Goal: Task Accomplishment & Management: Manage account settings

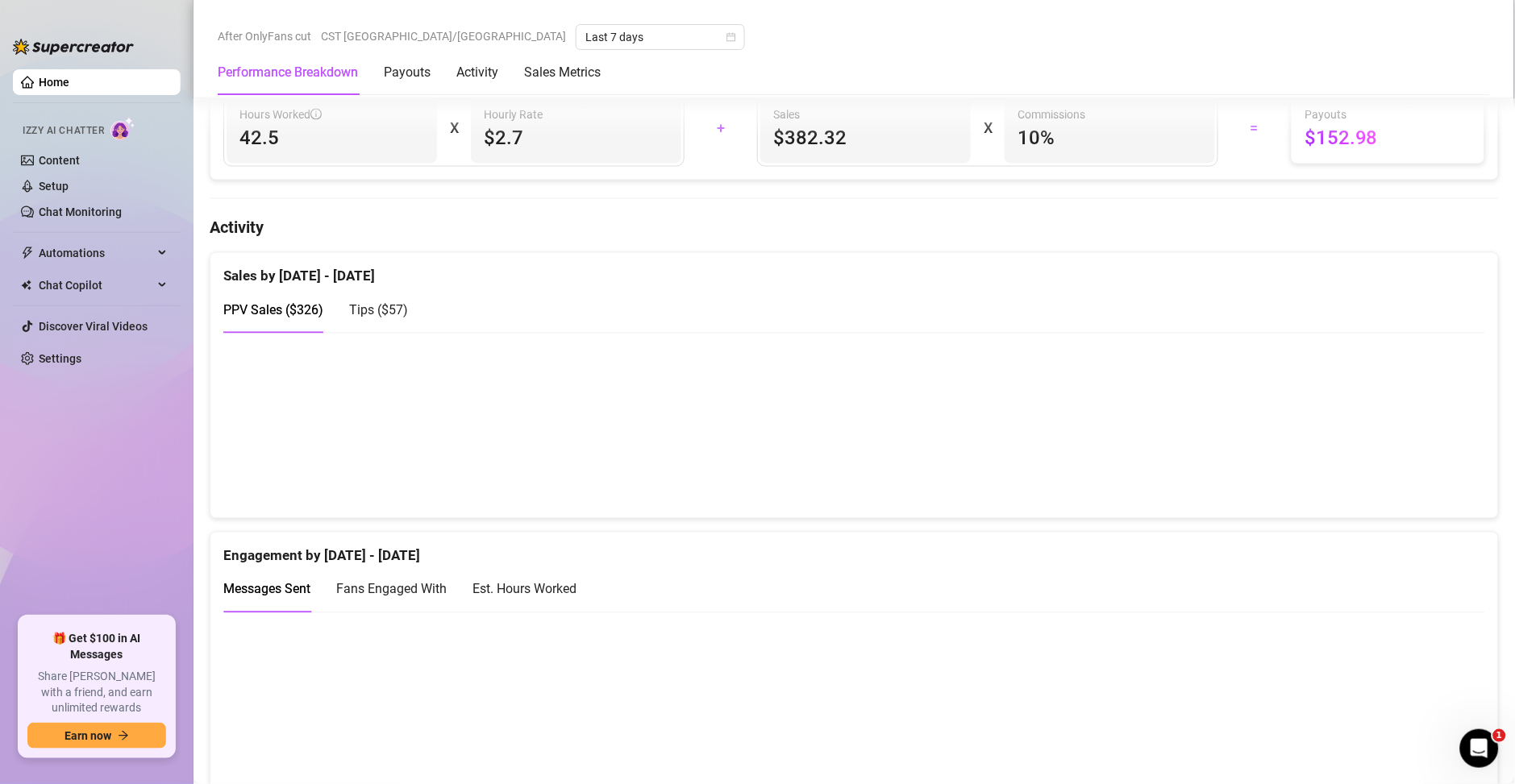
scroll to position [813, 0]
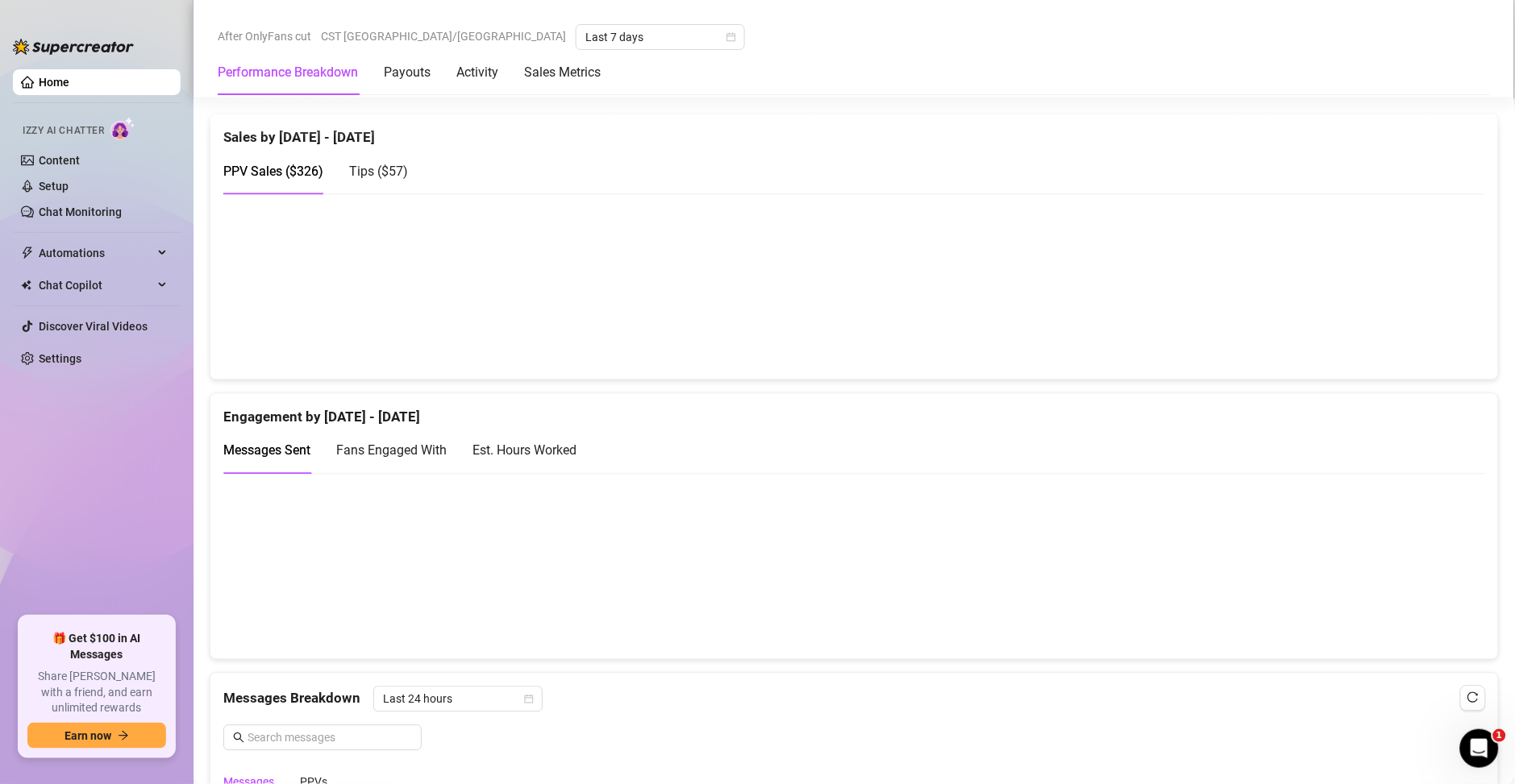
click at [541, 453] on div "Est. Hours Worked" at bounding box center [525, 450] width 104 height 20
click at [279, 435] on div "Messages Sent" at bounding box center [267, 450] width 87 height 46
click at [516, 449] on div "Est. Hours Worked" at bounding box center [525, 450] width 104 height 20
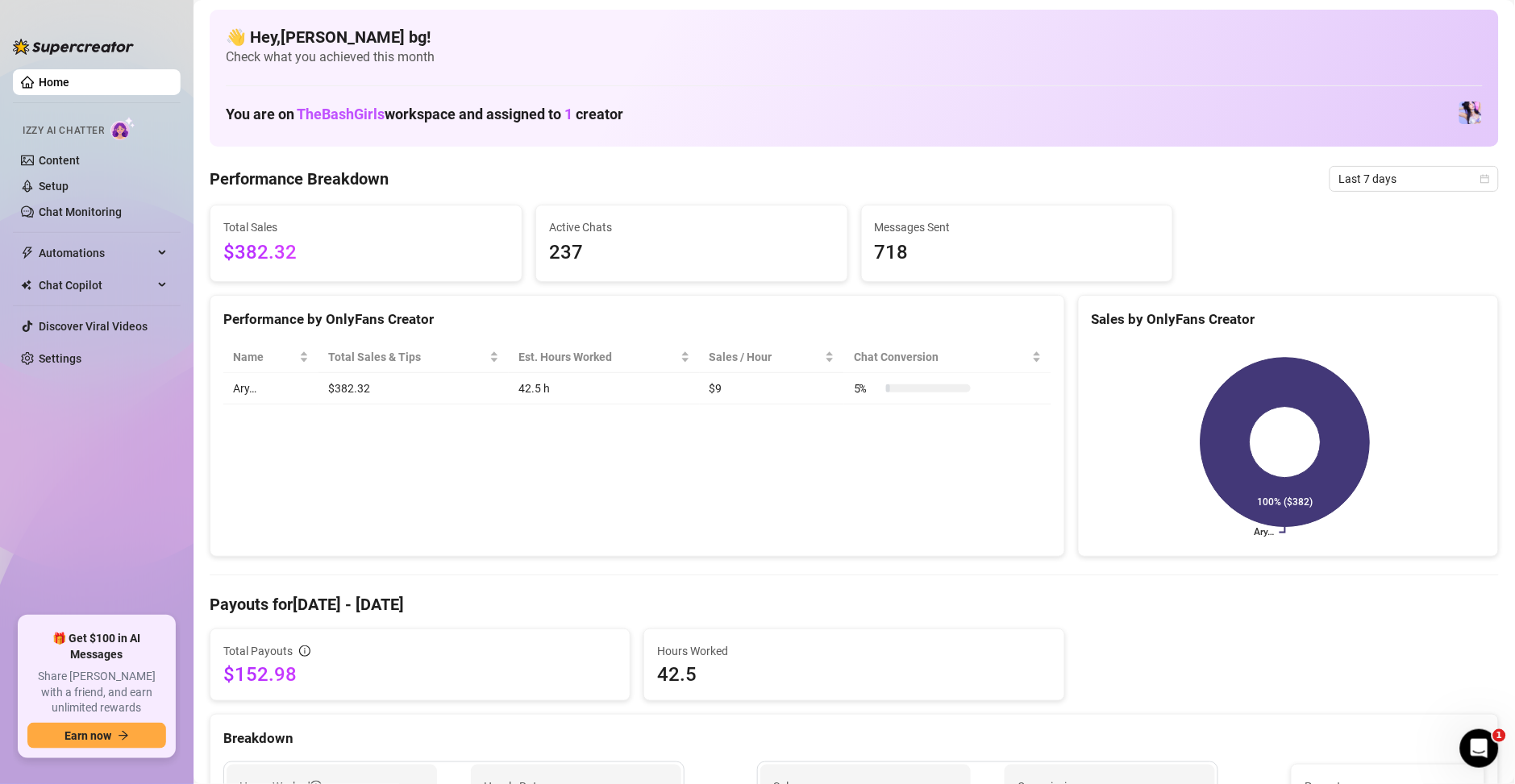
scroll to position [0, 0]
click at [80, 163] on link "Content" at bounding box center [59, 160] width 41 height 13
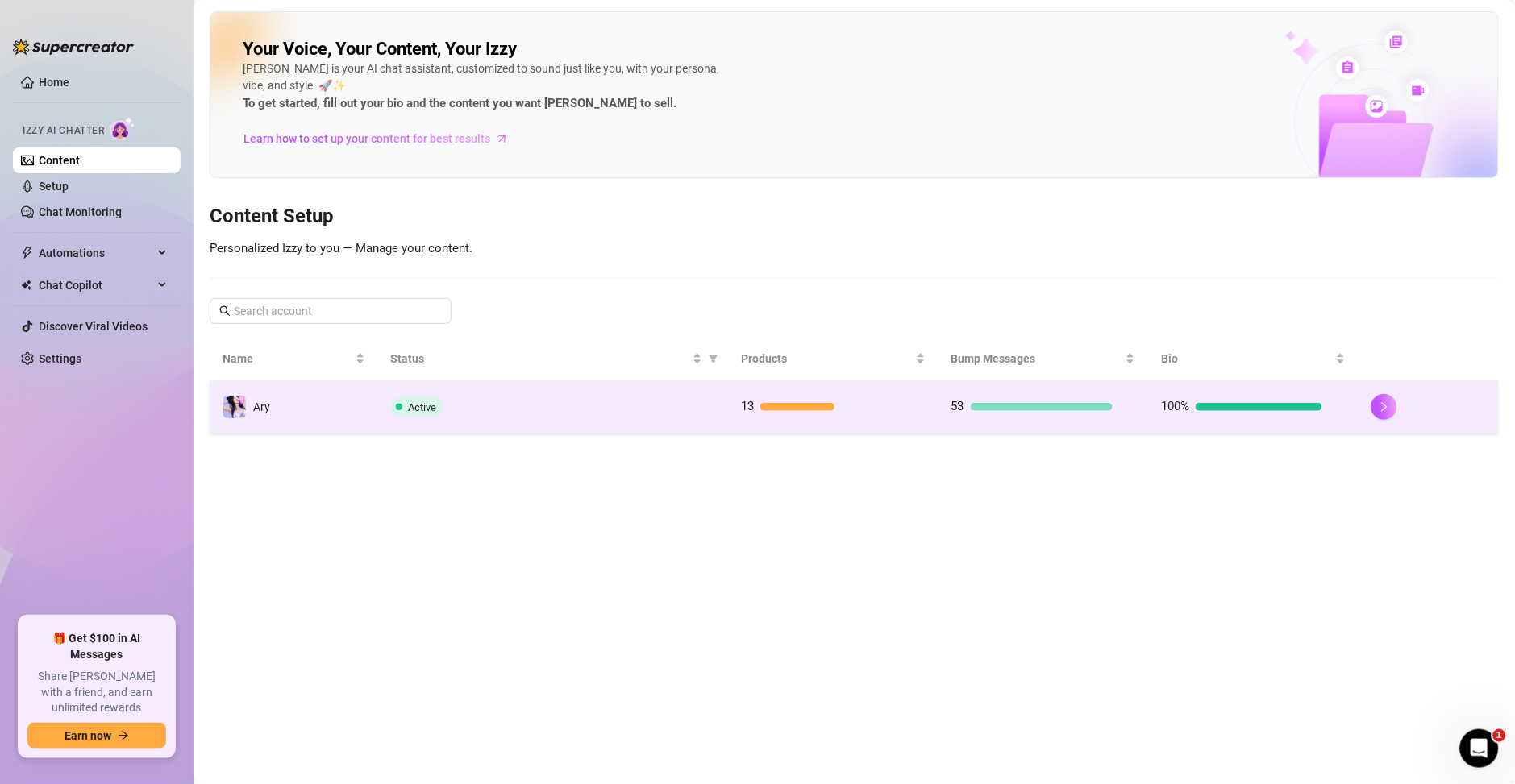
click at [657, 413] on div "Active" at bounding box center [553, 407] width 325 height 19
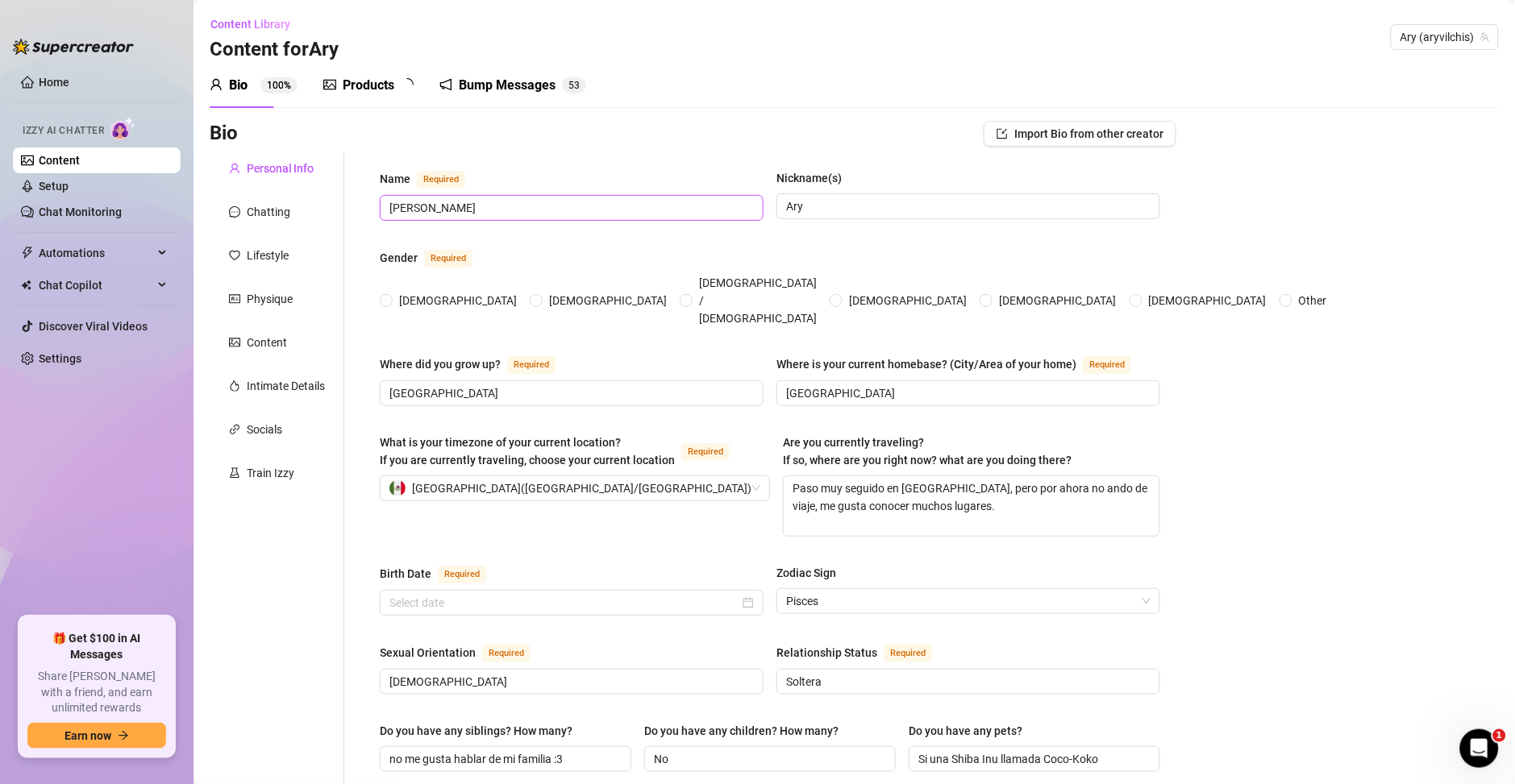
radio input "true"
type input "March 20th, 1995"
click at [478, 77] on div "Bump Messages" at bounding box center [519, 86] width 97 height 19
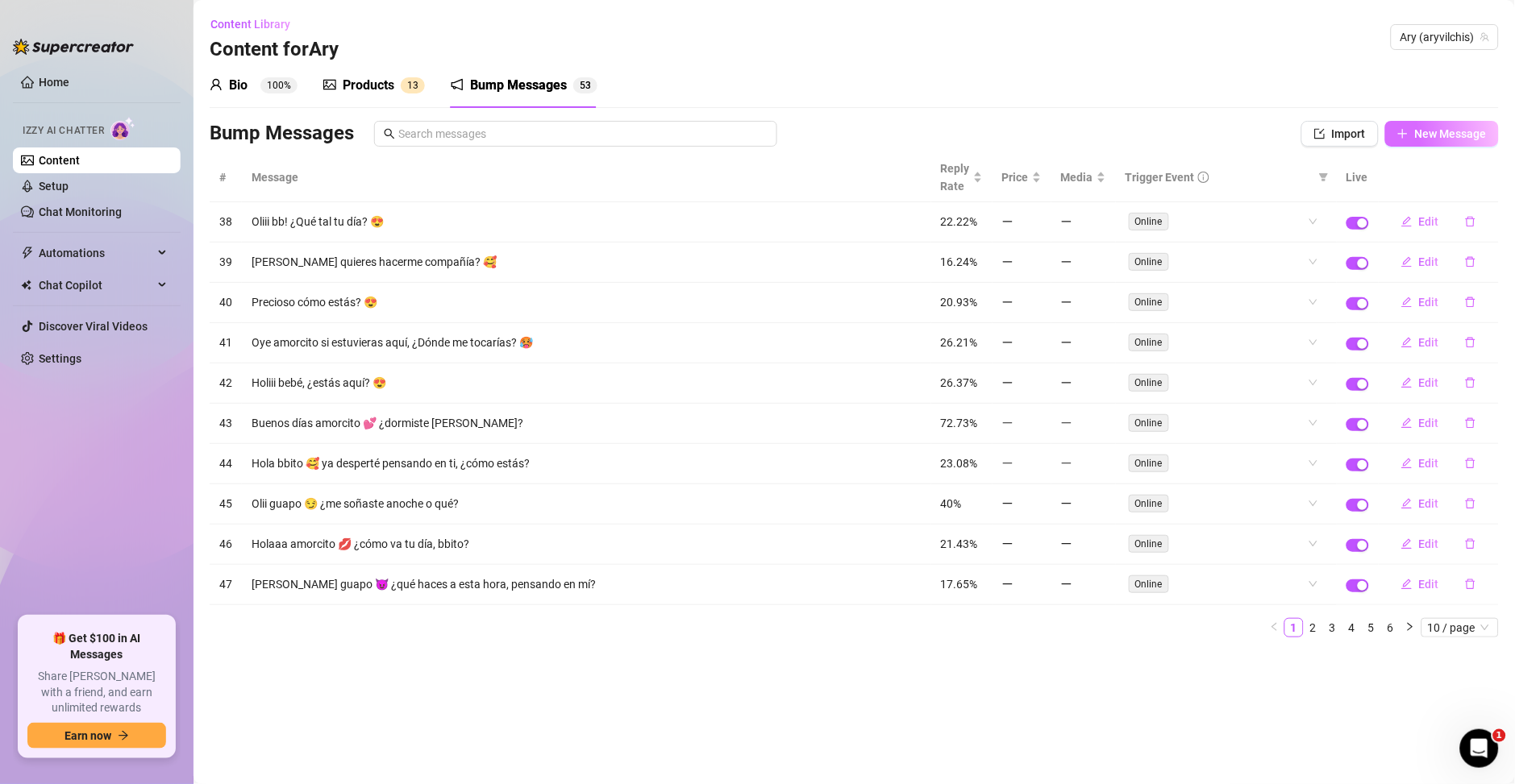
click at [1458, 140] on button "New Message" at bounding box center [1441, 134] width 113 height 26
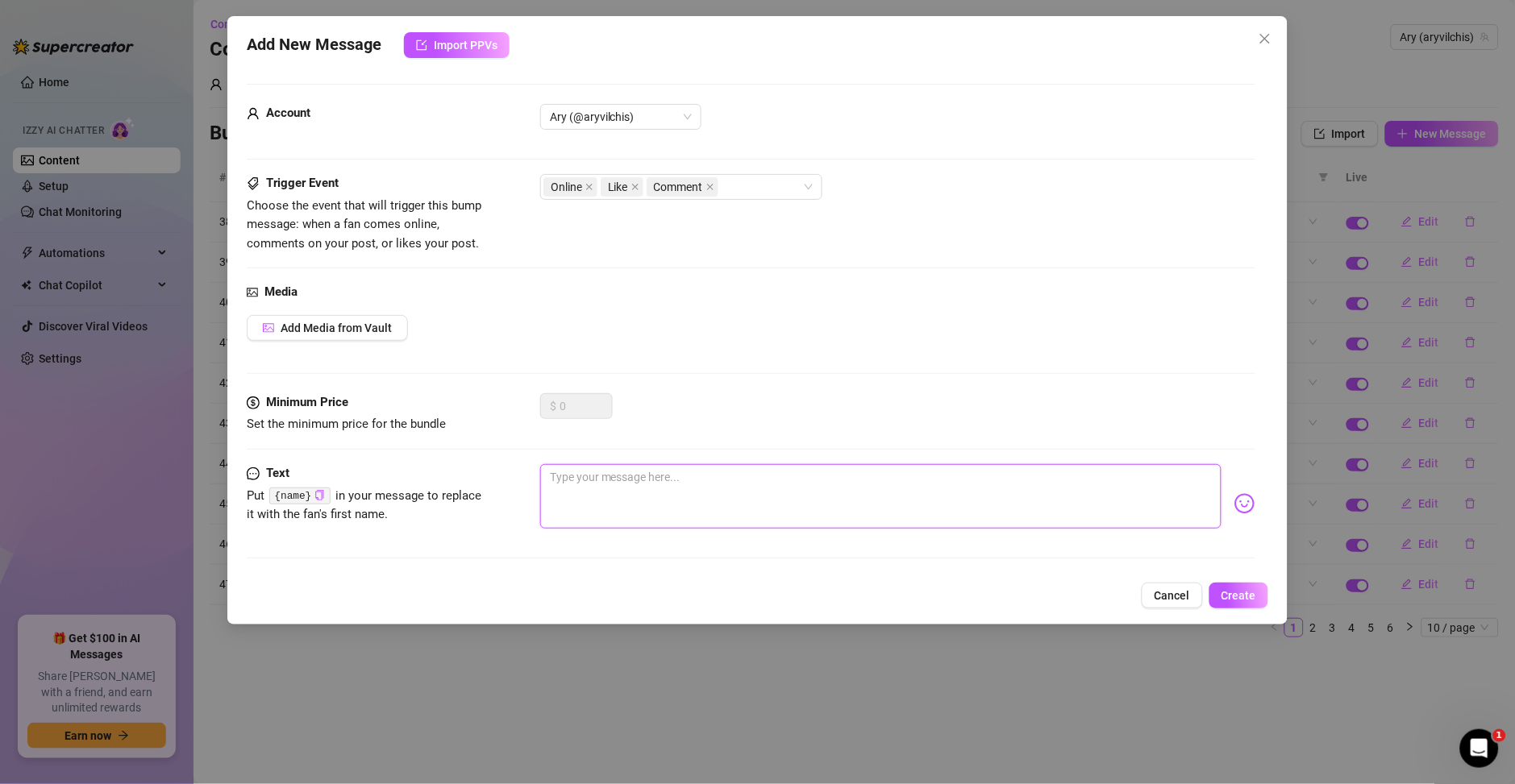
click at [627, 496] on textarea at bounding box center [880, 496] width 681 height 64
type textarea "P"
type textarea "Pr"
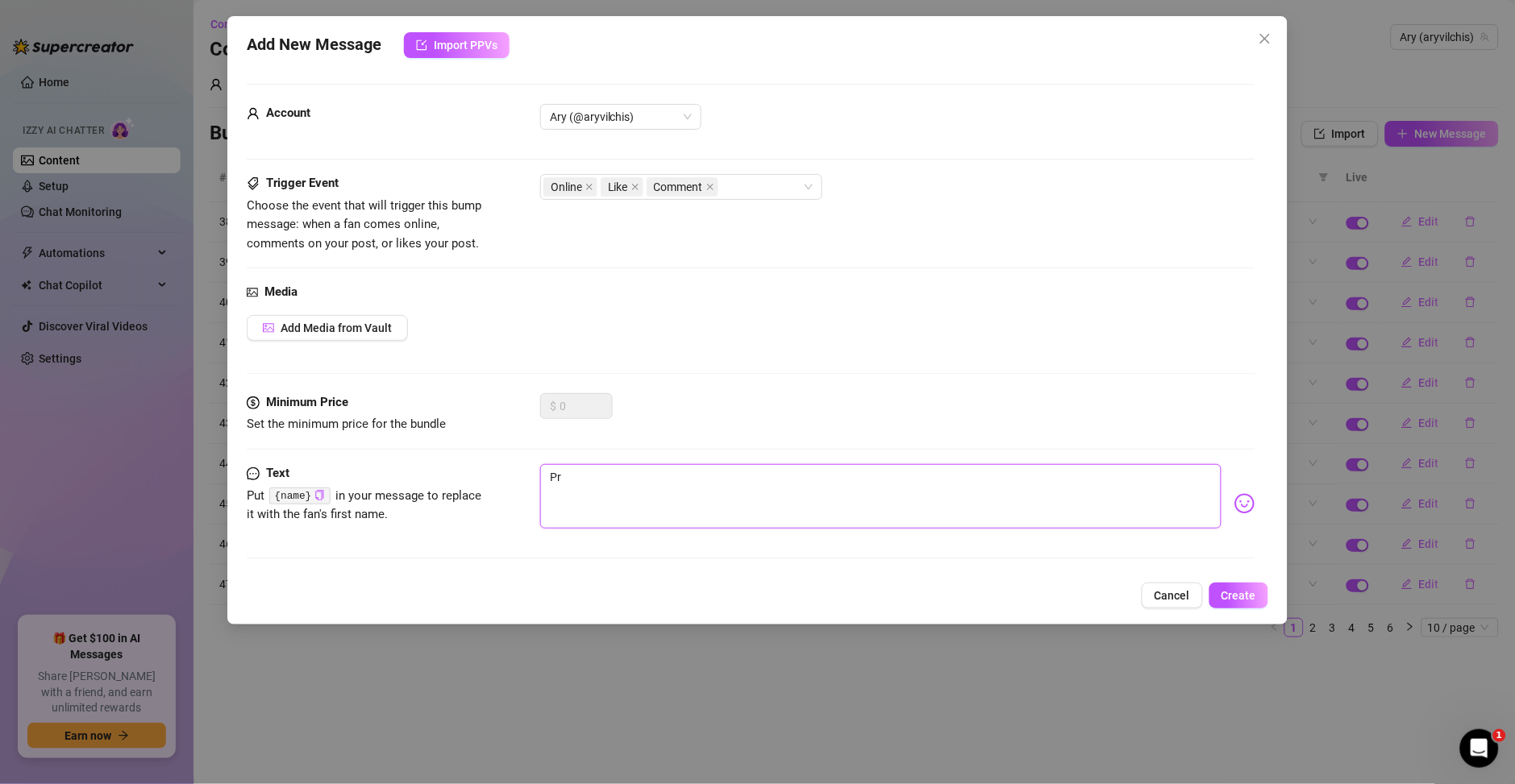
type textarea "Pre"
type textarea "Prec"
type textarea "Preco"
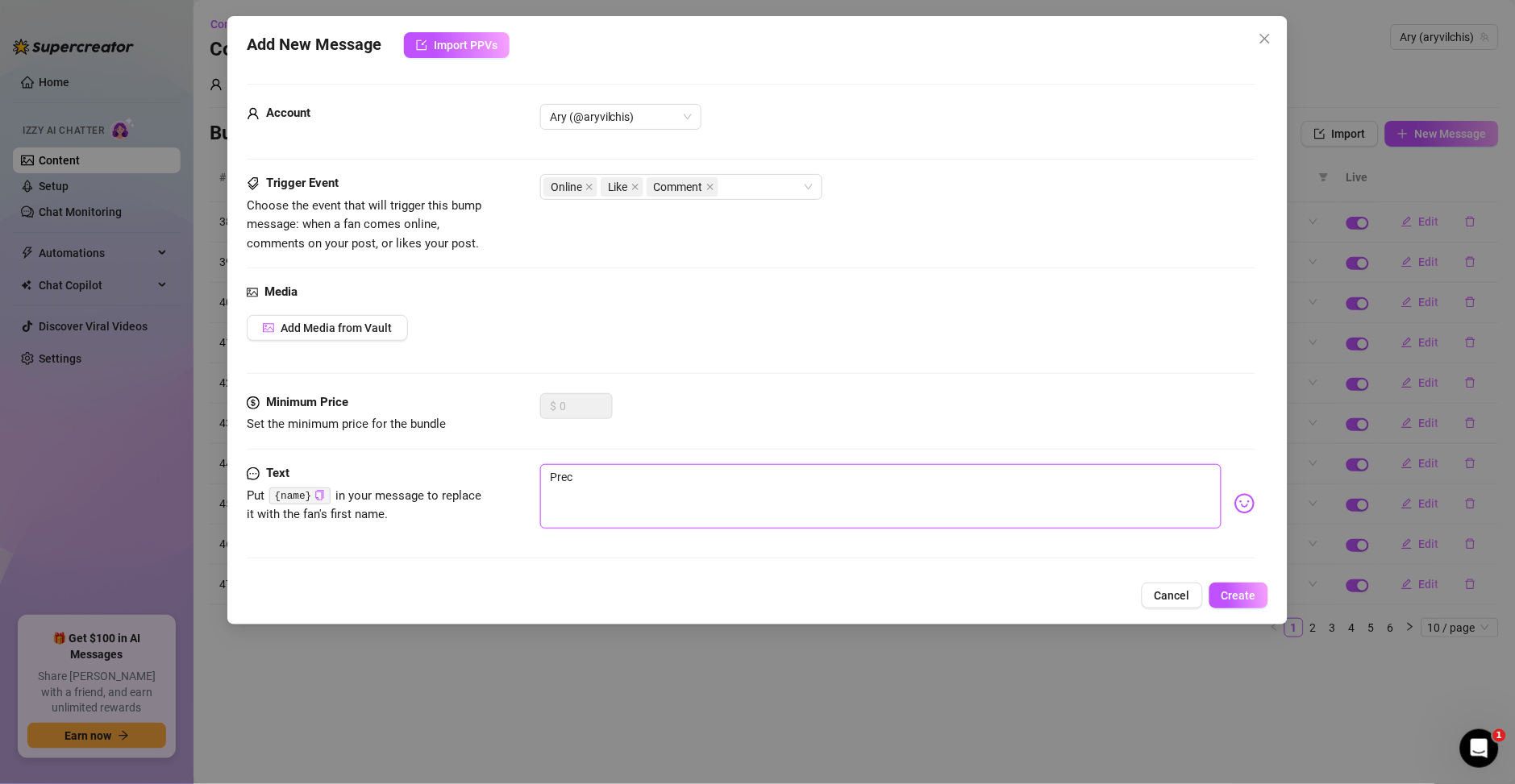
type textarea "Preco"
type textarea "Precop"
type textarea "Precops"
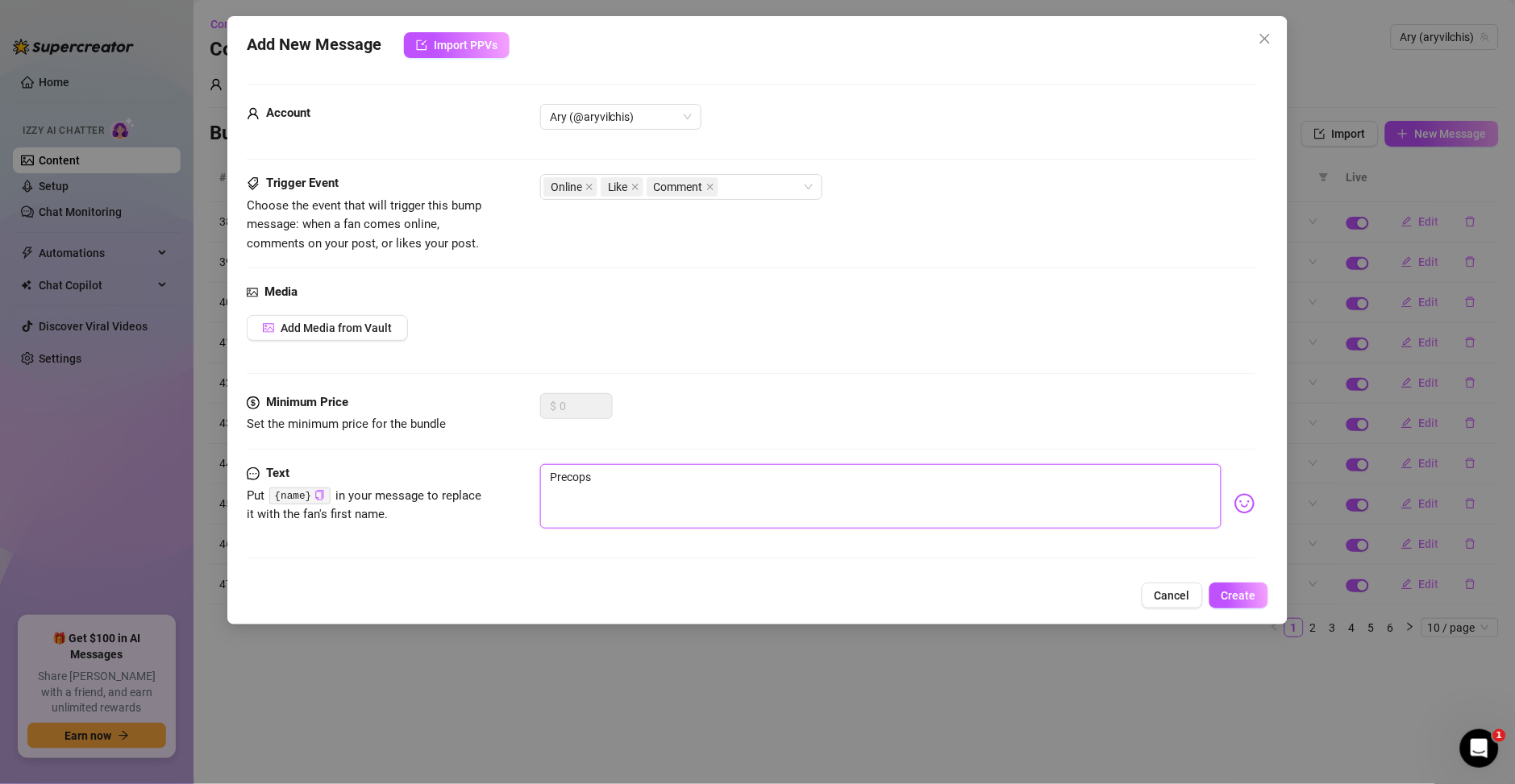
type textarea "Precopsp"
type textarea "Precops"
type textarea "Precop"
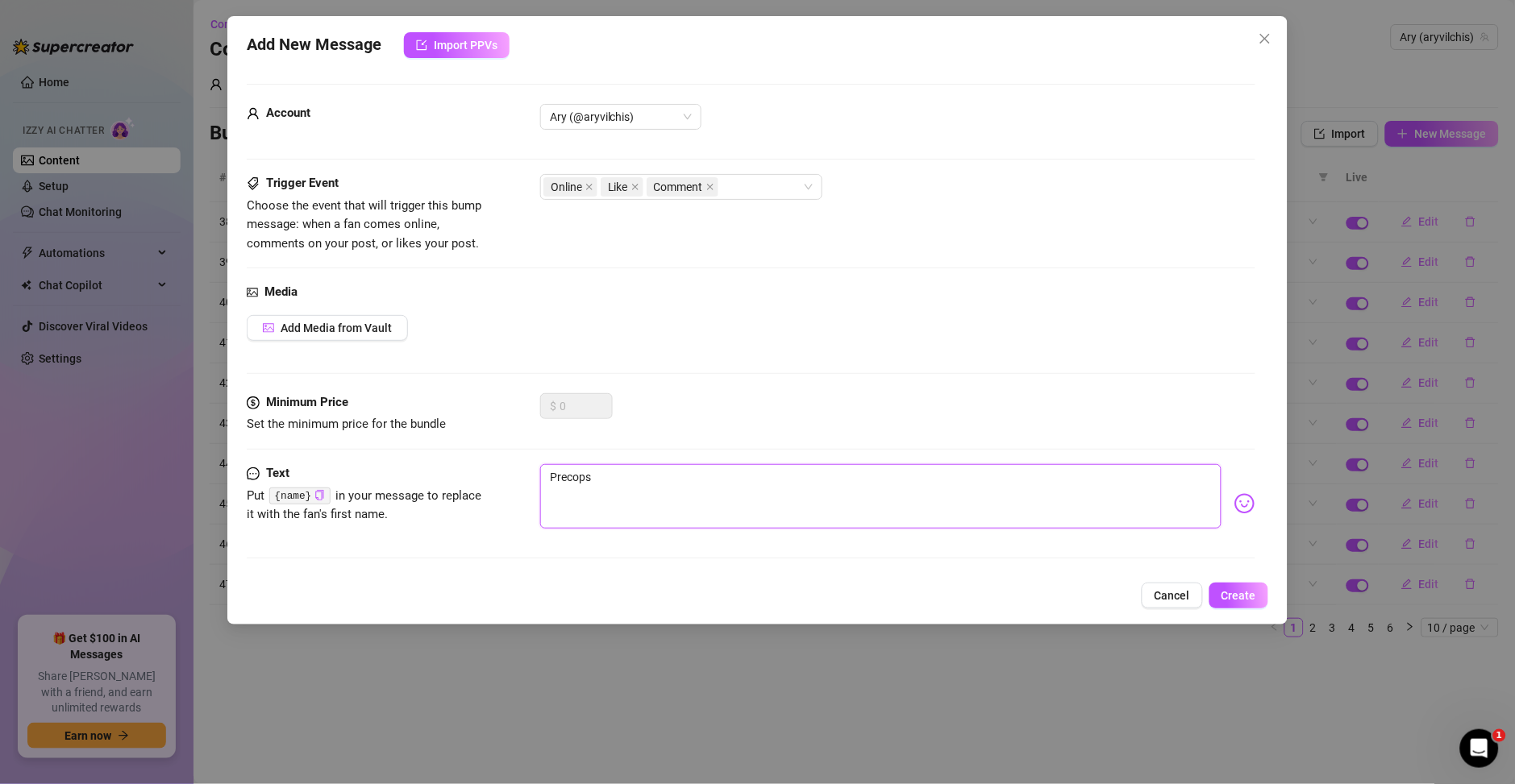
type textarea "Precop"
type textarea "Preco"
type textarea "Prec"
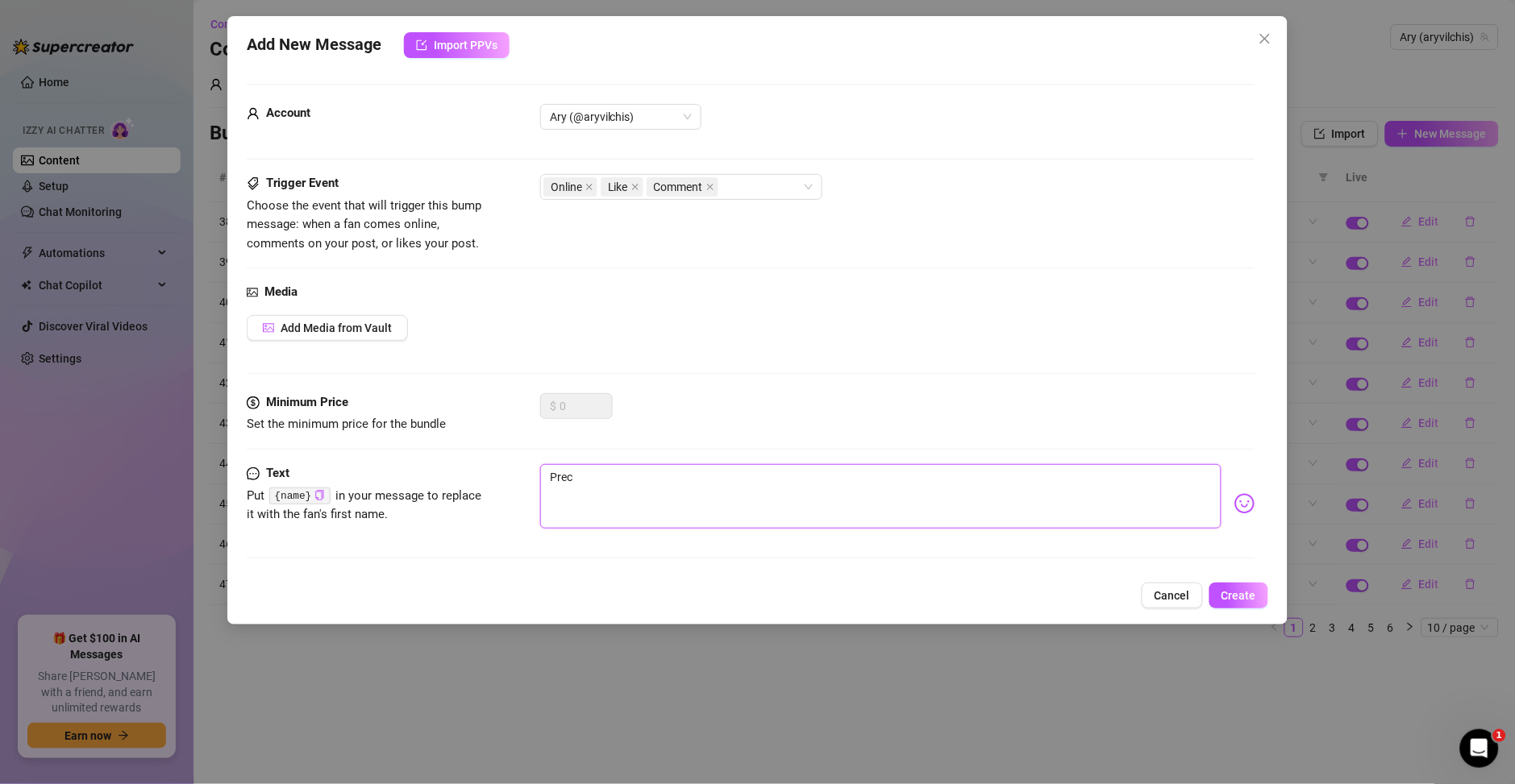
type textarea "Preci"
type textarea "Precio"
type textarea "Precios"
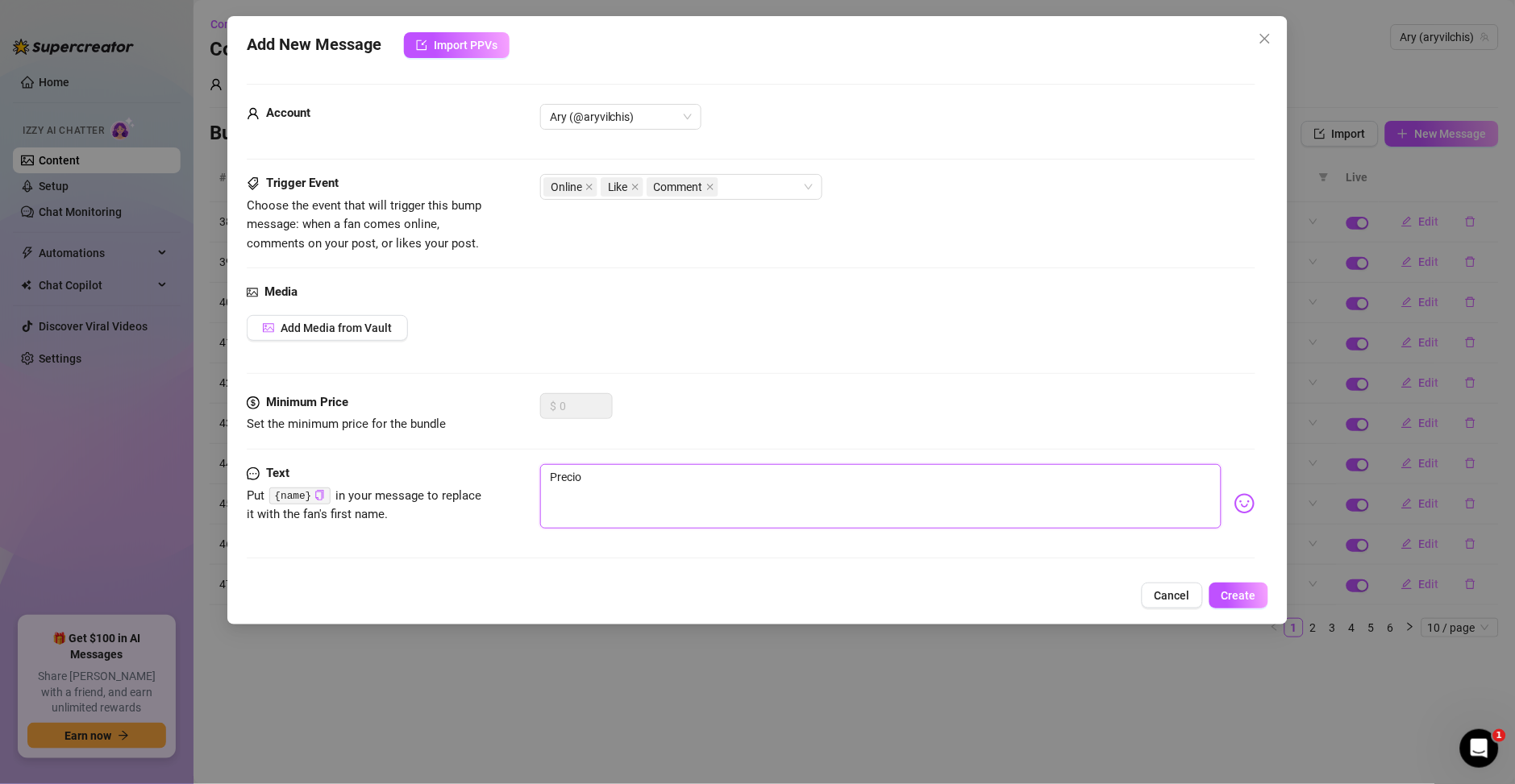
type textarea "Precios"
type textarea "Precioso"
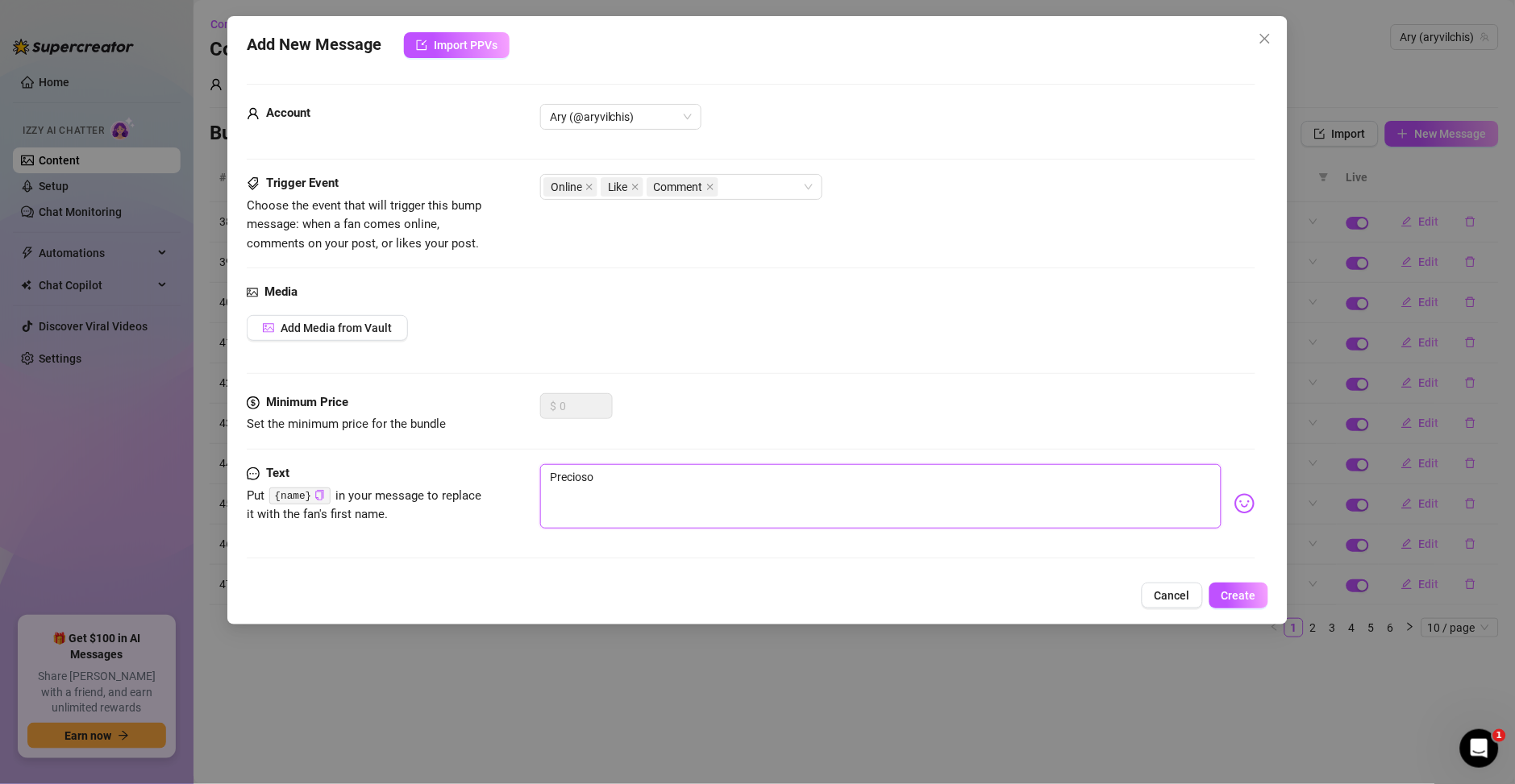
type textarea "Precioso y"
type textarea "Precioso ya"
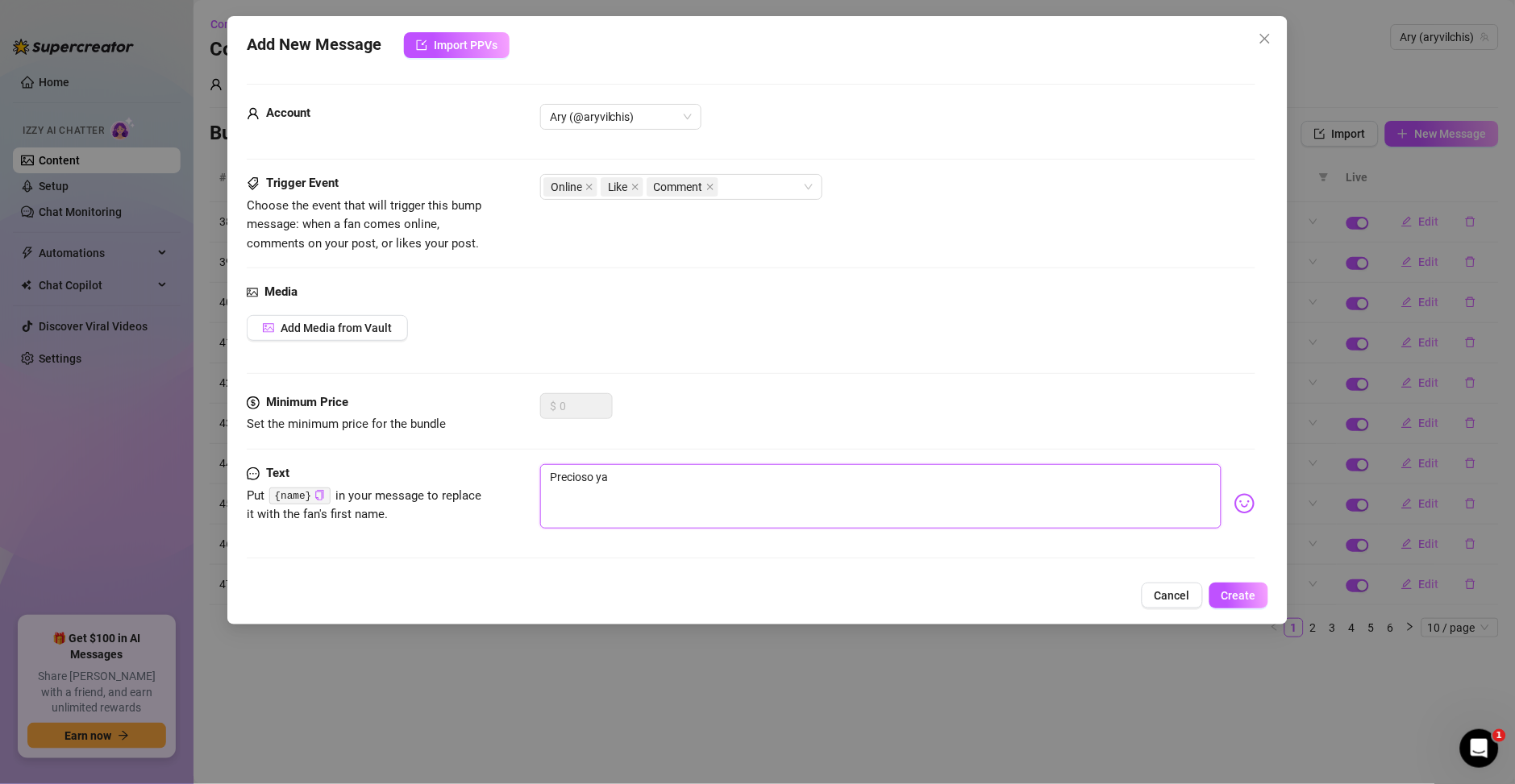
type textarea "Precioso ya"
type textarea "Precioso ya c"
type textarea "Precioso ya co"
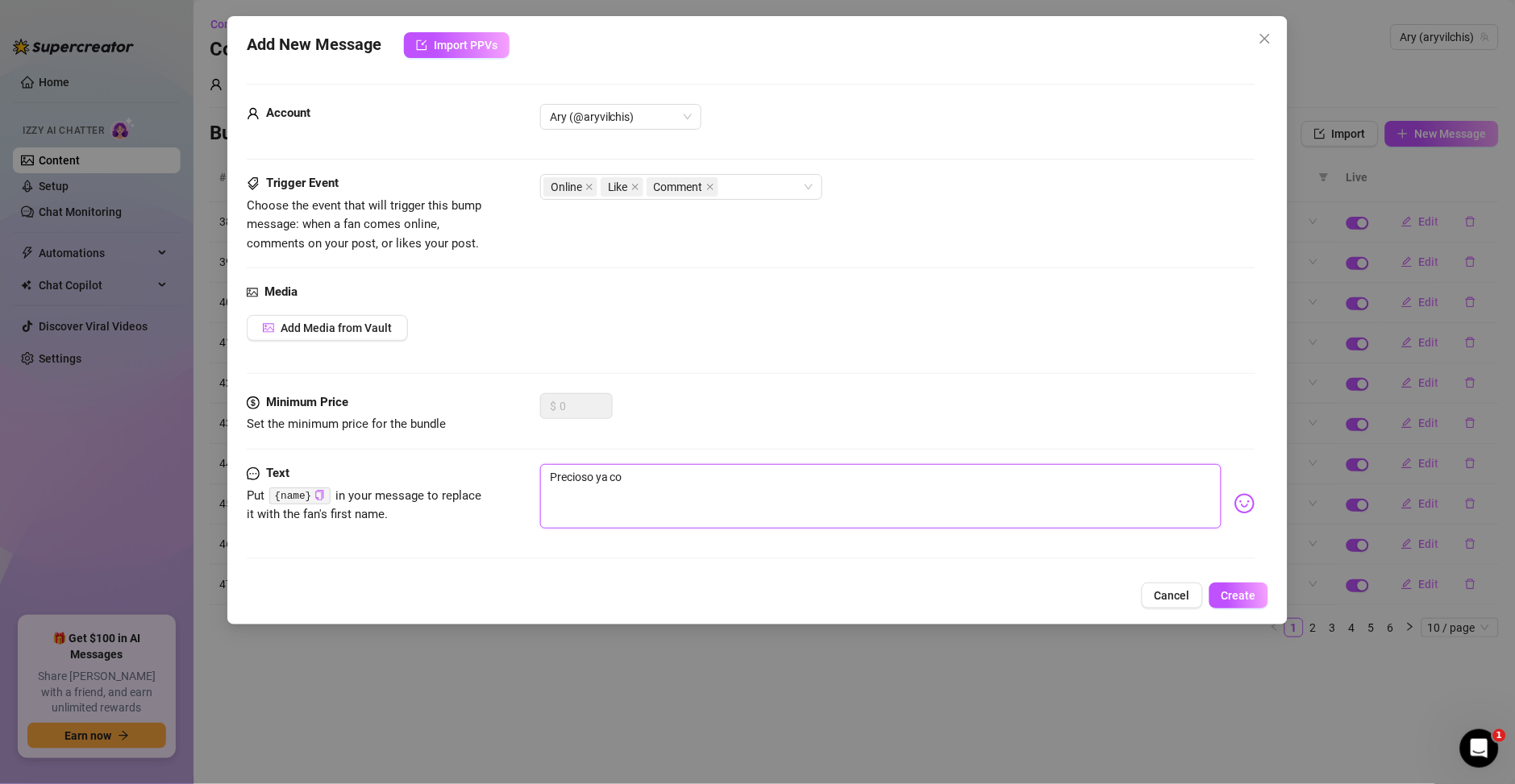
type textarea "Precioso ya com"
type textarea "Precioso ya comi"
type textarea "Precioso ya comis"
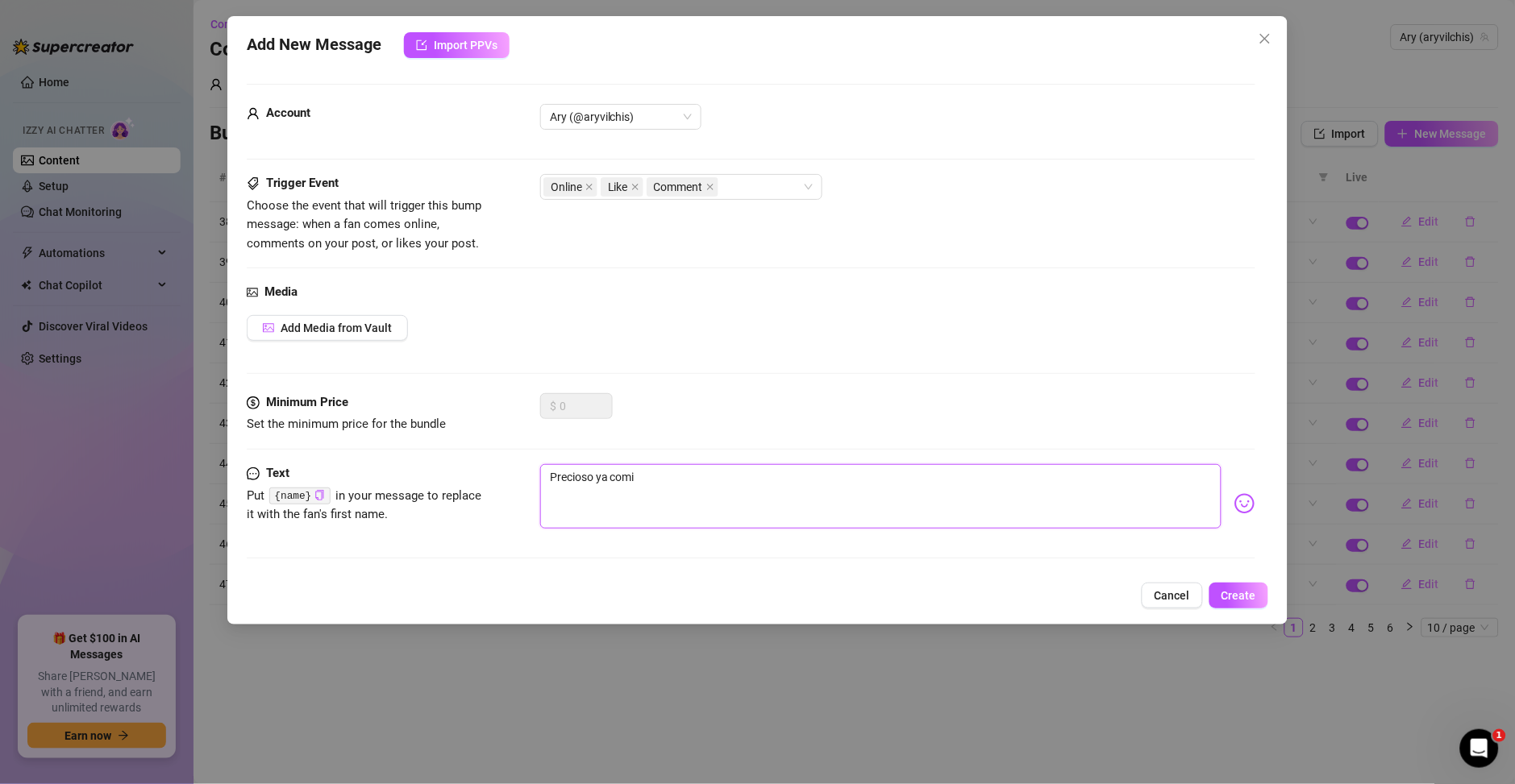
type textarea "Precioso ya comis"
type textarea "Precioso ya comist"
type textarea "Precioso ya comiste"
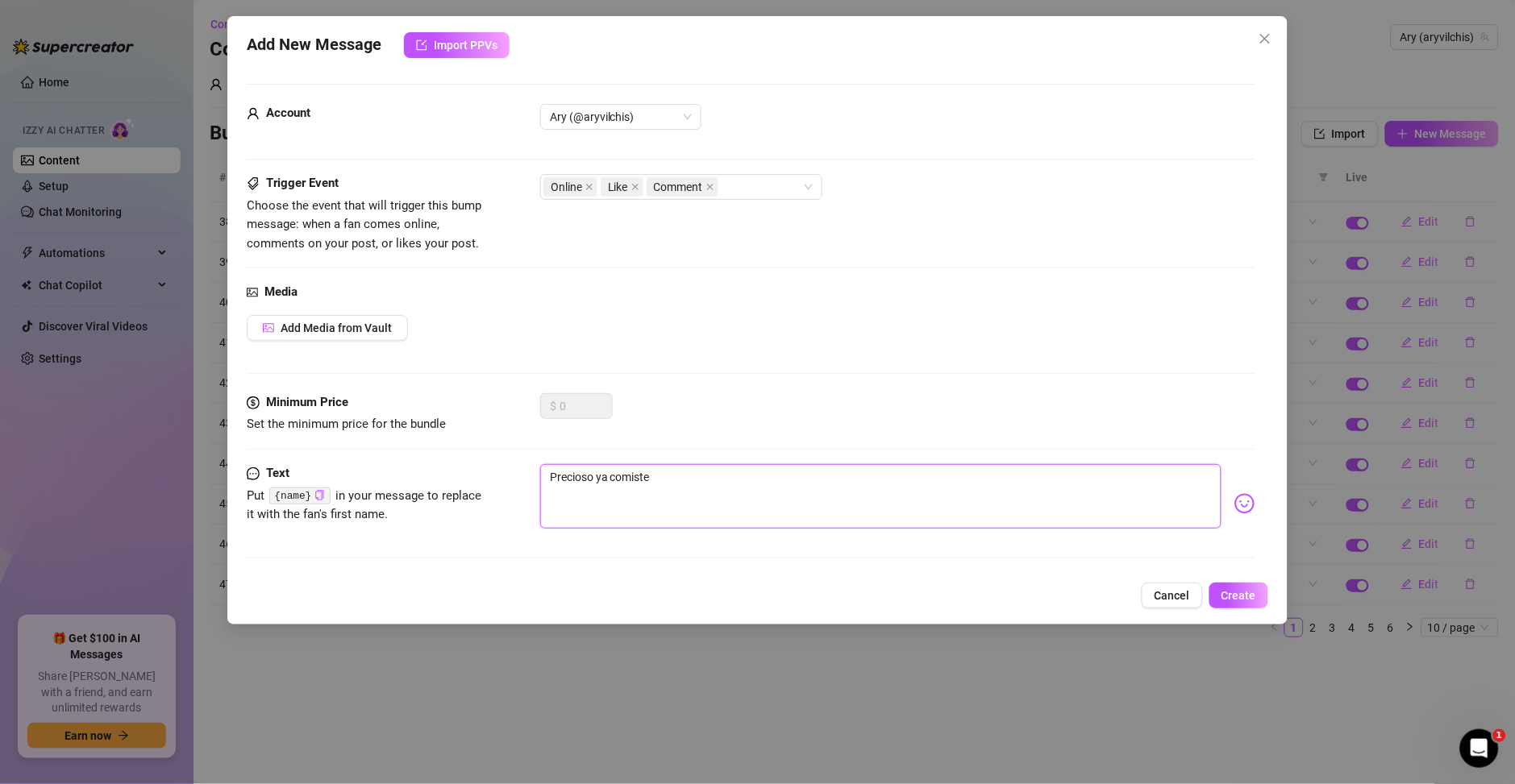
type textarea "Precioso ya comiste"
type textarea "Precioso ya comiste o"
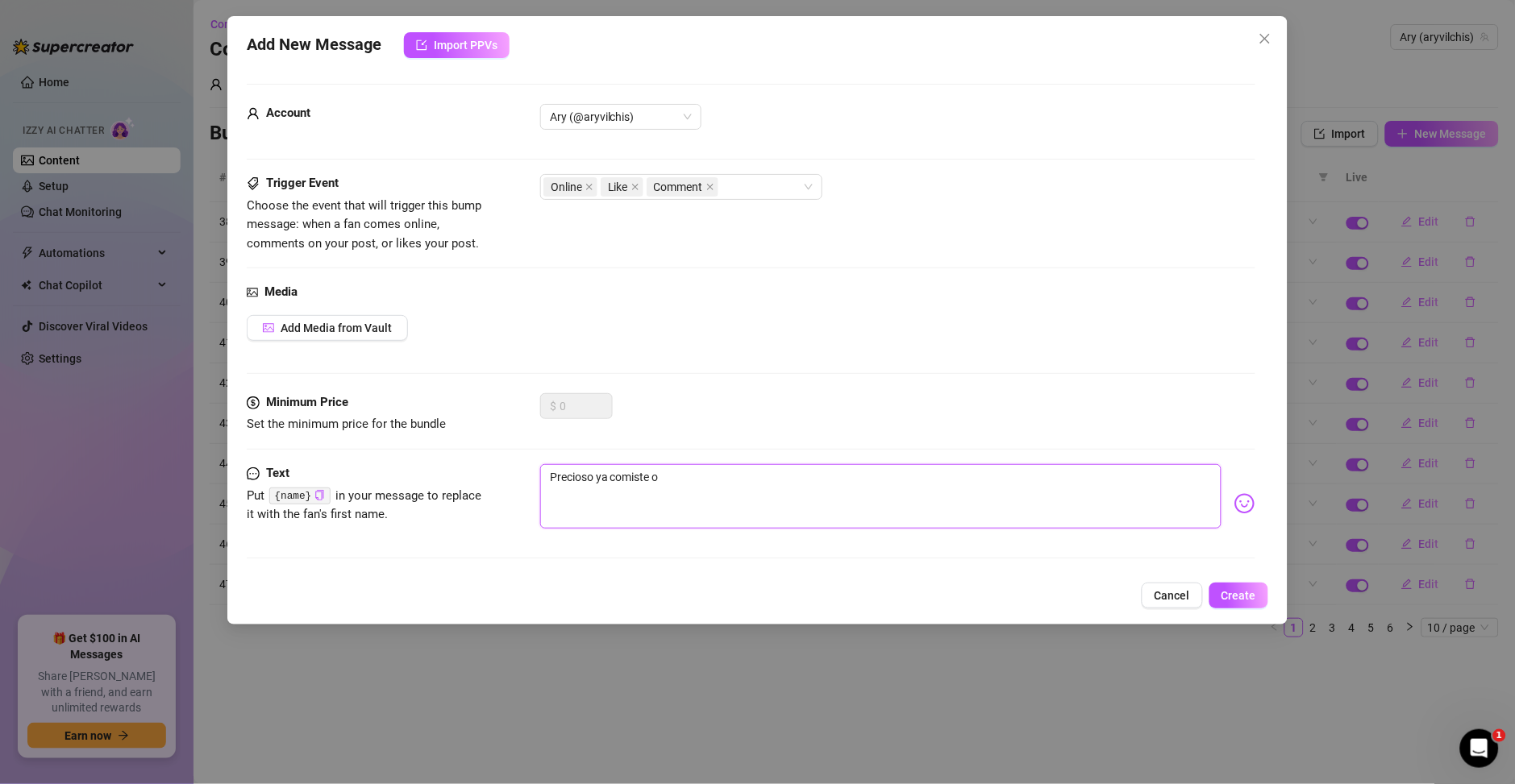
type textarea "Precioso ya comiste o"
type textarea "Precioso ya comiste o m"
type textarea "Precioso ya comiste o me"
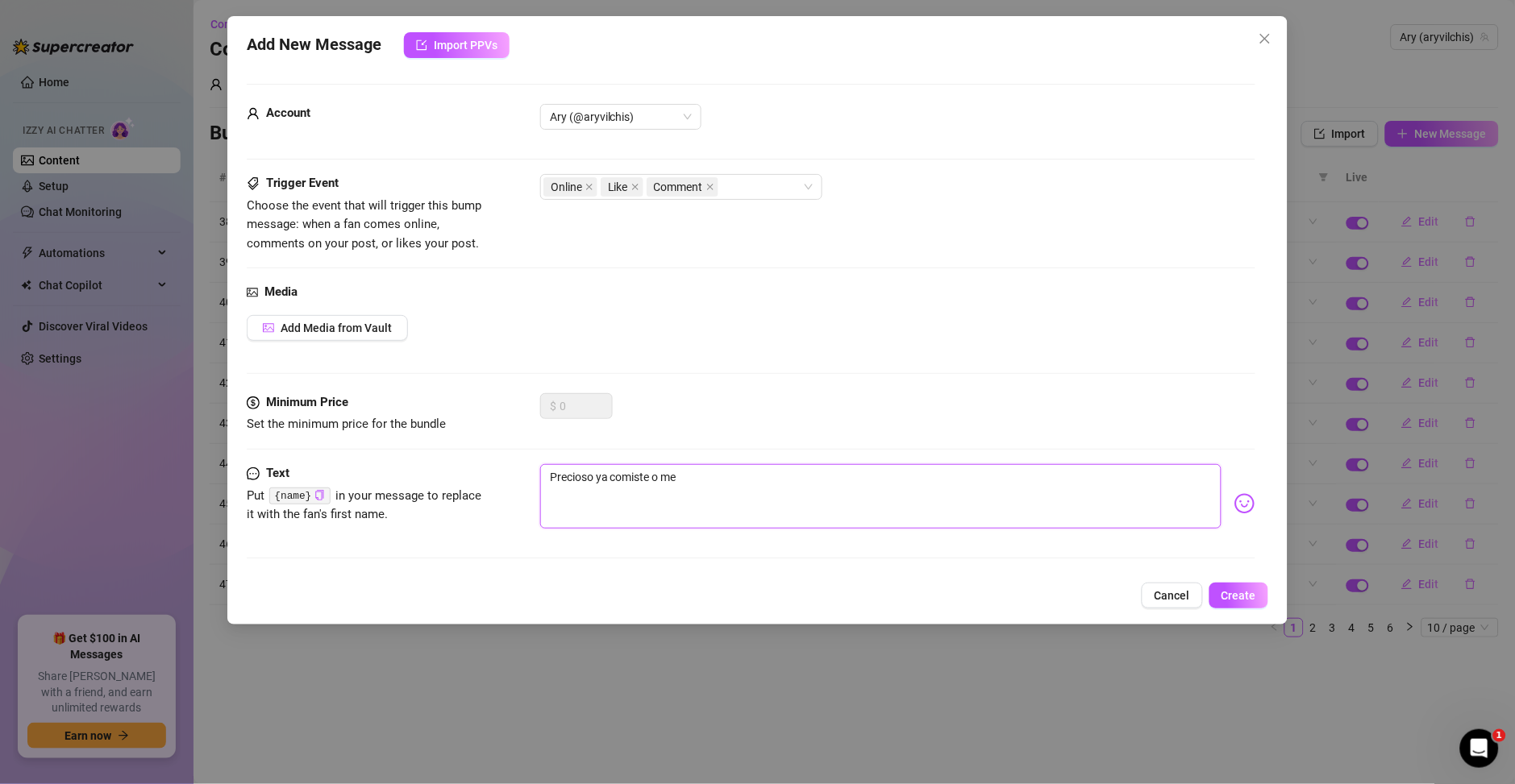
type textarea "Precioso ya comiste o mej"
type textarea "Precioso ya comiste o mejo"
type textarea "Precioso ya comiste o mejor"
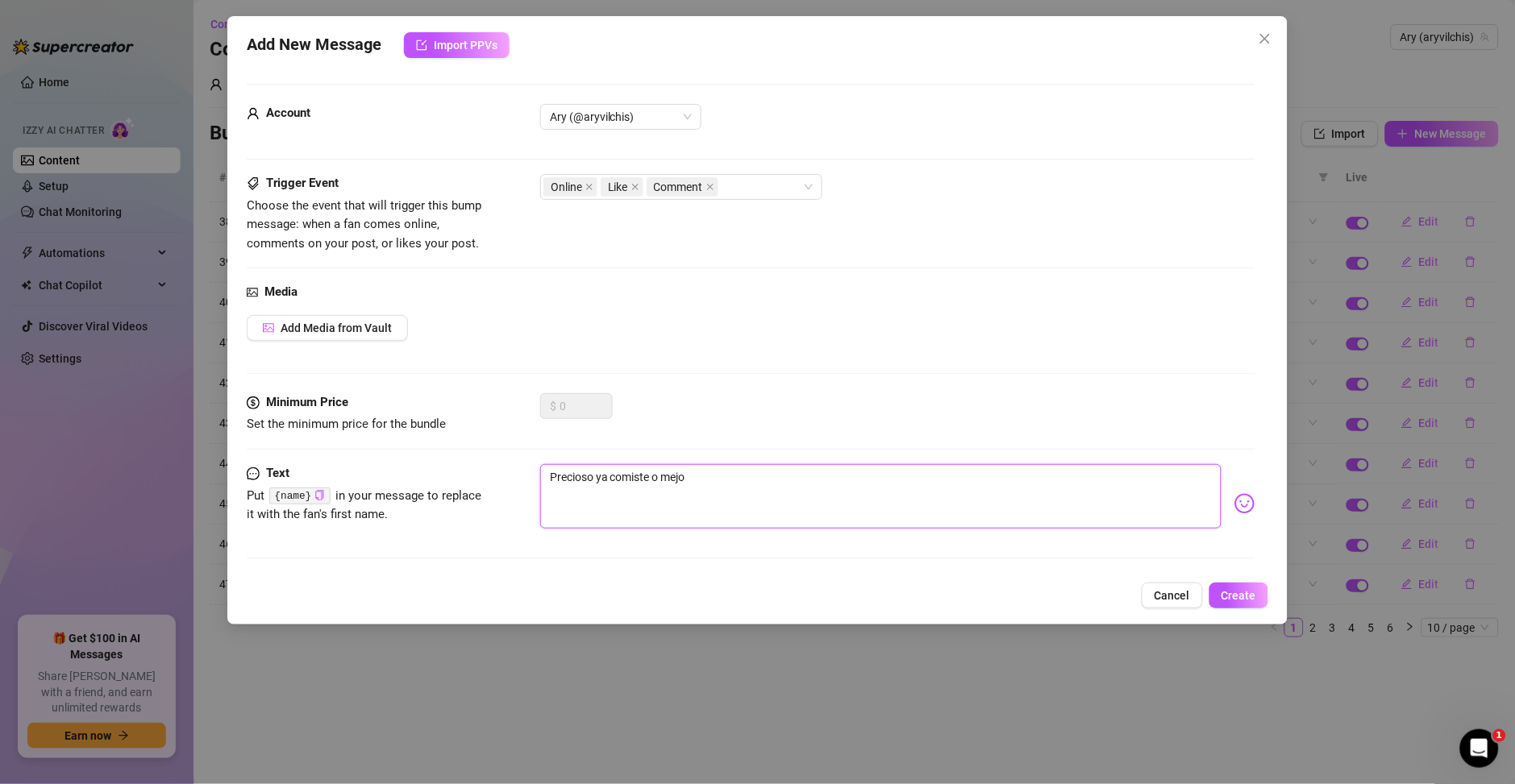
type textarea "Precioso ya comiste o mejor"
type textarea "Precioso ya comiste o mejor p"
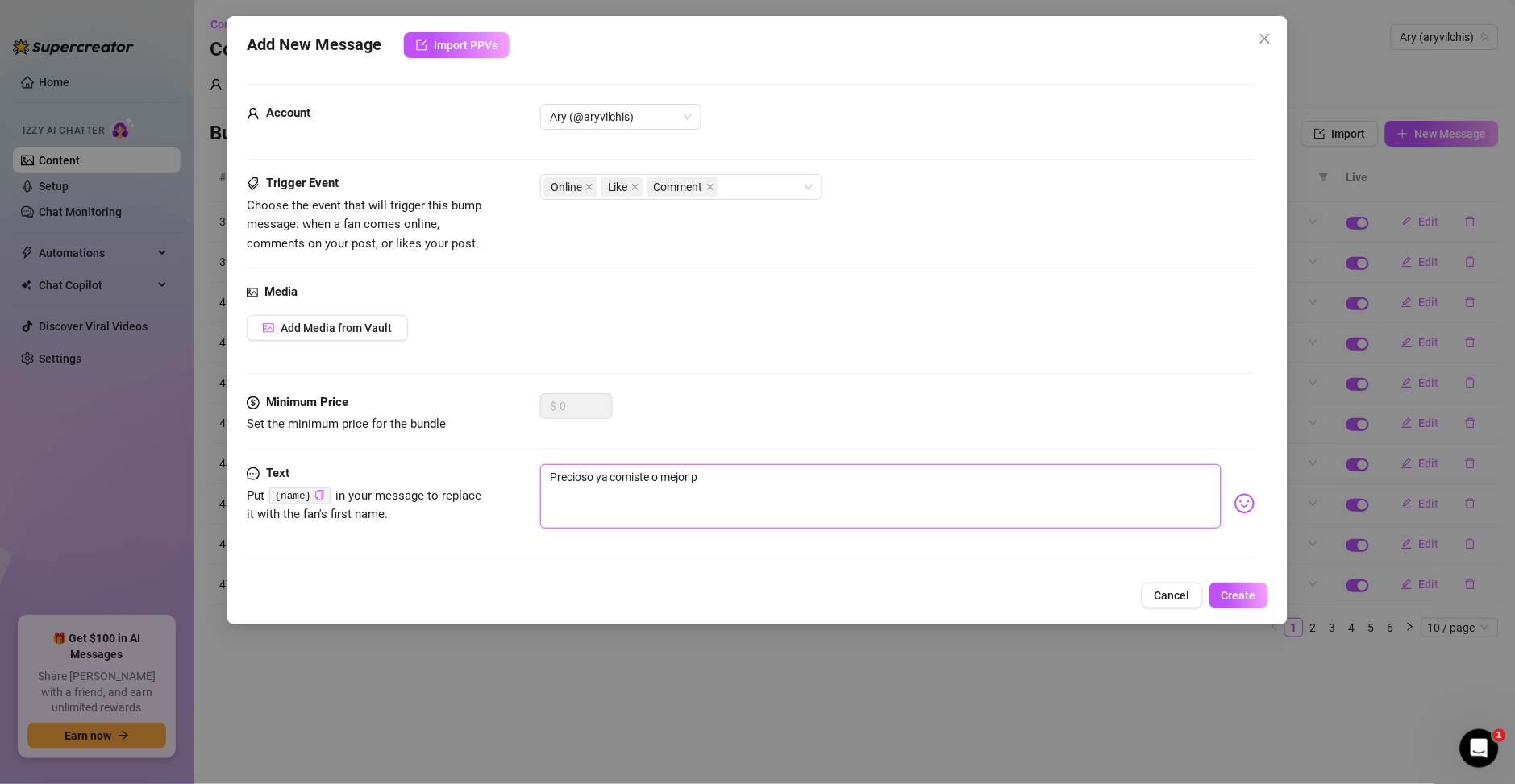
type textarea "Precioso ya comiste o mejor pr"
type textarea "Precioso ya comiste o mejor pre"
type textarea "Precioso ya comiste o mejor pref"
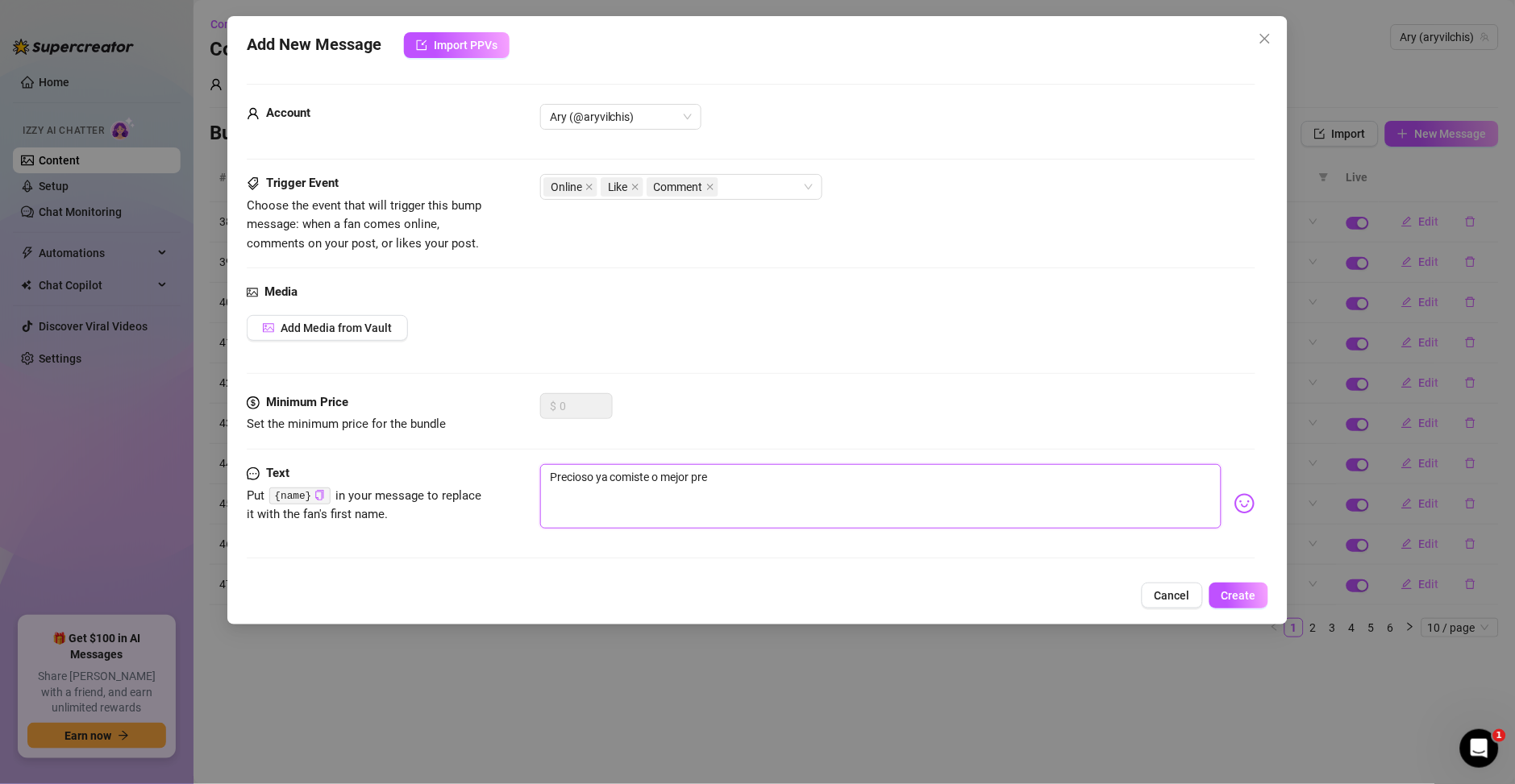
type textarea "Precioso ya comiste o mejor pref"
type textarea "Precioso ya comiste o mejor prefi"
type textarea "Precioso ya comiste o mejor prefie"
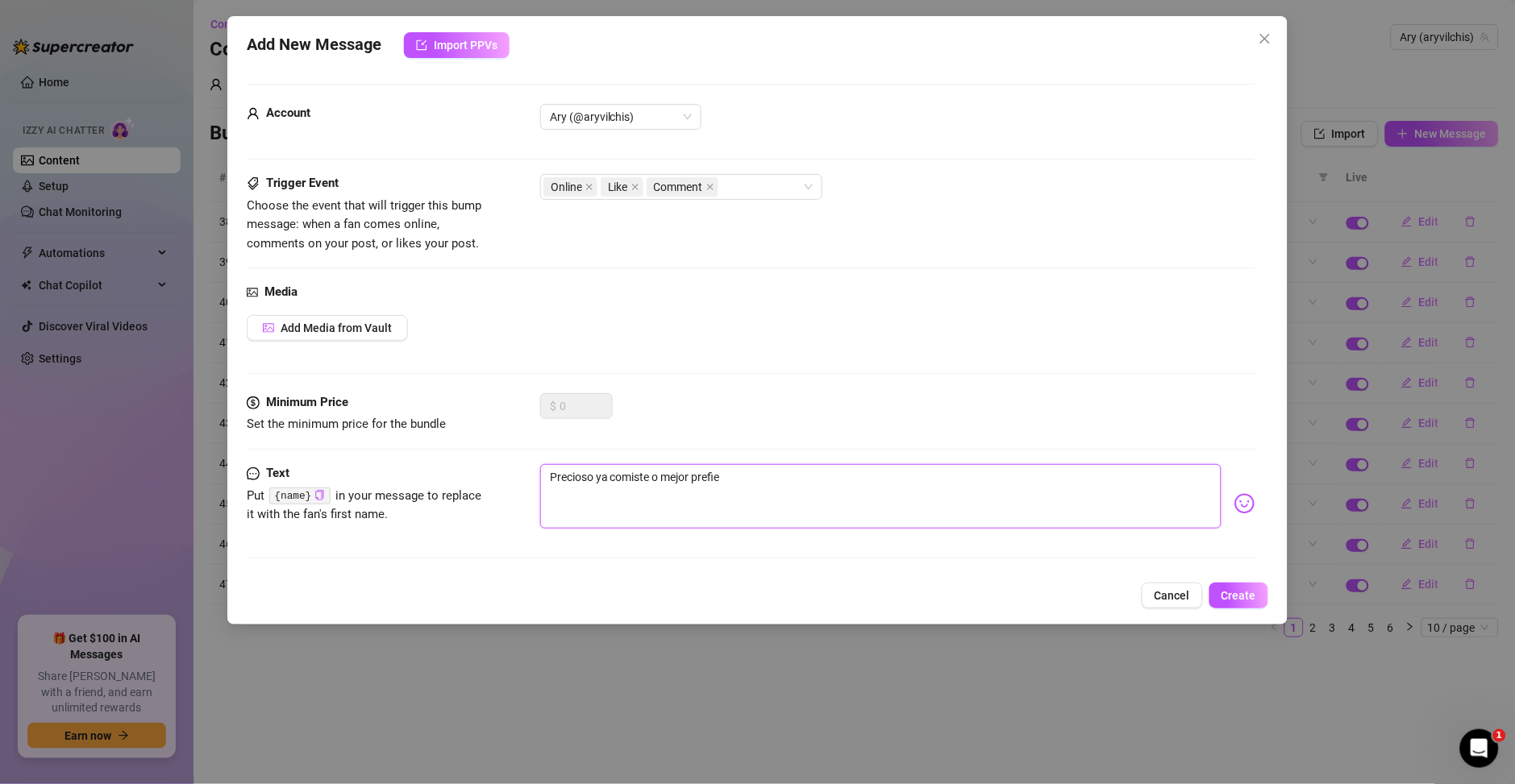
type textarea "Precioso ya comiste o mejor prefier"
type textarea "Precioso ya comiste o mejor prefiere"
type textarea "Precioso ya comiste o mejor prefieres"
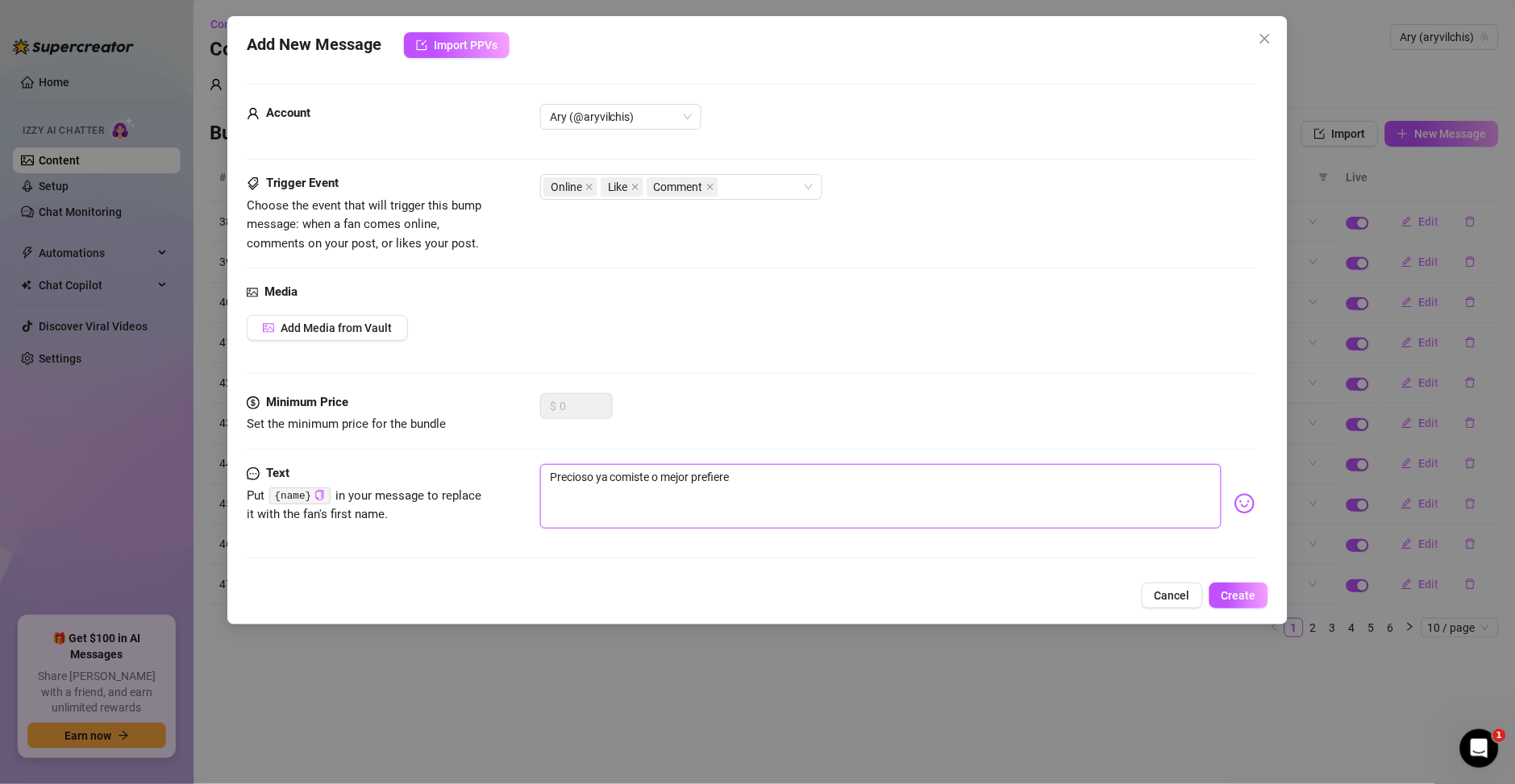
type textarea "Precioso ya comiste o mejor prefieres"
type textarea "Precioso ya comiste o mejor prefieres q"
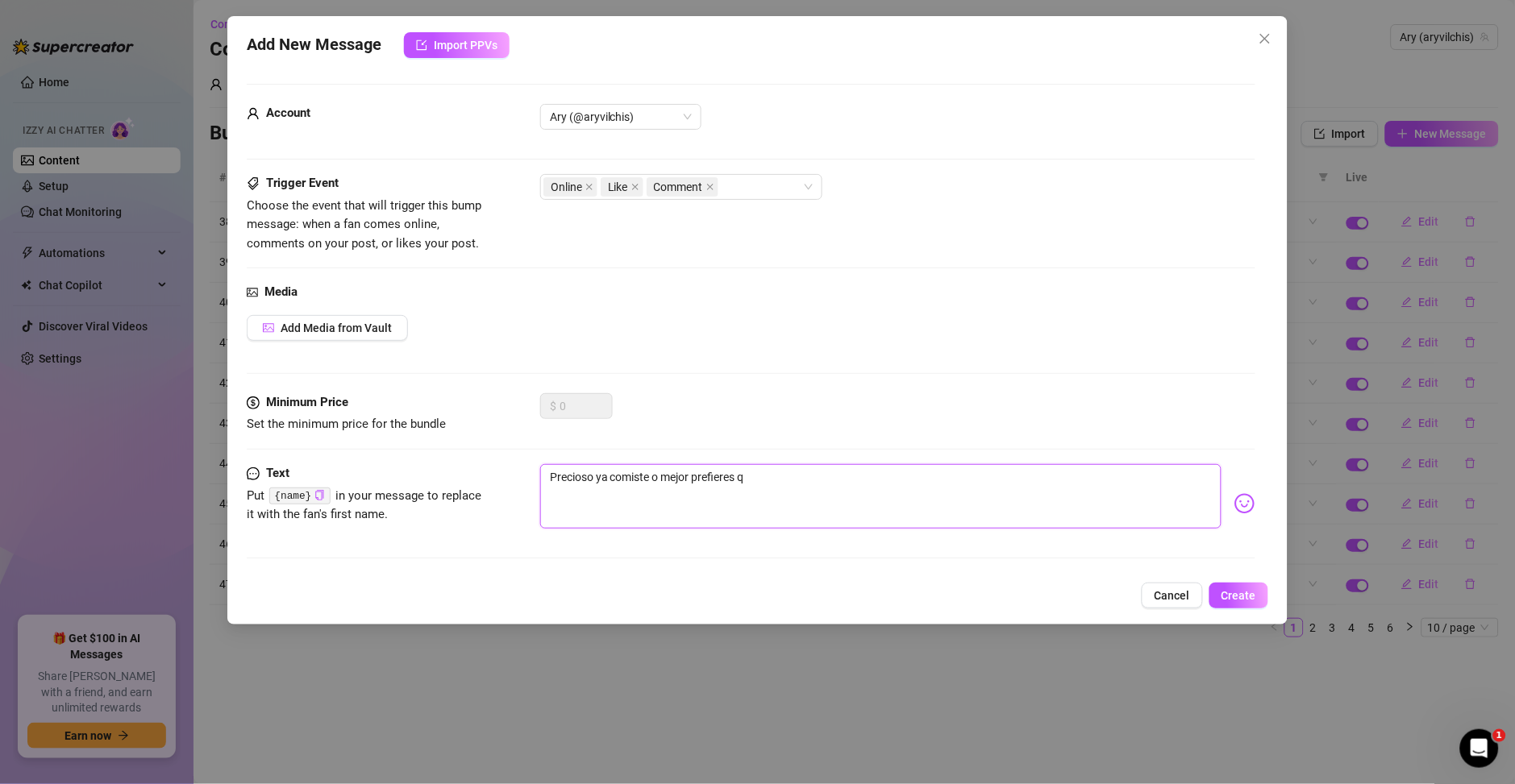
type textarea "Precioso ya comiste o mejor prefieres qu"
type textarea "Precioso ya comiste o mejor prefieres que"
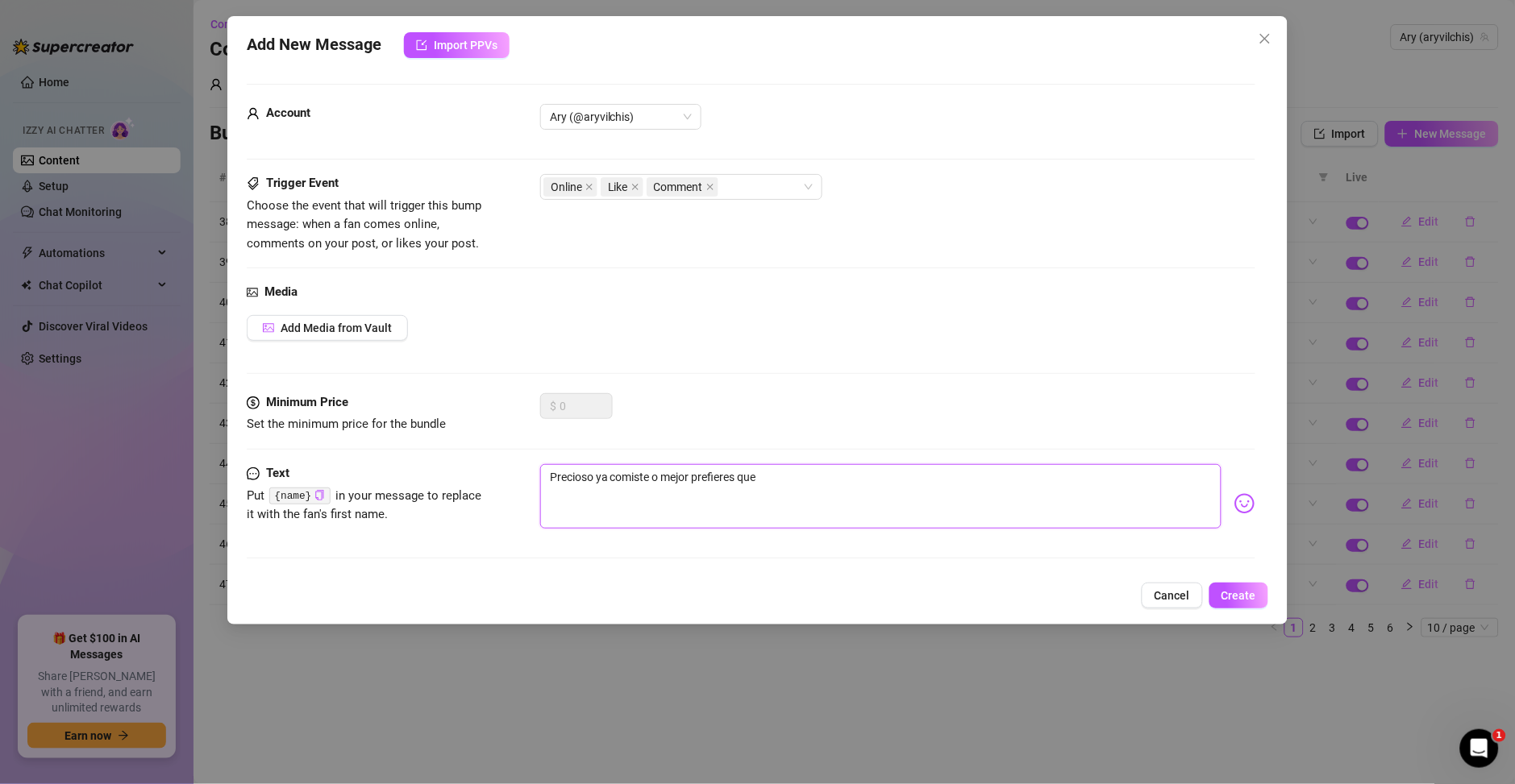
type textarea "Precioso ya comiste o mejor prefieres que"
type textarea "Precioso ya comiste o mejor prefieres que s"
type textarea "Precioso ya comiste o mejor prefieres que se"
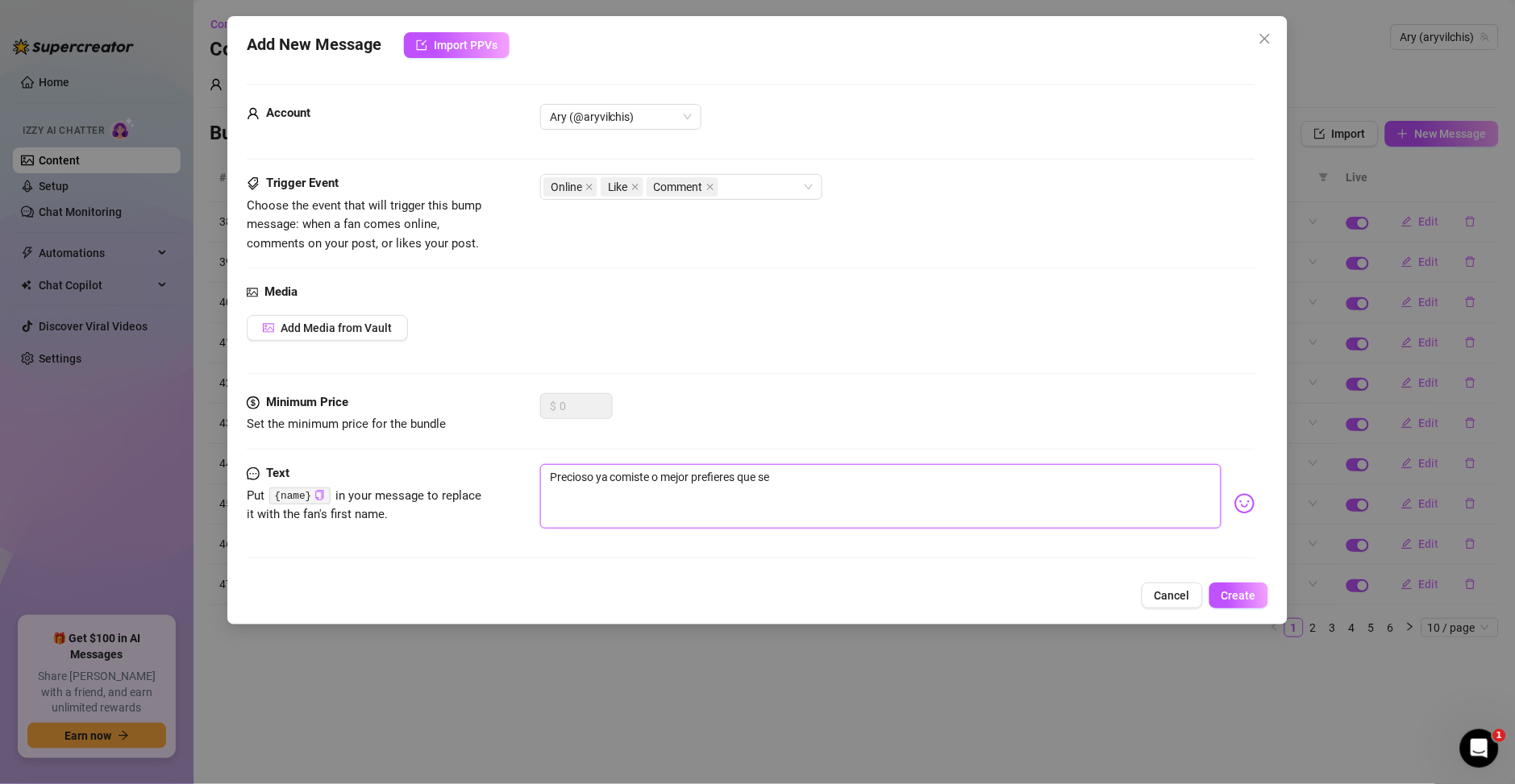
type textarea "Precioso ya comiste o mejor prefieres que sea"
type textarea "Precioso ya comiste o mejor prefieres que sea e"
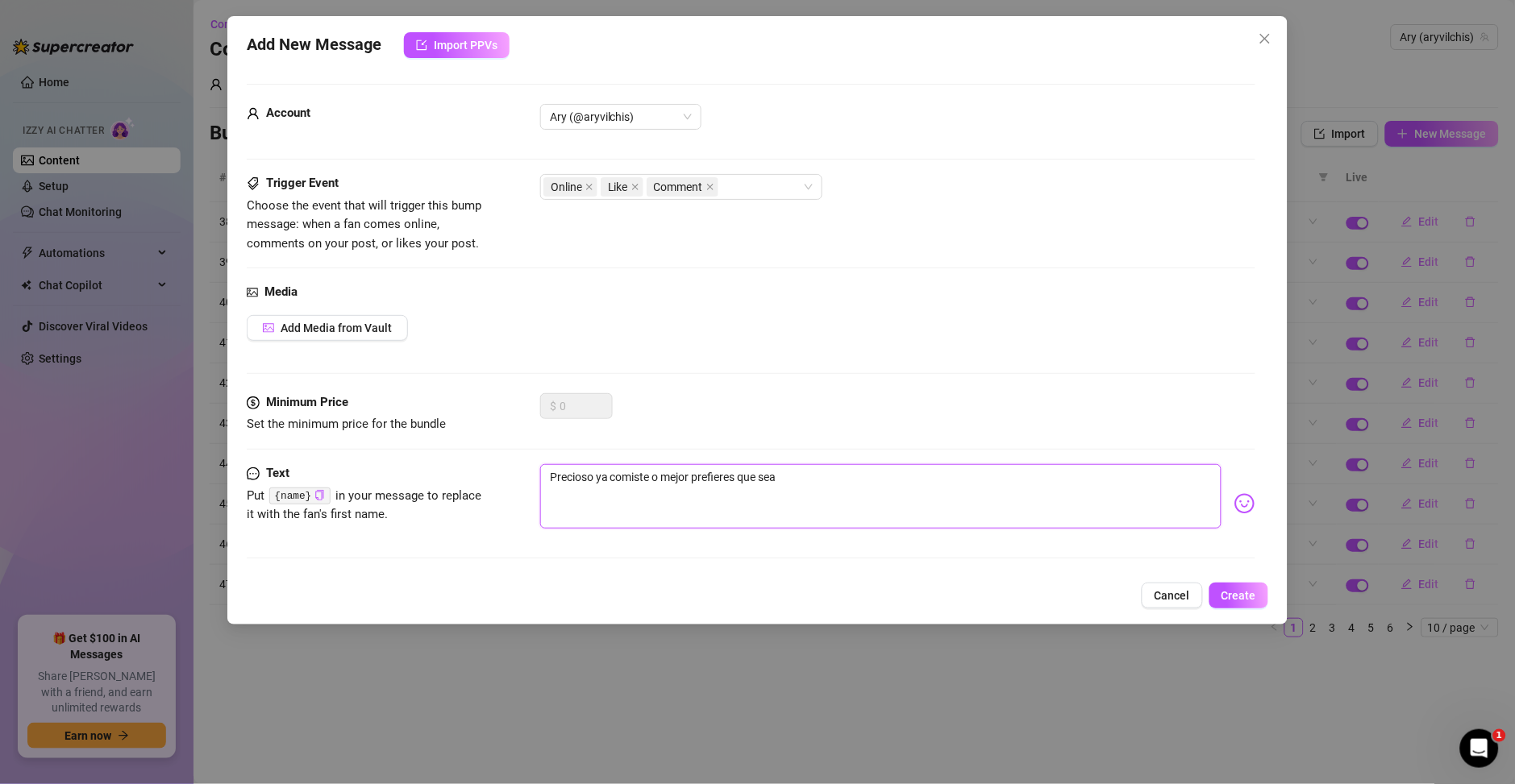
type textarea "Precioso ya comiste o mejor prefieres que sea e"
type textarea "Precioso ya comiste o mejor prefieres que sea el"
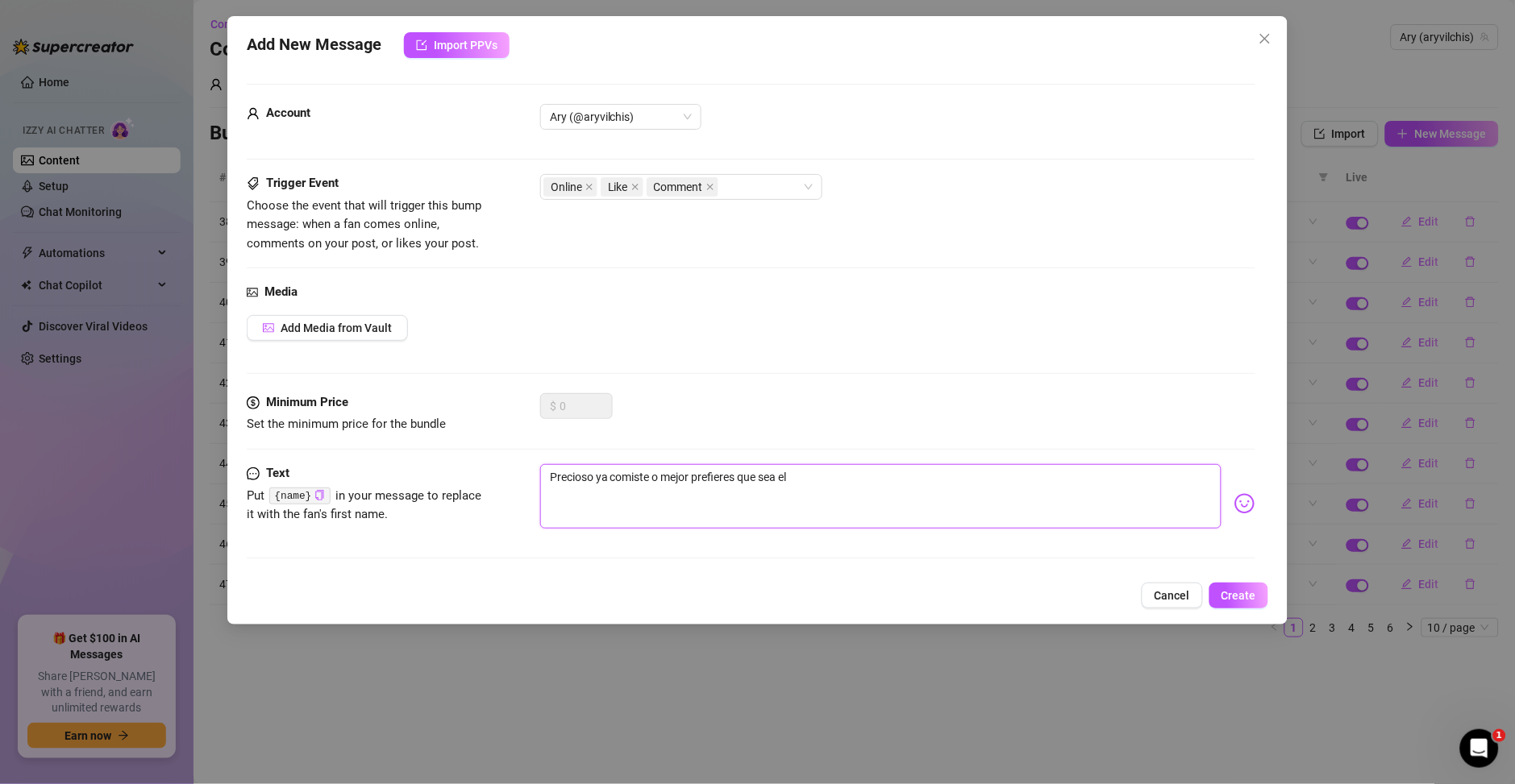
type textarea "Precioso ya comiste o mejor prefieres que sea el p"
type textarea "Precioso ya comiste o mejor prefieres que sea el po"
type textarea "Precioso ya comiste o mejor prefieres que sea el pos"
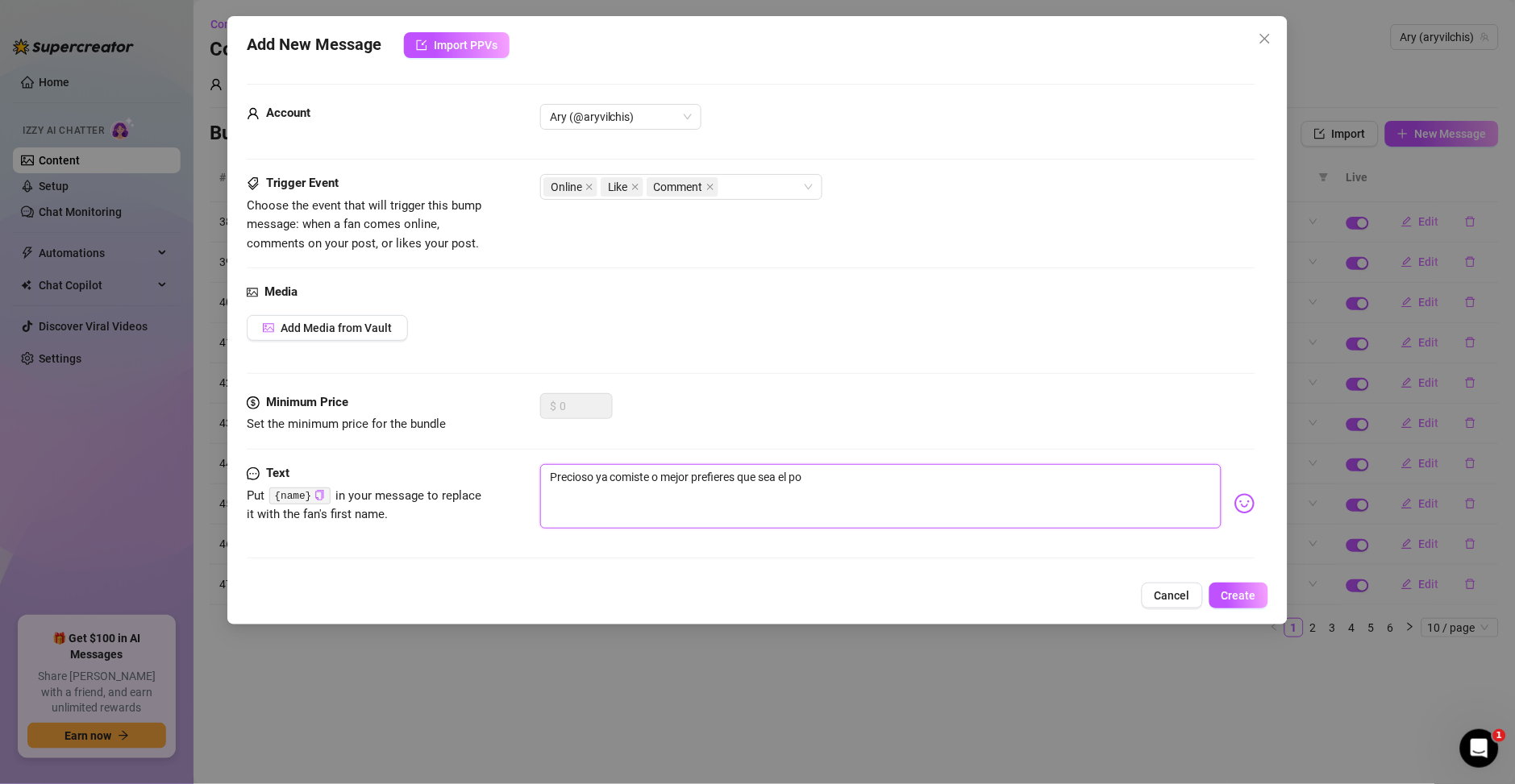
type textarea "Precioso ya comiste o mejor prefieres que sea el pos"
type textarea "Precioso ya comiste o mejor prefieres que sea el post"
type textarea "Precioso ya comiste o mejor prefieres que sea el postr"
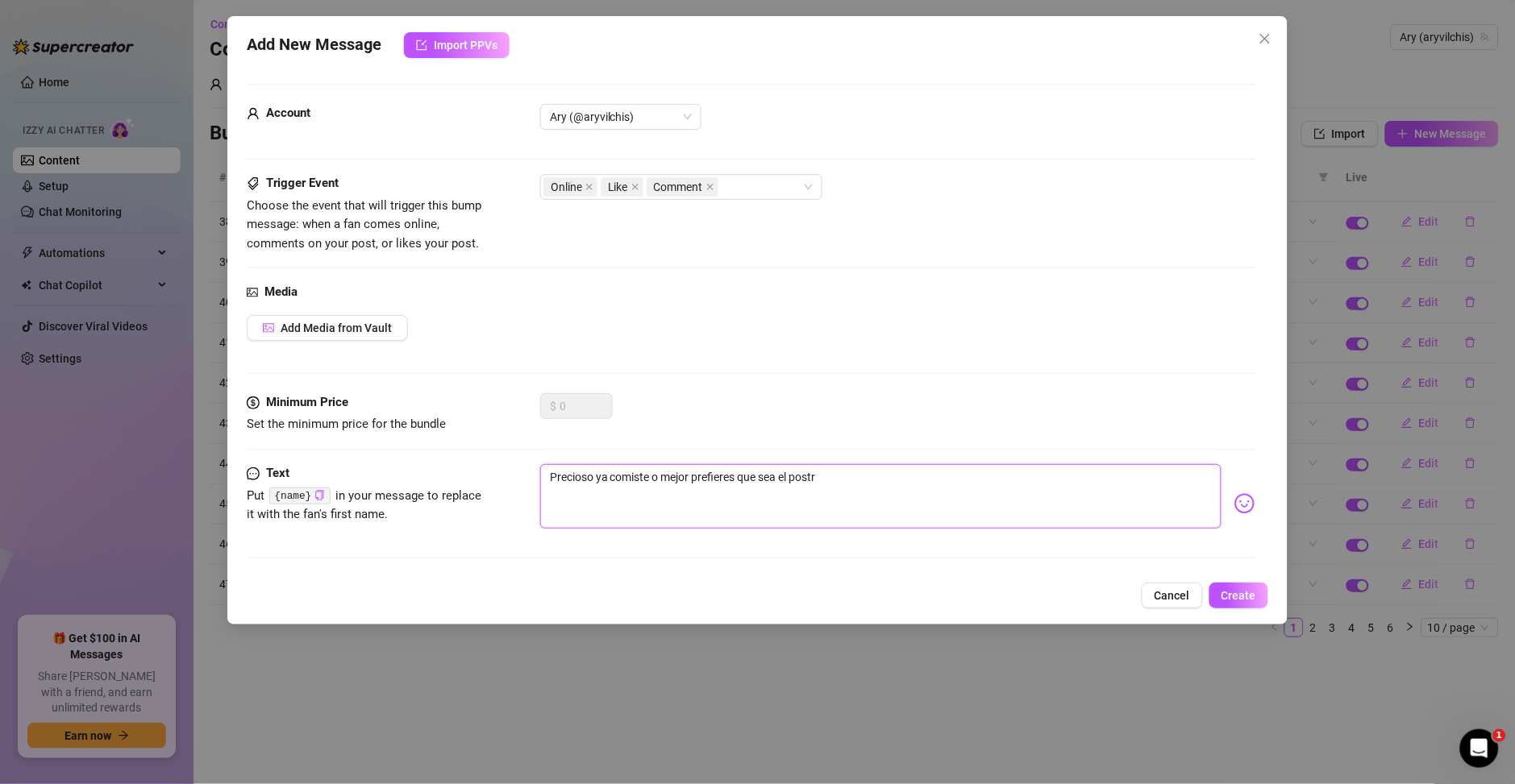
type textarea "Precioso ya comiste o mejor prefieres que sea el postre"
type textarea "Precioso ya comiste o mejor prefieres que sea el postre!"
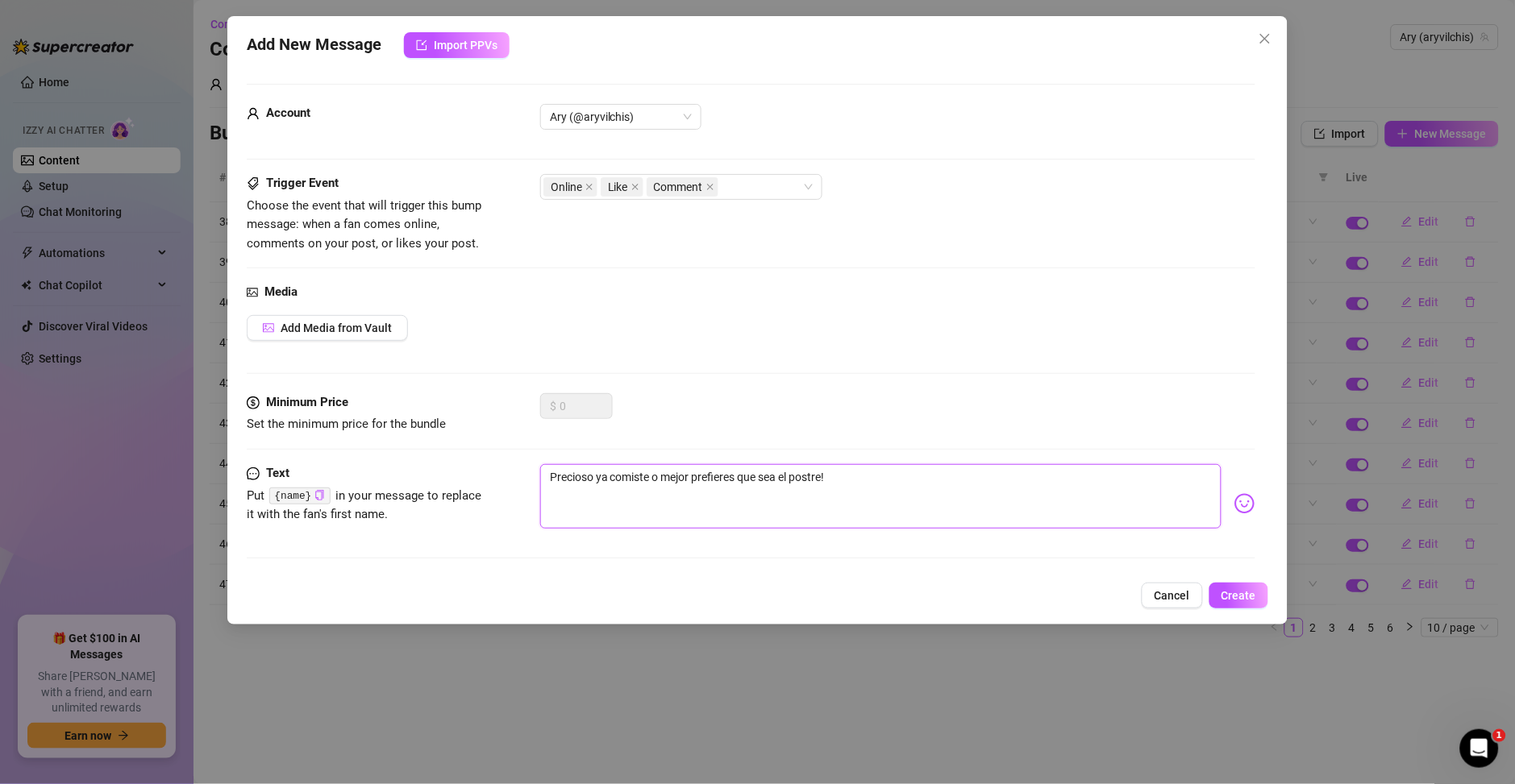
type textarea "Precioso ya comiste o mejor prefieres que sea el postre!"
type textarea "Precioso ya comiste o mejor prefieres que sea el postre"
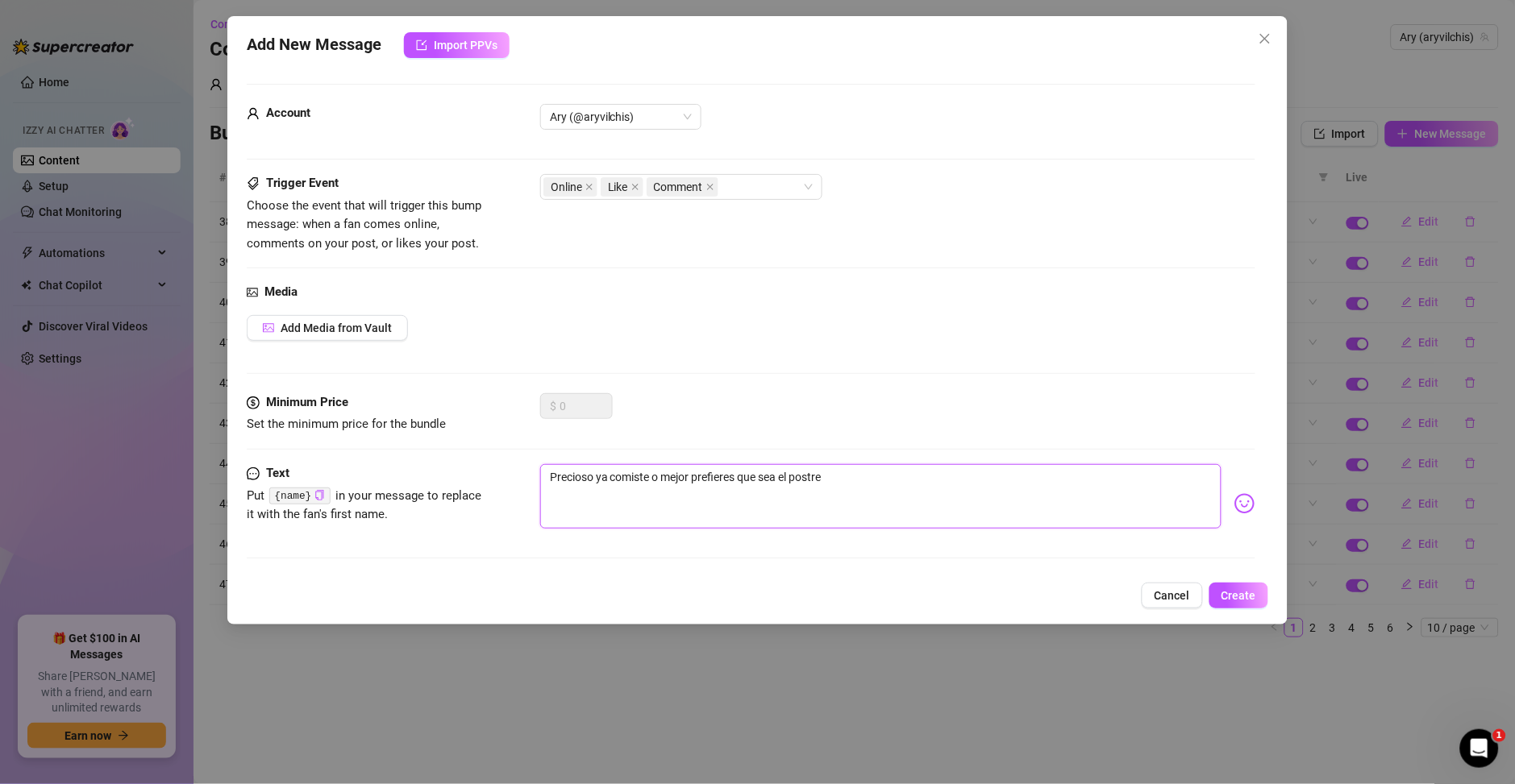
type textarea "Precioso ya comiste o mejor prefieres que sea el postre="
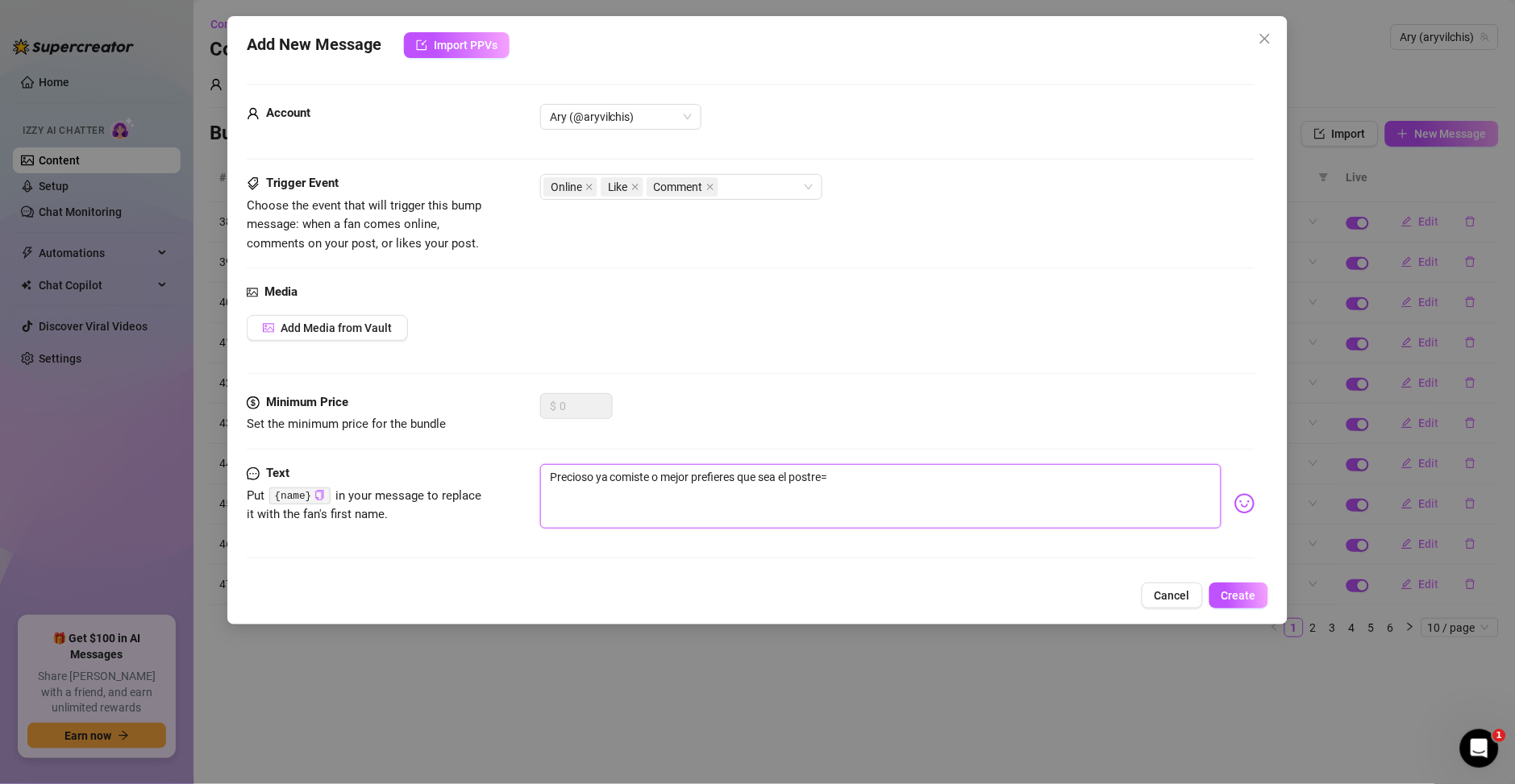
type textarea "Precioso ya comiste o mejor prefieres que sea el postre="
type textarea "Precioso ya comiste o mejor prefieres que sea el postre"
type textarea "Precioso ya comiste o mejor prefieres que sea el postre?"
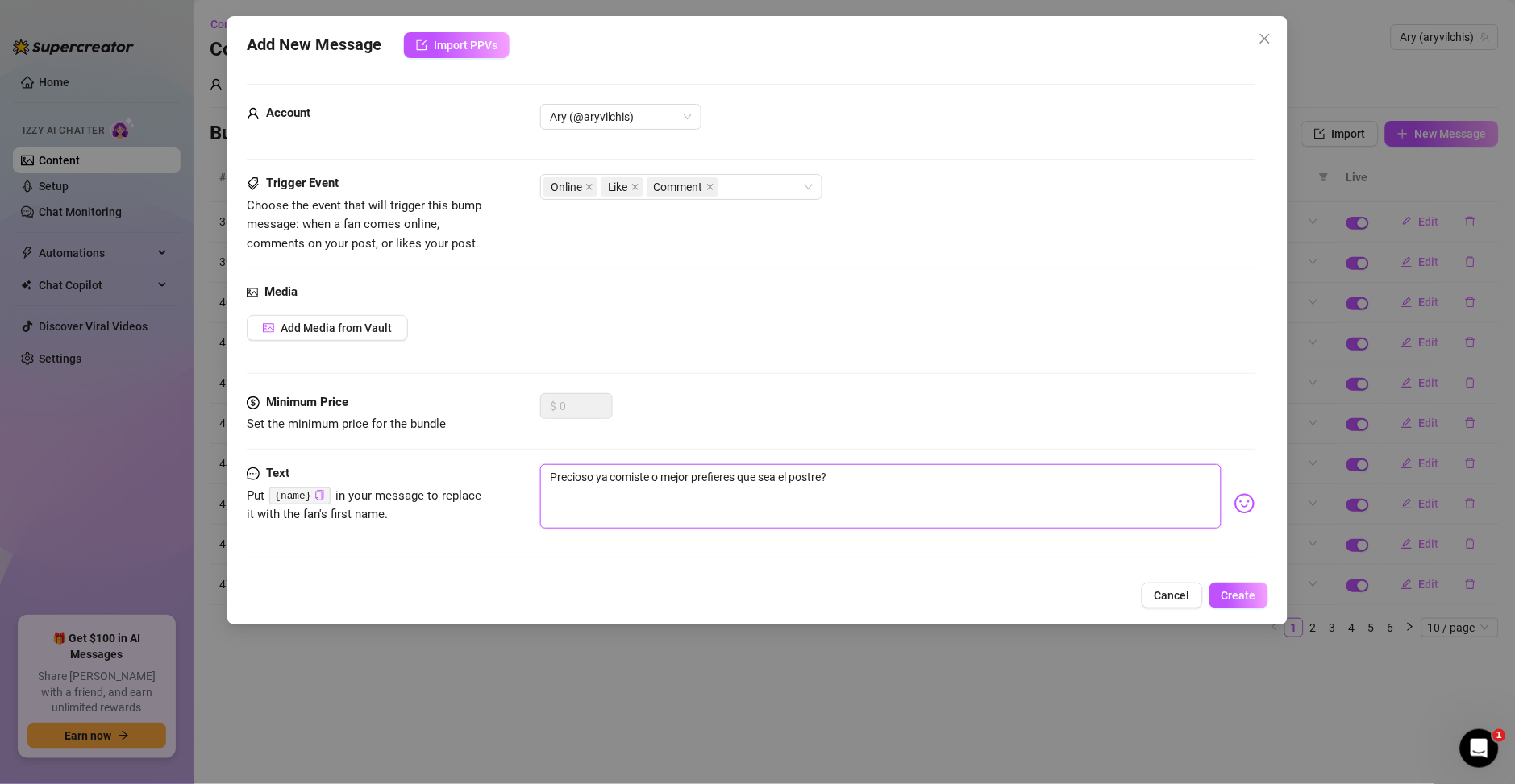
type textarea "Precioso ya comiste o mejor prefieres que sea el postre?"
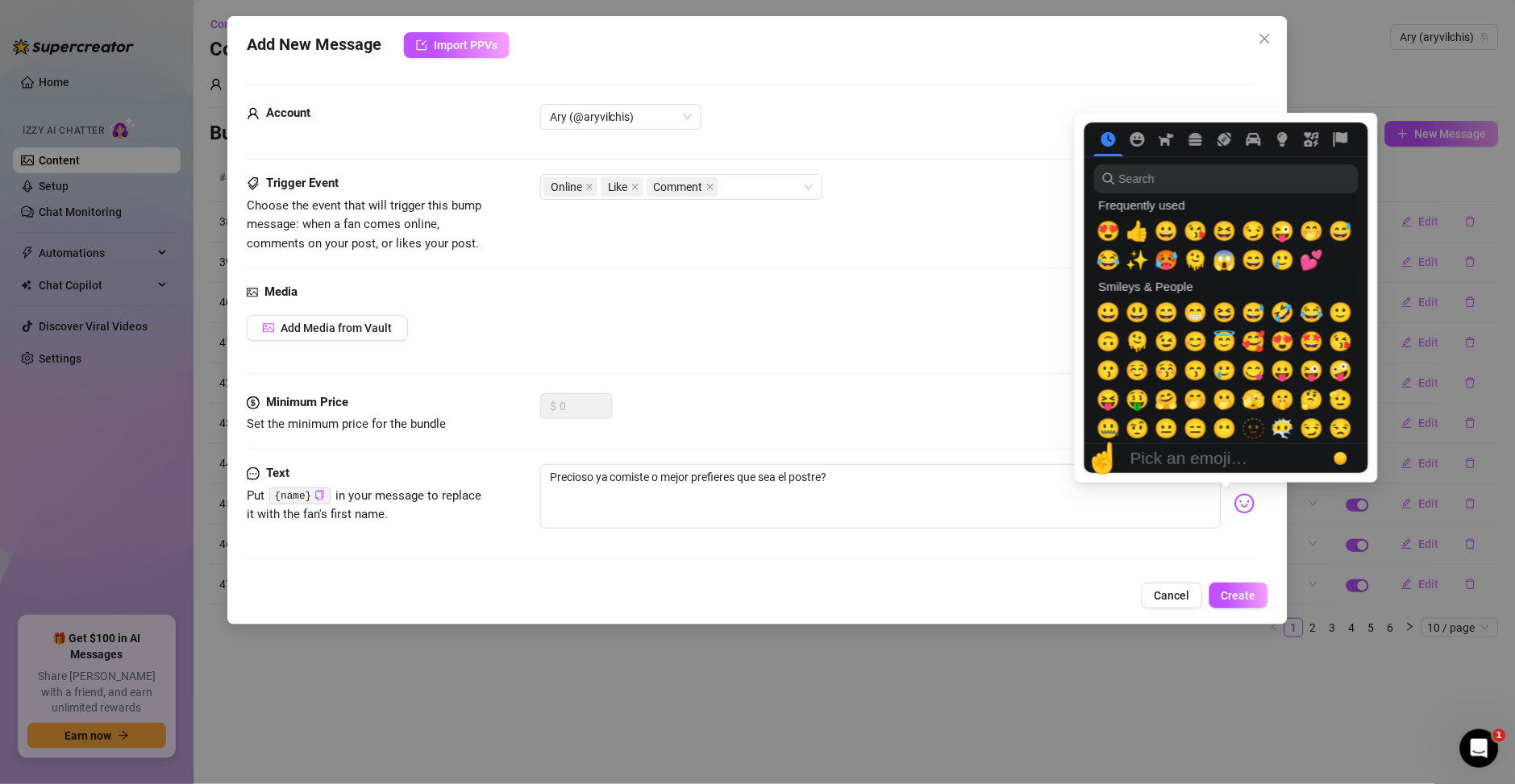
click at [1235, 500] on img at bounding box center [1245, 504] width 21 height 21
click at [1173, 344] on span "😉" at bounding box center [1167, 342] width 24 height 22
type textarea "Precioso ya comiste o mejor prefieres que sea el postre? 😉"
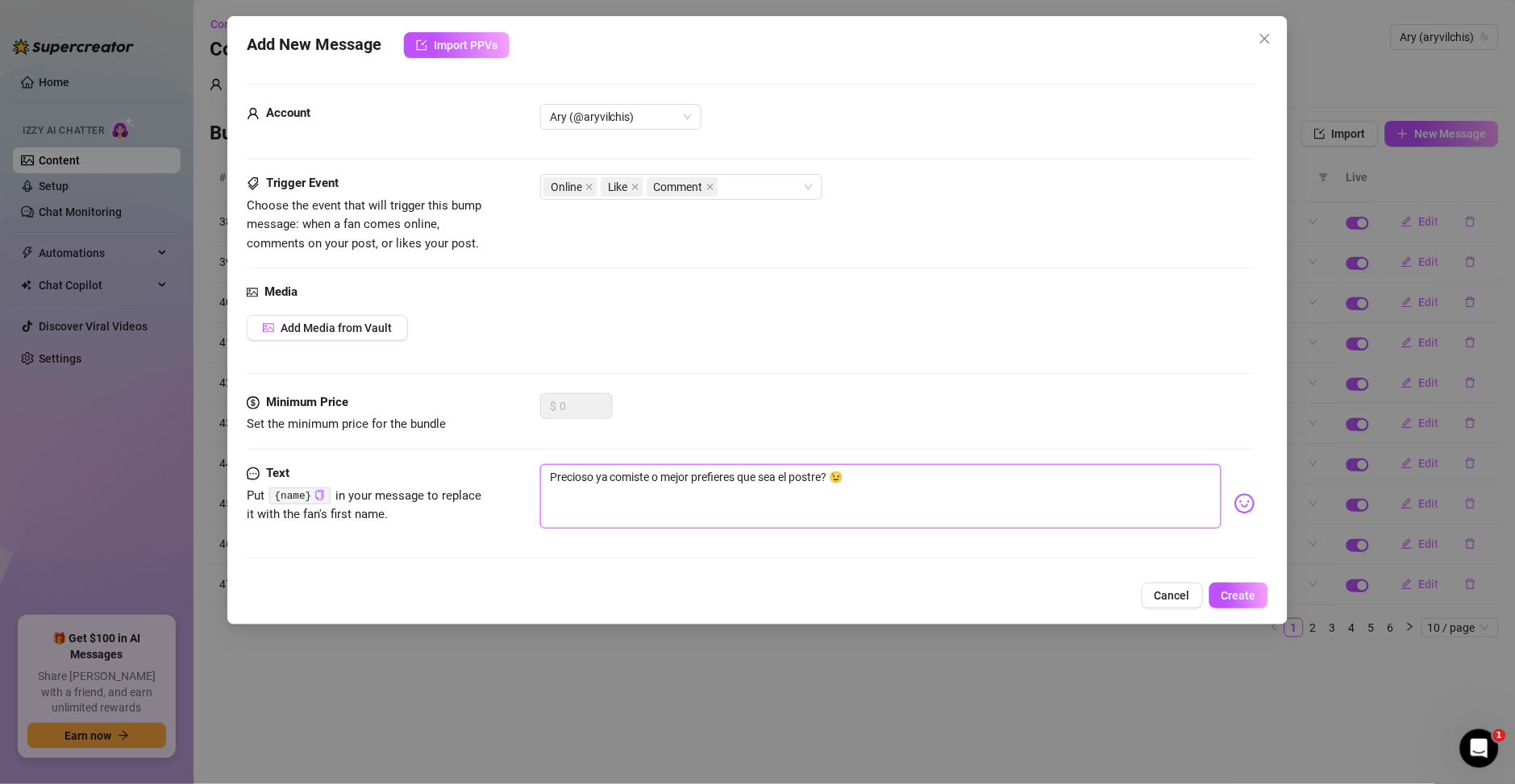
type textarea "Precioso ya comiste o mejor prefieres que sea el postre? 😉"
click at [718, 281] on div "Trigger Event Choose the event that will trigger this bump message: when a fan …" at bounding box center [751, 228] width 1009 height 109
click at [1229, 594] on span "Create" at bounding box center [1239, 595] width 35 height 13
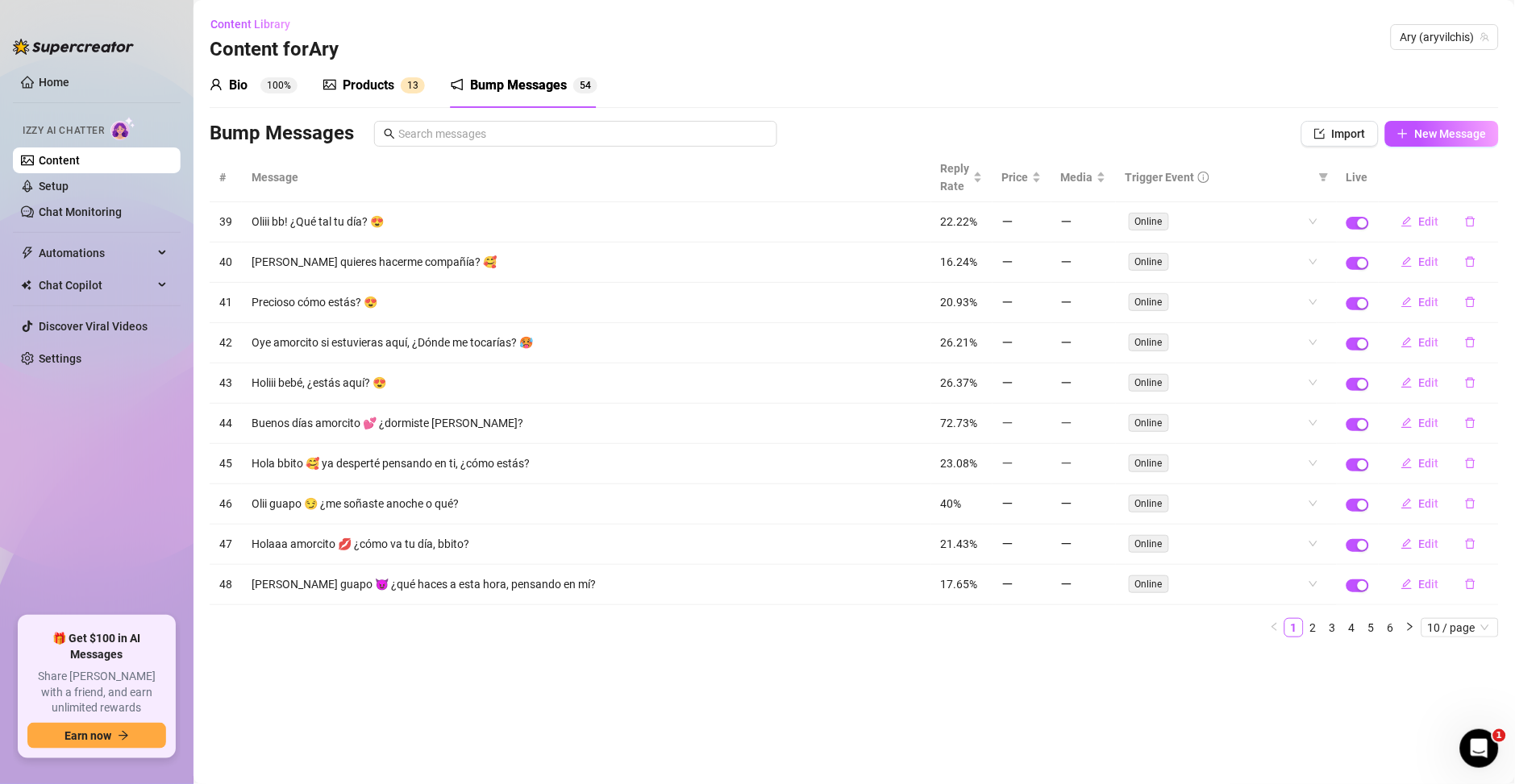
click at [371, 87] on div "Products" at bounding box center [369, 86] width 52 height 19
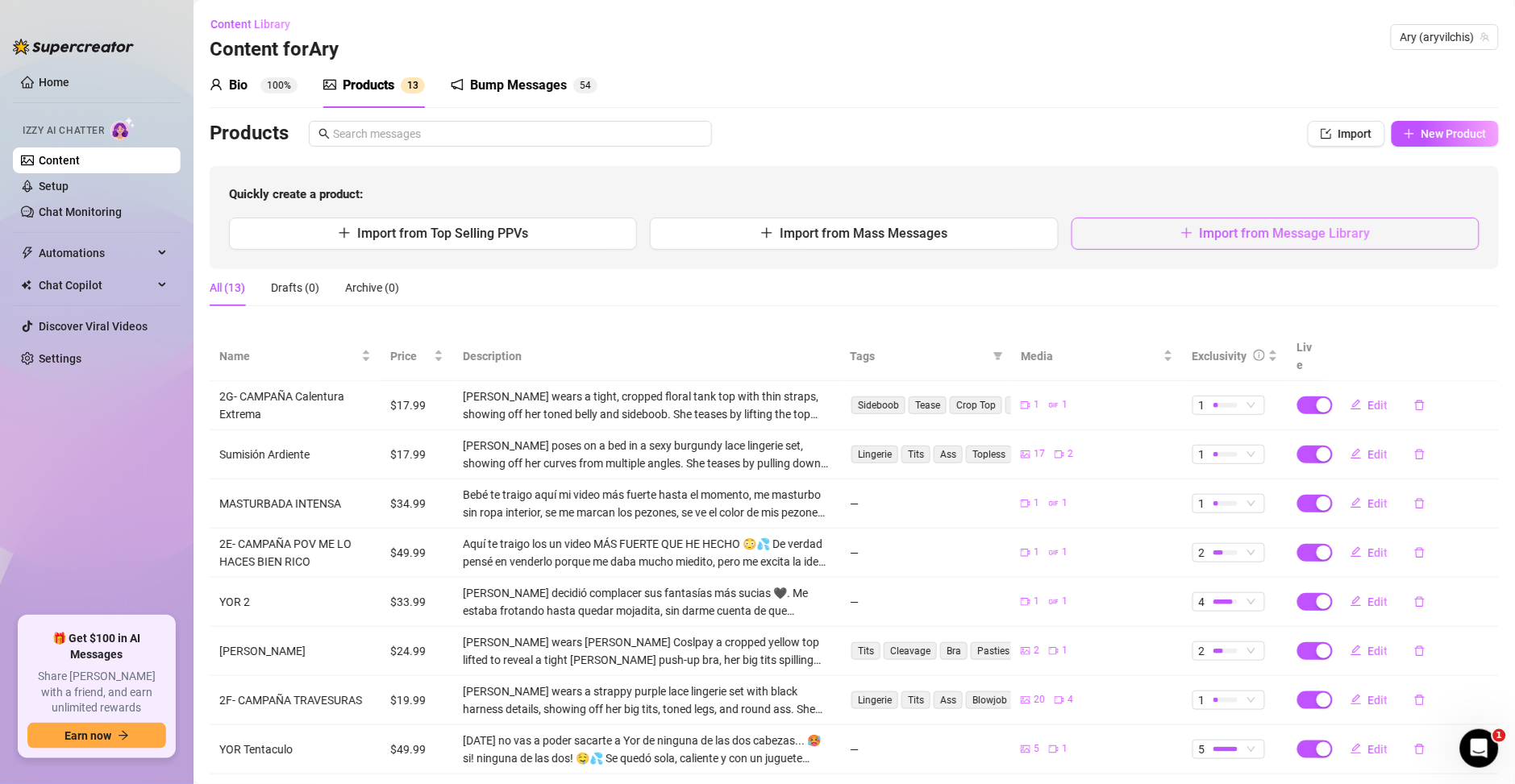
click at [1260, 232] on span "Import from Message Library" at bounding box center [1285, 234] width 171 height 16
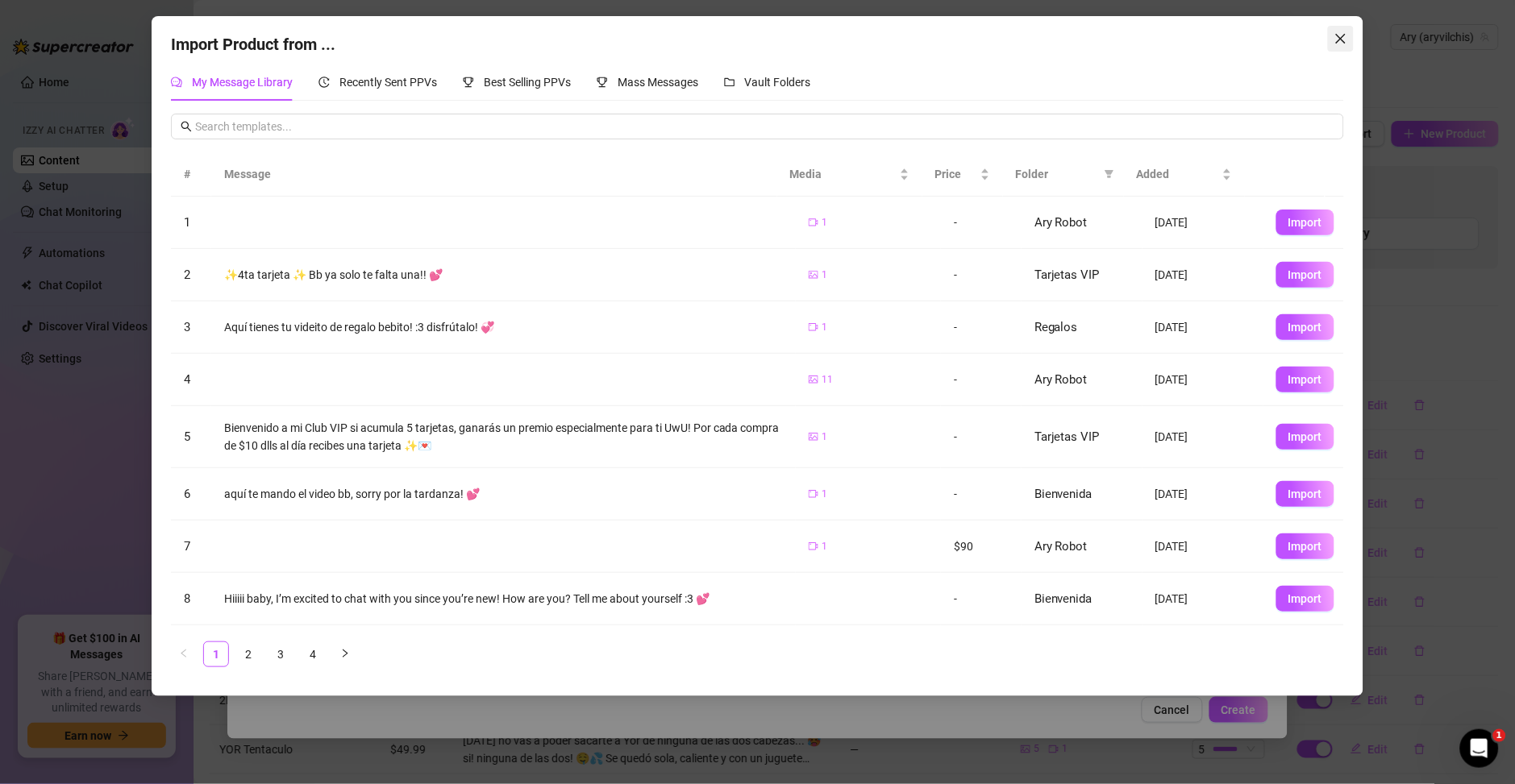
click at [1339, 46] on button "Close" at bounding box center [1341, 39] width 26 height 26
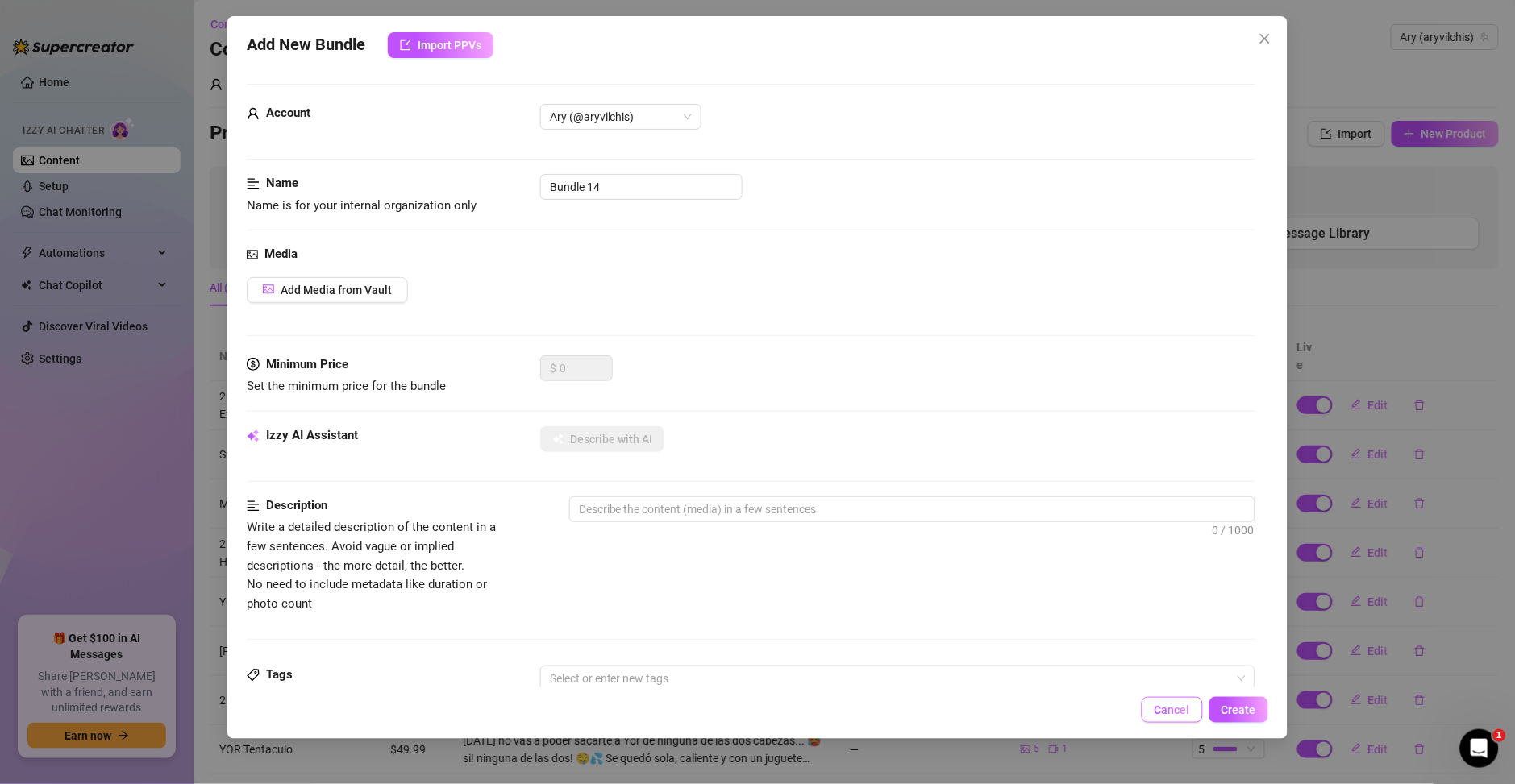
click at [1192, 714] on button "Cancel" at bounding box center [1172, 710] width 61 height 26
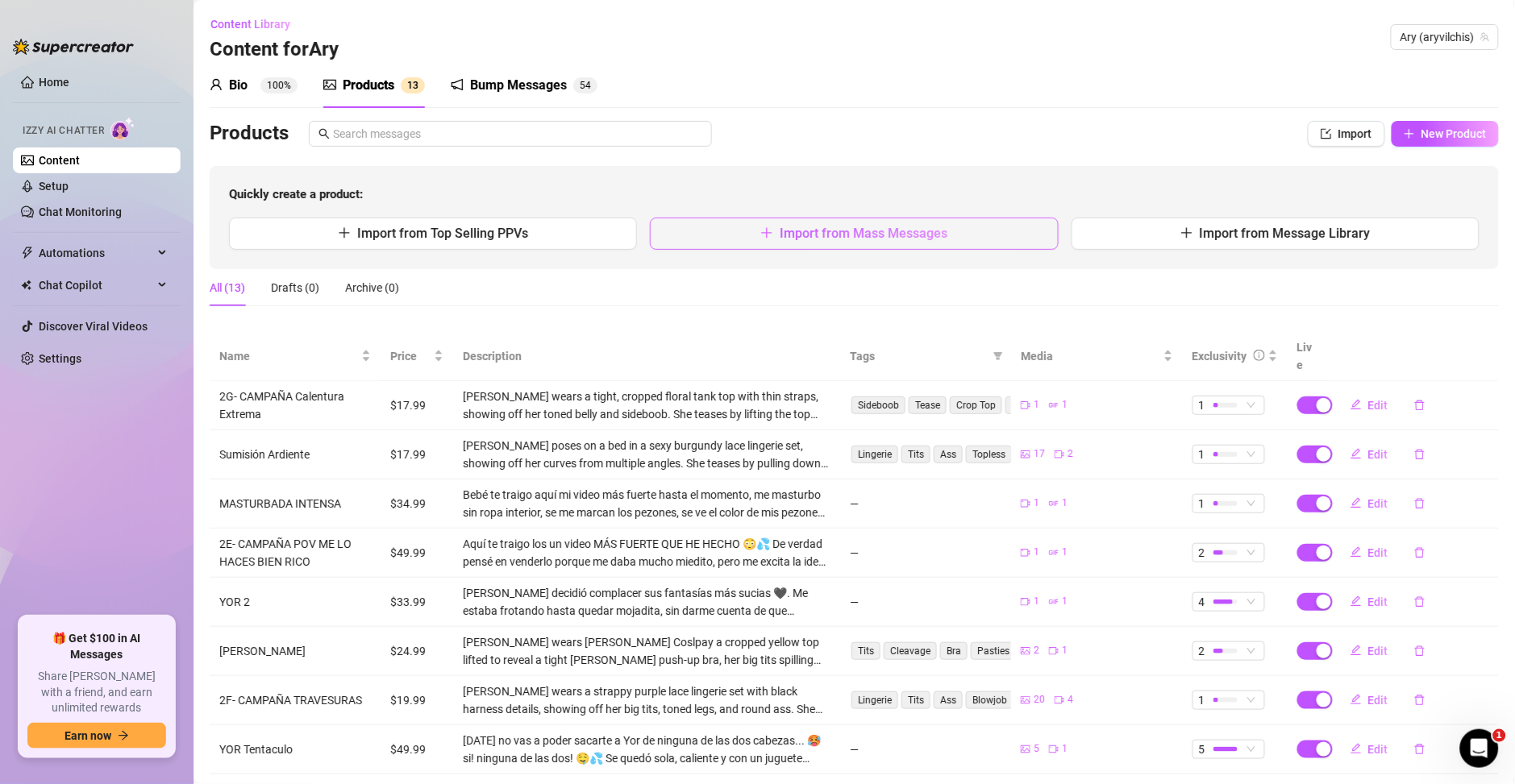
click at [816, 240] on span "Import from Mass Messages" at bounding box center [863, 234] width 168 height 16
type textarea "Type your message here..."
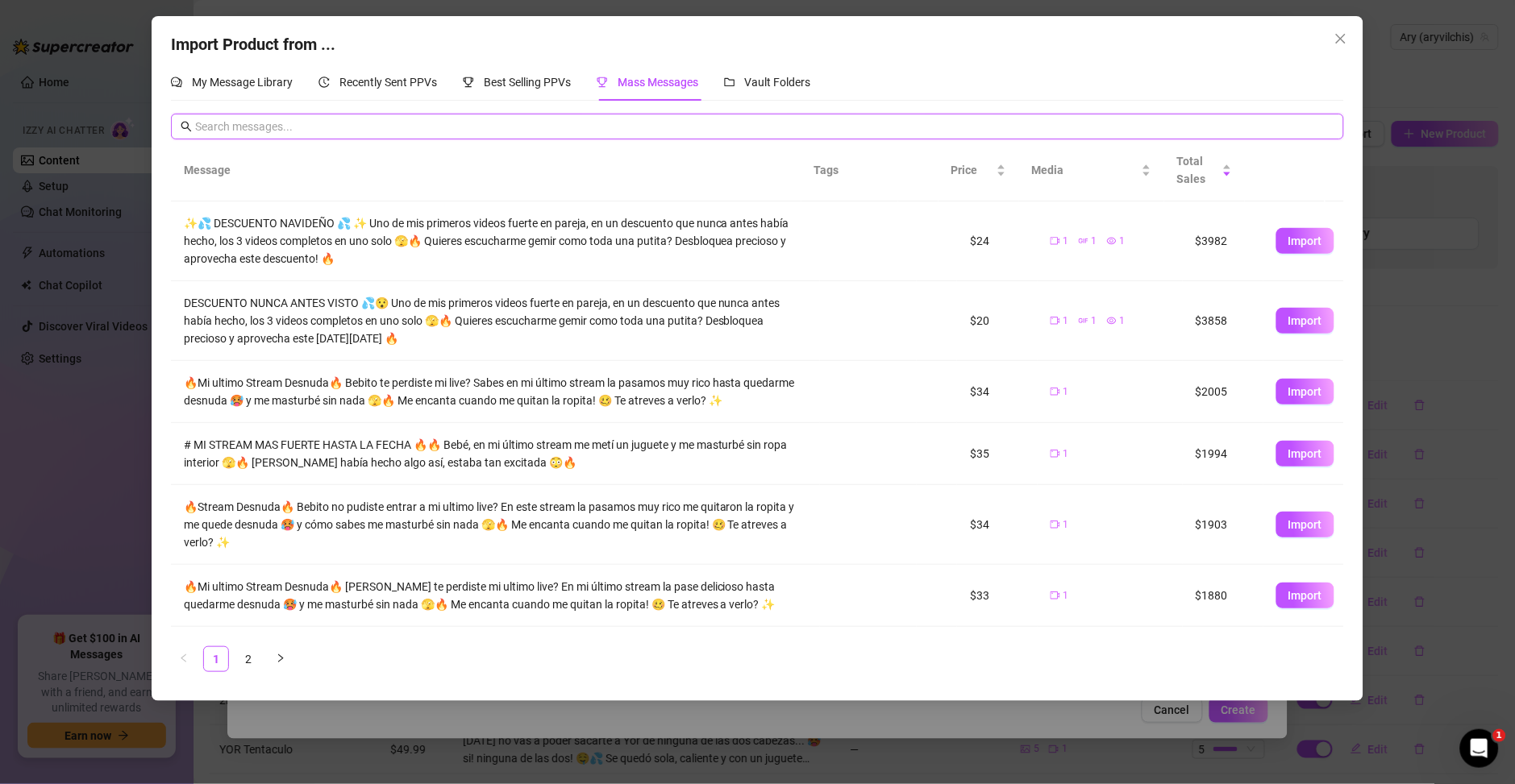
click at [620, 125] on input "text" at bounding box center [764, 126] width 1139 height 17
click at [238, 125] on input "text" at bounding box center [764, 126] width 1139 height 17
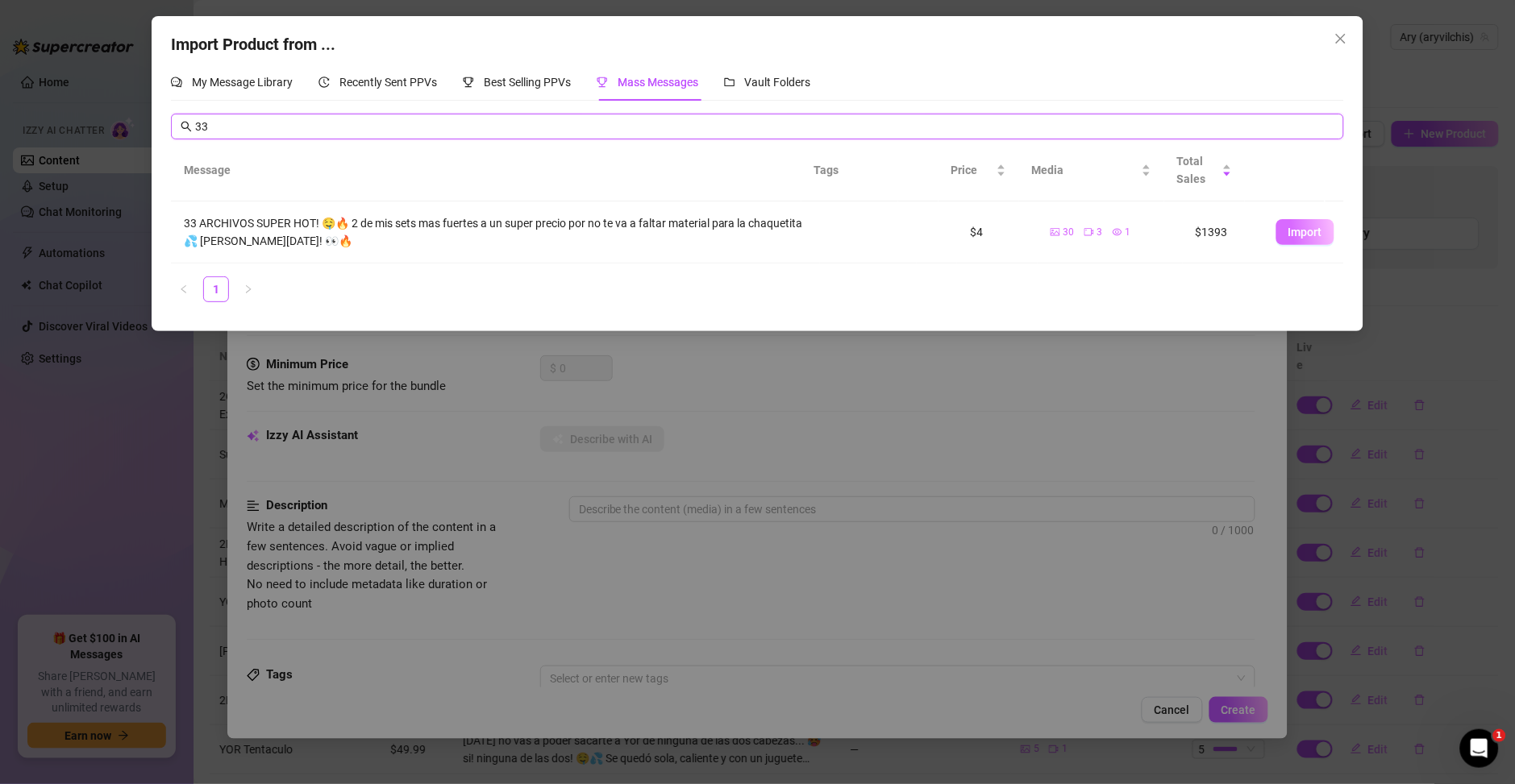
type input "33"
click at [1288, 238] on span "Import" at bounding box center [1305, 232] width 34 height 13
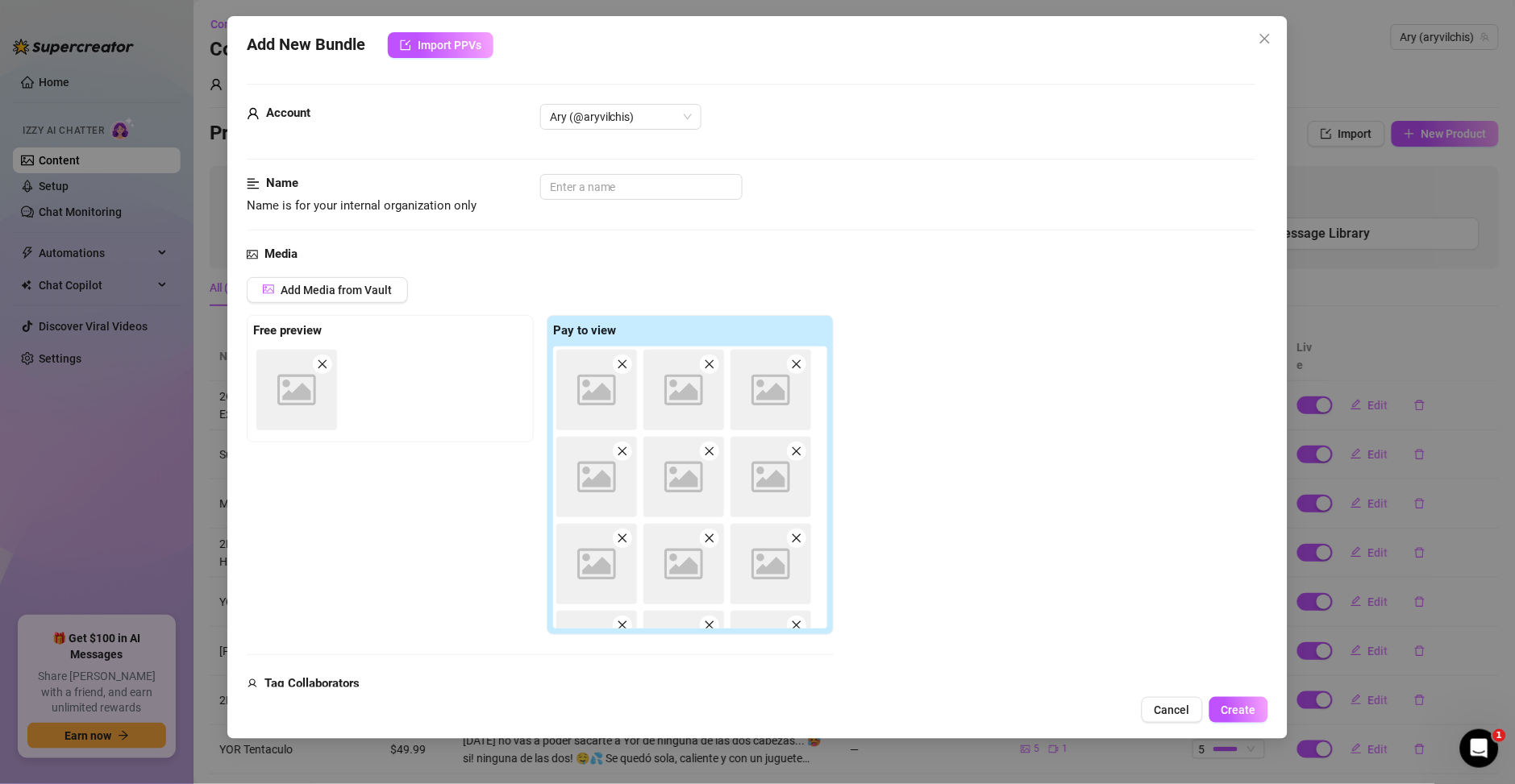
type textarea "33 ARCHIVOS SUPER HOT! 🤤🔥 2 de mis sets mas fuertes a un super precio por no te…"
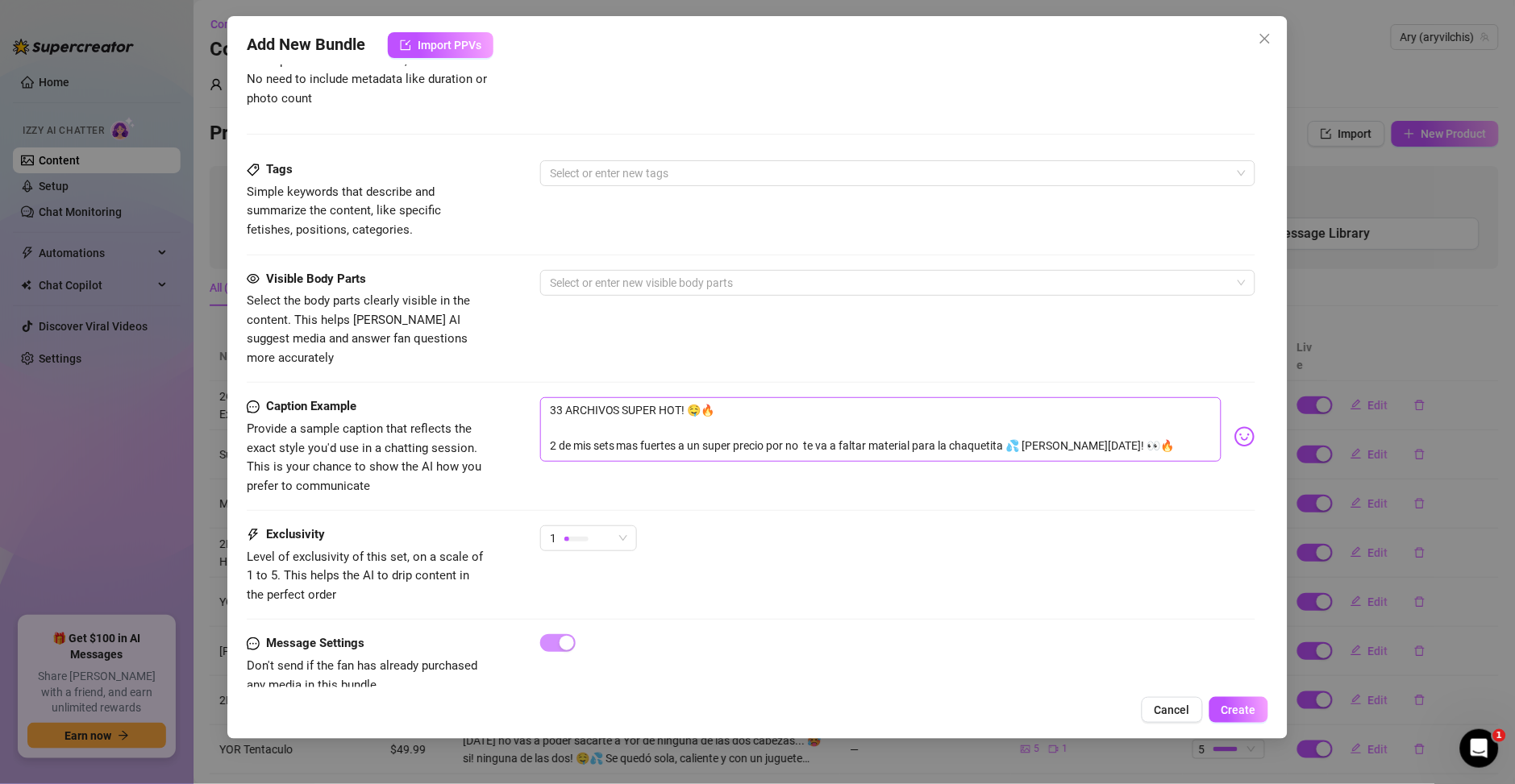
scroll to position [580, 0]
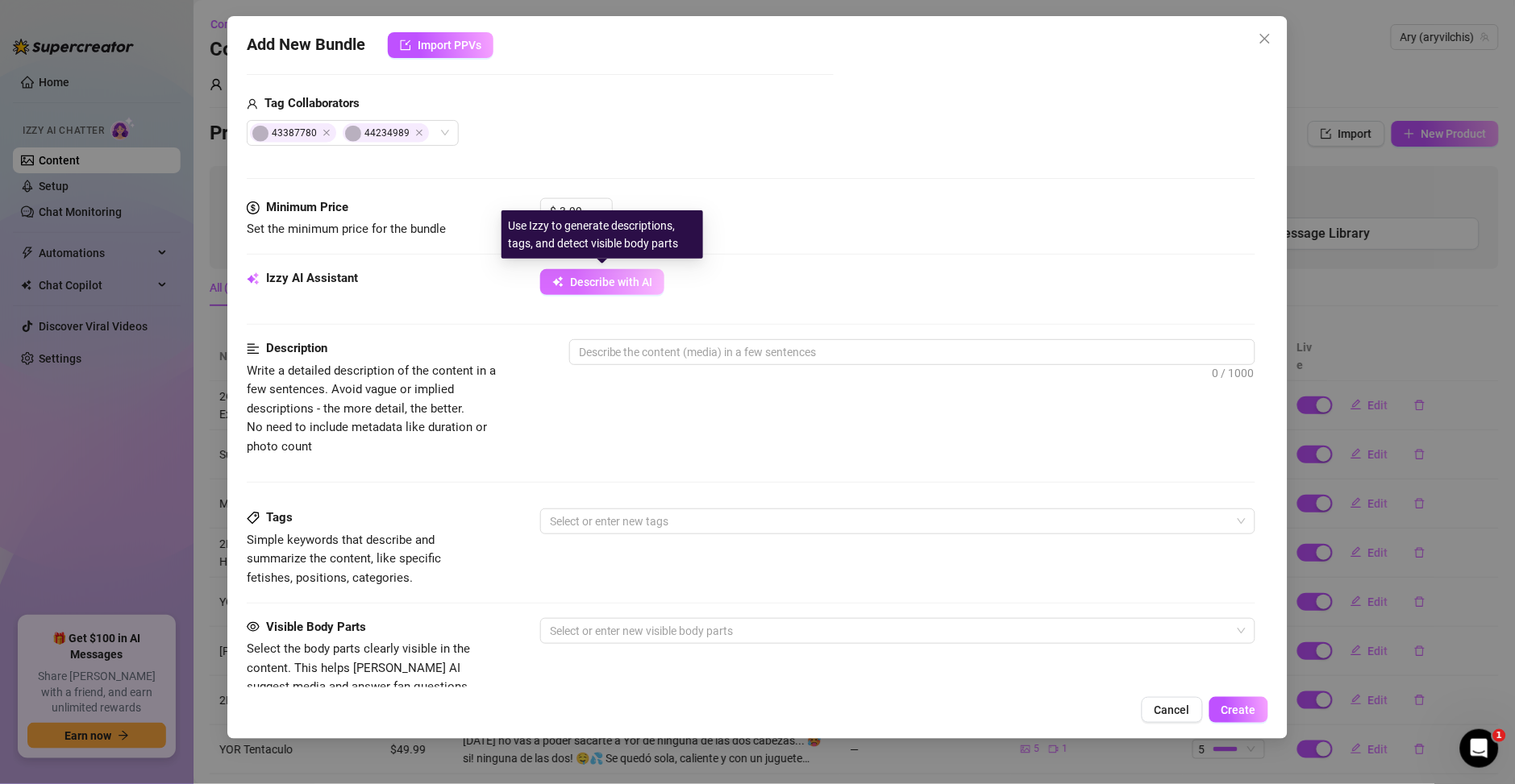
click at [603, 286] on span "Describe with AI" at bounding box center [610, 281] width 82 height 13
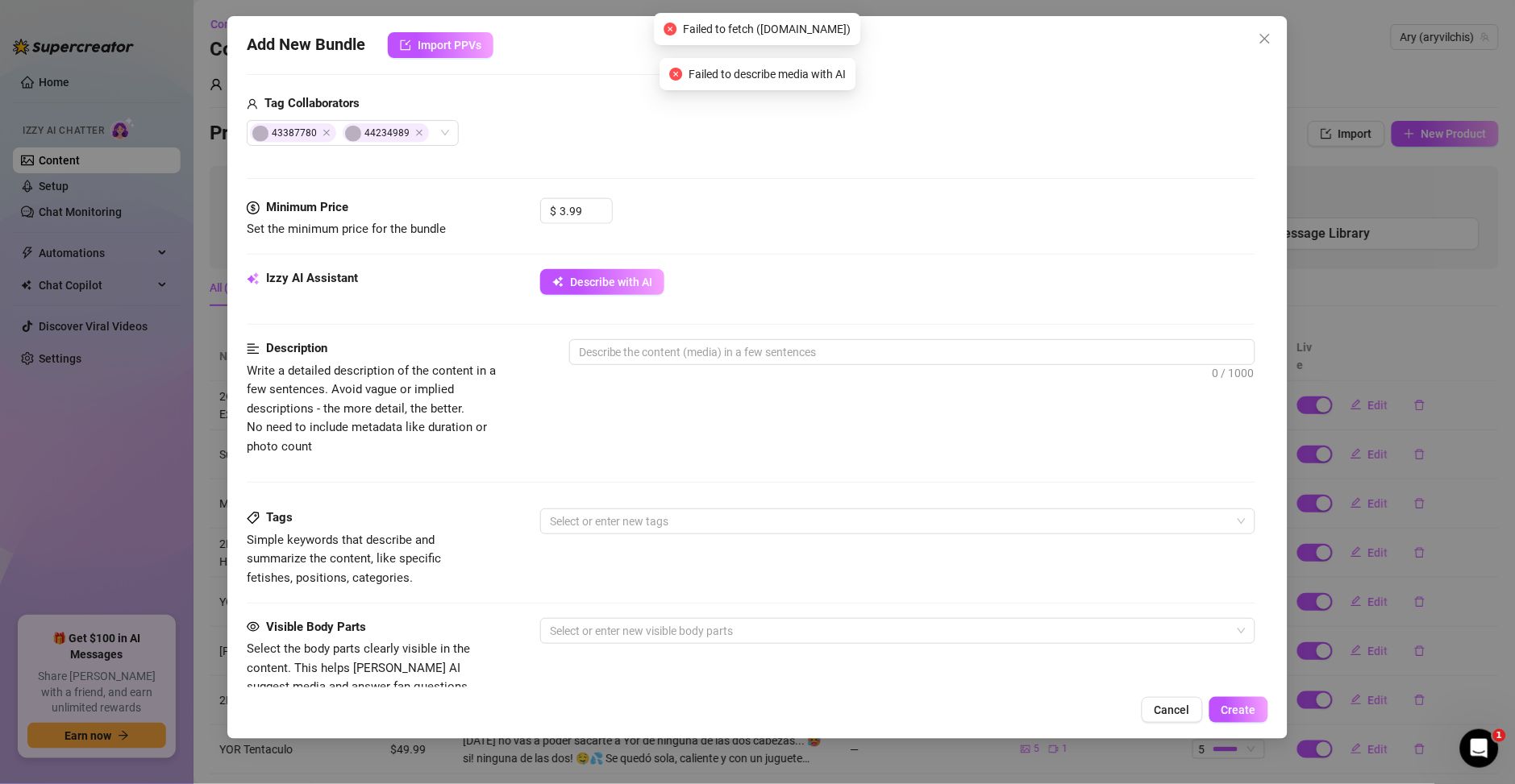
click at [821, 408] on div "0 / 1000" at bounding box center [912, 374] width 686 height 69
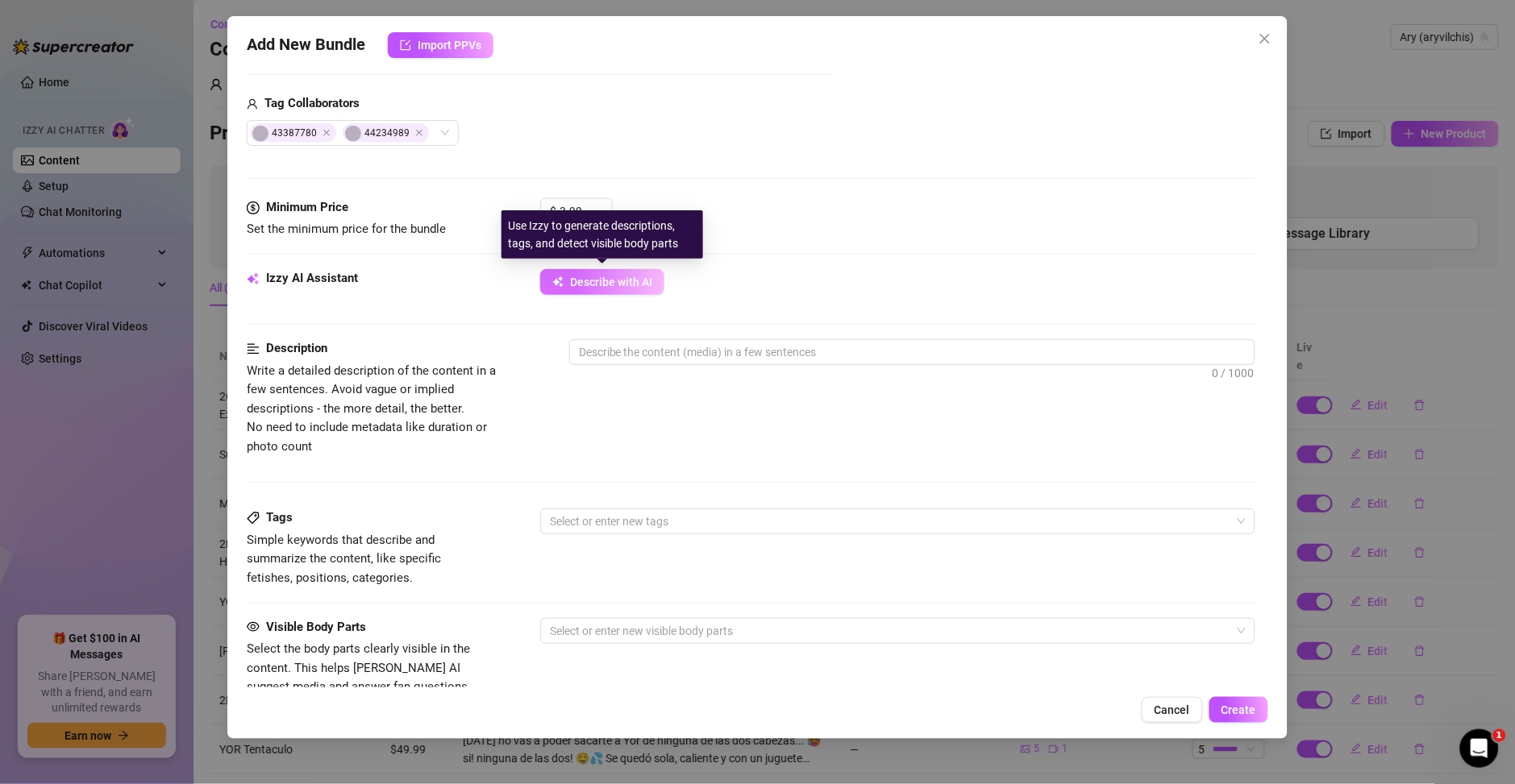
click at [600, 280] on span "Describe with AI" at bounding box center [610, 281] width 82 height 13
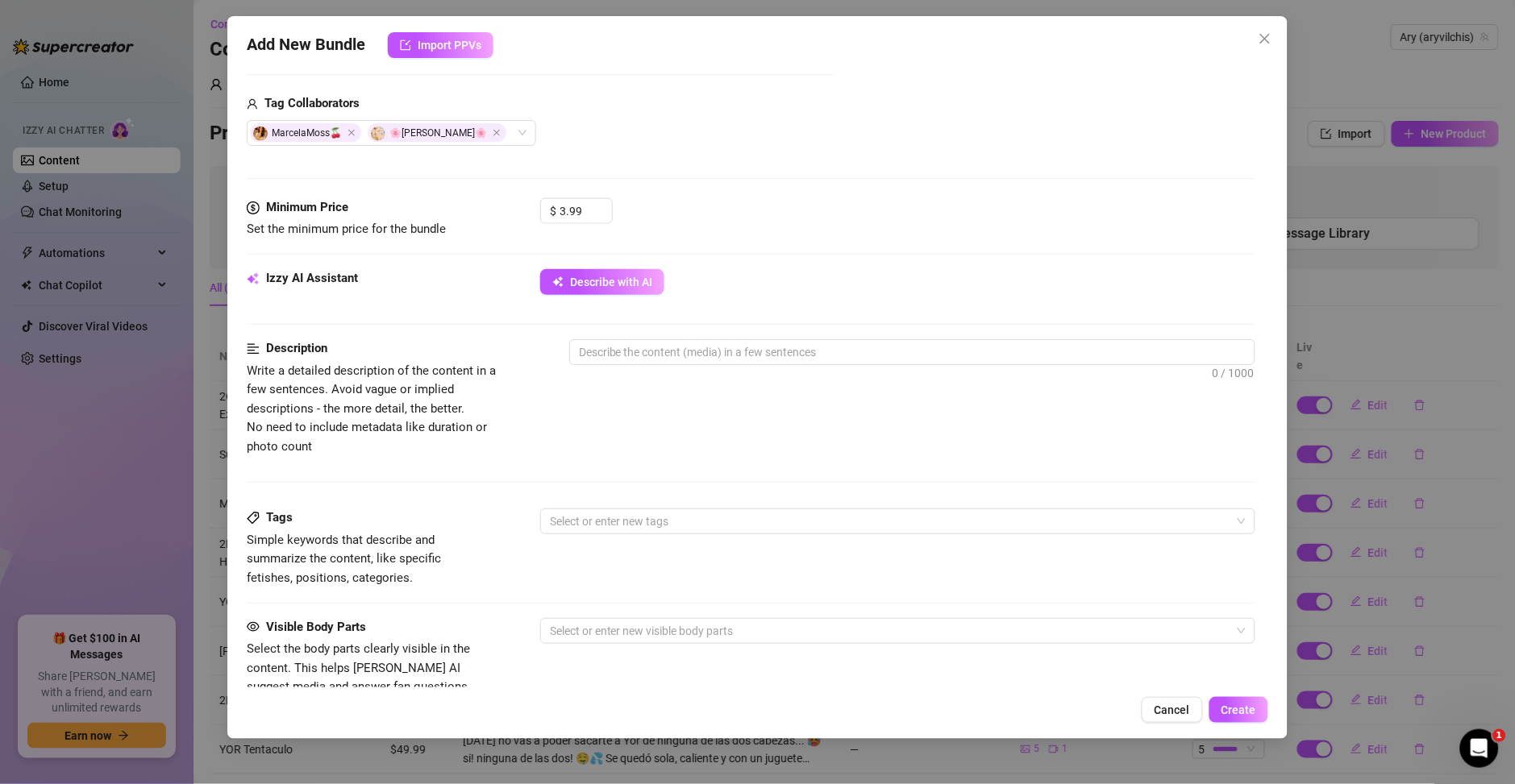
click at [602, 297] on div "Izzy AI Assistant Describe with AI" at bounding box center [751, 289] width 1009 height 41
click at [602, 288] on button "Describe with AI" at bounding box center [602, 282] width 124 height 26
click at [861, 521] on div at bounding box center [889, 521] width 692 height 22
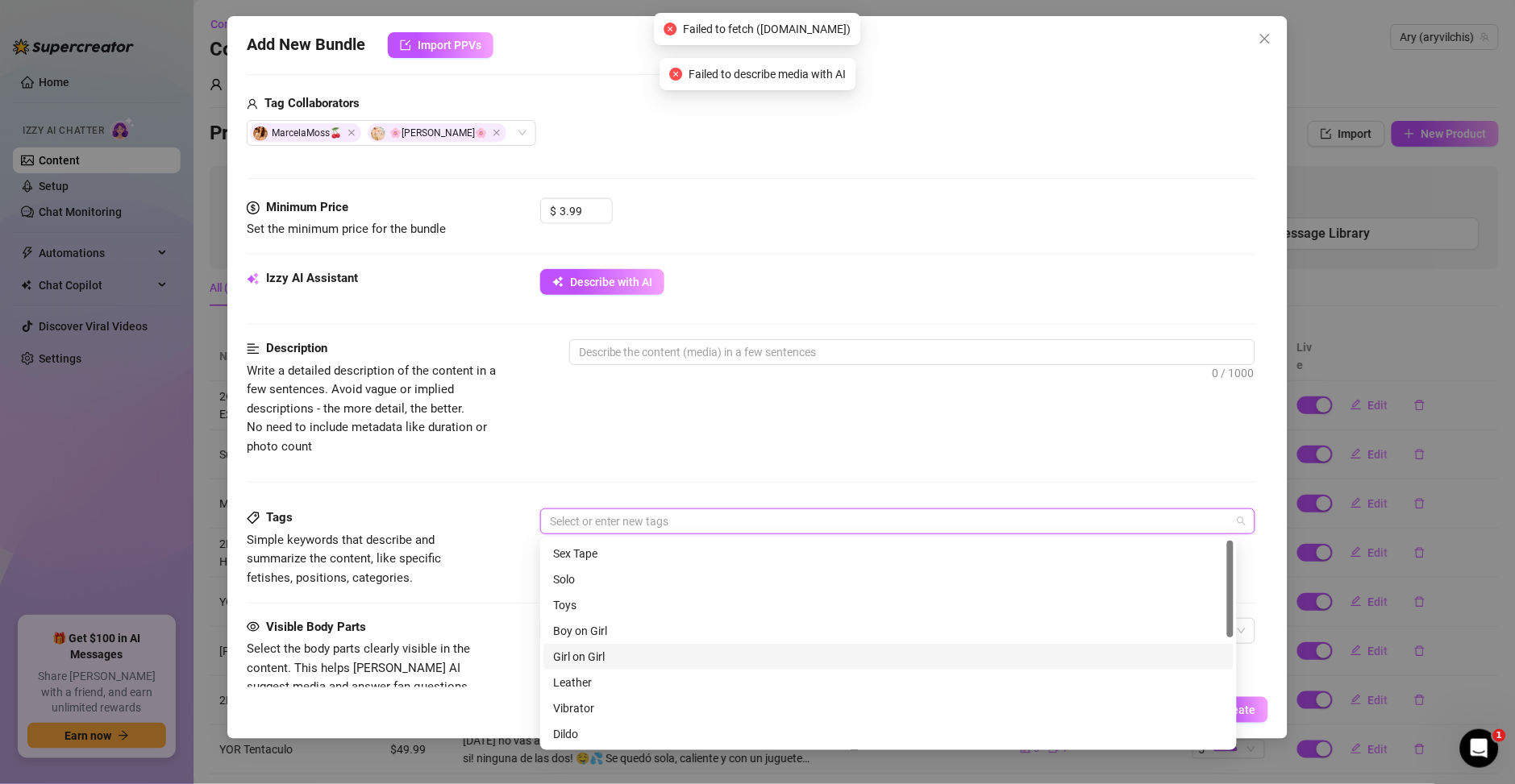
click at [687, 657] on div "Girl on Girl" at bounding box center [888, 657] width 671 height 17
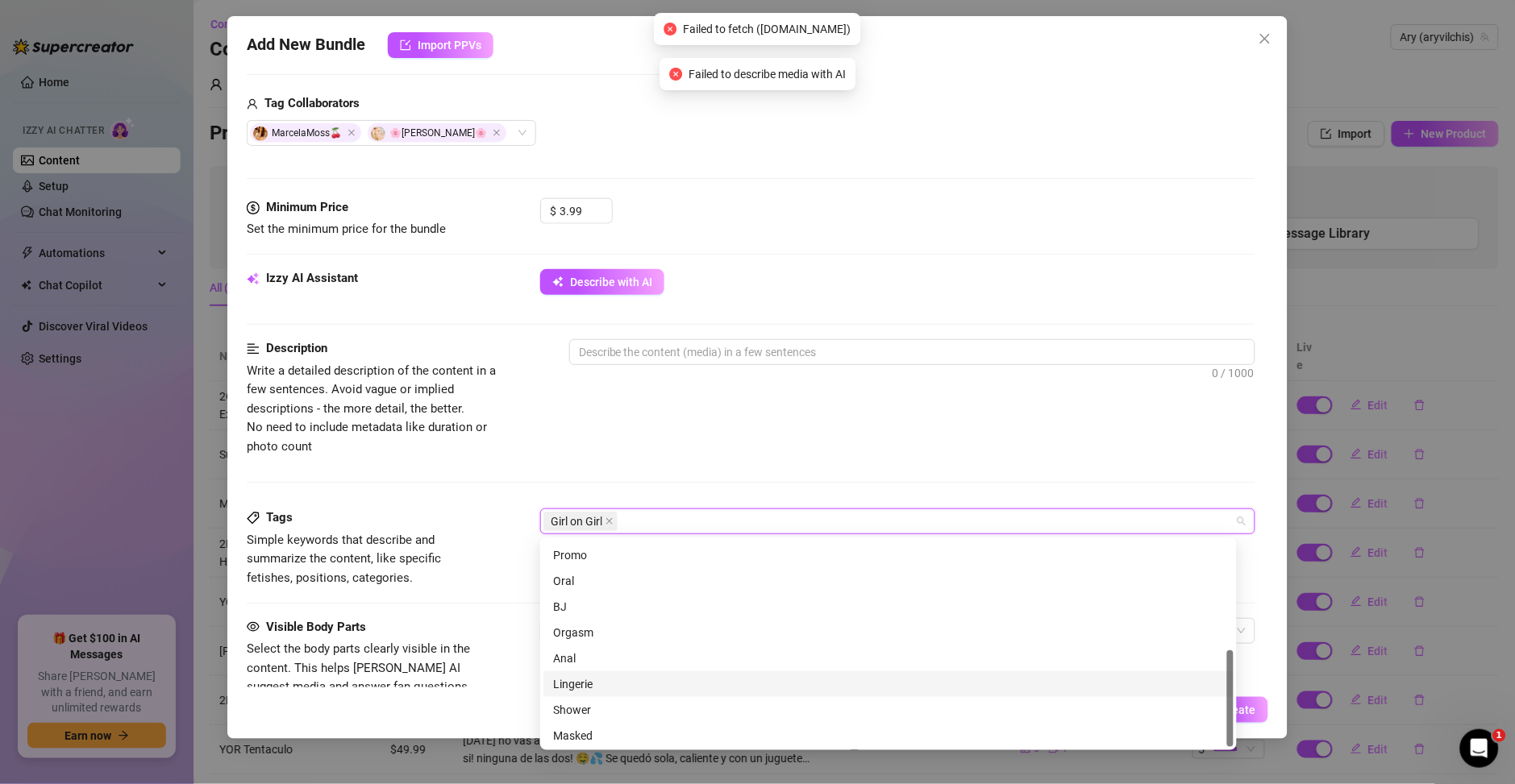
click at [602, 683] on div "Lingerie" at bounding box center [888, 684] width 671 height 17
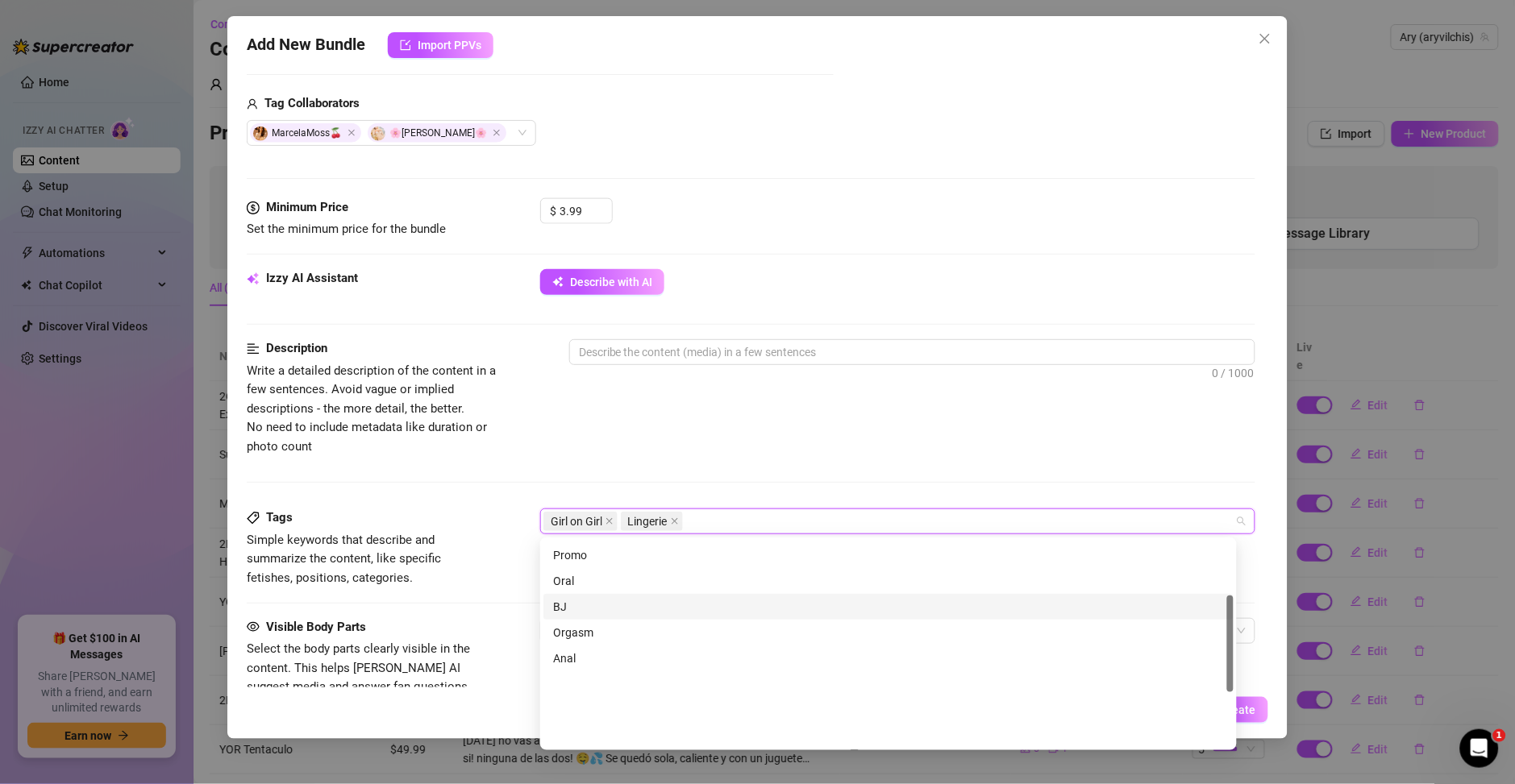
scroll to position [115, 0]
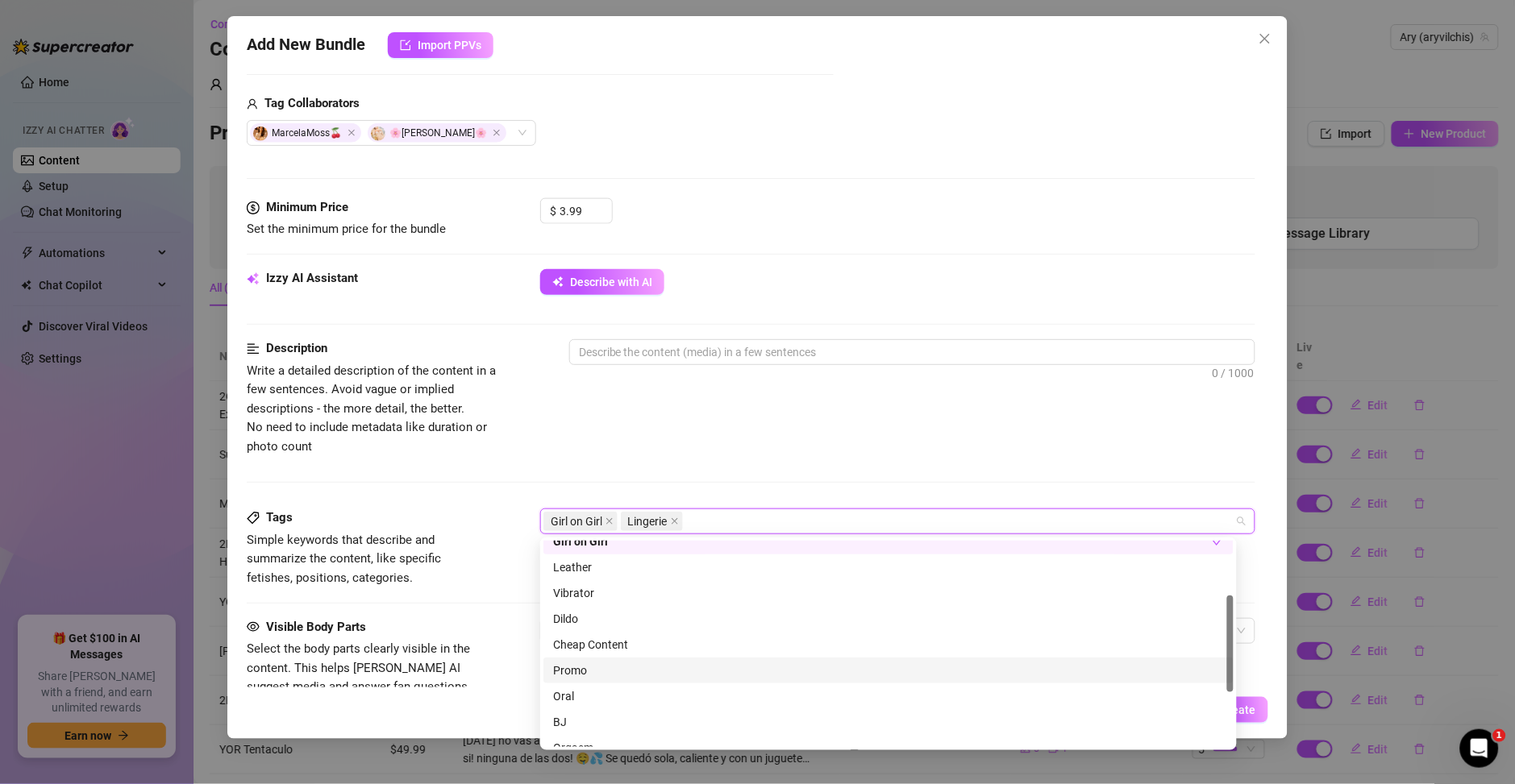
click at [605, 668] on div "Promo" at bounding box center [888, 671] width 671 height 17
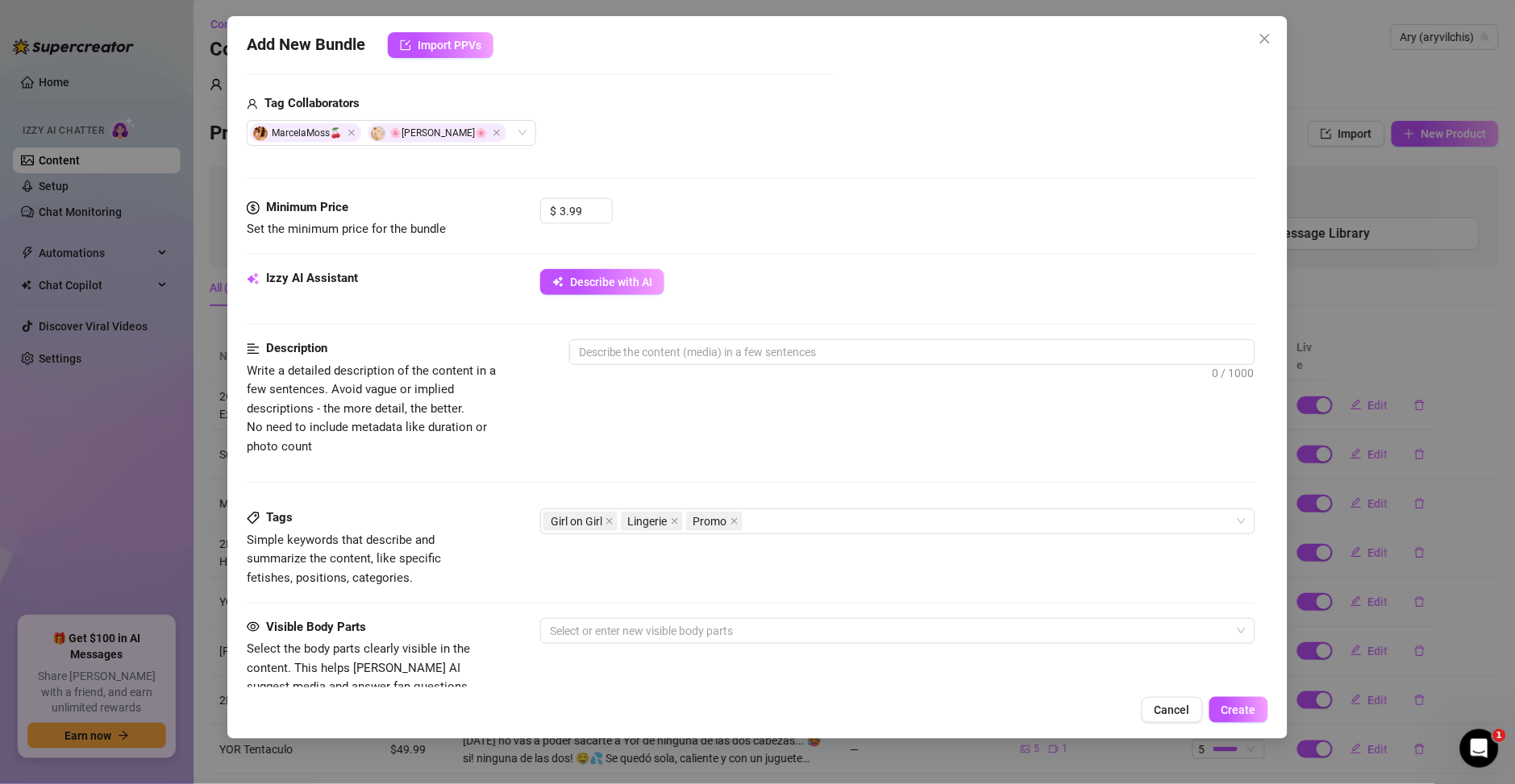
click at [639, 430] on div "Description Write a detailed description of the content in a few sentences. Avo…" at bounding box center [751, 397] width 1009 height 117
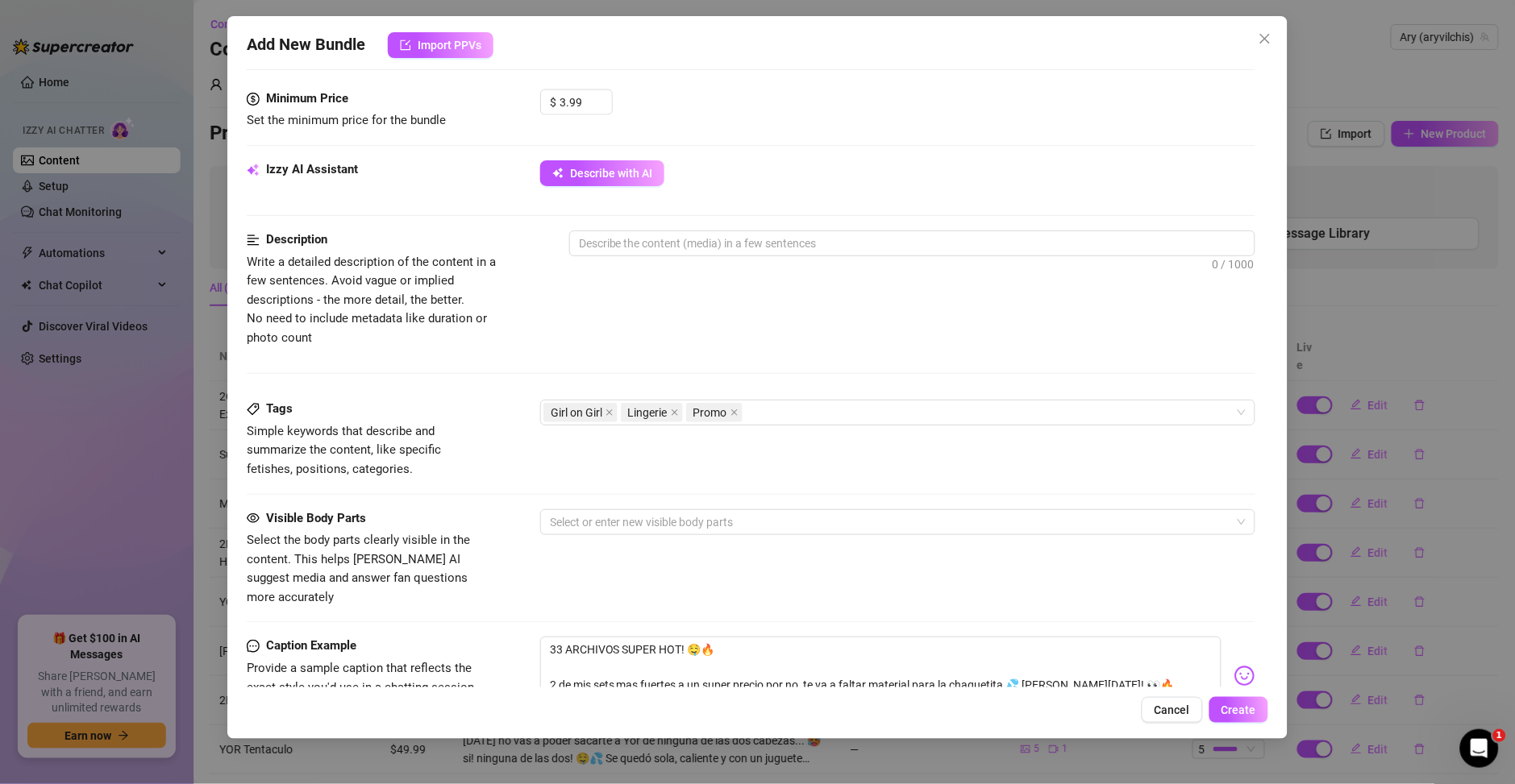
scroll to position [697, 0]
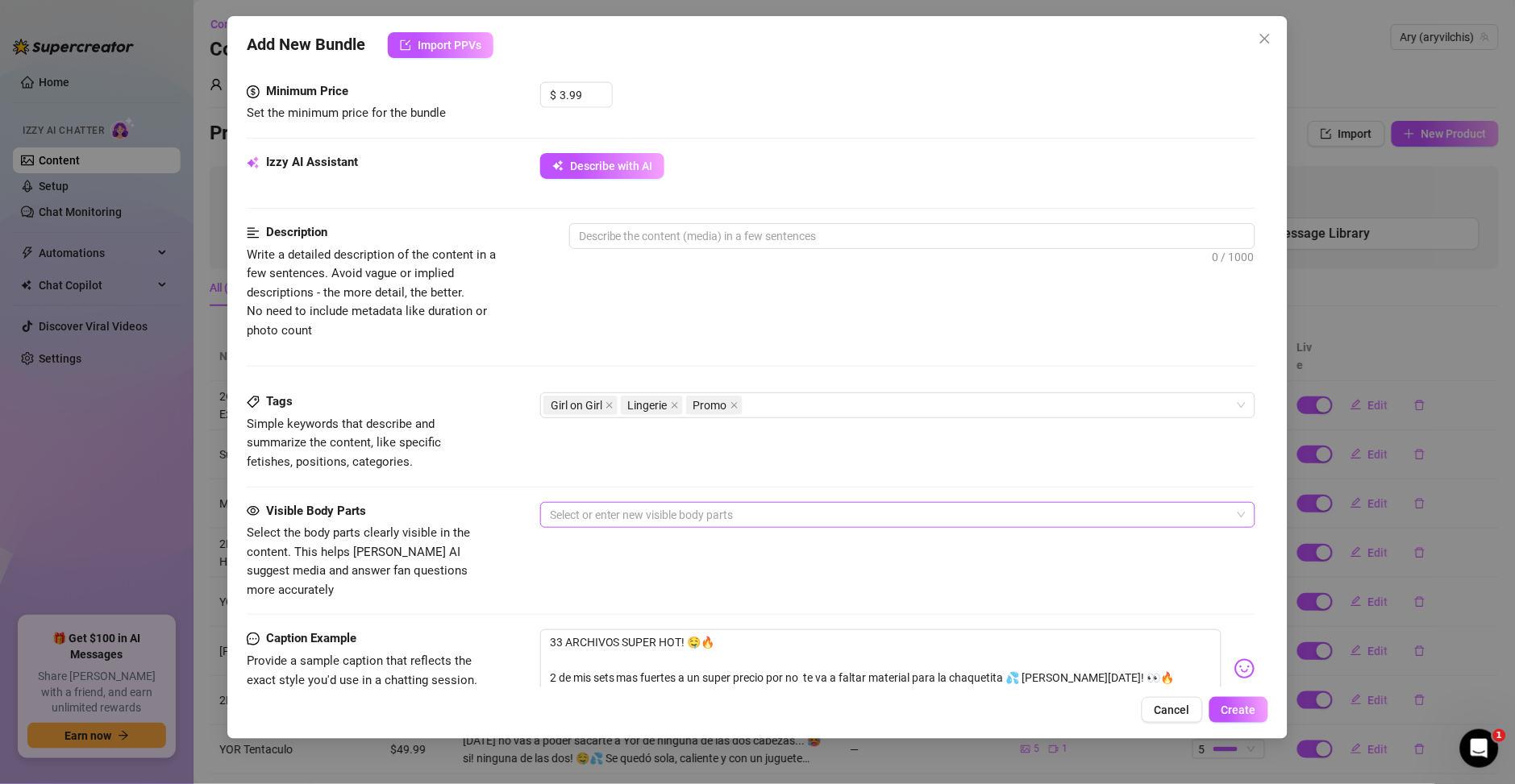
click at [587, 511] on div at bounding box center [889, 515] width 692 height 22
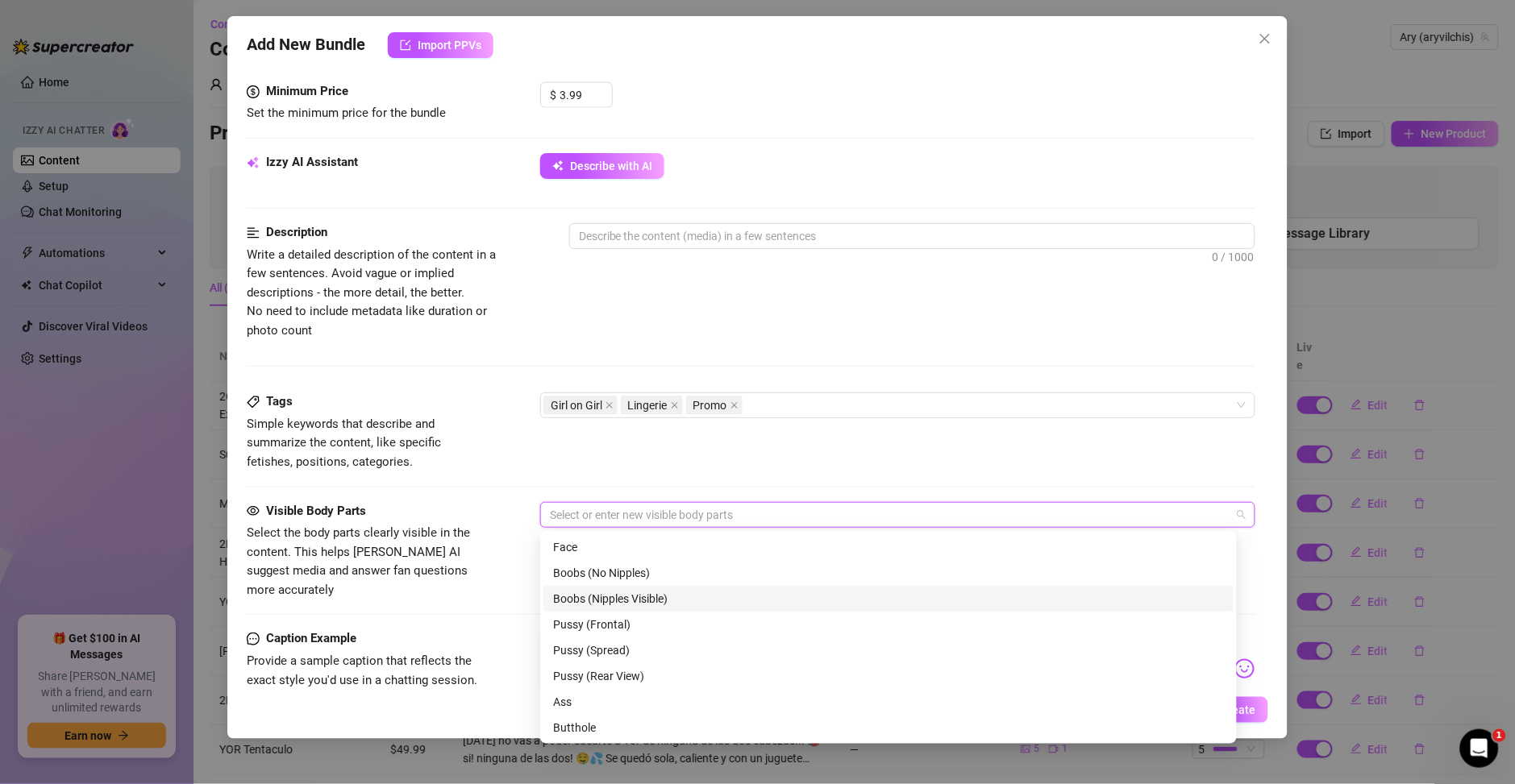
click at [617, 601] on div "Boobs (Nipples Visible)" at bounding box center [888, 599] width 671 height 17
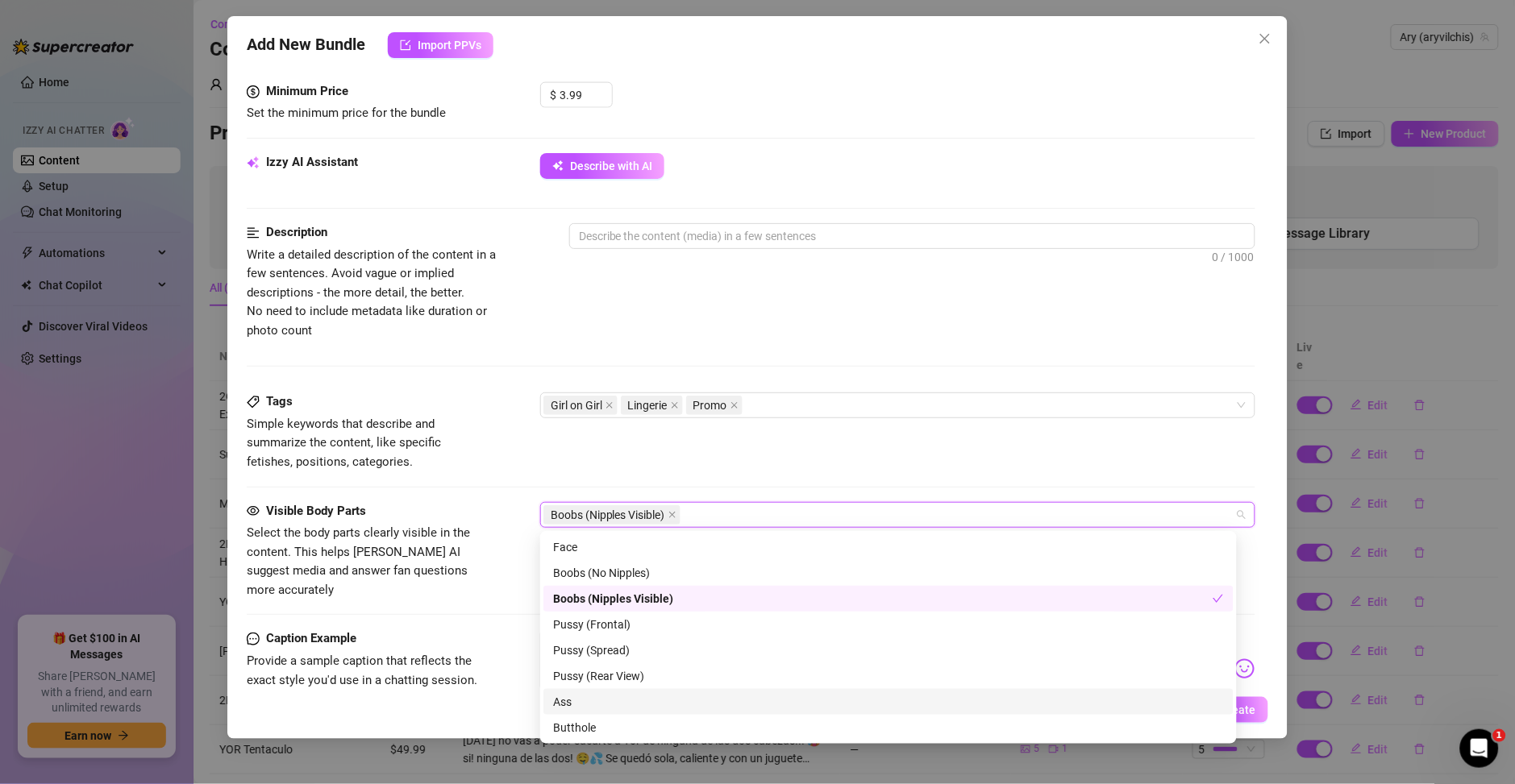
click at [610, 695] on div "Ass" at bounding box center [888, 702] width 671 height 17
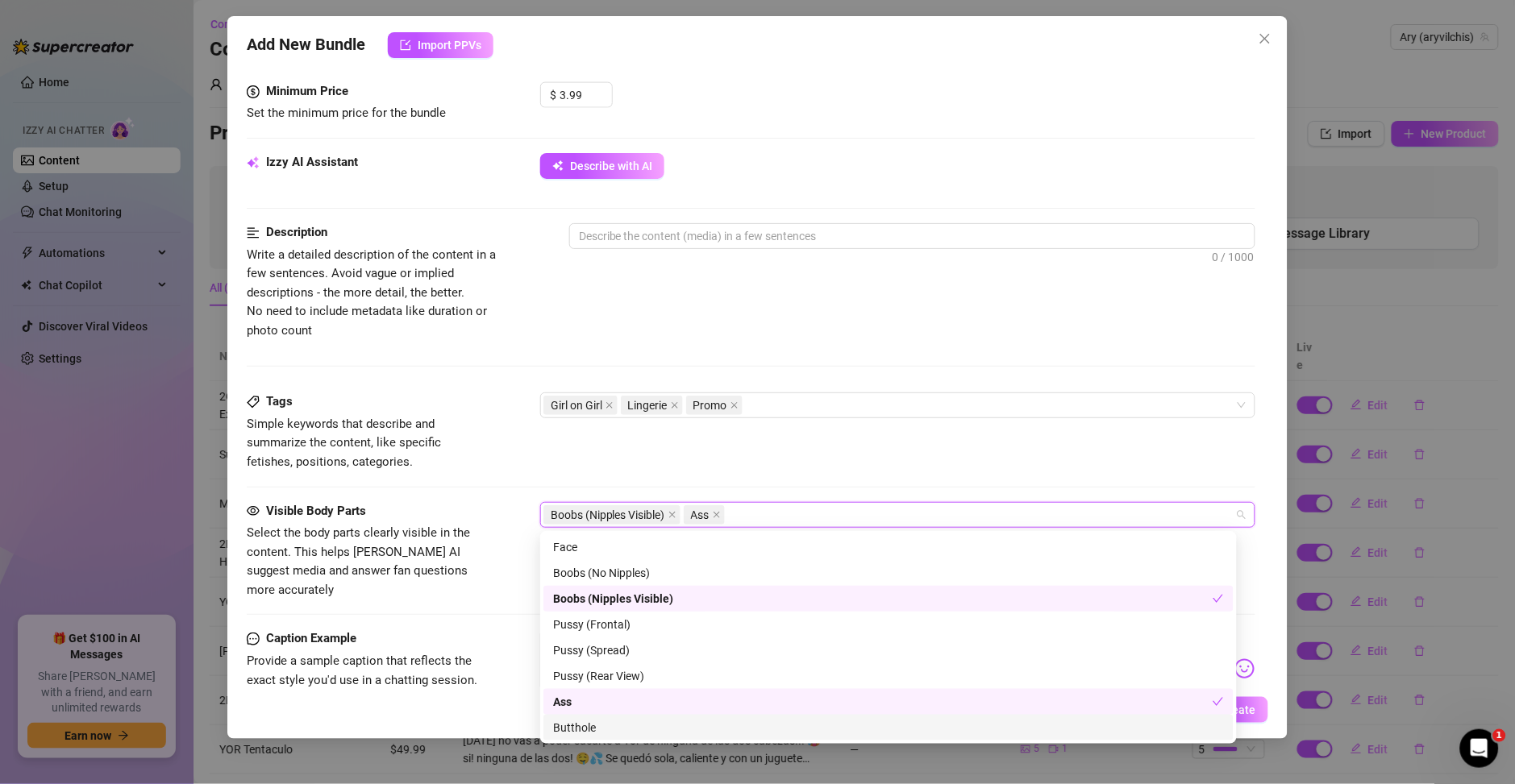
click at [613, 727] on div "Butthole" at bounding box center [888, 728] width 671 height 17
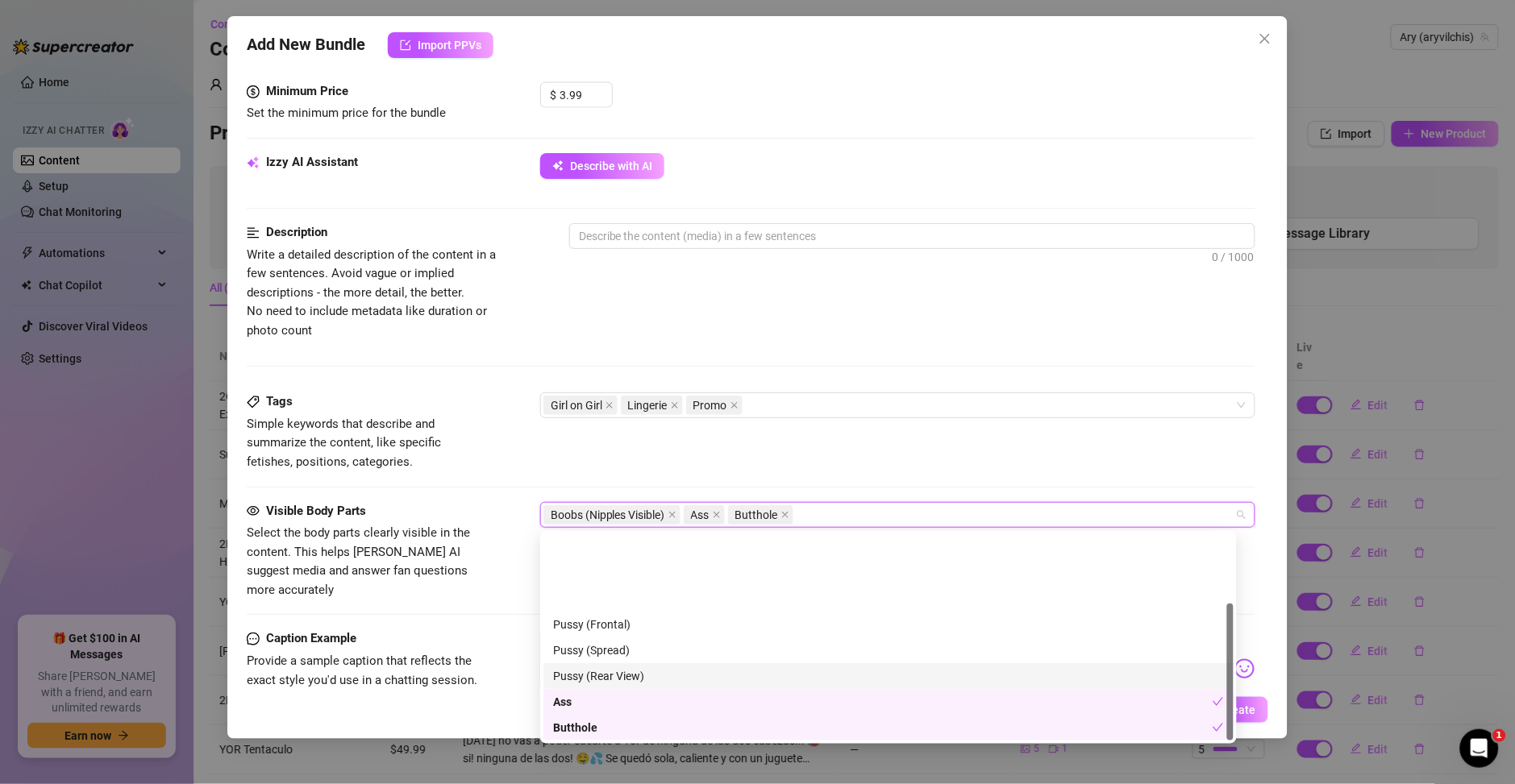
scroll to position [102, 0]
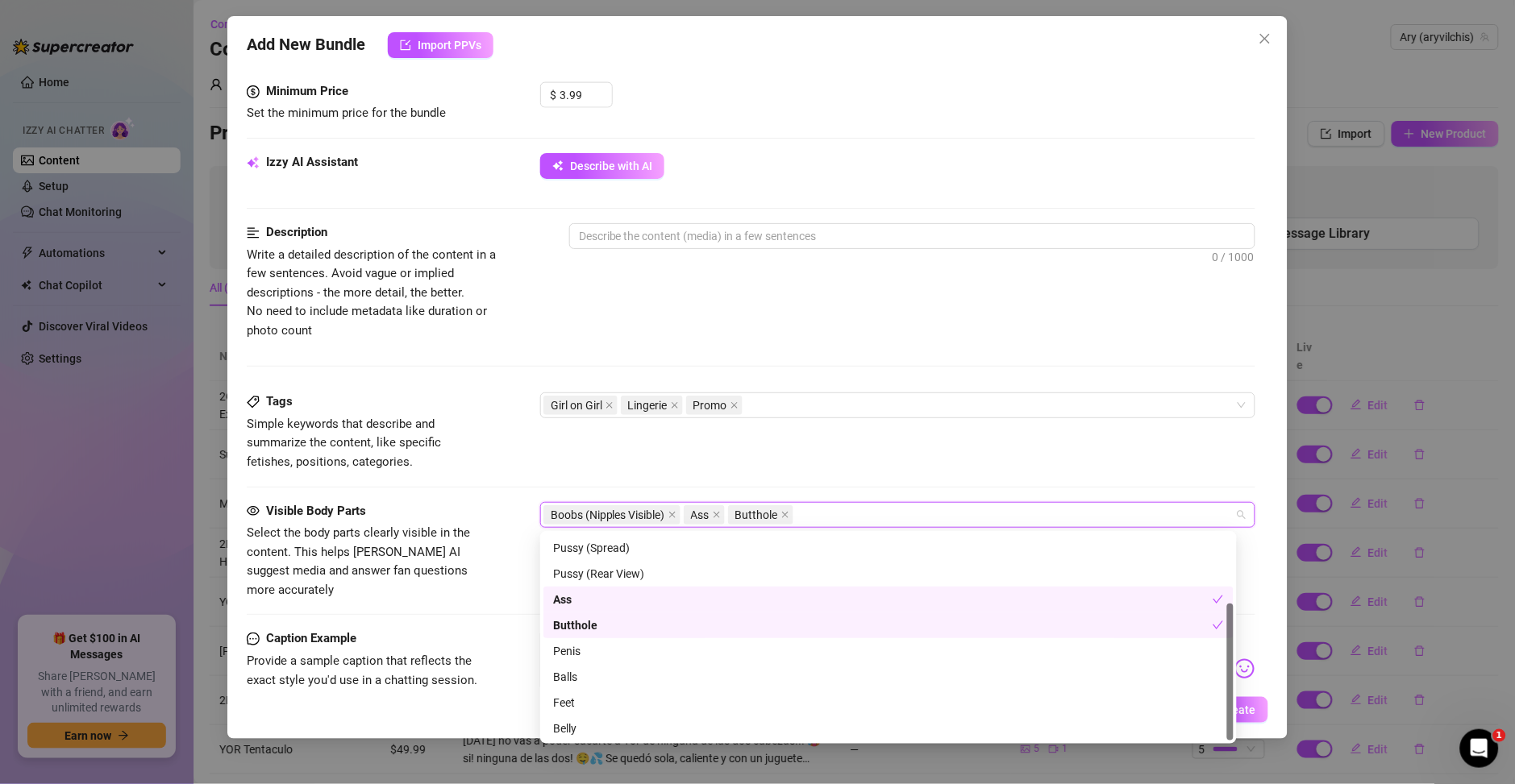
click at [602, 624] on div "Butthole" at bounding box center [883, 625] width 660 height 17
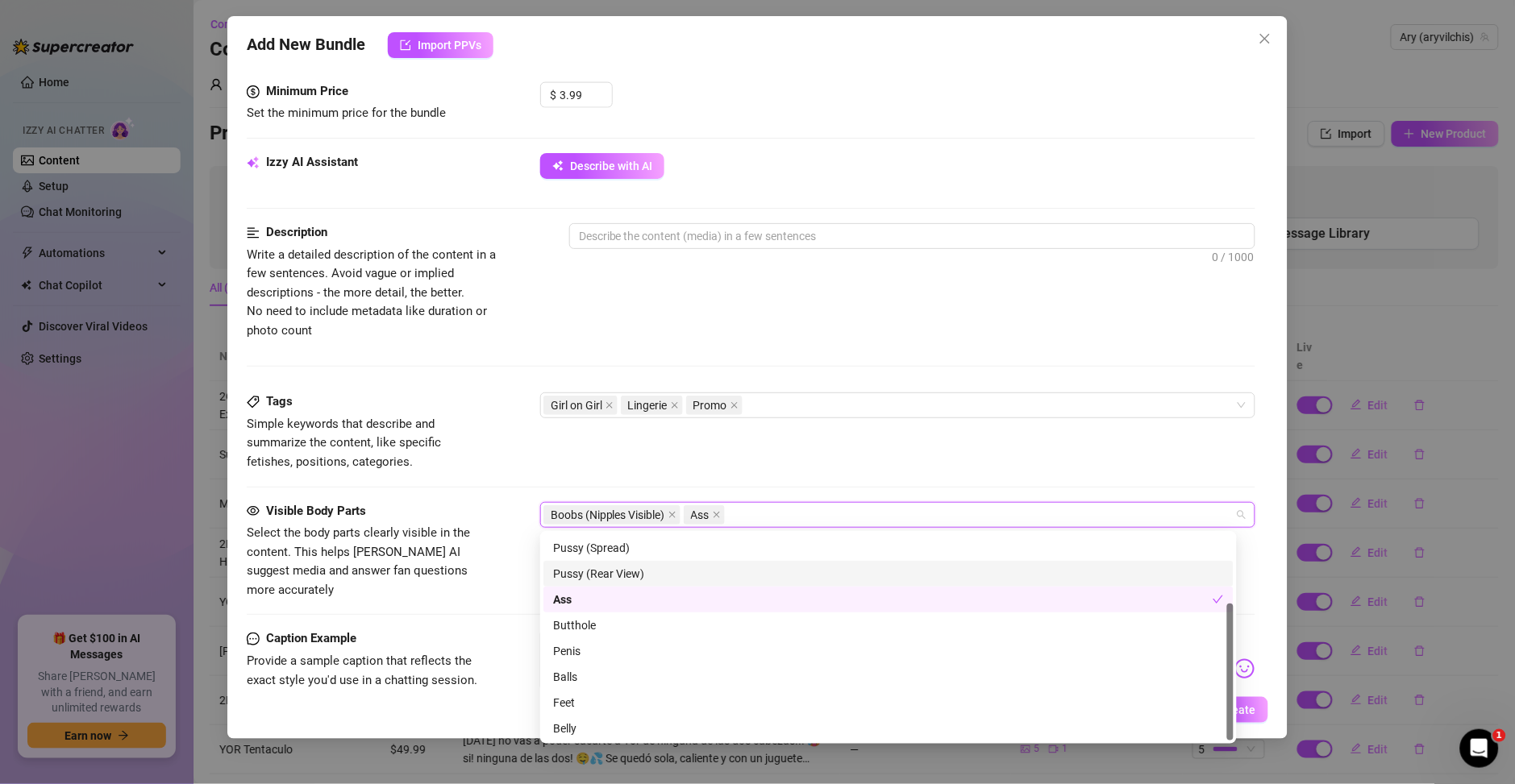
click at [798, 350] on div "Description Write a detailed description of the content in a few sentences. Avo…" at bounding box center [751, 308] width 1009 height 170
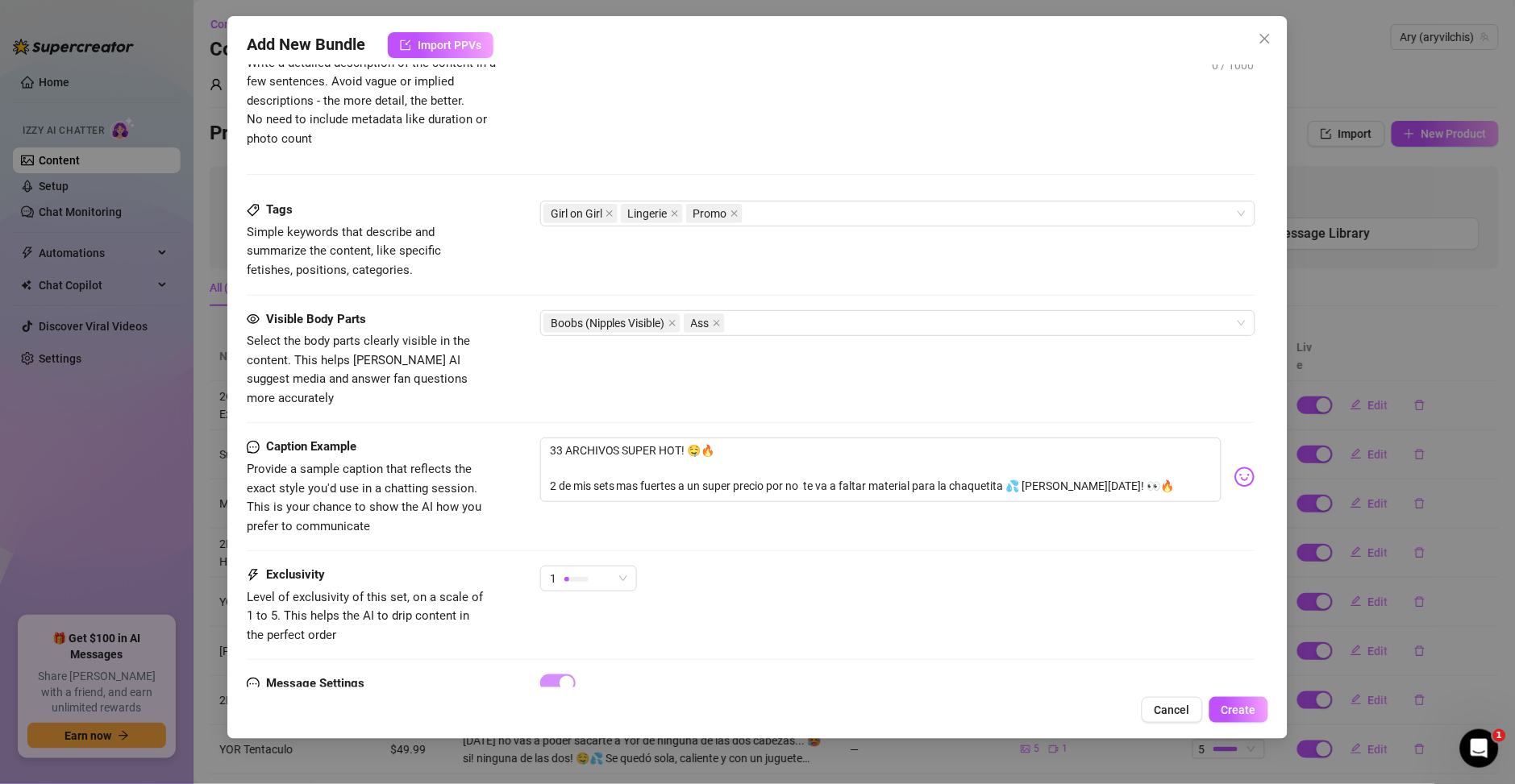
scroll to position [929, 0]
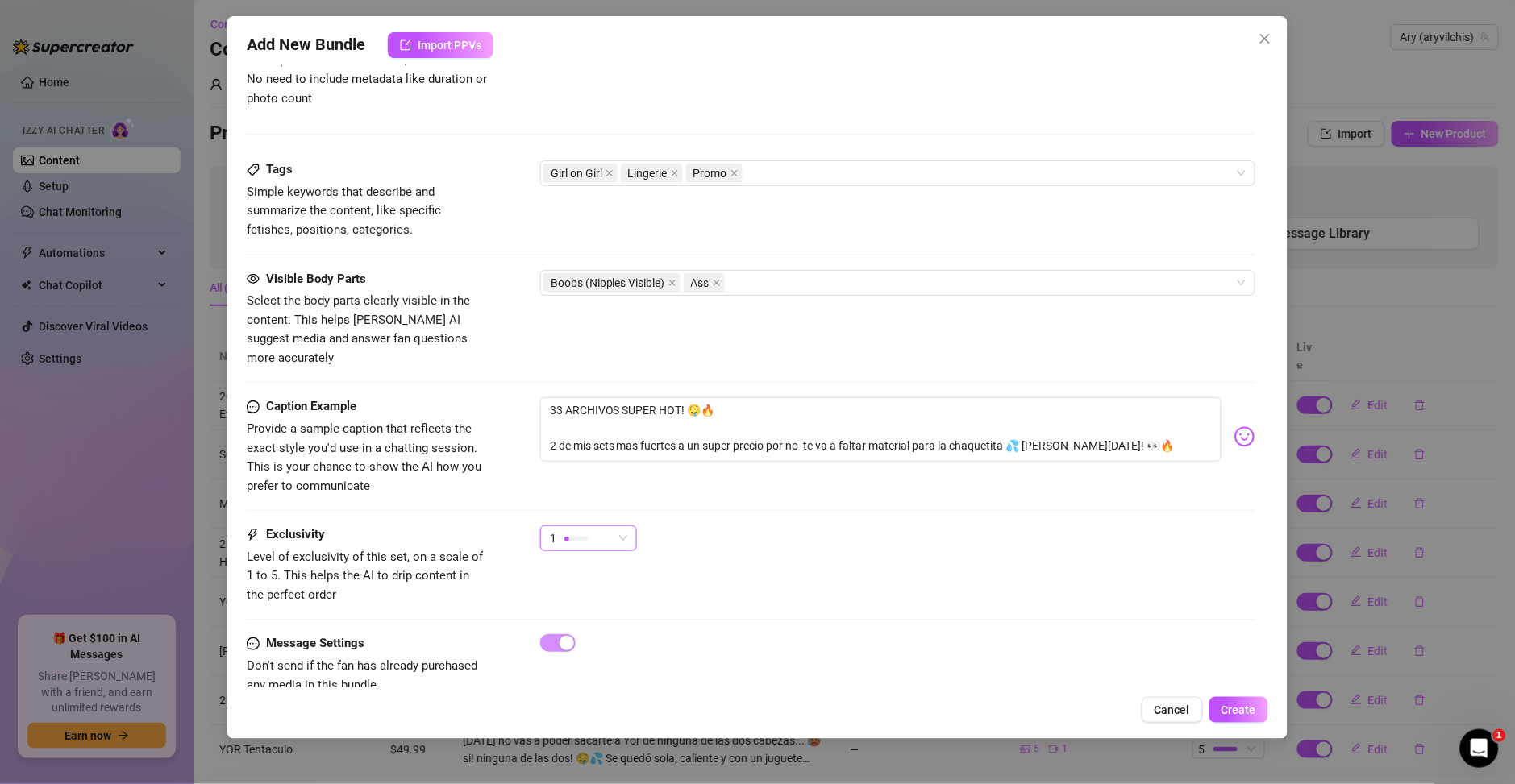
click at [596, 529] on div "1" at bounding box center [581, 538] width 63 height 24
click at [768, 489] on div "Caption Example Provide a sample caption that reflects the exact style you'd us…" at bounding box center [751, 461] width 1009 height 128
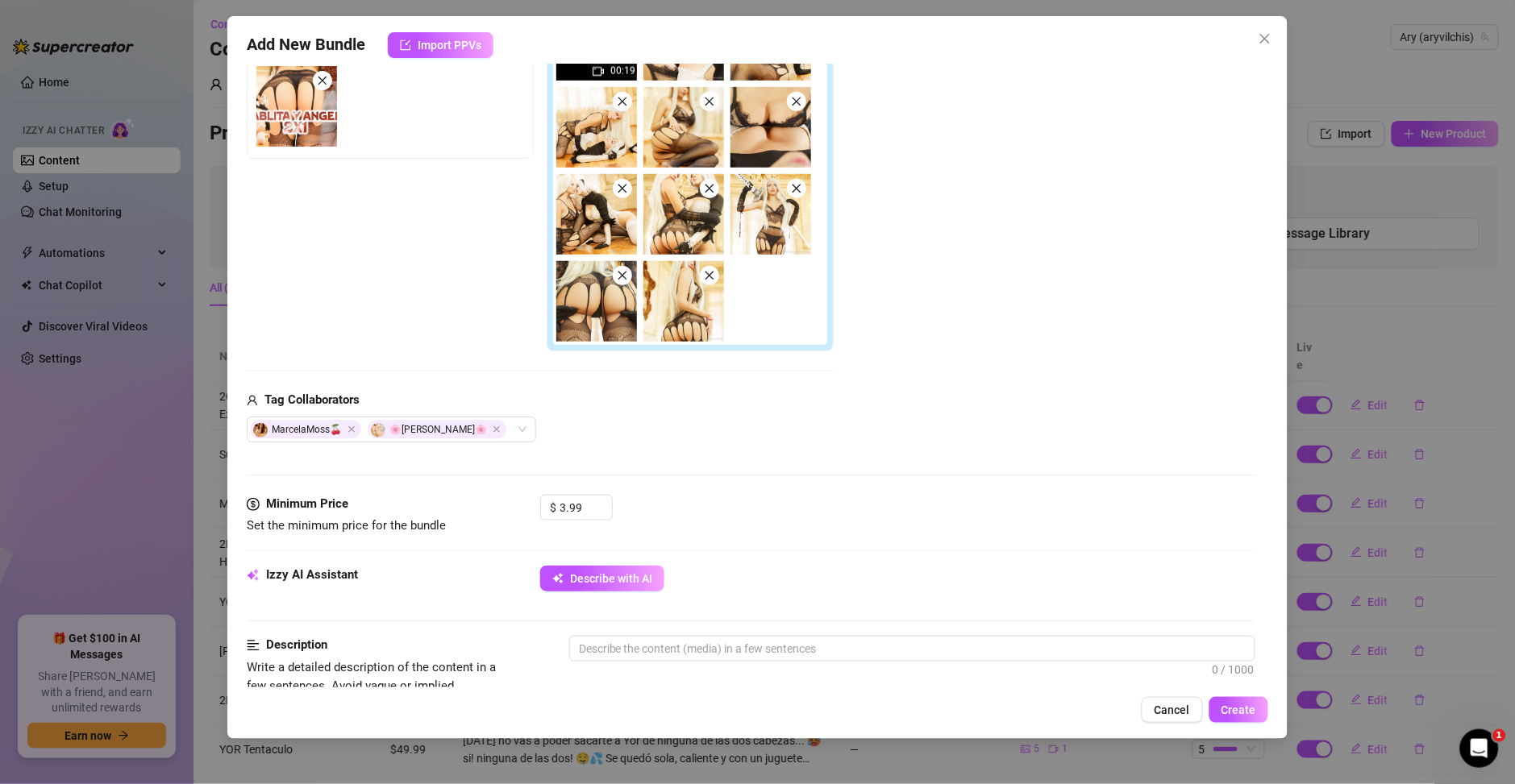
scroll to position [697, 0]
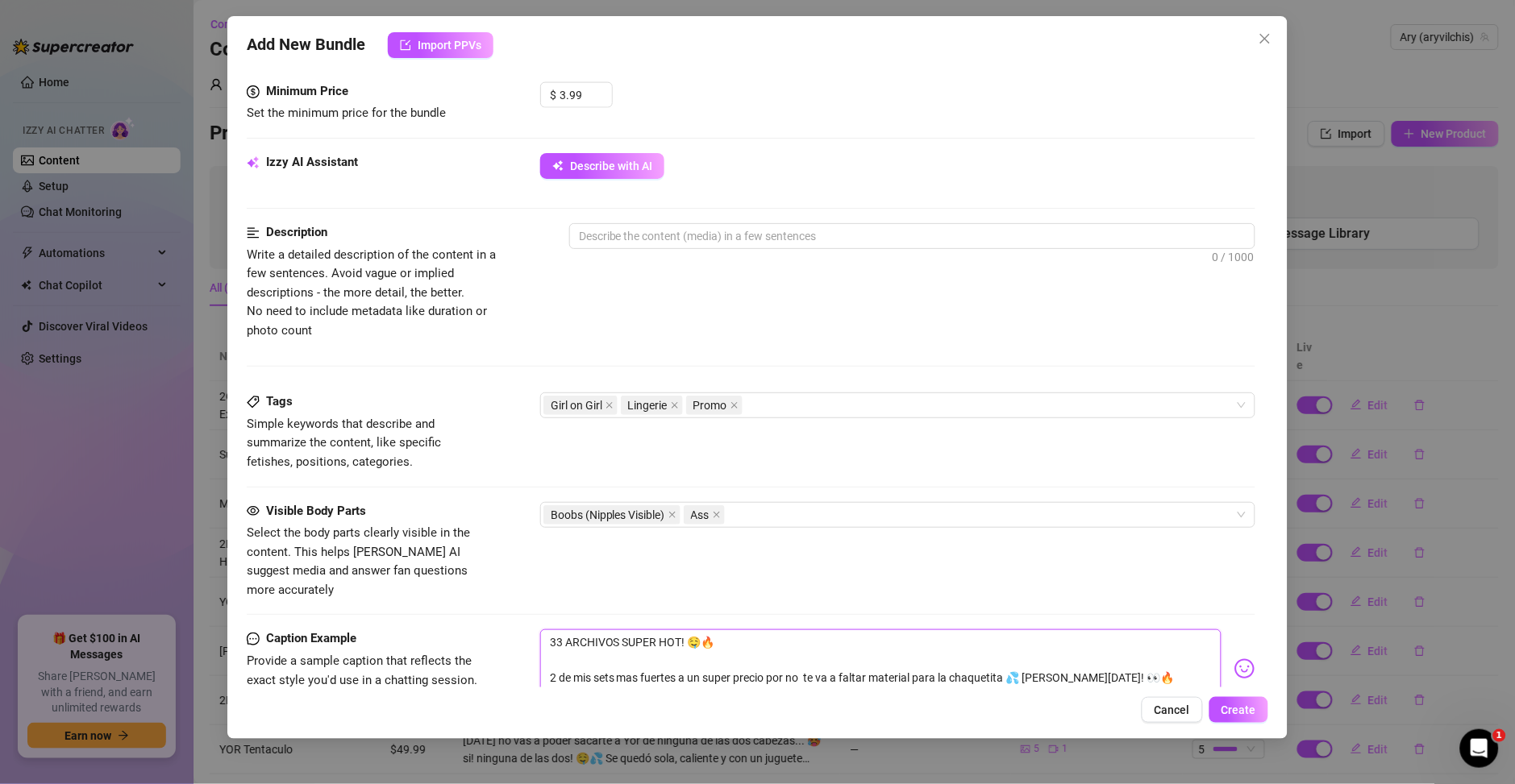
click at [704, 656] on textarea "33 ARCHIVOS SUPER HOT! 🤤🔥 2 de mis sets mas fuertes a un super precio por no te…" at bounding box center [880, 661] width 681 height 64
click at [794, 654] on textarea "33 ARCHIVOS SUPER HOT! 🤤🔥 2 de mis sets mas fuertes a un super precio por no te…" at bounding box center [880, 661] width 681 height 64
drag, startPoint x: 1107, startPoint y: 665, endPoint x: 505, endPoint y: 597, distance: 605.8
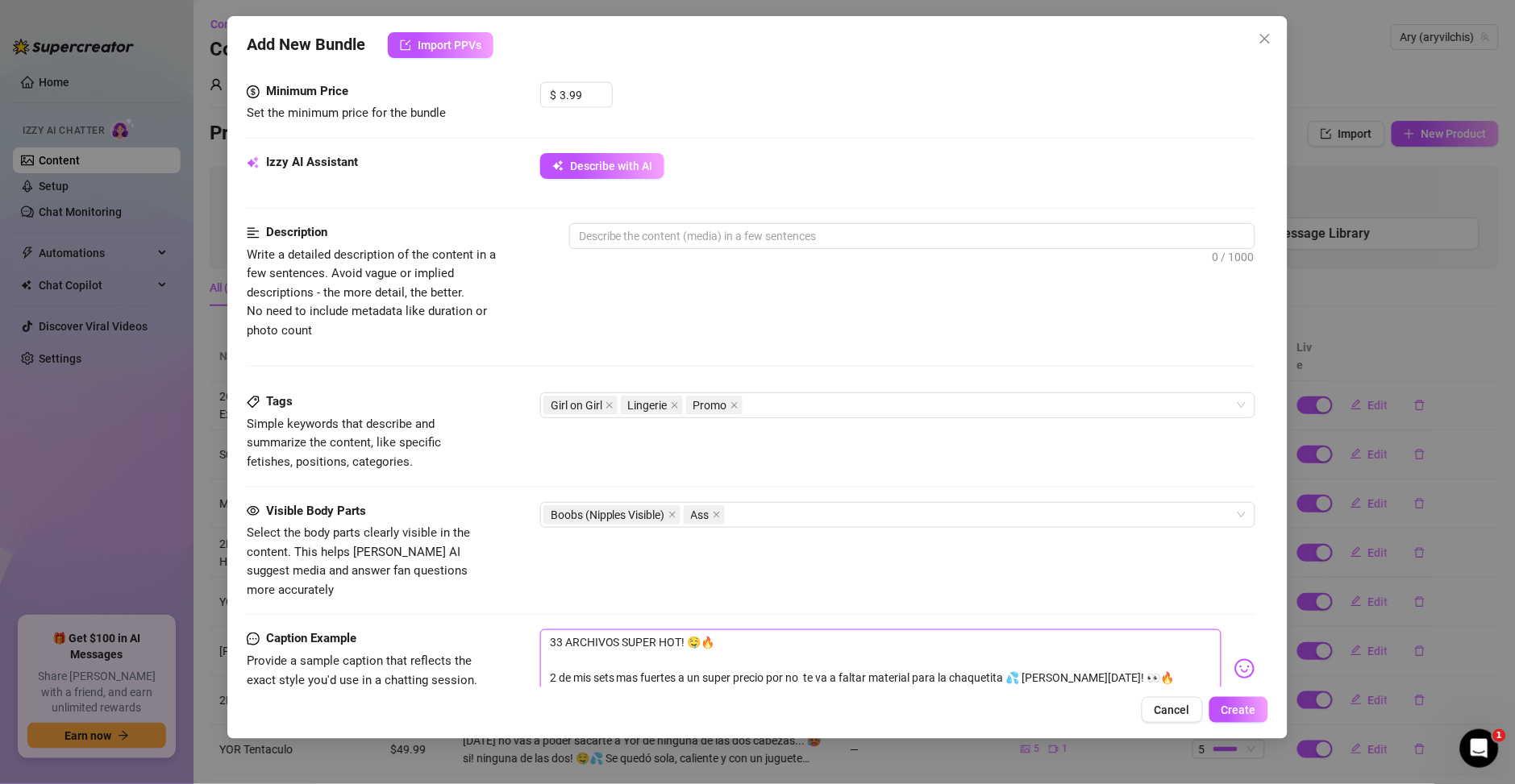
click at [505, 597] on form "Account Ary (@aryvilchis) Name Name is for your internal organization only Medi…" at bounding box center [751, 171] width 1009 height 1569
click at [648, 243] on textarea at bounding box center [912, 236] width 685 height 24
paste textarea "33 ARCHIVOS SUPER HOT! 🤤🔥 2 de mis sets mas fuertes a un super precio por no te…"
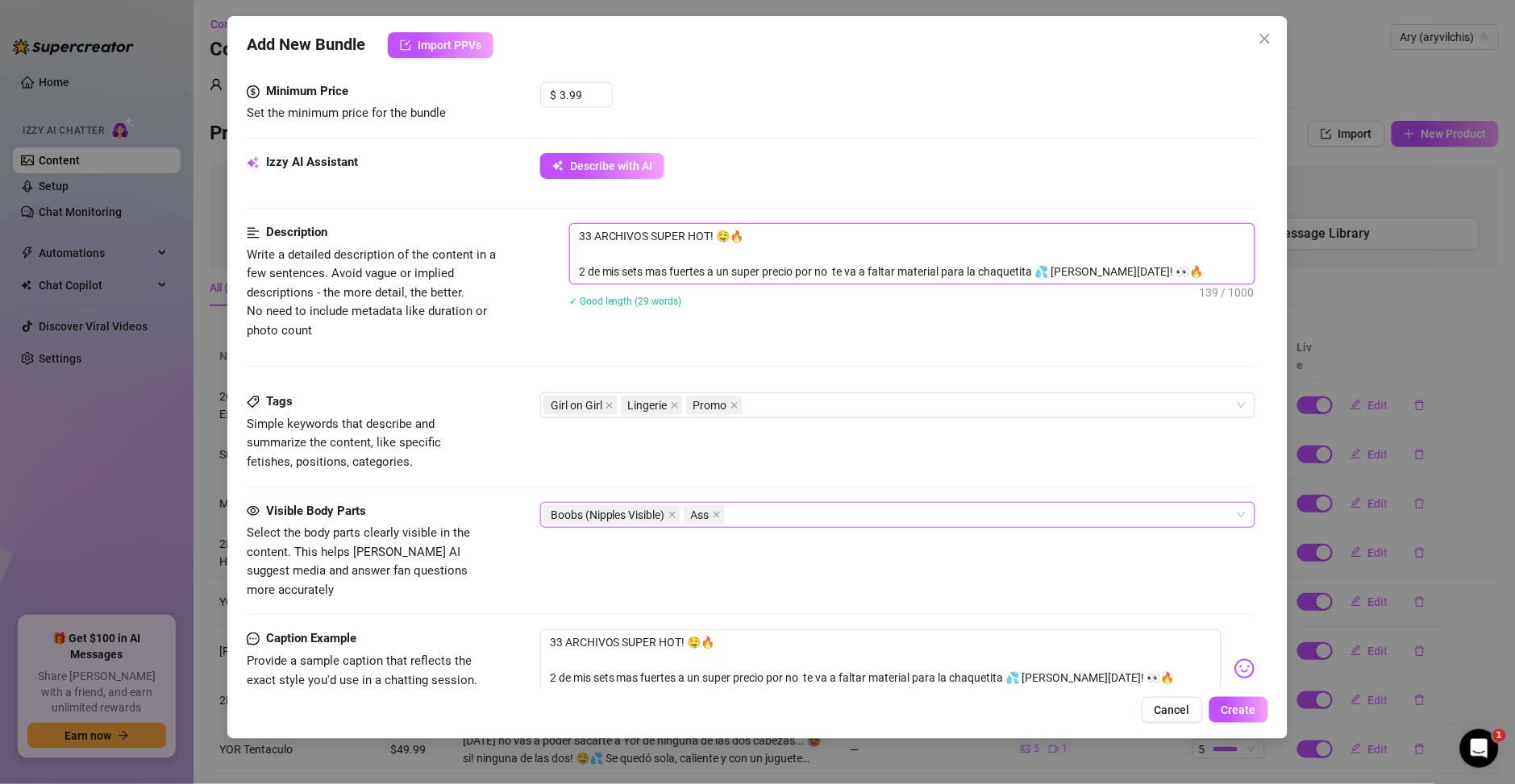
scroll to position [0, 0]
type textarea "33 ARCHIVOS SUPER HOT! 🤤🔥 2 de mis sets mas fuertes a un super precio por no te…"
click at [1242, 713] on span "Create" at bounding box center [1239, 710] width 35 height 13
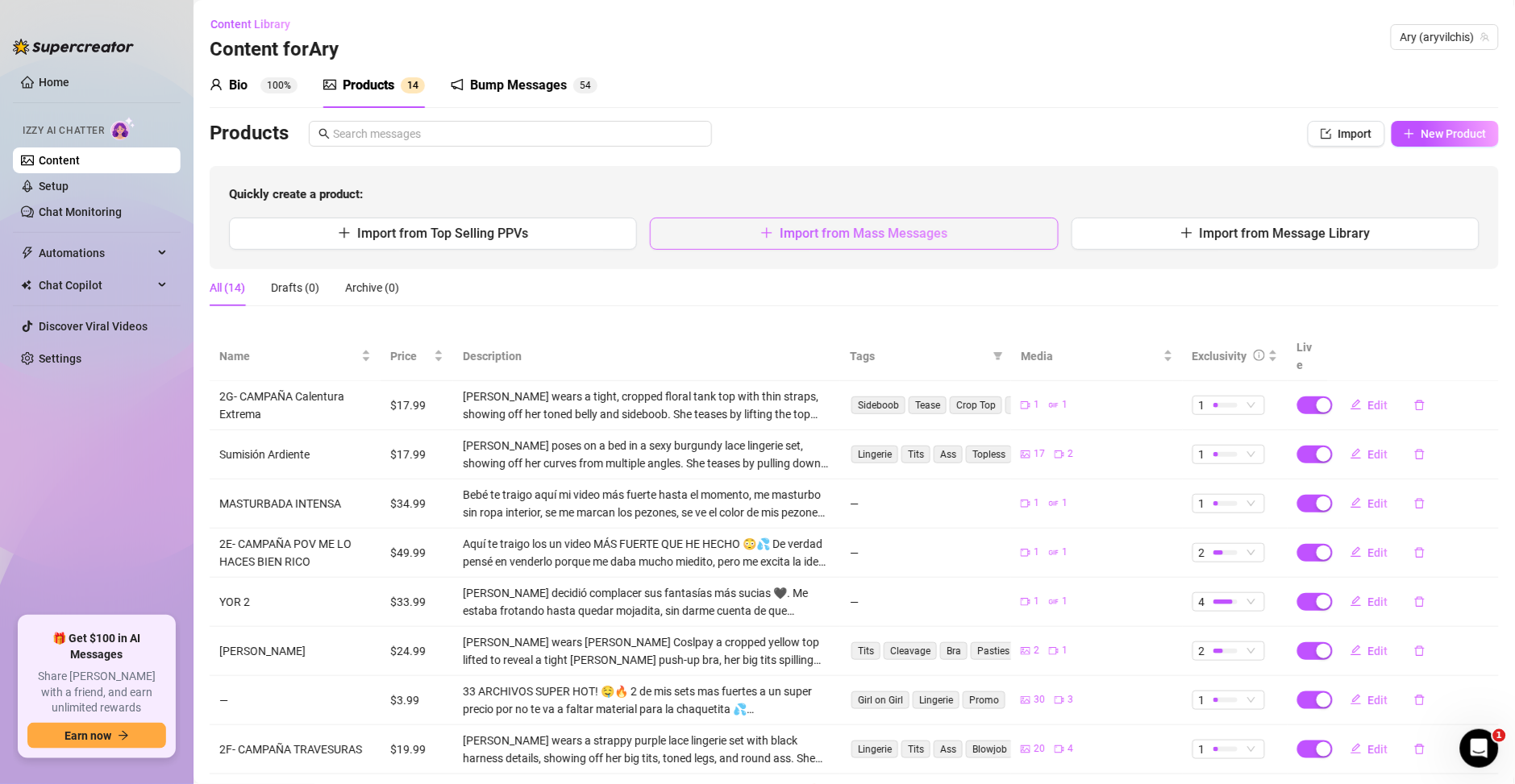
click at [884, 238] on span "Import from Mass Messages" at bounding box center [863, 234] width 168 height 16
type textarea "Type your message here..."
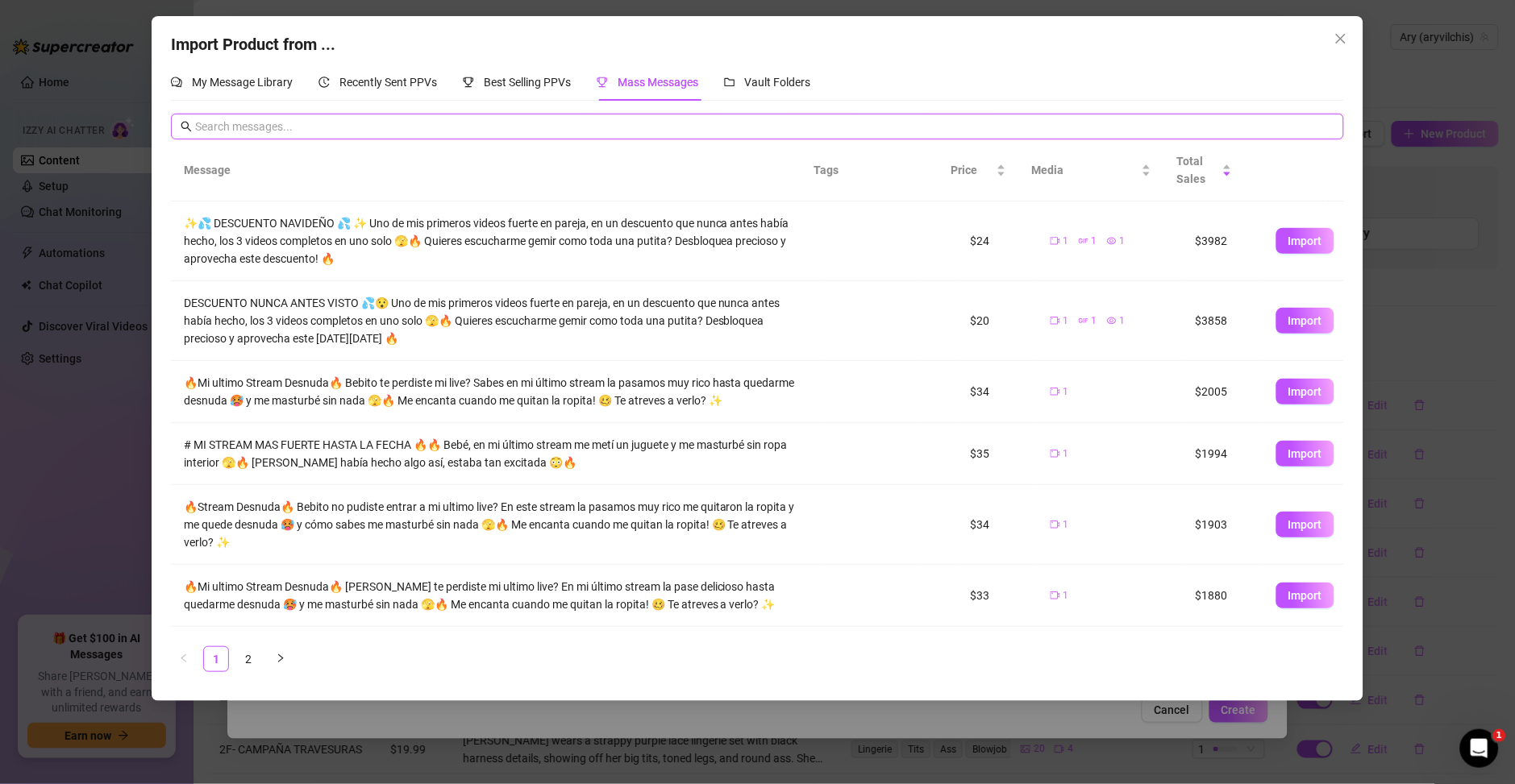
click at [426, 129] on input "text" at bounding box center [764, 126] width 1139 height 17
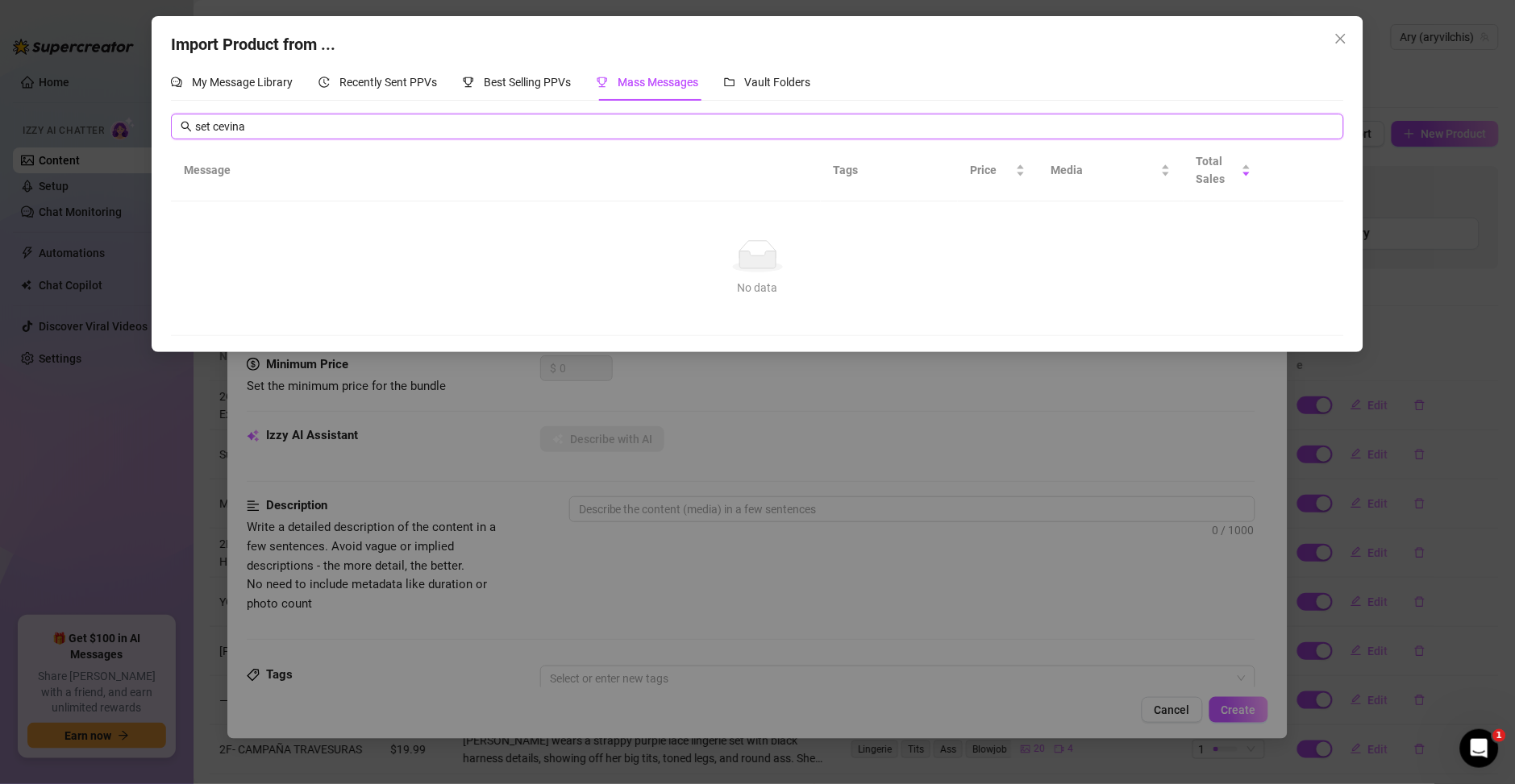
click at [351, 133] on input "set cevina" at bounding box center [764, 126] width 1139 height 17
paste input "Amorcito te traigo un descuentito FLASH"
click at [351, 133] on input "set Amorcito te traigo un descuentito FLASH" at bounding box center [764, 126] width 1139 height 17
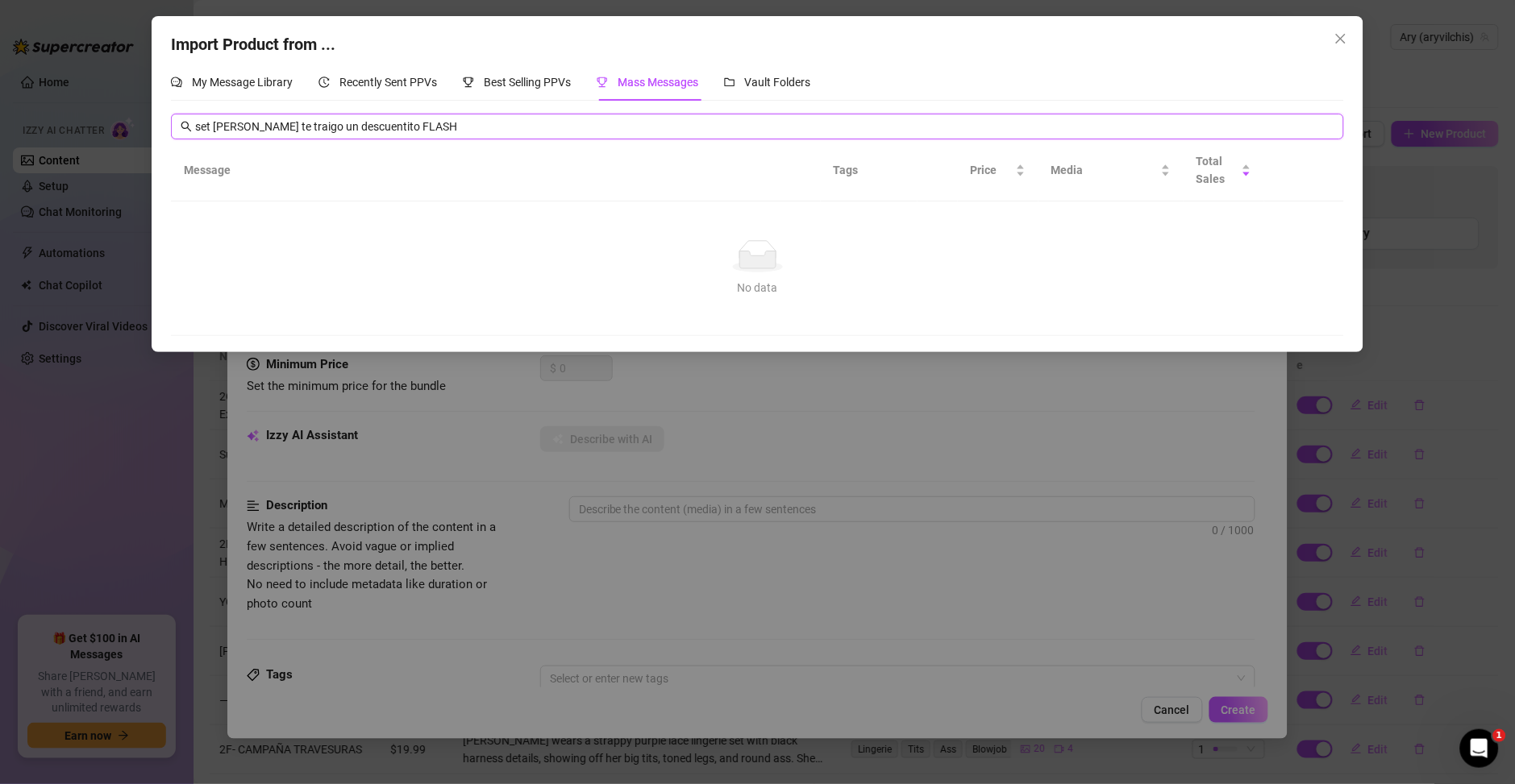
click at [351, 133] on input "set Amorcito te traigo un descuentito FLASH" at bounding box center [764, 126] width 1139 height 17
paste input "text"
drag, startPoint x: 650, startPoint y: 163, endPoint x: 643, endPoint y: 157, distance: 9.2
click at [650, 163] on th "Message" at bounding box center [495, 170] width 650 height 62
click at [616, 114] on span "Amorcito te traigo un descuentito FLASH" at bounding box center [757, 126] width 1173 height 26
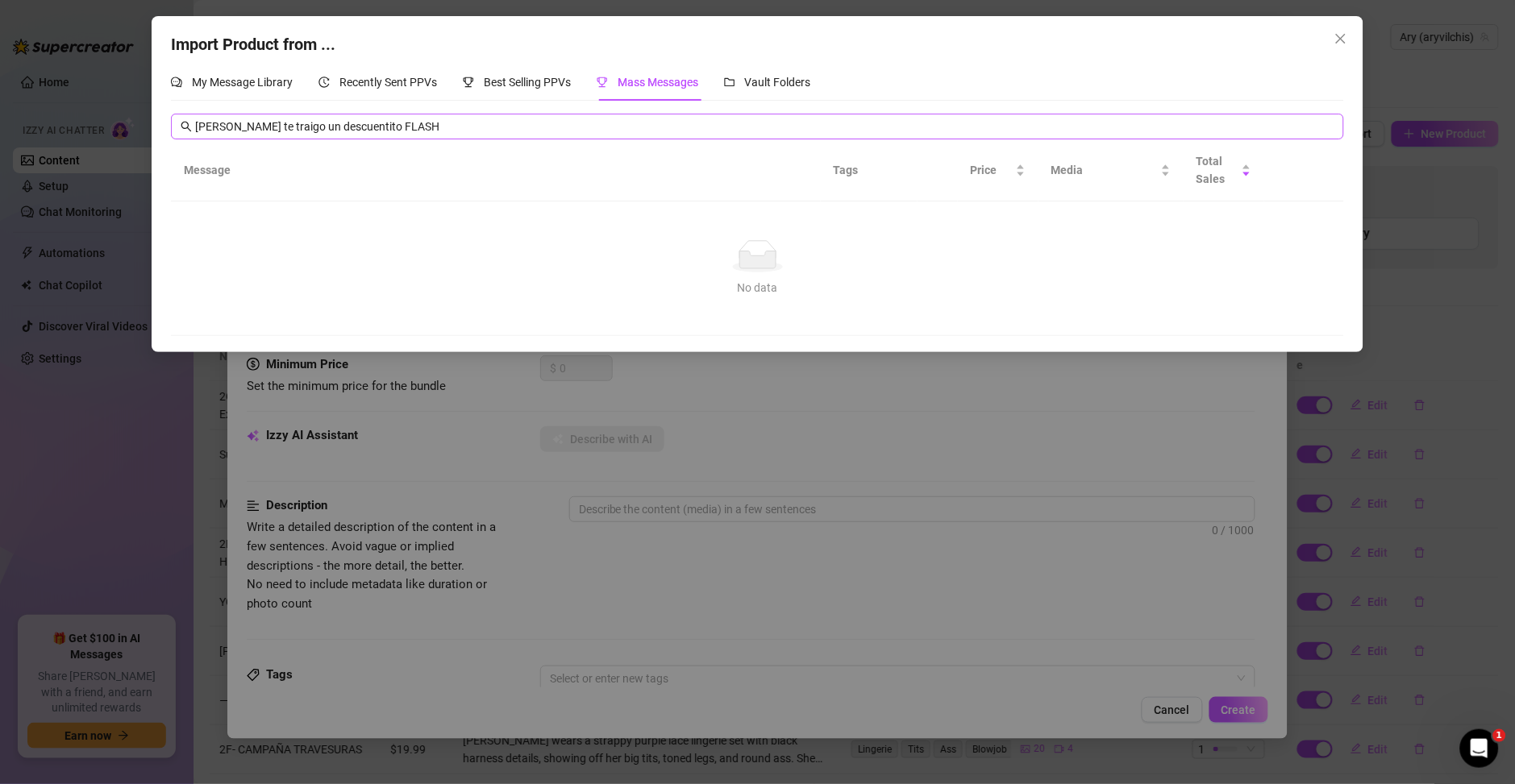
click at [616, 114] on span "Amorcito te traigo un descuentito FLASH" at bounding box center [757, 126] width 1173 height 26
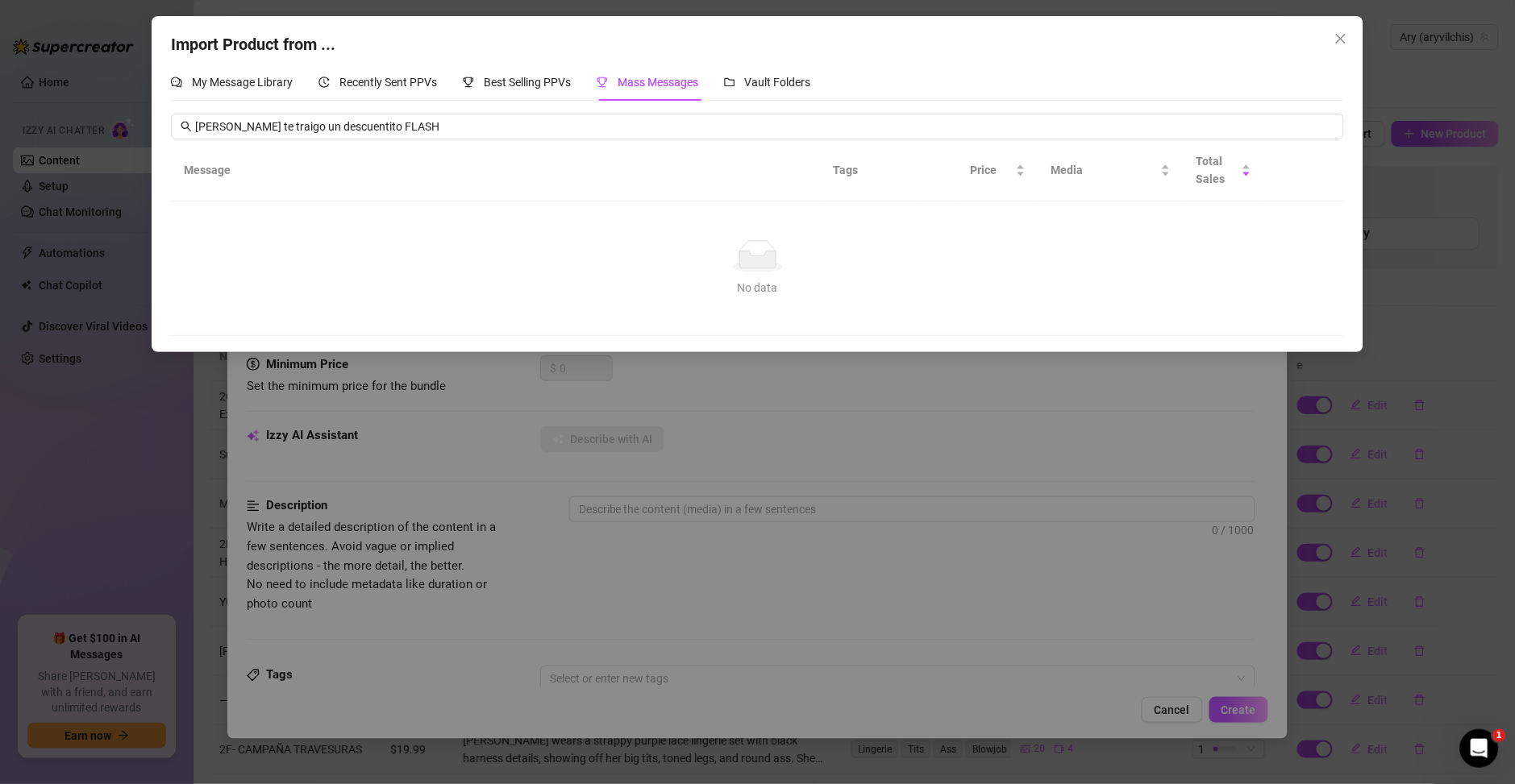
click at [621, 140] on th "Message" at bounding box center [495, 170] width 650 height 62
click at [616, 132] on input "Amorcito te traigo un descuentito FLASH" at bounding box center [764, 126] width 1139 height 17
paste input "🔥en uno de mis sets mas ricos! 🫣💦 Desbloquea precioso! 🤤💦"
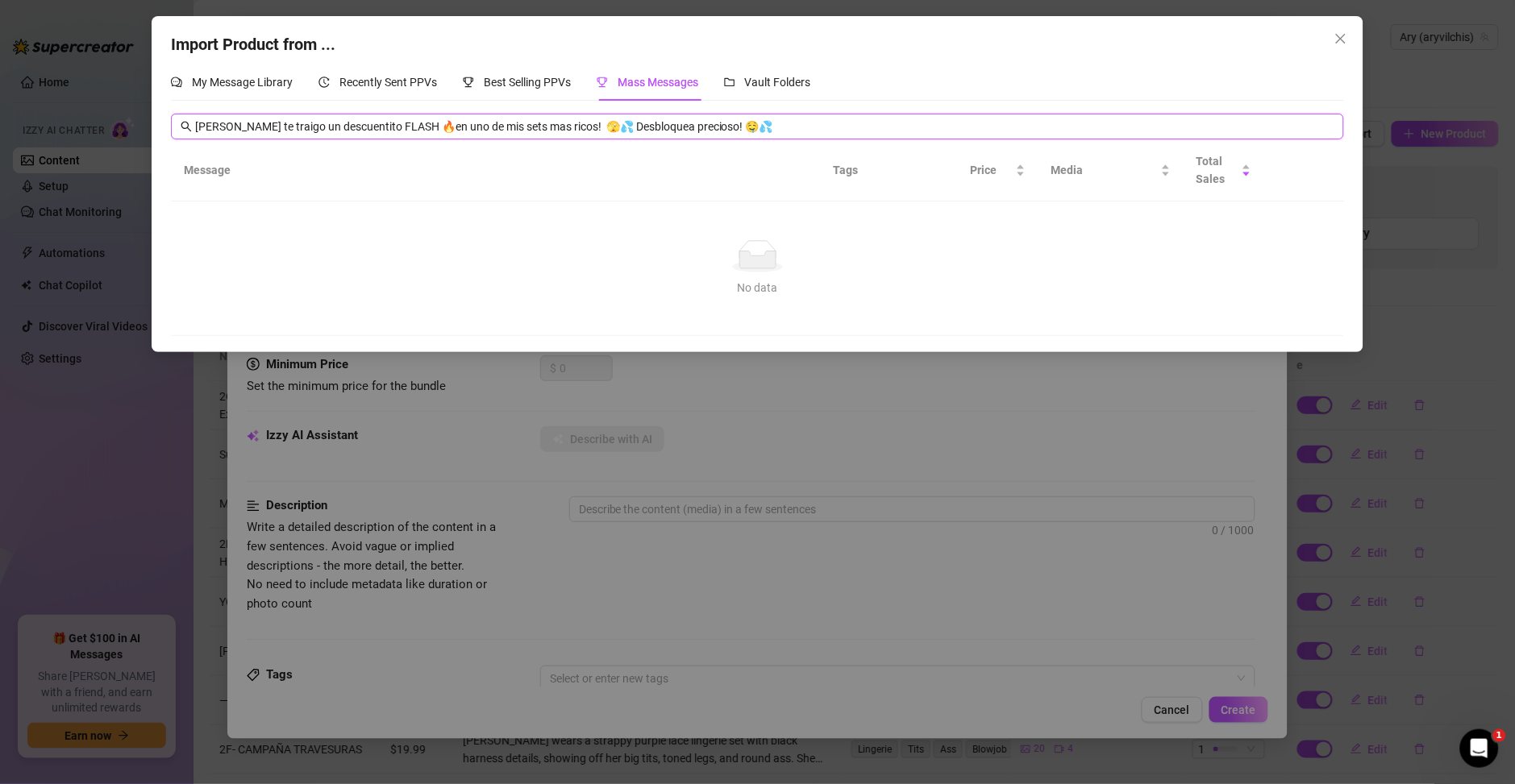
type input "Amorcito te traigo un descuentito FLASH 🔥en uno de mis sets mas ricos! 🫣💦 Desbl…"
click at [1337, 33] on icon "close" at bounding box center [1340, 38] width 13 height 13
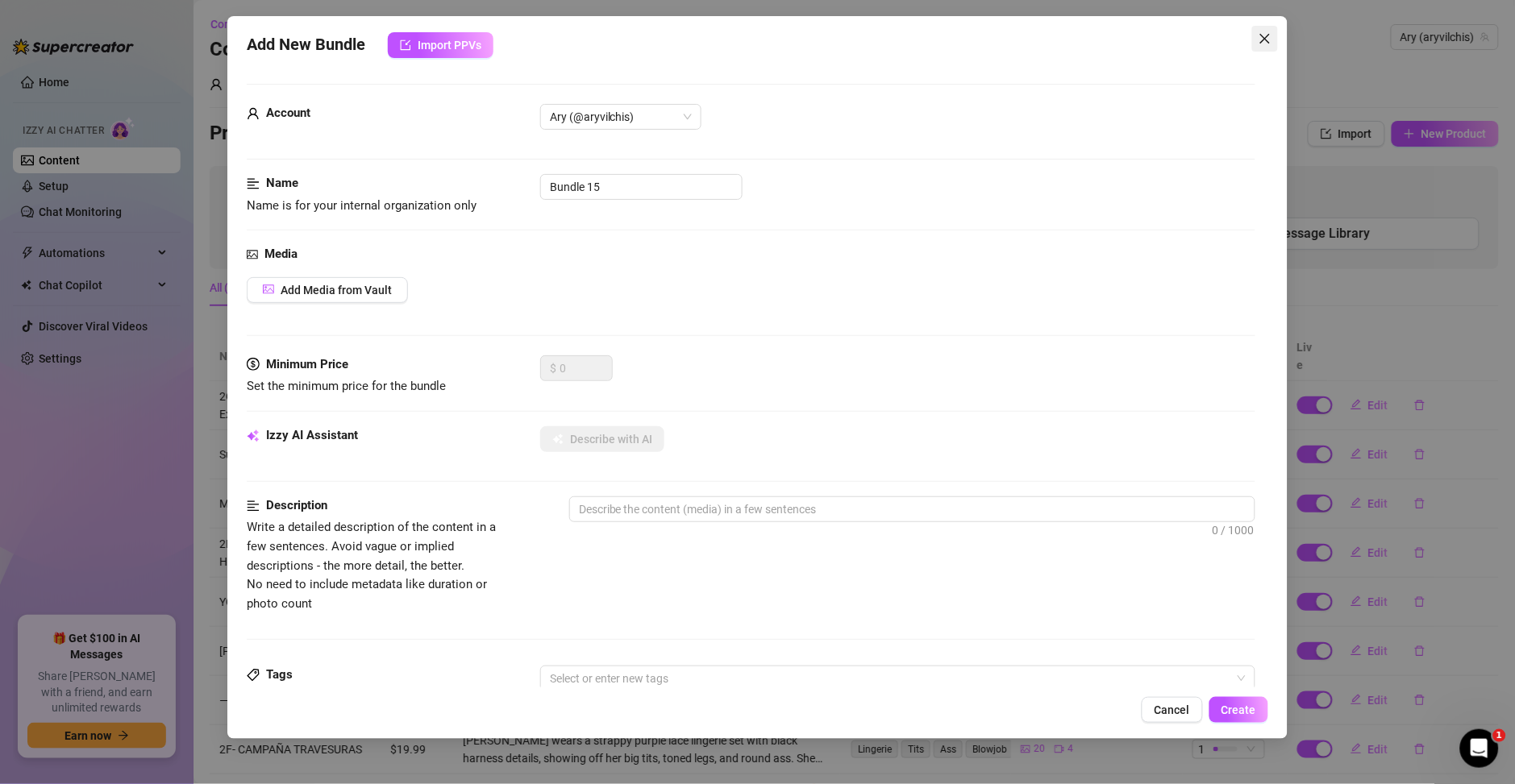
click at [1260, 36] on icon "close" at bounding box center [1265, 38] width 13 height 13
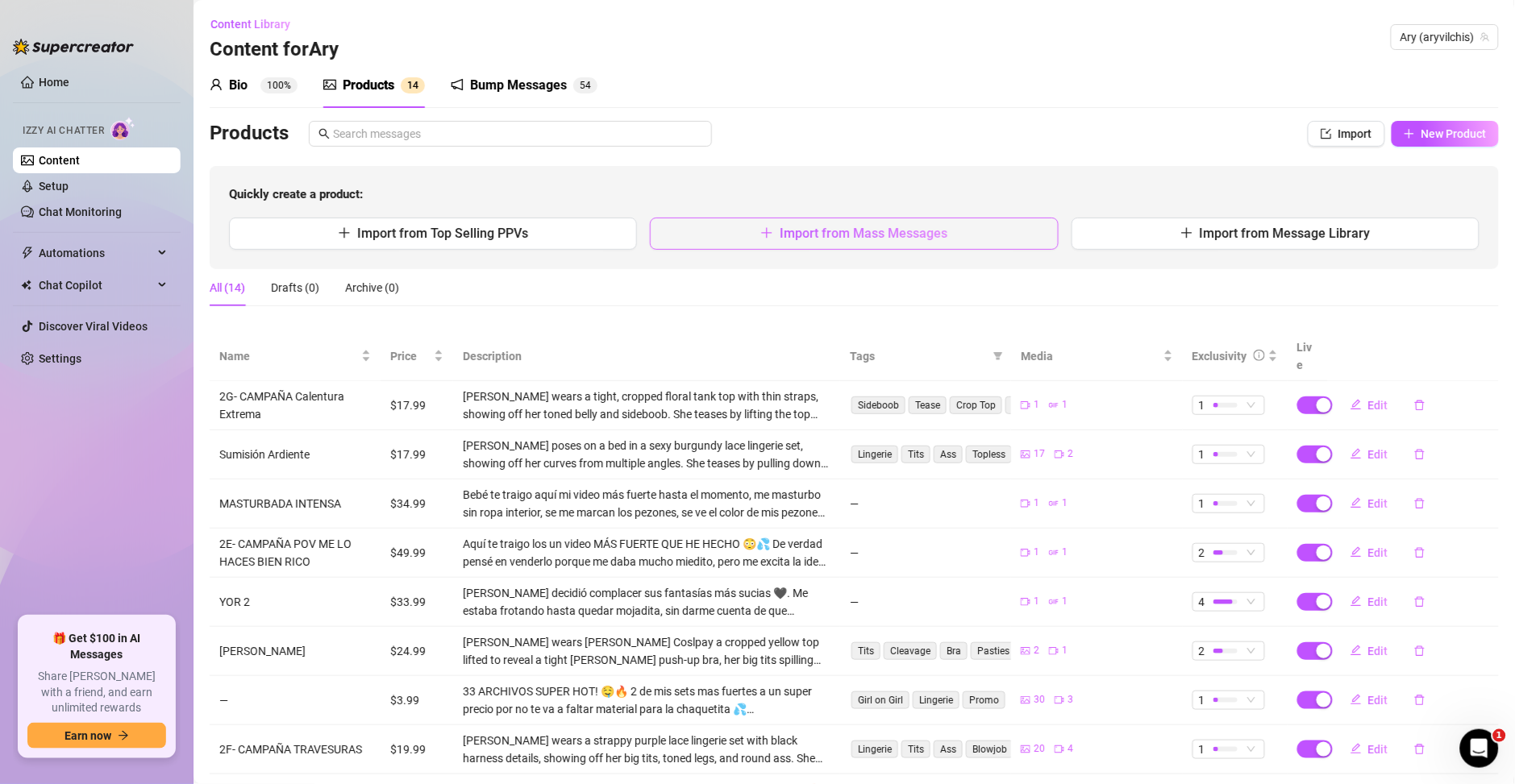
click at [855, 240] on span "Import from Mass Messages" at bounding box center [863, 234] width 168 height 16
type textarea "Type your message here..."
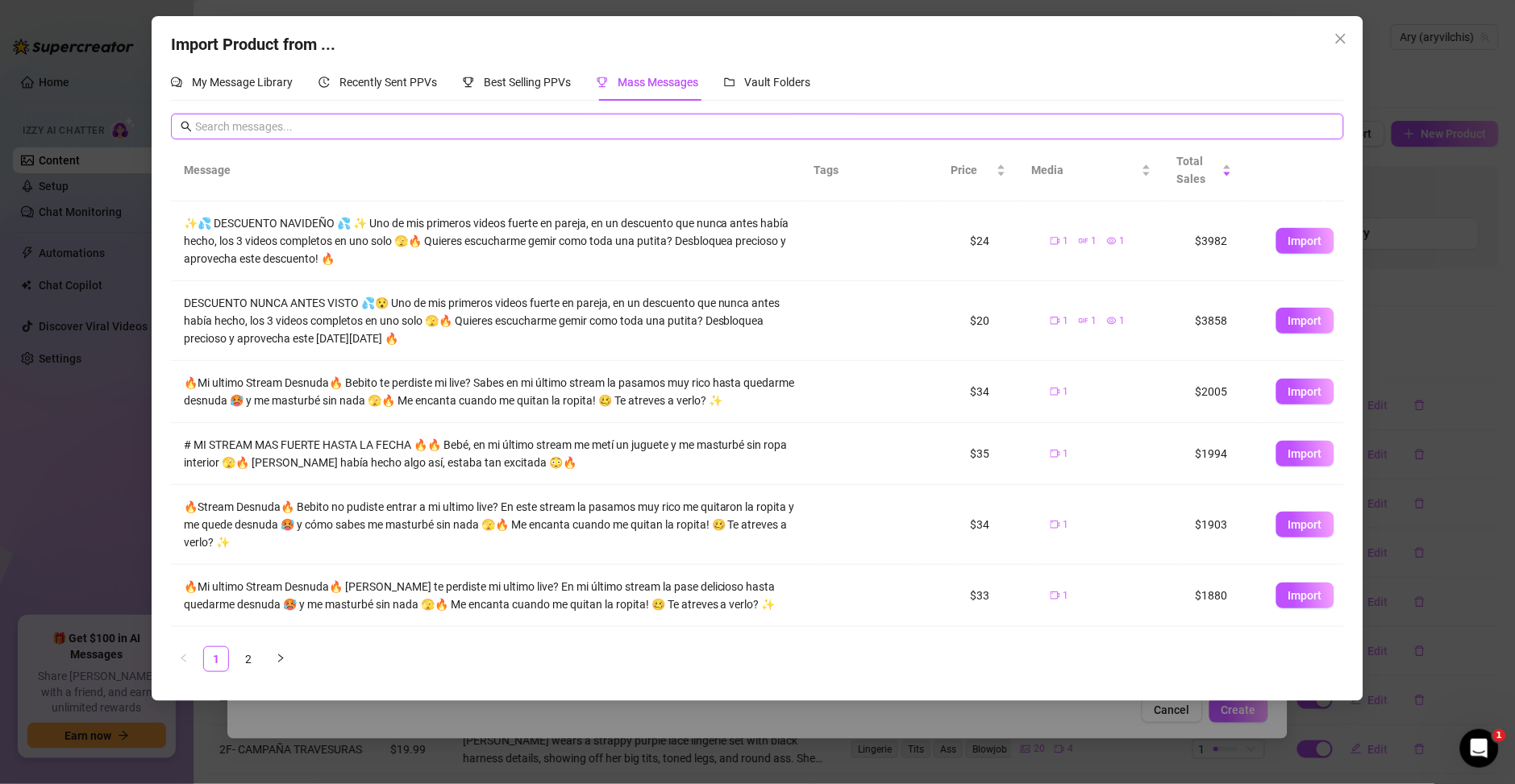
click at [448, 121] on input "text" at bounding box center [764, 126] width 1139 height 17
type input "labios"
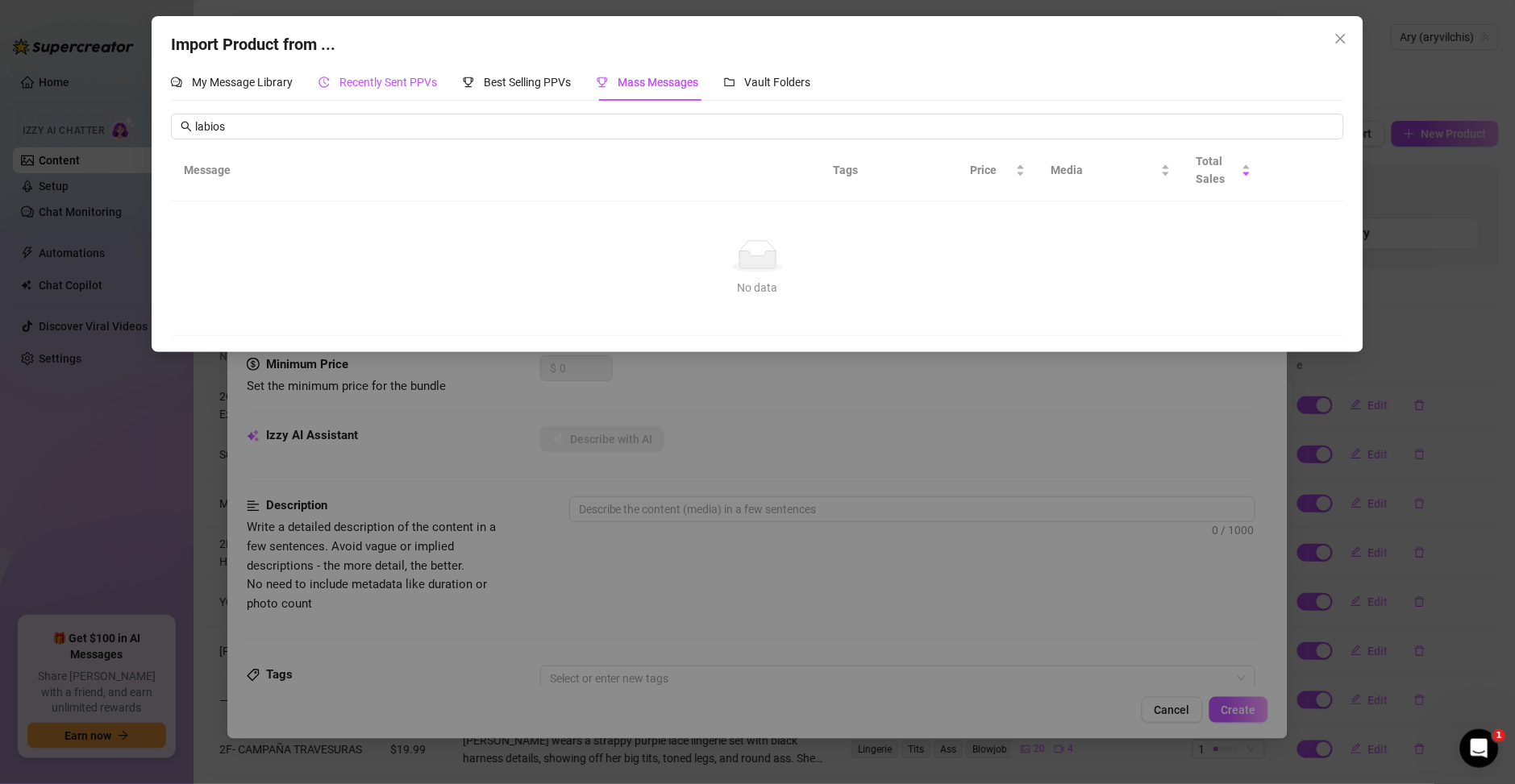
click at [391, 84] on span "Recently Sent PPVs" at bounding box center [388, 82] width 98 height 13
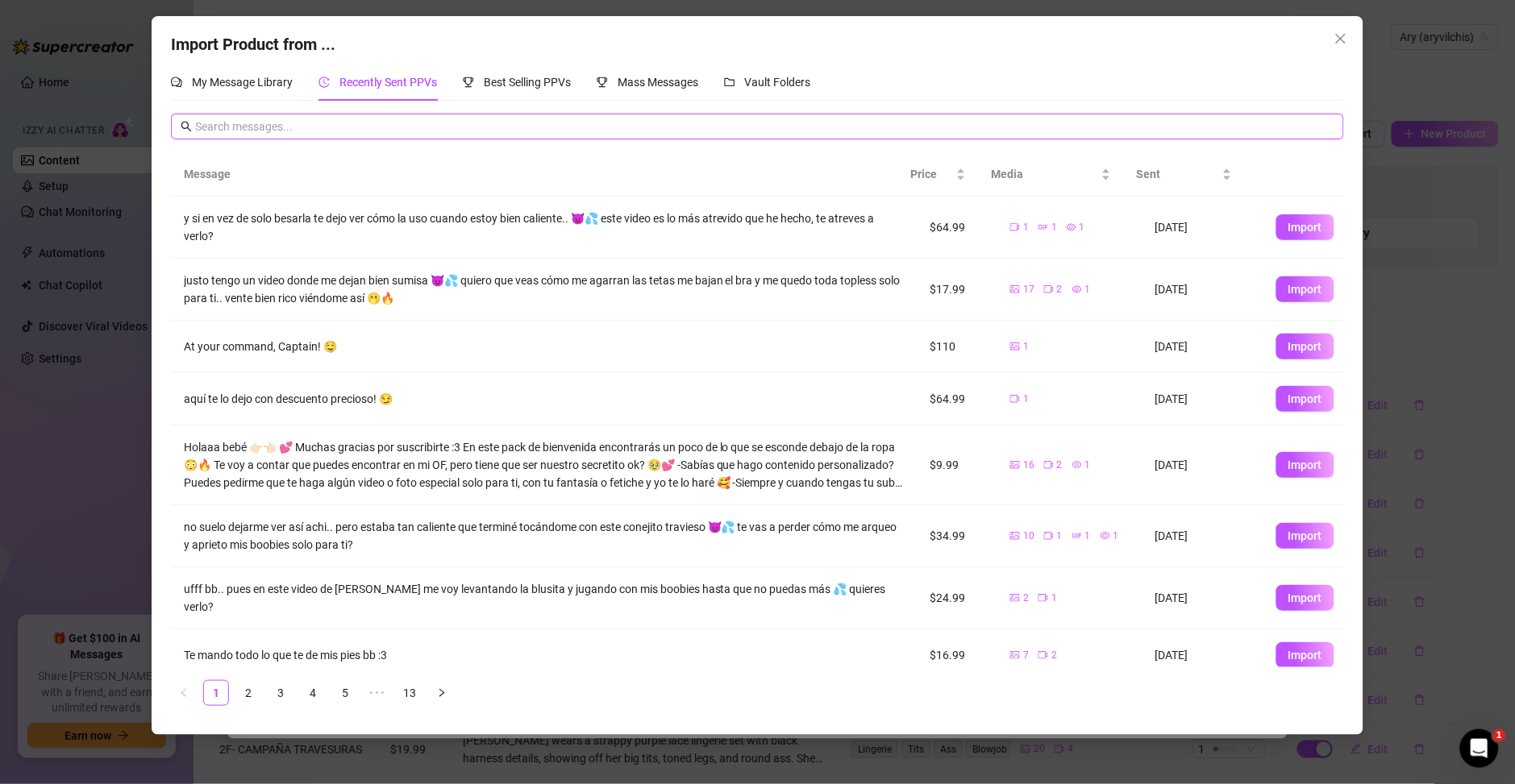
click at [527, 131] on input "text" at bounding box center [764, 126] width 1139 height 17
paste input "Amorcito te traigo un descuentito FLASH 🔥en uno de mis sets mas ricos! 🫣💦 Desbl…"
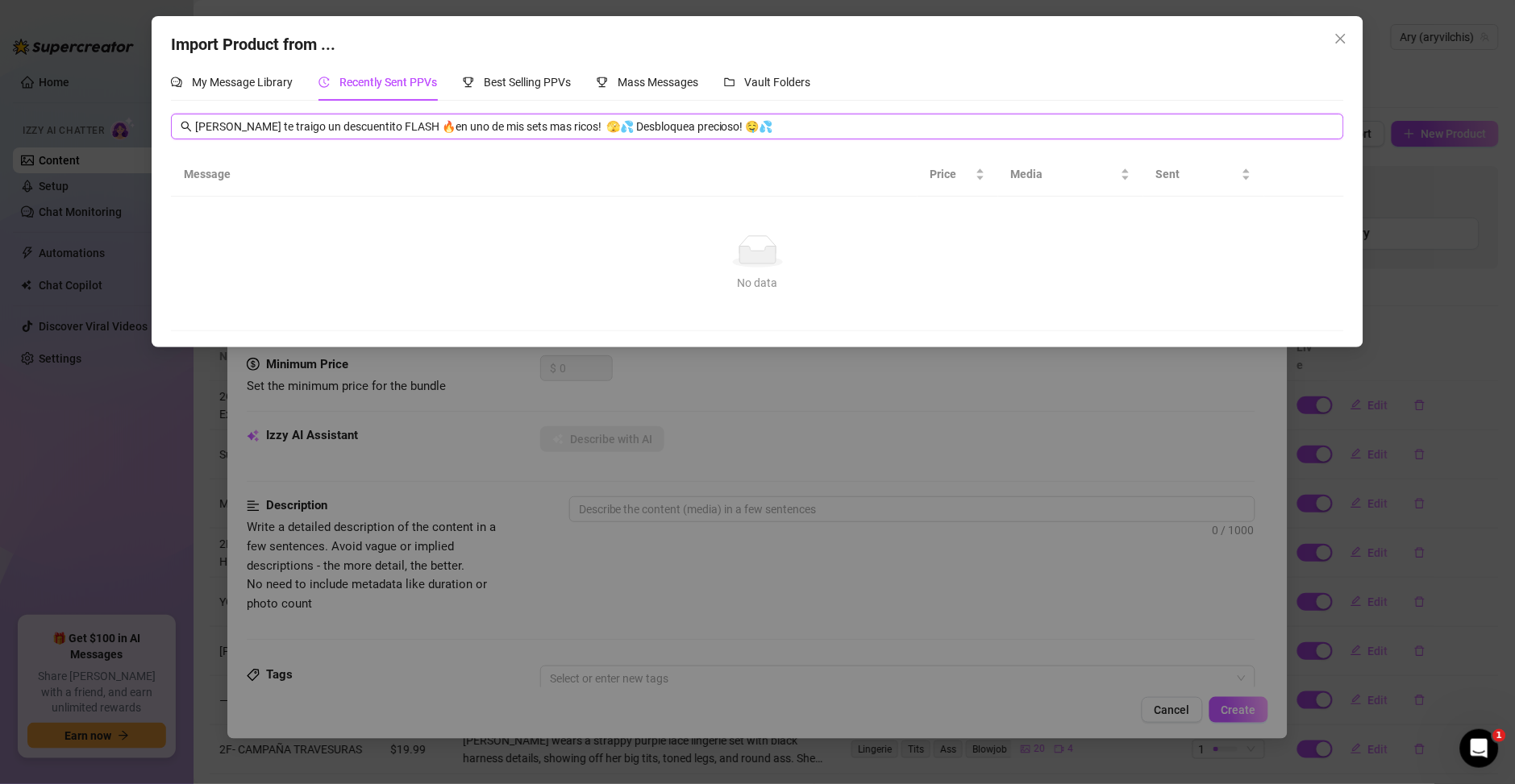
click at [534, 119] on input "Amorcito te traigo un descuentito FLASH 🔥en uno de mis sets mas ricos! 🫣💦 Desbl…" at bounding box center [764, 126] width 1139 height 17
paste input "cargadito"
type input "cargadito"
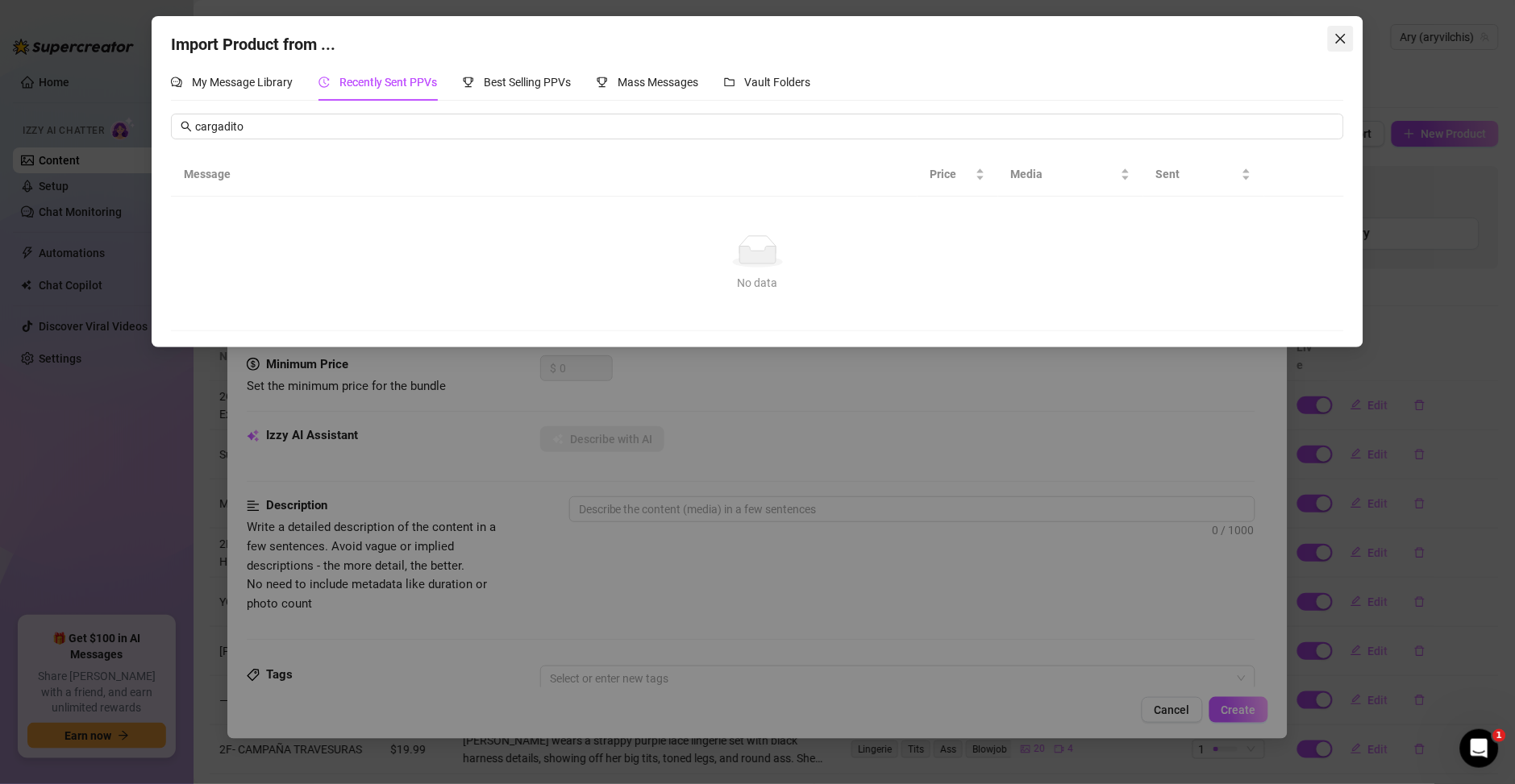
click at [1341, 34] on icon "close" at bounding box center [1340, 38] width 13 height 13
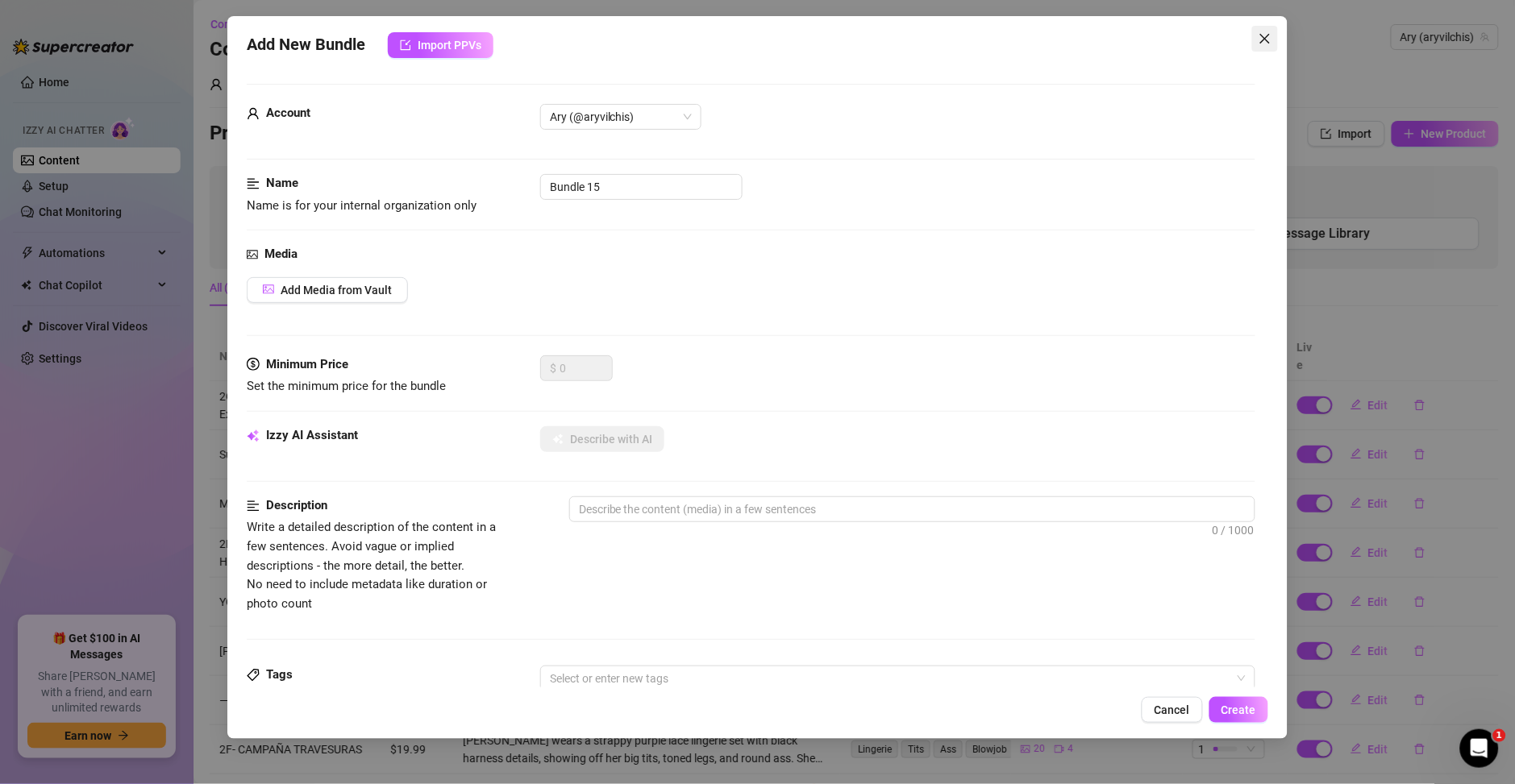
click at [1260, 42] on icon "close" at bounding box center [1265, 38] width 13 height 13
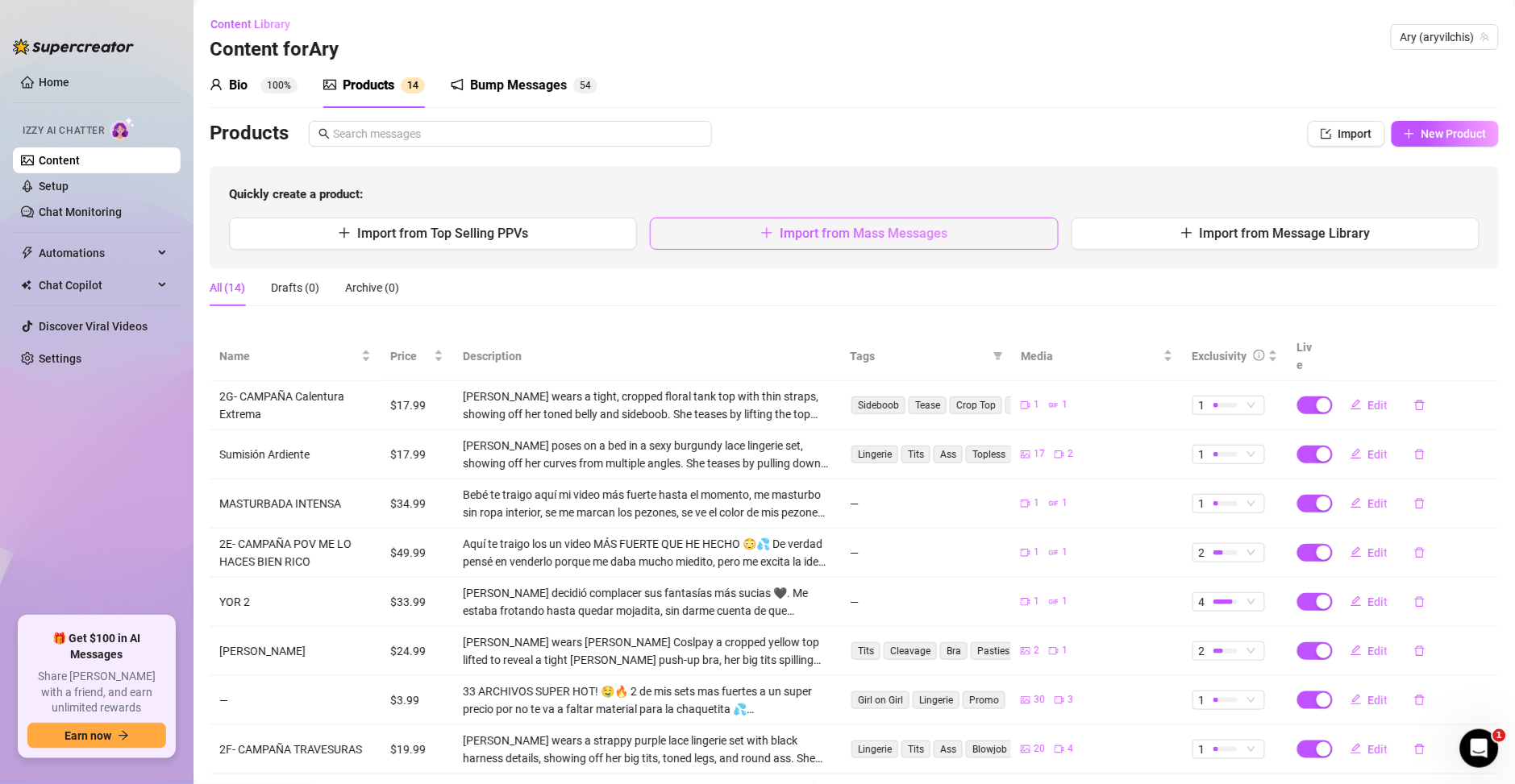
click at [825, 237] on span "Import from Mass Messages" at bounding box center [863, 234] width 168 height 16
type textarea "Type your message here..."
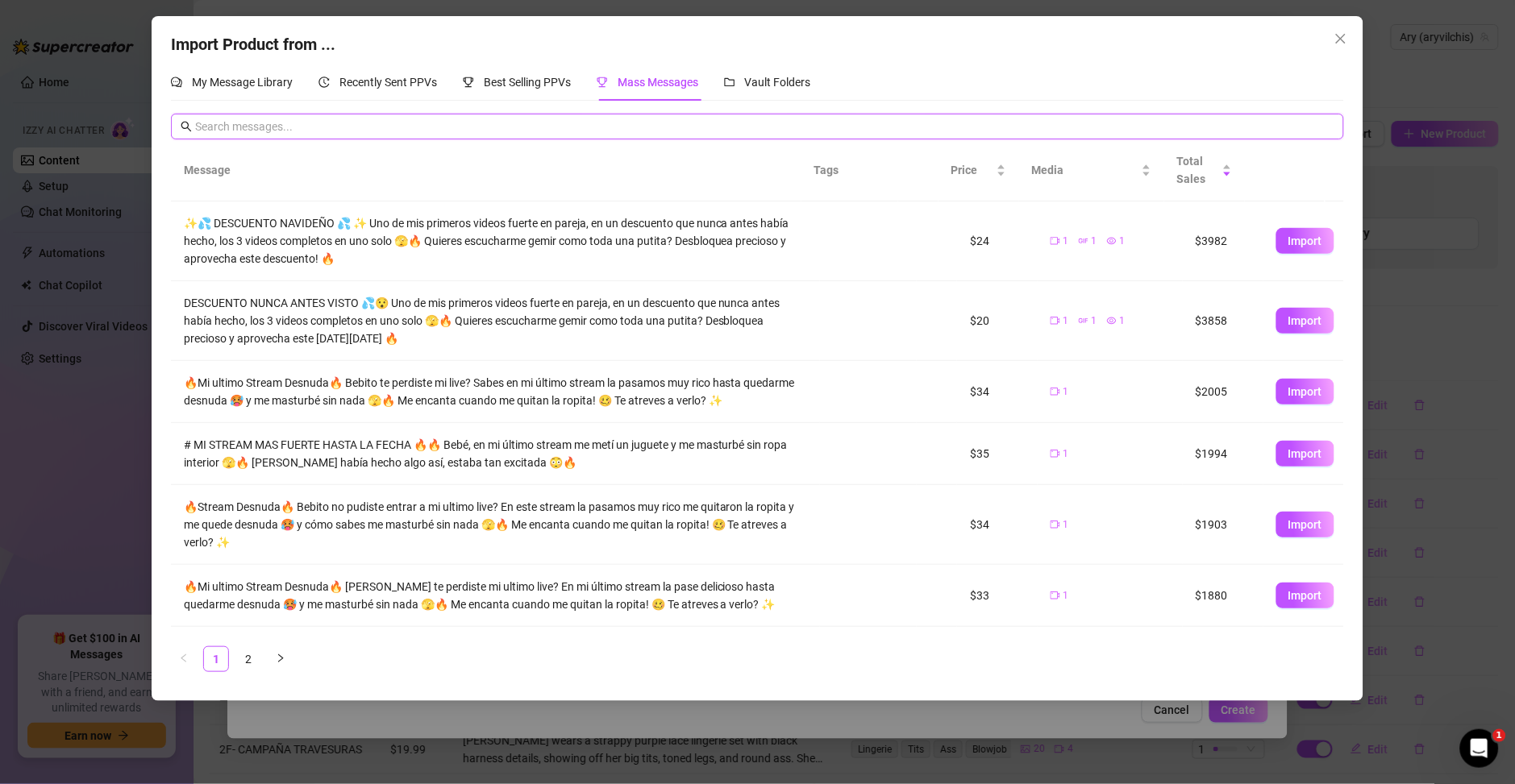
click at [422, 125] on input "text" at bounding box center [764, 126] width 1139 height 17
paste input "cargadito"
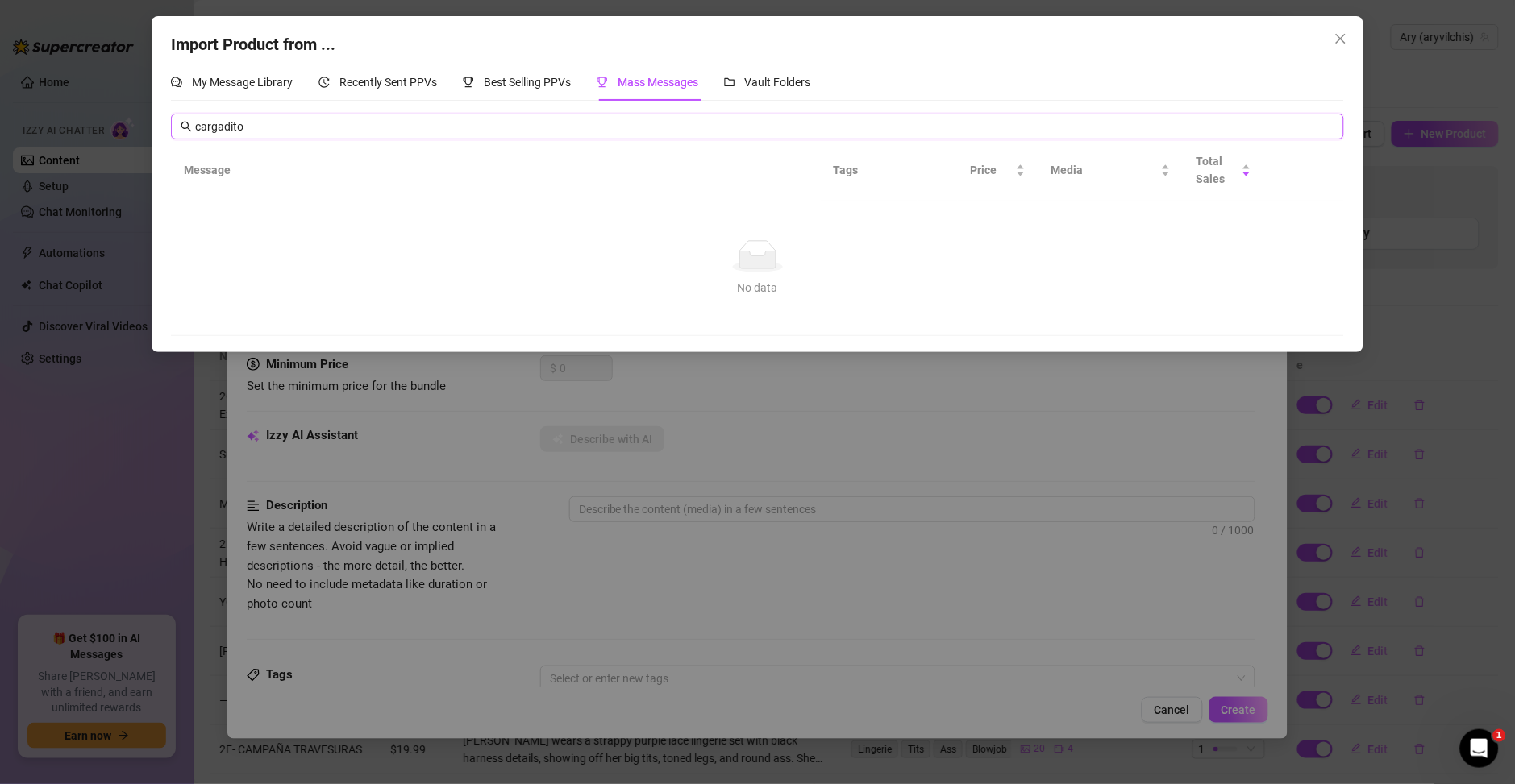
type input "cargadito"
click at [1332, 38] on span "Close" at bounding box center [1341, 38] width 26 height 13
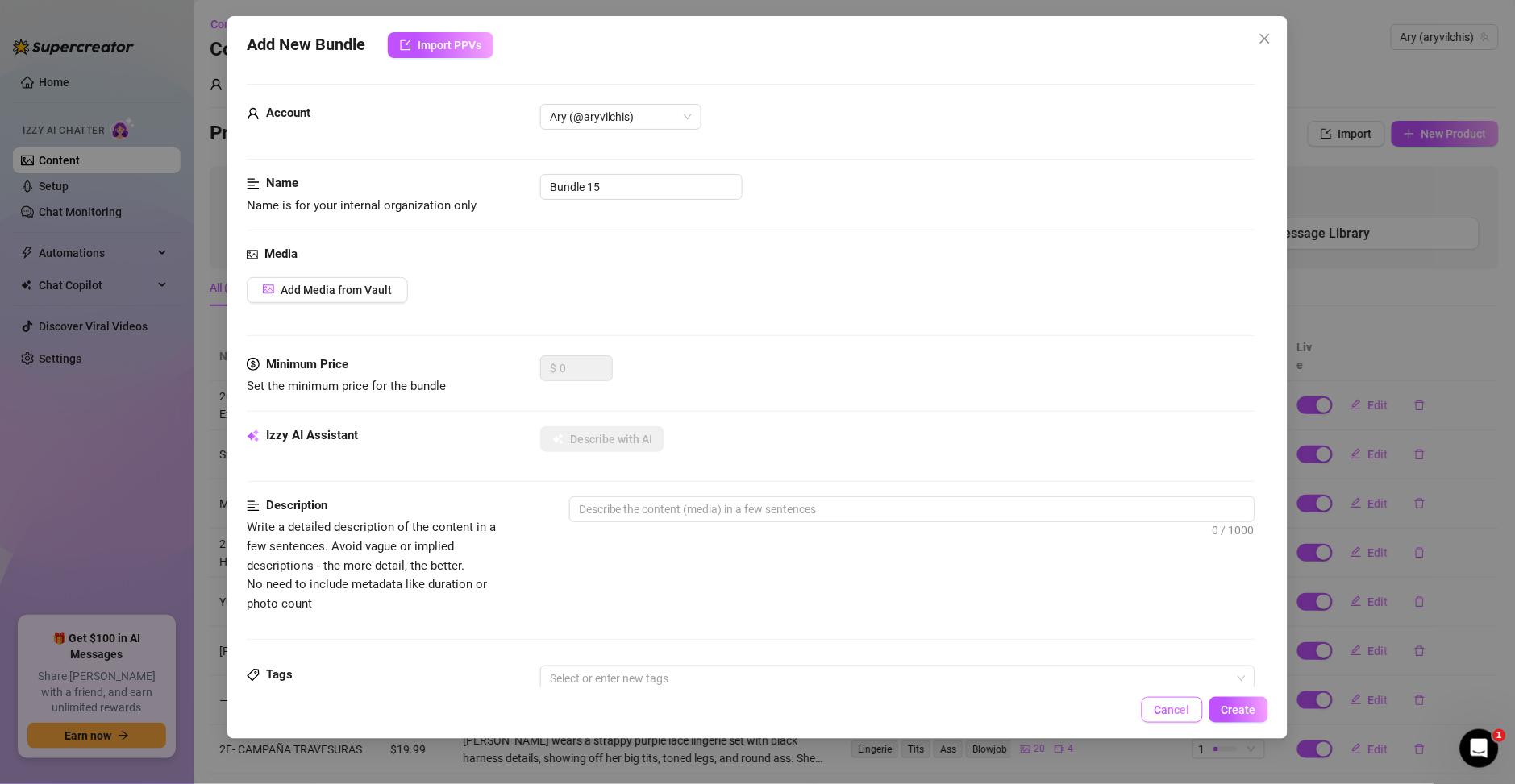
click at [1176, 706] on span "Cancel" at bounding box center [1172, 710] width 35 height 13
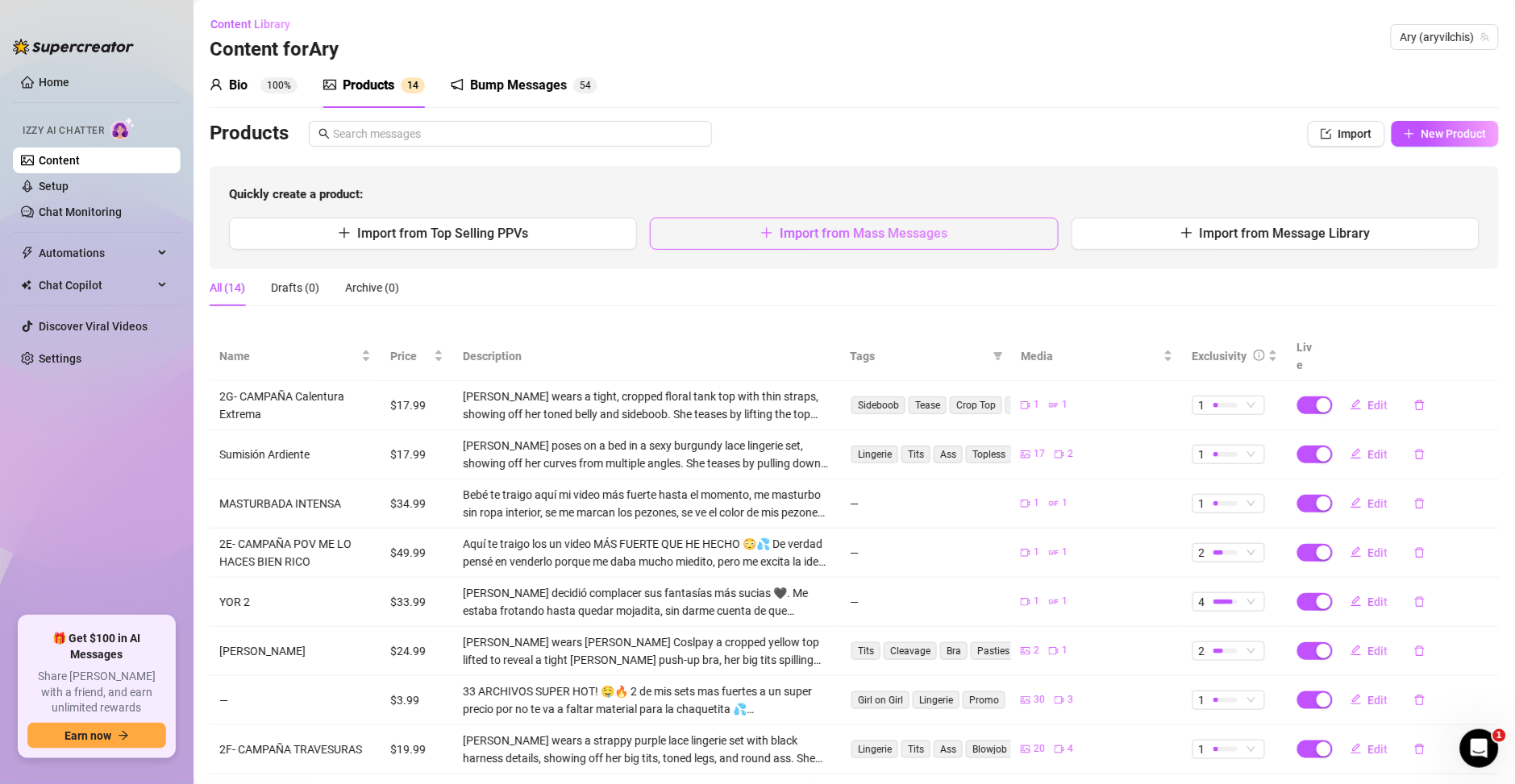
click at [700, 230] on button "Import from Mass Messages" at bounding box center [854, 233] width 408 height 32
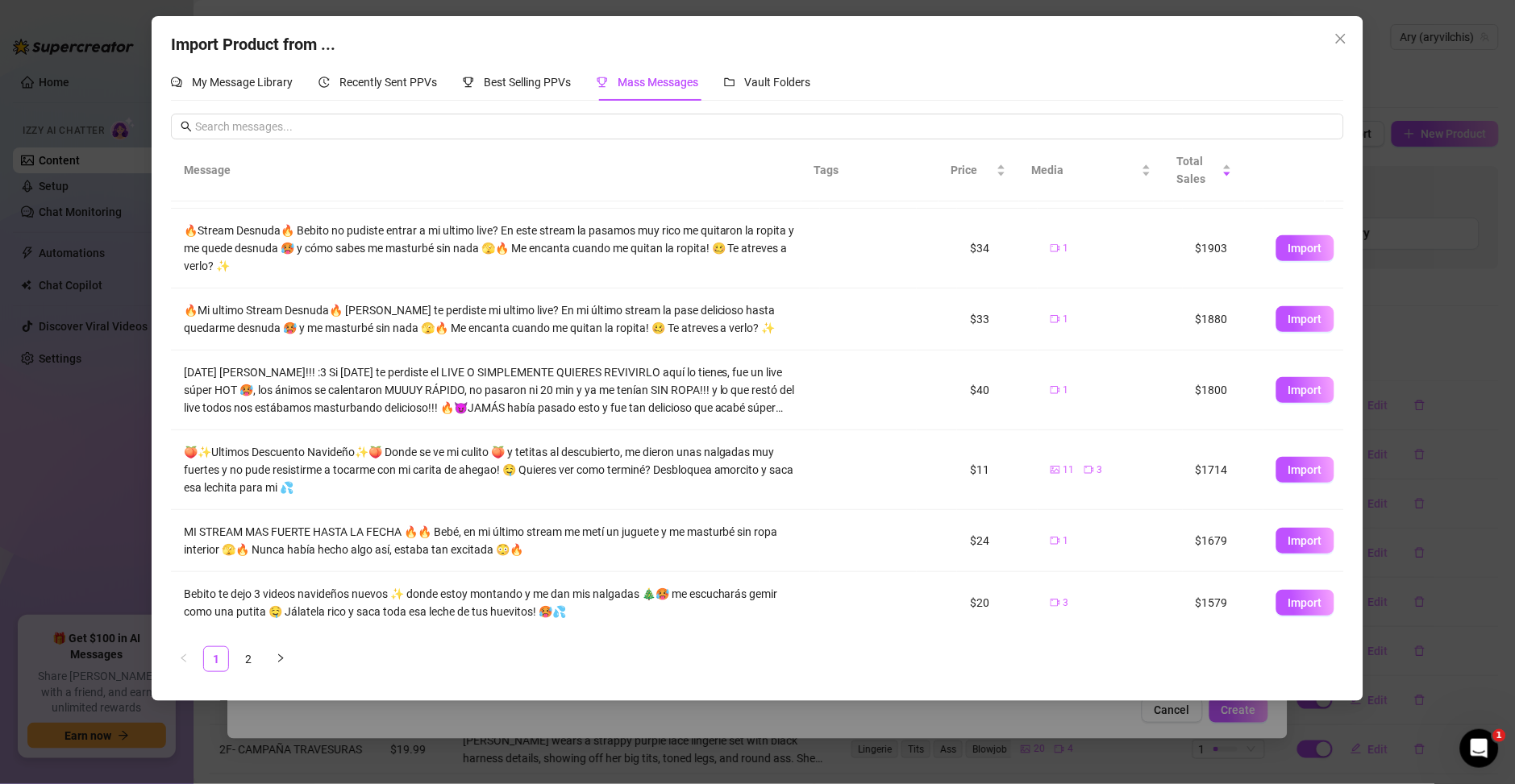
scroll to position [277, 0]
click at [252, 652] on link "2" at bounding box center [248, 659] width 24 height 24
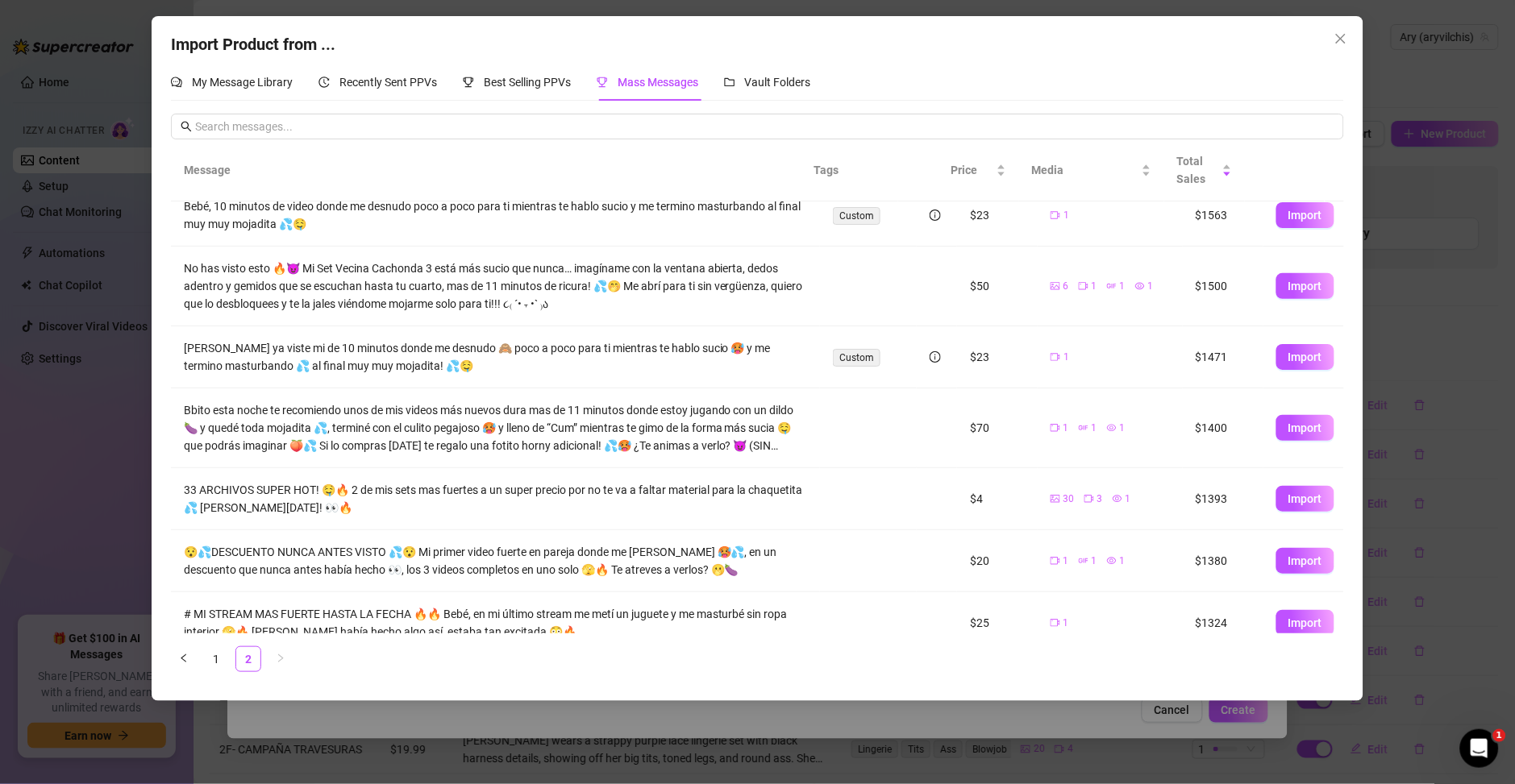
scroll to position [0, 0]
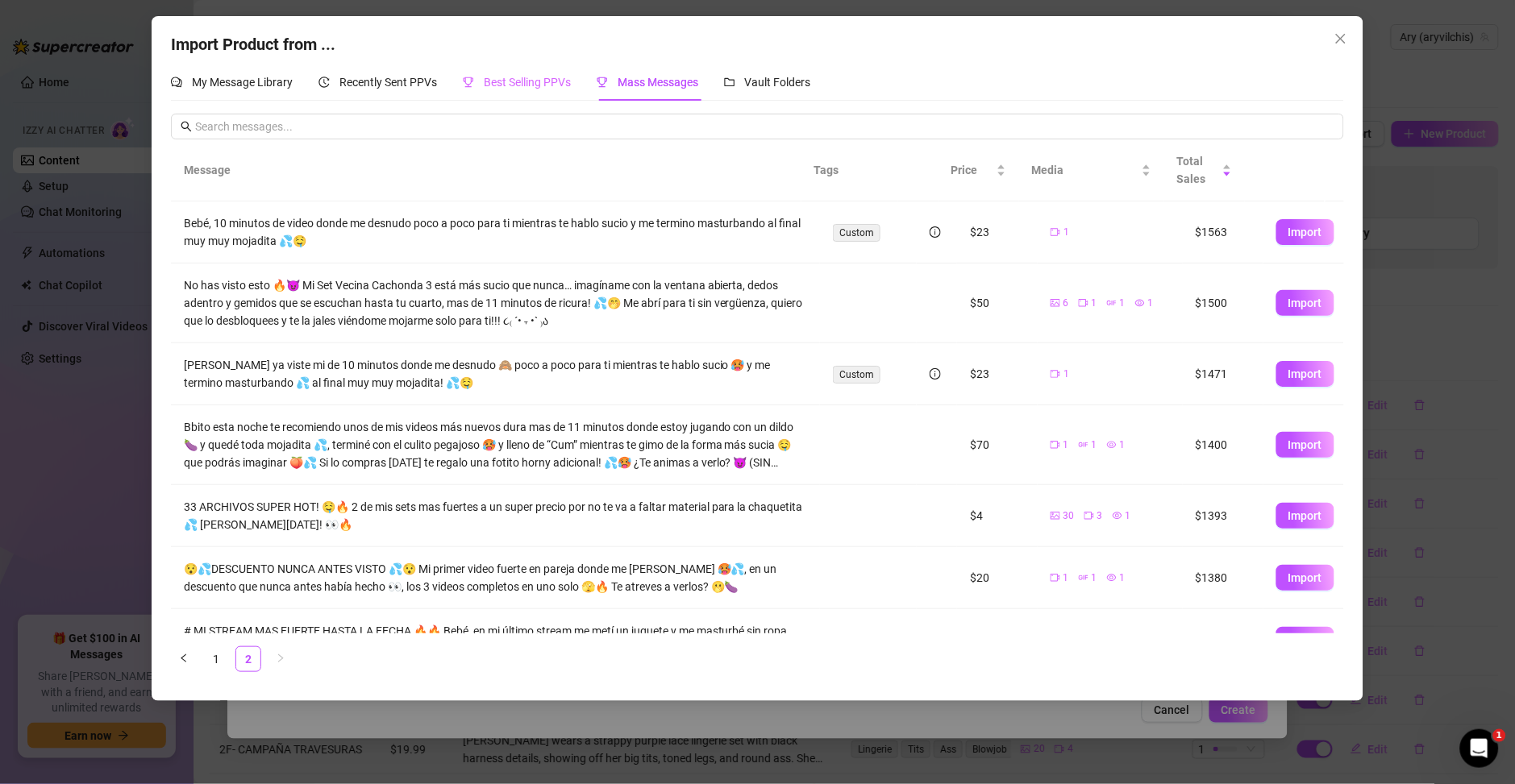
click at [525, 97] on div "Best Selling PPVs" at bounding box center [517, 82] width 108 height 37
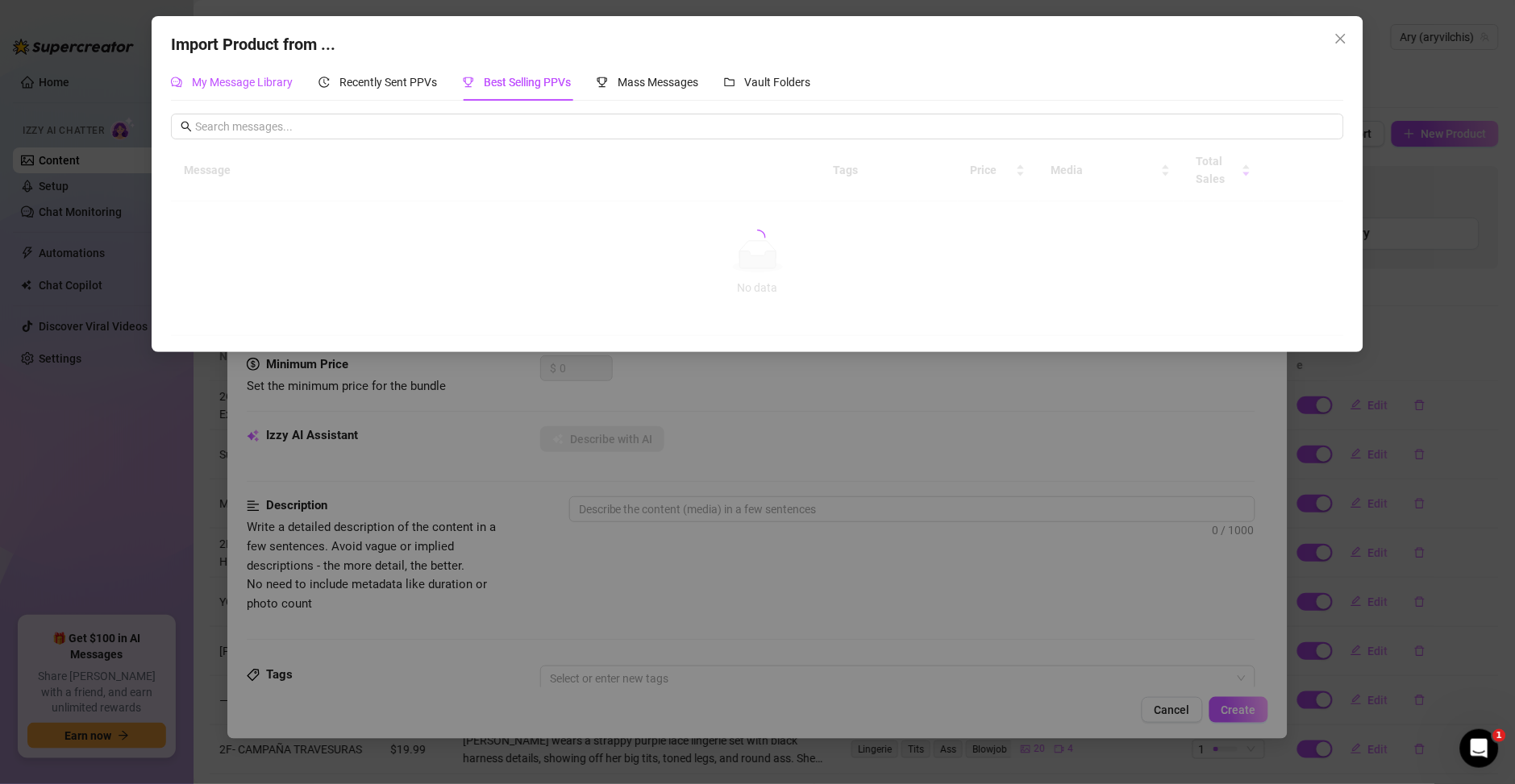
click at [242, 87] on span "My Message Library" at bounding box center [242, 82] width 100 height 13
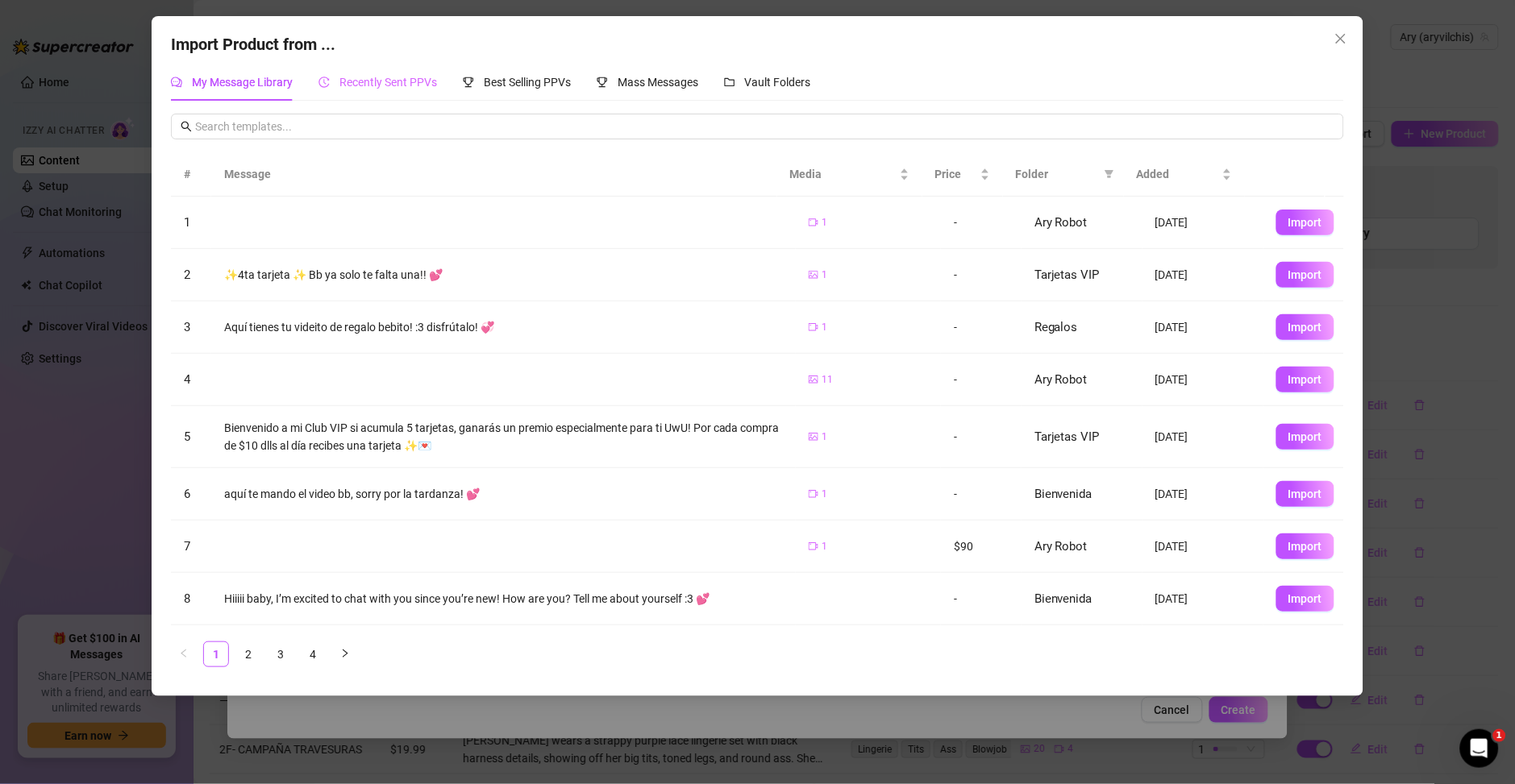
click at [379, 92] on div "Recently Sent PPVs" at bounding box center [377, 82] width 119 height 37
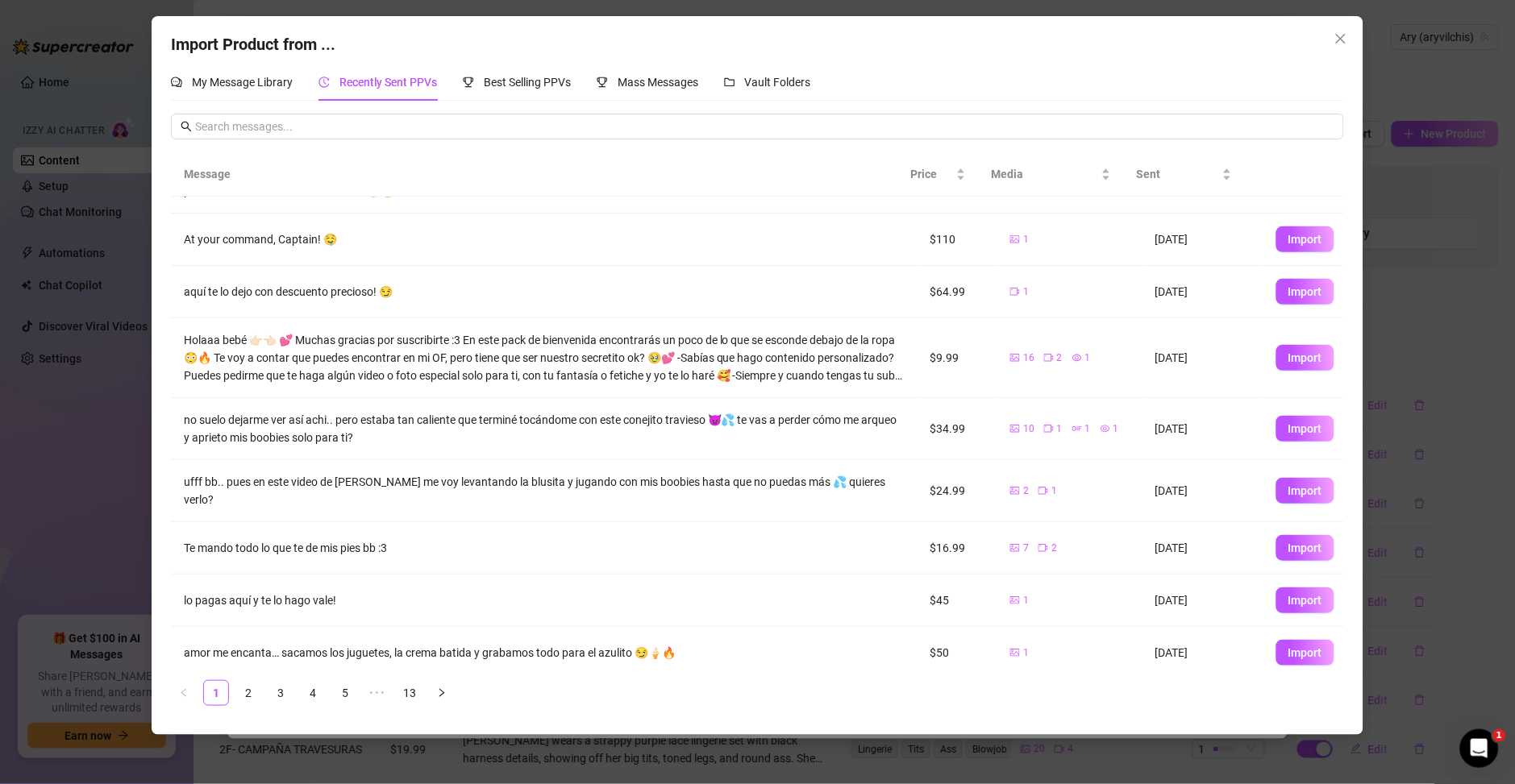
scroll to position [110, 0]
click at [242, 692] on link "2" at bounding box center [248, 693] width 24 height 24
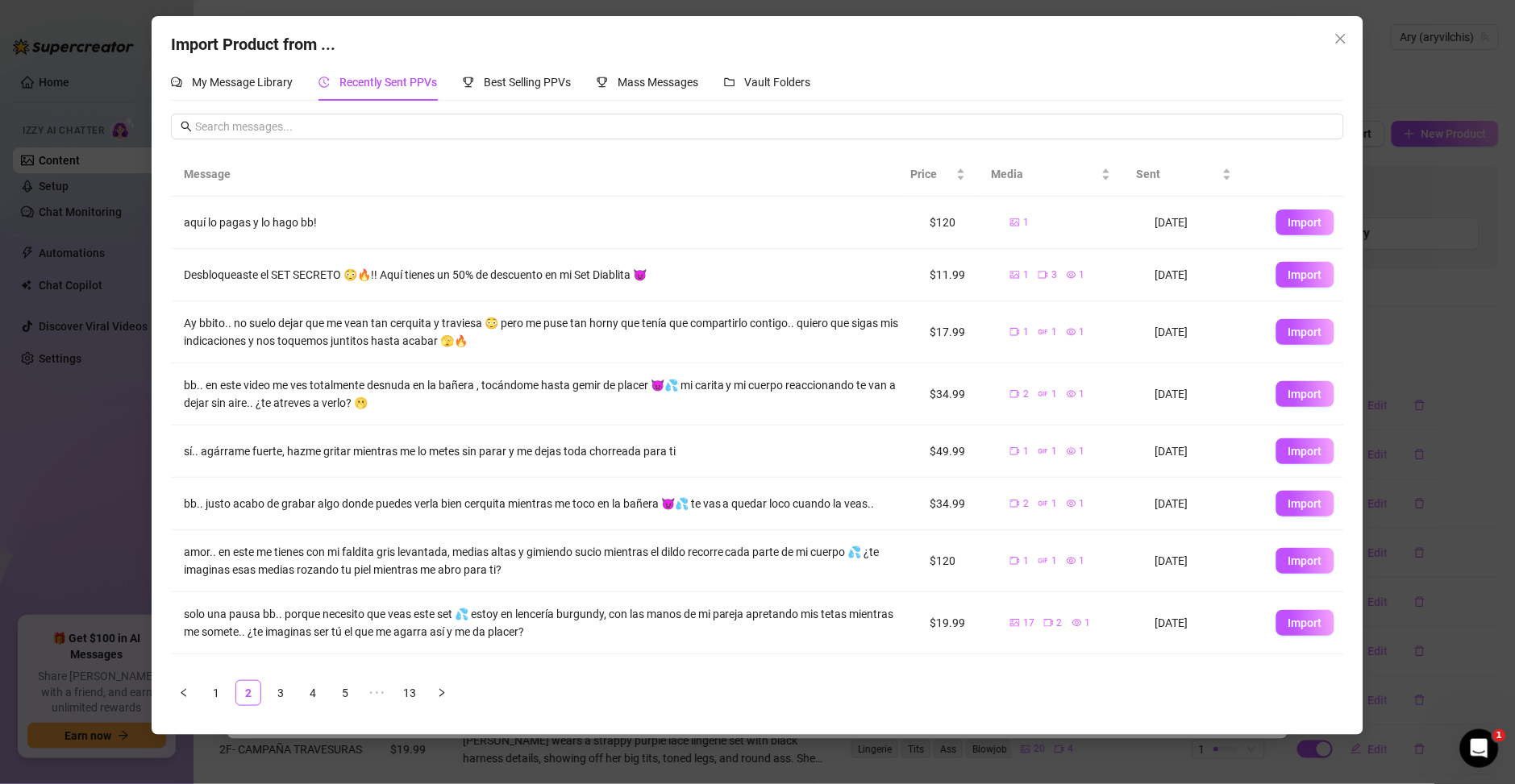
scroll to position [100, 0]
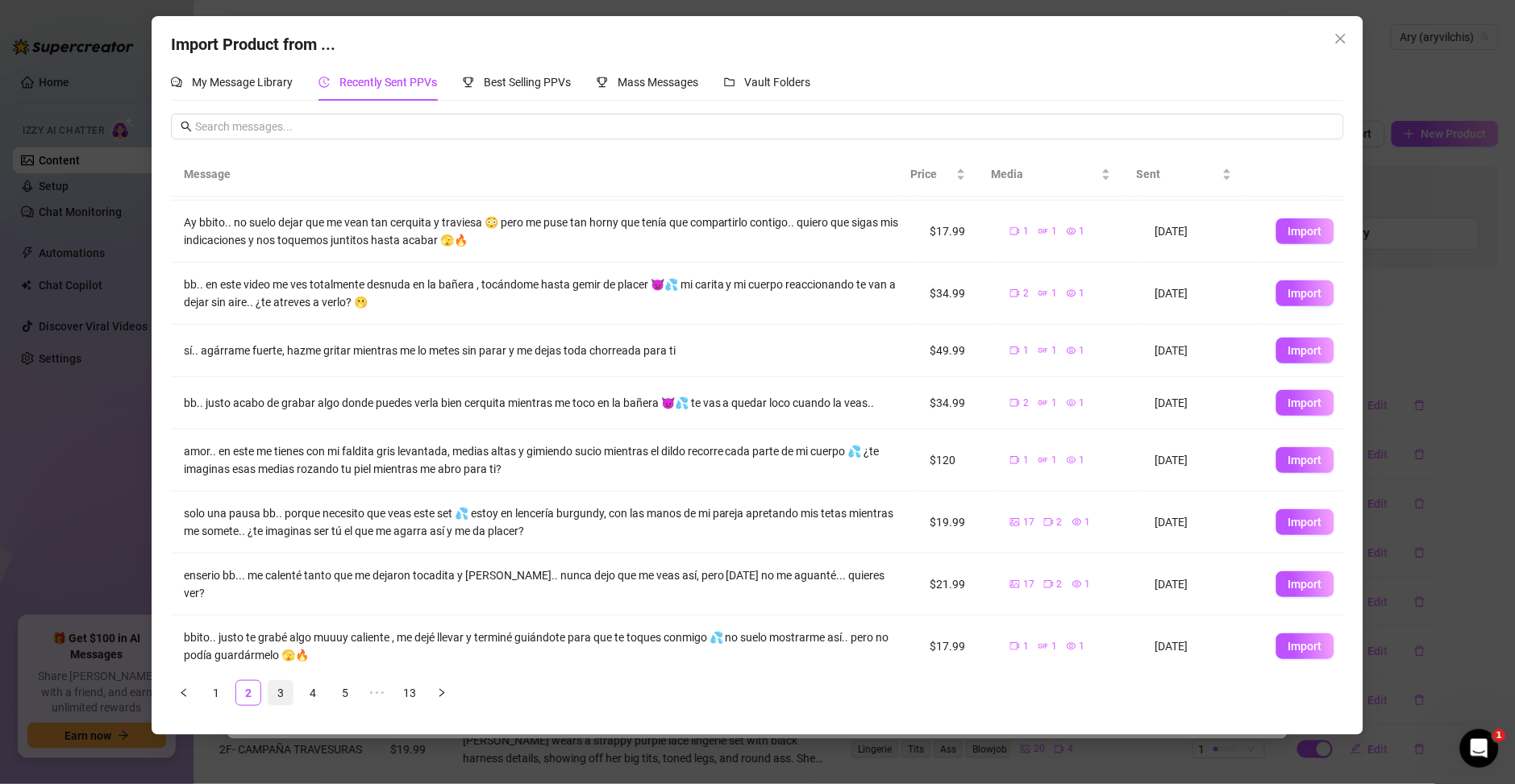
click at [282, 697] on link "3" at bounding box center [280, 693] width 24 height 24
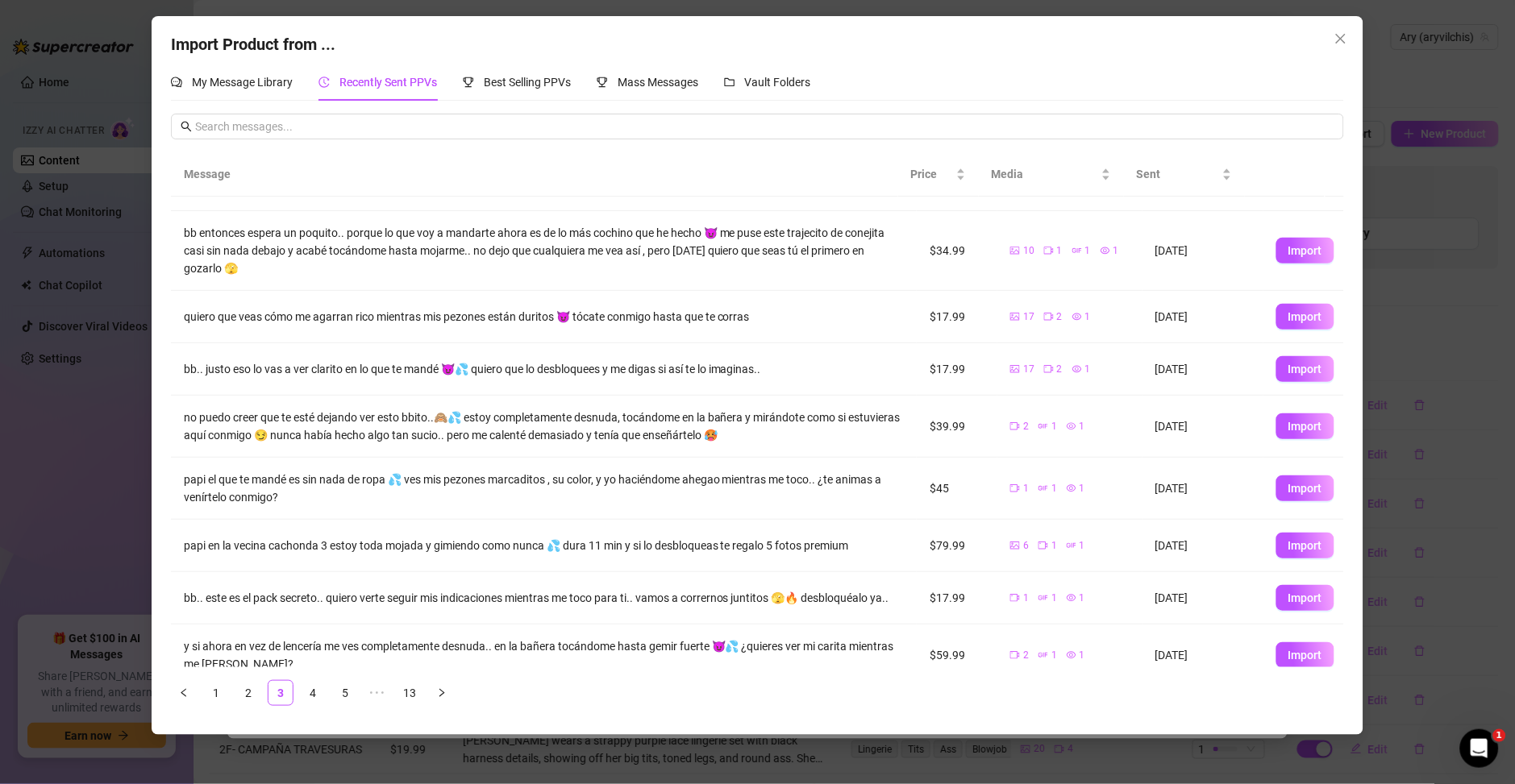
scroll to position [138, 0]
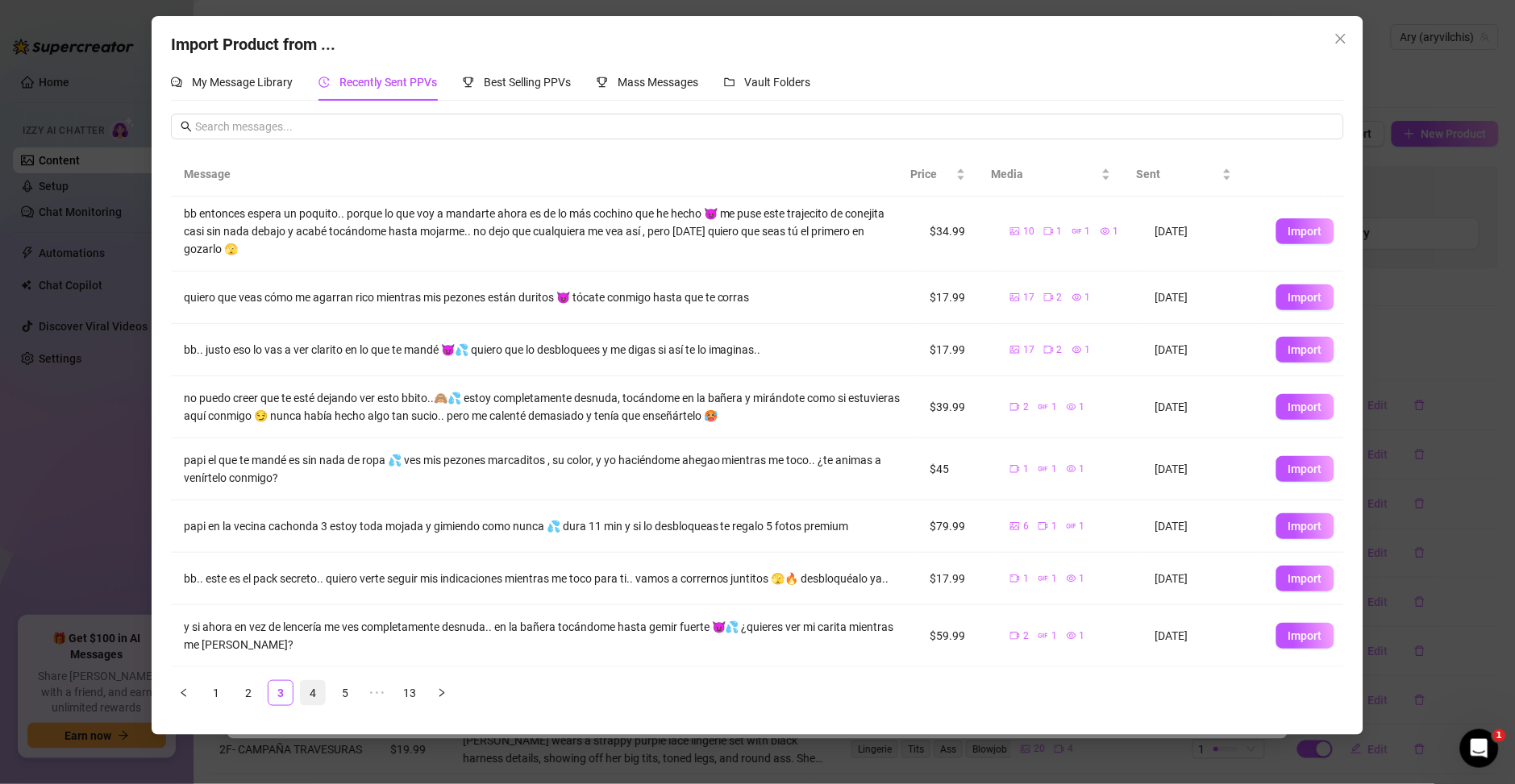
click at [314, 701] on link "4" at bounding box center [313, 693] width 24 height 24
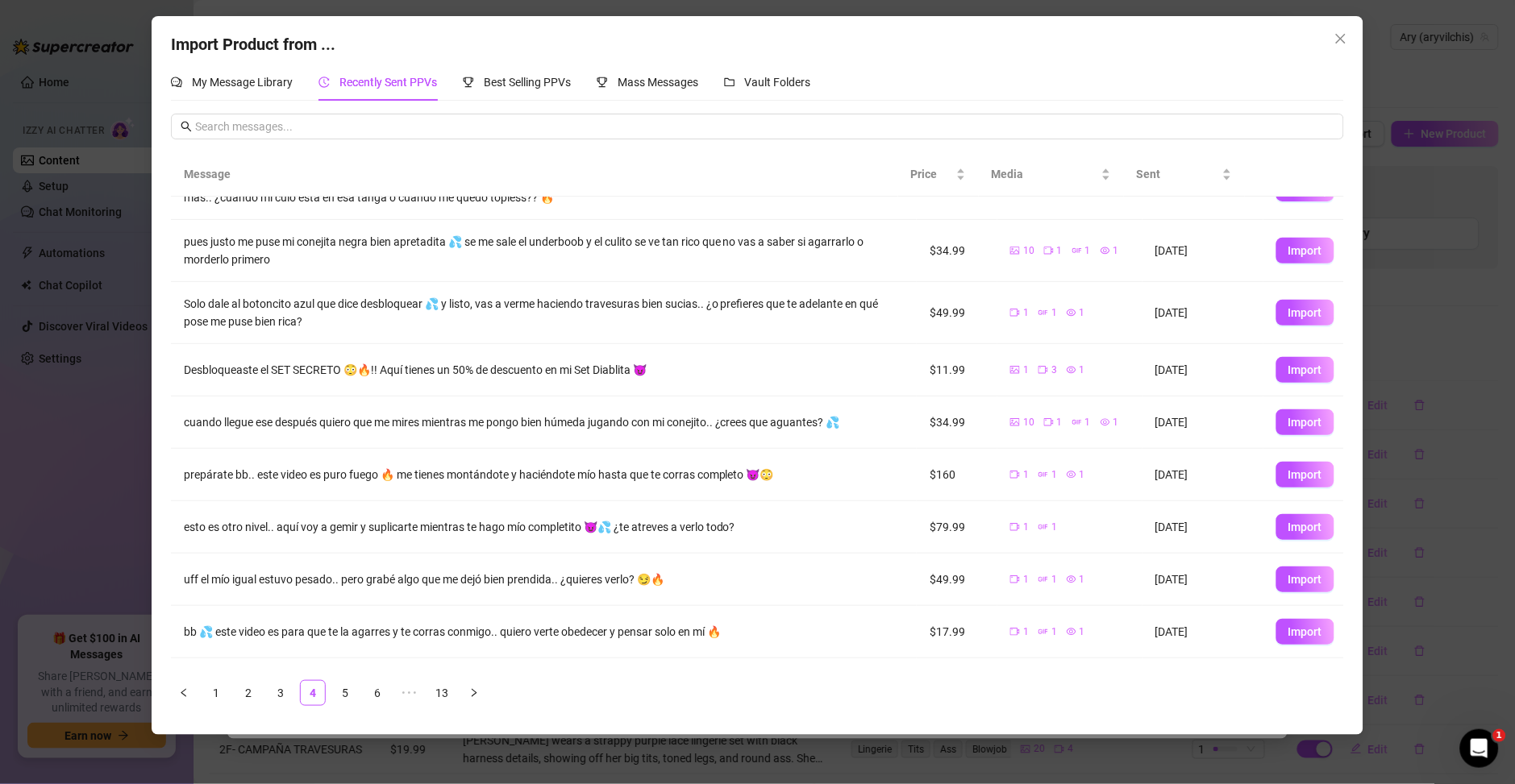
scroll to position [92, 0]
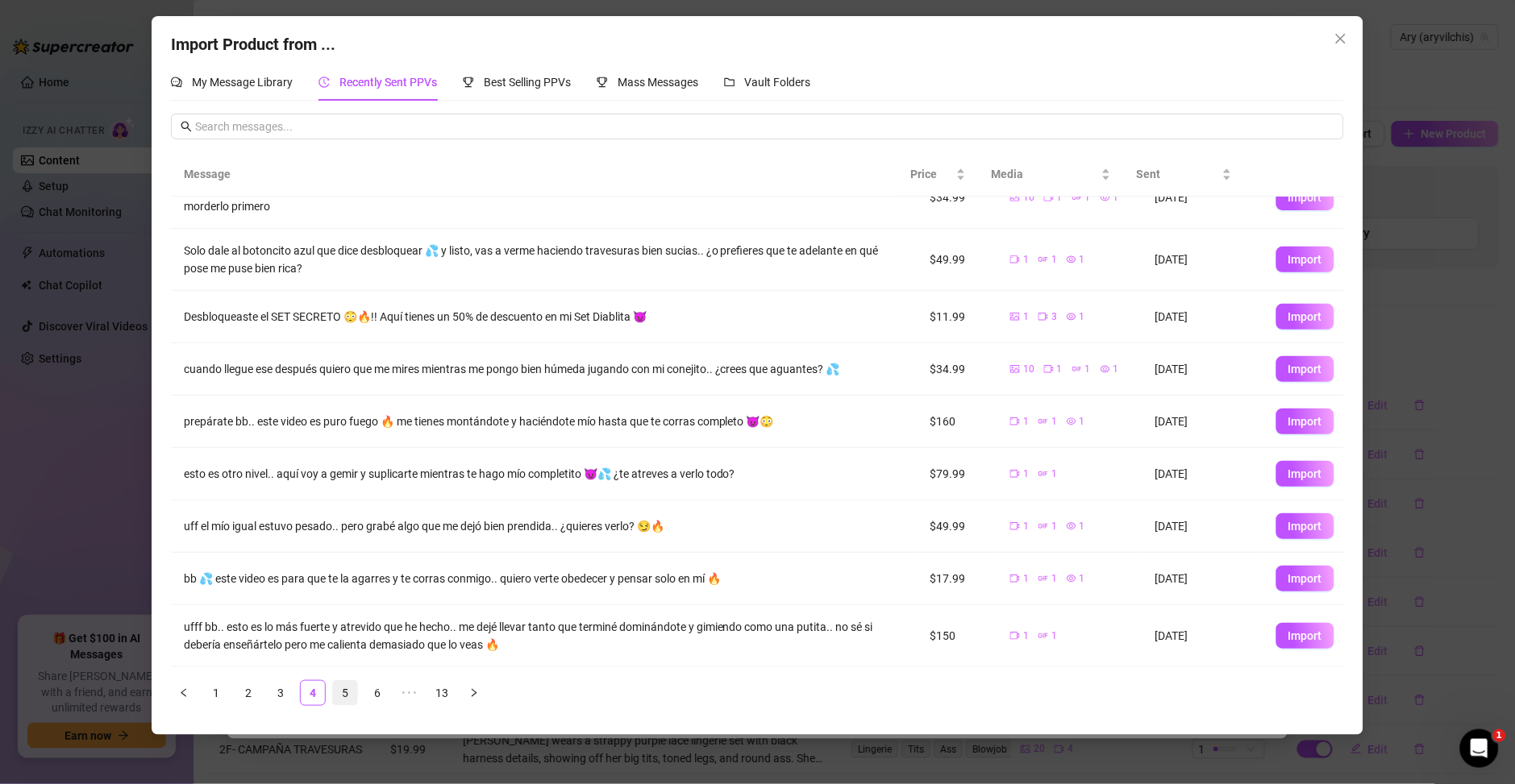
click at [350, 696] on link "5" at bounding box center [345, 693] width 24 height 24
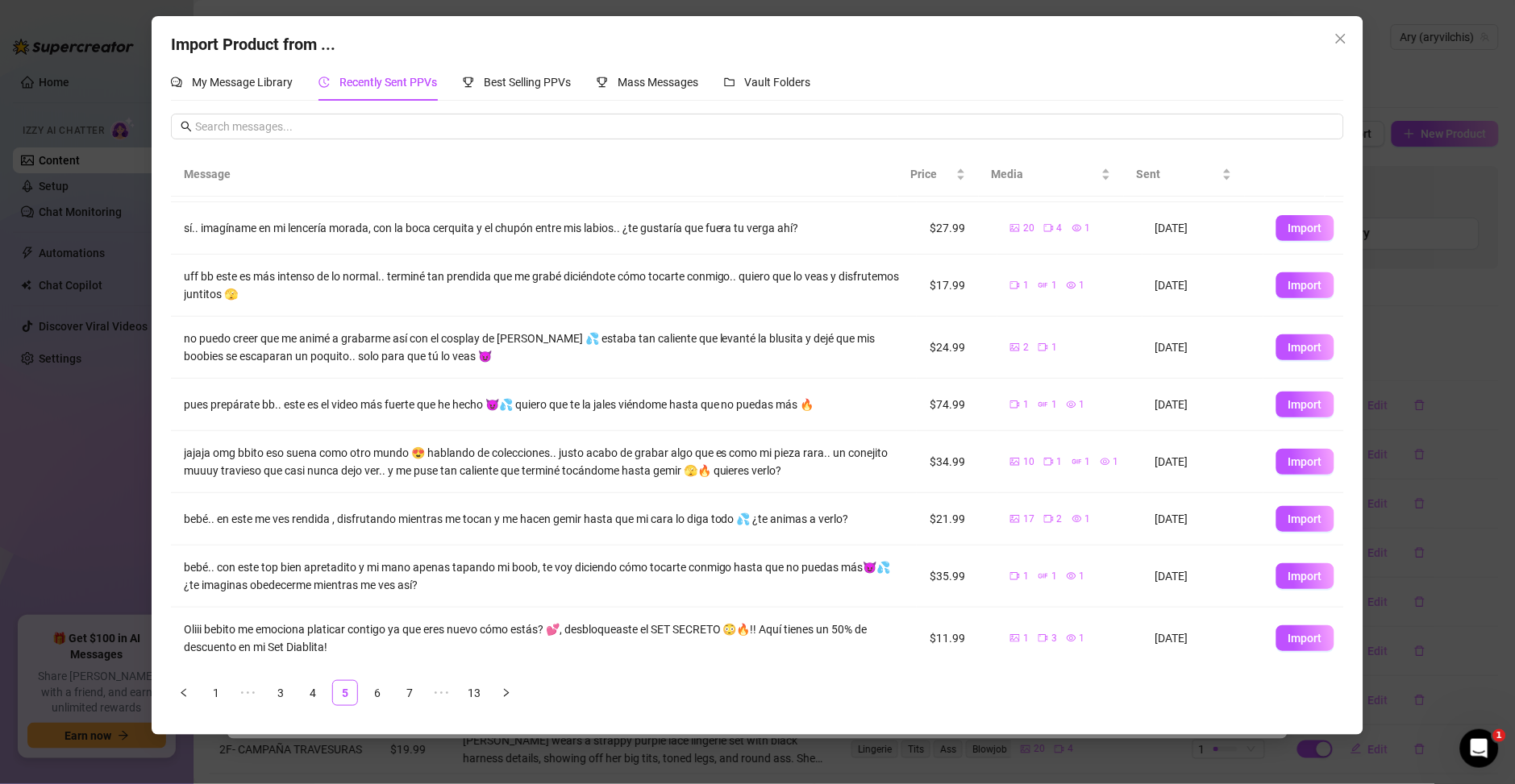
scroll to position [112, 0]
click at [382, 697] on link "6" at bounding box center [377, 693] width 24 height 24
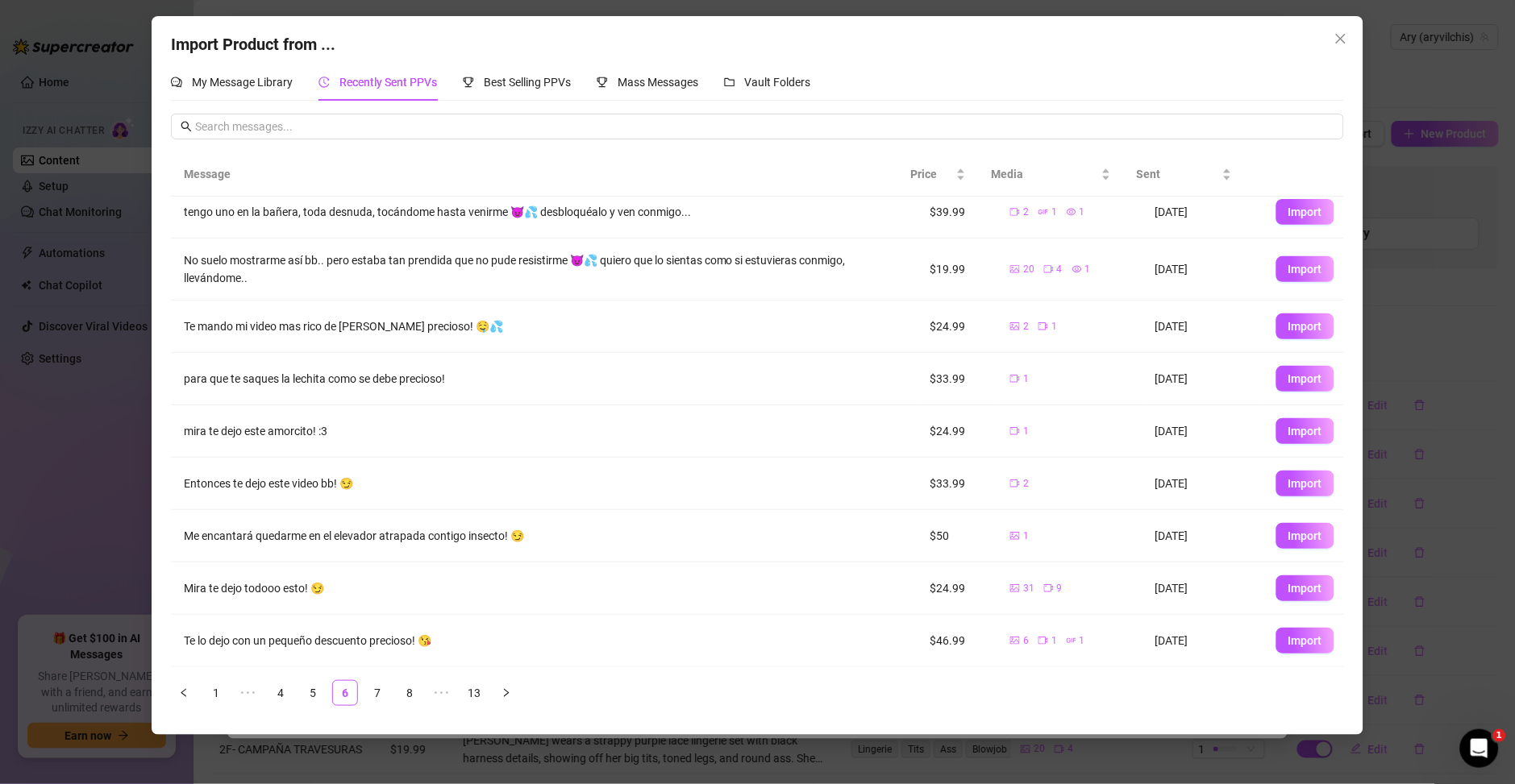
scroll to position [73, 0]
click at [409, 695] on link "8" at bounding box center [409, 693] width 24 height 24
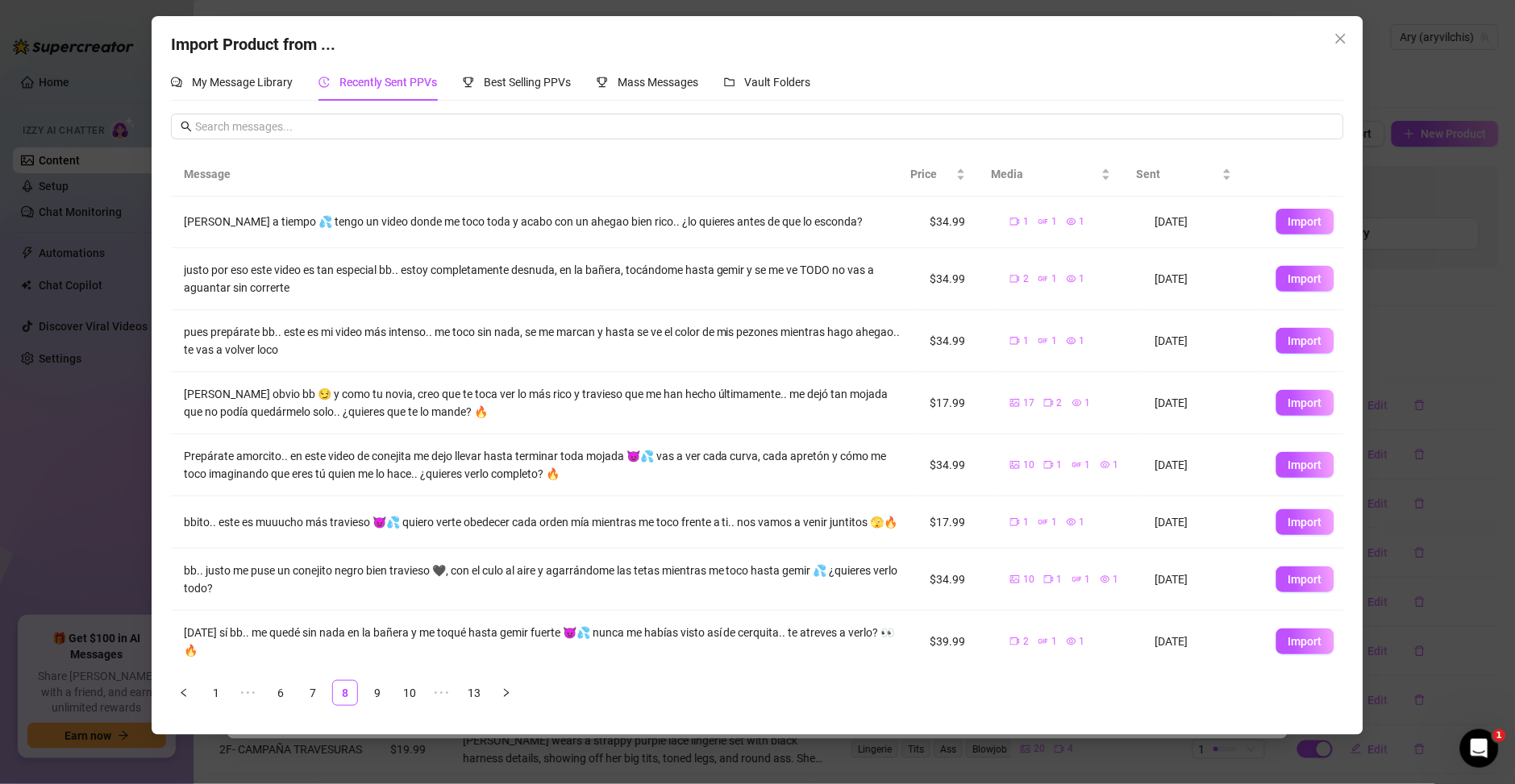
scroll to position [0, 0]
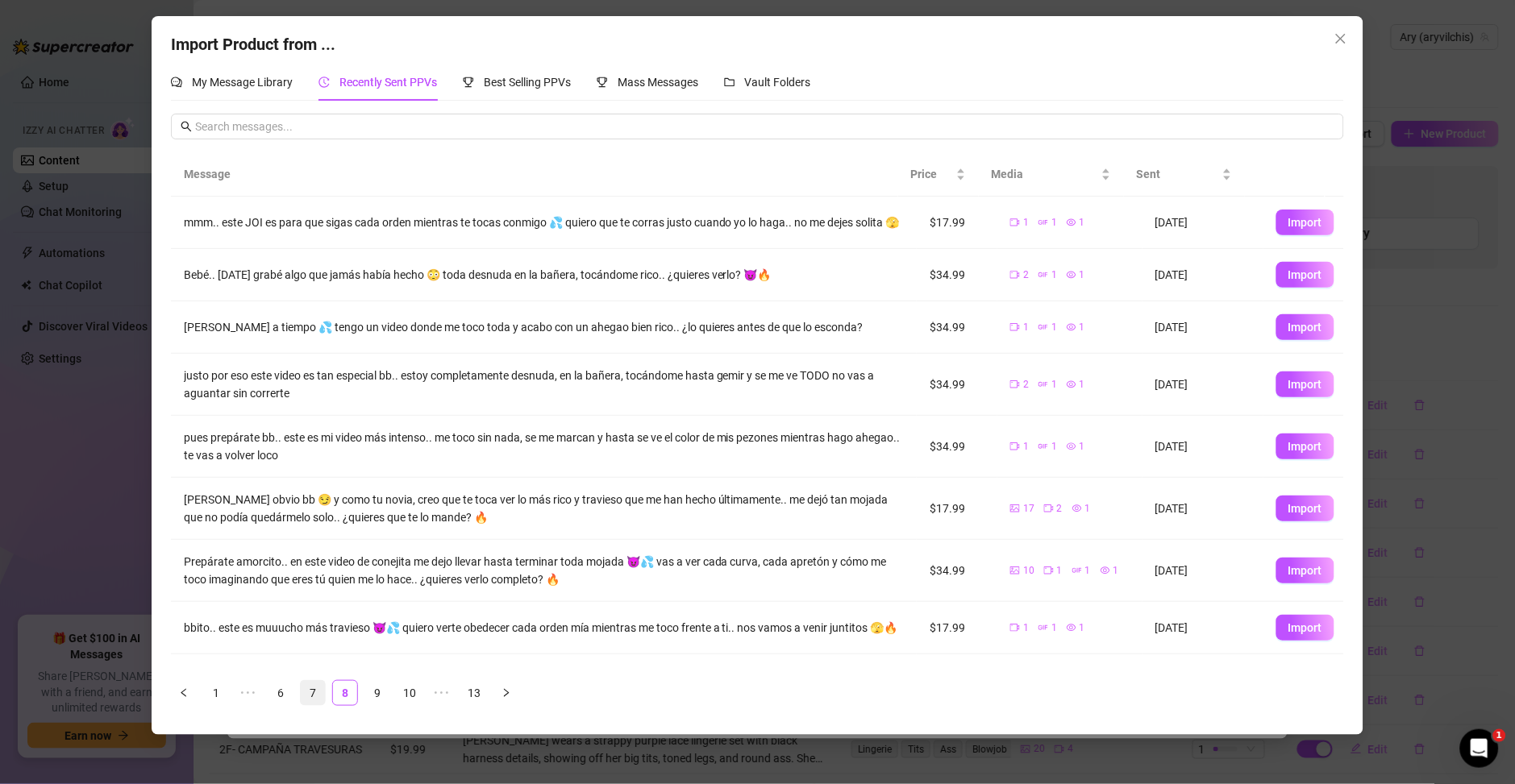
click at [315, 696] on link "7" at bounding box center [313, 693] width 24 height 24
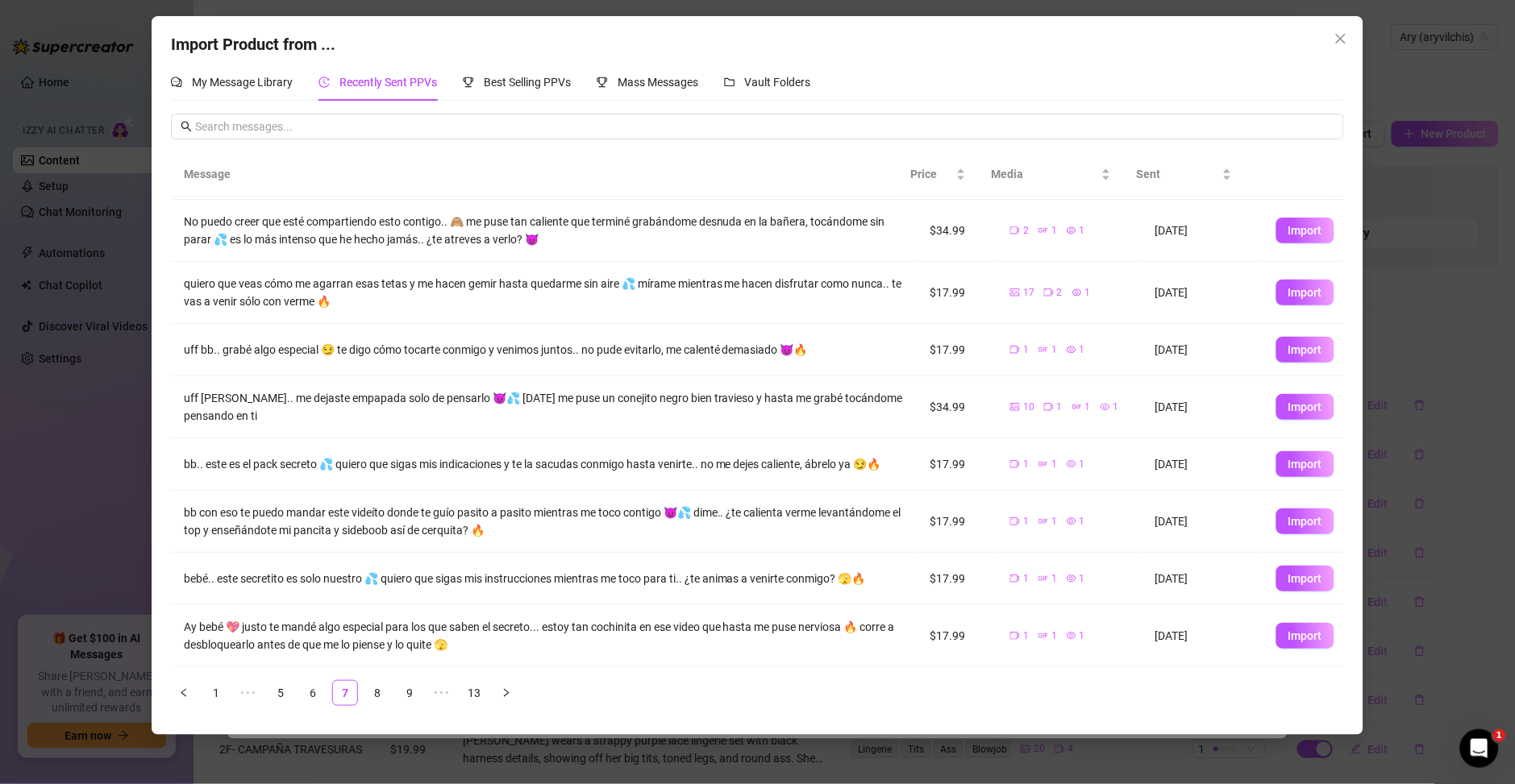
scroll to position [120, 0]
click at [367, 691] on link "8" at bounding box center [377, 693] width 24 height 24
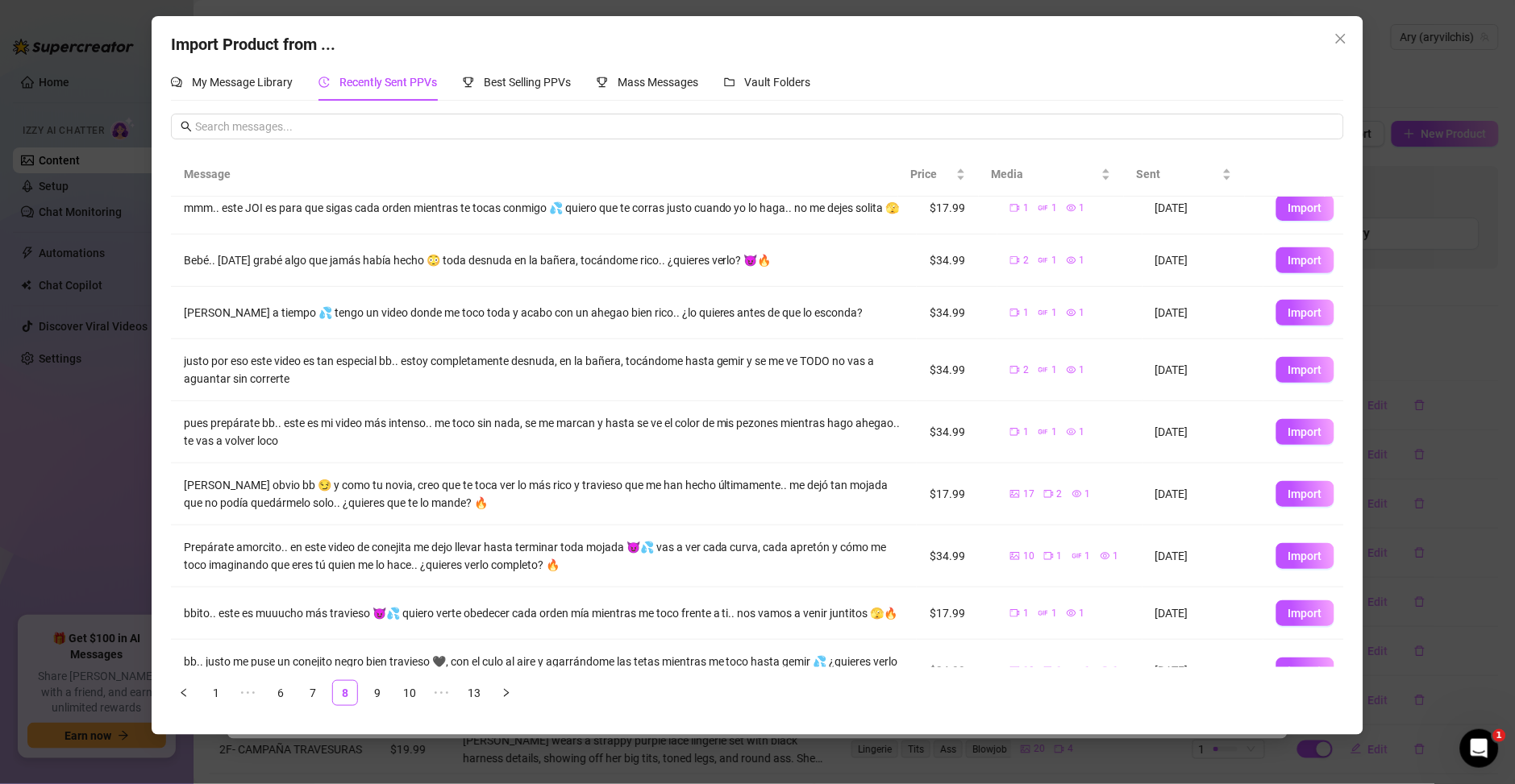
scroll to position [0, 0]
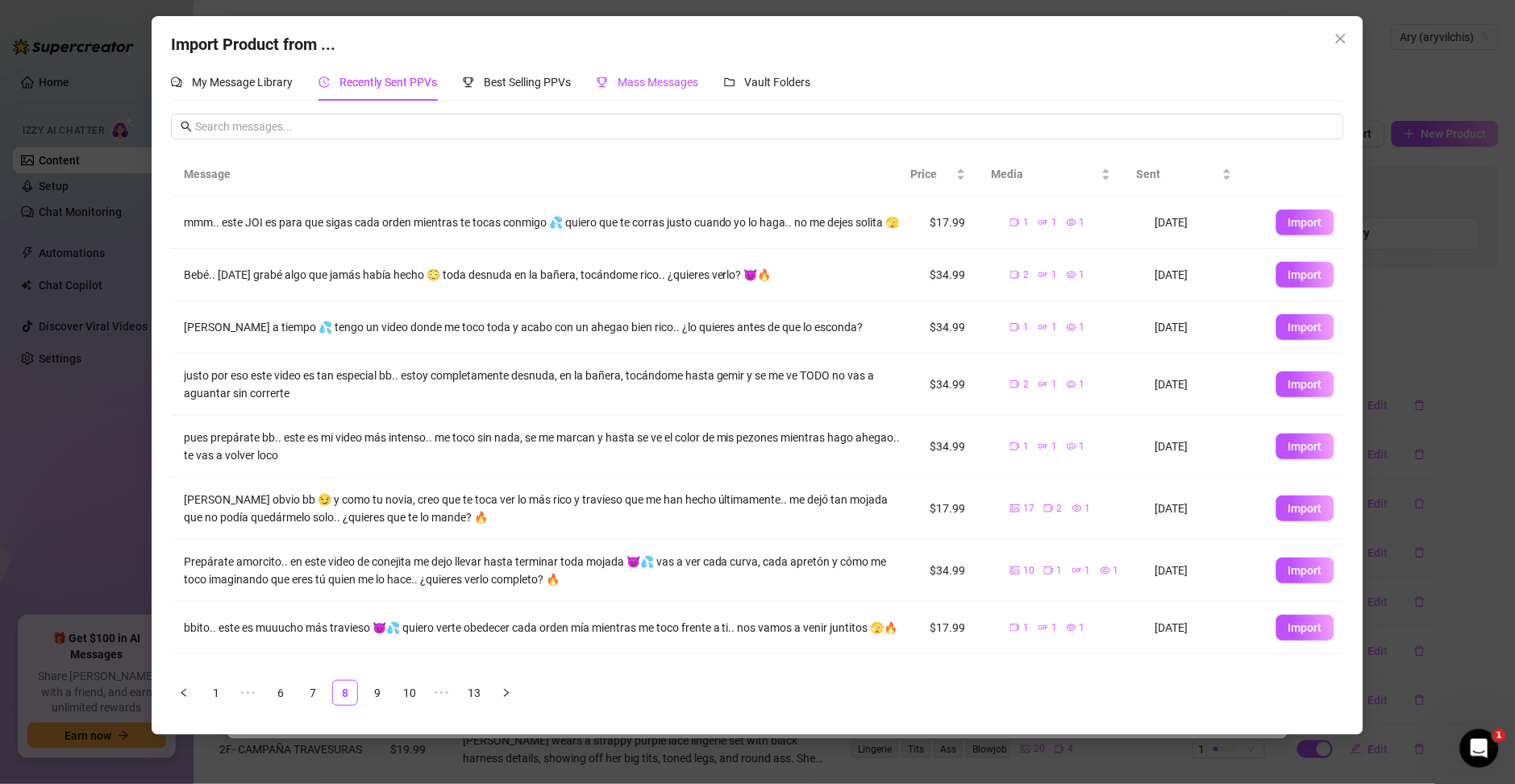
click at [680, 88] on span "Mass Messages" at bounding box center [657, 82] width 81 height 13
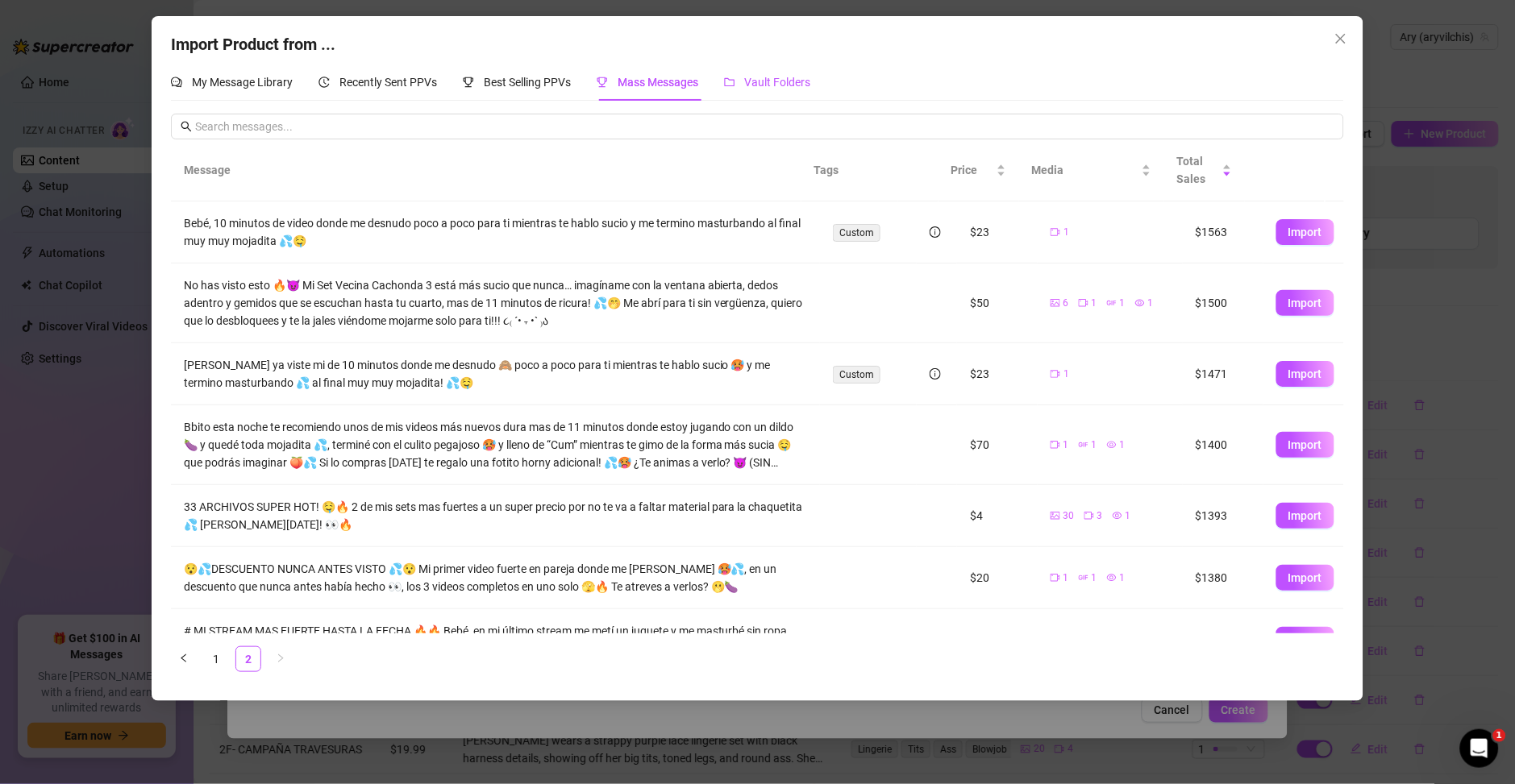
click at [783, 87] on span "Vault Folders" at bounding box center [777, 82] width 66 height 13
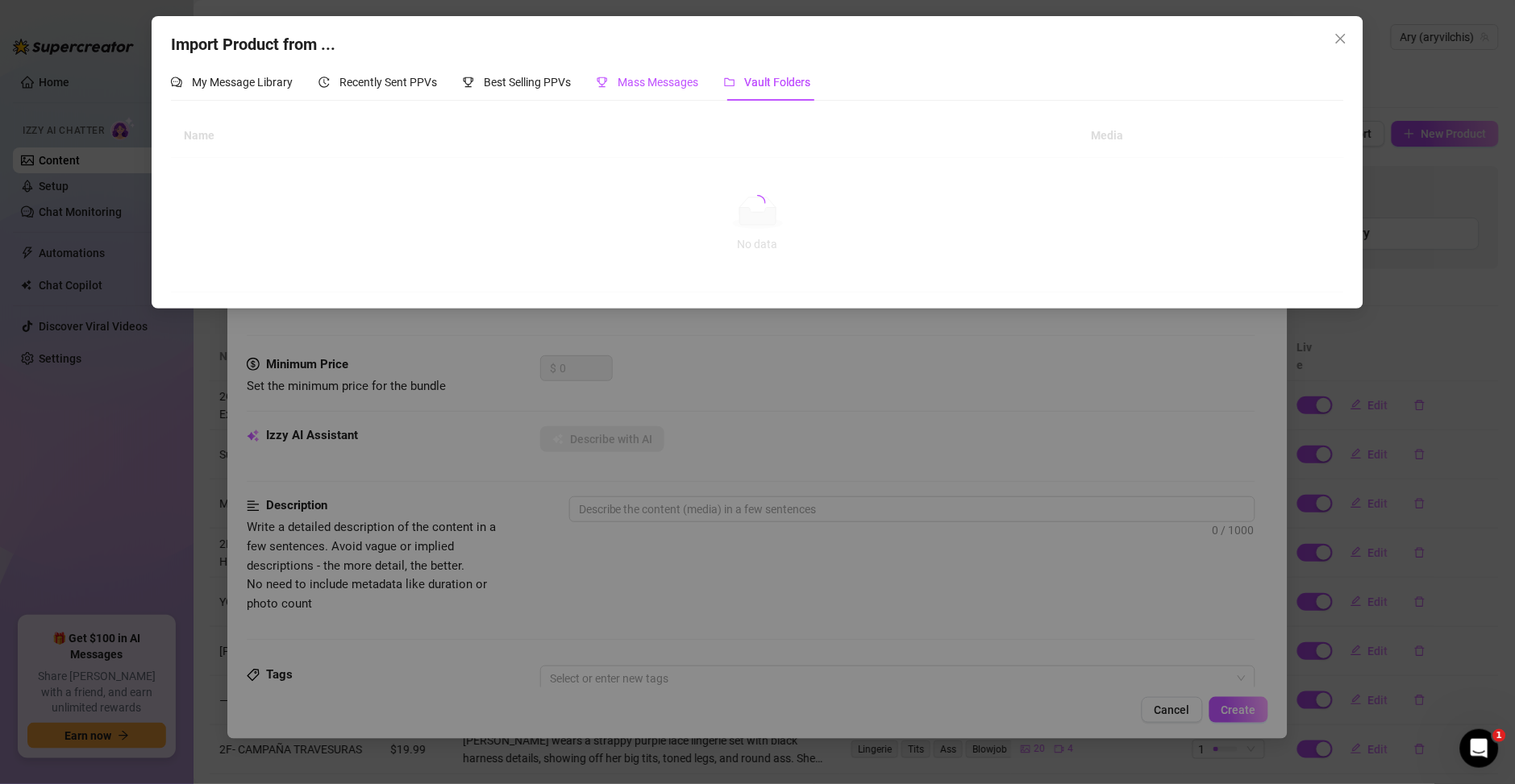
click at [630, 87] on span "Mass Messages" at bounding box center [657, 82] width 81 height 13
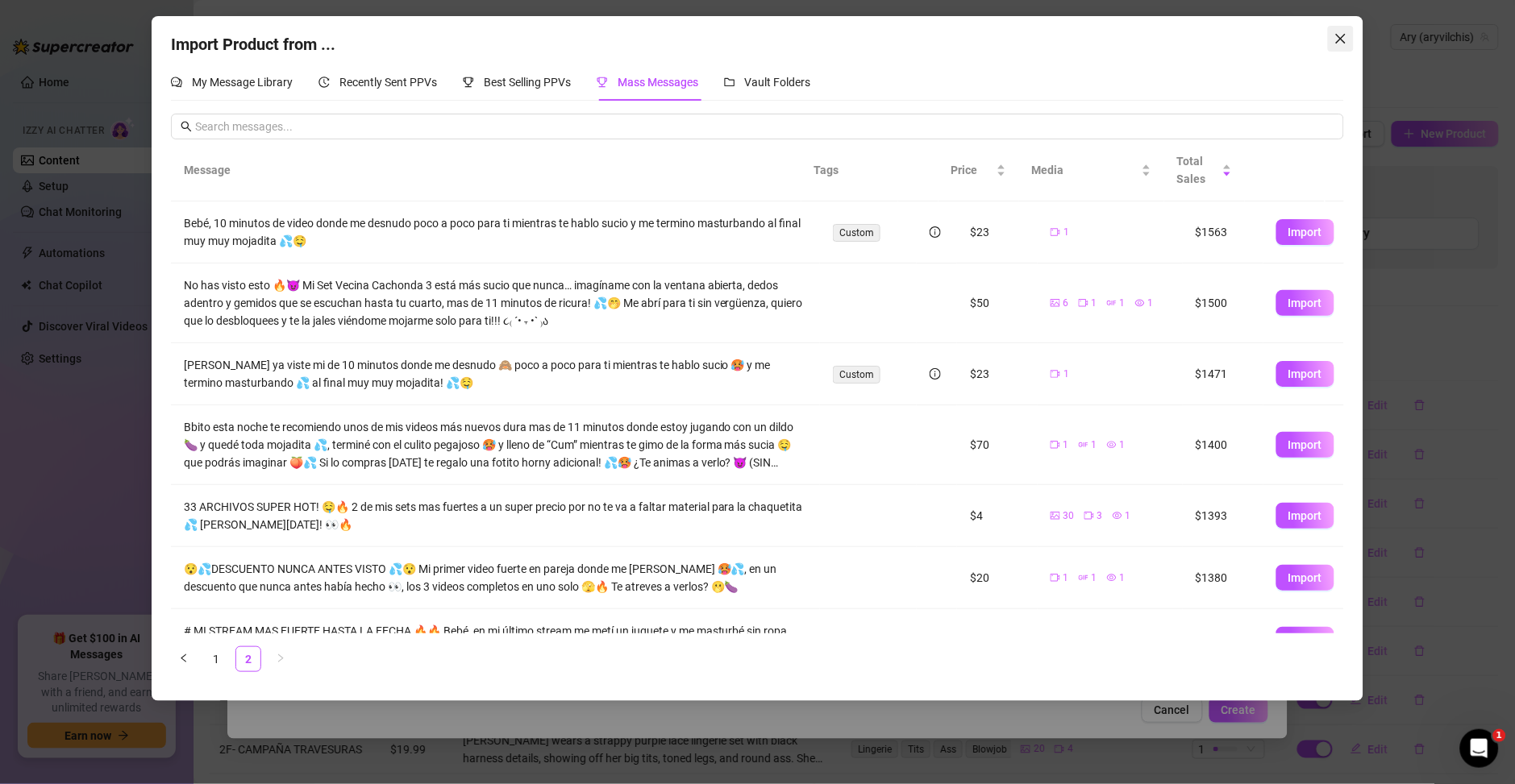
click at [1344, 39] on icon "close" at bounding box center [1340, 38] width 13 height 13
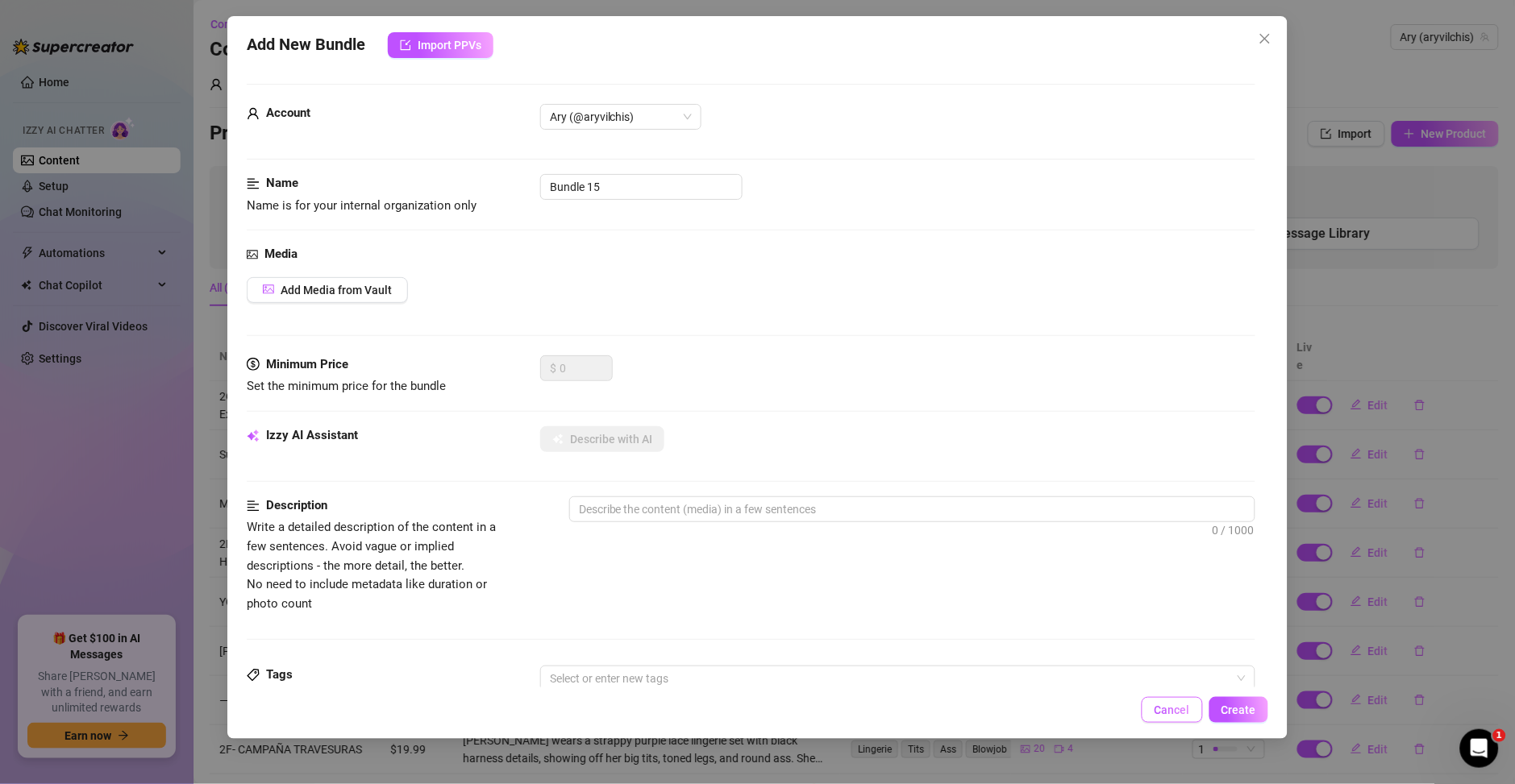
click at [1170, 710] on span "Cancel" at bounding box center [1172, 710] width 35 height 13
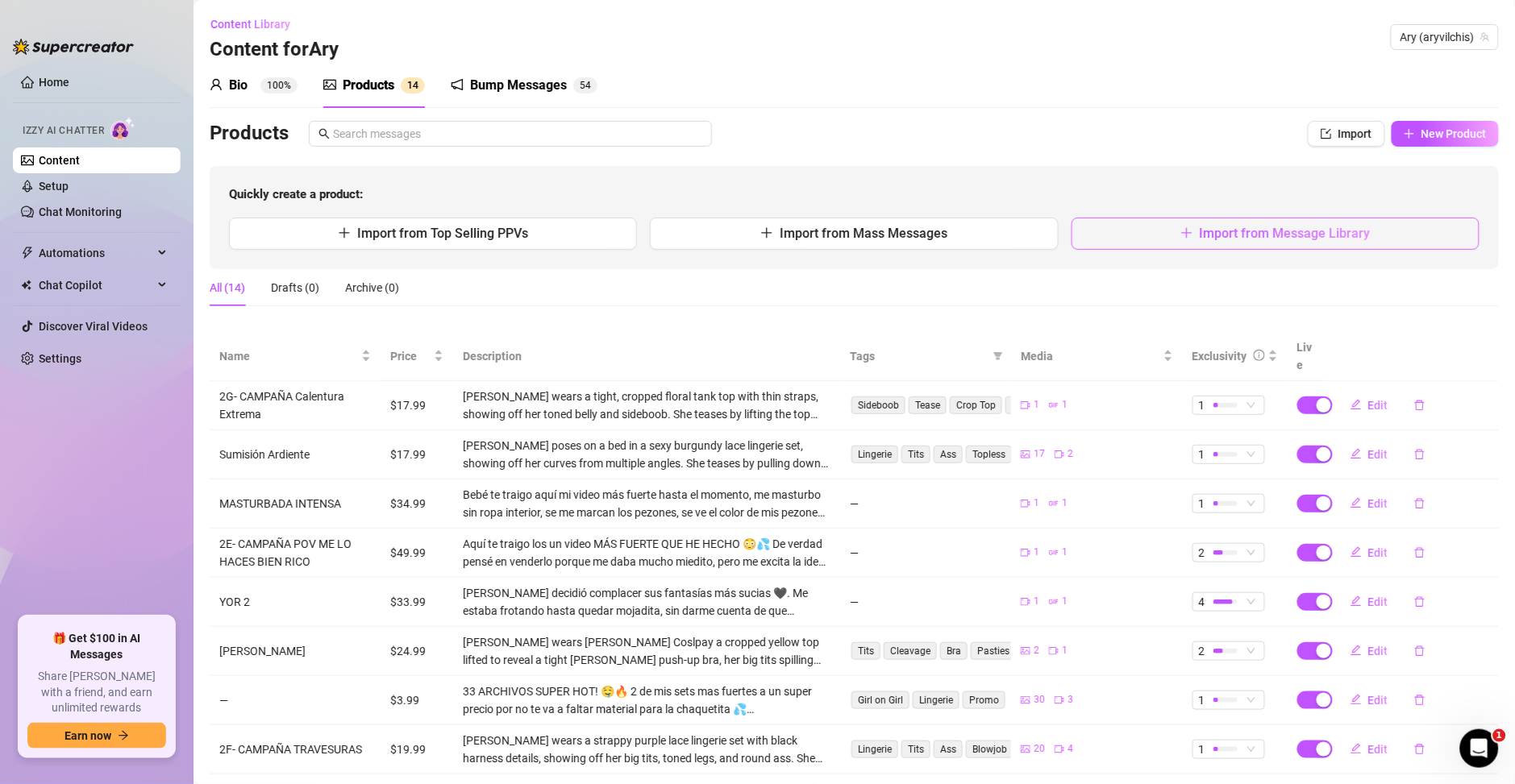
click at [1200, 241] on span "Import from Message Library" at bounding box center [1285, 234] width 171 height 16
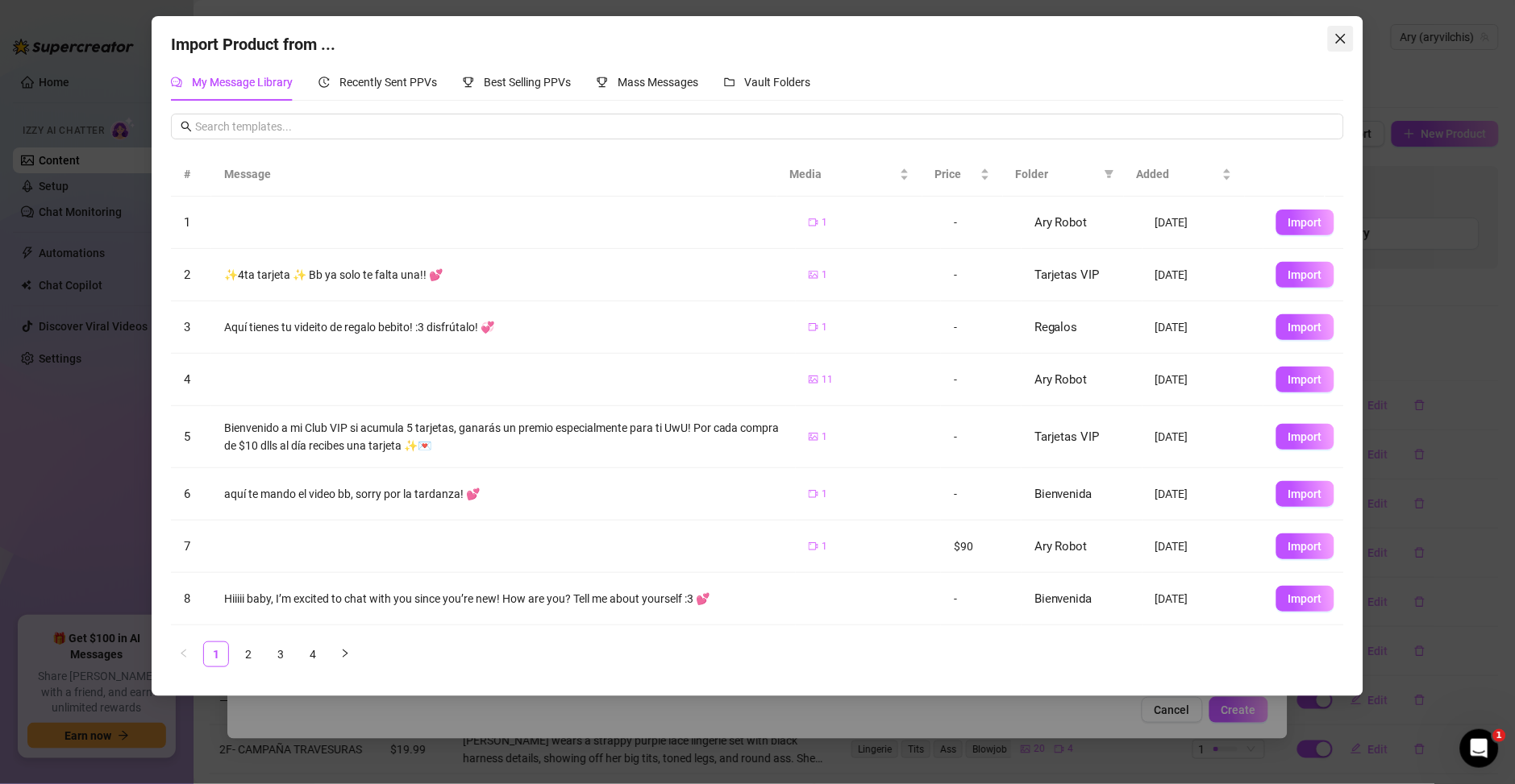
click at [1344, 41] on icon "close" at bounding box center [1340, 38] width 13 height 13
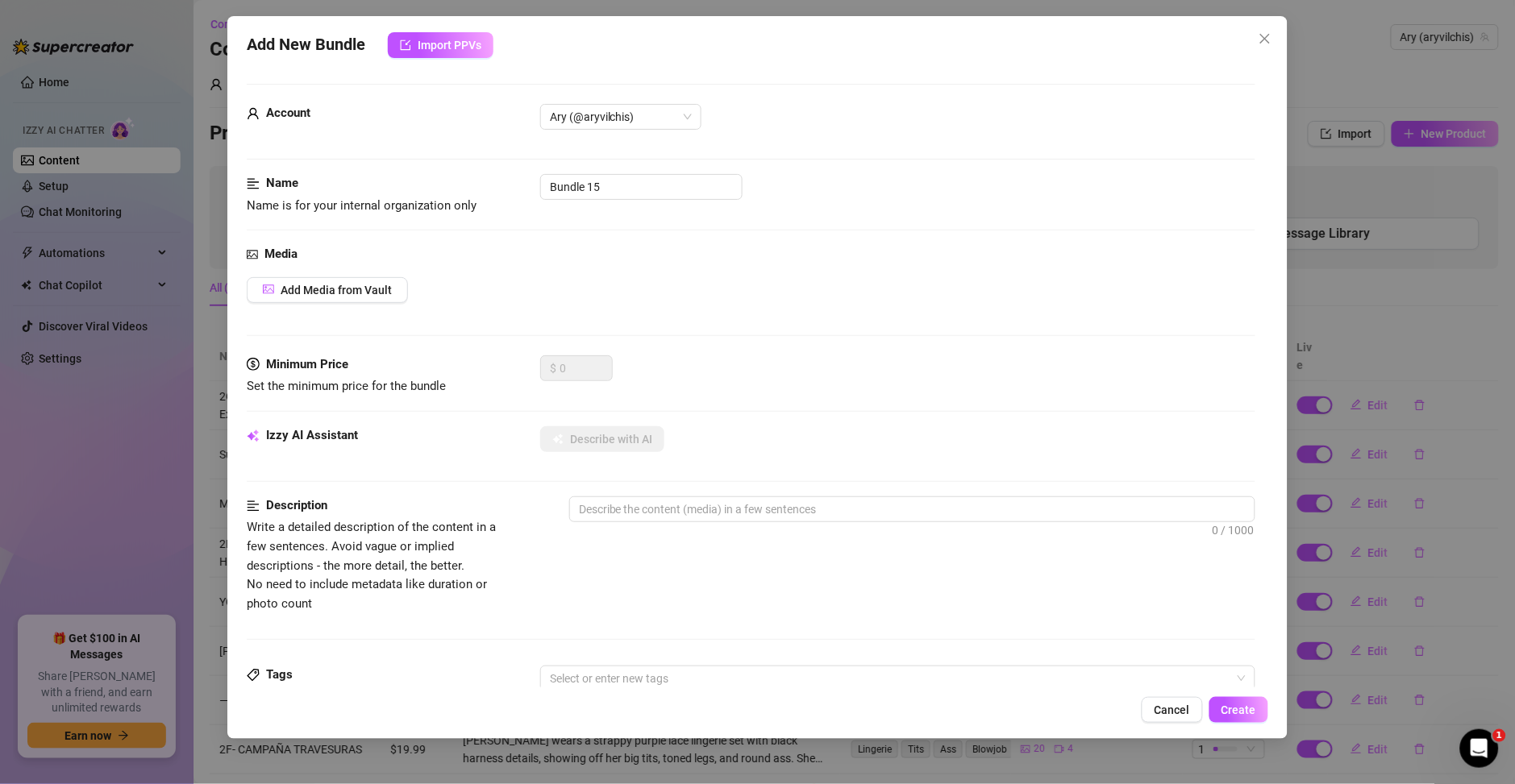
click at [1370, 117] on div "Add New Bundle Import PPVs Account Ary (@aryvilchis) Name Name is for your inte…" at bounding box center [758, 392] width 1515 height 784
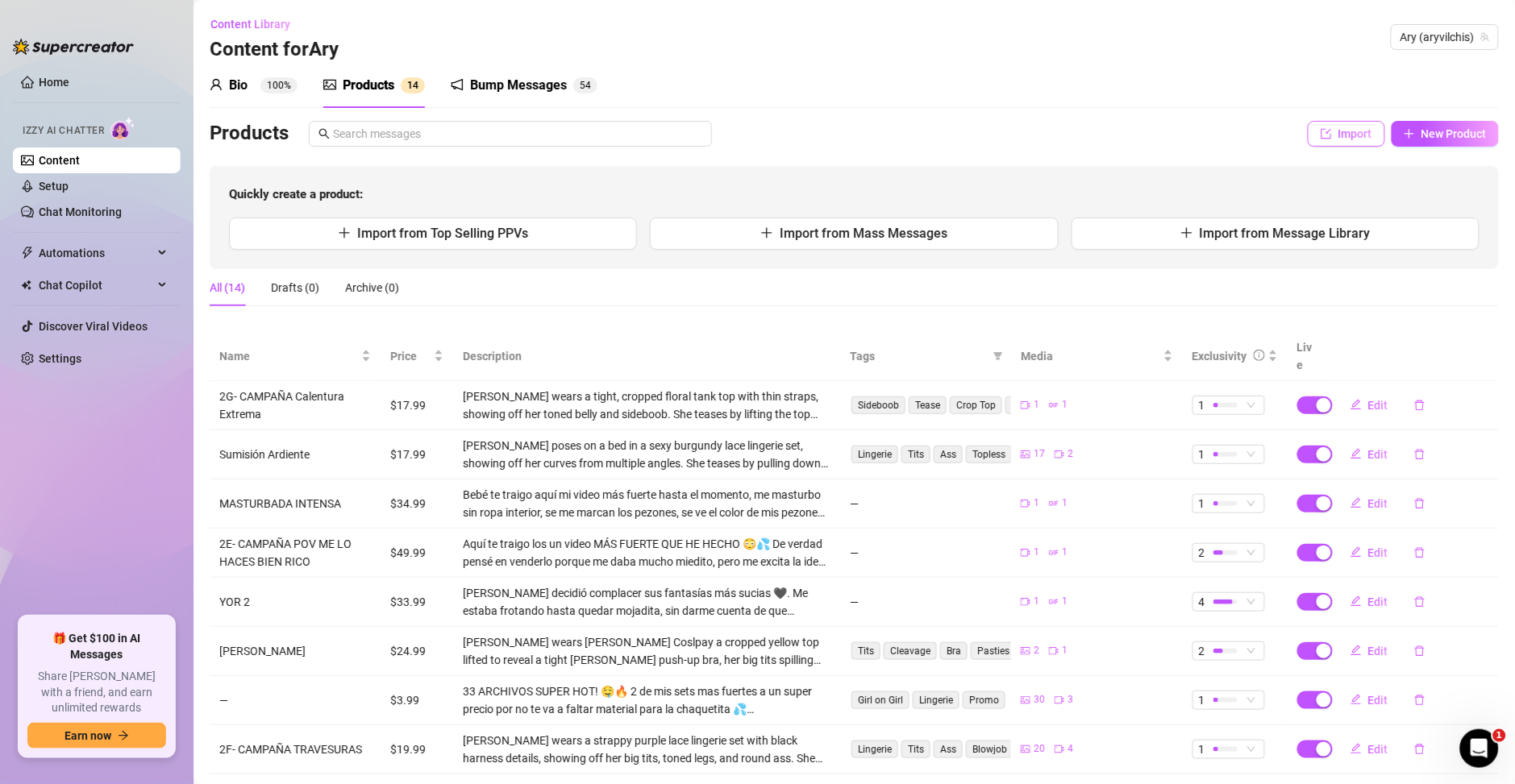
click at [1338, 132] on span "Import" at bounding box center [1355, 133] width 34 height 13
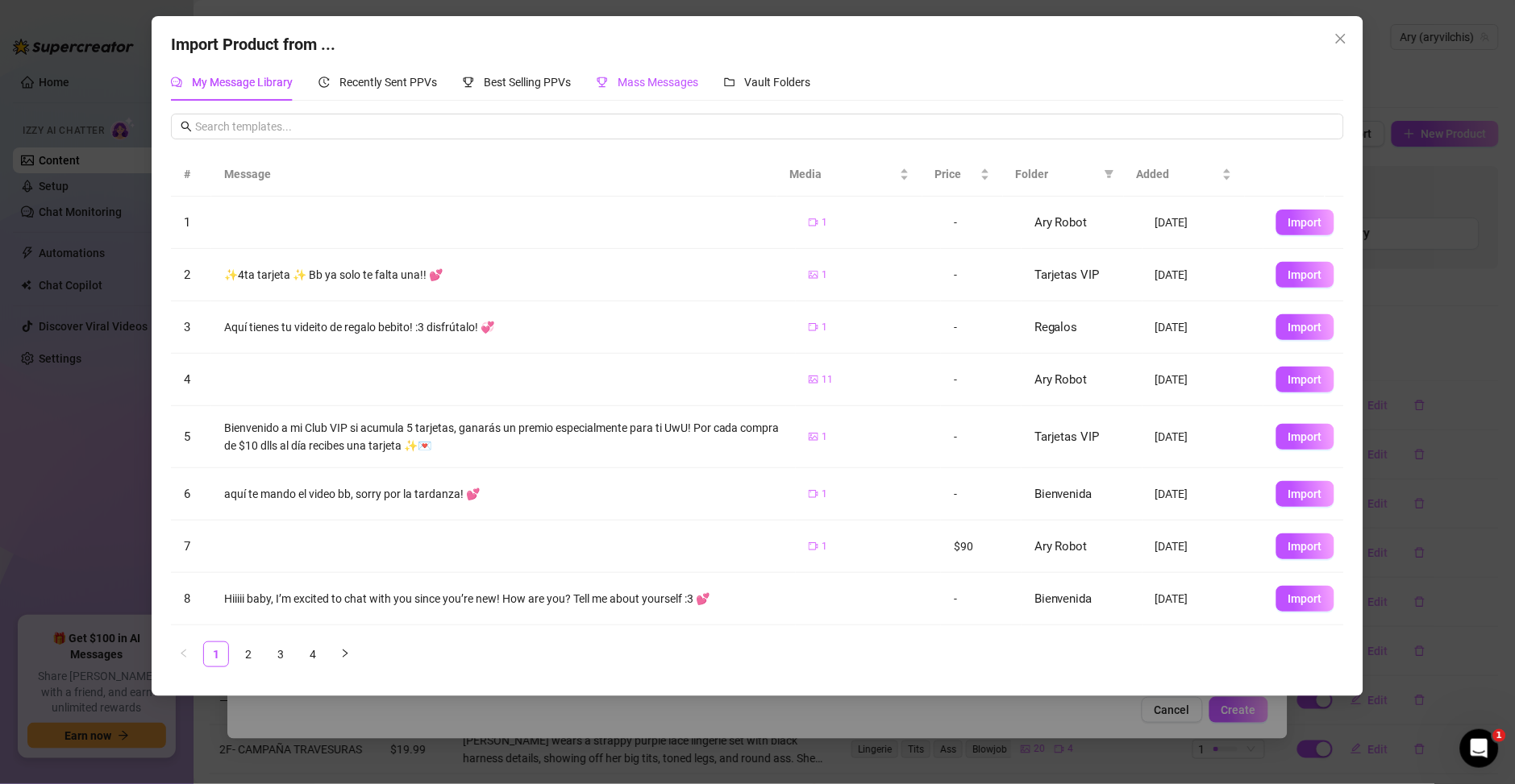
click at [621, 89] on div "Mass Messages" at bounding box center [647, 82] width 101 height 17
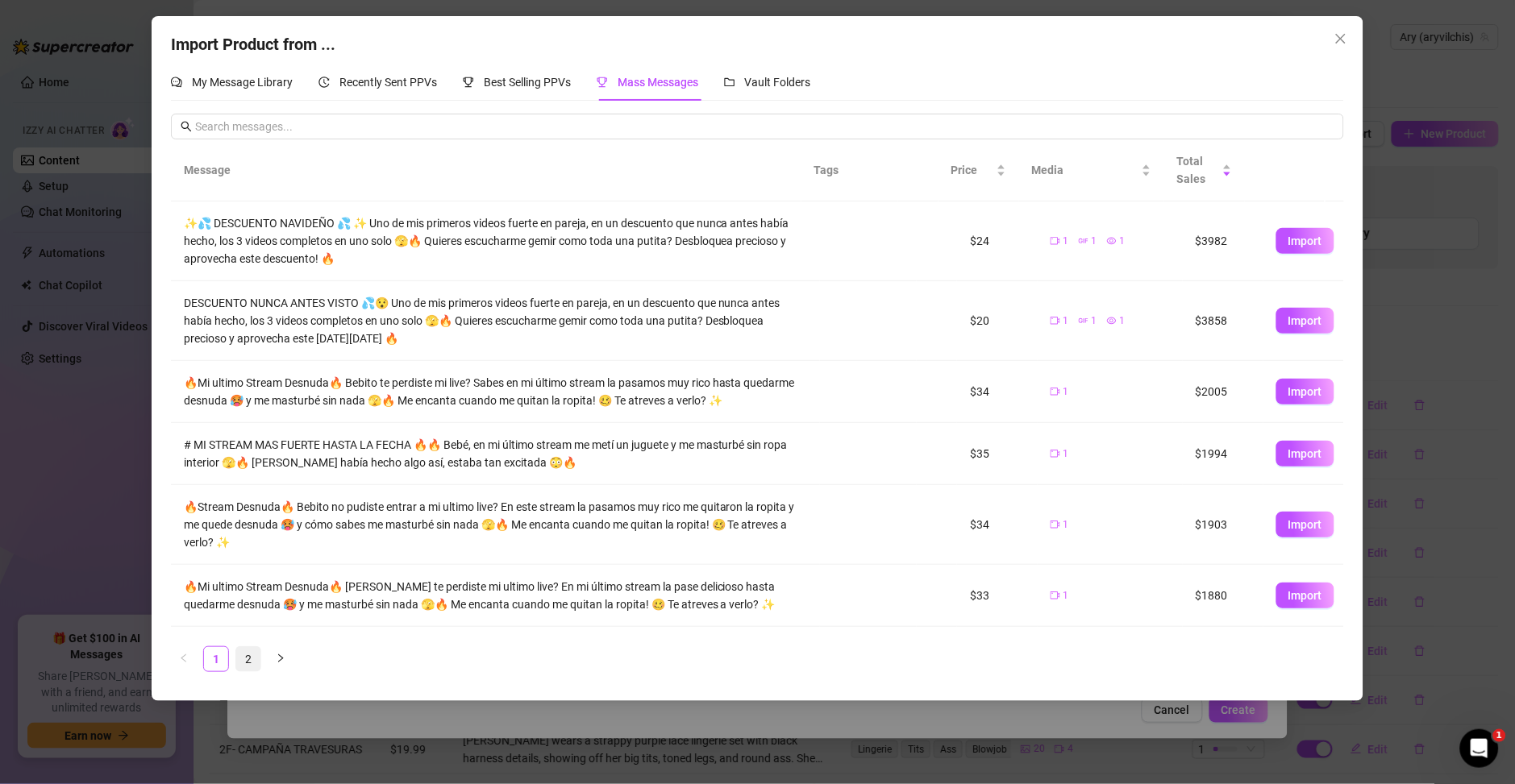
click at [249, 647] on link "2" at bounding box center [248, 659] width 24 height 24
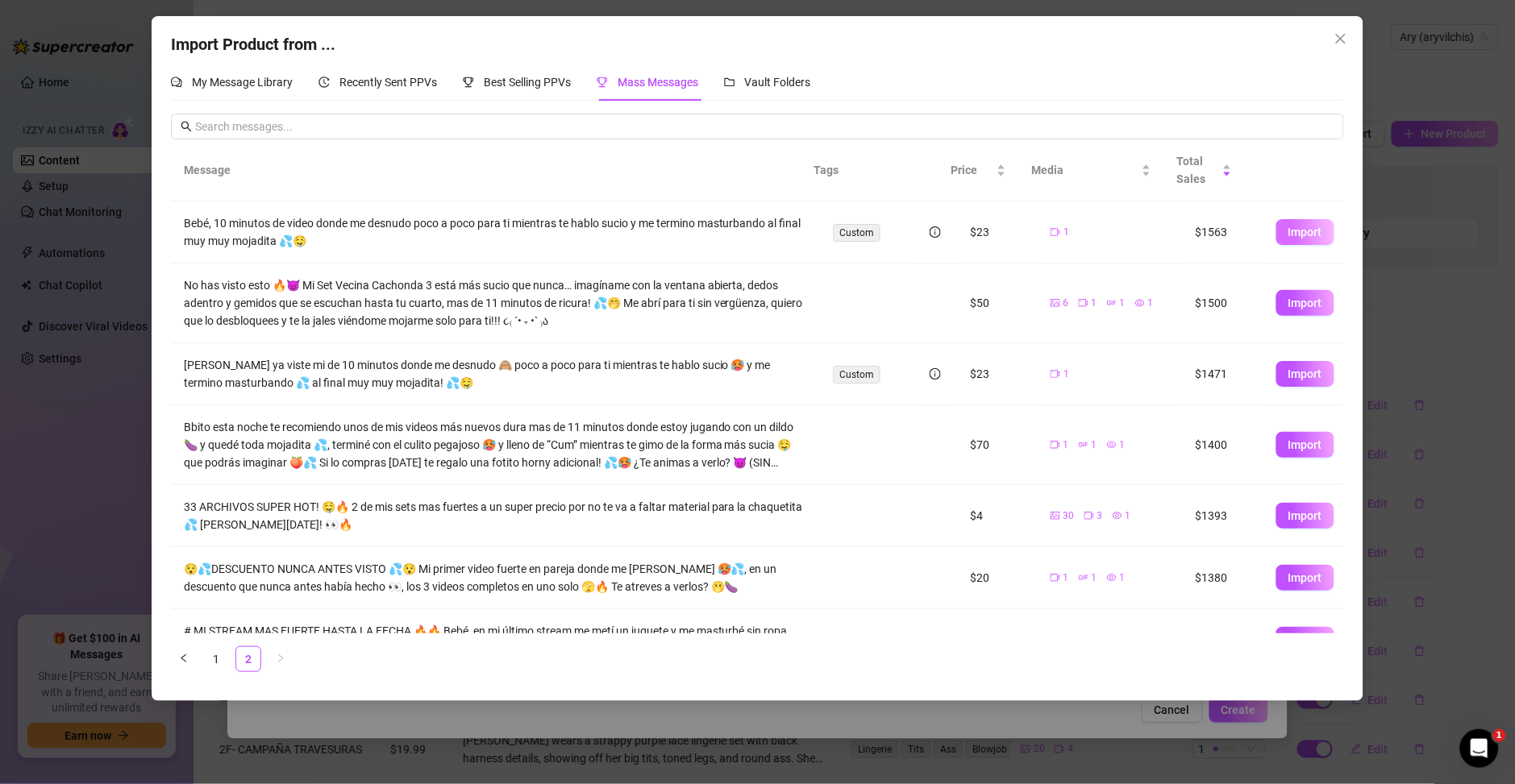
click at [1305, 234] on button "Import" at bounding box center [1305, 232] width 58 height 26
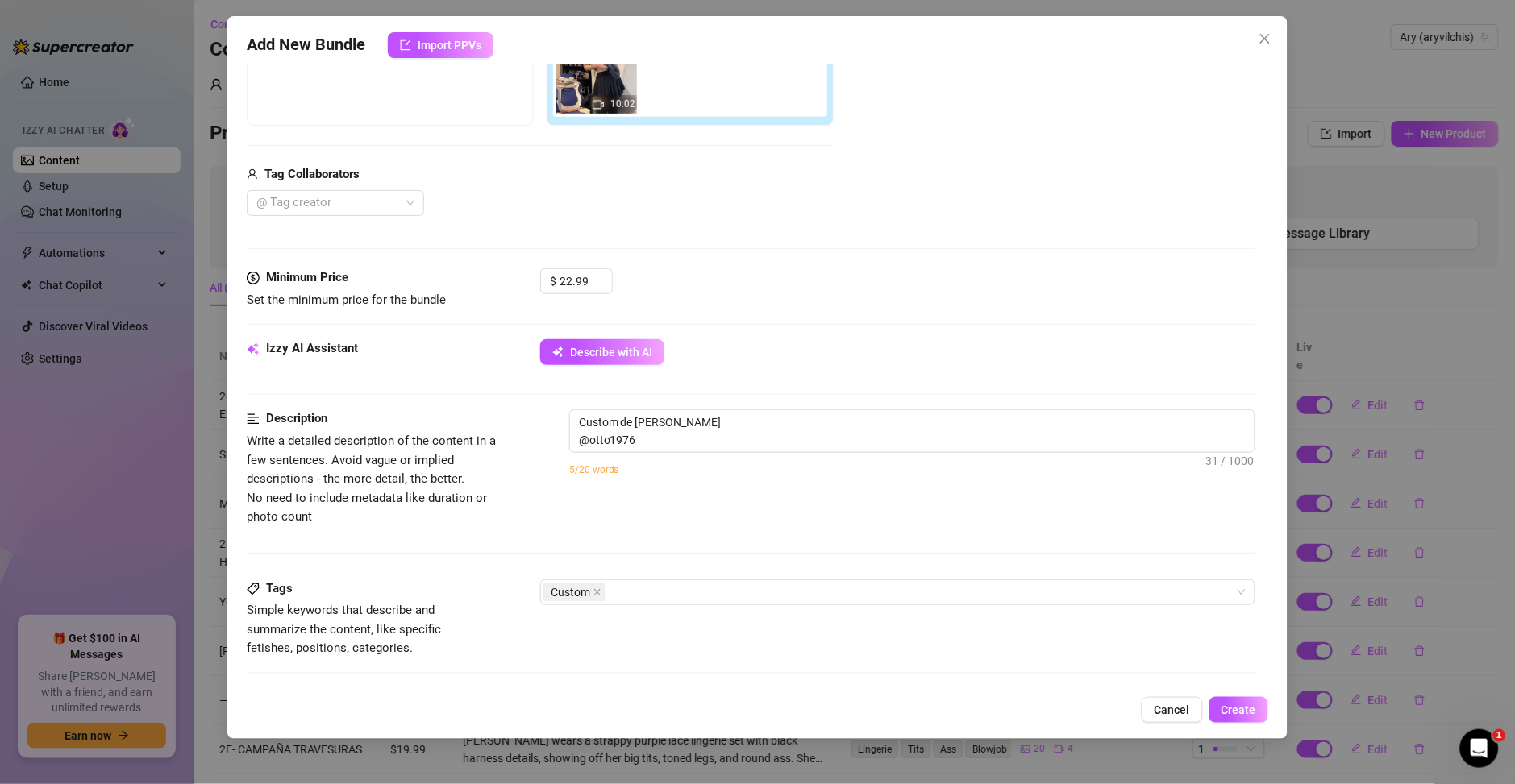
scroll to position [348, 0]
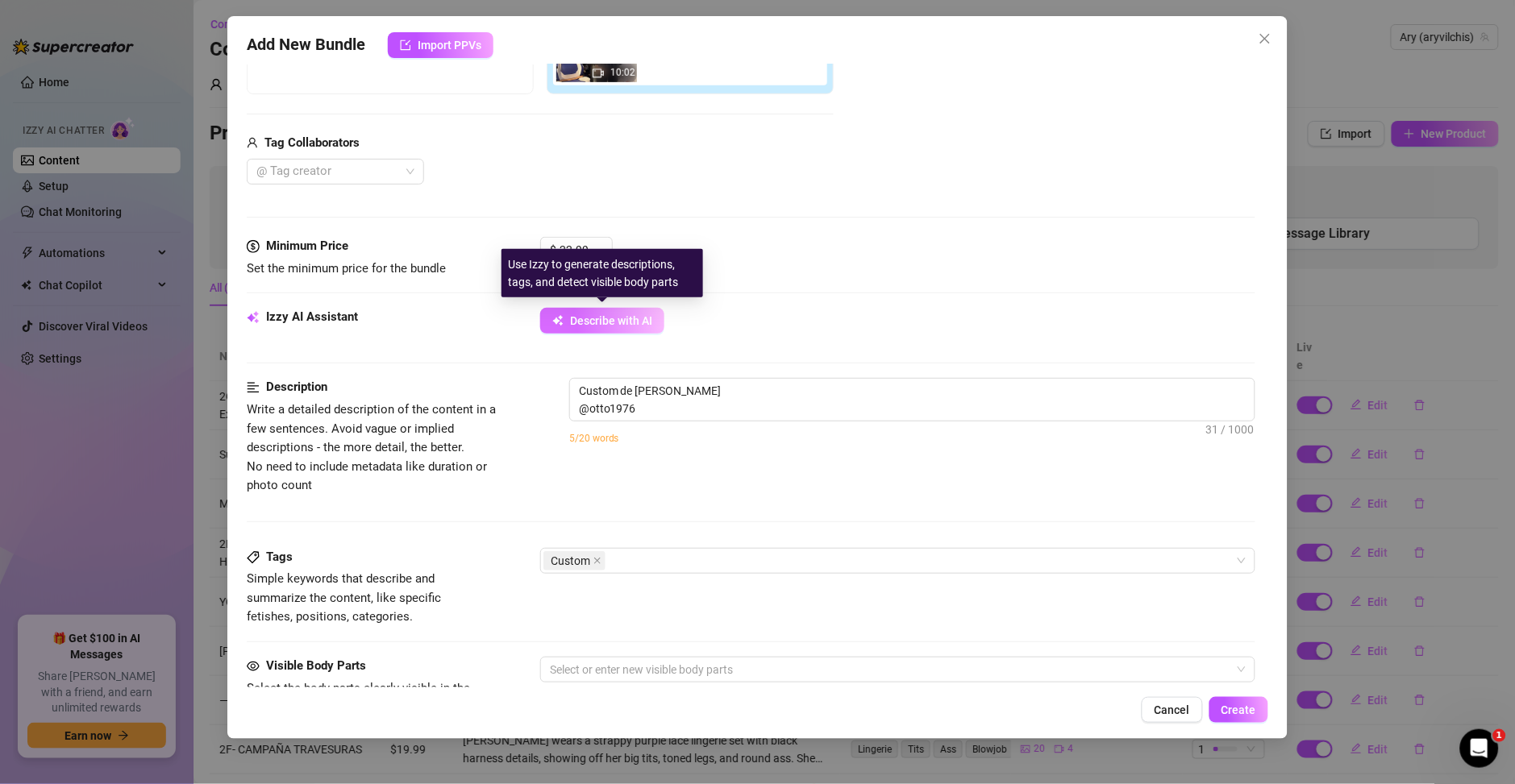
click at [626, 310] on button "Describe with AI" at bounding box center [602, 321] width 124 height 26
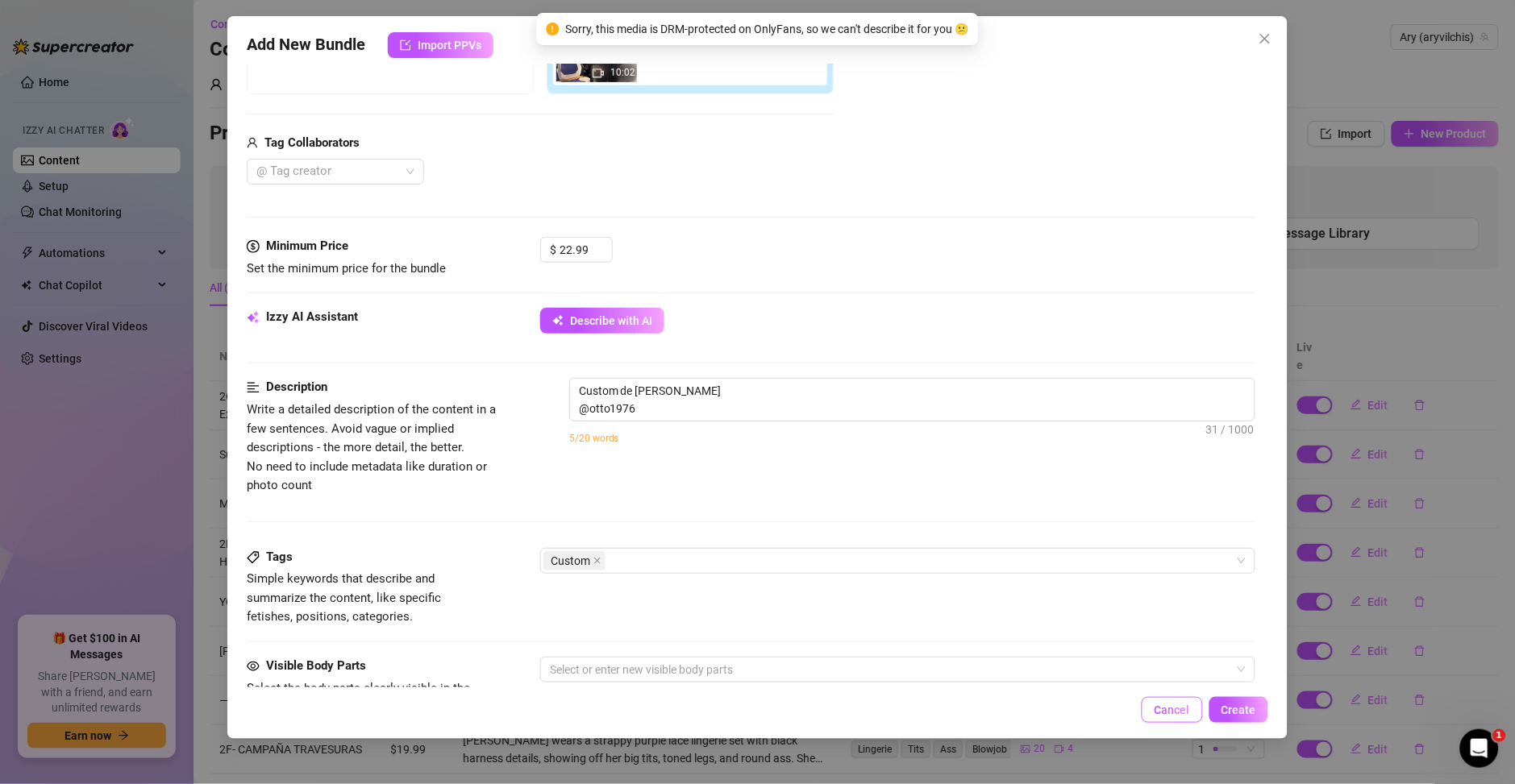
click at [1171, 709] on span "Cancel" at bounding box center [1172, 710] width 35 height 13
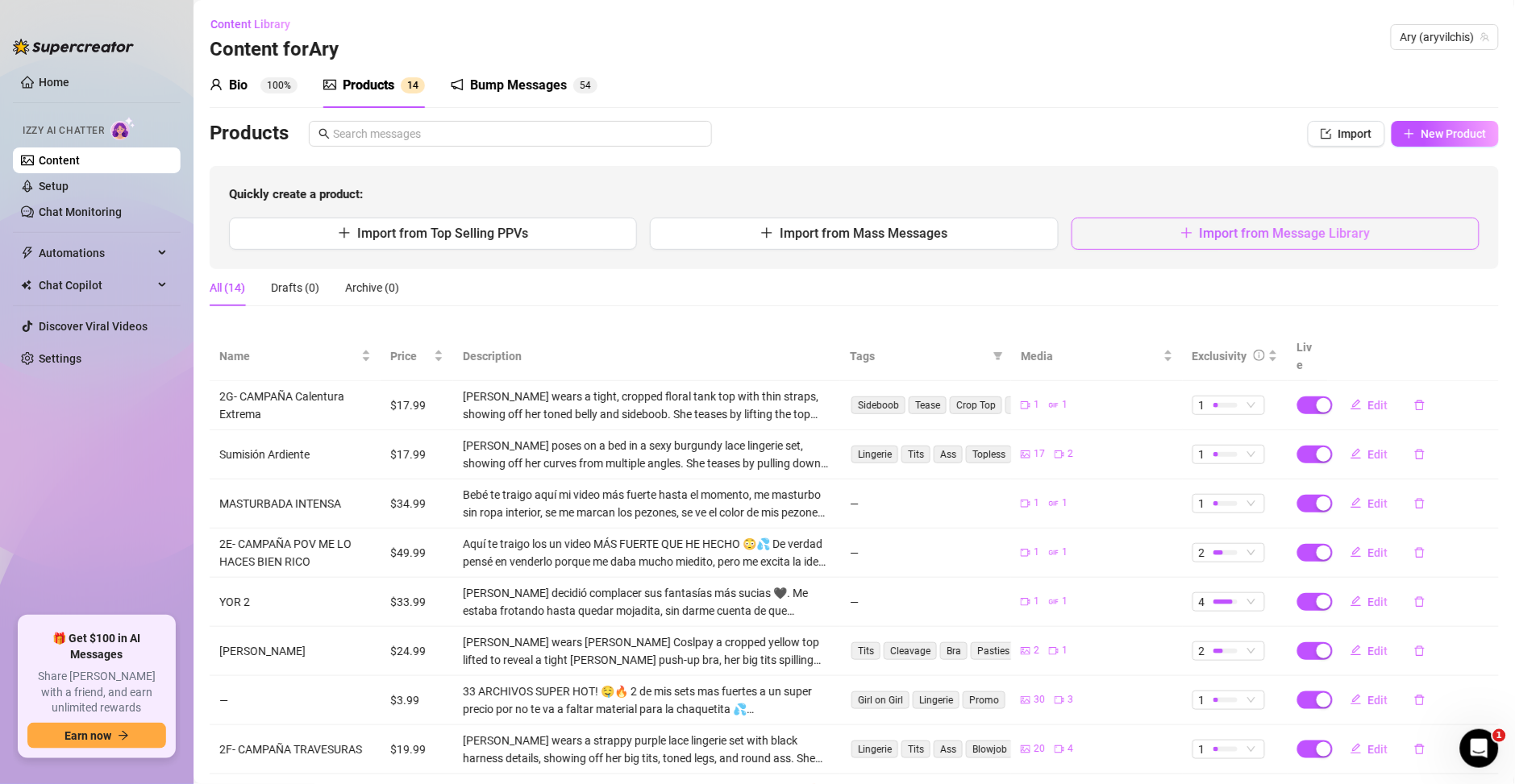
click at [1203, 236] on span "Import from Message Library" at bounding box center [1285, 234] width 171 height 16
click at [758, 252] on div "Quickly create a product: Import from Top Selling PPVs Import from Mass Message…" at bounding box center [854, 217] width 1289 height 103
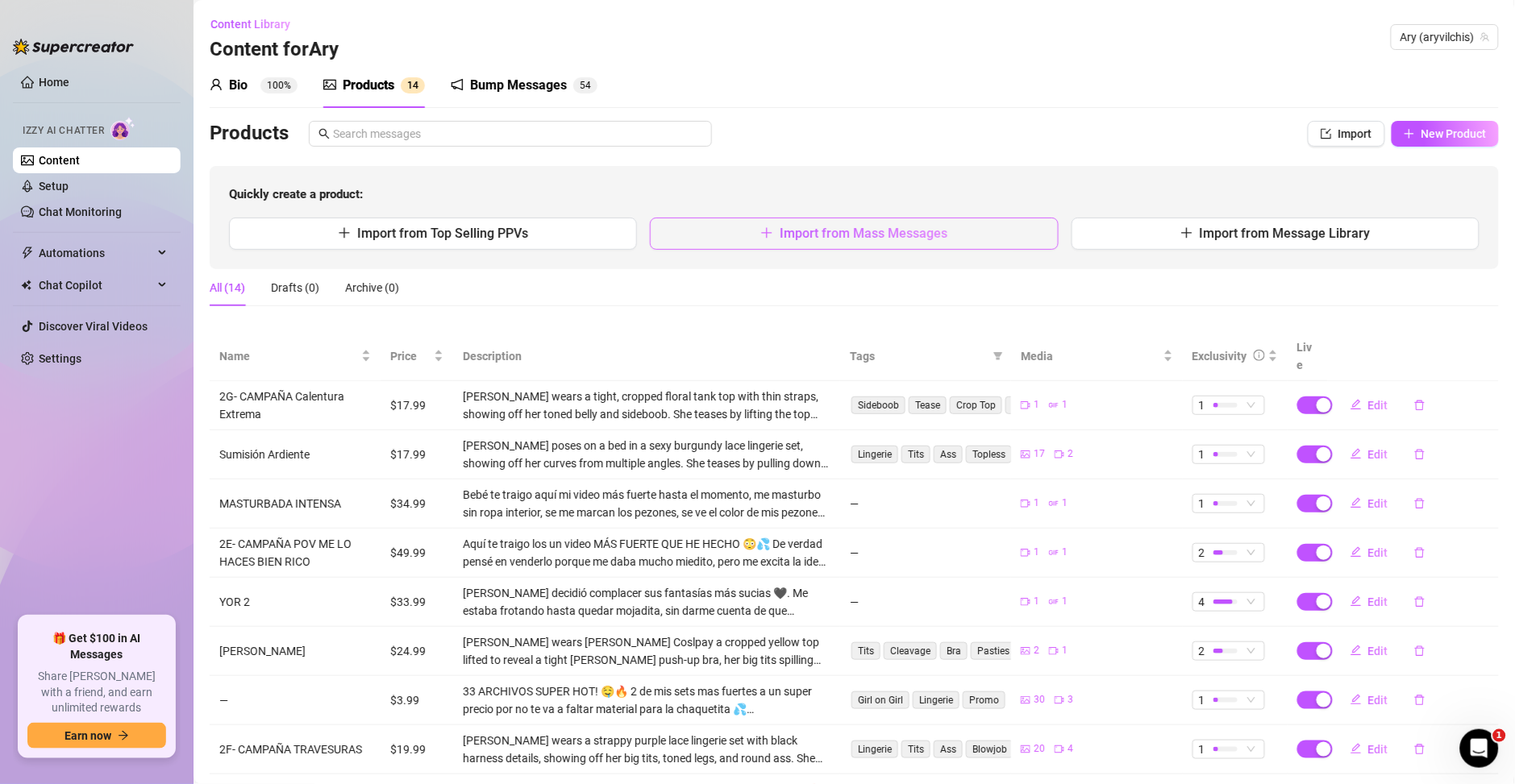
click at [759, 246] on button "Import from Mass Messages" at bounding box center [854, 233] width 408 height 32
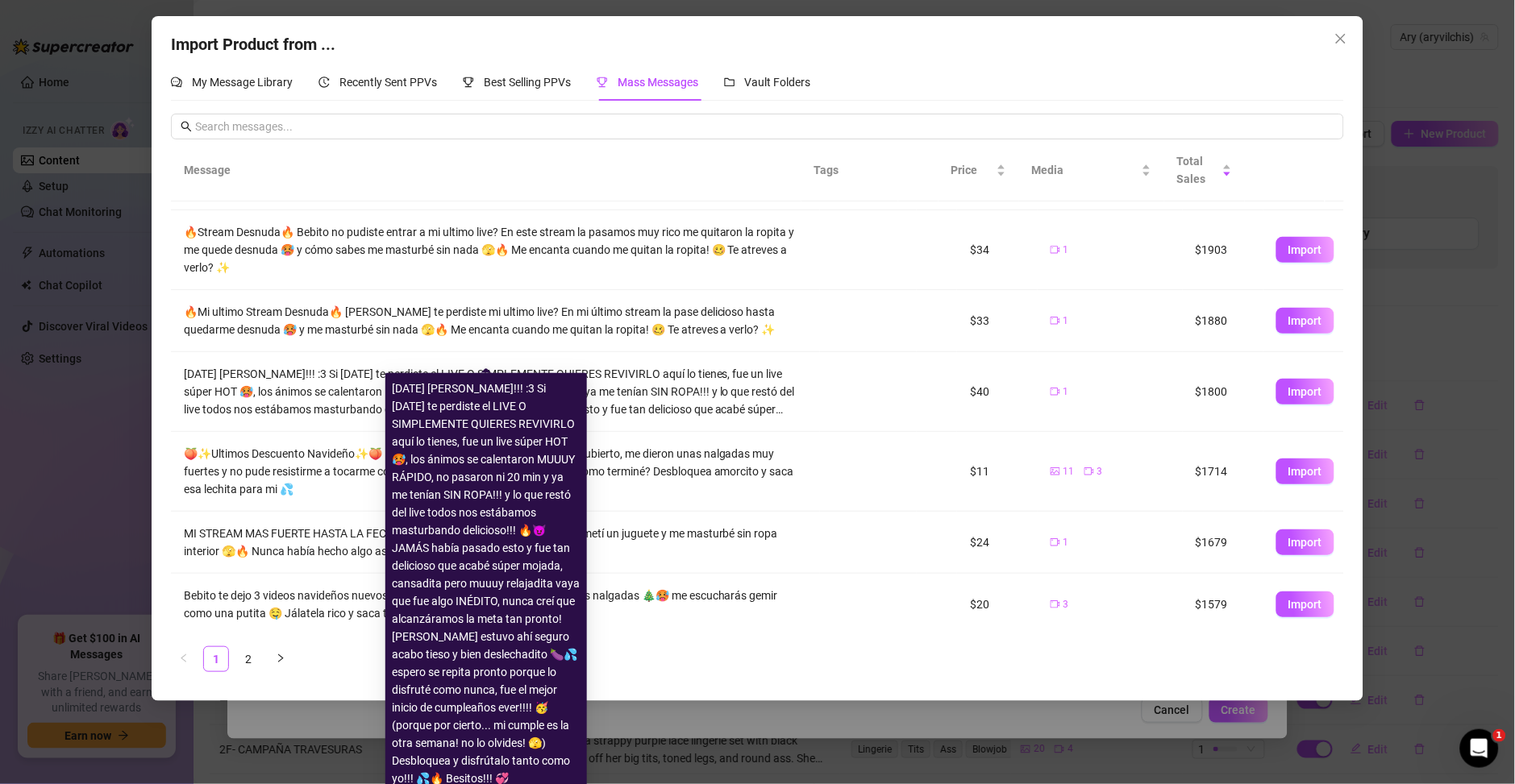
scroll to position [277, 0]
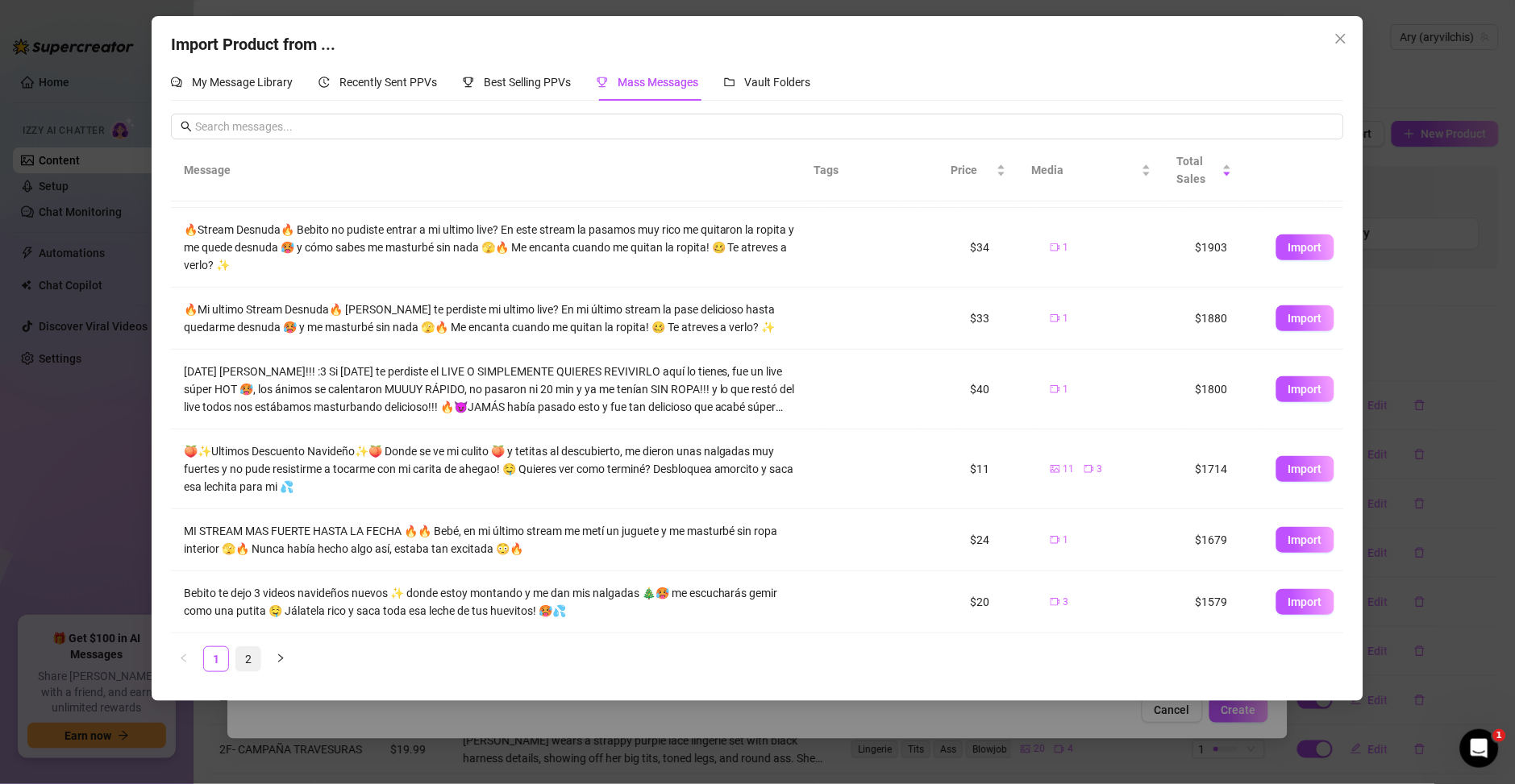
click at [245, 661] on link "2" at bounding box center [248, 659] width 24 height 24
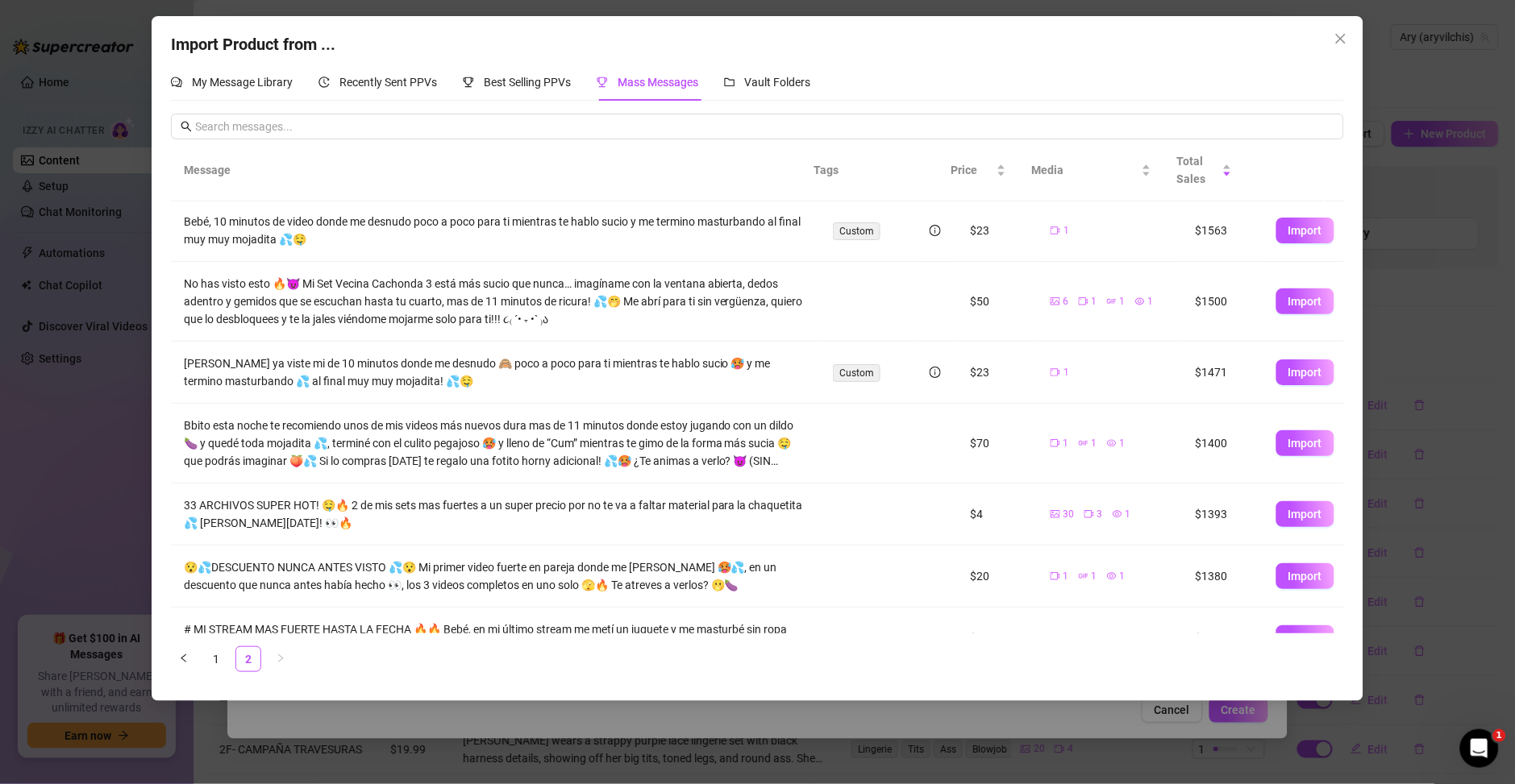
scroll to position [0, 0]
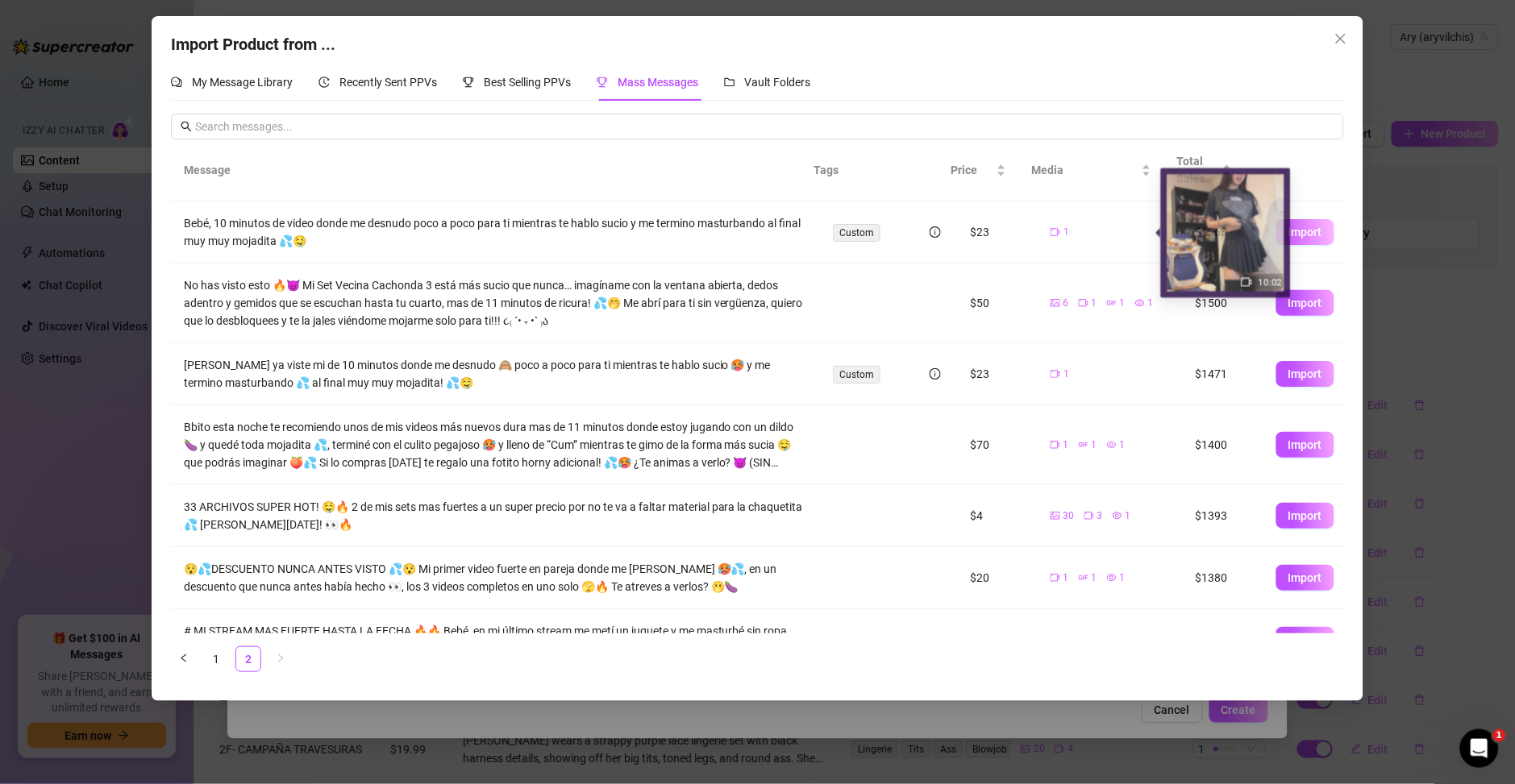
click at [1304, 236] on button "Import" at bounding box center [1305, 232] width 58 height 26
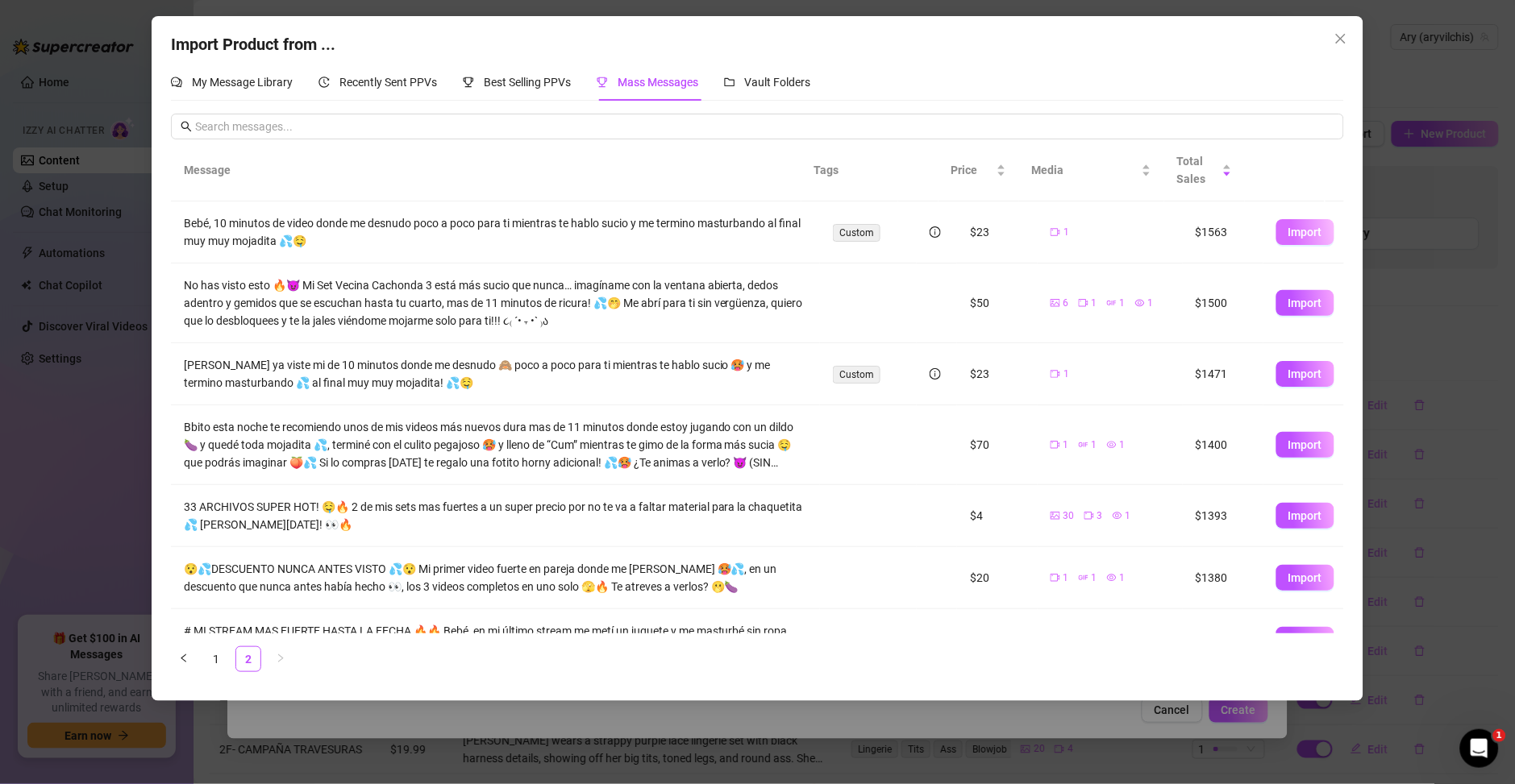
type textarea "Bebé, 10 minutos de video donde me desnudo poco a poco para ti mientras te habl…"
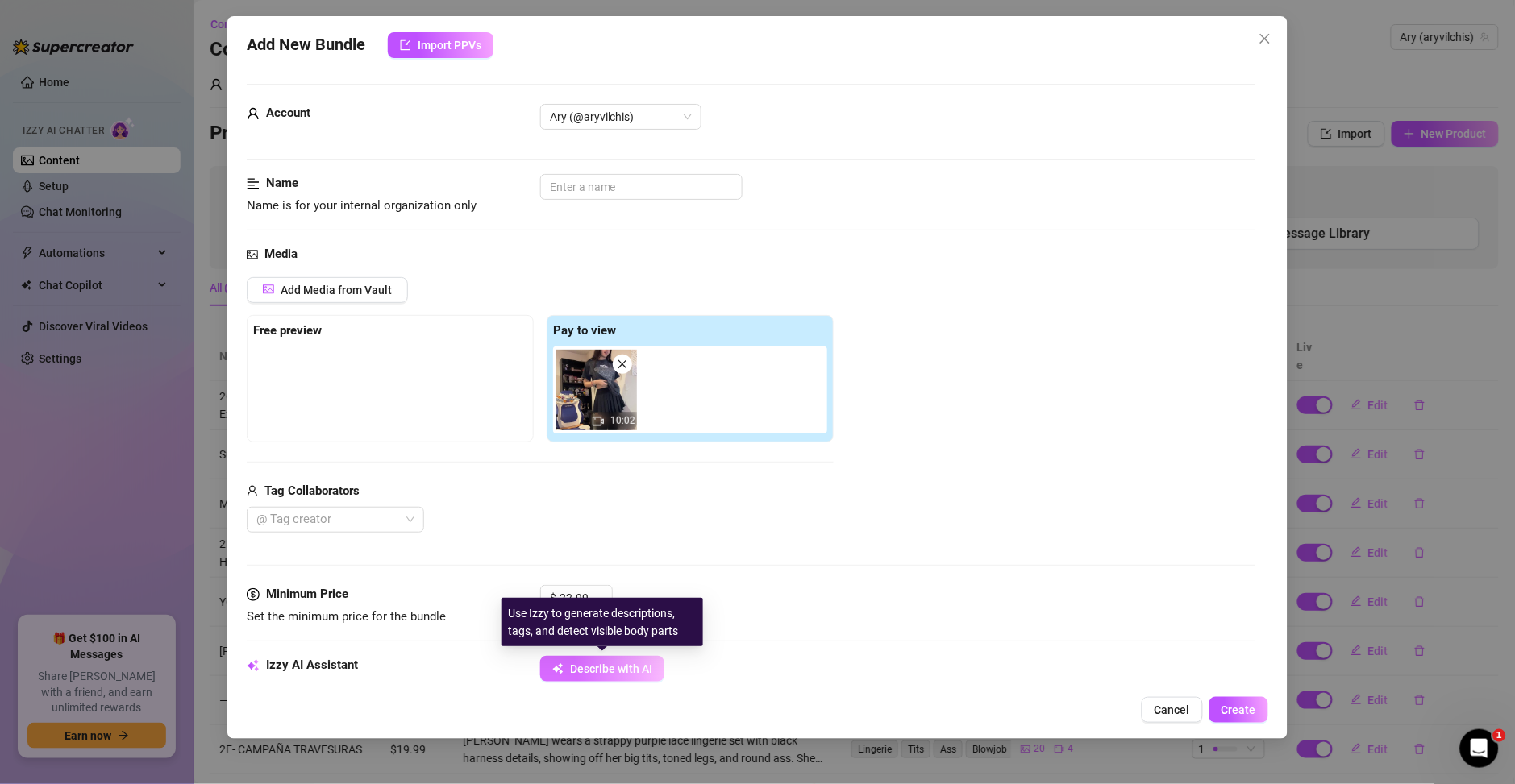
click at [587, 668] on span "Describe with AI" at bounding box center [610, 668] width 82 height 13
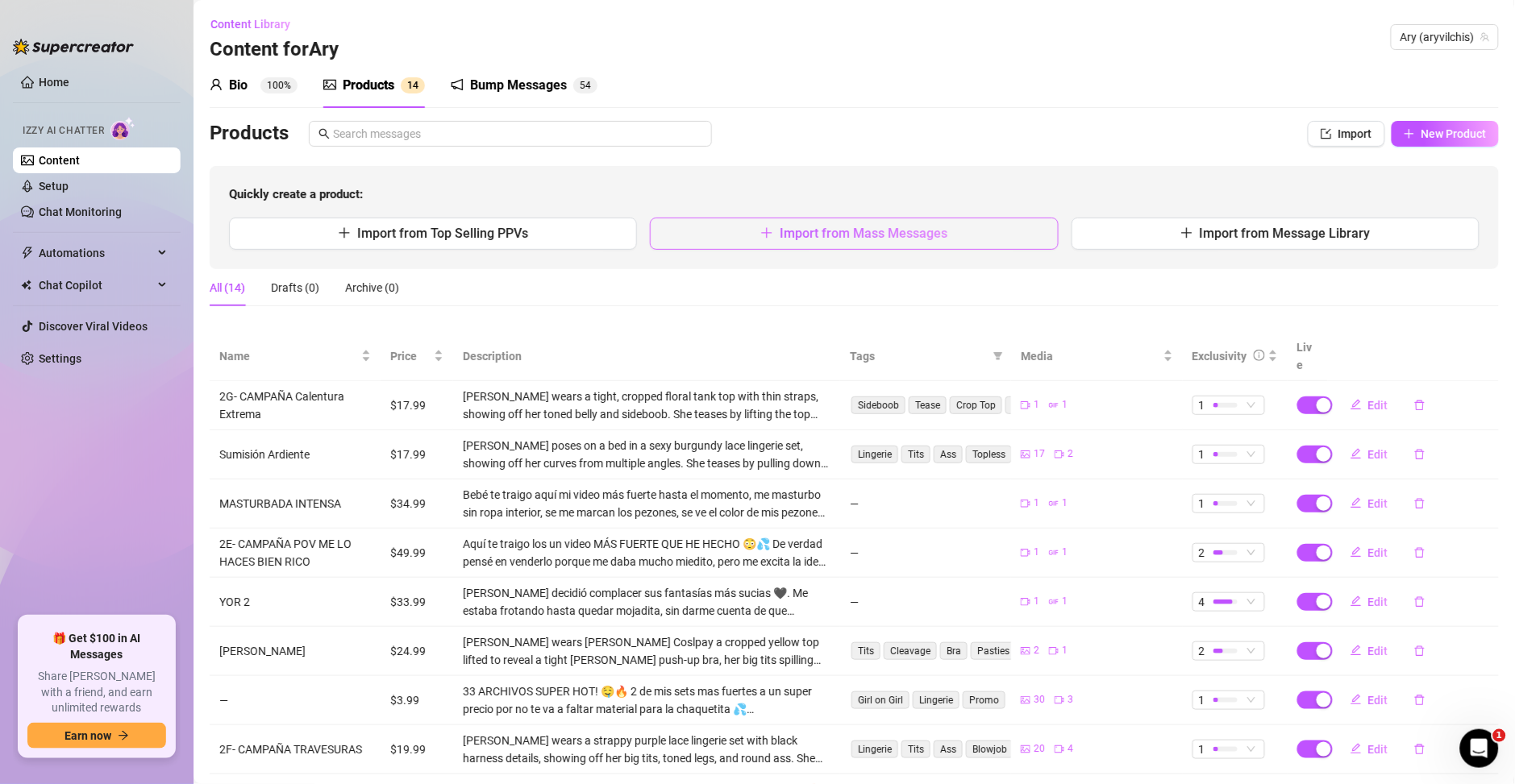
click at [831, 236] on span "Import from Mass Messages" at bounding box center [863, 234] width 168 height 16
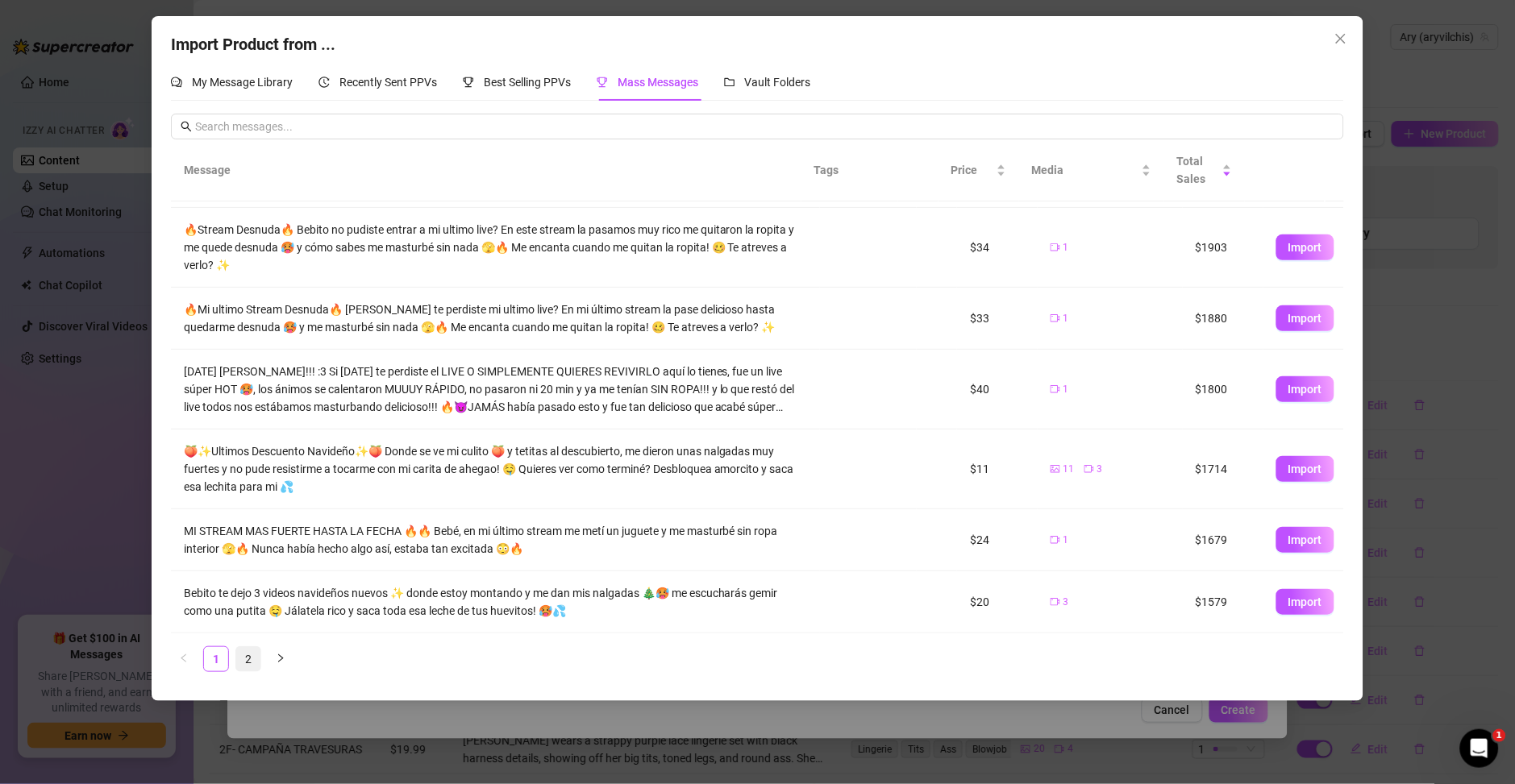
click at [255, 658] on link "2" at bounding box center [248, 659] width 24 height 24
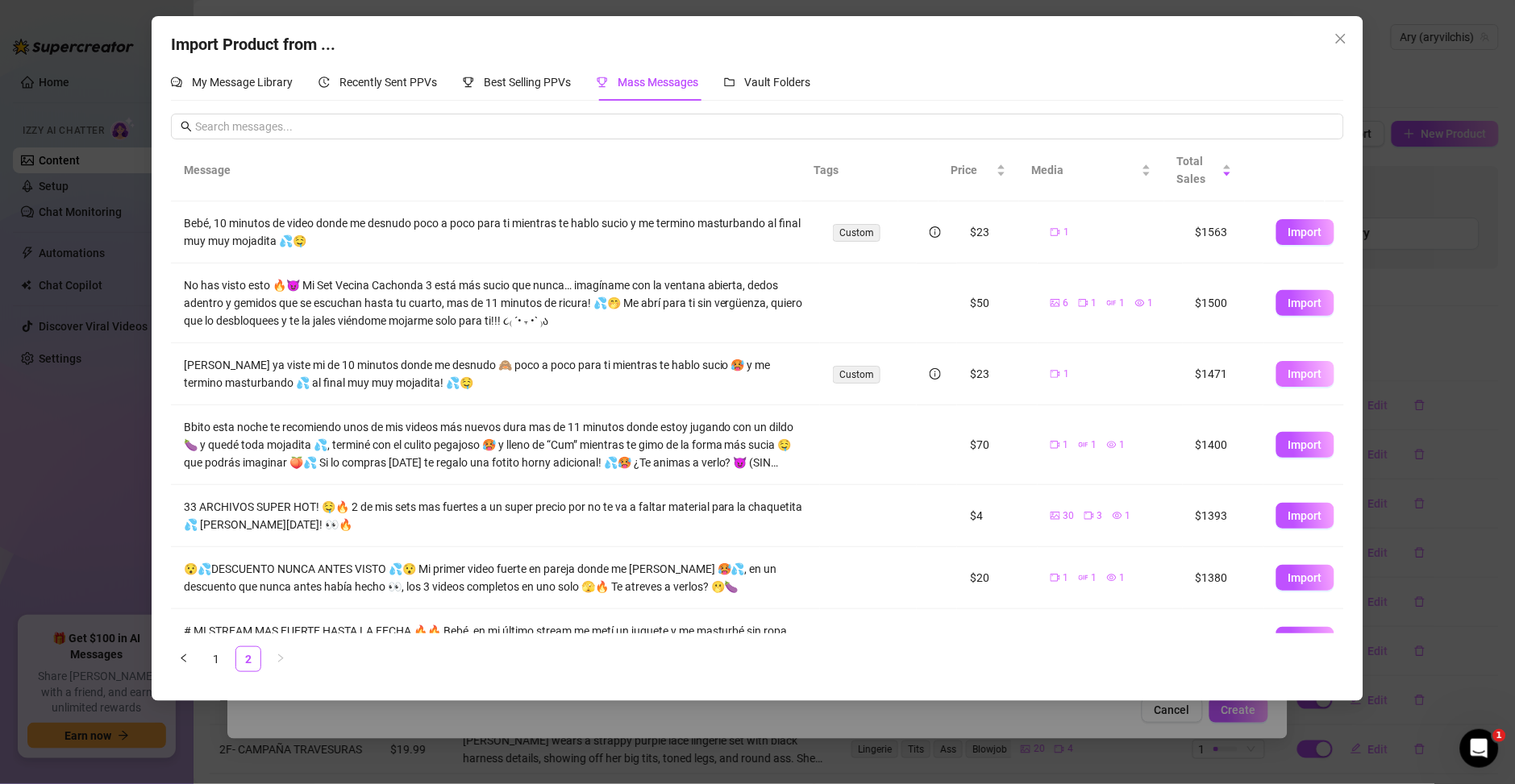
click at [1288, 376] on span "Import" at bounding box center [1305, 374] width 34 height 13
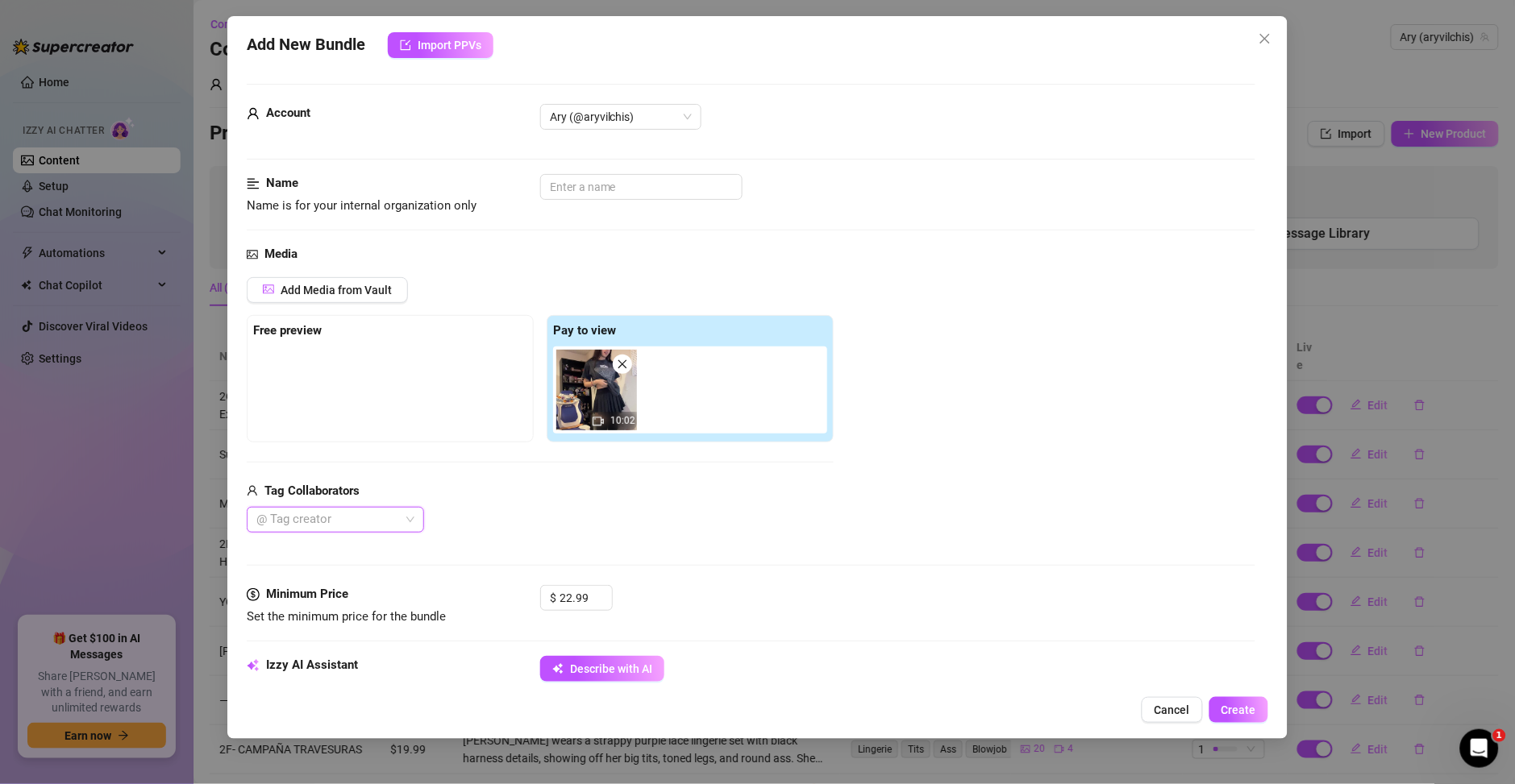
type textarea "Amorcito ya viste mi de 10 minutos donde me desnudo 🙈 poco a poco para ti mient…"
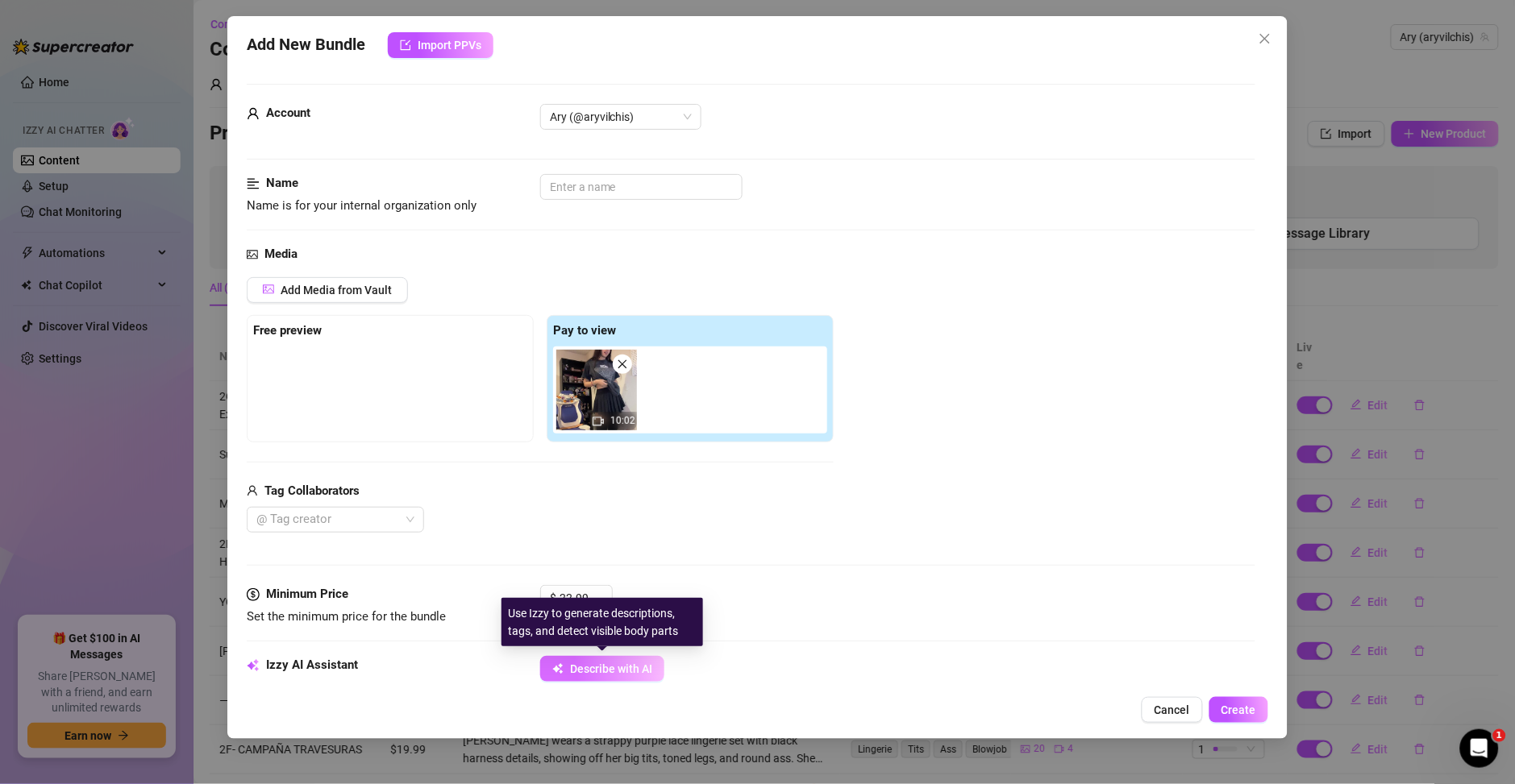
click at [603, 674] on span "Describe with AI" at bounding box center [610, 668] width 82 height 13
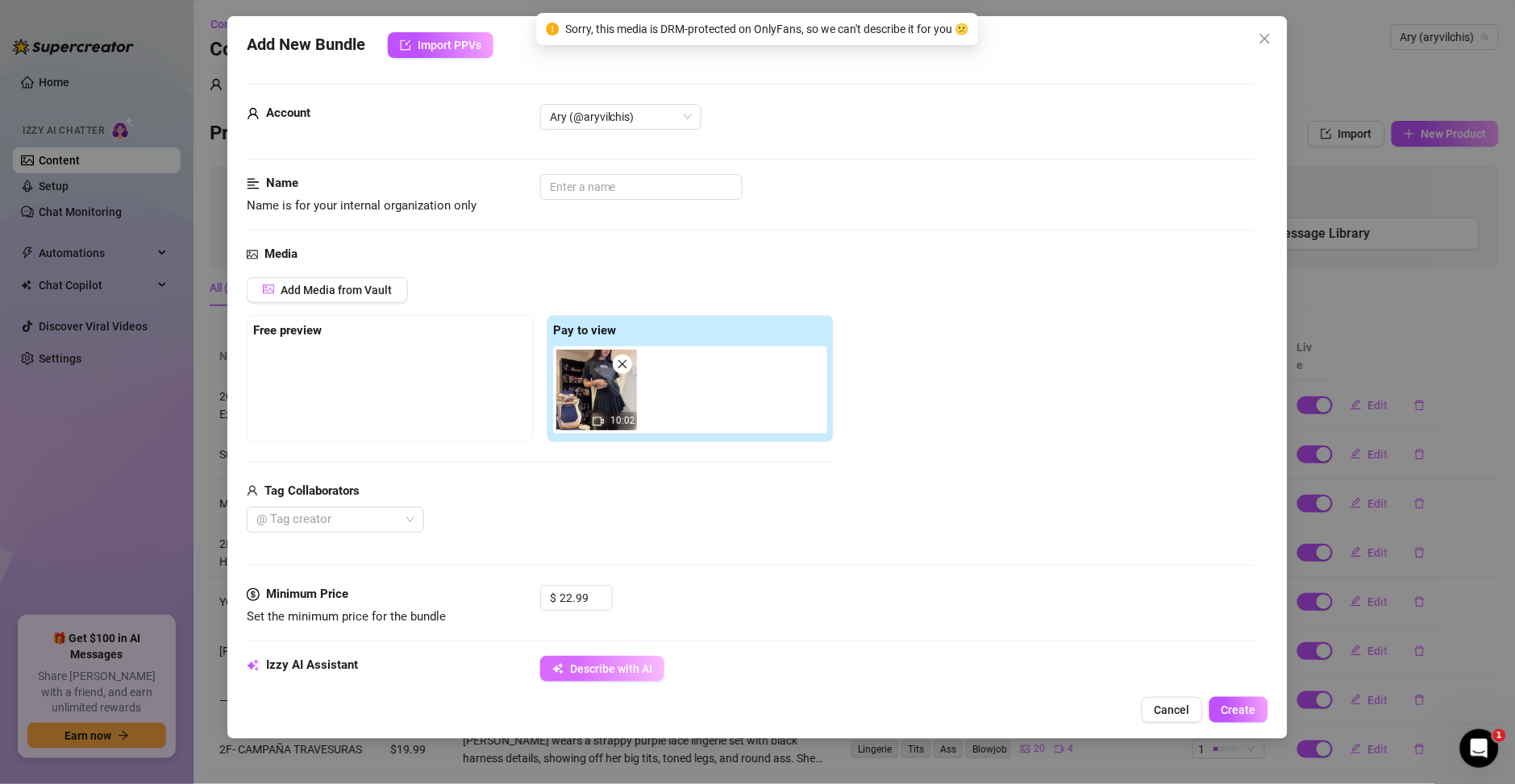
click at [610, 662] on span "Describe with AI" at bounding box center [610, 668] width 82 height 13
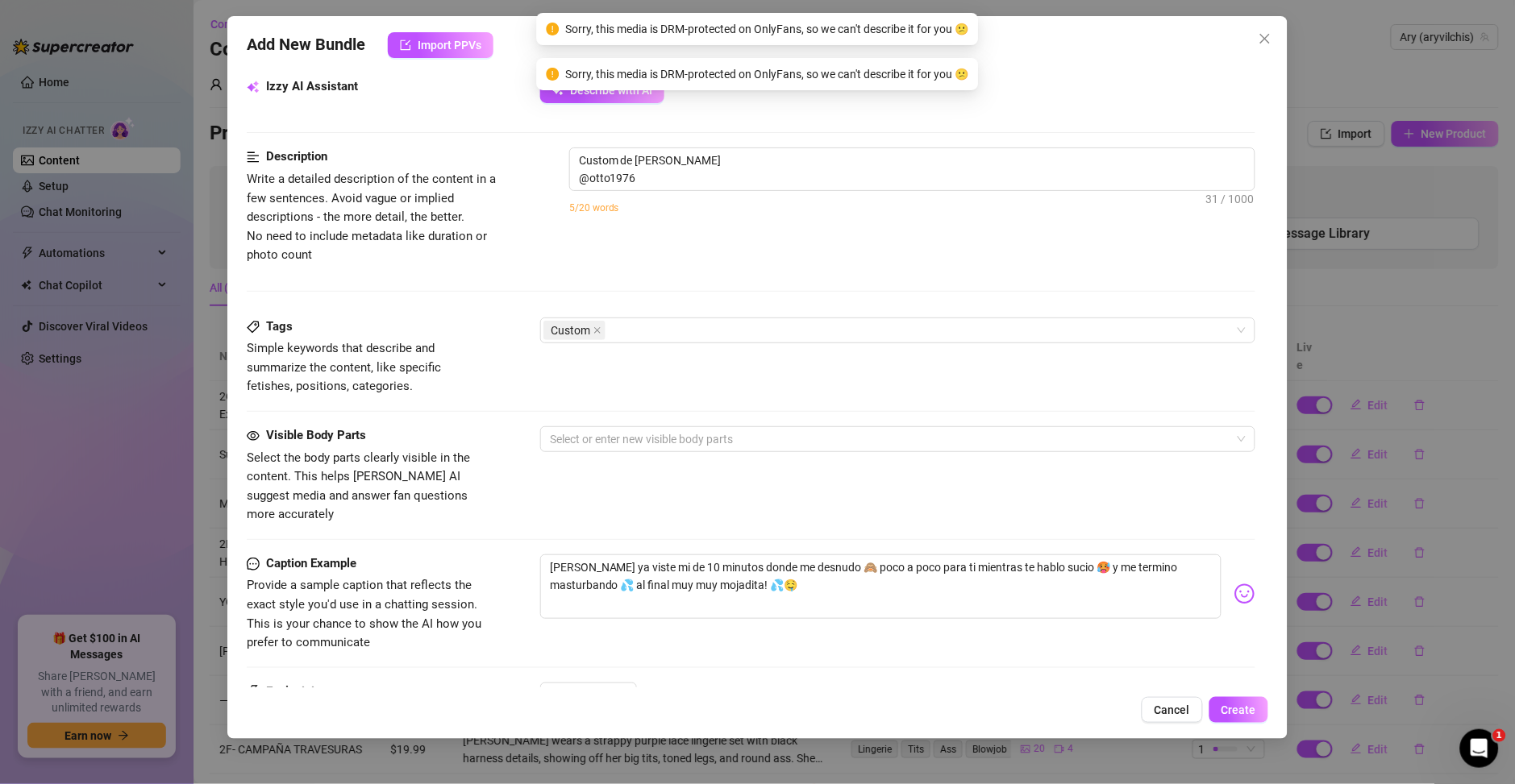
scroll to position [580, 0]
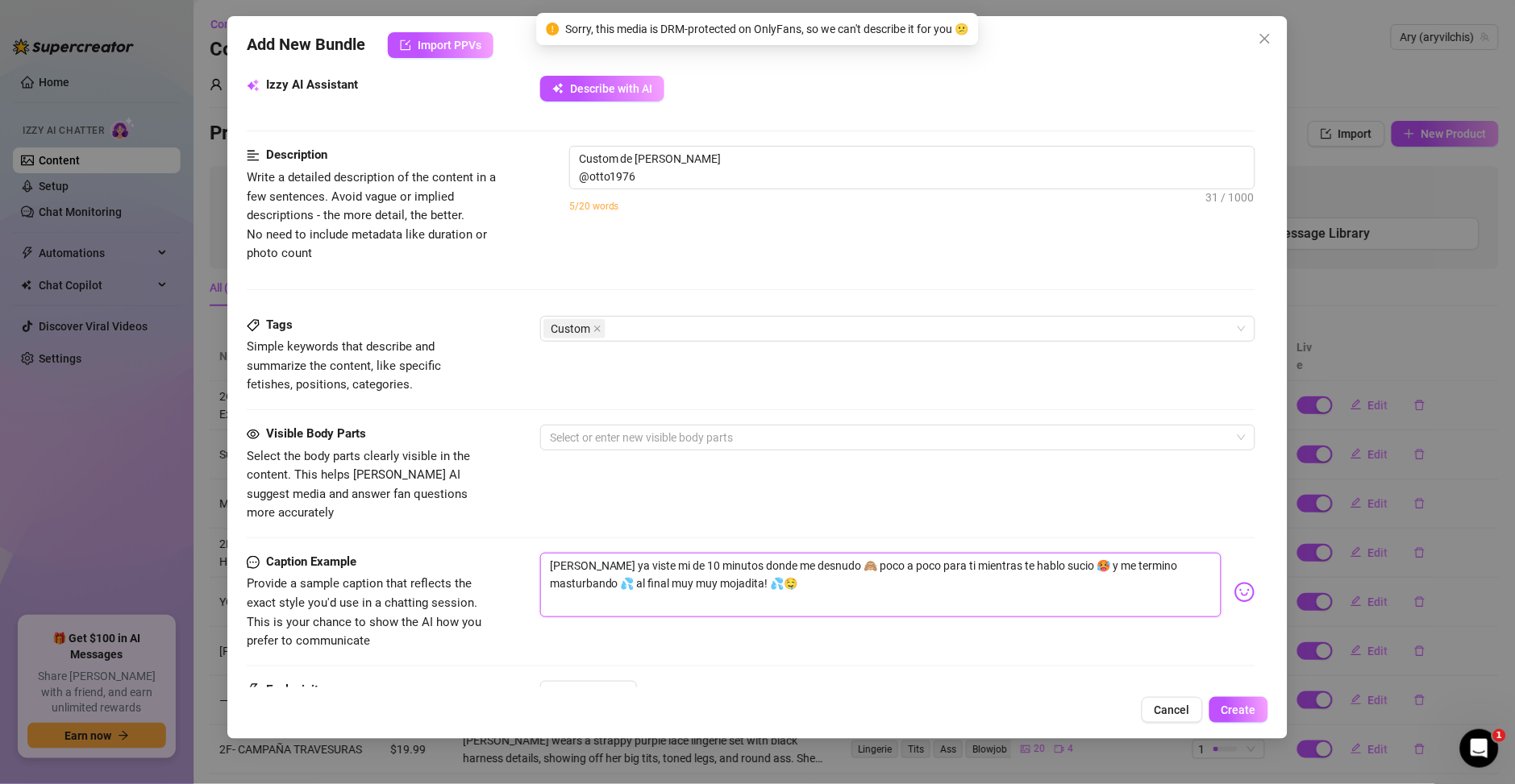
drag, startPoint x: 855, startPoint y: 569, endPoint x: 526, endPoint y: 547, distance: 329.7
click at [526, 553] on div "Caption Example Provide a sample caption that reflects the exact style you'd us…" at bounding box center [751, 602] width 1009 height 99
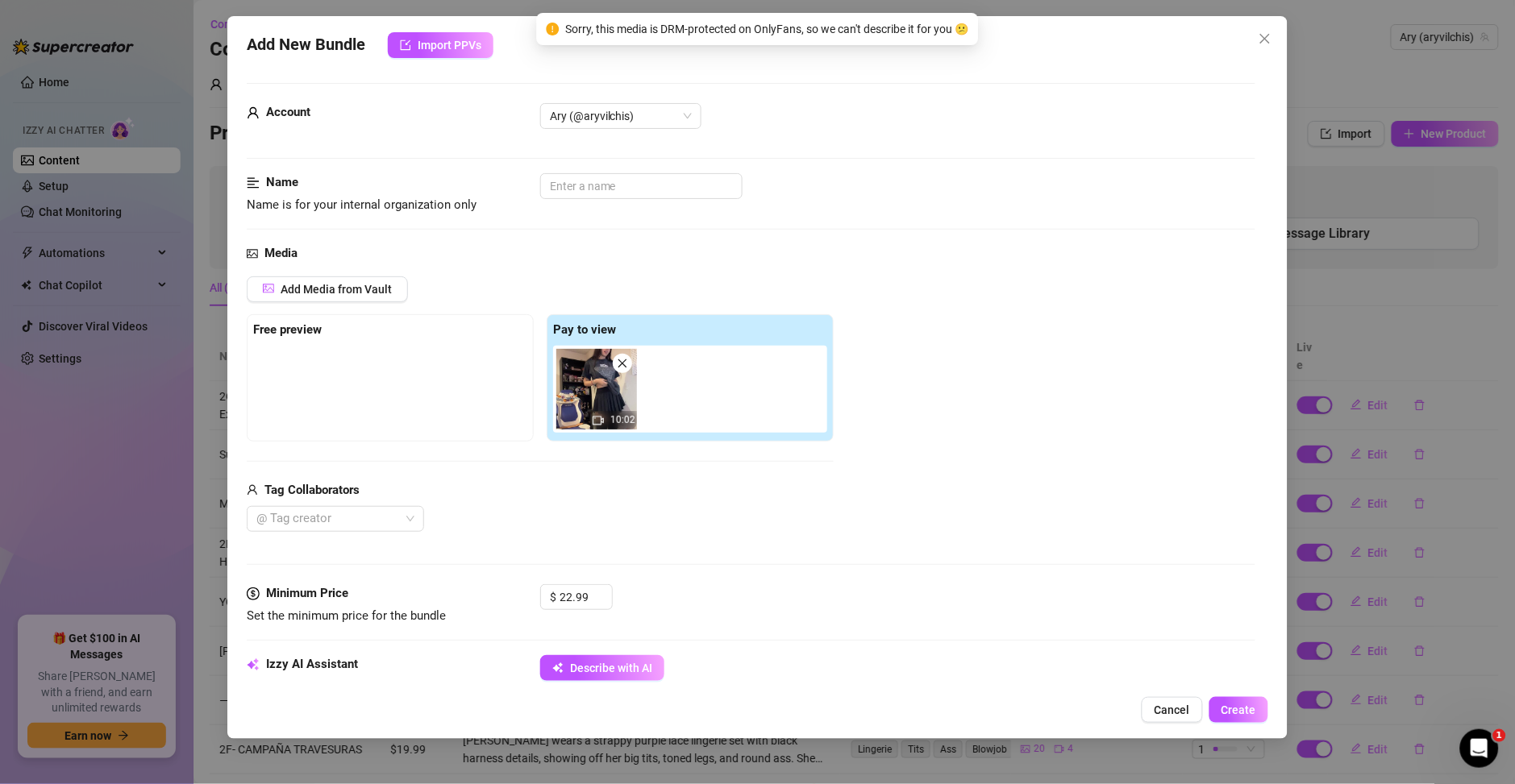
scroll to position [0, 0]
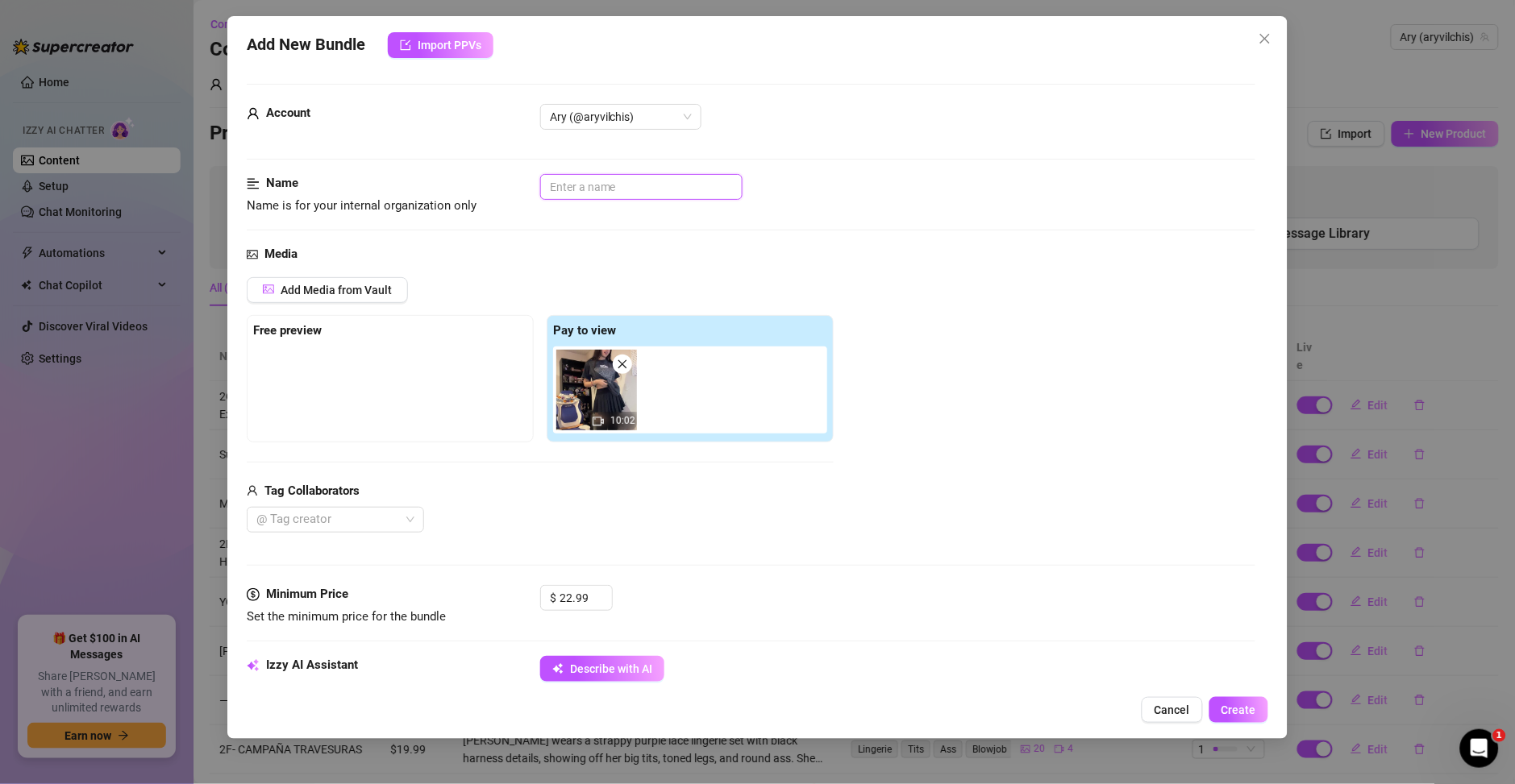
click at [616, 186] on input "text" at bounding box center [641, 187] width 203 height 26
type input "Custom 10 Minutos"
click at [593, 243] on div "Name Name is for your internal organization only Custom 10 Minutos" at bounding box center [751, 209] width 1009 height 71
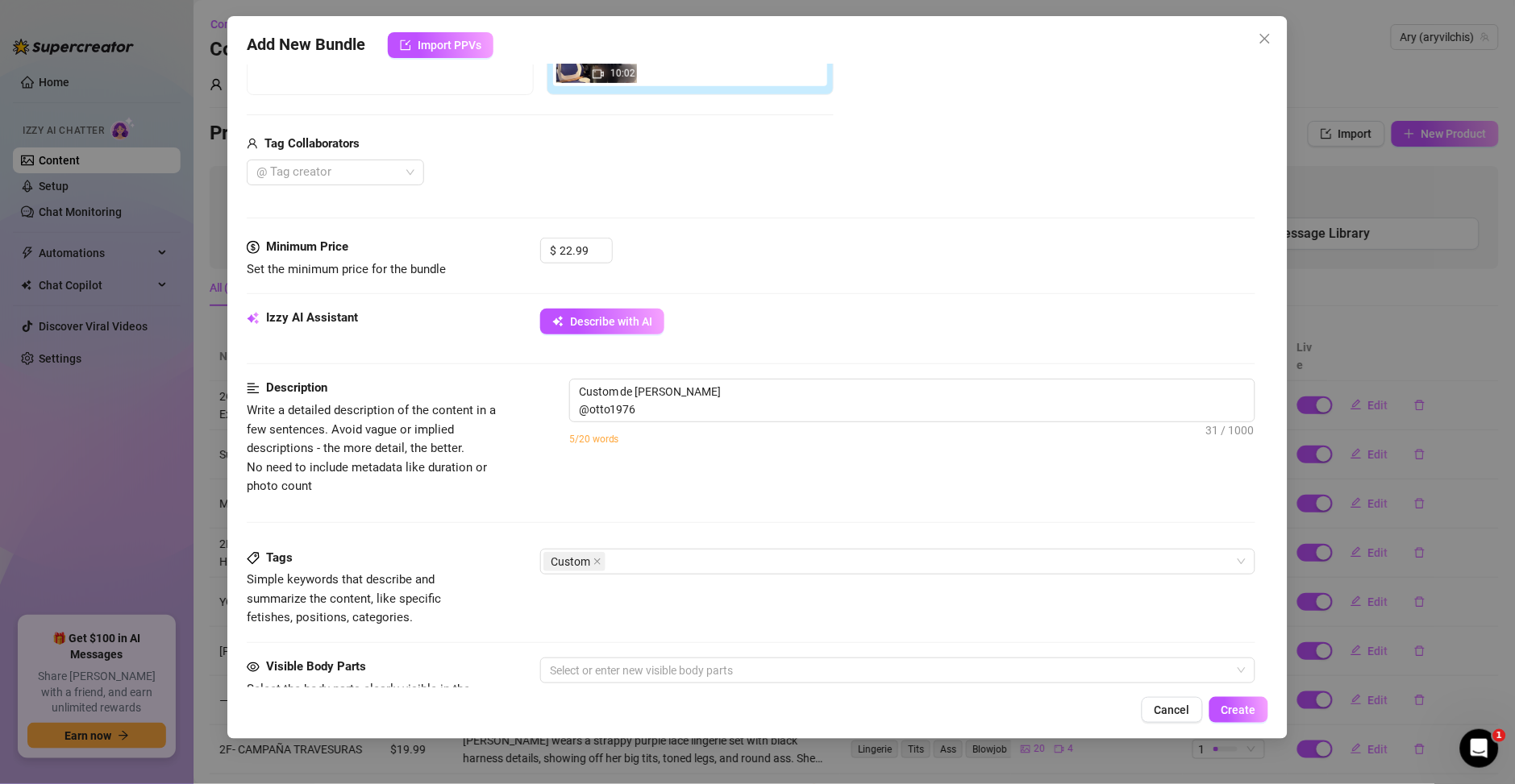
scroll to position [348, 0]
click at [675, 416] on textarea "Custom de Eren Jaeger @otto1976" at bounding box center [912, 400] width 685 height 42
click at [1174, 704] on span "Cancel" at bounding box center [1172, 710] width 35 height 13
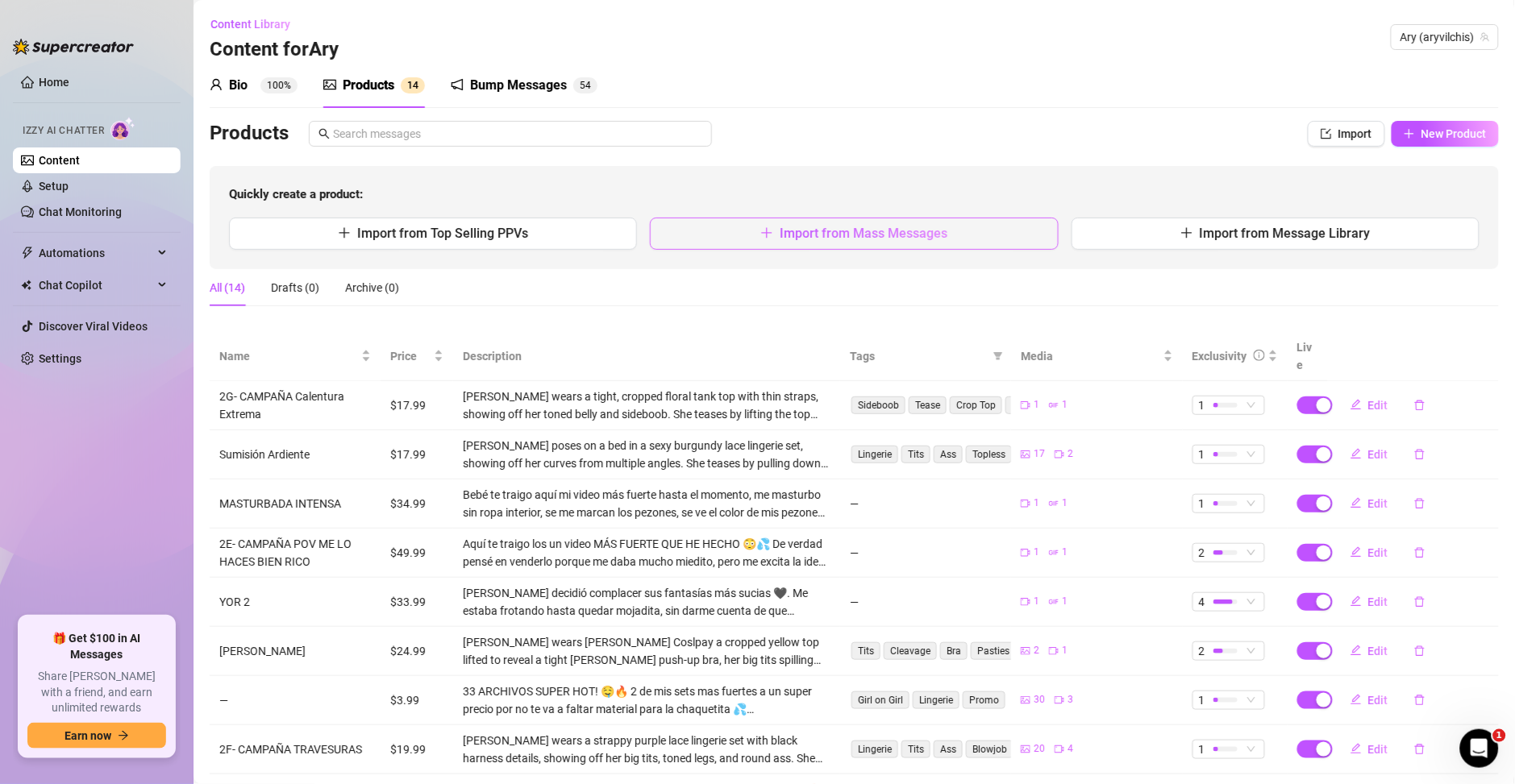
click at [821, 235] on span "Import from Mass Messages" at bounding box center [863, 234] width 168 height 16
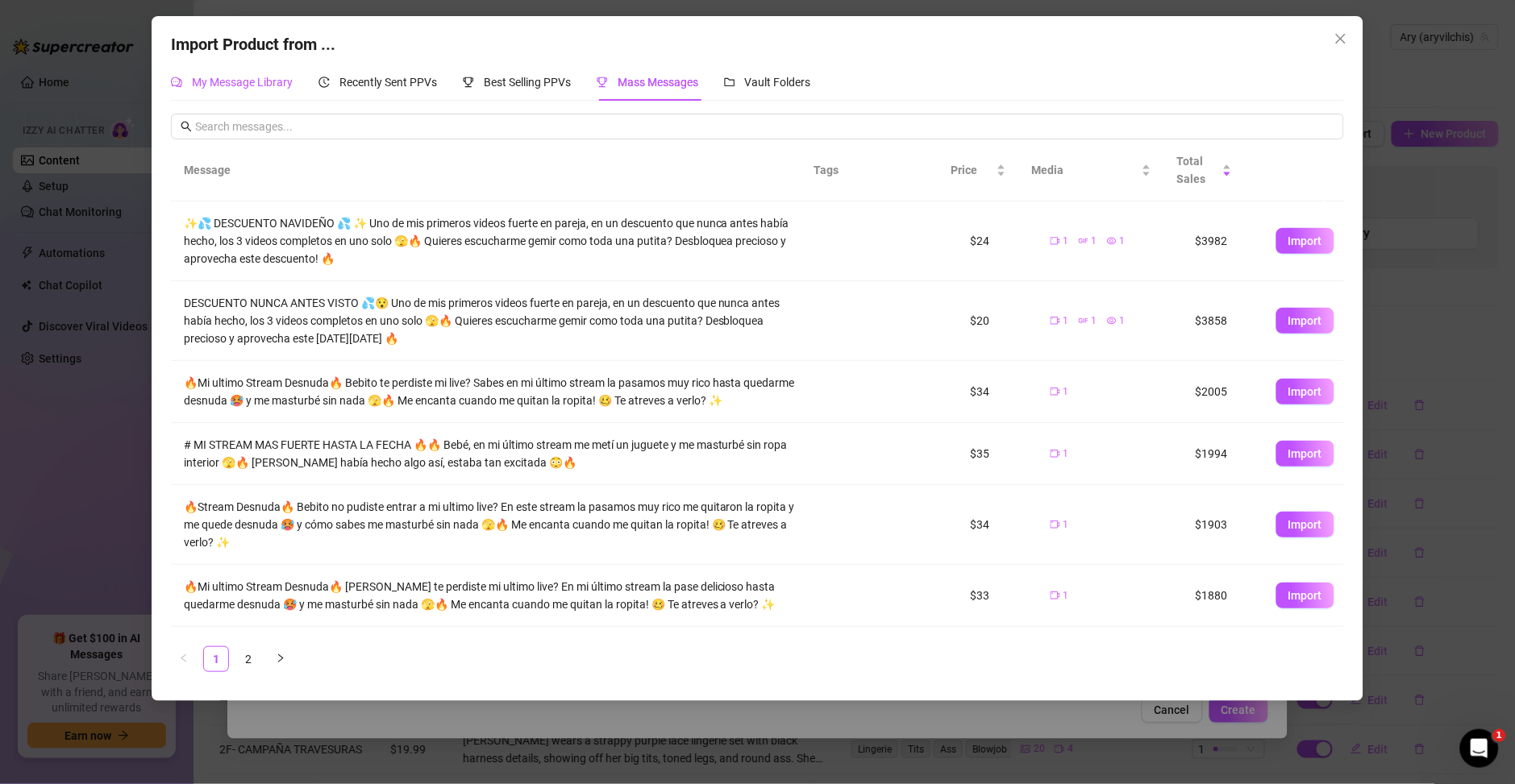
click at [245, 76] on span "My Message Library" at bounding box center [242, 82] width 100 height 13
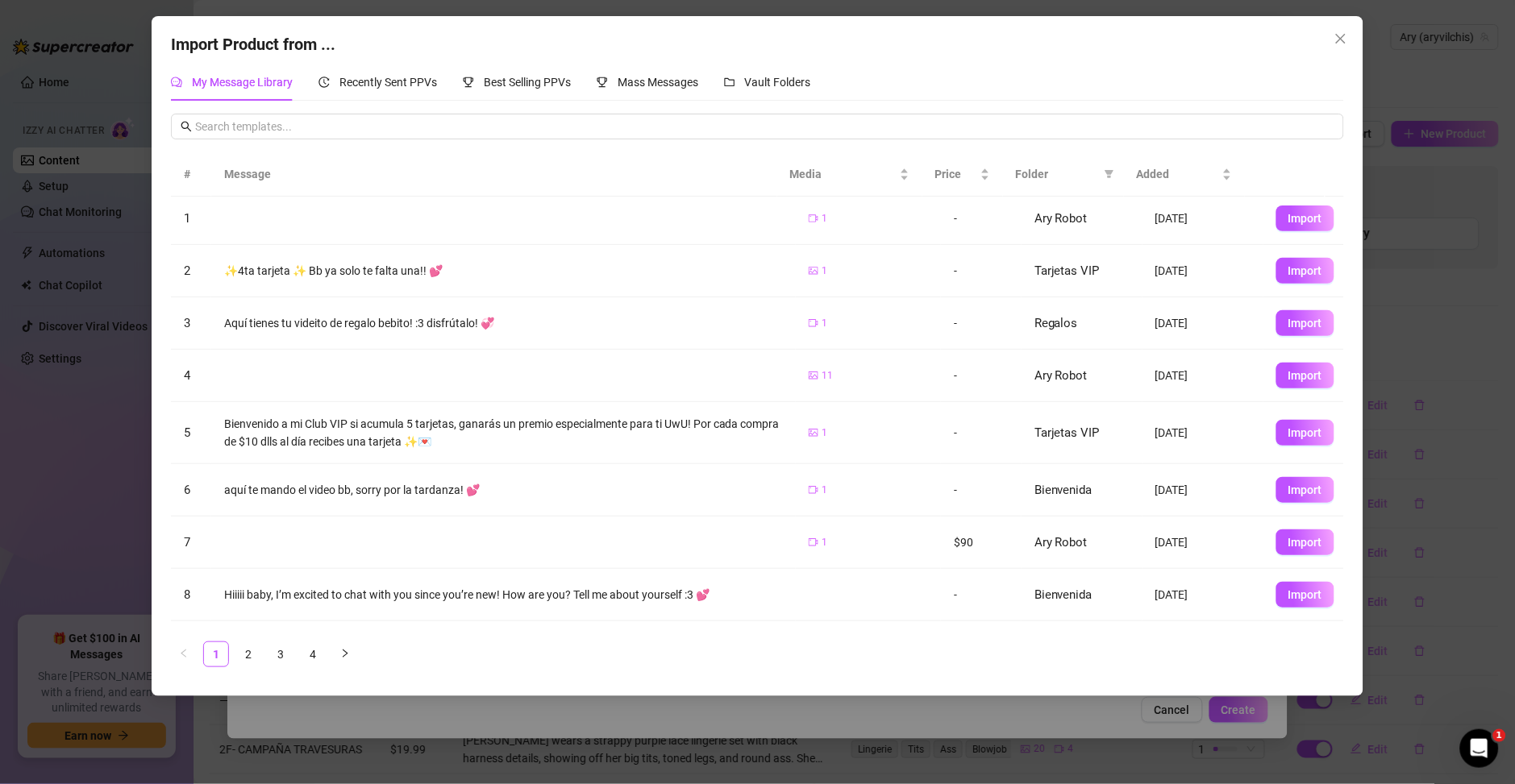
scroll to position [0, 0]
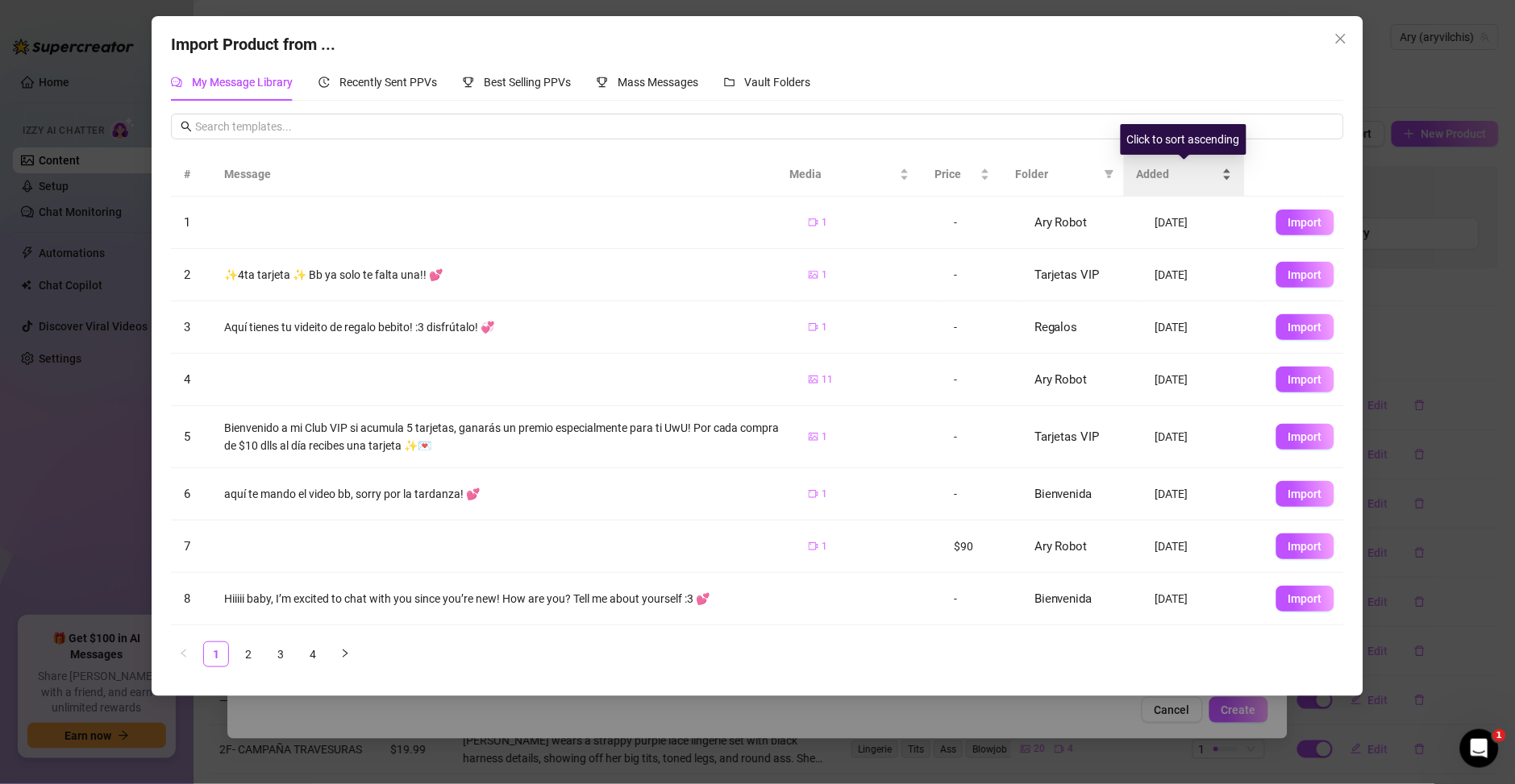
click at [1226, 170] on div "Added" at bounding box center [1184, 174] width 95 height 17
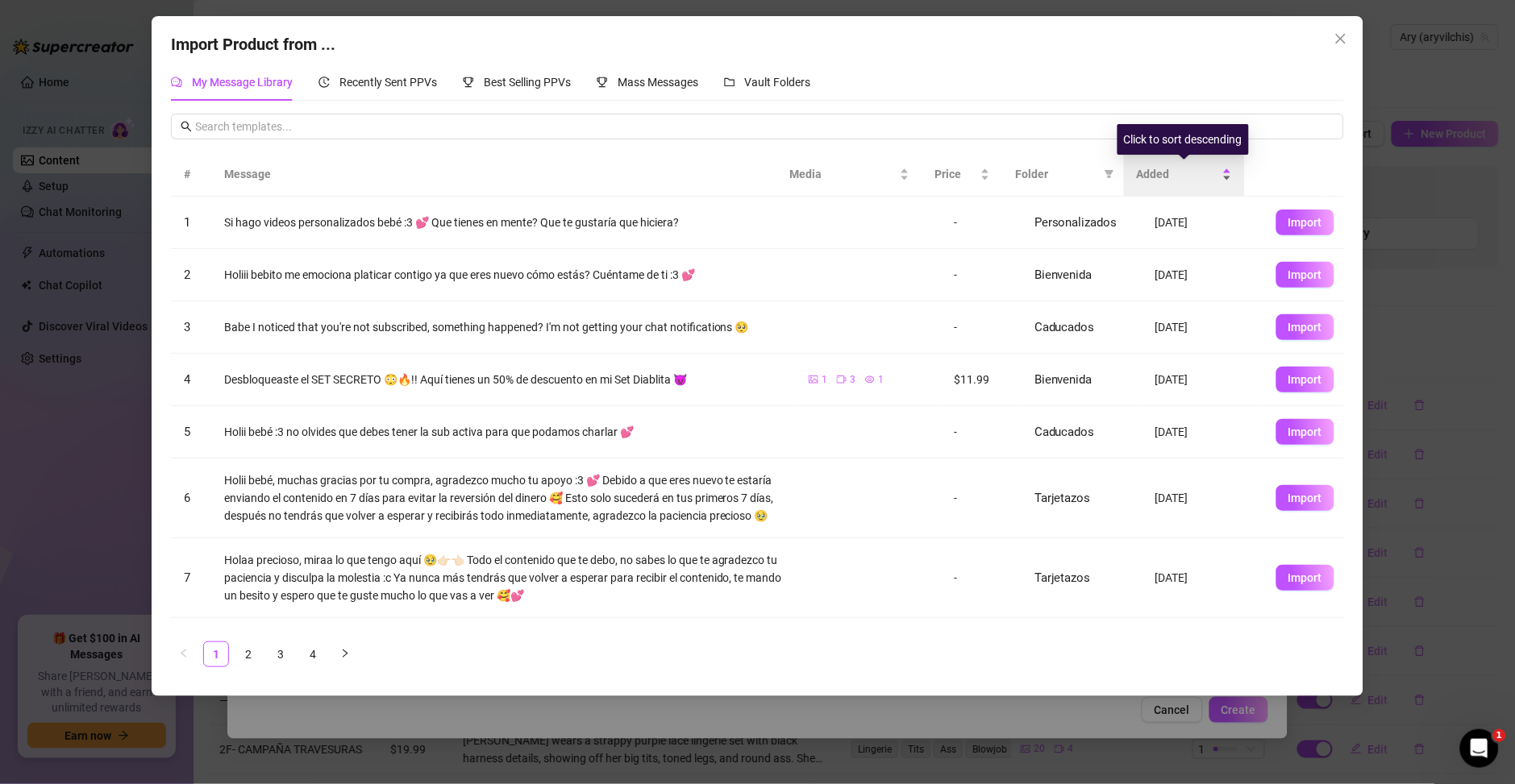
click at [1226, 183] on div "Added" at bounding box center [1184, 174] width 95 height 17
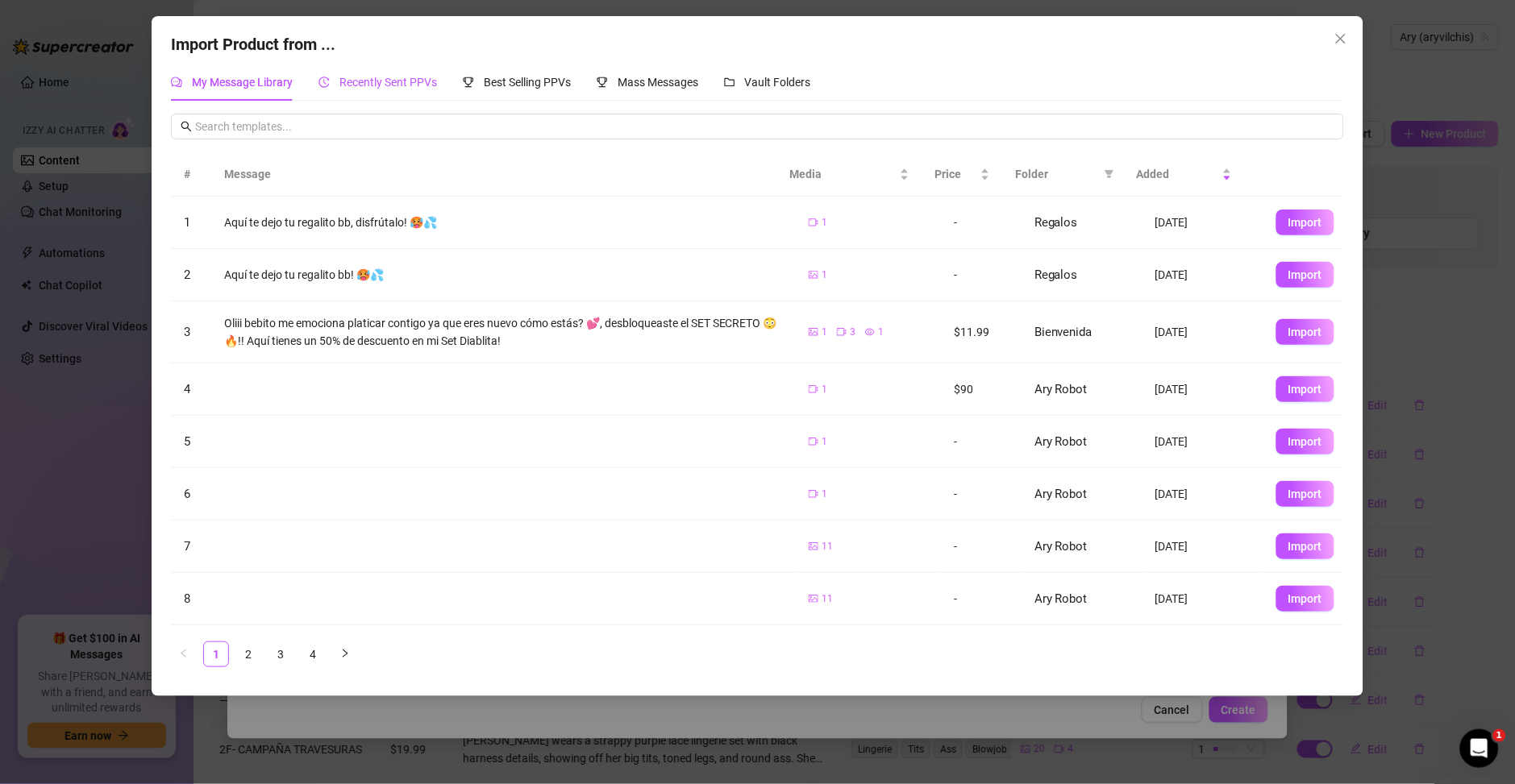
click at [360, 86] on span "Recently Sent PPVs" at bounding box center [388, 82] width 98 height 13
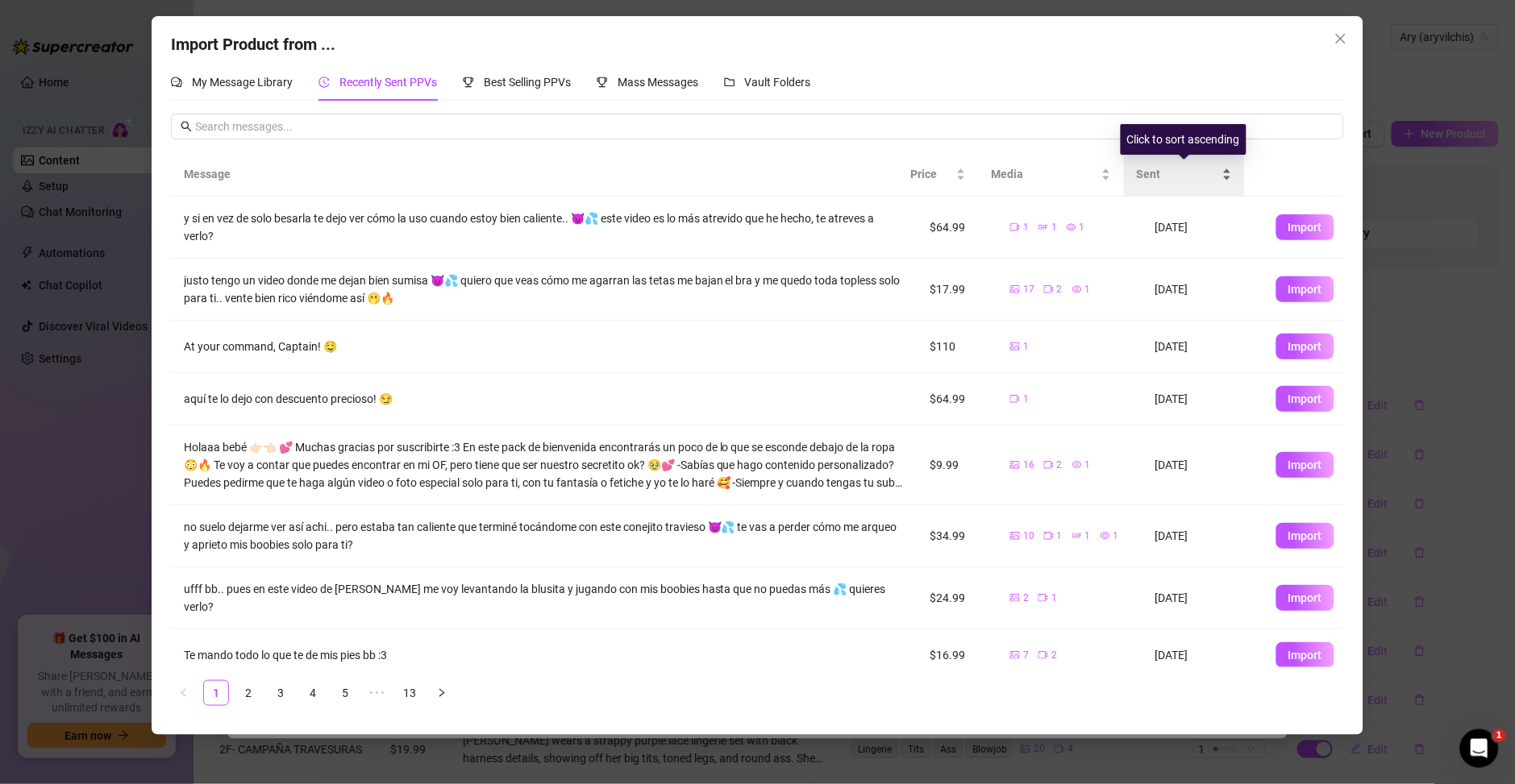
click at [1225, 180] on div "Sent" at bounding box center [1184, 174] width 95 height 17
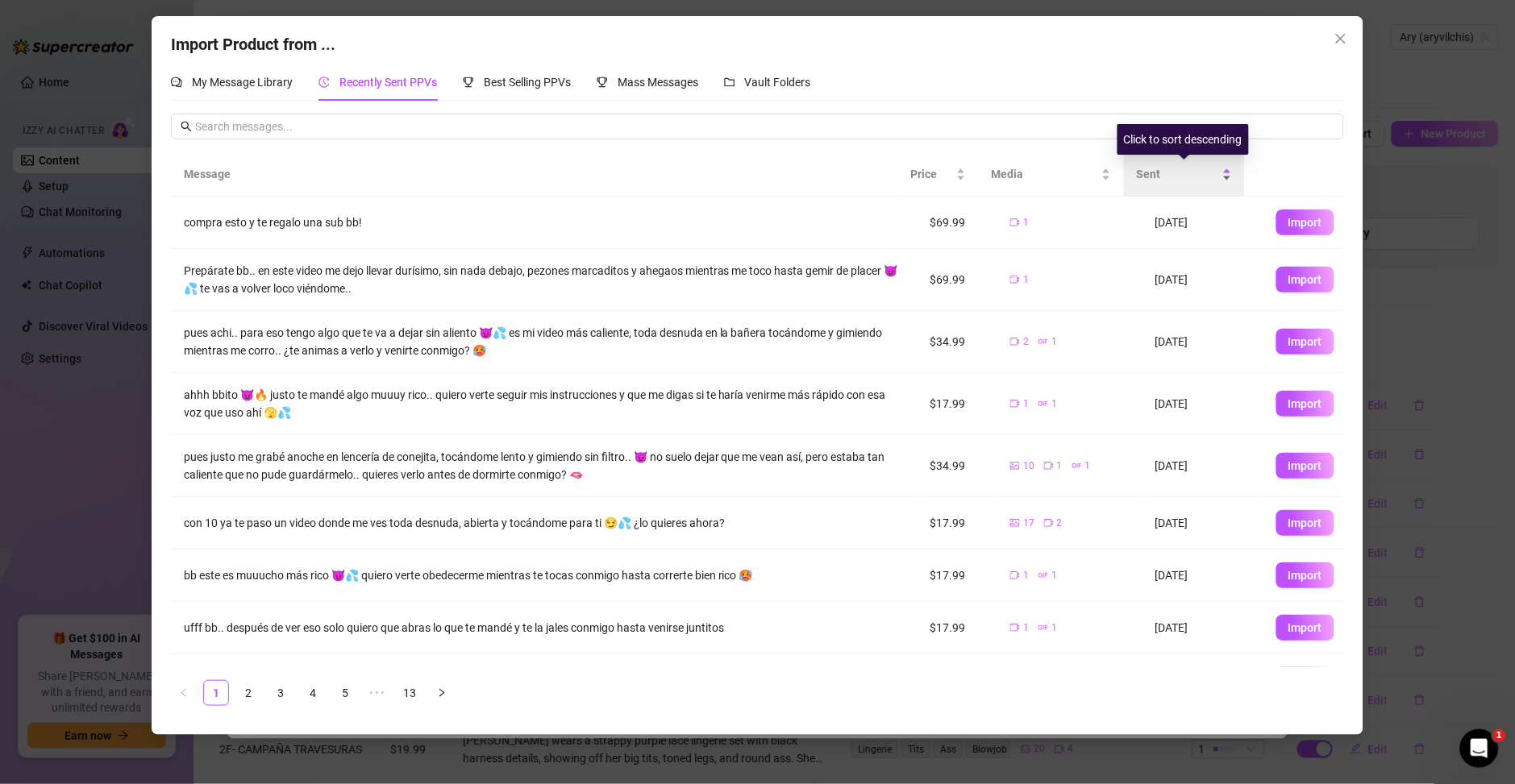
click at [1225, 180] on div "Sent" at bounding box center [1184, 174] width 95 height 17
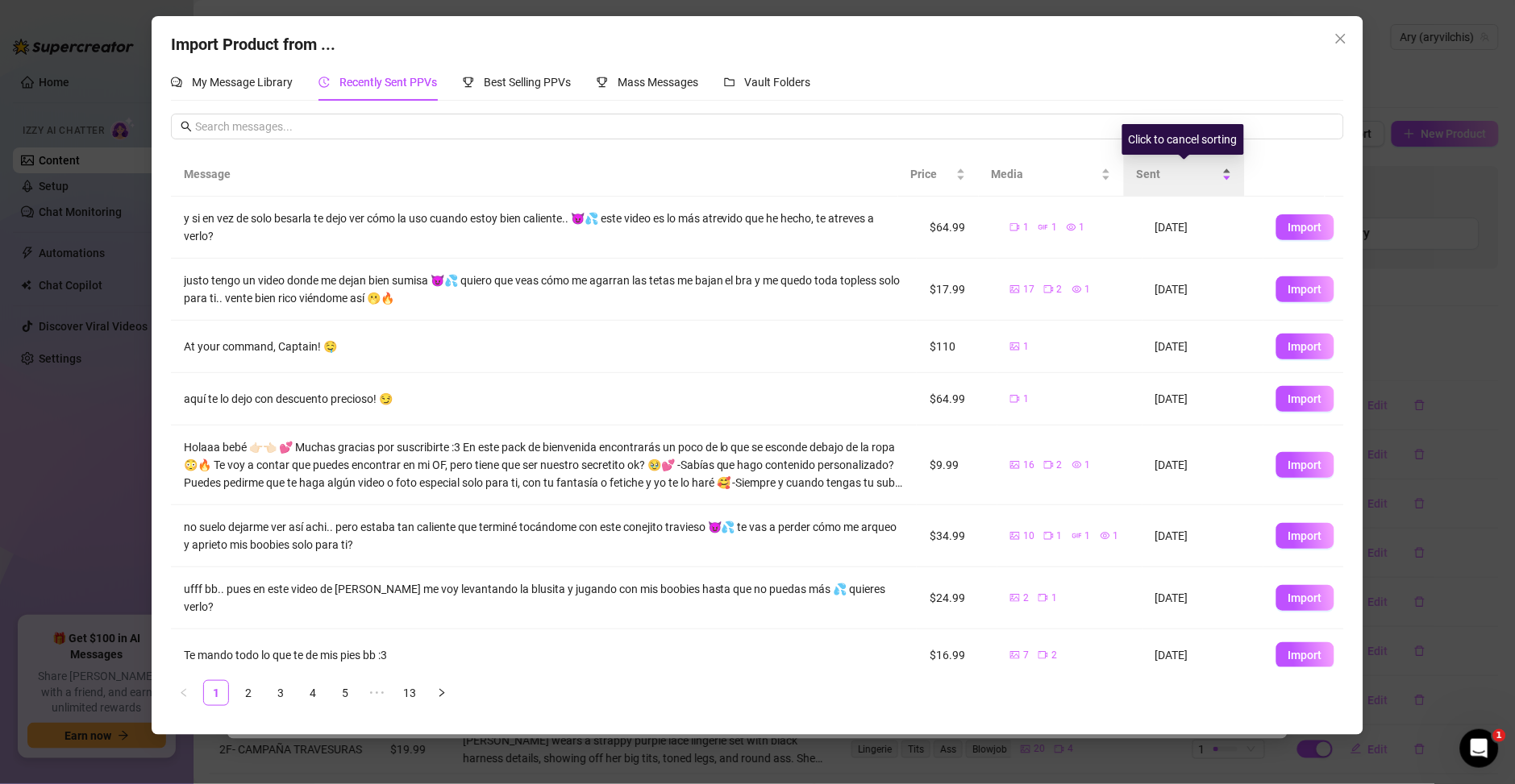
click at [1225, 180] on div "Sent" at bounding box center [1184, 174] width 95 height 17
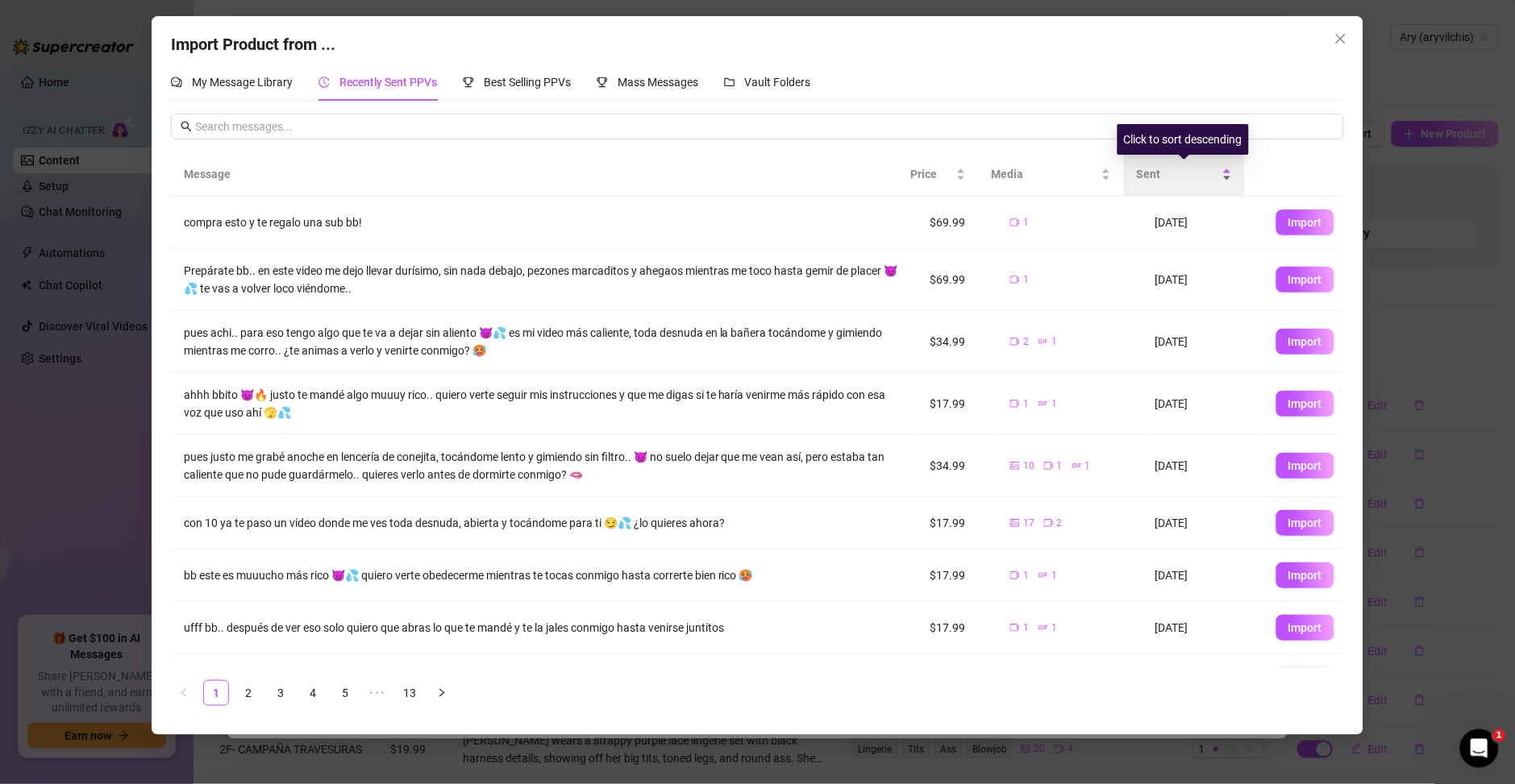
click at [1225, 180] on div "Sent" at bounding box center [1184, 174] width 95 height 17
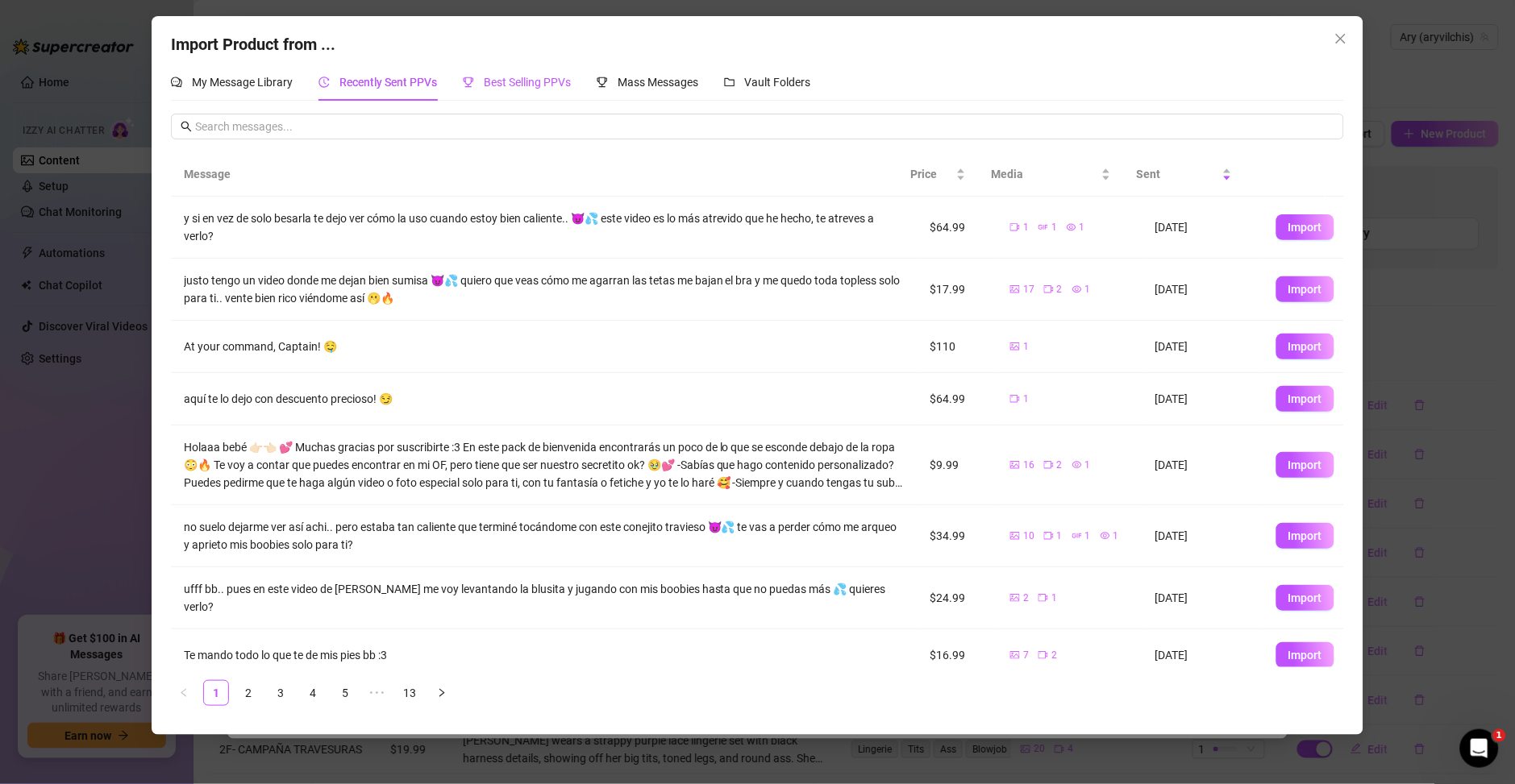
click at [517, 77] on span "Best Selling PPVs" at bounding box center [527, 82] width 87 height 13
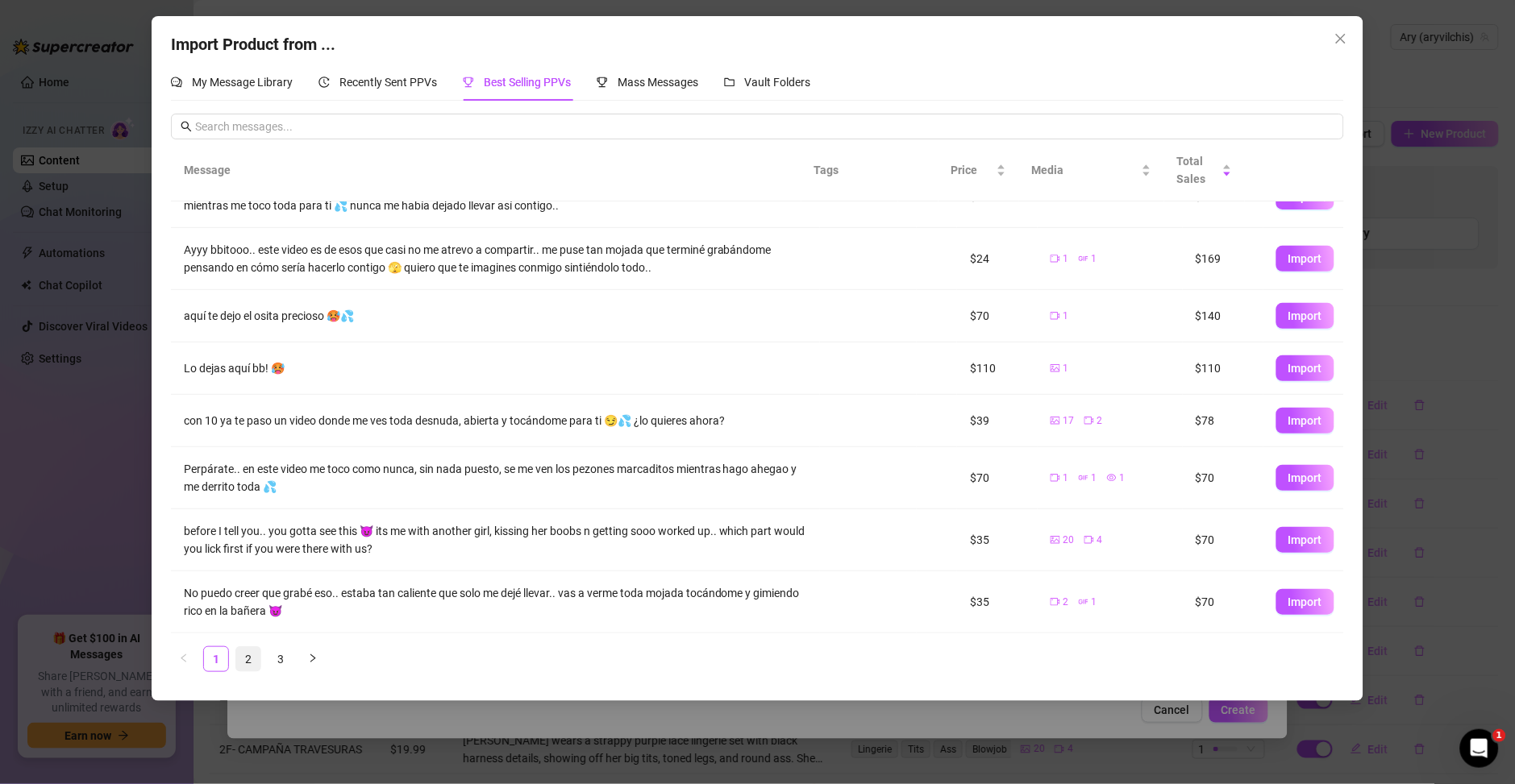
click at [241, 652] on link "2" at bounding box center [248, 659] width 24 height 24
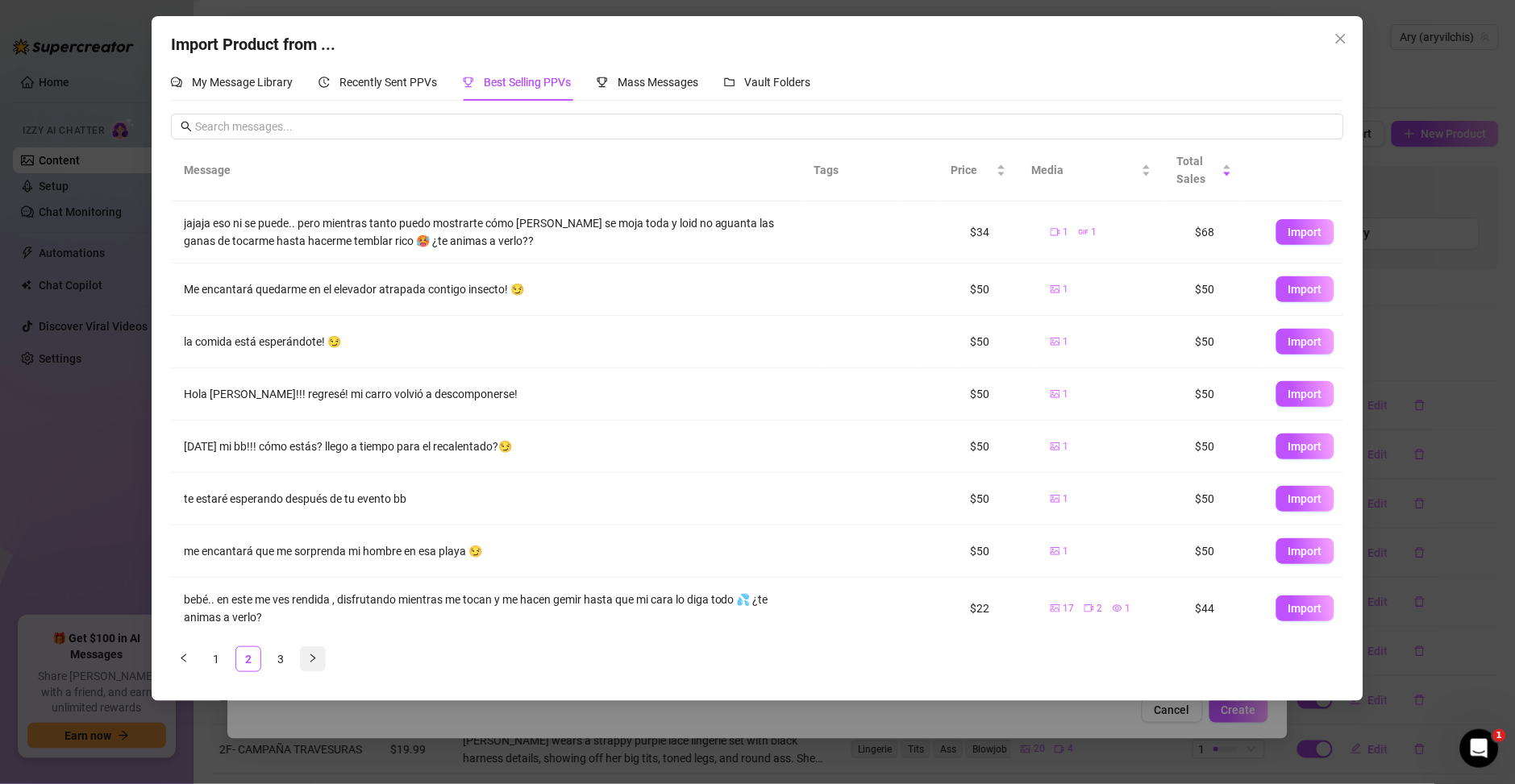
click at [325, 659] on button "button" at bounding box center [313, 659] width 26 height 26
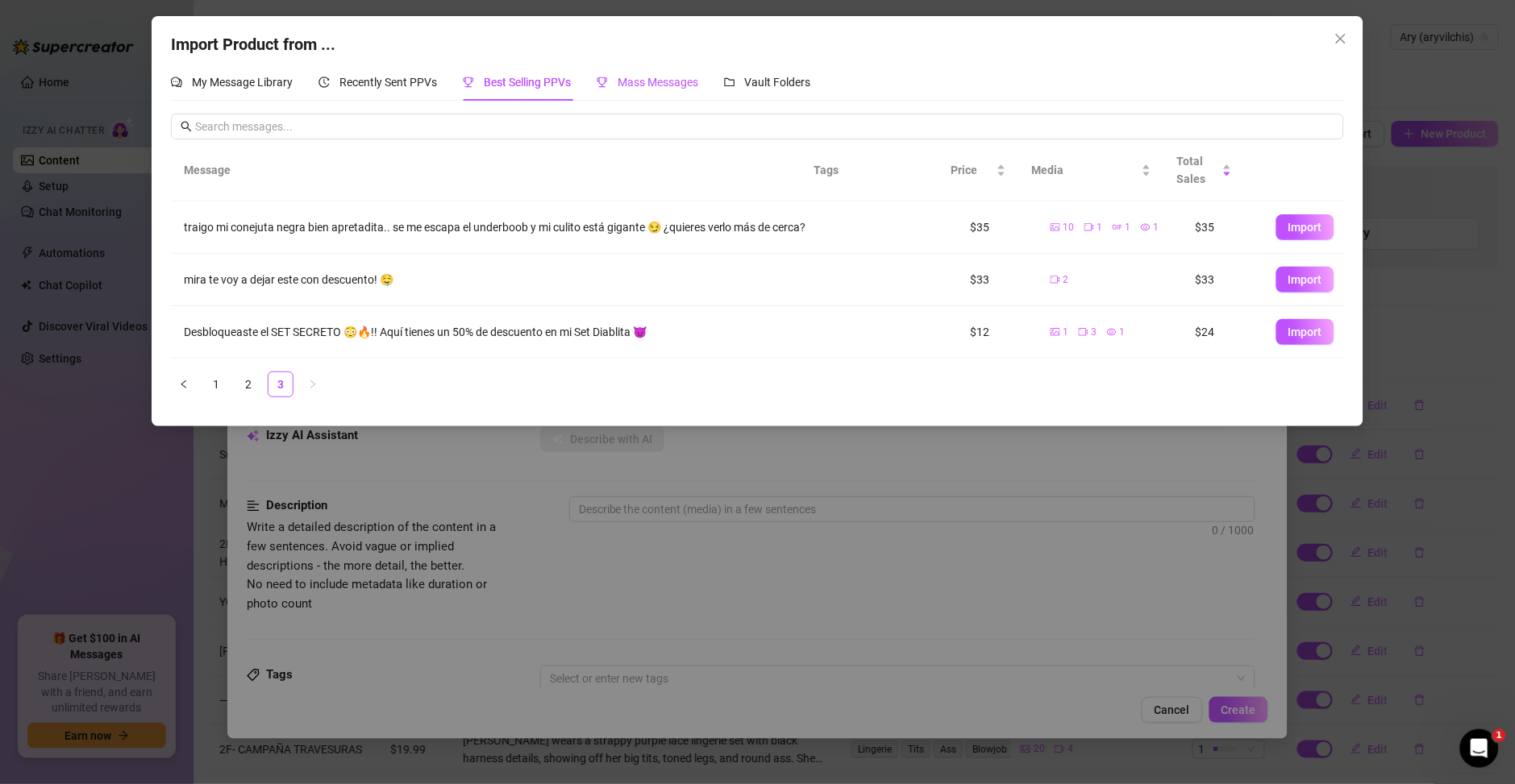
click at [674, 82] on span "Mass Messages" at bounding box center [657, 82] width 81 height 13
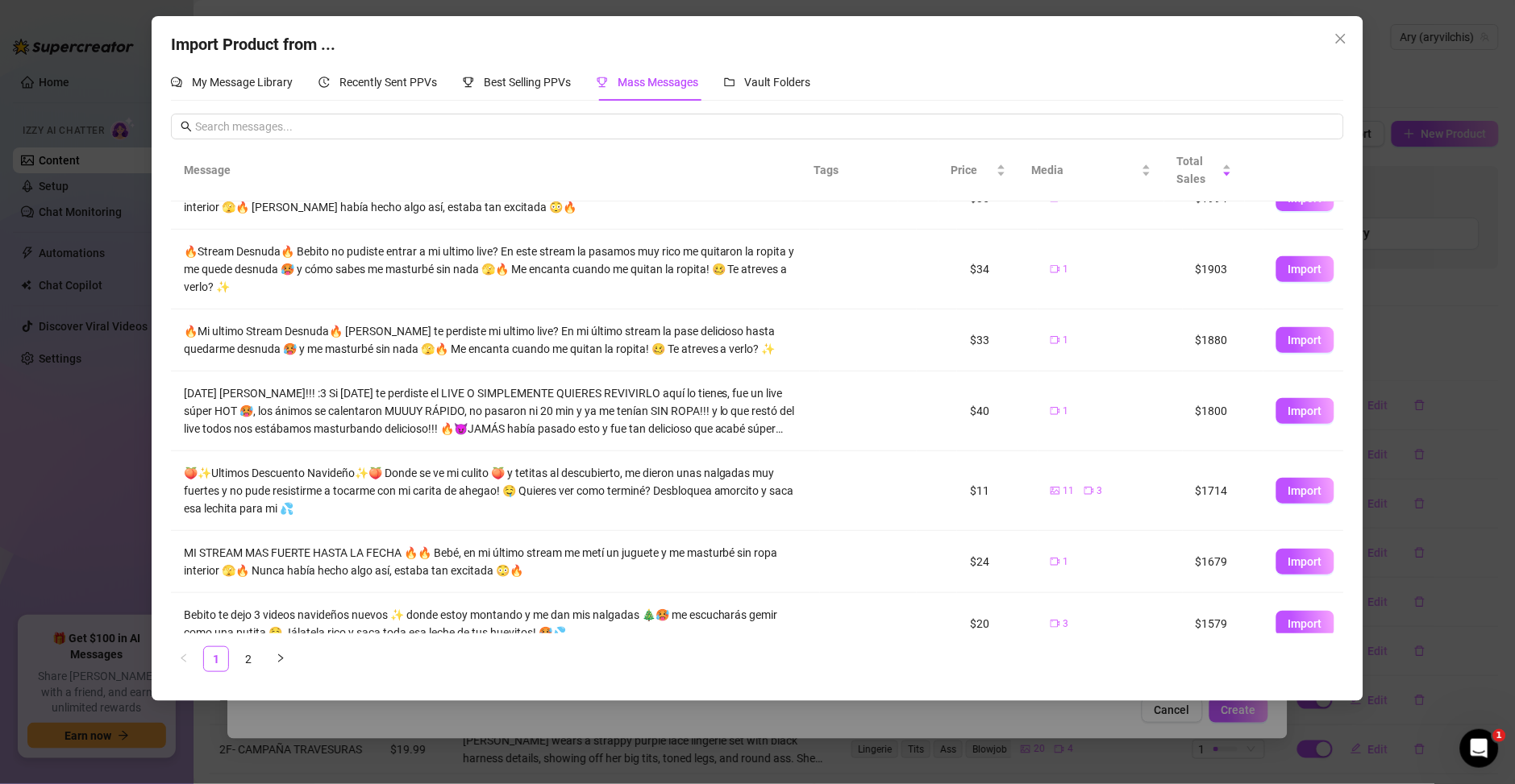
scroll to position [277, 0]
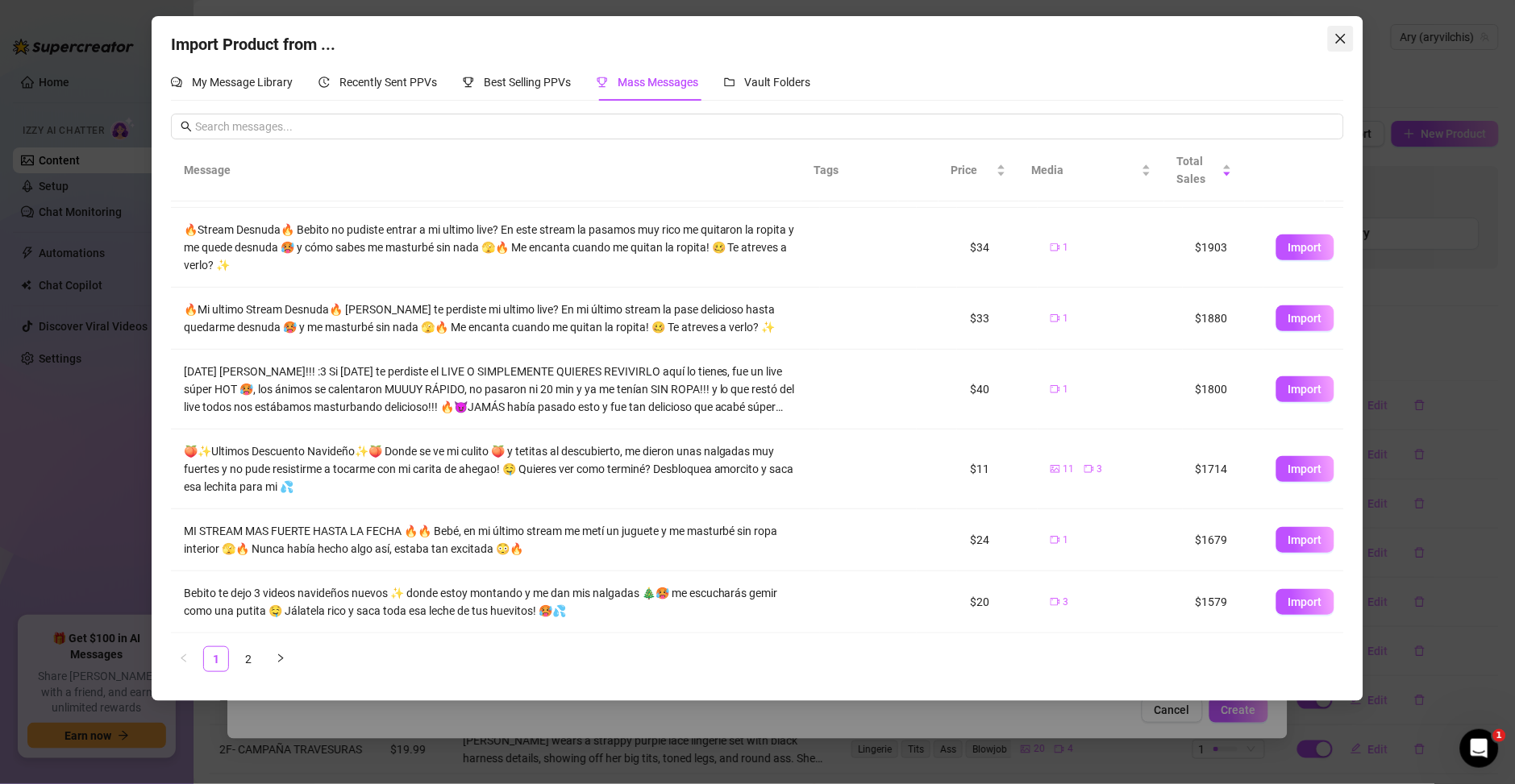
click at [1336, 41] on icon "close" at bounding box center [1340, 38] width 13 height 13
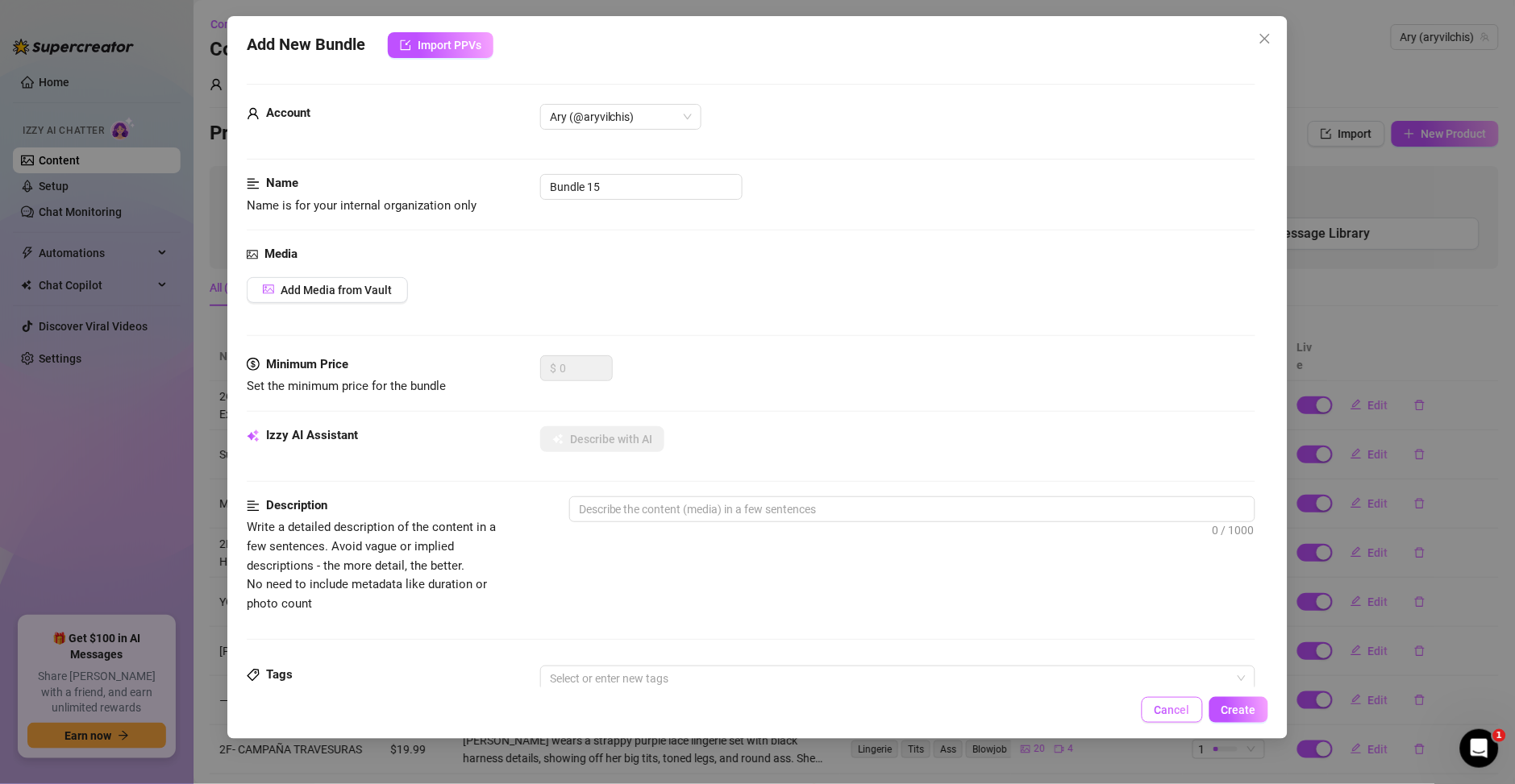
click at [1189, 710] on span "Cancel" at bounding box center [1172, 710] width 35 height 13
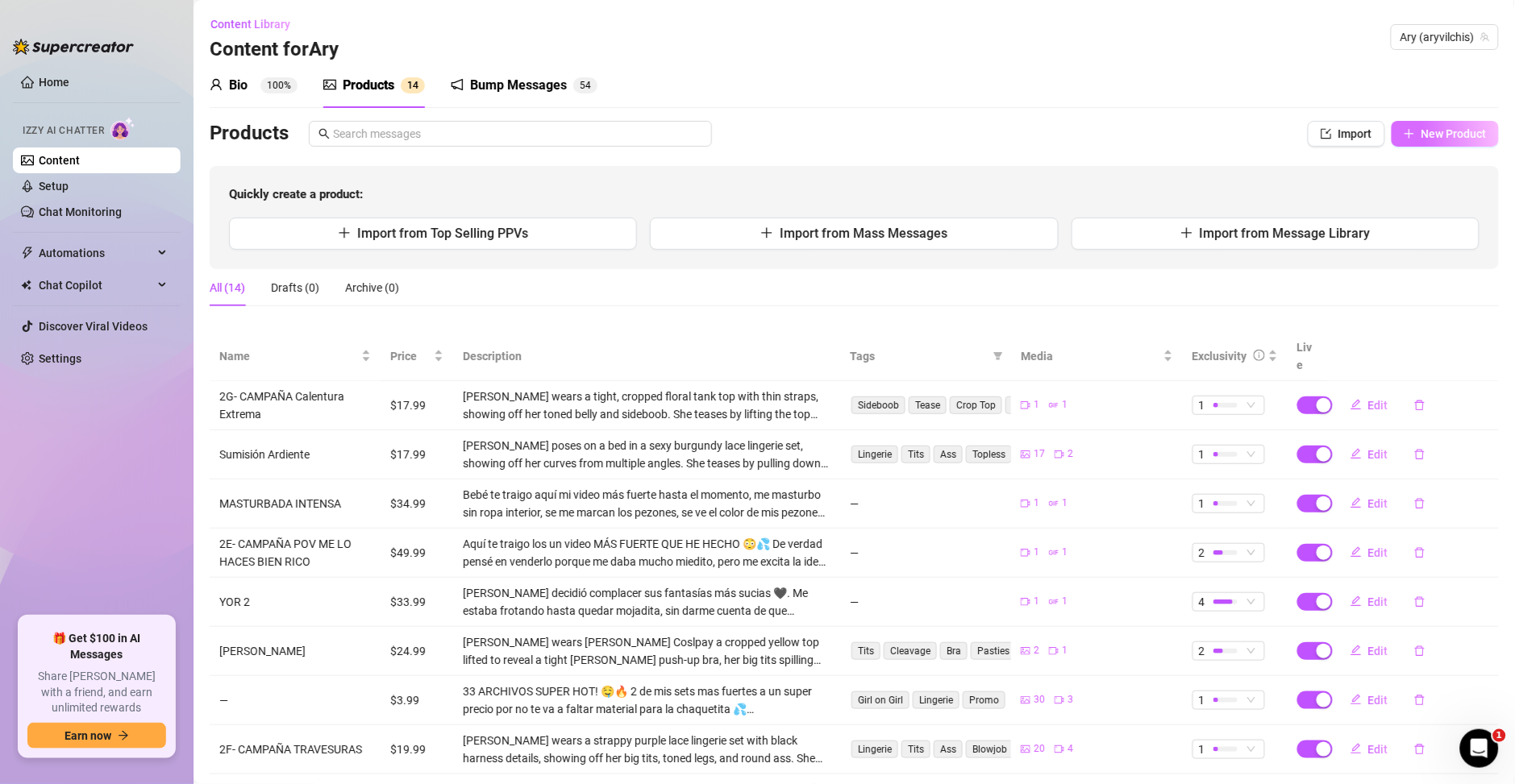
click at [1401, 135] on button "New Product" at bounding box center [1445, 134] width 107 height 26
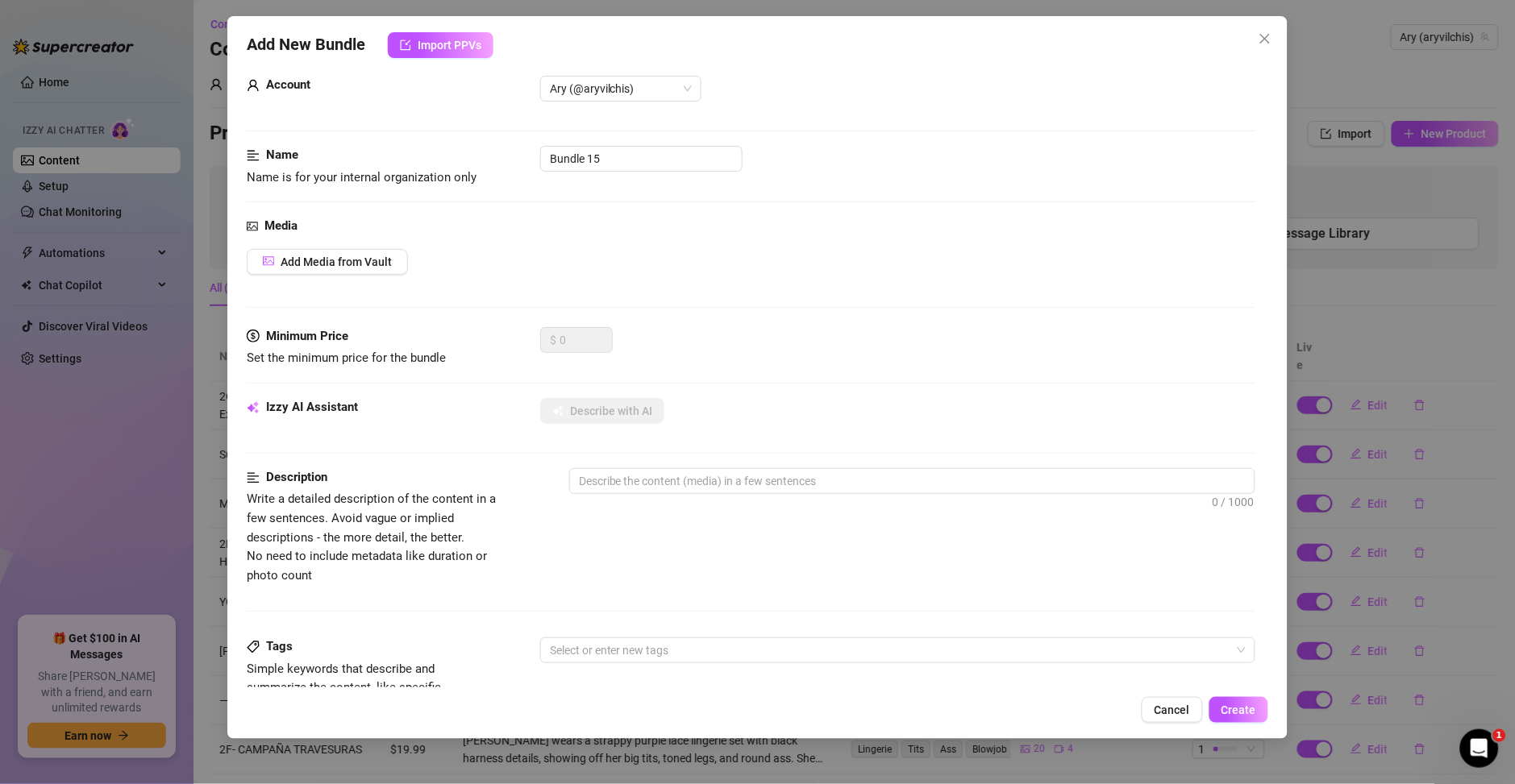
scroll to position [0, 0]
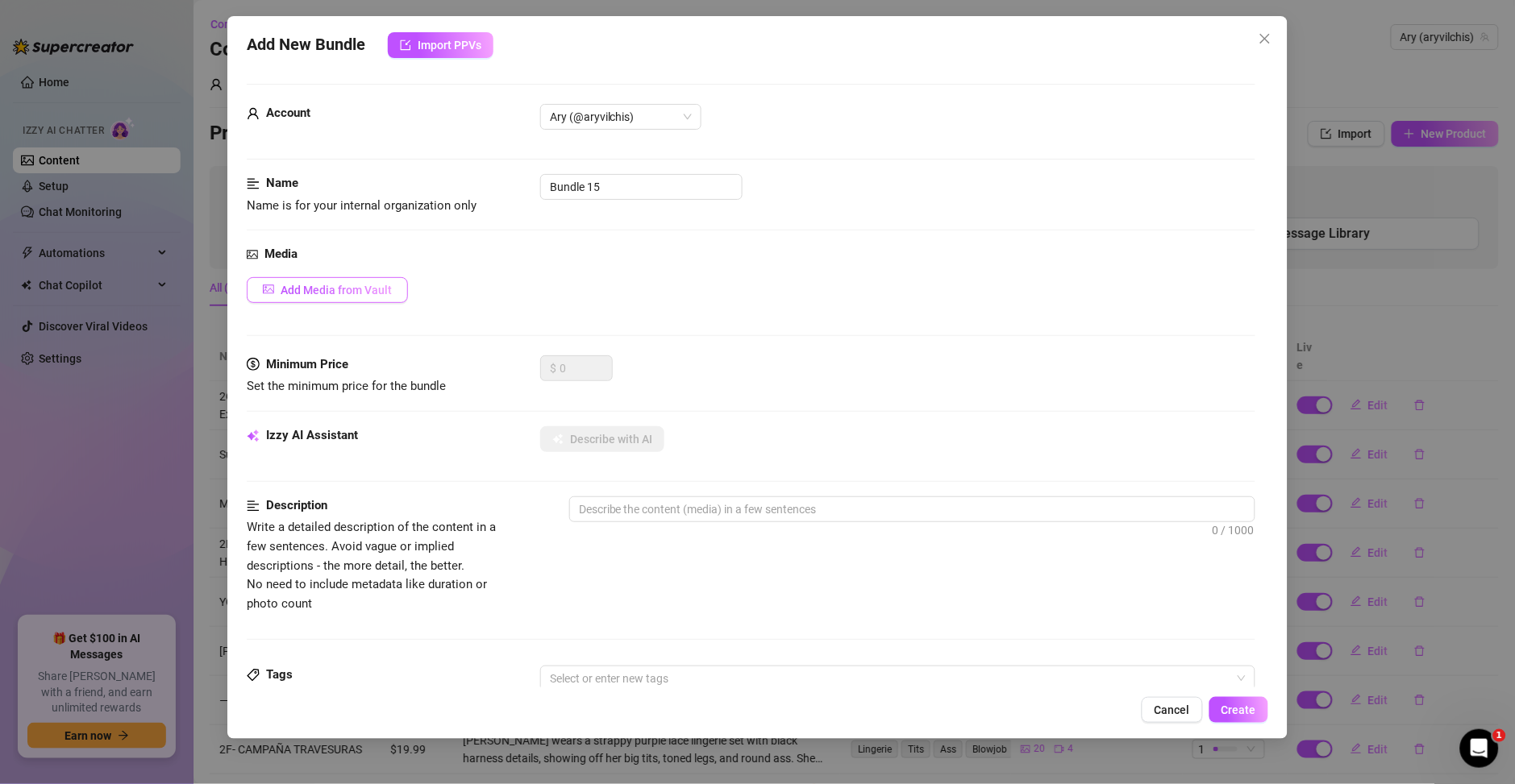
click at [363, 298] on button "Add Media from Vault" at bounding box center [327, 290] width 161 height 26
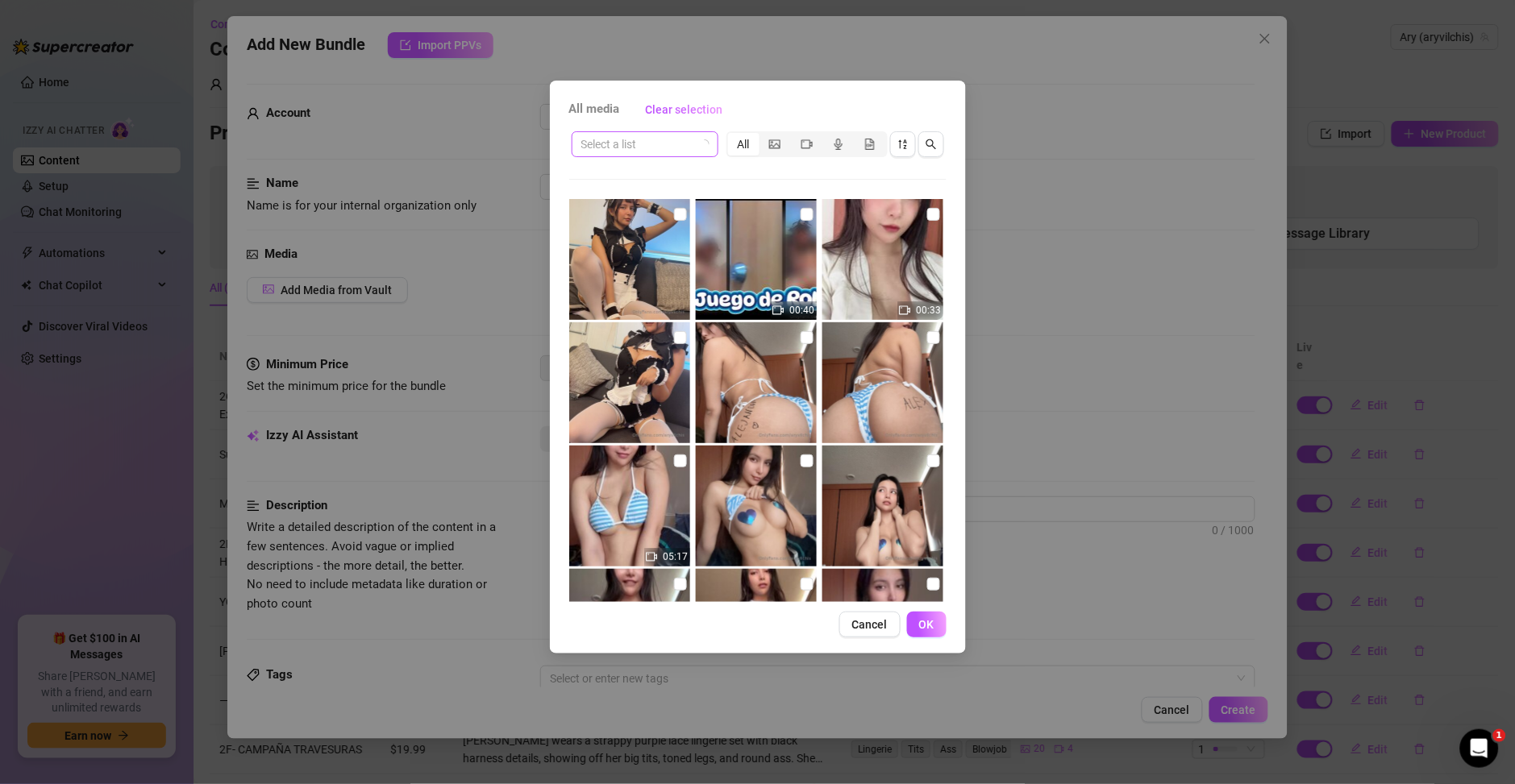
click at [700, 144] on icon "loading" at bounding box center [705, 145] width 14 height 14
click at [710, 143] on div "Select a list" at bounding box center [644, 145] width 146 height 26
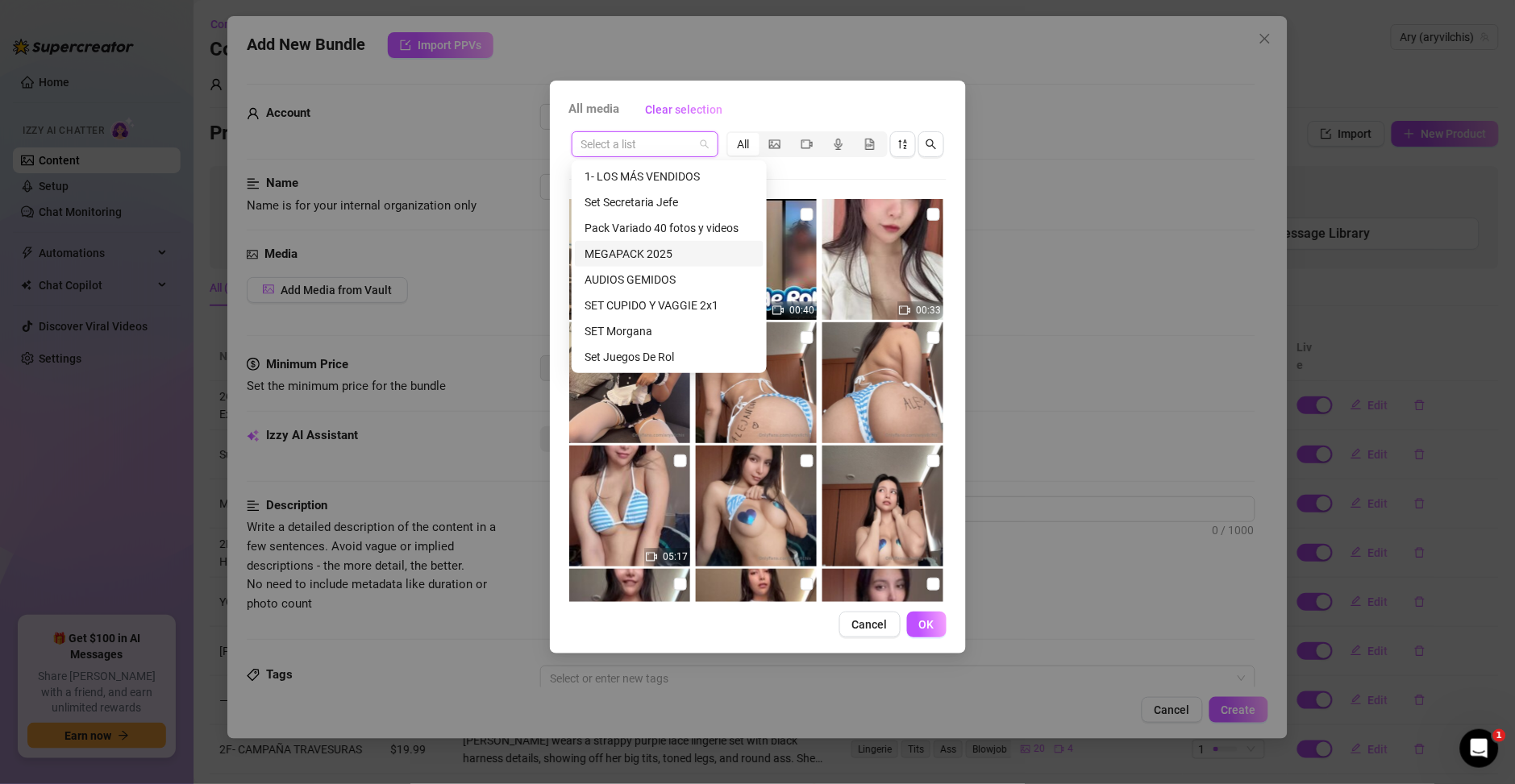
click at [681, 253] on div "MEGAPACK 2025" at bounding box center [669, 254] width 170 height 17
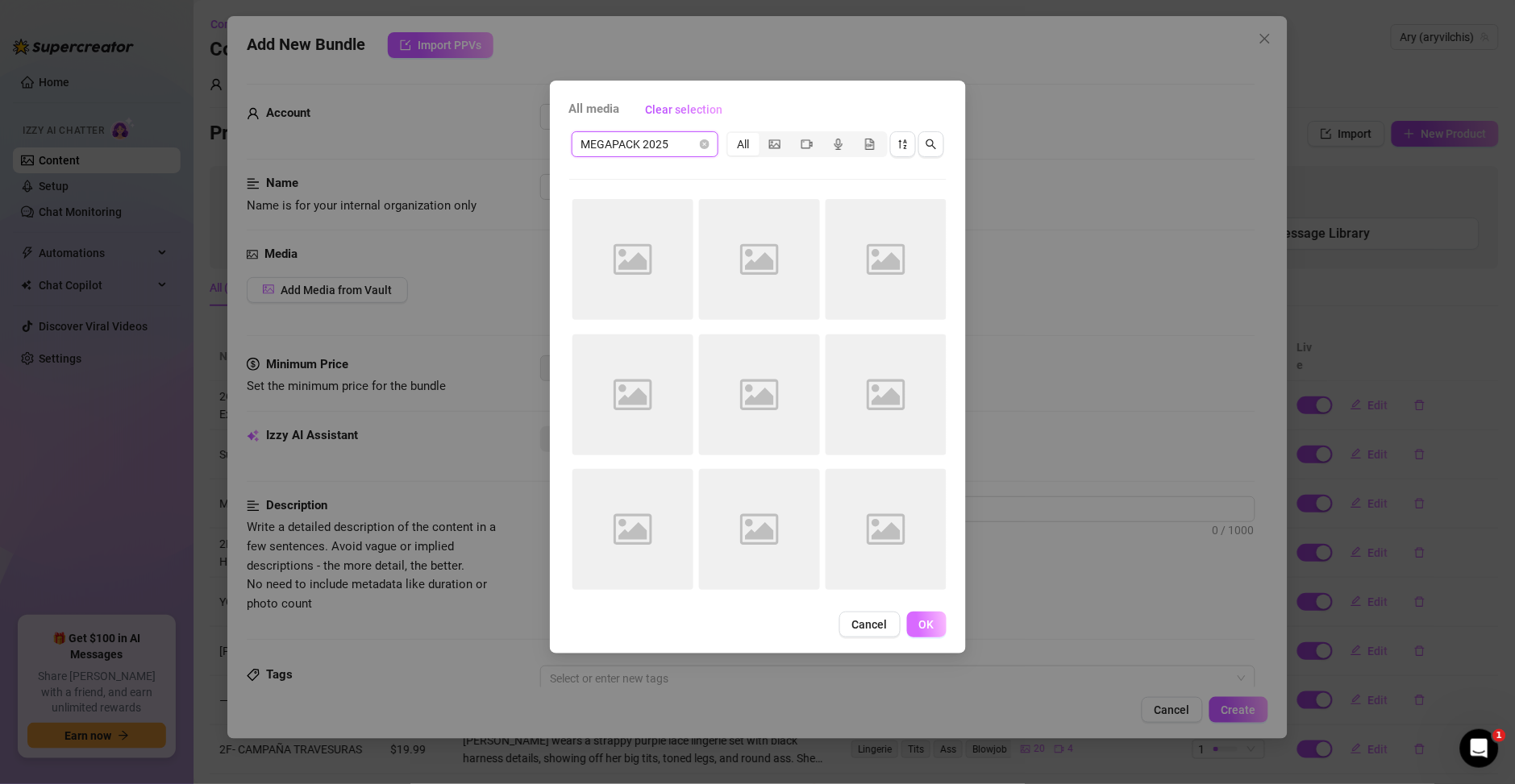
click at [938, 628] on button "OK" at bounding box center [927, 625] width 40 height 26
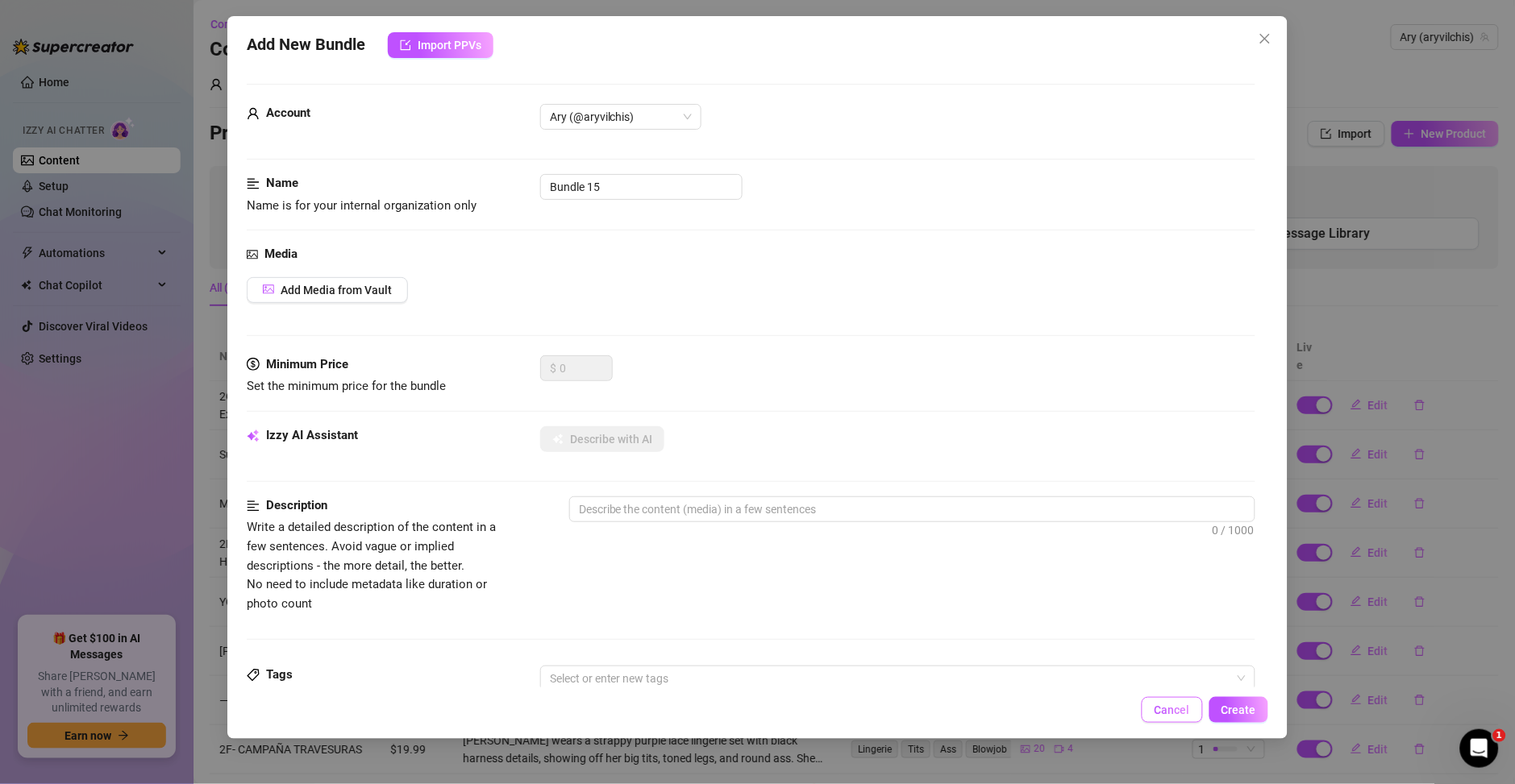
click at [1178, 712] on span "Cancel" at bounding box center [1172, 710] width 35 height 13
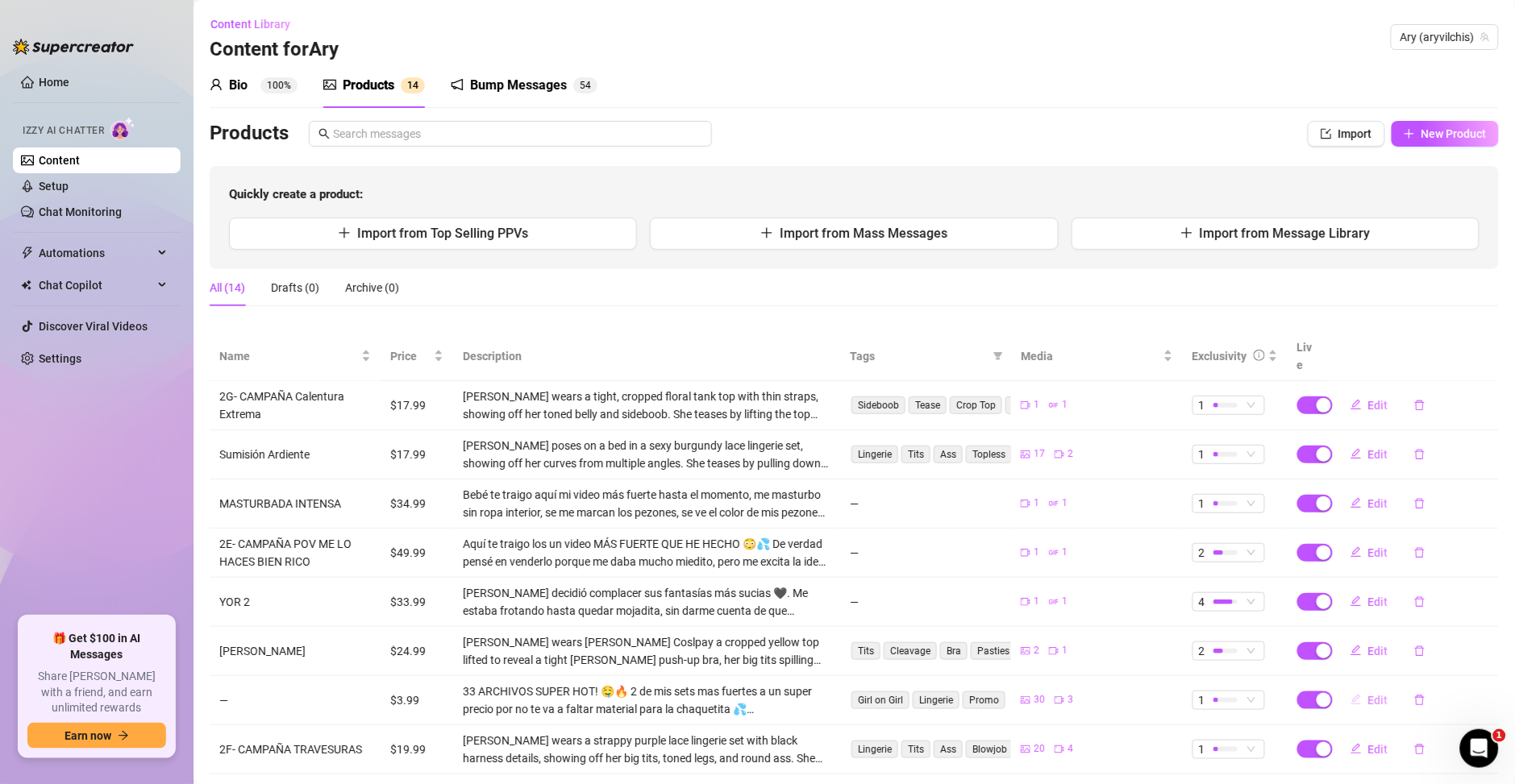
click at [1368, 694] on span "Edit" at bounding box center [1377, 700] width 20 height 13
type textarea "33 ARCHIVOS SUPER HOT! 🤤🔥 2 de mis sets mas fuertes a un super precio por no te…"
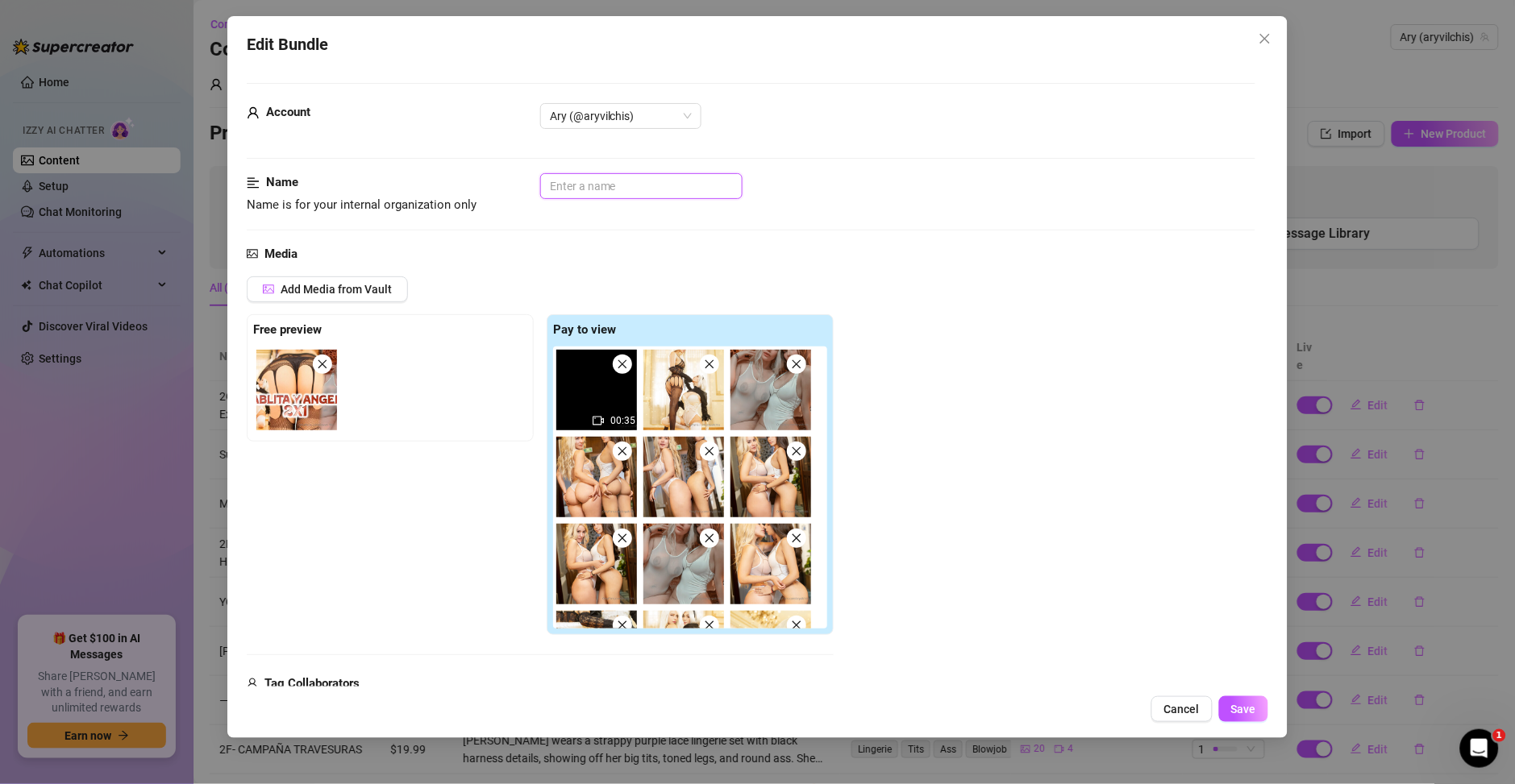
click at [577, 188] on input "text" at bounding box center [641, 186] width 203 height 26
type input "C"
click at [301, 381] on img at bounding box center [296, 389] width 81 height 80
drag, startPoint x: 596, startPoint y: 182, endPoint x: 601, endPoint y: 161, distance: 21.6
click at [596, 181] on input "Diablitas y Angelita" at bounding box center [641, 186] width 203 height 26
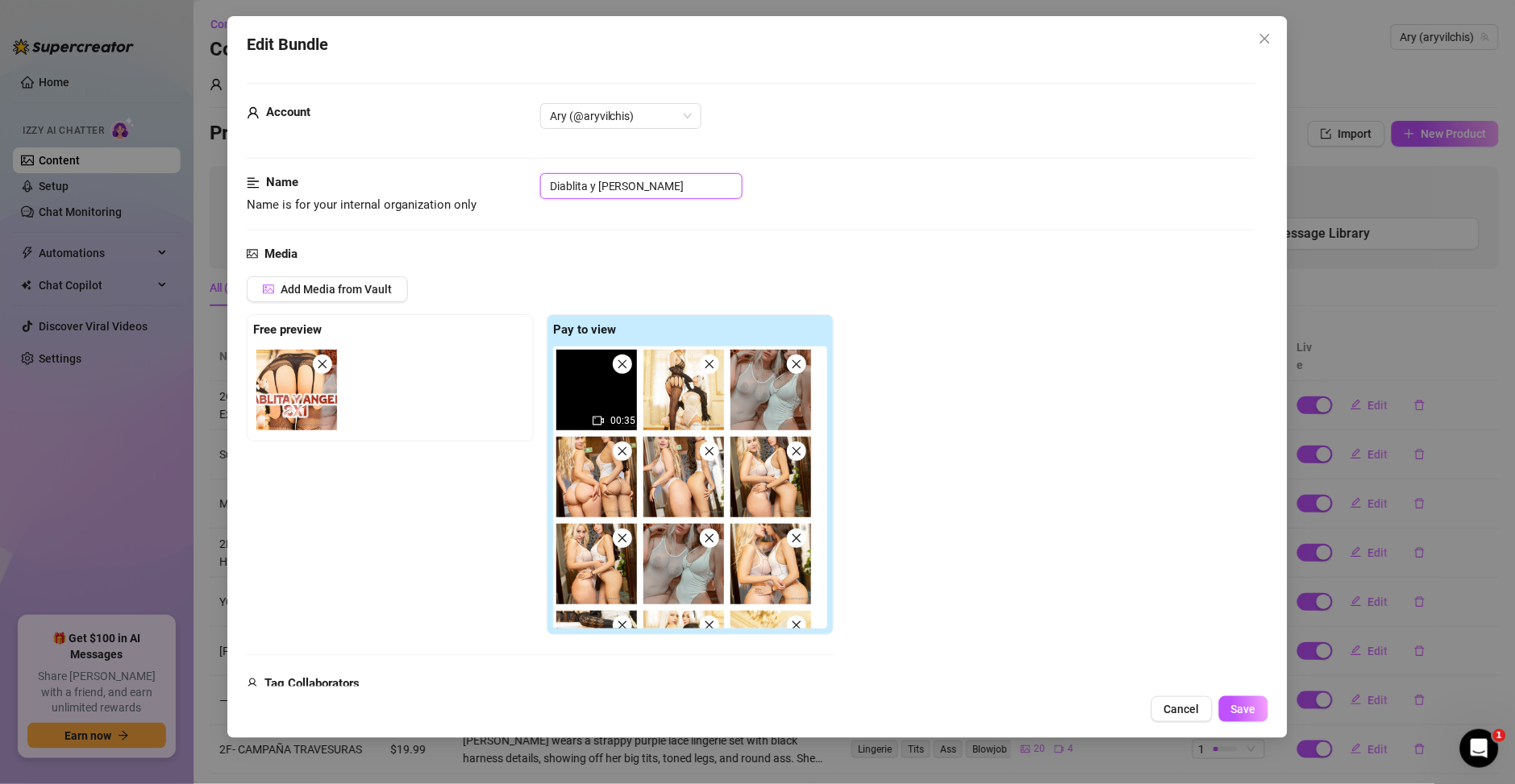
type input "Diablita y Angelita"
click at [785, 216] on div "Name Name is for your internal organization only Diablita y Angelita" at bounding box center [751, 209] width 1009 height 71
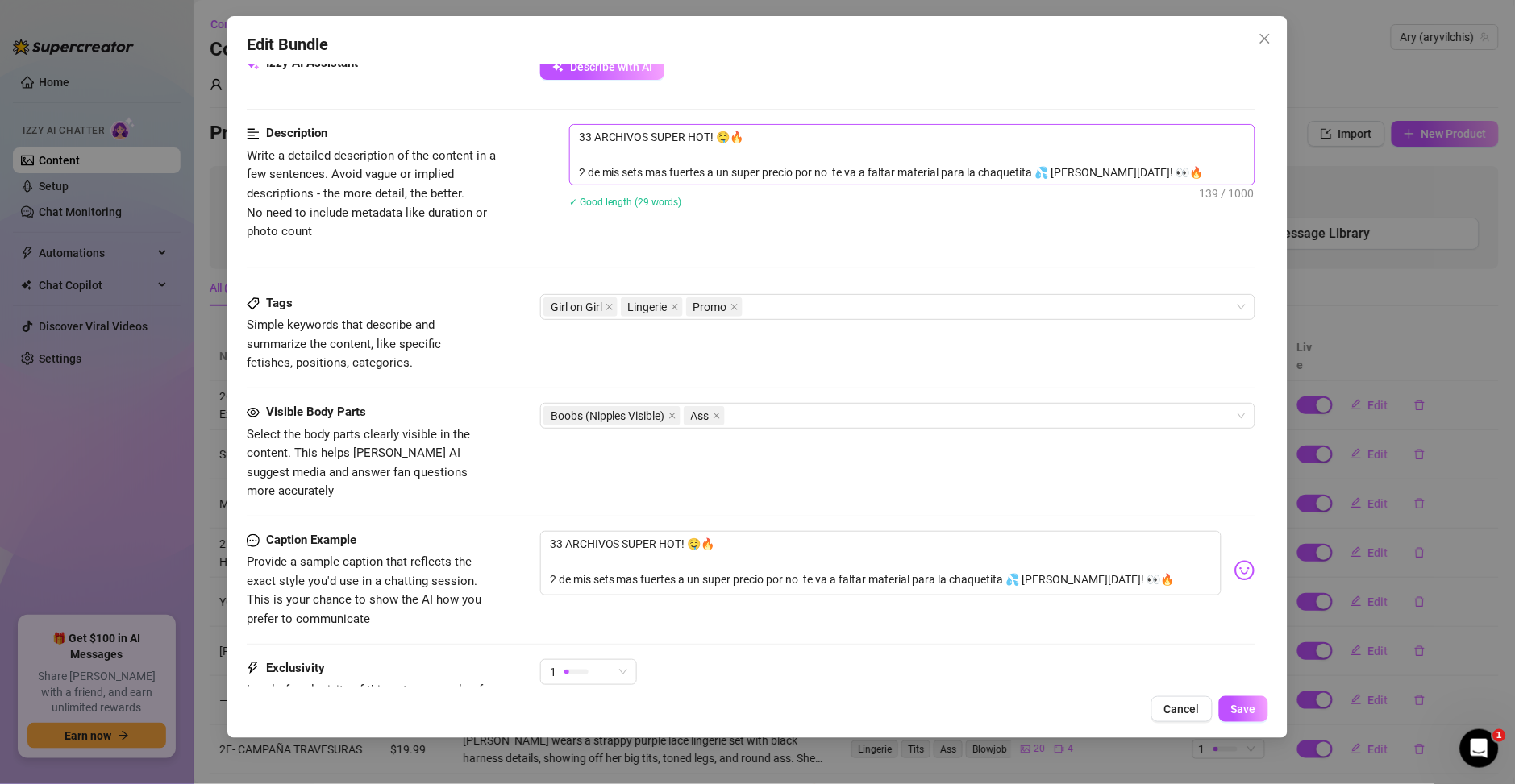
scroll to position [249, 0]
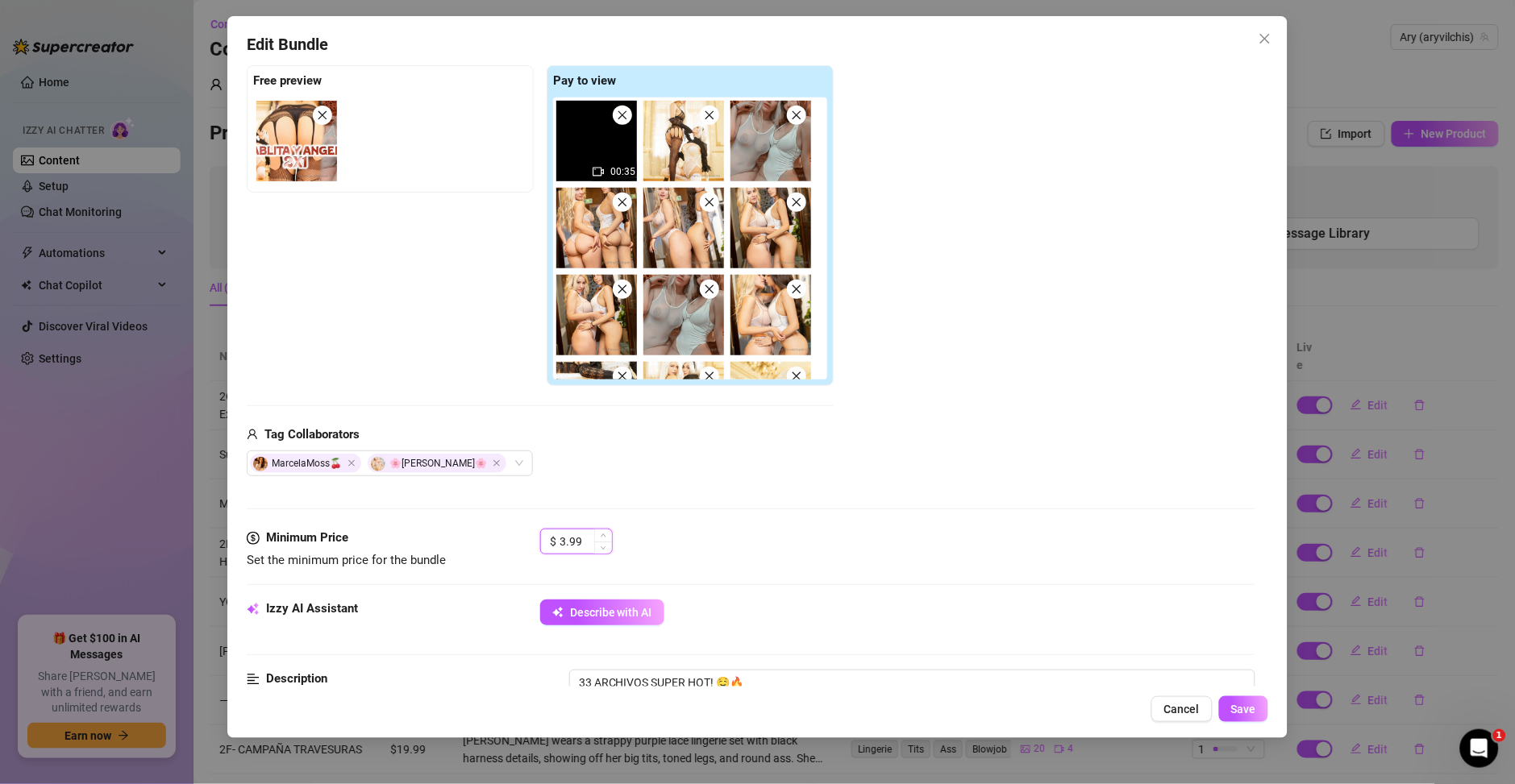
click at [592, 538] on input "3.99" at bounding box center [585, 542] width 53 height 24
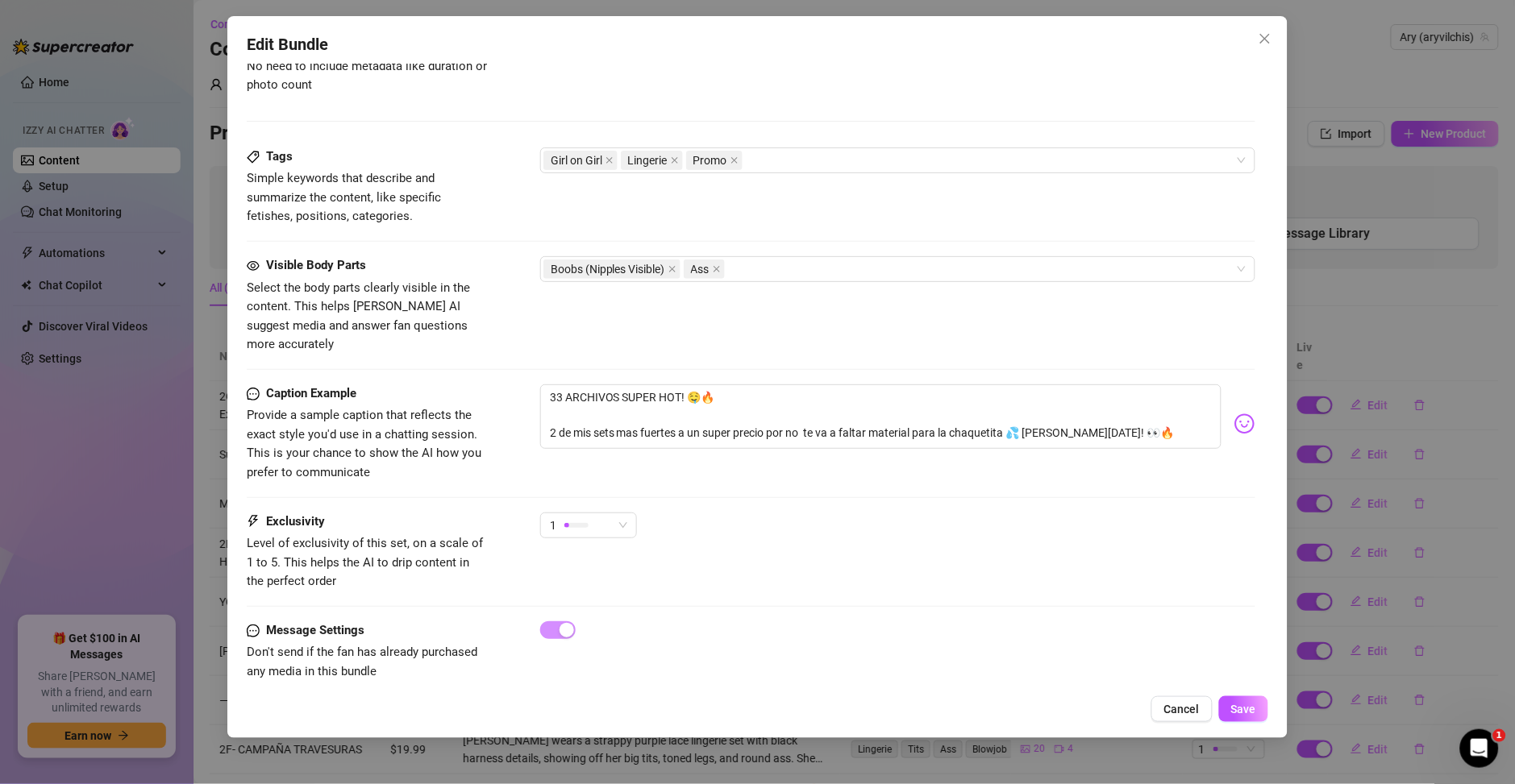
scroll to position [945, 0]
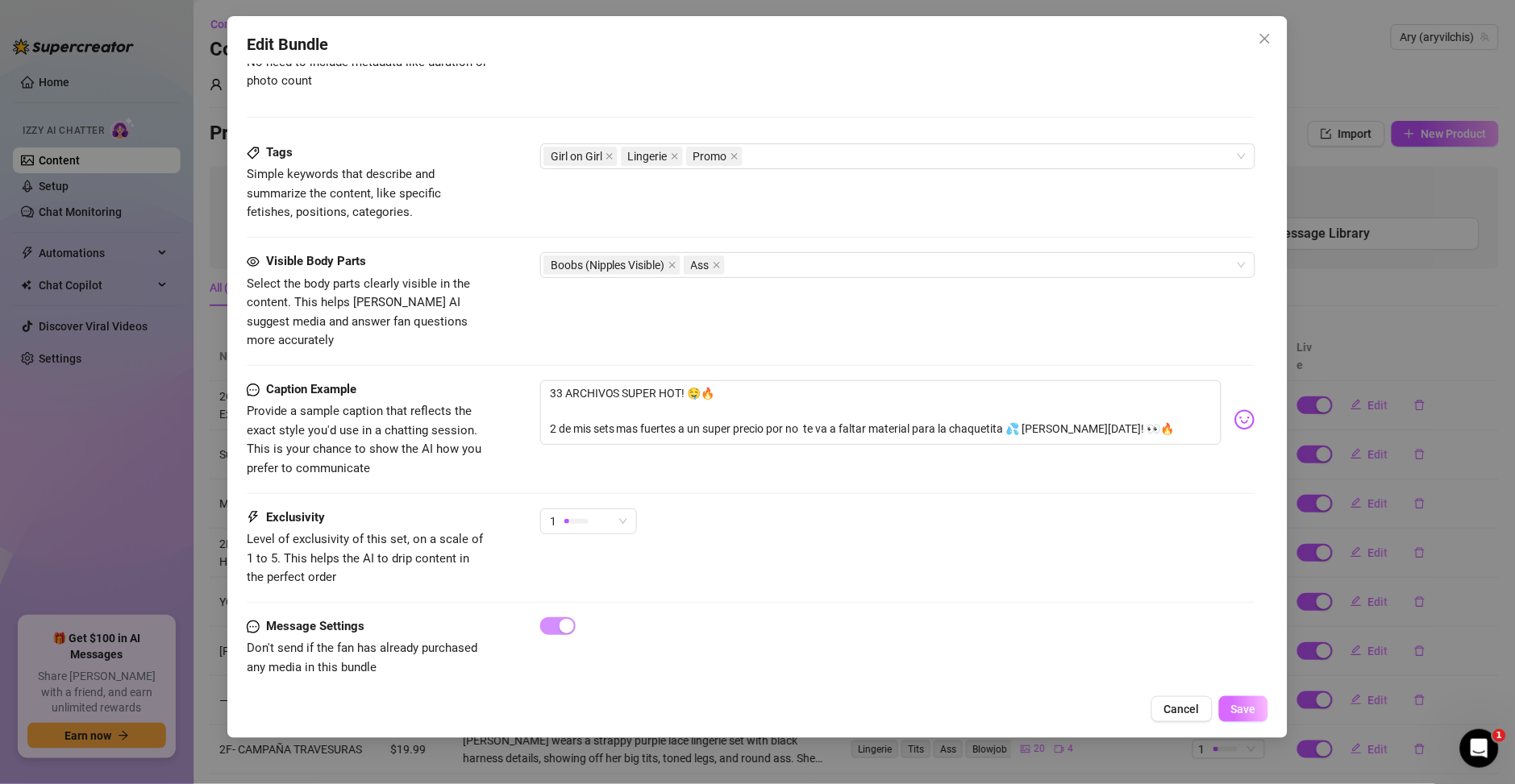
type input "5"
click at [1240, 716] on span "Save" at bounding box center [1243, 709] width 25 height 13
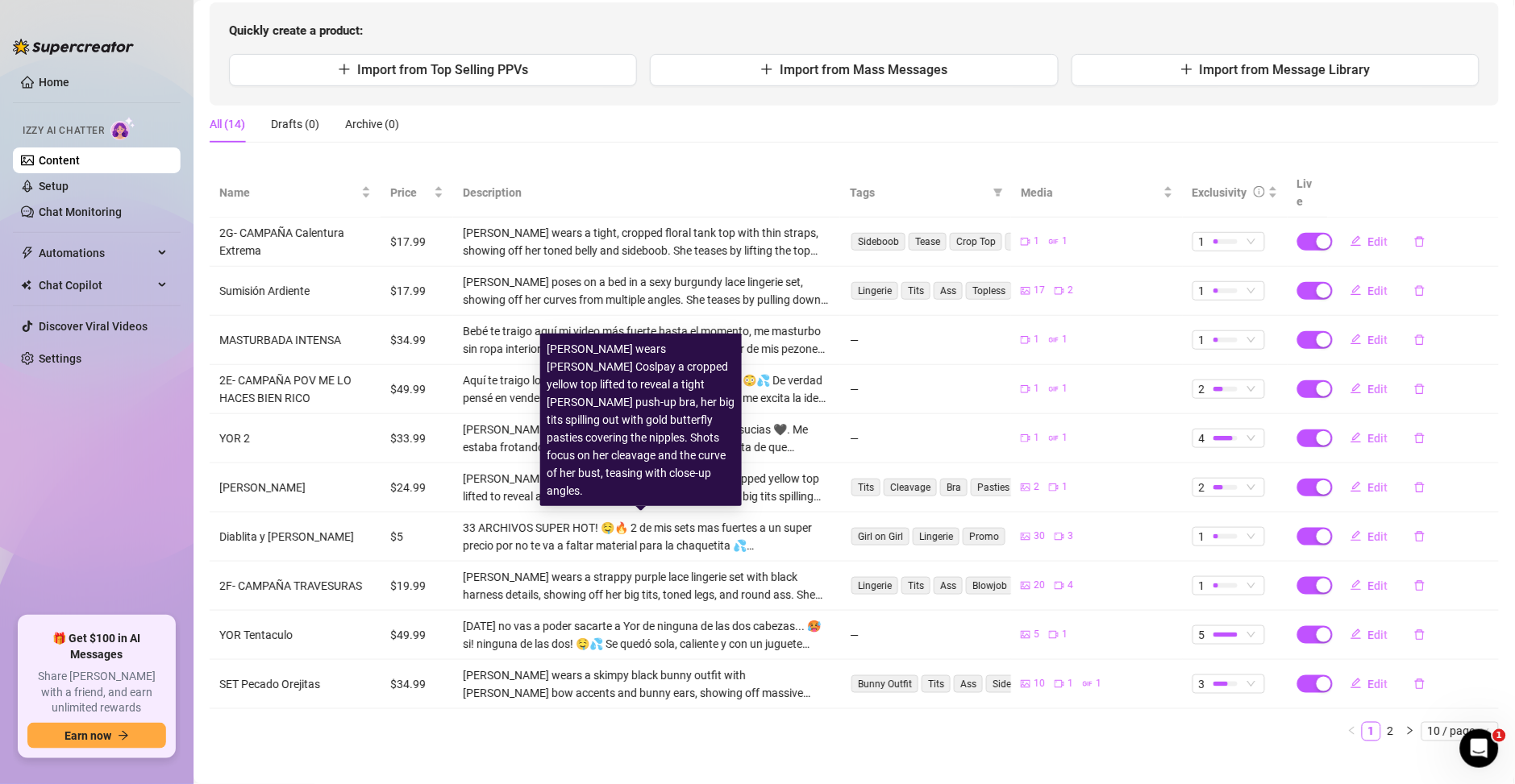
scroll to position [0, 0]
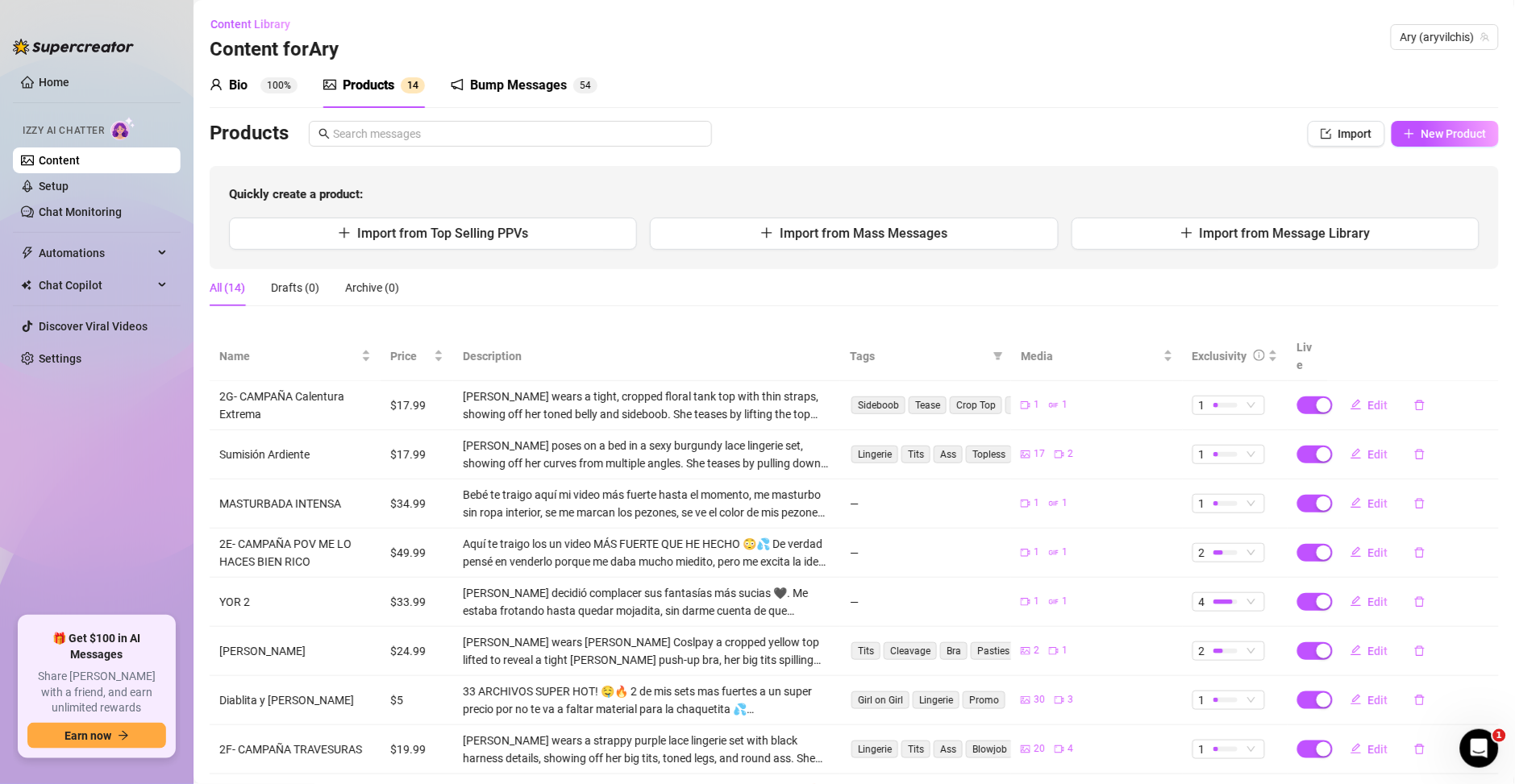
click at [1416, 149] on div "Products Import New Product Quickly create a product: Import from Top Selling P…" at bounding box center [854, 195] width 1289 height 148
click at [1419, 141] on button "New Product" at bounding box center [1445, 134] width 107 height 26
type textarea "Type your message here..."
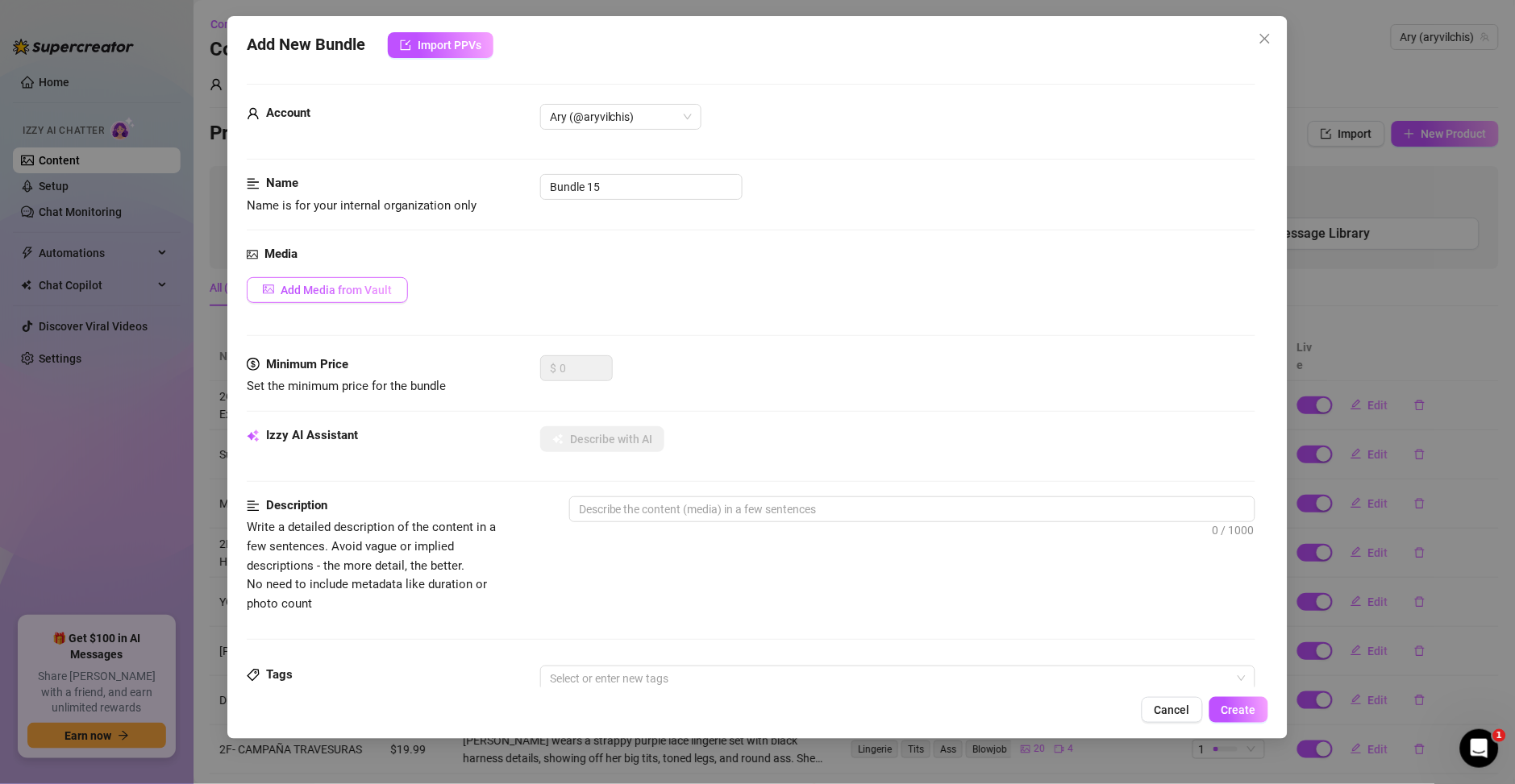
click at [326, 291] on span "Add Media from Vault" at bounding box center [336, 290] width 112 height 13
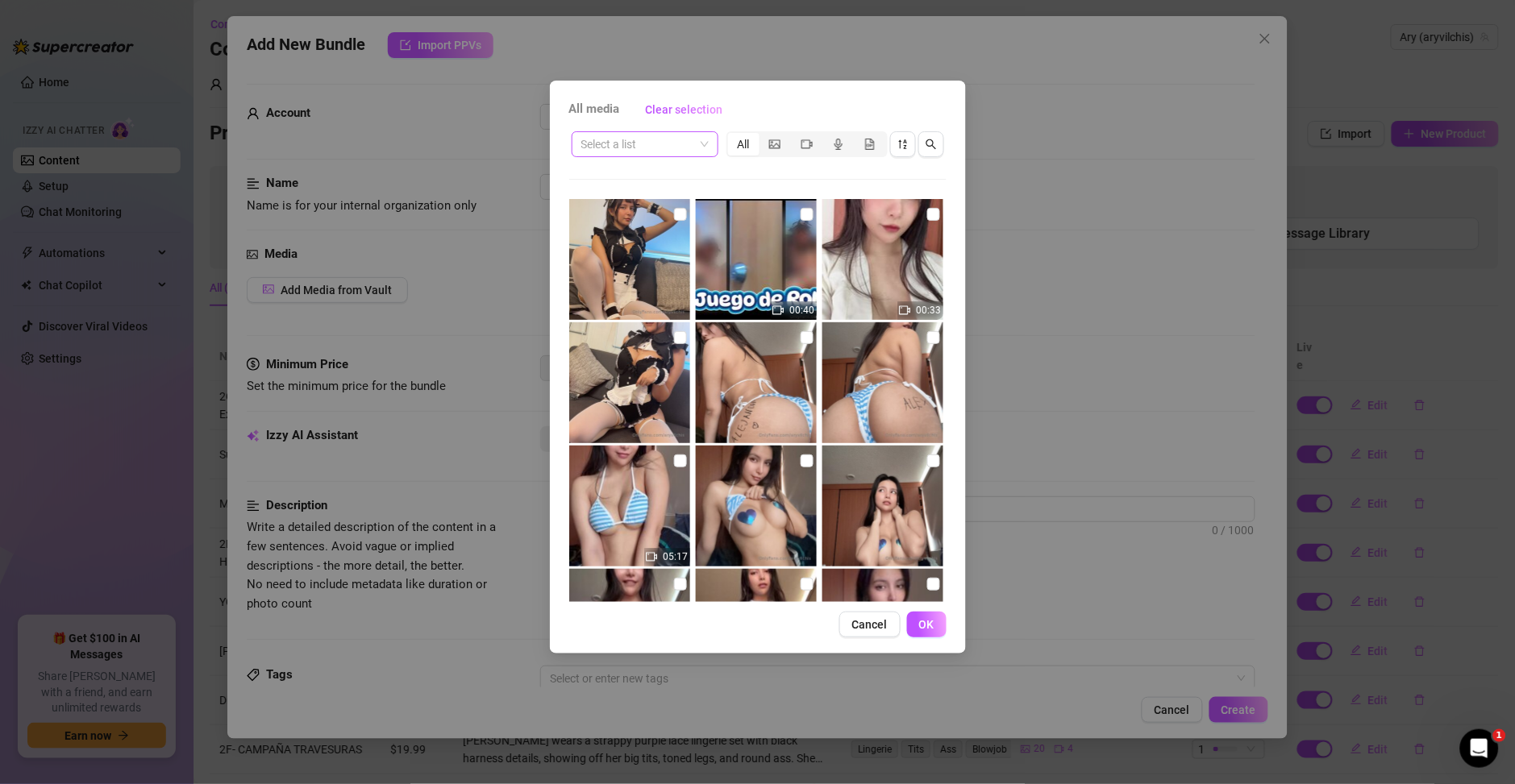
click at [702, 146] on span at bounding box center [644, 145] width 127 height 24
type input "vecina"
click at [702, 149] on span at bounding box center [644, 145] width 127 height 24
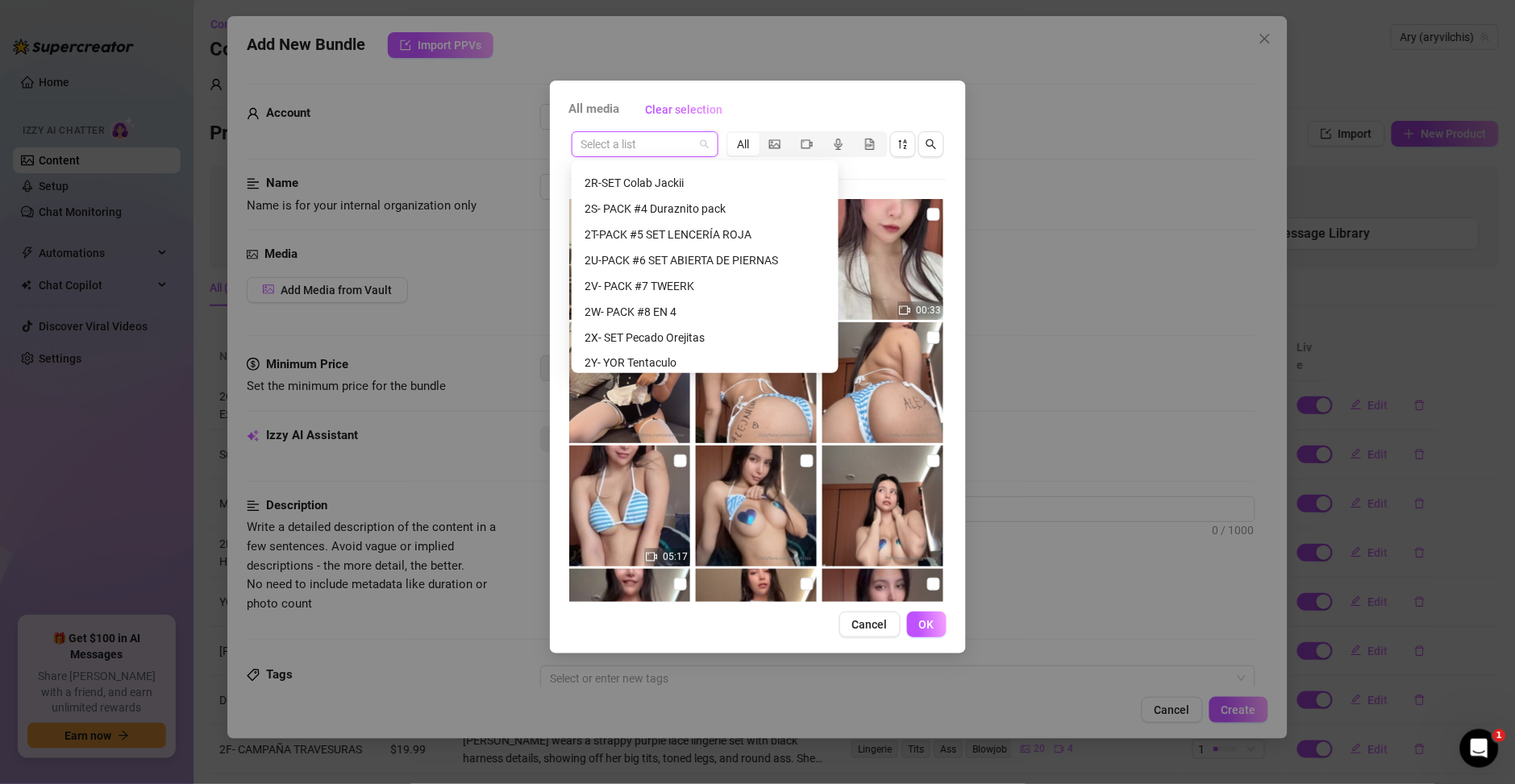
scroll to position [826, 0]
click at [697, 354] on div "2AD- Sueños Húmedos 💦" at bounding box center [705, 357] width 241 height 17
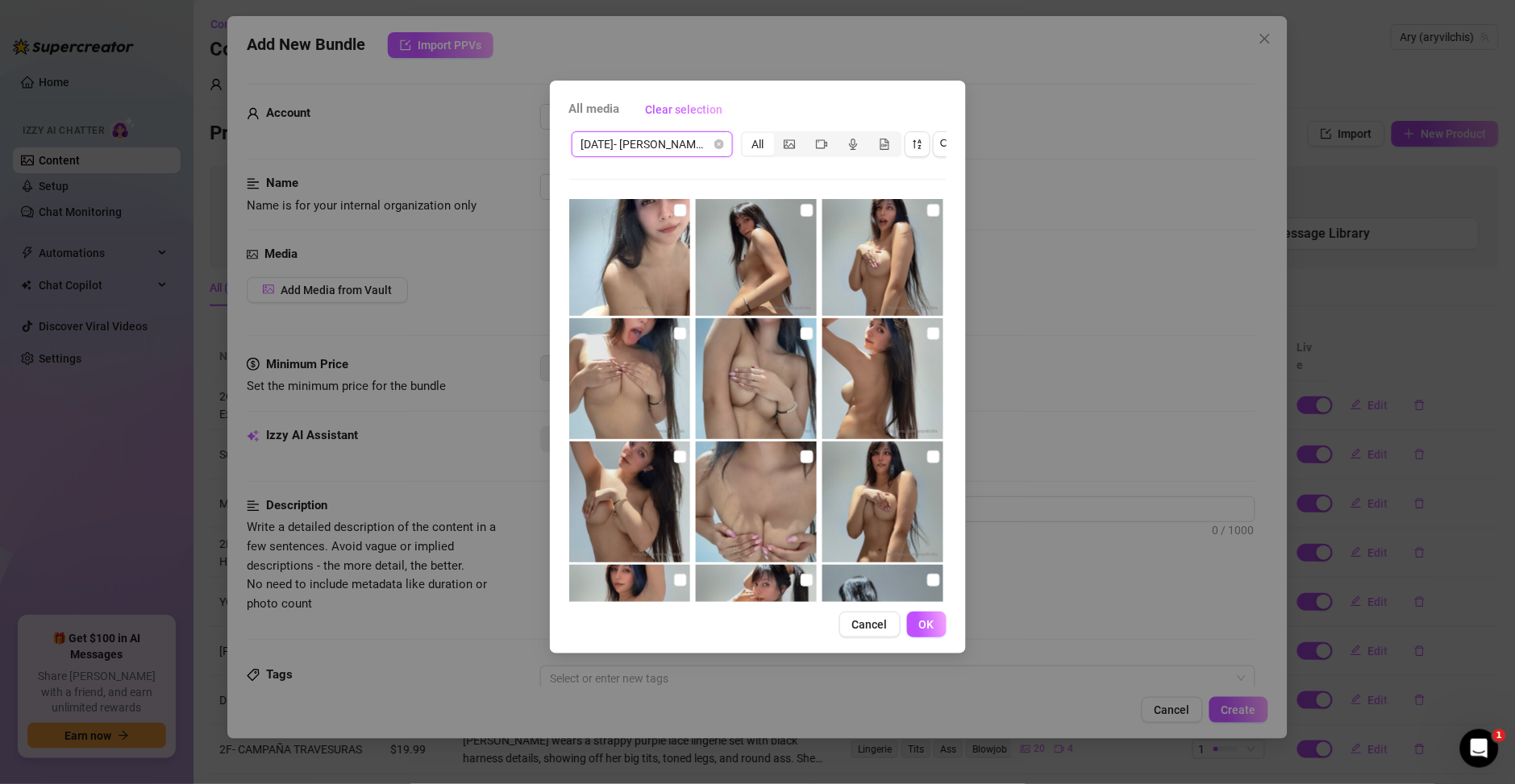
scroll to position [0, 0]
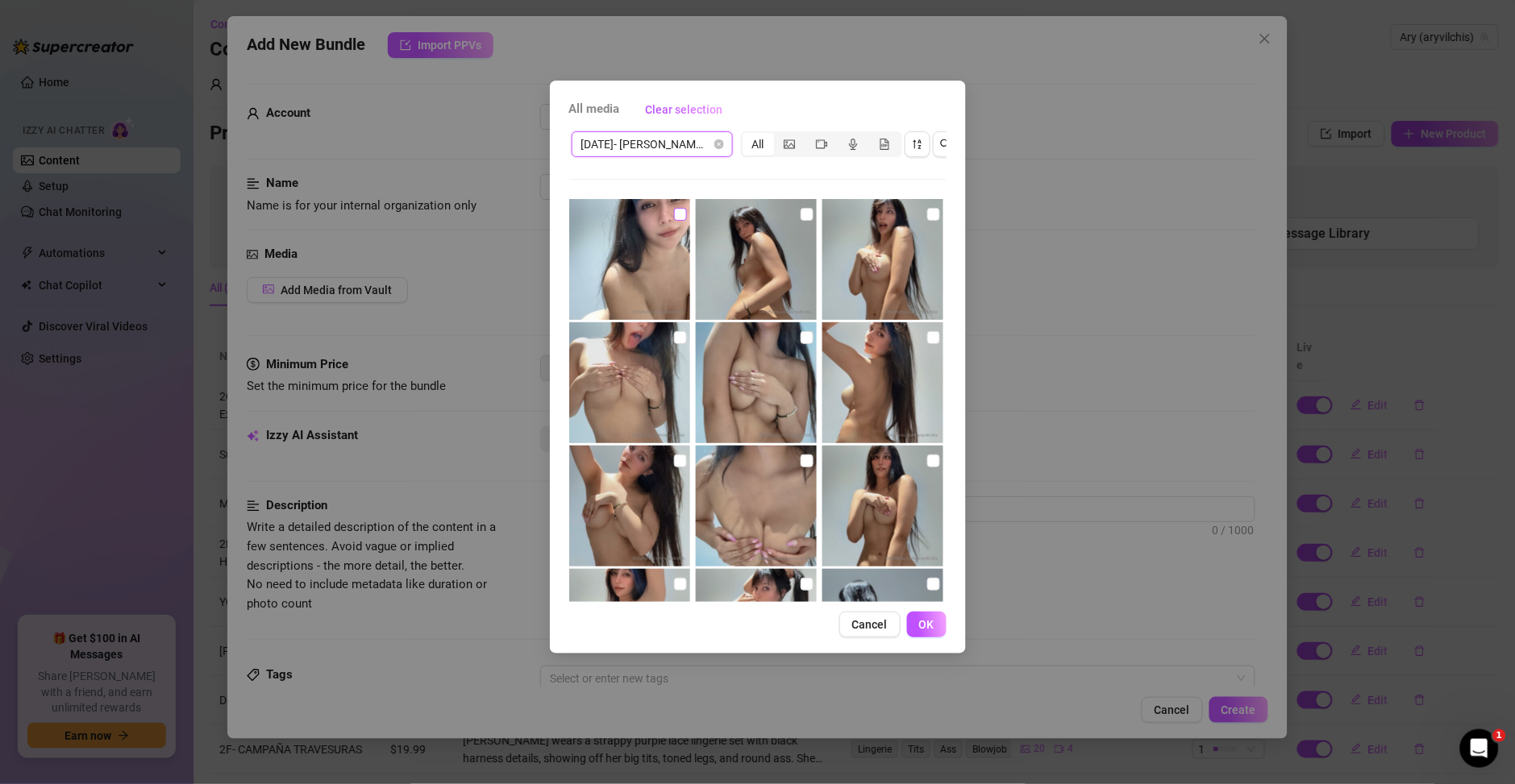
click at [674, 210] on input "checkbox" at bounding box center [680, 214] width 13 height 13
click at [674, 213] on input "checkbox" at bounding box center [680, 214] width 13 height 13
click at [675, 215] on input "checkbox" at bounding box center [680, 214] width 13 height 13
checkbox input "true"
click at [758, 231] on img at bounding box center [757, 260] width 121 height 121
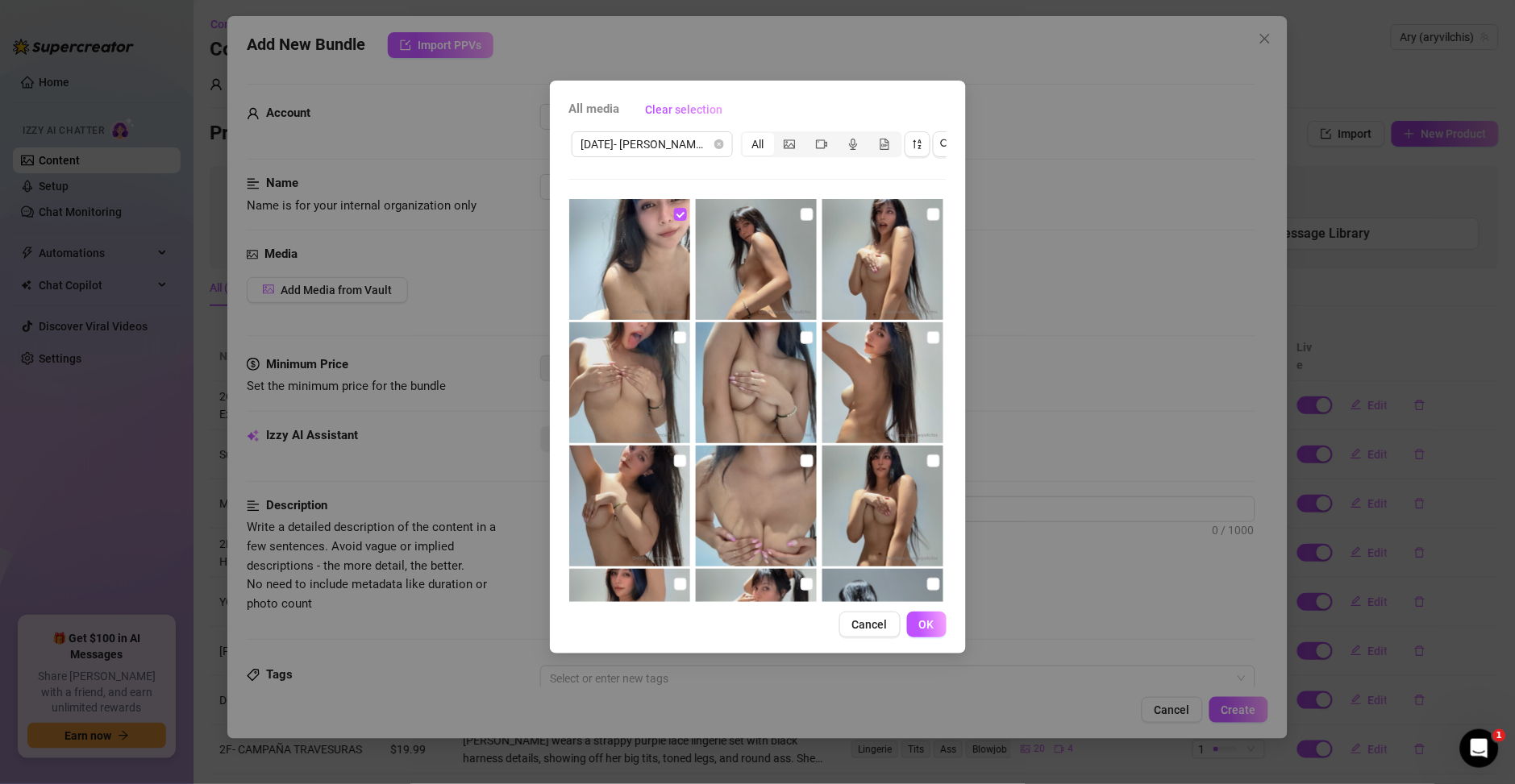
checkbox input "true"
click at [854, 287] on img at bounding box center [883, 260] width 121 height 121
checkbox input "true"
click at [878, 370] on img at bounding box center [883, 382] width 121 height 121
checkbox input "true"
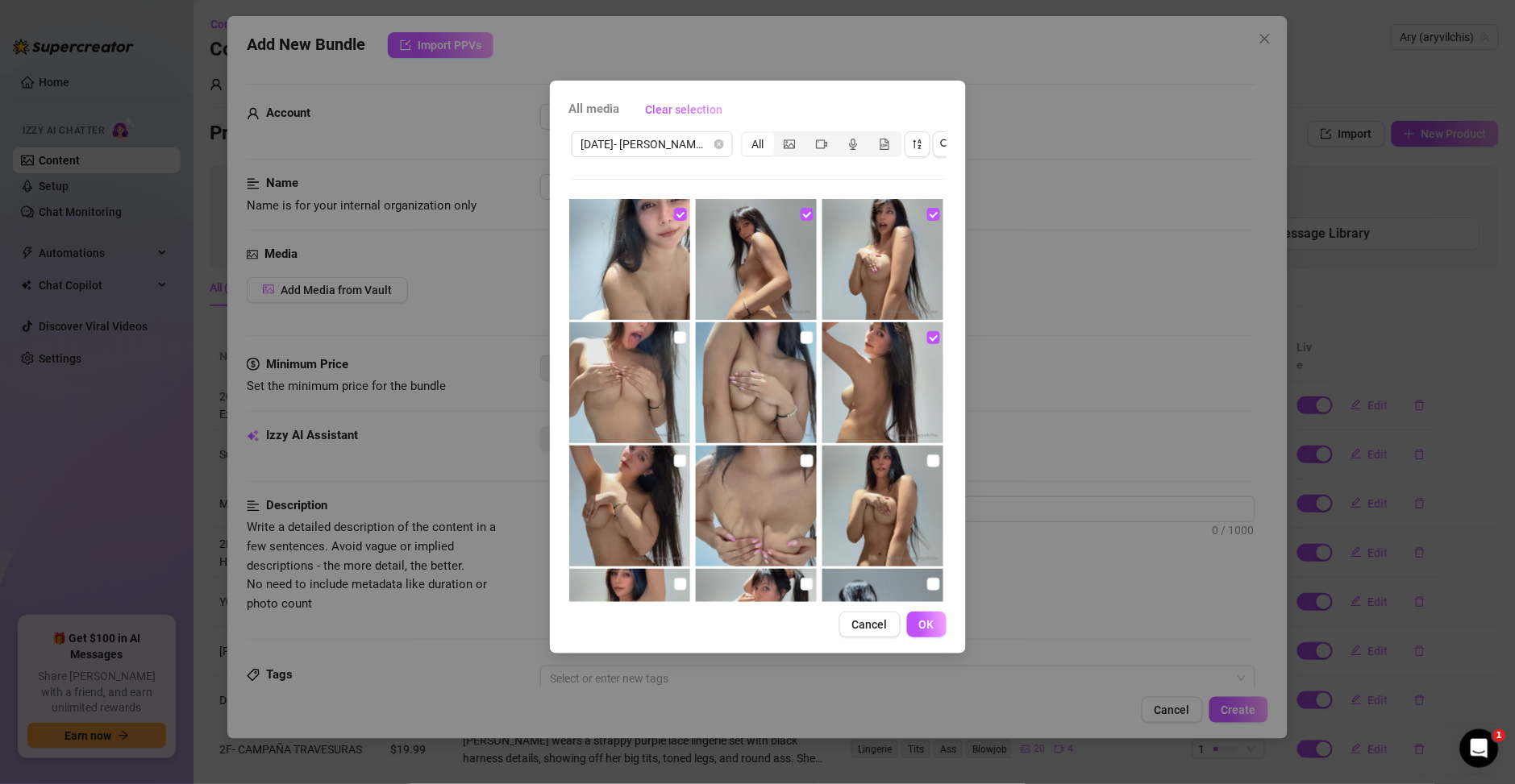
click at [735, 377] on img at bounding box center [757, 382] width 121 height 121
checkbox input "true"
click at [661, 380] on img at bounding box center [629, 382] width 121 height 121
checkbox input "true"
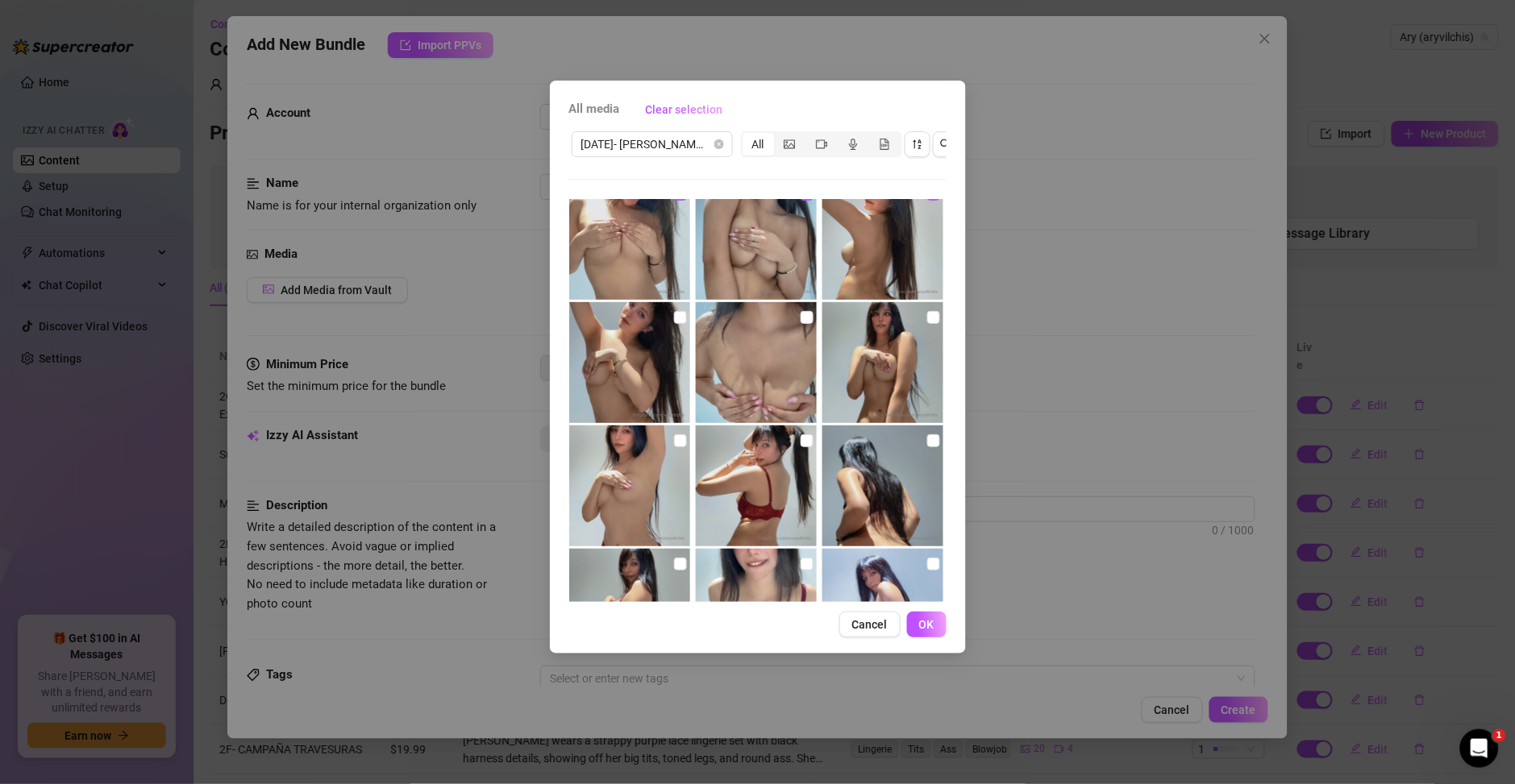
scroll to position [238, 0]
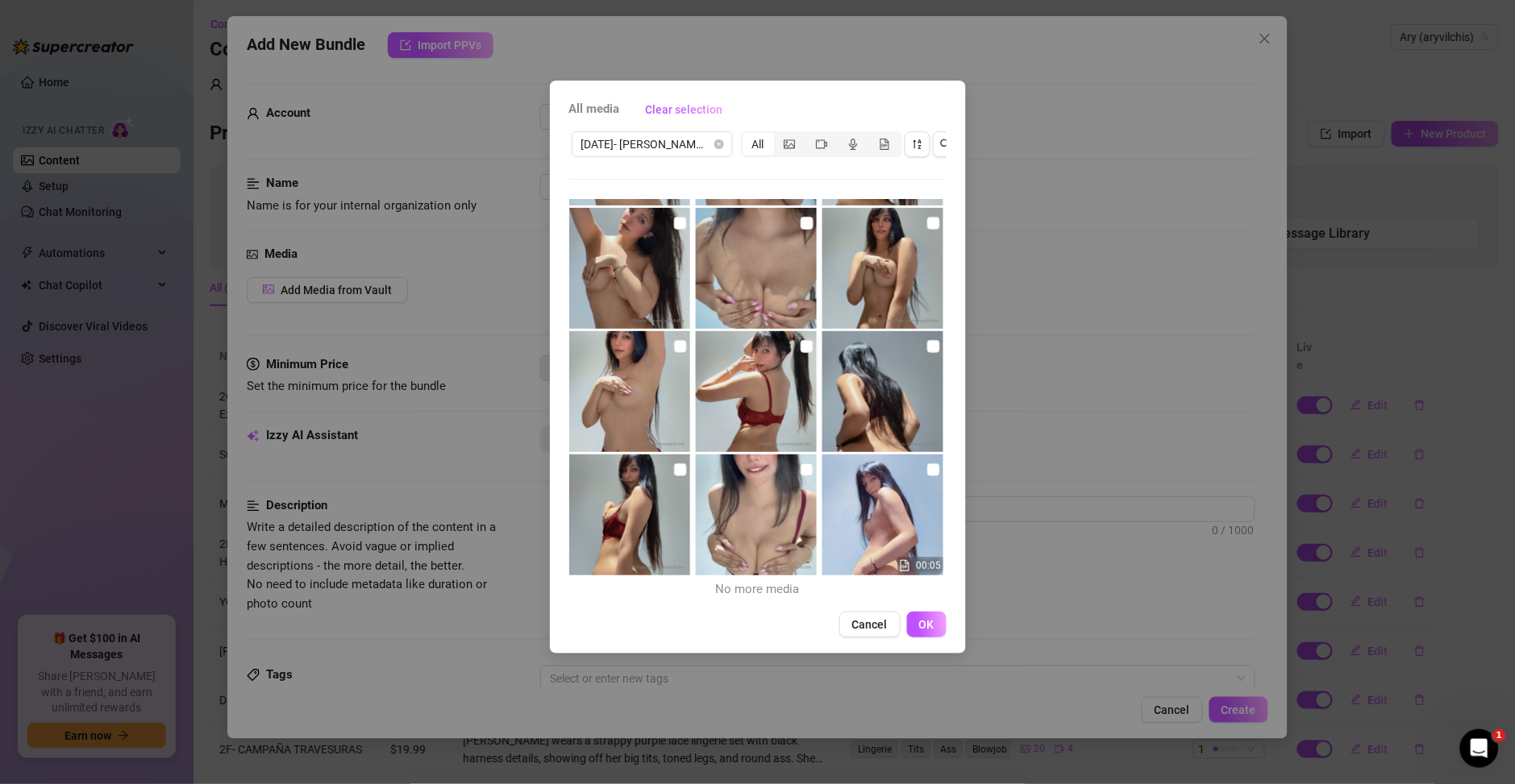
click at [683, 452] on div "00:05 No more media" at bounding box center [758, 401] width 377 height 403
click at [661, 521] on img at bounding box center [629, 515] width 121 height 121
checkbox input "true"
click at [767, 375] on img at bounding box center [757, 392] width 121 height 121
checkbox input "true"
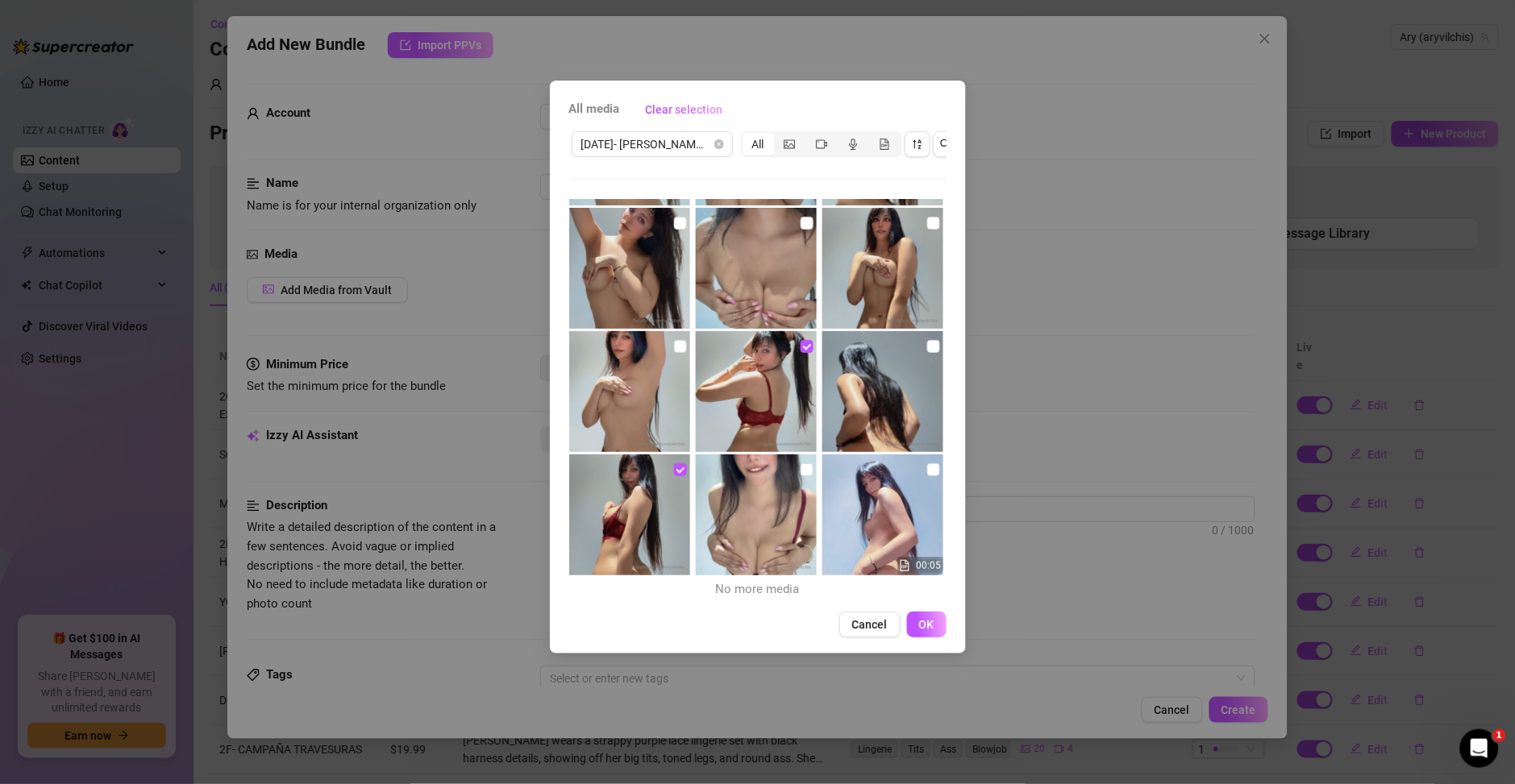
click at [661, 376] on img at bounding box center [629, 392] width 121 height 121
checkbox input "true"
click at [852, 376] on img at bounding box center [883, 392] width 121 height 121
checkbox input "true"
click at [858, 498] on img at bounding box center [883, 515] width 121 height 121
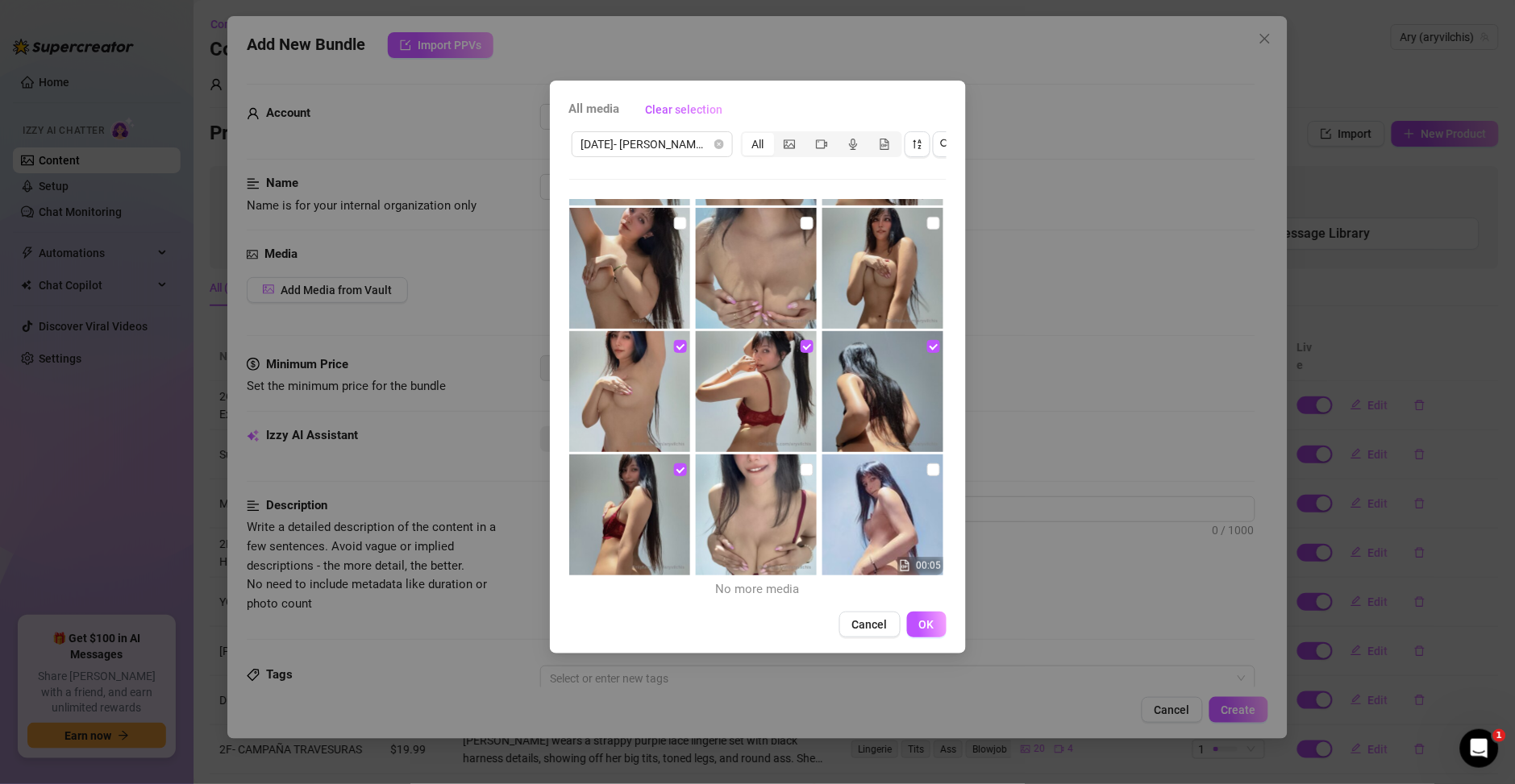
checkbox input "true"
click at [777, 503] on img at bounding box center [757, 515] width 121 height 121
checkbox input "true"
click at [667, 280] on img at bounding box center [629, 268] width 121 height 121
checkbox input "true"
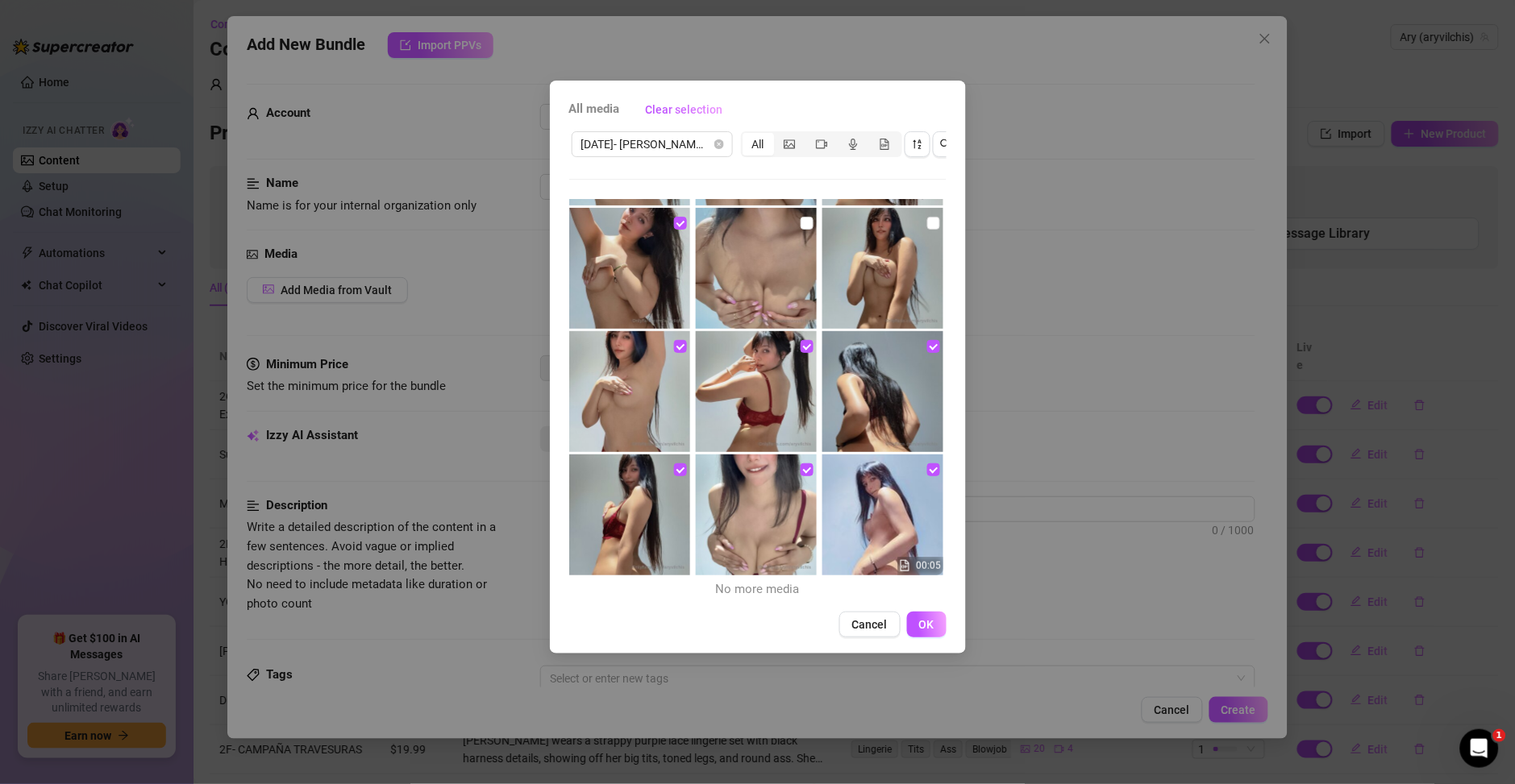
click at [728, 278] on img at bounding box center [757, 268] width 121 height 121
checkbox input "true"
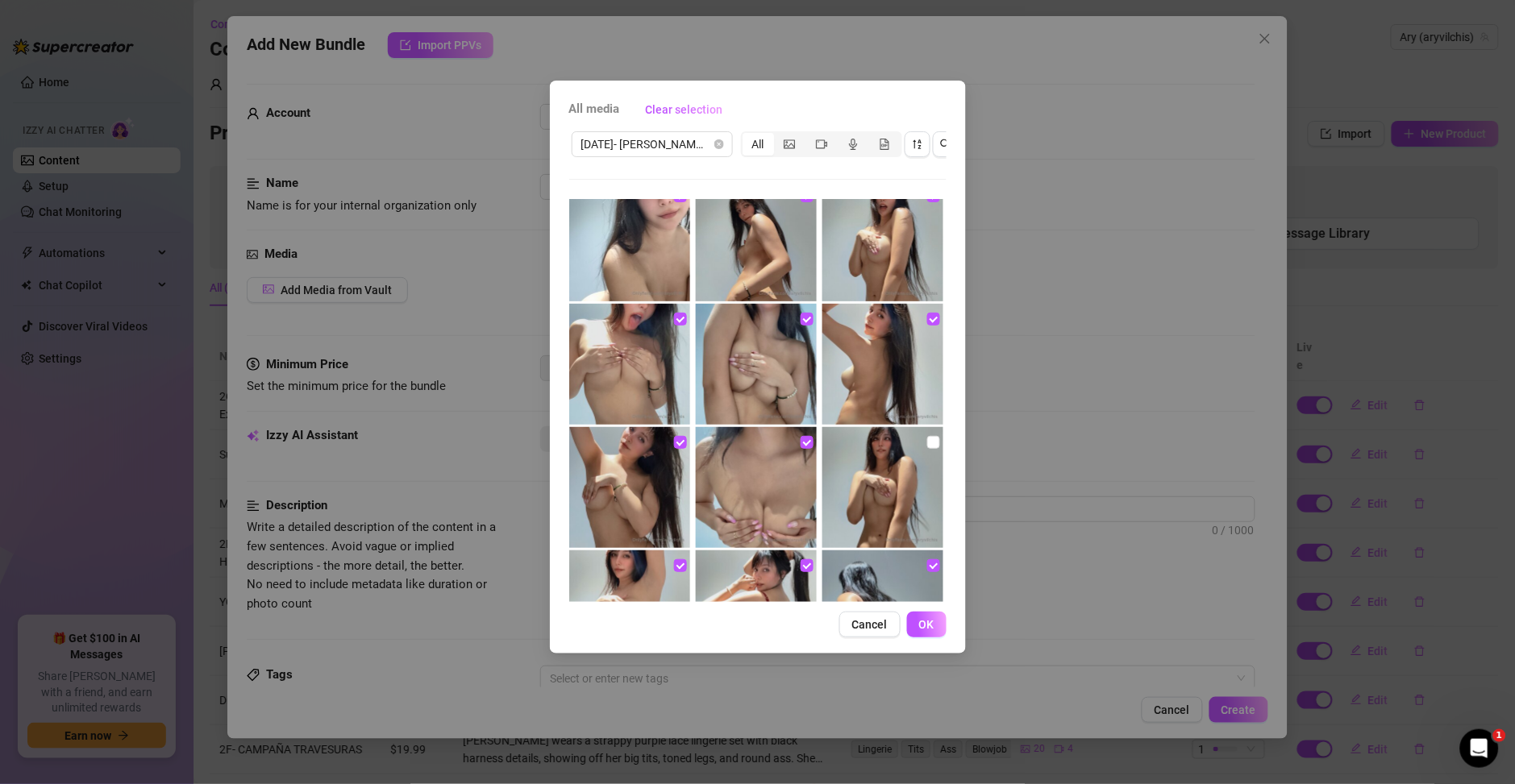
scroll to position [0, 0]
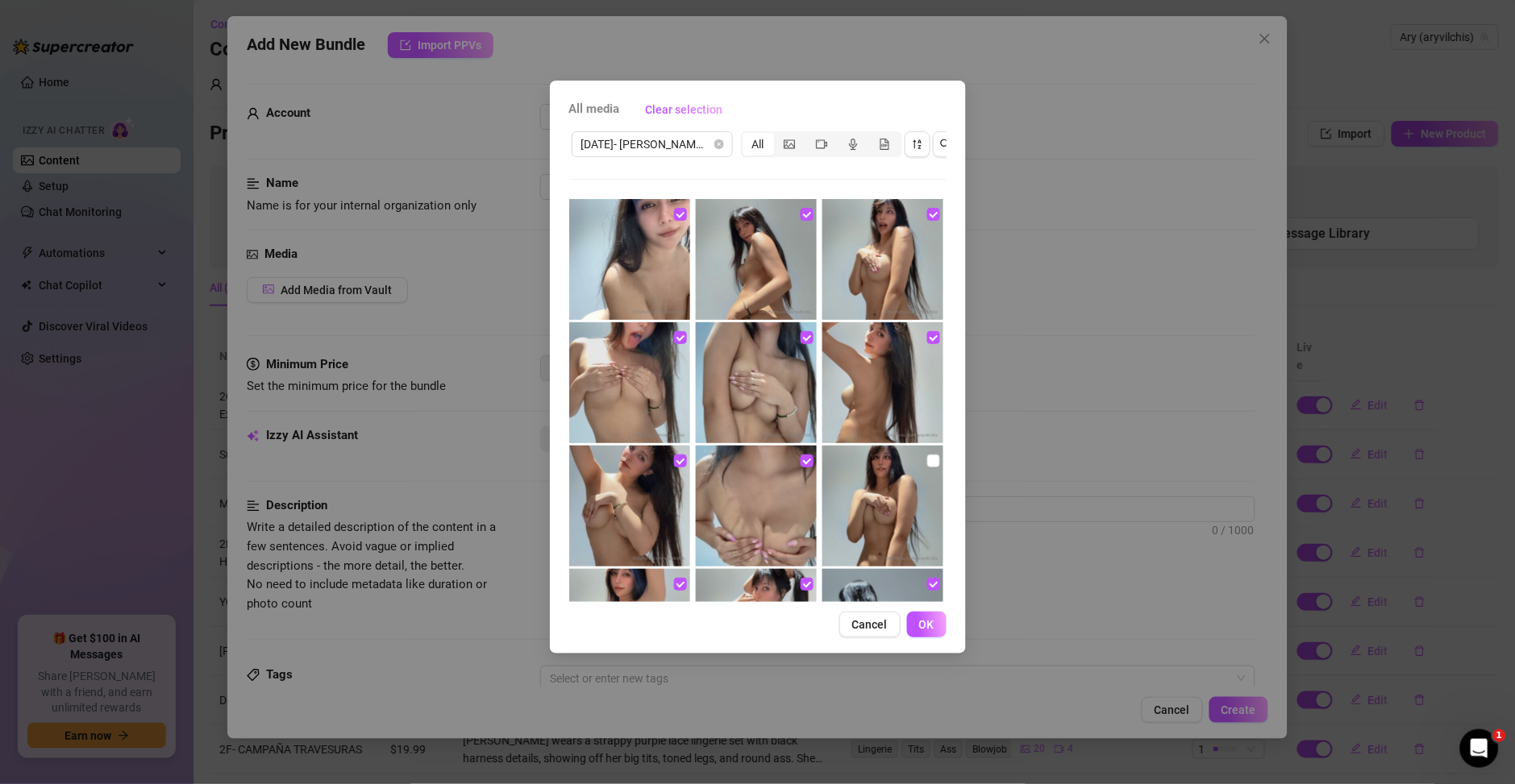
click at [866, 467] on img at bounding box center [883, 506] width 121 height 121
checkbox input "true"
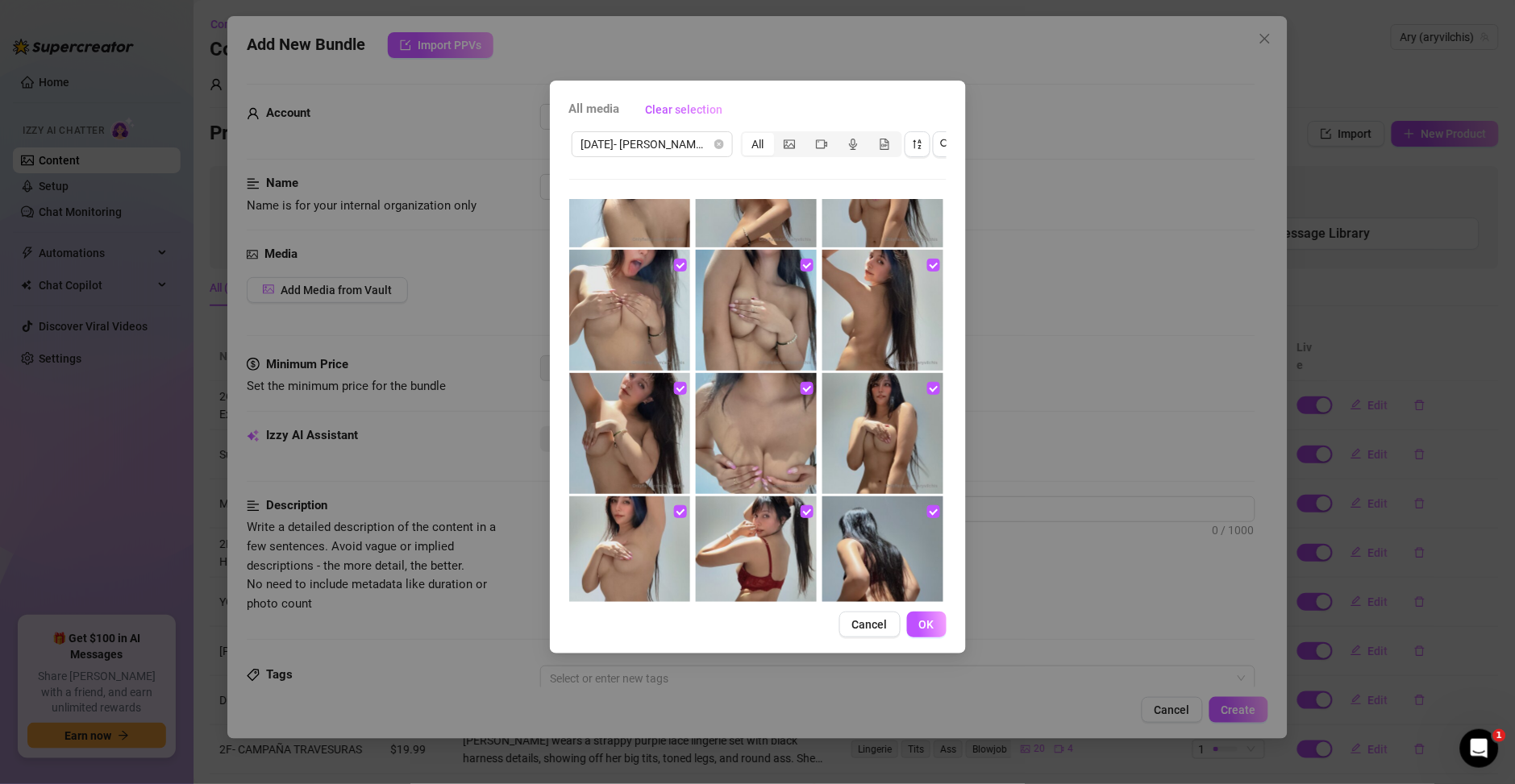
scroll to position [238, 0]
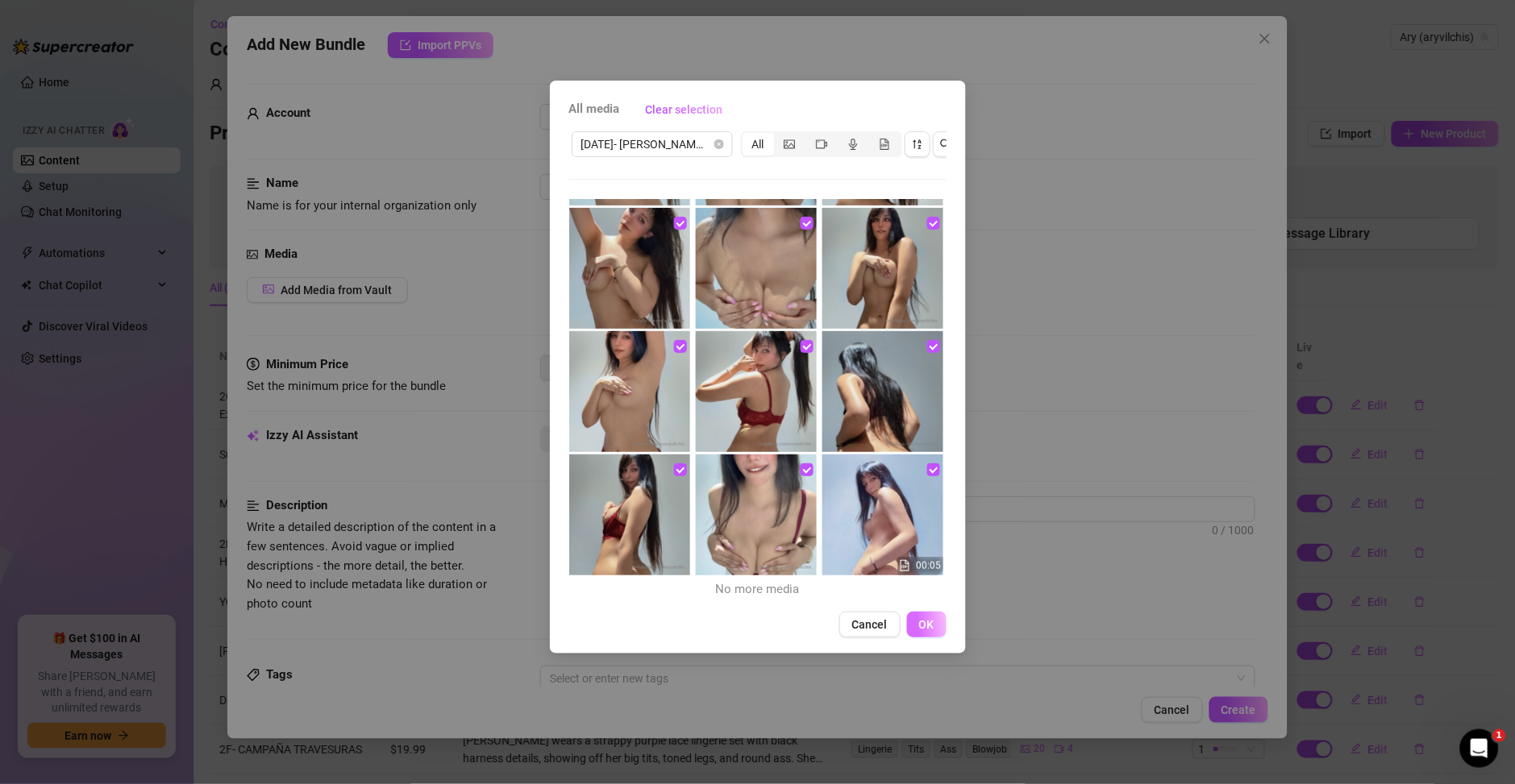
click at [925, 631] on span "OK" at bounding box center [927, 624] width 16 height 13
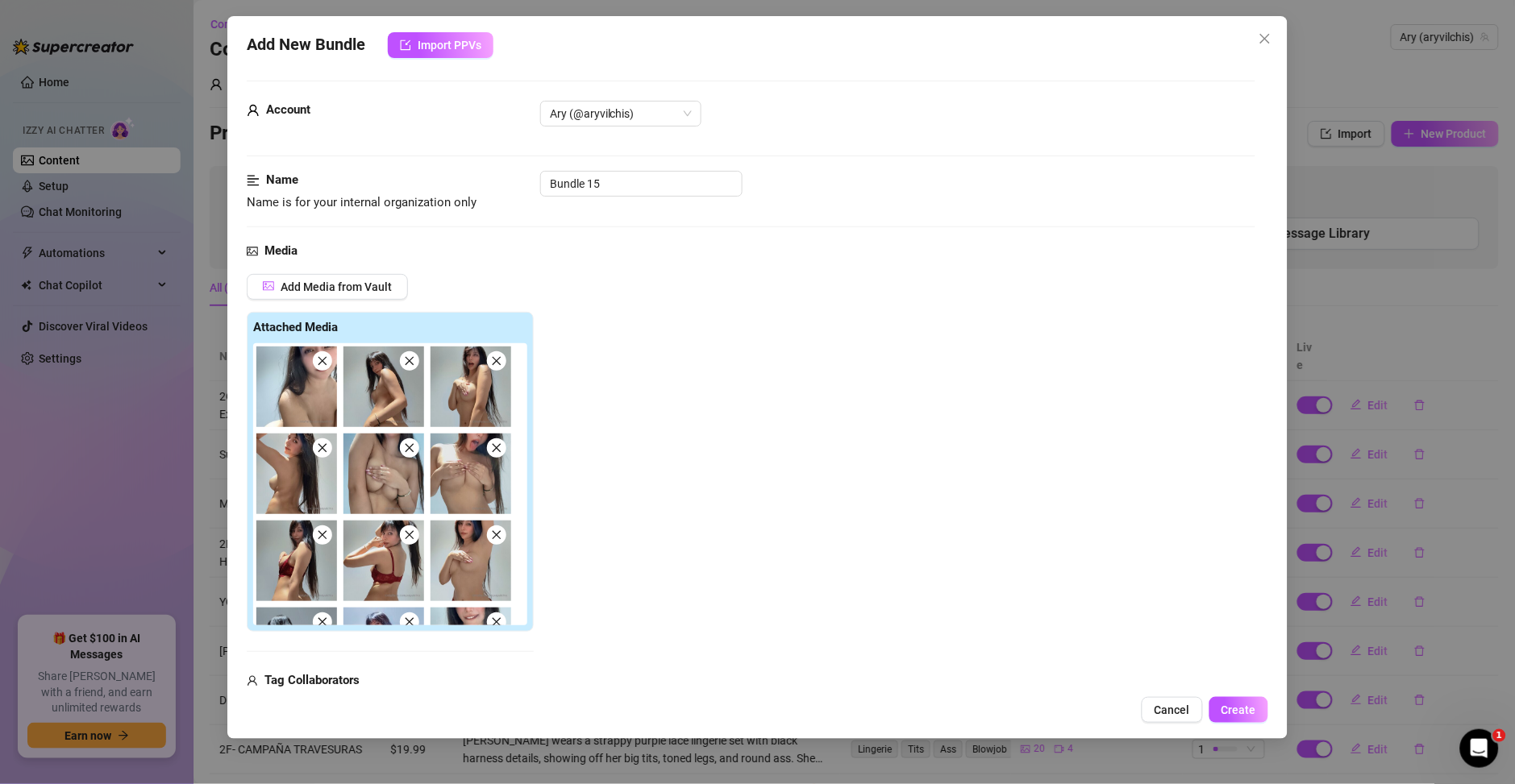
scroll to position [0, 0]
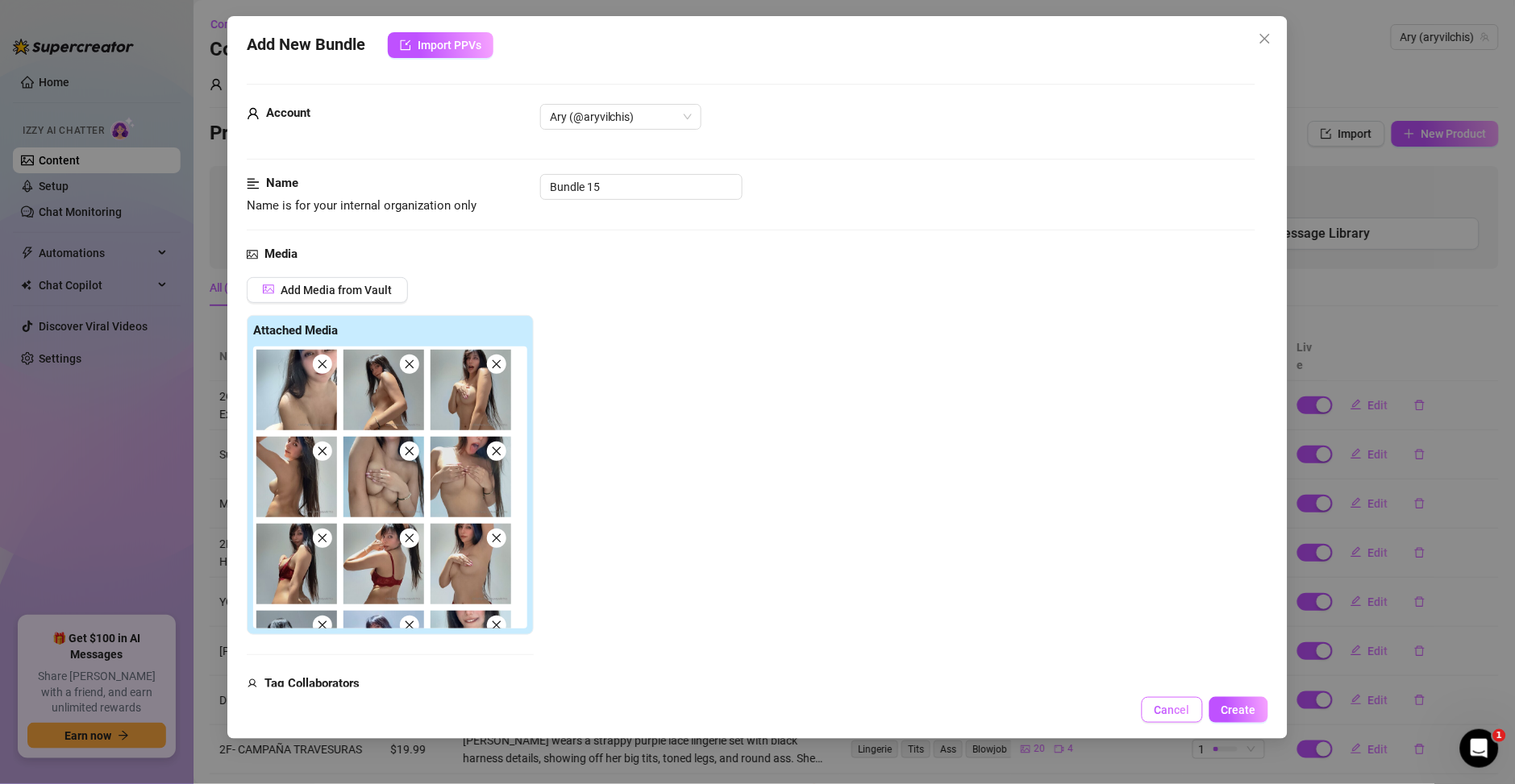
click at [1172, 706] on span "Cancel" at bounding box center [1172, 710] width 35 height 13
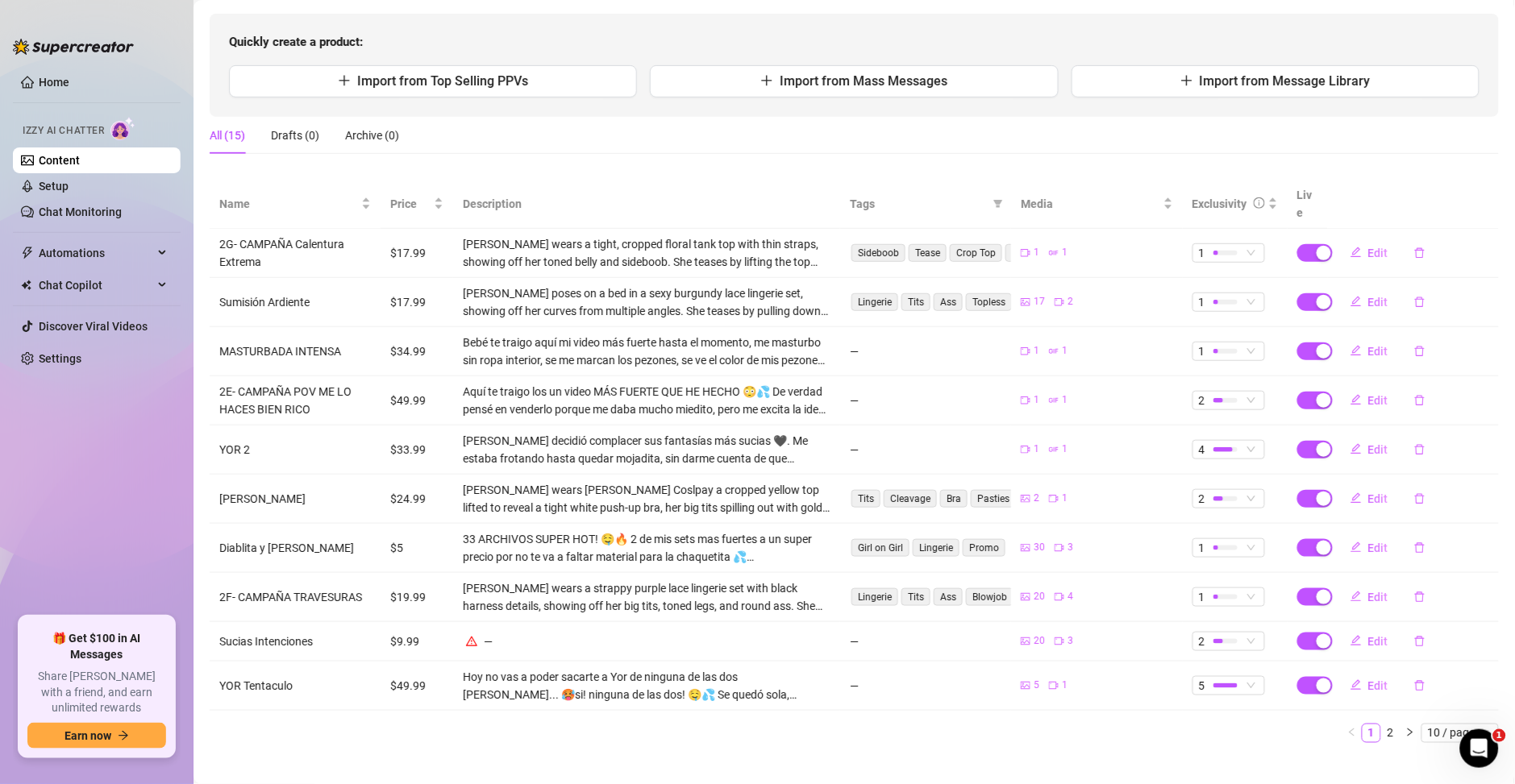
scroll to position [153, 0]
click at [1368, 634] on span "Edit" at bounding box center [1377, 640] width 20 height 13
type textarea "🌞 Mañanero 2x1 😈 Despierta conmigo y con @sanchanclau + @odasuuurr 💦 Más de 22 …"
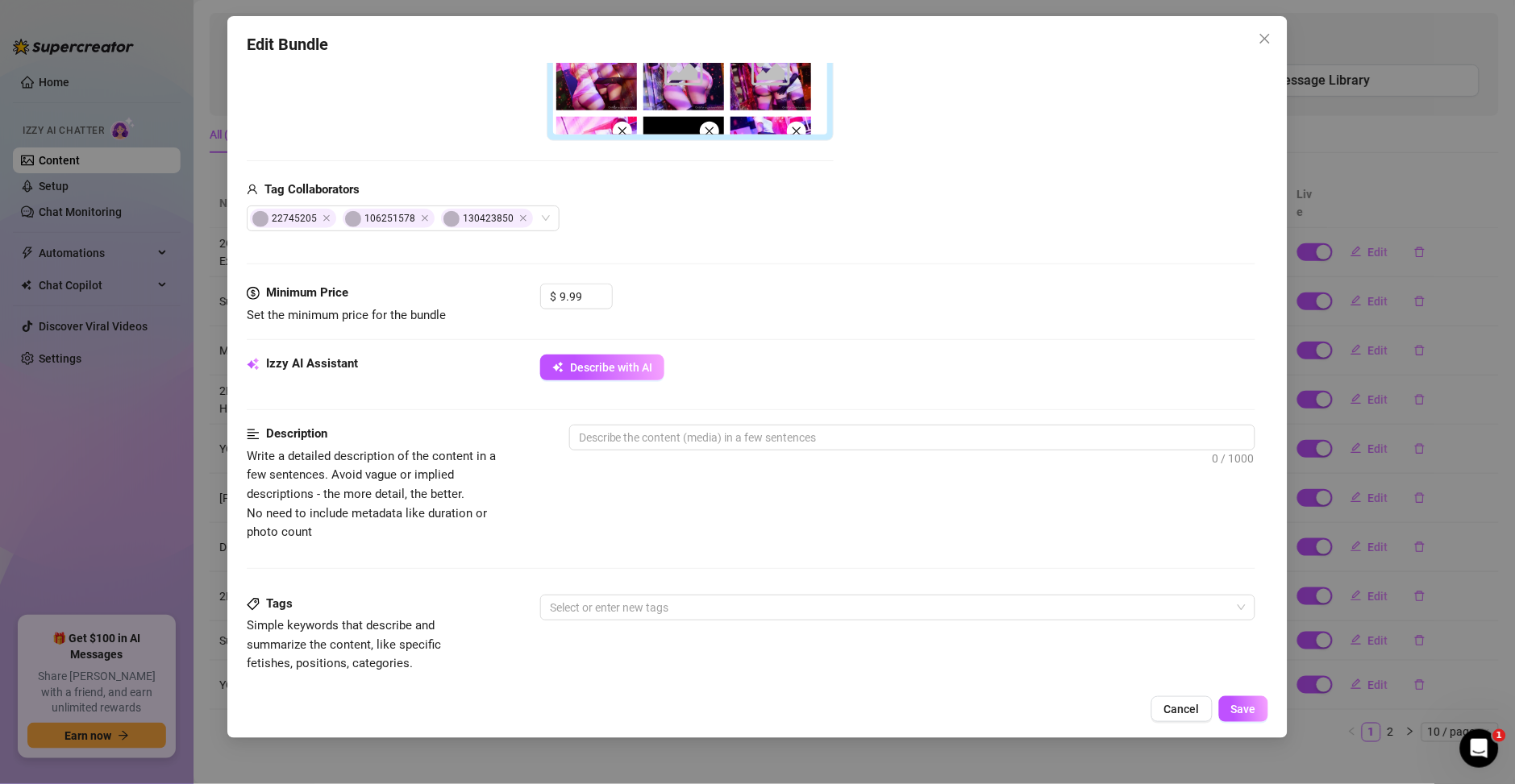
scroll to position [495, 0]
click at [595, 365] on span "Describe with AI" at bounding box center [610, 366] width 82 height 13
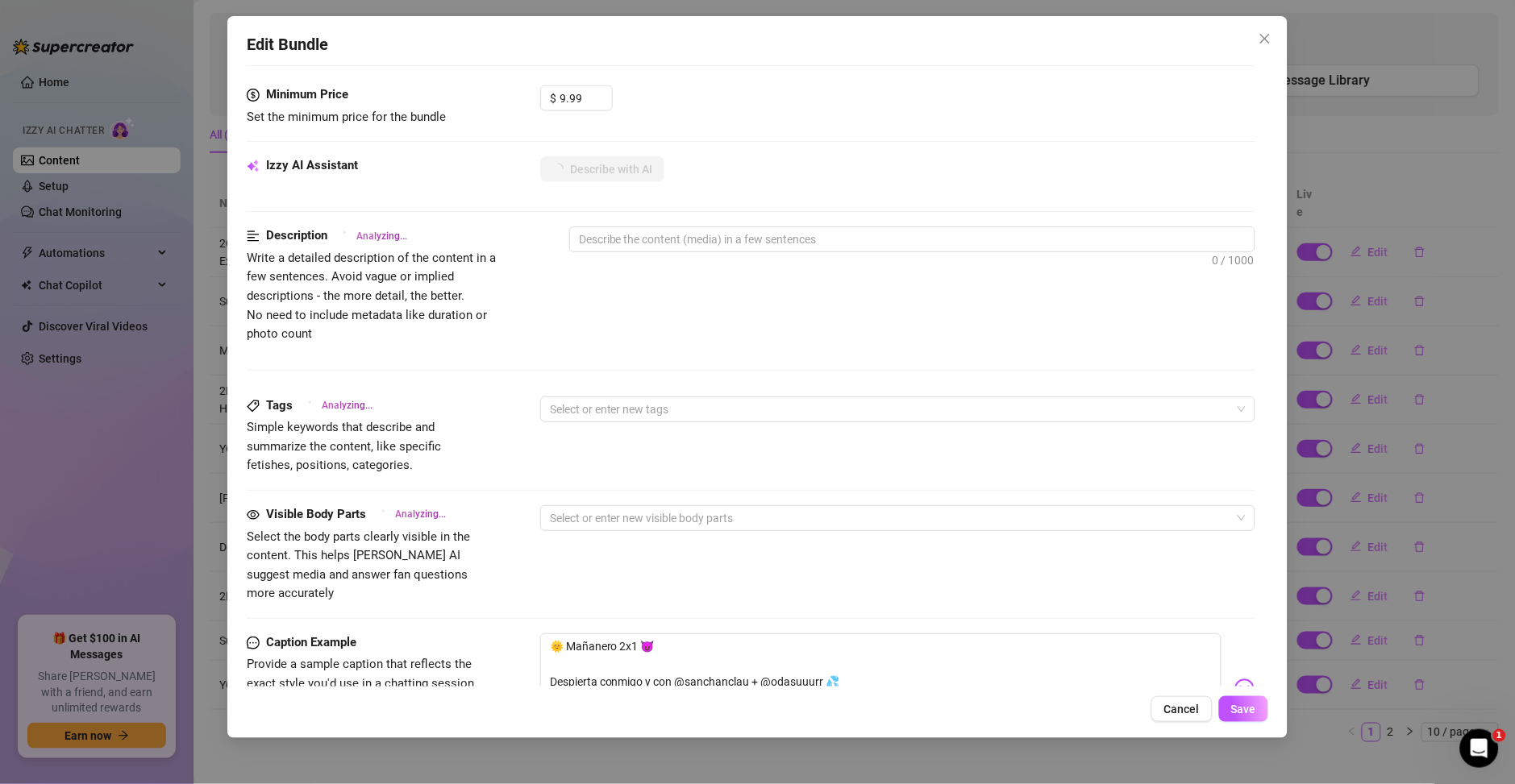
scroll to position [697, 0]
type textarea "Two"
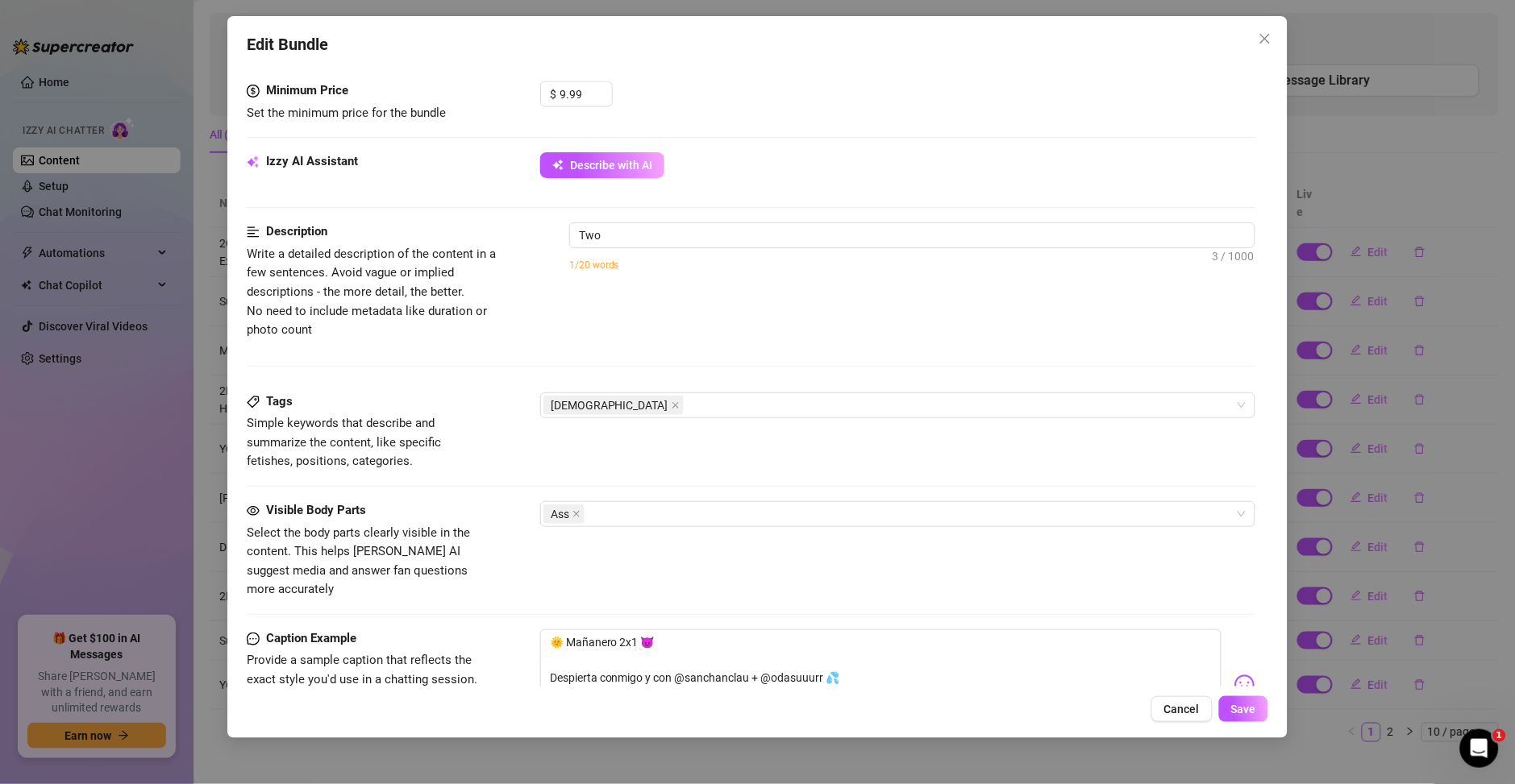
type textarea "Two naughty"
type textarea "Two naughty nurse-themed"
type textarea "Two naughty nurse-themed babes"
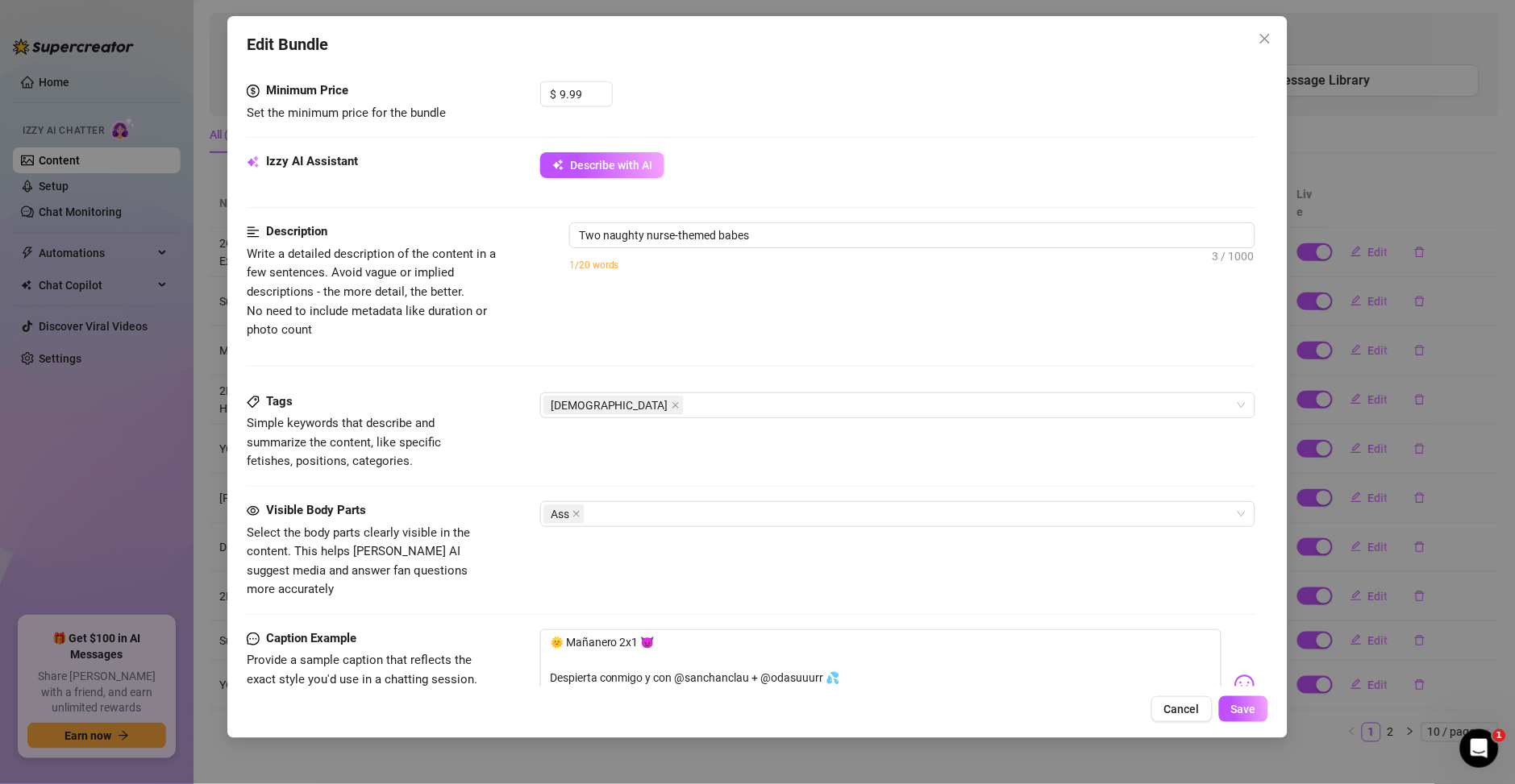
type textarea "Two naughty nurse-themed babes"
type textarea "Two naughty nurse-themed babes in"
type textarea "Two naughty nurse-themed babes in tight"
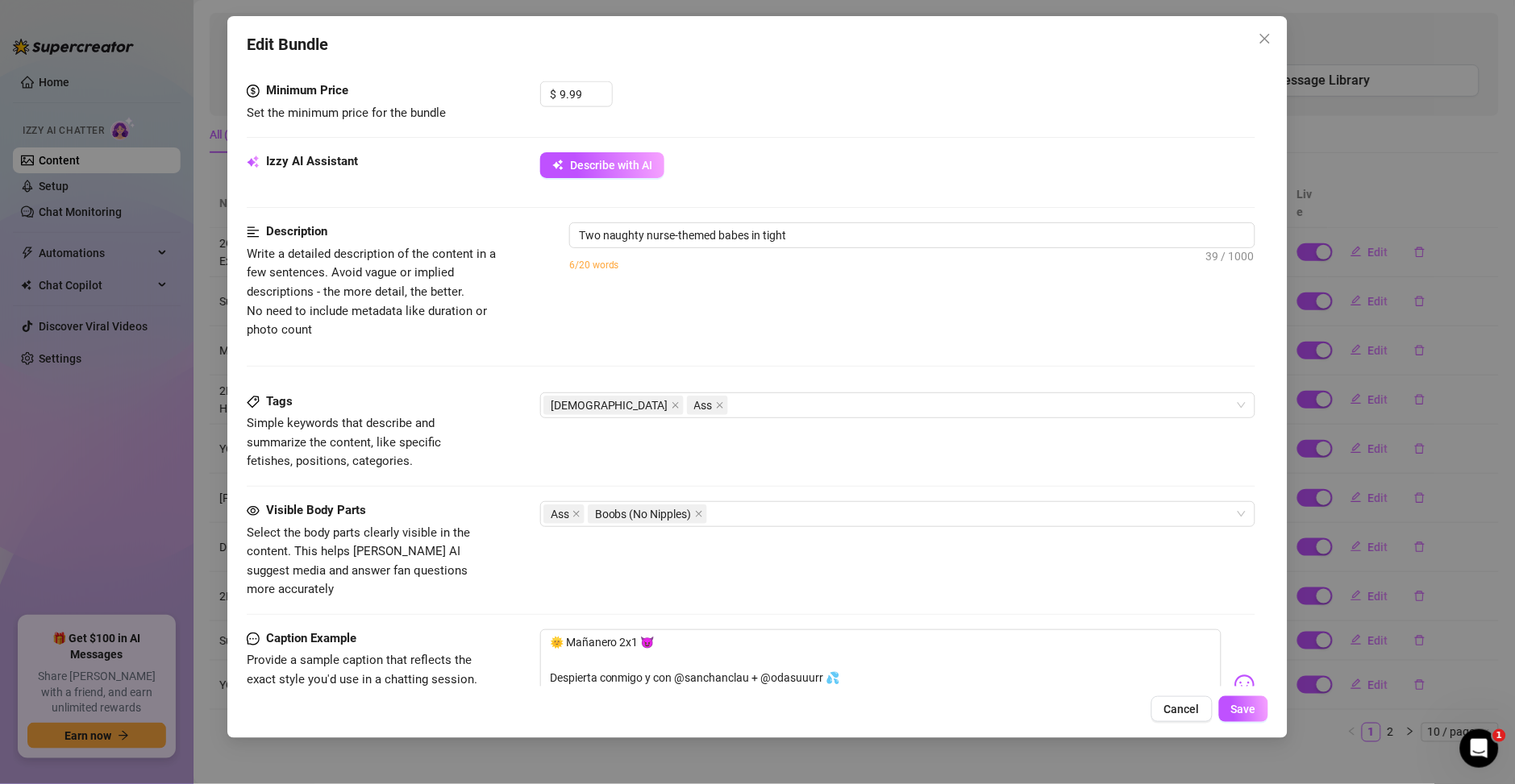
type textarea "Two naughty nurse-themed babes in tight white"
type textarea "Two naughty nurse-themed babes in tight white mini-dresses,"
type textarea "Two naughty nurse-themed babes in tight white mini-dresses, thigh-high"
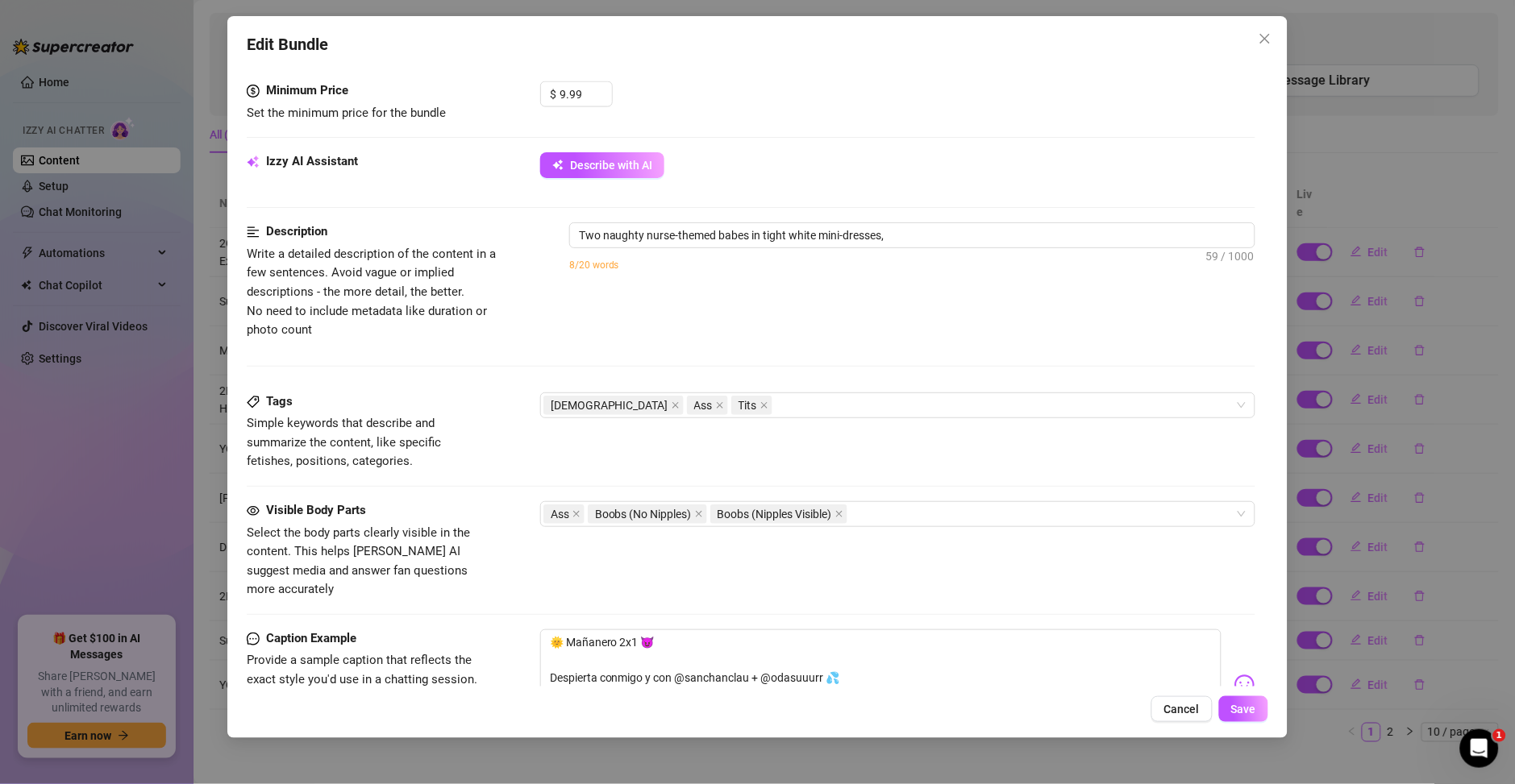
type textarea "Two naughty nurse-themed babes in tight white mini-dresses, thigh-high"
type textarea "Two naughty nurse-themed babes in tight white mini-dresses, thigh-high black"
type textarea "Two naughty nurse-themed babes in tight white mini-dresses, thigh-high black st…"
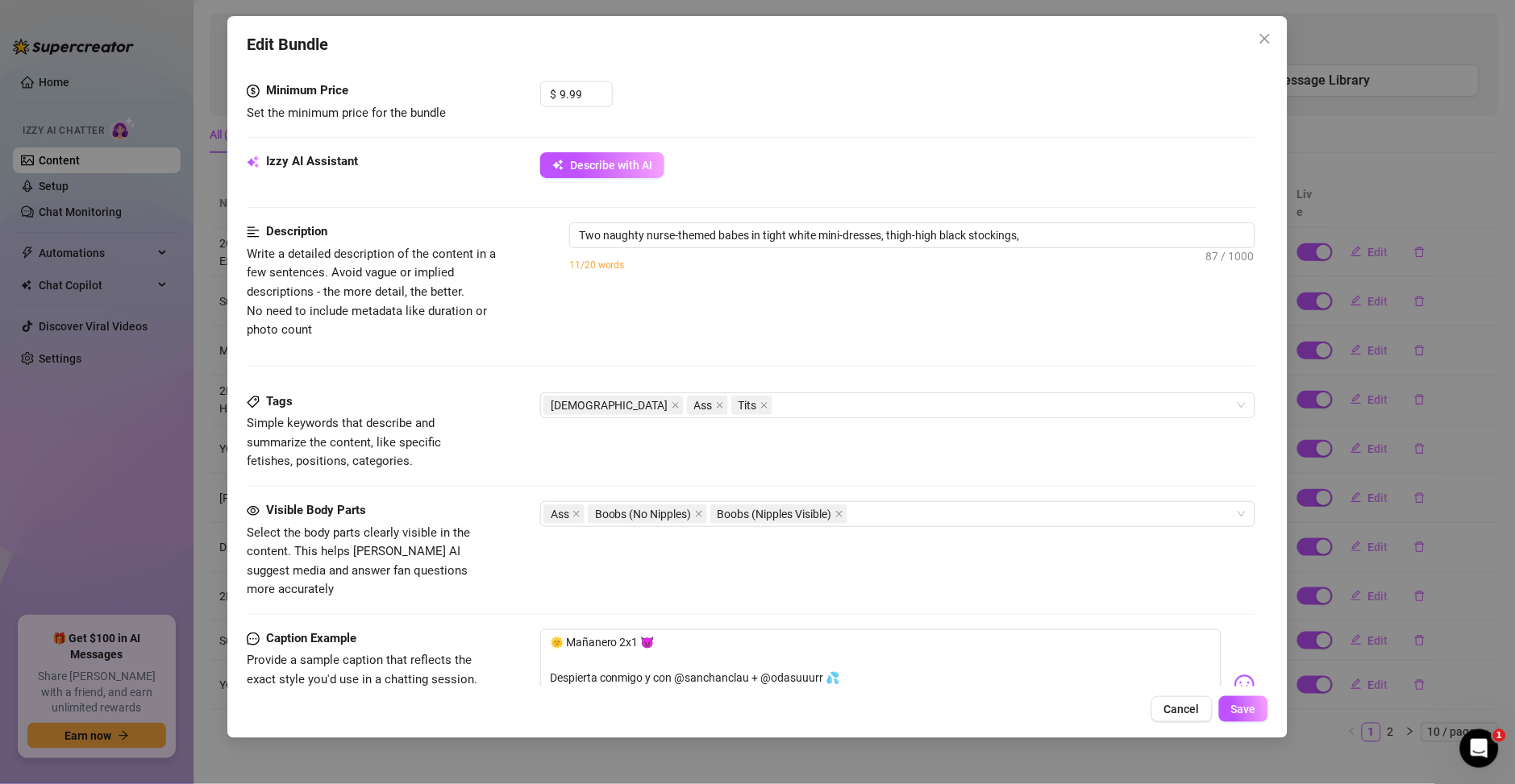
type textarea "Two naughty nurse-themed babes in tight white mini-dresses, thigh-high black st…"
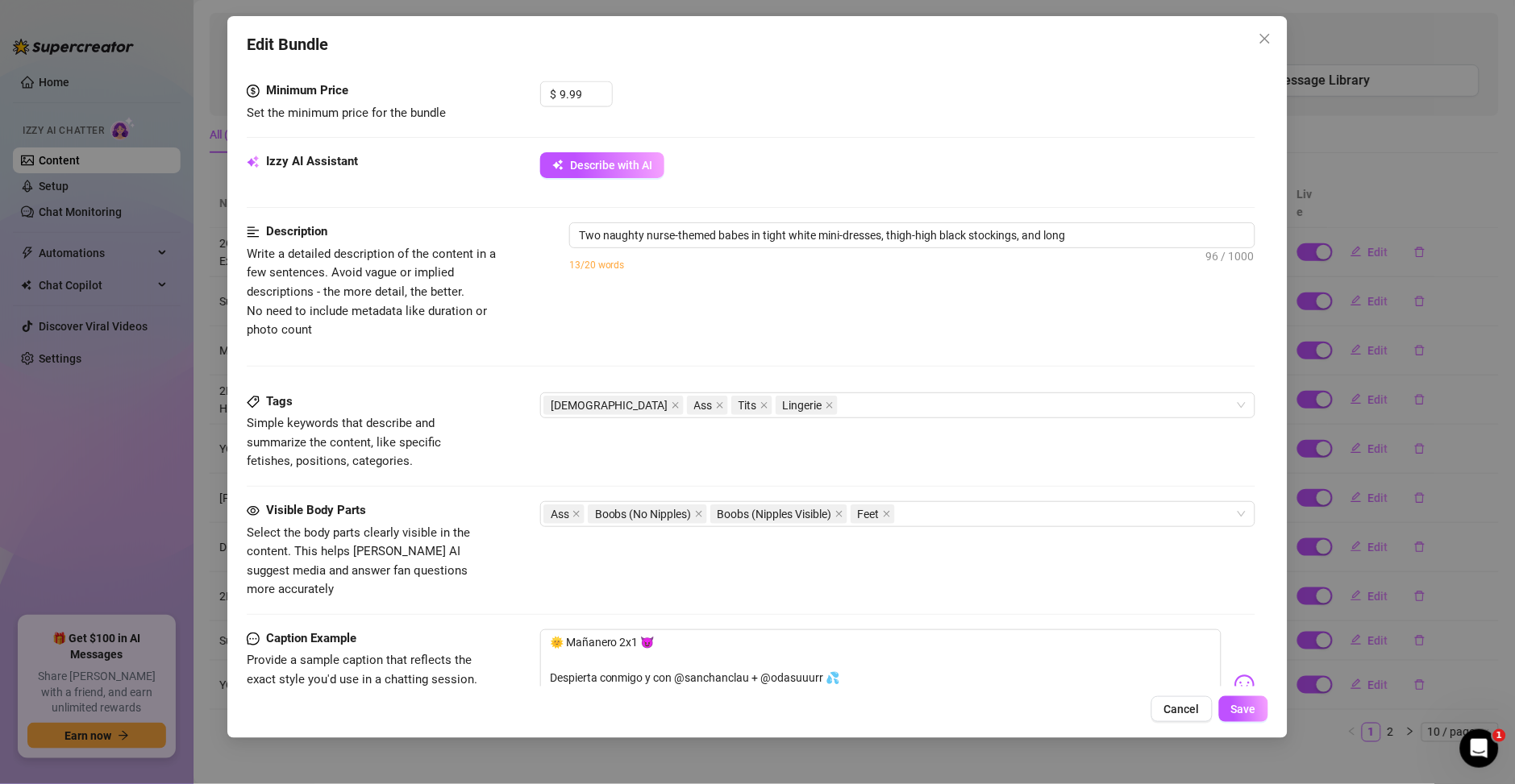
type textarea "Two naughty nurse-themed babes in tight white mini-dresses, thigh-high black st…"
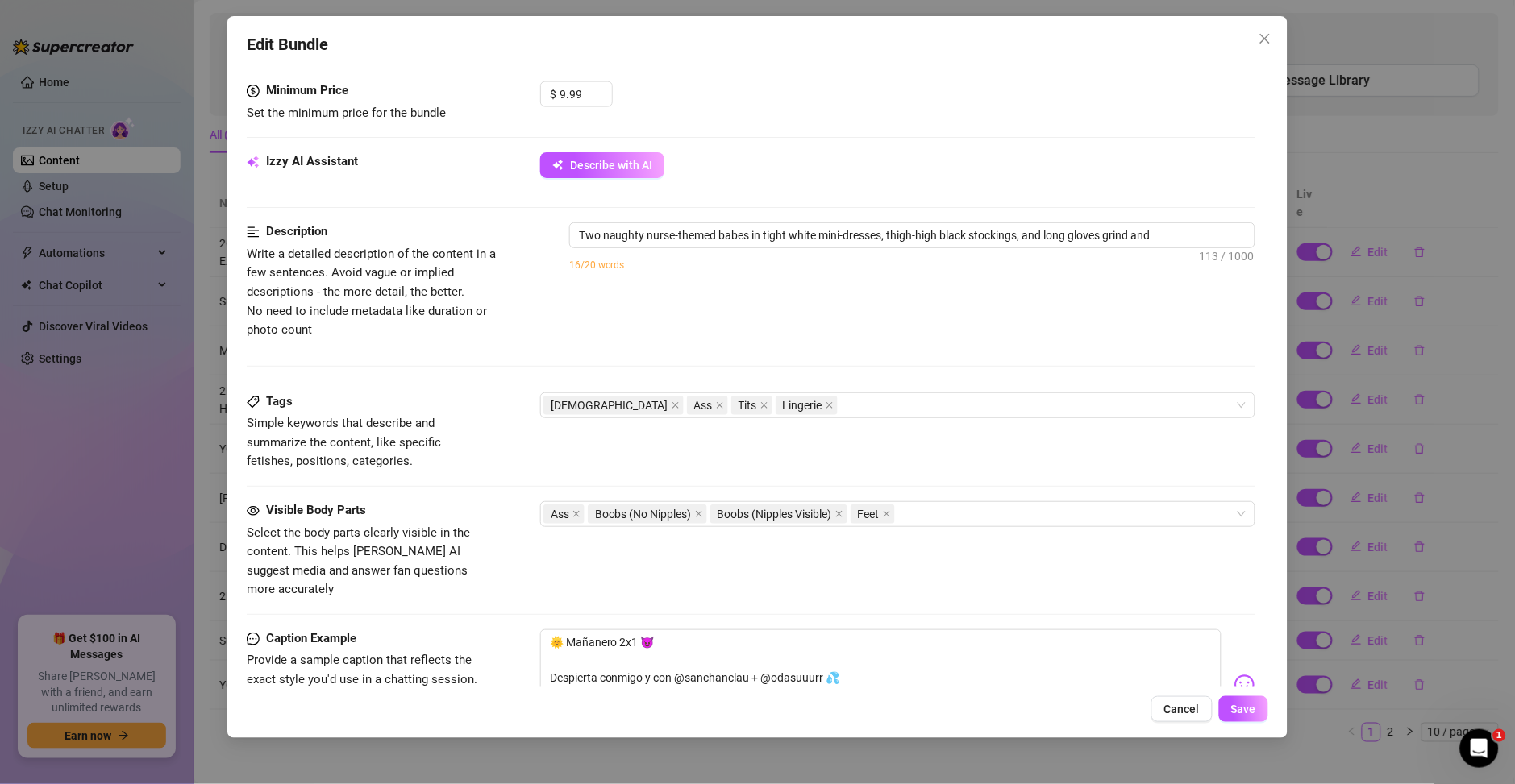
type textarea "Two naughty nurse-themed babes in tight white mini-dresses, thigh-high black st…"
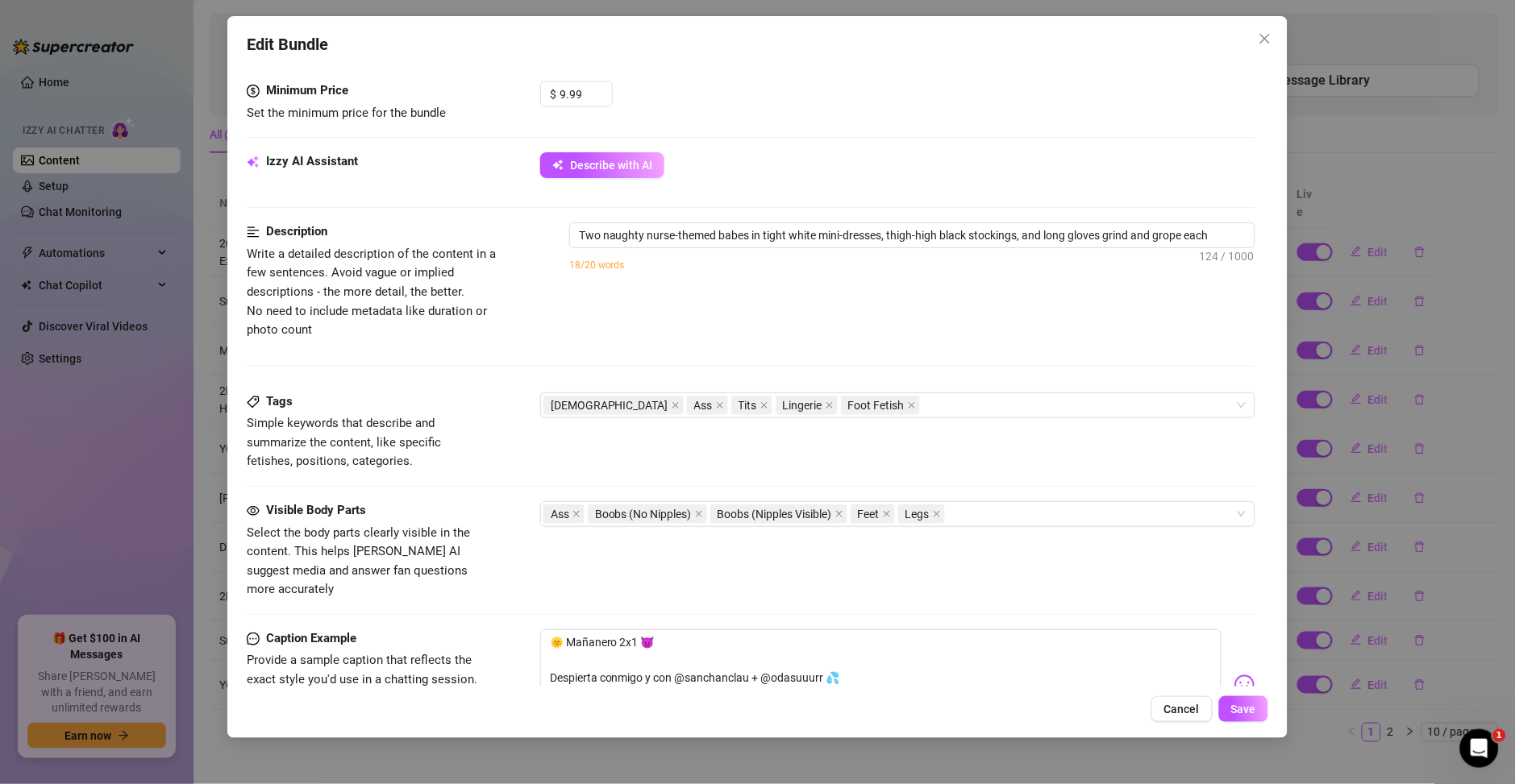
type textarea "Two naughty nurse-themed babes in tight white mini-dresses, thigh-high black st…"
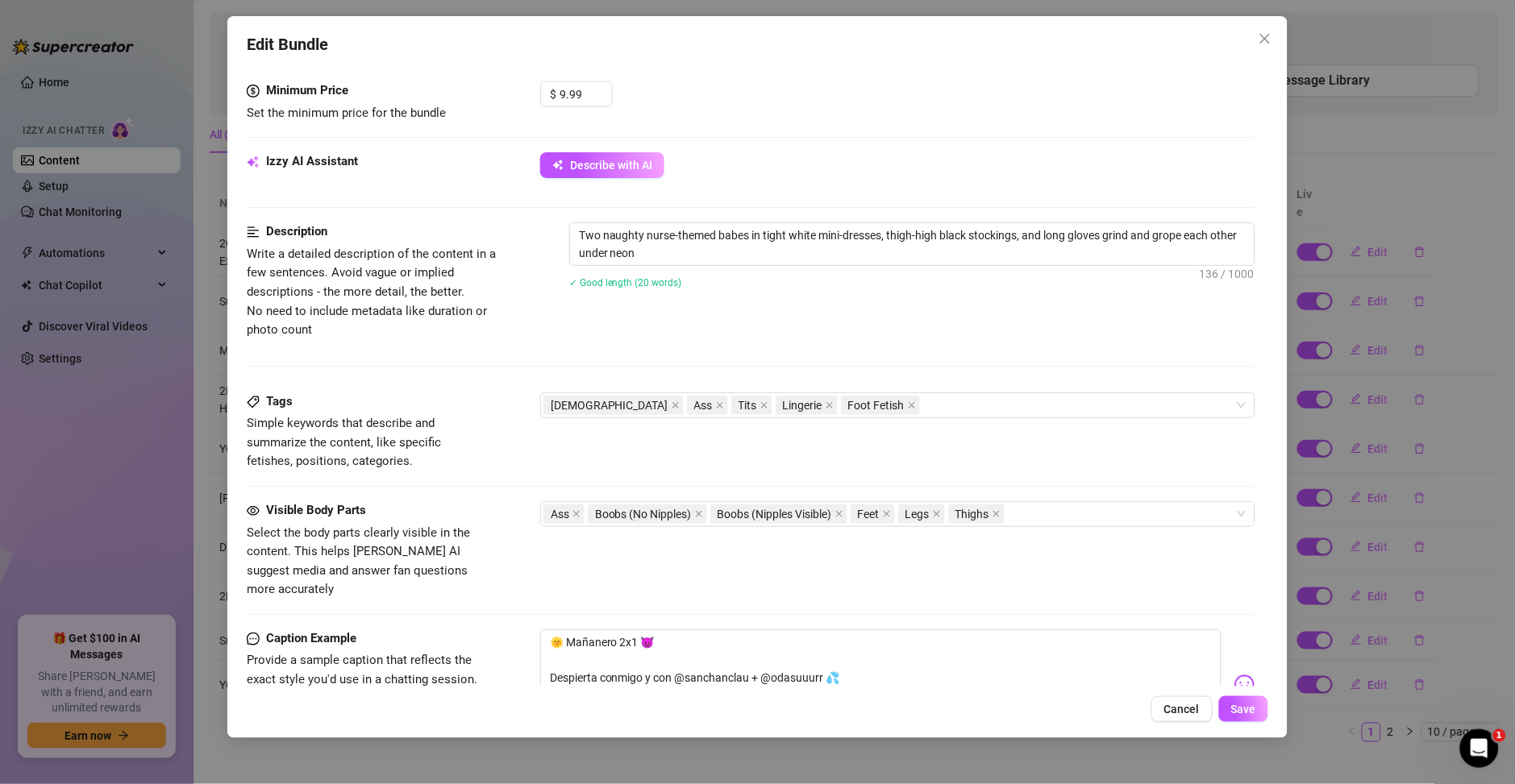
type textarea "Two naughty nurse-themed babes in tight white mini-dresses, thigh-high black st…"
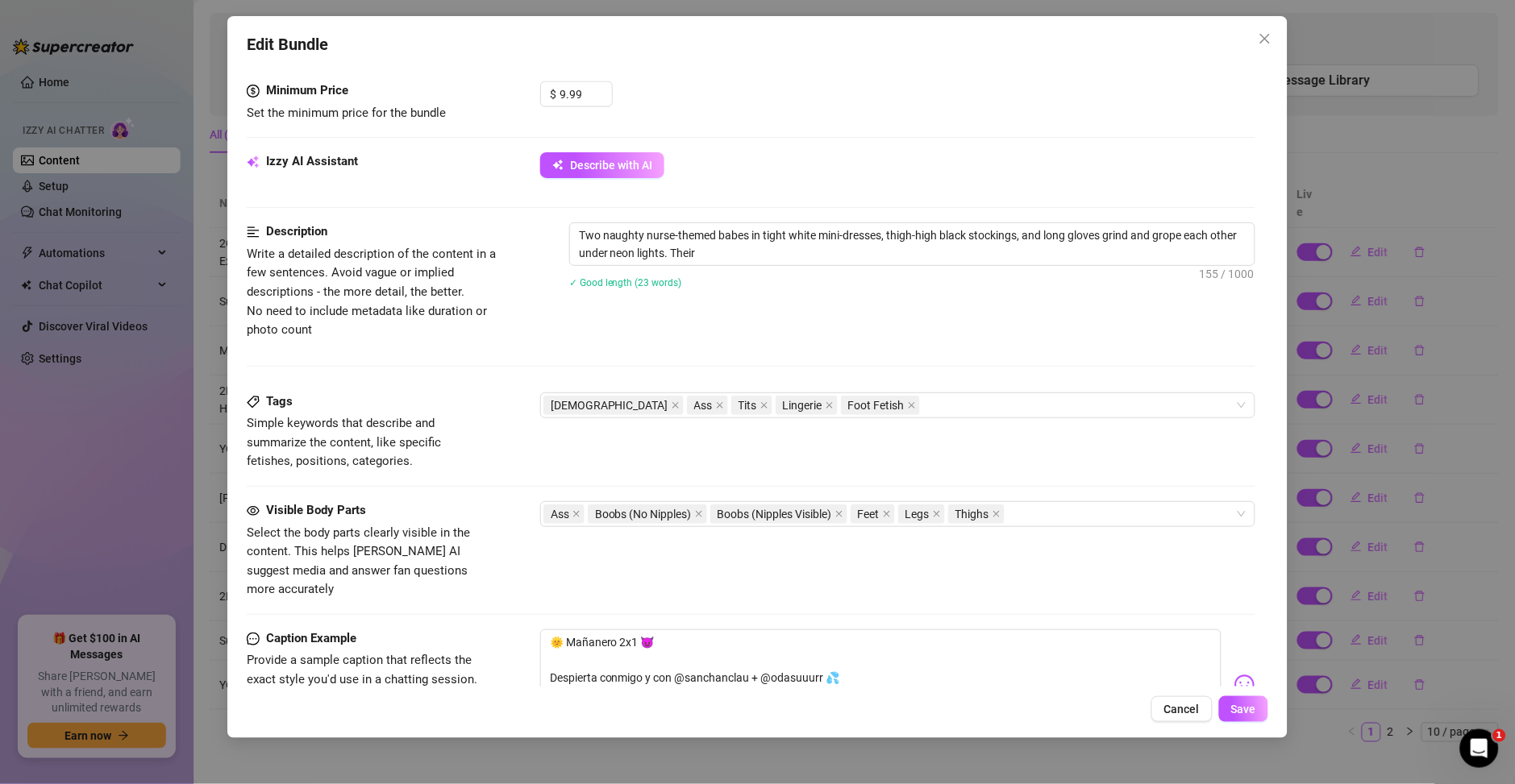
type textarea "Two naughty nurse-themed babes in tight white mini-dresses, thigh-high black st…"
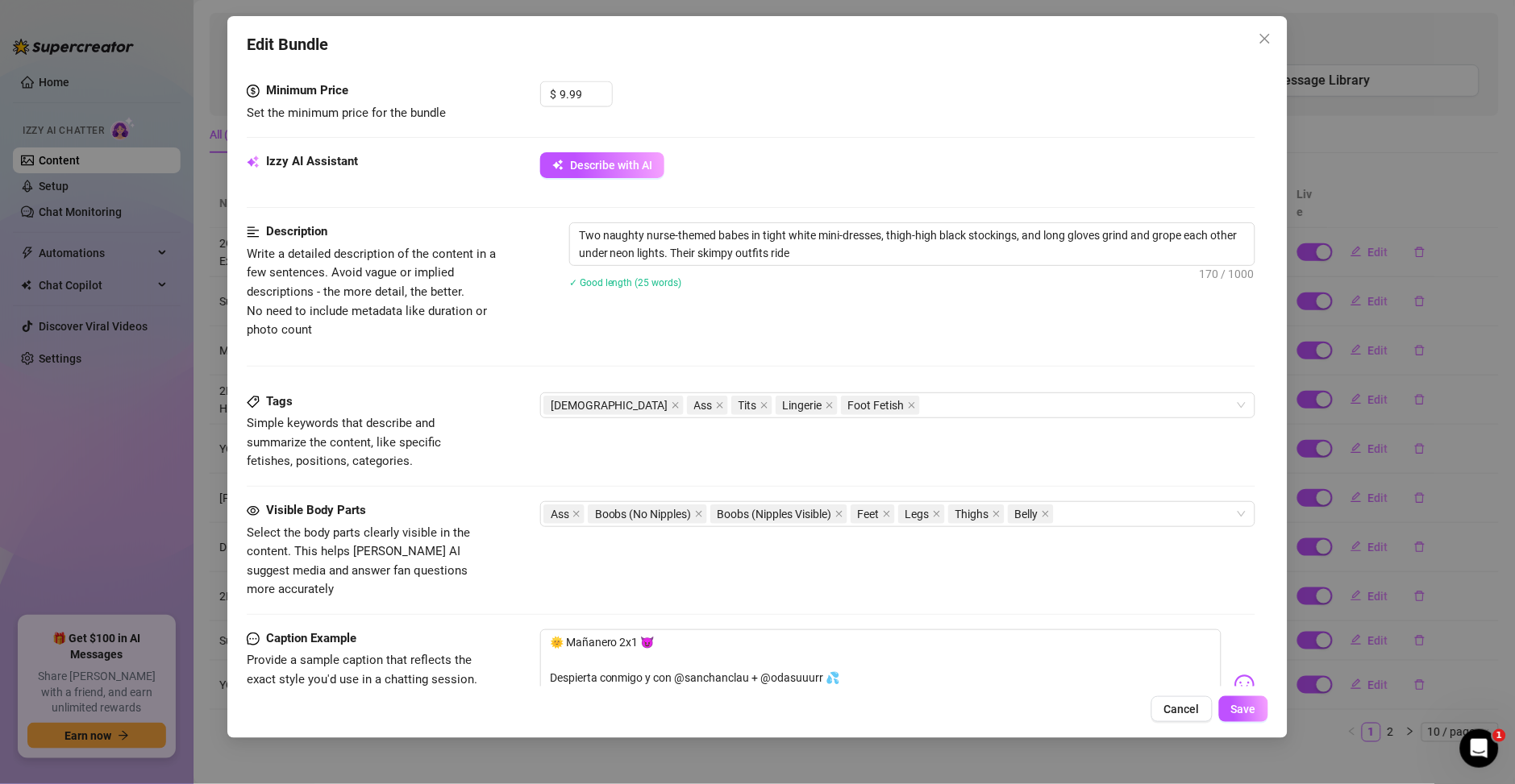
type textarea "Two naughty nurse-themed babes in tight white mini-dresses, thigh-high black st…"
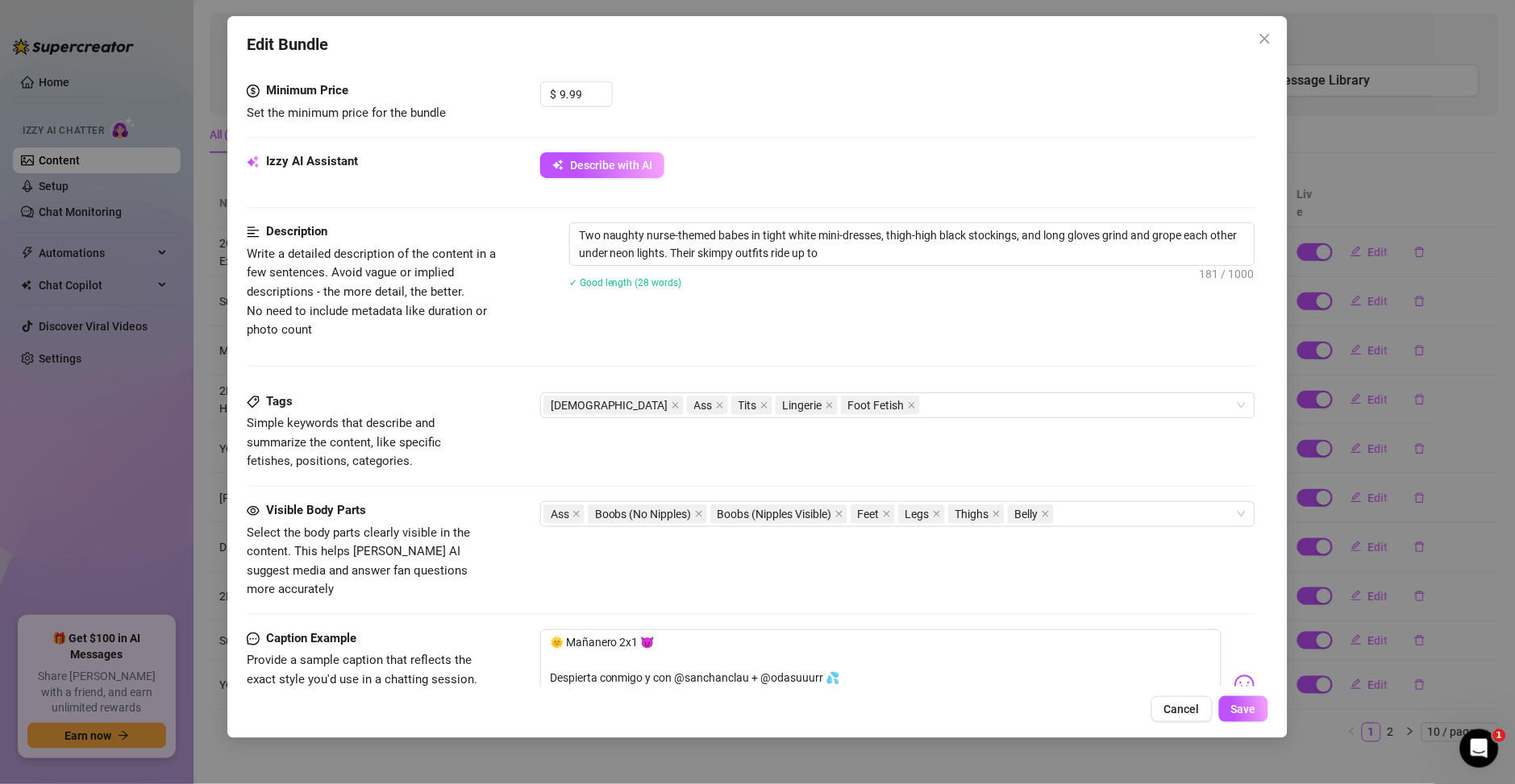
type textarea "Two naughty nurse-themed babes in tight white mini-dresses, thigh-high black st…"
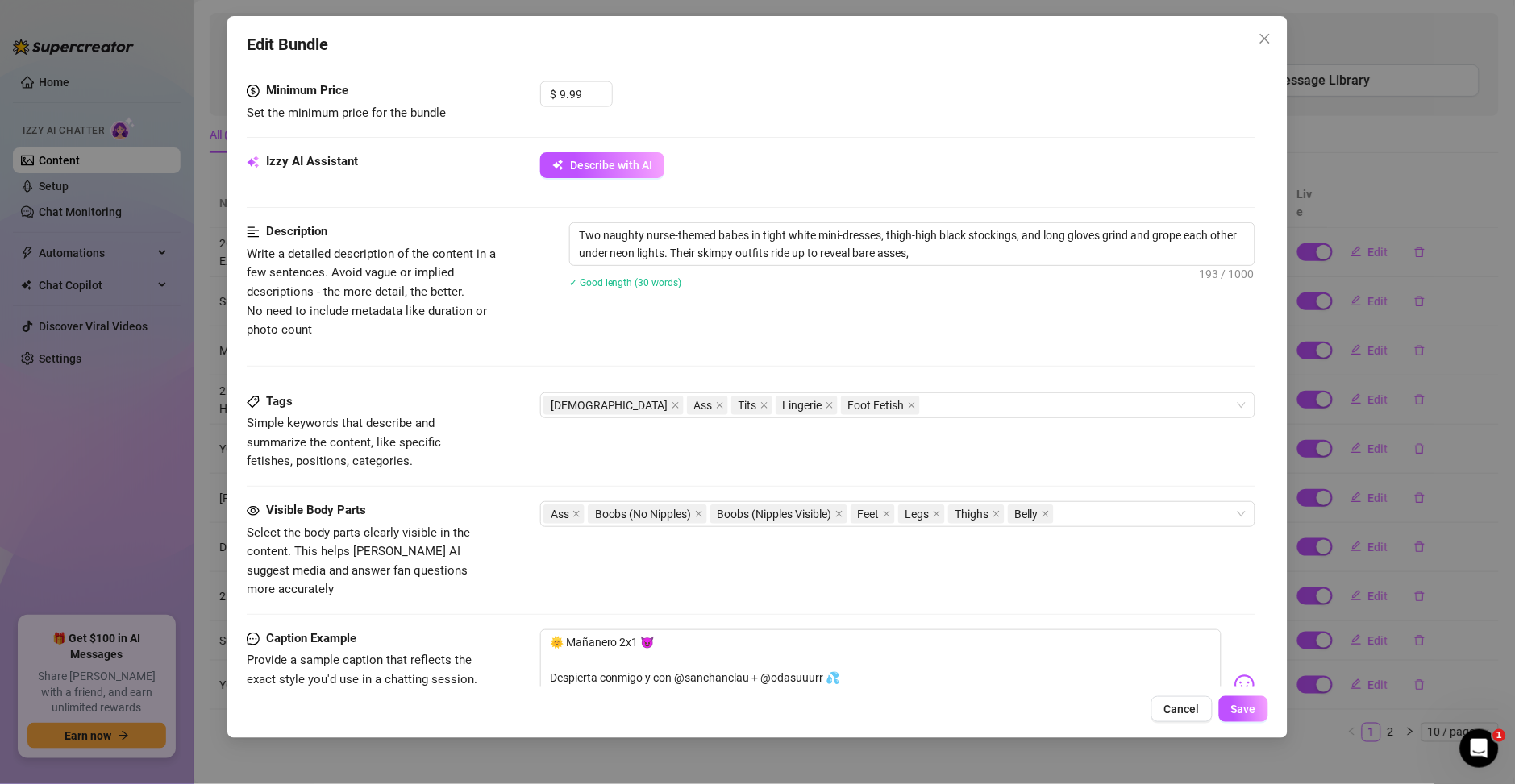
type textarea "Two naughty nurse-themed babes in tight white mini-dresses, thigh-high black st…"
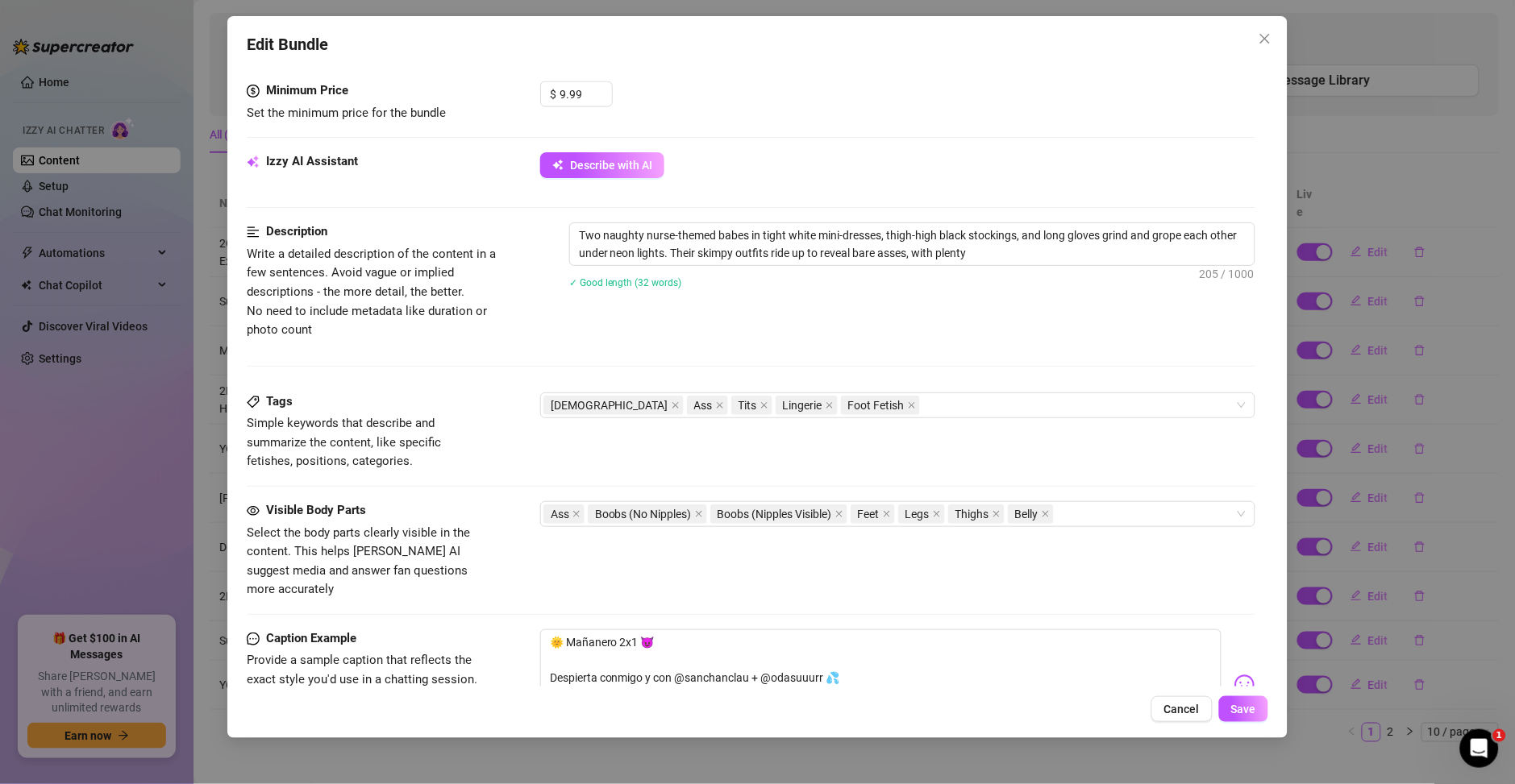
type textarea "Two naughty nurse-themed babes in tight white mini-dresses, thigh-high black st…"
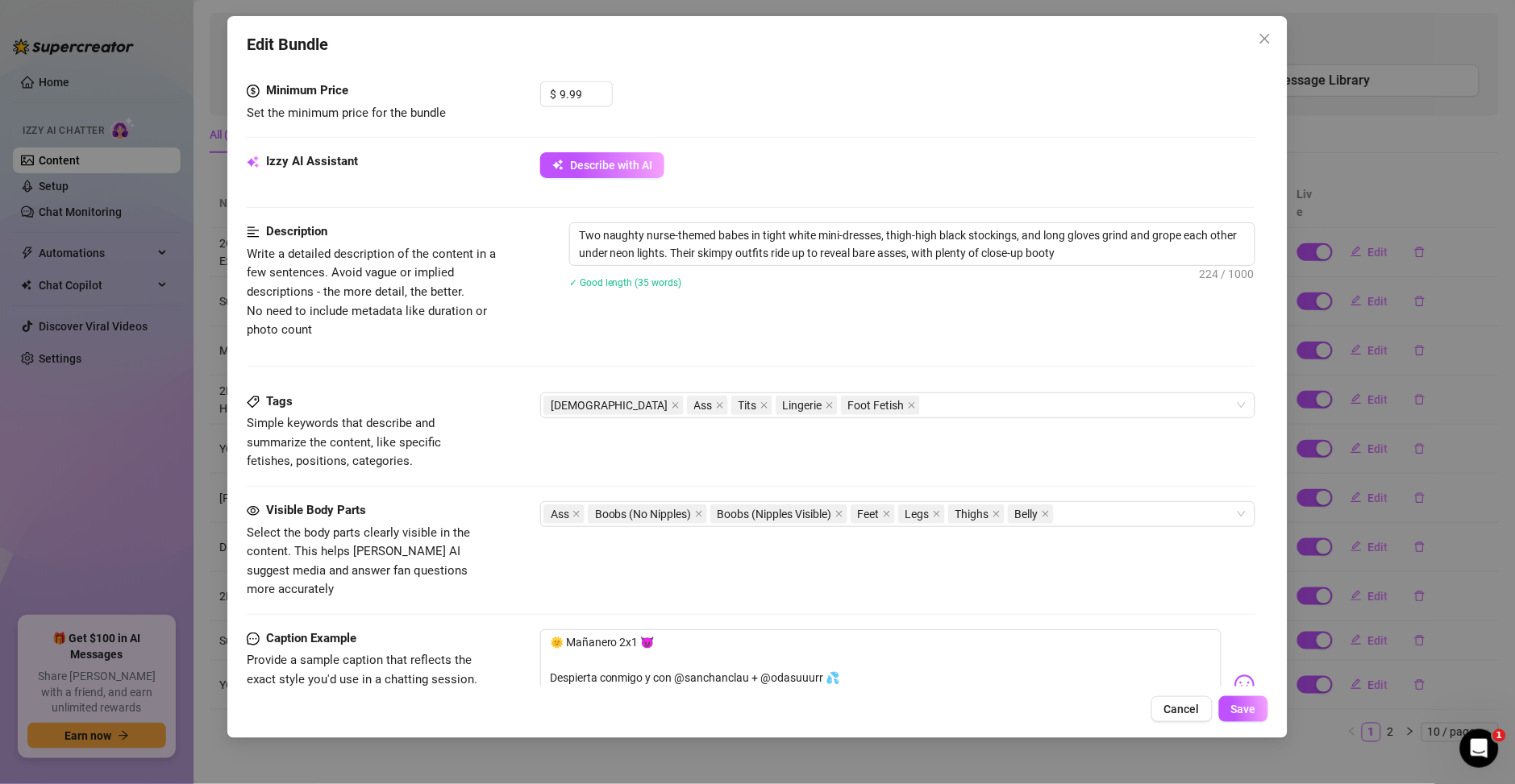
type textarea "Two naughty nurse-themed babes in tight white mini-dresses, thigh-high black st…"
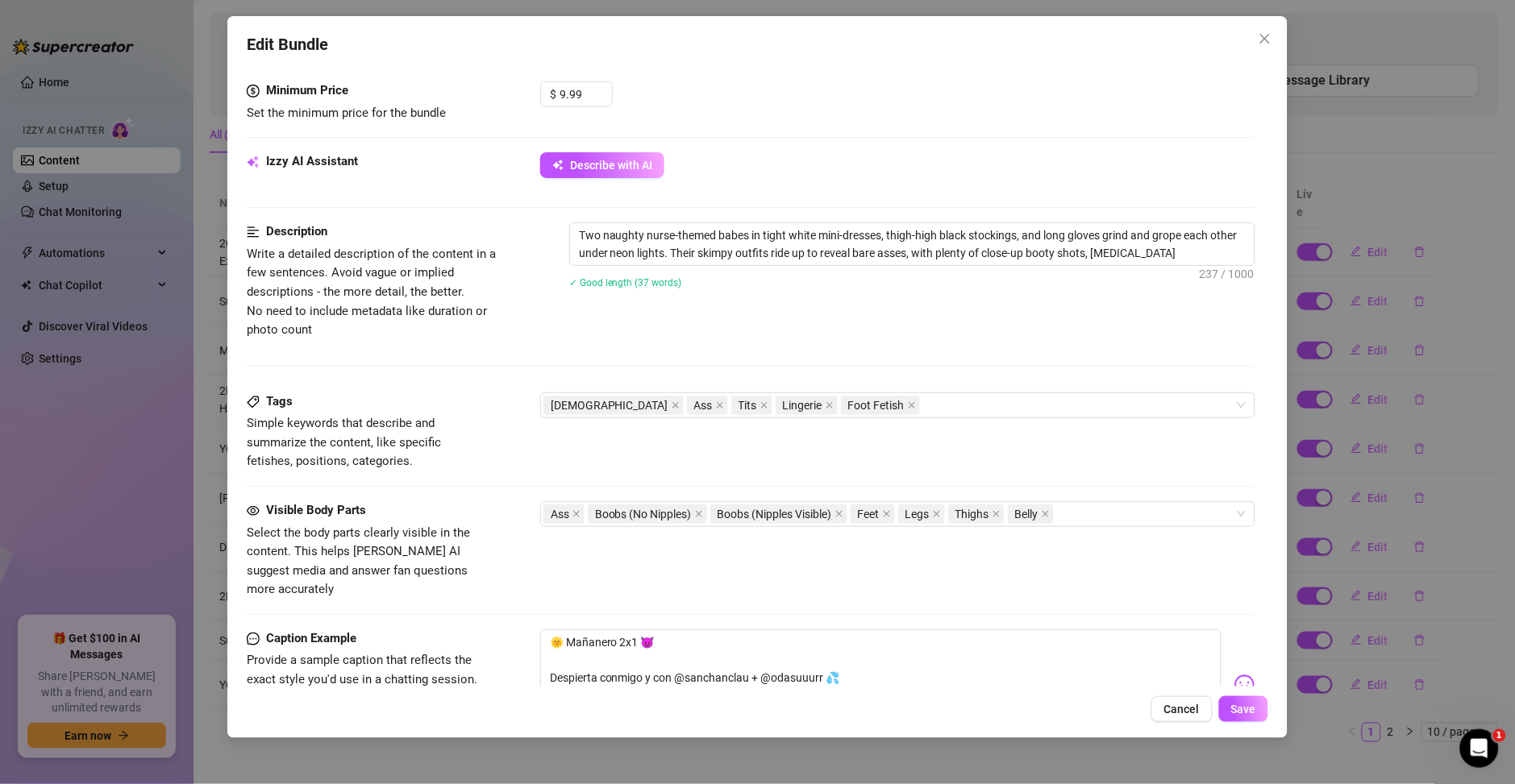
type textarea "Two naughty nurse-themed babes in tight white mini-dresses, thigh-high black st…"
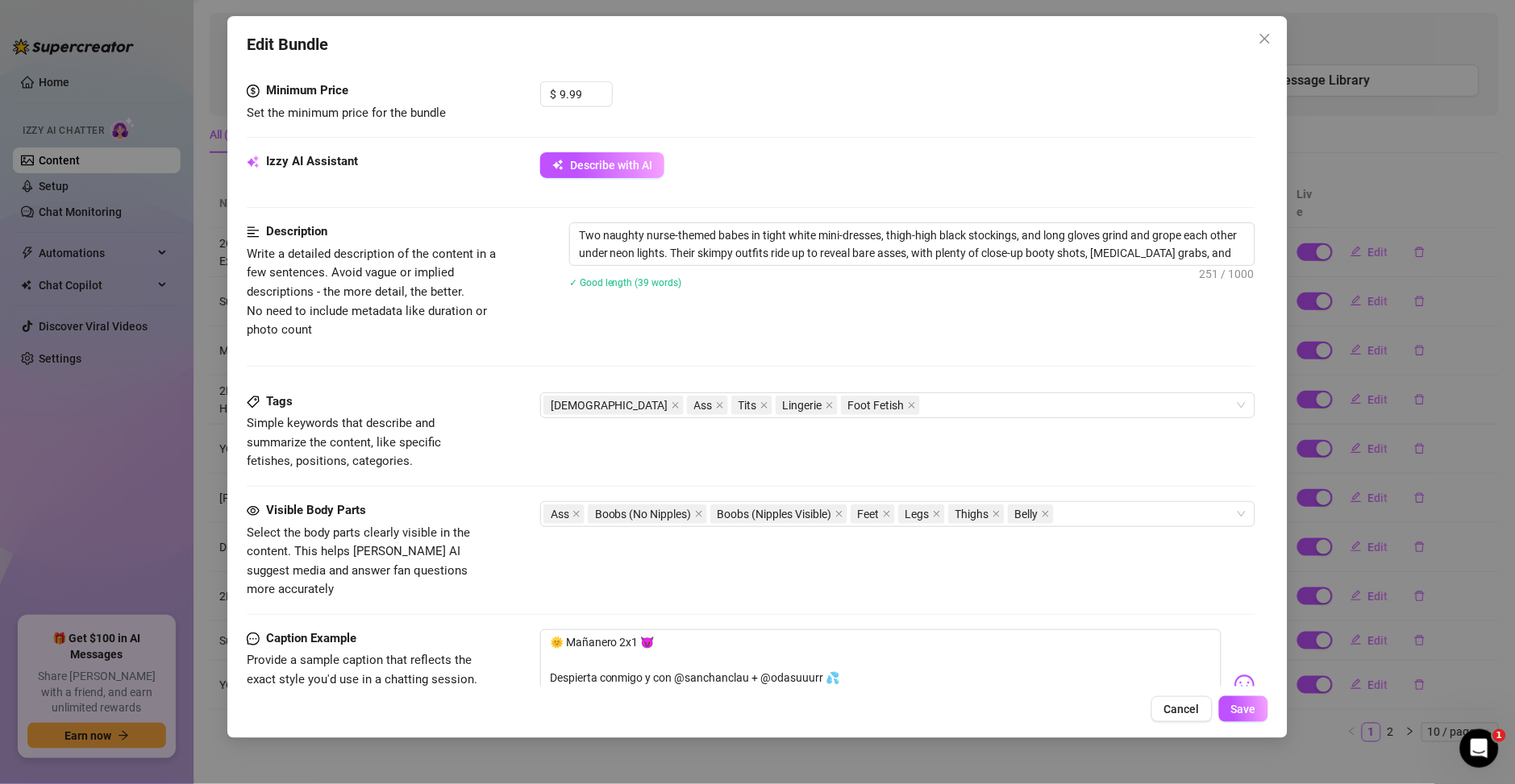
type textarea "Two naughty nurse-themed babes in tight white mini-dresses, thigh-high black st…"
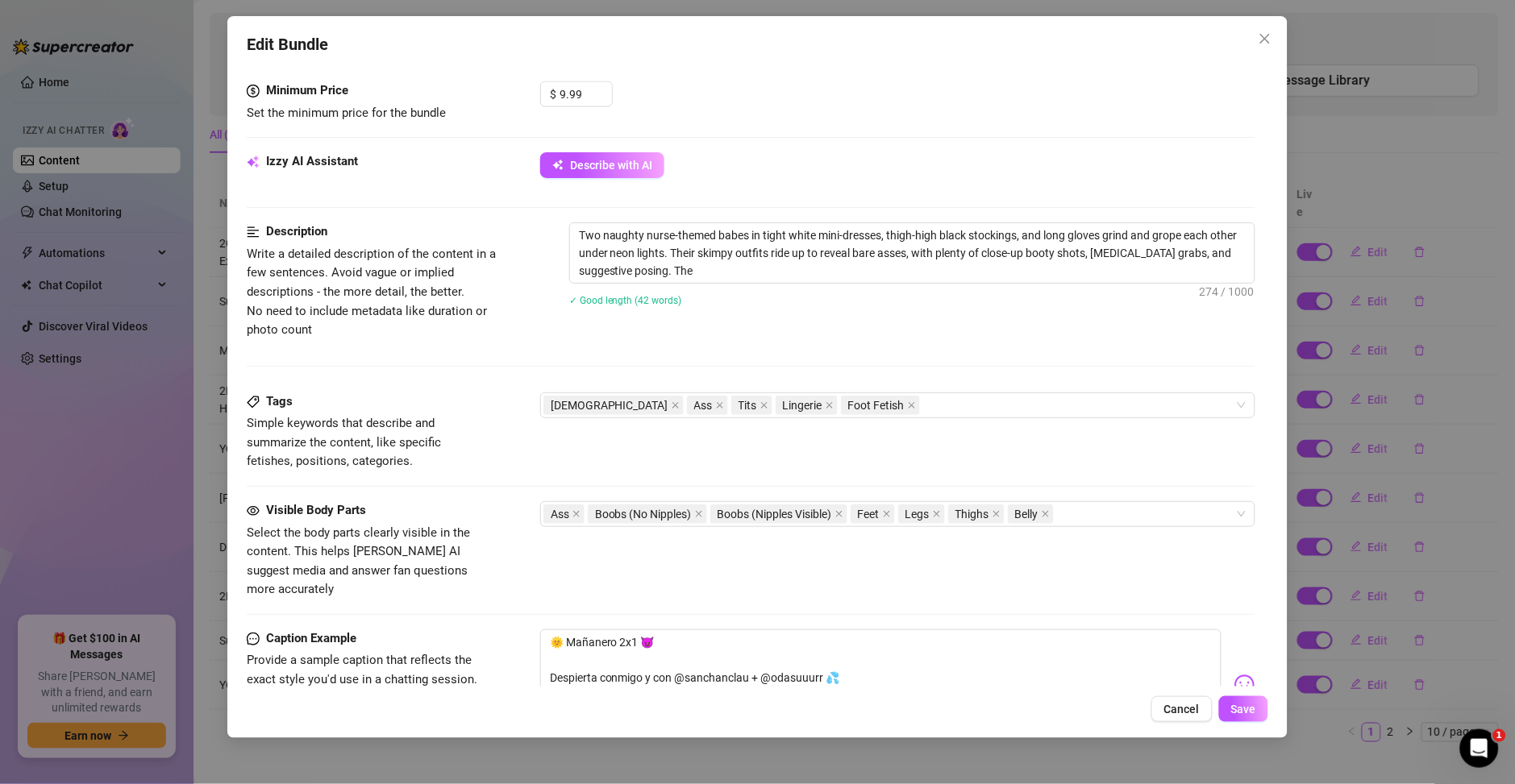
type textarea "Two naughty nurse-themed babes in tight white mini-dresses, thigh-high black st…"
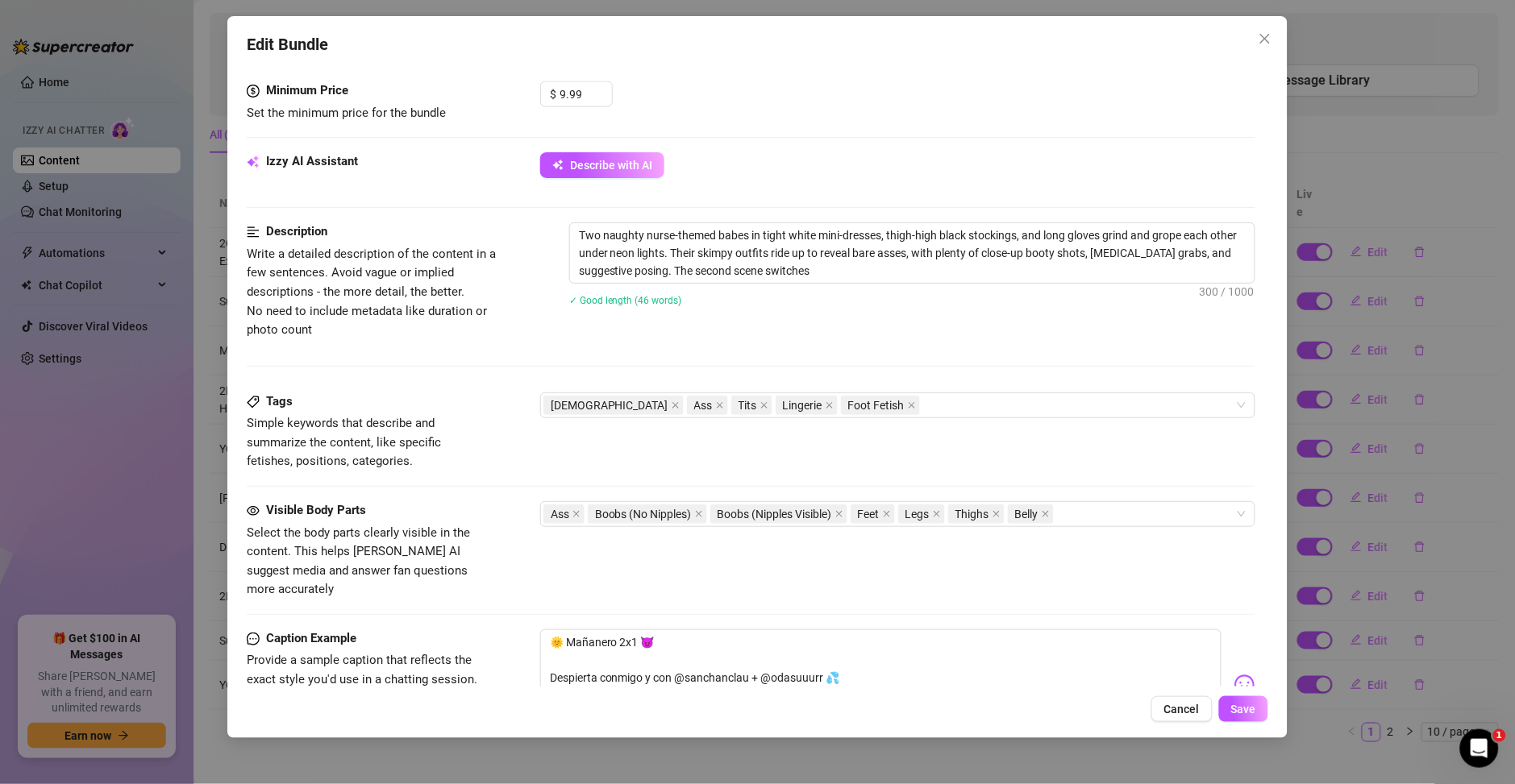
type textarea "Two naughty nurse-themed babes in tight white mini-dresses, thigh-high black st…"
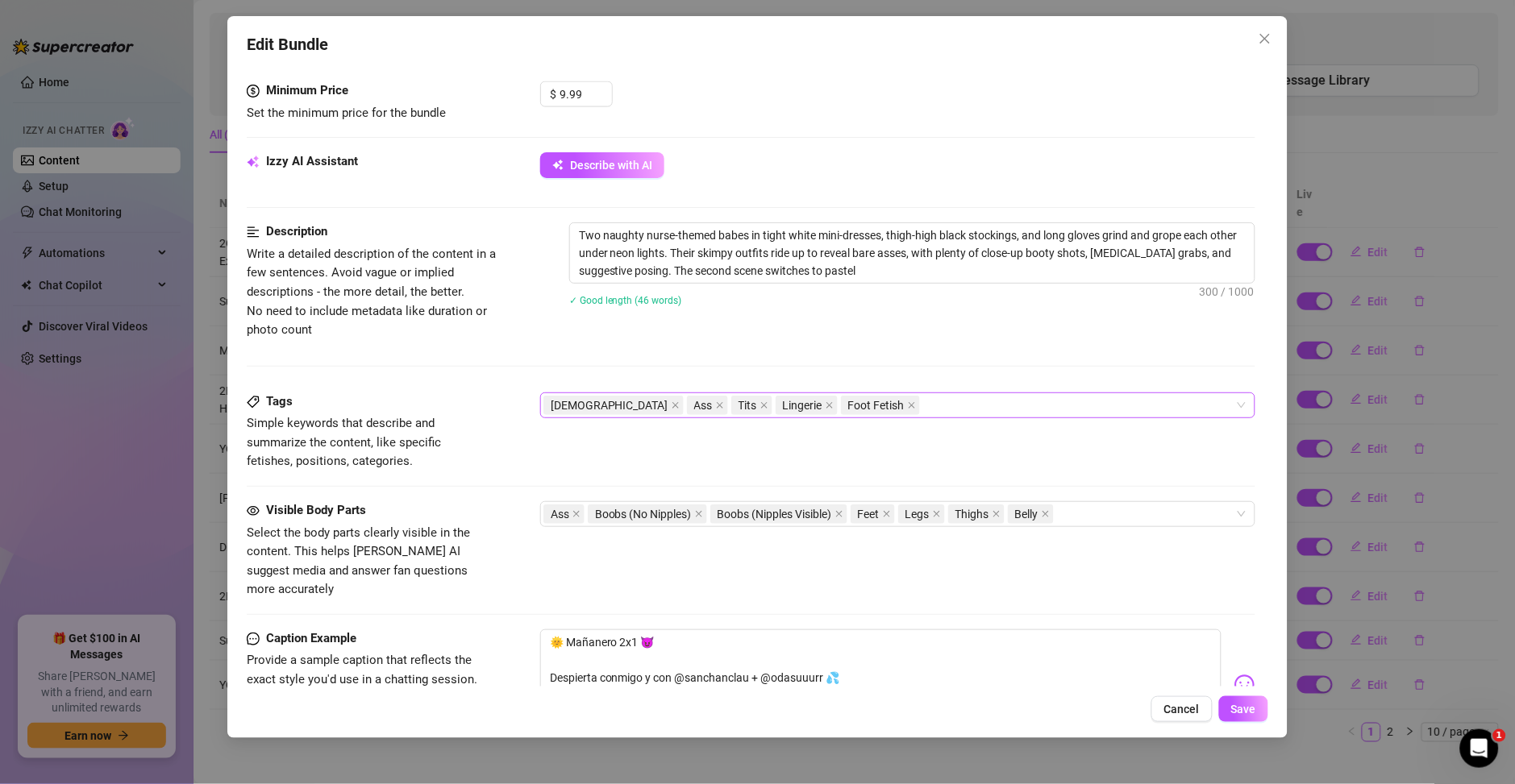
type textarea "Two naughty nurse-themed babes in tight white mini-dresses, thigh-high black st…"
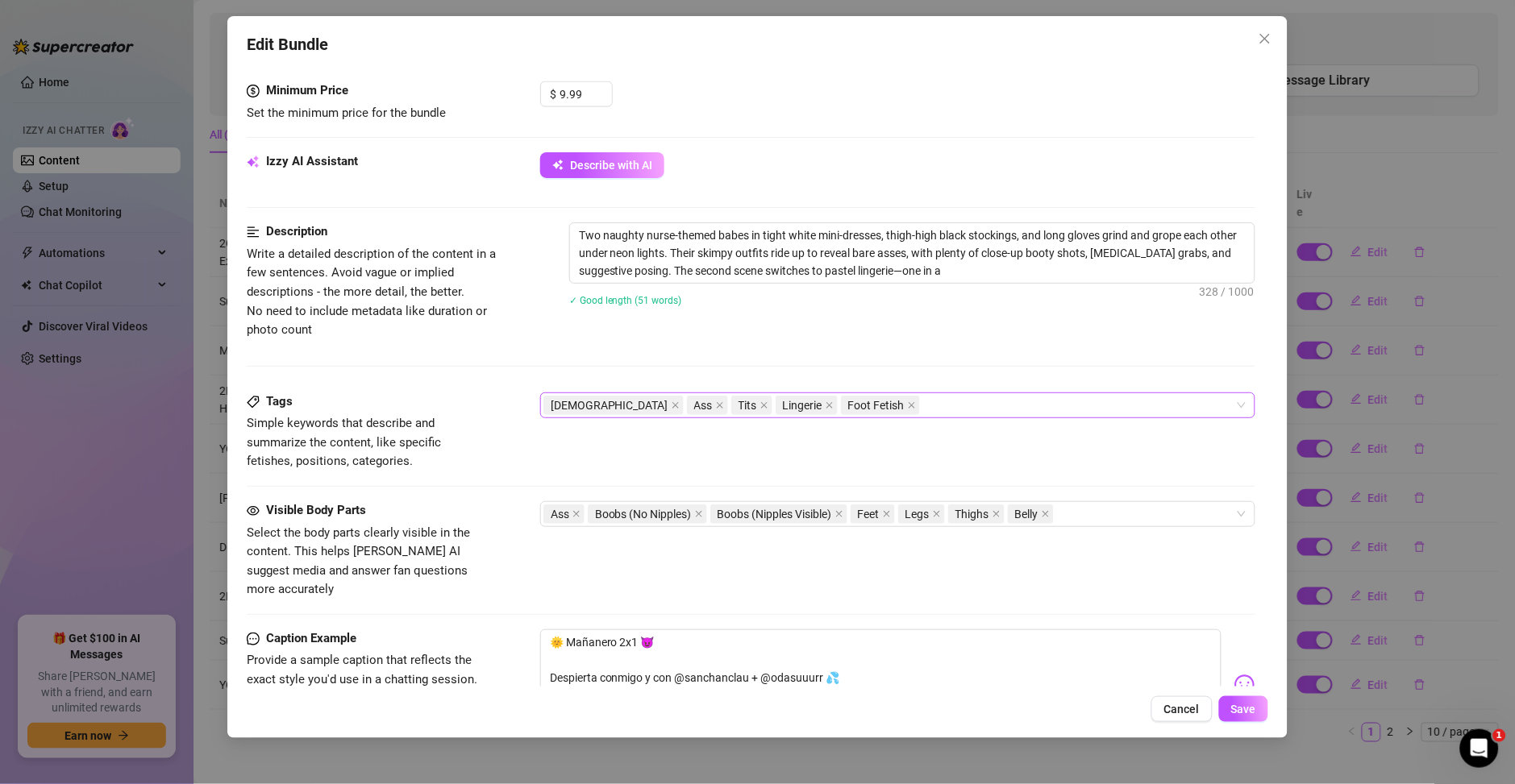
type textarea "Two naughty nurse-themed babes in tight white mini-dresses, thigh-high black st…"
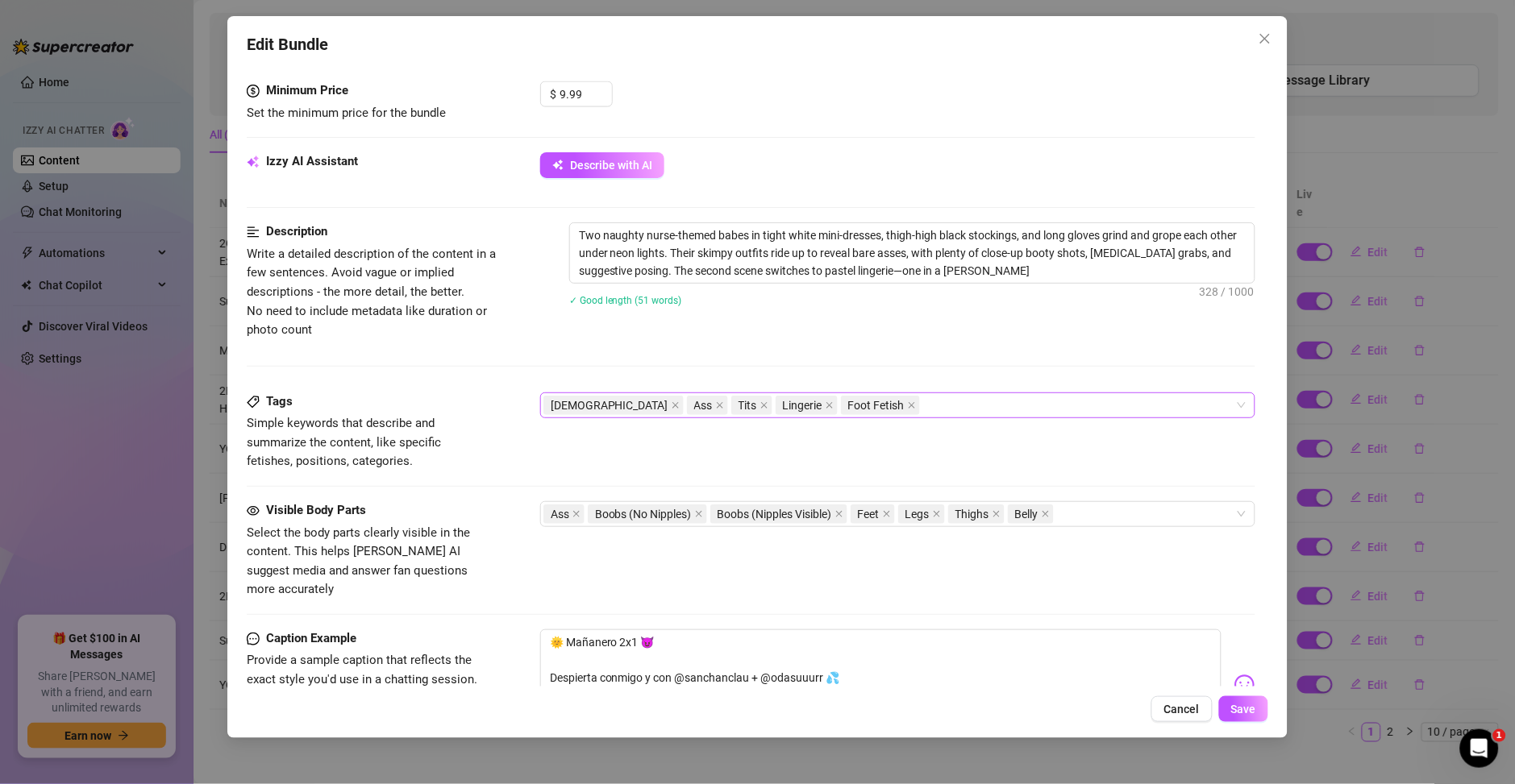
type textarea "Two naughty nurse-themed babes in tight white mini-dresses, thigh-high black st…"
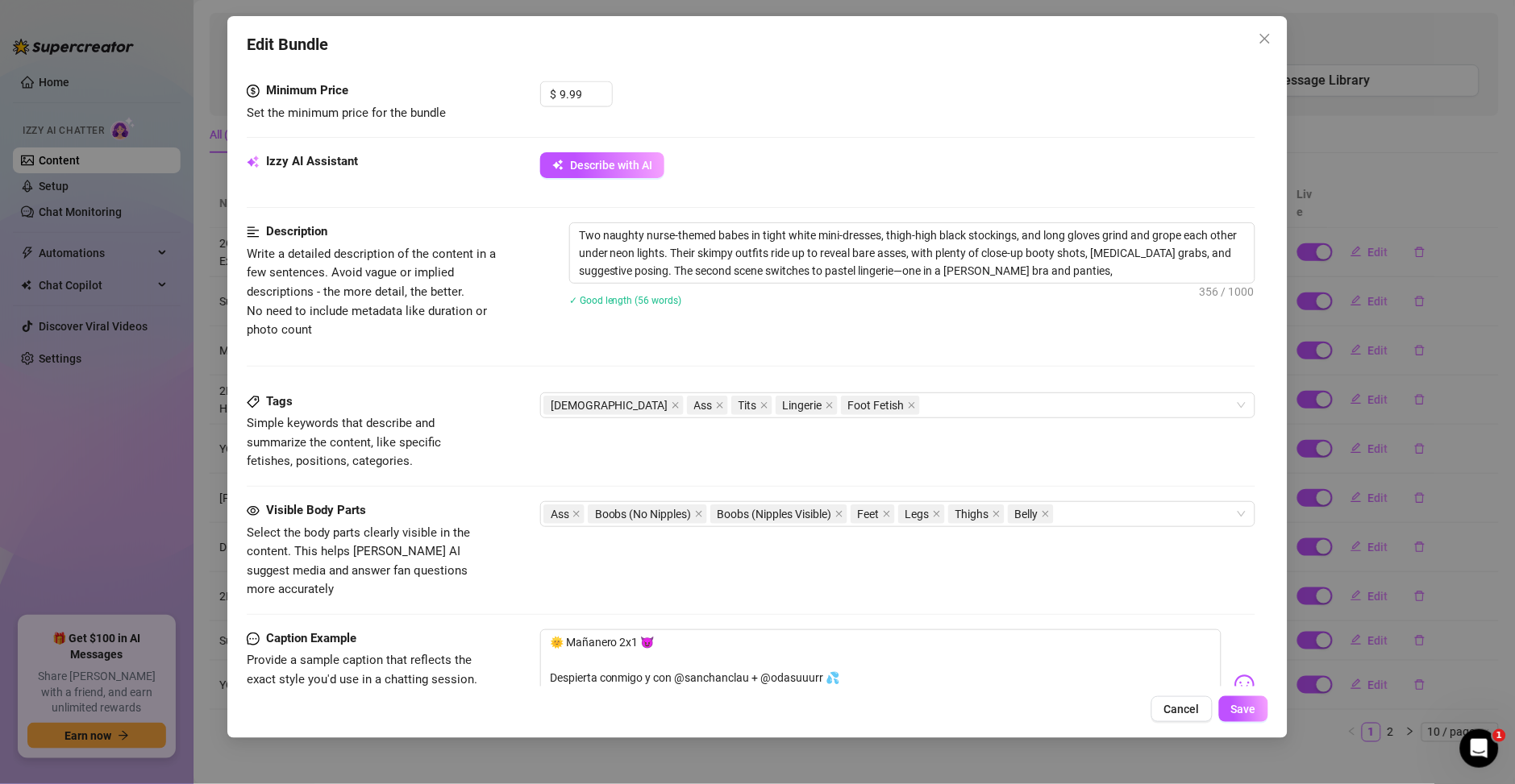
type textarea "Two naughty nurse-themed babes in tight white mini-dresses, thigh-high black st…"
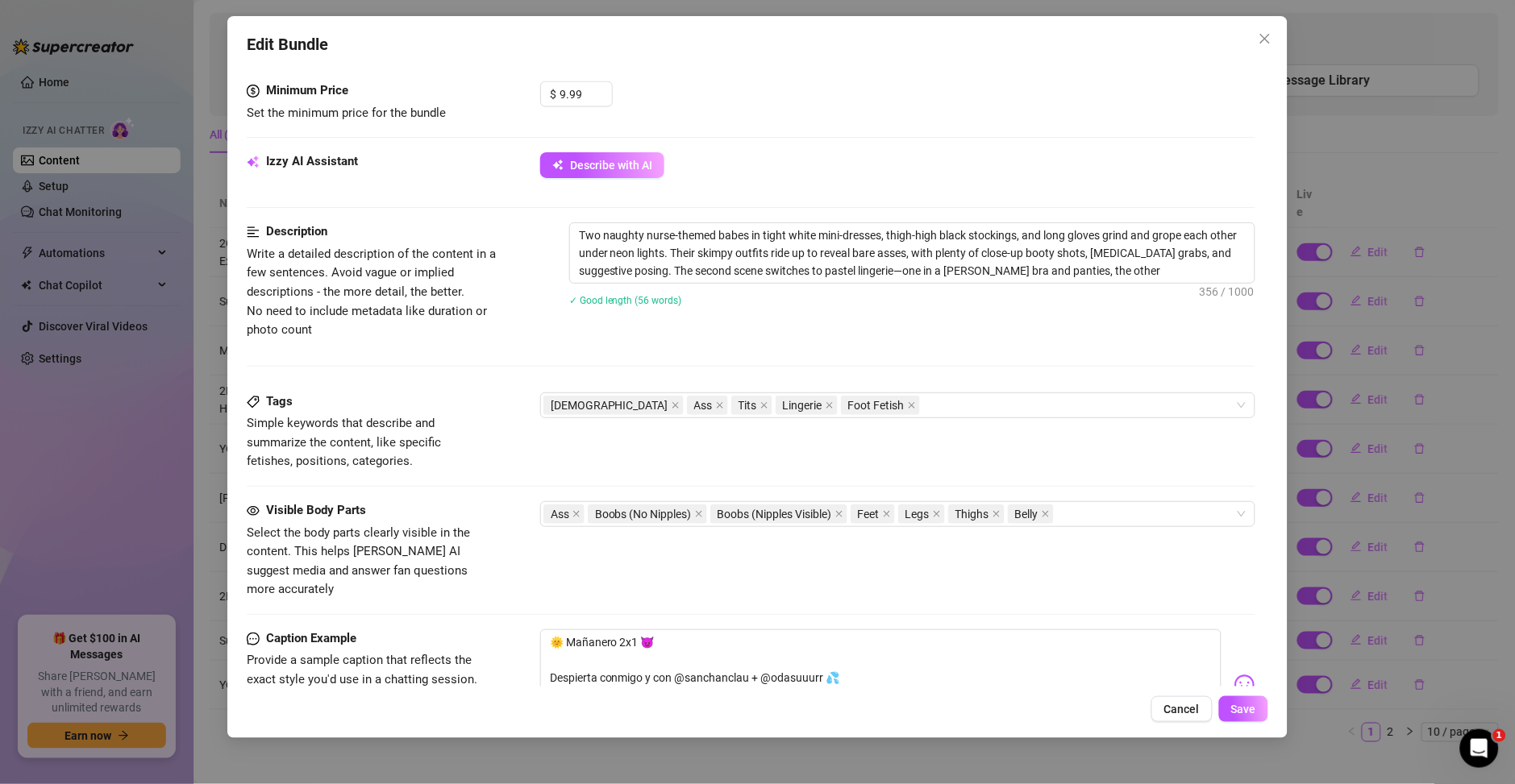
type textarea "Two naughty nurse-themed babes in tight white mini-dresses, thigh-high black st…"
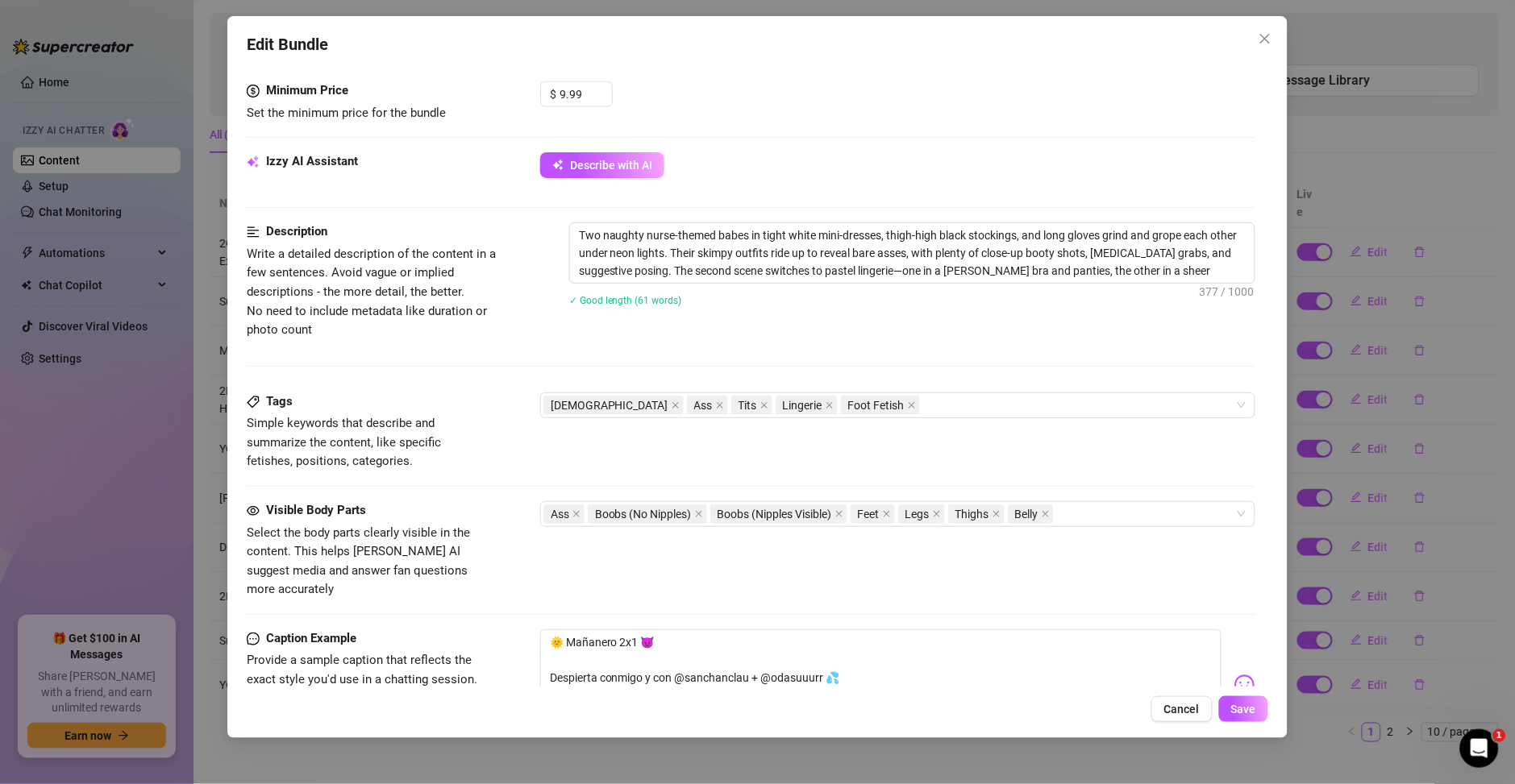
type textarea "Two naughty nurse-themed babes in tight white mini-dresses, thigh-high black st…"
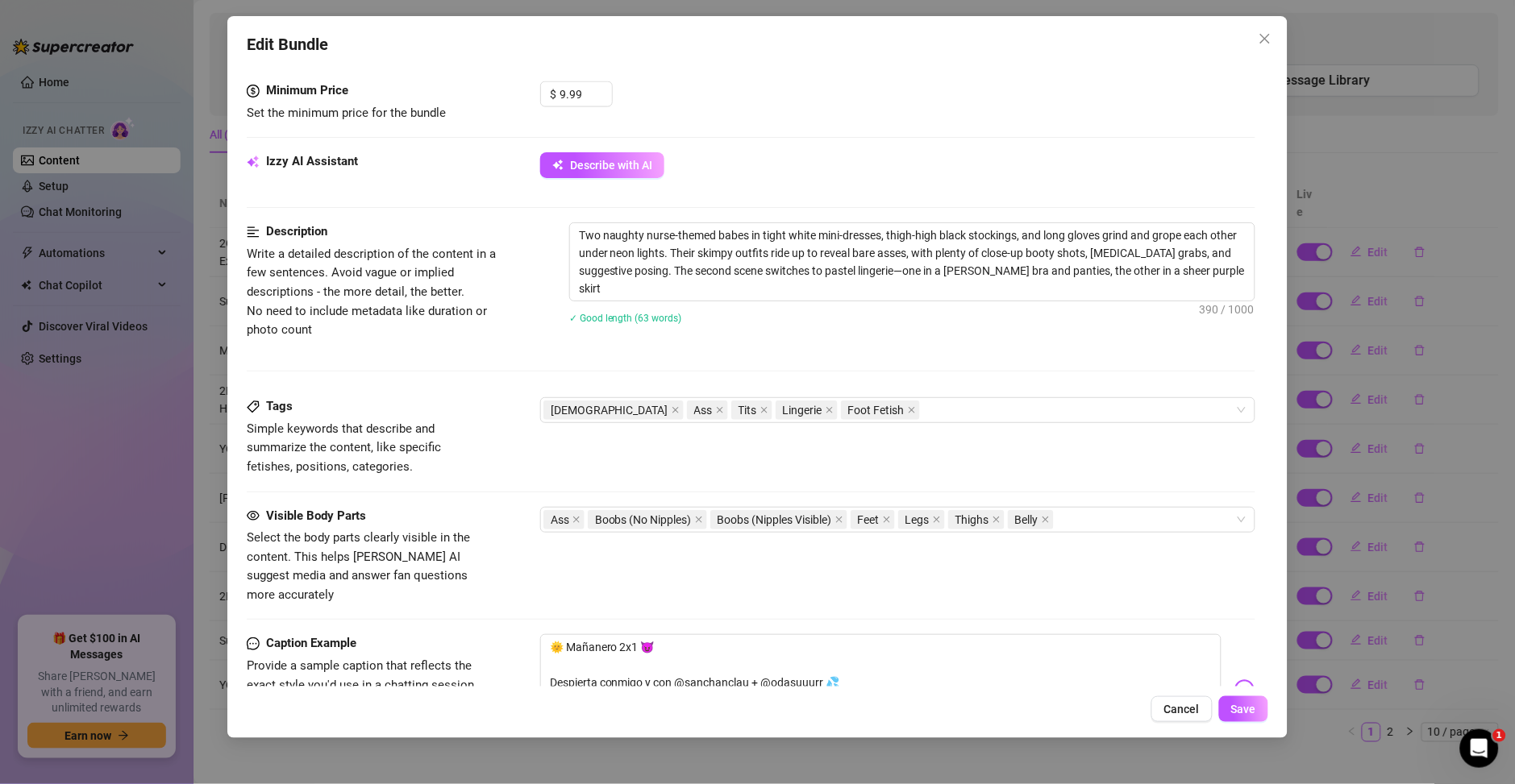
type textarea "Two naughty nurse-themed babes in tight white mini-dresses, thigh-high black st…"
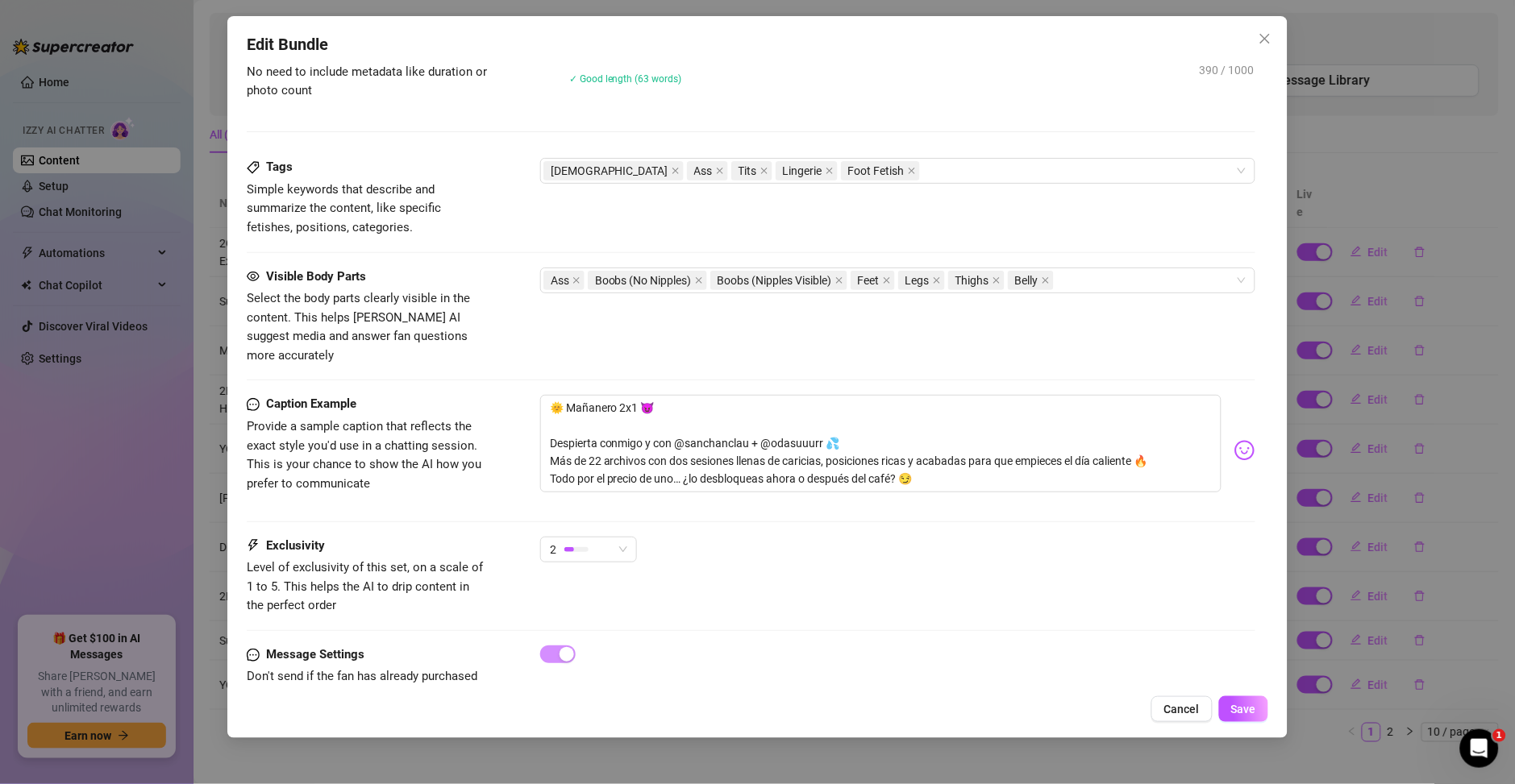
type textarea "Two naughty nurse-themed babes in tight white mini-dresses, thigh-high black st…"
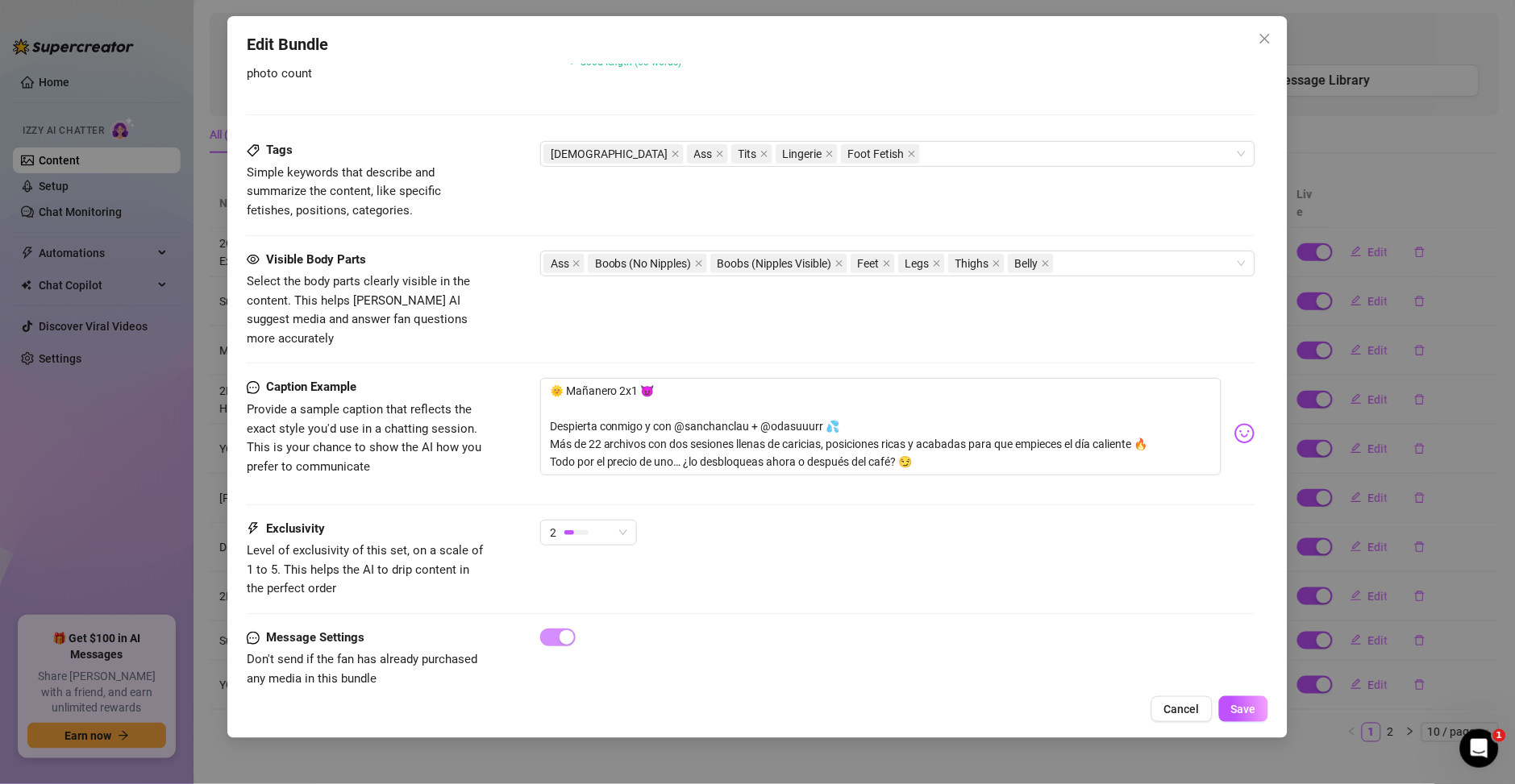
scroll to position [963, 0]
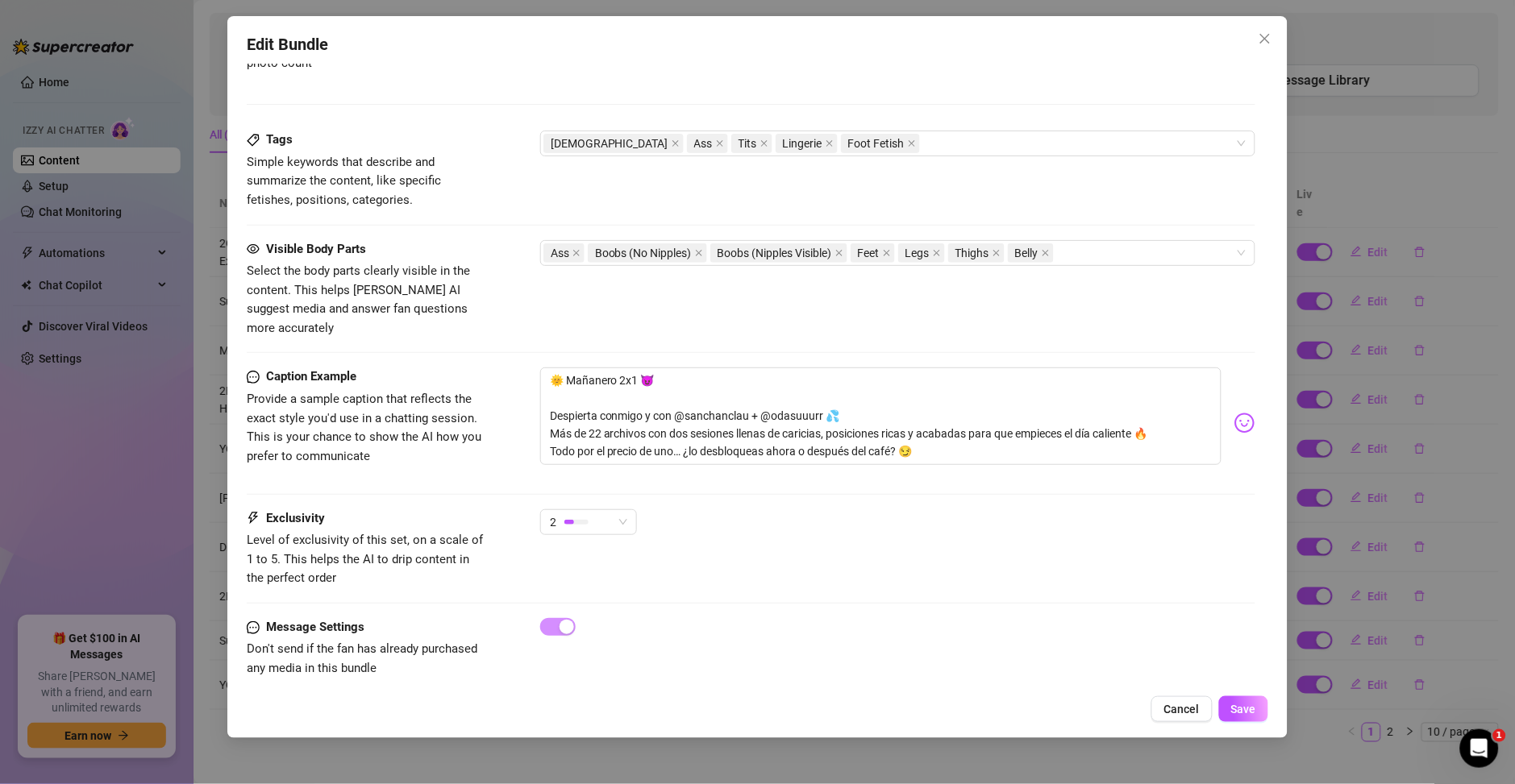
type textarea "Two naughty nurse-themed babes in tight white mini-dresses, thigh-high black st…"
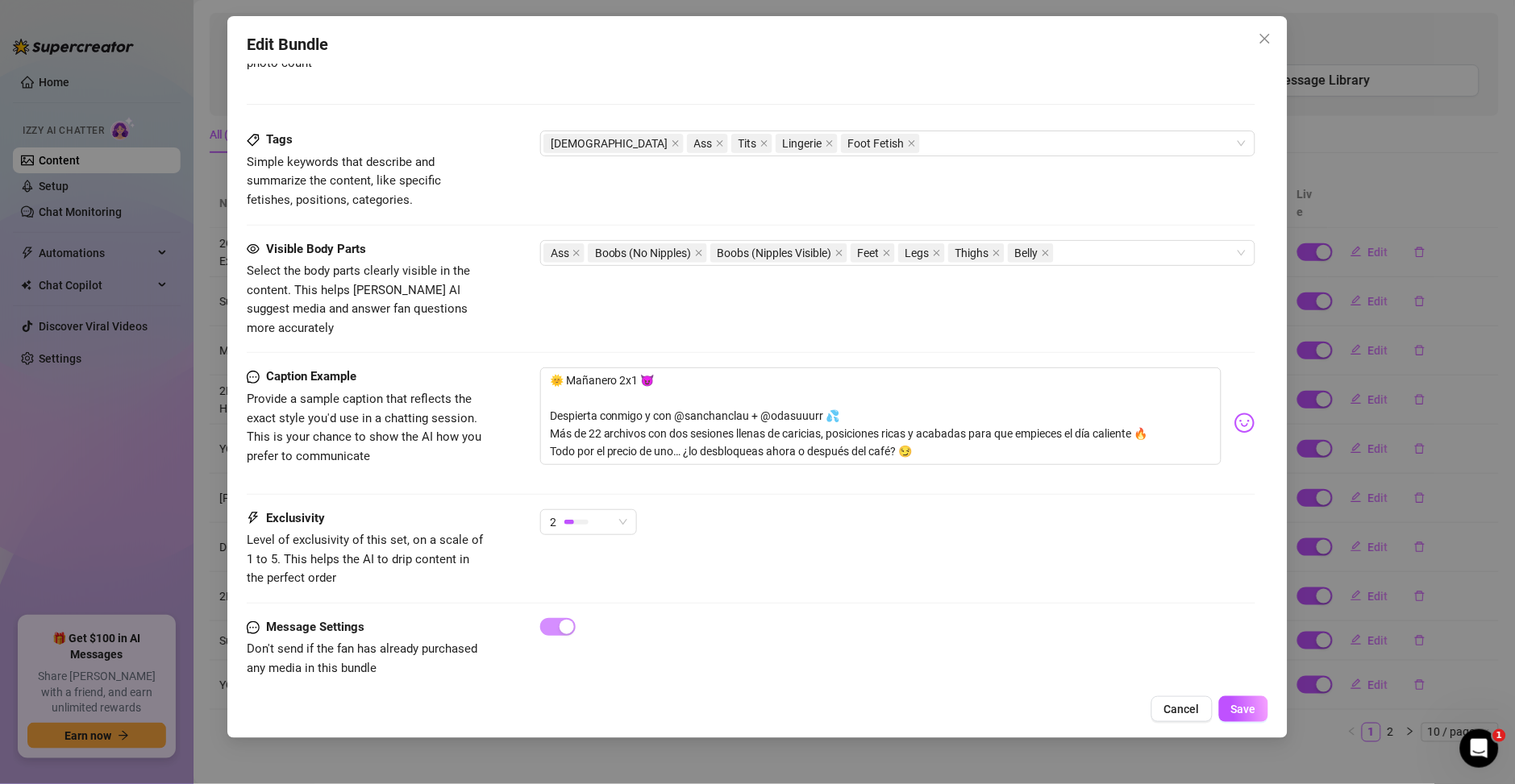
type textarea "Two naughty nurse-themed babes in tight white mini-dresses, thigh-high black st…"
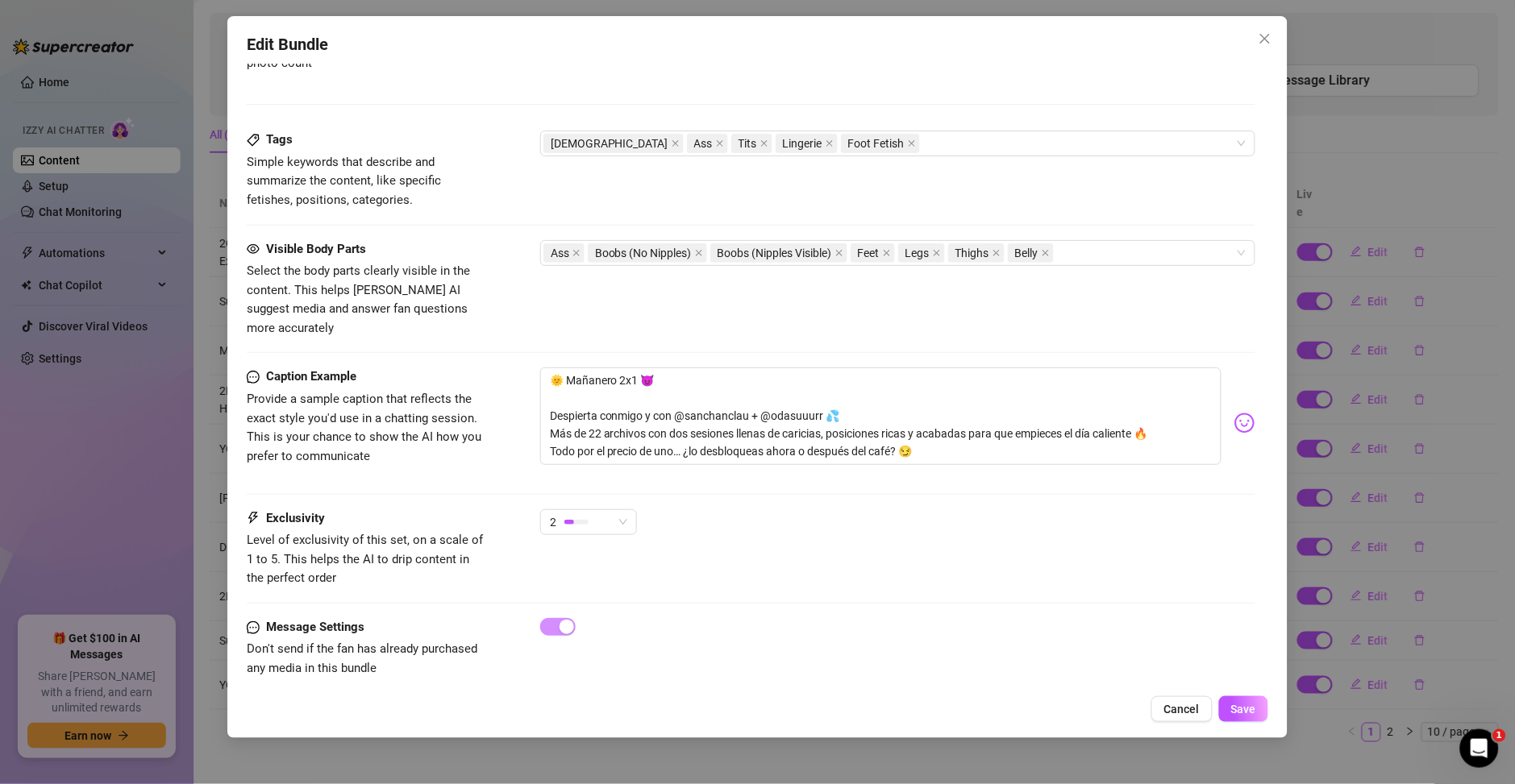
type textarea "Two naughty nurse-themed babes in tight white mini-dresses, thigh-high black st…"
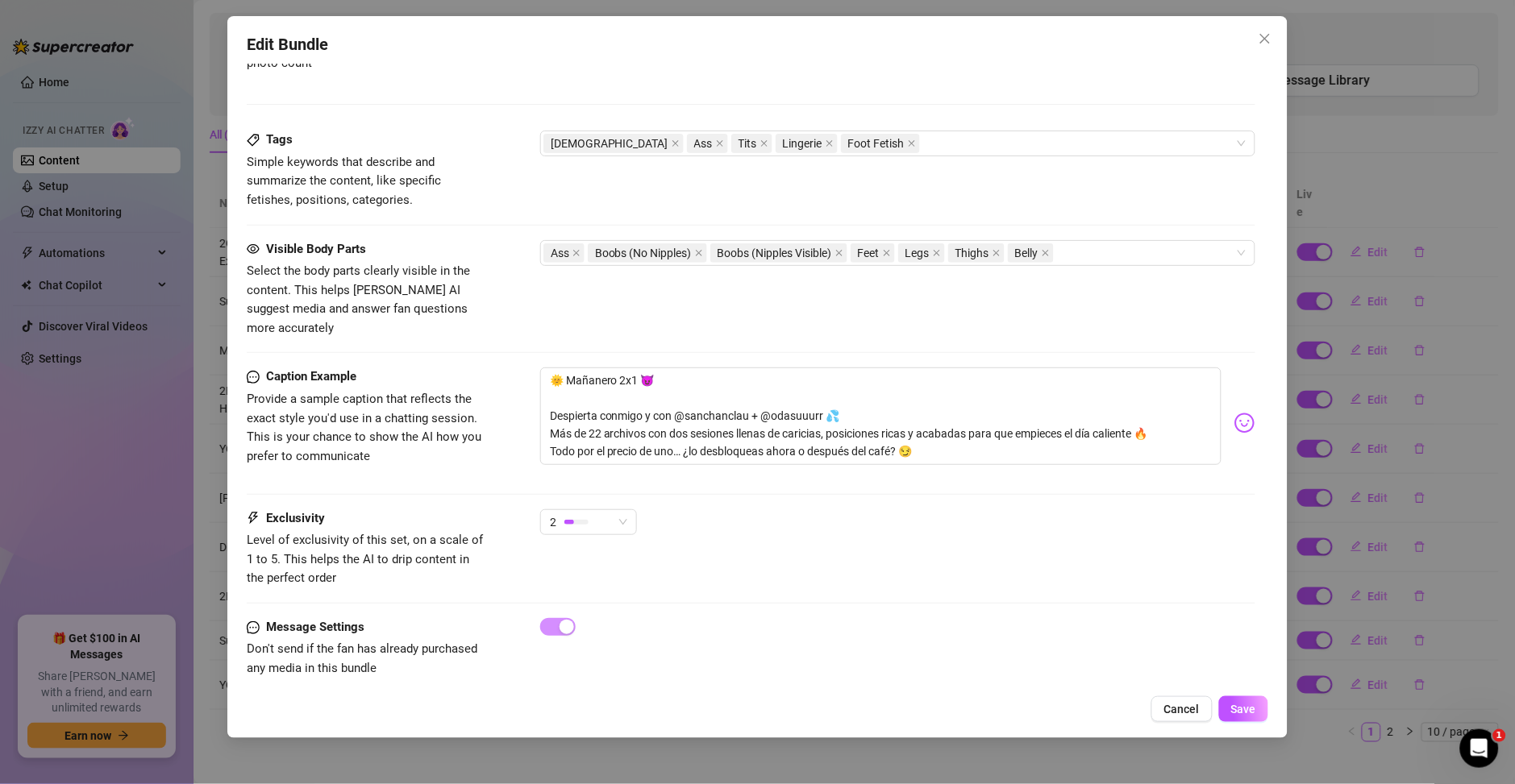
type textarea "Two naughty nurse-themed babes in tight white mini-dresses, thigh-high black st…"
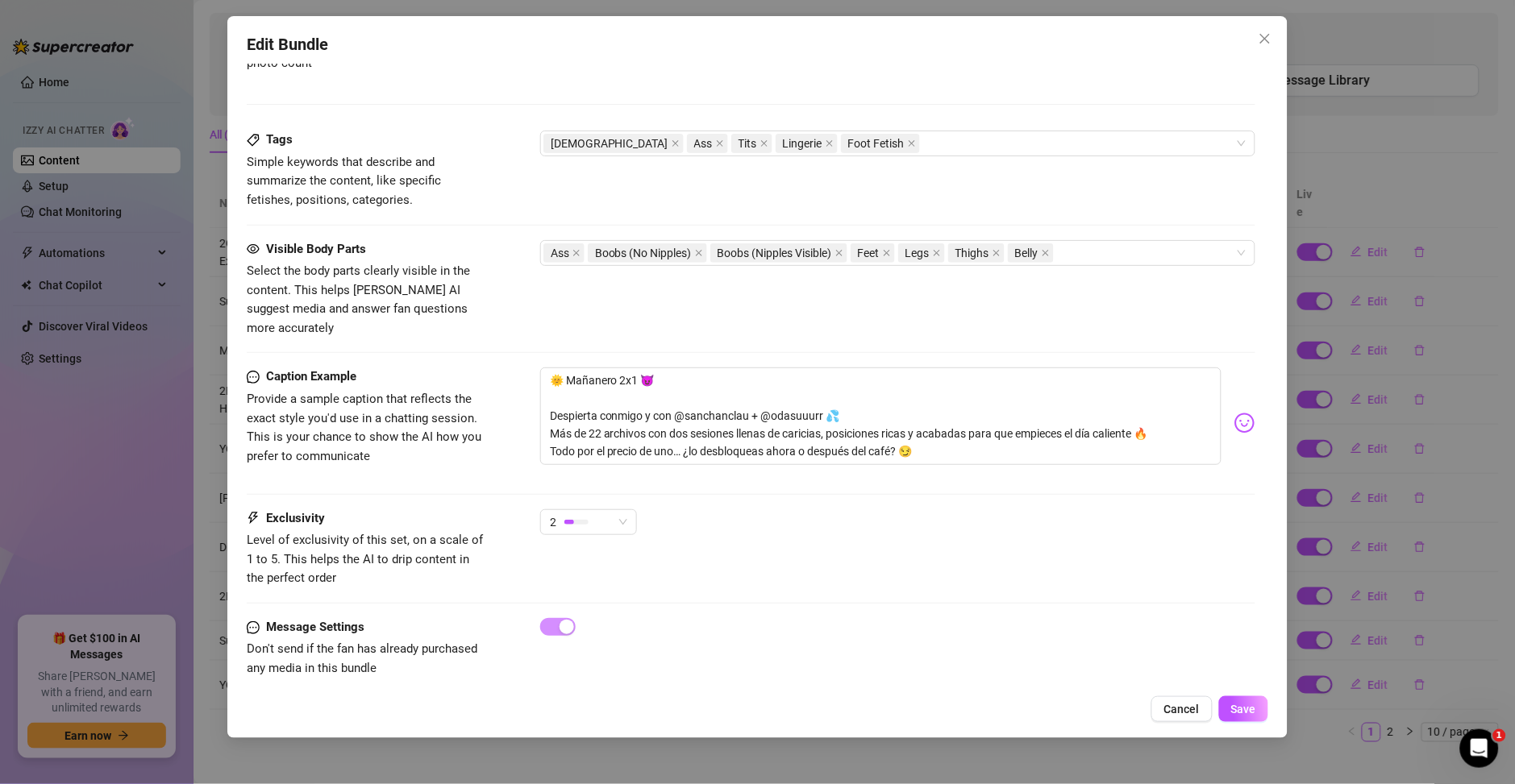
type textarea "Two naughty nurse-themed babes in tight white mini-dresses, thigh-high black st…"
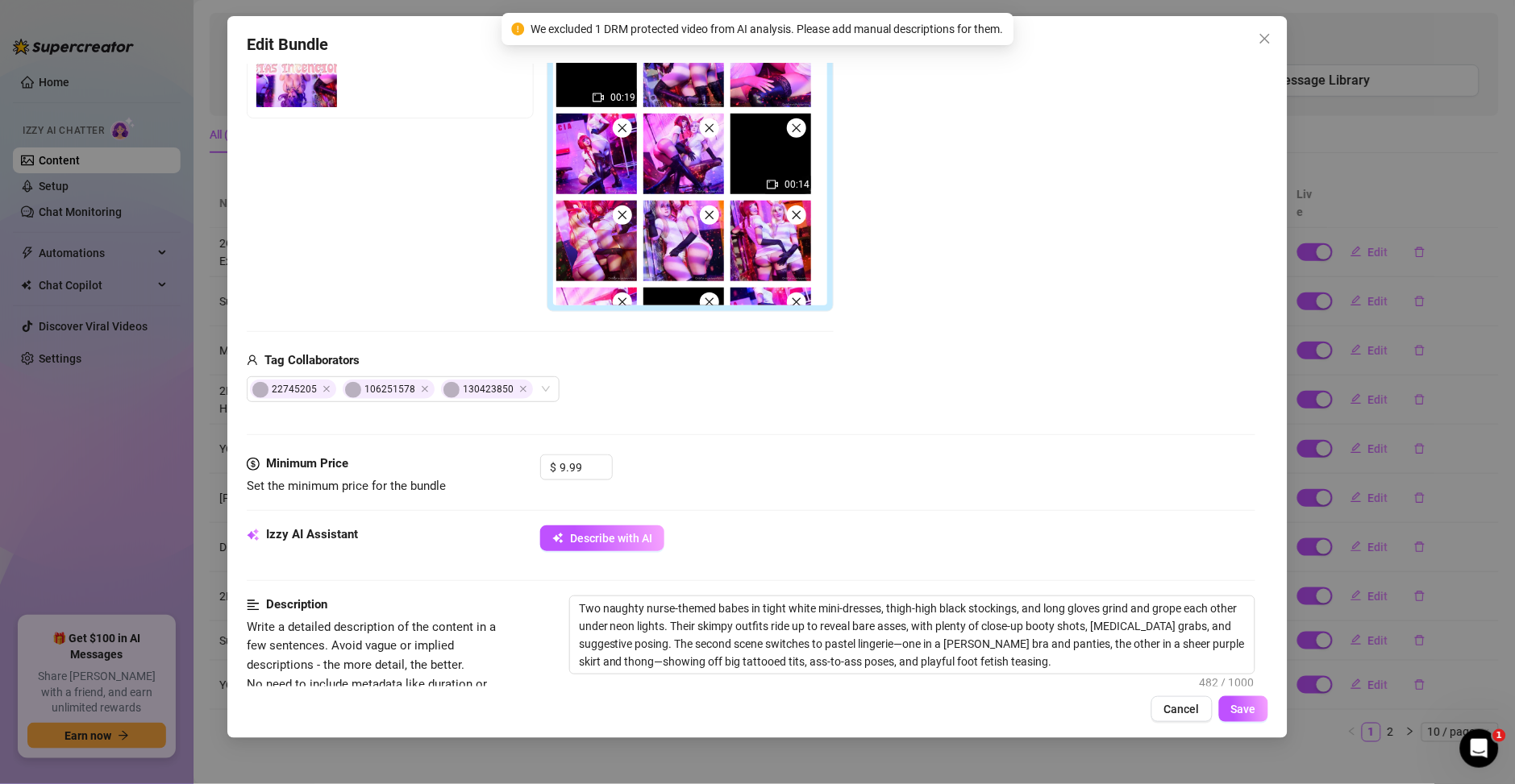
scroll to position [0, 0]
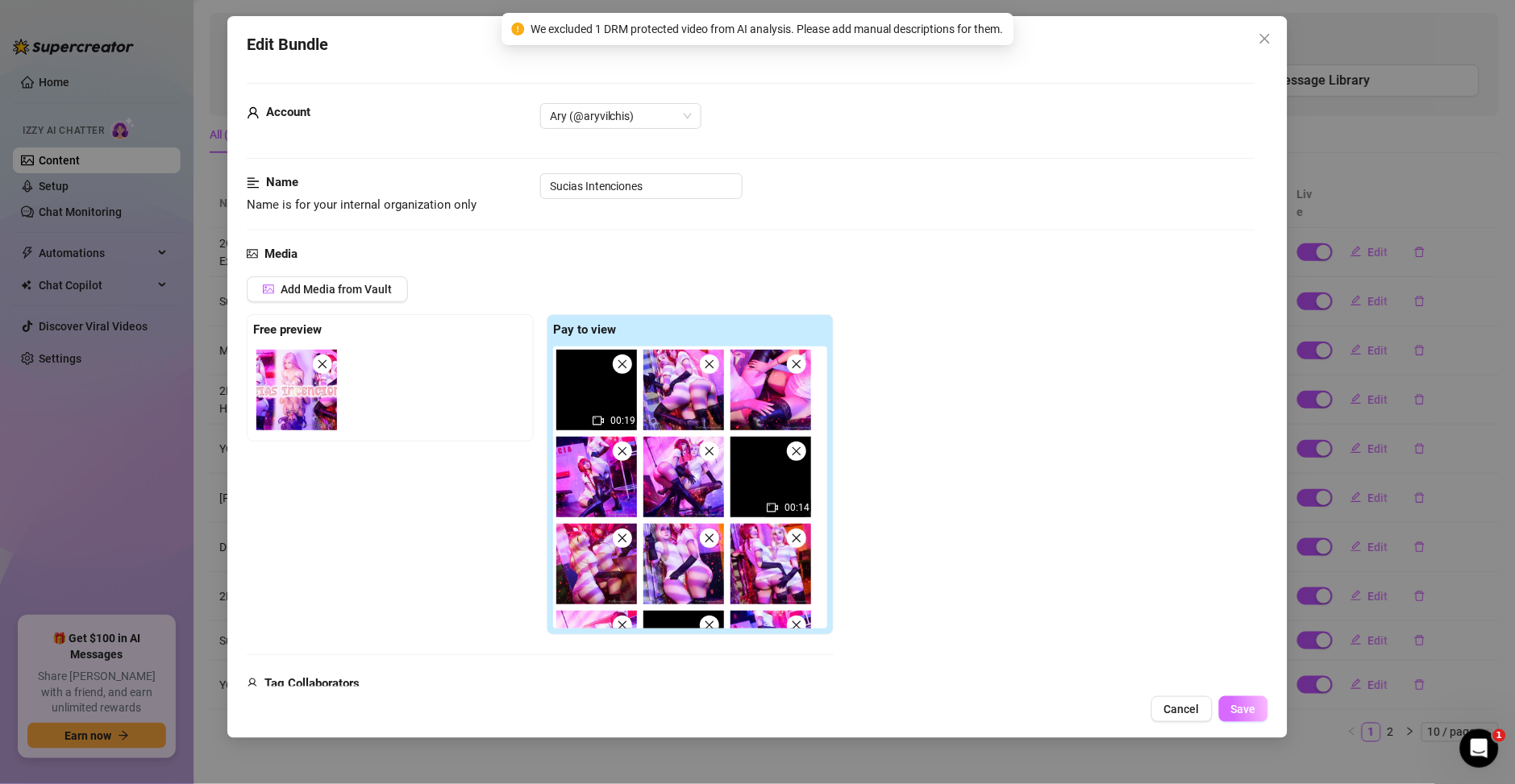
click at [1235, 717] on button "Save" at bounding box center [1243, 710] width 49 height 26
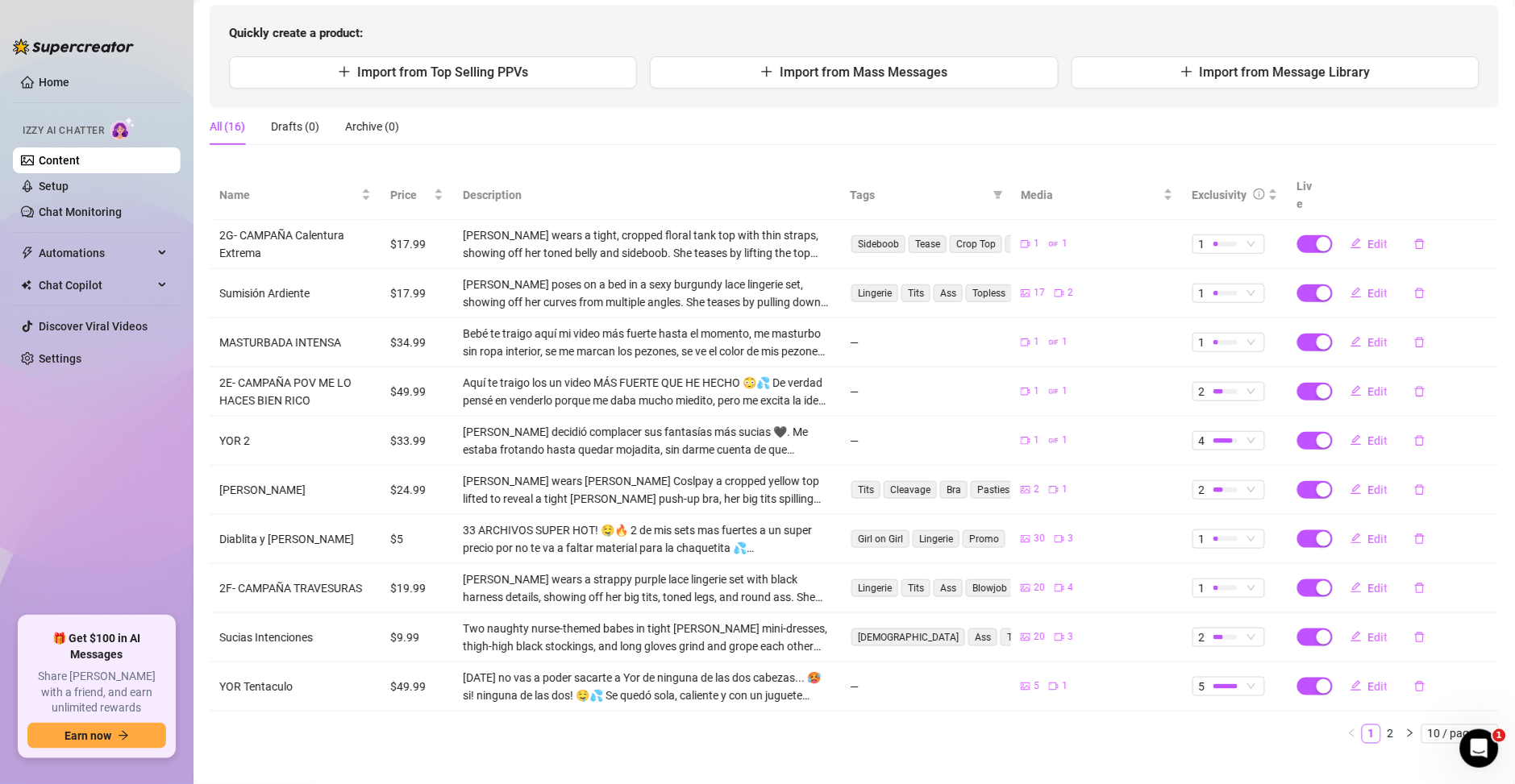
scroll to position [164, 0]
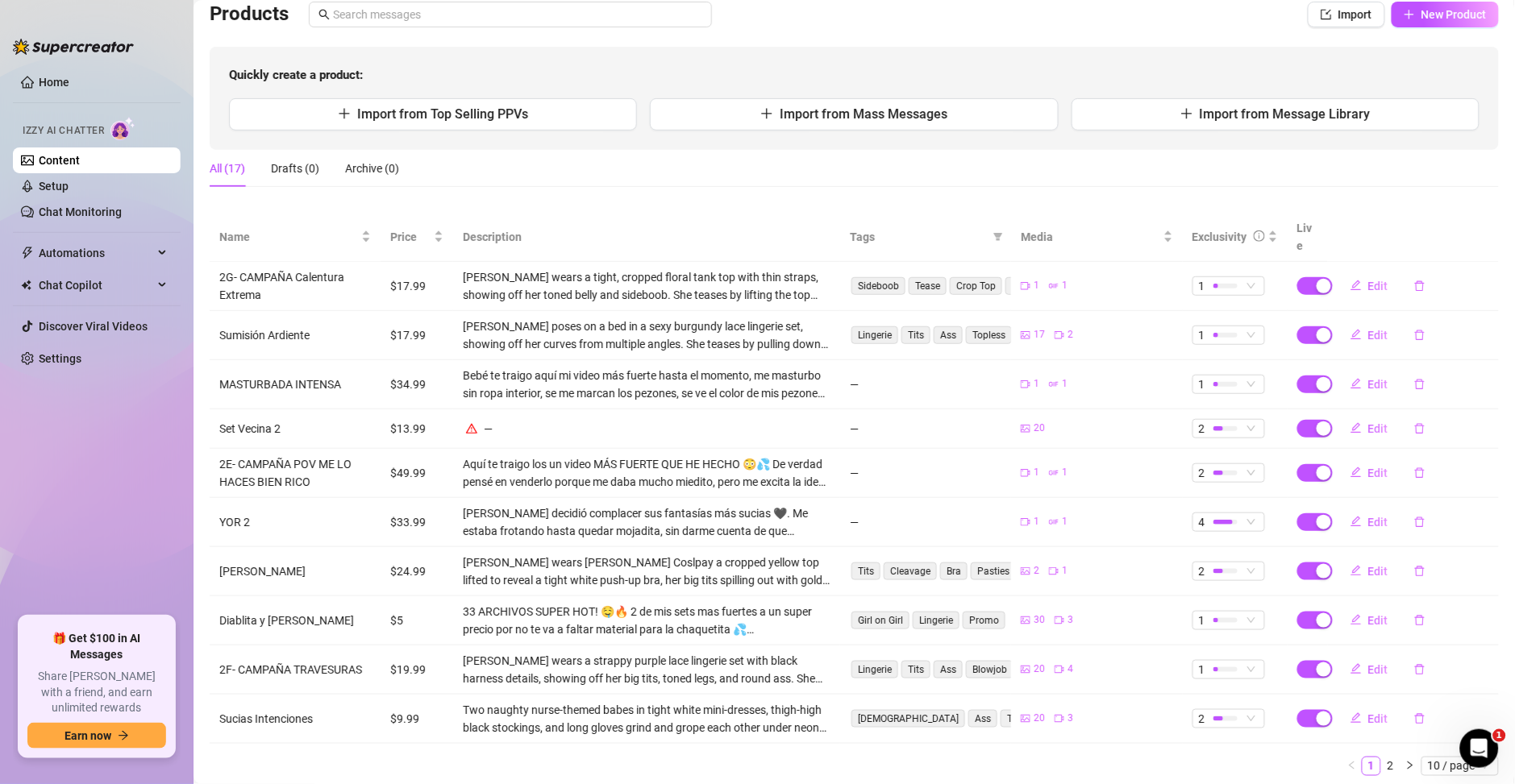
scroll to position [153, 0]
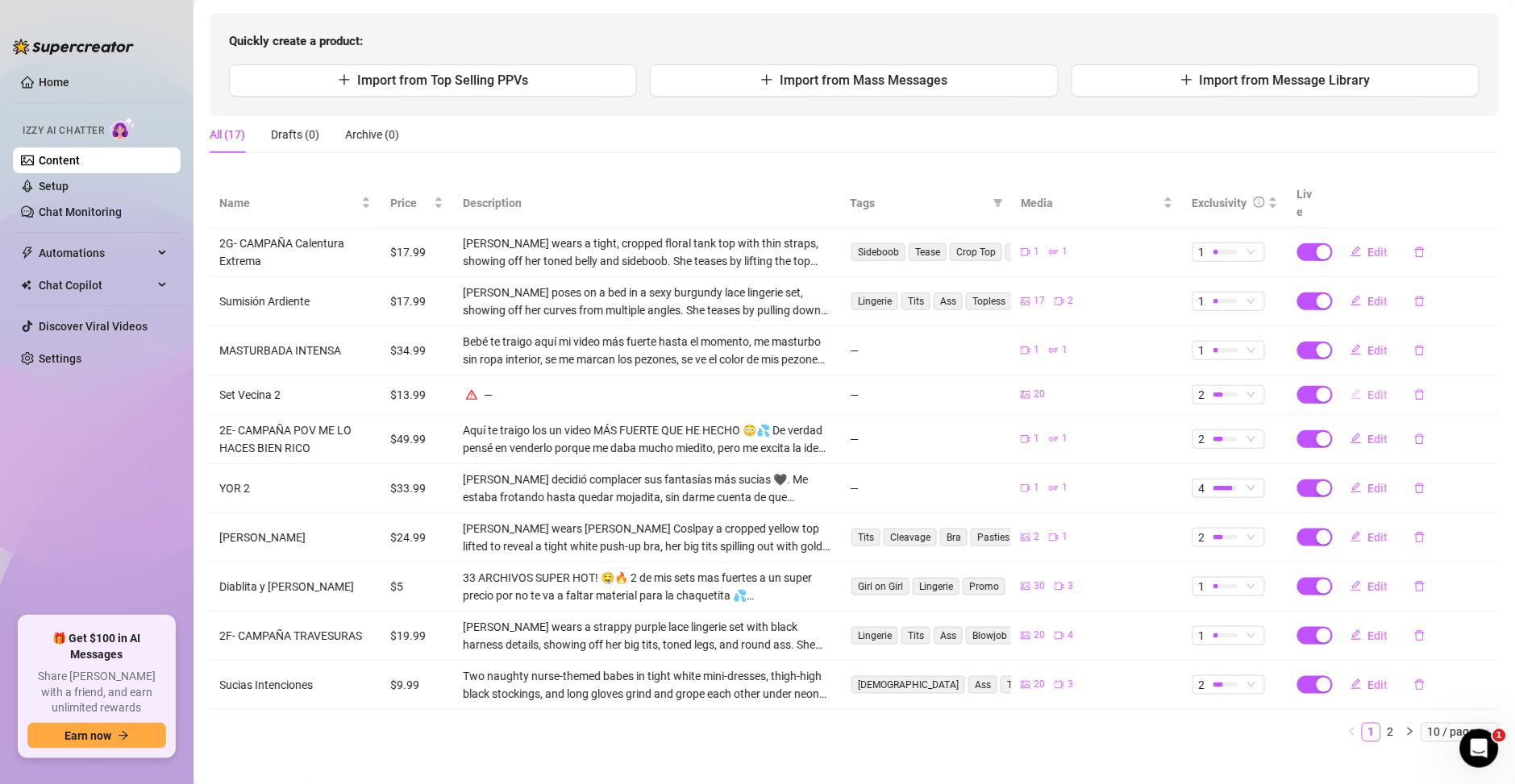
click at [1368, 389] on span "Edit" at bounding box center [1377, 395] width 20 height 13
type textarea "[PERSON_NAME] te traigo un descuentito FLASH 🔥en uno de mis sets mas ricos! 🫣💦 …"
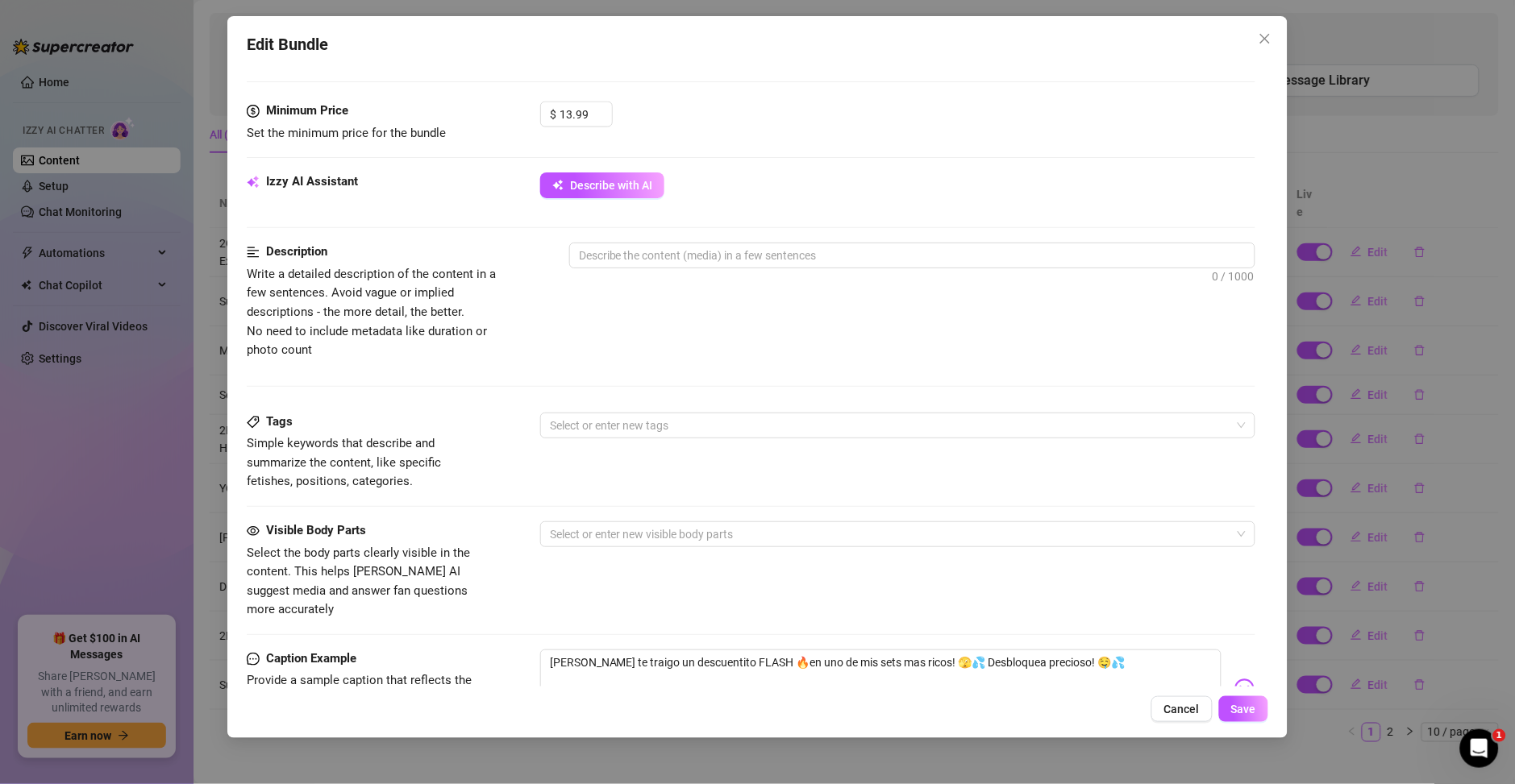
scroll to position [697, 0]
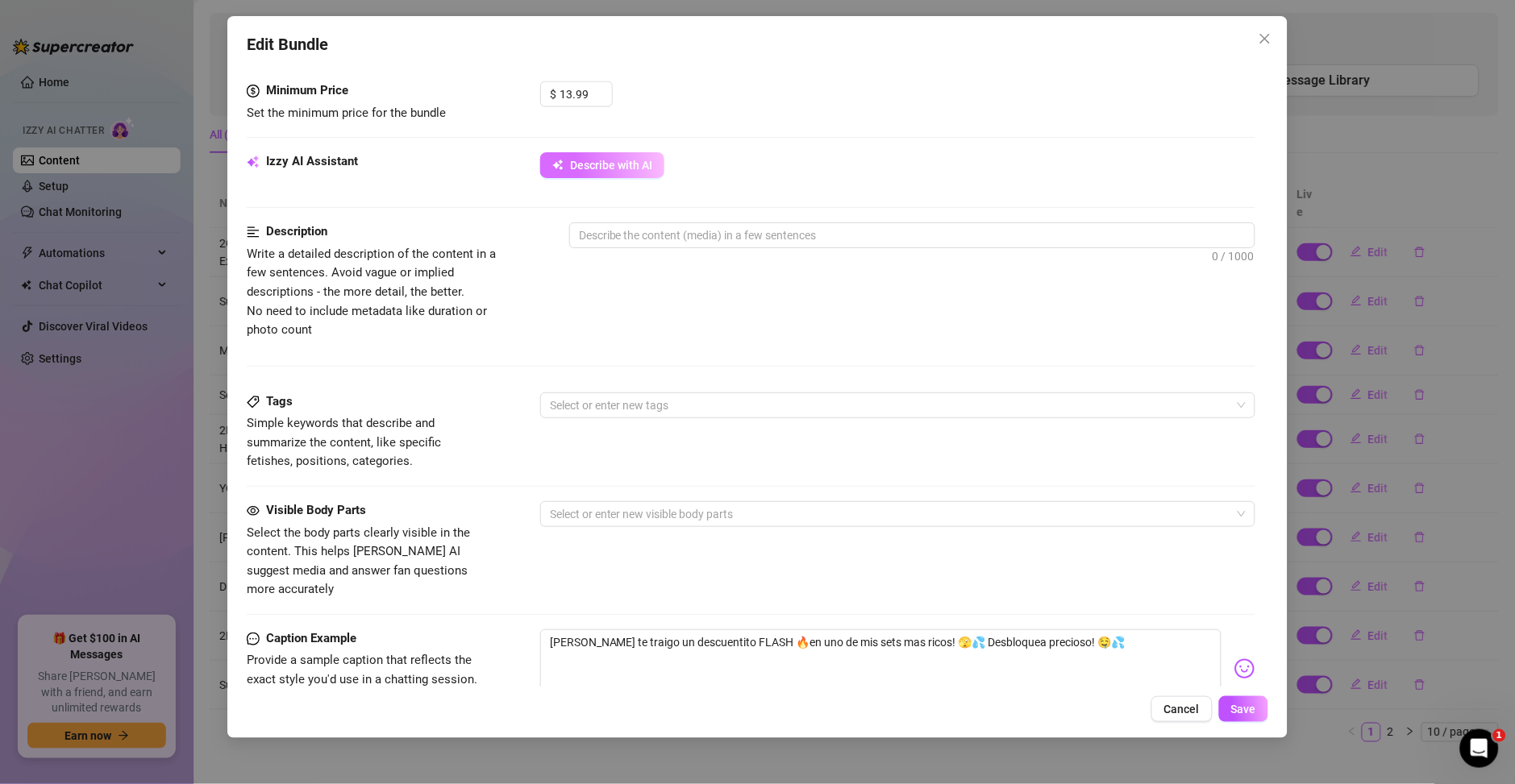
click at [604, 162] on span "Describe with AI" at bounding box center [610, 164] width 82 height 13
click at [568, 97] on input "13.99" at bounding box center [585, 94] width 53 height 24
type input "15.99"
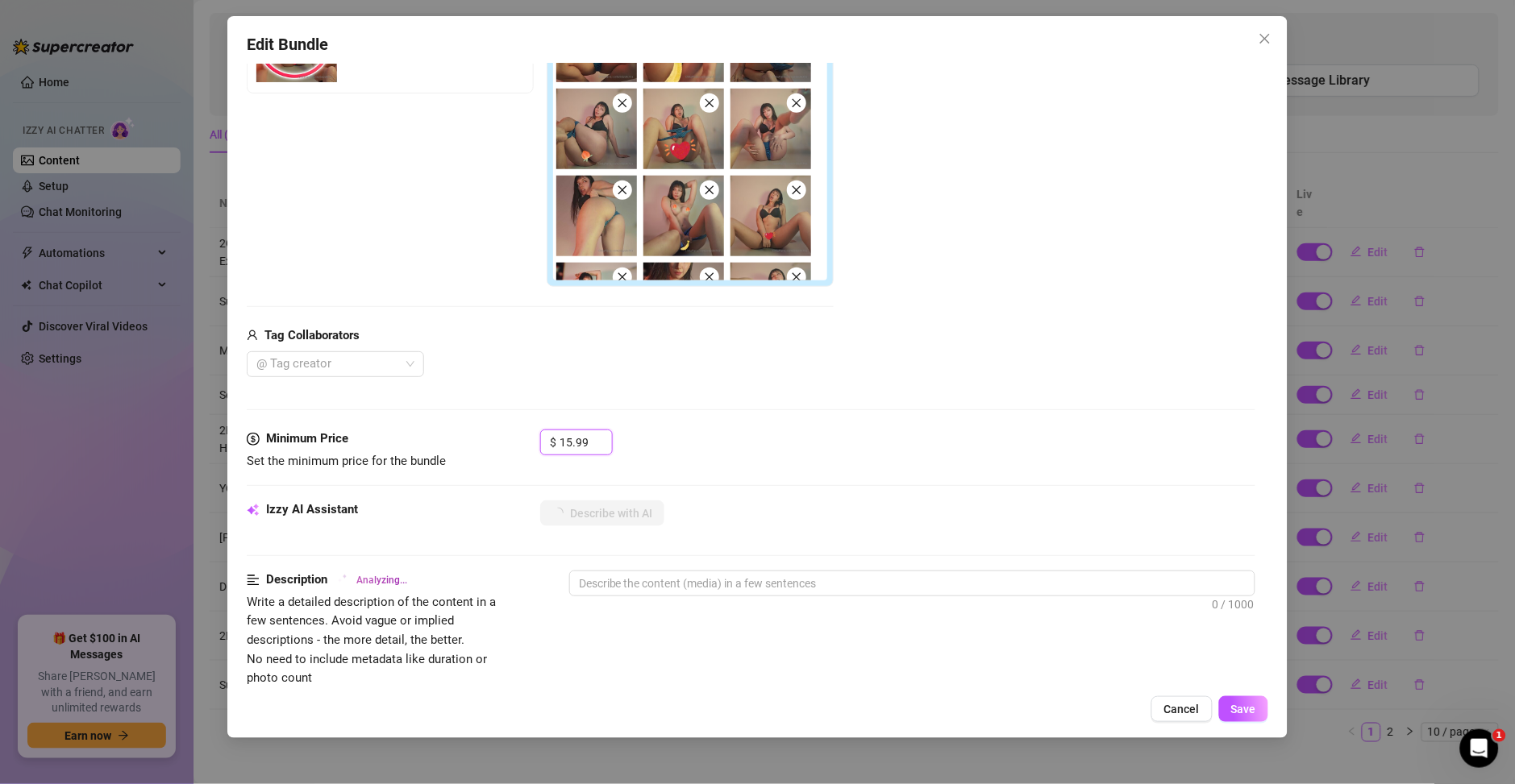
scroll to position [169, 0]
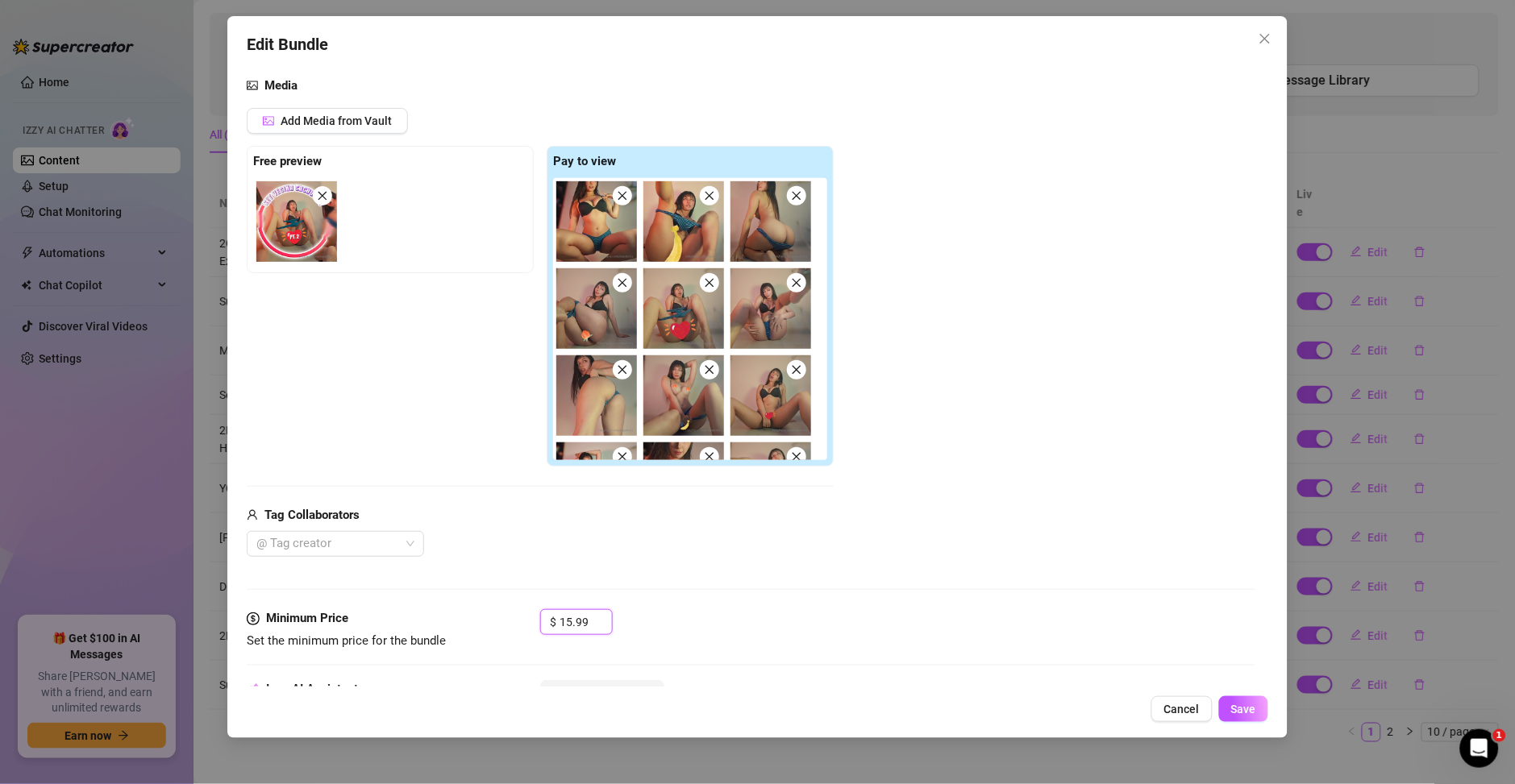
type textarea "Ary"
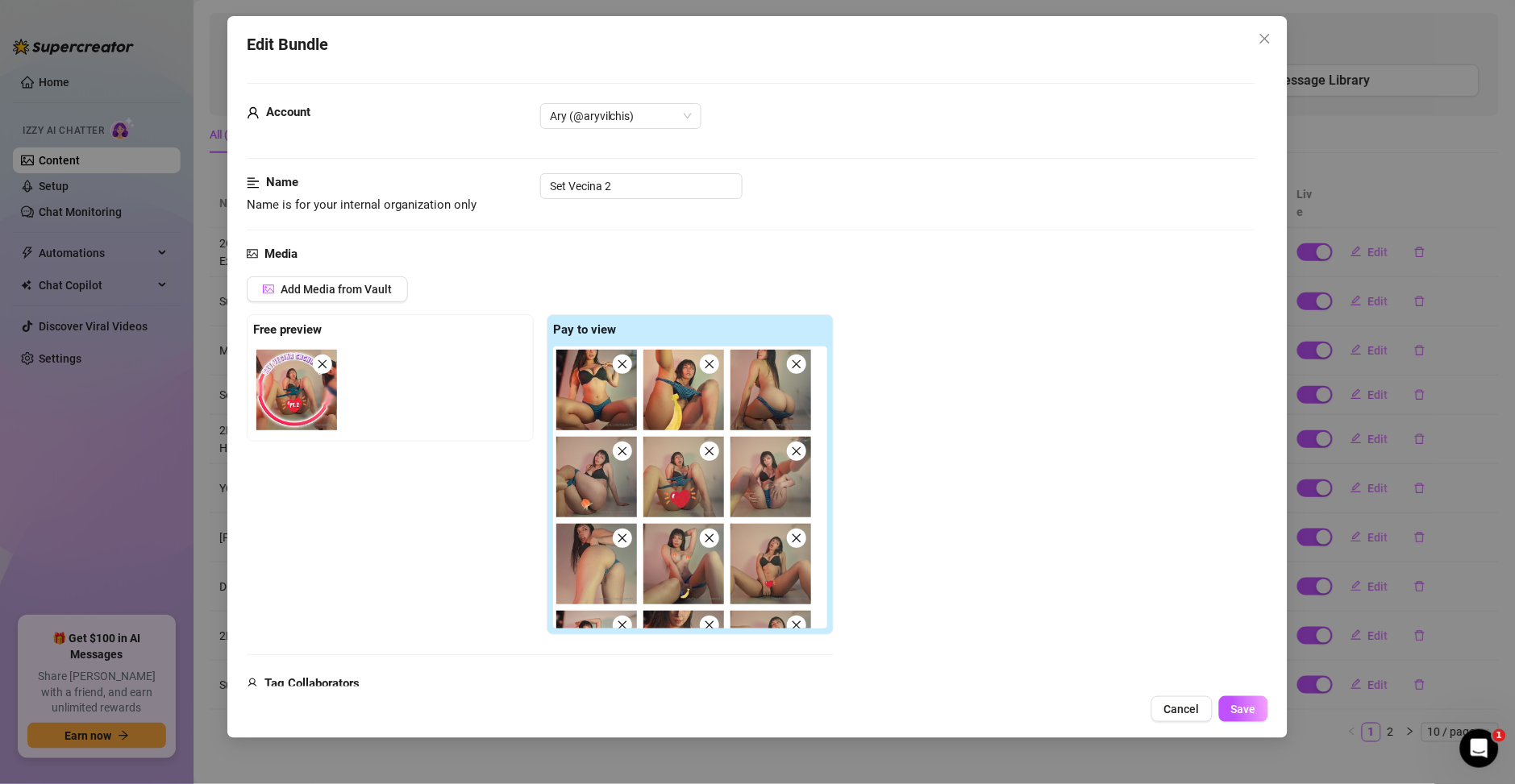
type textarea "Ary teases"
type textarea "Ary teases in"
type textarea "Ary teases in a"
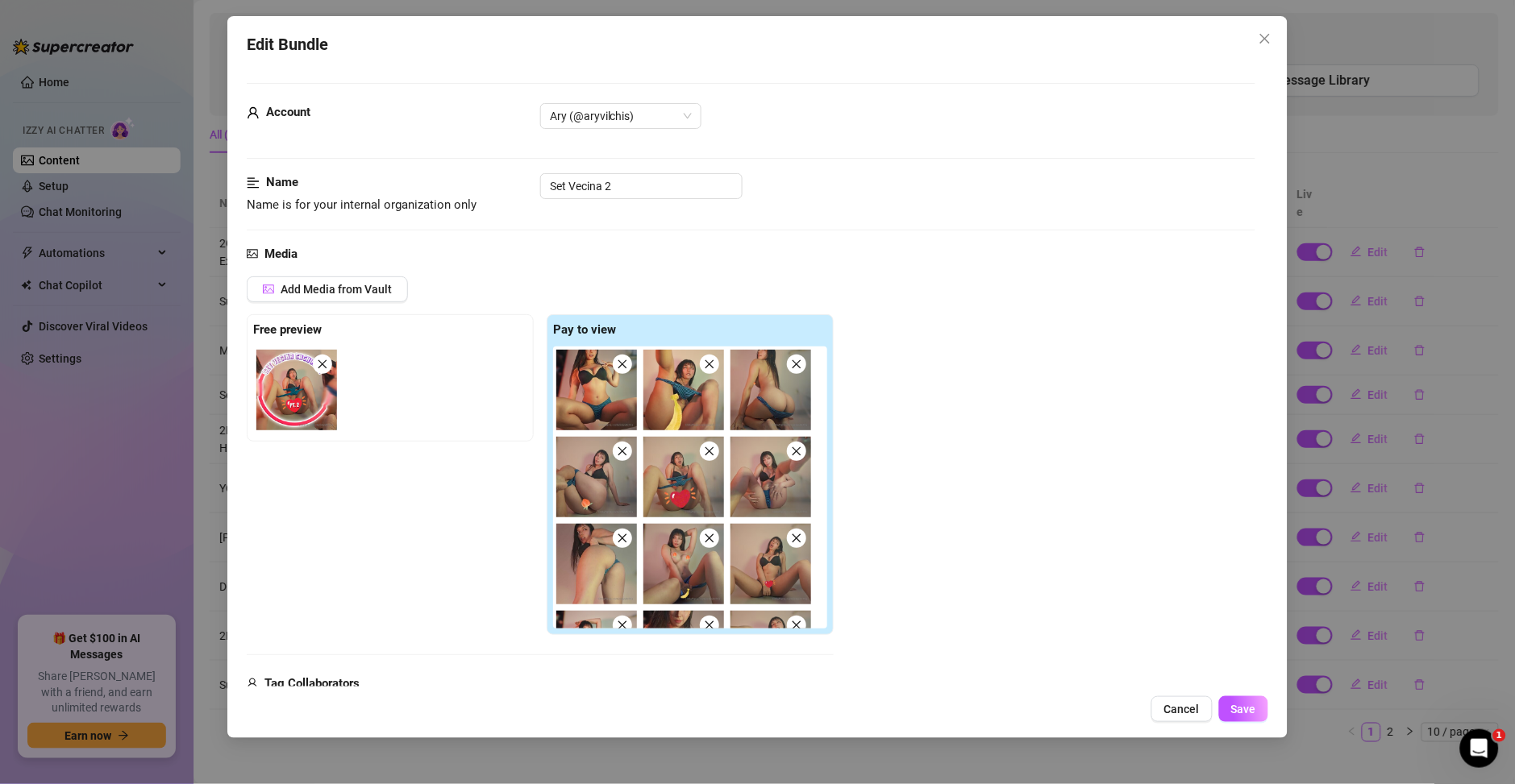
type textarea "Ary teases in a"
type textarea "Ary teases in a tight"
type textarea "Ary teases in a tight black"
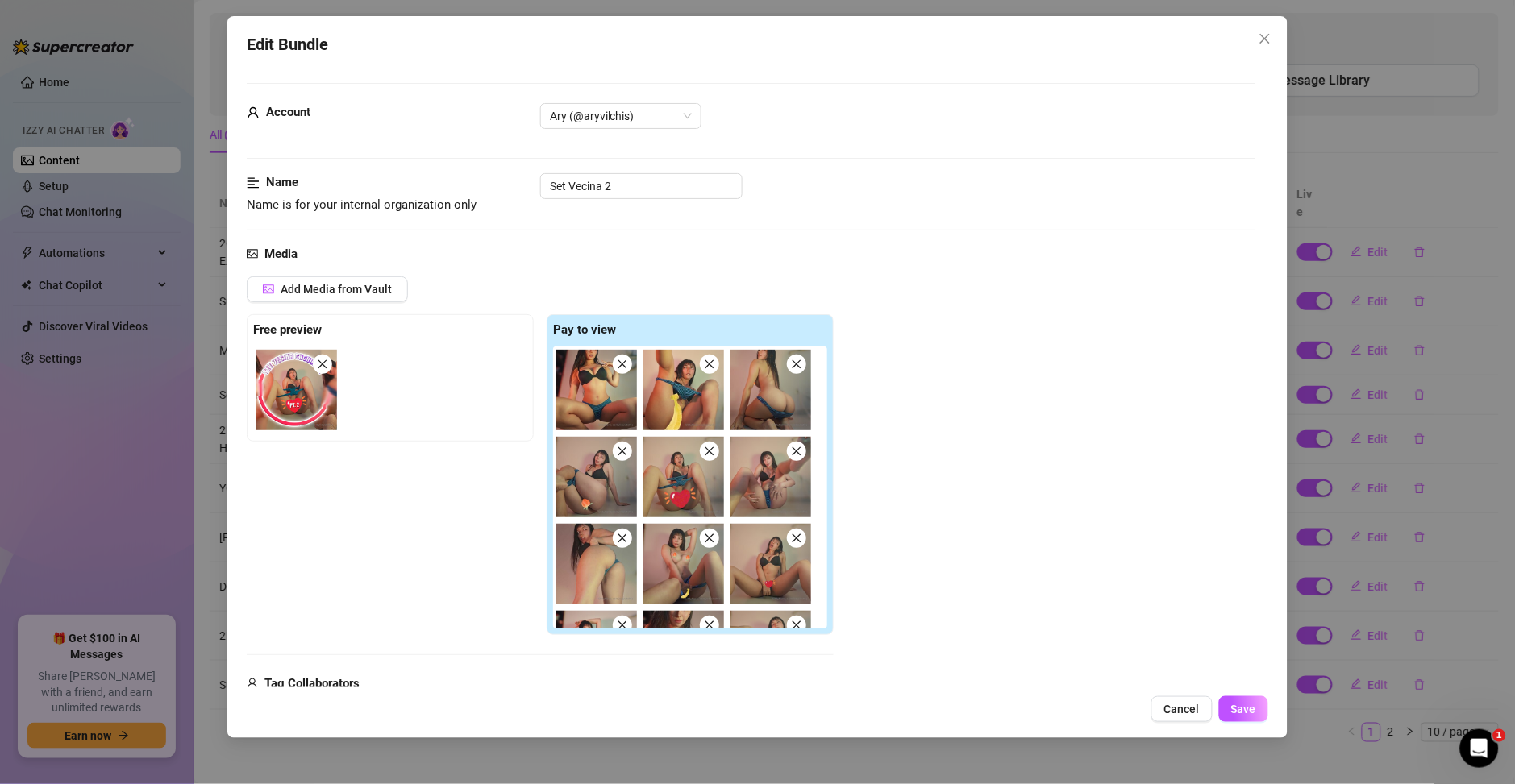
type textarea "Ary teases in a tight black bra"
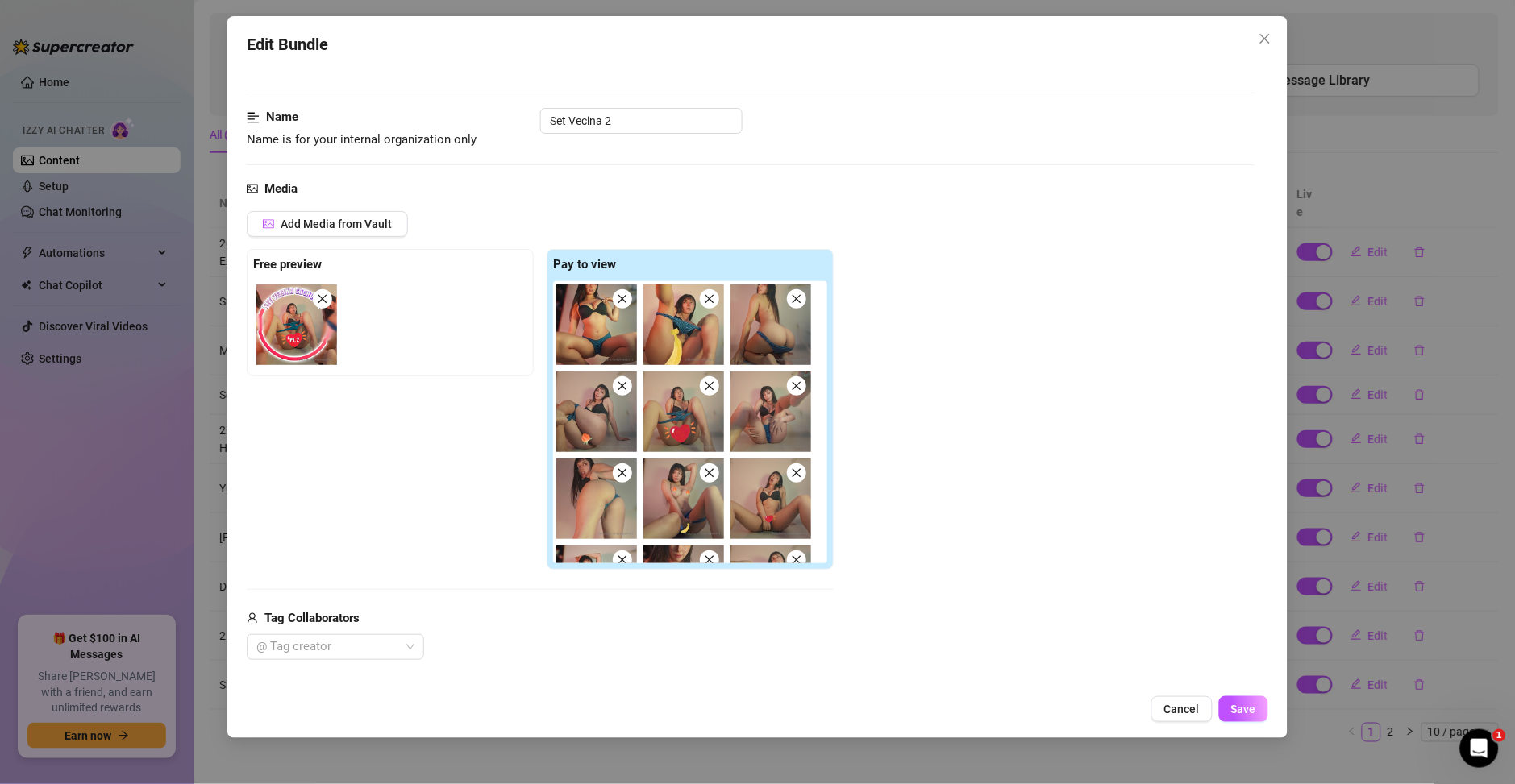
type textarea "Ary teases in a tight black bra and"
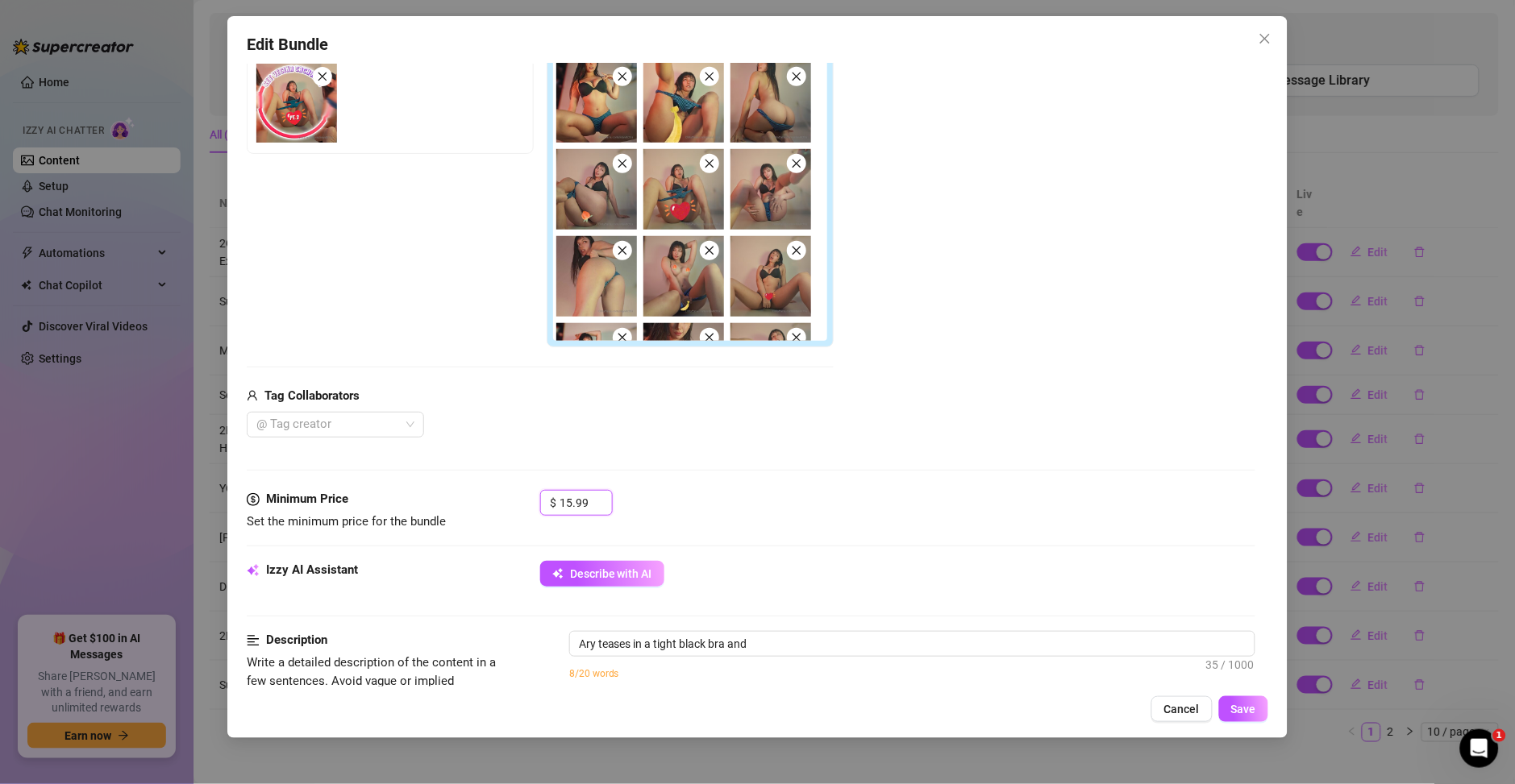
type textarea "Ary teases in a tight black bra and blue"
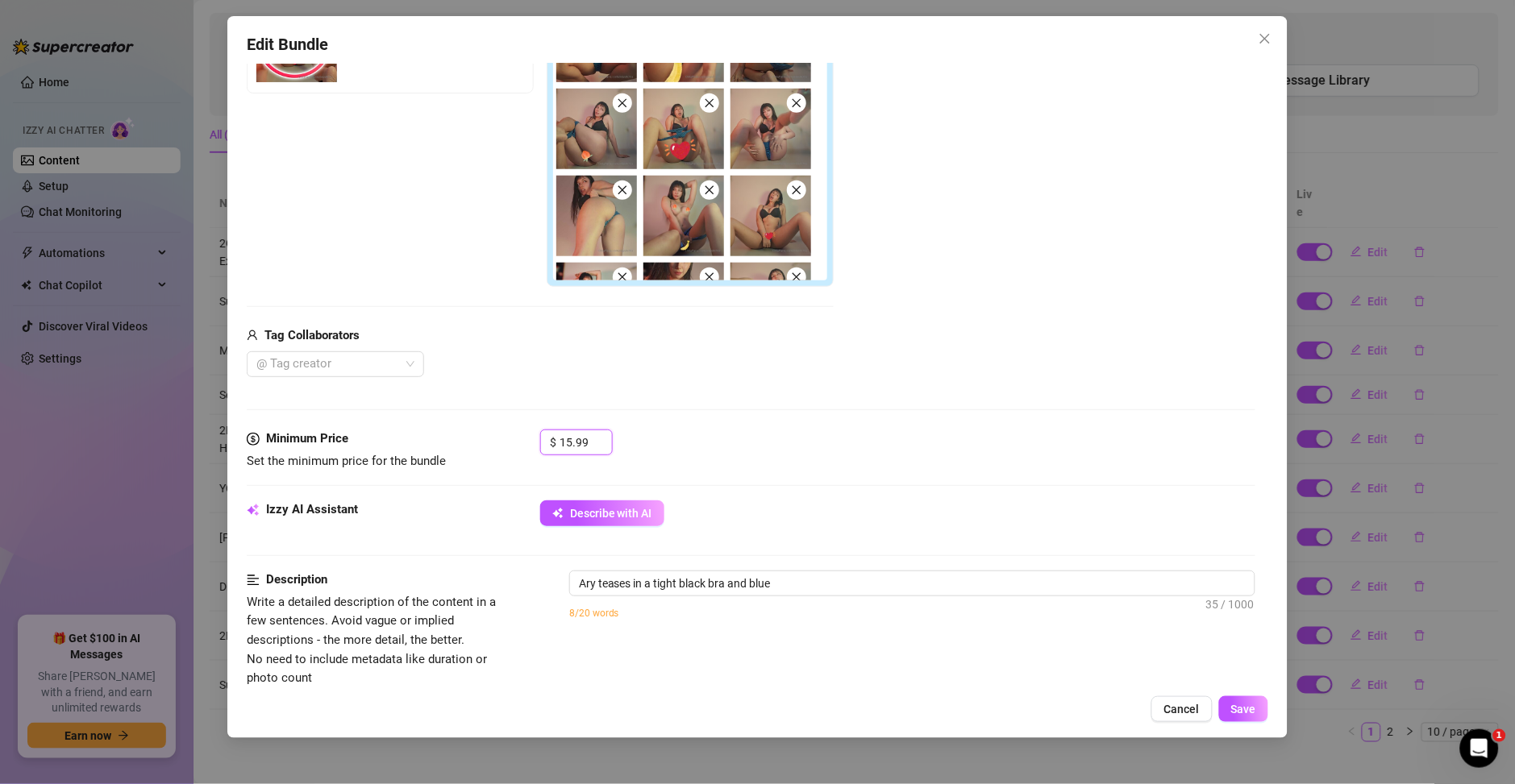
type textarea "Ary teases in a tight black bra and blue striped"
type textarea "Ary teases in a tight black bra and blue striped panties,"
type textarea "Ary teases in a tight black bra and blue striped panties, slowly"
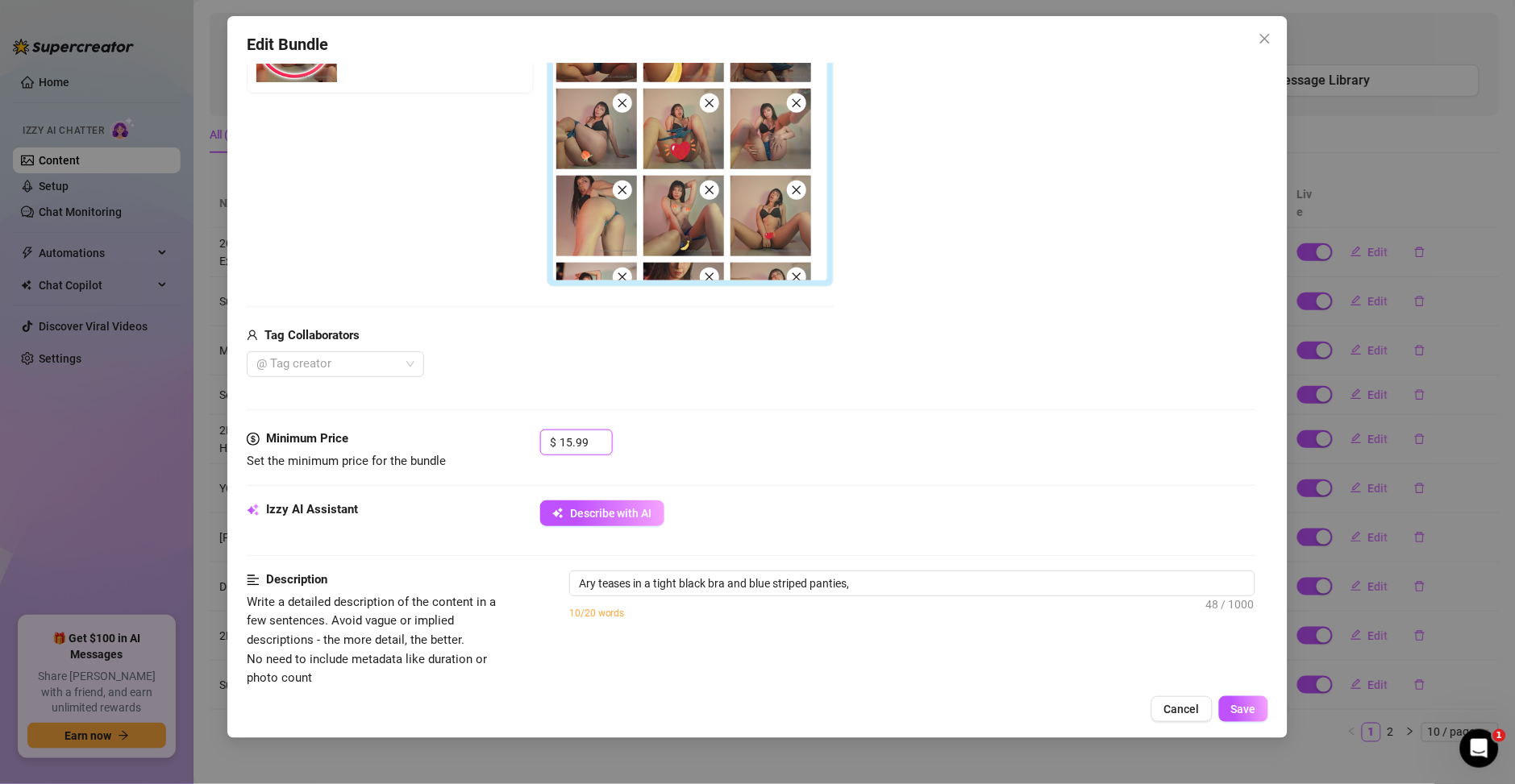
type textarea "Ary teases in a tight black bra and blue striped panties, slowly"
type textarea "Ary teases in a tight black bra and blue striped panties, slowly stripping"
type textarea "Ary teases in a tight black bra and blue striped panties, slowly stripping to"
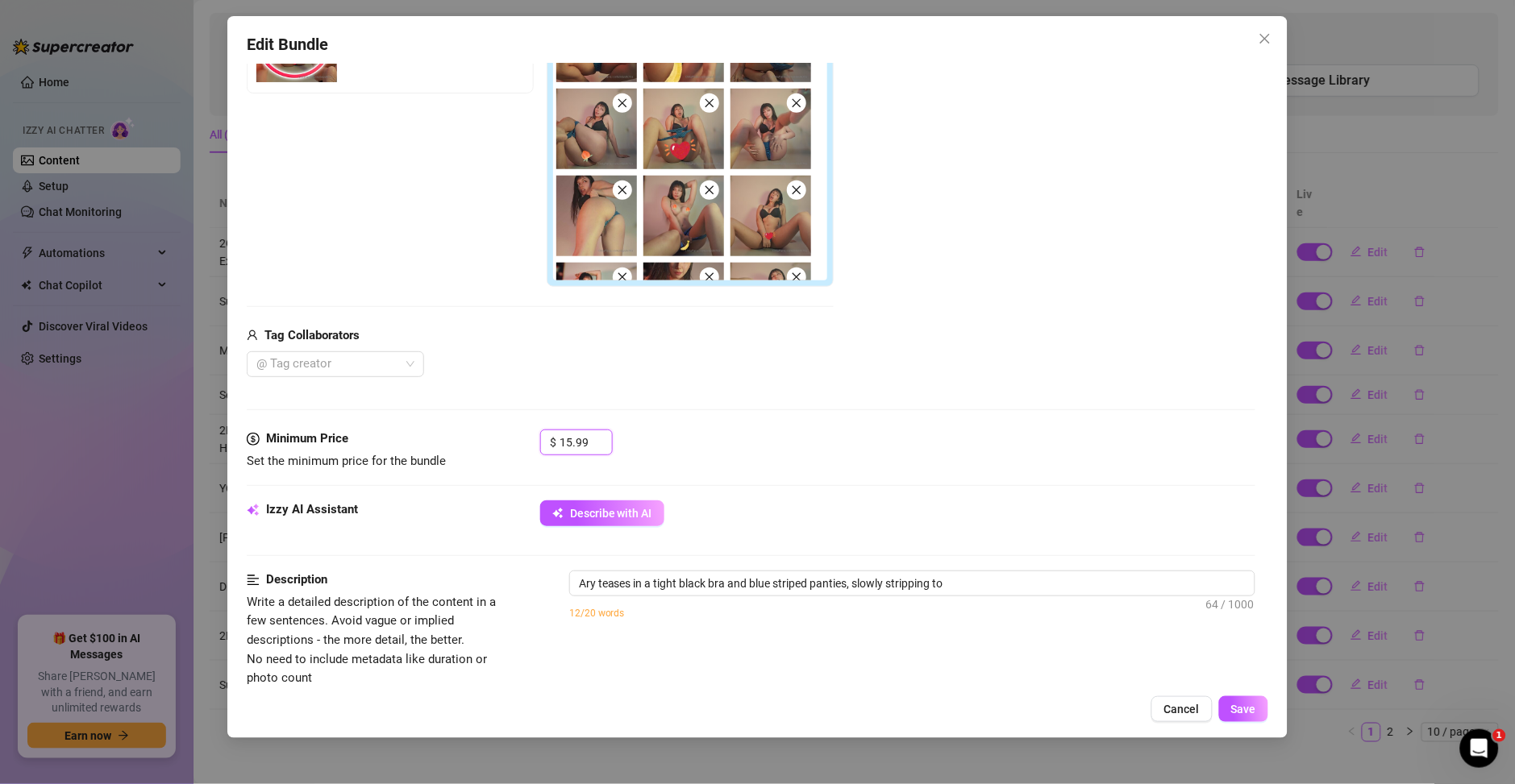
type textarea "Ary teases in a tight black bra and blue striped panties, slowly stripping to r…"
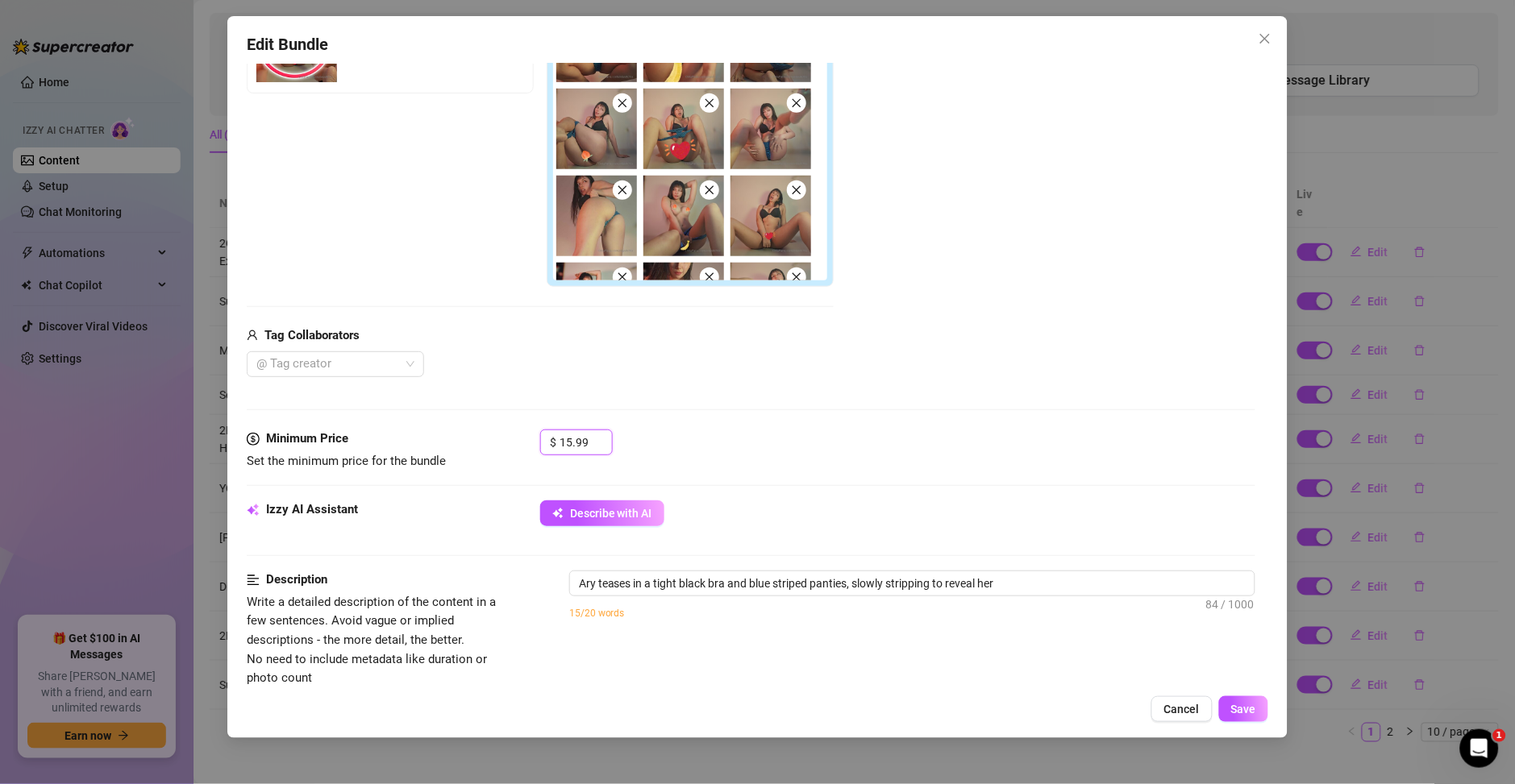
type textarea "Ary teases in a tight black bra and blue striped panties, slowly stripping to r…"
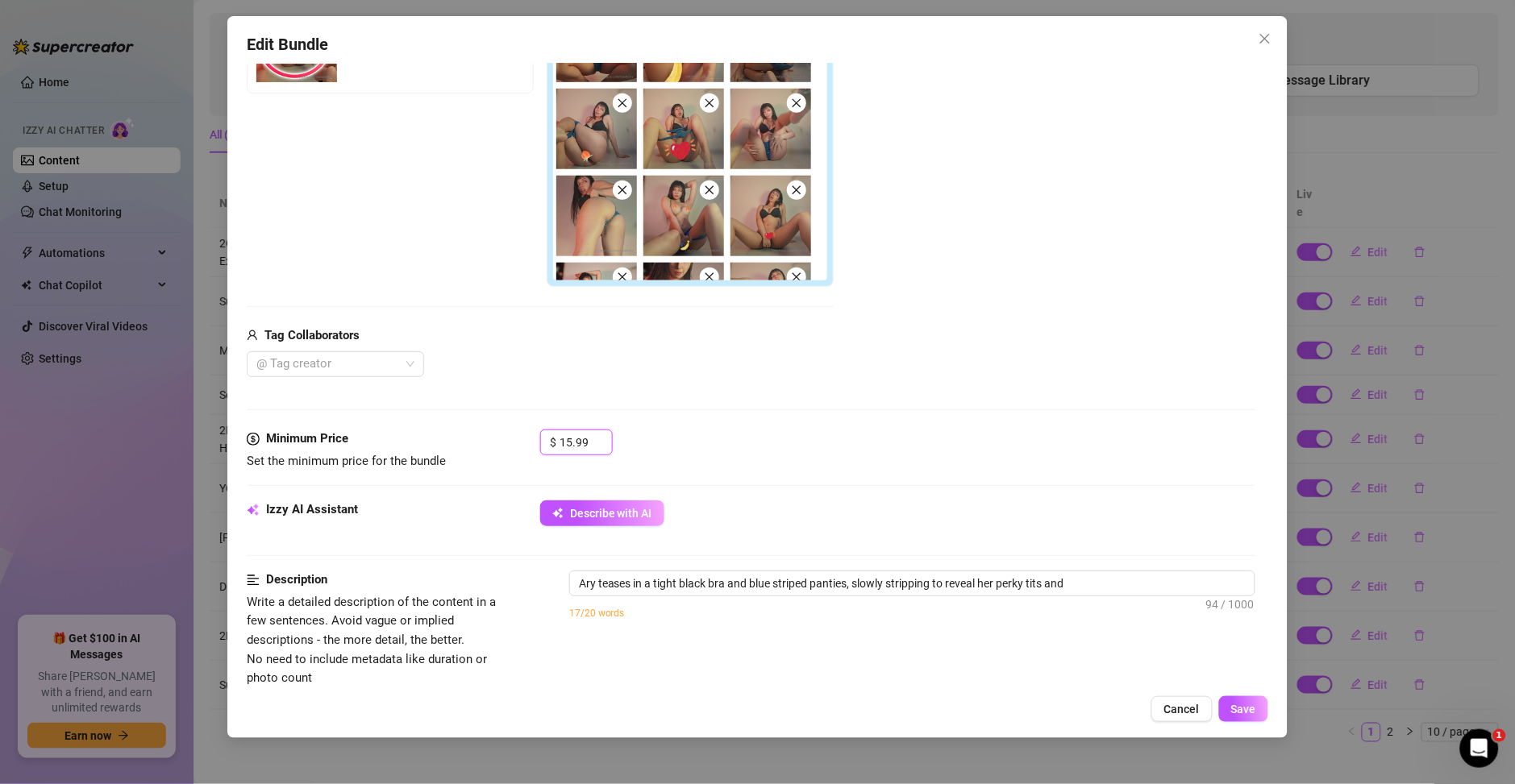
type textarea "Ary teases in a tight black bra and blue striped panties, slowly stripping to r…"
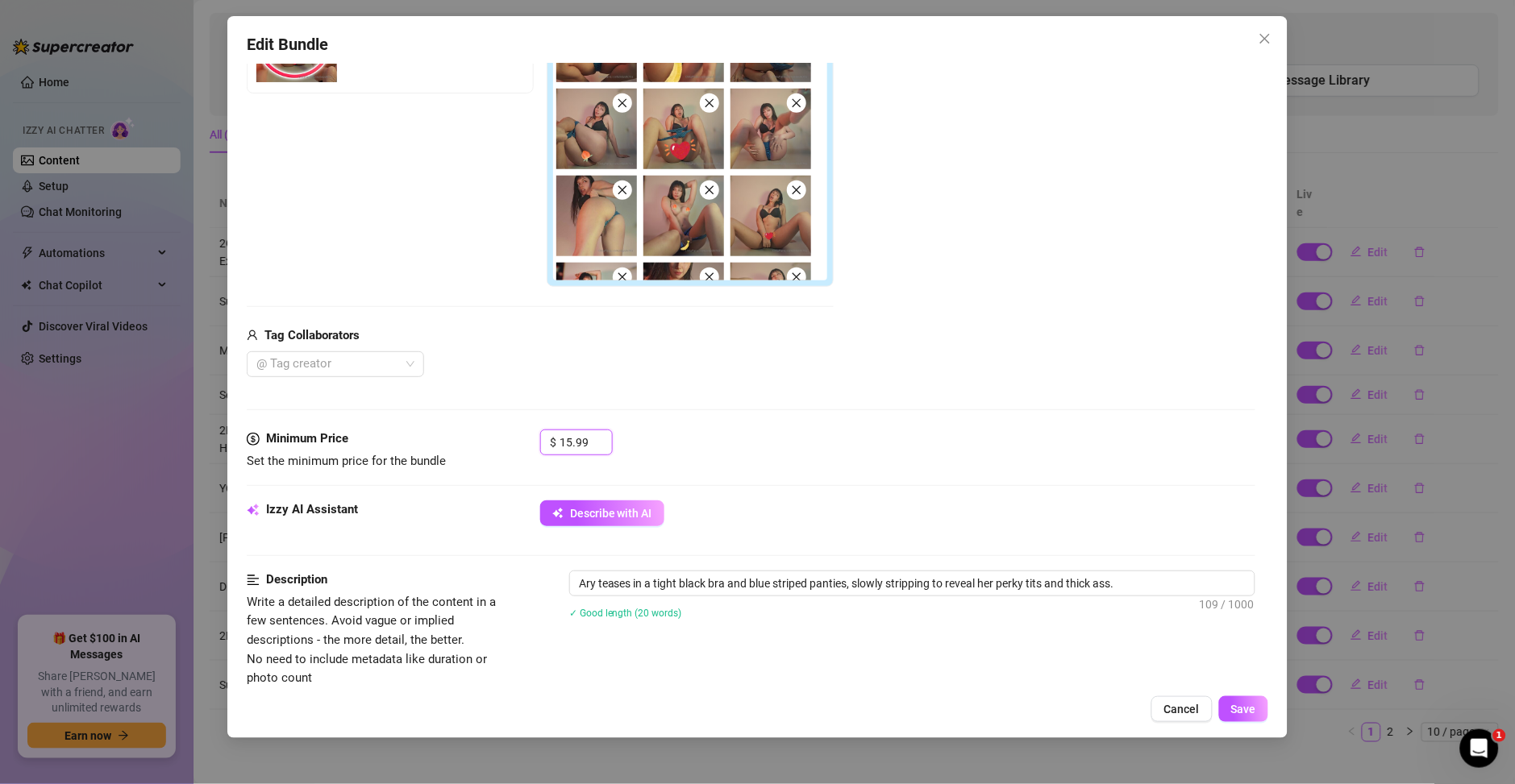
type textarea "Ary teases in a tight black bra and blue striped panties, slowly stripping to r…"
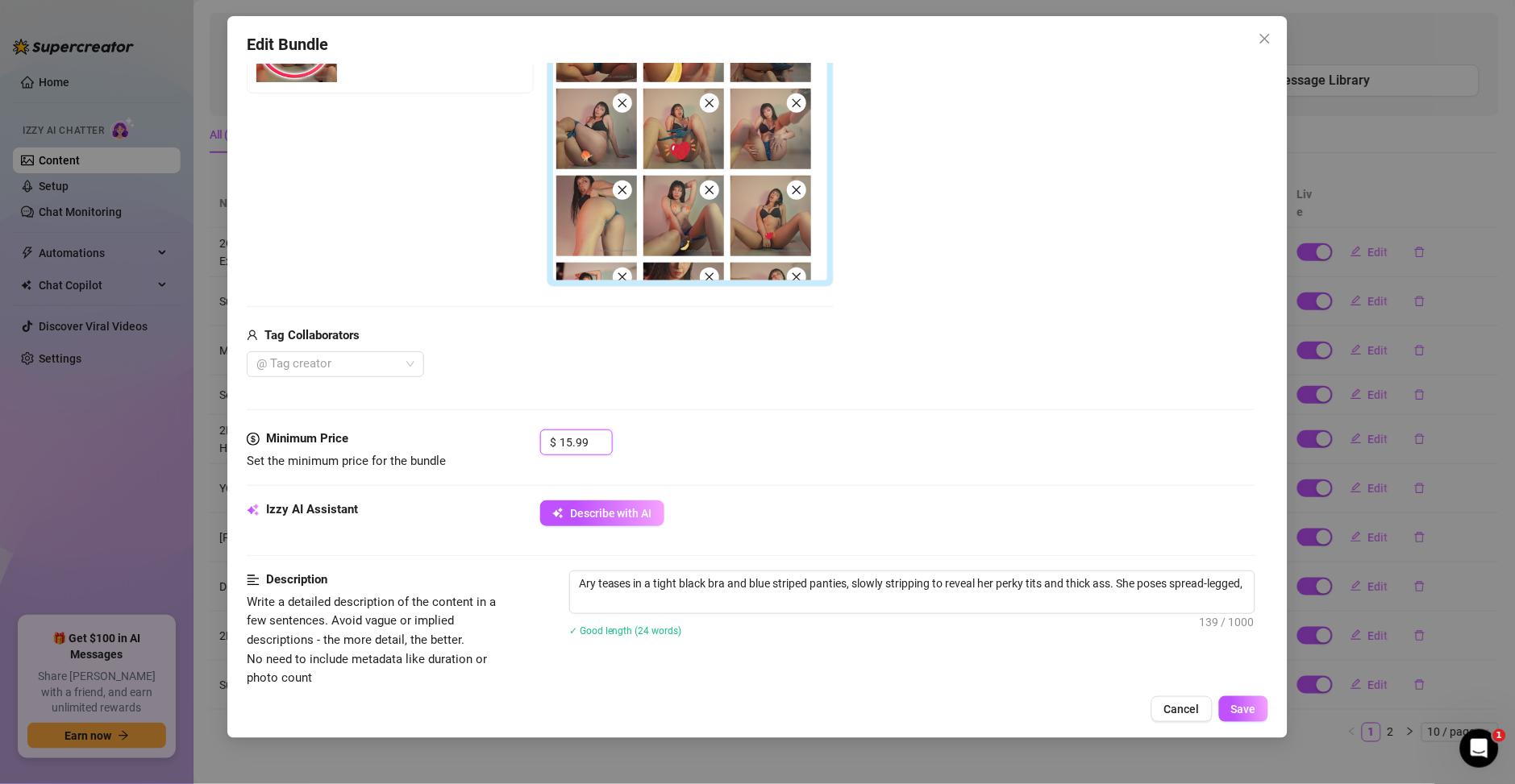
type textarea "Ary teases in a tight black bra and blue striped panties, slowly stripping to r…"
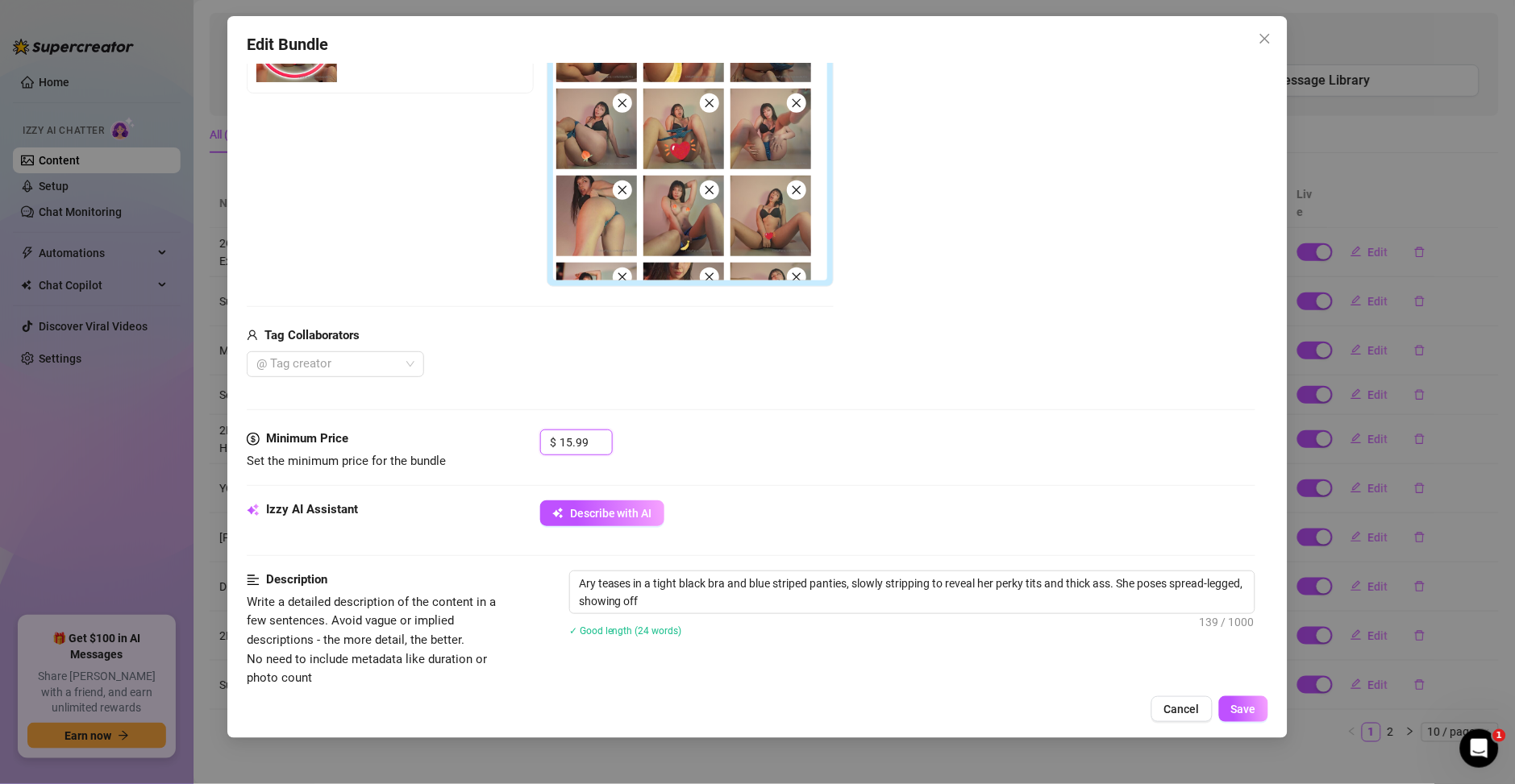
type textarea "Ary teases in a tight black bra and blue striped panties, slowly stripping to r…"
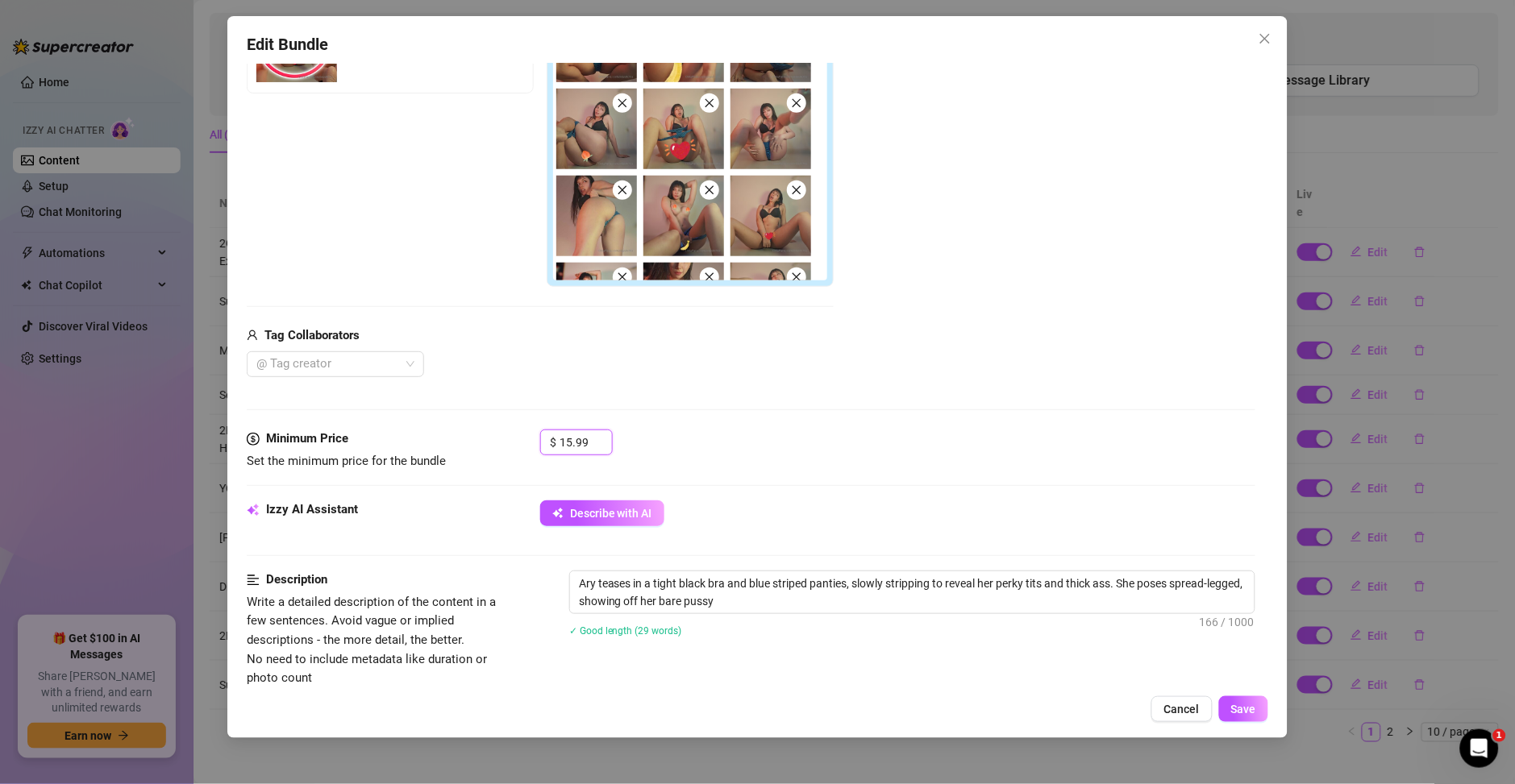
type textarea "Ary teases in a tight black bra and blue striped panties, slowly stripping to r…"
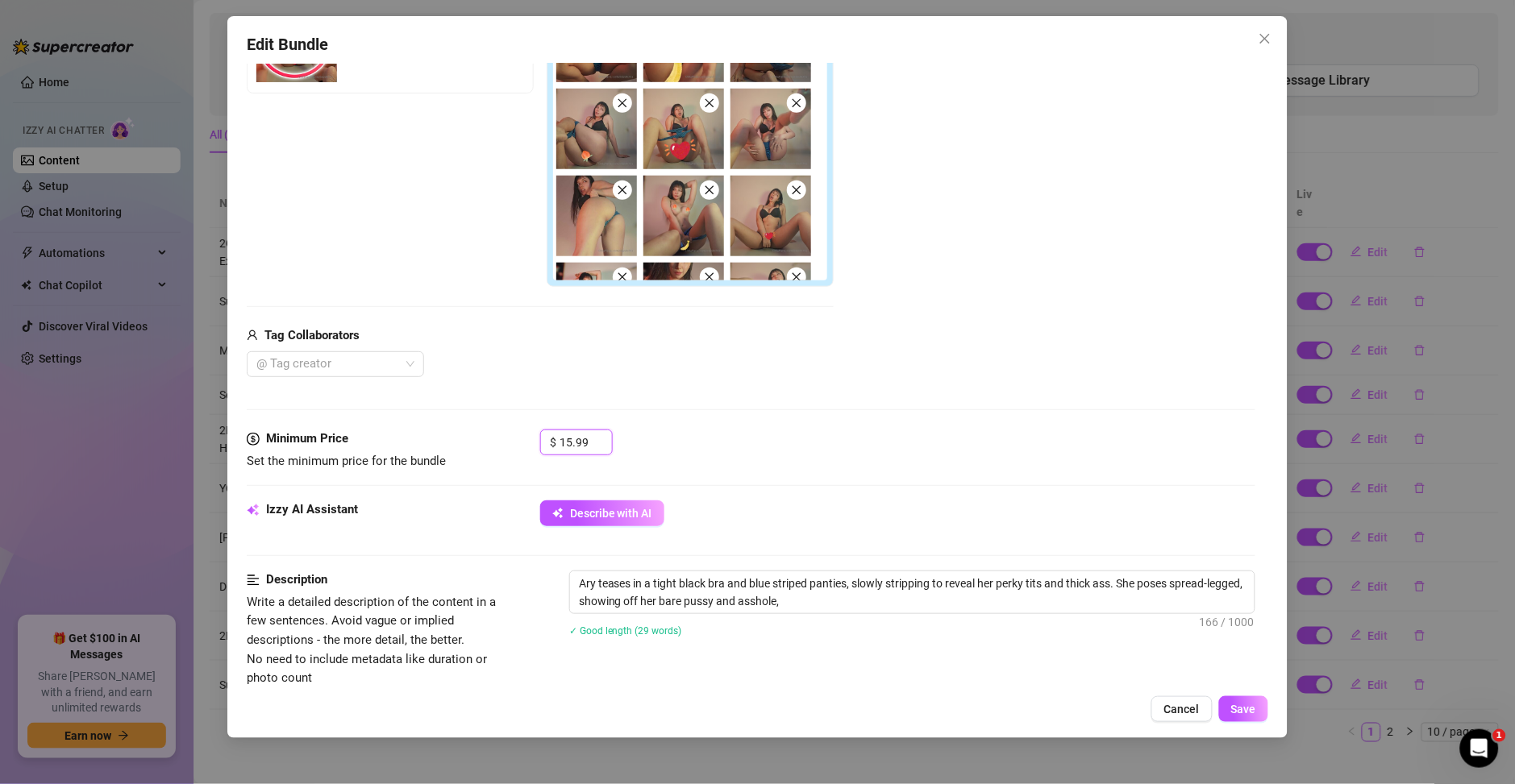
type textarea "Ary teases in a tight black bra and blue striped panties, slowly stripping to r…"
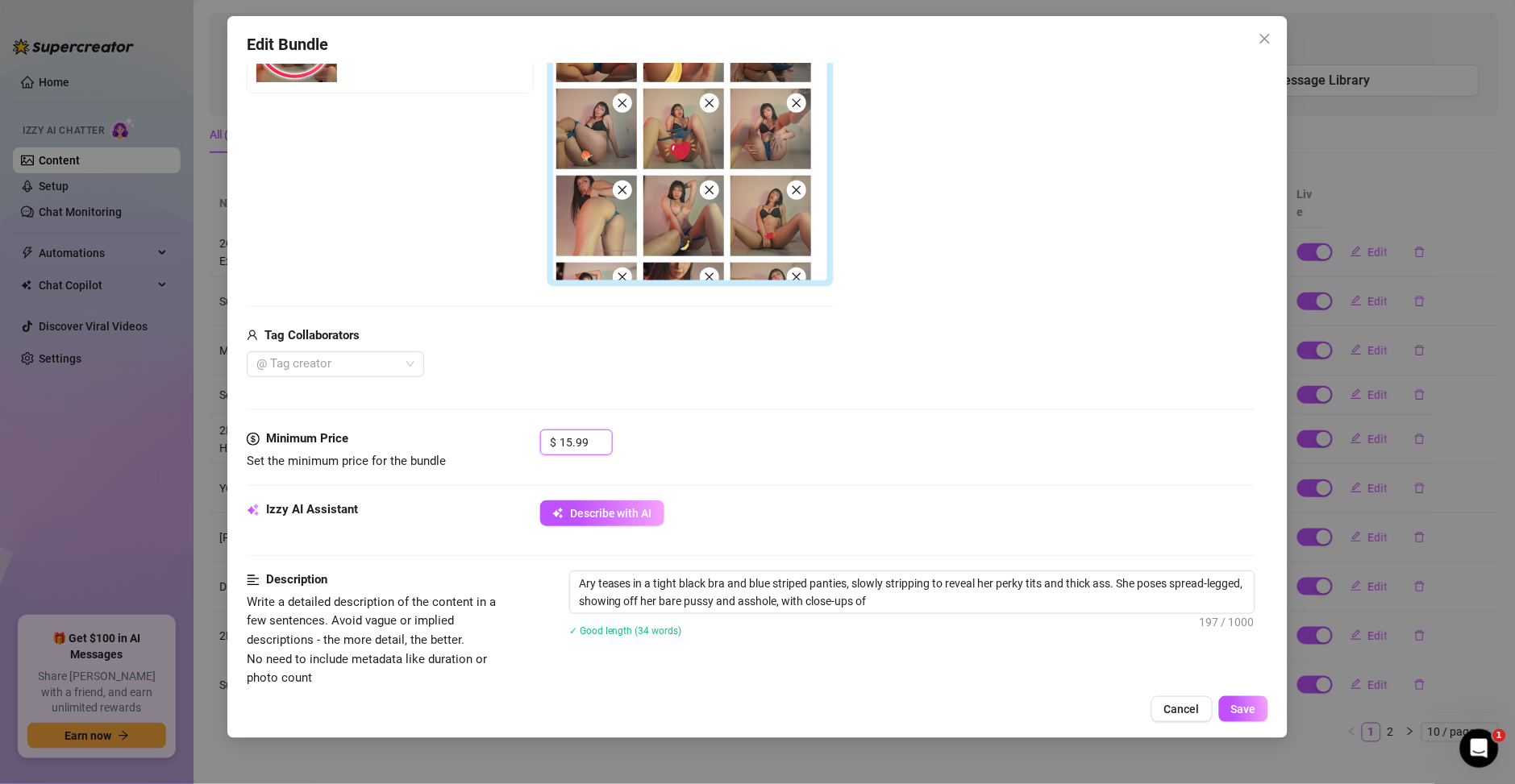
type textarea "Ary teases in a tight black bra and blue striped panties, slowly stripping to r…"
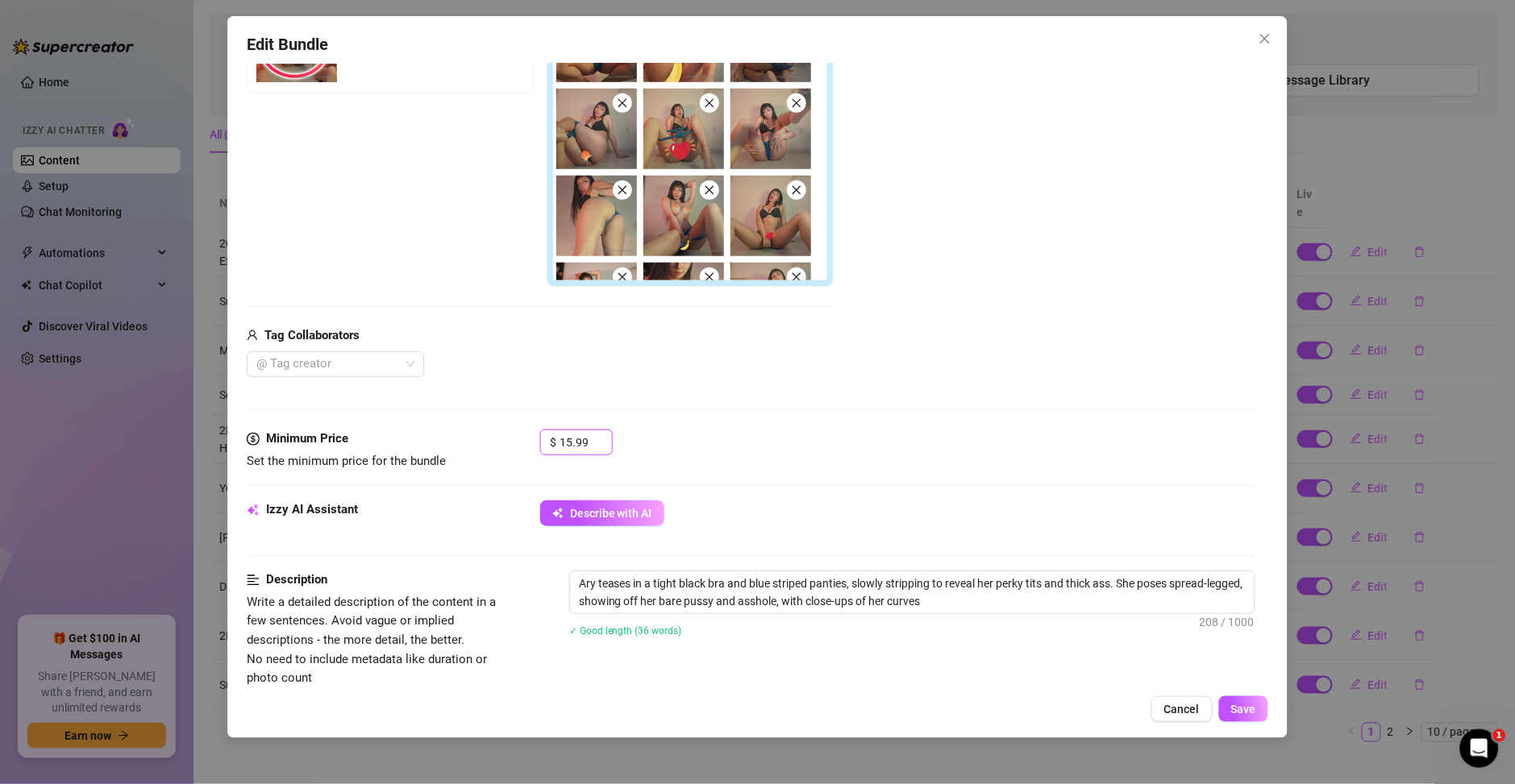
type textarea "Ary teases in a tight black bra and blue striped panties, slowly stripping to r…"
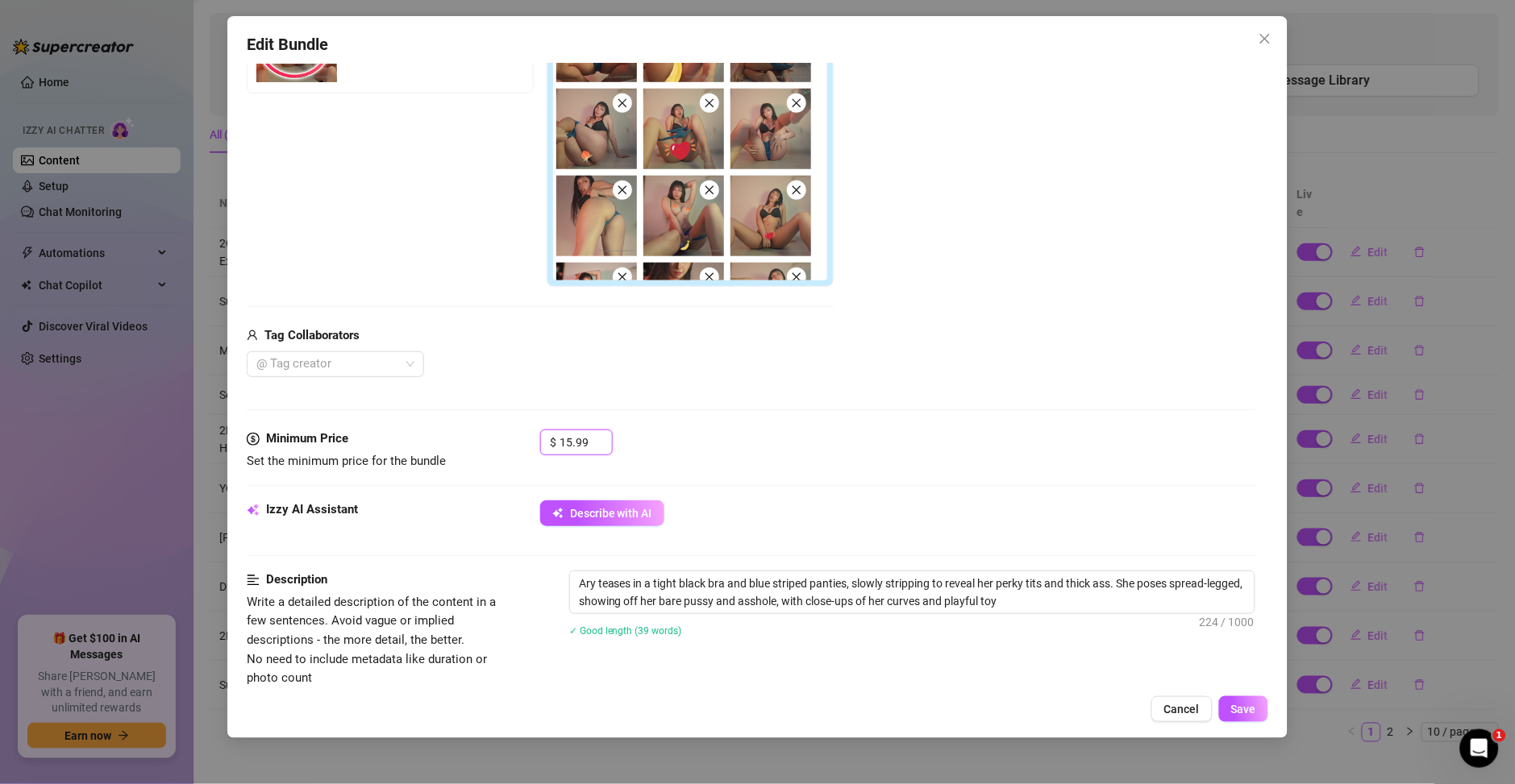
type textarea "Ary teases in a tight black bra and blue striped panties, slowly stripping to r…"
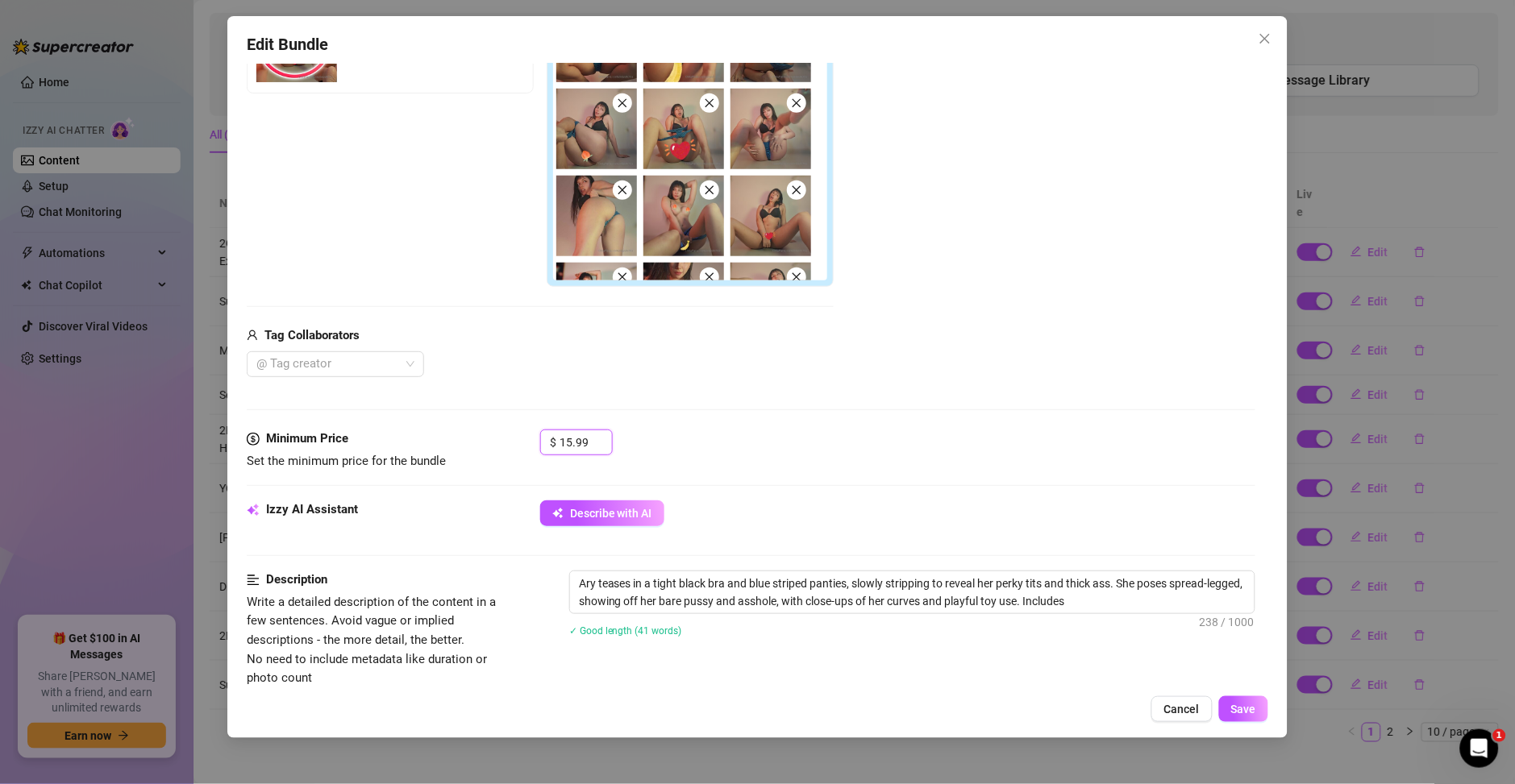
type textarea "Ary teases in a tight black bra and blue striped panties, slowly stripping to r…"
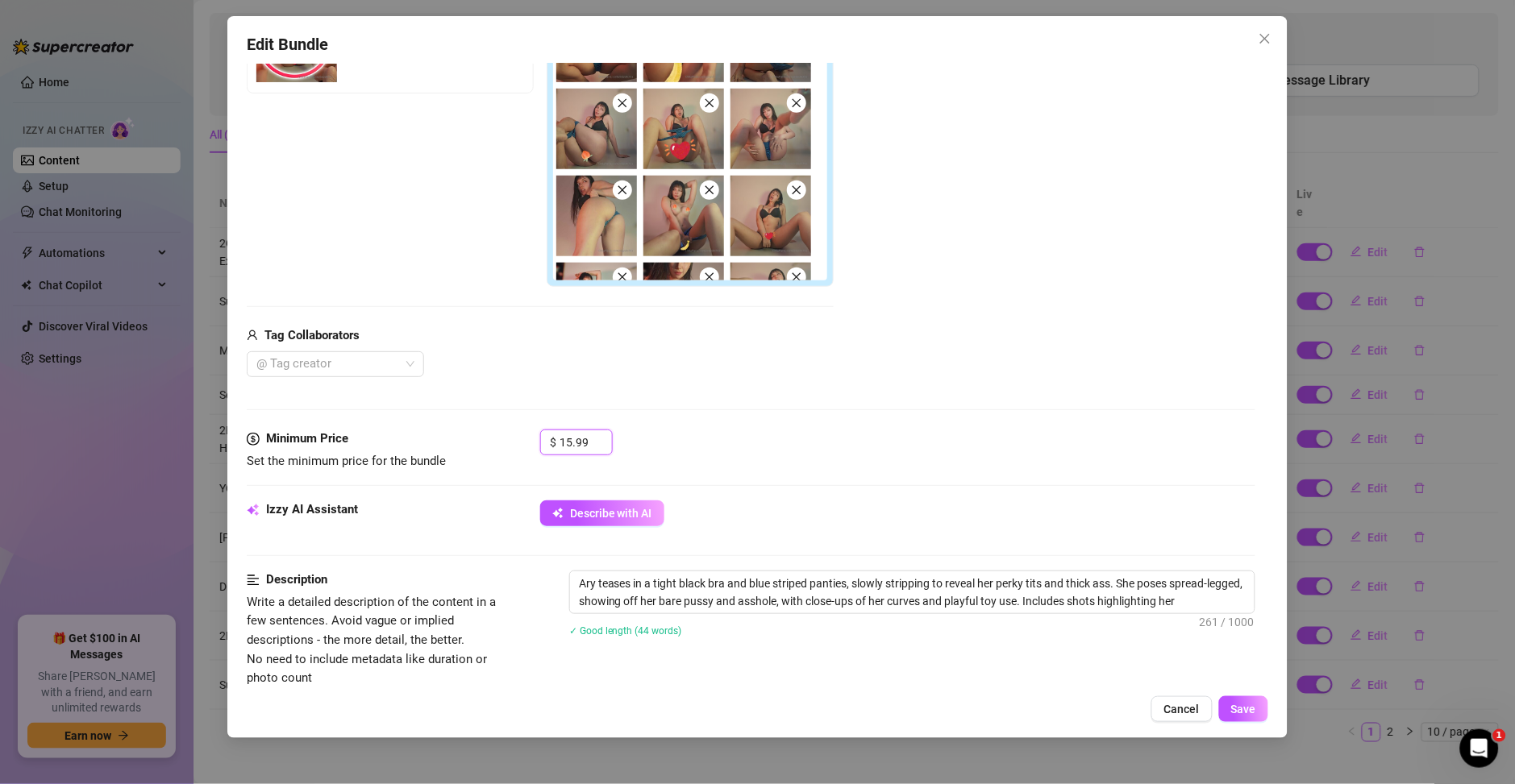
type textarea "Ary teases in a tight black bra and blue striped panties, slowly stripping to r…"
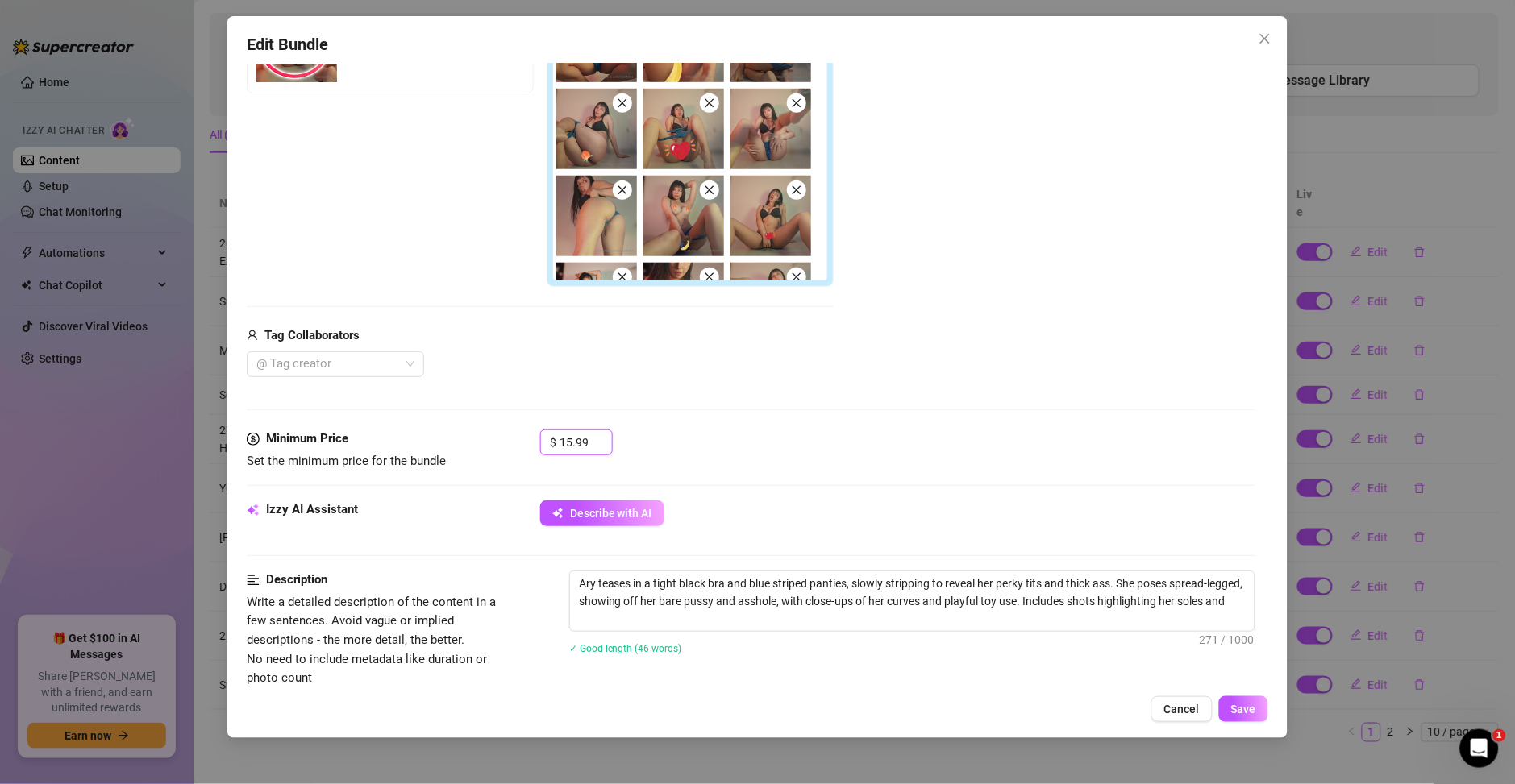
type textarea "Ary teases in a tight black bra and blue striped panties, slowly stripping to r…"
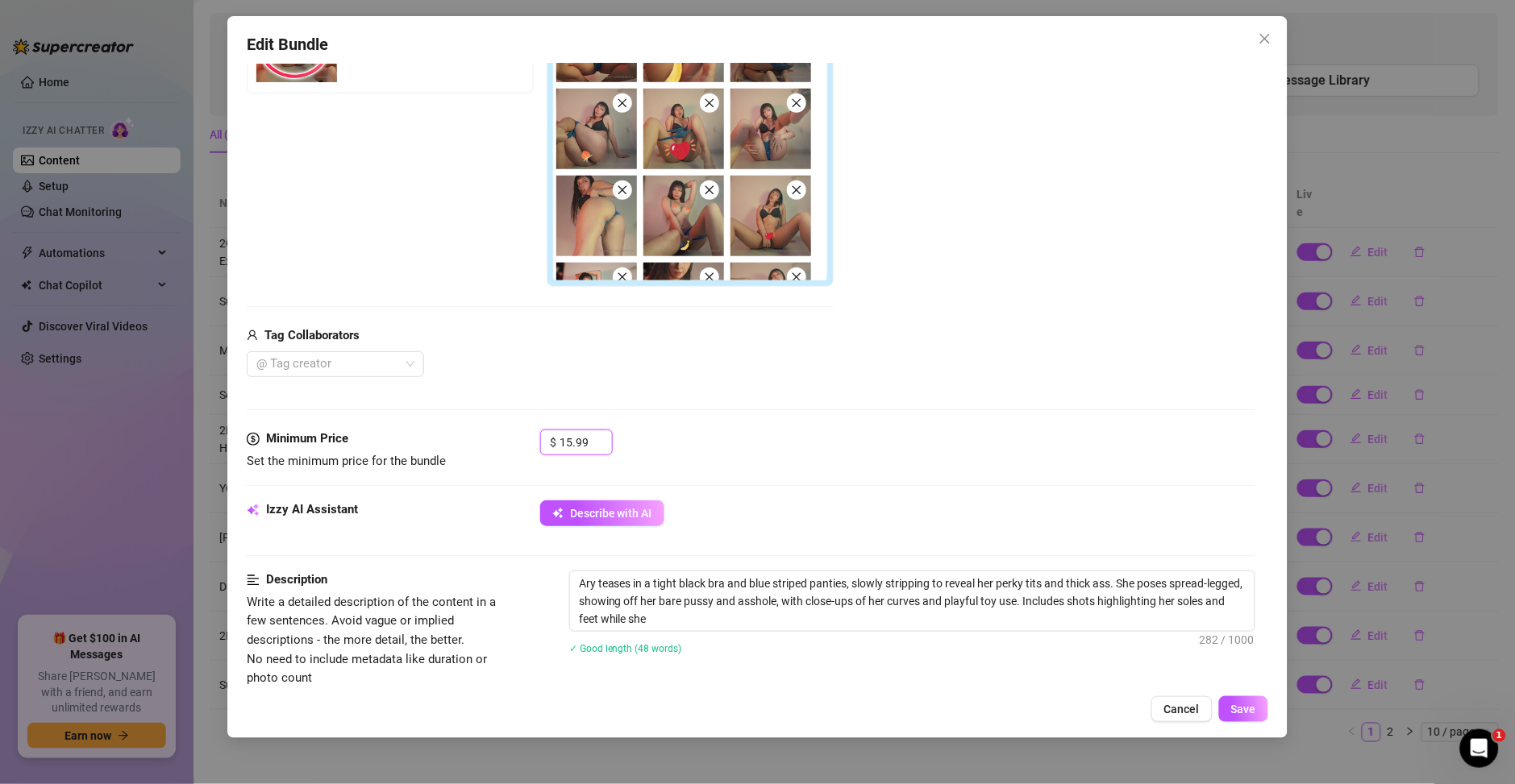
type textarea "Ary teases in a tight black bra and blue striped panties, slowly stripping to r…"
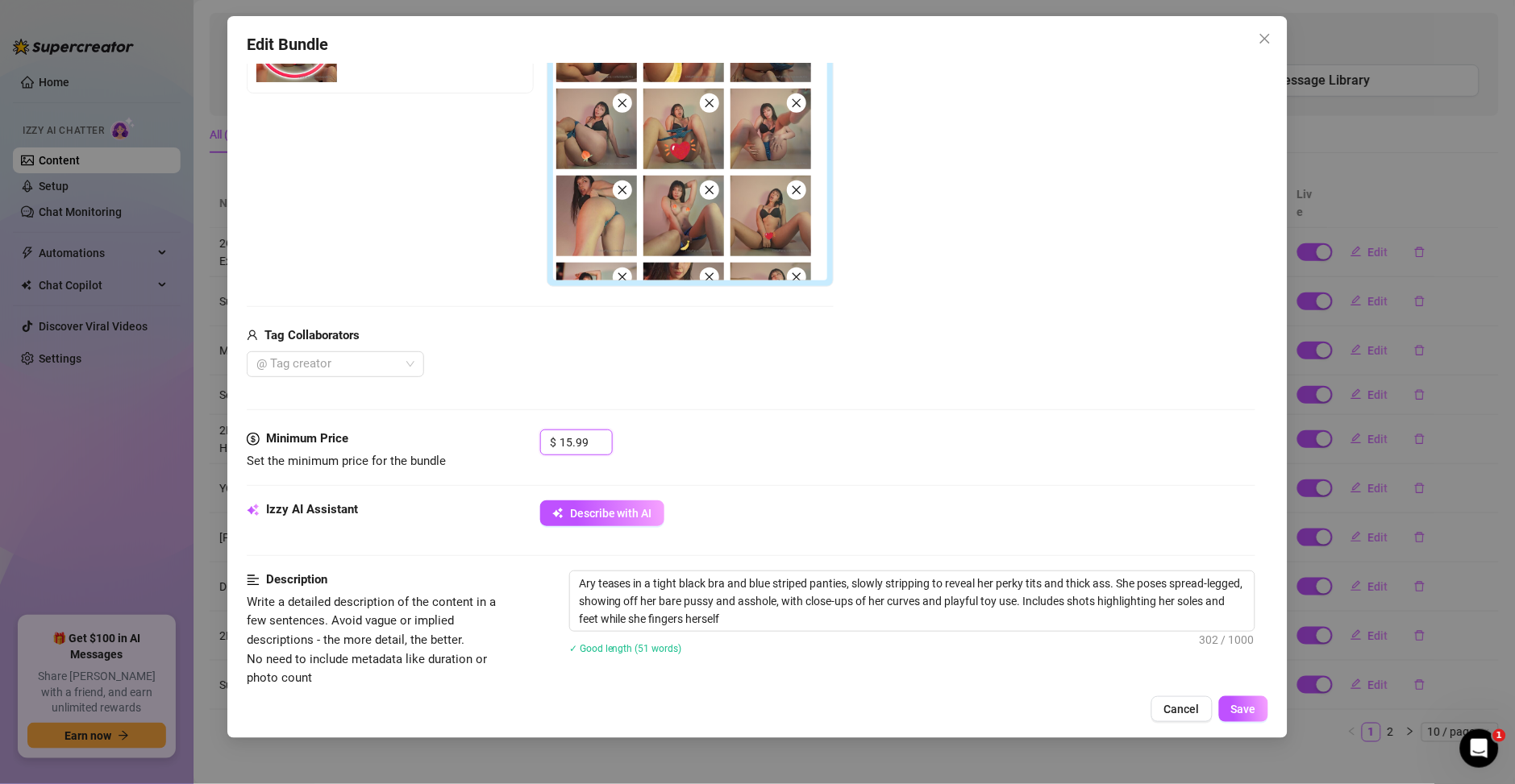
type textarea "Ary teases in a tight black bra and blue striped panties, slowly stripping to r…"
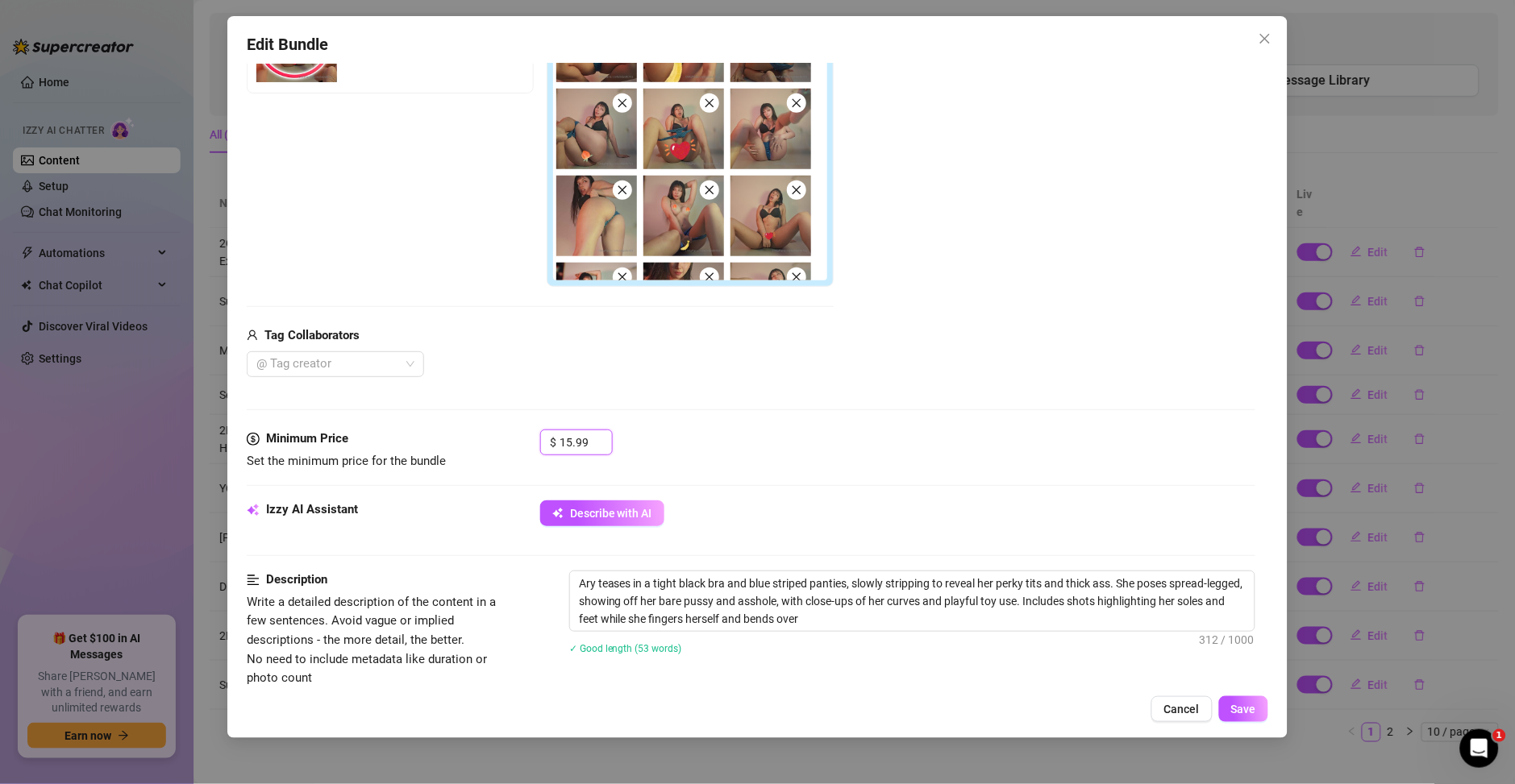
type textarea "Ary teases in a tight black bra and blue striped panties, slowly stripping to r…"
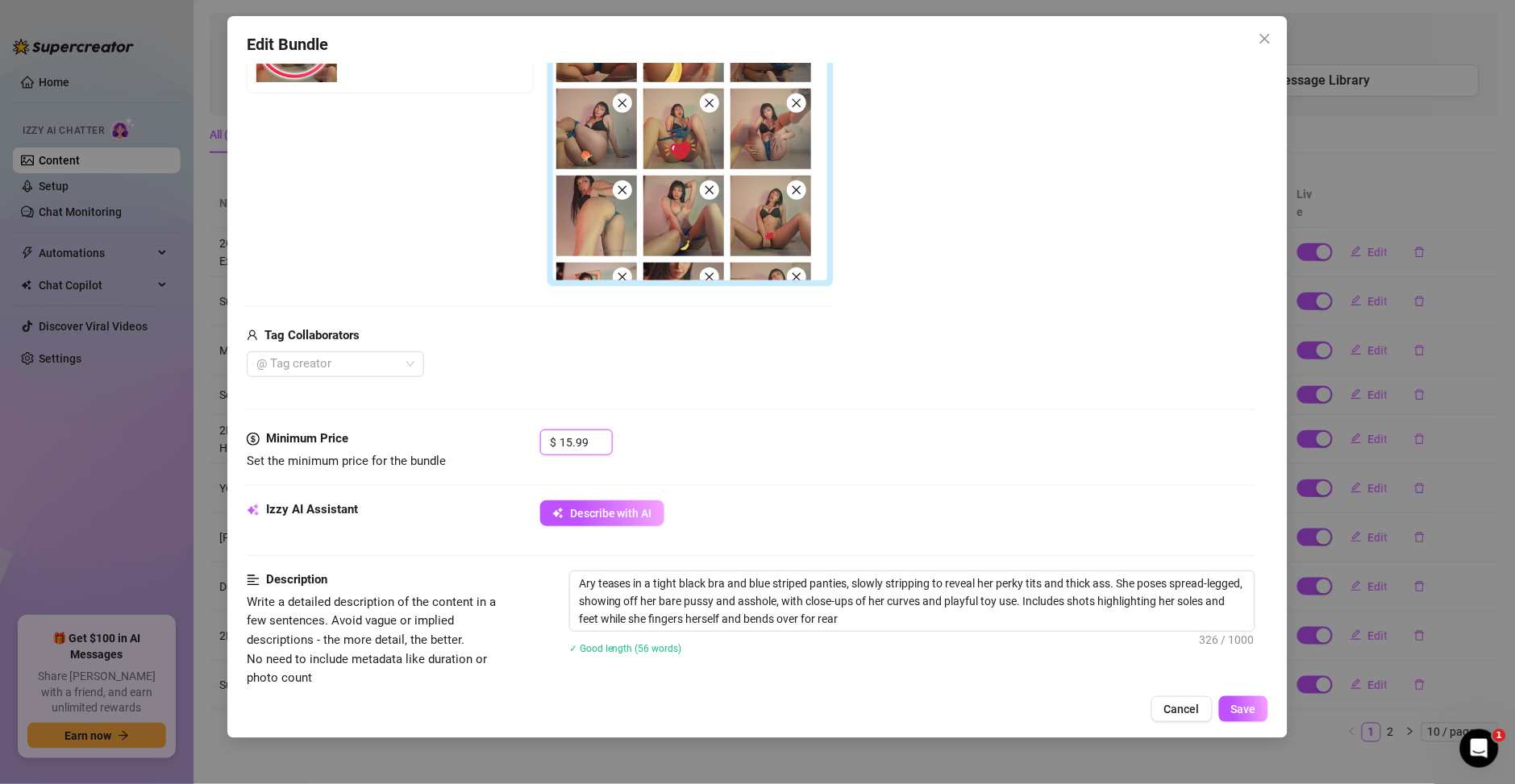
type textarea "Ary teases in a tight black bra and blue striped panties, slowly stripping to r…"
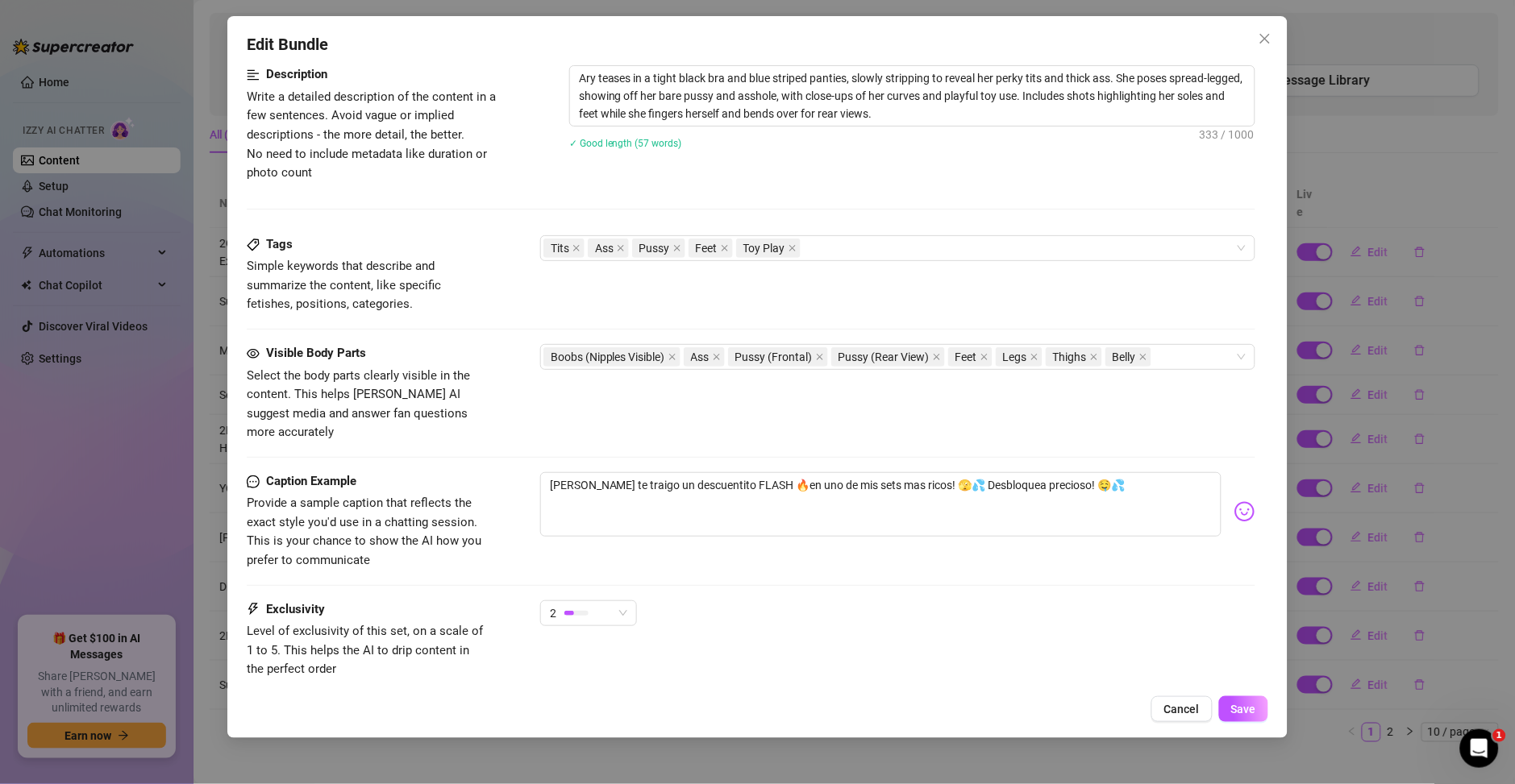
scroll to position [945, 0]
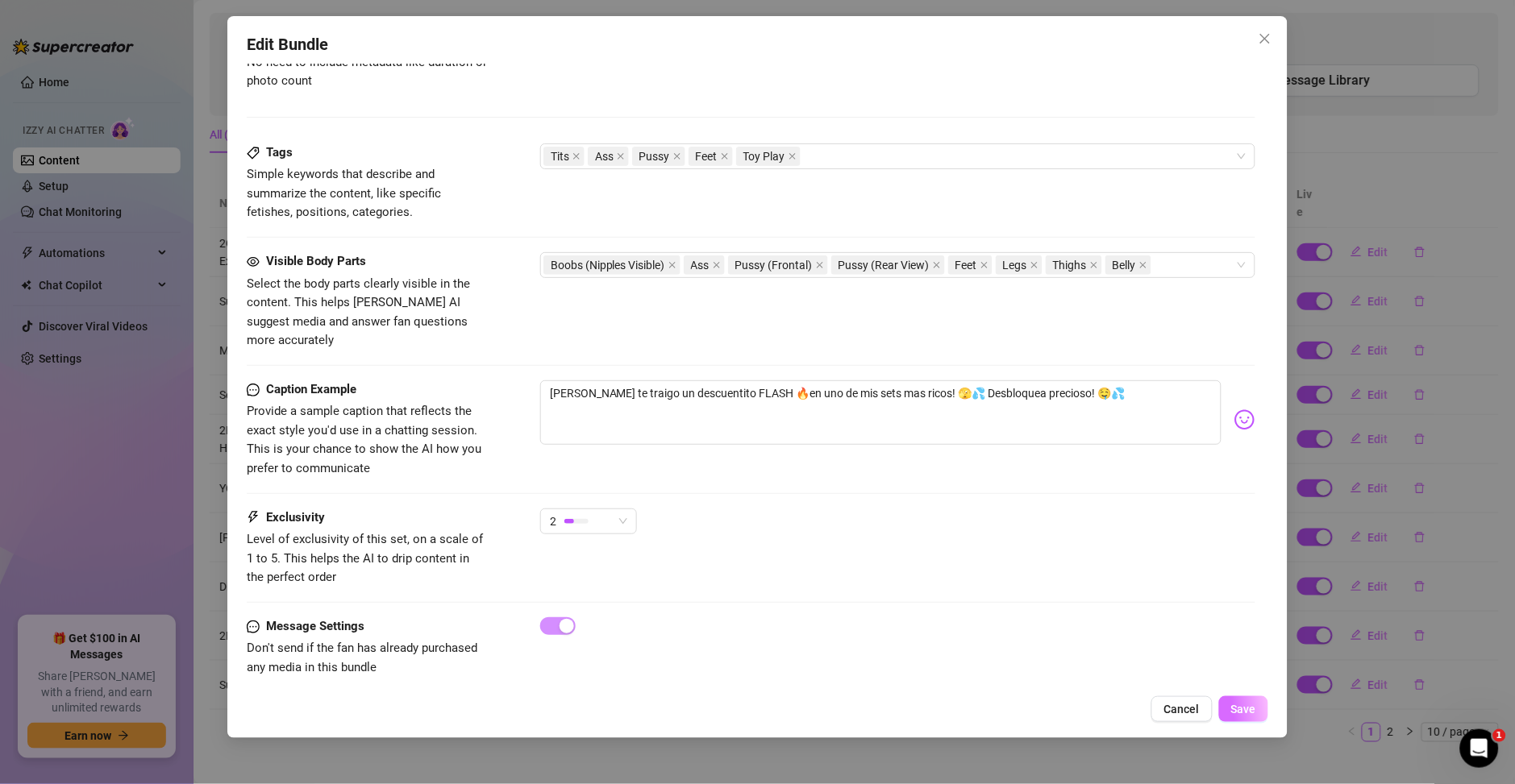
type input "15.99"
click at [1251, 711] on span "Save" at bounding box center [1243, 709] width 25 height 13
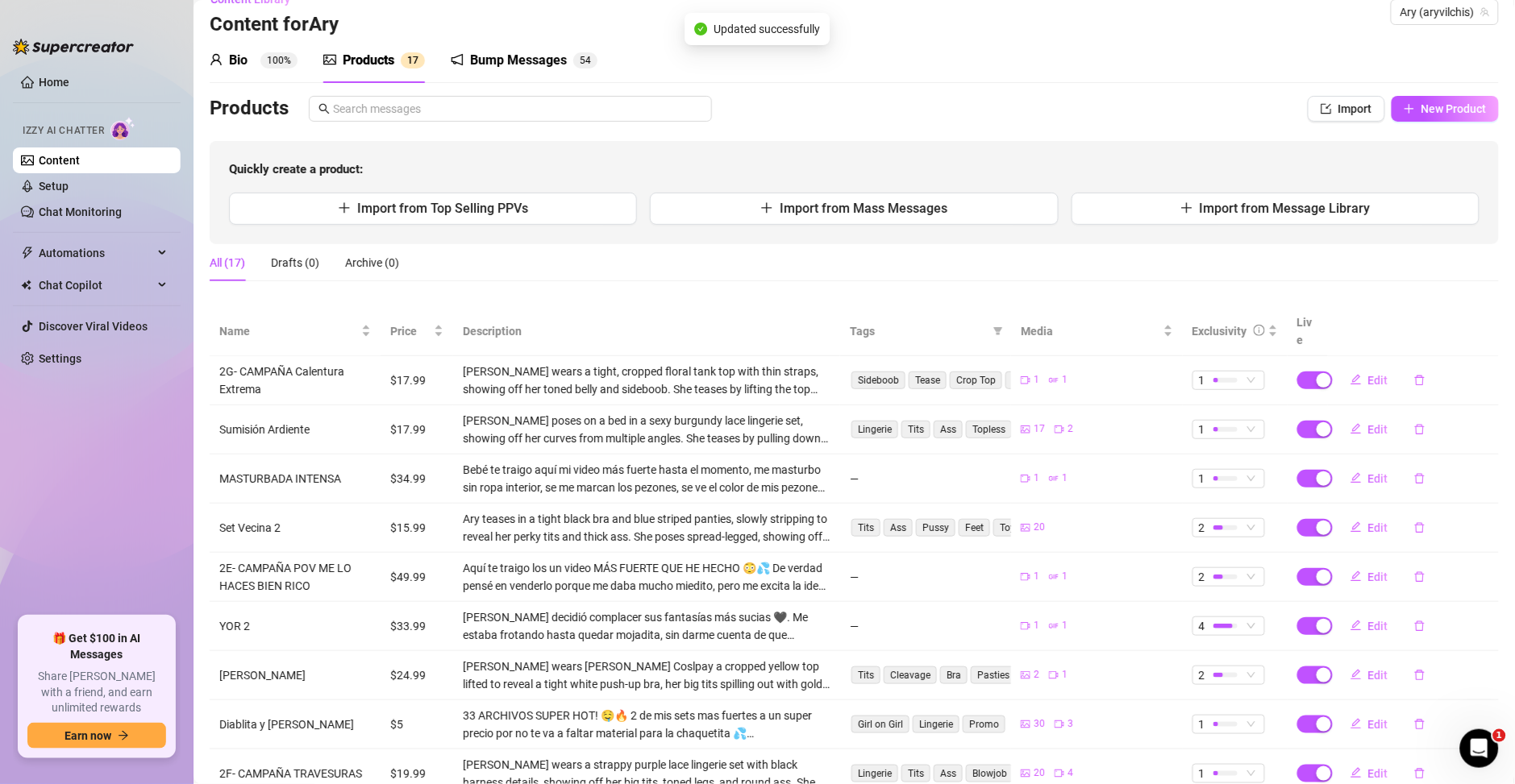
scroll to position [0, 0]
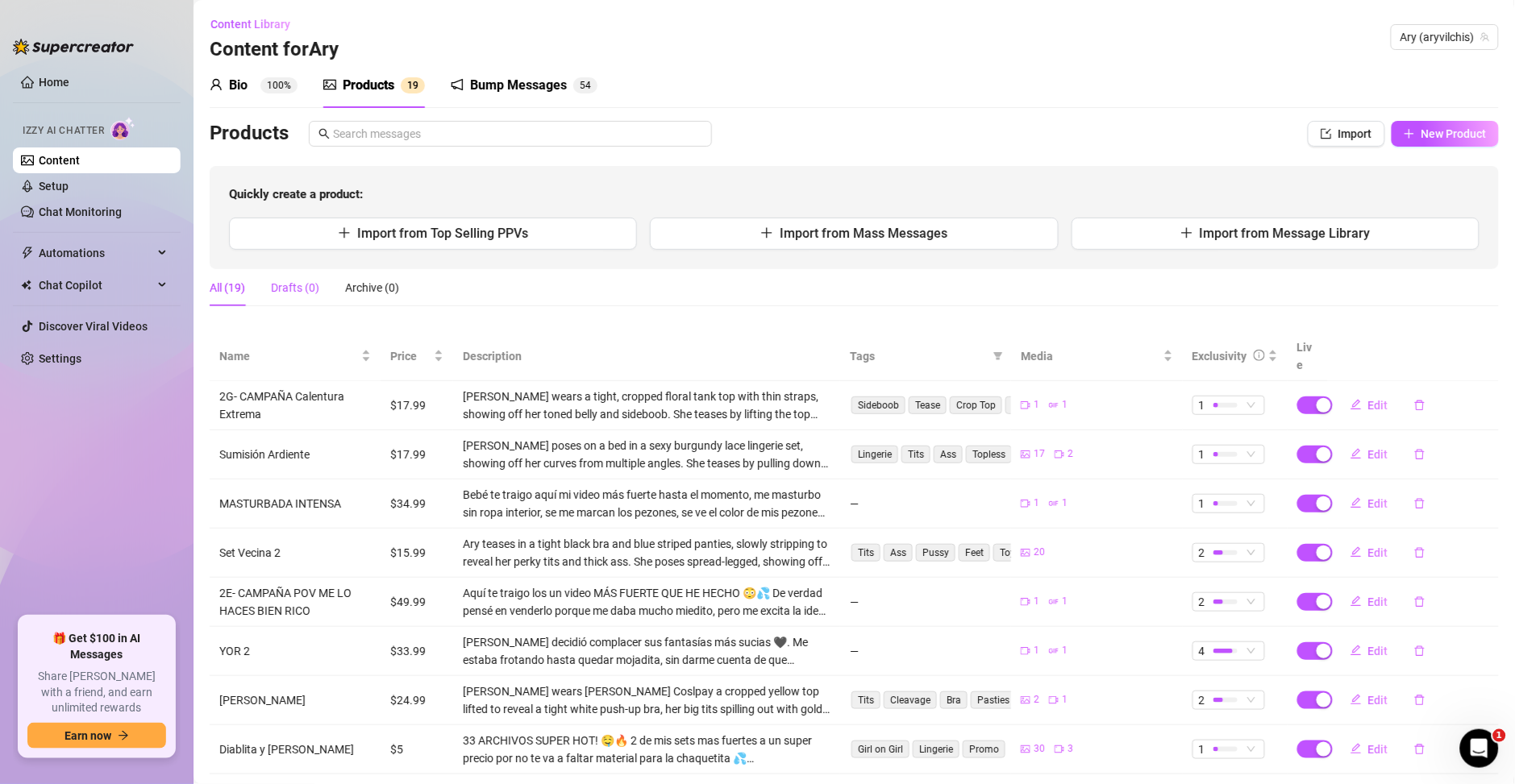
click at [311, 282] on div "Drafts (0)" at bounding box center [295, 287] width 48 height 17
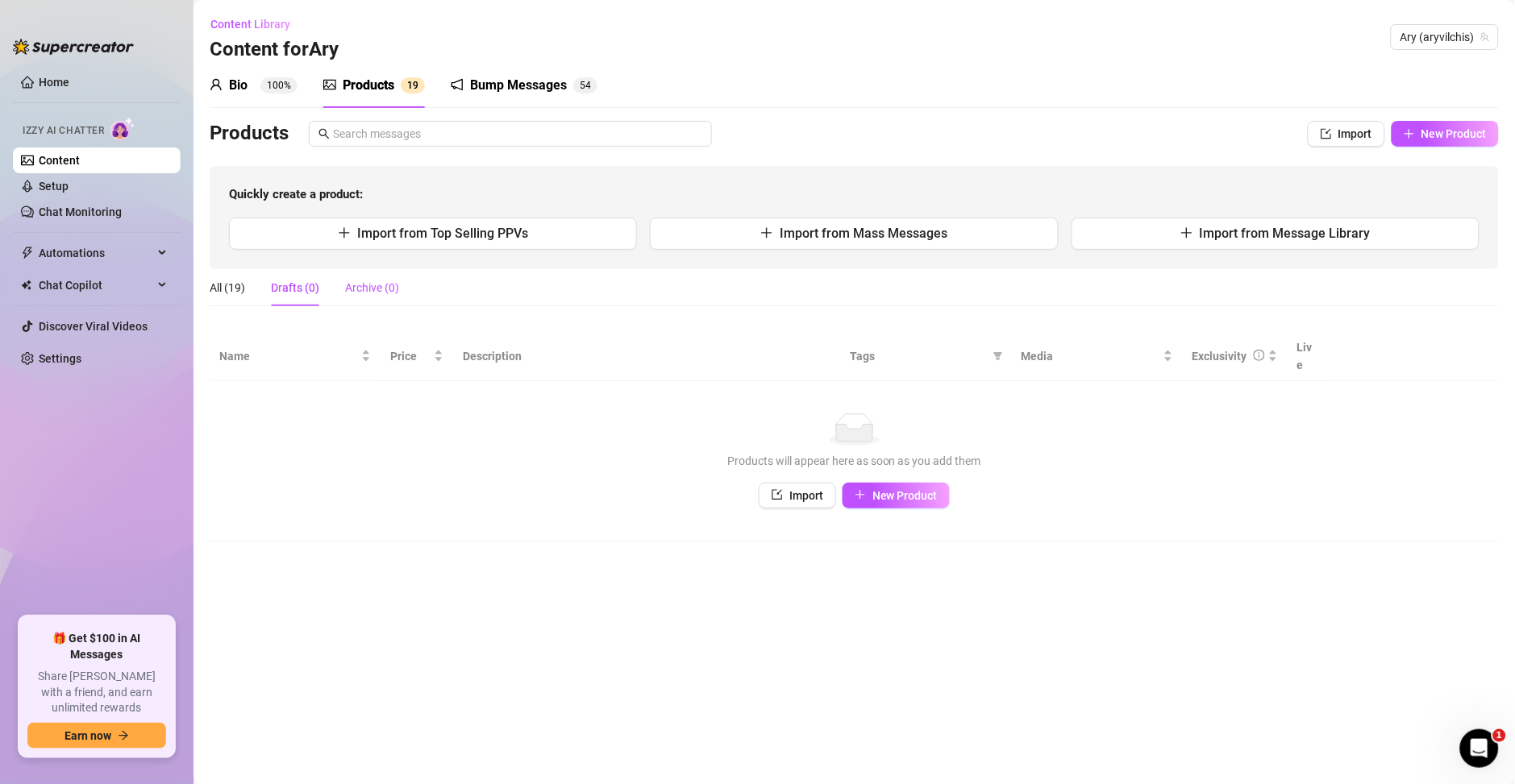
click at [361, 283] on div "Archive (0)" at bounding box center [372, 287] width 54 height 17
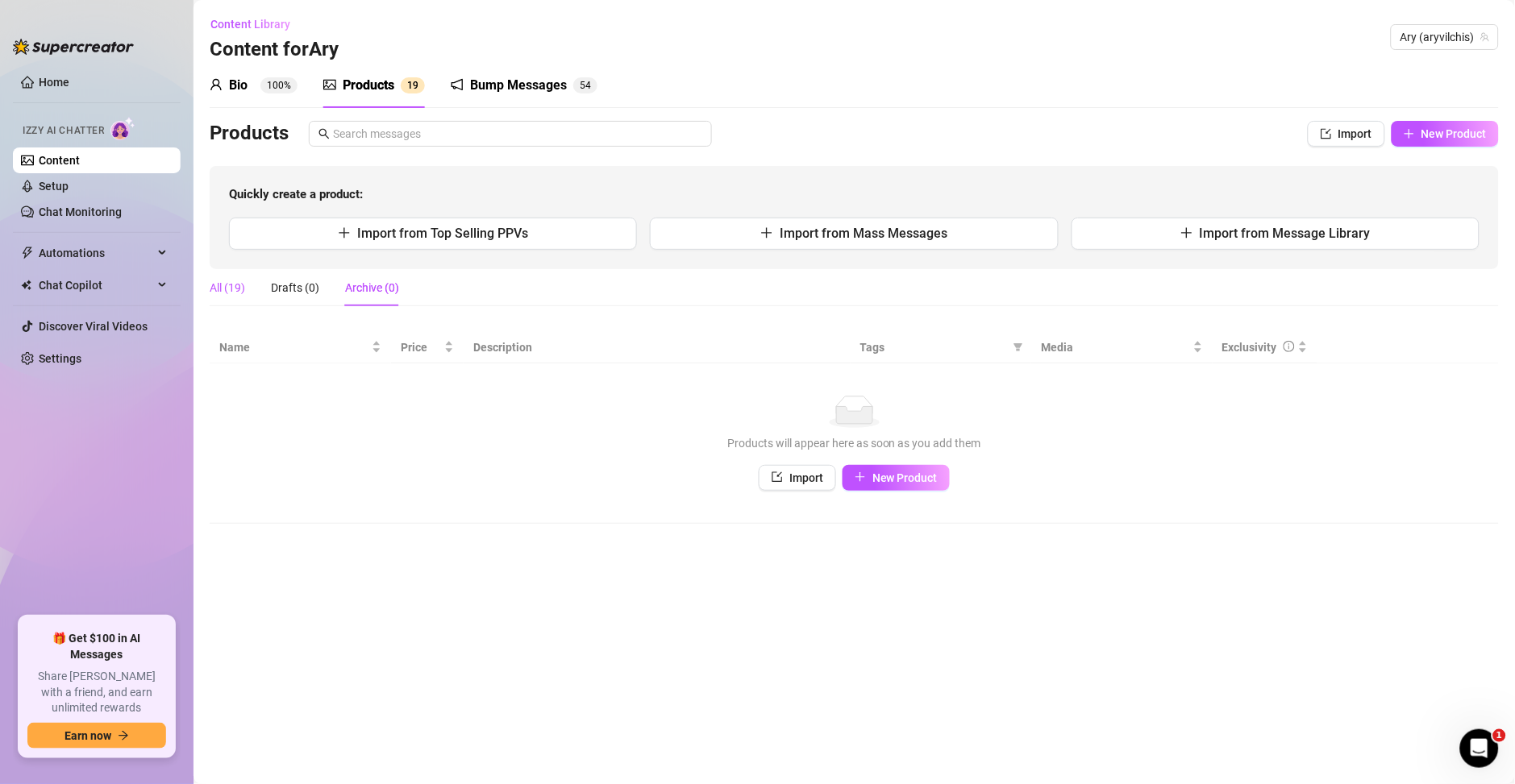
click at [241, 288] on div "All (19)" at bounding box center [227, 287] width 35 height 17
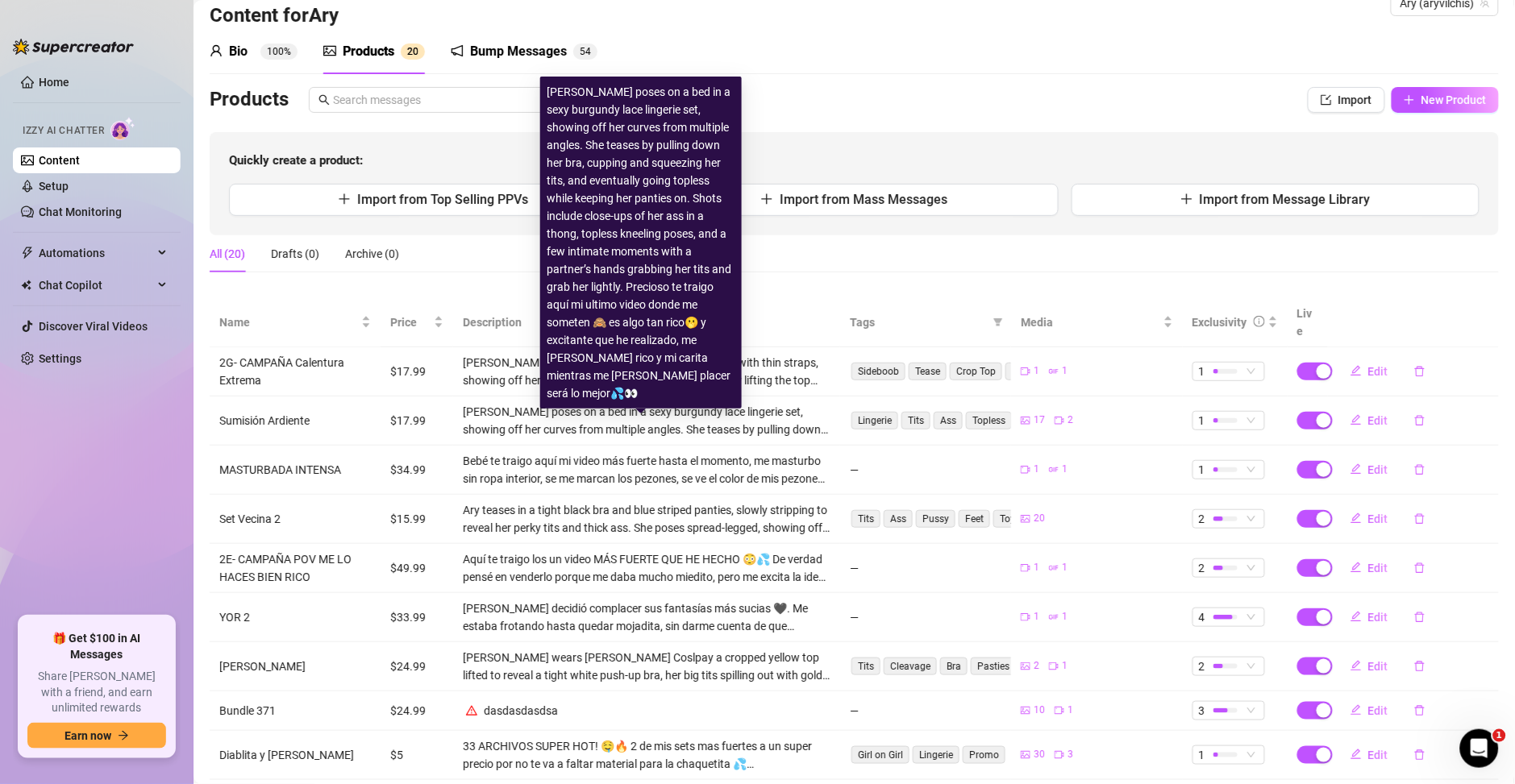
scroll to position [153, 0]
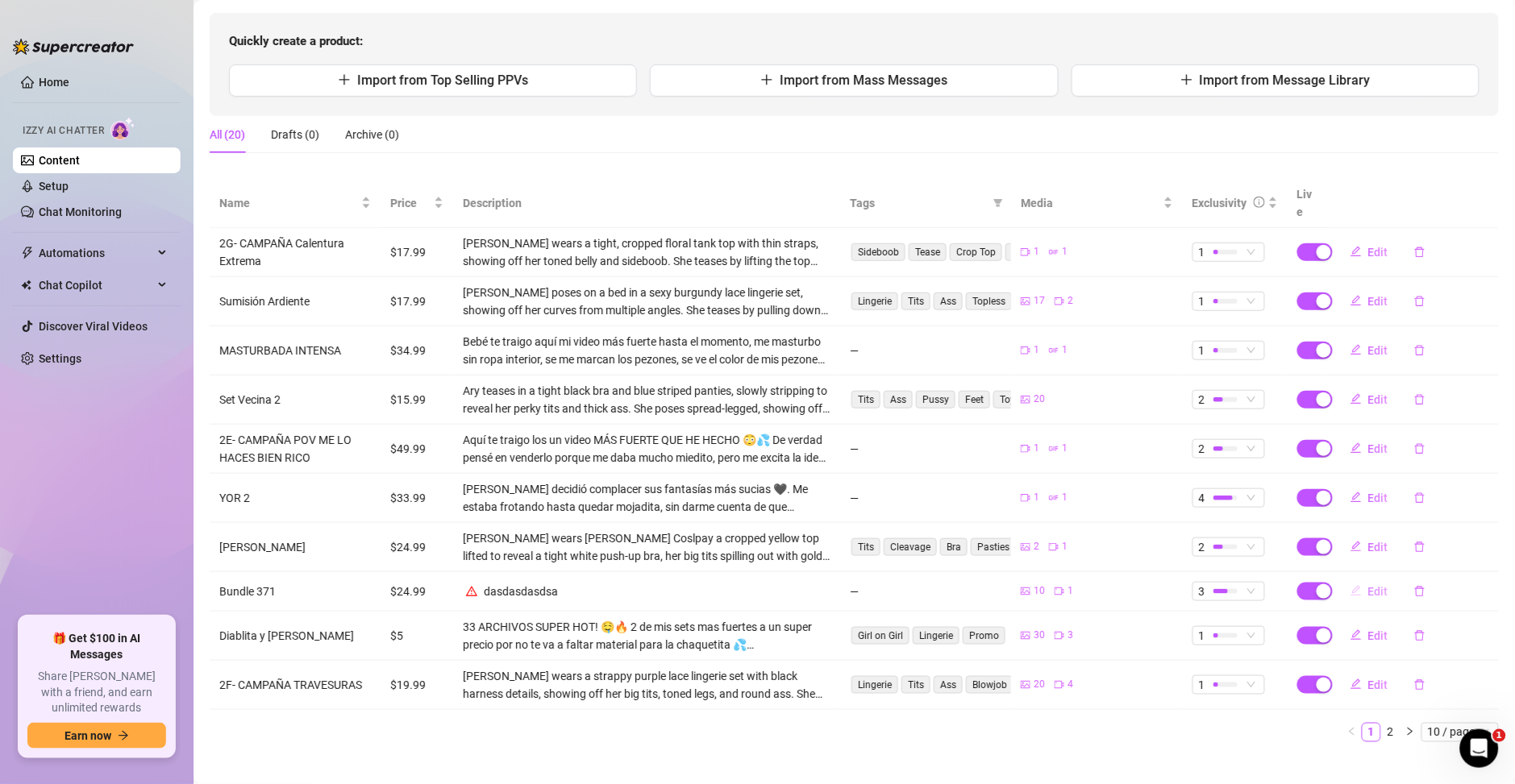
click at [1369, 585] on span "Edit" at bounding box center [1377, 591] width 20 height 13
type textarea "Precioso te advierto este pack viene recién [PERSON_NAME] del horno y cargadito…"
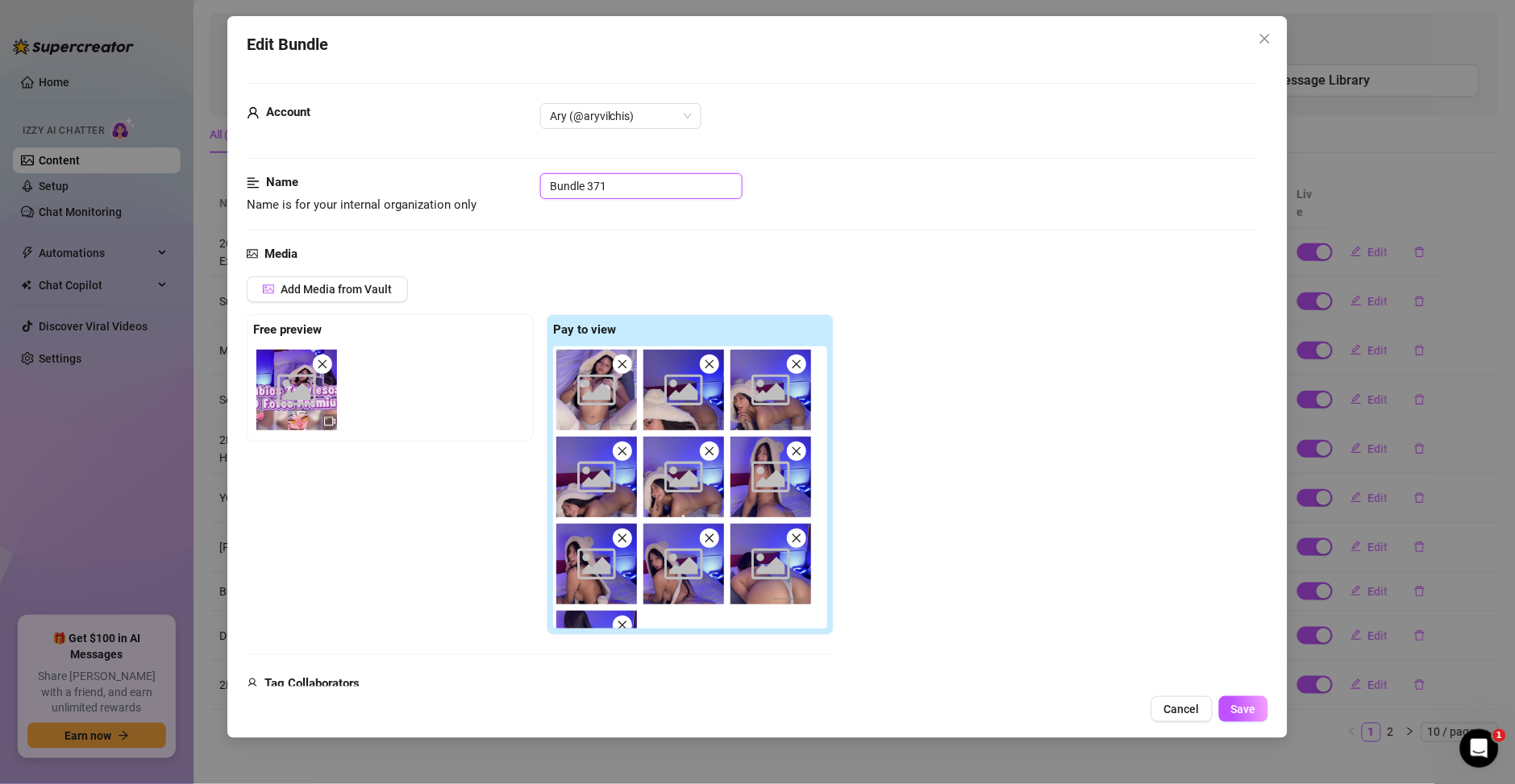
click at [602, 177] on input "Bundle 371" at bounding box center [641, 186] width 203 height 26
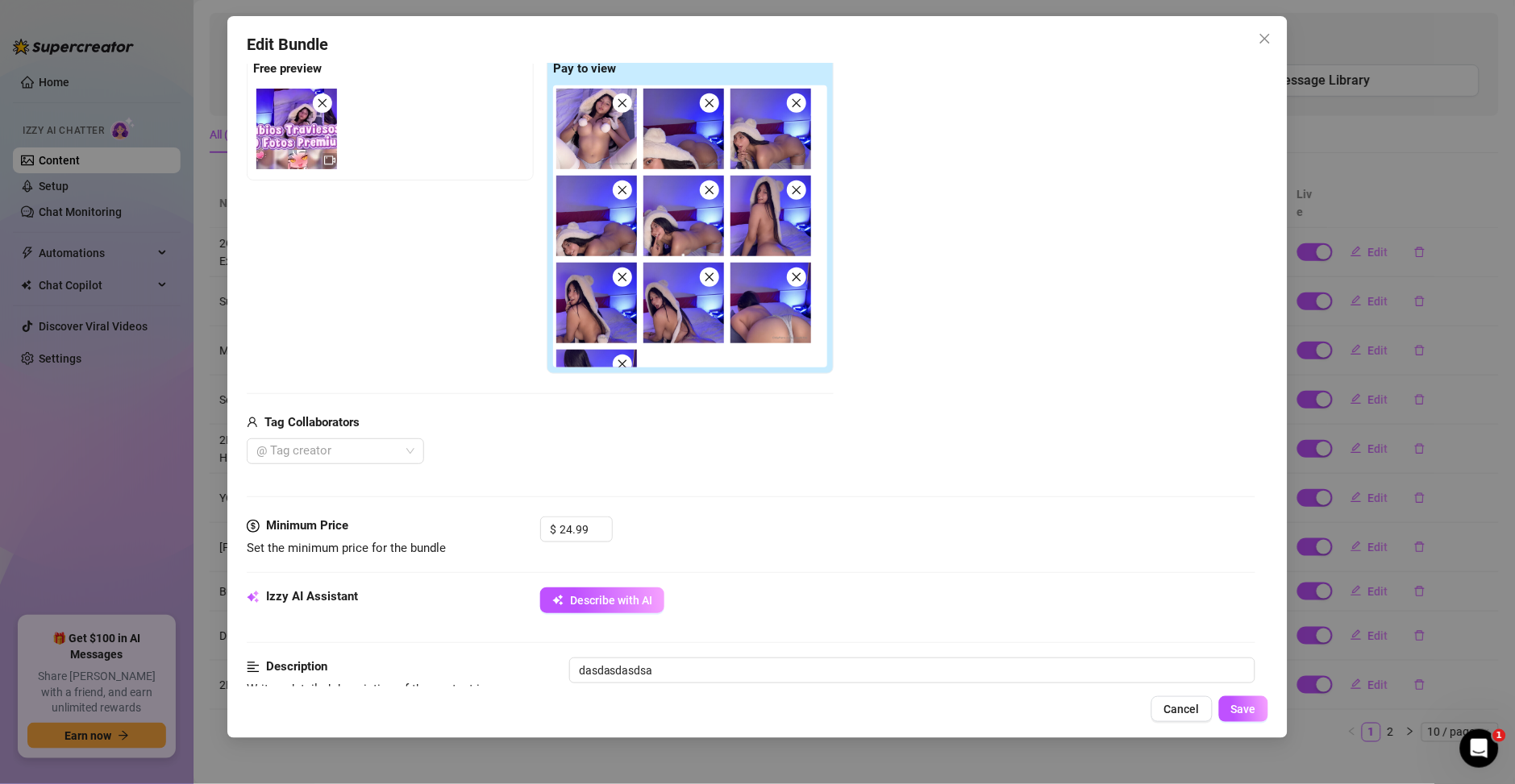
scroll to position [232, 0]
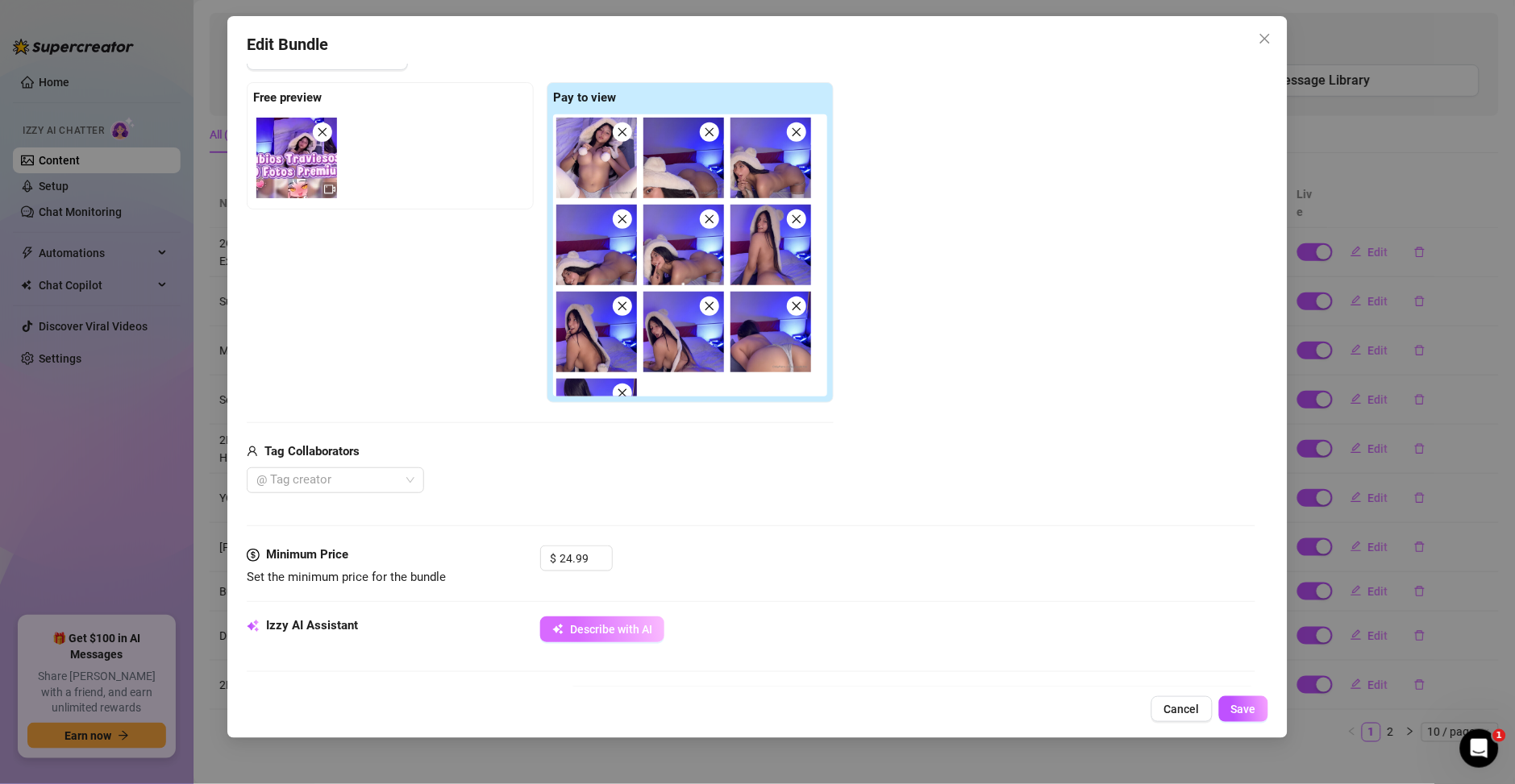
type input "Labios Traviesos"
click at [615, 621] on button "Describe with AI" at bounding box center [602, 629] width 124 height 26
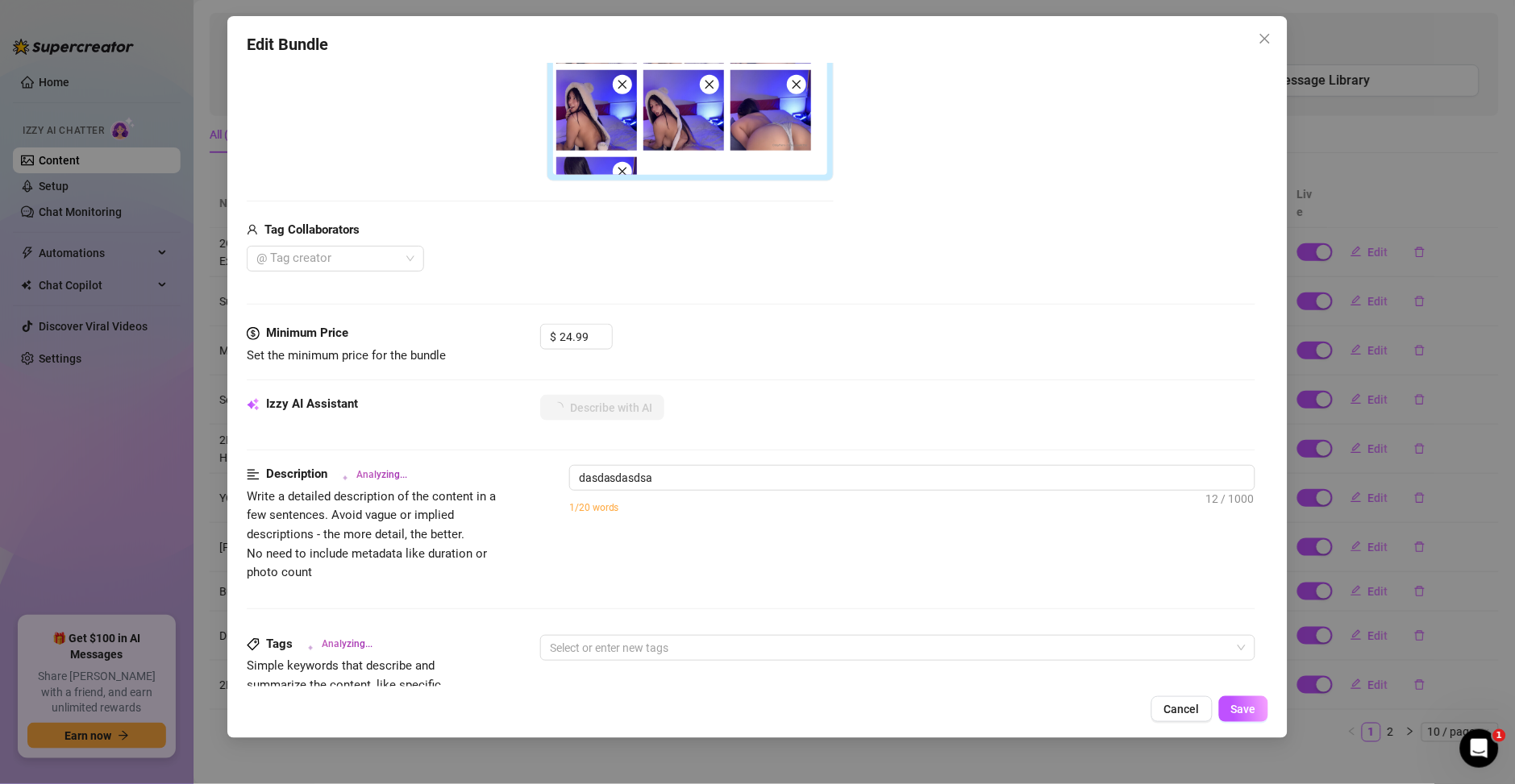
scroll to position [464, 0]
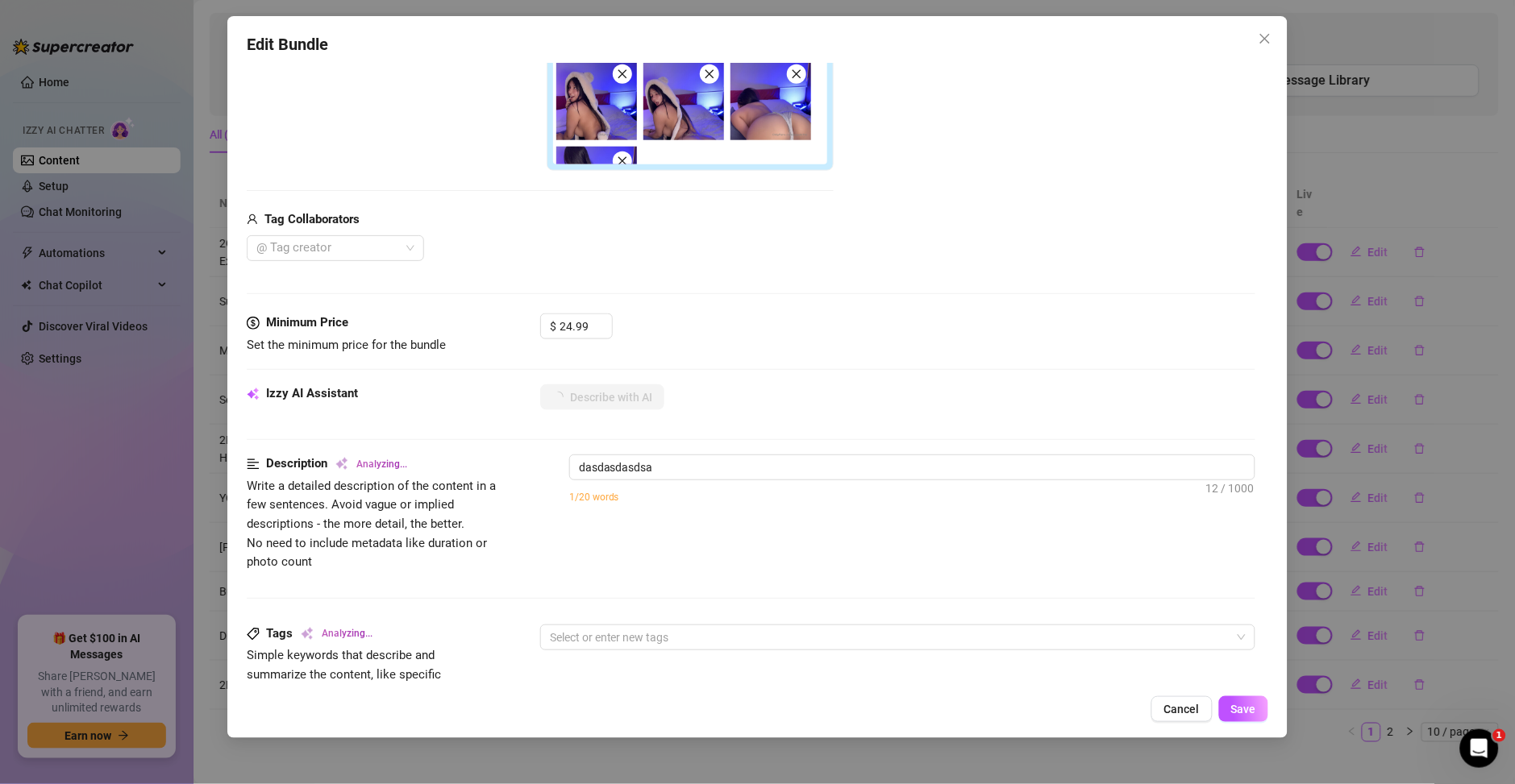
type textarea "Ary"
type textarea "Ary teases"
type textarea "Ary teases in"
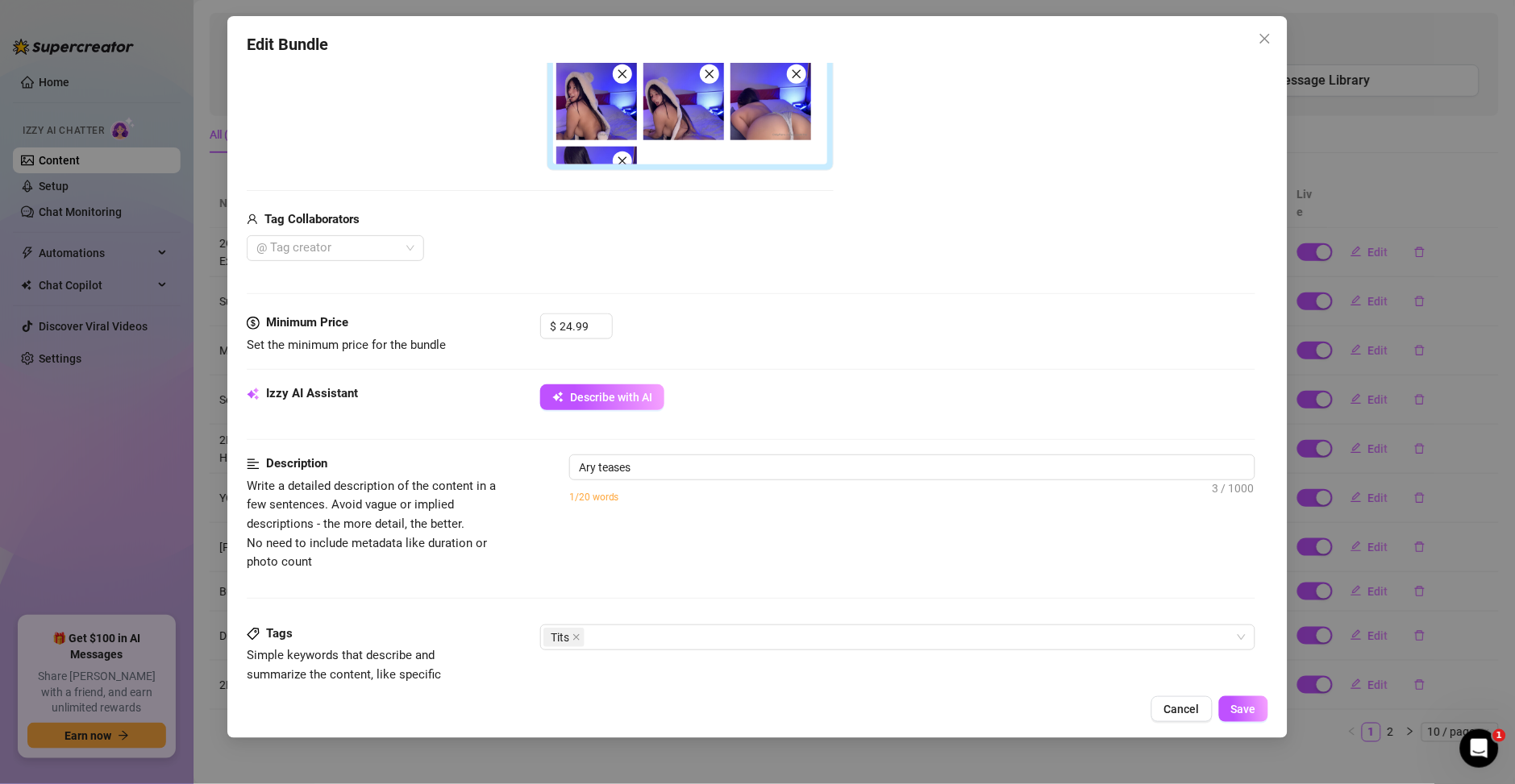
type textarea "Ary teases in"
type textarea "Ary teases in a"
type textarea "Ary teases in a cozy"
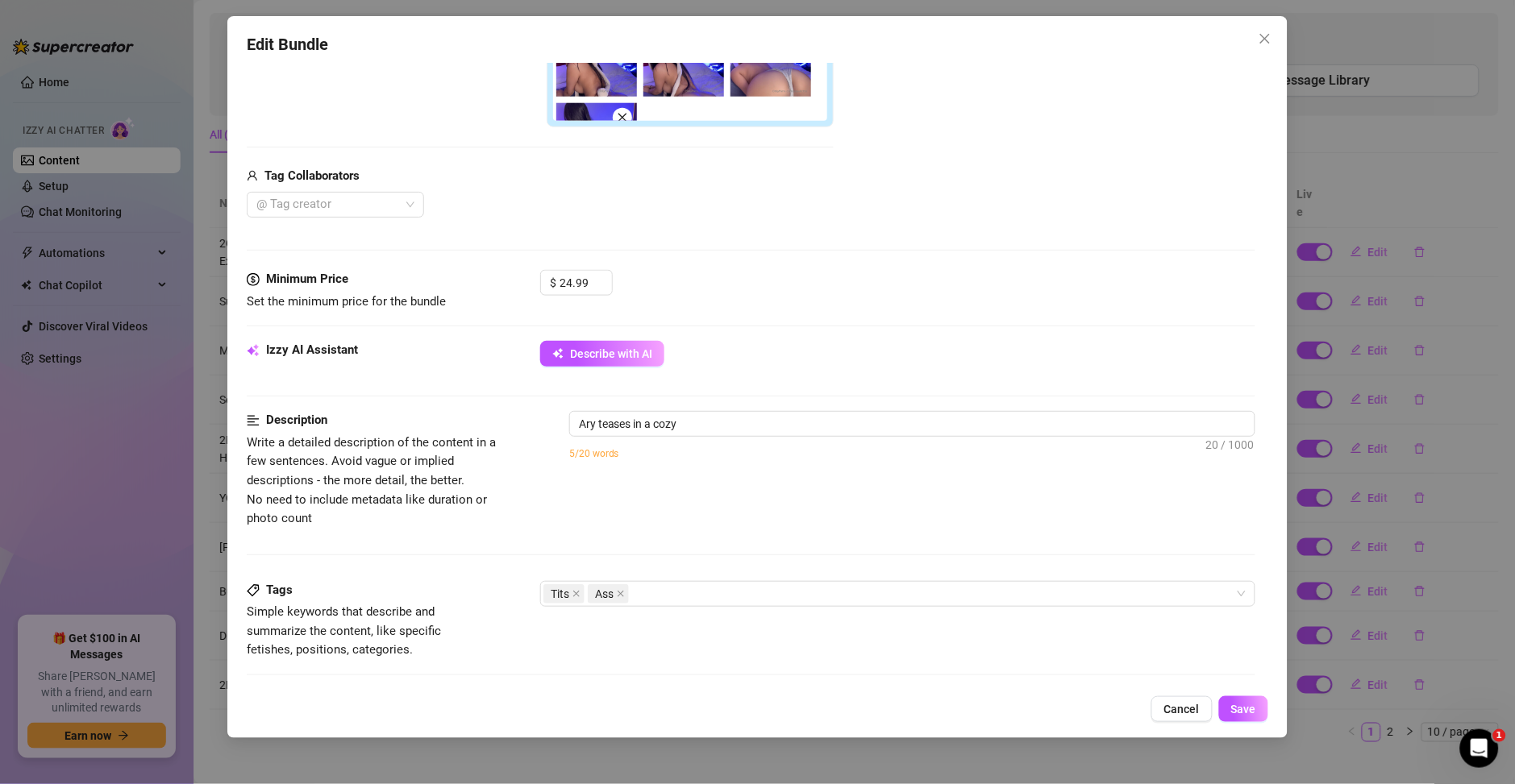
type textarea "Ary teases in a cozy white"
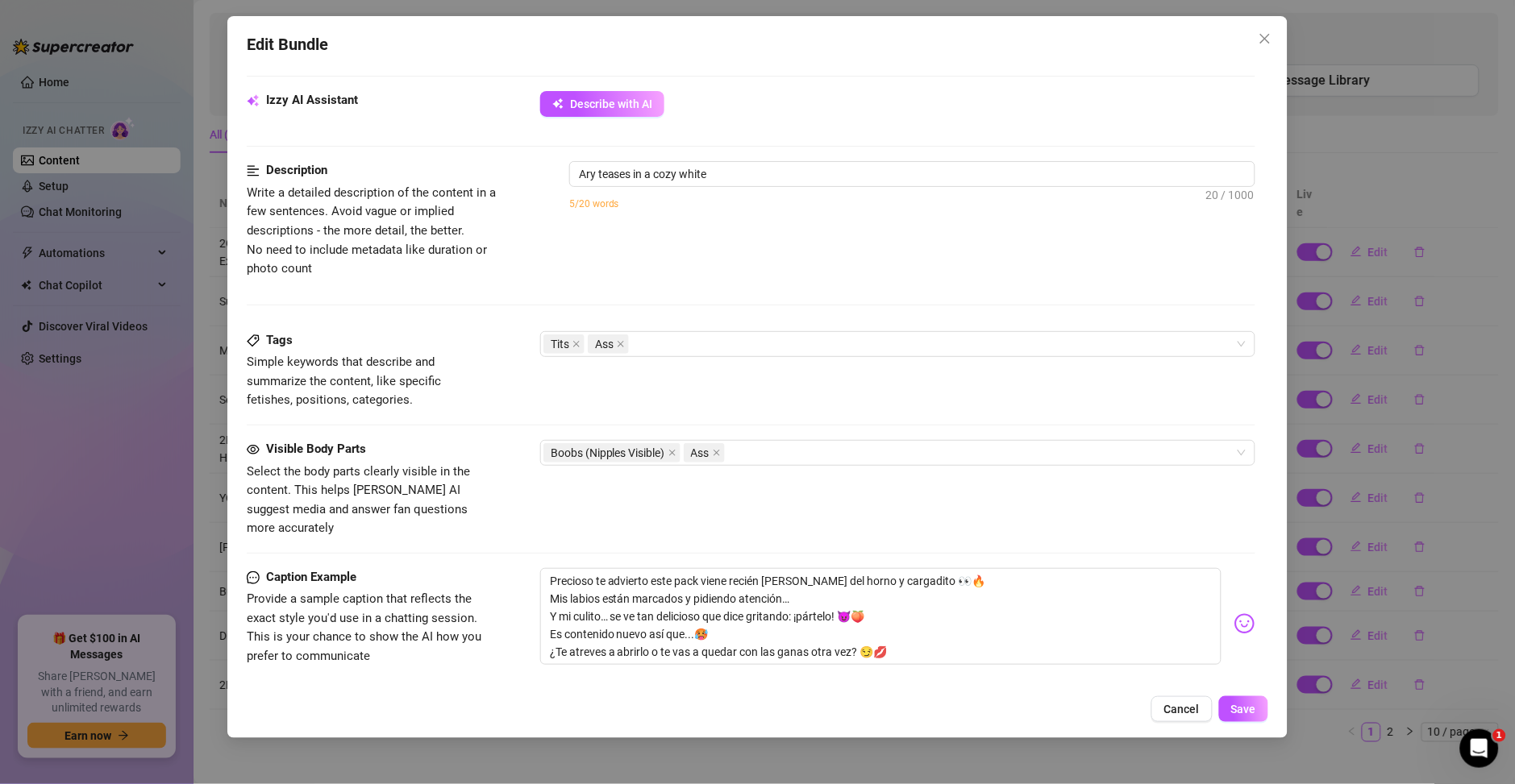
type textarea "Ary teases in a cozy white bear-ear"
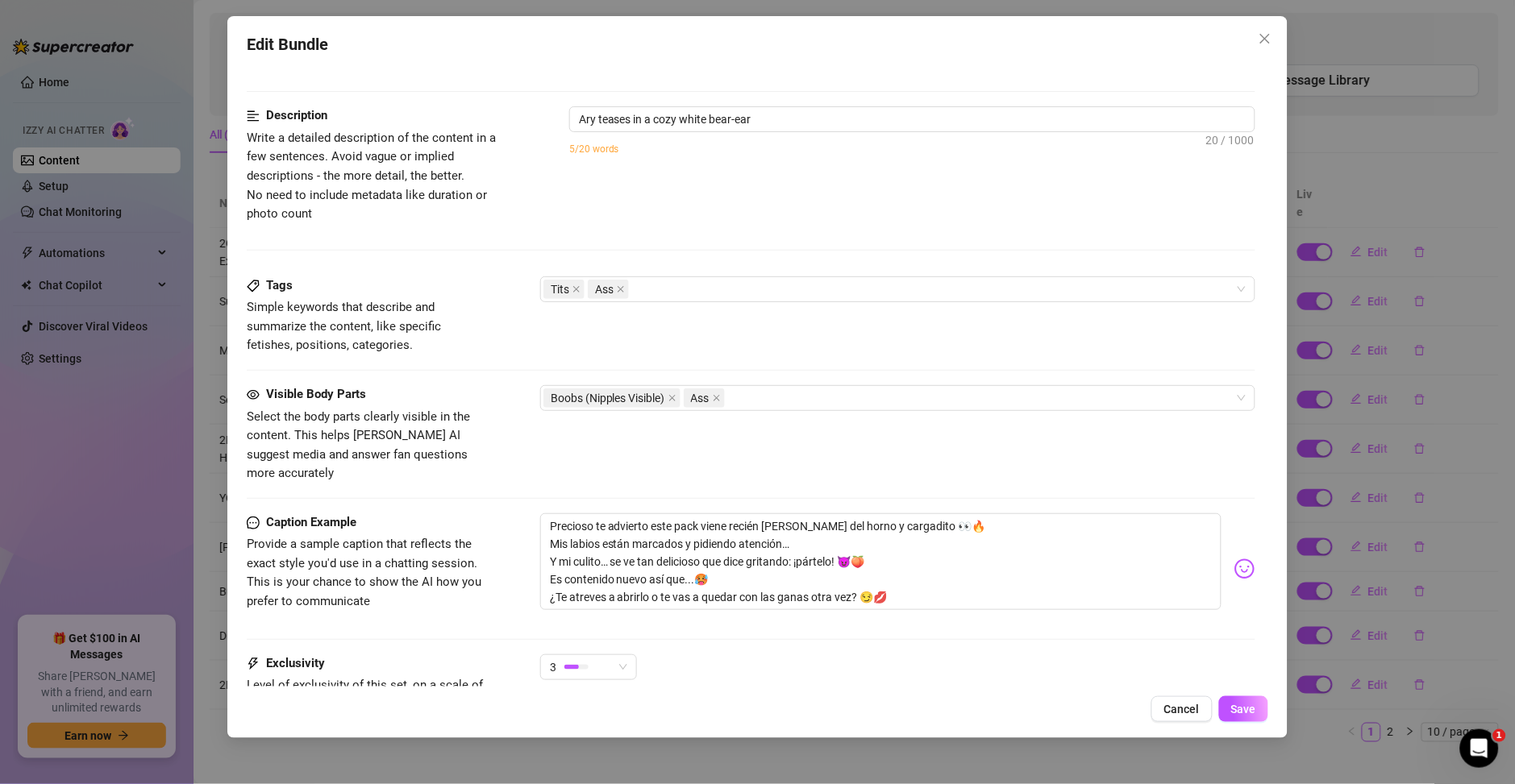
type textarea "Ary teases in a cozy white bear-ear hood,"
type textarea "Ary teases in a cozy white bear-ear hood, topless"
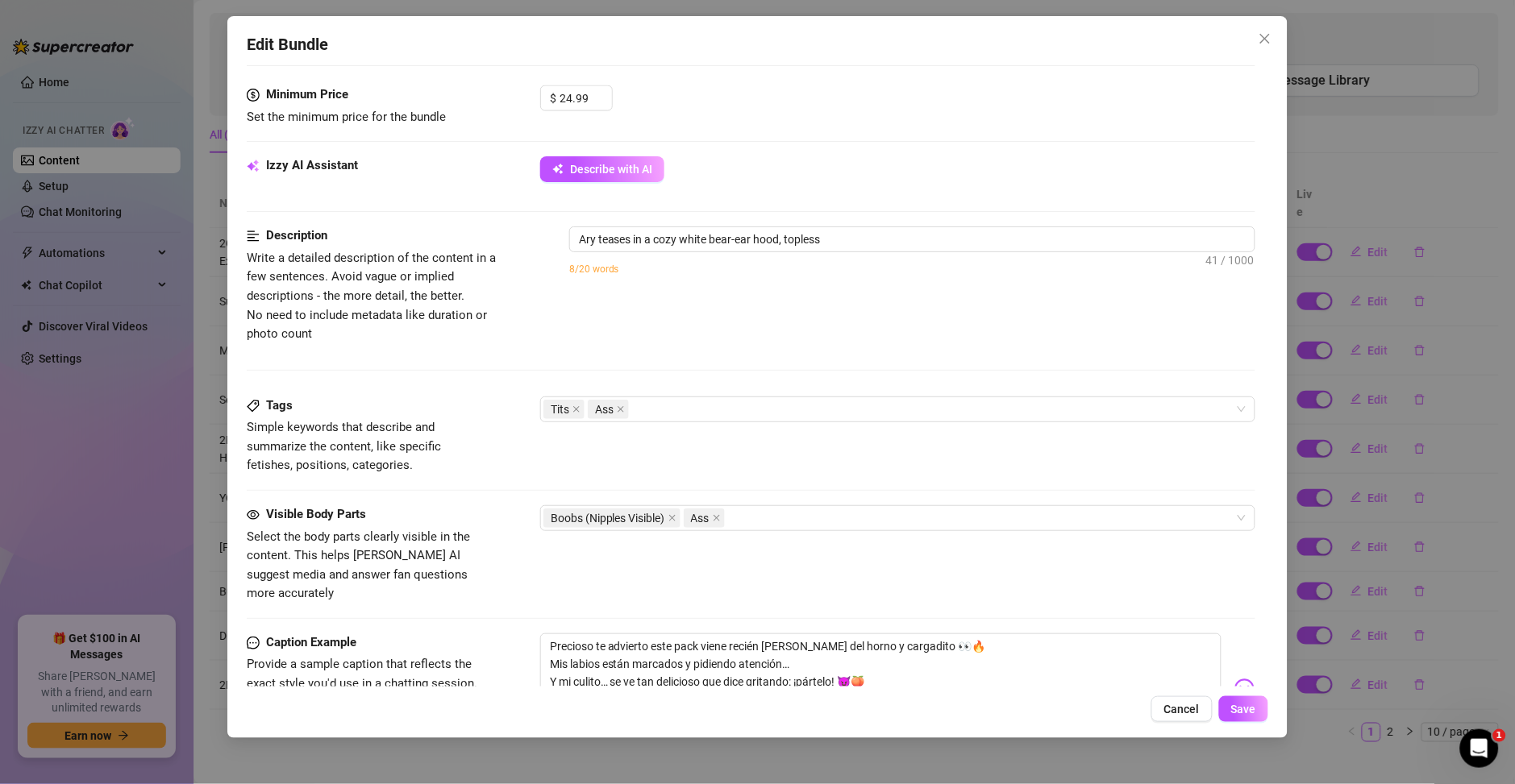
type textarea "Ary teases in a cozy white bear-ear hood, topless with"
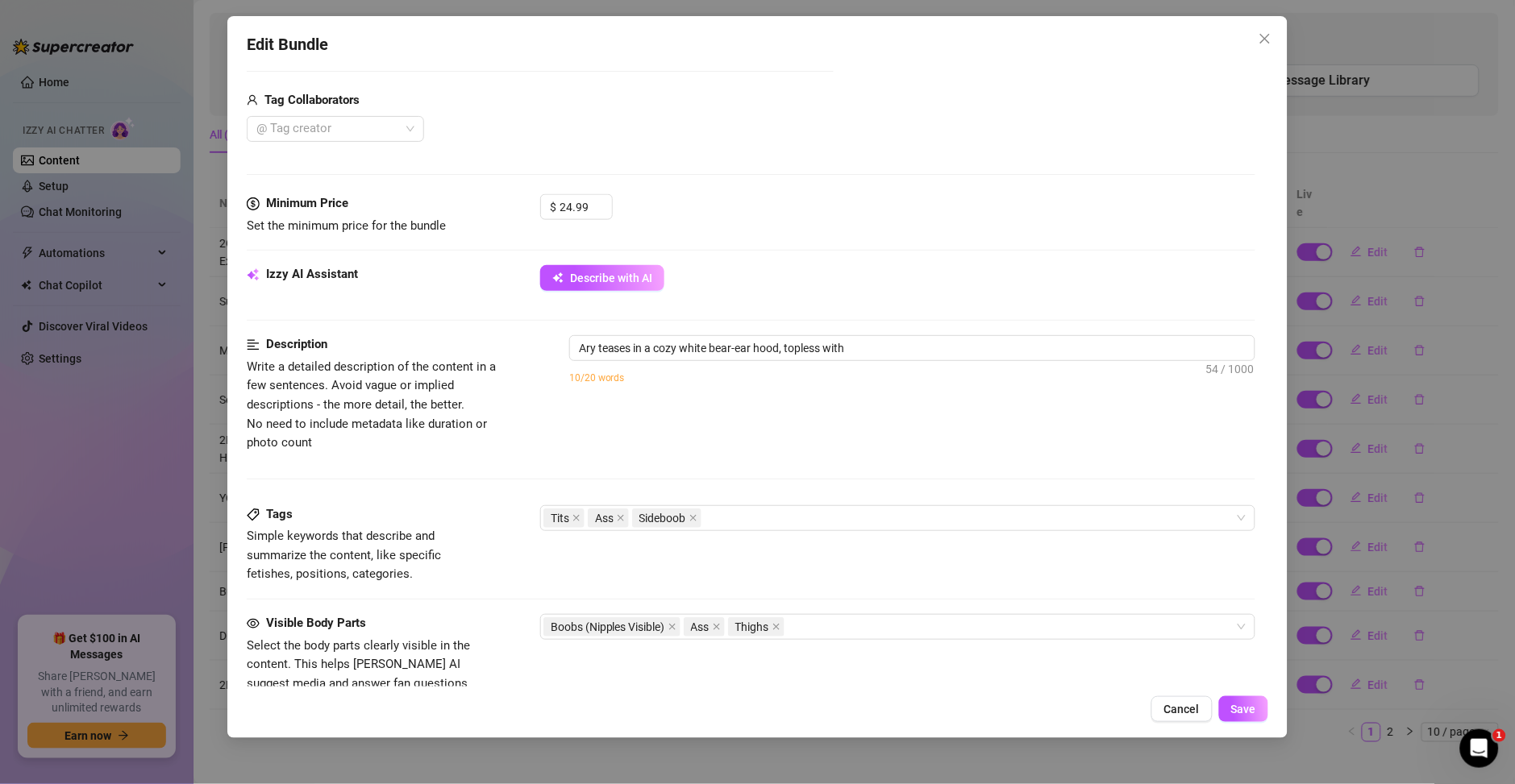
type textarea "Ary teases in a cozy white bear-ear hood, topless with her"
type textarea "Ary teases in a cozy white bear-ear hood, topless with her big"
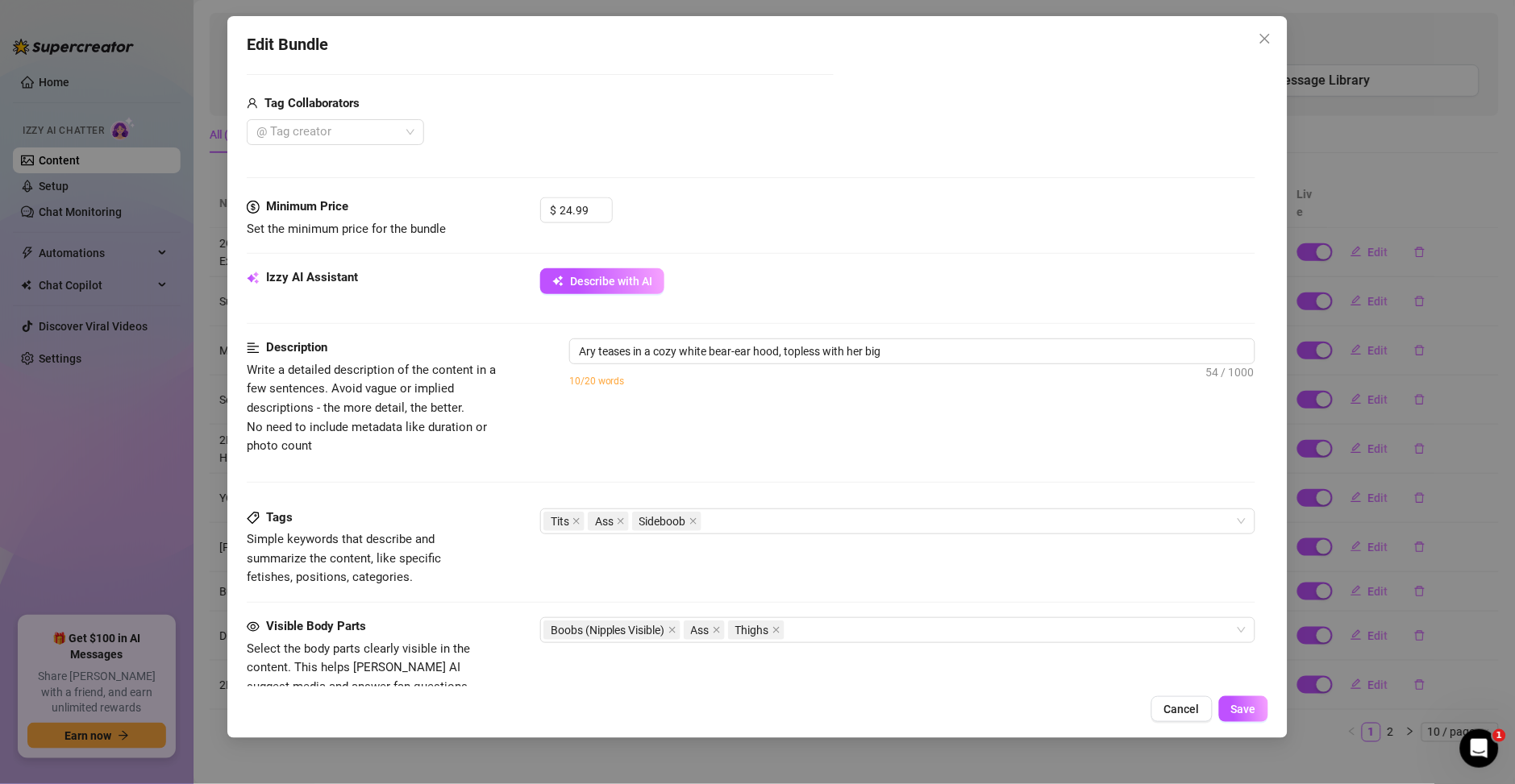
type textarea "Ary teases in a cozy white bear-ear hood, topless with her big tits"
type textarea "Ary teases in a cozy white bear-ear hood, topless with her big tits fully"
type textarea "Ary teases in a cozy white bear-ear hood, topless with her big tits fully expos…"
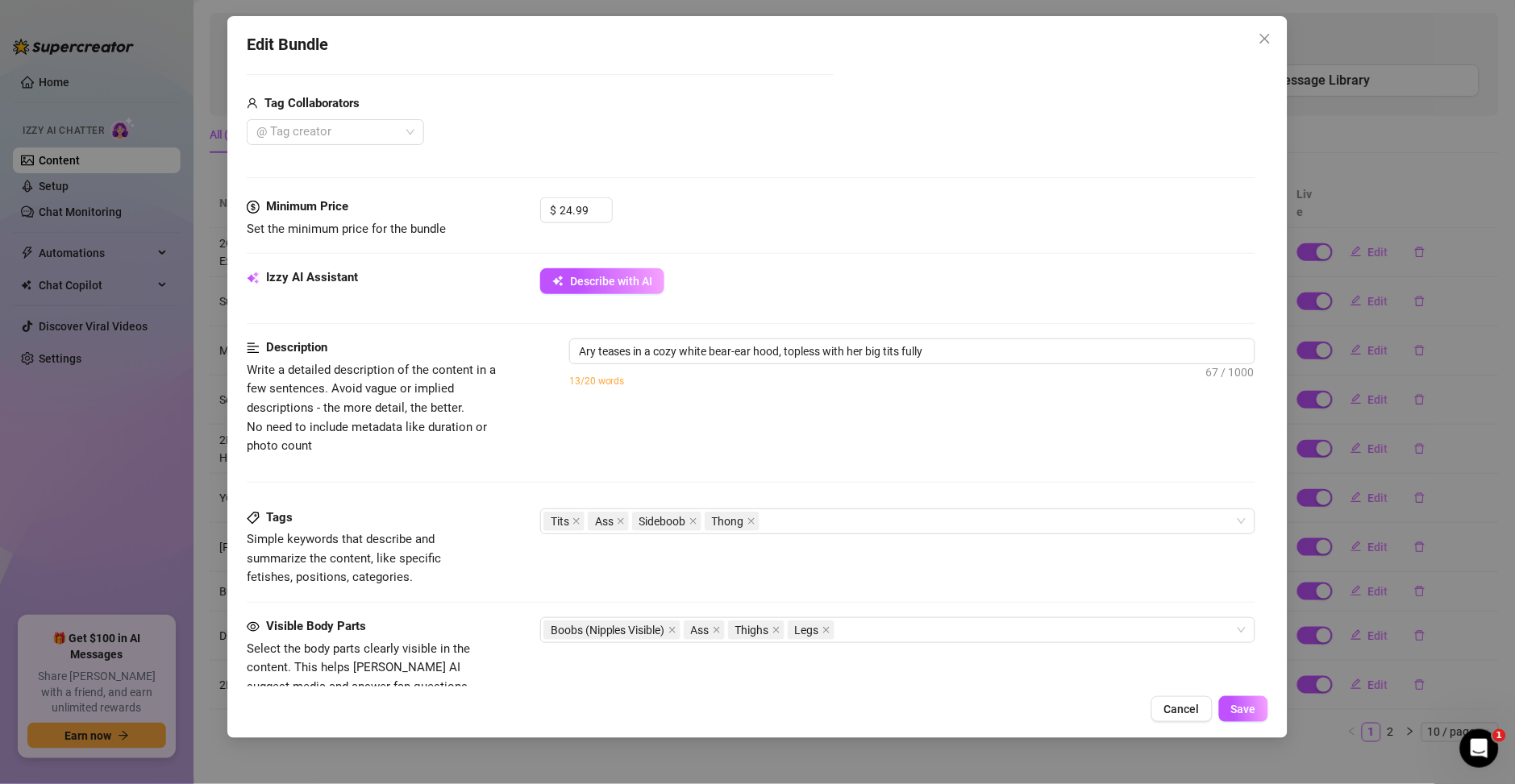
type textarea "Ary teases in a cozy white bear-ear hood, topless with her big tits fully expos…"
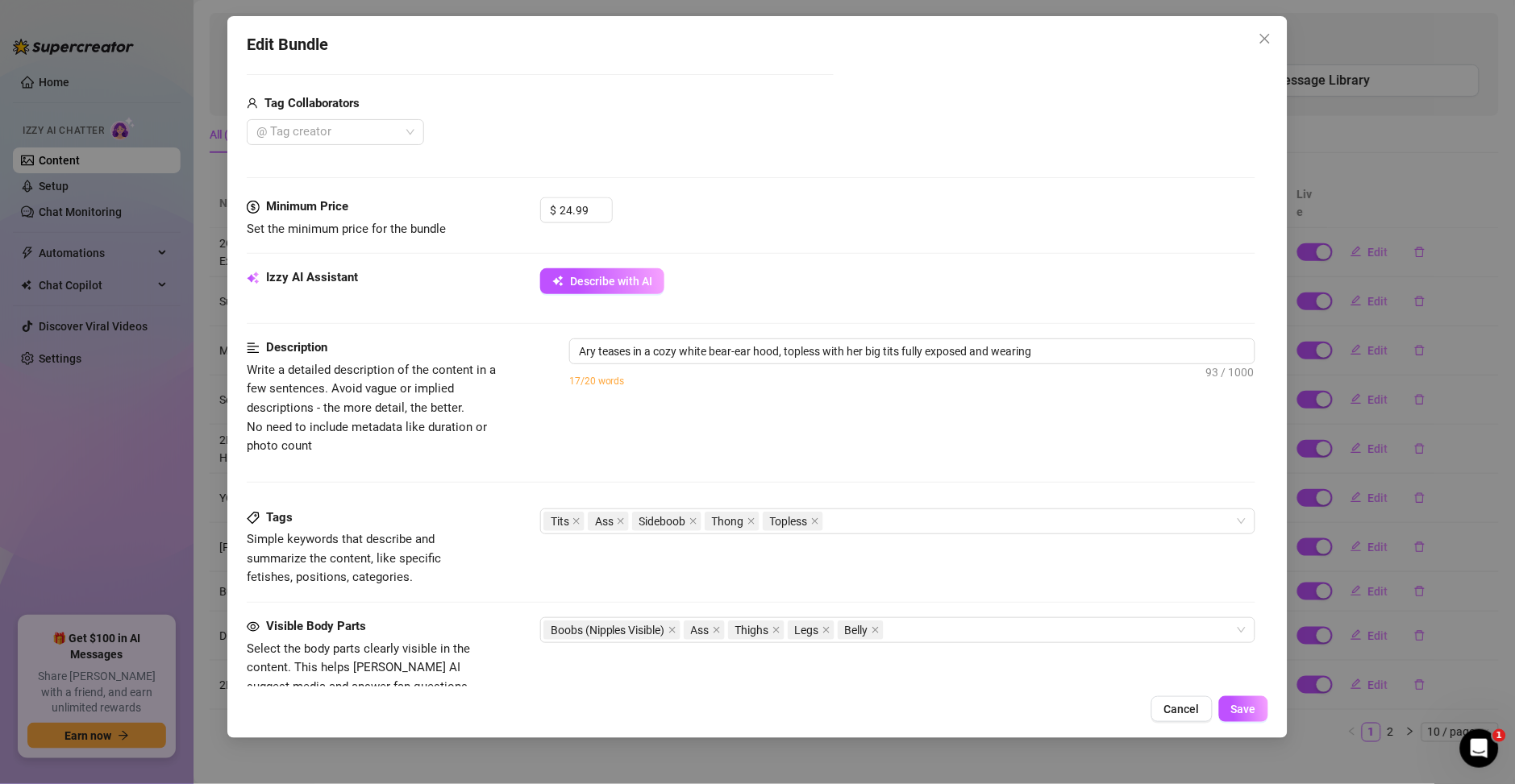
type textarea "Ary teases in a cozy white bear-ear hood, topless with her big tits fully expos…"
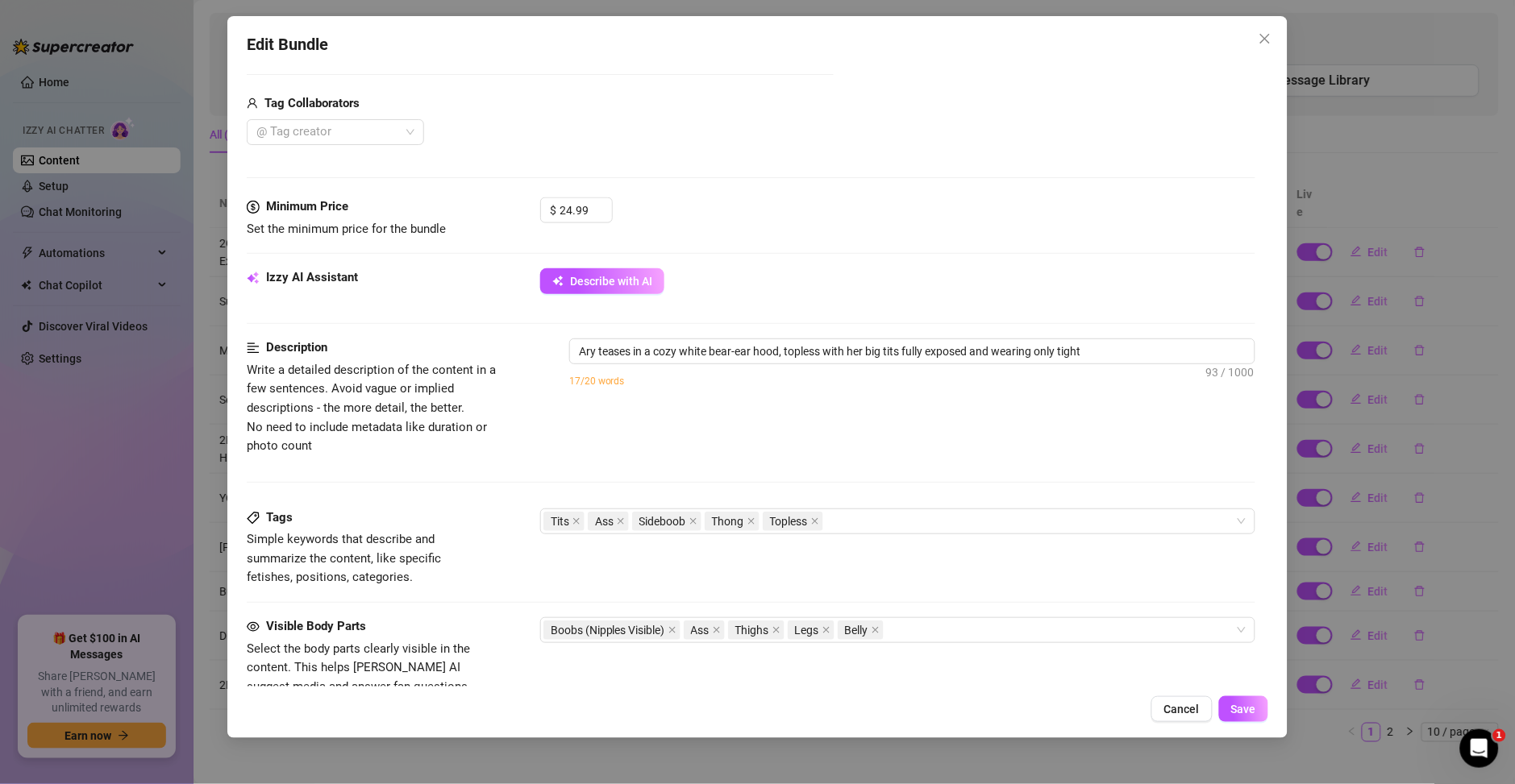
type textarea "Ary teases in a cozy white bear-ear hood, topless with her big tits fully expos…"
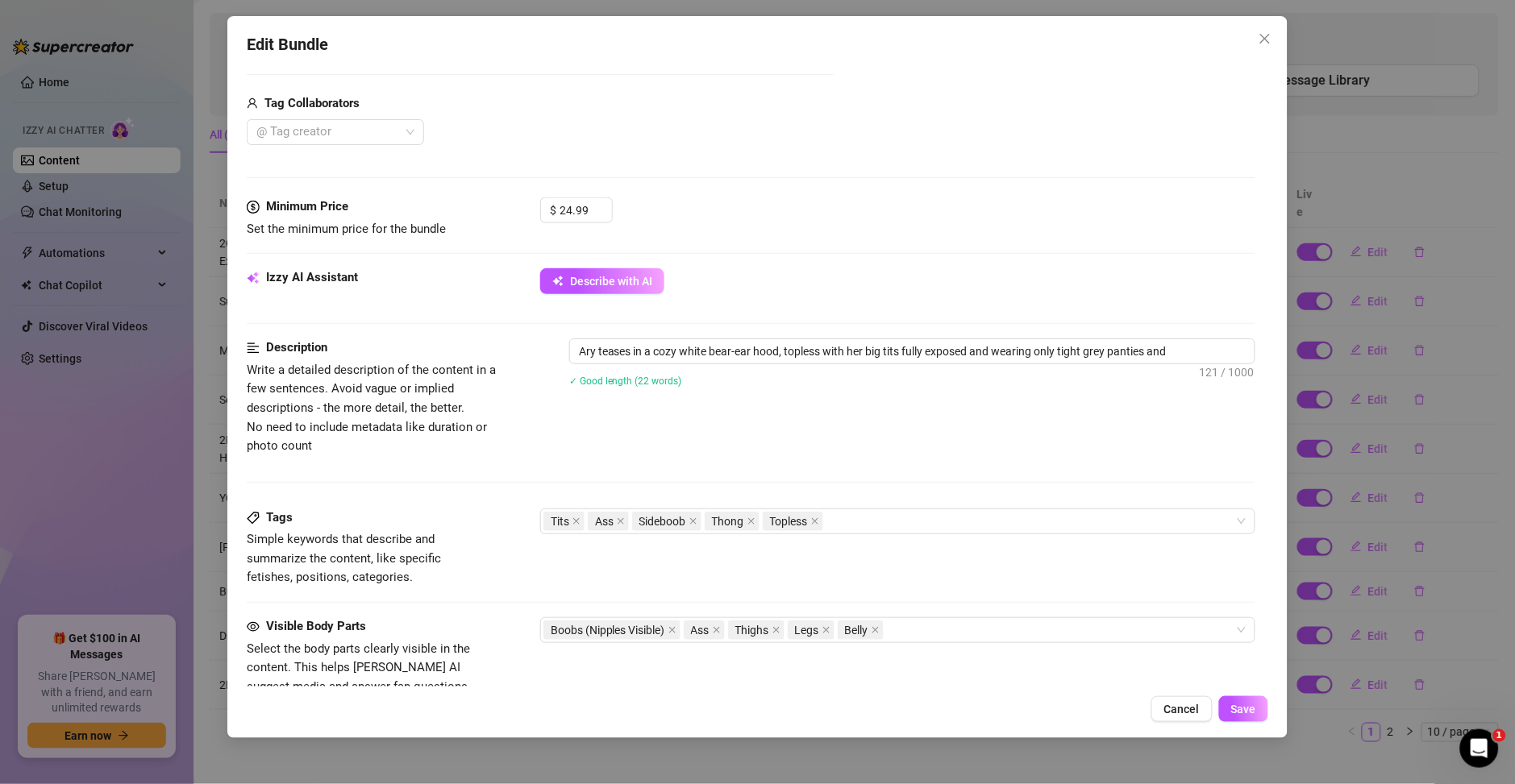
type textarea "Ary teases in a cozy white bear-ear hood, topless with her big tits fully expos…"
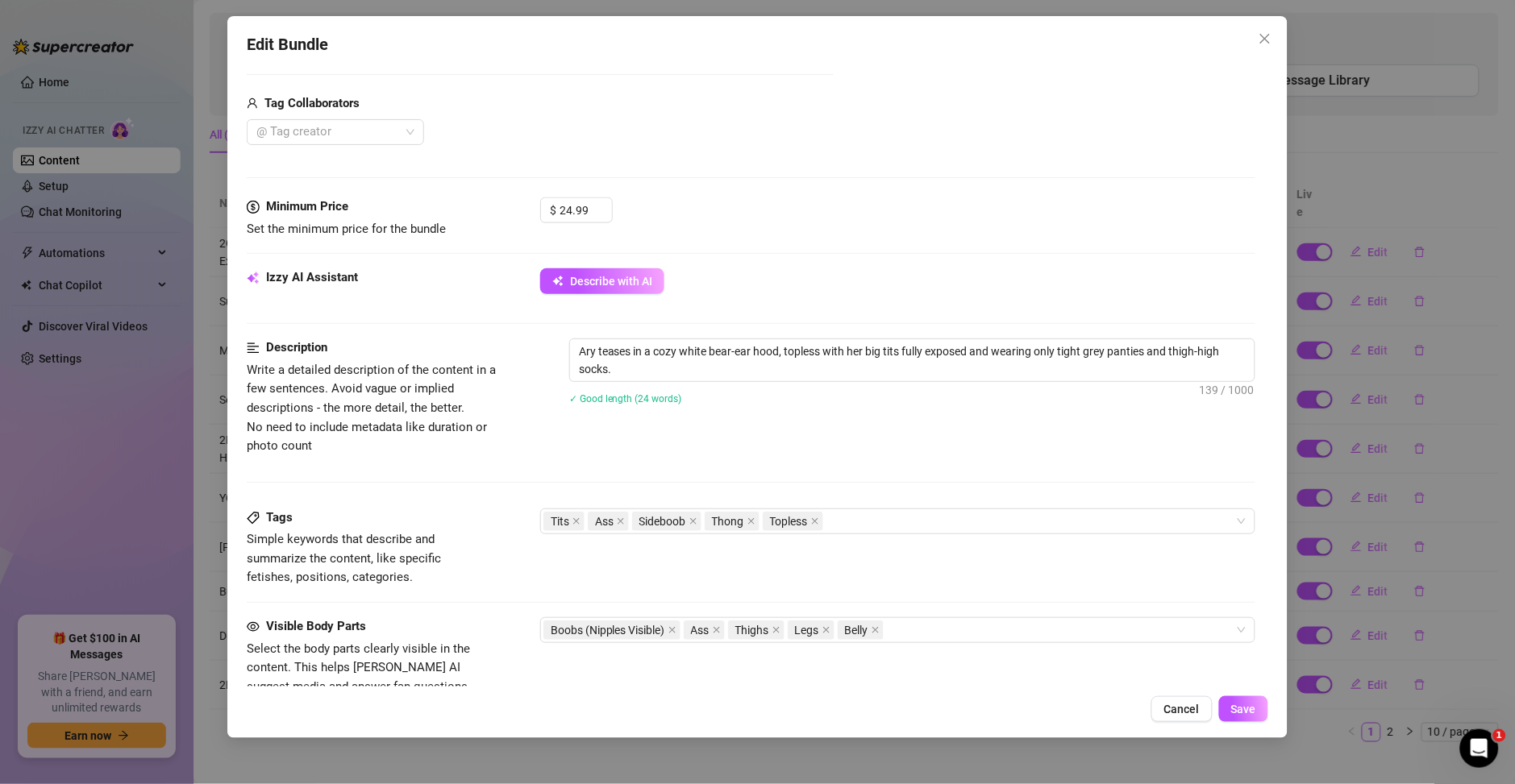
type textarea "Ary teases in a cozy white bear-ear hood, topless with her big tits fully expos…"
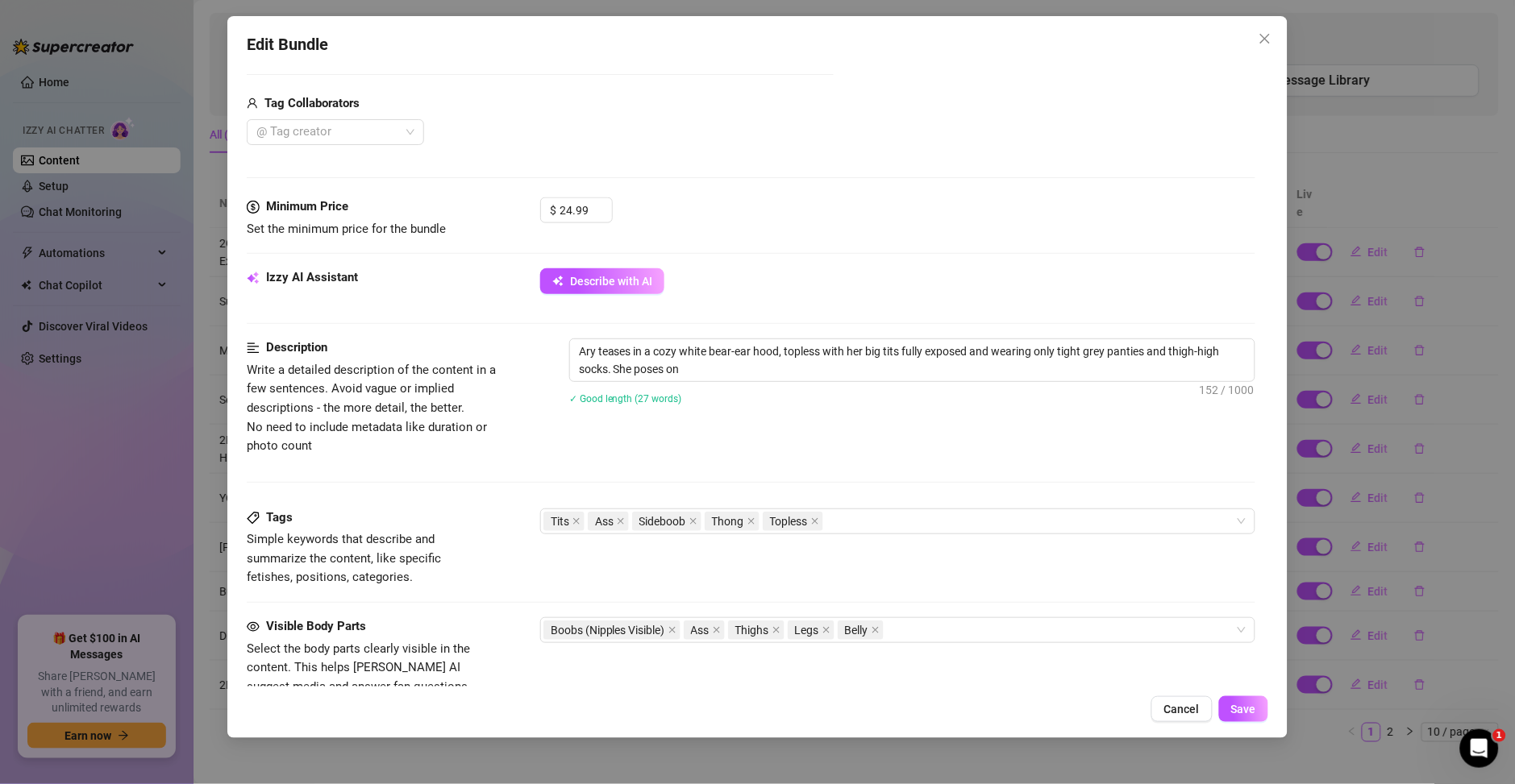
type textarea "Ary teases in a cozy white bear-ear hood, topless with her big tits fully expos…"
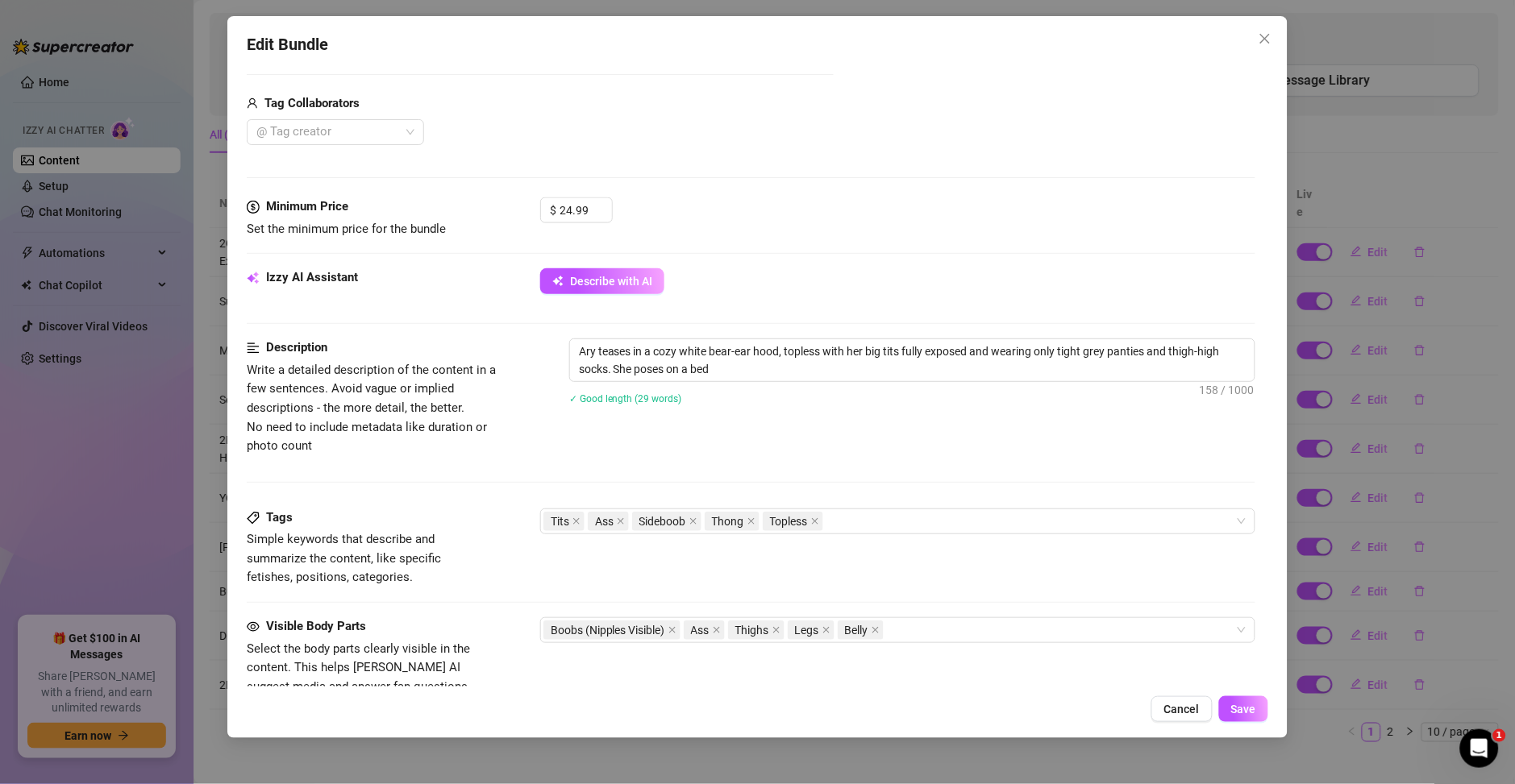
type textarea "Ary teases in a cozy white bear-ear hood, topless with her big tits fully expos…"
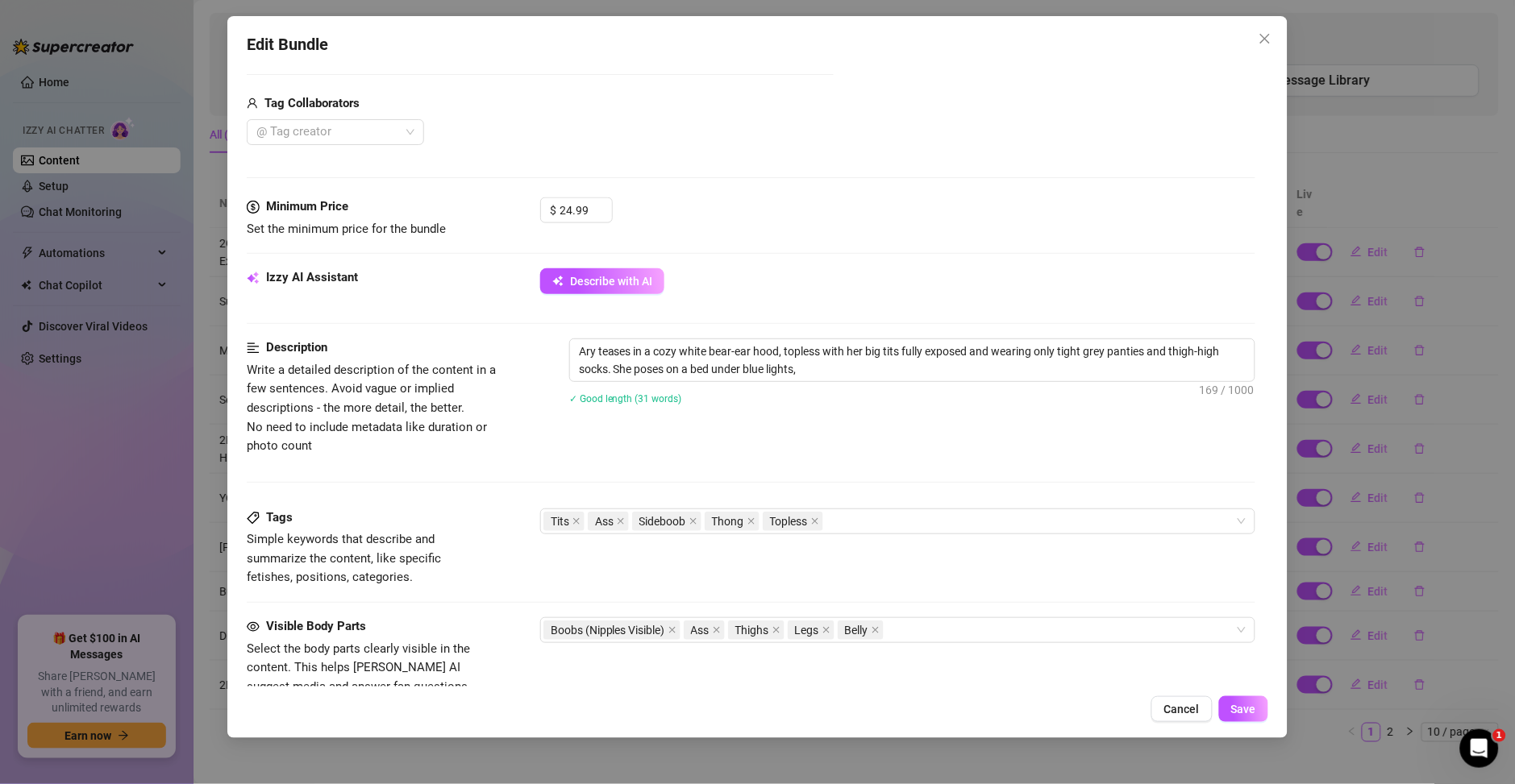
type textarea "Ary teases in a cozy white bear-ear hood, topless with her big tits fully expos…"
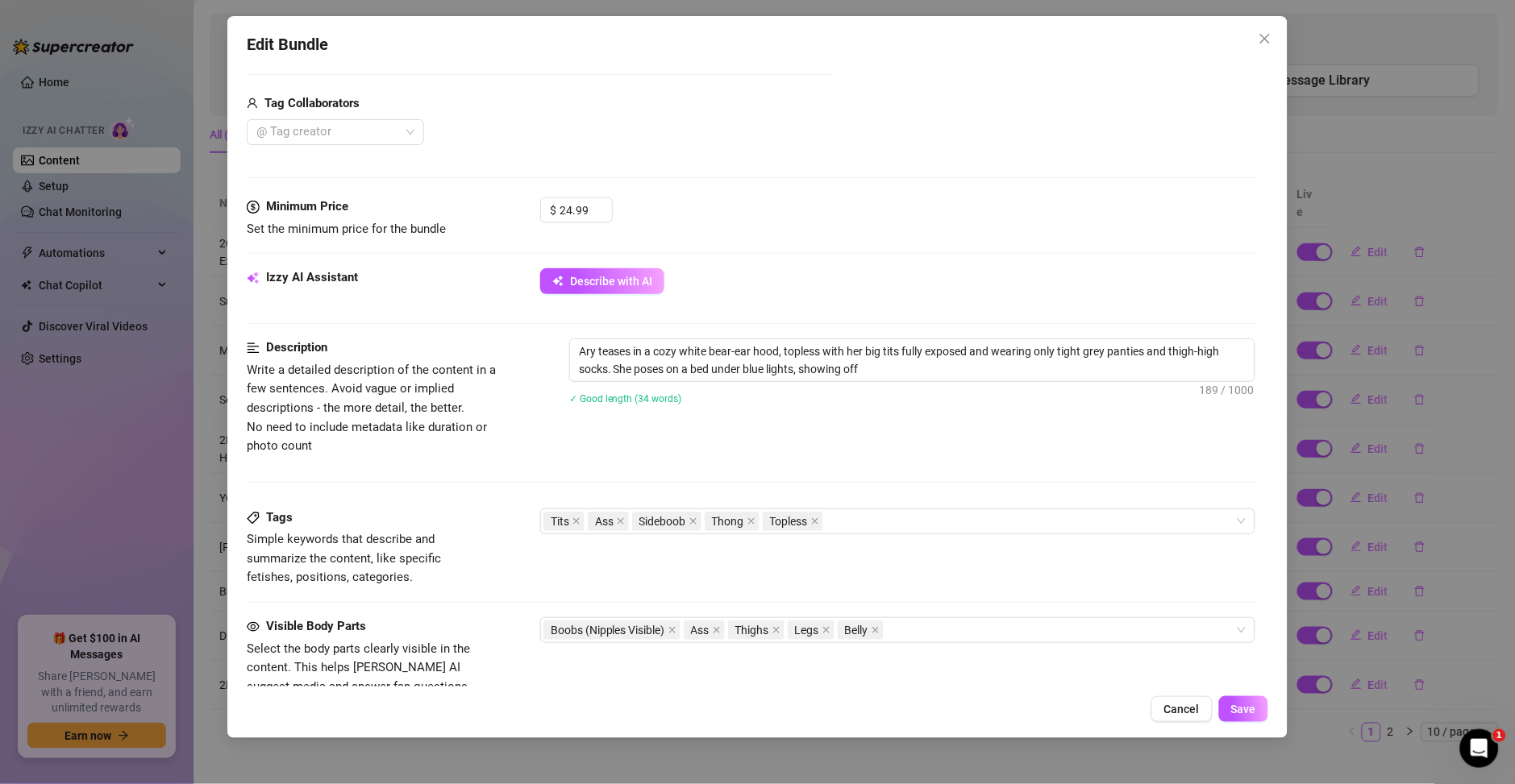
type textarea "Ary teases in a cozy white bear-ear hood, topless with her big tits fully expos…"
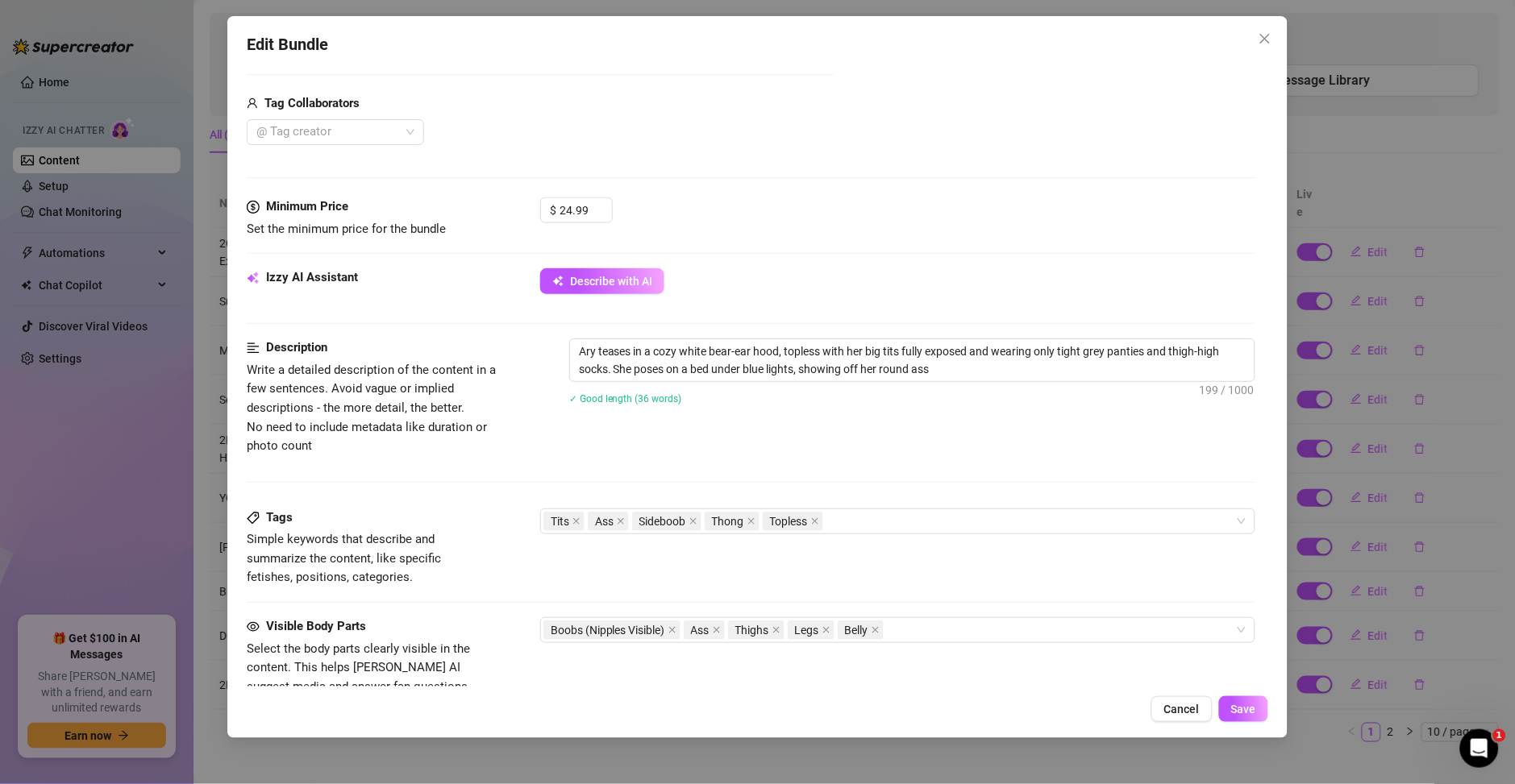
type textarea "Ary teases in a cozy white bear-ear hood, topless with her big tits fully expos…"
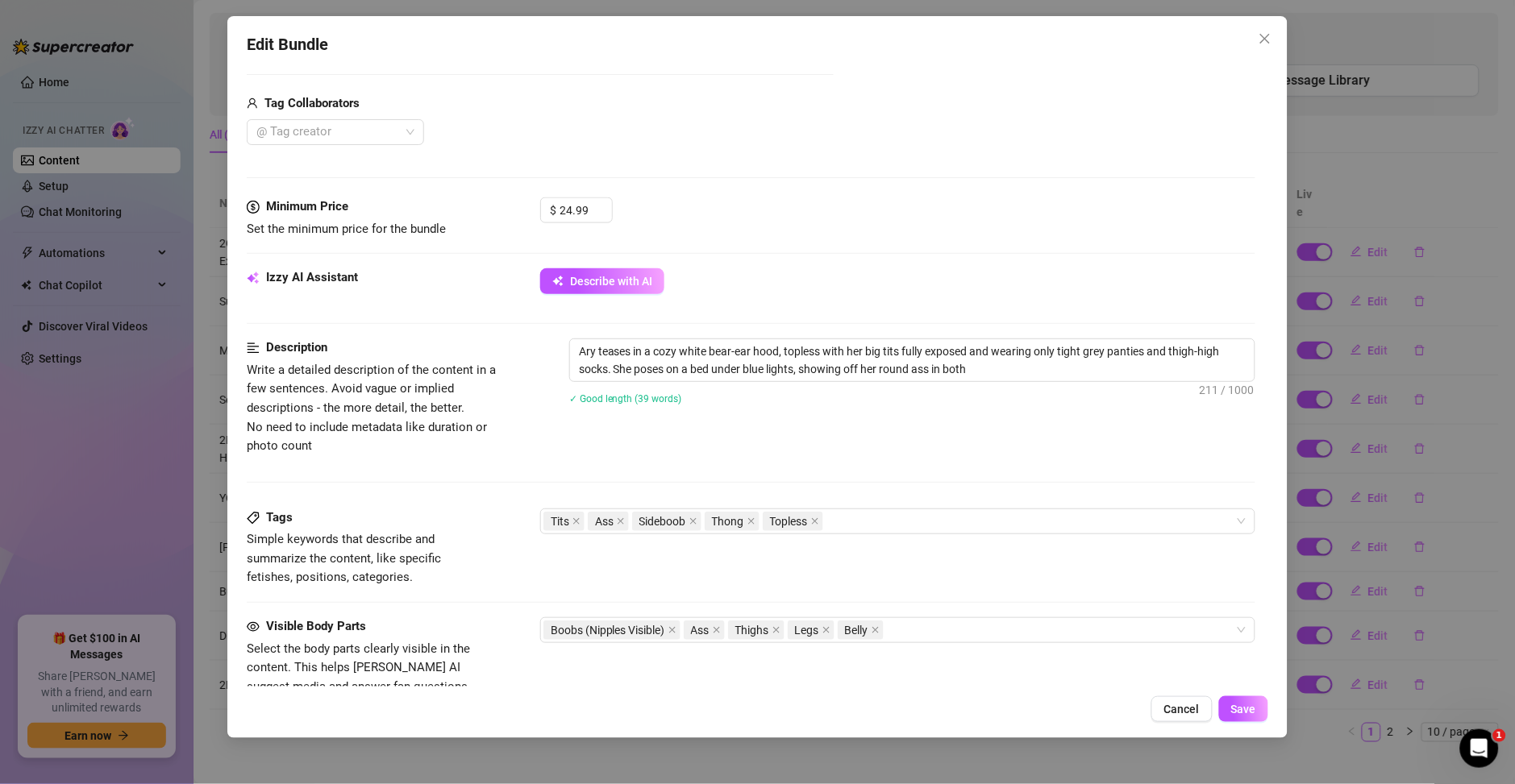
type textarea "Ary teases in a cozy white bear-ear hood, topless with her big tits fully expos…"
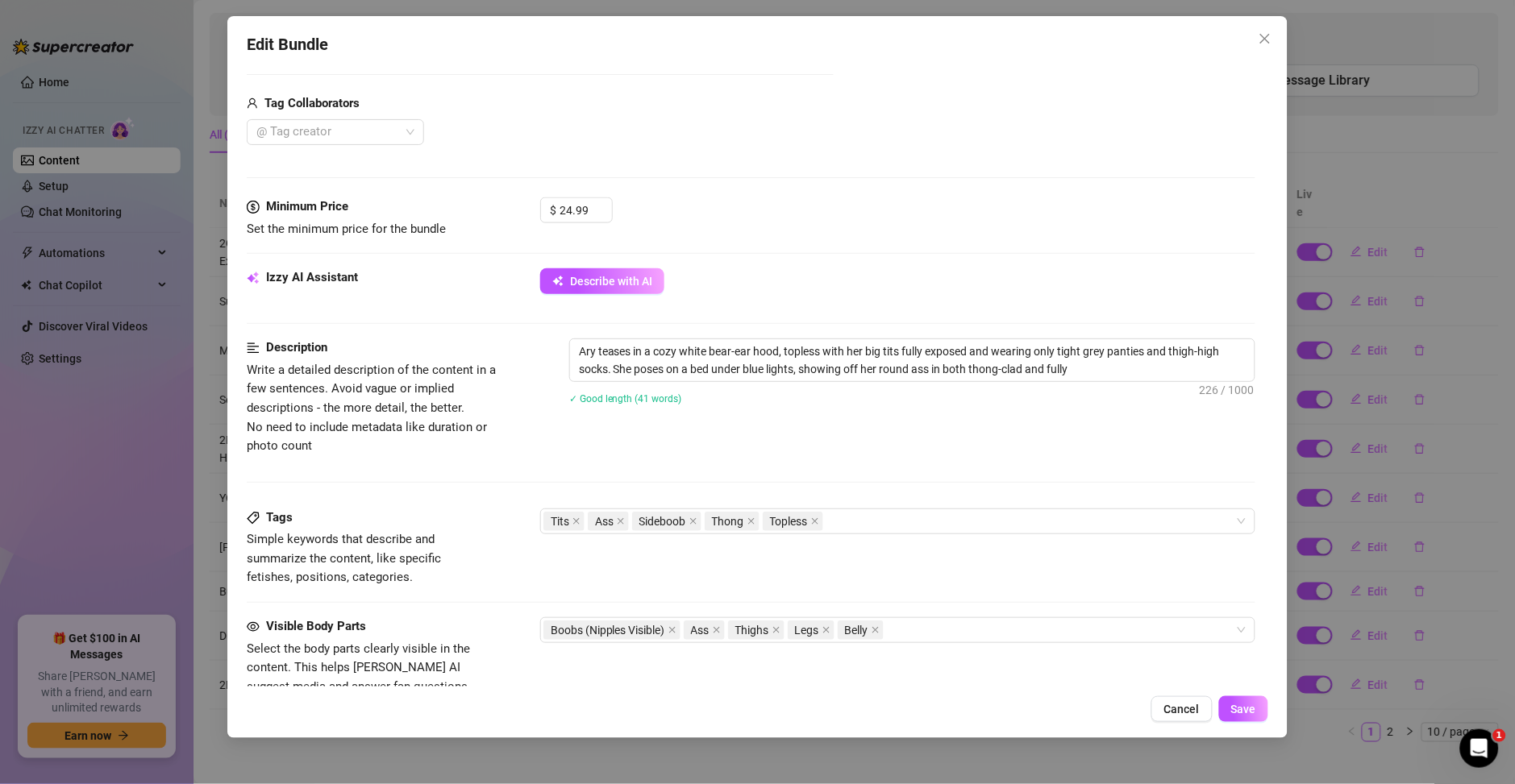
type textarea "Ary teases in a cozy white bear-ear hood, topless with her big tits fully expos…"
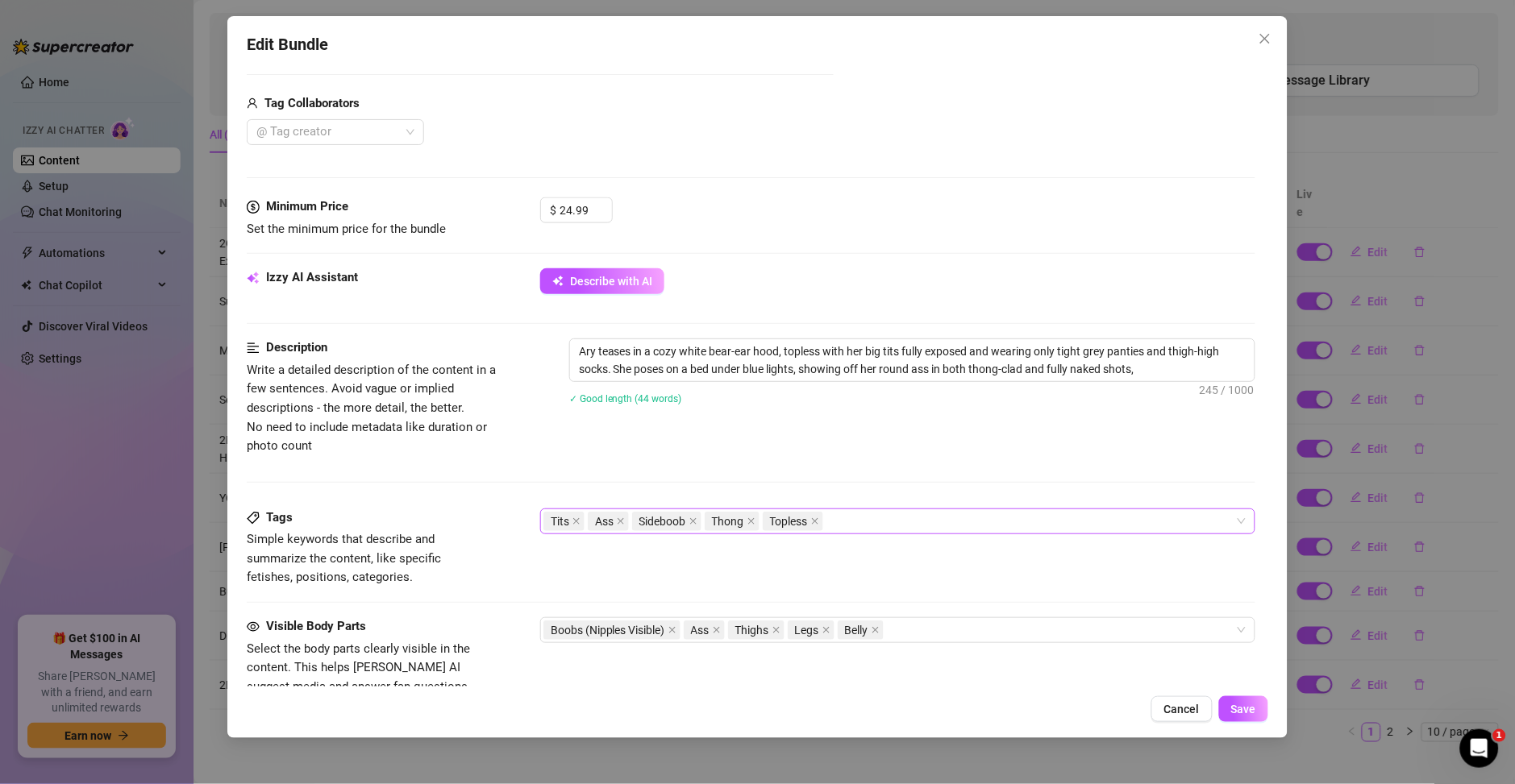
type textarea "Ary teases in a cozy white bear-ear hood, topless with her big tits fully expos…"
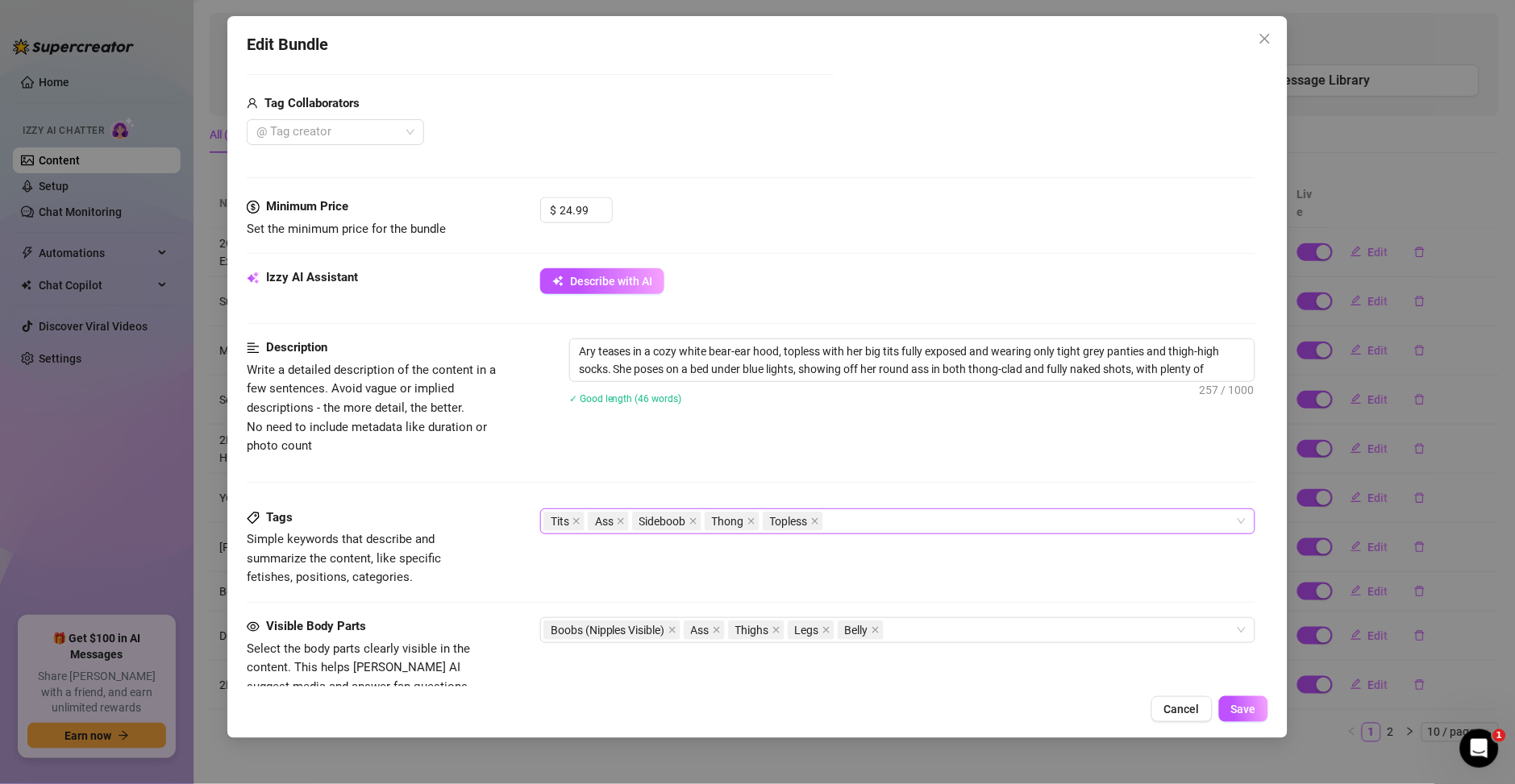
type textarea "Ary teases in a cozy white bear-ear hood, topless with her big tits fully expos…"
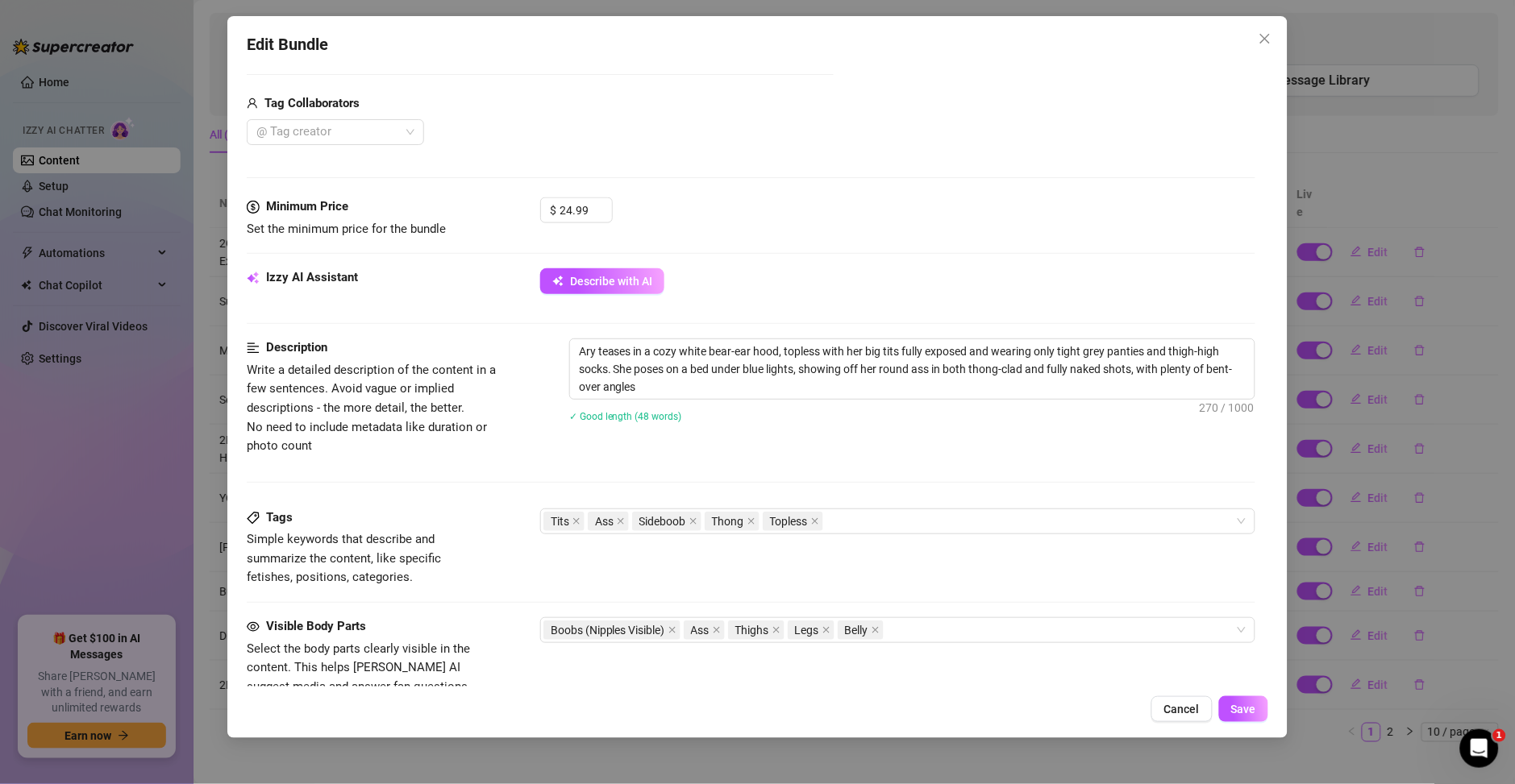
type textarea "Ary teases in a cozy white bear-ear hood, topless with her big tits fully expos…"
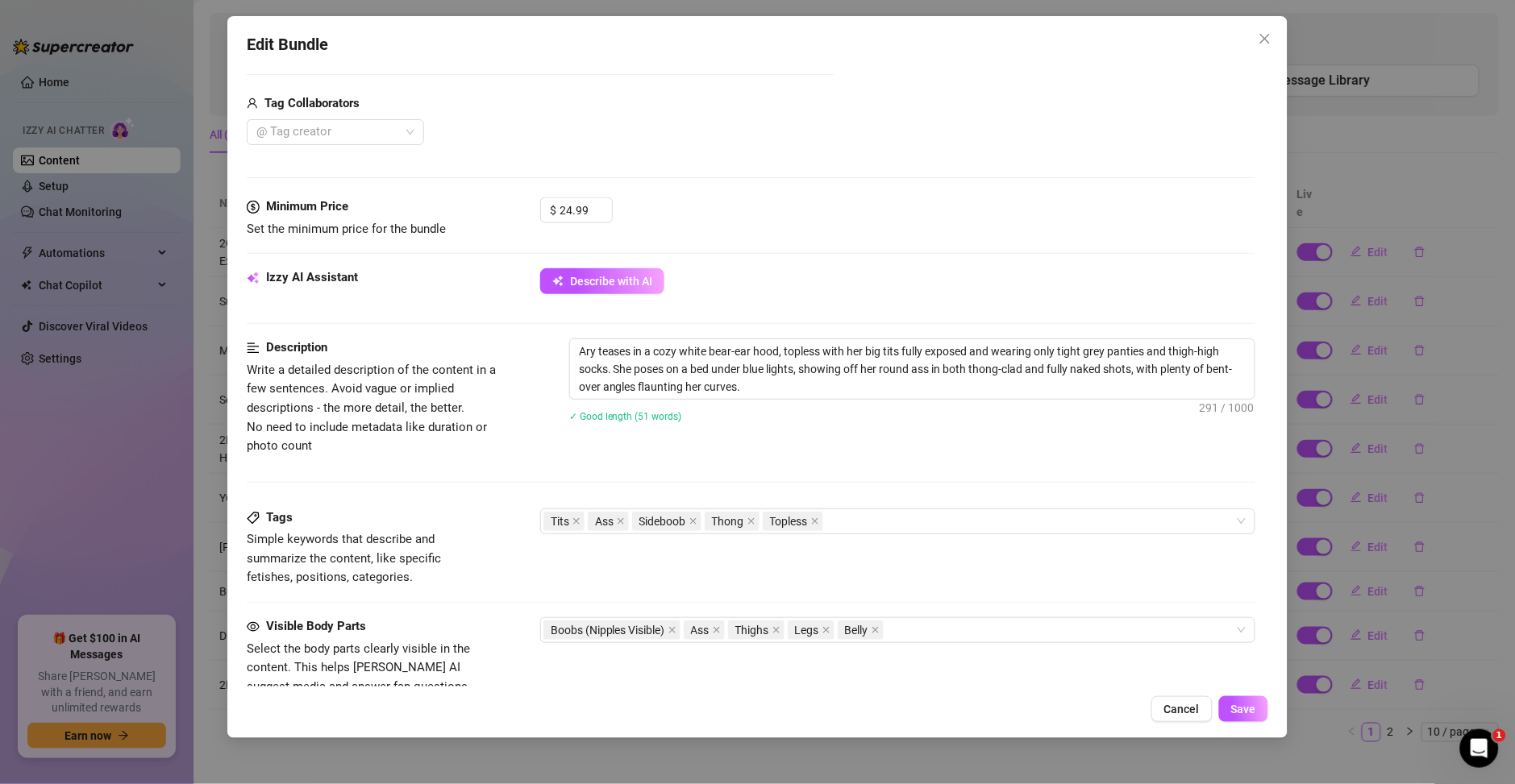
type textarea "Ary teases in a cozy white bear-ear hood, topless with her big tits fully expos…"
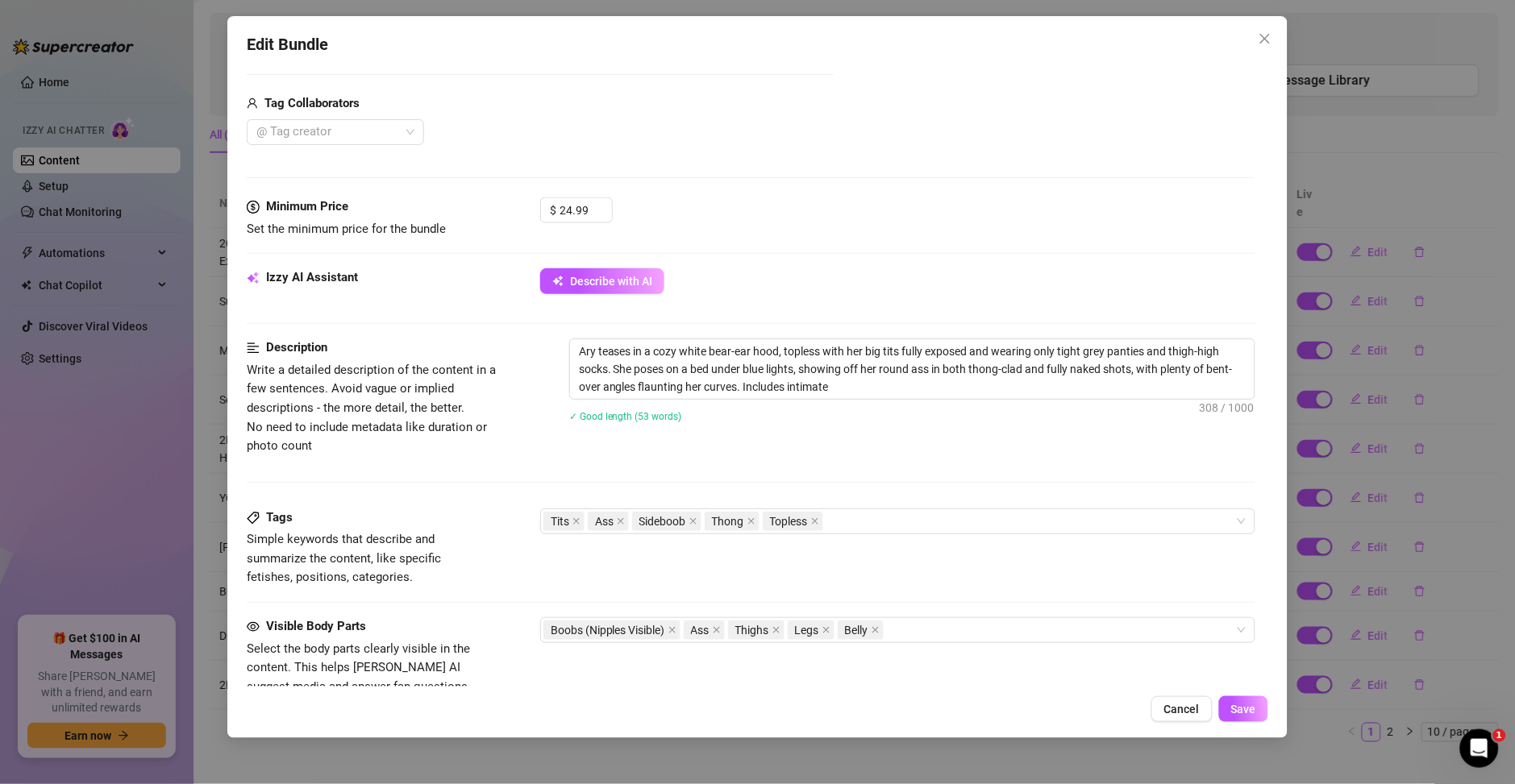
type textarea "Ary teases in a cozy white bear-ear hood, topless with her big tits fully expos…"
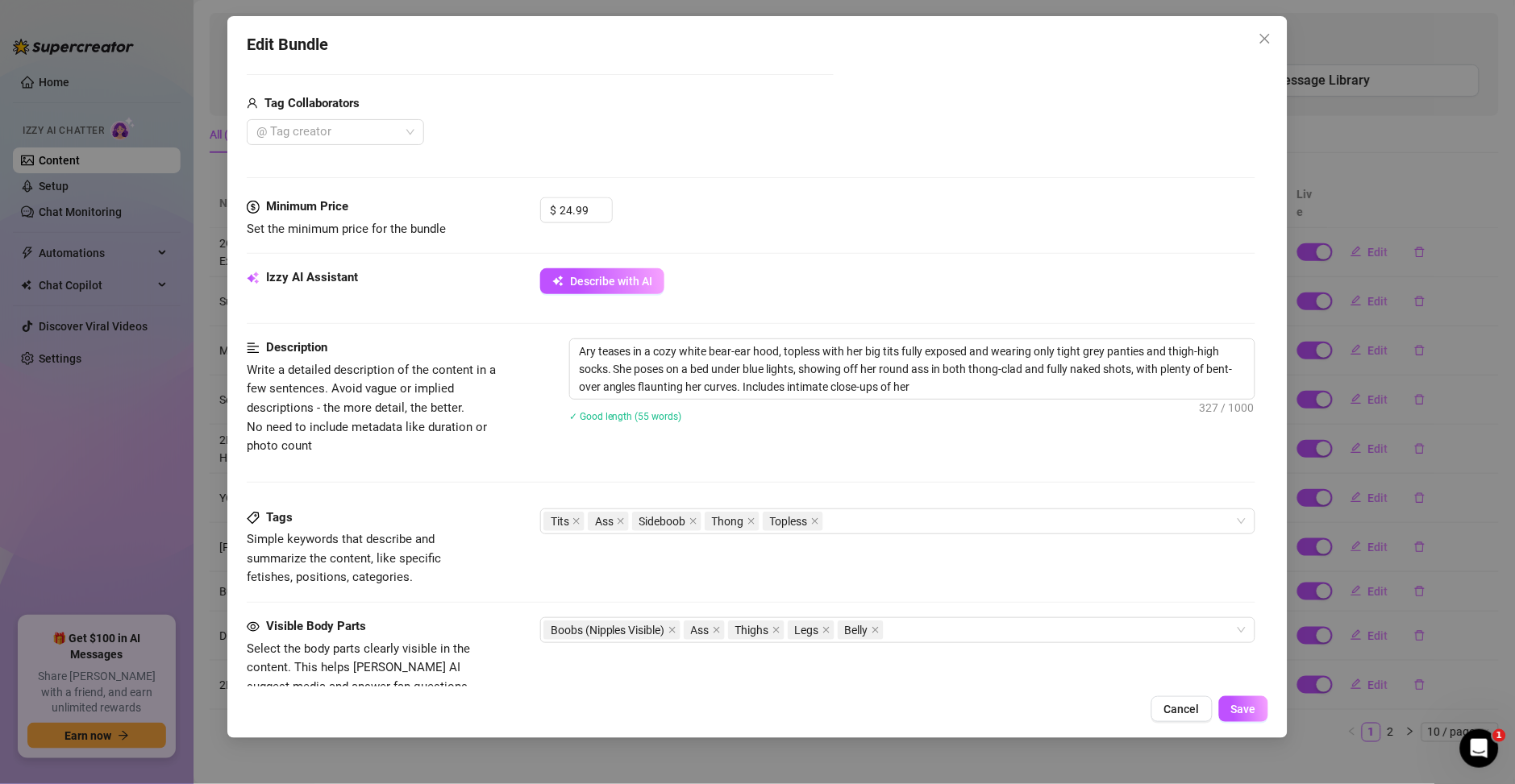
type textarea "Ary teases in a cozy white bear-ear hood, topless with her big tits fully expos…"
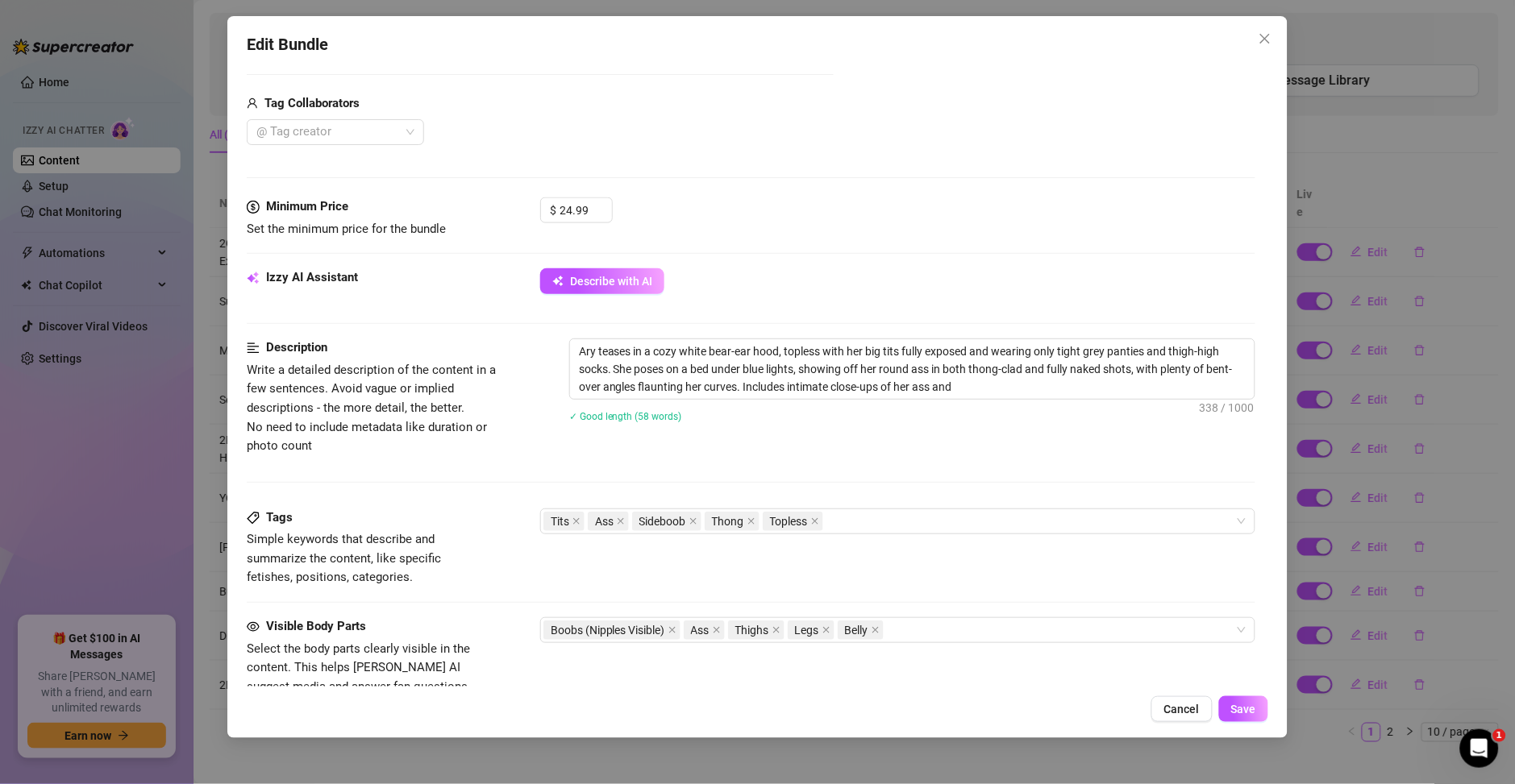
type textarea "Ary teases in a cozy white bear-ear hood, topless with her big tits fully expos…"
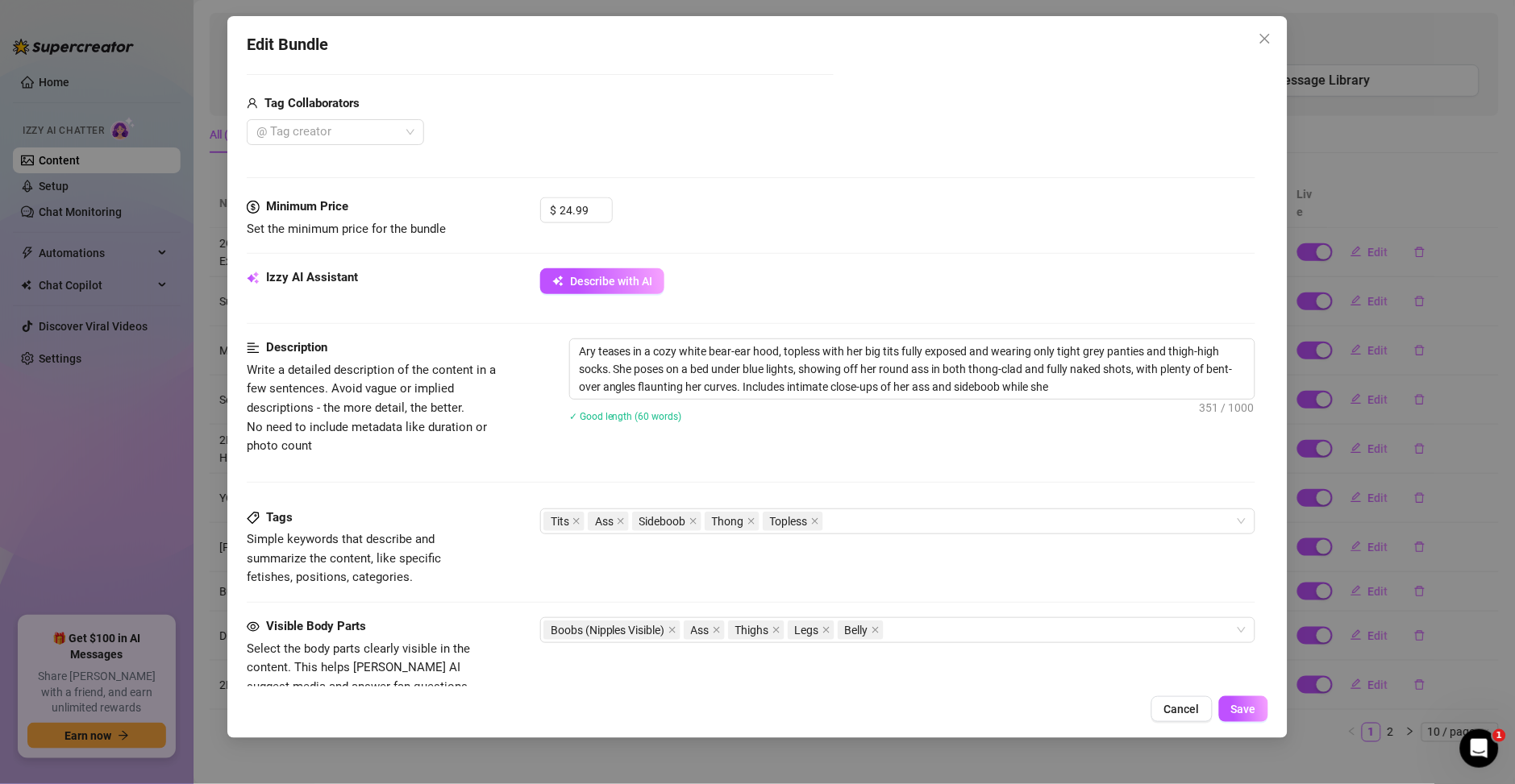
type textarea "Ary teases in a cozy white bear-ear hood, topless with her big tits fully expos…"
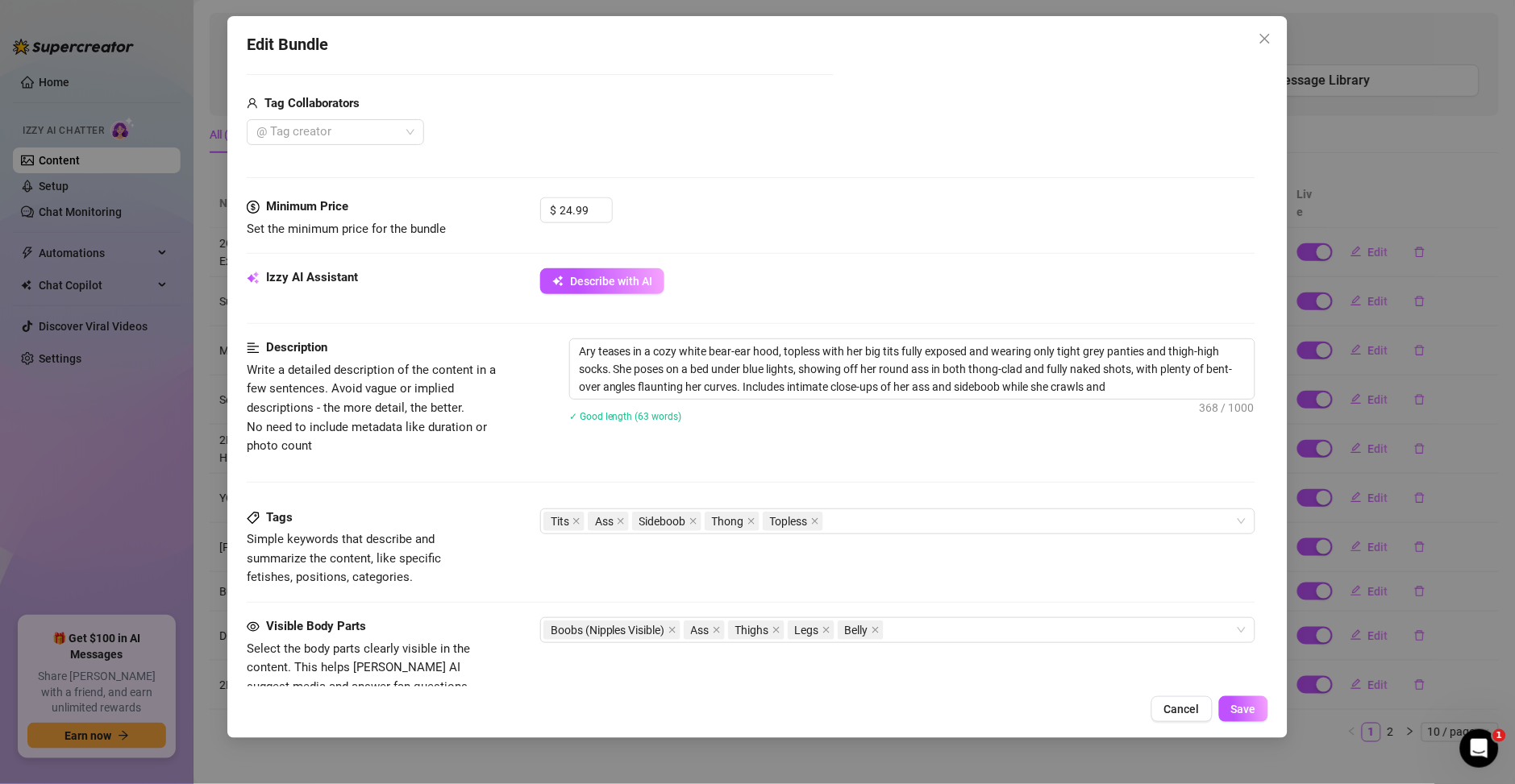
type textarea "Ary teases in a cozy white bear-ear hood, topless with her big tits fully expos…"
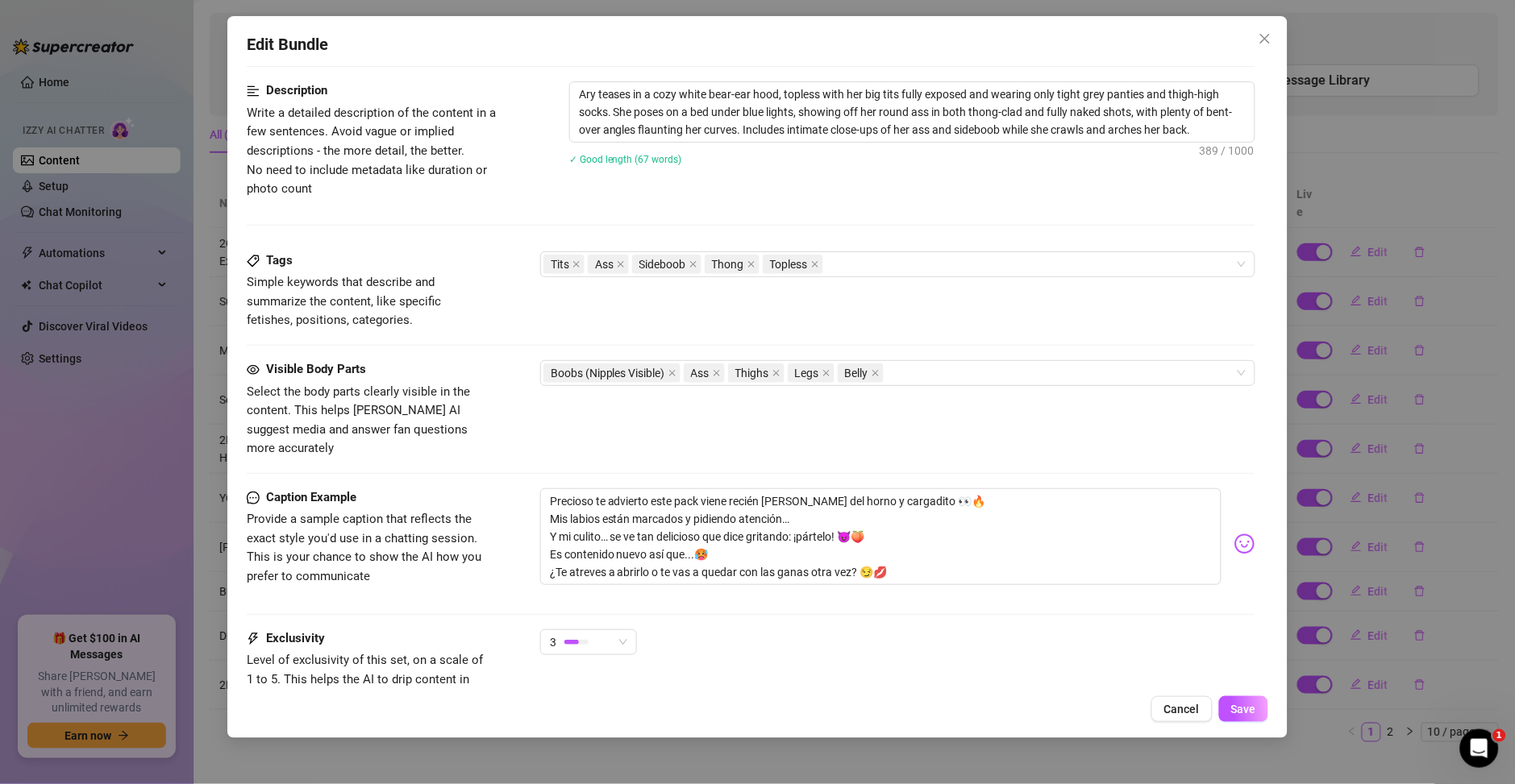
scroll to position [959, 0]
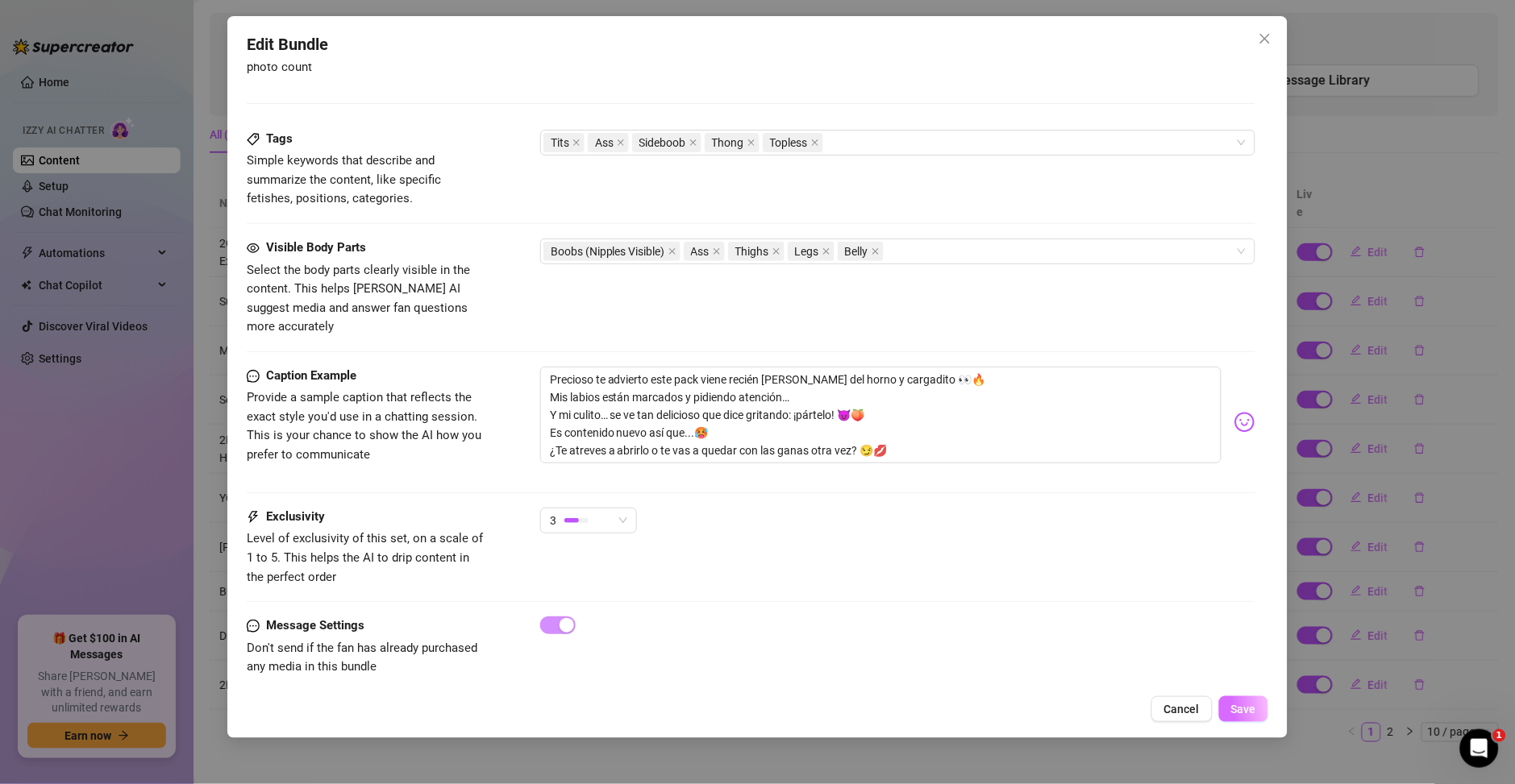
click at [1248, 709] on span "Save" at bounding box center [1243, 709] width 25 height 13
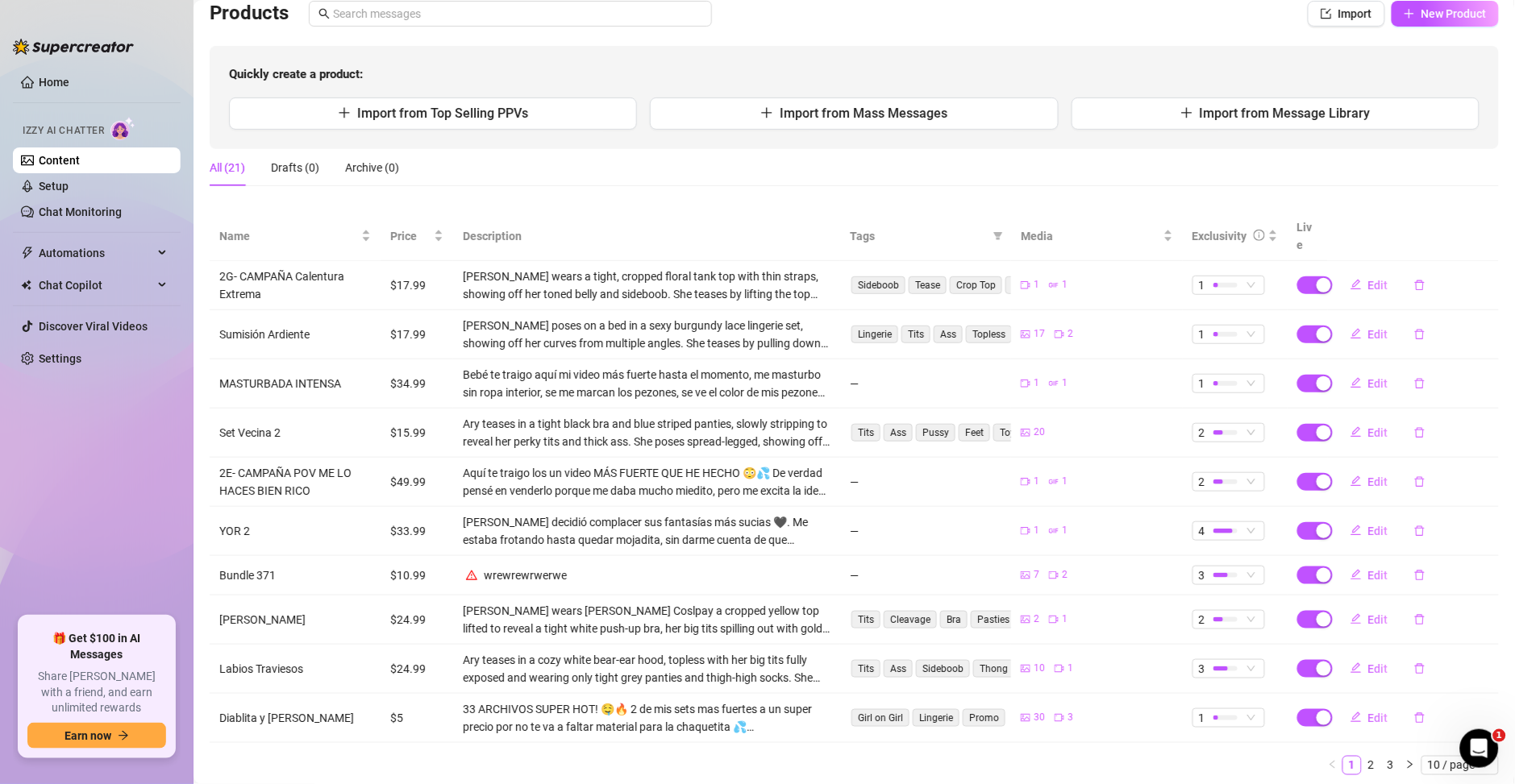
scroll to position [153, 0]
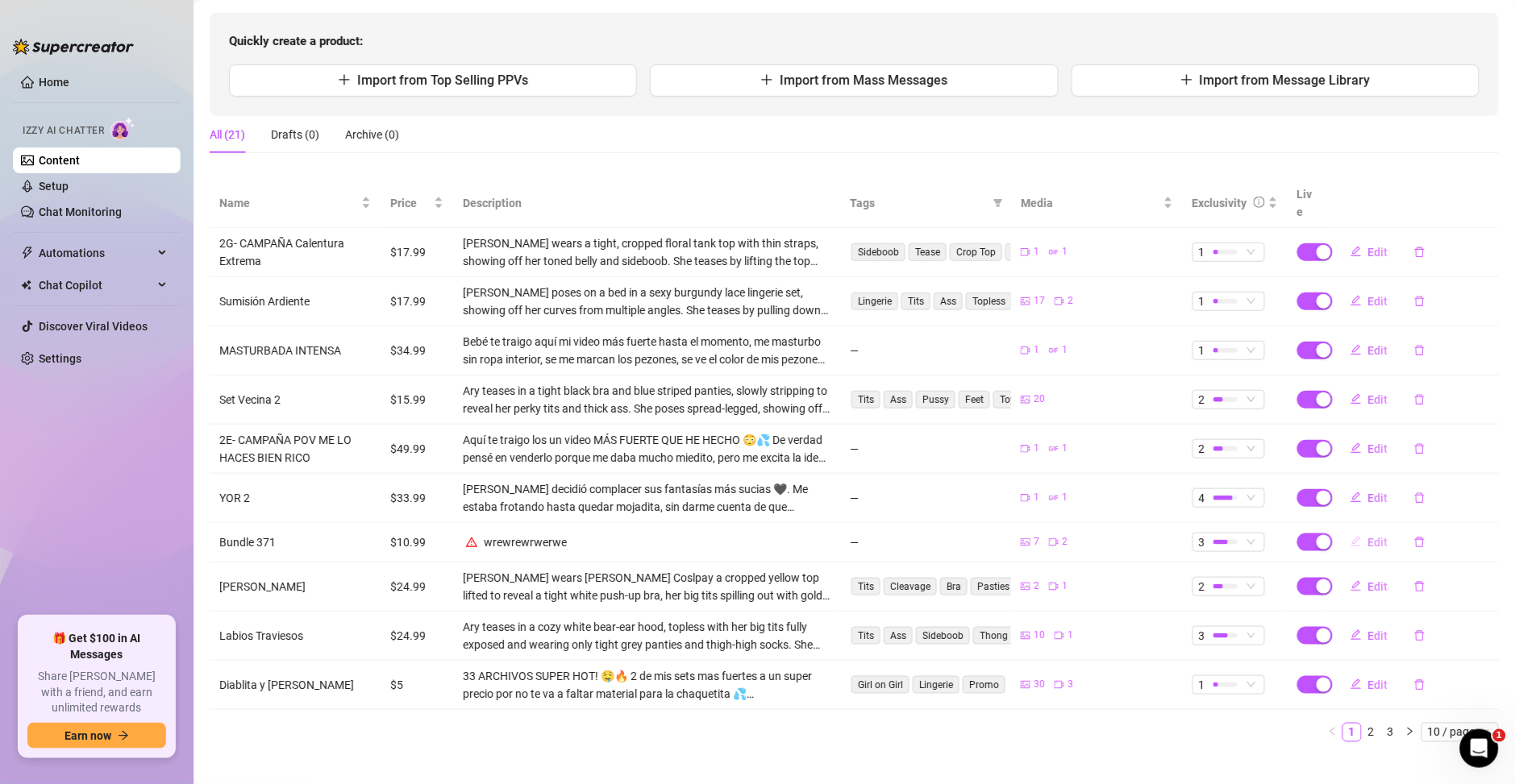
click at [1363, 531] on button "Edit" at bounding box center [1370, 543] width 64 height 26
type textarea "🍒COLAB CHICHONA🍒 😈 Tengo algo que no vas a resistir… [PERSON_NAME] unas cositas…"
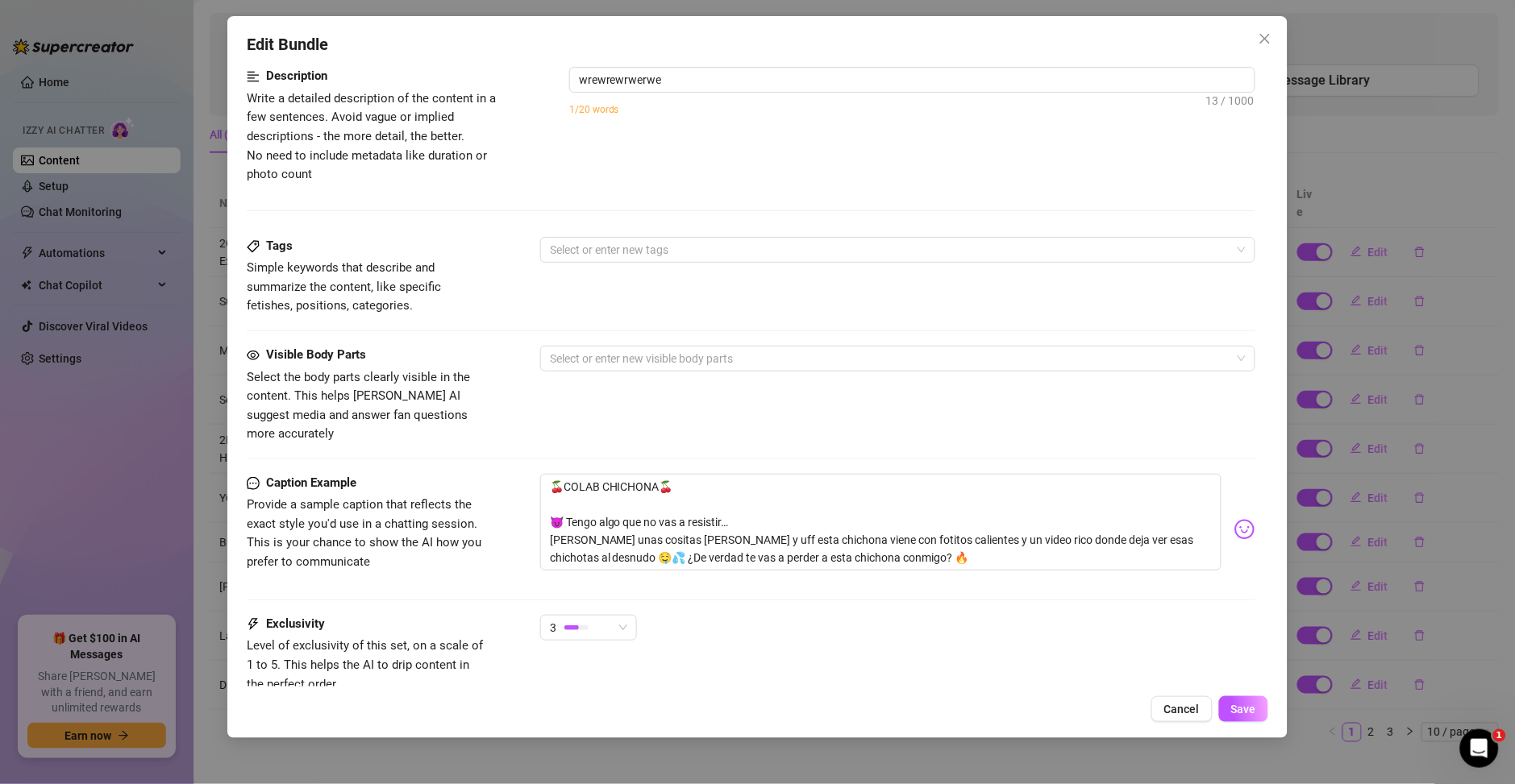
scroll to position [929, 0]
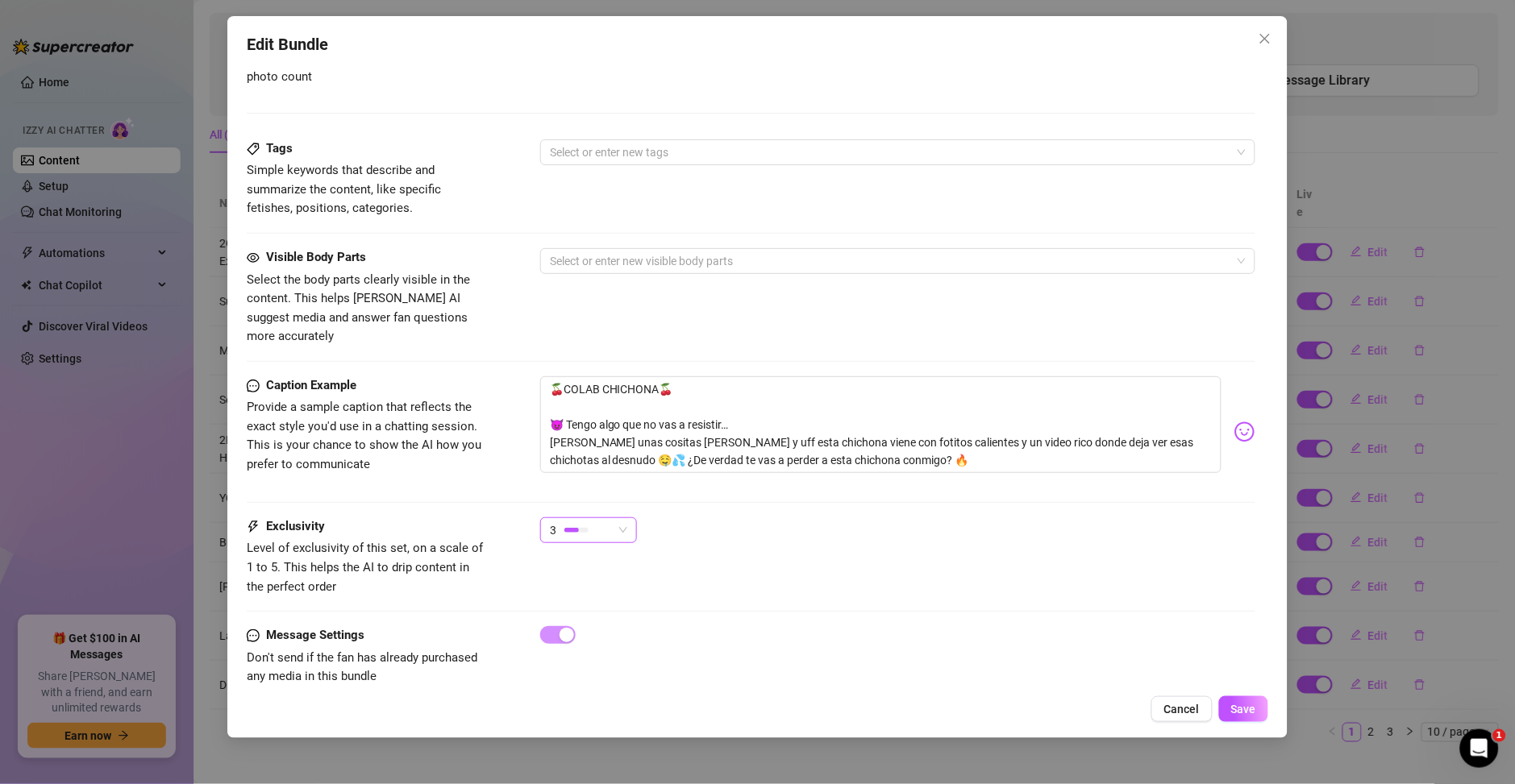
click at [591, 518] on div "3" at bounding box center [581, 530] width 63 height 24
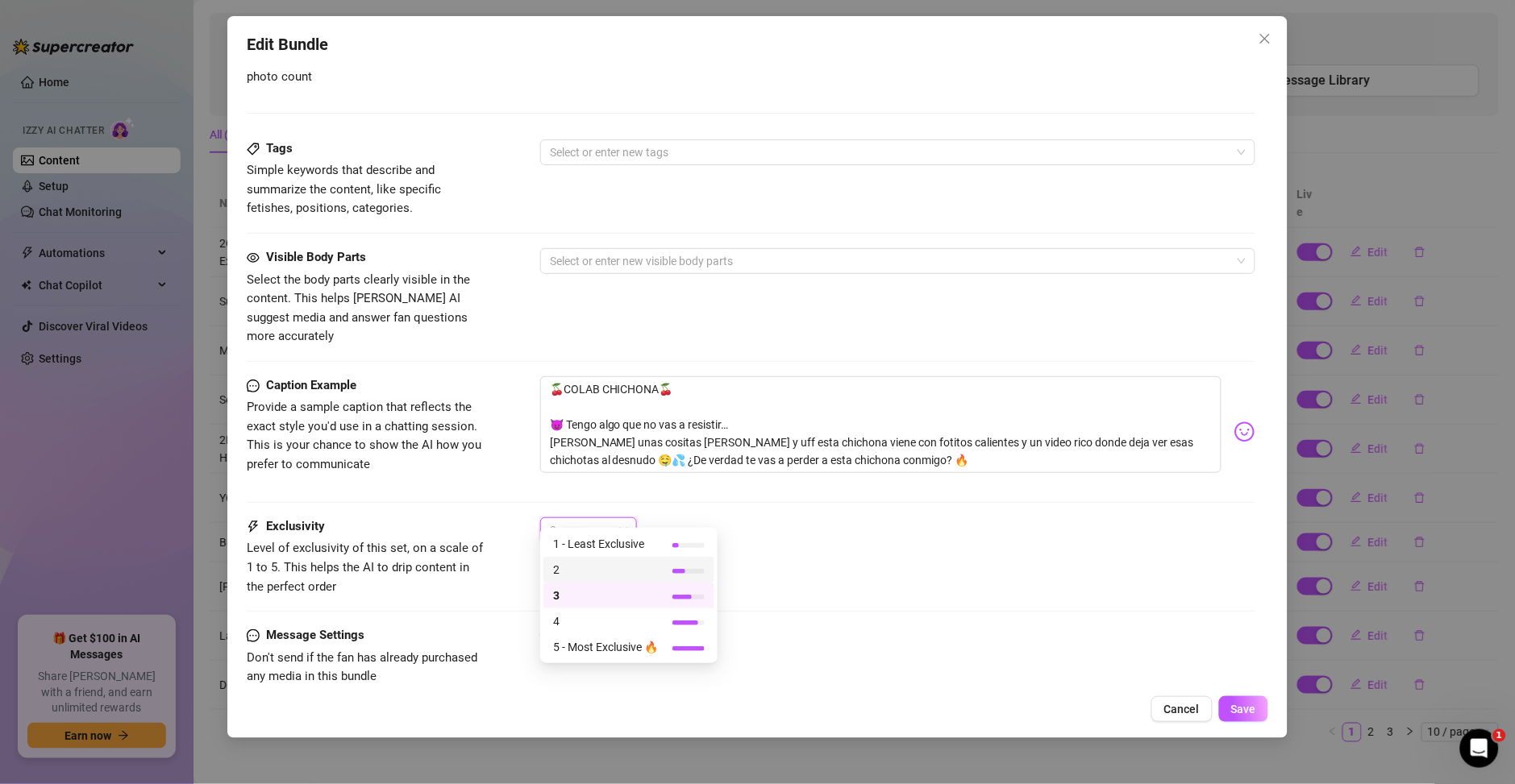
click at [590, 571] on span "2" at bounding box center [605, 569] width 105 height 17
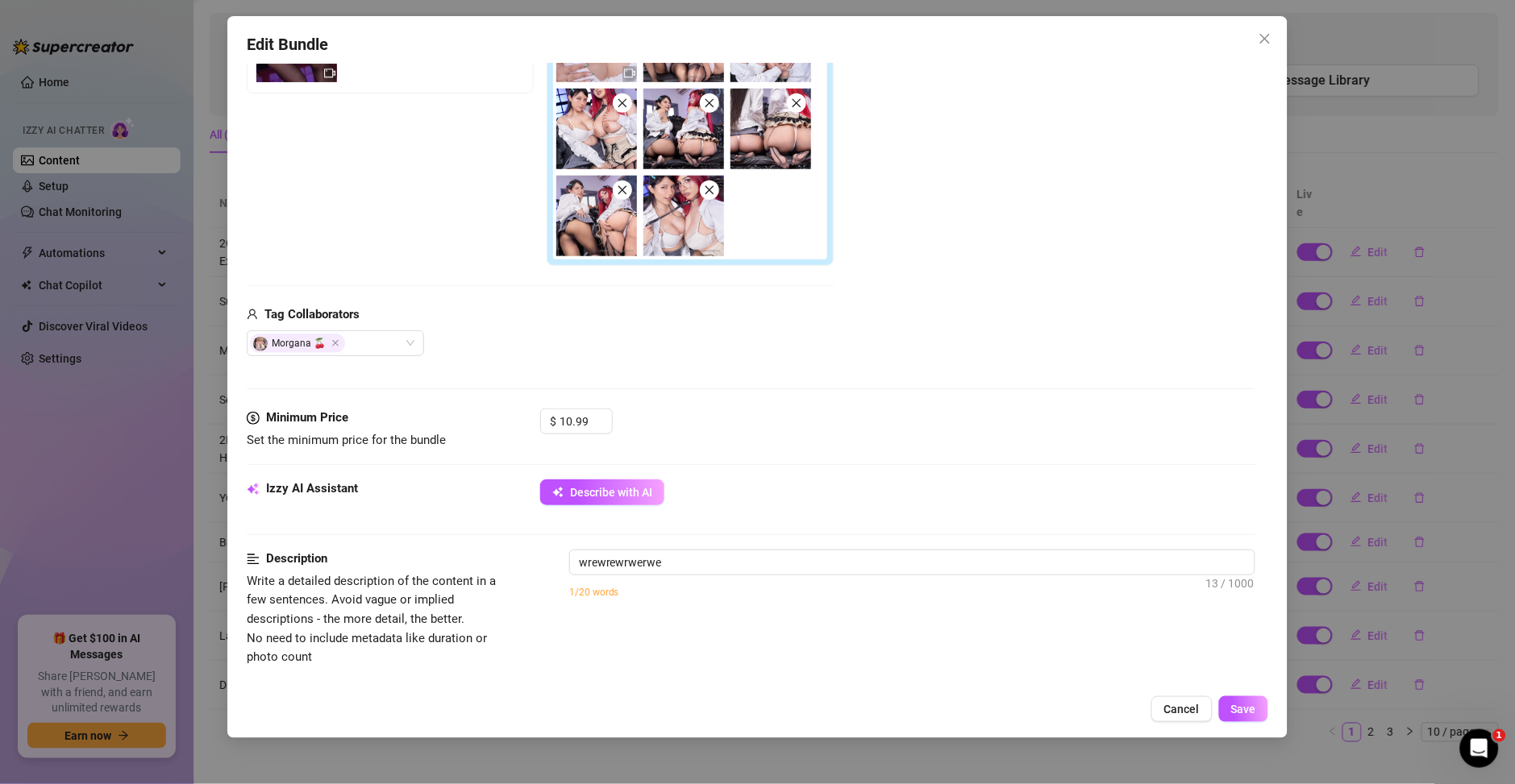
scroll to position [0, 0]
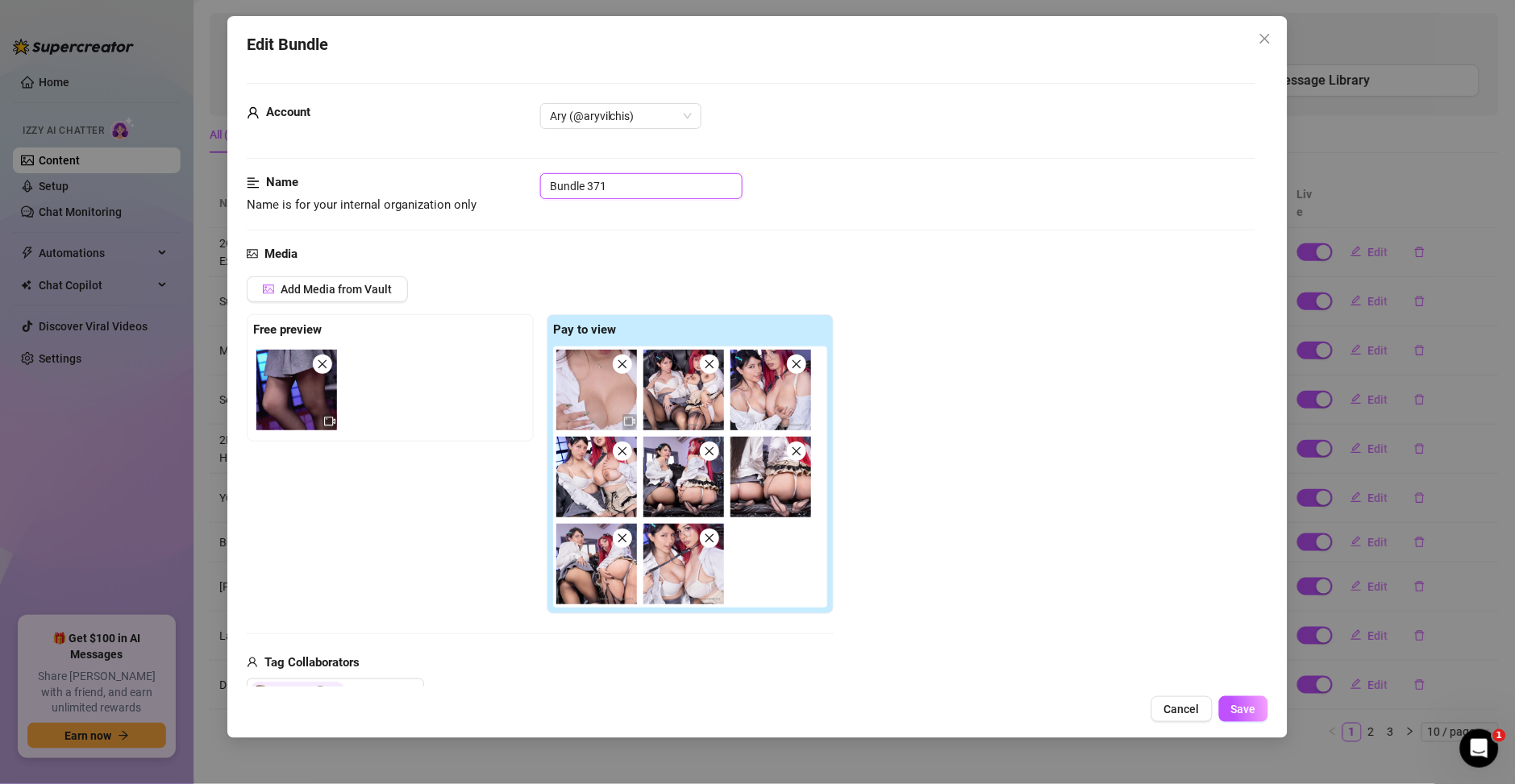
click at [595, 196] on input "Bundle 371" at bounding box center [641, 186] width 203 height 26
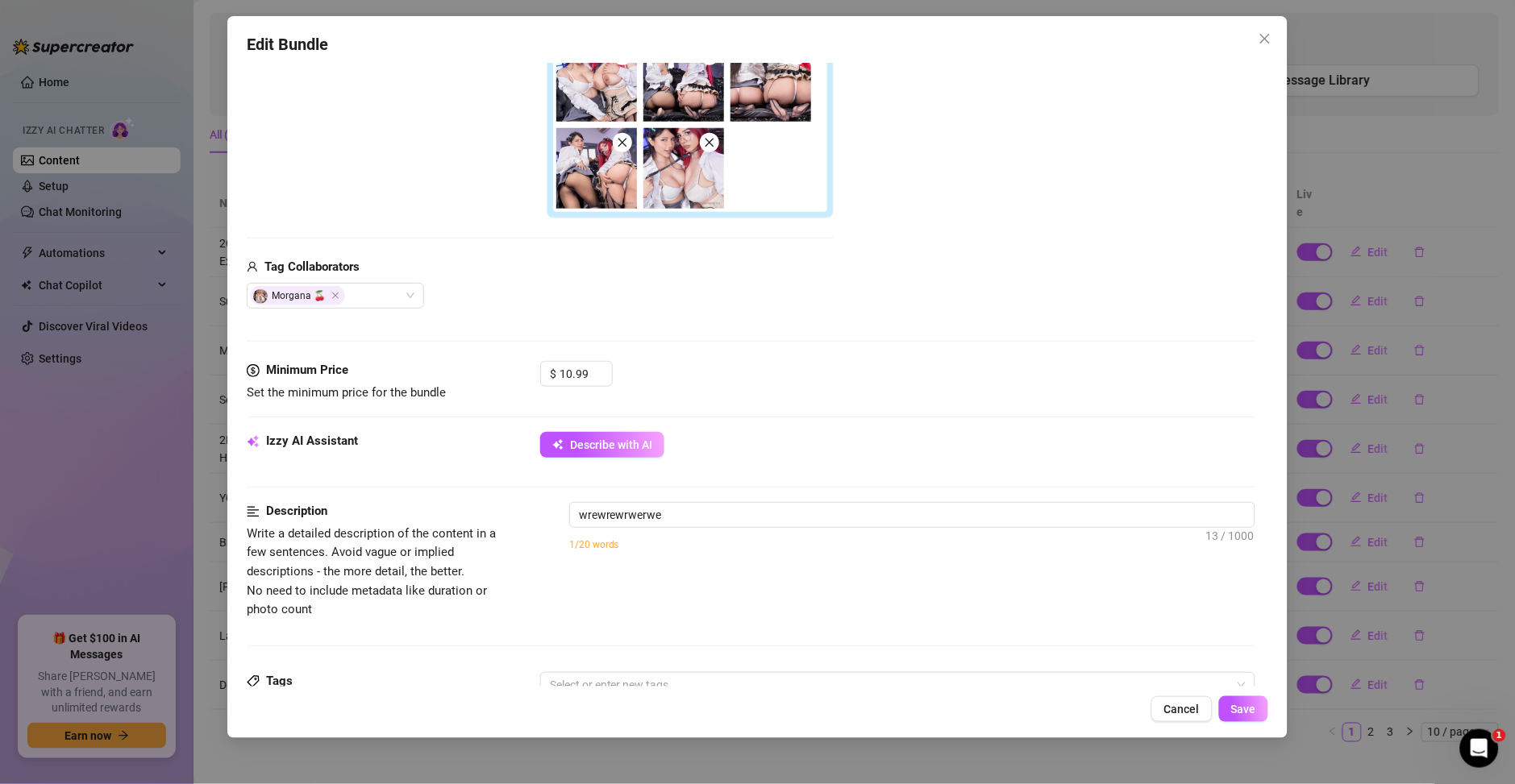
scroll to position [241, 0]
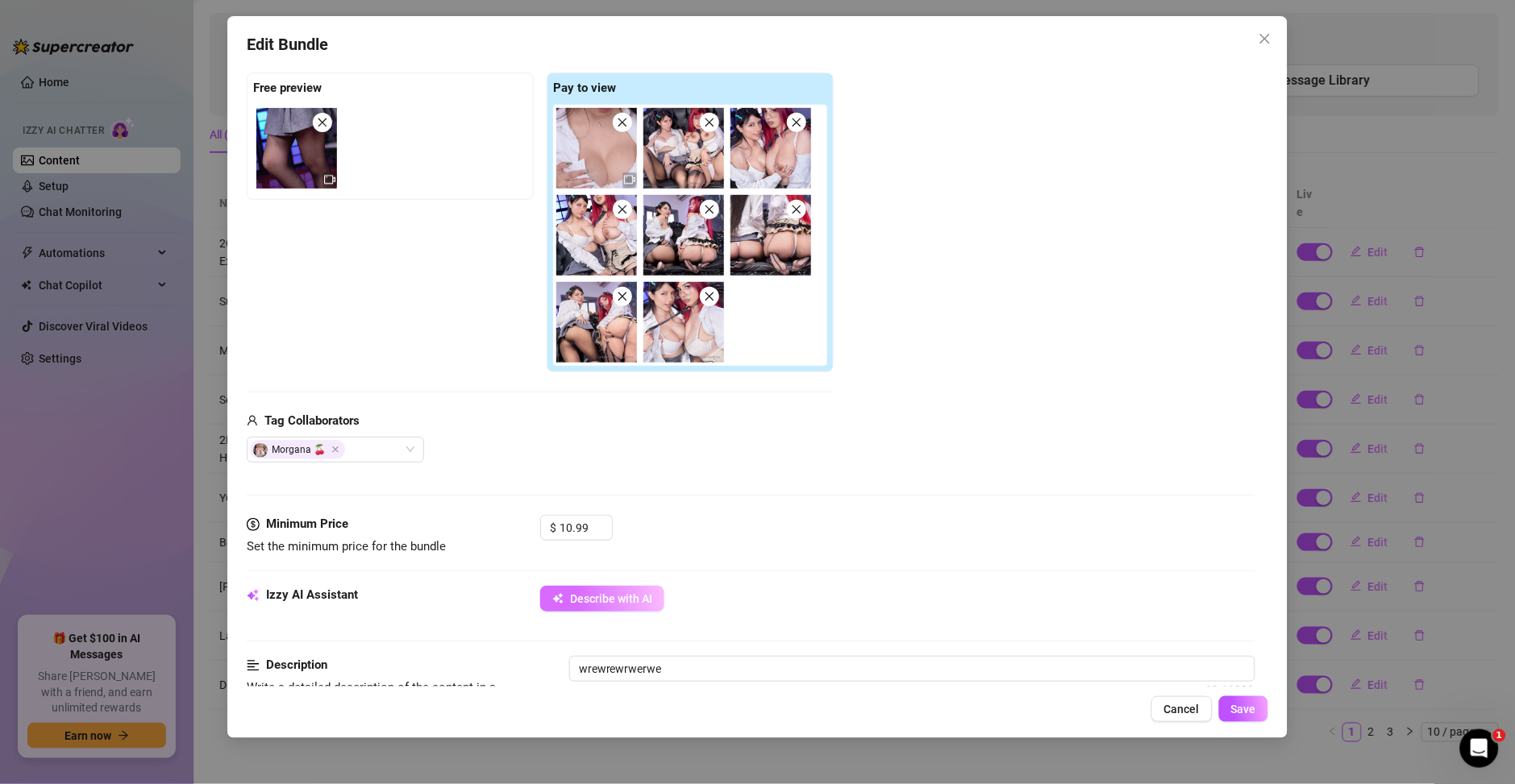
type input "Colab Chichona"
click at [632, 600] on span "Describe with AI" at bounding box center [610, 598] width 82 height 13
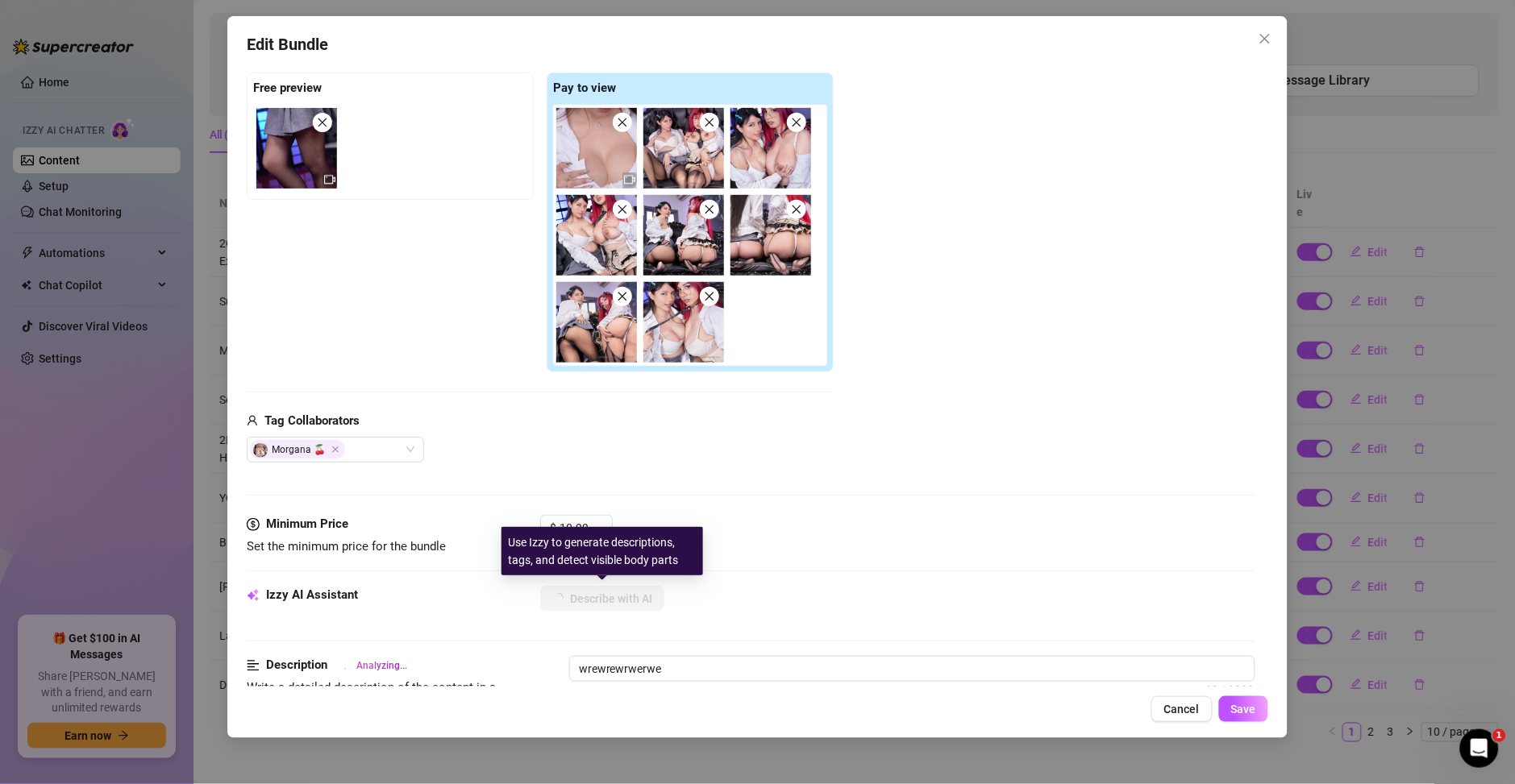
type textarea "Ary"
type textarea "[PERSON_NAME]"
type textarea "[PERSON_NAME] and"
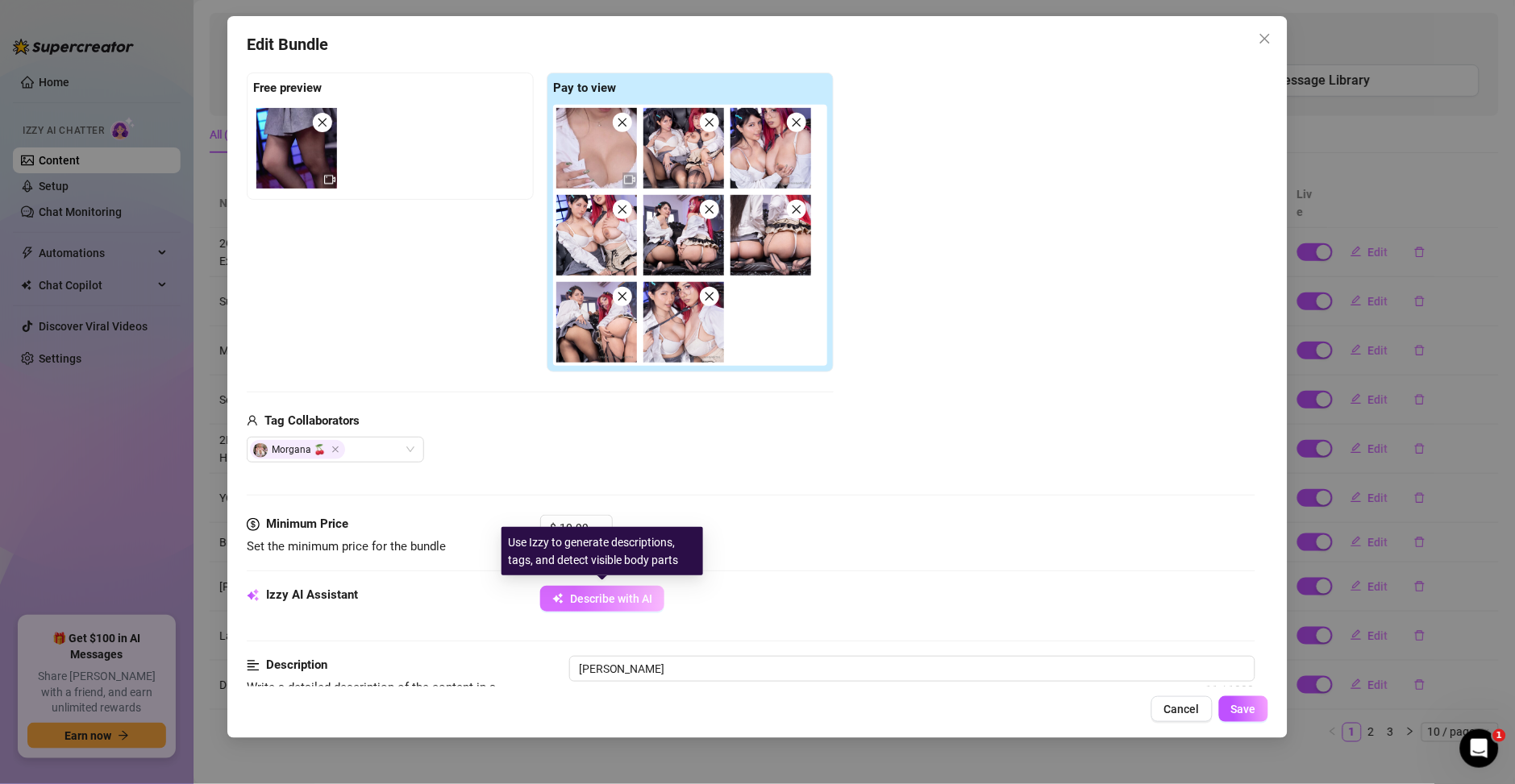
type textarea "[PERSON_NAME] and"
type textarea "[PERSON_NAME] and another"
type textarea "[PERSON_NAME] and another busty"
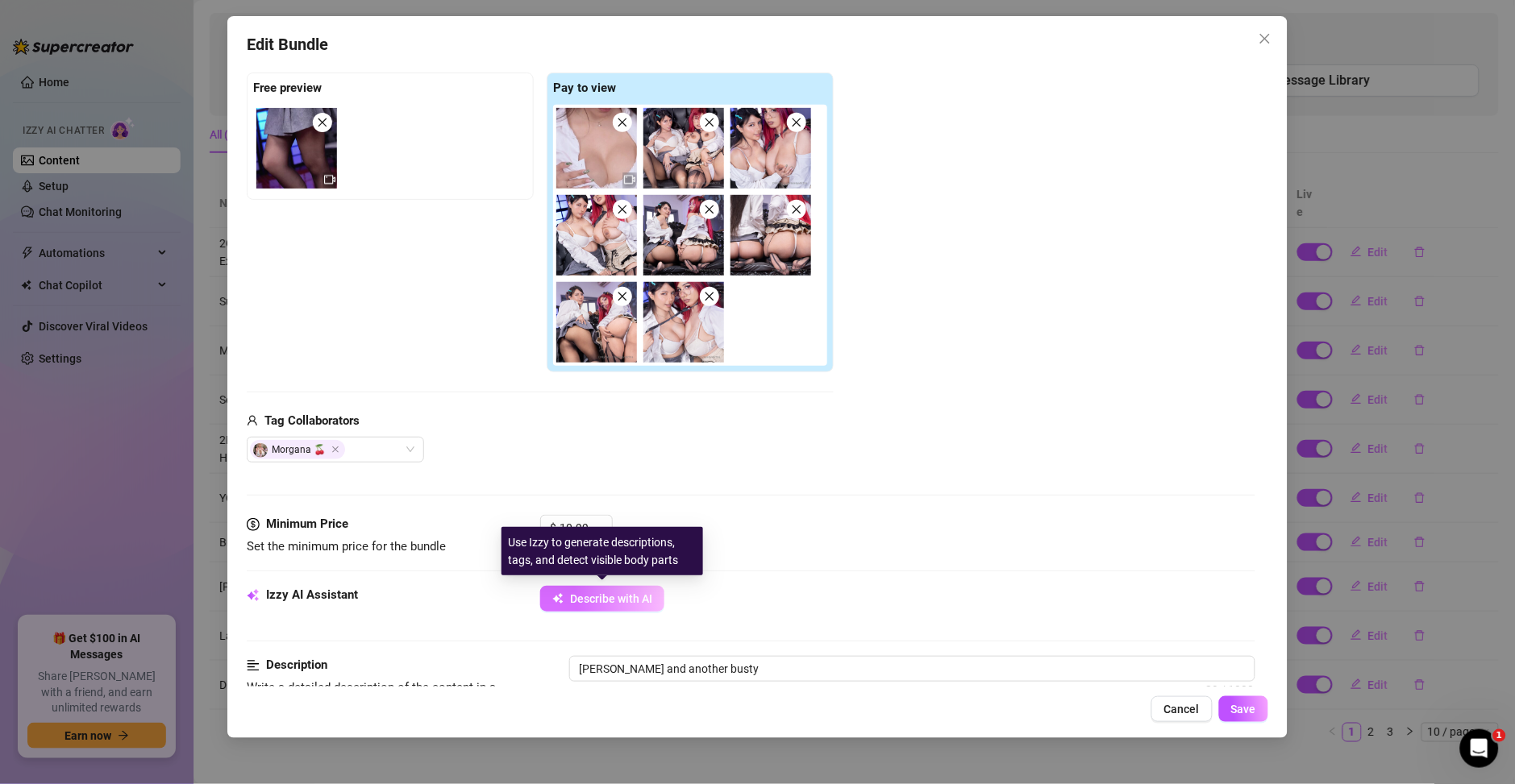
type textarea "[PERSON_NAME] and another busty babe"
type textarea "[PERSON_NAME] and another busty babe in"
type textarea "[PERSON_NAME] and another busty babe in matching"
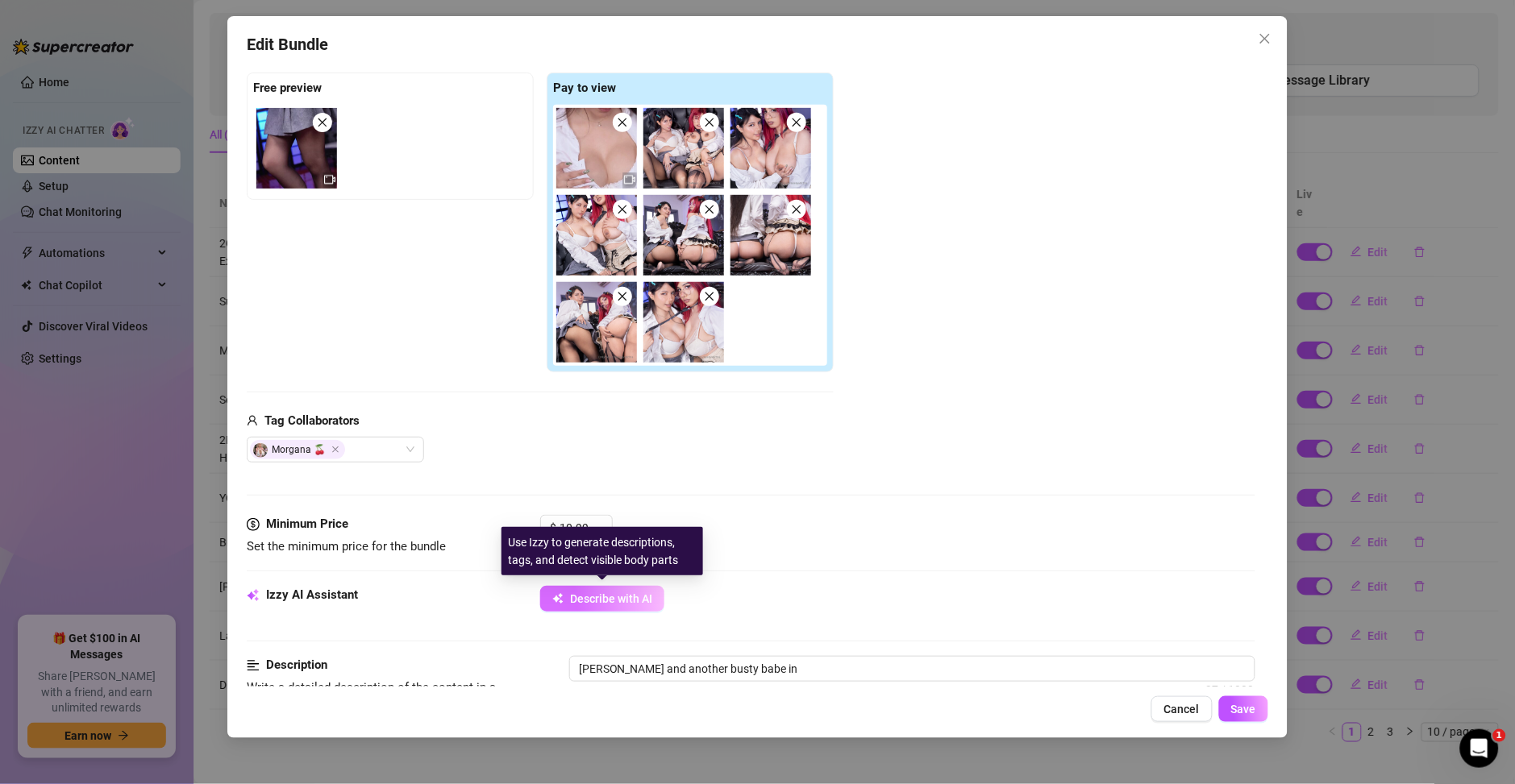
type textarea "[PERSON_NAME] and another busty babe in matching"
type textarea "[PERSON_NAME] and another busty babe in matching naughty"
type textarea "[PERSON_NAME] and another busty babe in matching naughty schoolgirl"
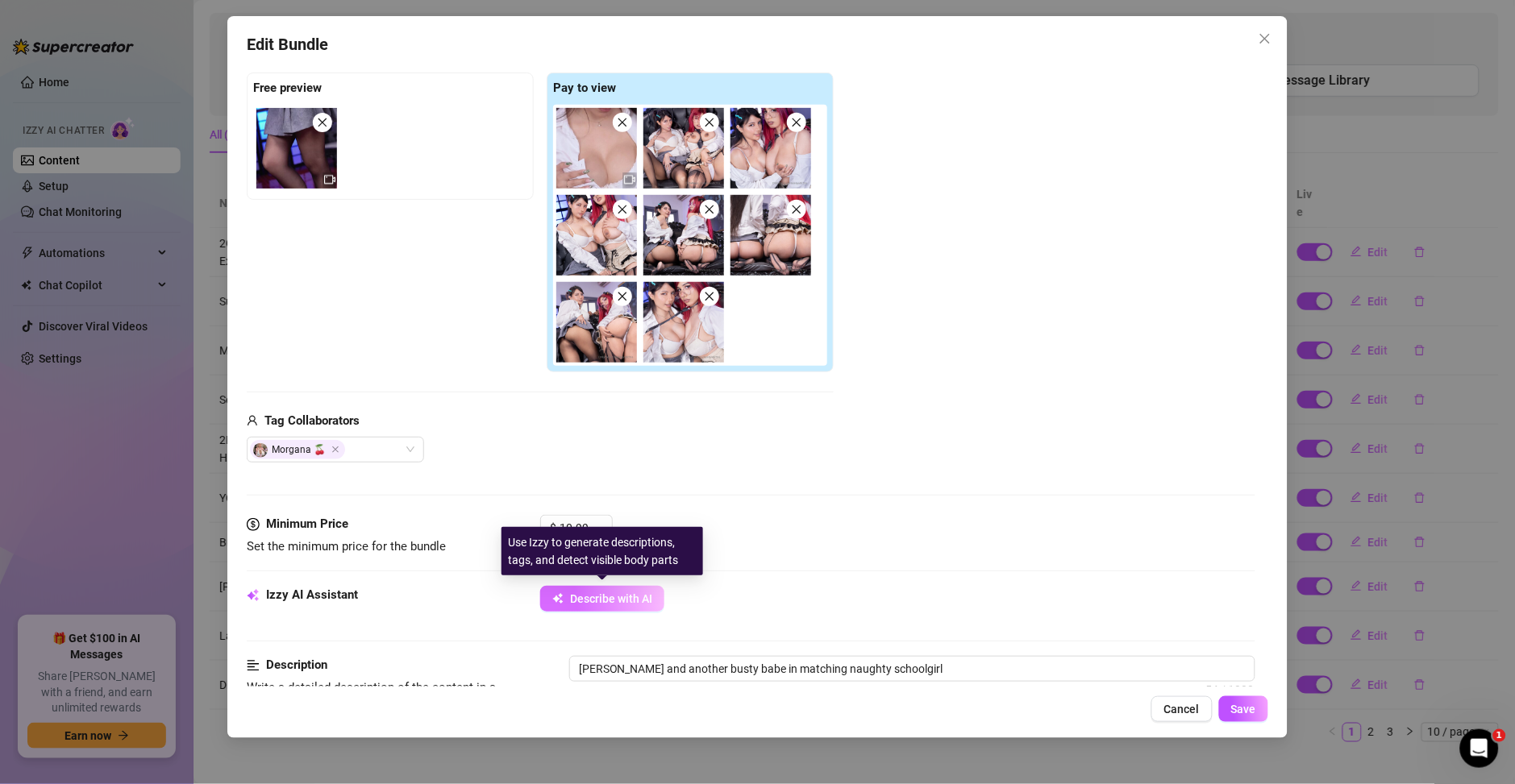
type textarea "[PERSON_NAME] and another busty babe in matching naughty schoolgirl outfits"
type textarea "[PERSON_NAME] and another busty babe in matching naughty schoolgirl outfits with"
type textarea "[PERSON_NAME] and another busty babe in matching naughty schoolgirl outfits wit…"
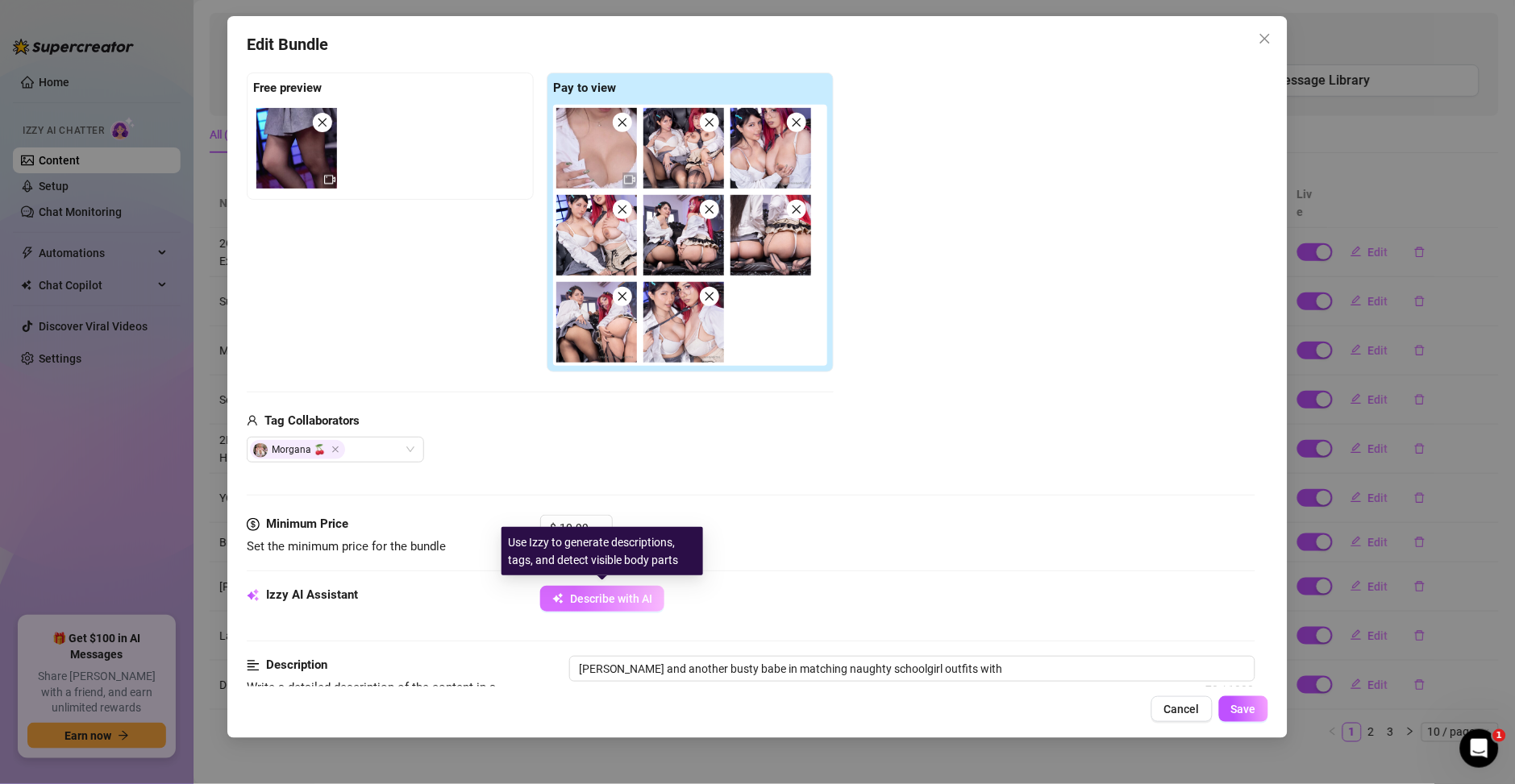
type textarea "[PERSON_NAME] and another busty babe in matching naughty schoolgirl outfits wit…"
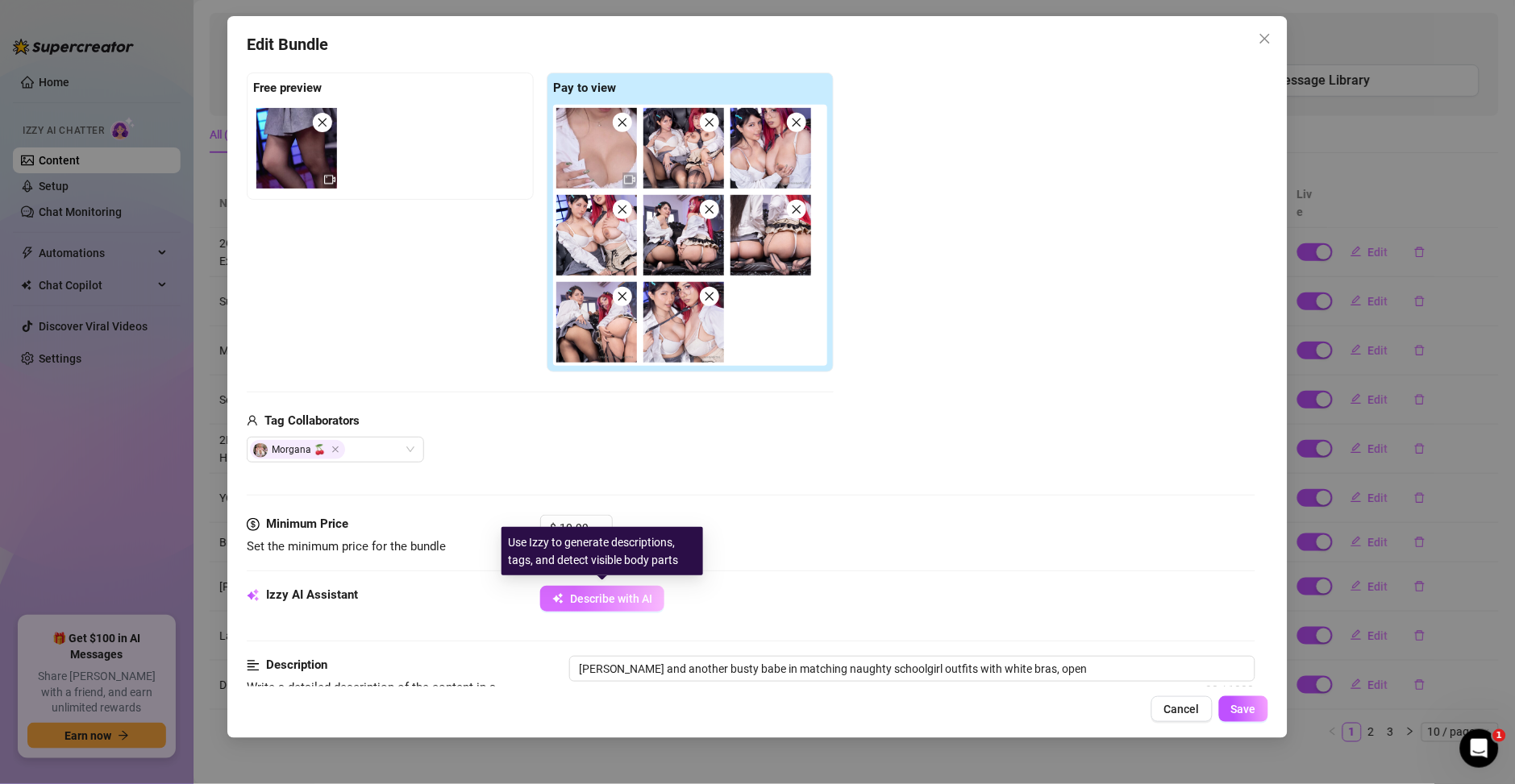
type textarea "[PERSON_NAME] and another busty babe in matching naughty schoolgirl outfits wit…"
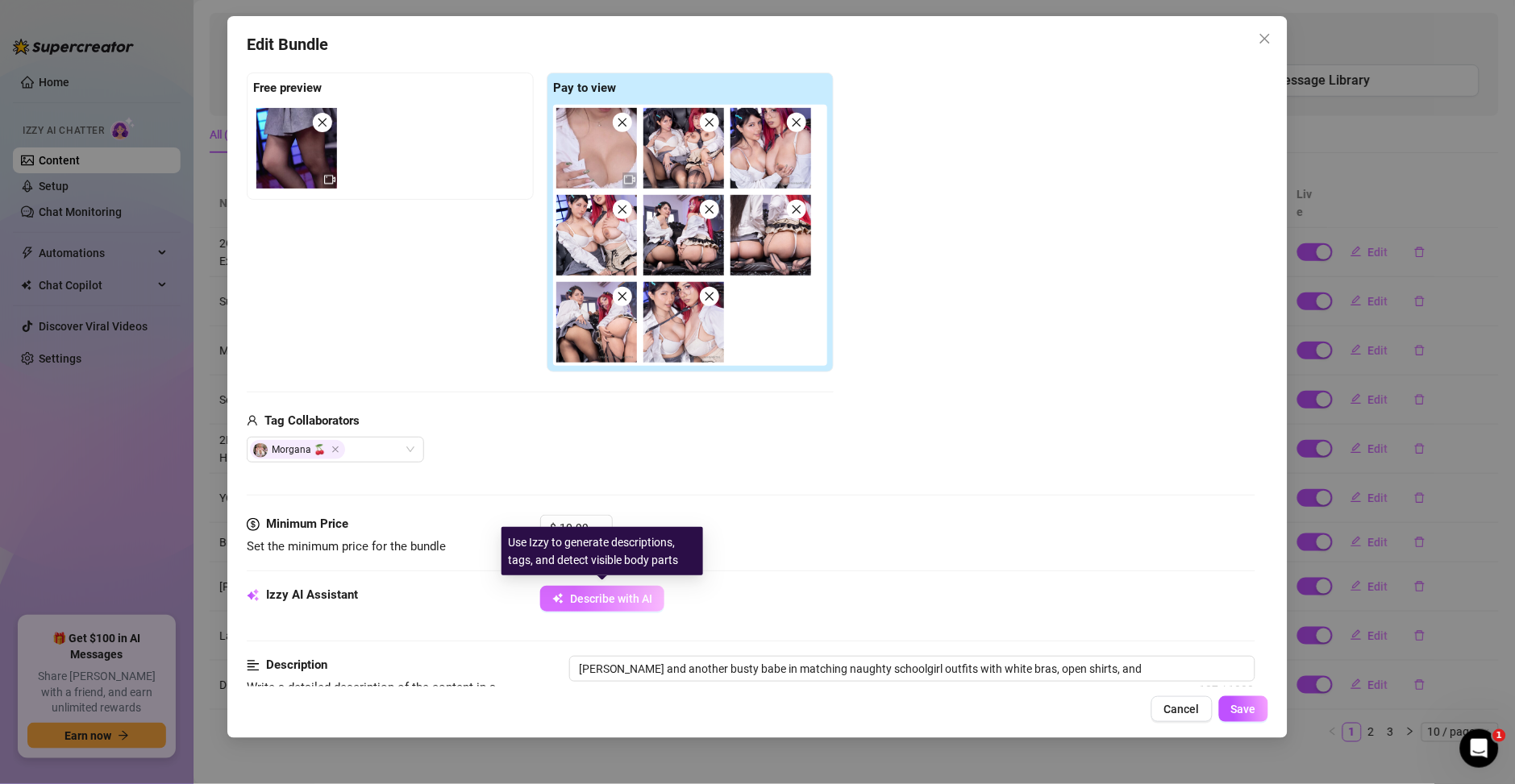
type textarea "[PERSON_NAME] and another busty babe in matching naughty schoolgirl outfits wit…"
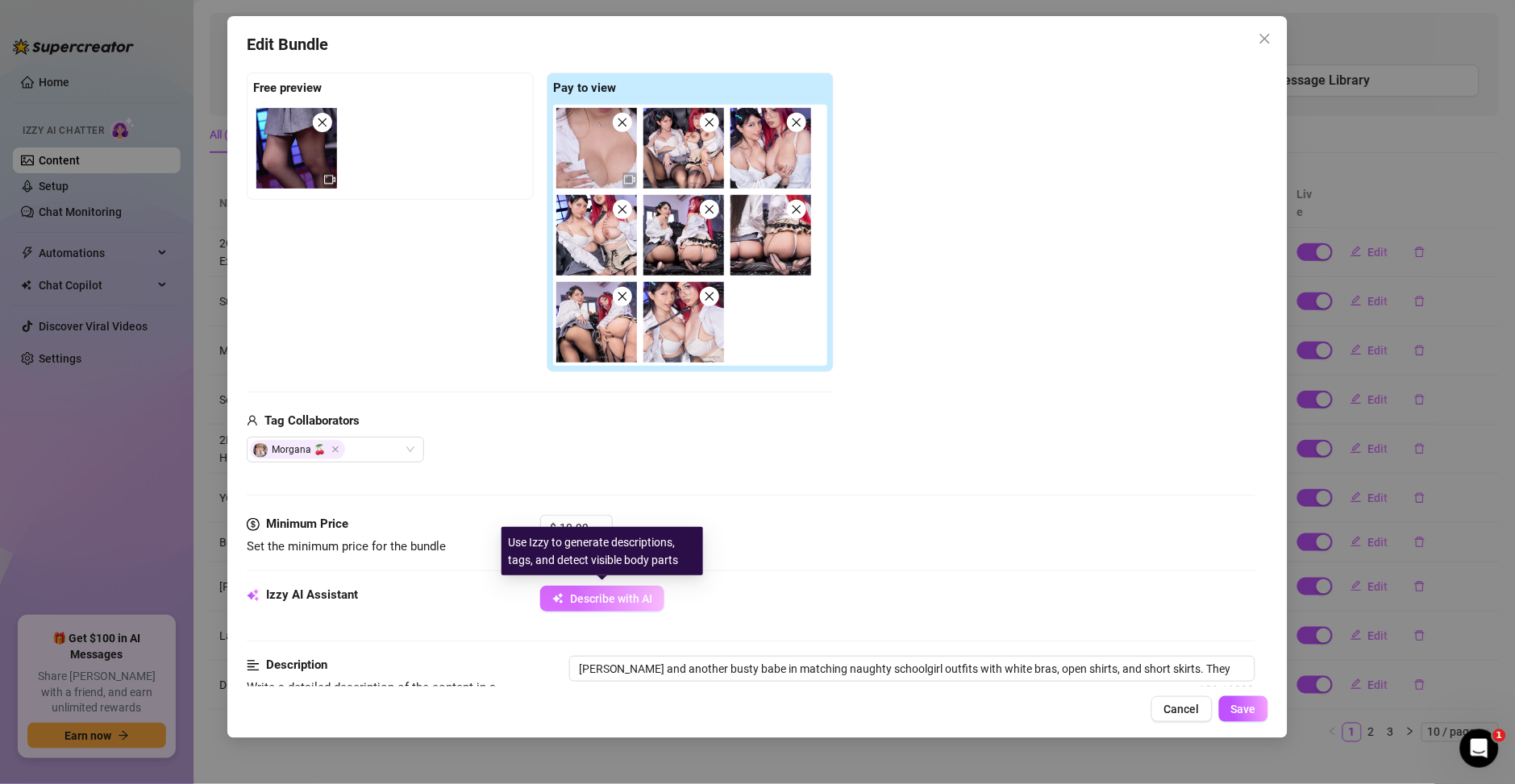
type textarea "[PERSON_NAME] and another busty babe in matching naughty schoolgirl outfits wit…"
type textarea "Ary Vilchis and another busty babe in matching naughty schoolgirl outfits with …"
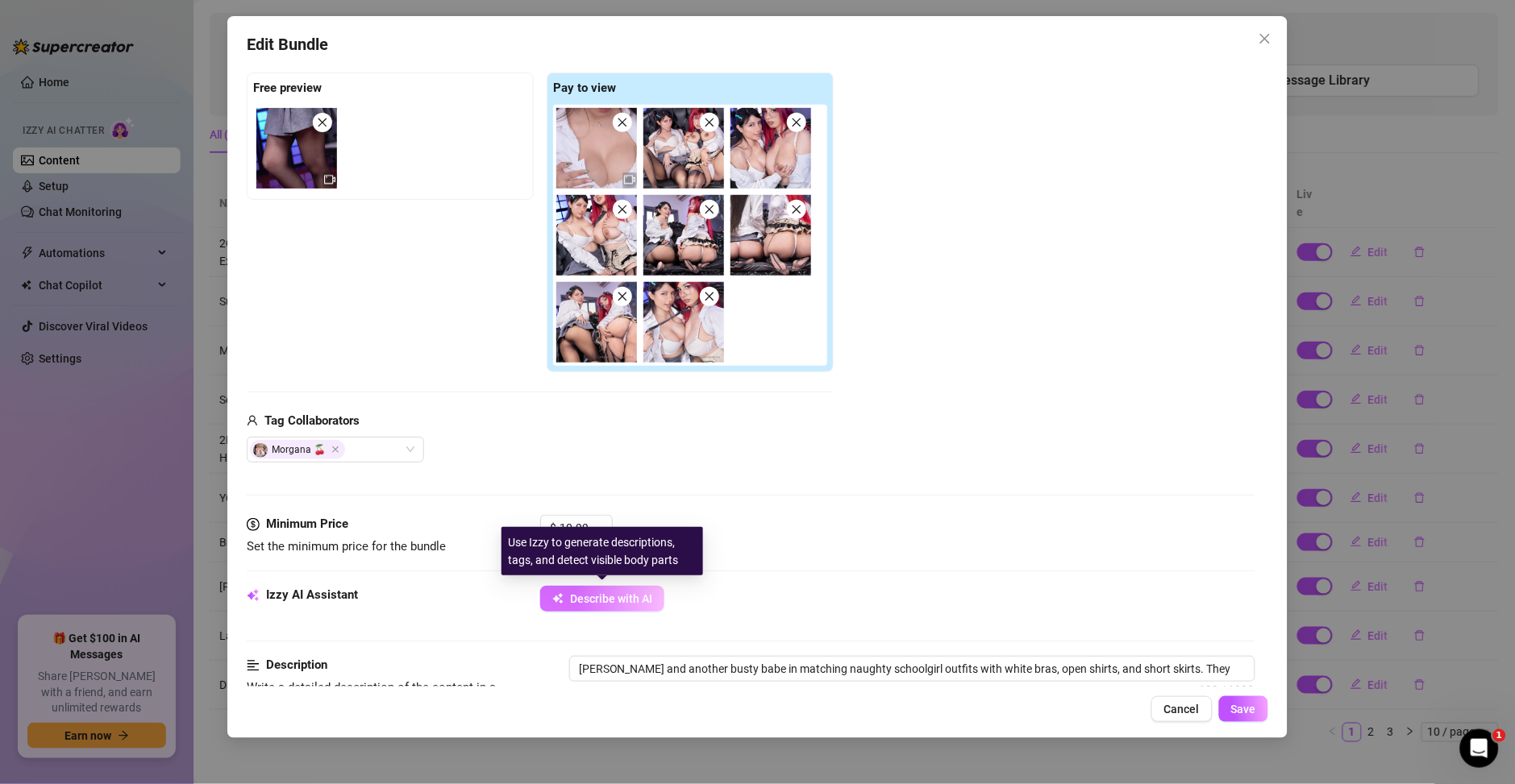
type textarea "Ary Vilchis and another busty babe in matching naughty schoolgirl outfits with …"
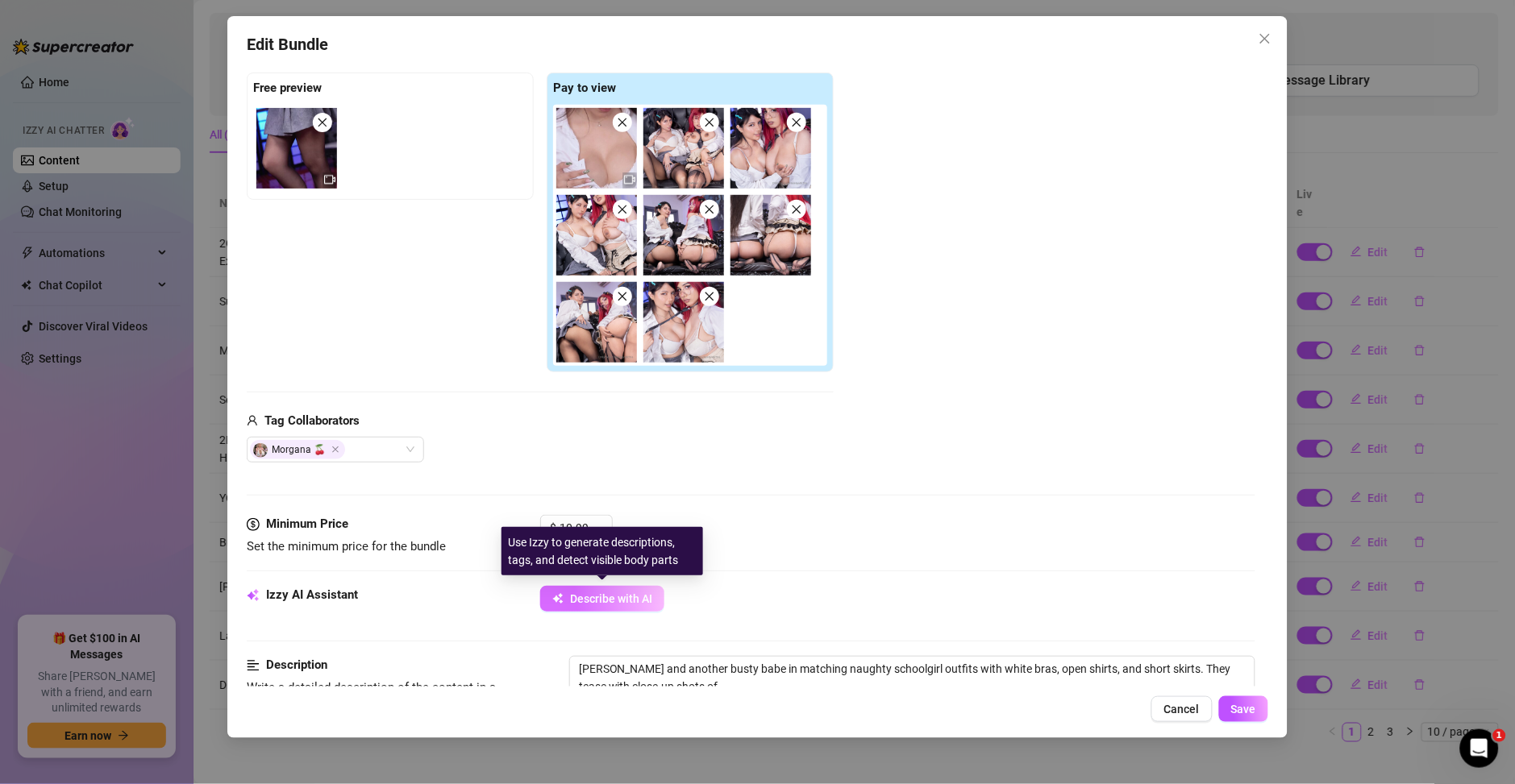
type textarea "Ary Vilchis and another busty babe in matching naughty schoolgirl outfits with …"
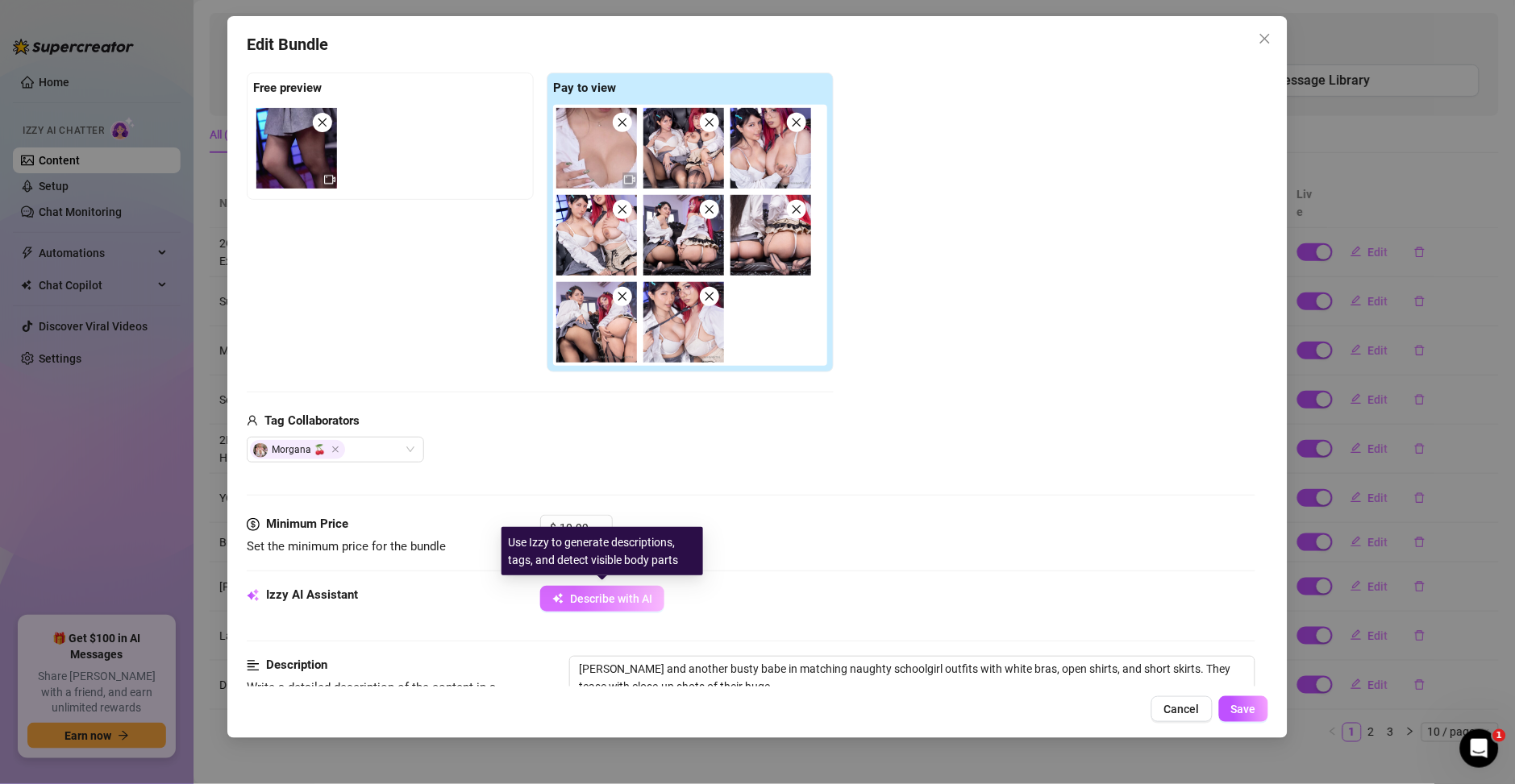
type textarea "Ary Vilchis and another busty babe in matching naughty schoolgirl outfits with …"
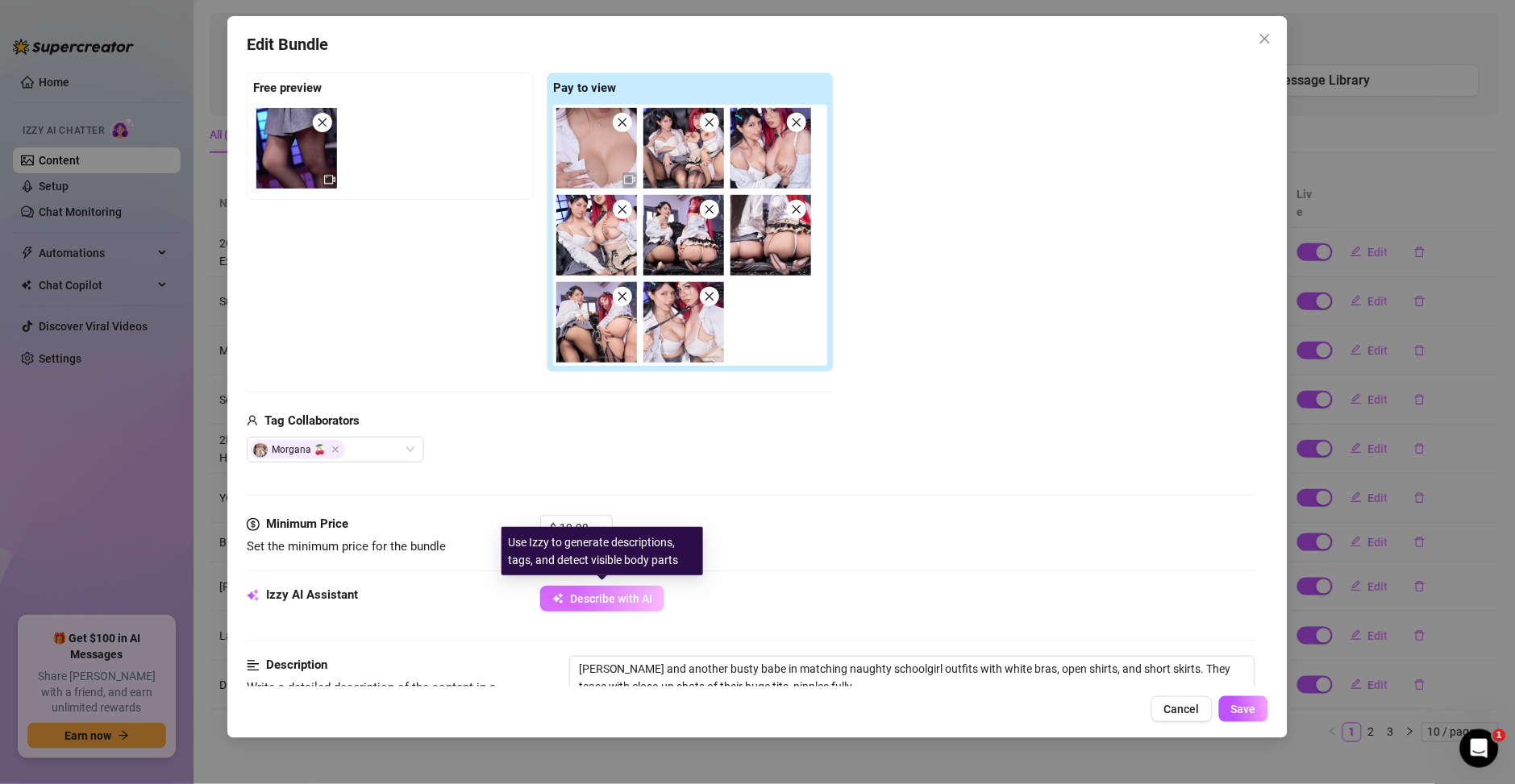
type textarea "Ary Vilchis and another busty babe in matching naughty schoolgirl outfits with …"
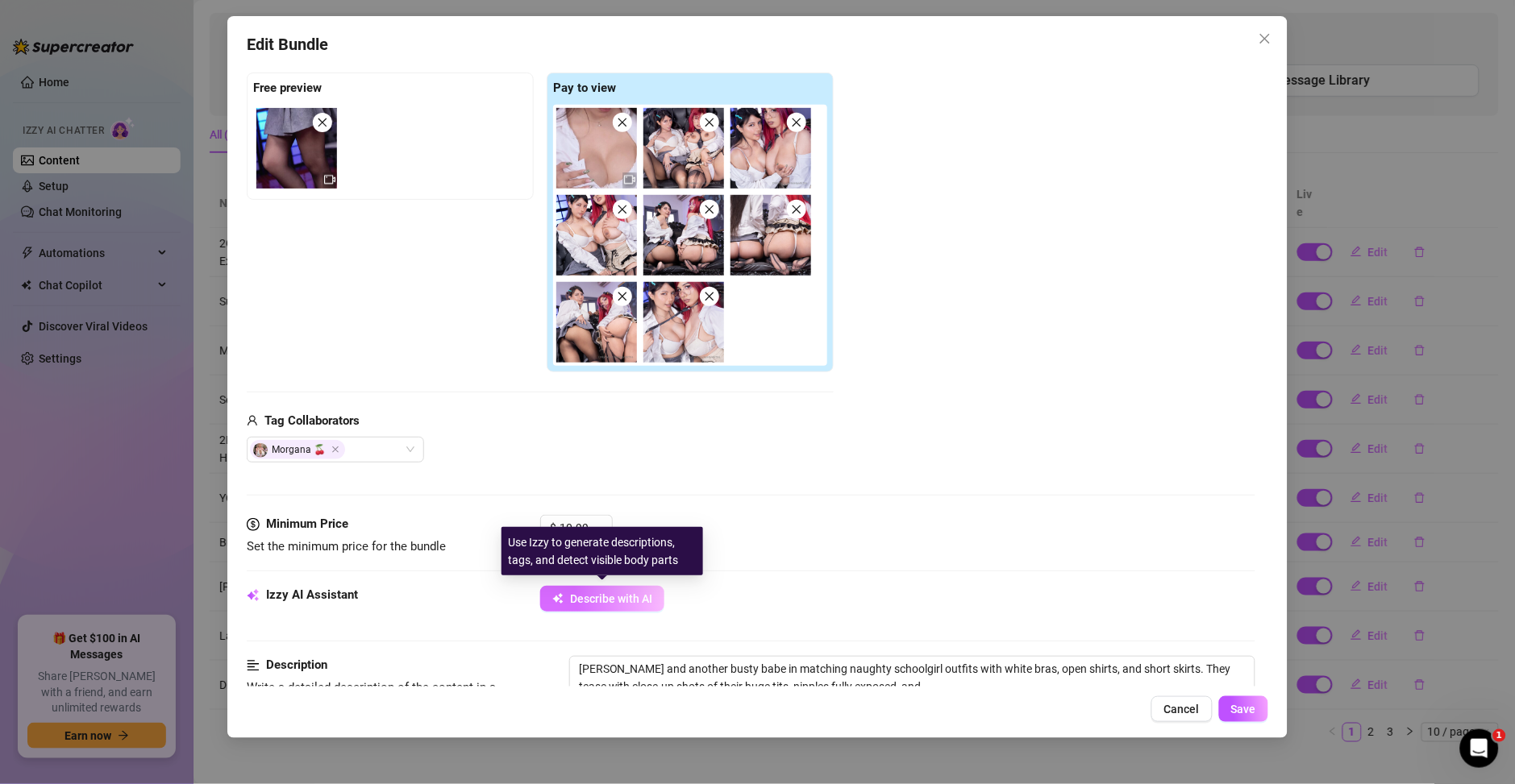
type textarea "Ary Vilchis and another busty babe in matching naughty schoolgirl outfits with …"
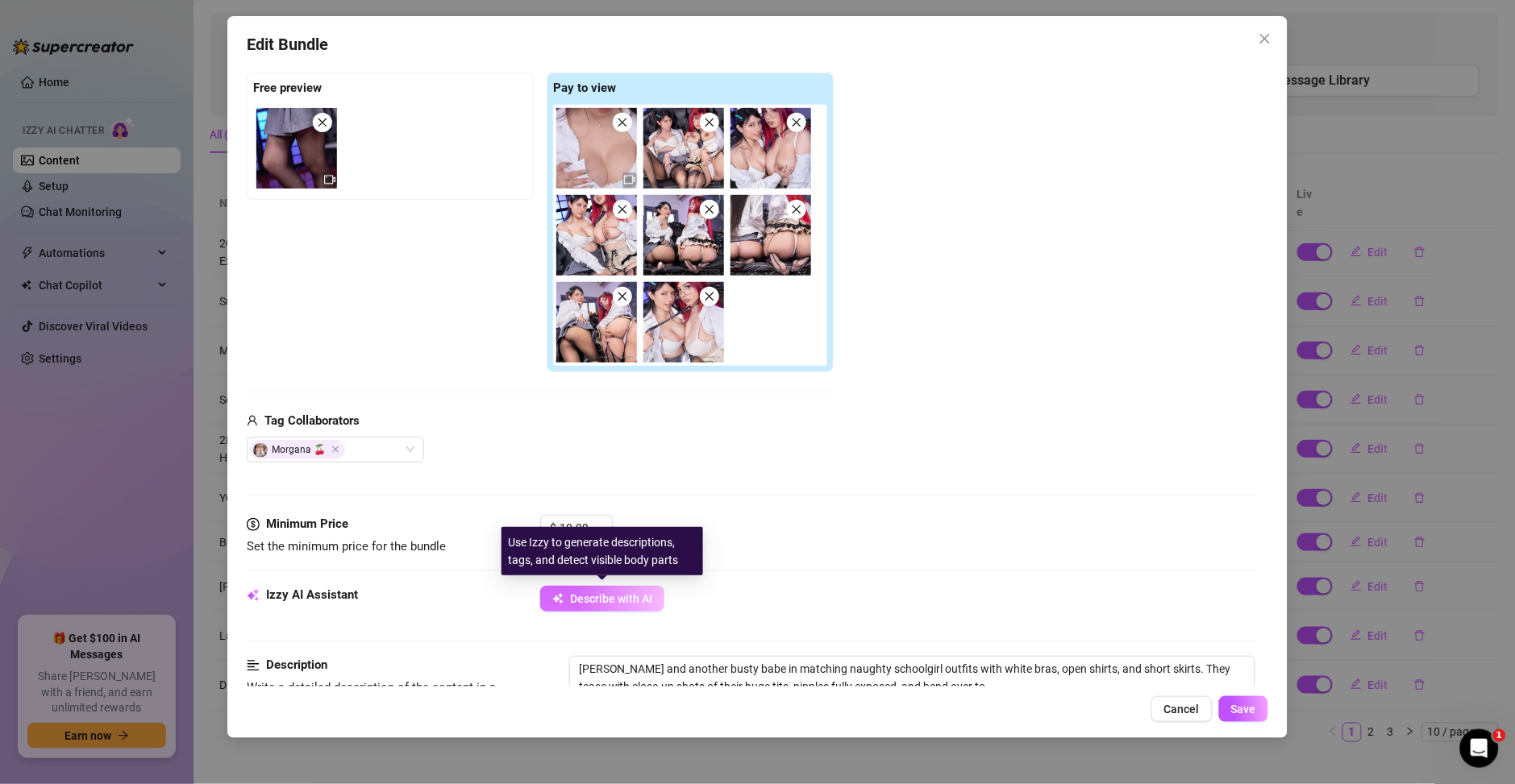
type textarea "Ary Vilchis and another busty babe in matching naughty schoolgirl outfits with …"
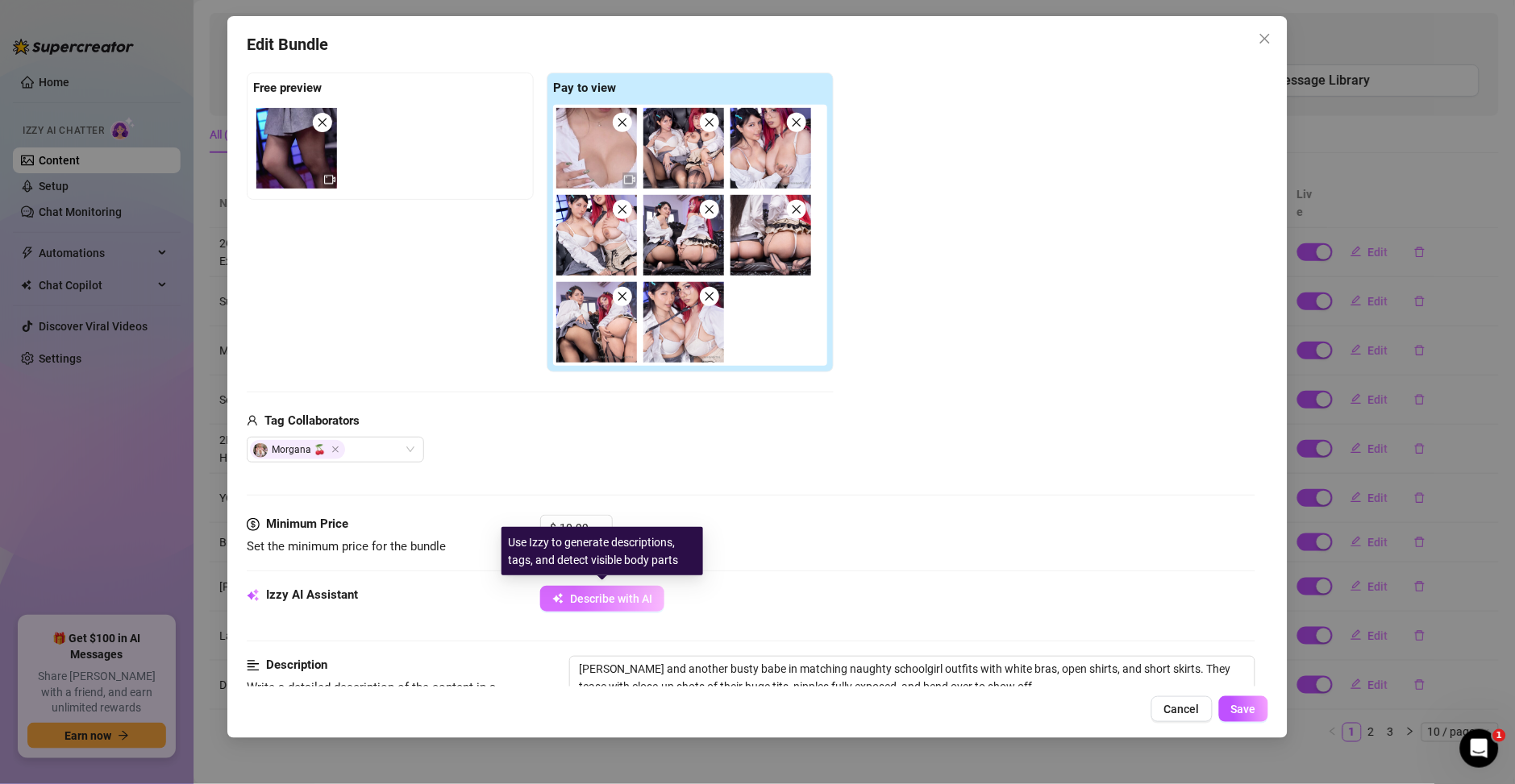
type textarea "Ary Vilchis and another busty babe in matching naughty schoolgirl outfits with …"
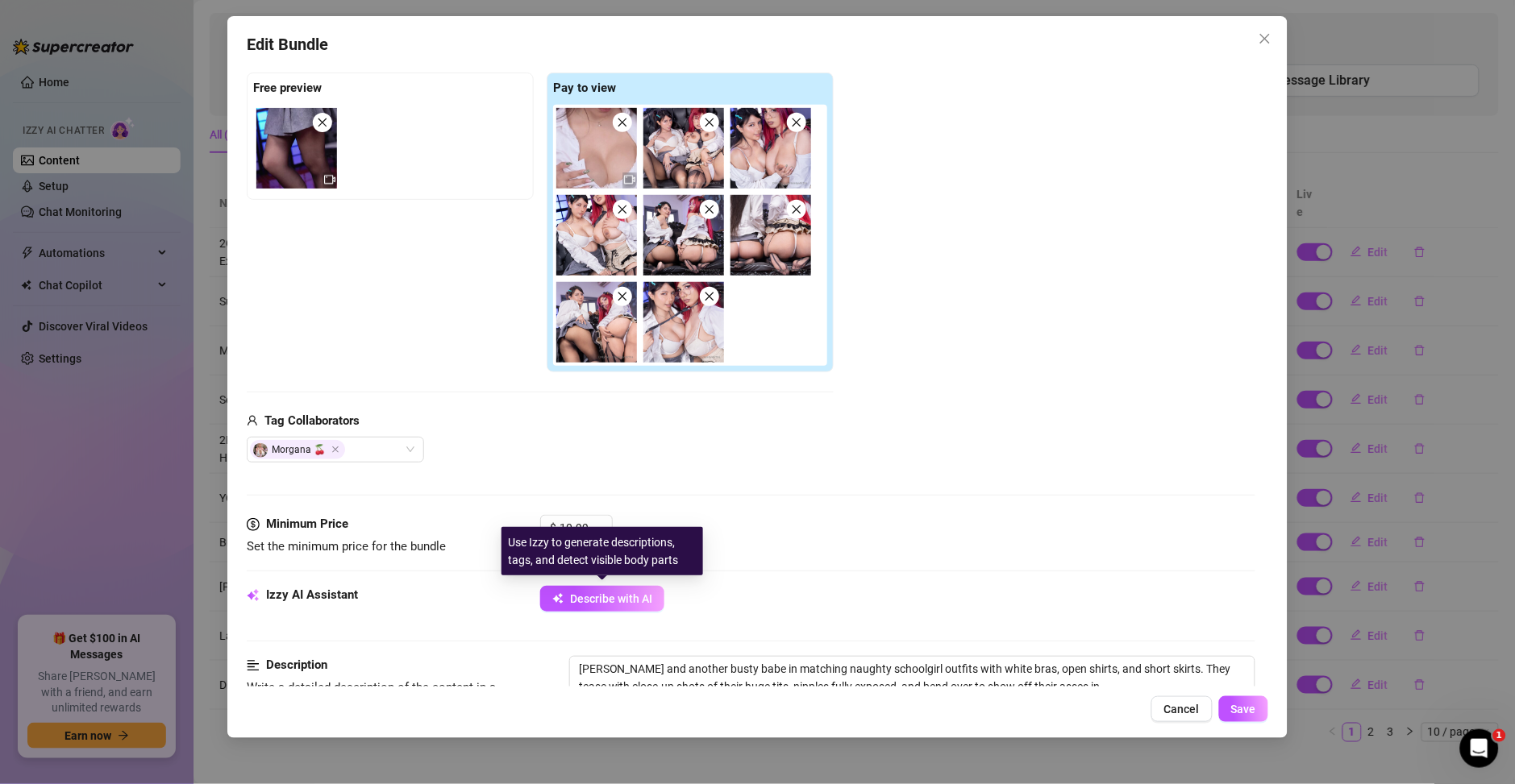
type textarea "Ary Vilchis and another busty babe in matching naughty schoolgirl outfits with …"
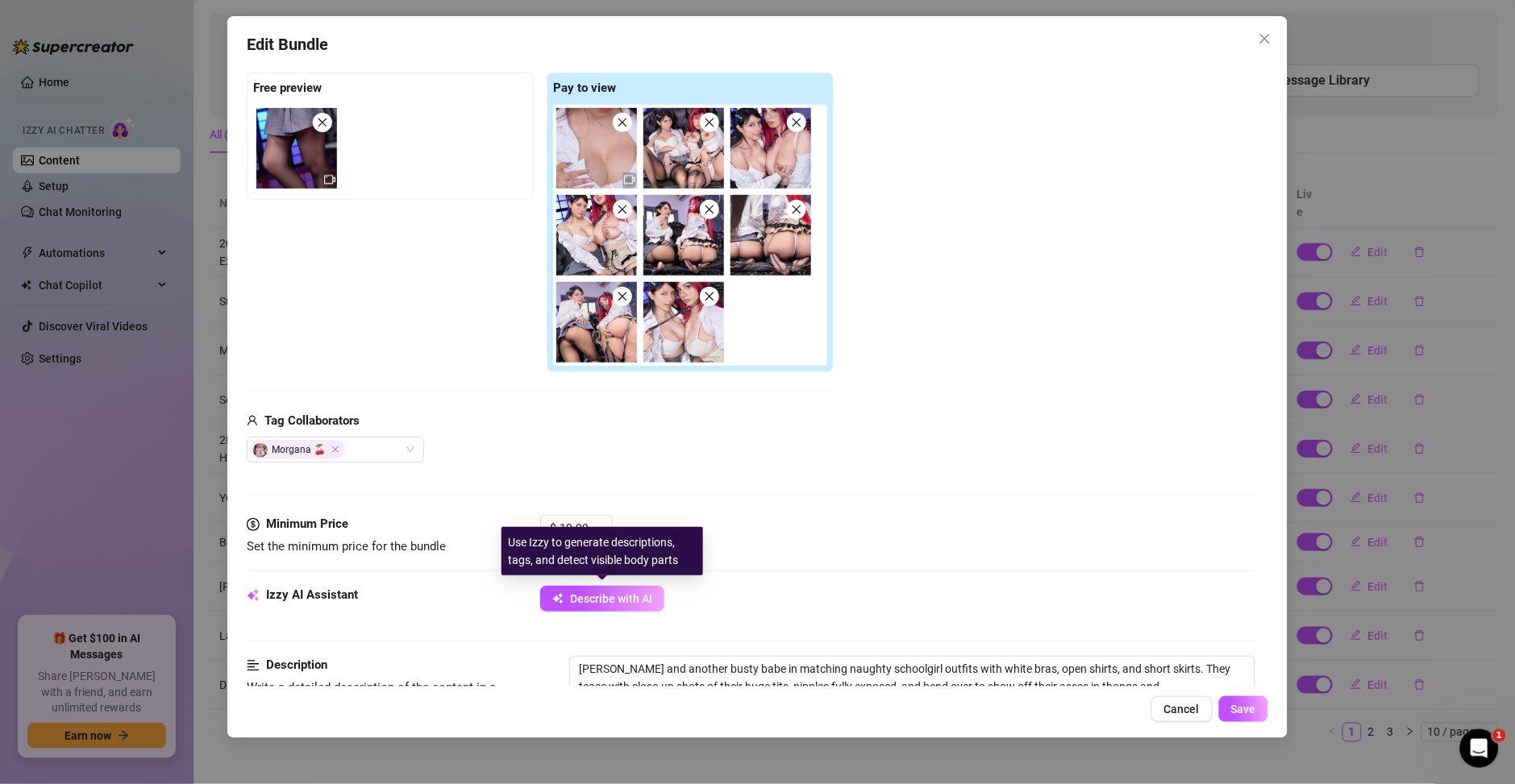
type textarea "Ary Vilchis and another busty babe in matching naughty schoolgirl outfits with …"
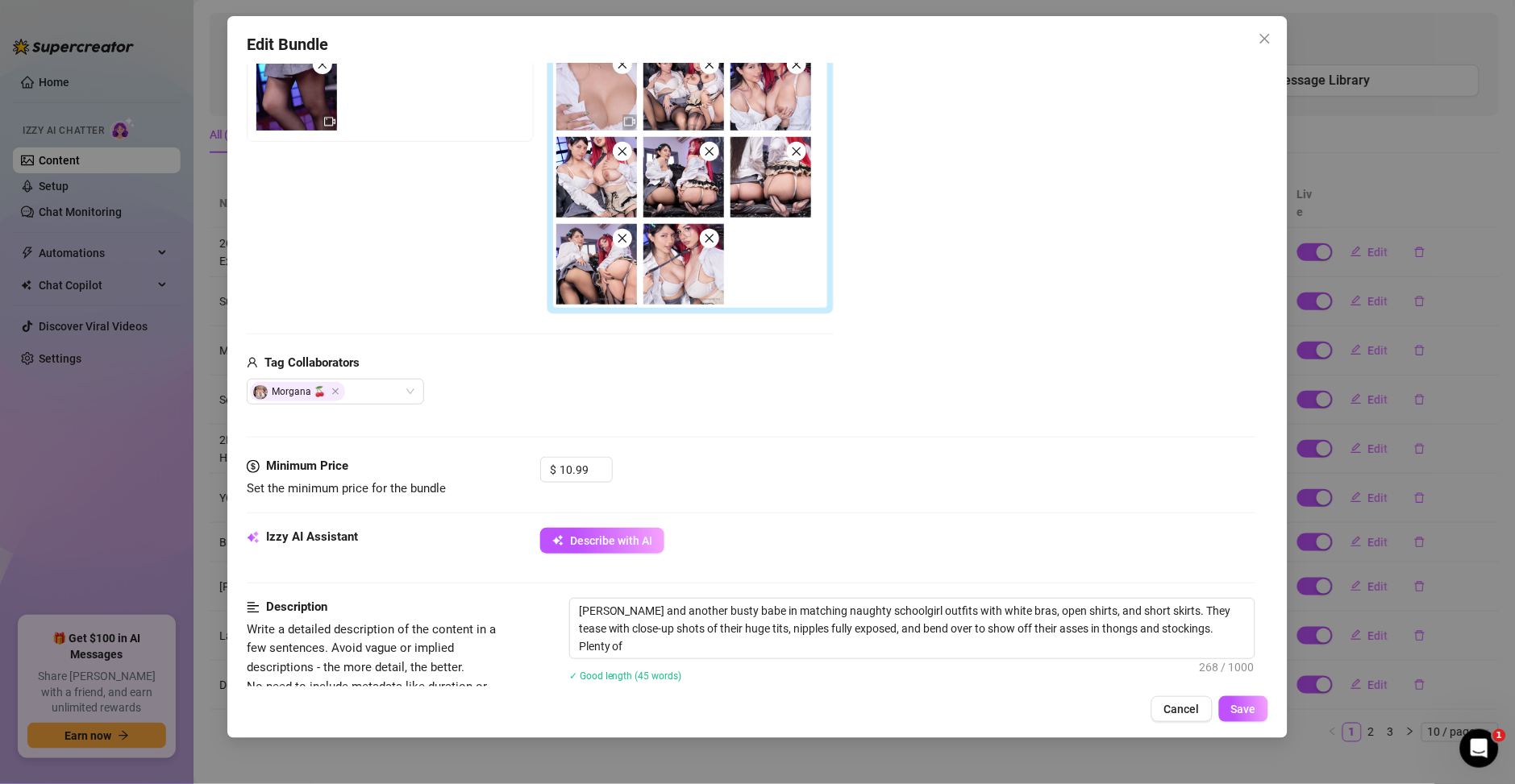
type textarea "Ary Vilchis and another busty babe in matching naughty schoolgirl outfits with …"
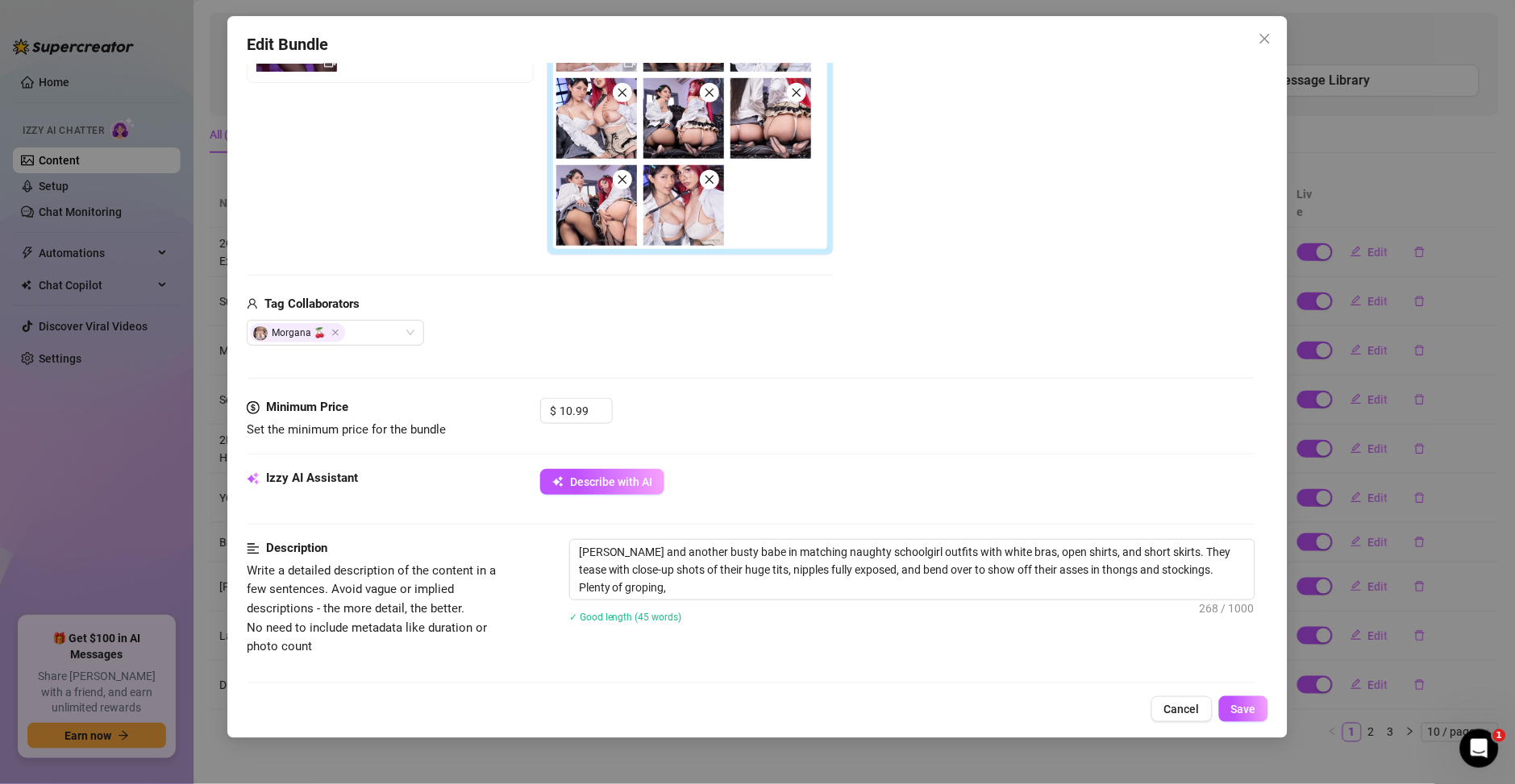
type textarea "Ary Vilchis and another busty babe in matching naughty schoolgirl outfits with …"
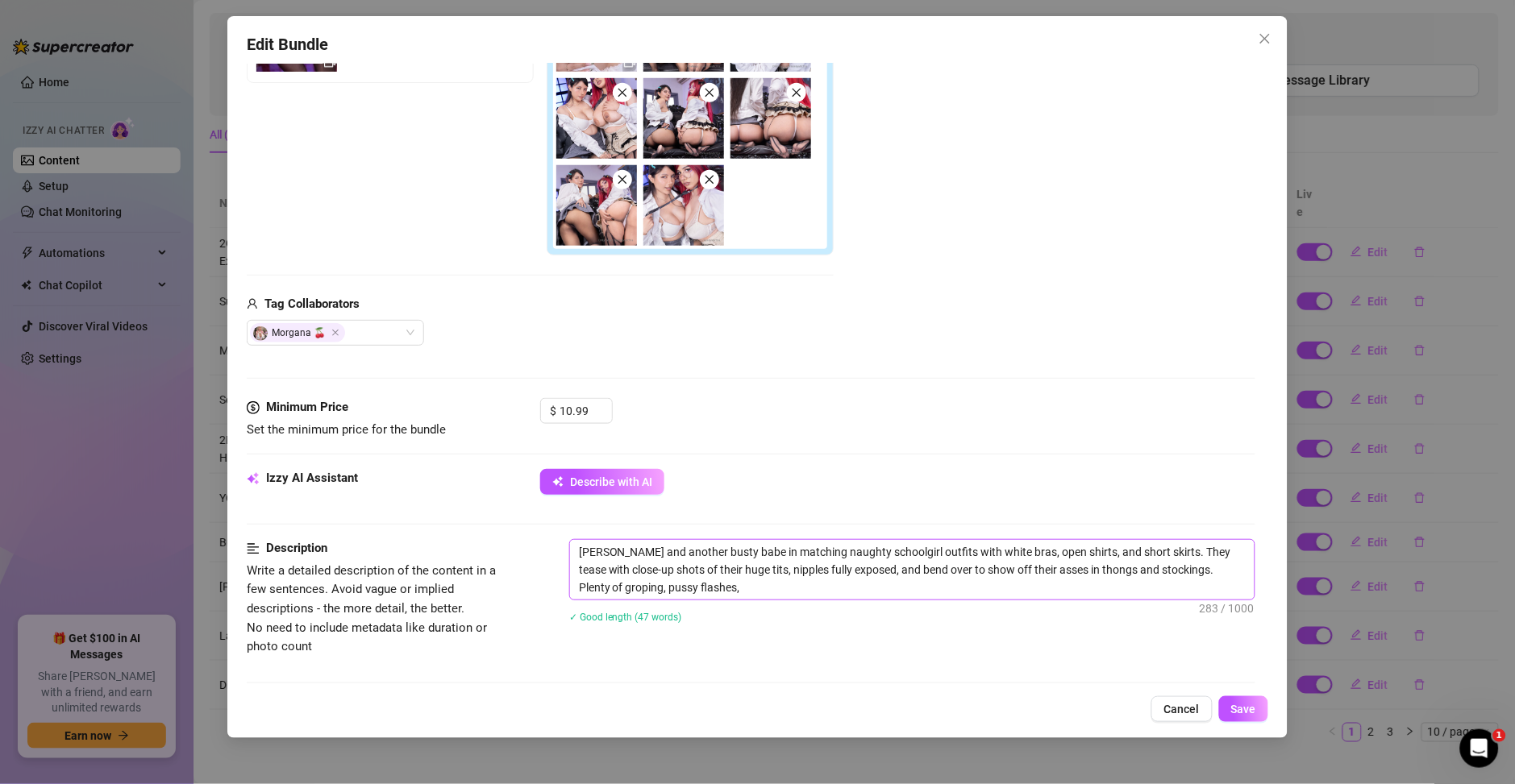
type textarea "Ary Vilchis and another busty babe in matching naughty schoolgirl outfits with …"
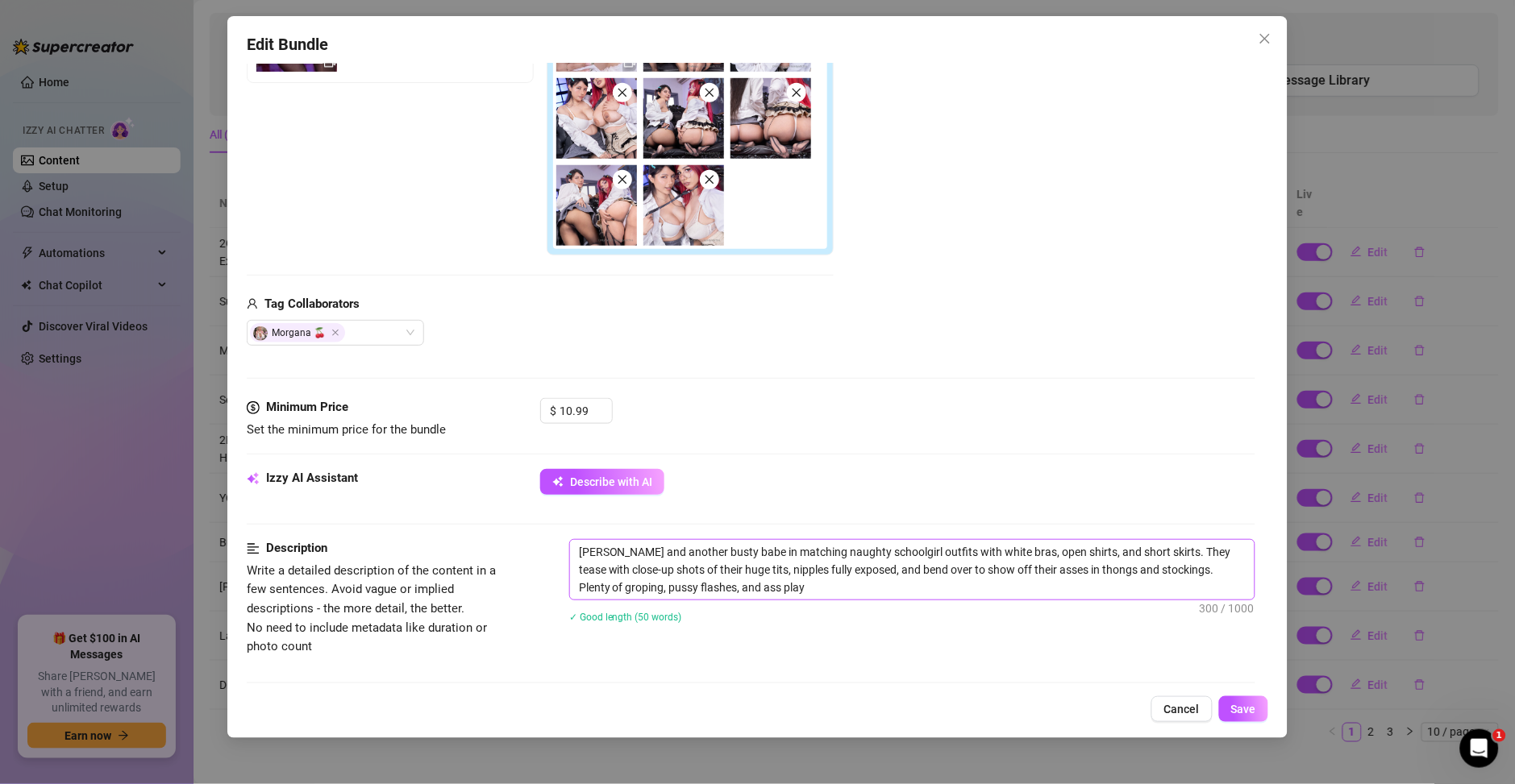
type textarea "Ary Vilchis and another busty babe in matching naughty schoolgirl outfits with …"
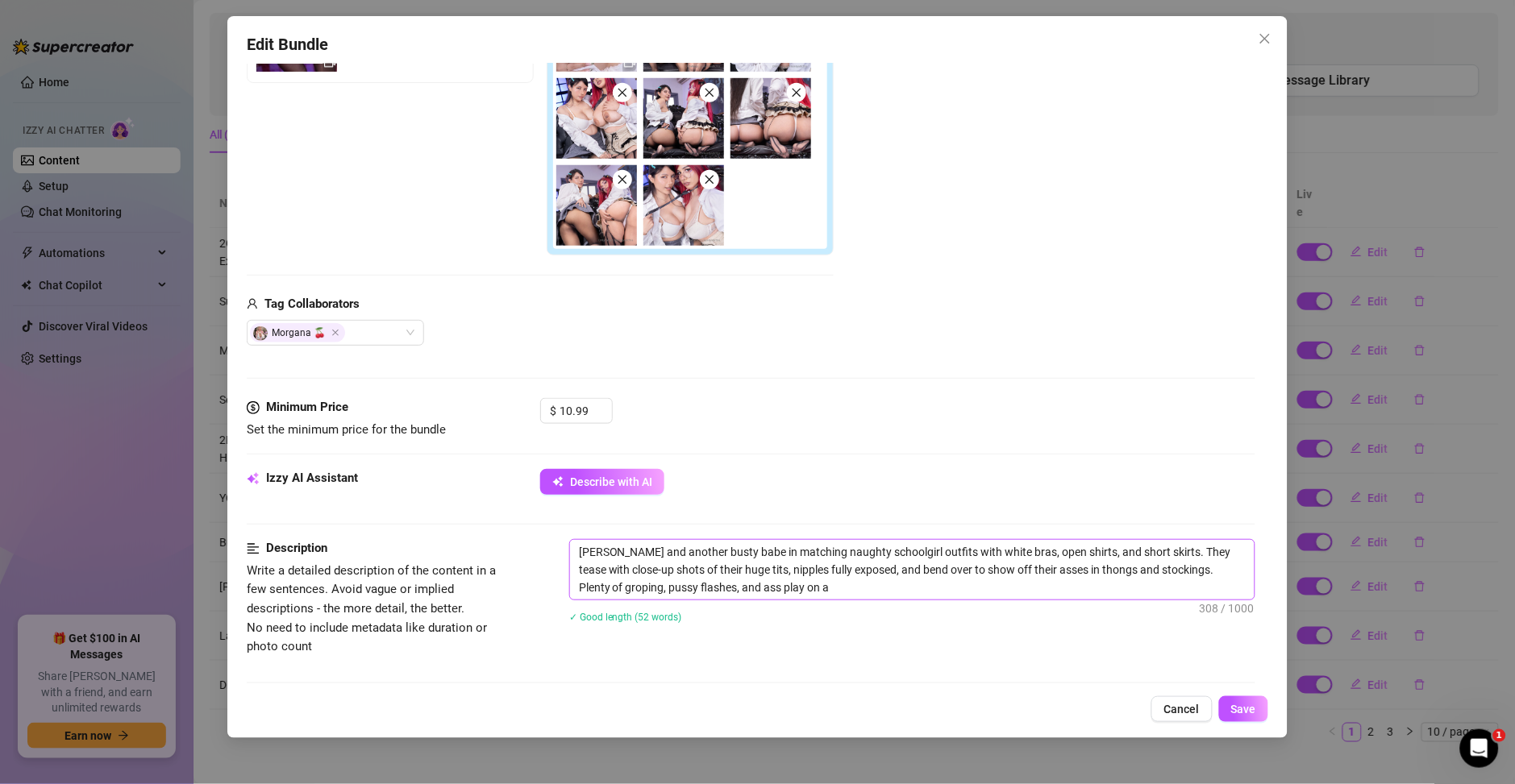
type textarea "Ary Vilchis and another busty babe in matching naughty schoolgirl outfits with …"
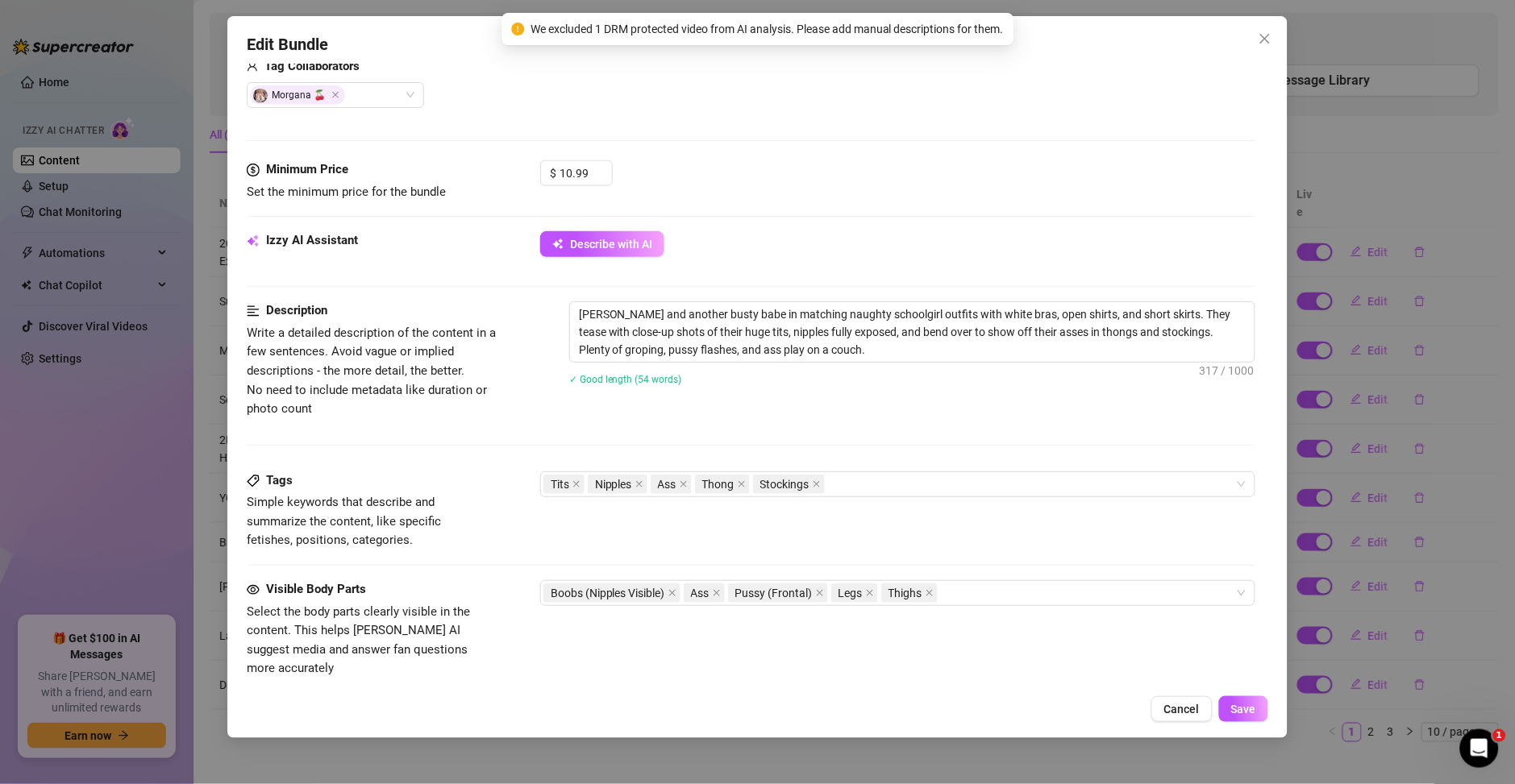
scroll to position [706, 0]
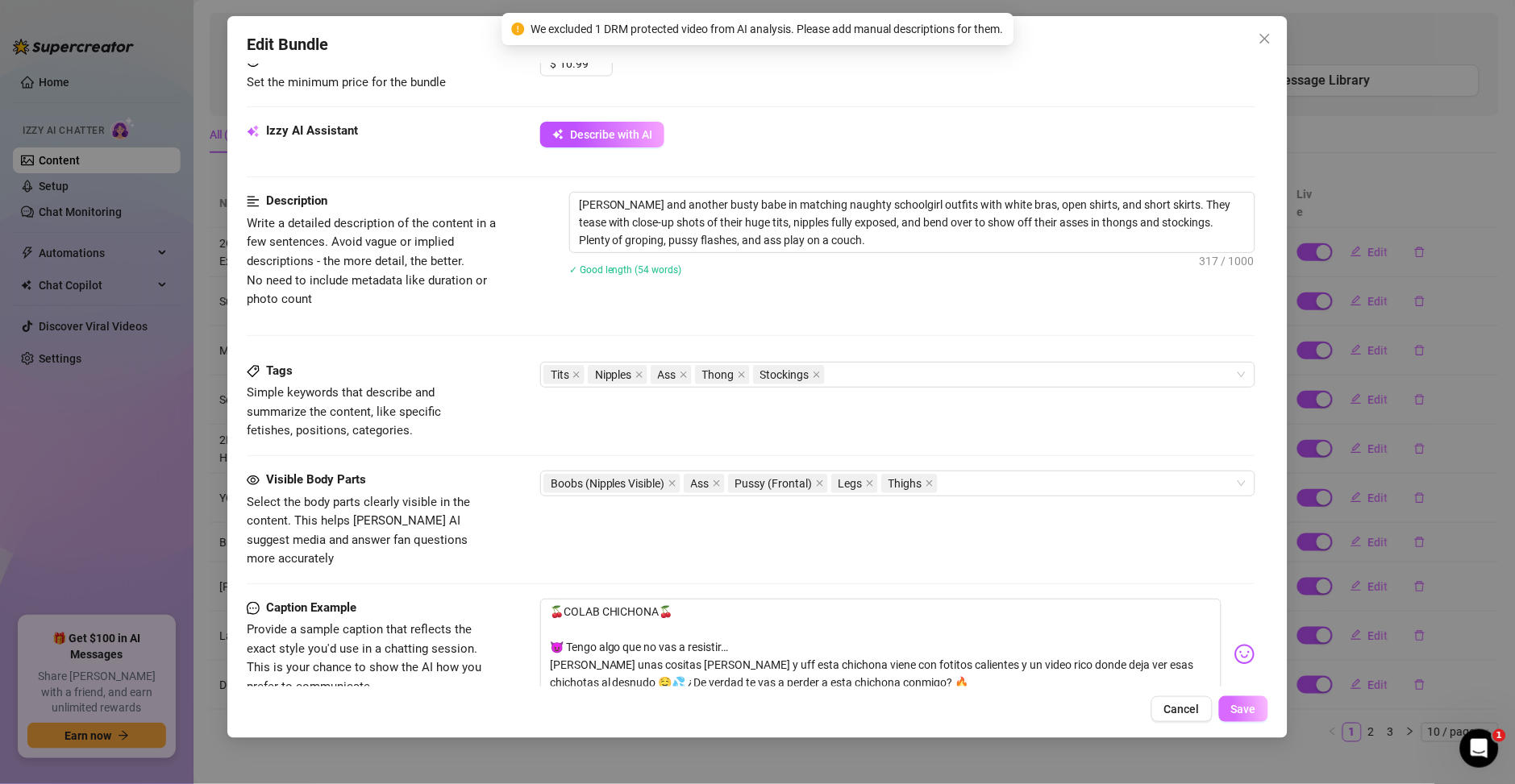
click at [1236, 709] on span "Save" at bounding box center [1243, 709] width 25 height 13
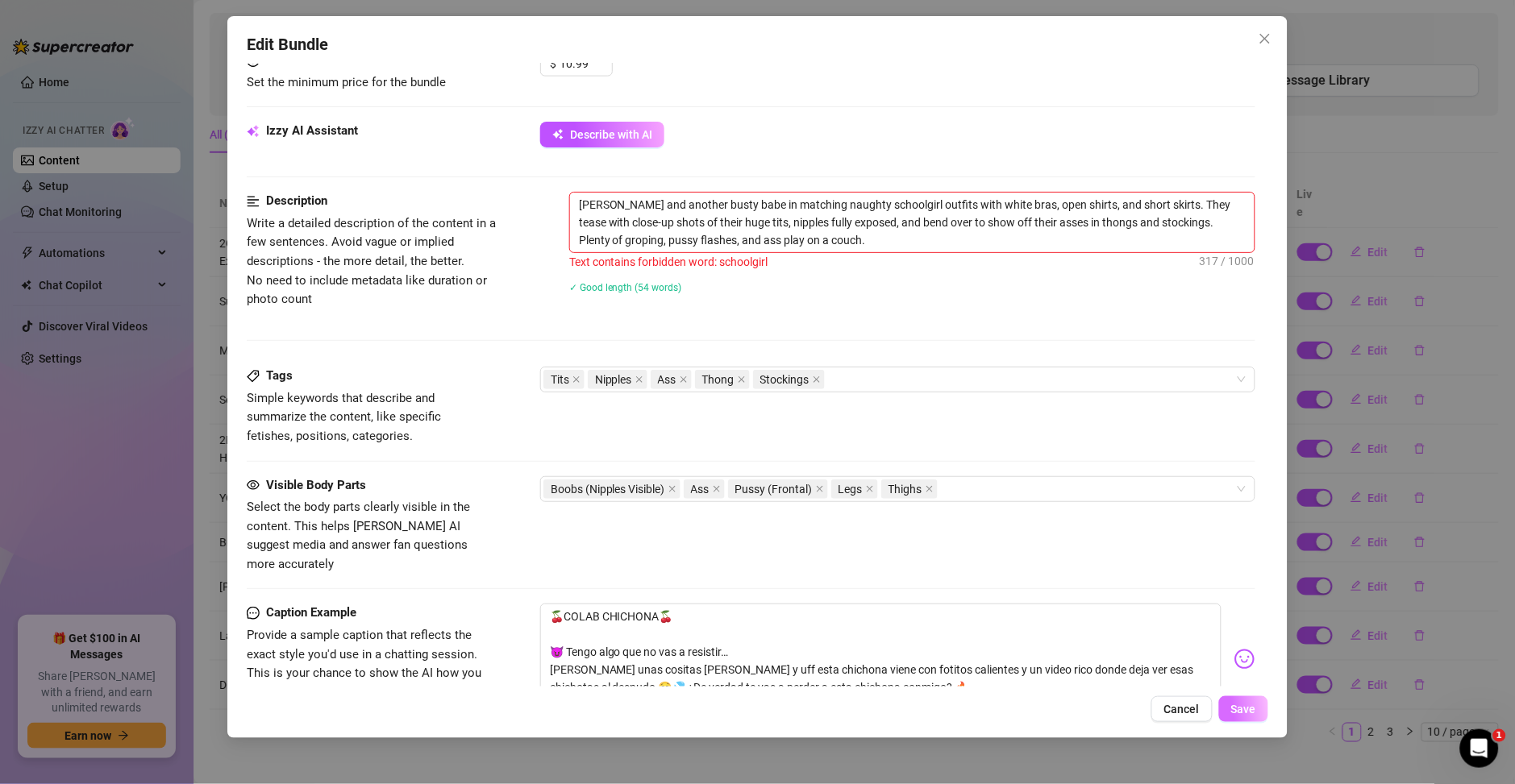
click at [1248, 703] on span "Save" at bounding box center [1243, 709] width 25 height 13
click at [880, 205] on textarea "Ary Vilchis and another busty babe in matching naughty schoolgirl outfits with …" at bounding box center [912, 222] width 685 height 60
type textarea "[PERSON_NAME] and another busty babe in matching naughty outfits with [PERSON_N…"
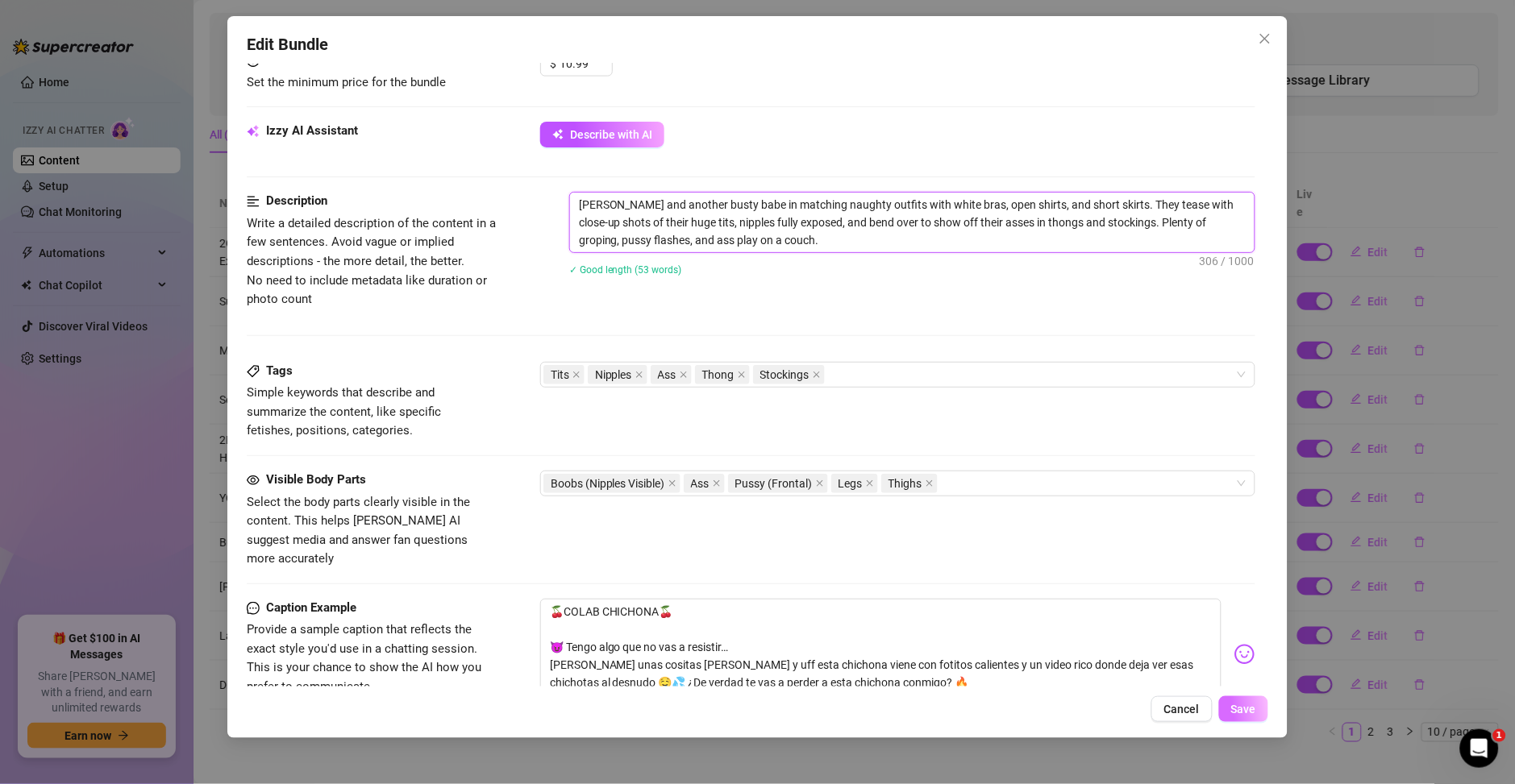
type textarea "[PERSON_NAME] and another busty babe in matching naughty outfits with [PERSON_N…"
click at [1240, 712] on span "Save" at bounding box center [1243, 709] width 25 height 13
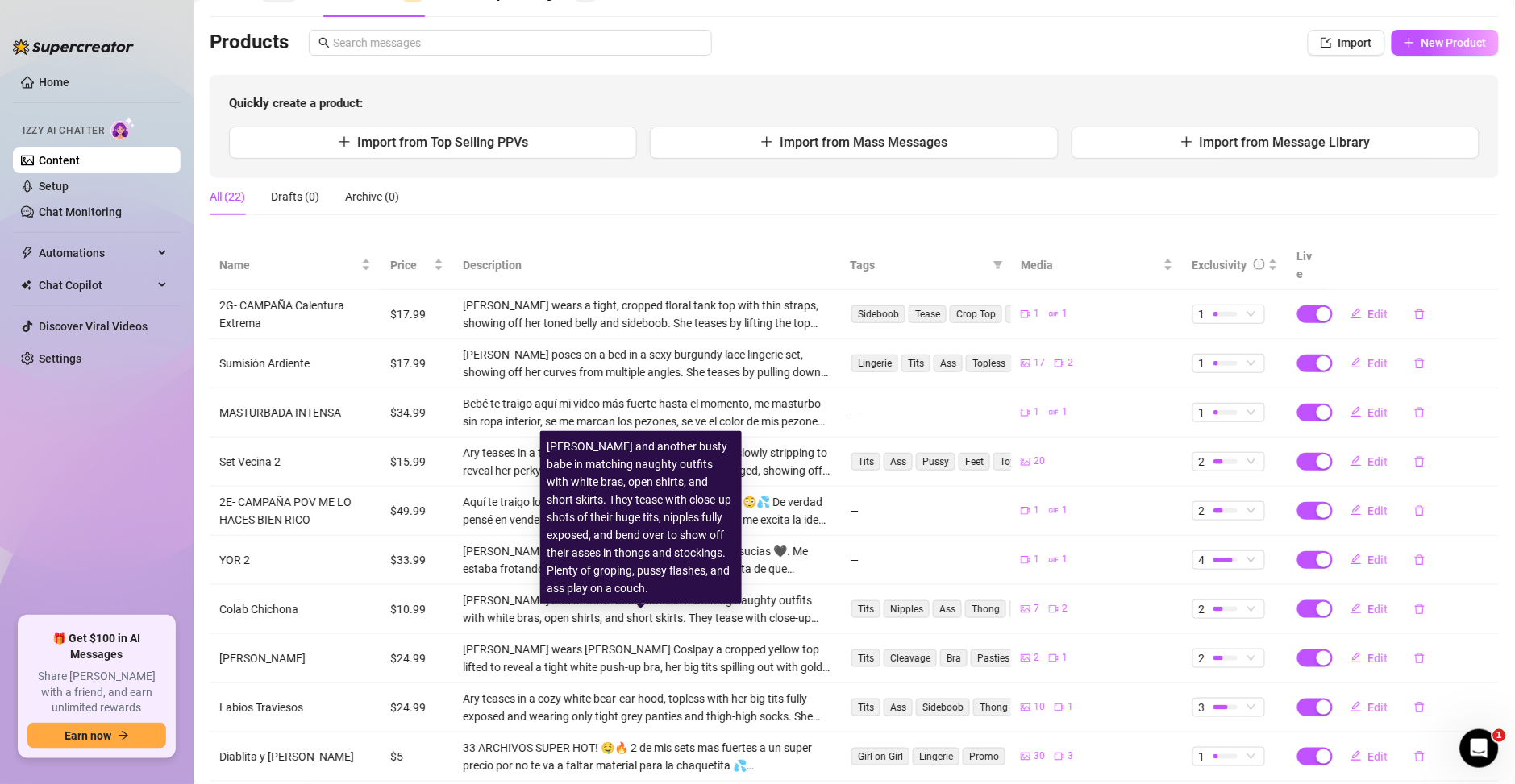
scroll to position [48, 0]
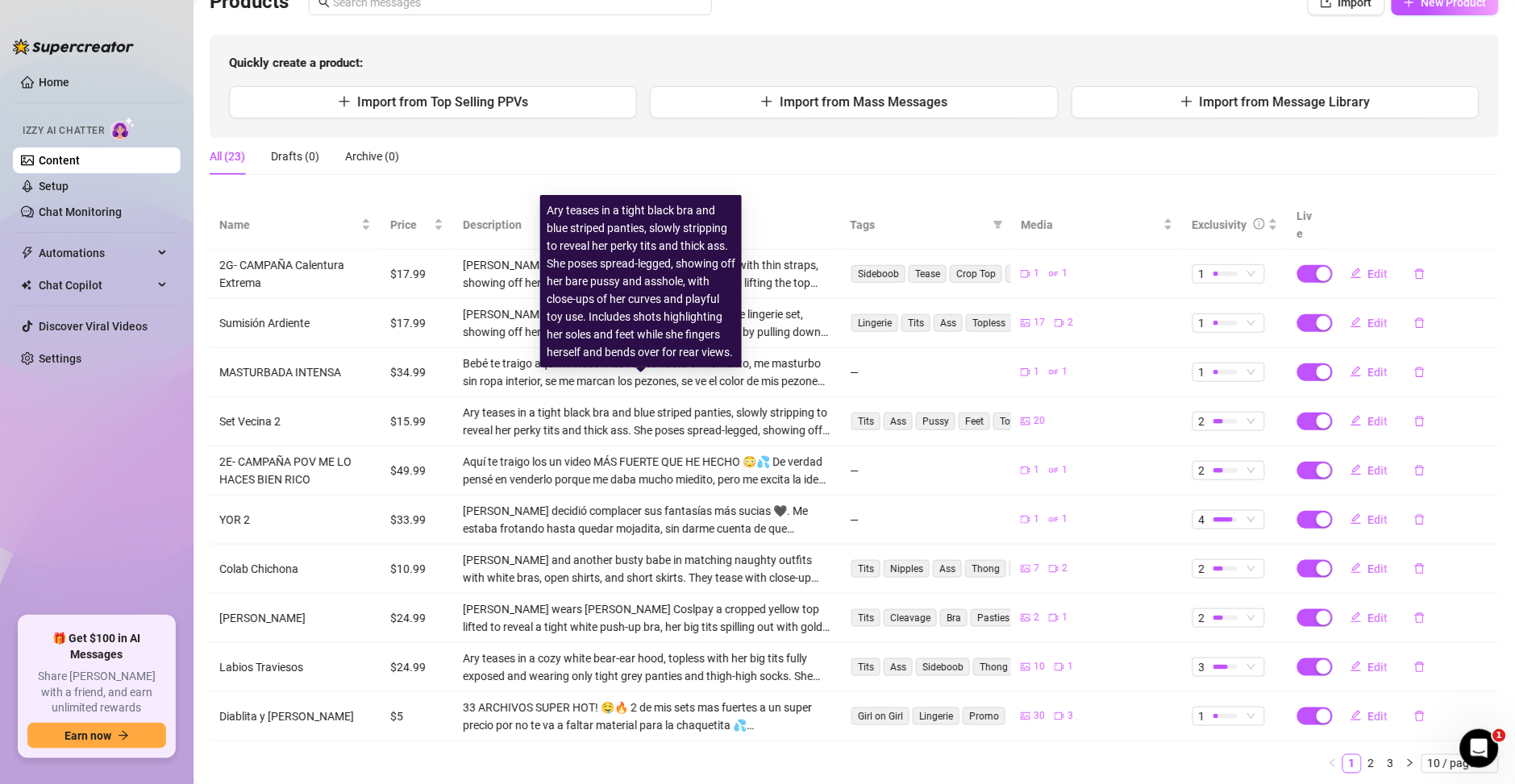
scroll to position [164, 0]
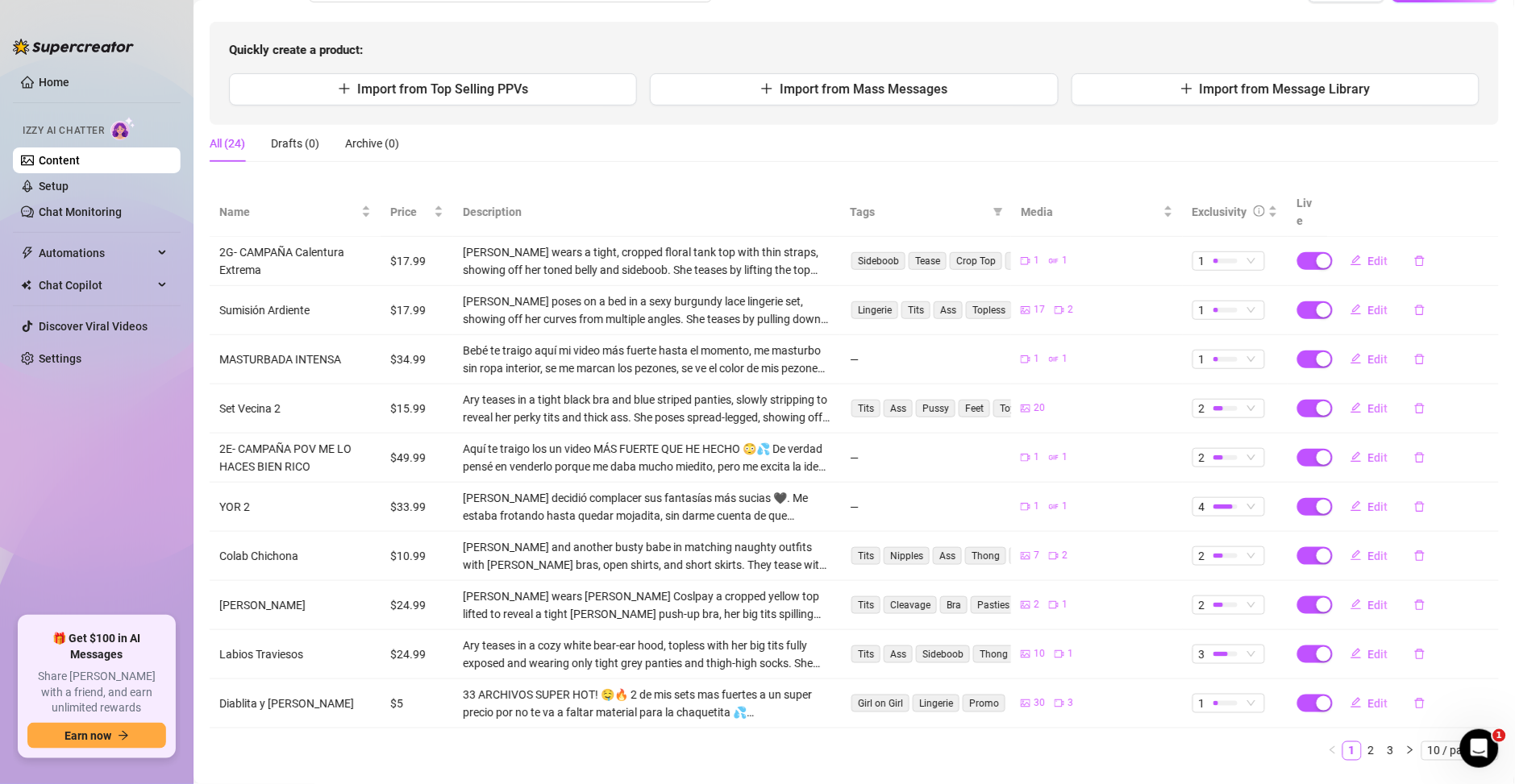
scroll to position [164, 0]
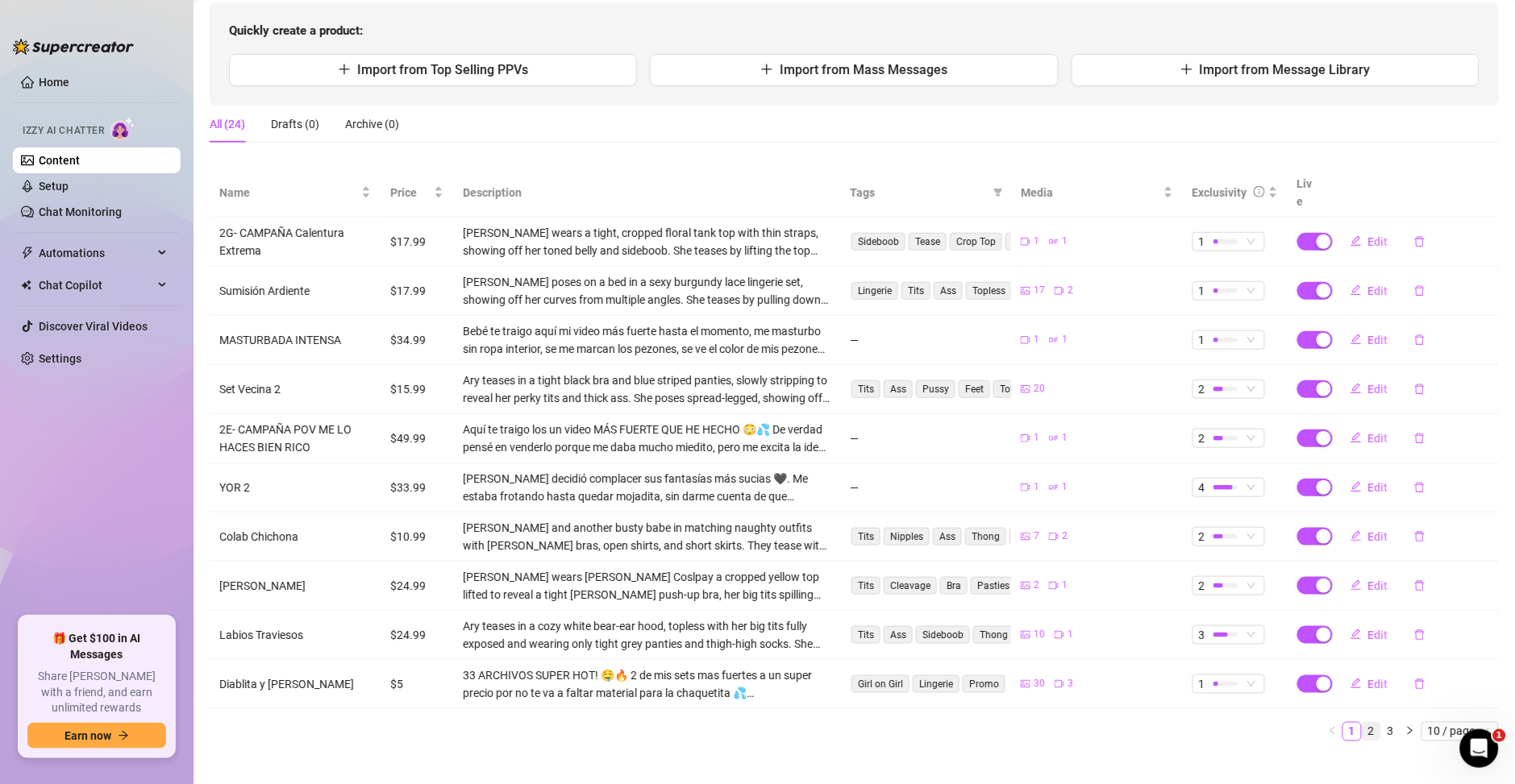
click at [1363, 723] on link "2" at bounding box center [1371, 731] width 17 height 17
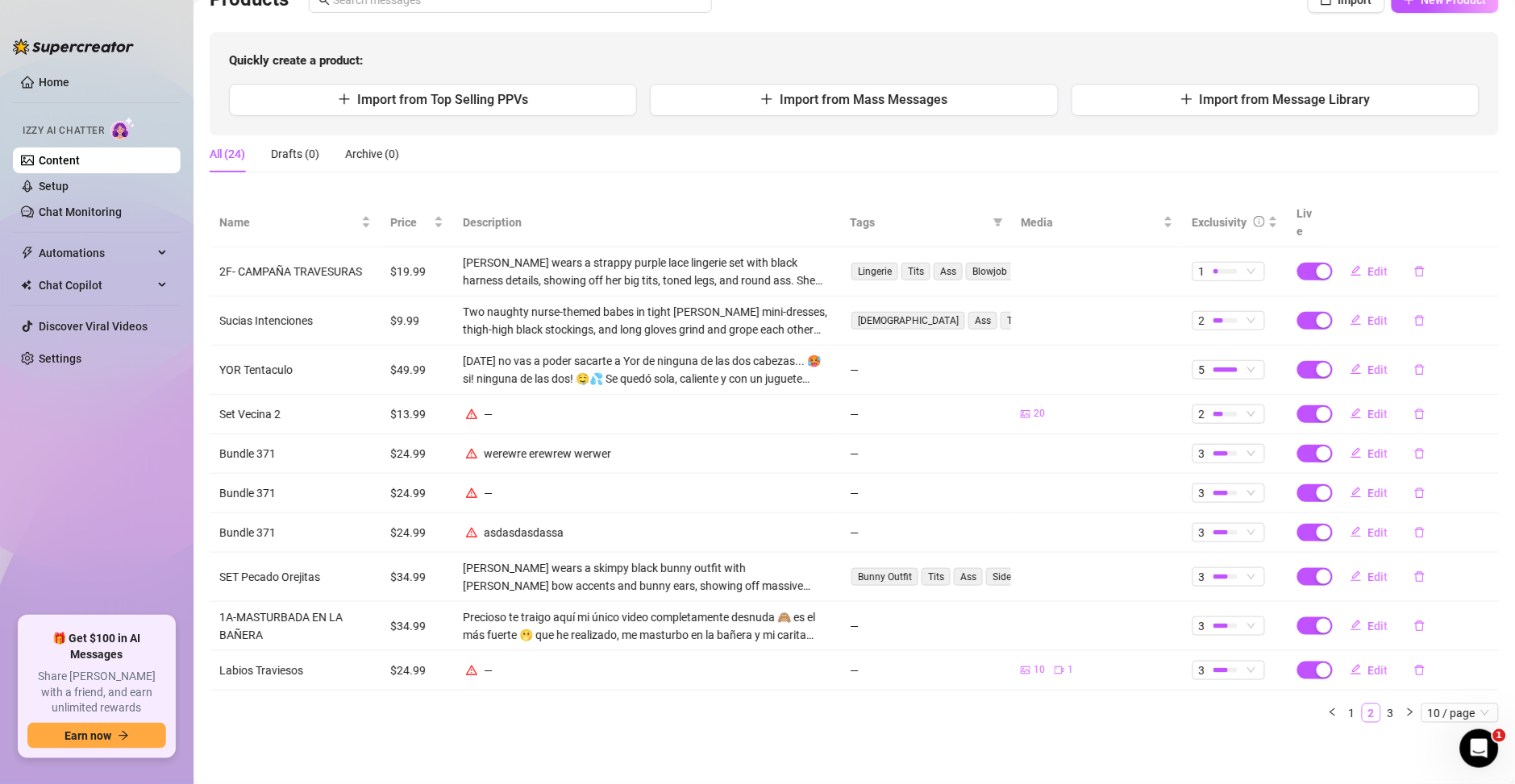
scroll to position [114, 0]
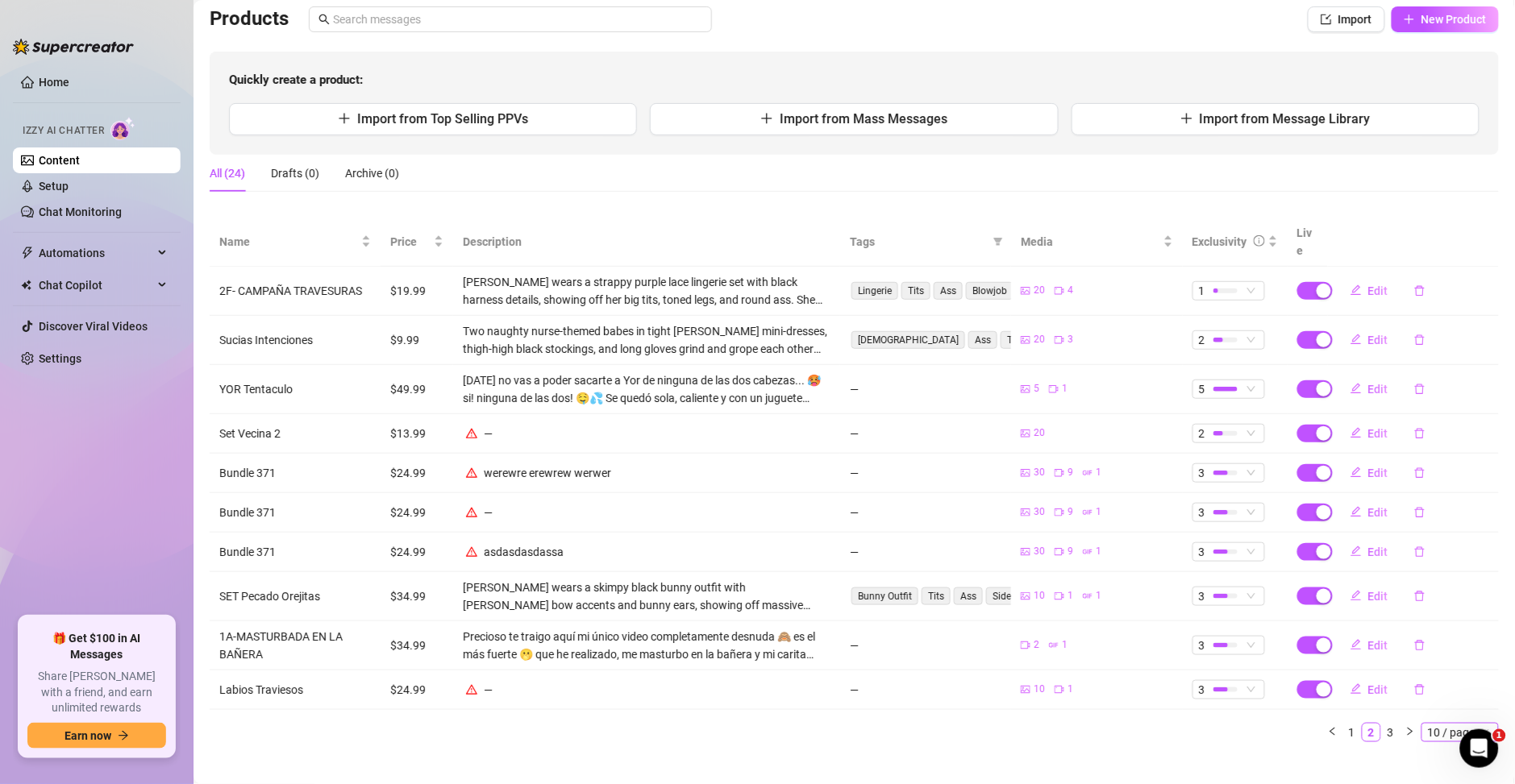
click at [1428, 723] on span "10 / page" at bounding box center [1460, 732] width 64 height 17
click at [1434, 695] on div "100 / page" at bounding box center [1461, 704] width 54 height 17
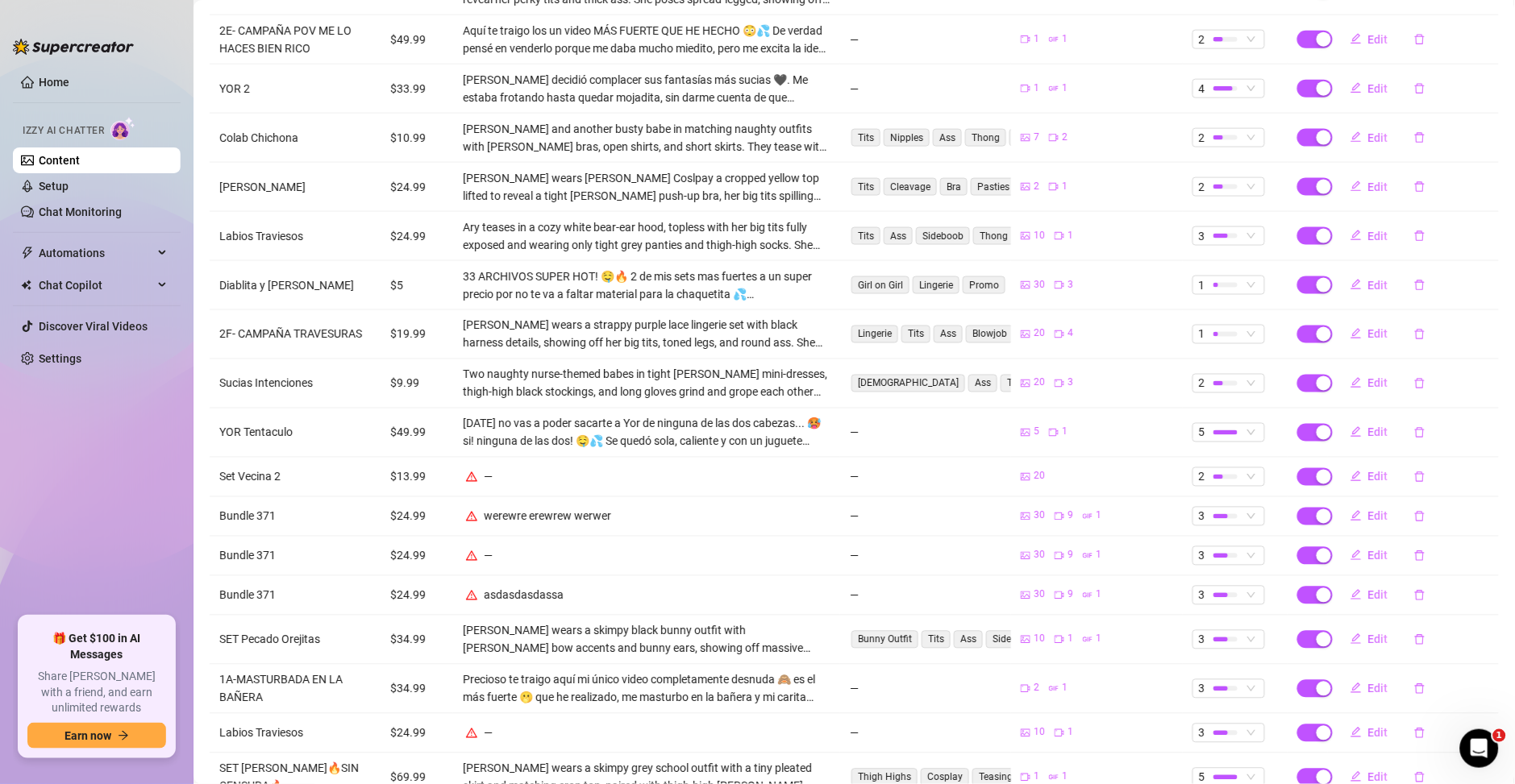
scroll to position [579, 0]
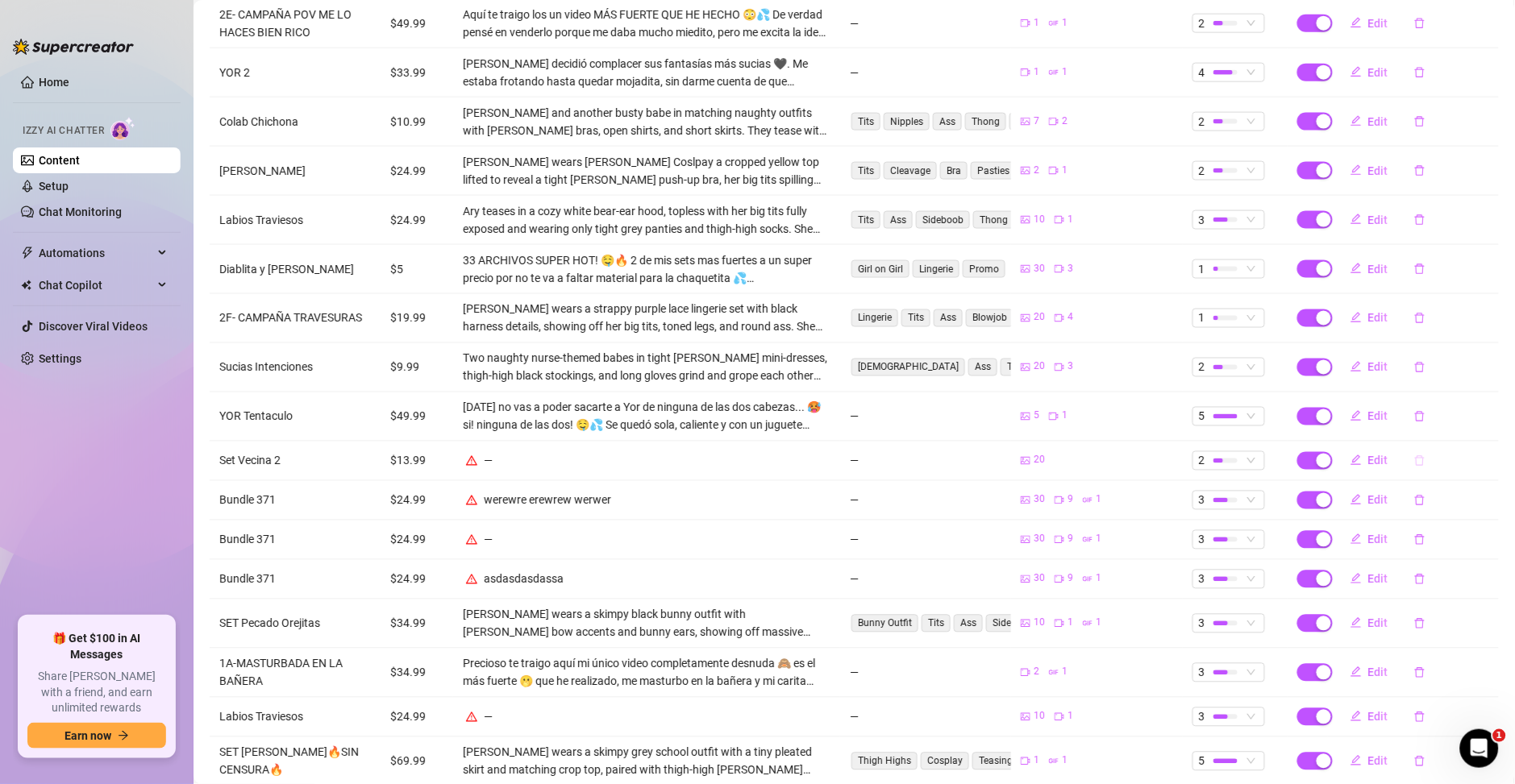
click at [1414, 455] on icon "delete" at bounding box center [1419, 460] width 11 height 11
click at [1494, 402] on span "Yes" at bounding box center [1489, 400] width 19 height 13
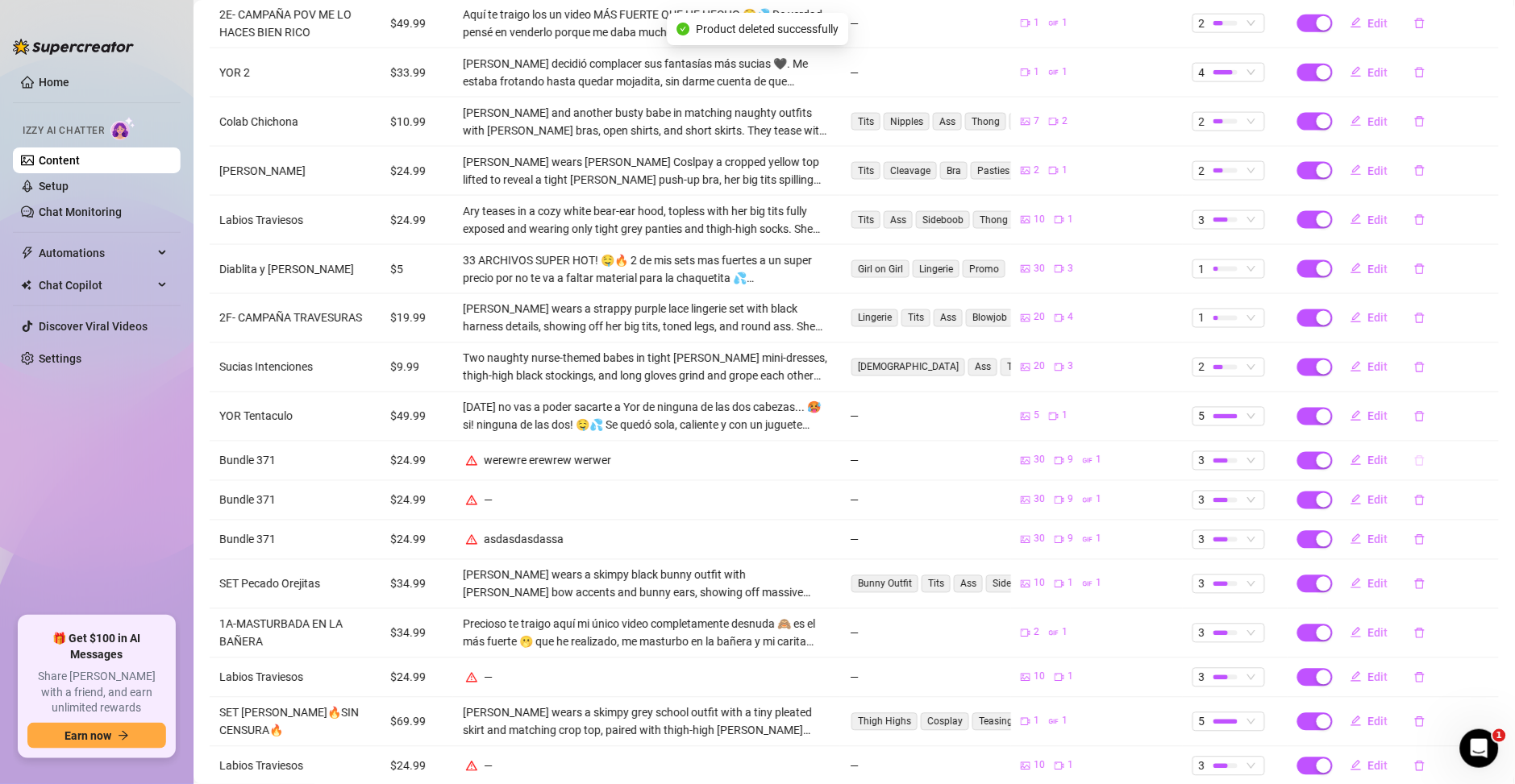
click at [1414, 455] on icon "delete" at bounding box center [1419, 460] width 11 height 11
click at [1486, 403] on span "Yes" at bounding box center [1489, 400] width 19 height 13
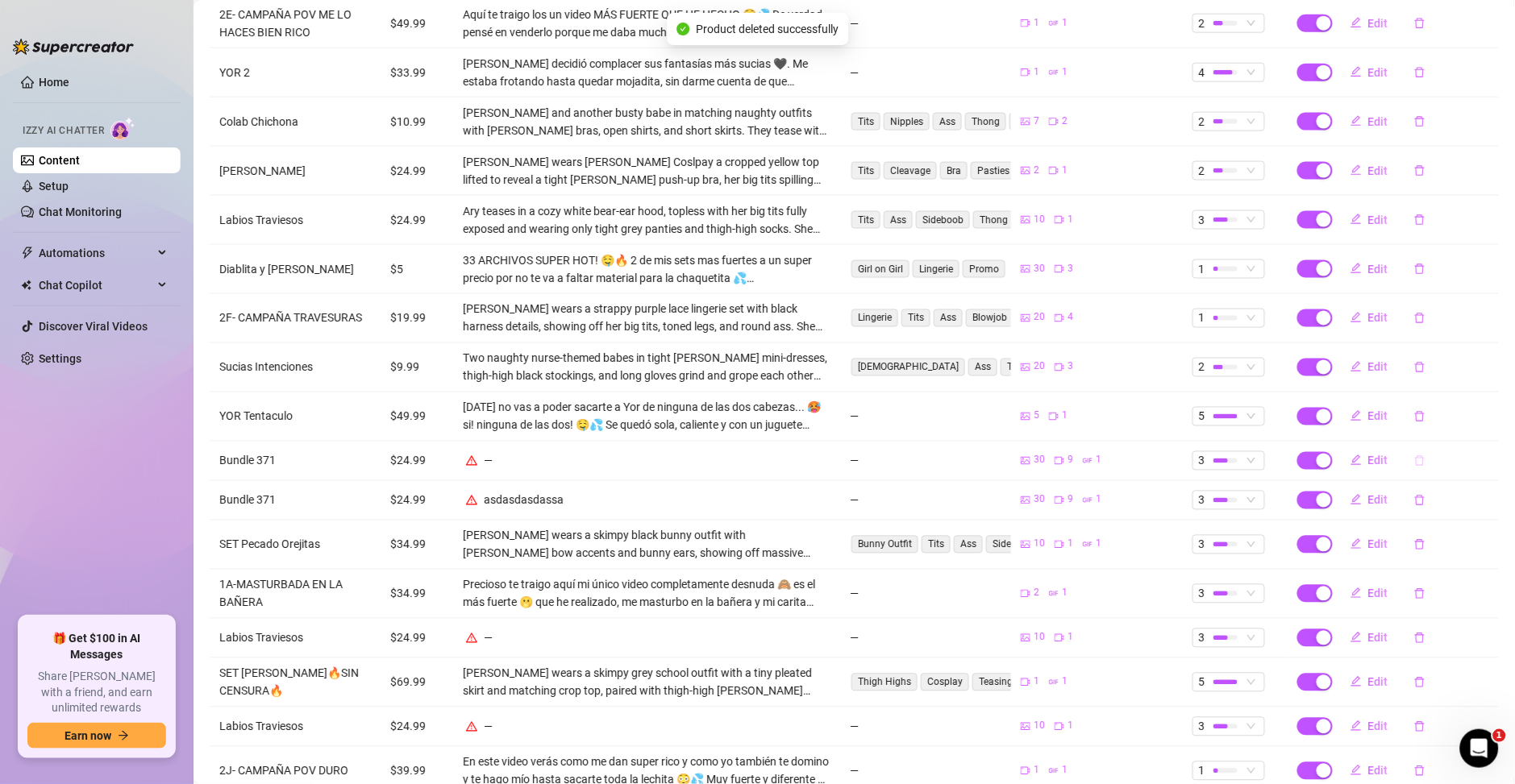
click at [1414, 455] on icon "delete" at bounding box center [1419, 460] width 11 height 11
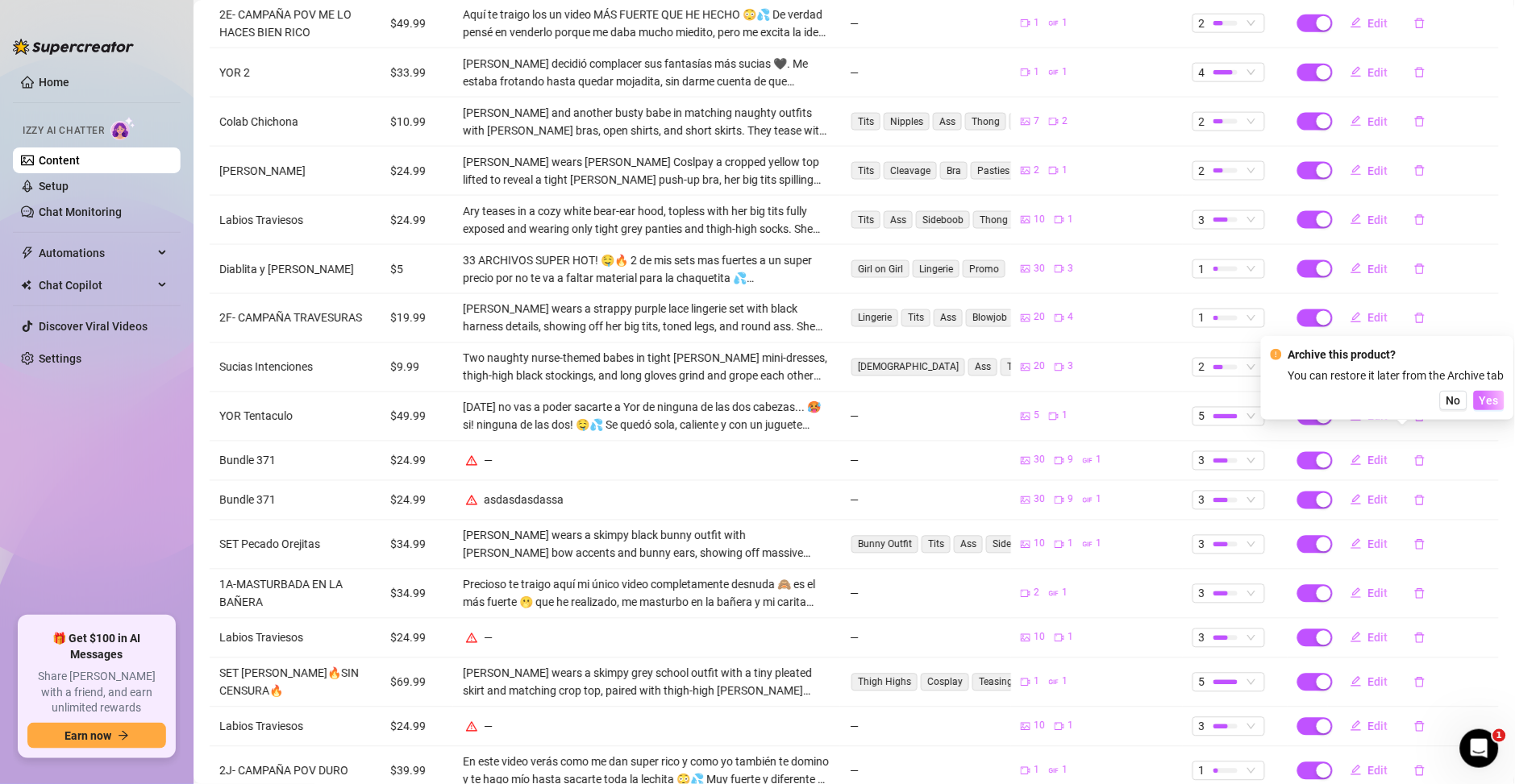
click at [1487, 402] on span "Yes" at bounding box center [1489, 400] width 19 height 13
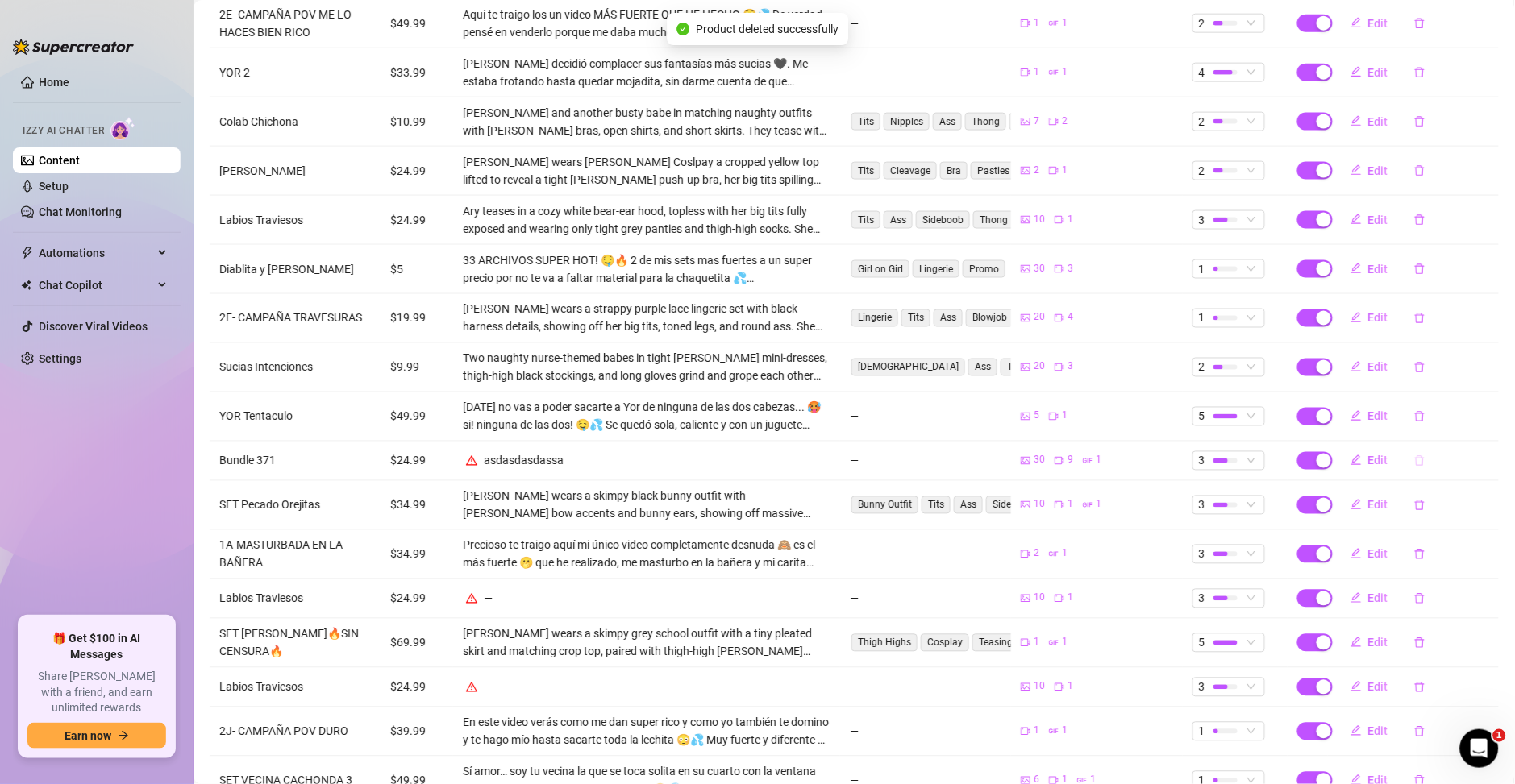
click at [1401, 448] on button "button" at bounding box center [1419, 461] width 37 height 26
click at [1490, 407] on span "Yes" at bounding box center [1489, 400] width 19 height 13
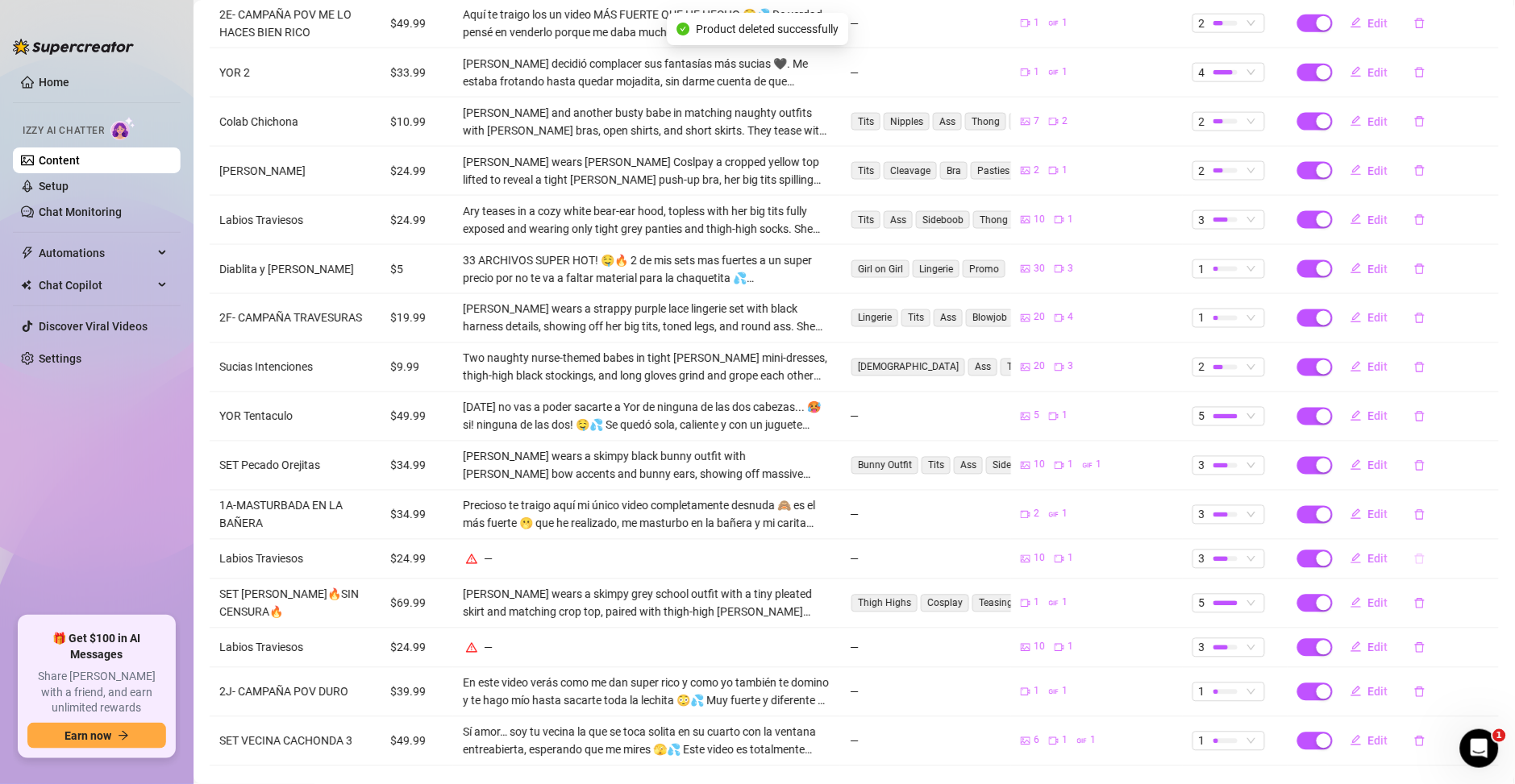
click at [1414, 554] on icon "delete" at bounding box center [1419, 559] width 11 height 11
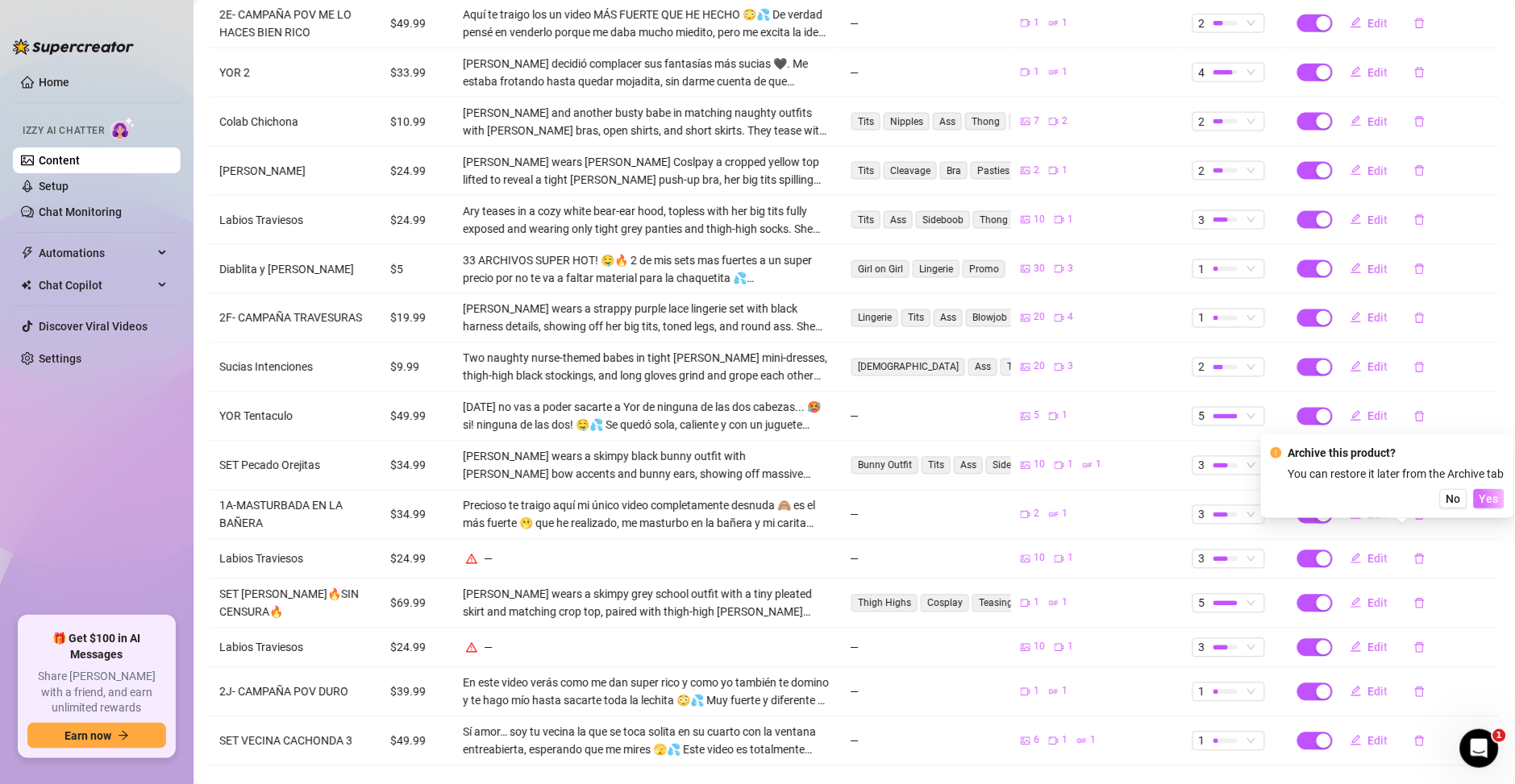
click at [1486, 505] on span "Yes" at bounding box center [1489, 498] width 19 height 13
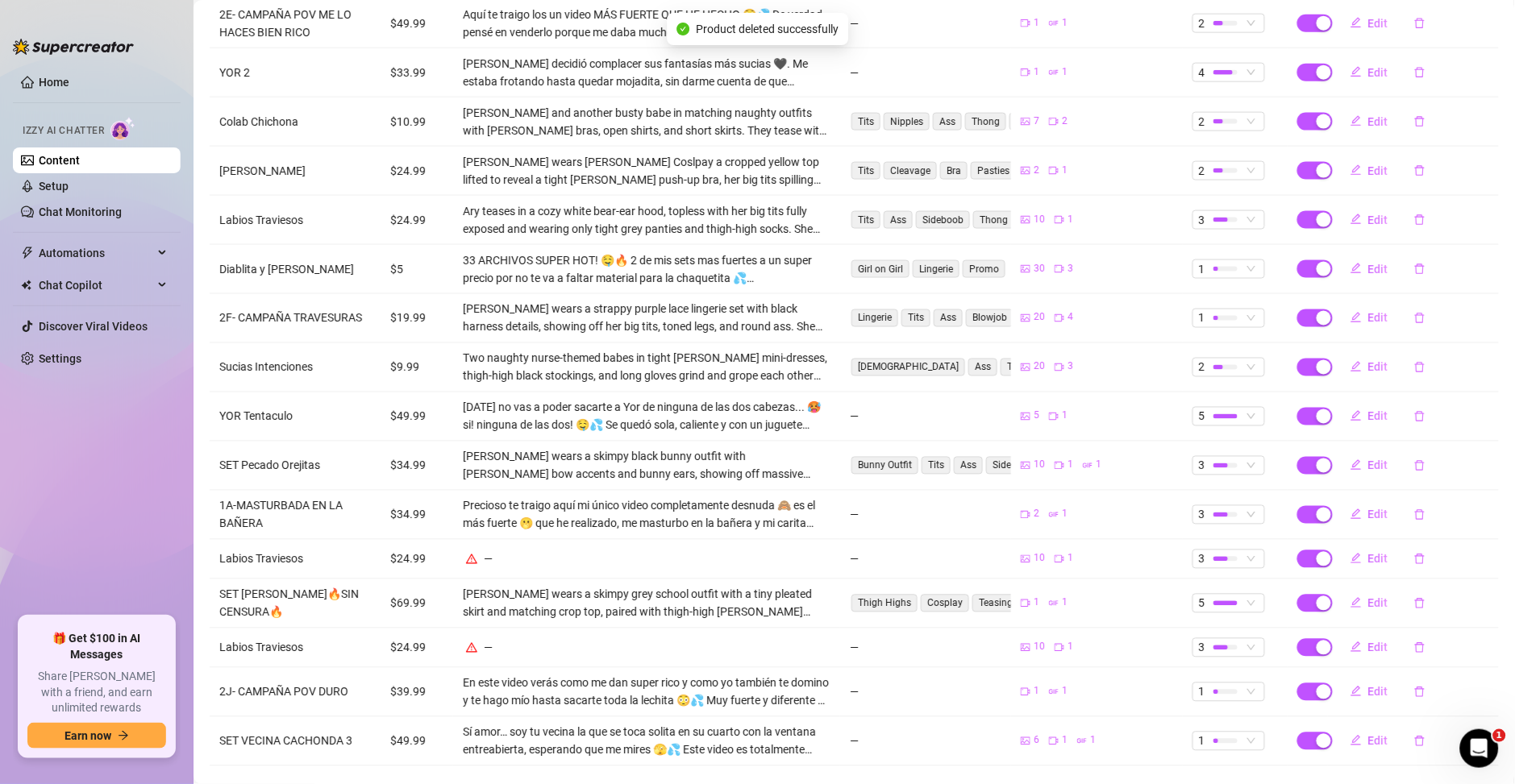
scroll to position [550, 0]
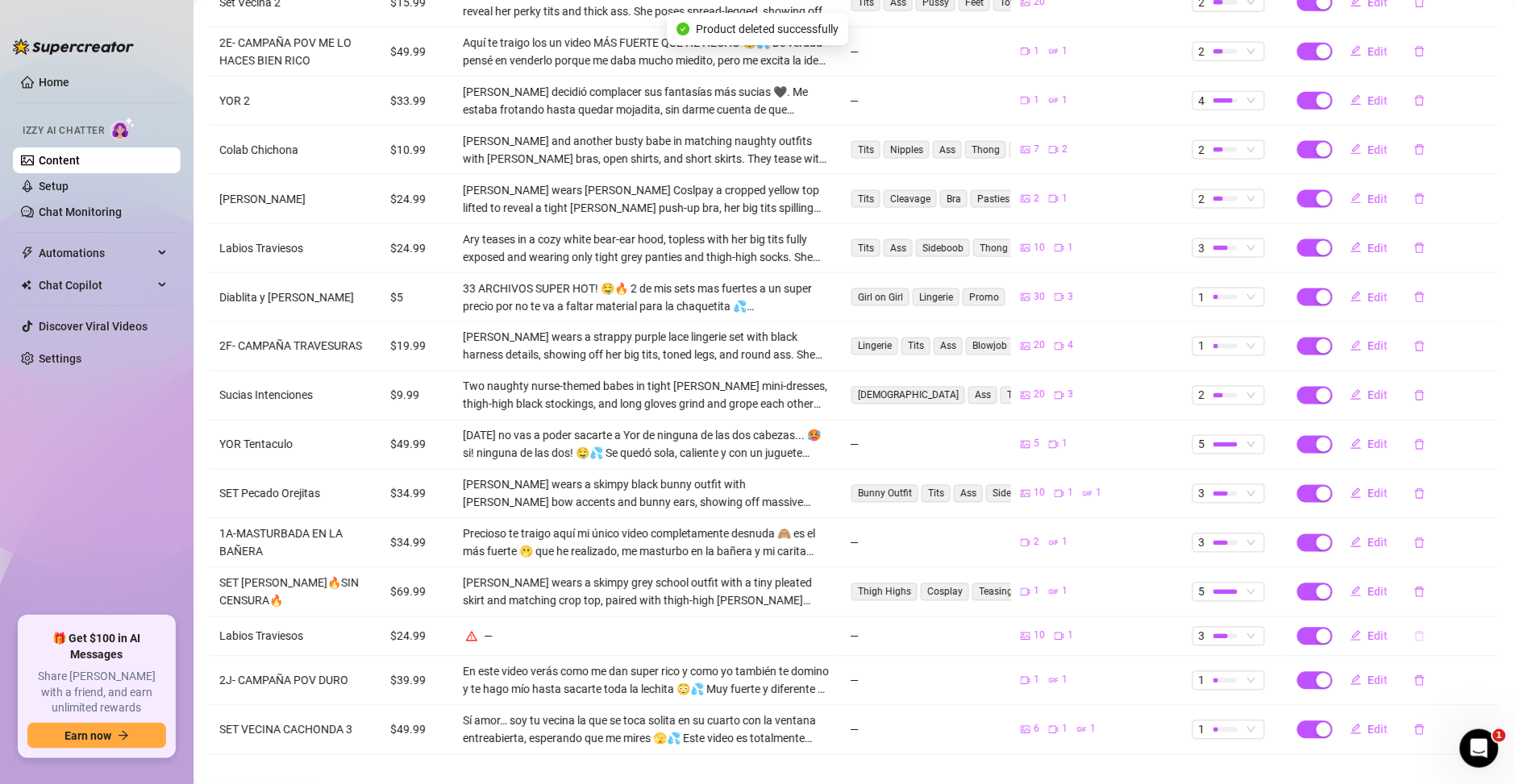
click at [1415, 631] on icon "delete" at bounding box center [1419, 636] width 10 height 10
click at [1487, 579] on span "Yes" at bounding box center [1489, 575] width 19 height 13
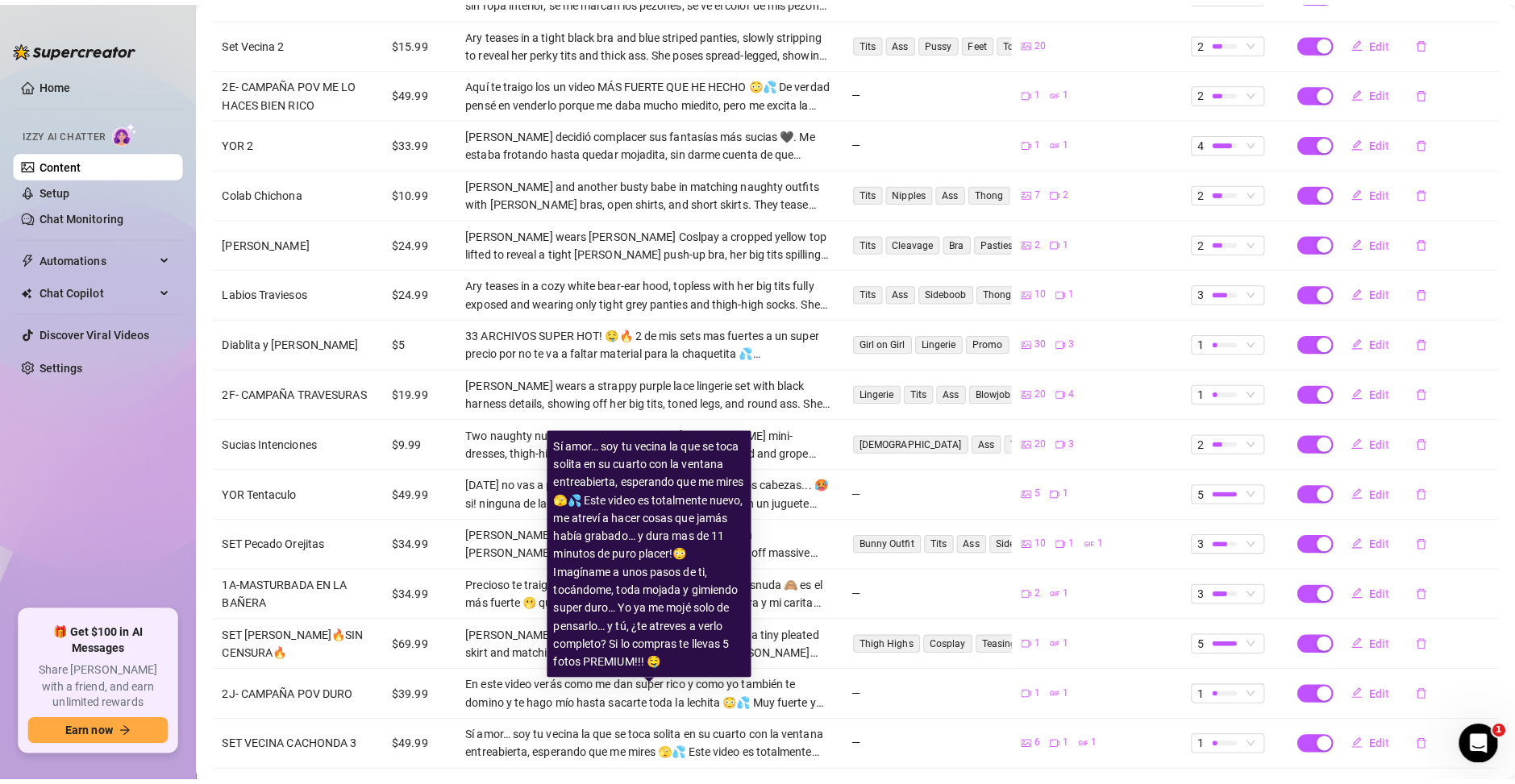
scroll to position [0, 0]
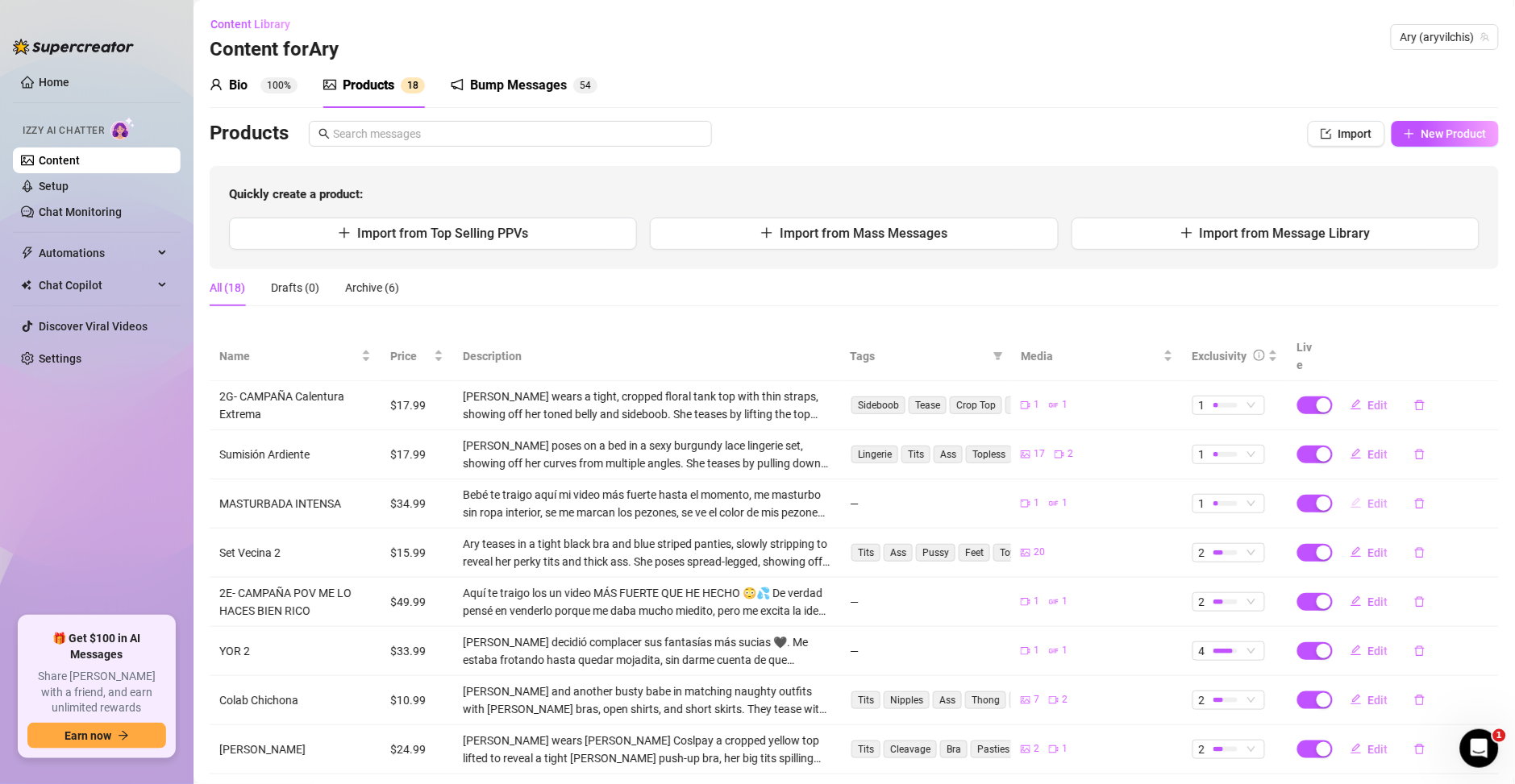
click at [1351, 491] on button "Edit" at bounding box center [1370, 504] width 64 height 26
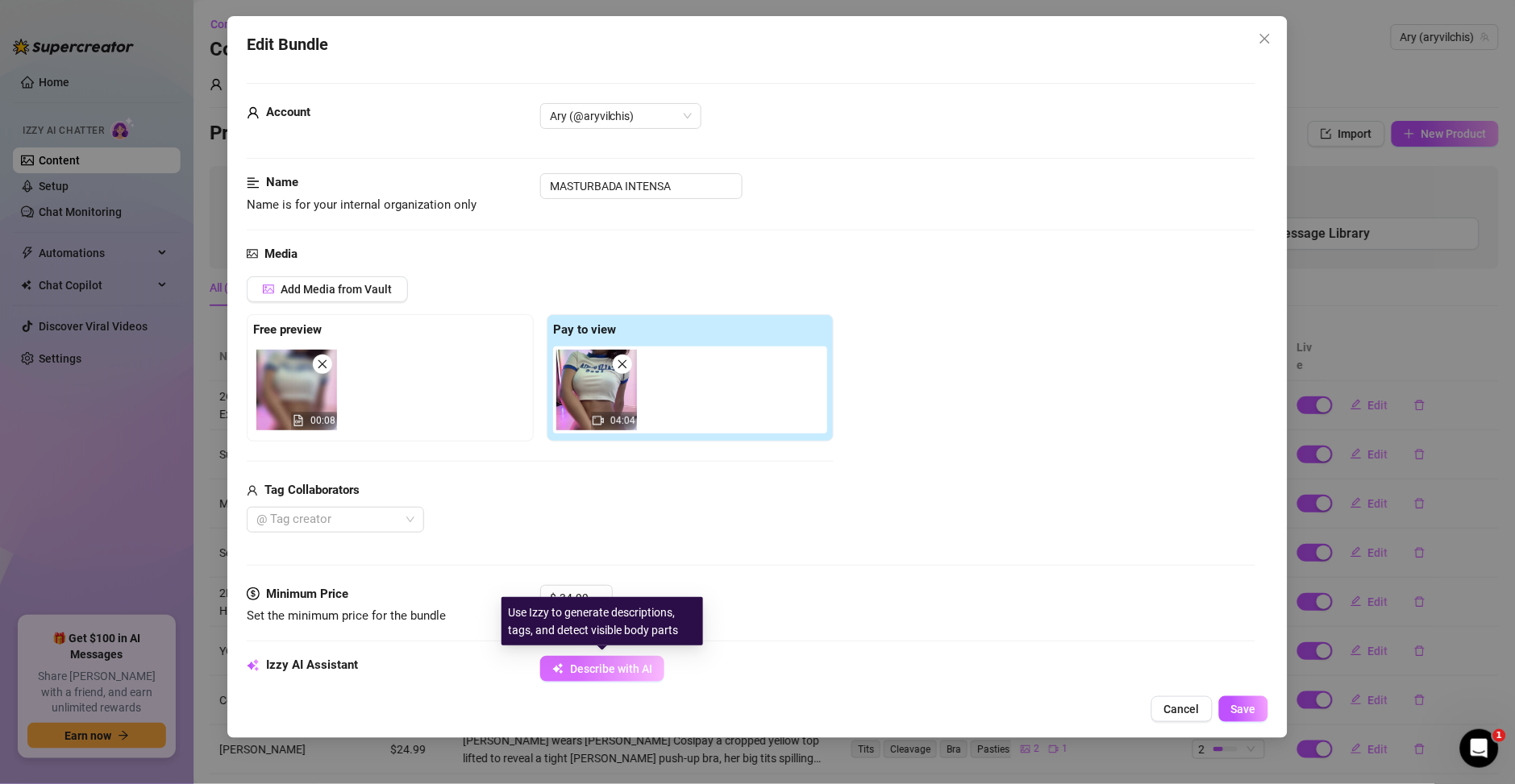
click at [632, 674] on span "Describe with AI" at bounding box center [610, 668] width 82 height 13
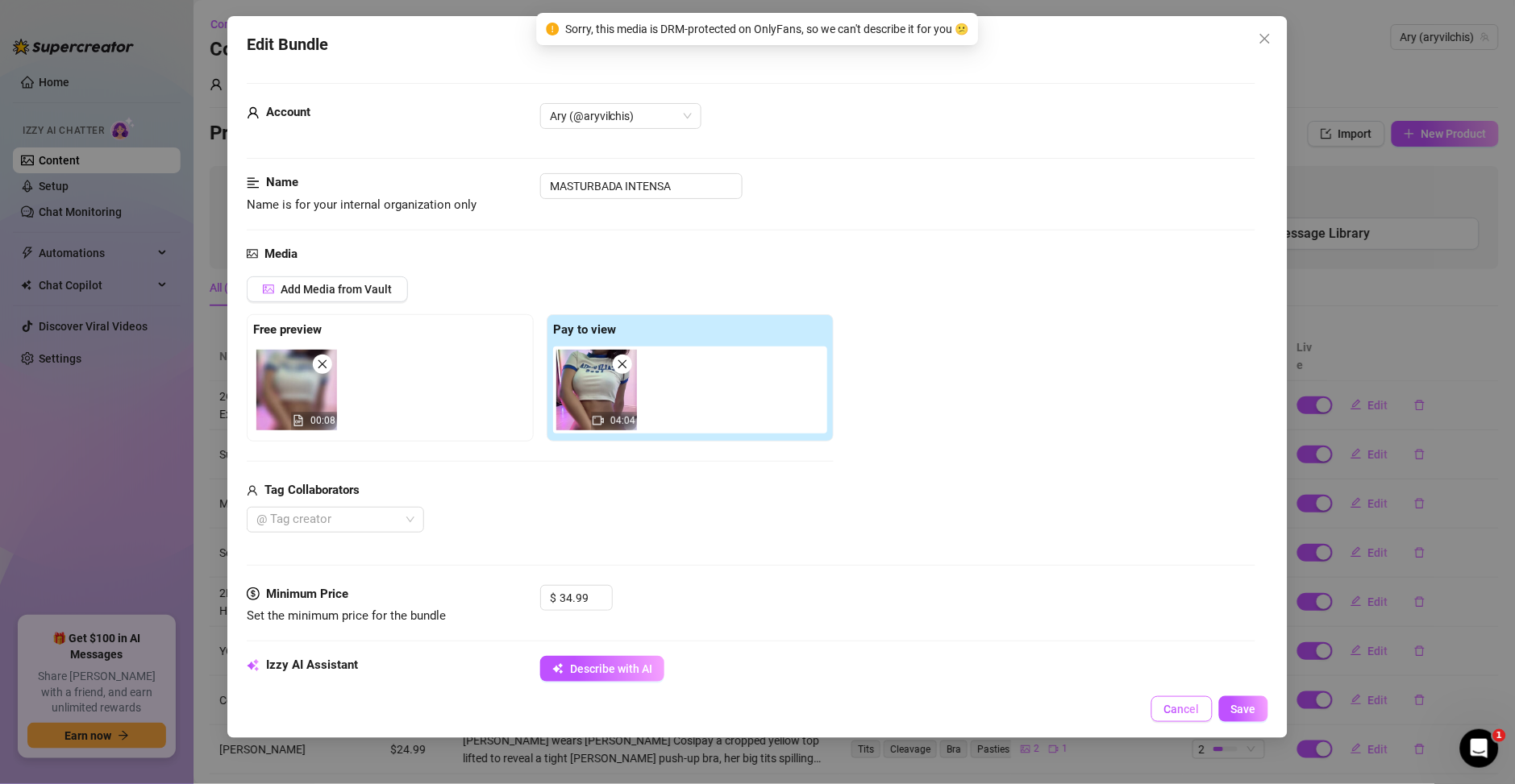
click at [1184, 715] on span "Cancel" at bounding box center [1182, 709] width 35 height 13
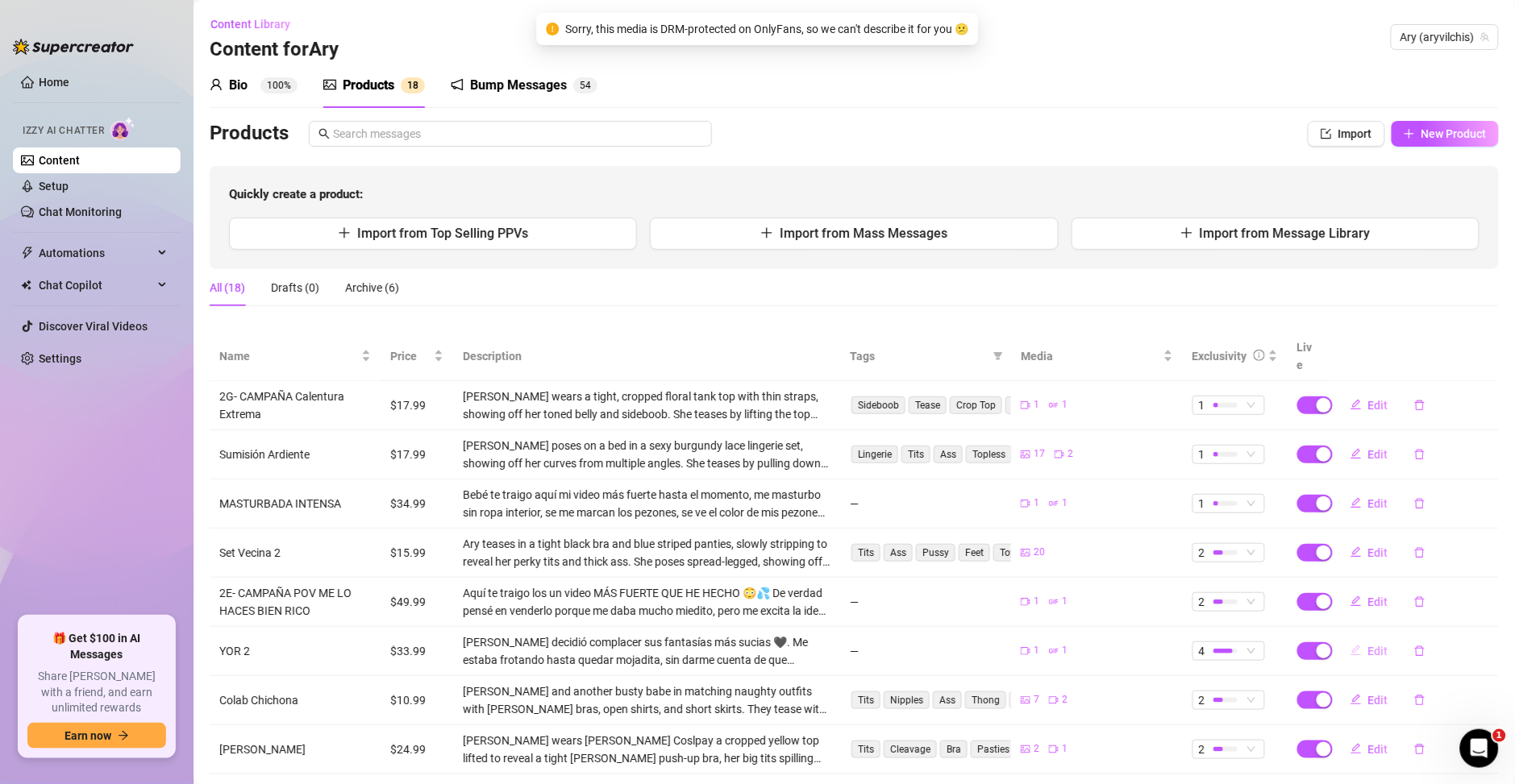
click at [1368, 645] on span "Edit" at bounding box center [1377, 651] width 20 height 13
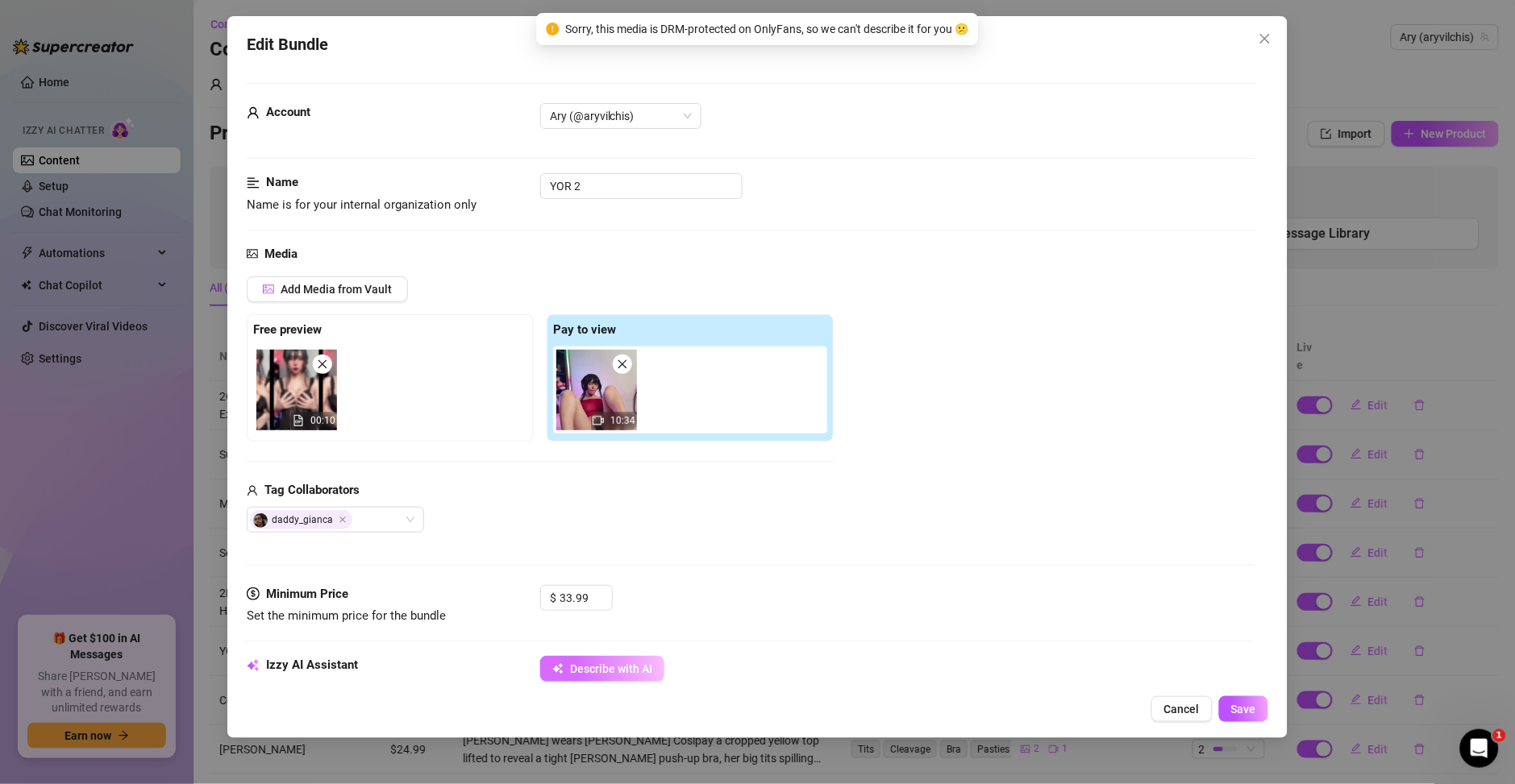
click at [616, 667] on span "Describe with AI" at bounding box center [610, 668] width 82 height 13
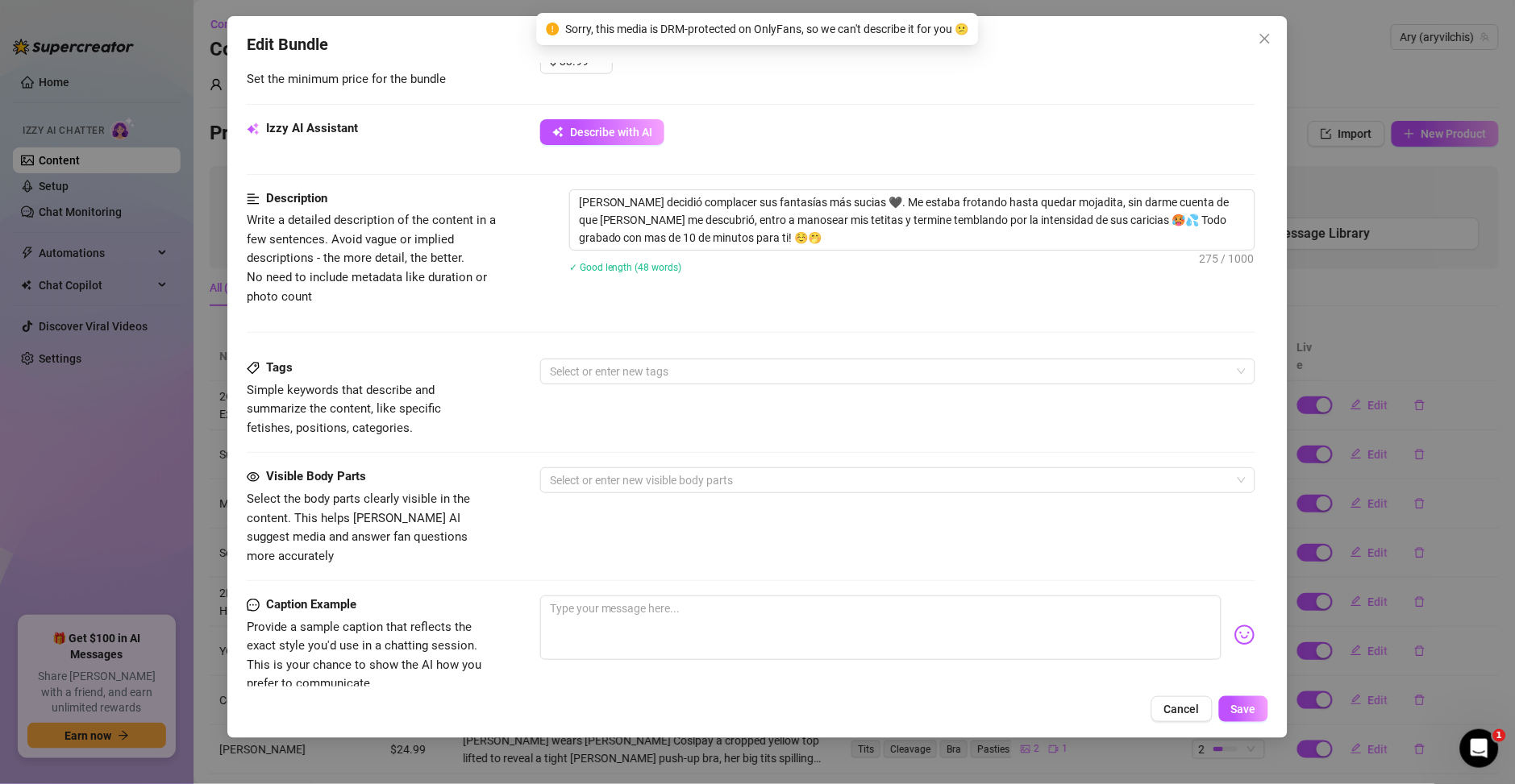
scroll to position [232, 0]
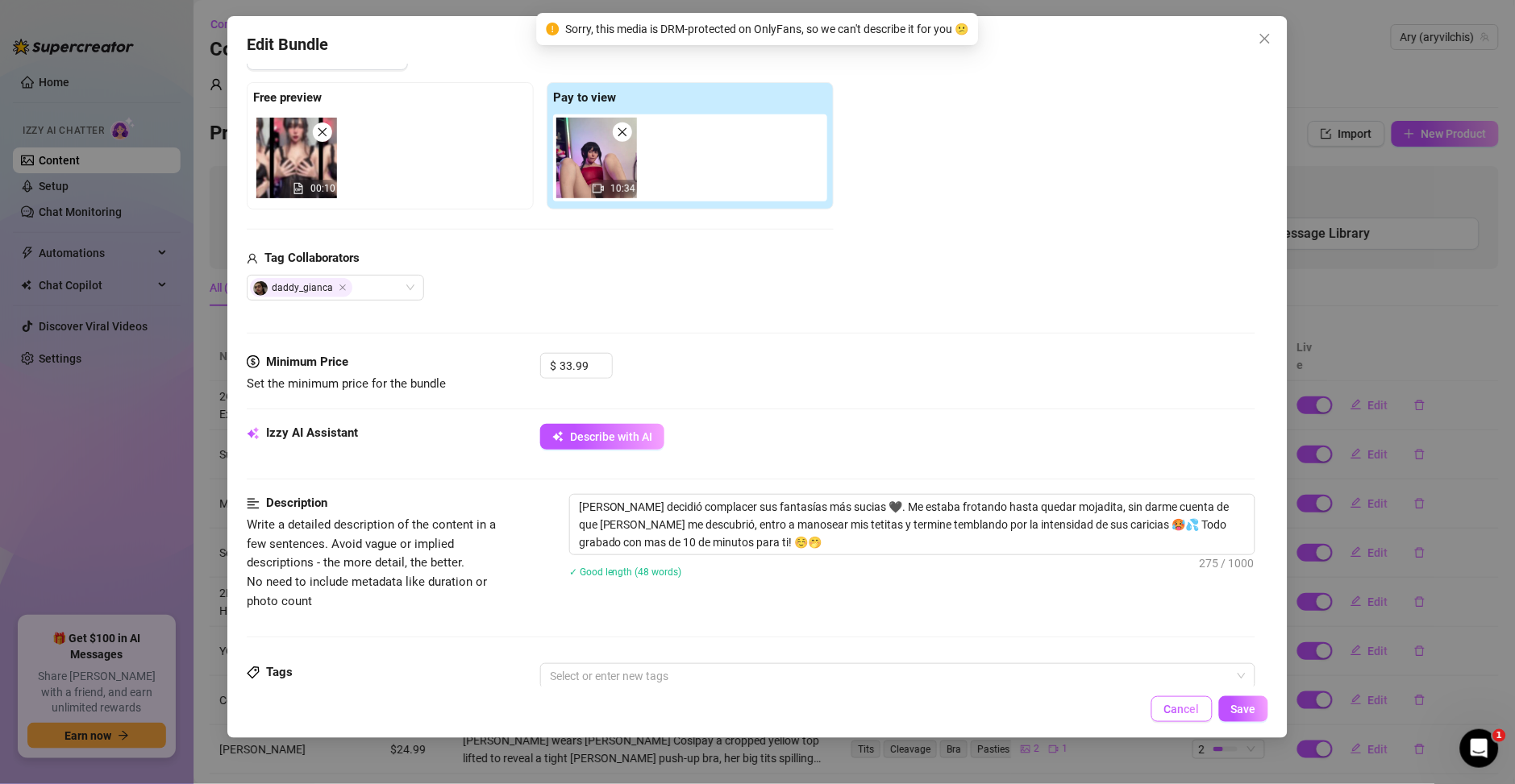
click at [1195, 709] on span "Cancel" at bounding box center [1182, 709] width 35 height 13
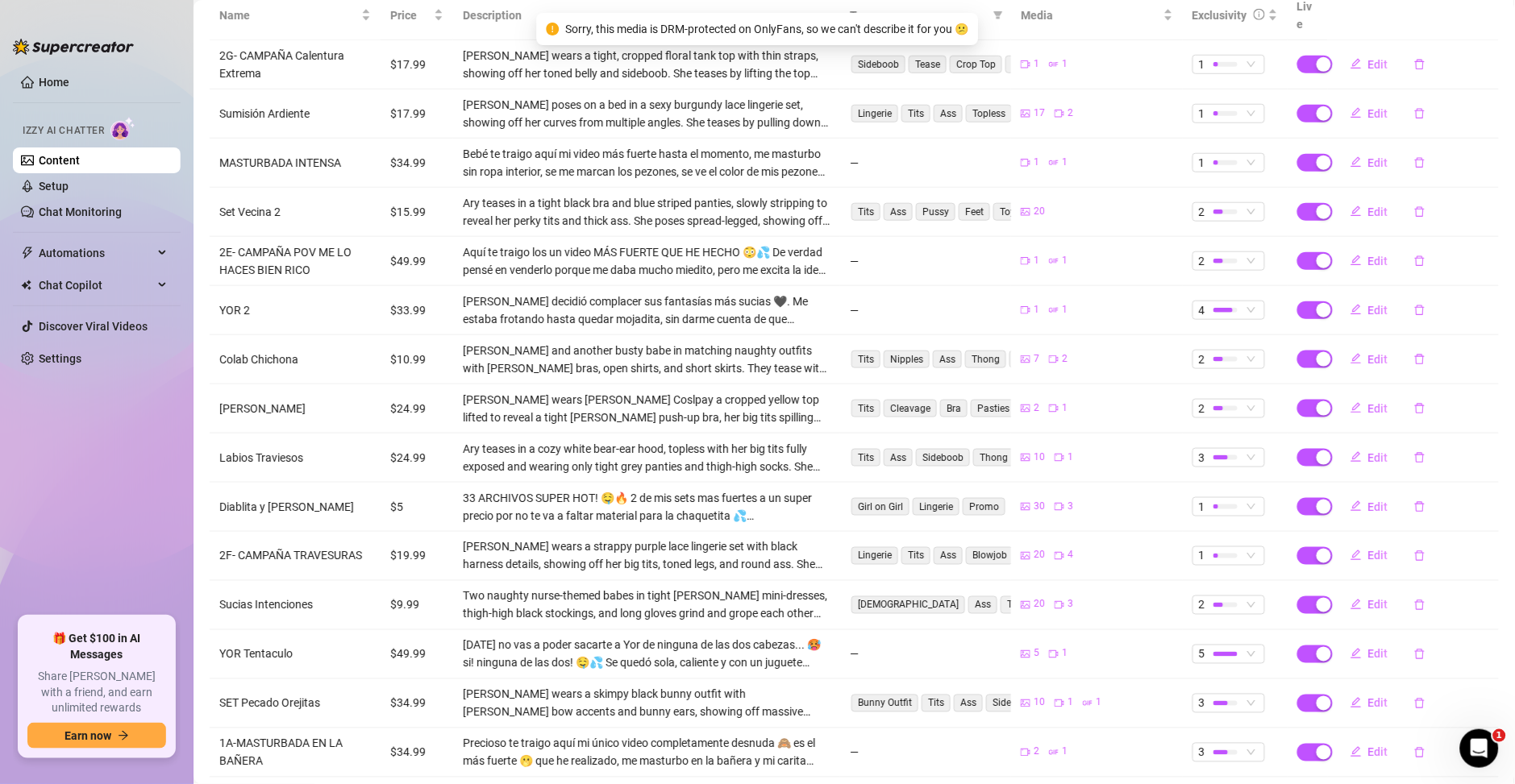
scroll to position [348, 0]
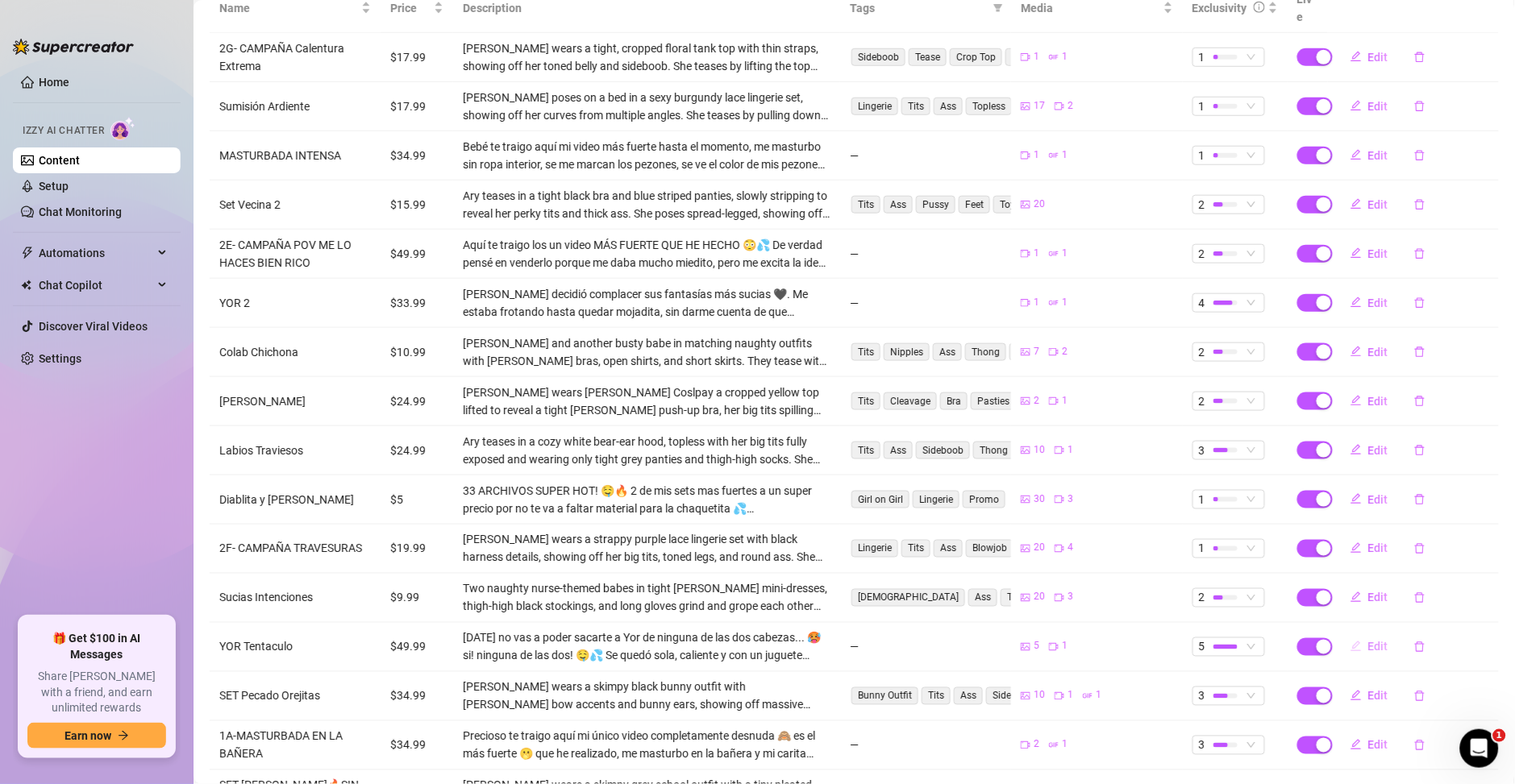
click at [1368, 640] on span "Edit" at bounding box center [1377, 646] width 20 height 13
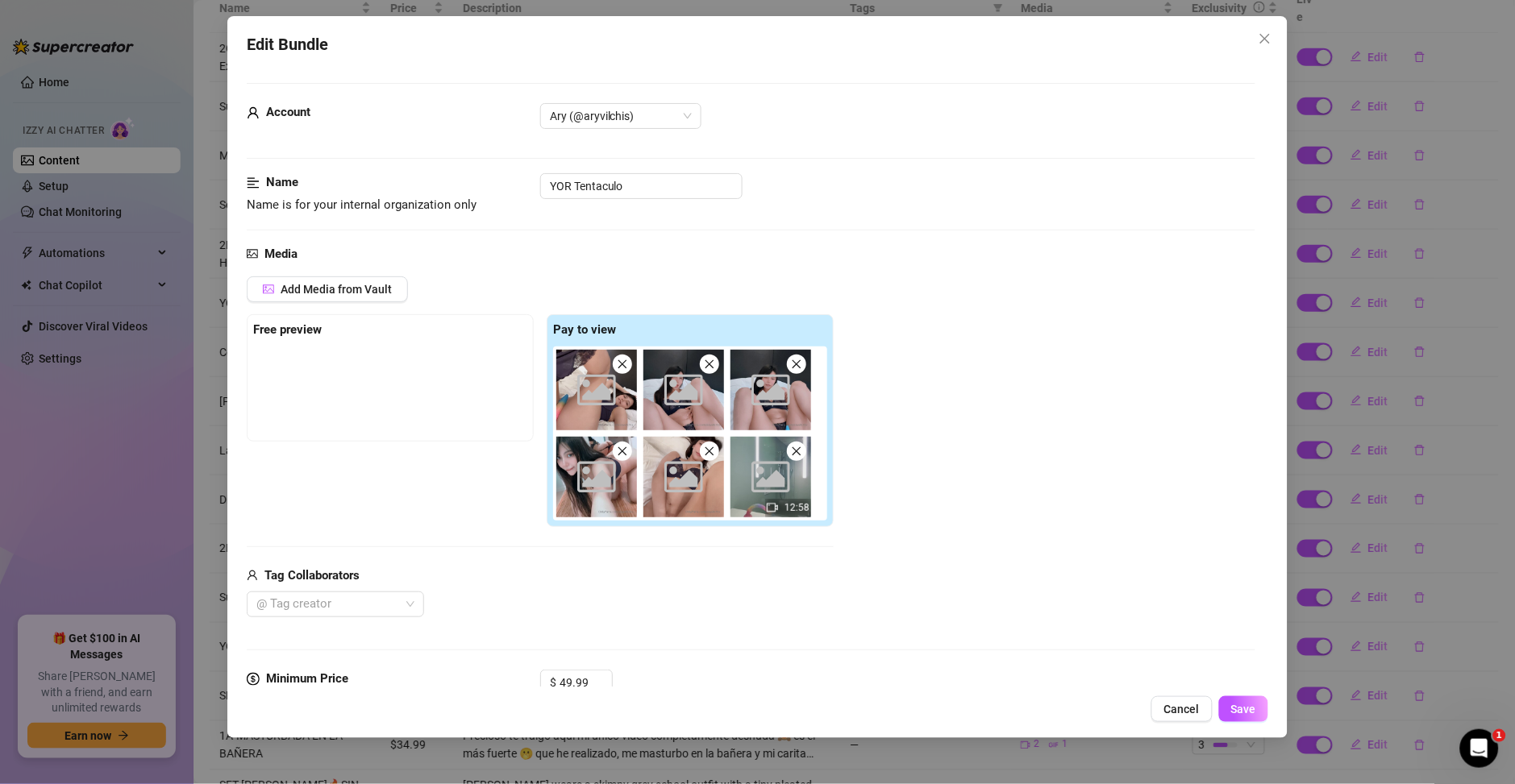
scroll to position [580, 0]
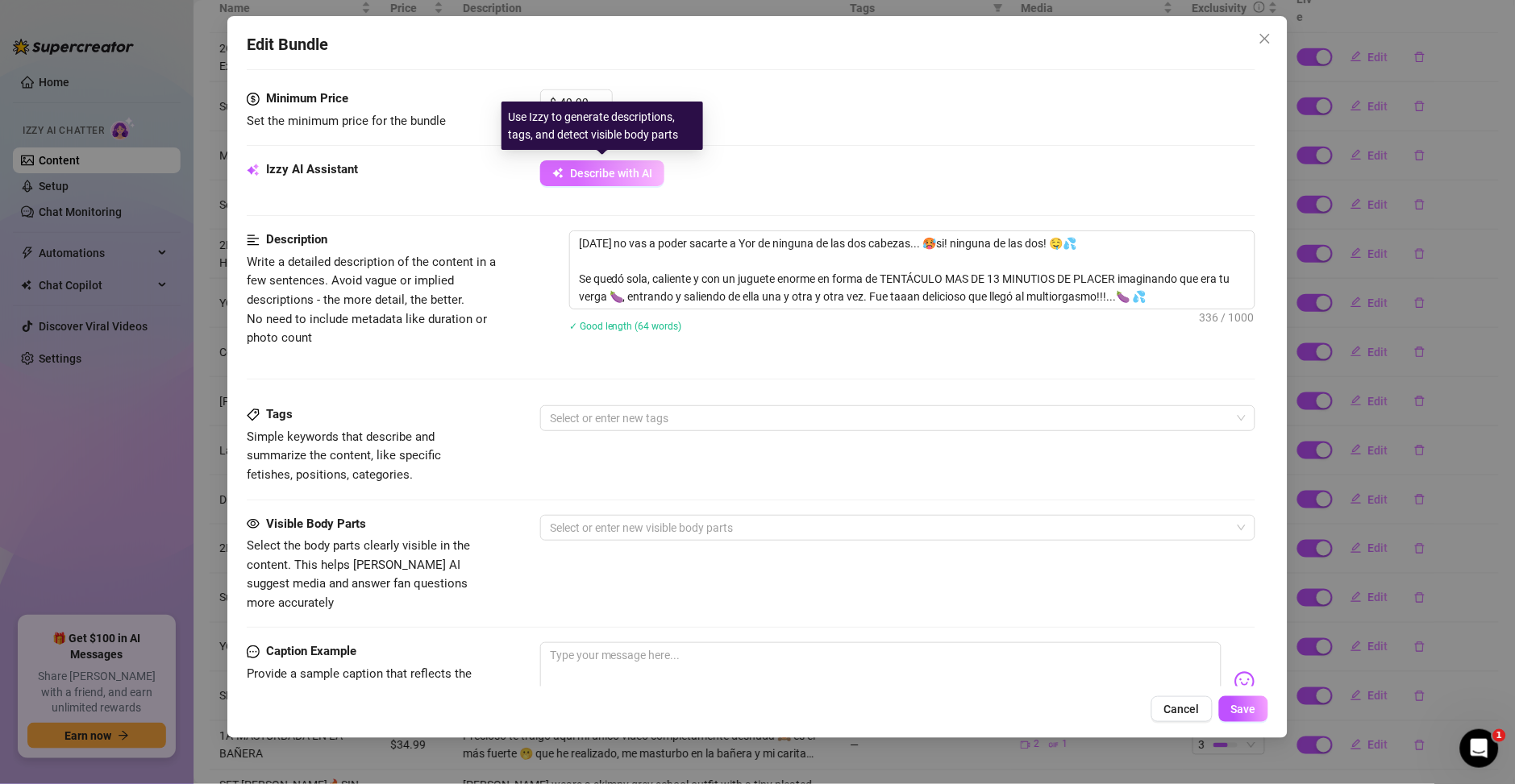
click at [599, 176] on span "Describe with AI" at bounding box center [610, 173] width 82 height 13
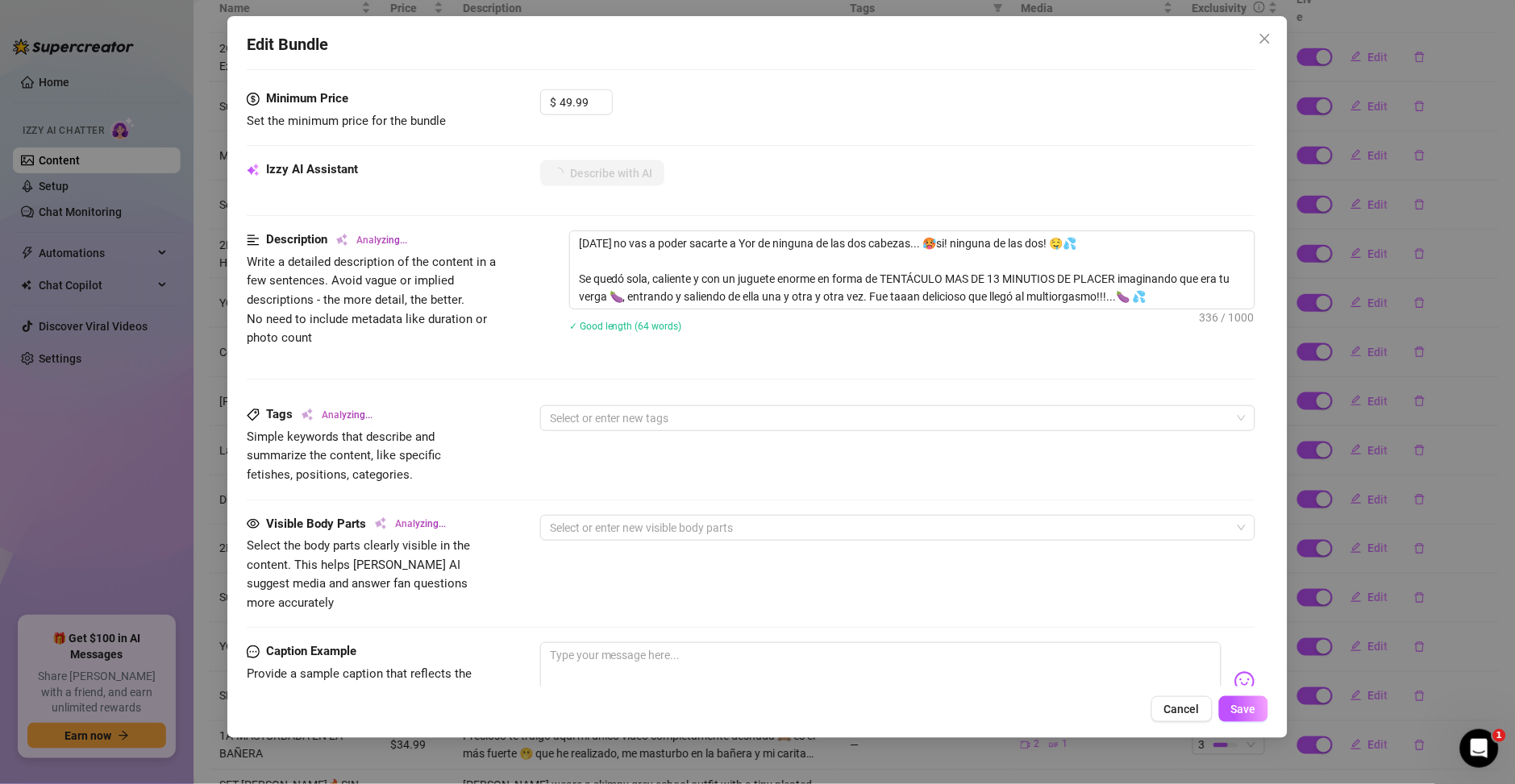
scroll to position [232, 0]
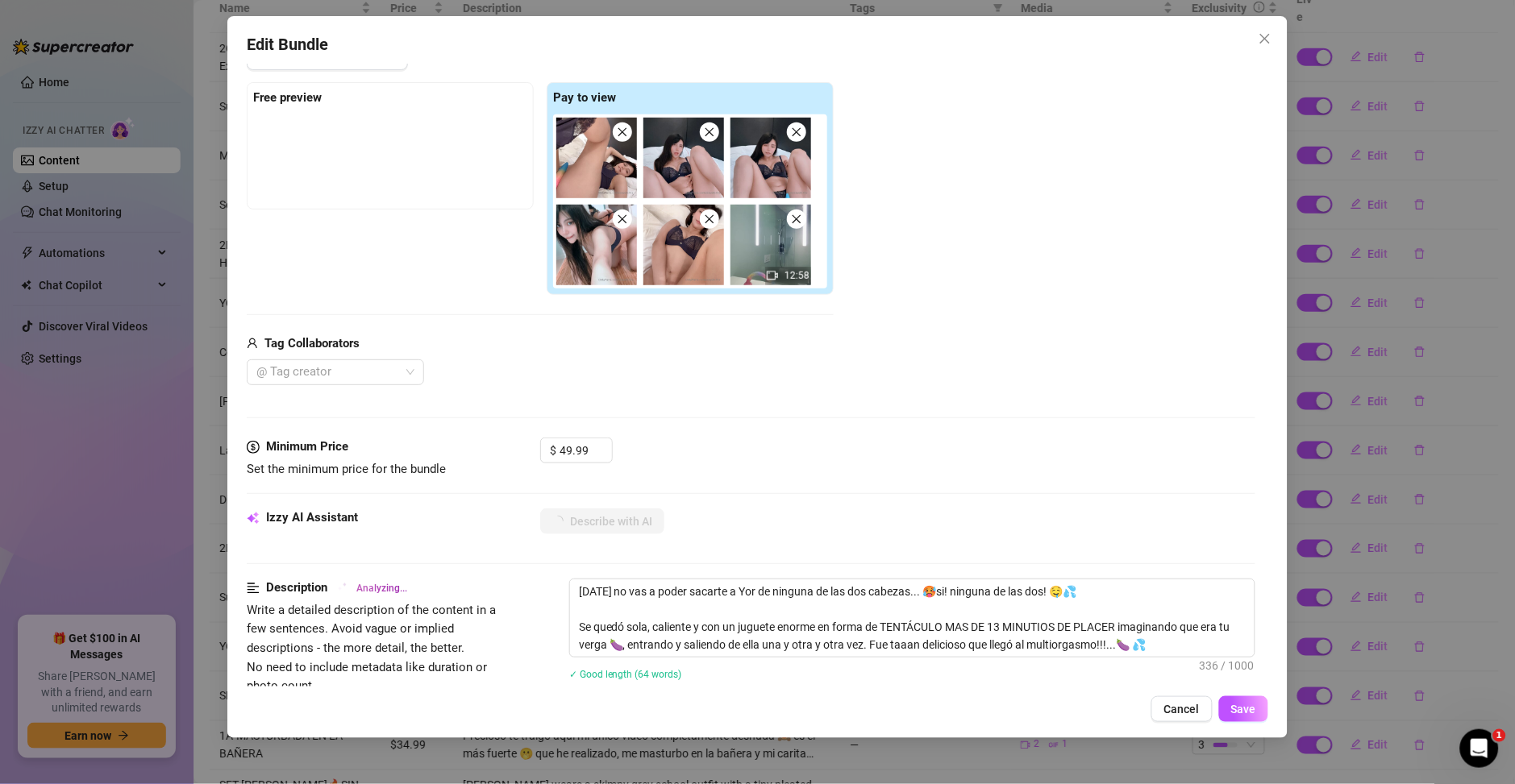
type textarea "Ary"
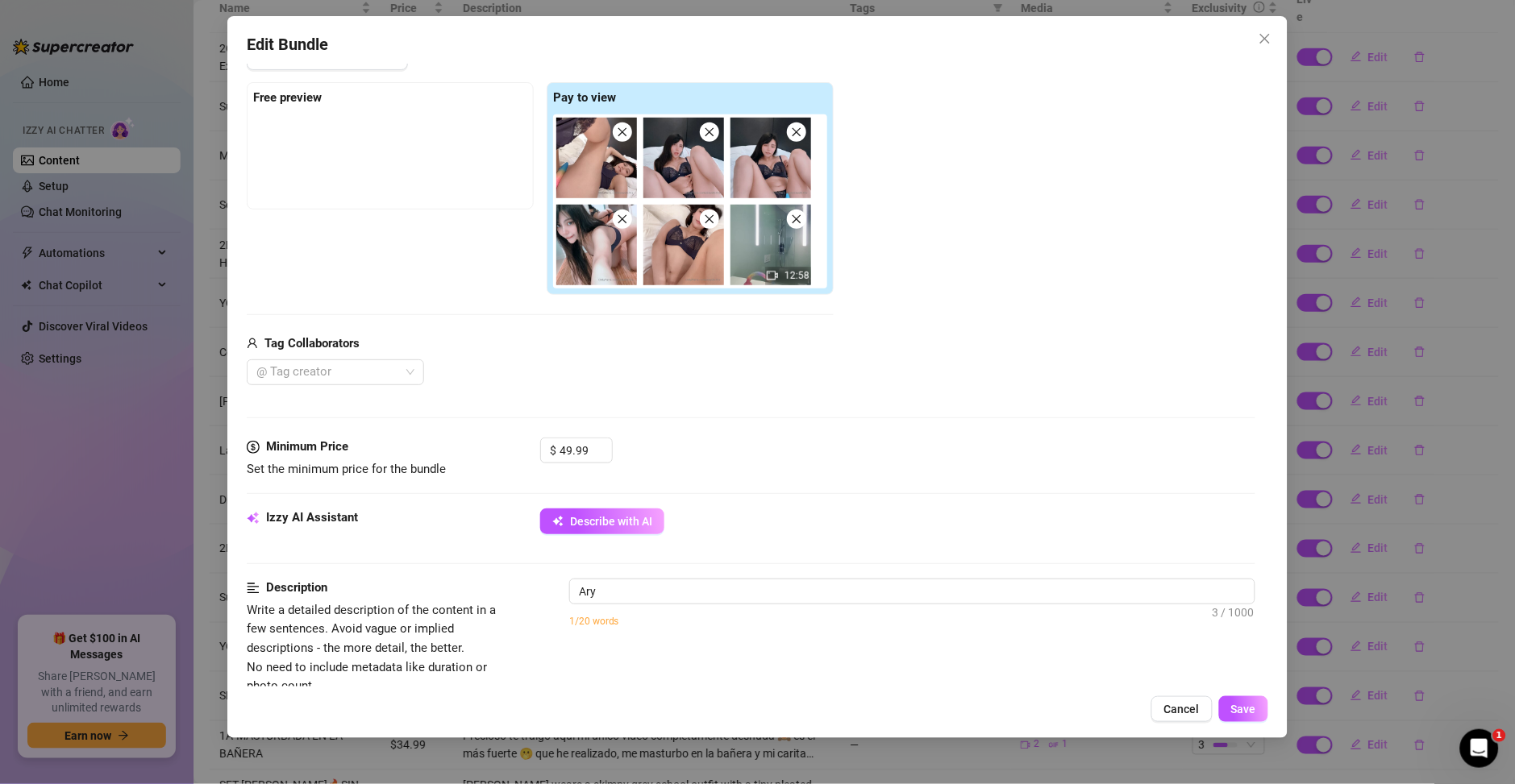
type textarea "Ary wears"
type textarea "Ary wears a"
type textarea "Ary wears a sheer"
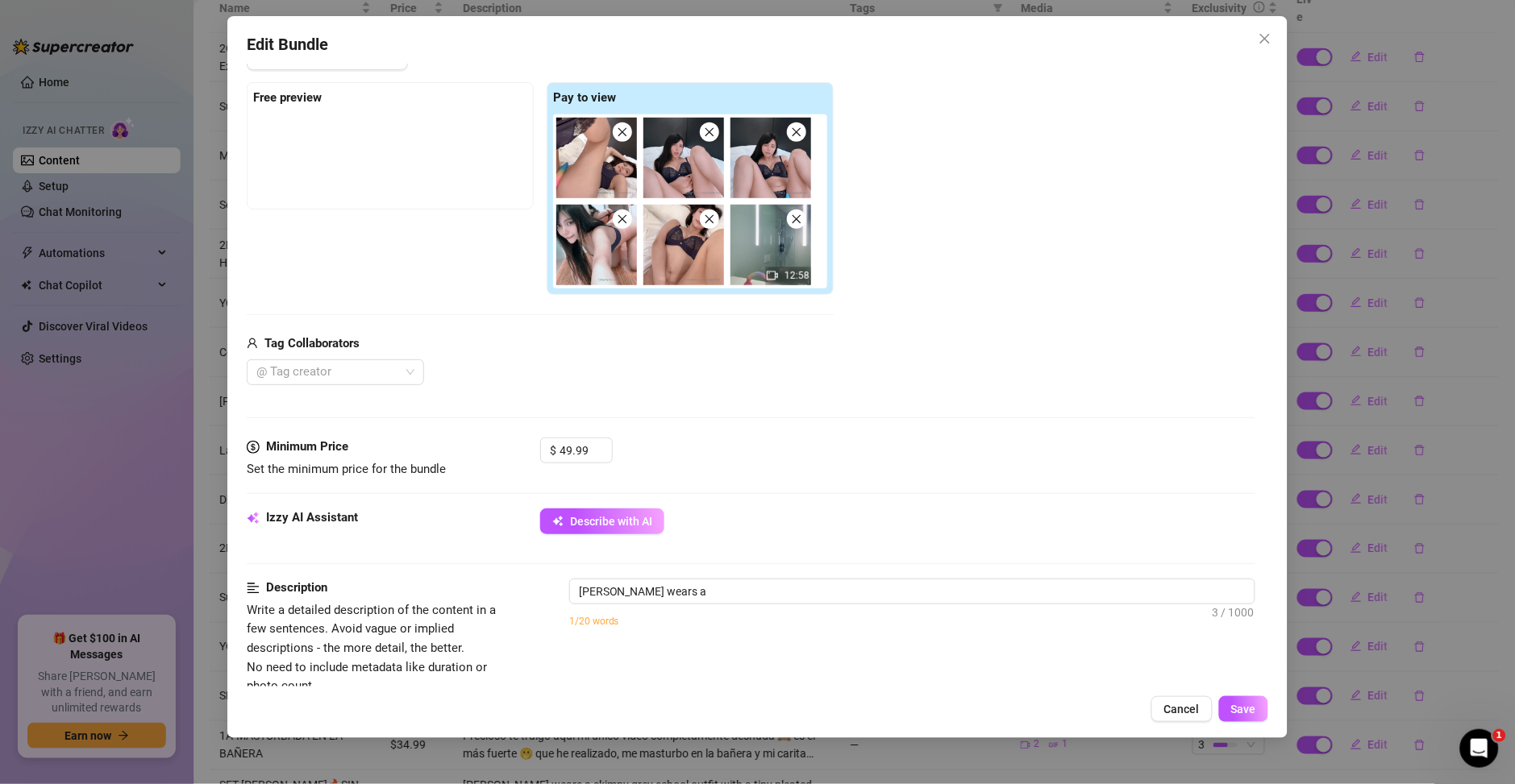
type textarea "Ary wears a sheer"
type textarea "Ary wears a sheer black"
type textarea "Ary wears a sheer black lace"
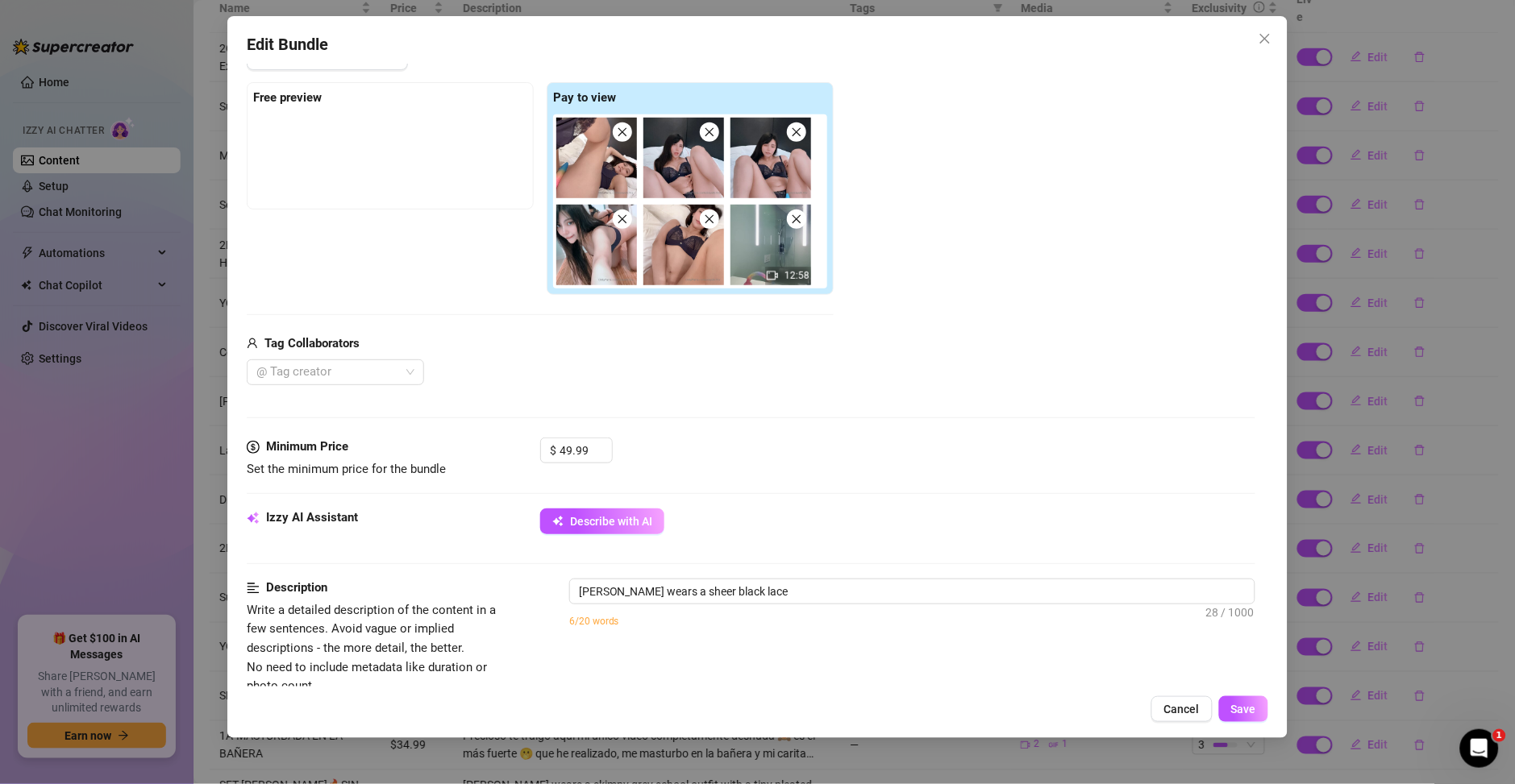
type textarea "Ary wears a sheer black lace bra"
type textarea "Ary wears a sheer black lace bra and"
type textarea "Ary wears a sheer black lace bra and matching"
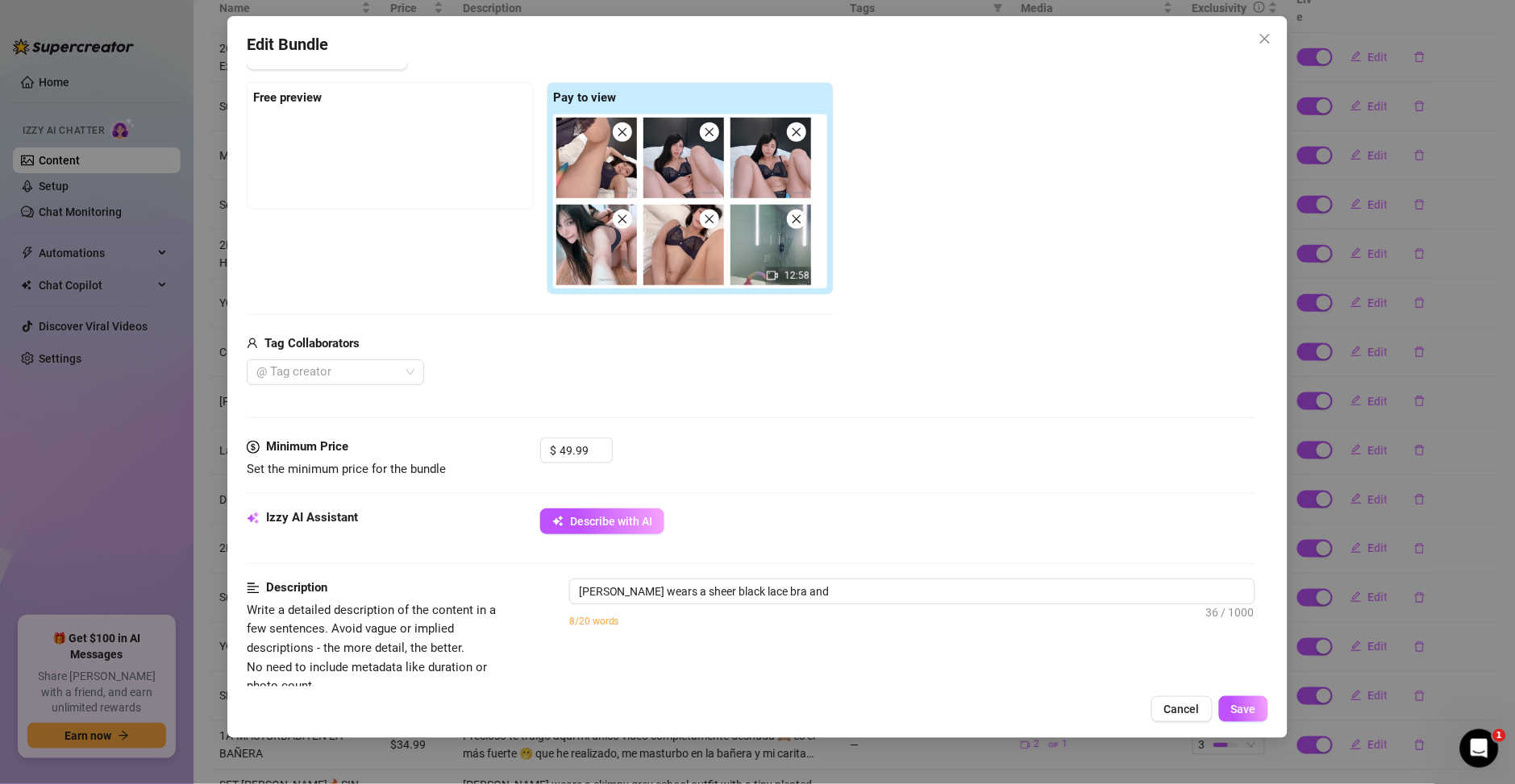
type textarea "Ary wears a sheer black lace bra and matching"
type textarea "Ary wears a sheer black lace bra and matching panties,"
type textarea "Ary wears a sheer black lace bra and matching panties, showing"
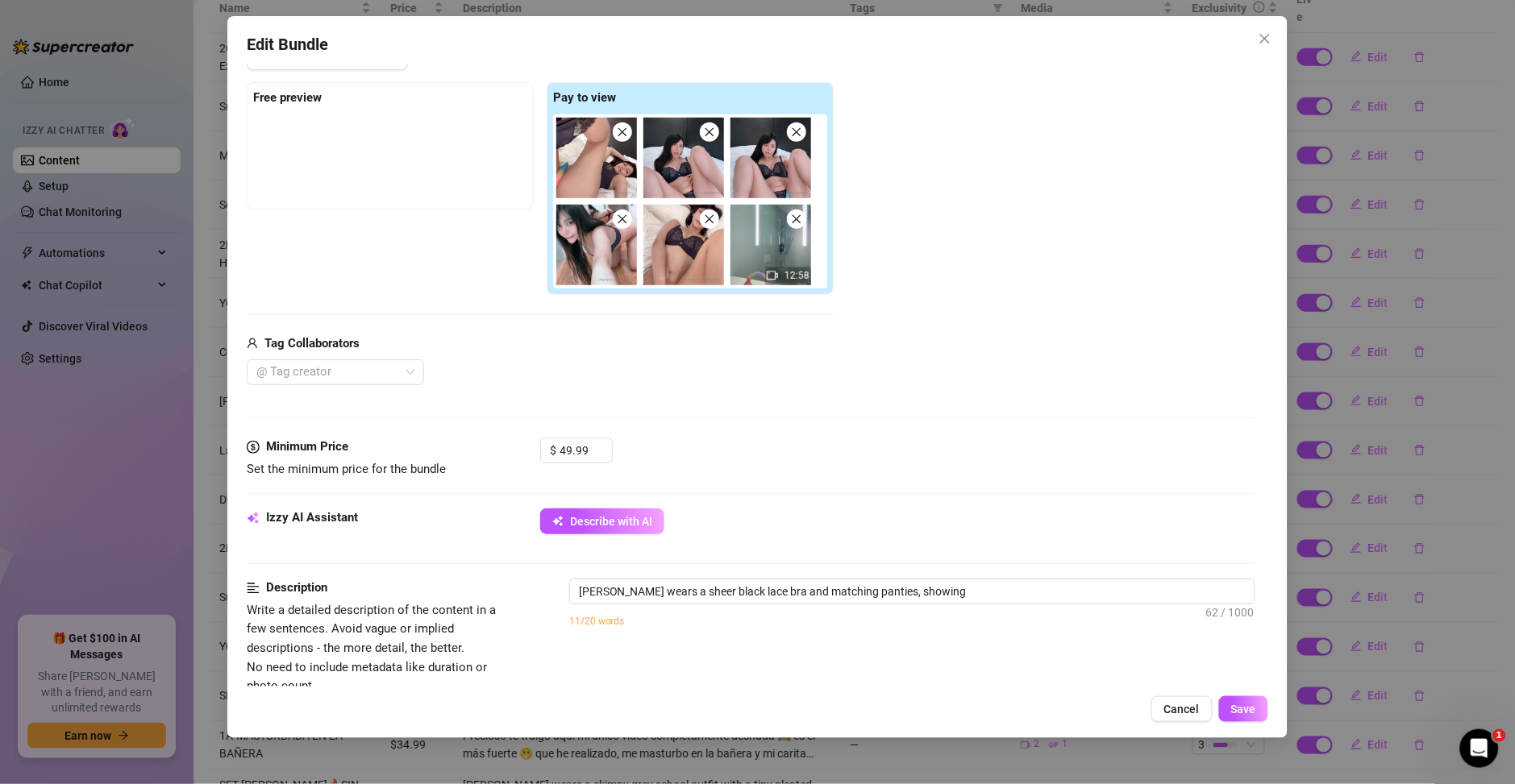
type textarea "Ary wears a sheer black lace bra and matching panties, showing off"
type textarea "Ary wears a sheer black lace bra and matching panties, showing off her"
type textarea "Ary wears a sheer black lace bra and matching panties, showing off her cleavage"
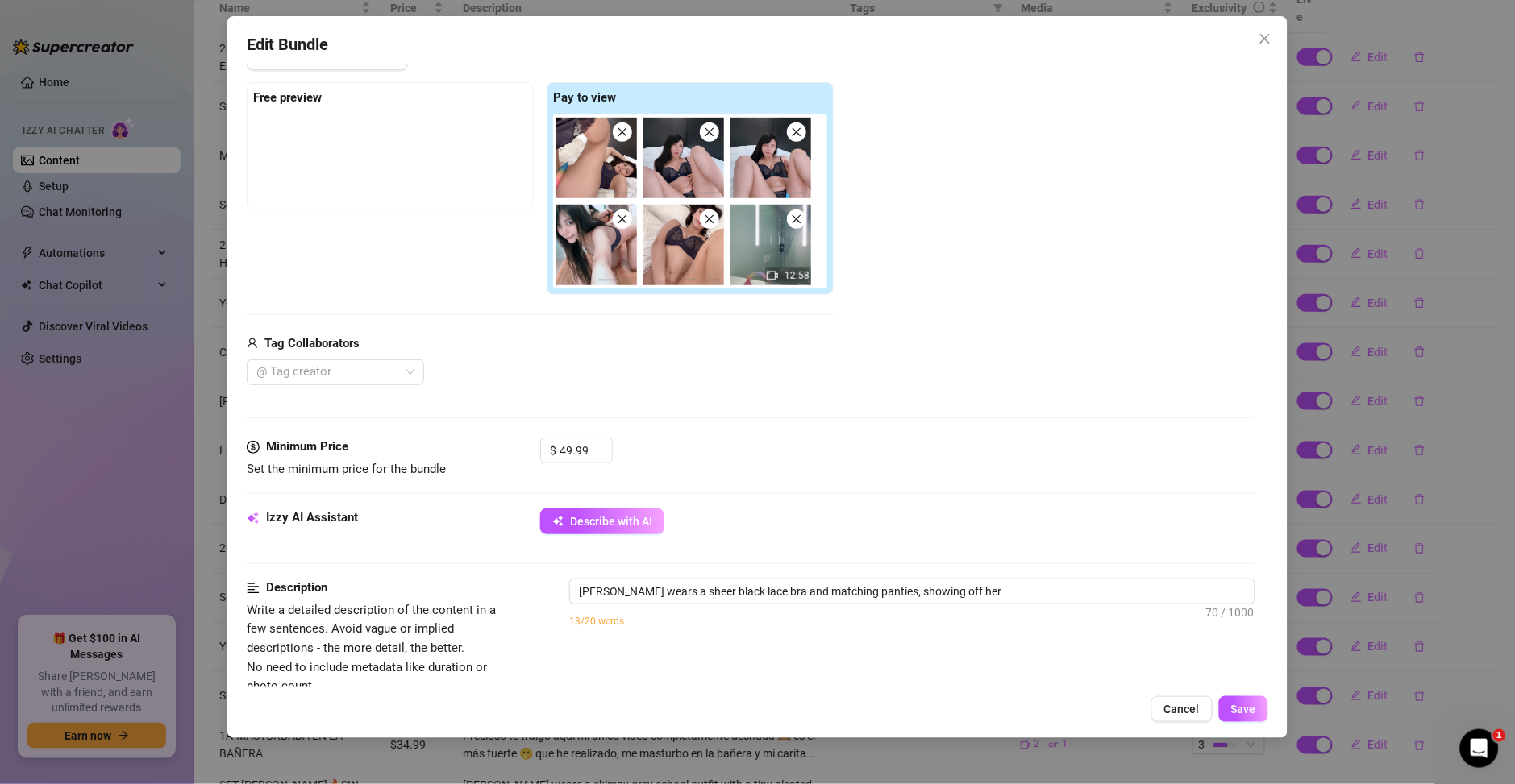
type textarea "Ary wears a sheer black lace bra and matching panties, showing off her cleavage"
type textarea "Ary wears a sheer black lace bra and matching panties, showing off her cleavage…"
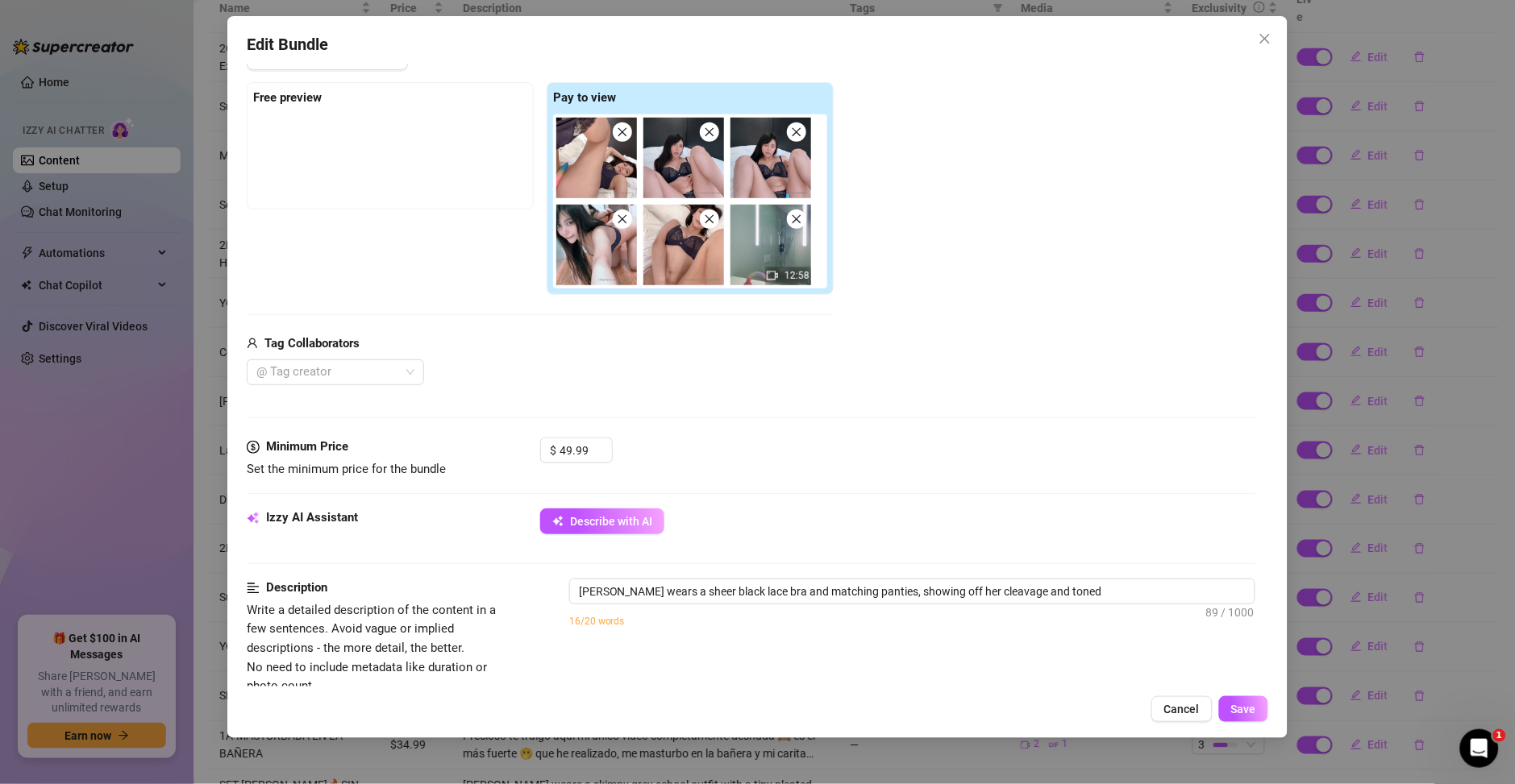
type textarea "Ary wears a sheer black lace bra and matching panties, showing off her cleavage…"
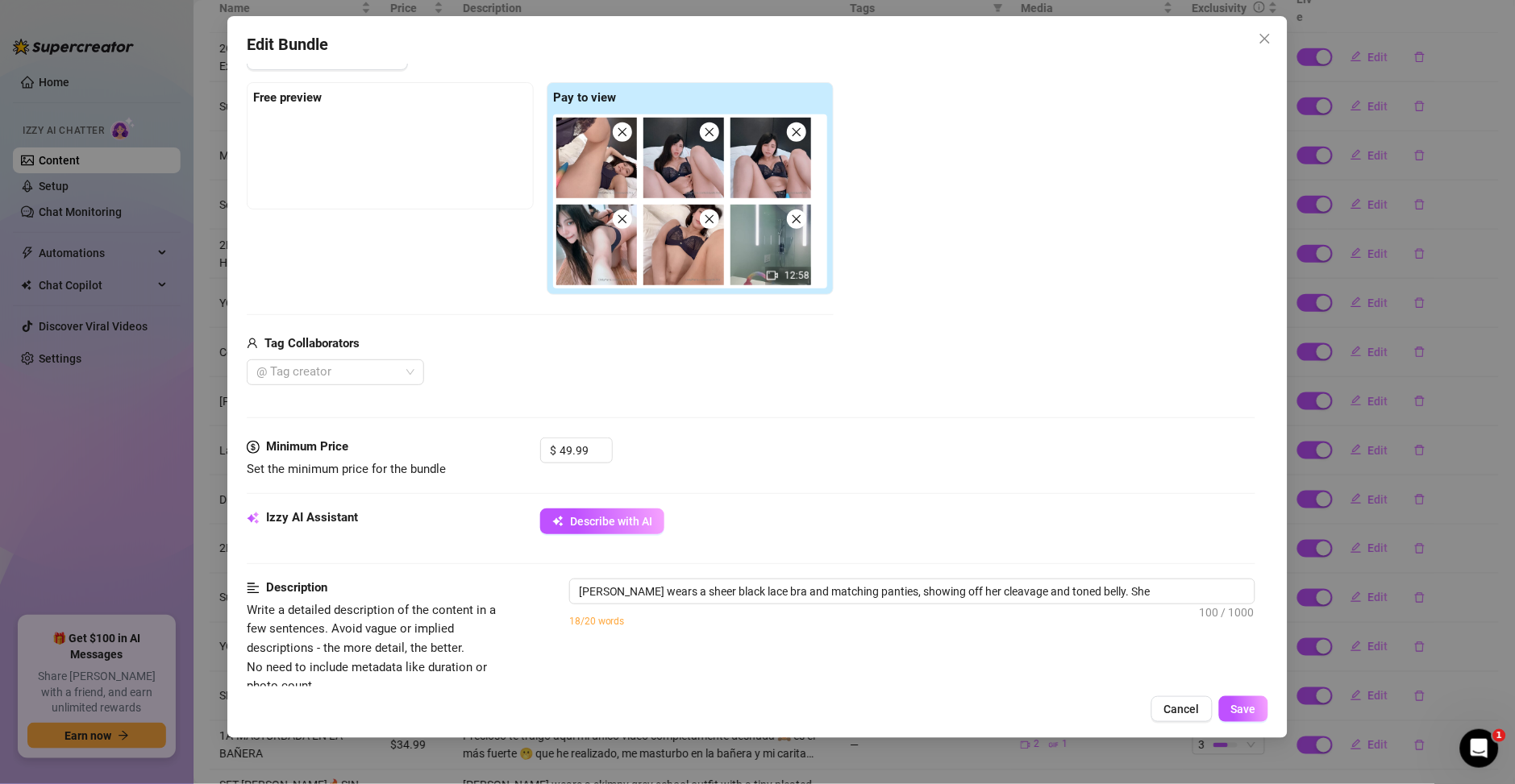
type textarea "Ary wears a sheer black lace bra and matching panties, showing off her cleavage…"
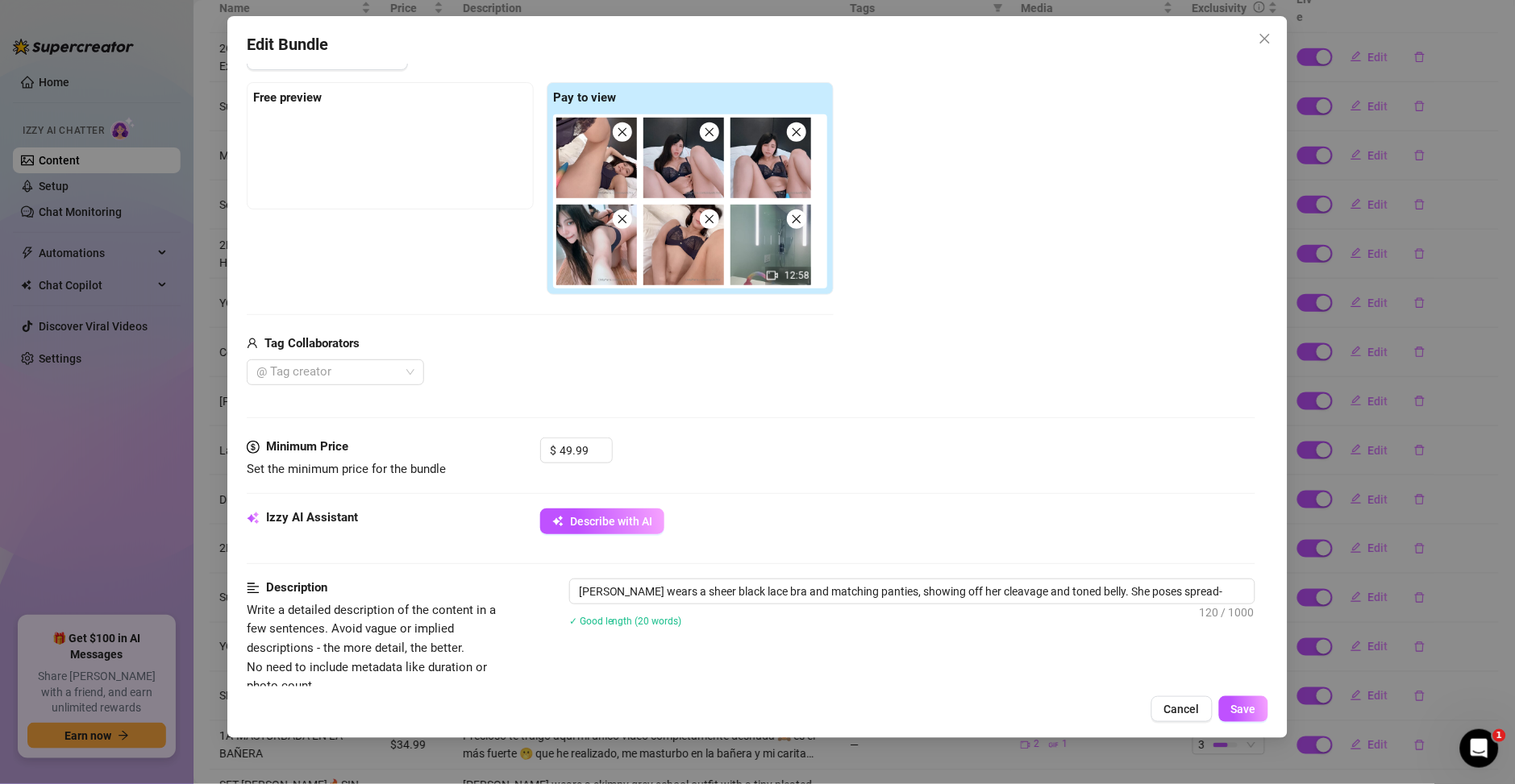
type textarea "Ary wears a sheer black lace bra and matching panties, showing off her cleavage…"
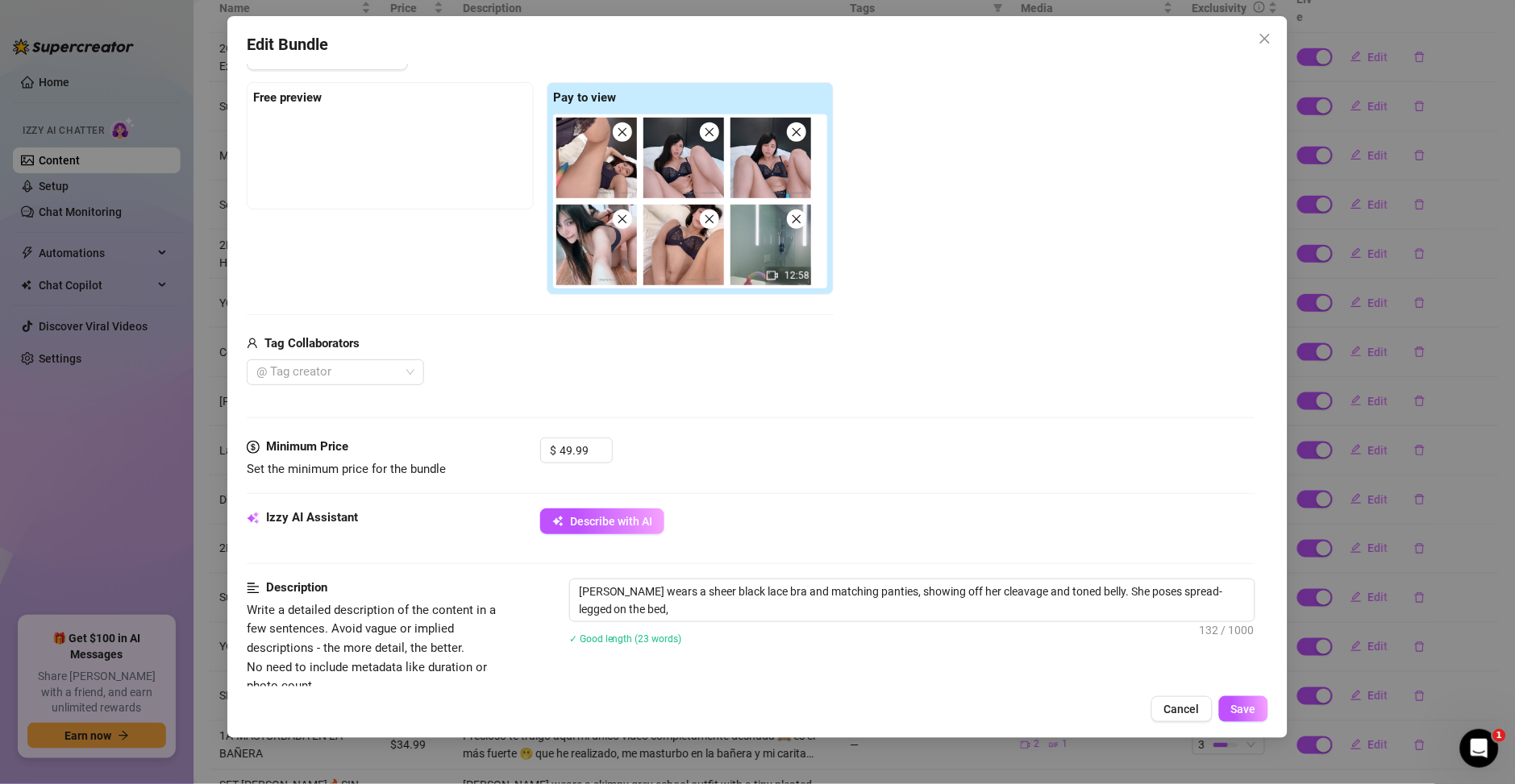
type textarea "Ary wears a sheer black lace bra and matching panties, showing off her cleavage…"
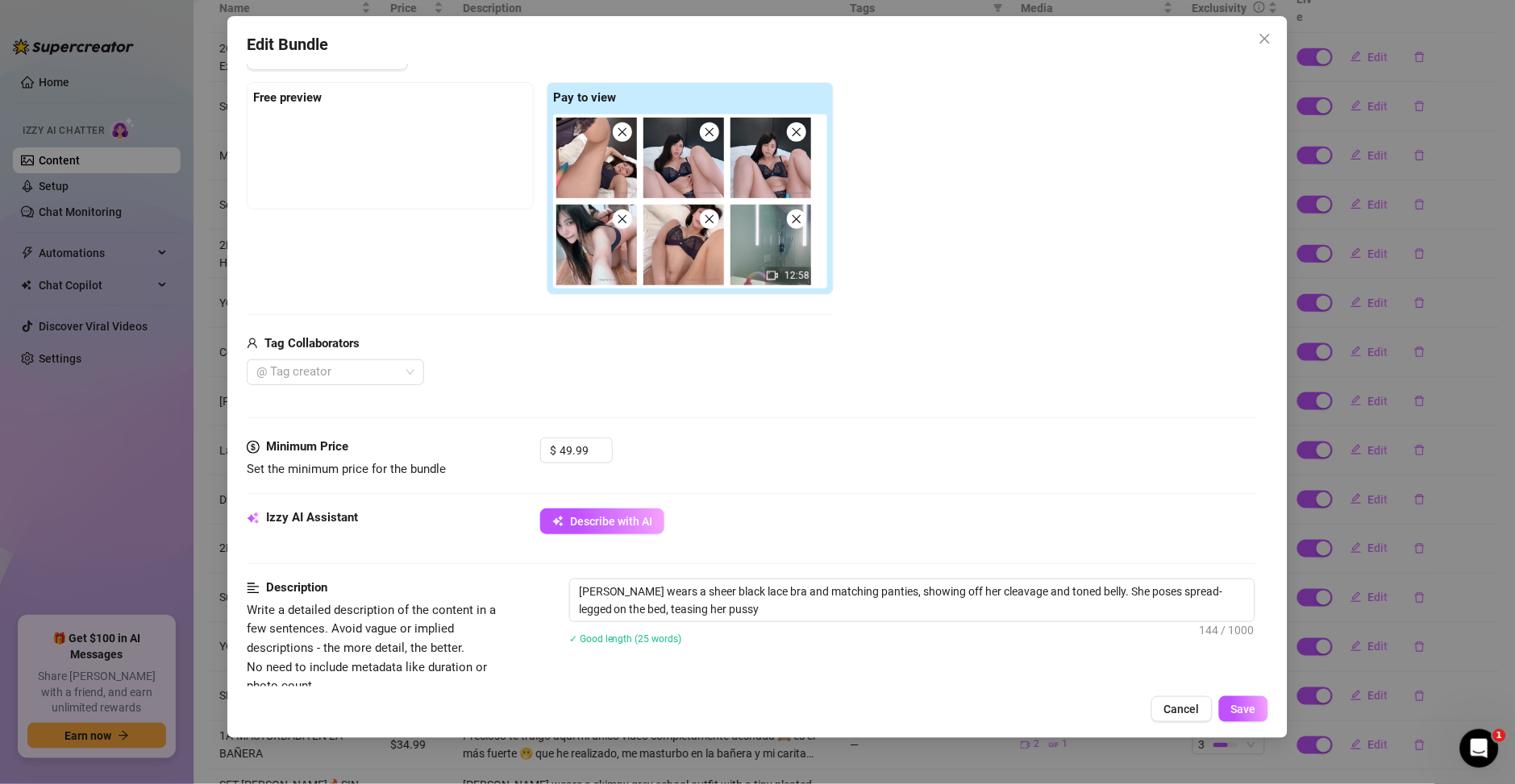
type textarea "Ary wears a sheer black lace bra and matching panties, showing off her cleavage…"
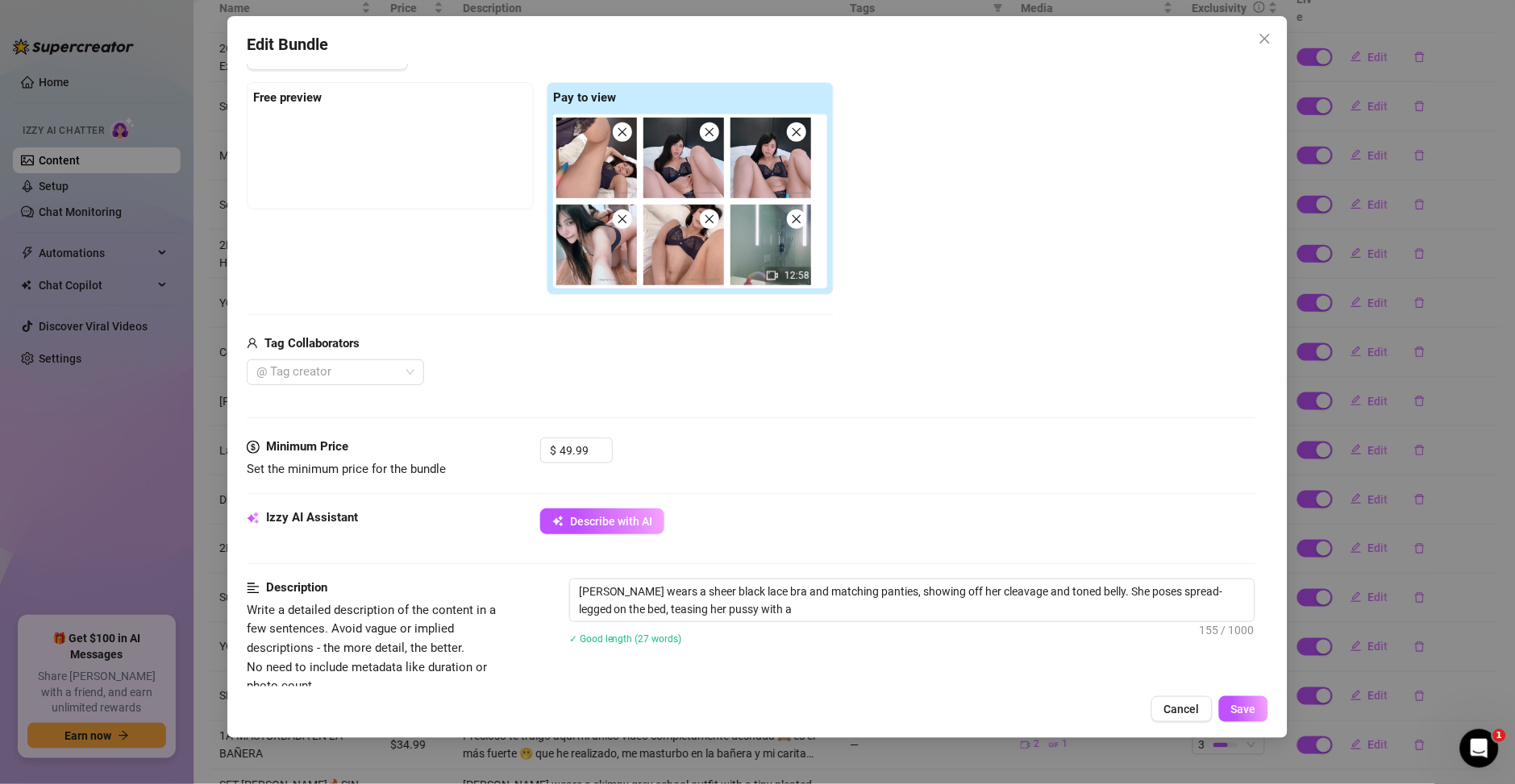
type textarea "Ary wears a sheer black lace bra and matching panties, showing off her cleavage…"
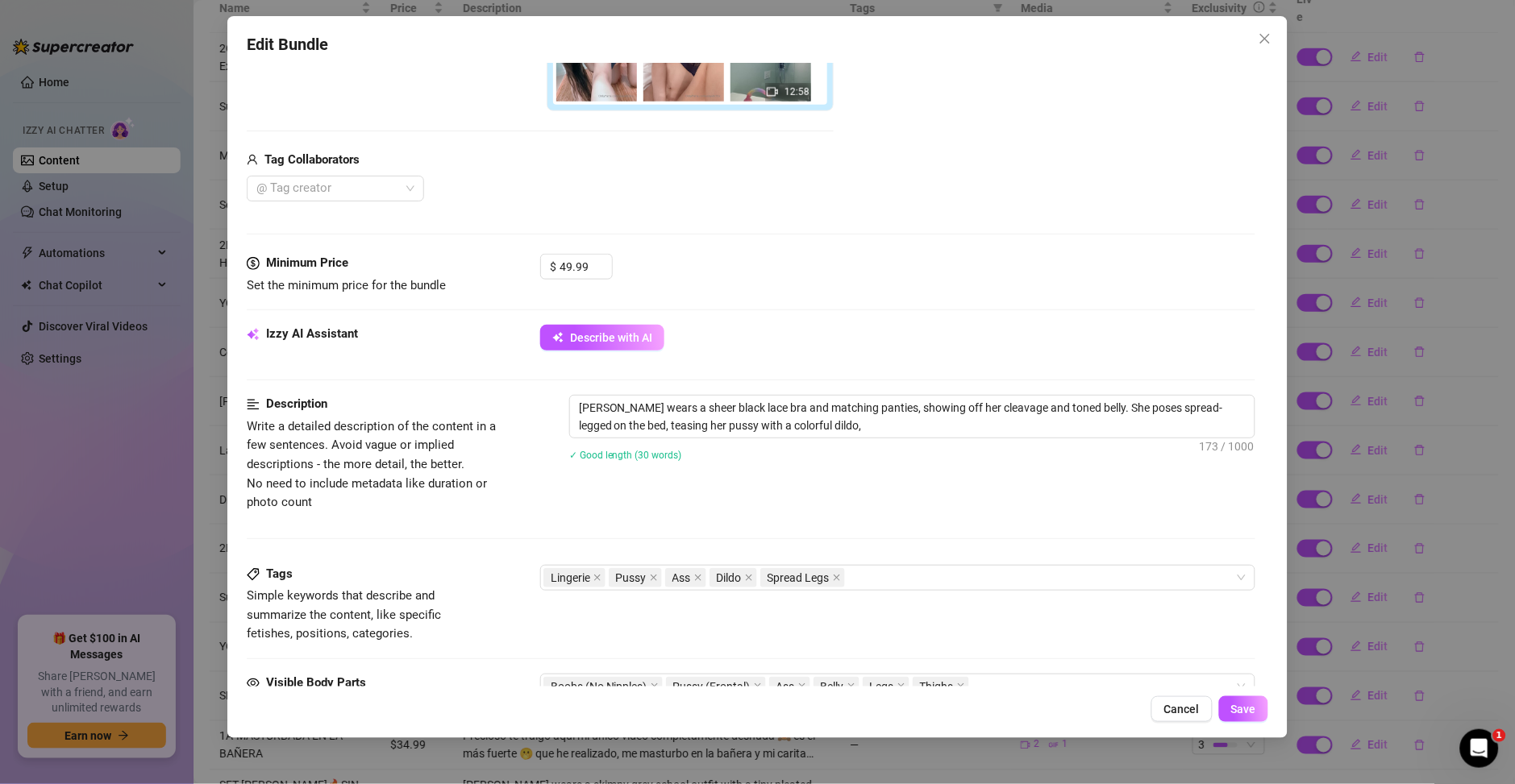
type textarea "Ary wears a sheer black lace bra and matching panties, showing off her cleavage…"
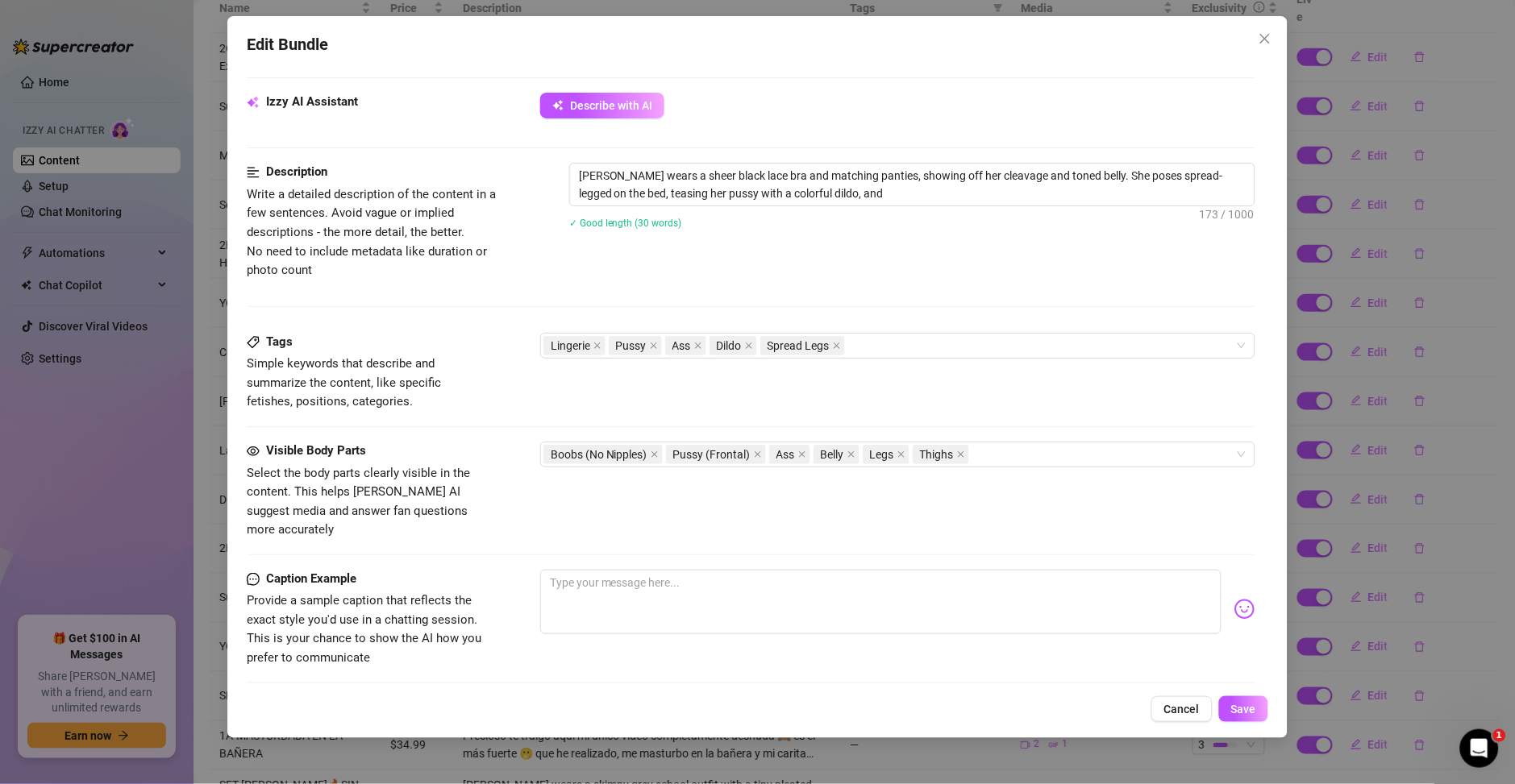
type textarea "Ary wears a sheer black lace bra and matching panties, showing off her cleavage…"
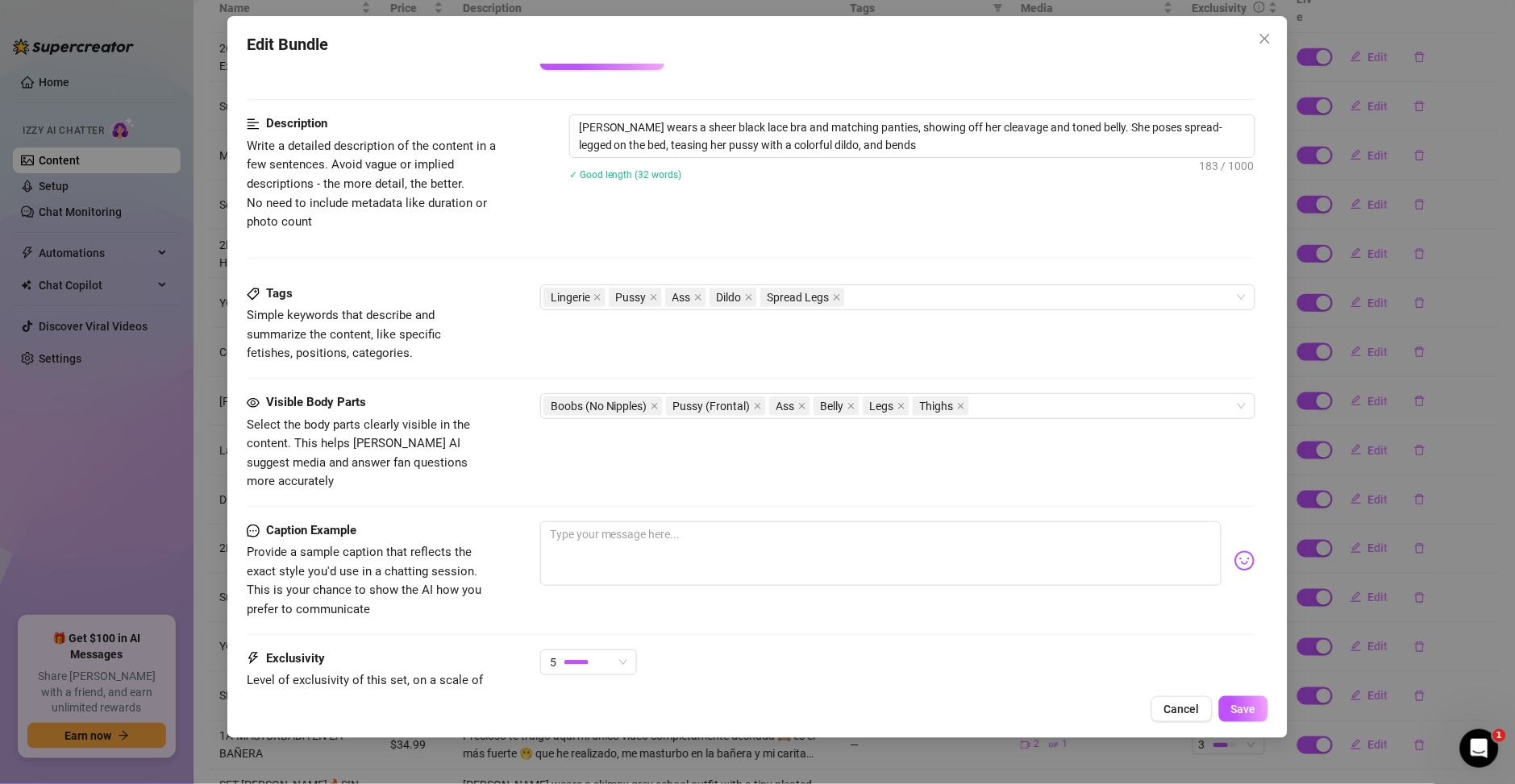
type textarea "Ary wears a sheer black lace bra and matching panties, showing off her cleavage…"
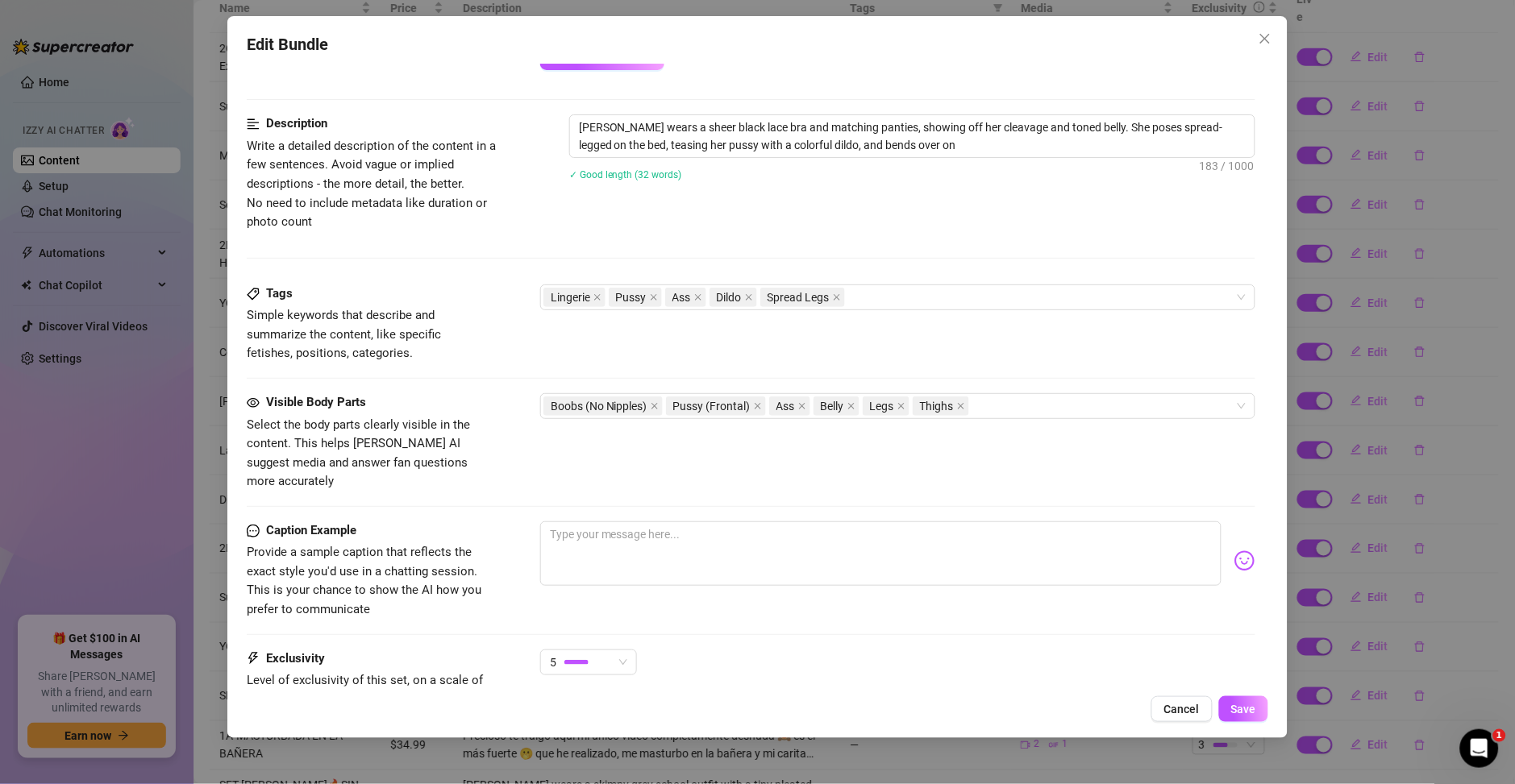
type textarea "Ary wears a sheer black lace bra and matching panties, showing off her cleavage…"
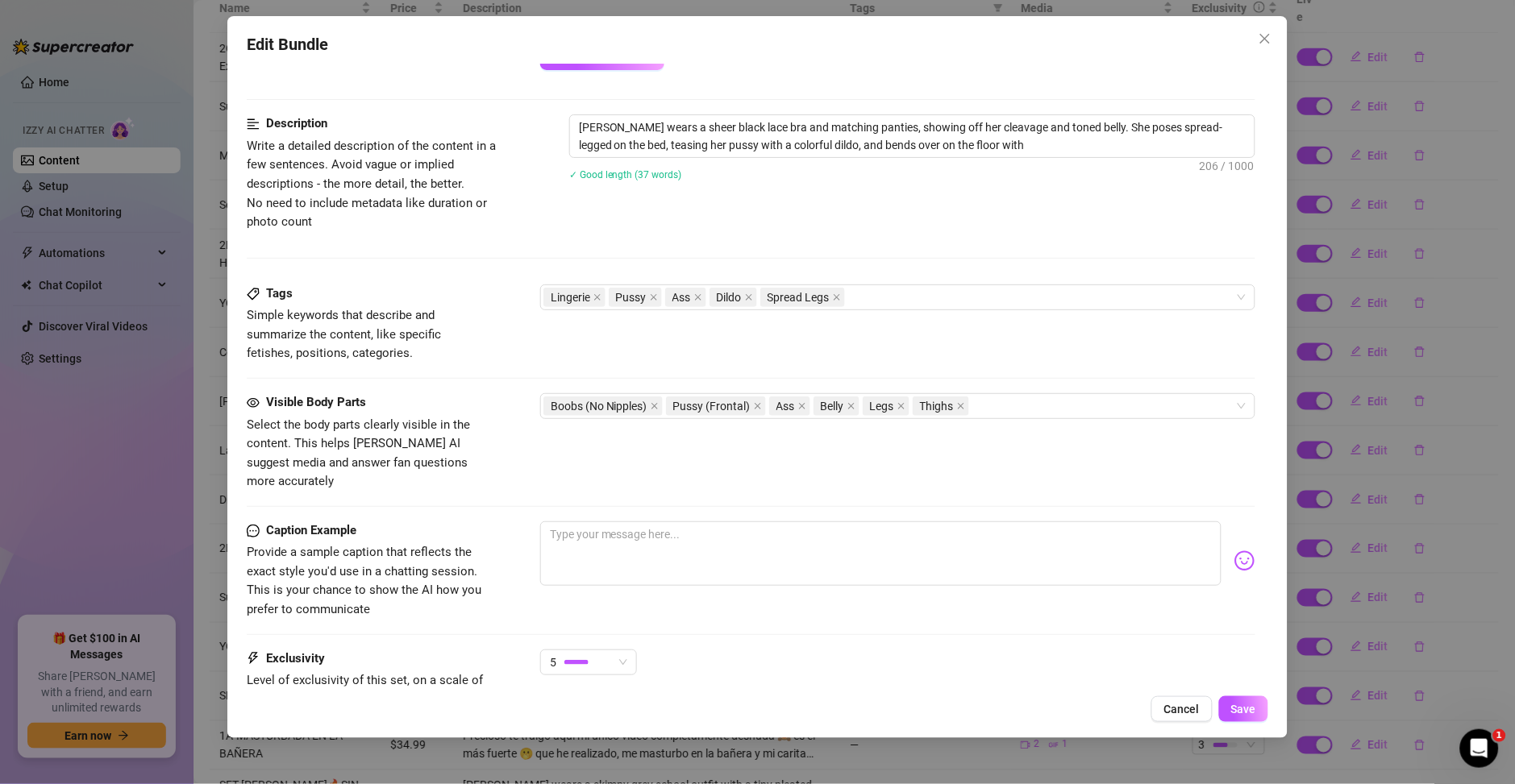
type textarea "Ary wears a sheer black lace bra and matching panties, showing off her cleavage…"
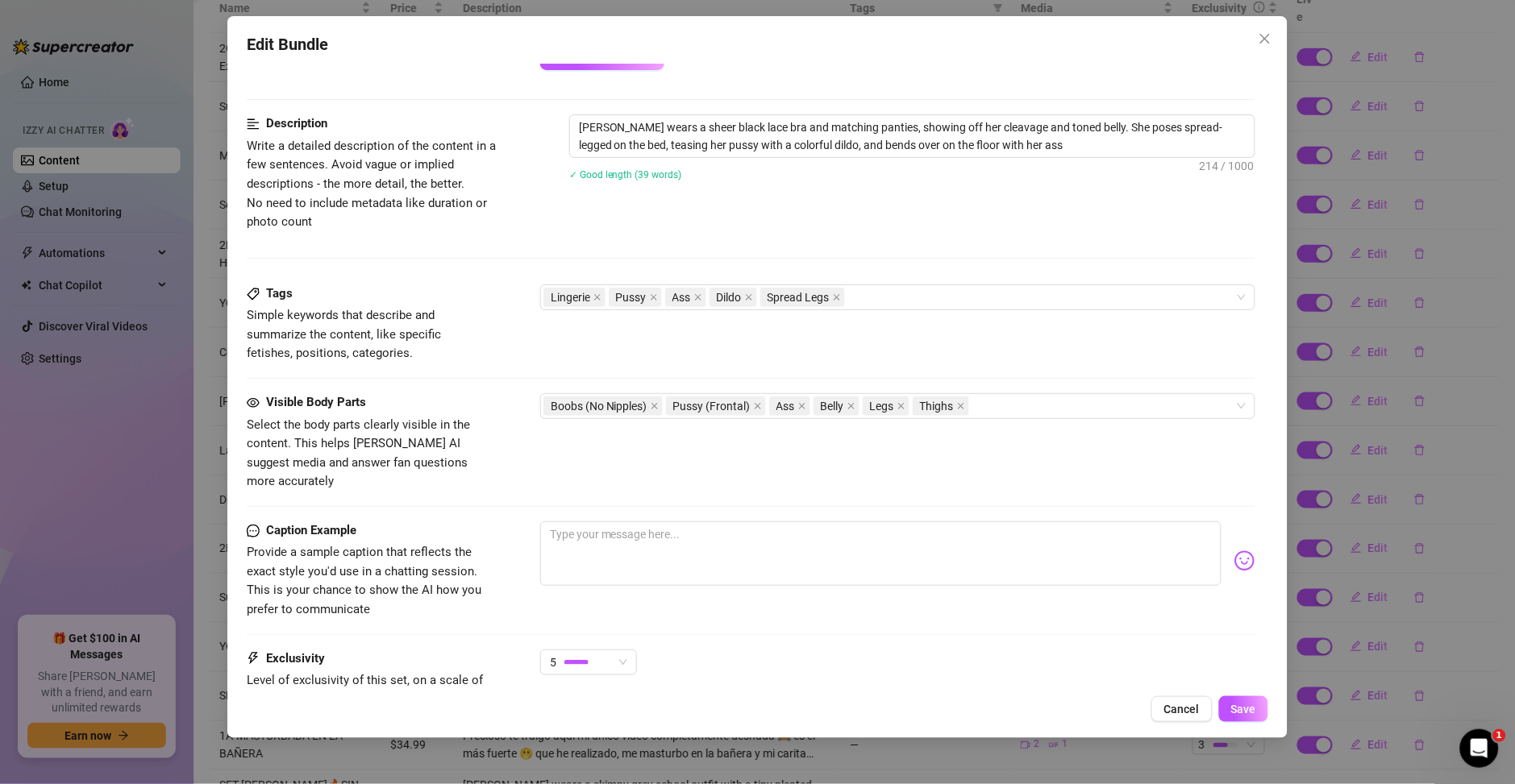
type textarea "Ary wears a sheer black lace bra and matching panties, showing off her cleavage…"
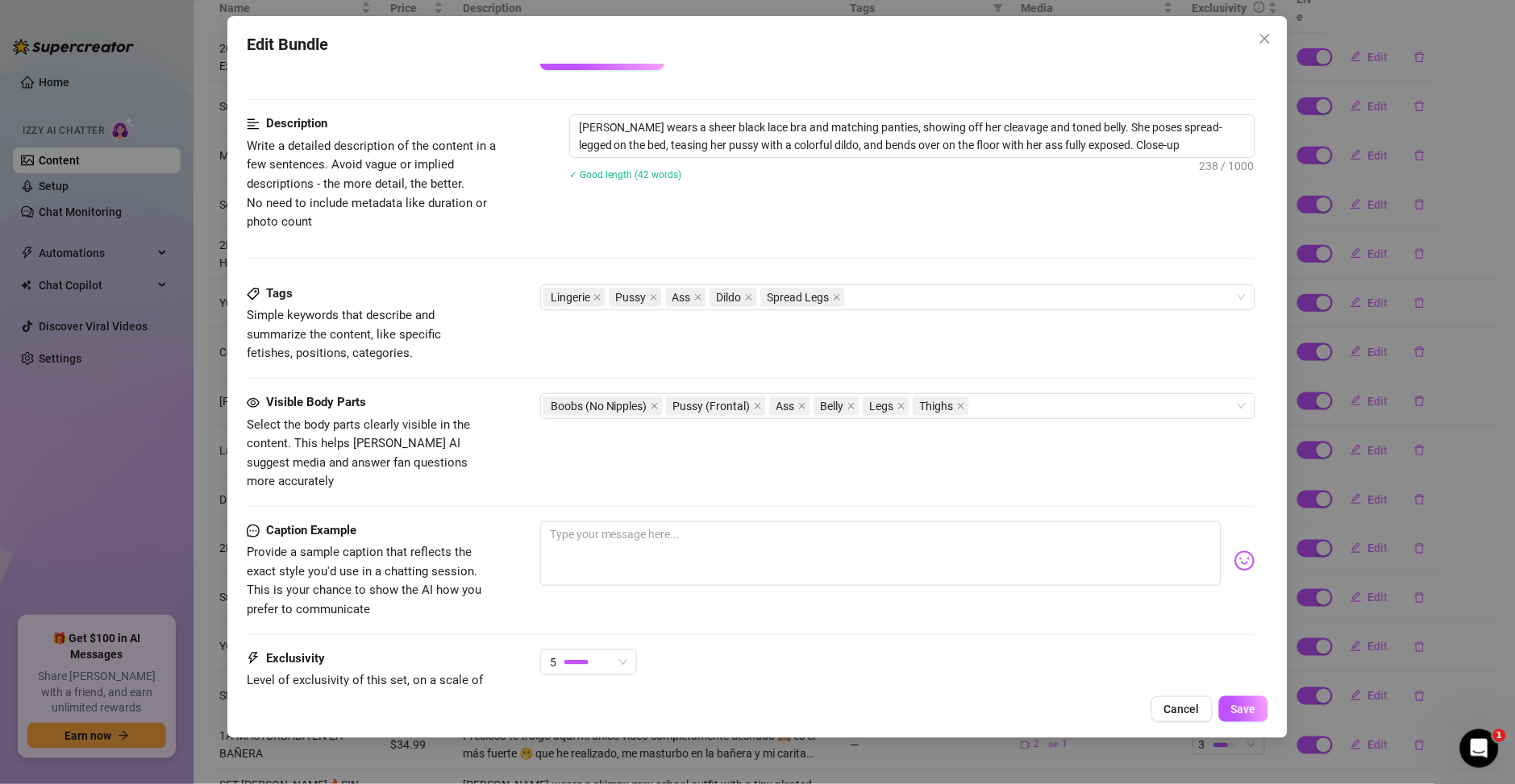
type textarea "Ary wears a sheer black lace bra and matching panties, showing off her cleavage…"
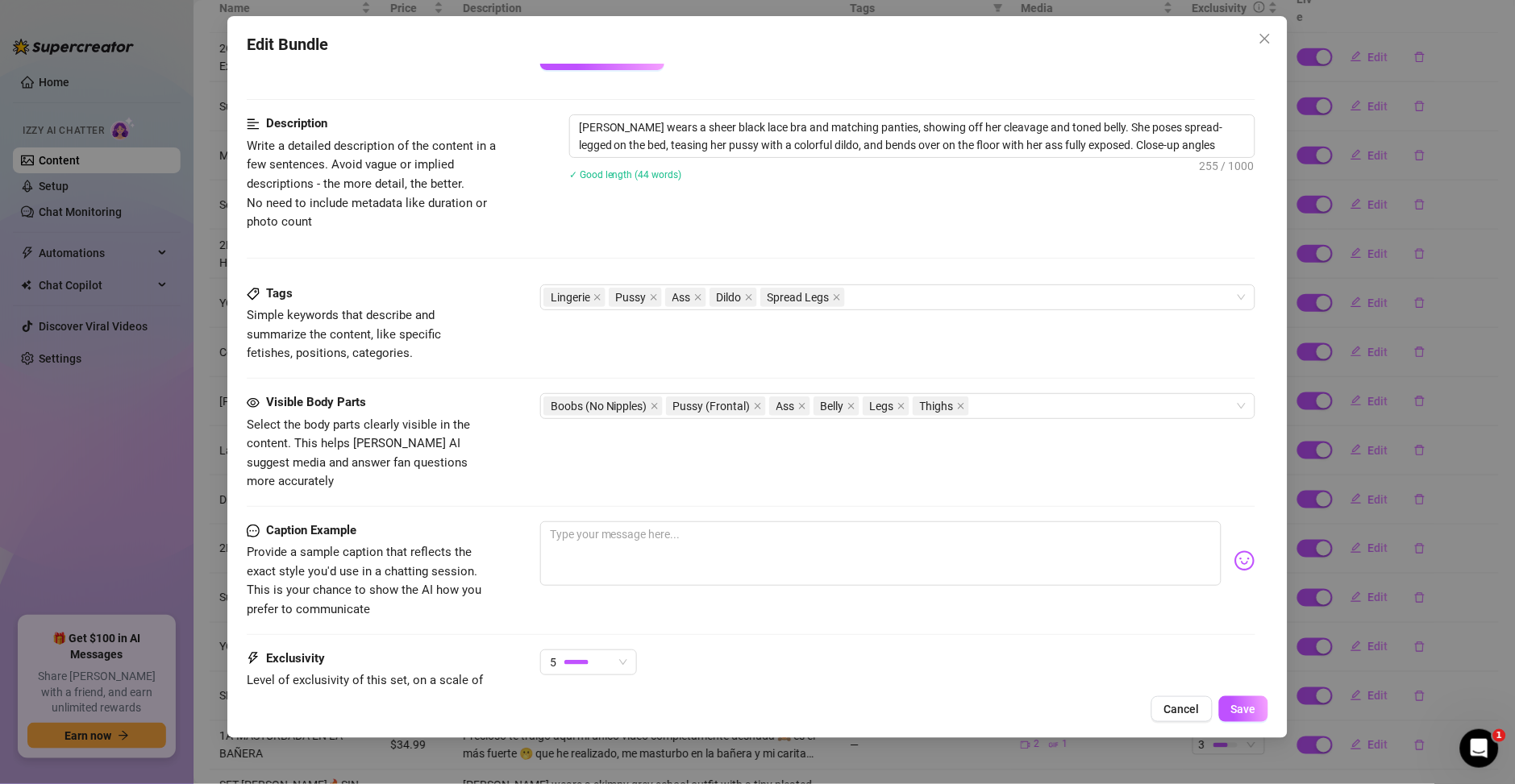
type textarea "Ary wears a sheer black lace bra and matching panties, showing off her cleavage…"
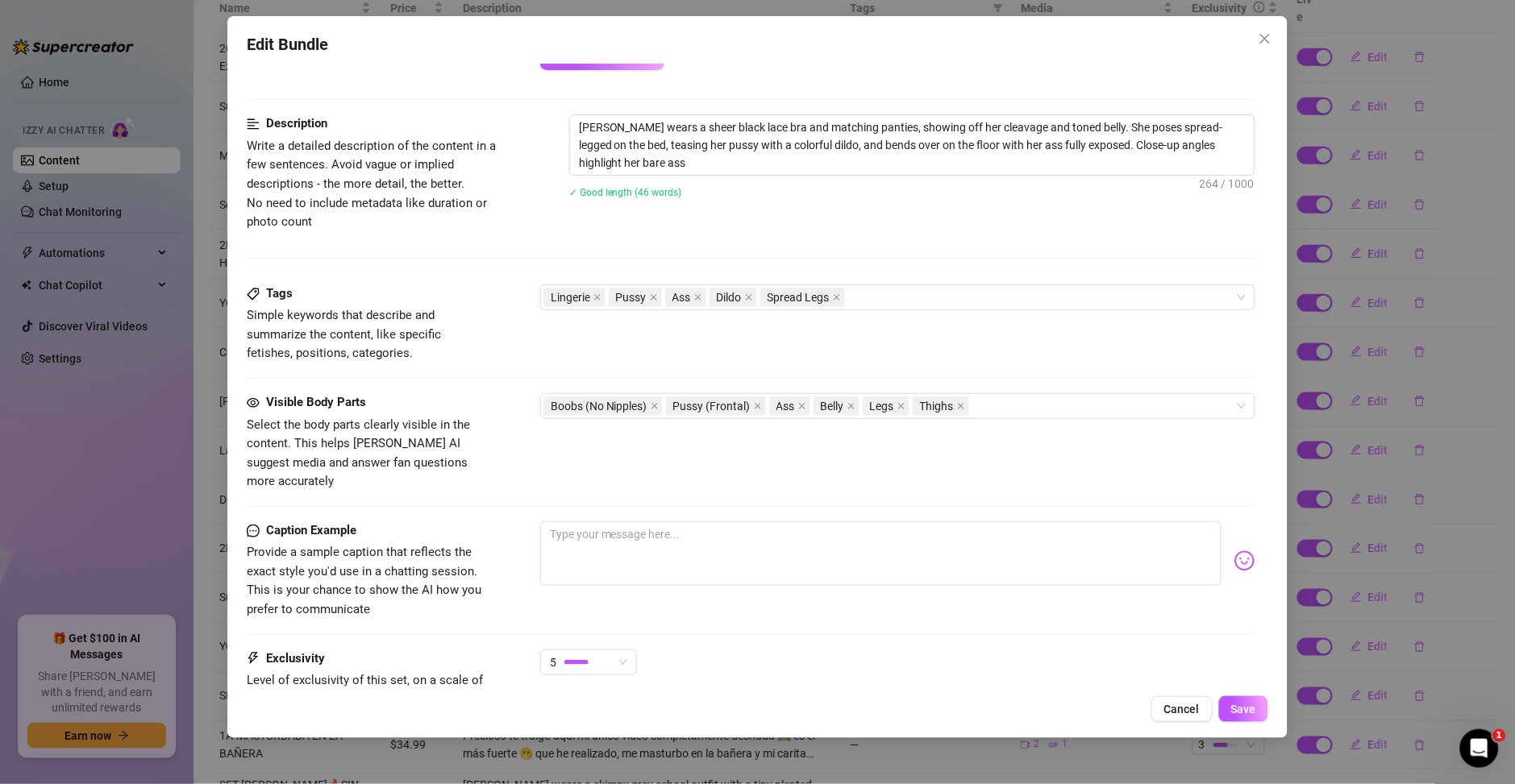
type textarea "Ary wears a sheer black lace bra and matching panties, showing off her cleavage…"
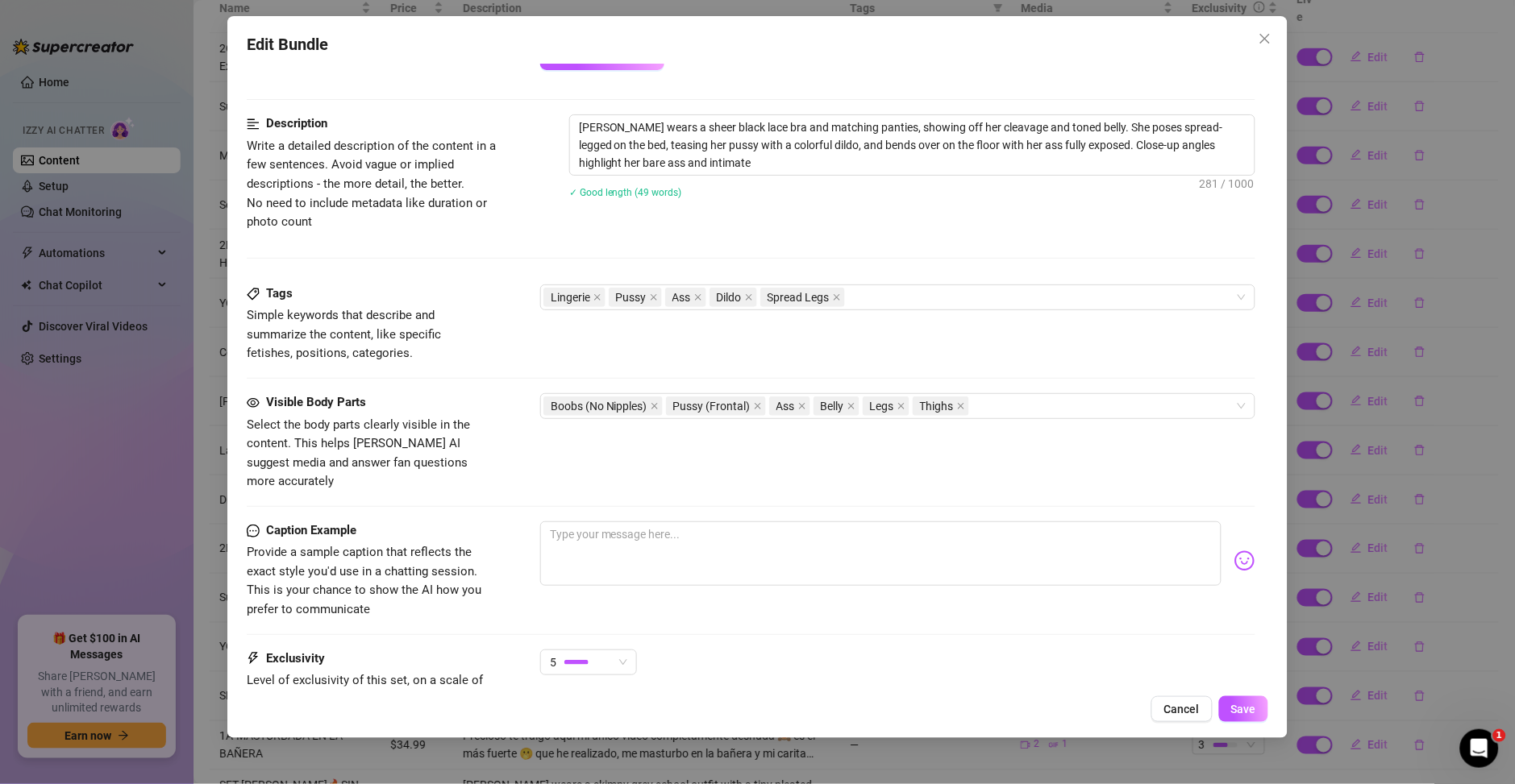
type textarea "Ary wears a sheer black lace bra and matching panties, showing off her cleavage…"
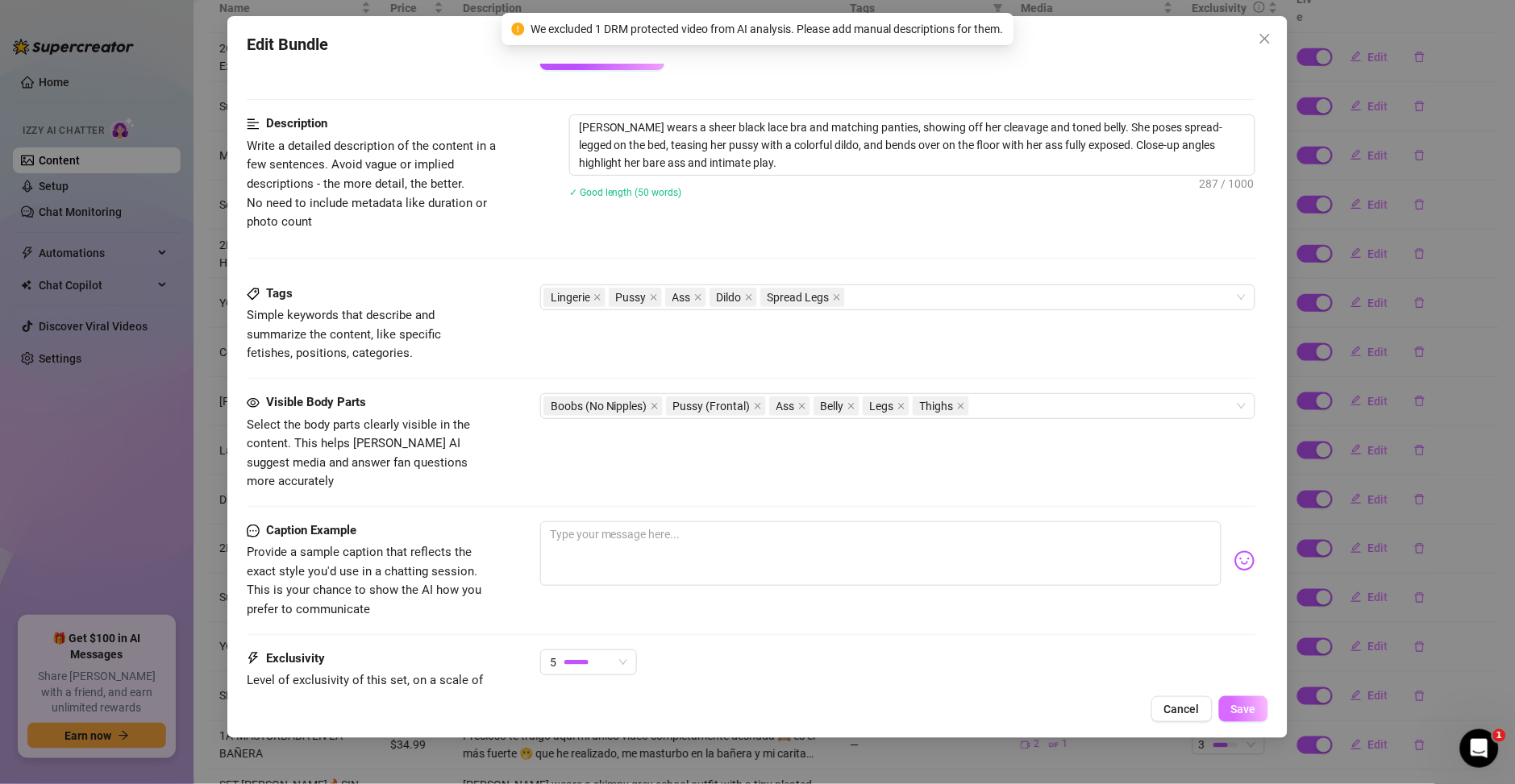
click at [1241, 712] on span "Save" at bounding box center [1243, 709] width 25 height 13
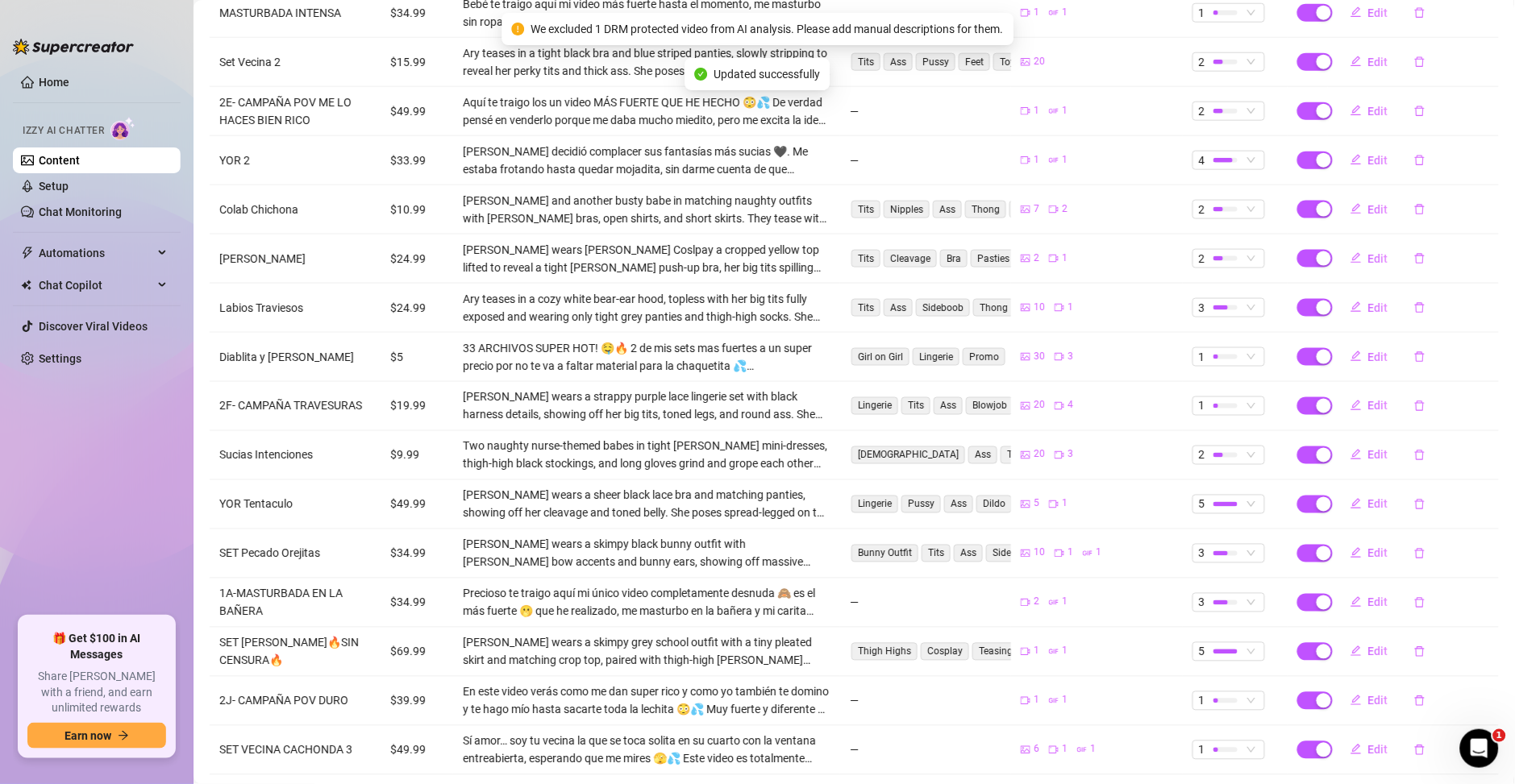
scroll to position [511, 0]
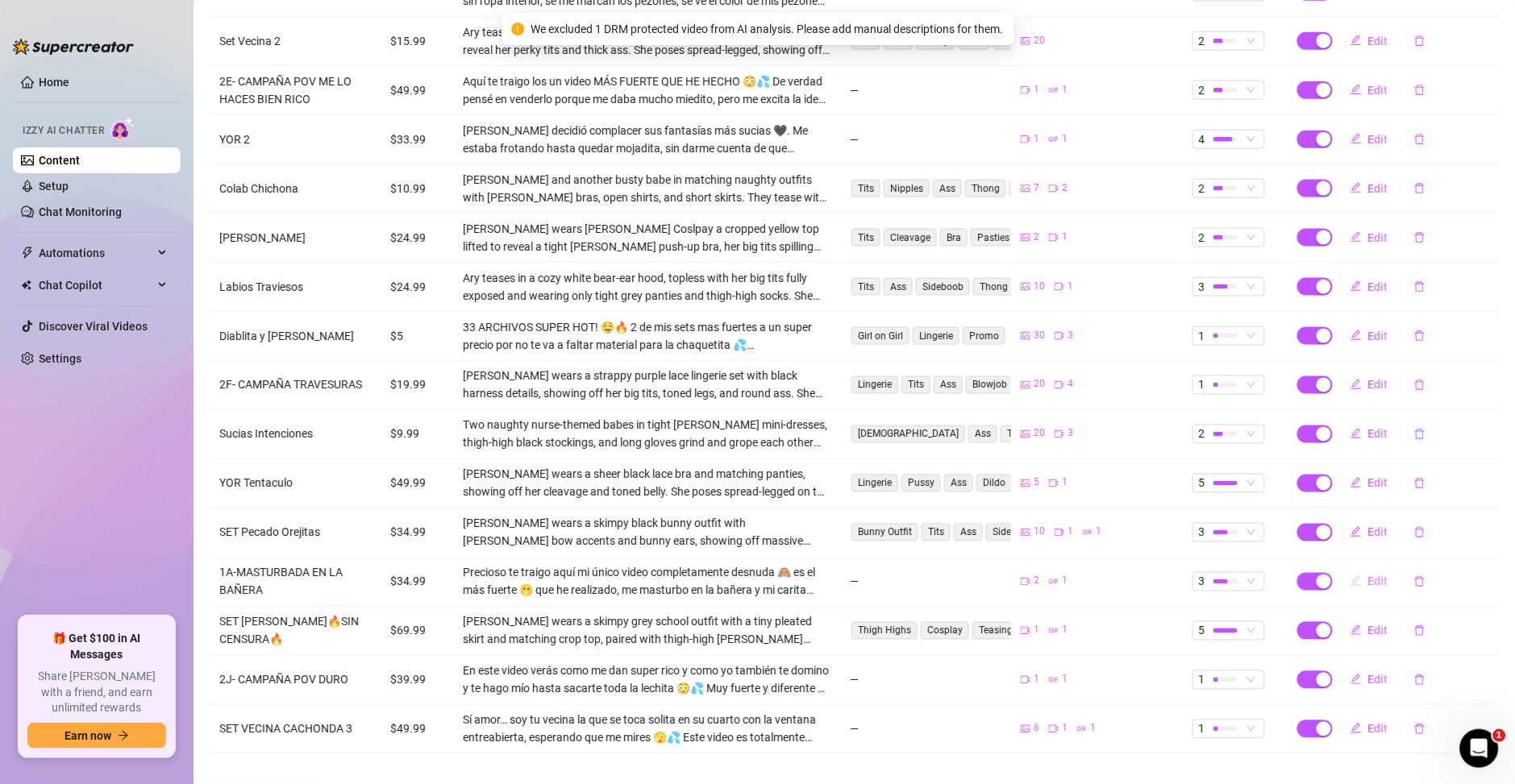
click at [1368, 575] on span "Edit" at bounding box center [1377, 582] width 20 height 13
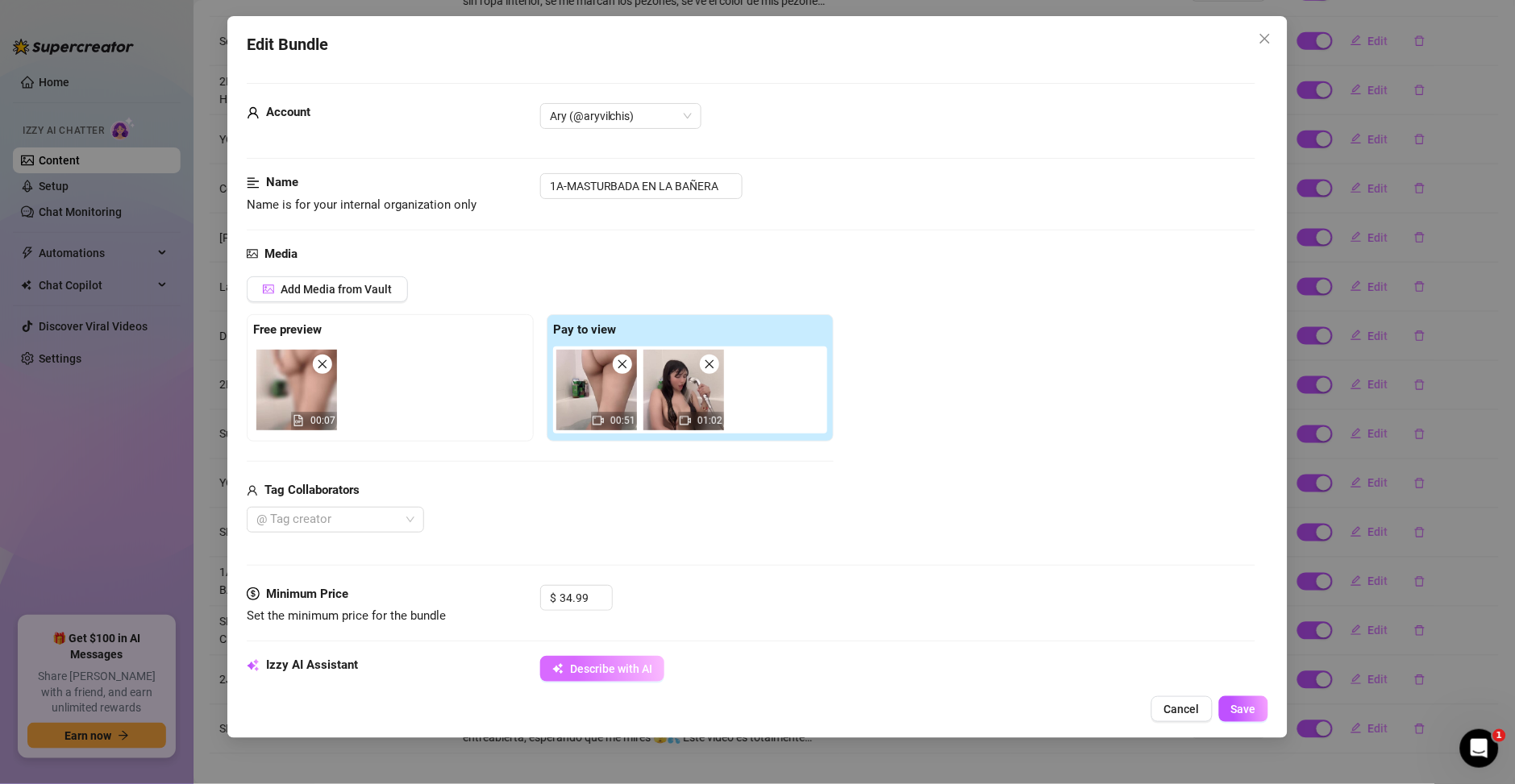
click at [615, 665] on span "Describe with AI" at bounding box center [610, 668] width 82 height 13
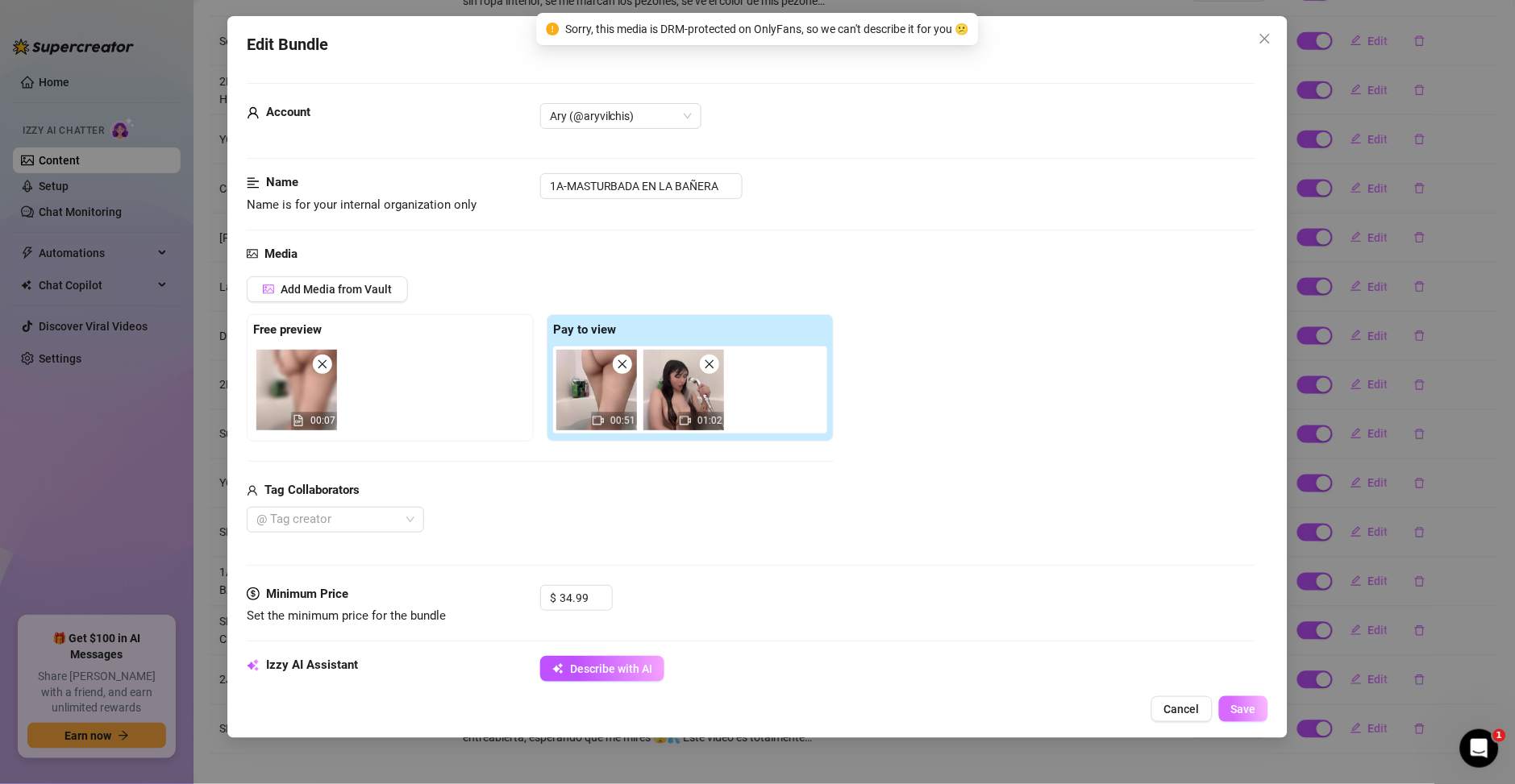
click at [1252, 710] on span "Save" at bounding box center [1243, 709] width 25 height 13
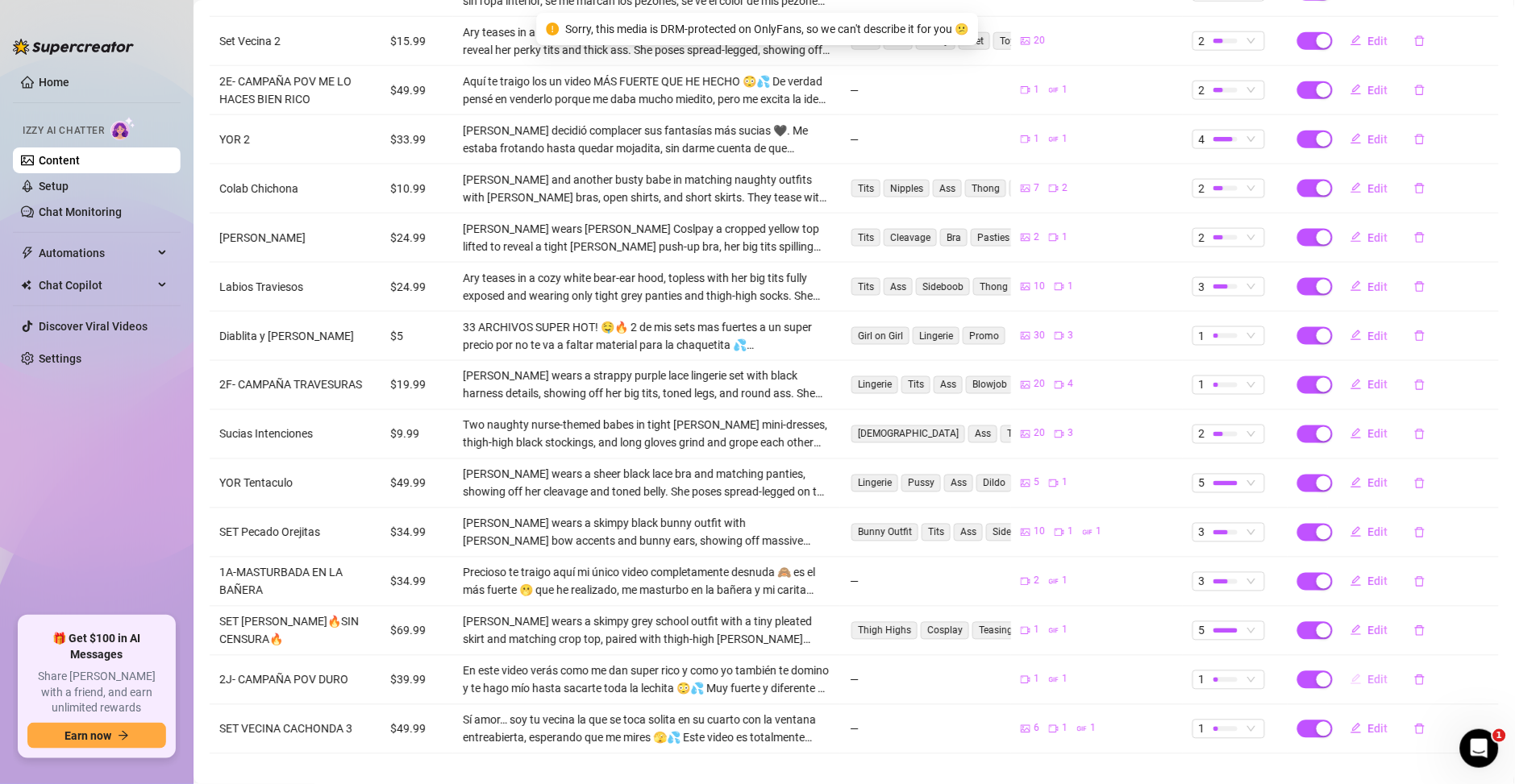
click at [1351, 667] on button "Edit" at bounding box center [1370, 680] width 64 height 26
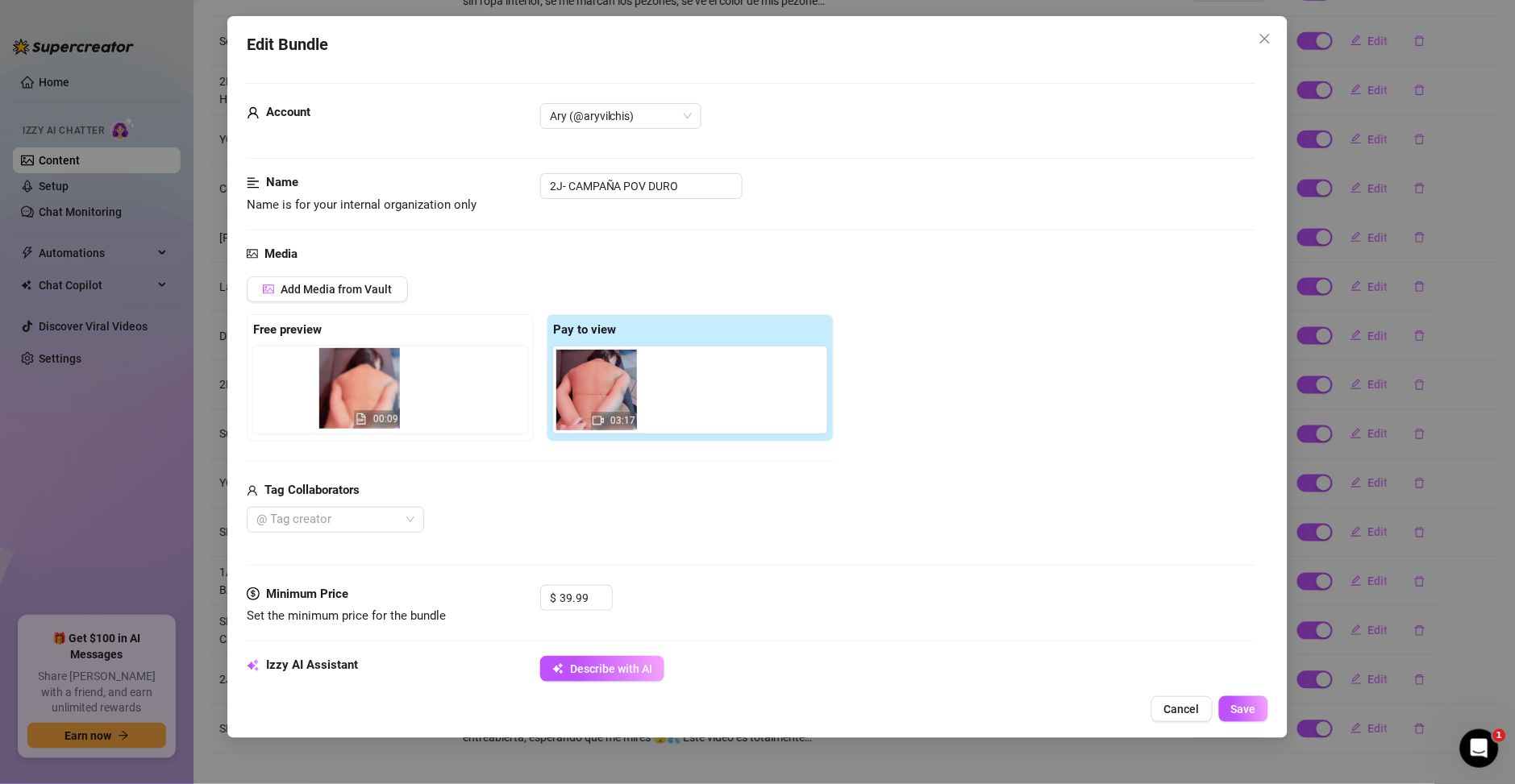
drag, startPoint x: 679, startPoint y: 403, endPoint x: 351, endPoint y: 402, distance: 328.0
click at [351, 402] on div "Free preview Pay to view 03:17 00:09" at bounding box center [540, 377] width 587 height 127
click at [360, 523] on div at bounding box center [327, 520] width 154 height 22
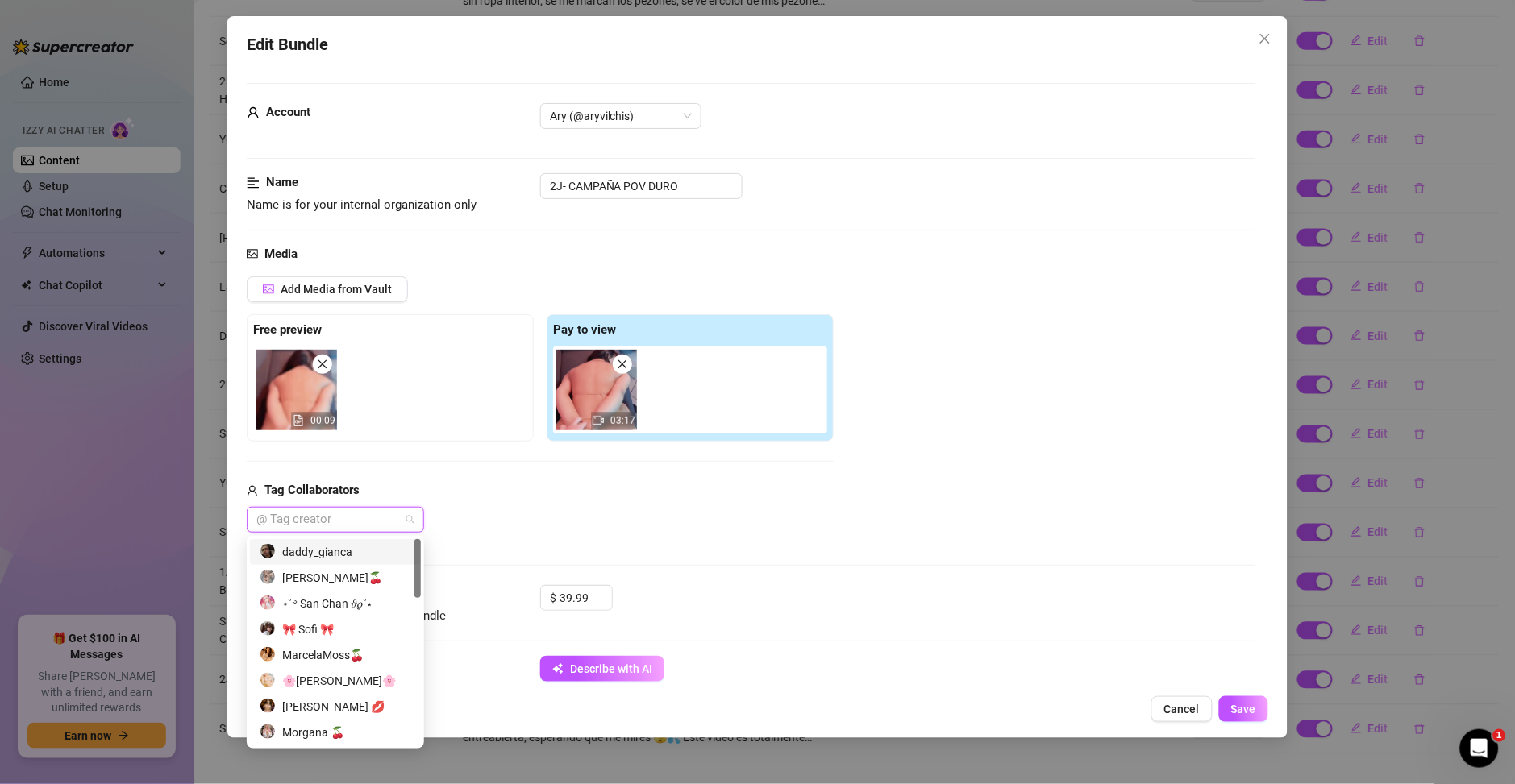
click at [335, 547] on div "daddy_gianca" at bounding box center [335, 552] width 152 height 17
click at [573, 511] on div "daddy_gianca" at bounding box center [540, 520] width 587 height 26
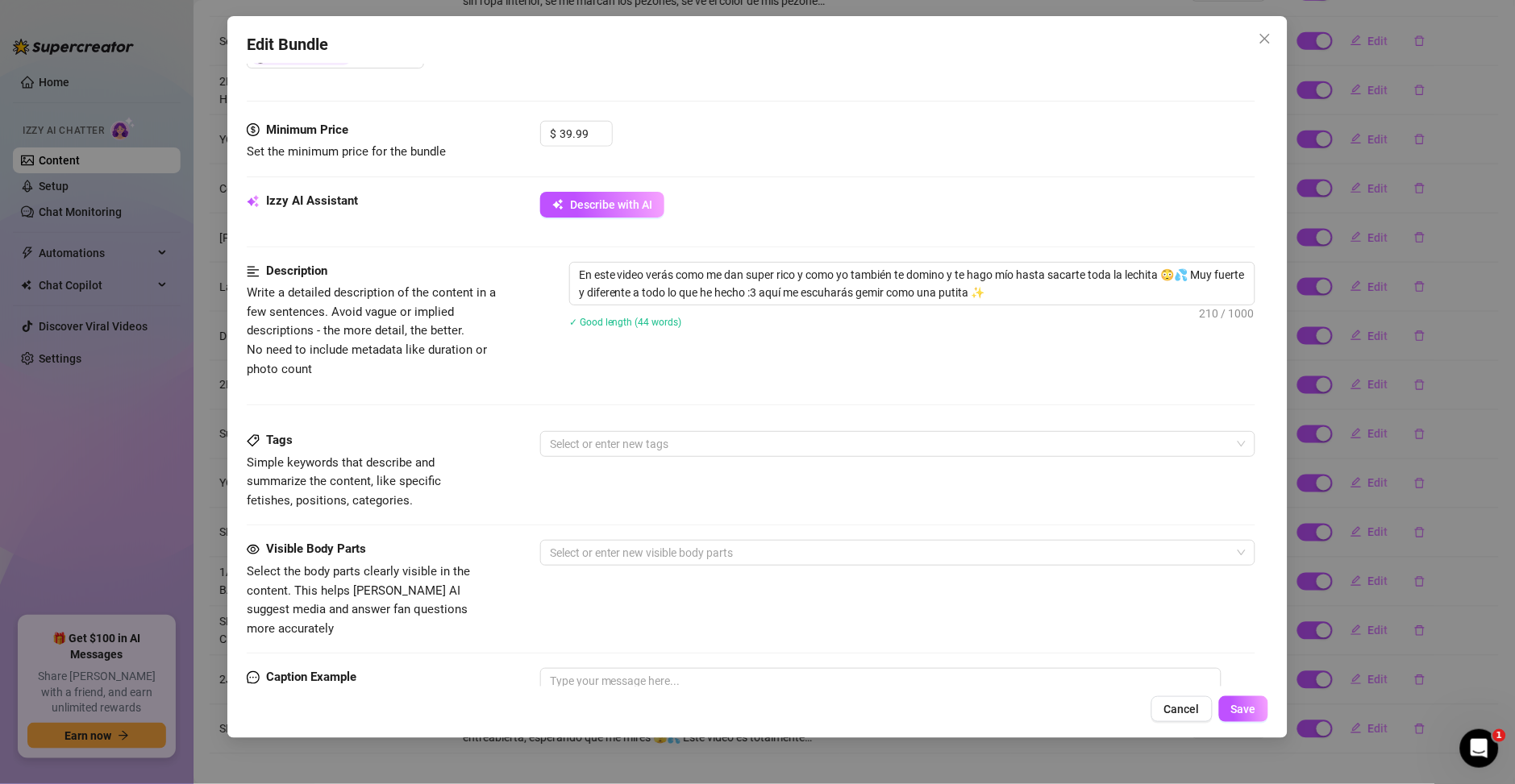
scroll to position [0, 0]
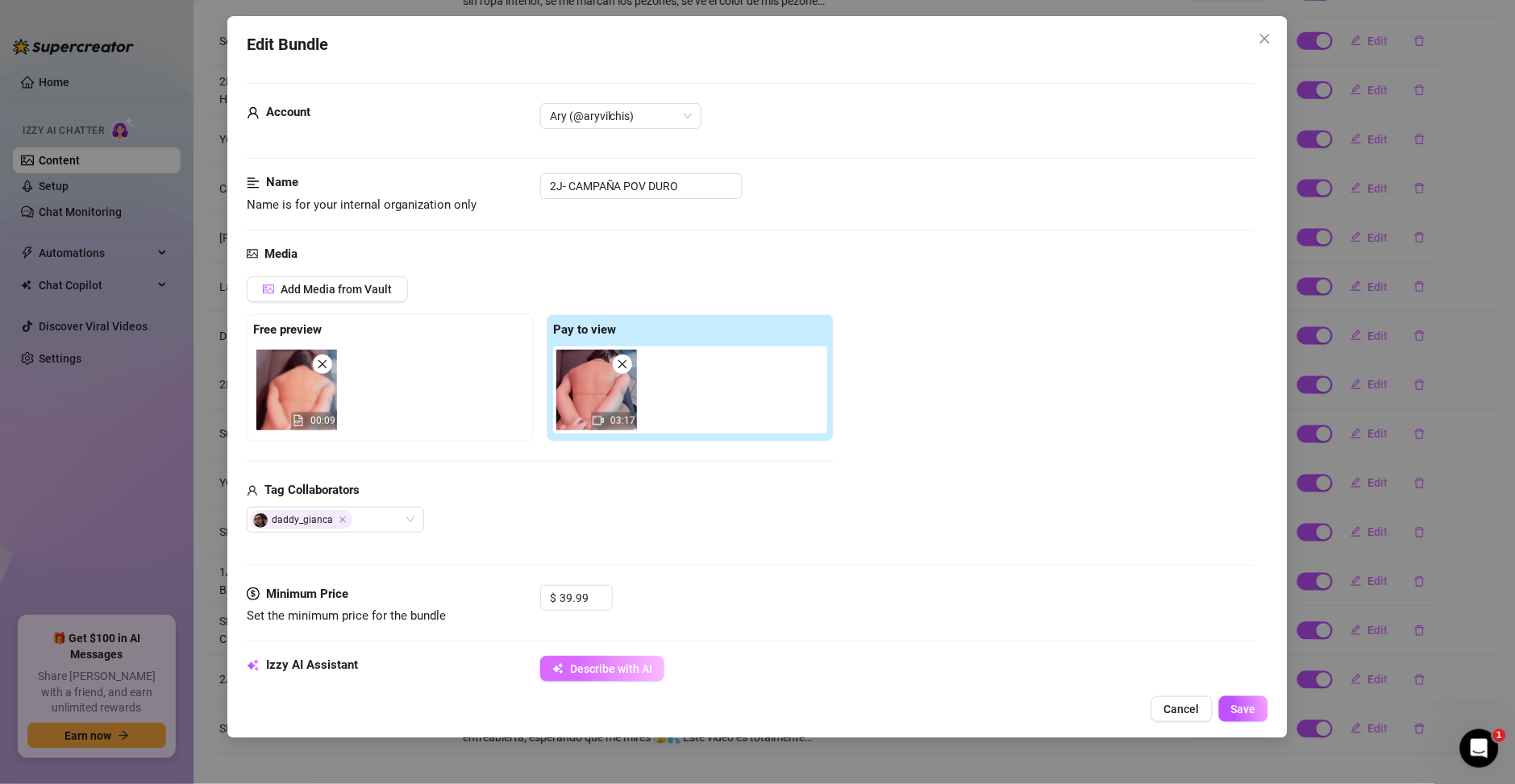
click at [609, 659] on button "Describe with AI" at bounding box center [602, 669] width 124 height 26
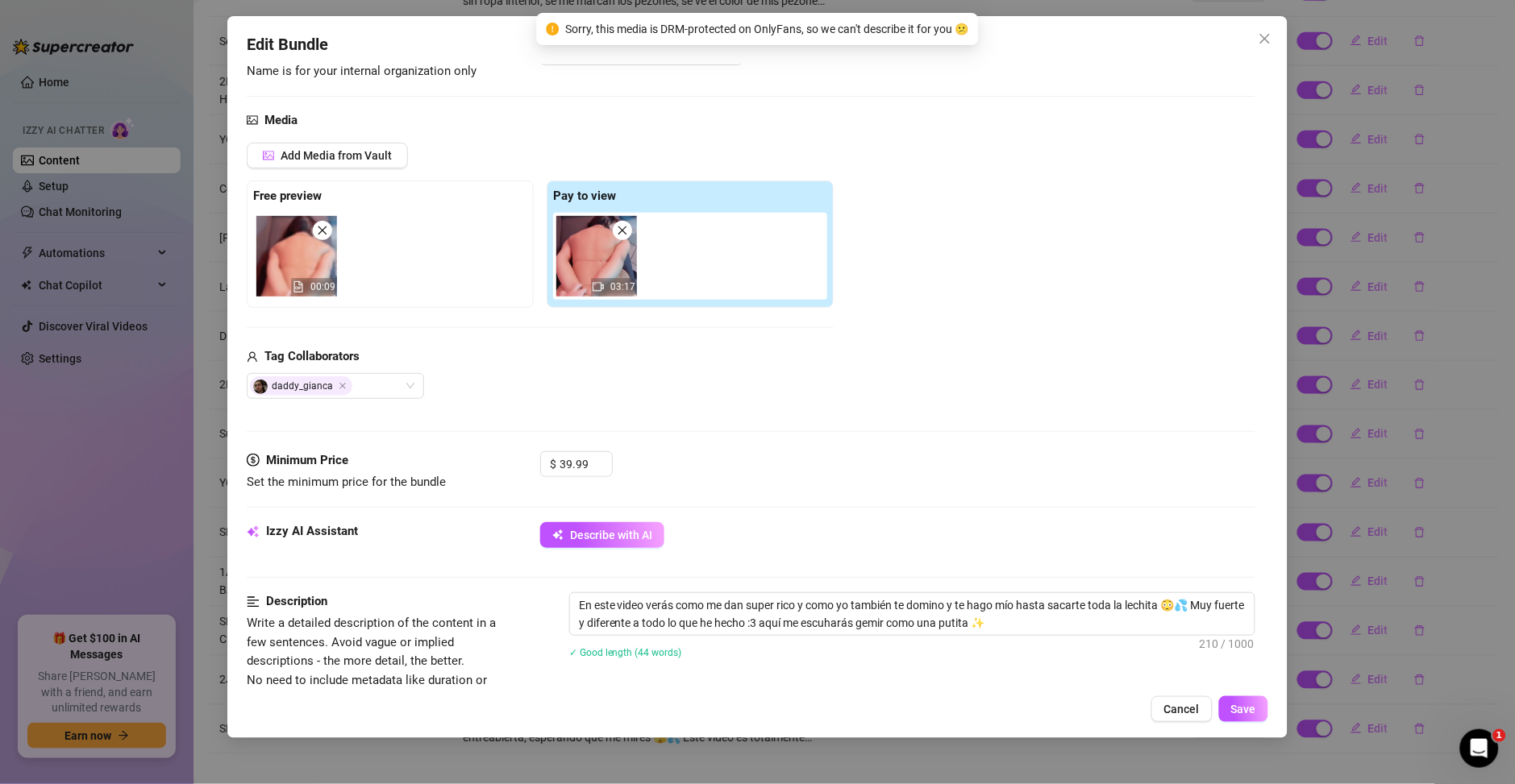
scroll to position [580, 0]
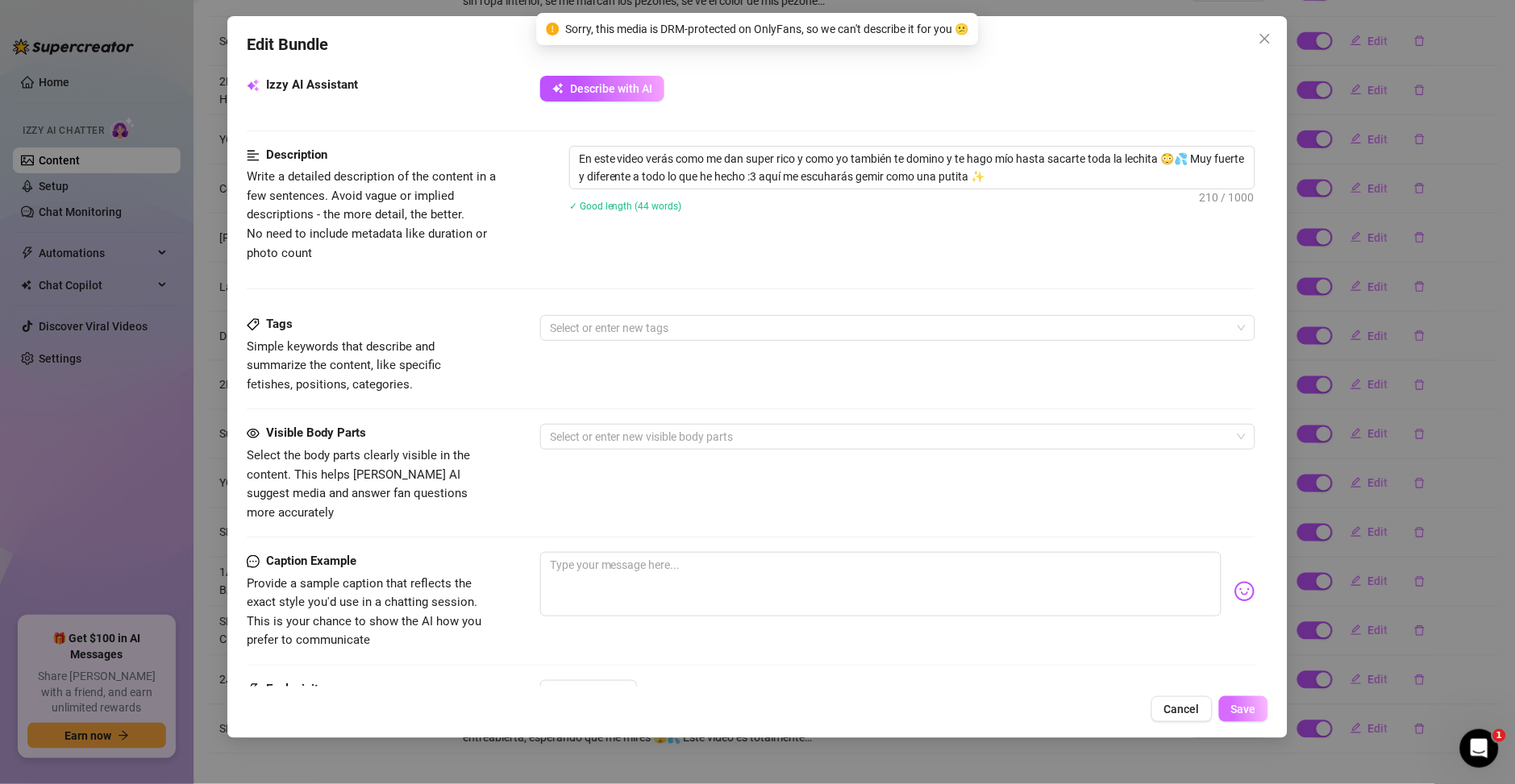
click at [1242, 713] on span "Save" at bounding box center [1243, 709] width 25 height 13
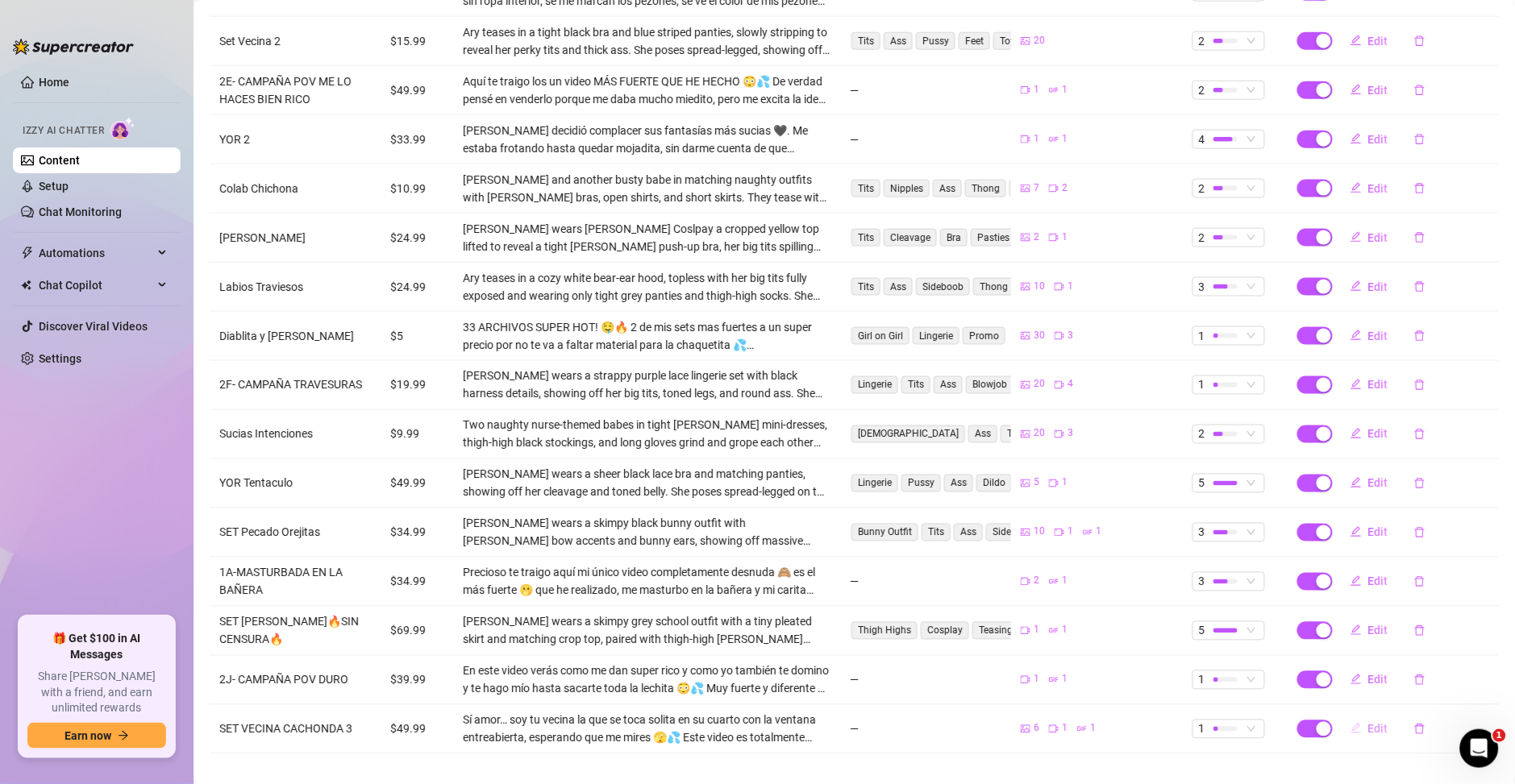
click at [1368, 723] on span "Edit" at bounding box center [1377, 729] width 20 height 13
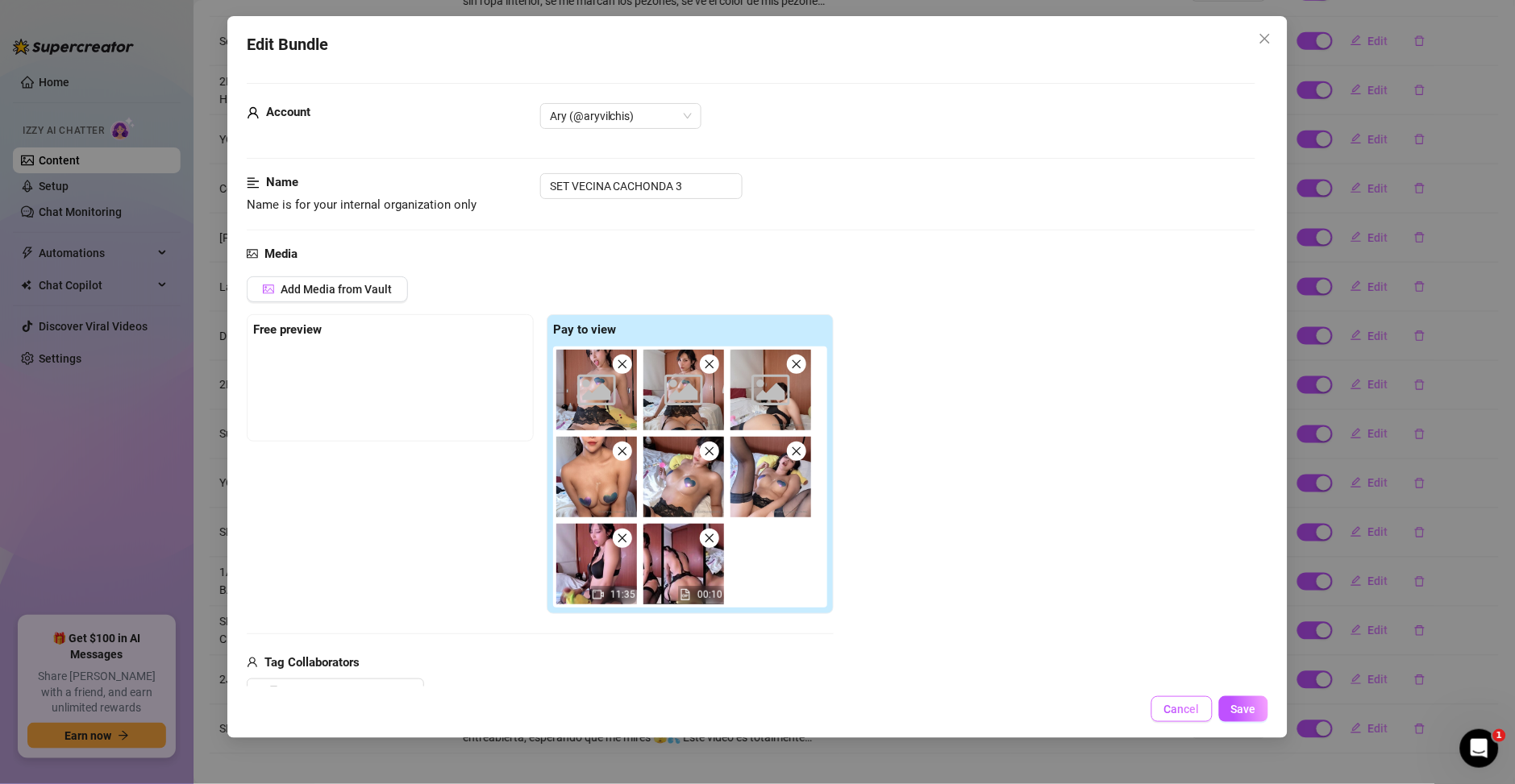
click at [1184, 710] on span "Cancel" at bounding box center [1182, 709] width 35 height 13
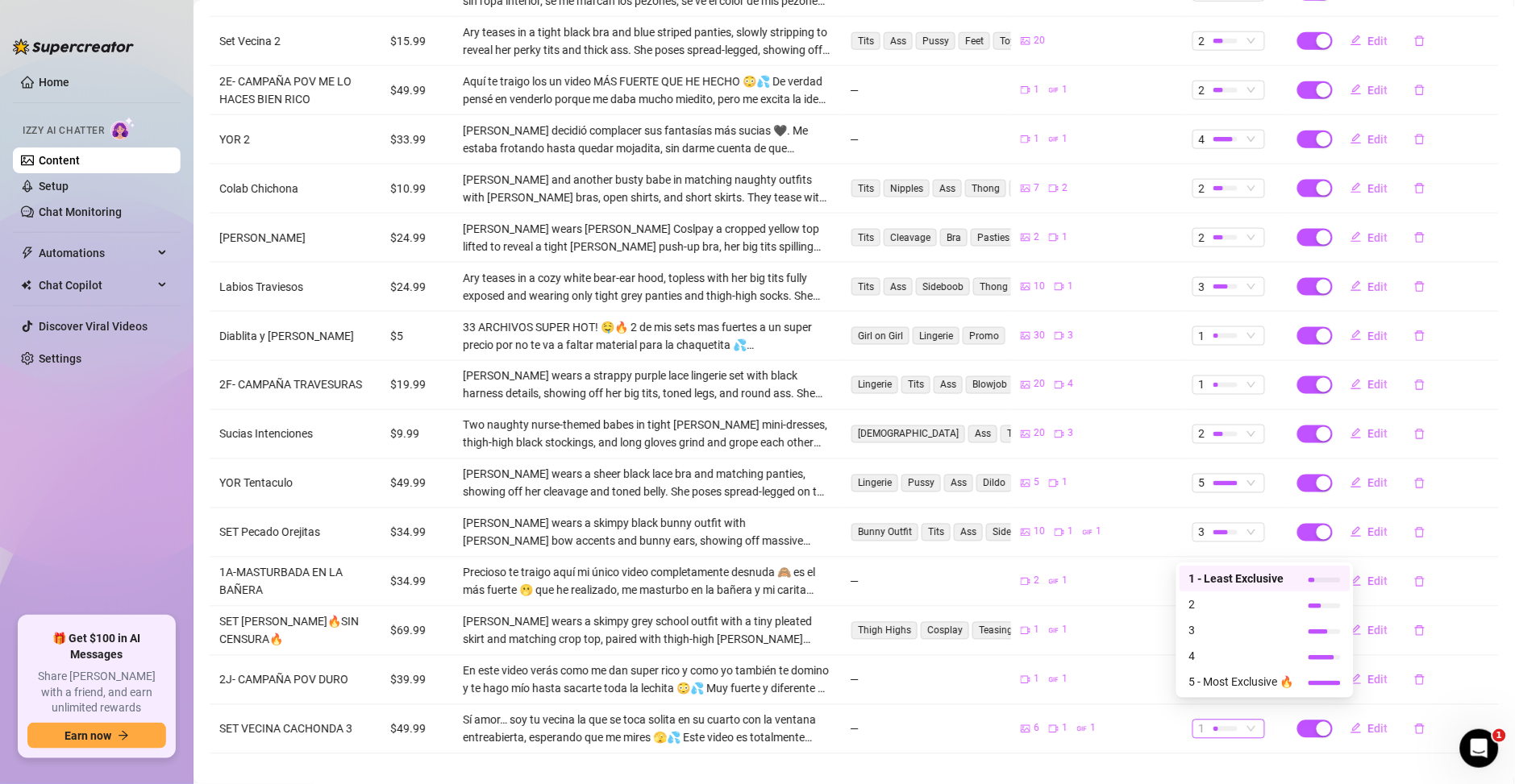
click at [1213, 727] on div at bounding box center [1225, 729] width 24 height 5
click at [1217, 681] on span "5 - Most Exclusive 🔥" at bounding box center [1241, 682] width 105 height 17
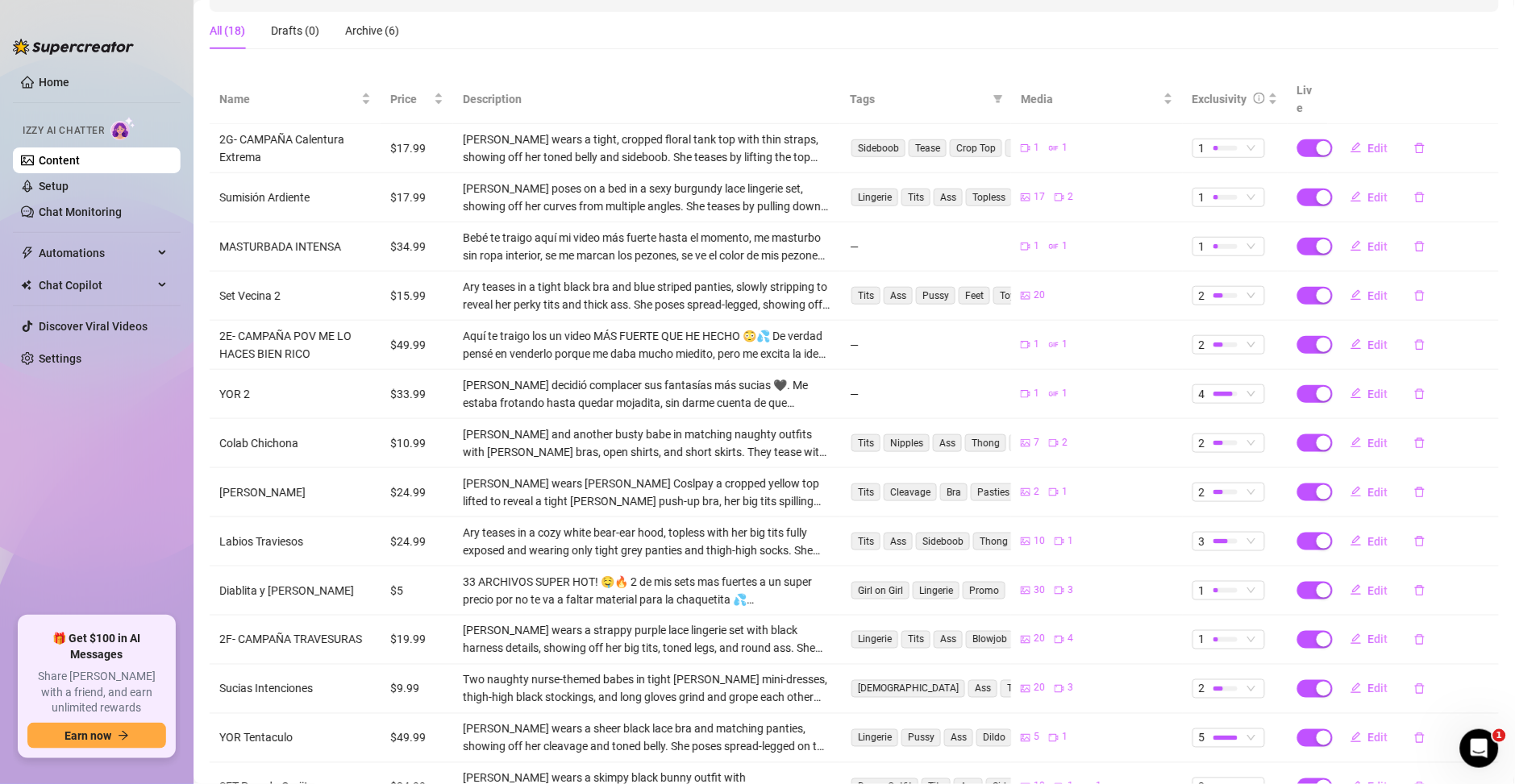
scroll to position [511, 0]
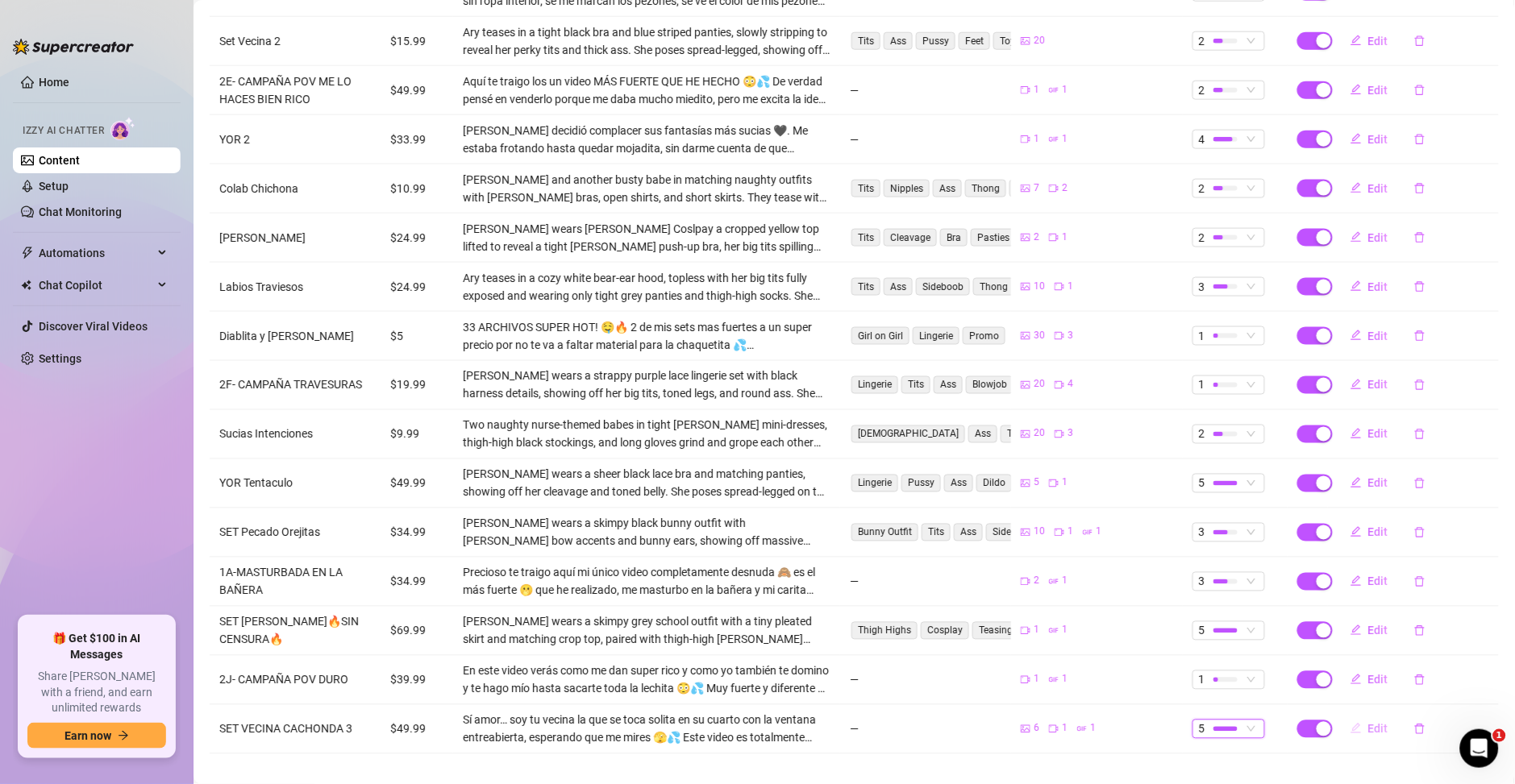
click at [1368, 723] on span "Edit" at bounding box center [1377, 729] width 20 height 13
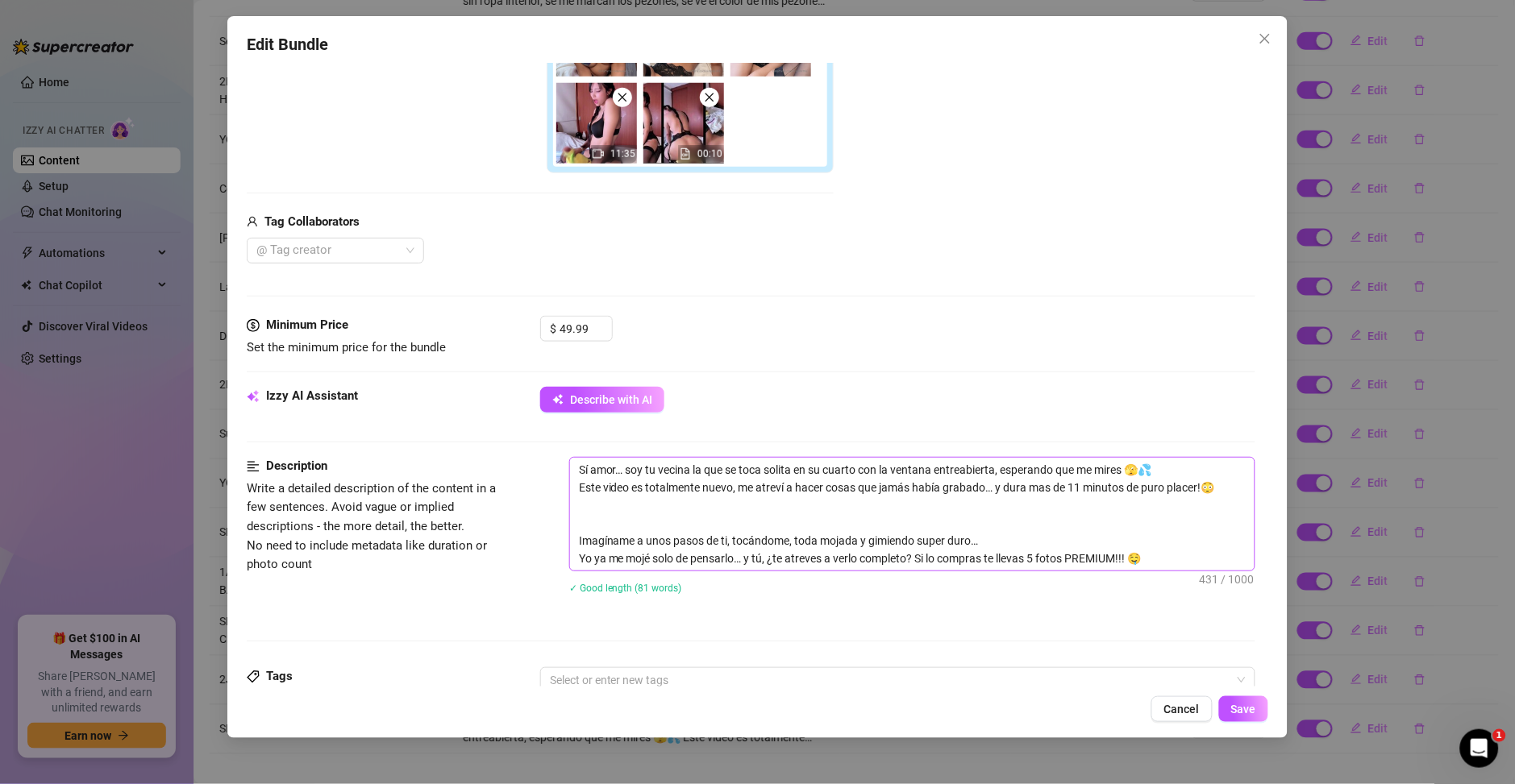
scroll to position [464, 0]
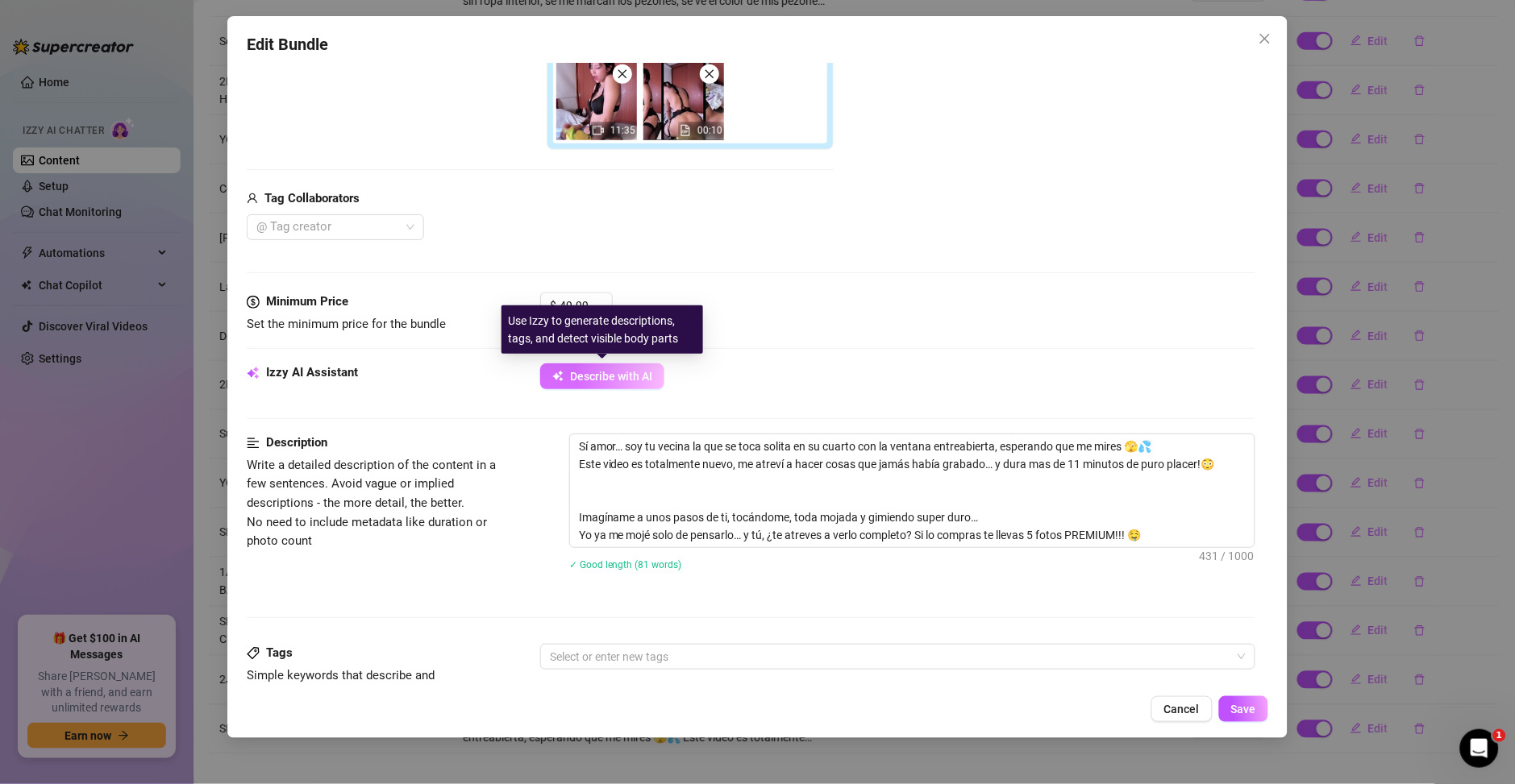
click at [594, 379] on span "Describe with AI" at bounding box center [610, 376] width 82 height 13
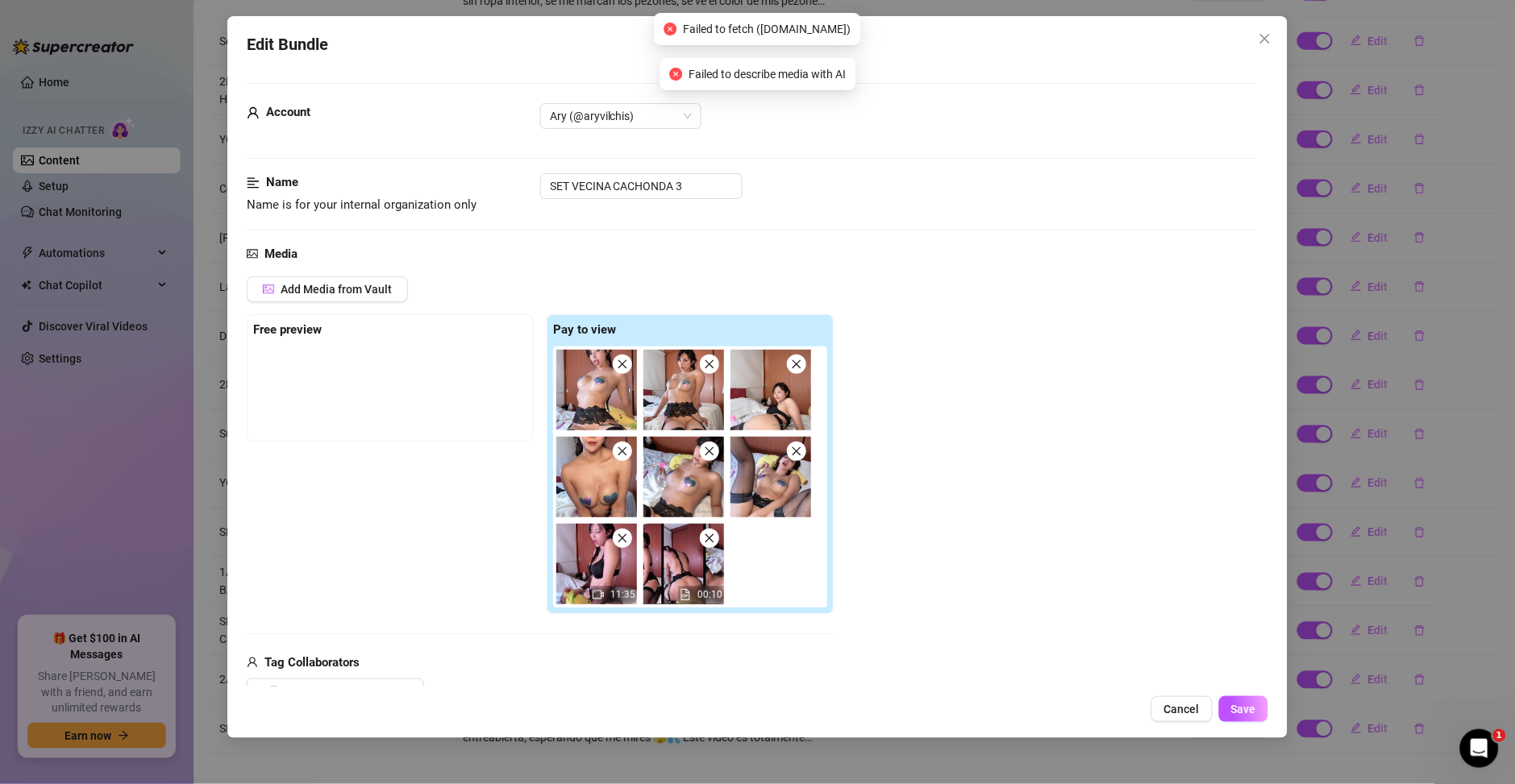
scroll to position [348, 0]
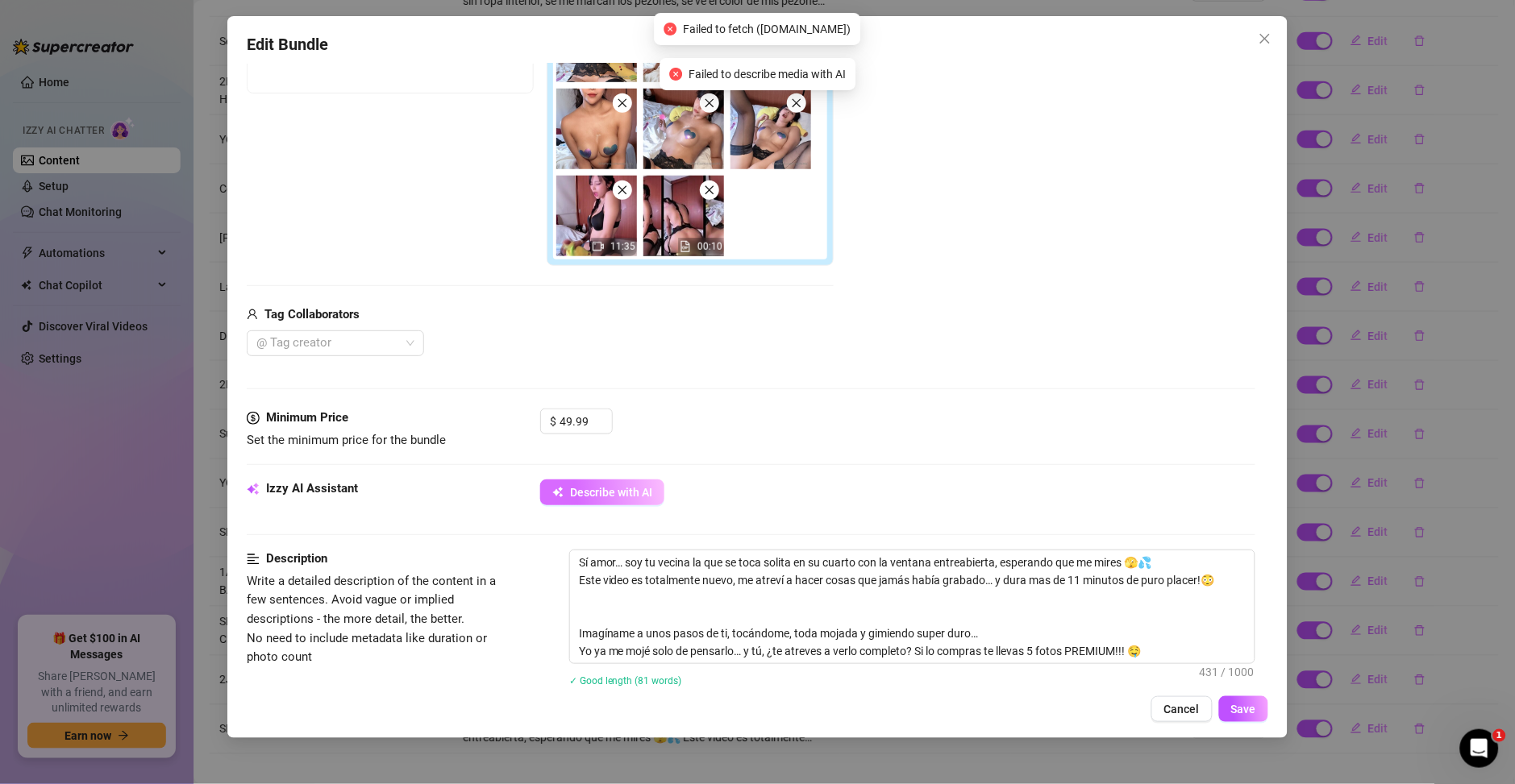
click at [625, 498] on span "Describe with AI" at bounding box center [610, 492] width 82 height 13
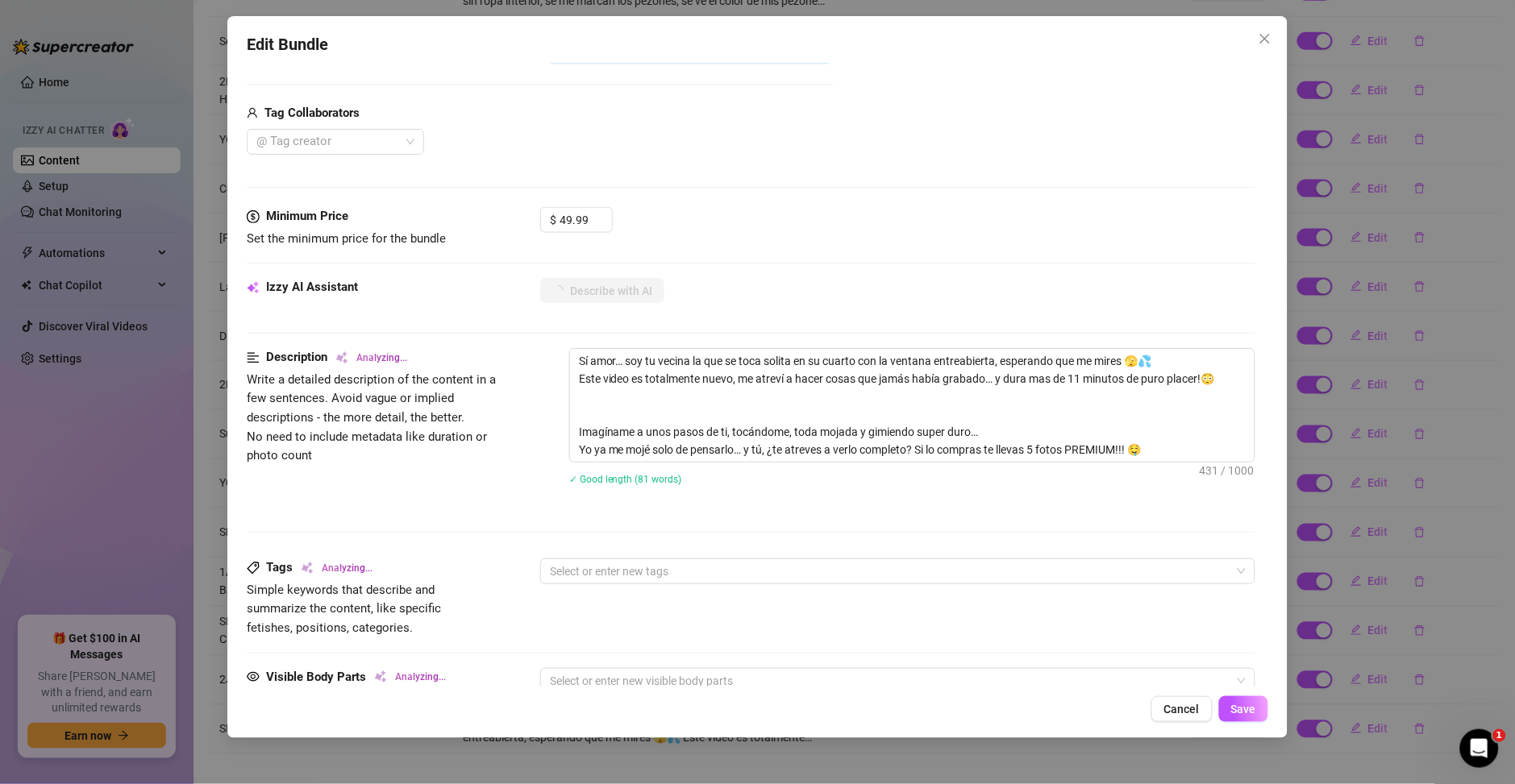
scroll to position [580, 0]
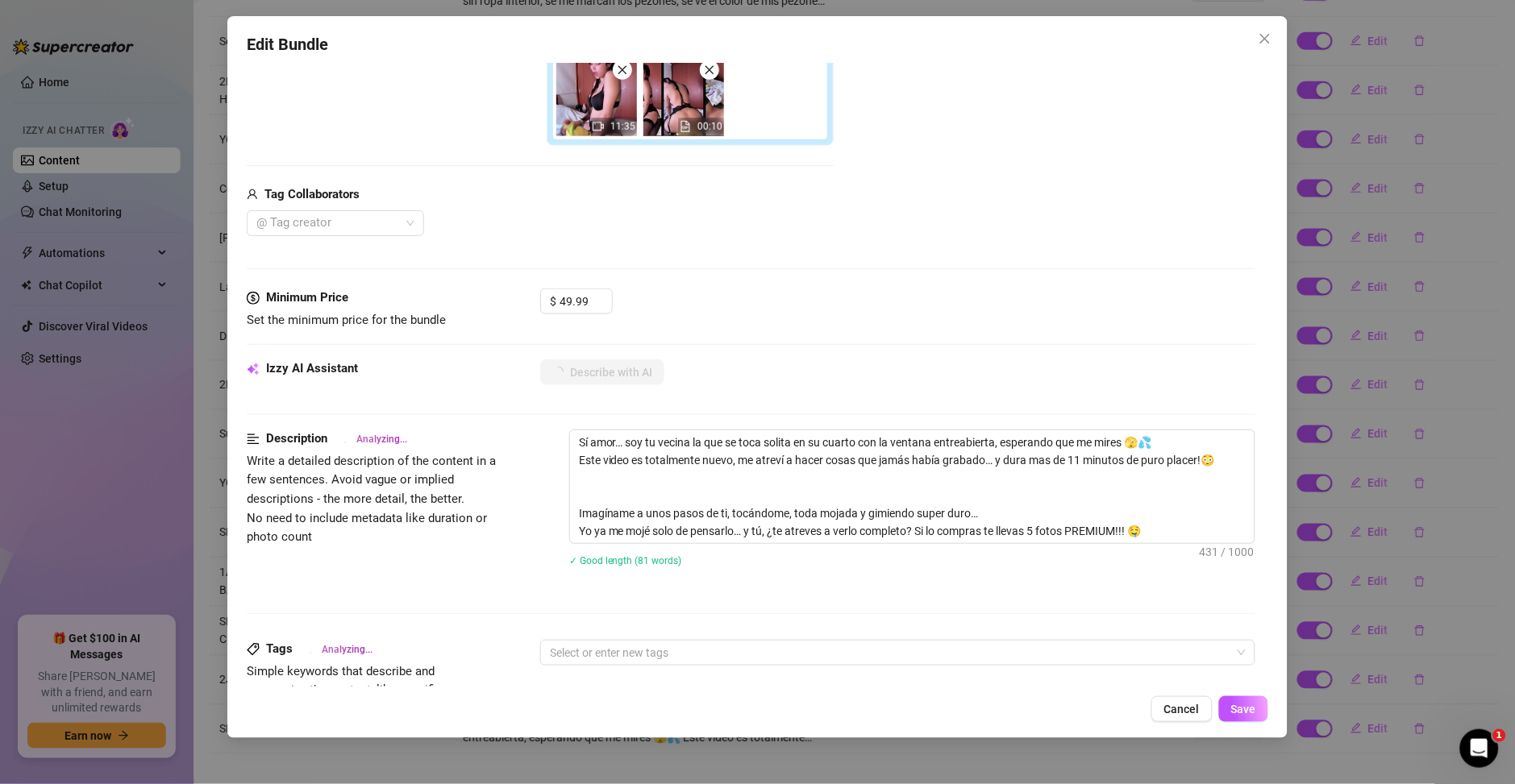
type textarea "Ary"
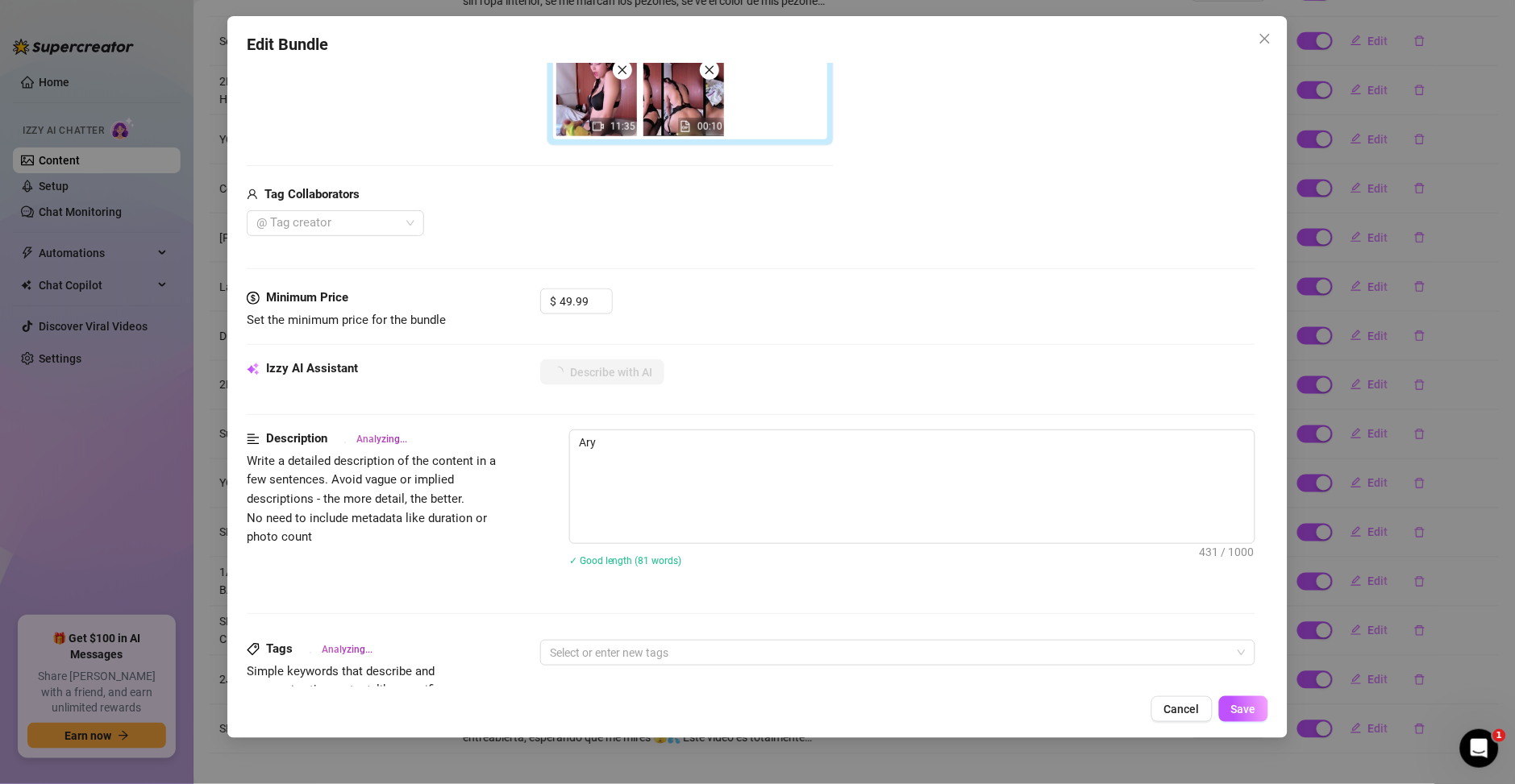
type textarea "Ary wears"
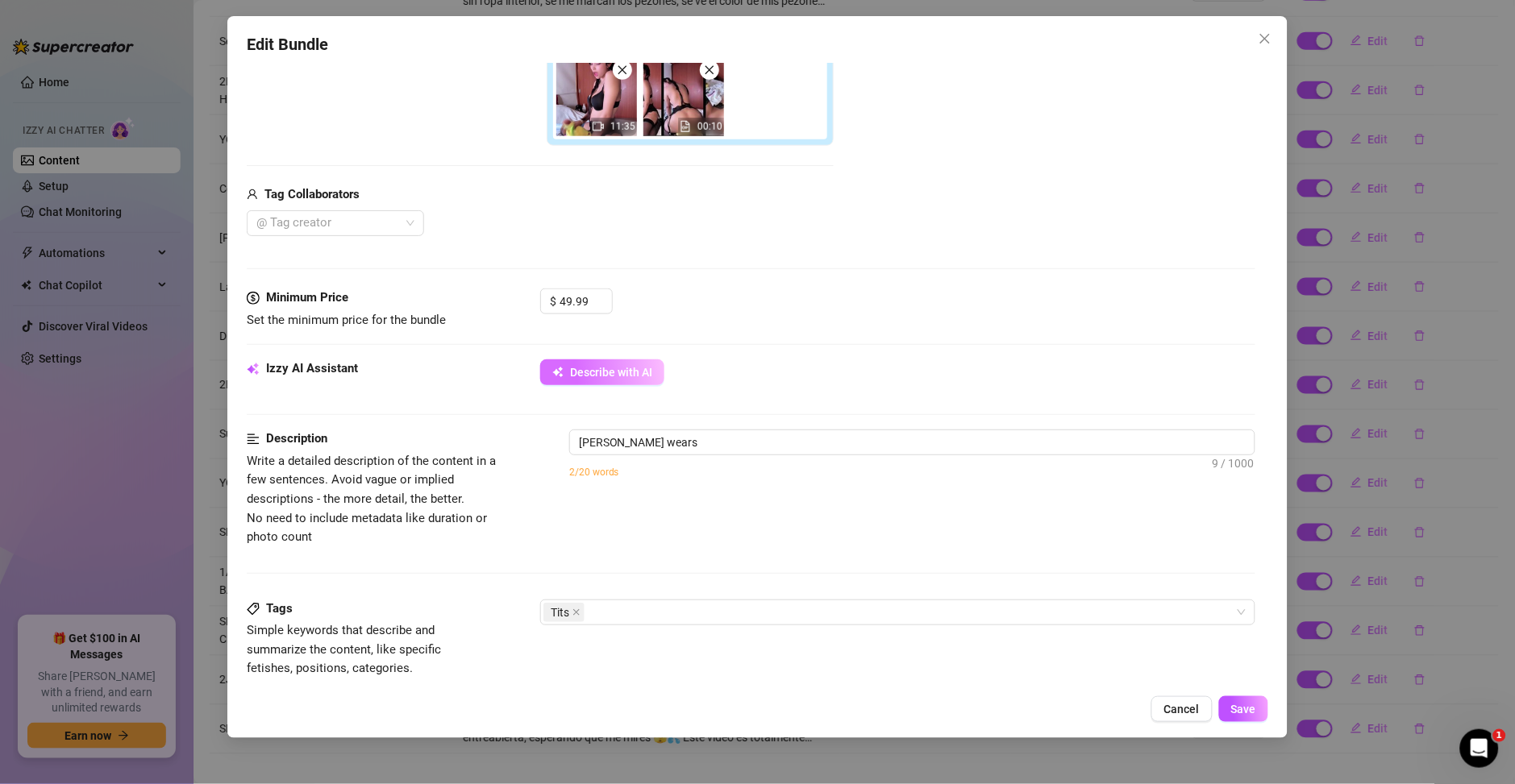
scroll to position [464, 0]
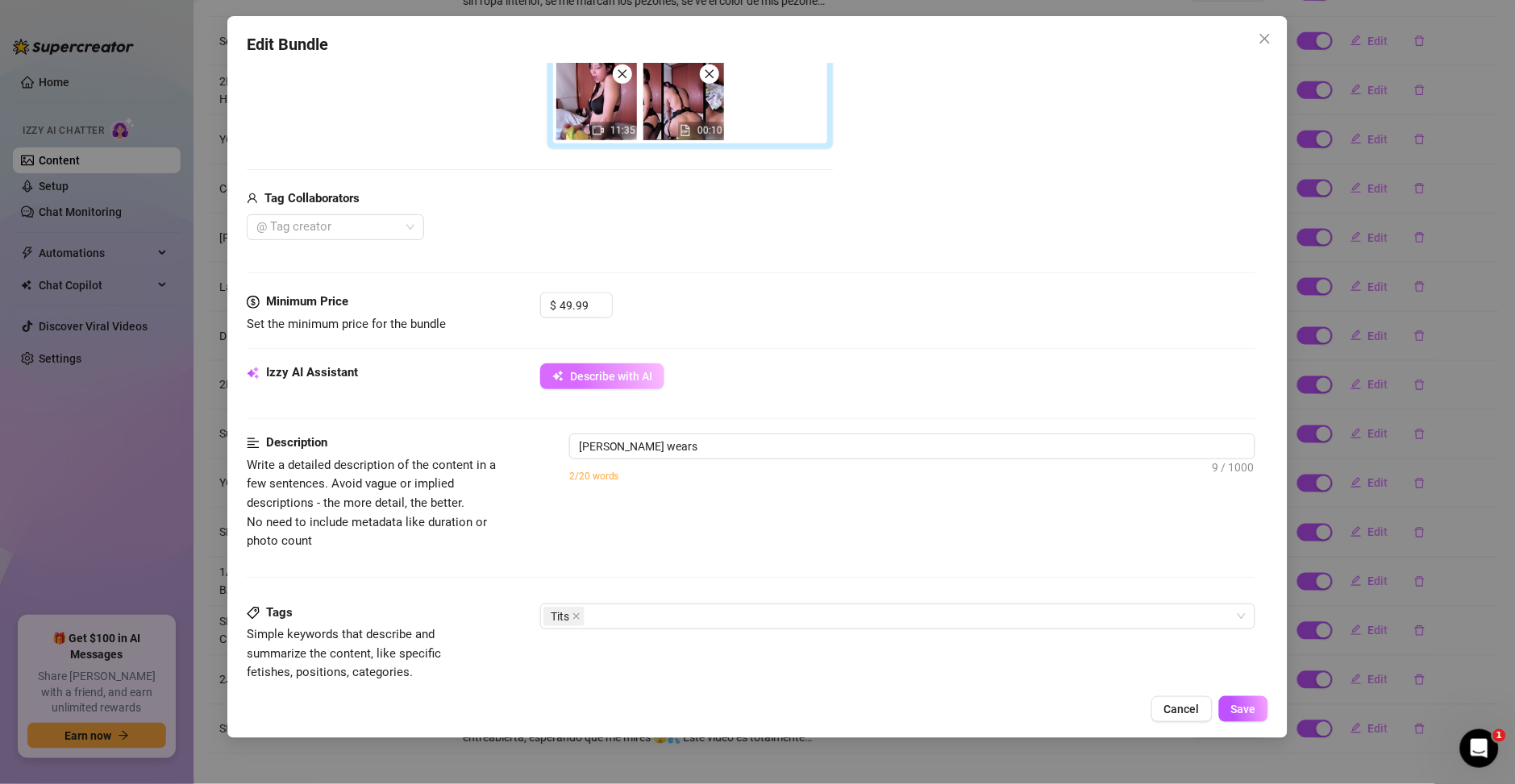
type textarea "Ary wears black"
type textarea "Ary wears black lace"
type textarea "Ary wears black lace lingerie"
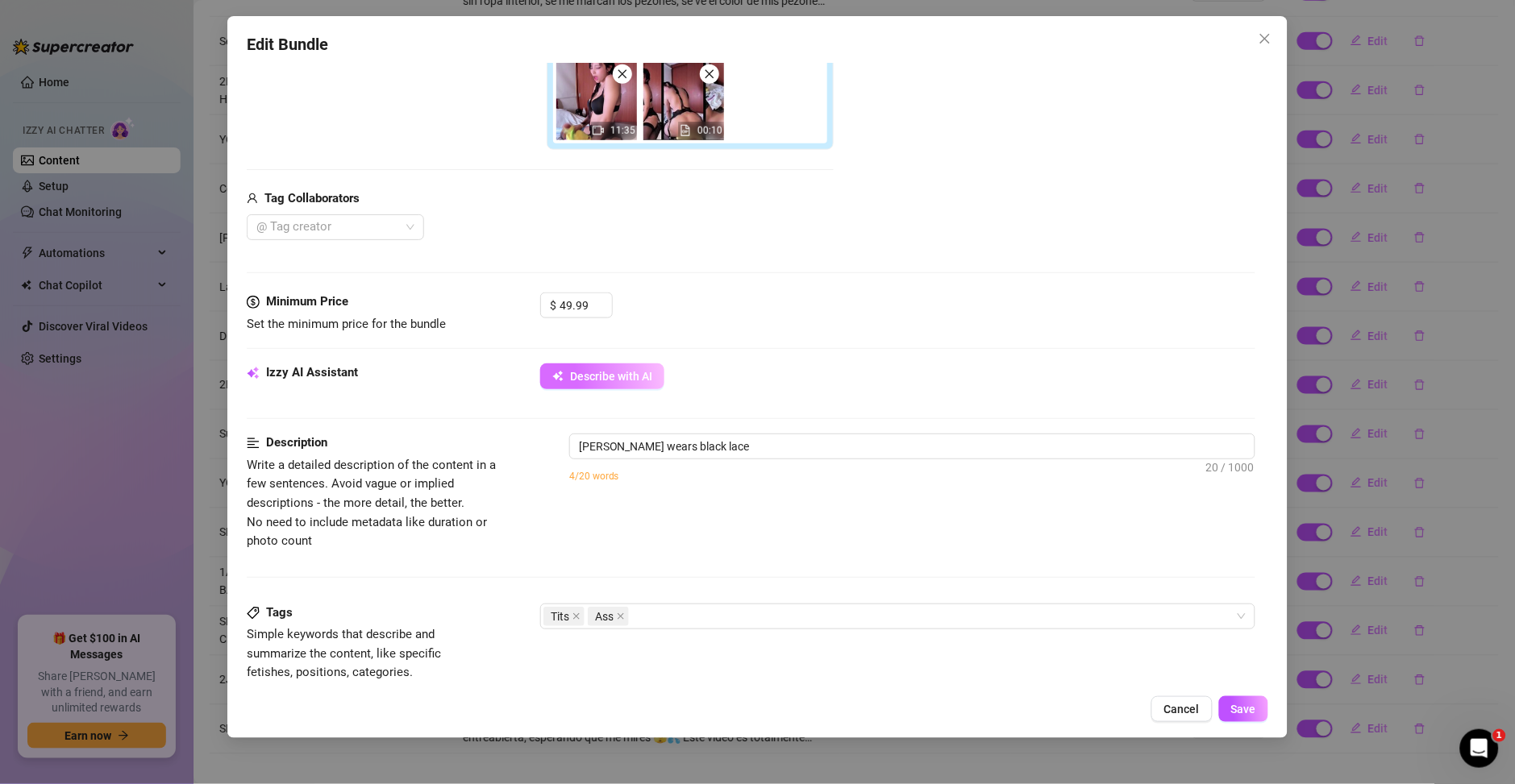
type textarea "Ary wears black lace lingerie"
type textarea "Ary wears black lace lingerie with"
type textarea "Ary wears black lace lingerie with garter"
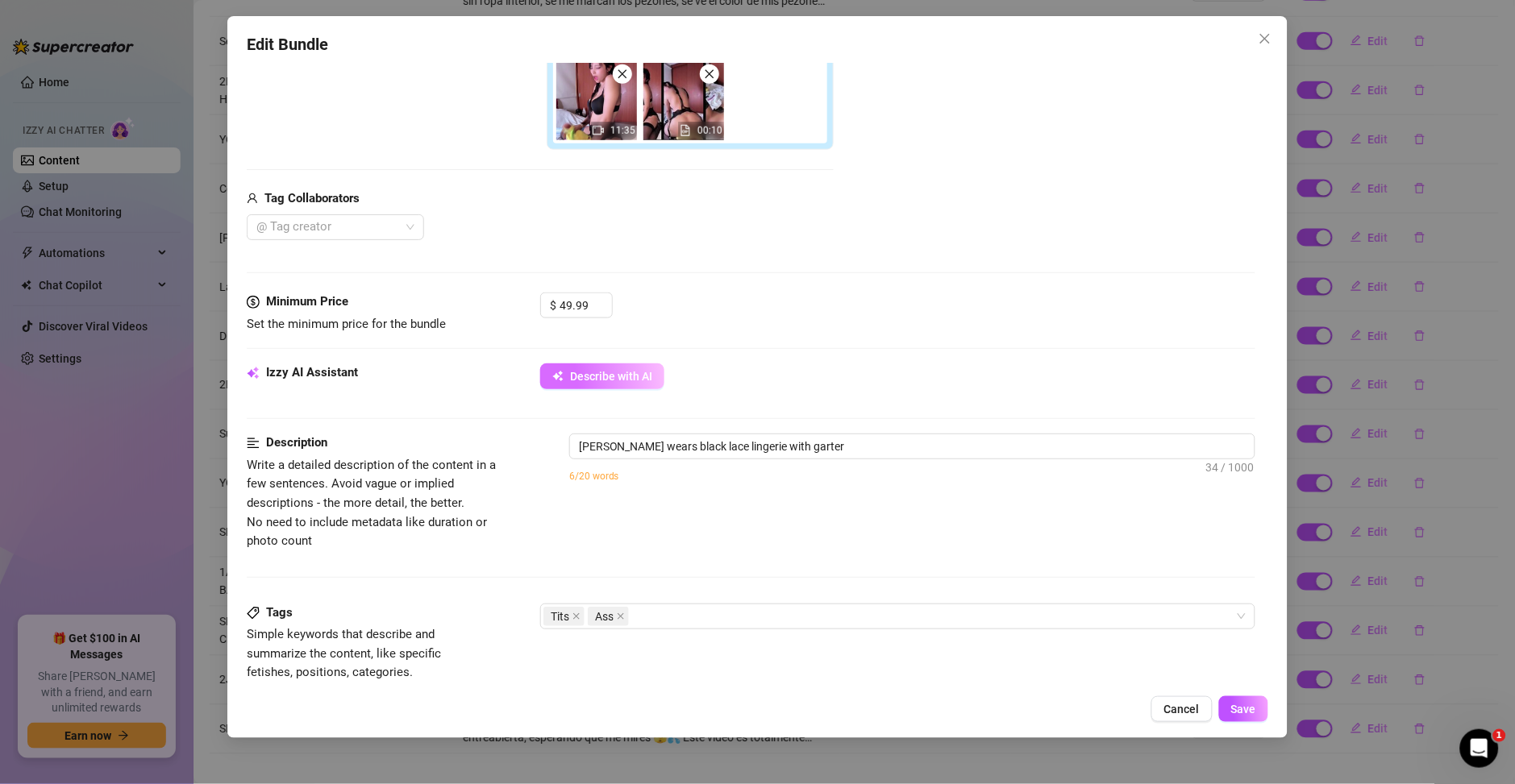
type textarea "Ary wears black lace lingerie with garter belt"
type textarea "Ary wears black lace lingerie with garter belt and"
type textarea "Ary wears black lace lingerie with garter belt and thigh-high"
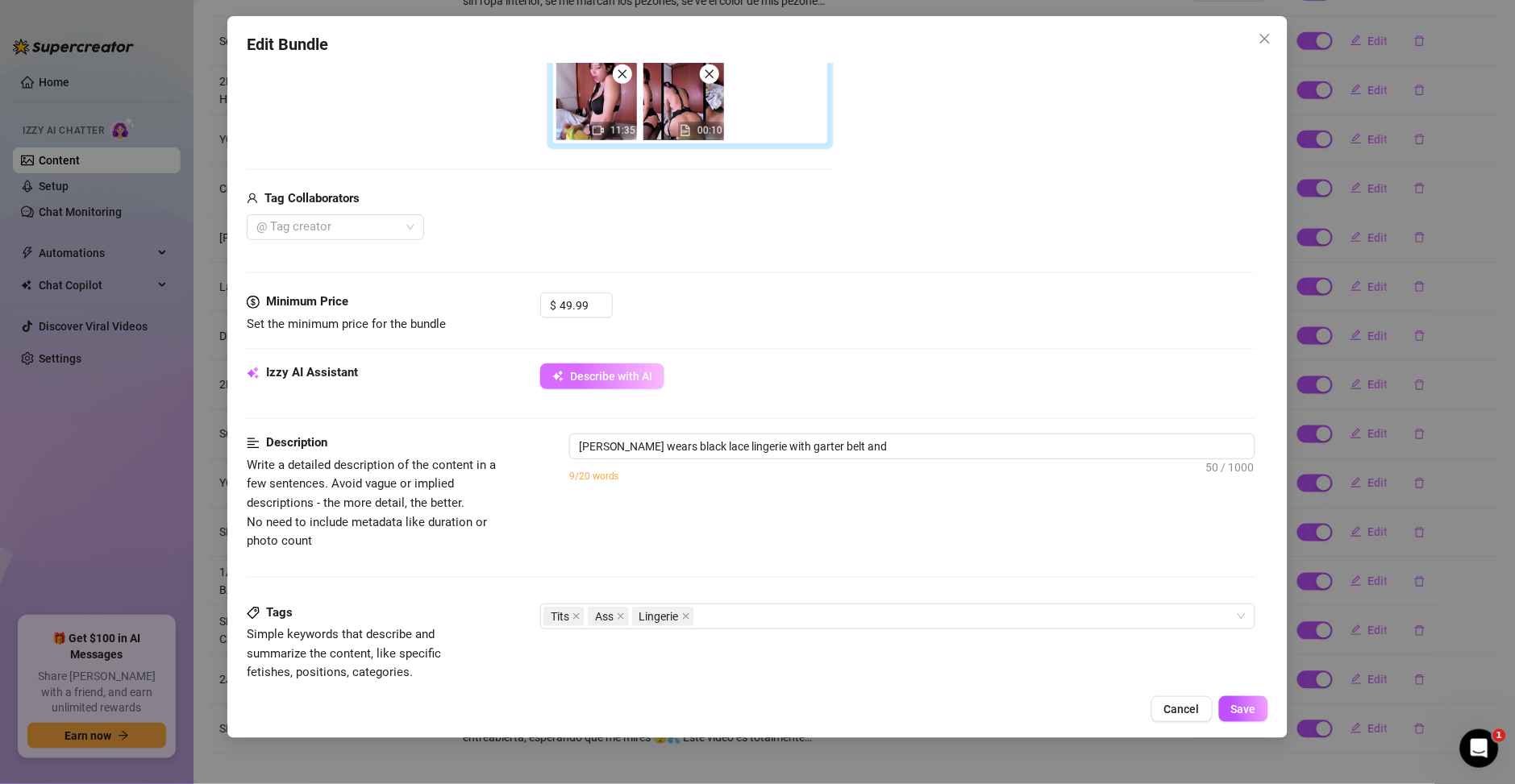
type textarea "Ary wears black lace lingerie with garter belt and thigh-high"
type textarea "Ary wears black lace lingerie with garter belt and thigh-high stockings,"
type textarea "Ary wears black lace lingerie with garter belt and thigh-high stockings, showing"
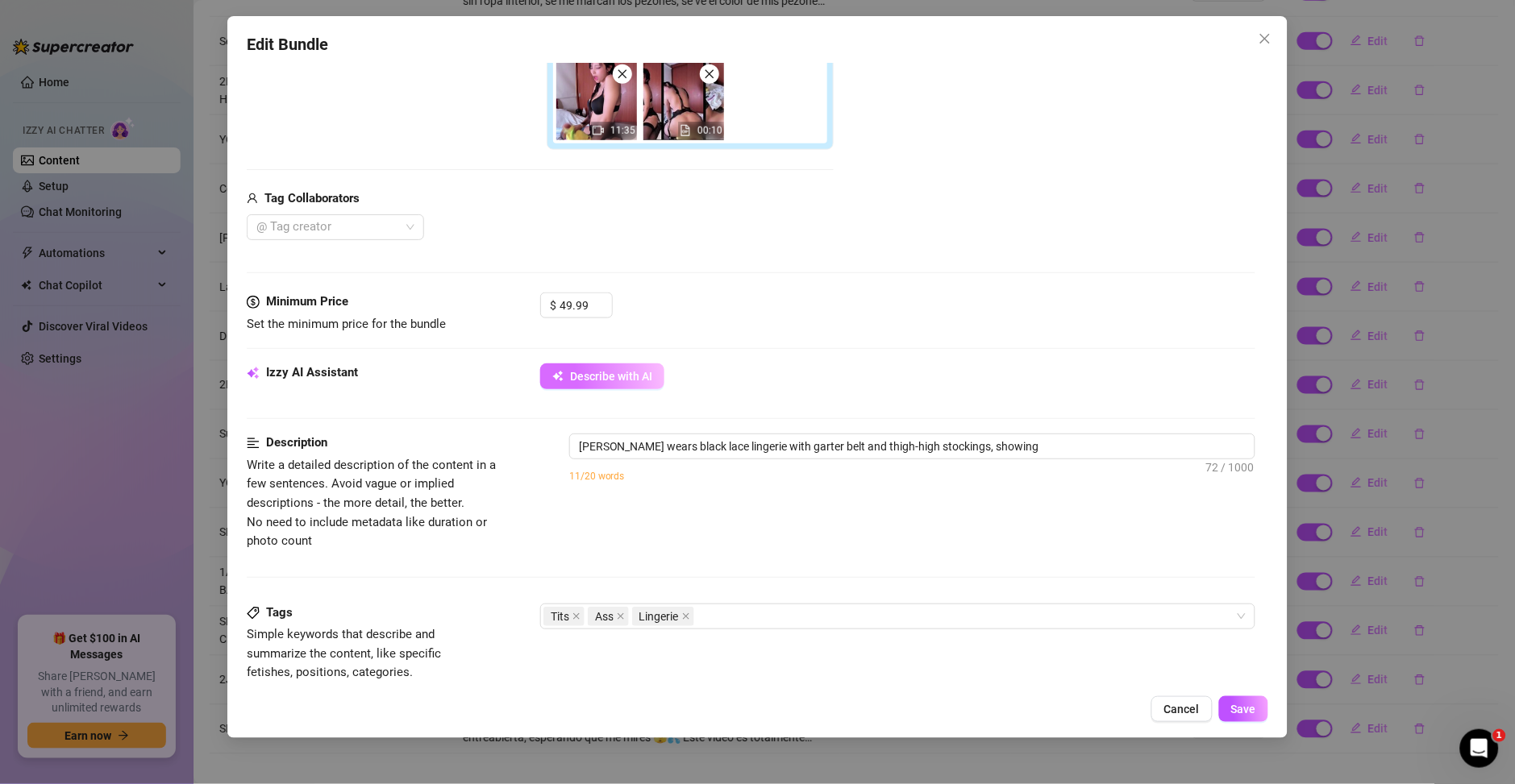
type textarea "Ary wears black lace lingerie with garter belt and thigh-high stockings, showin…"
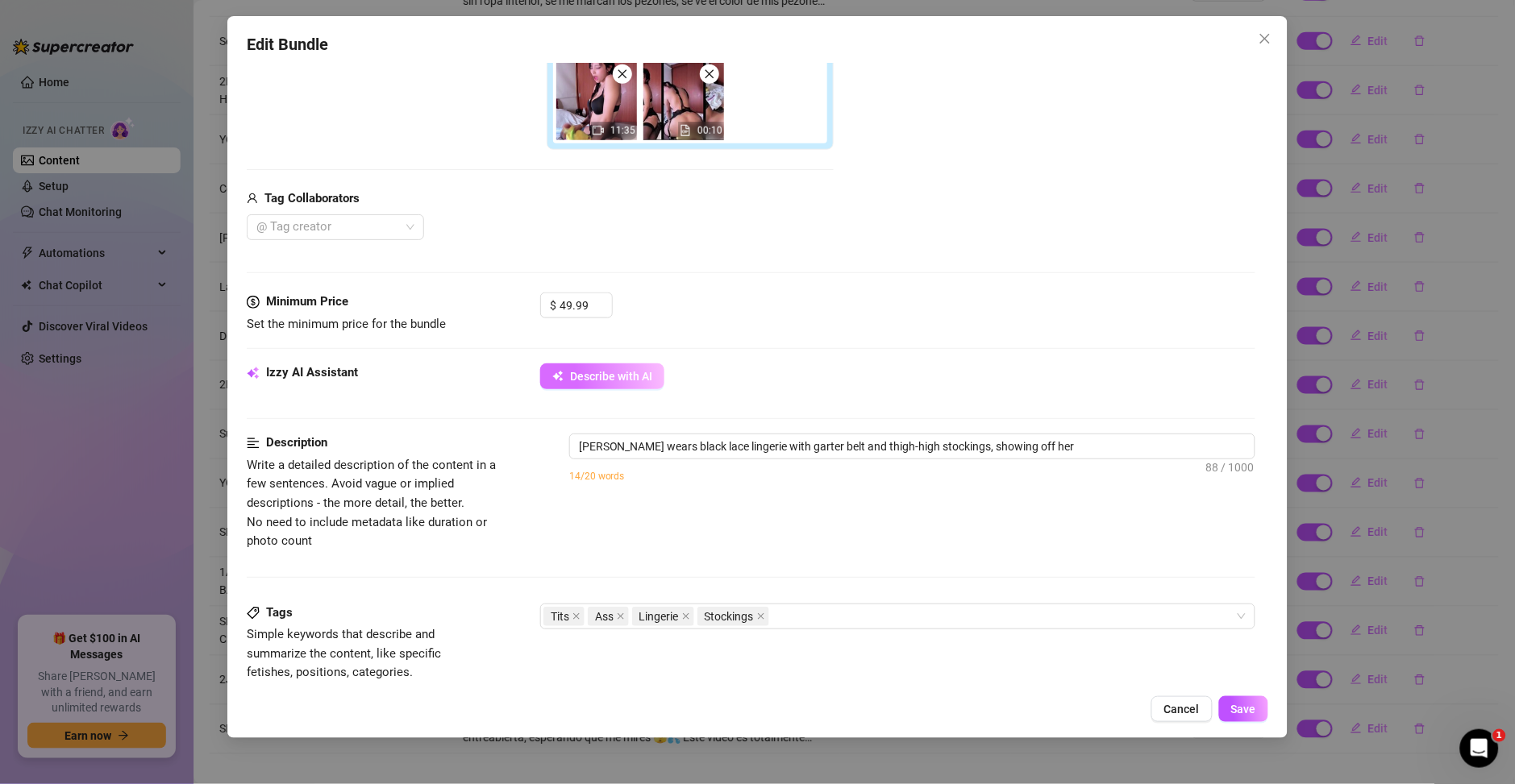
type textarea "Ary wears black lace lingerie with garter belt and thigh-high stockings, showin…"
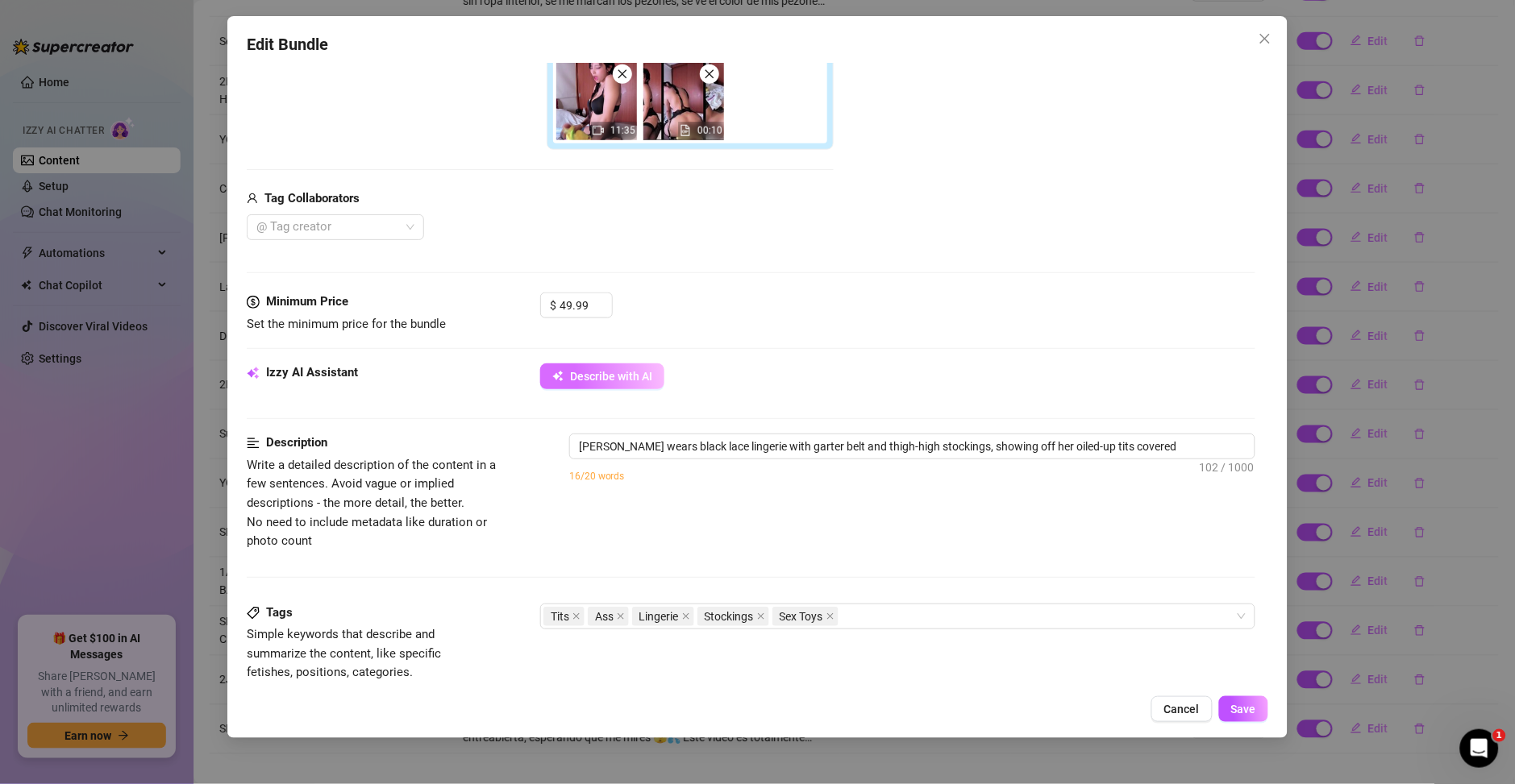
type textarea "Ary wears black lace lingerie with garter belt and thigh-high stockings, showin…"
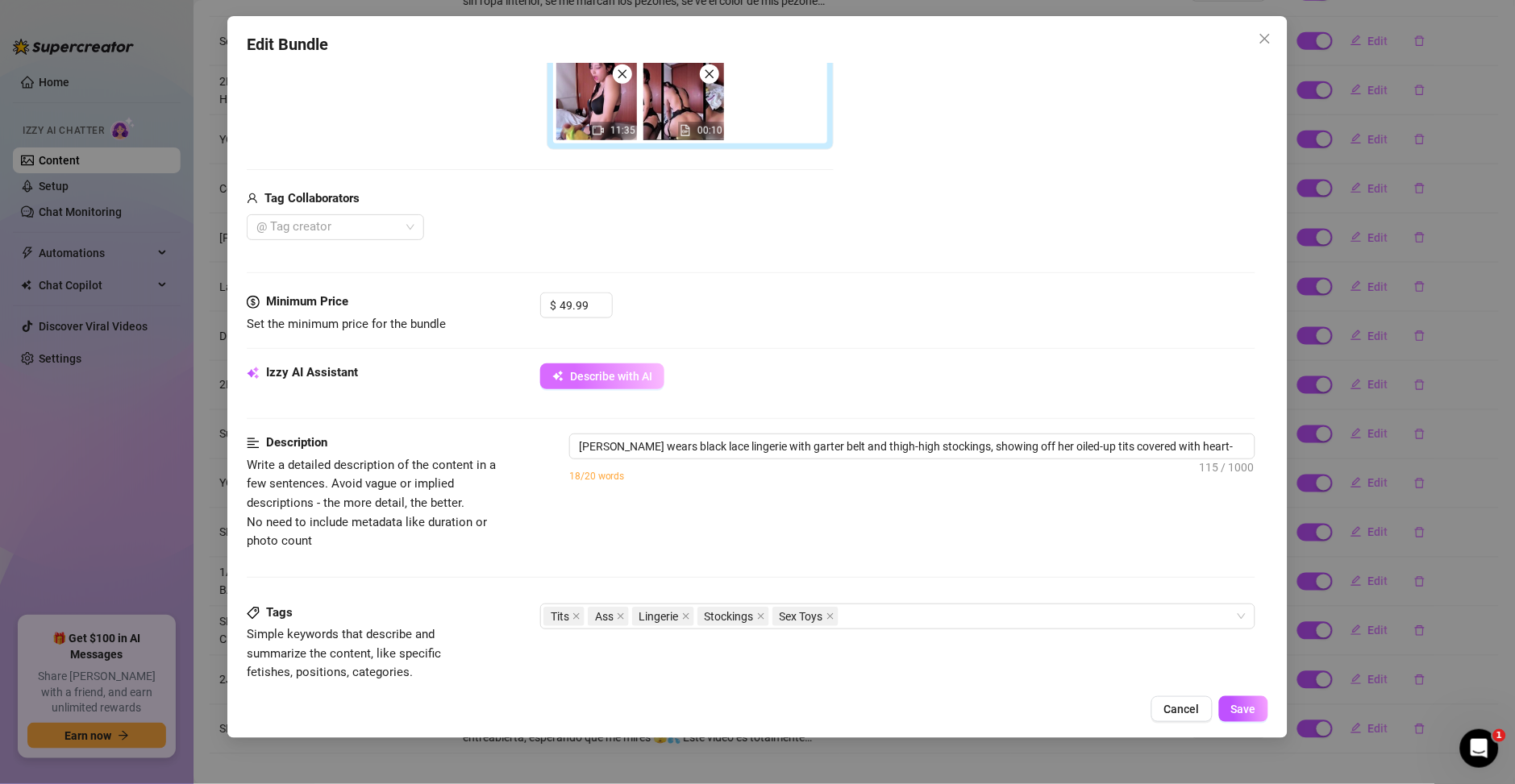
type textarea "Ary wears black lace lingerie with garter belt and thigh-high stockings, showin…"
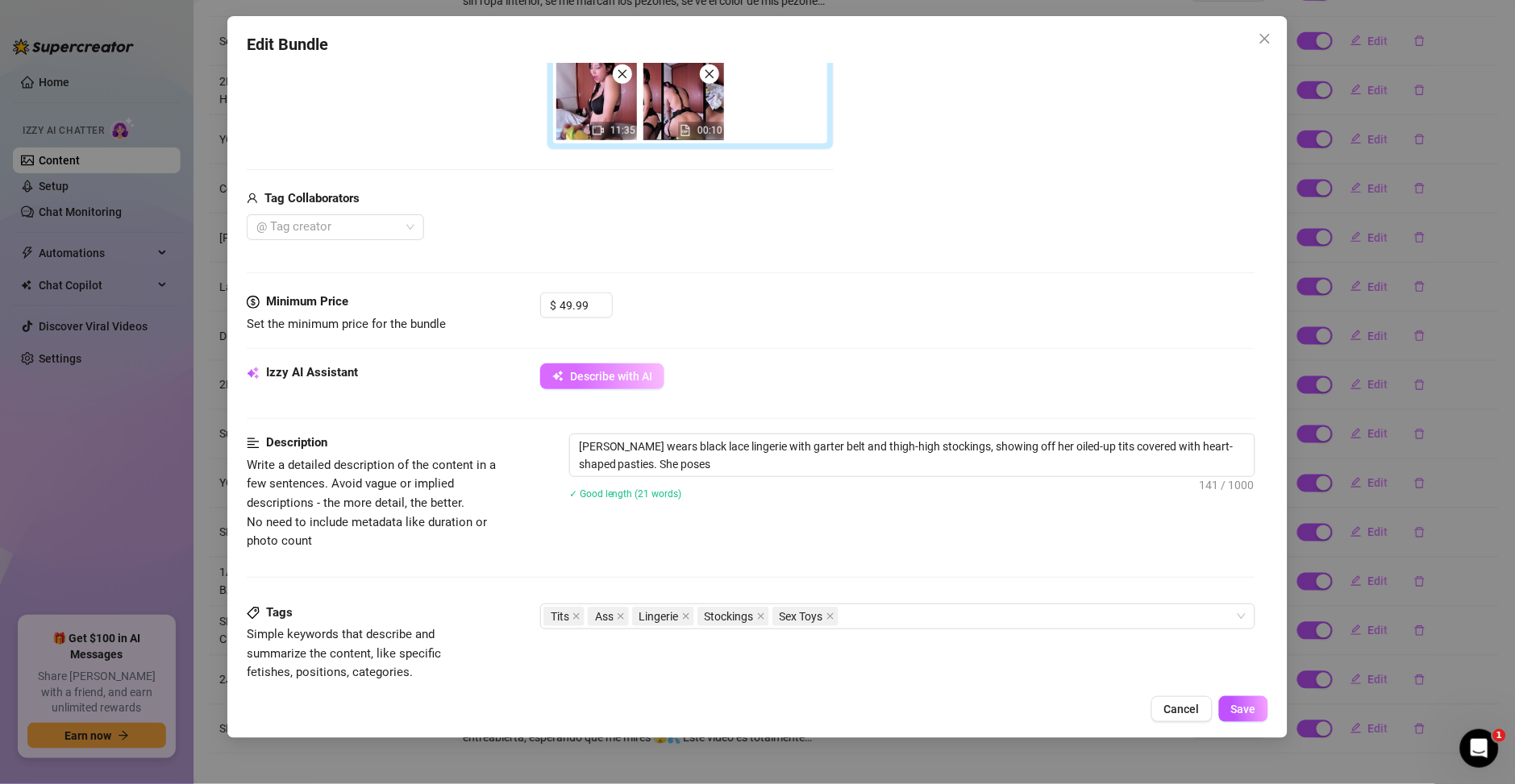
type textarea "Ary wears black lace lingerie with garter belt and thigh-high stockings, showin…"
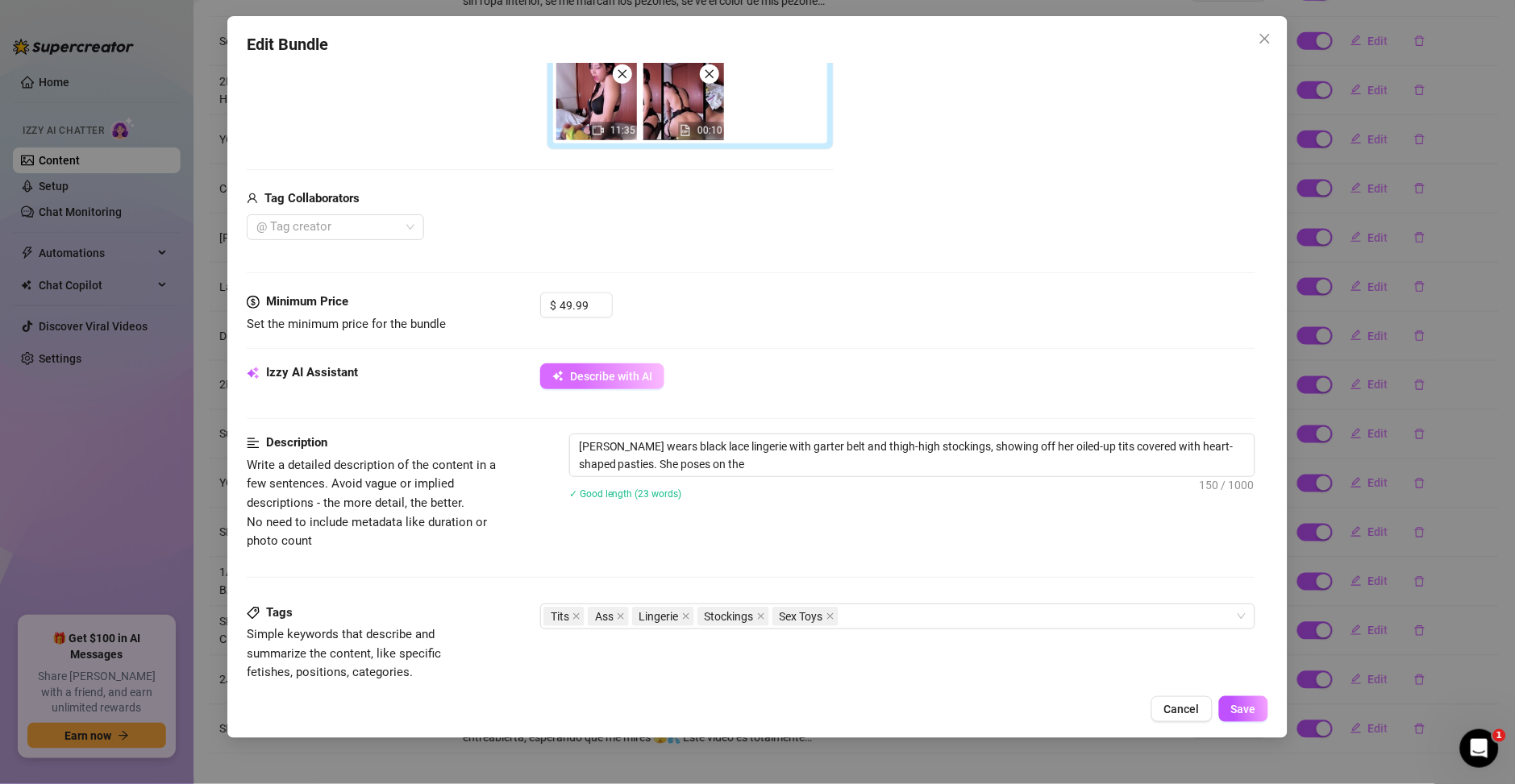
type textarea "Ary wears black lace lingerie with garter belt and thigh-high stockings, showin…"
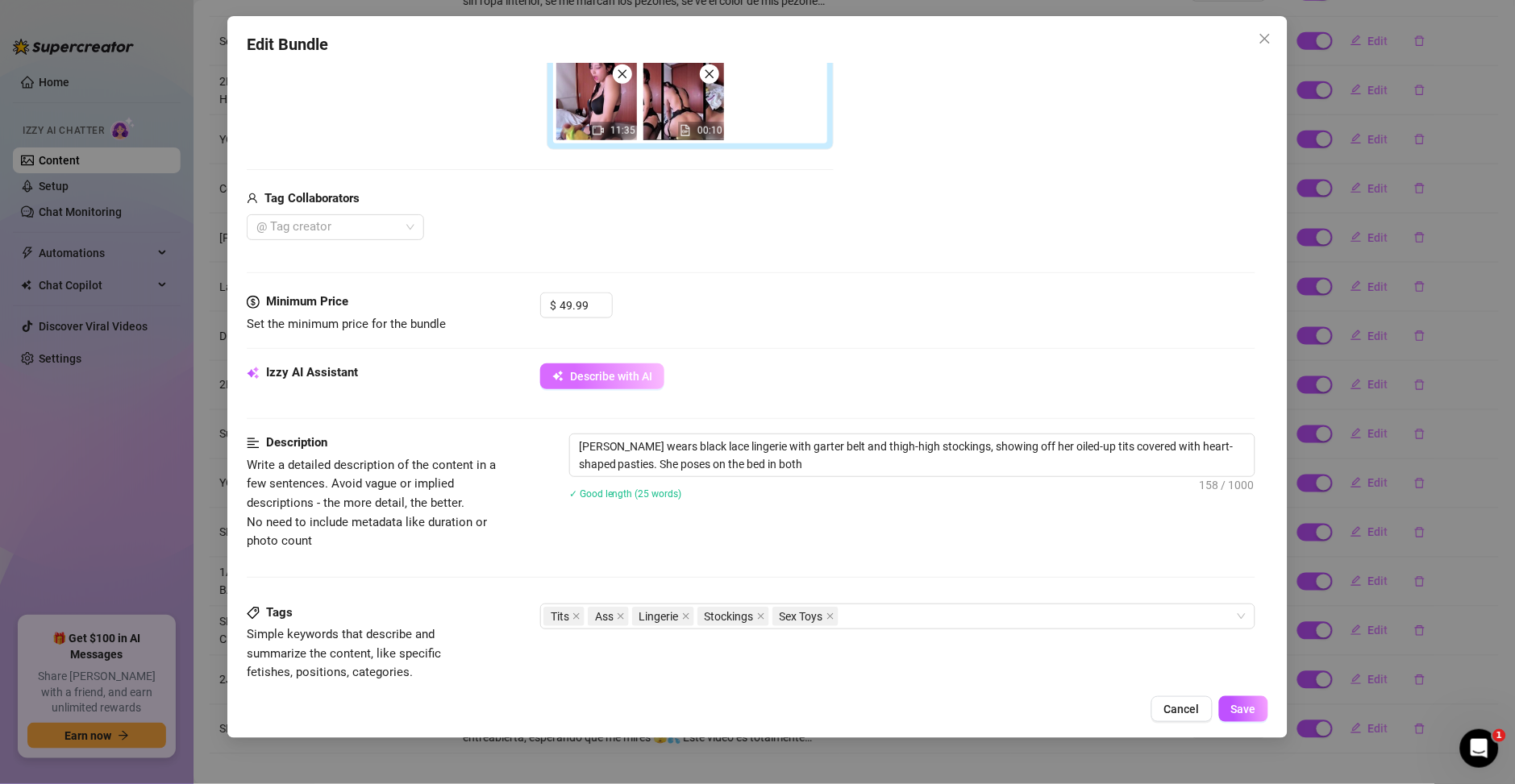
type textarea "Ary wears black lace lingerie with garter belt and thigh-high stockings, showin…"
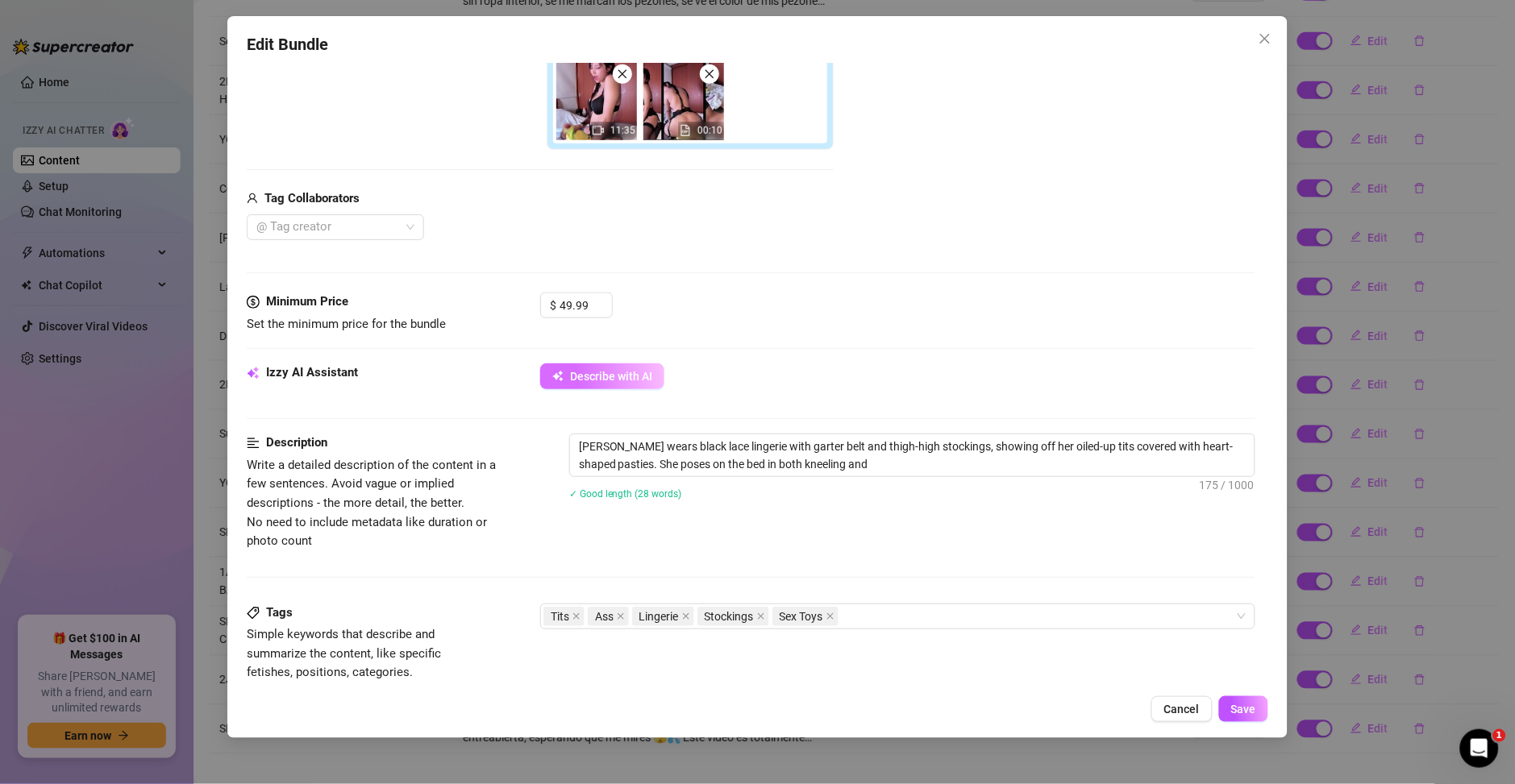
type textarea "Ary wears black lace lingerie with garter belt and thigh-high stockings, showin…"
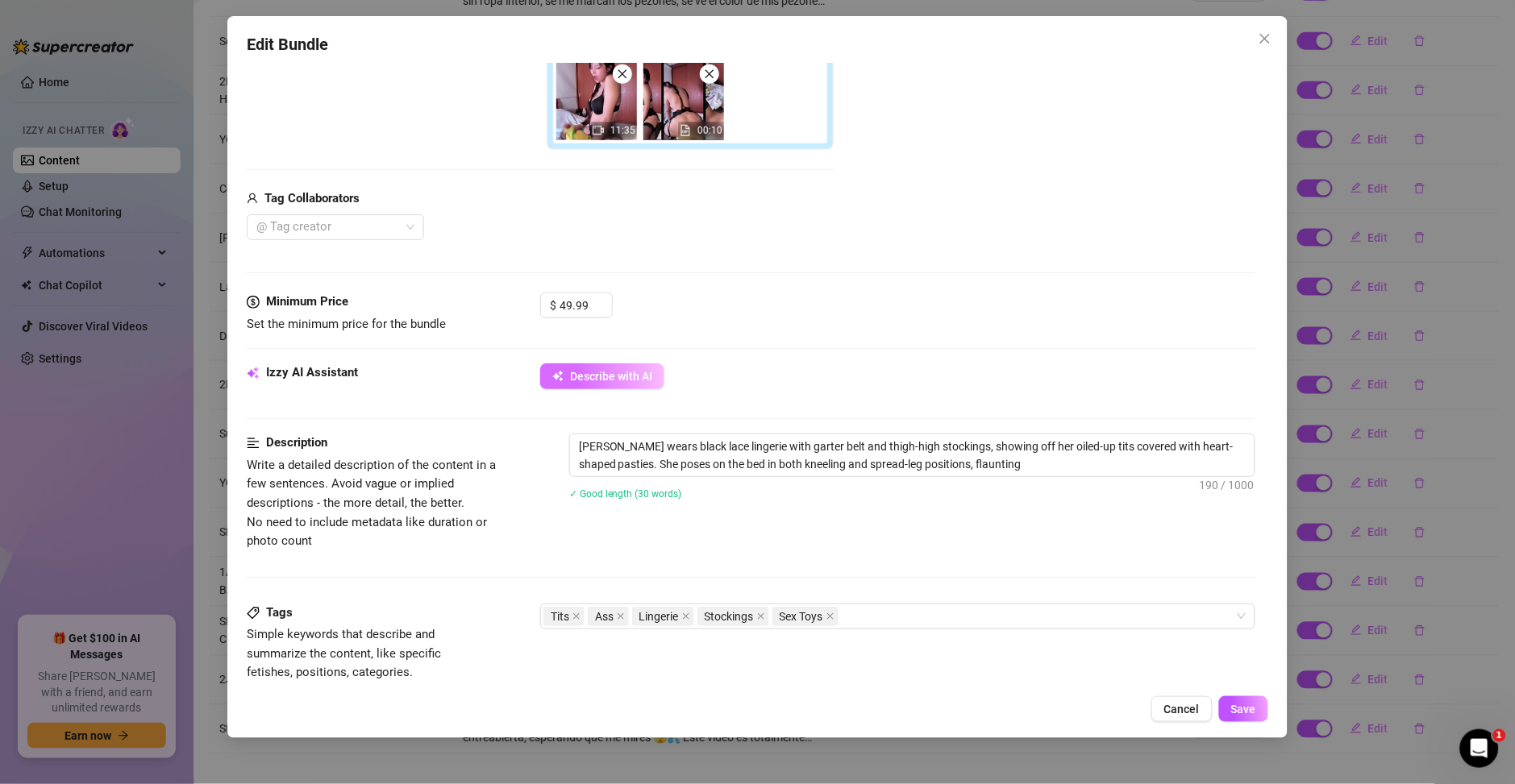
type textarea "Ary wears black lace lingerie with garter belt and thigh-high stockings, showin…"
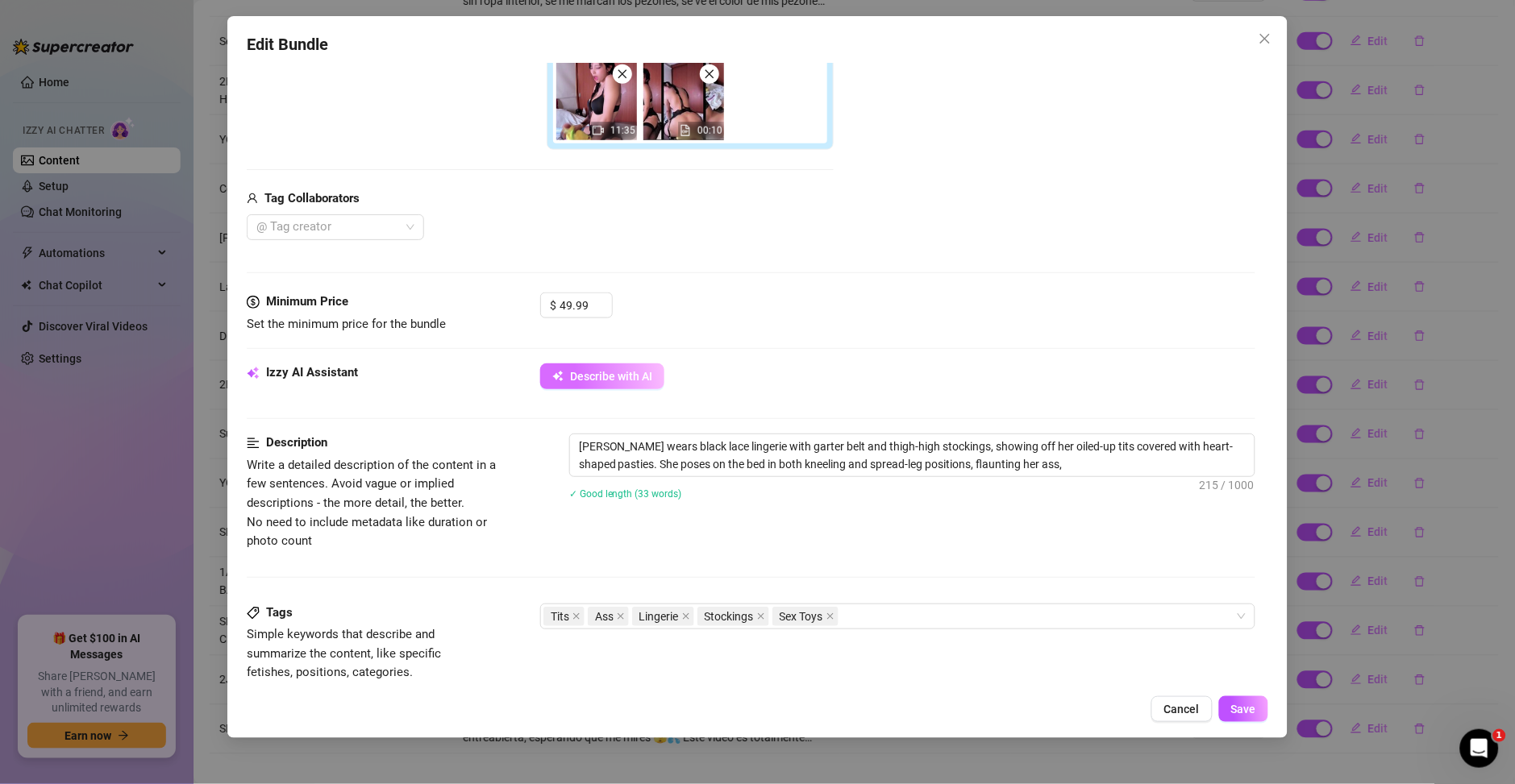
type textarea "Ary wears black lace lingerie with garter belt and thigh-high stockings, showin…"
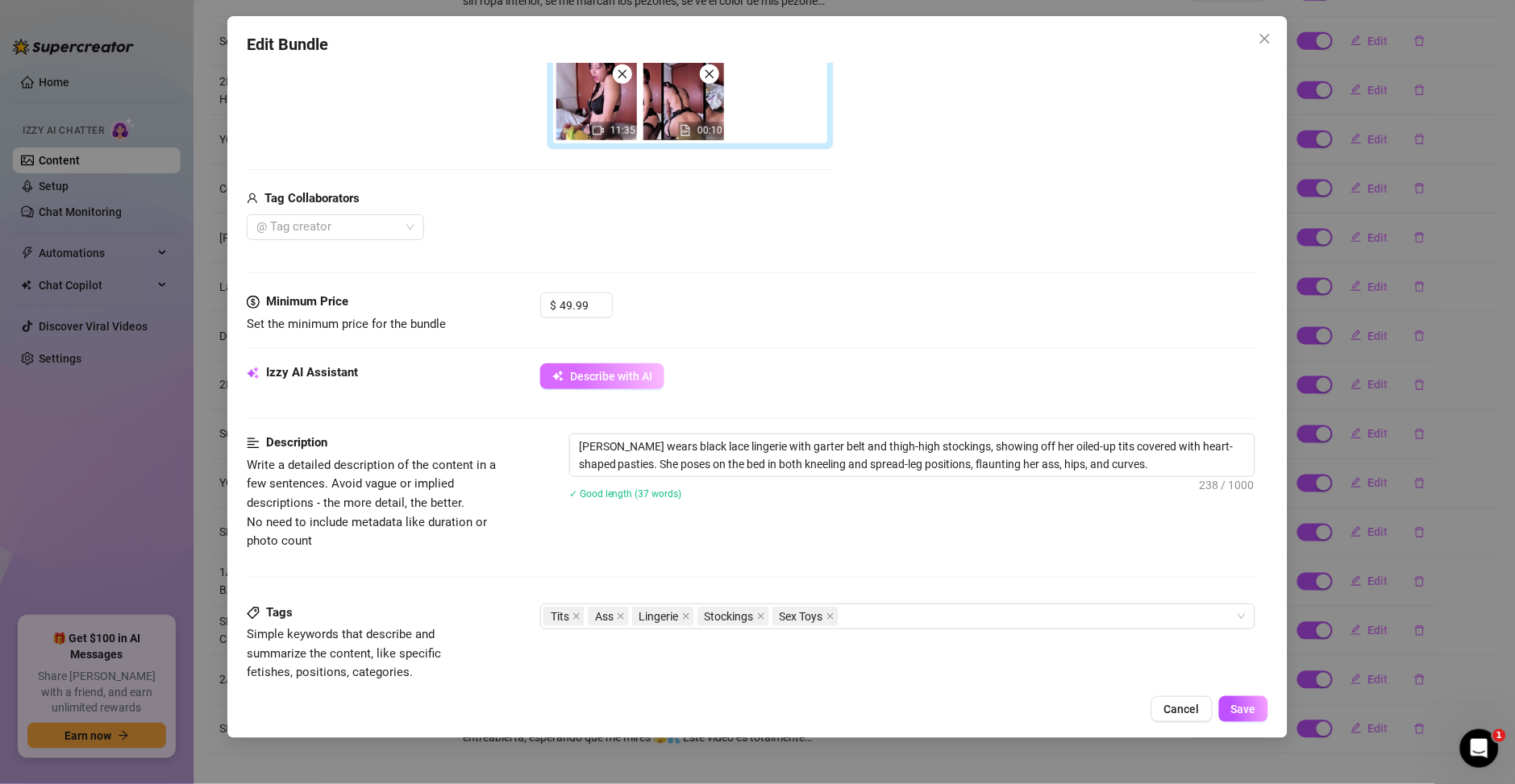
type textarea "Ary wears black lace lingerie with garter belt and thigh-high stockings, showin…"
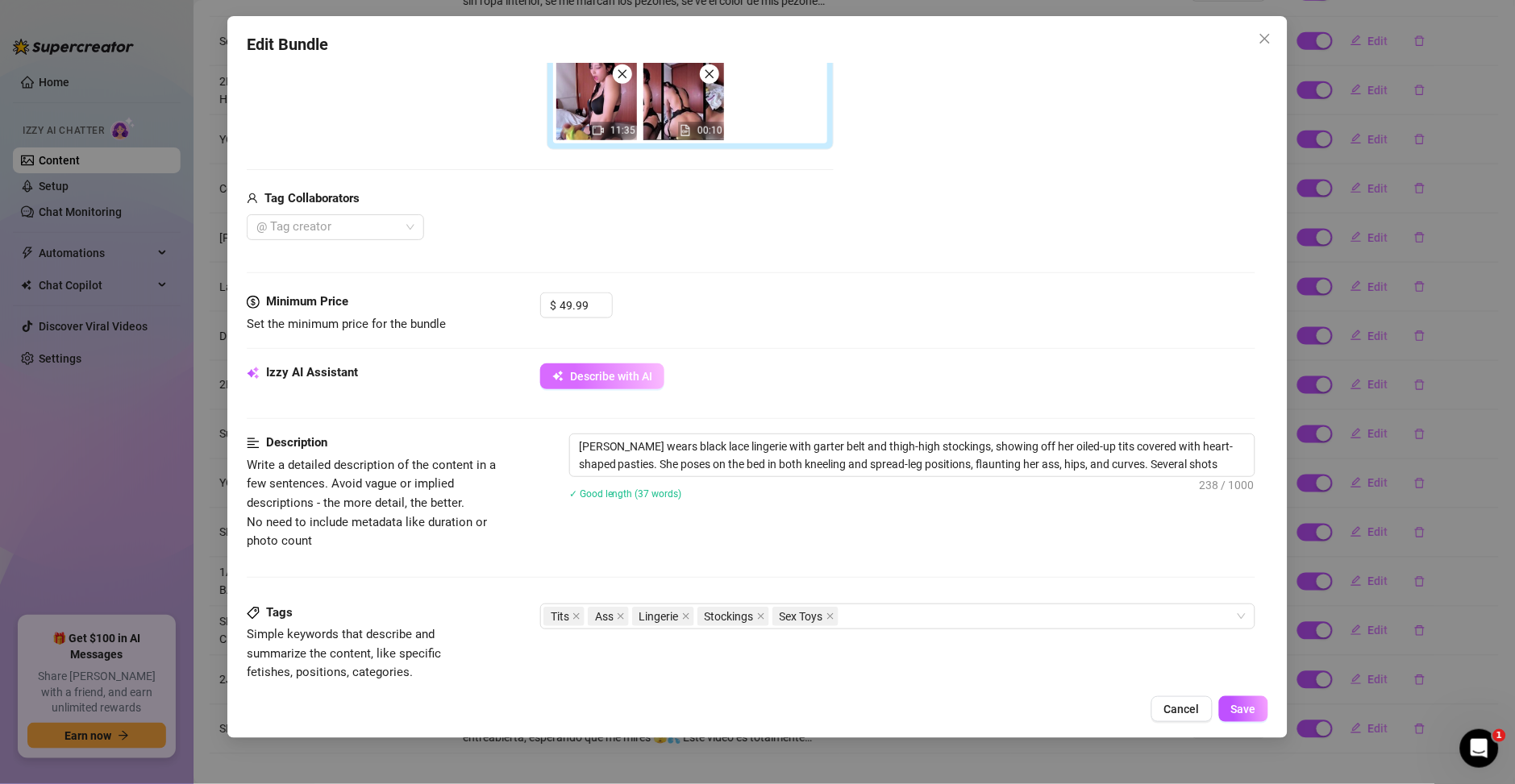
type textarea "Ary wears black lace lingerie with garter belt and thigh-high stockings, showin…"
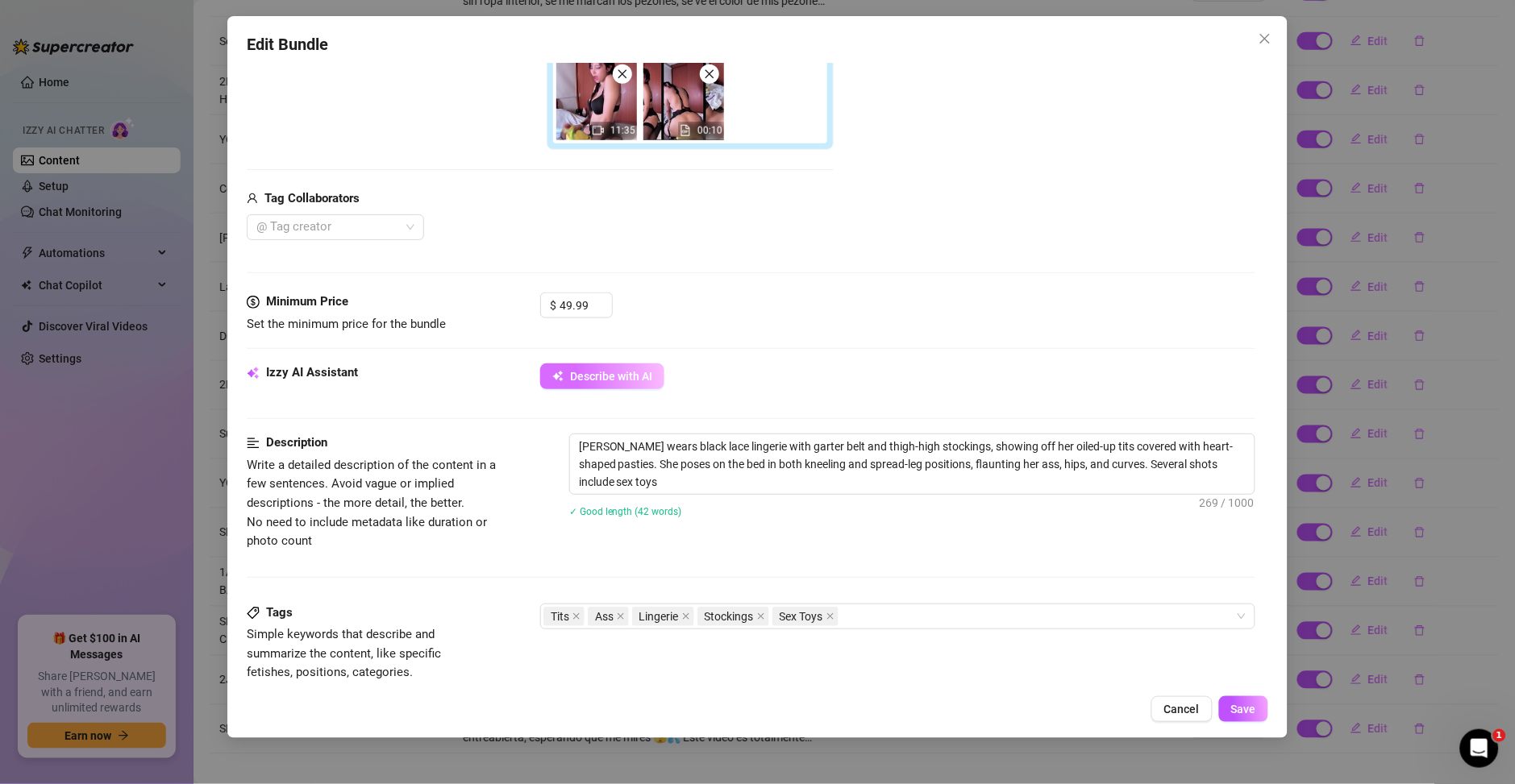
type textarea "Ary wears black lace lingerie with garter belt and thigh-high stockings, showin…"
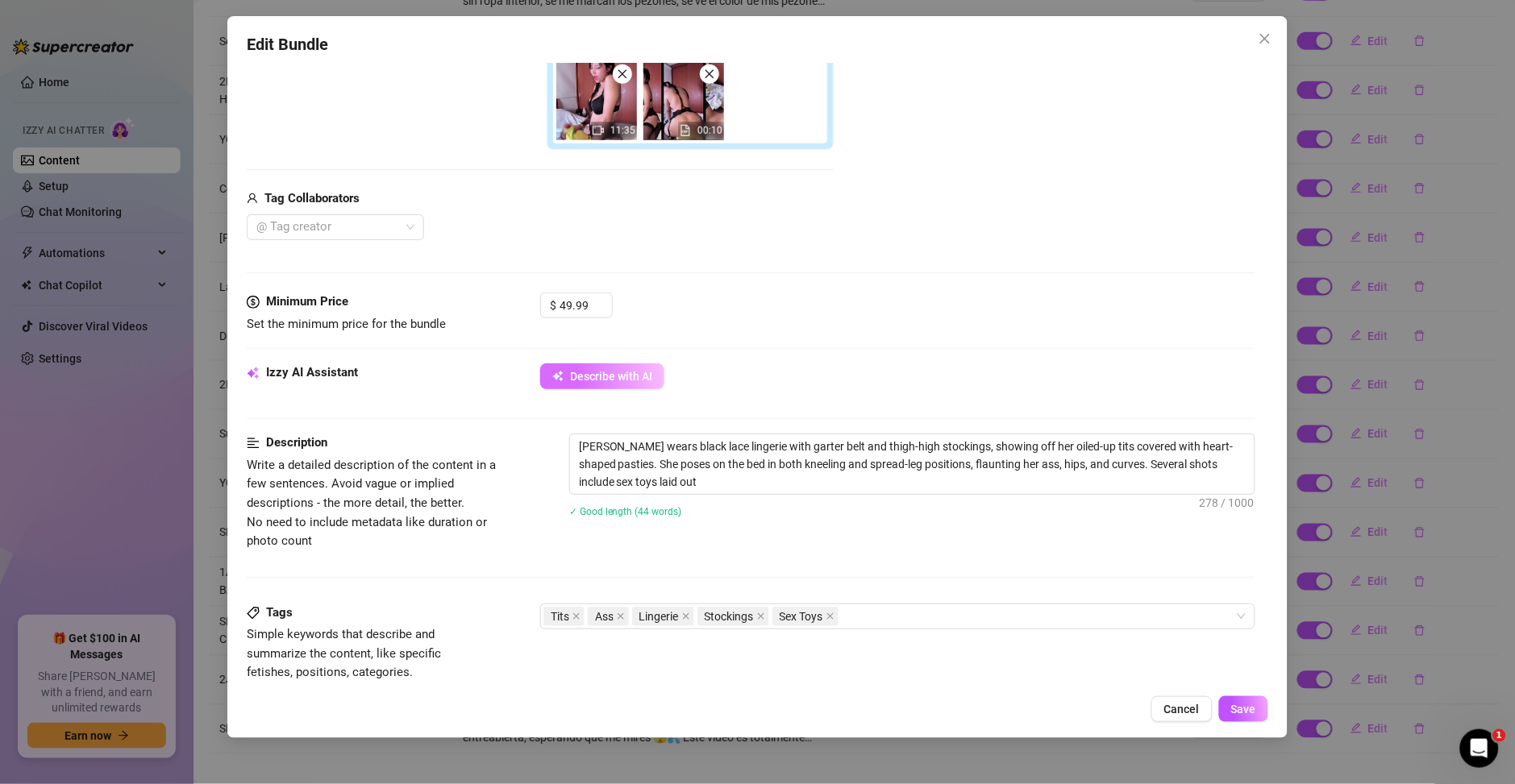
type textarea "Ary wears black lace lingerie with garter belt and thigh-high stockings, showin…"
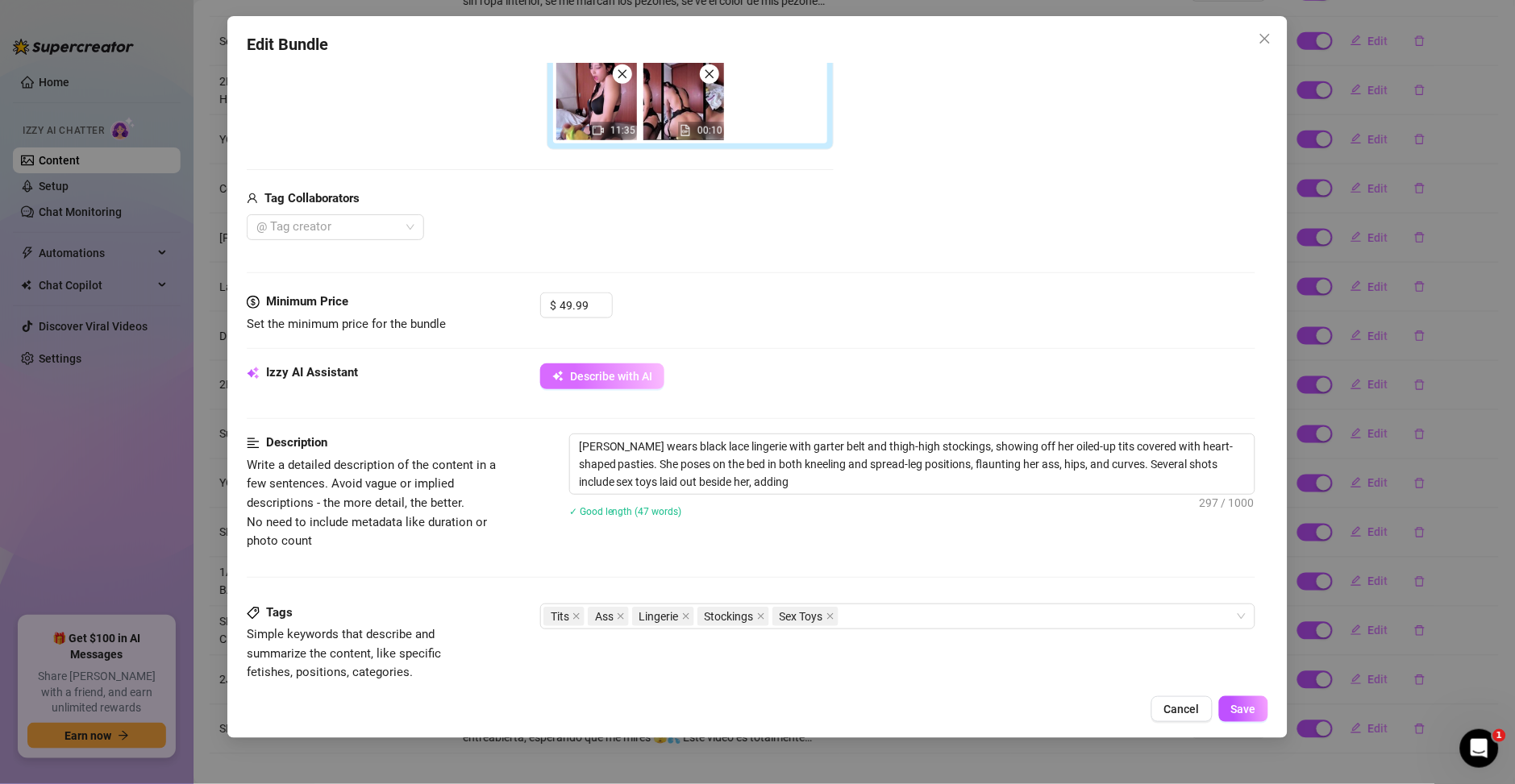
type textarea "Ary wears black lace lingerie with garter belt and thigh-high stockings, showin…"
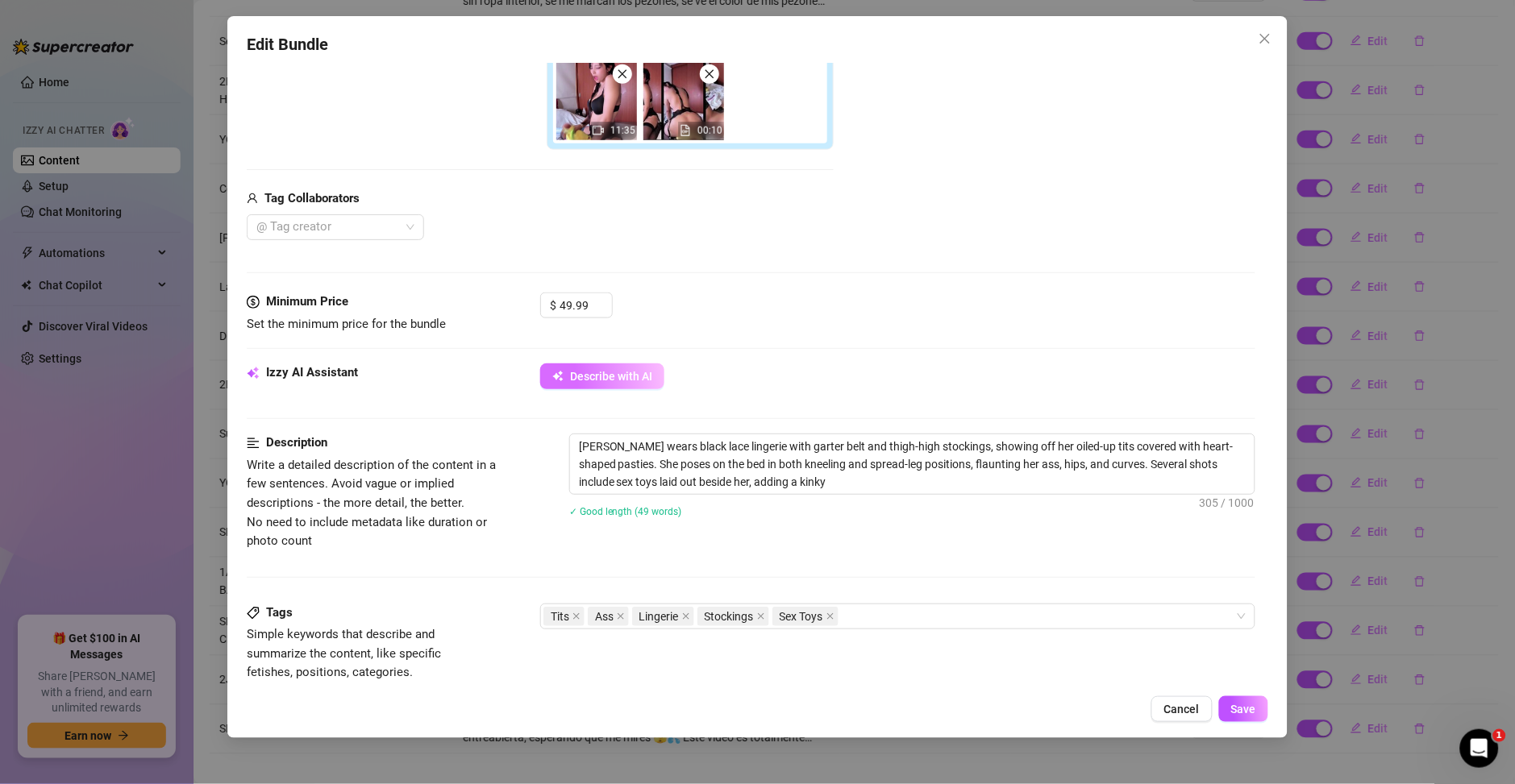
type textarea "Ary wears black lace lingerie with garter belt and thigh-high stockings, showin…"
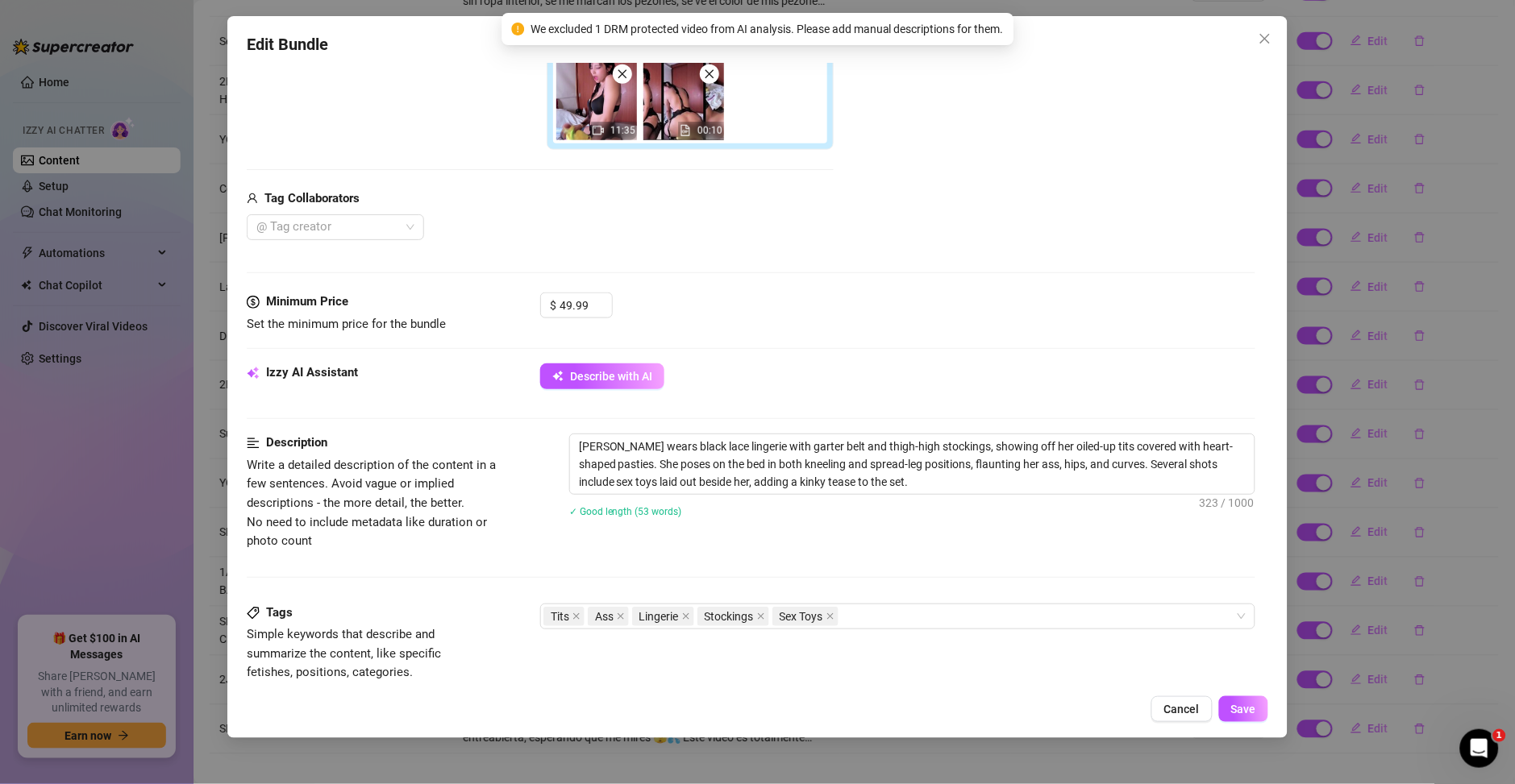
click at [1236, 691] on div "Edit Bundle Account Ary (@aryvilchis) Name Name is for your internal organizati…" at bounding box center [758, 377] width 1060 height 722
click at [1236, 699] on button "Save" at bounding box center [1243, 710] width 49 height 26
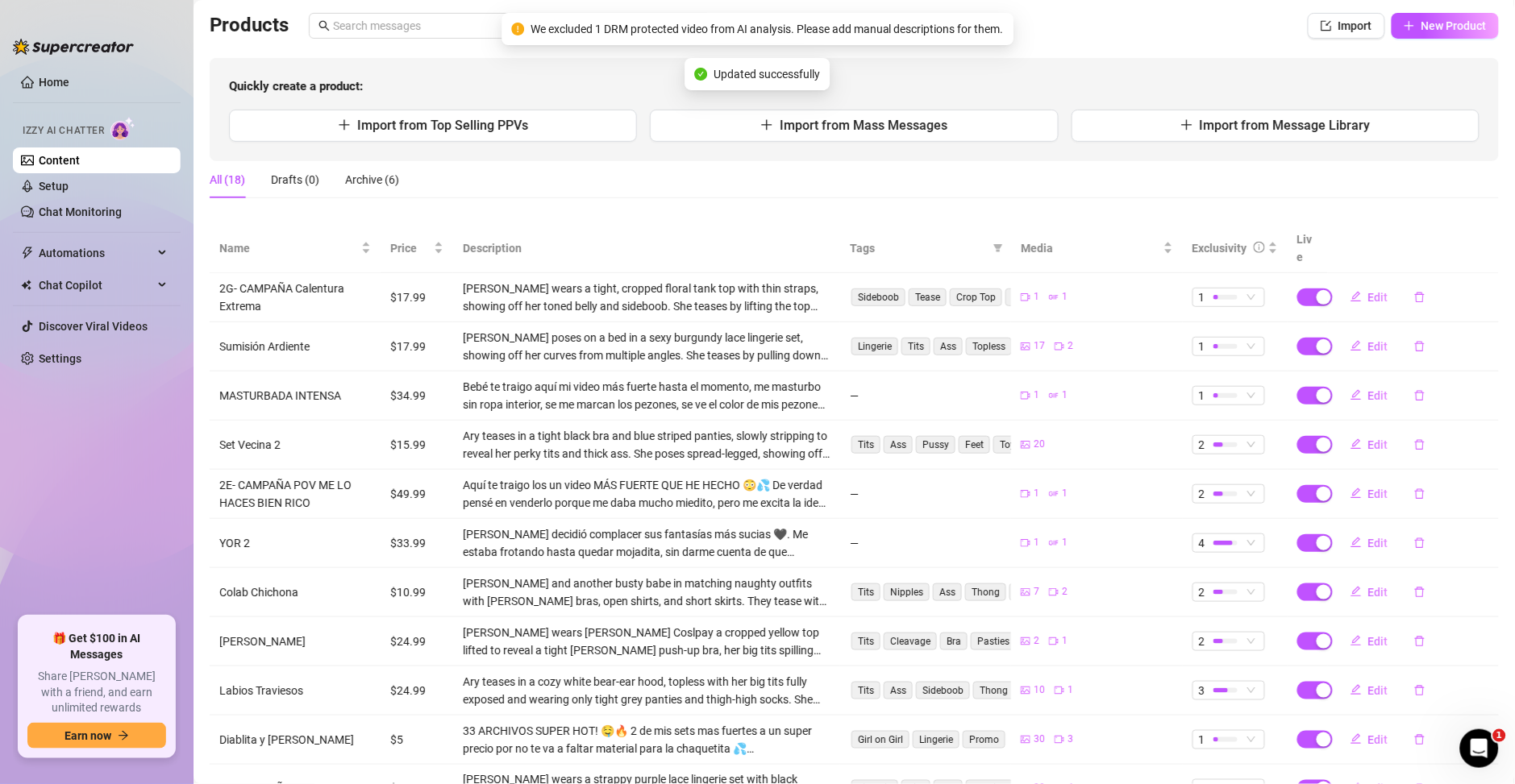
scroll to position [48, 0]
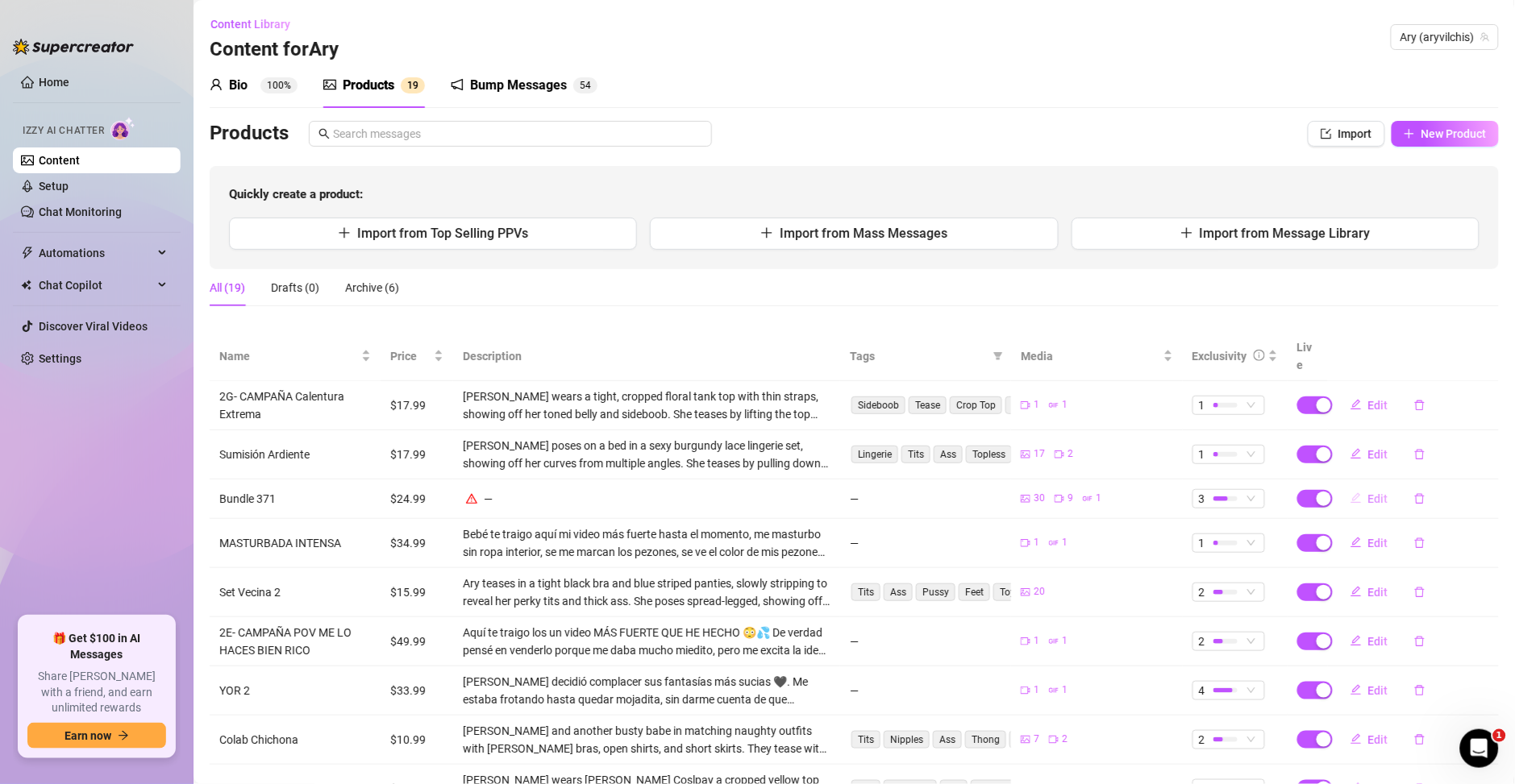
click at [1360, 490] on button "Edit" at bounding box center [1370, 499] width 64 height 26
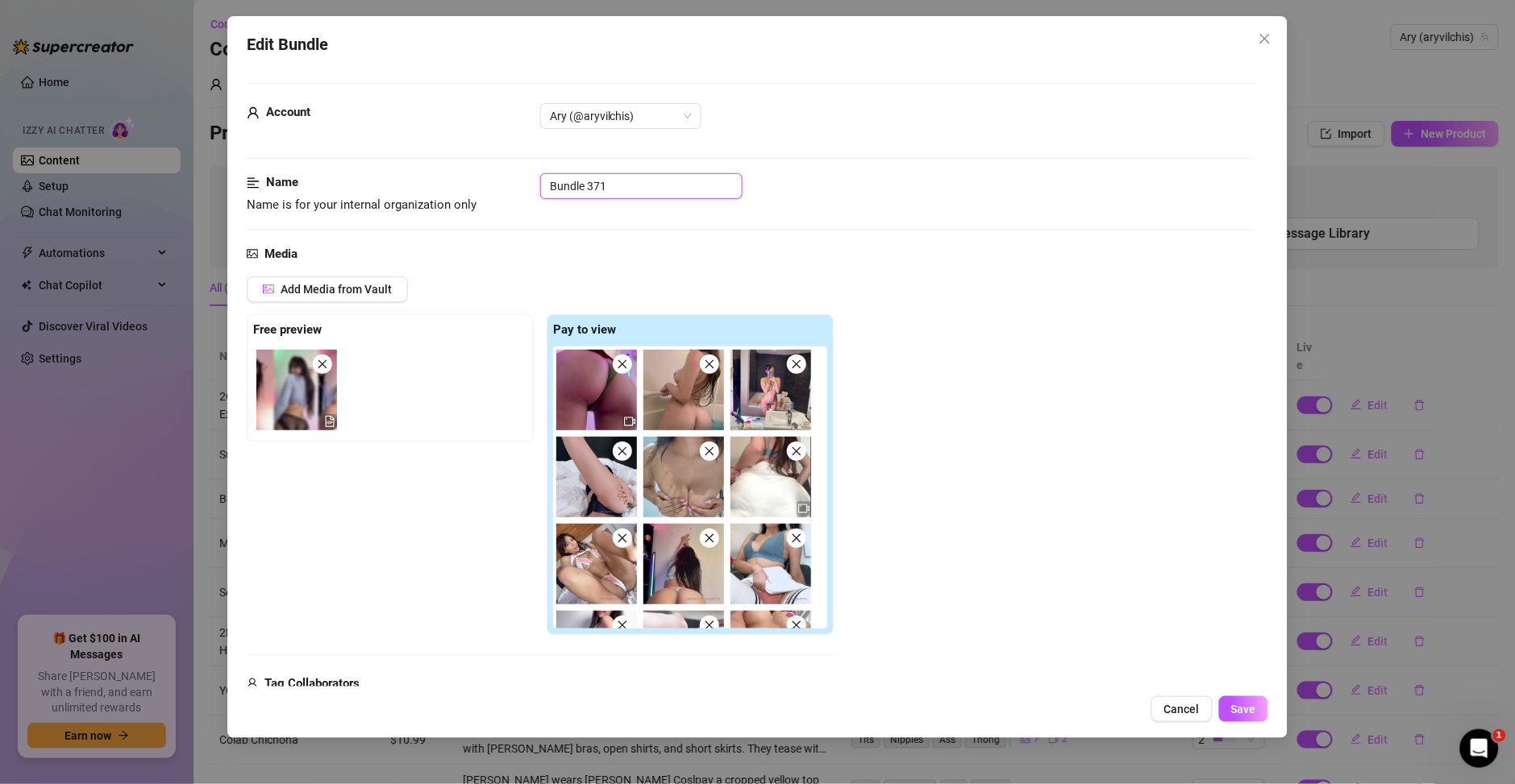
click at [612, 188] on input "Bundle 371" at bounding box center [641, 186] width 203 height 26
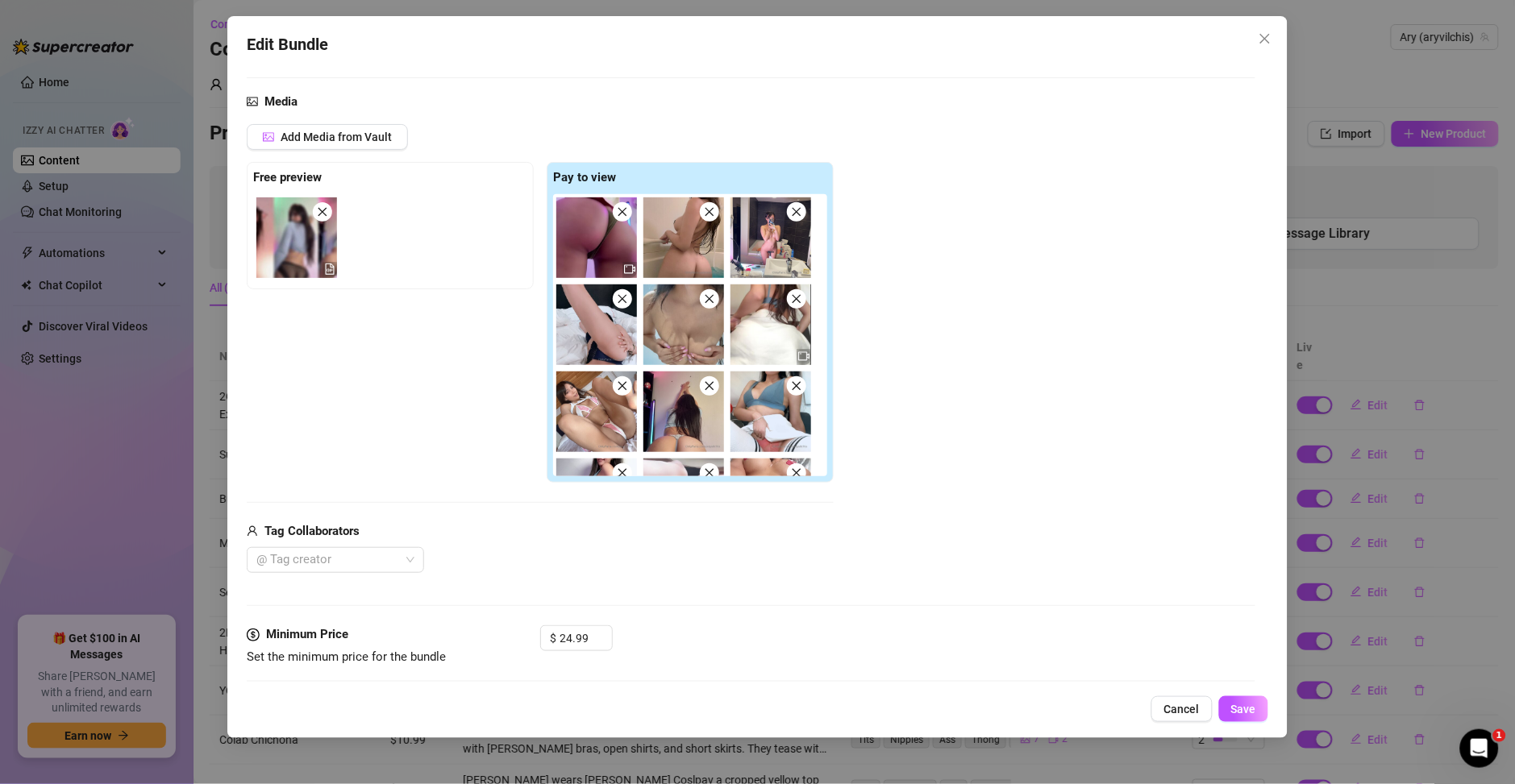
scroll to position [464, 0]
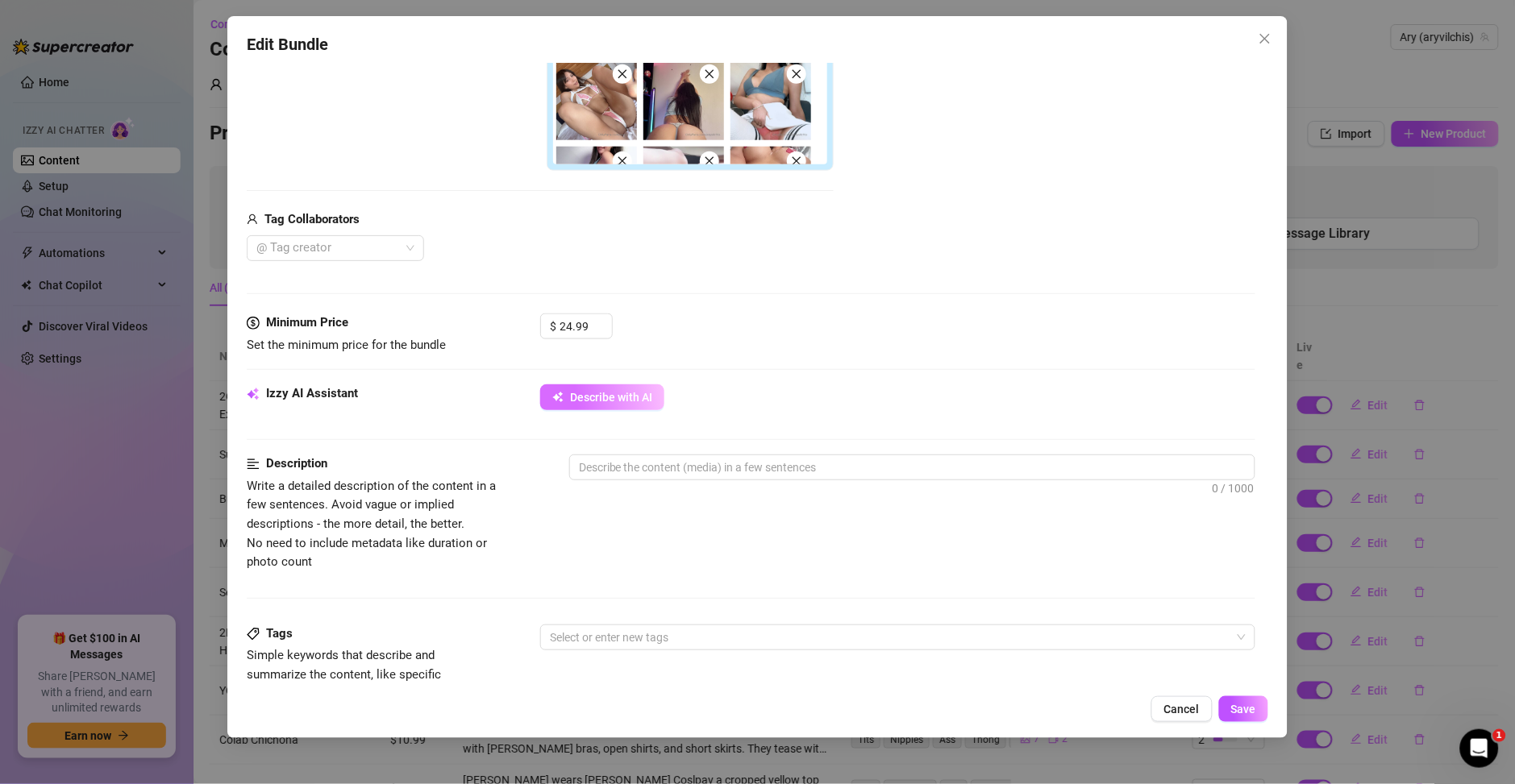
type input "Megapack"
click at [617, 407] on button "Describe with AI" at bounding box center [602, 397] width 124 height 26
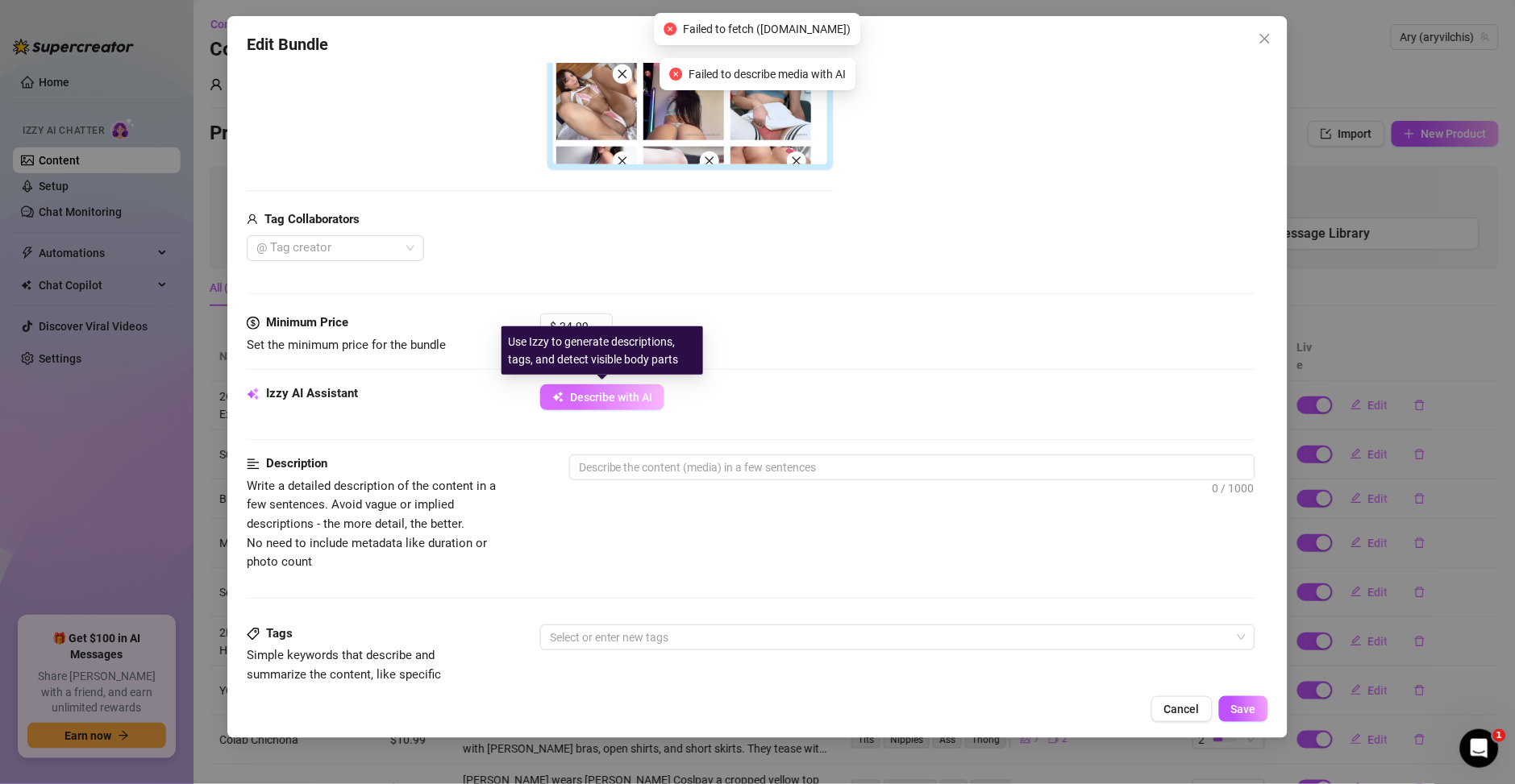
click at [618, 404] on button "Describe with AI" at bounding box center [602, 397] width 124 height 26
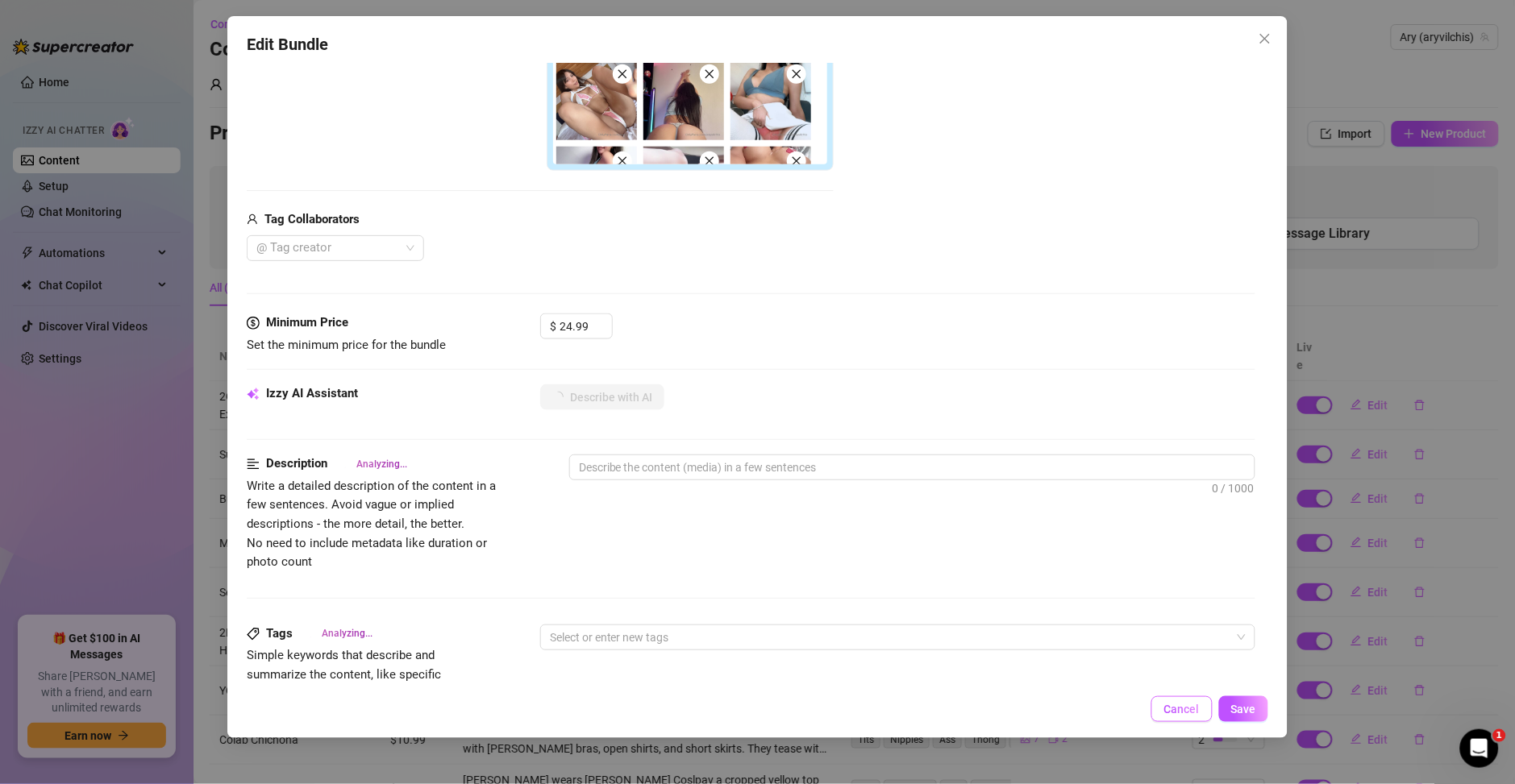
click at [1189, 714] on span "Cancel" at bounding box center [1182, 709] width 35 height 13
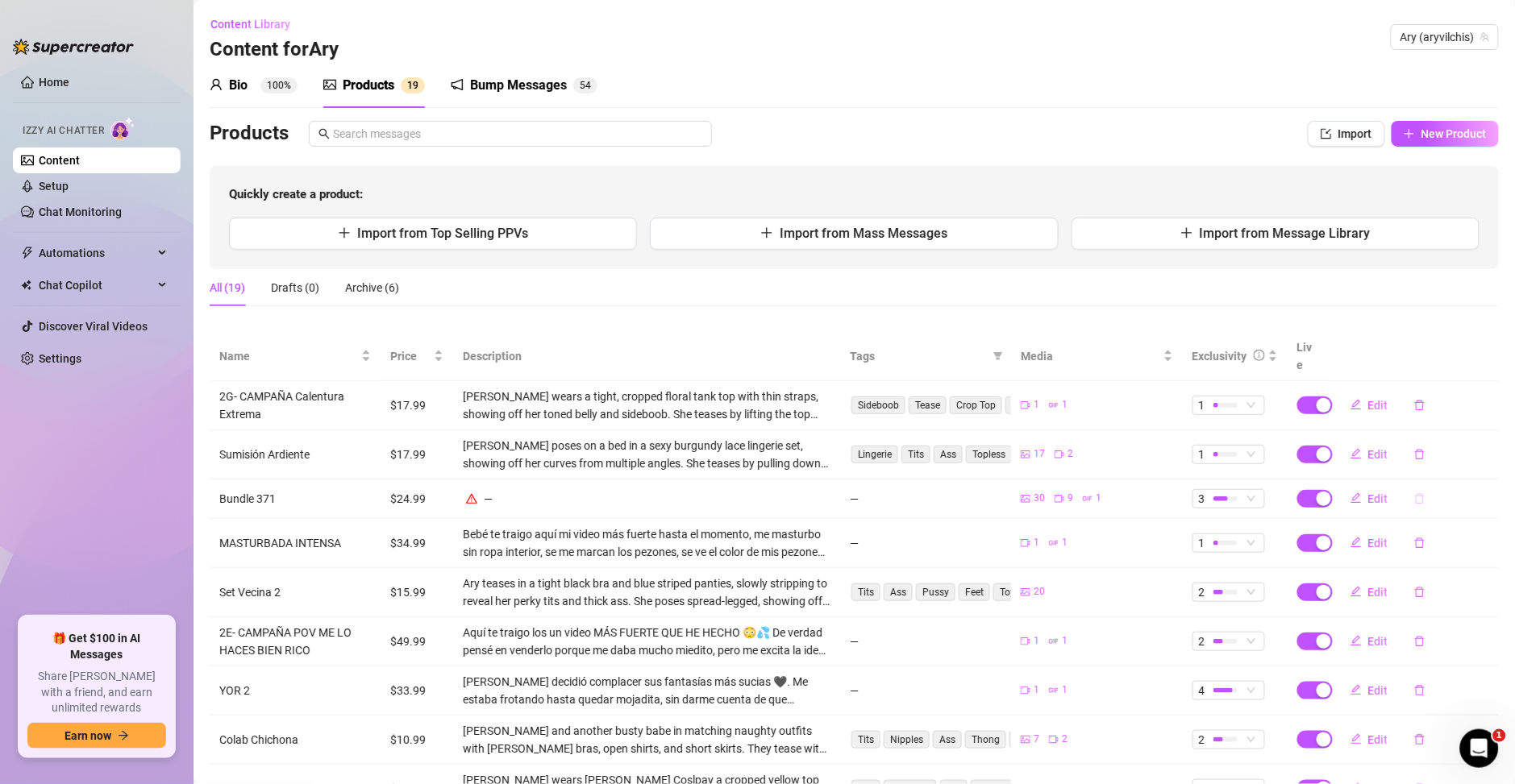
click at [1414, 493] on icon "delete" at bounding box center [1419, 498] width 11 height 11
click at [1497, 432] on span "Yes" at bounding box center [1489, 438] width 19 height 13
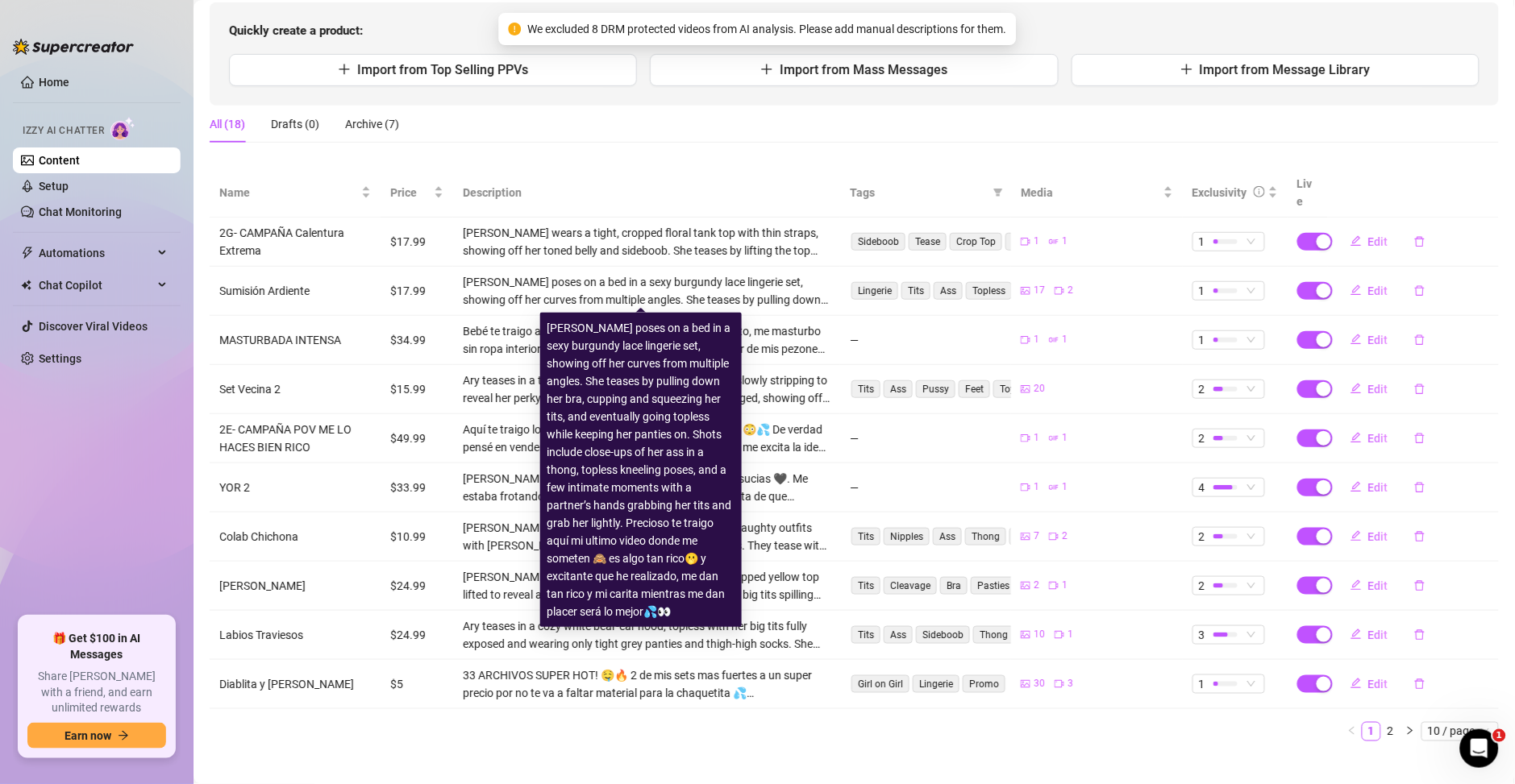
scroll to position [0, 0]
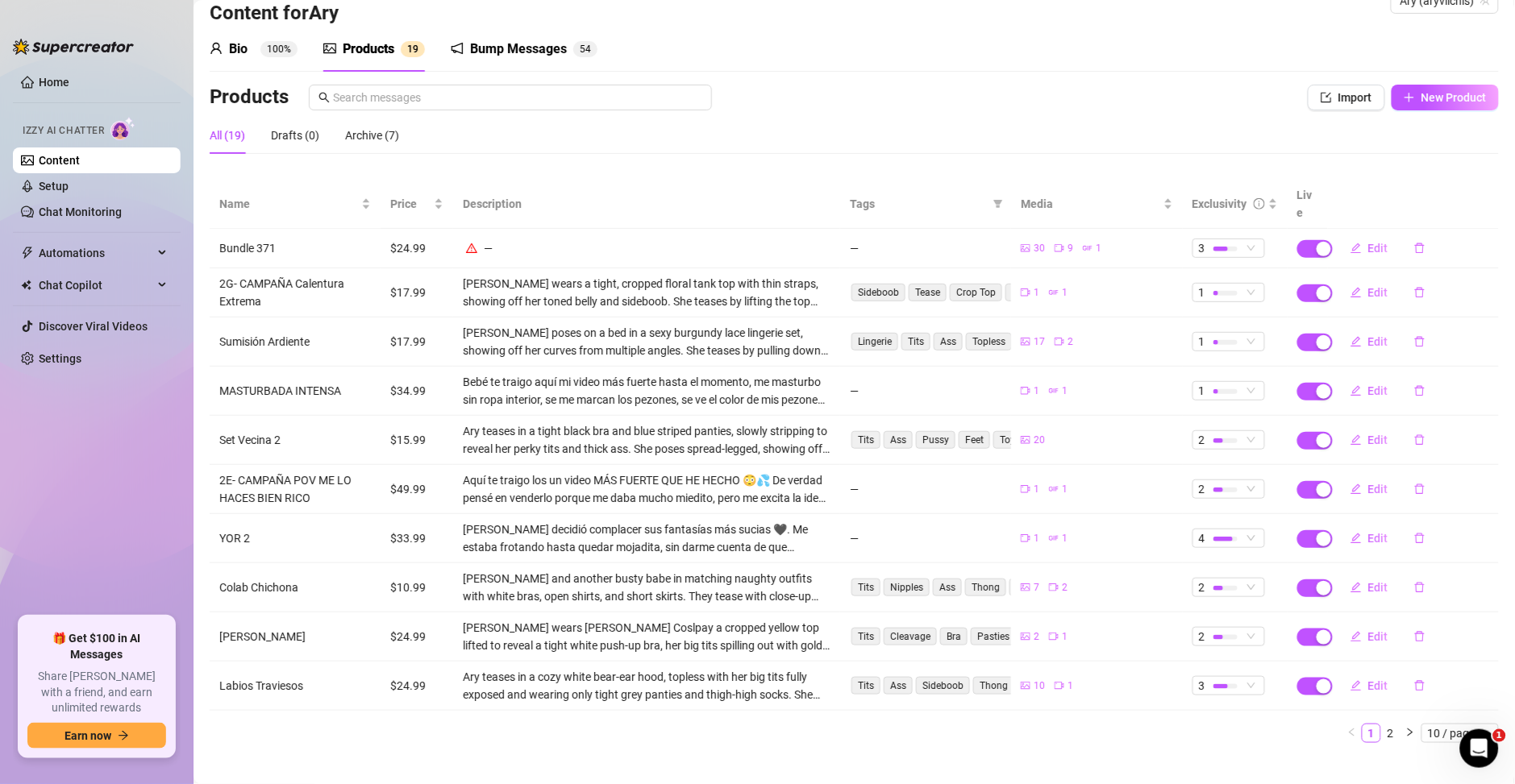
scroll to position [38, 0]
click at [1464, 723] on span "10 / page" at bounding box center [1460, 731] width 64 height 17
click at [1422, 682] on div "10 / page 20 / page 50 / page 100 / page" at bounding box center [1461, 664] width 80 height 110
click at [1434, 694] on div "100 / page" at bounding box center [1461, 703] width 54 height 17
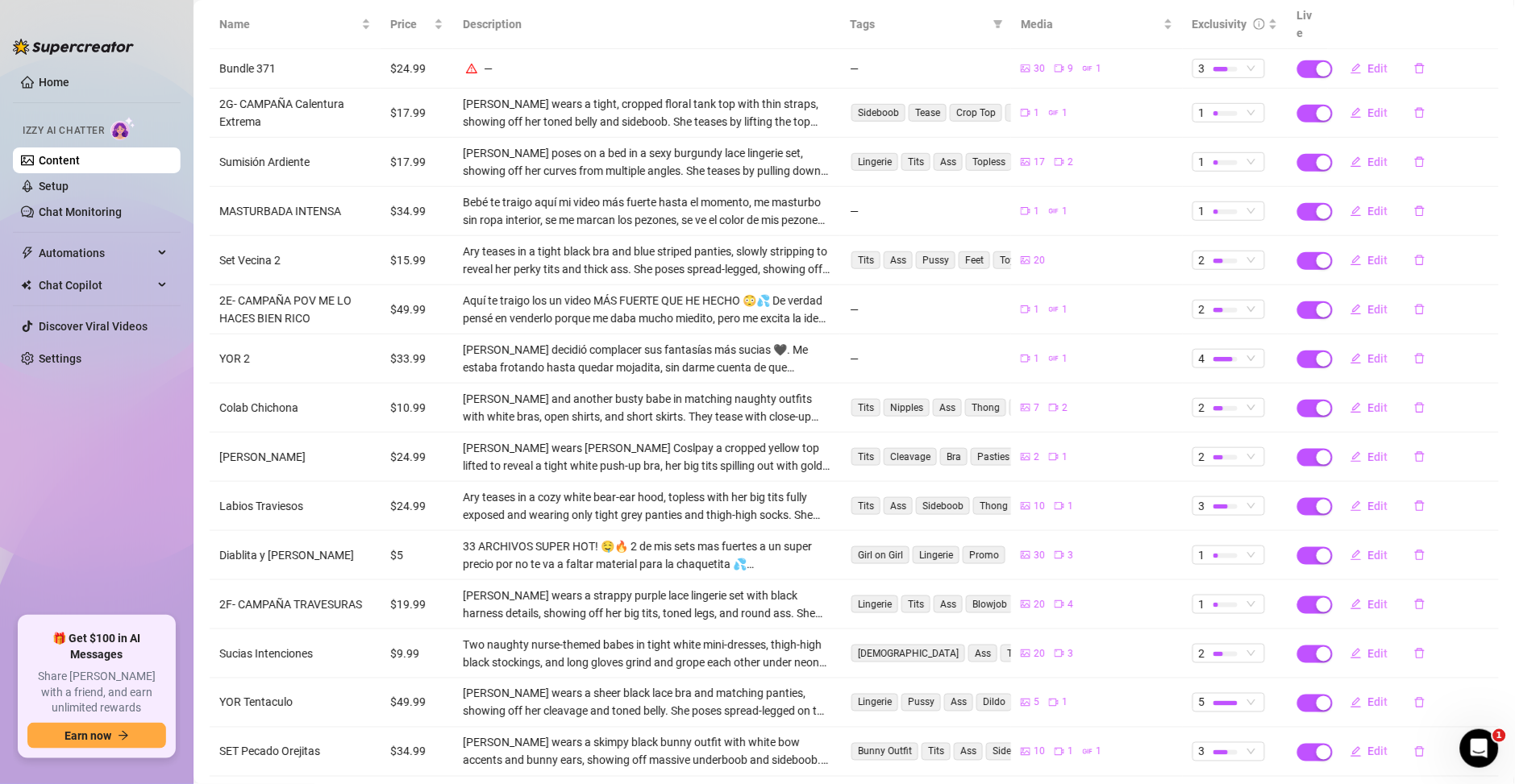
scroll to position [0, 0]
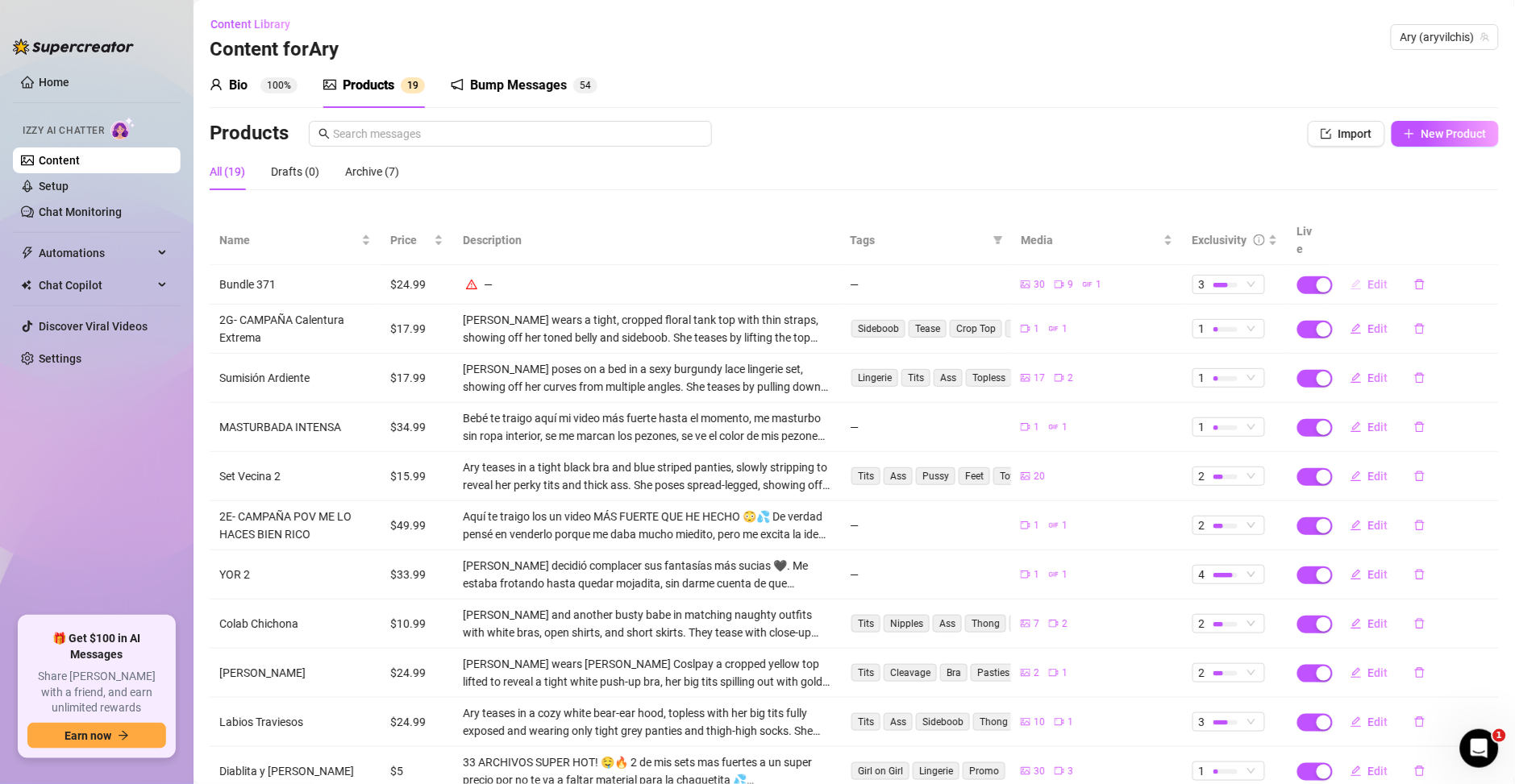
click at [1368, 278] on span "Edit" at bounding box center [1377, 284] width 20 height 13
type textarea "Amorcito 💕 [PERSON_NAME] tengo un MEGAPACK bien rico y sucio 🤤🔥 Son [DEMOGRAPHI…"
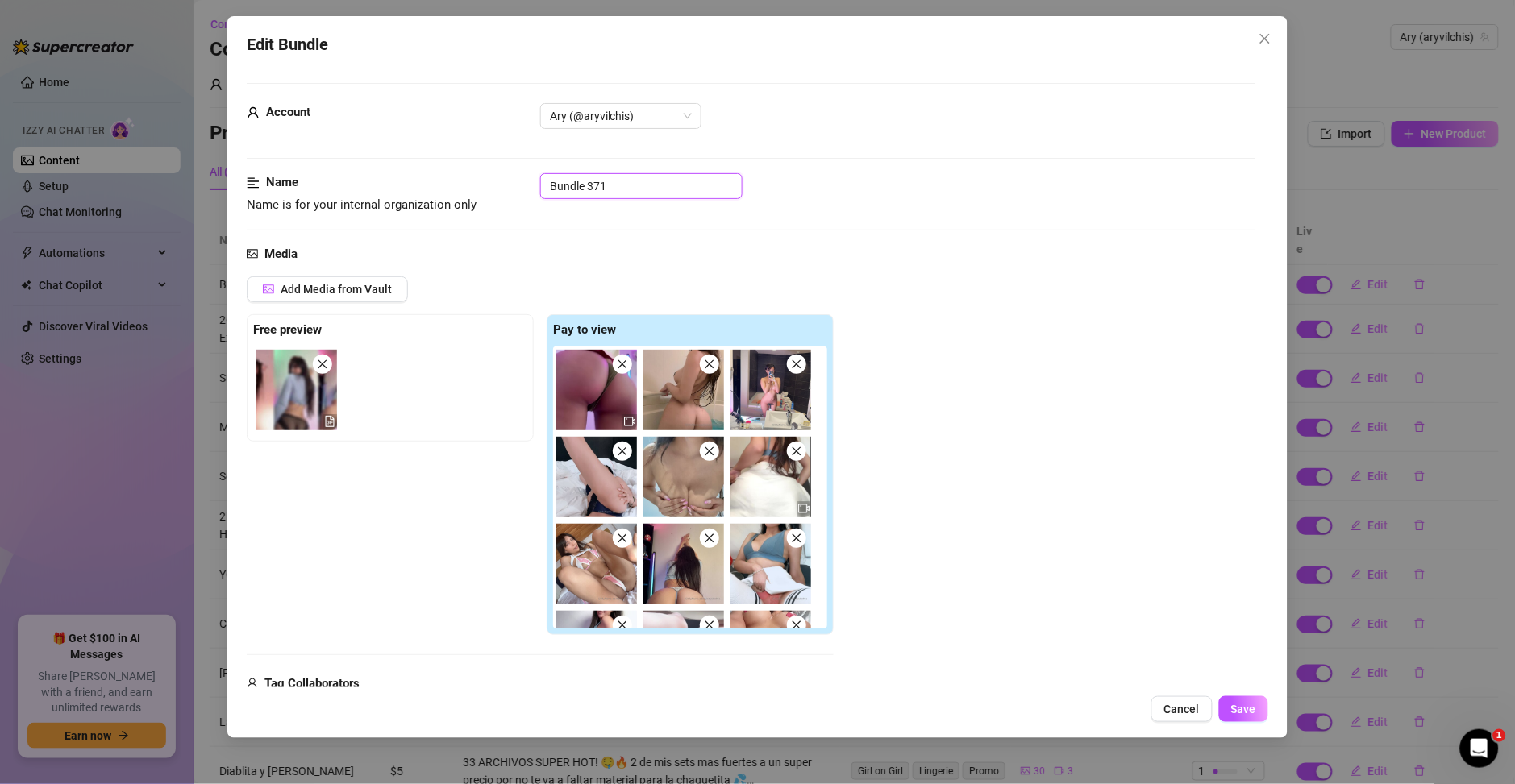
click at [615, 178] on input "Bundle 371" at bounding box center [641, 186] width 203 height 26
click at [616, 178] on input "Bundle 371" at bounding box center [641, 186] width 203 height 26
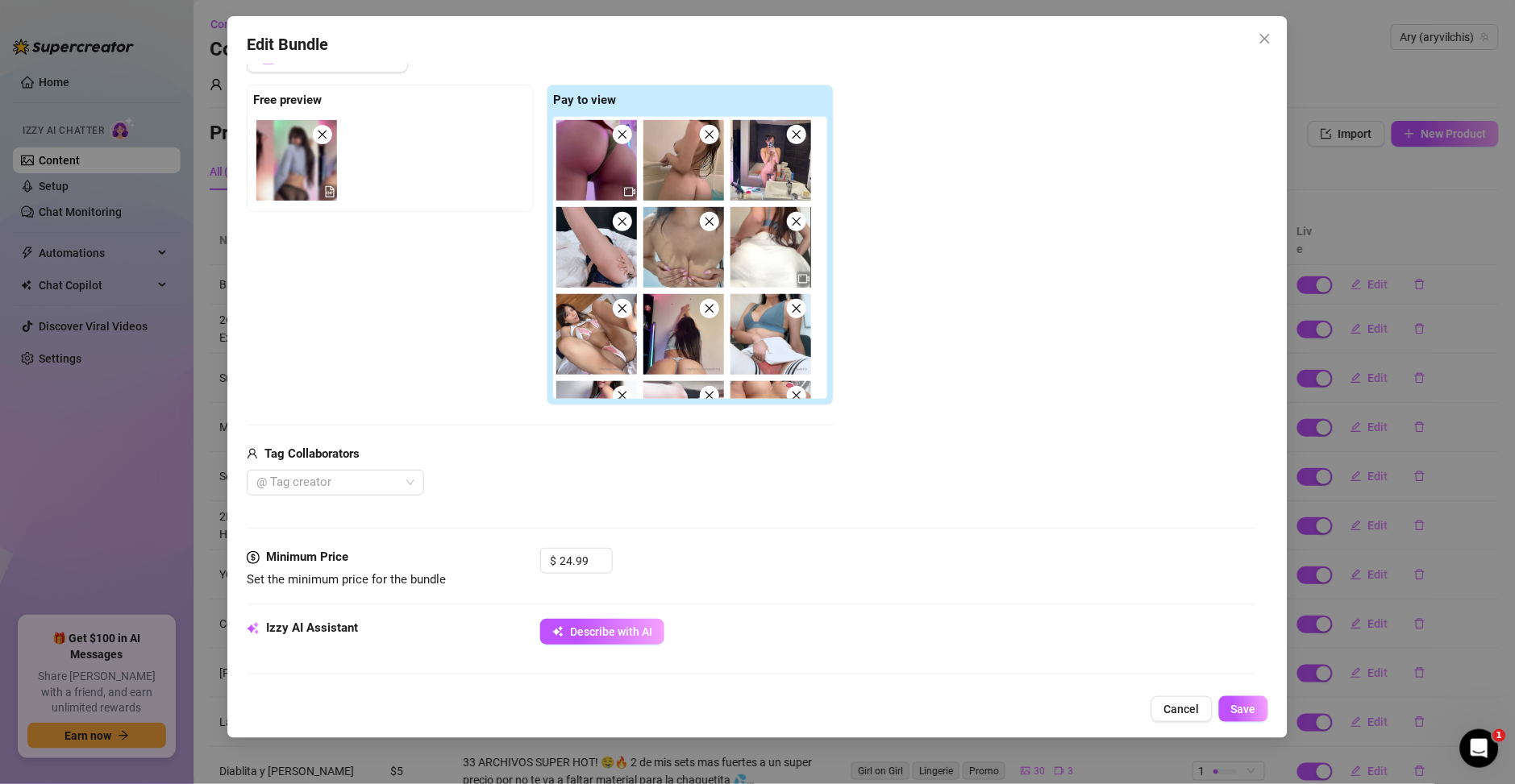
scroll to position [232, 0]
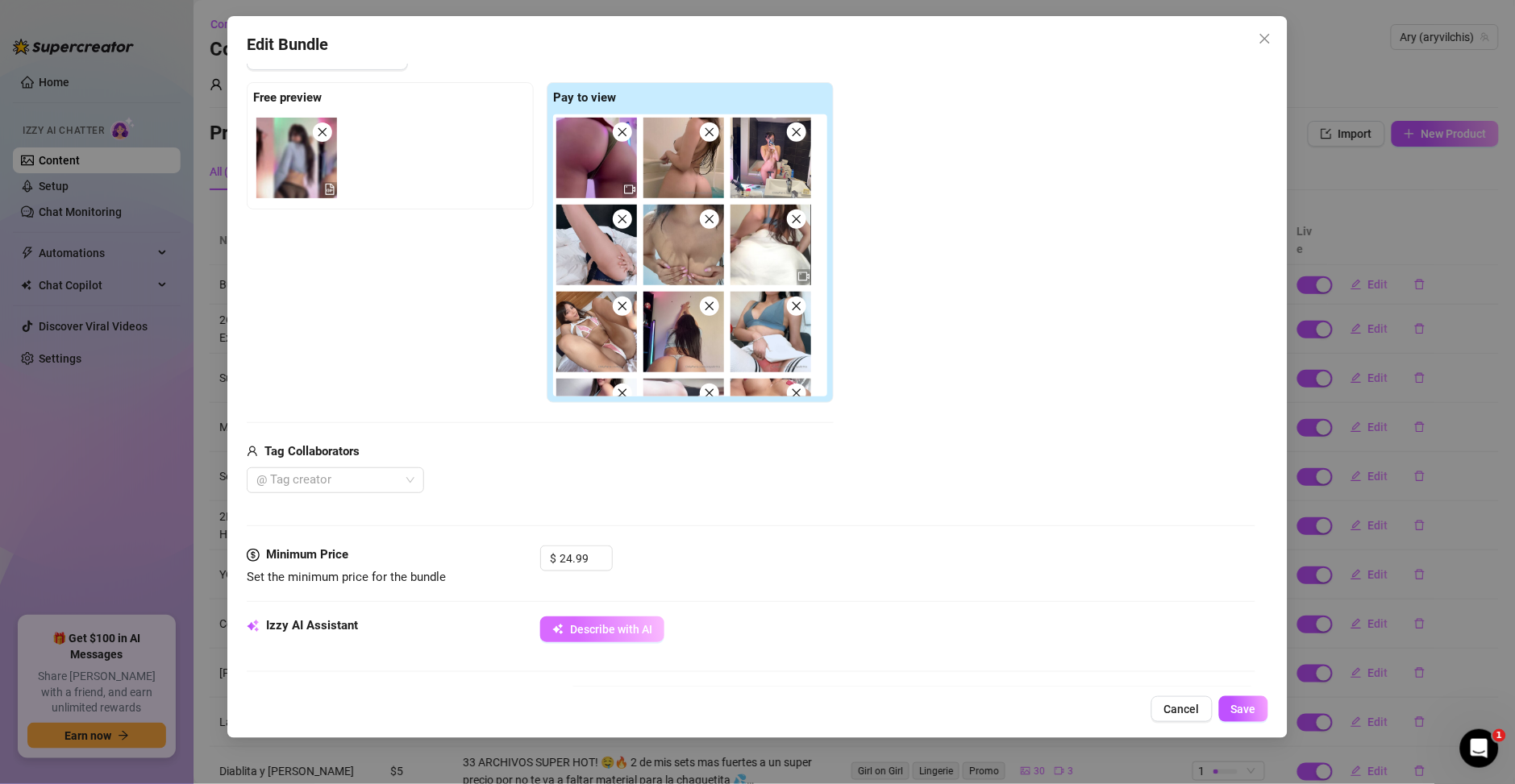
type input "Megapack"
click at [645, 627] on span "Describe with AI" at bounding box center [610, 629] width 82 height 13
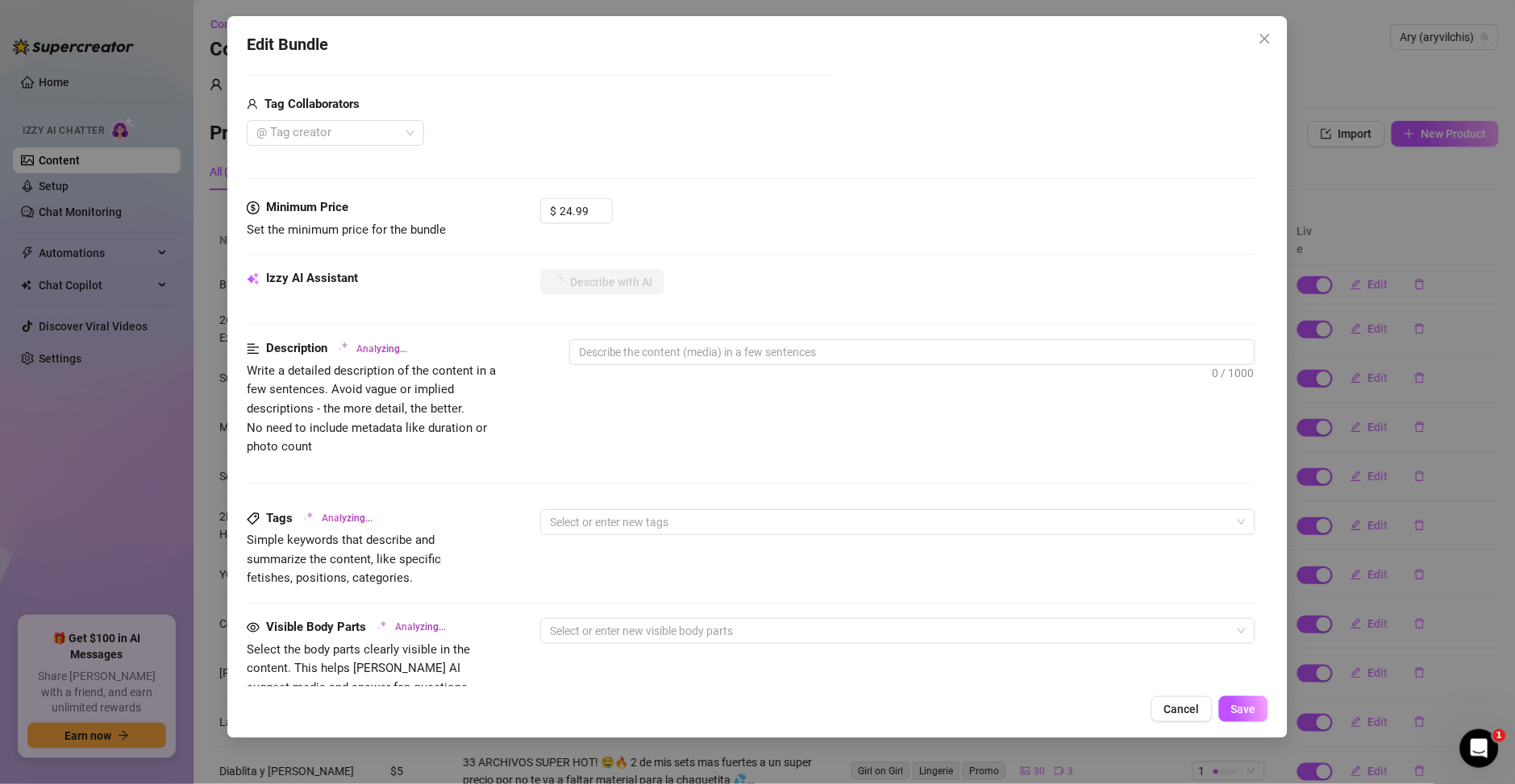
scroll to position [580, 0]
type textarea "Ary"
type textarea "Ary teases"
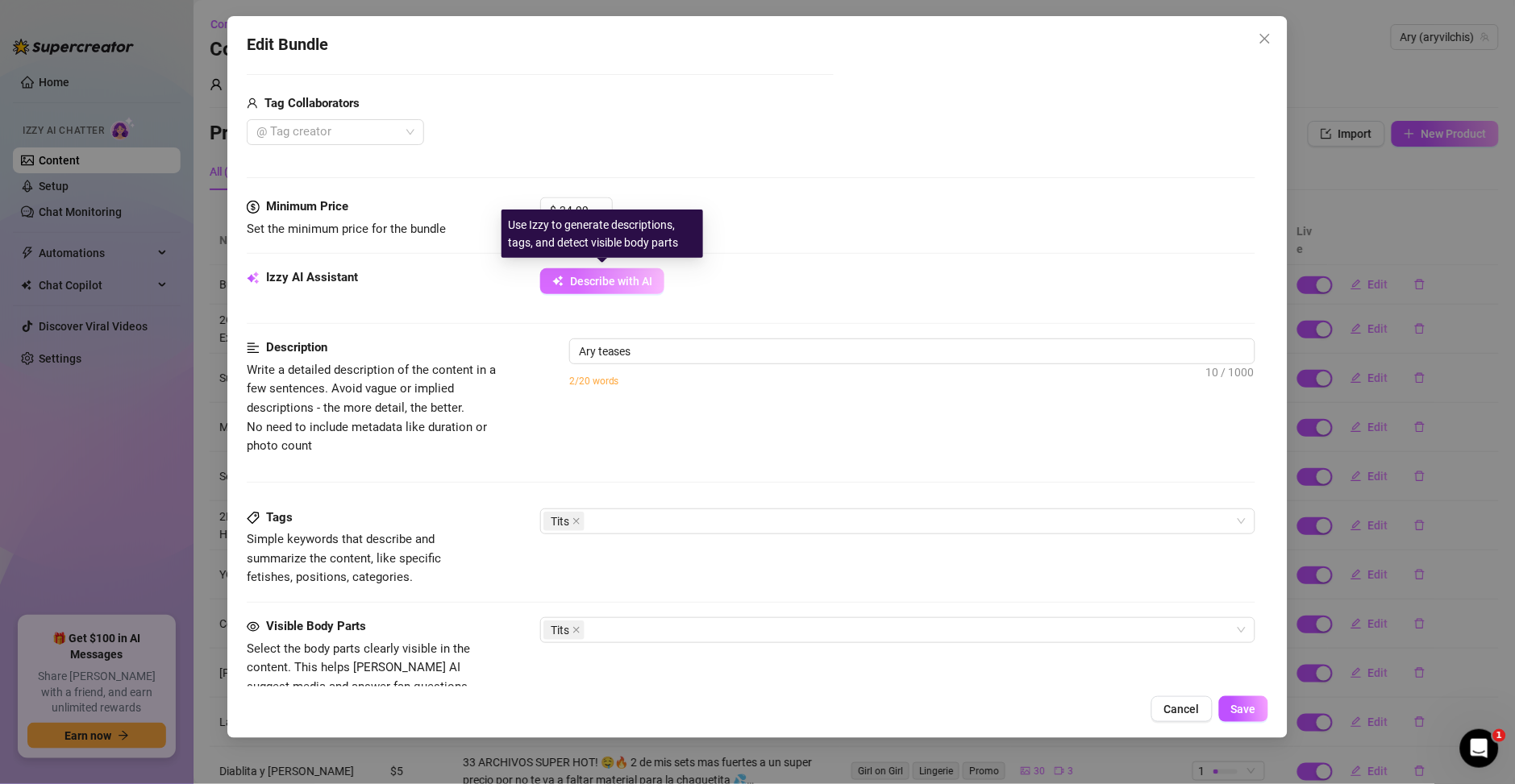
type textarea "Ary teases in"
type textarea "Ary teases in a"
type textarea "Ary teases in a variety"
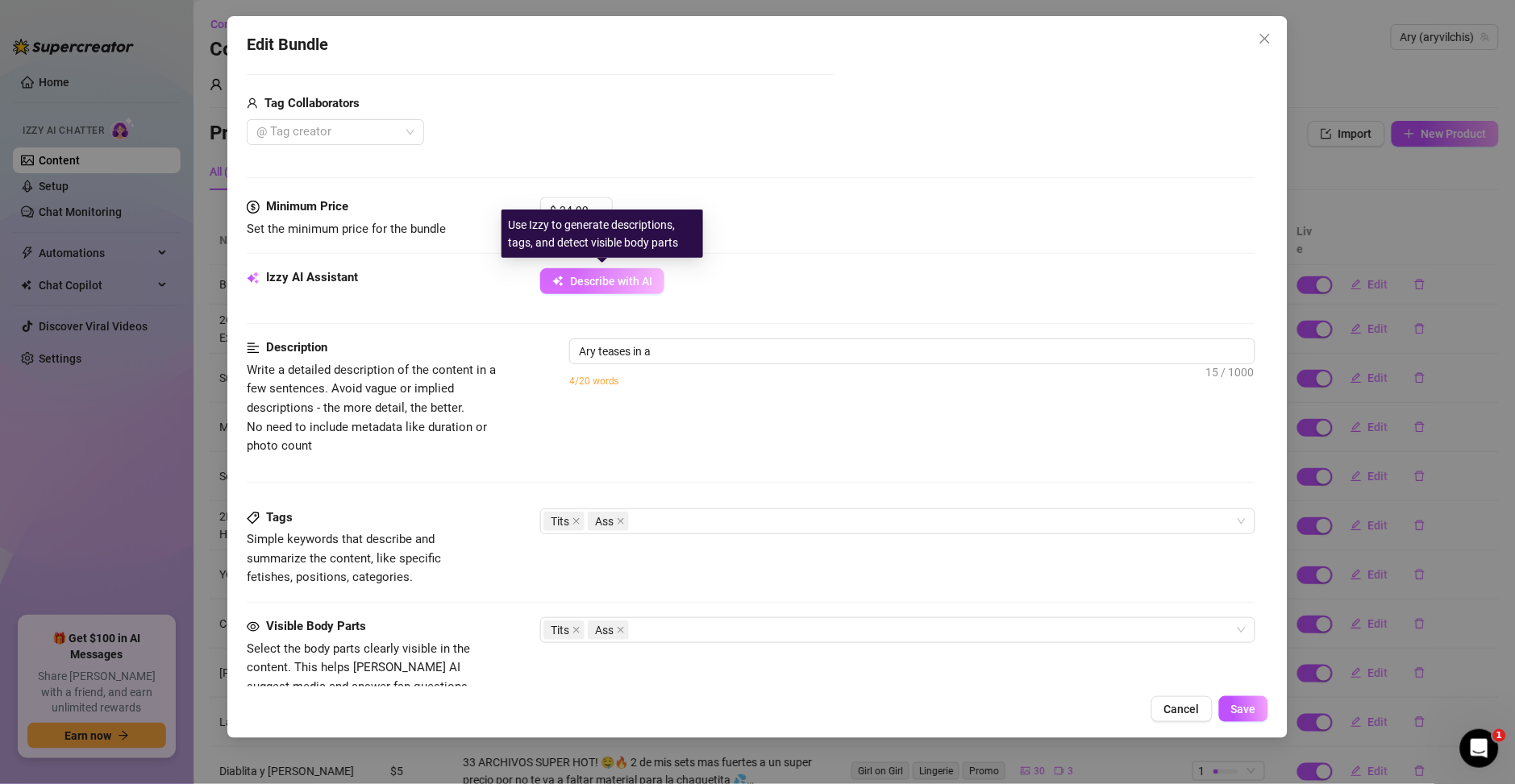
type textarea "Ary teases in a variety"
type textarea "Ary teases in a variety of"
type textarea "Ary teases in a variety of lingerie"
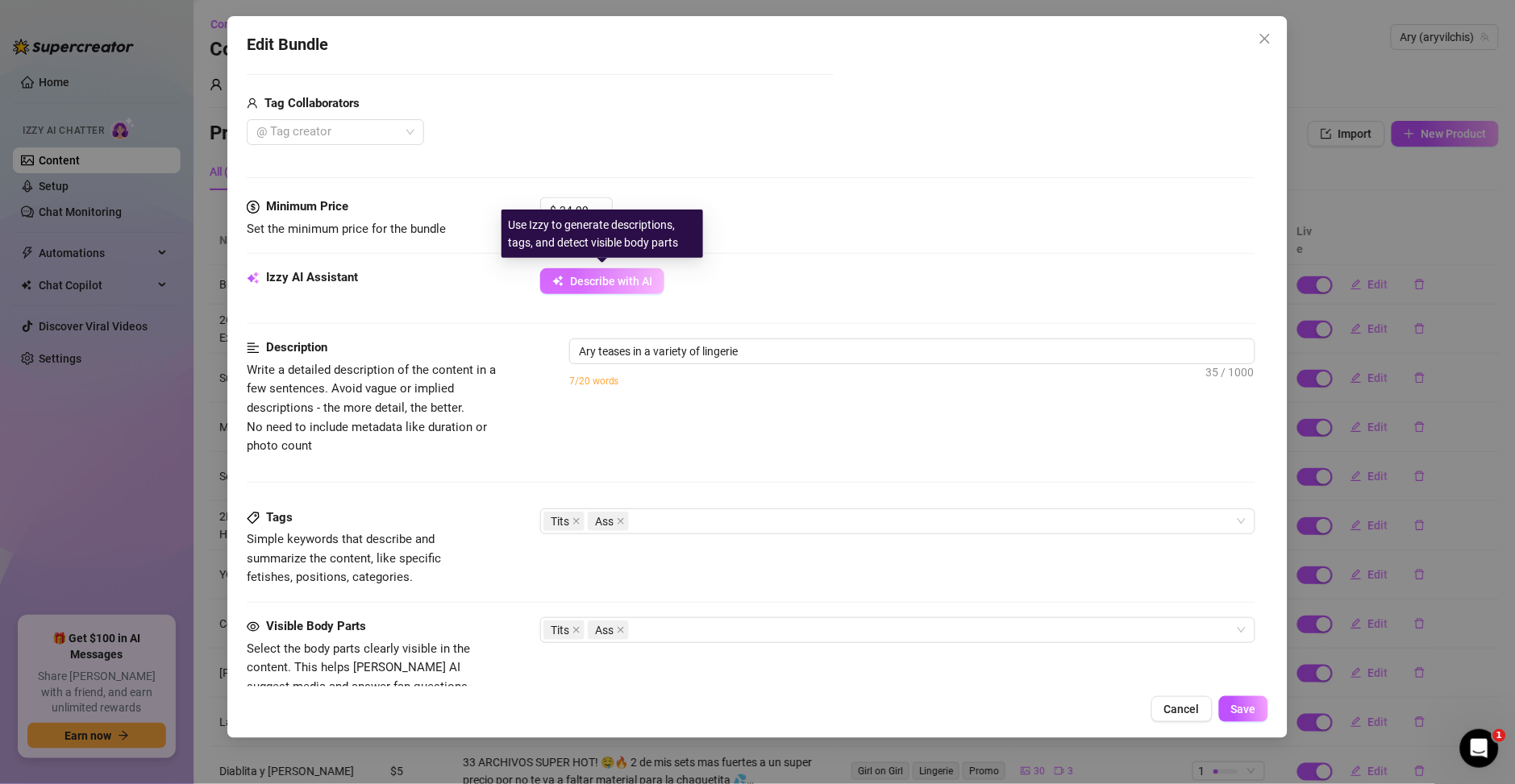
type textarea "Ary teases in a variety of lingerie and"
type textarea "Ary teases in a variety of lingerie and fetish"
type textarea "Ary teases in a variety of lingerie and fetish outfits,"
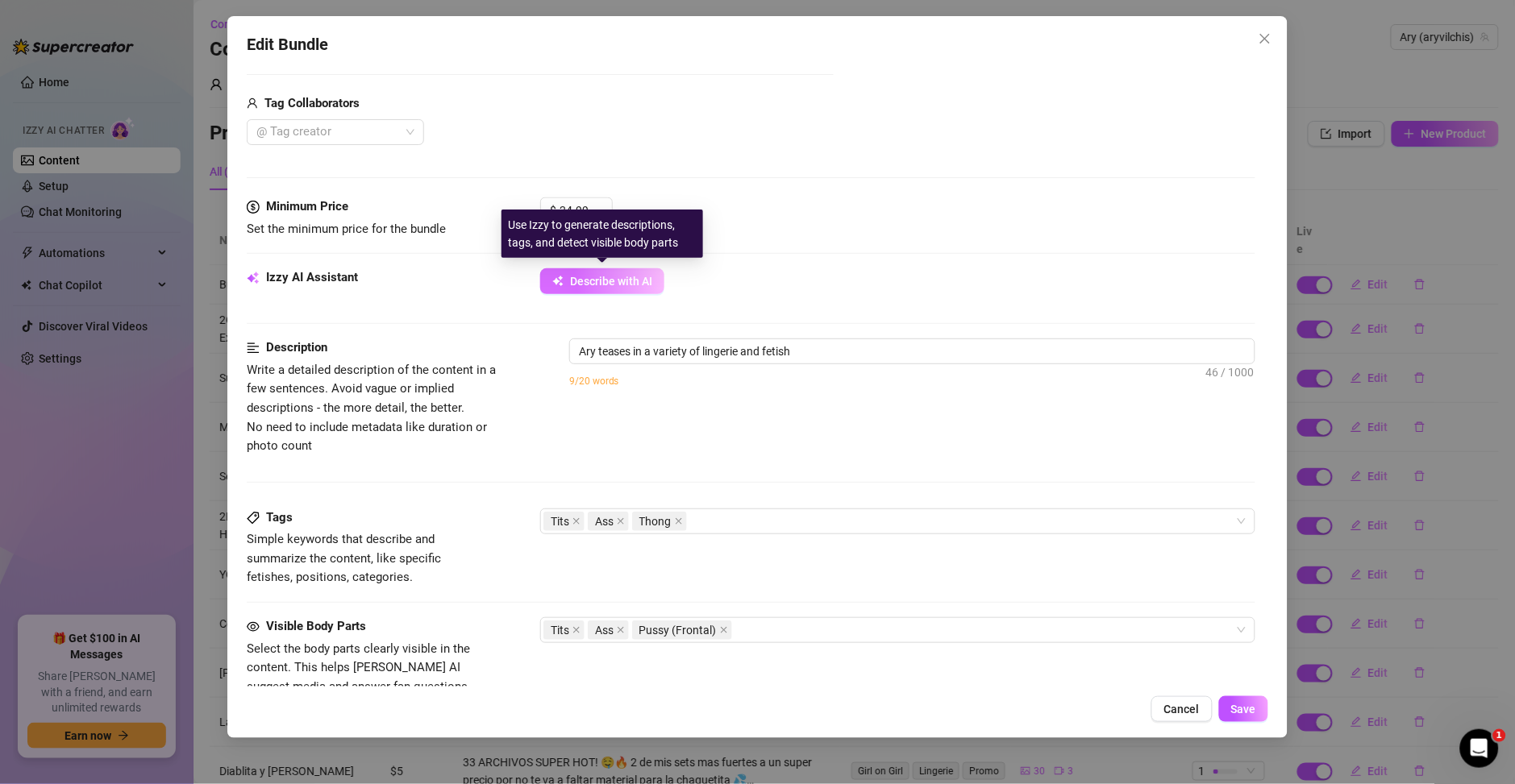
type textarea "Ary teases in a variety of lingerie and fetish outfits,"
type textarea "Ary teases in a variety of lingerie and fetish outfits, flaunting"
type textarea "Ary teases in a variety of lingerie and fetish outfits, flaunting her"
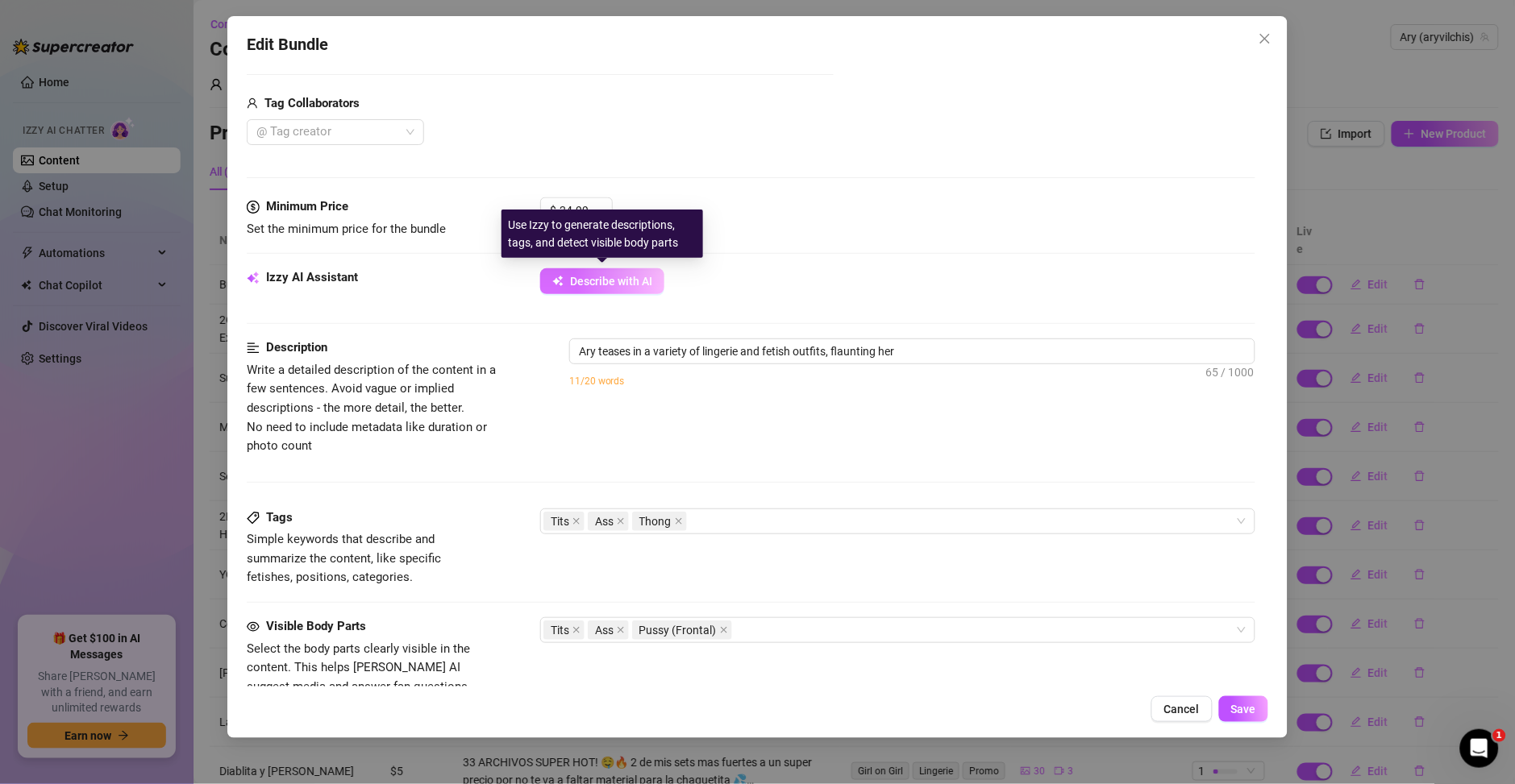
type textarea "Ary teases in a variety of lingerie and fetish outfits, flaunting her big"
type textarea "Ary teases in a variety of lingerie and fetish outfits, flaunting her big round"
type textarea "Ary teases in a variety of lingerie and fetish outfits, flaunting her big round…"
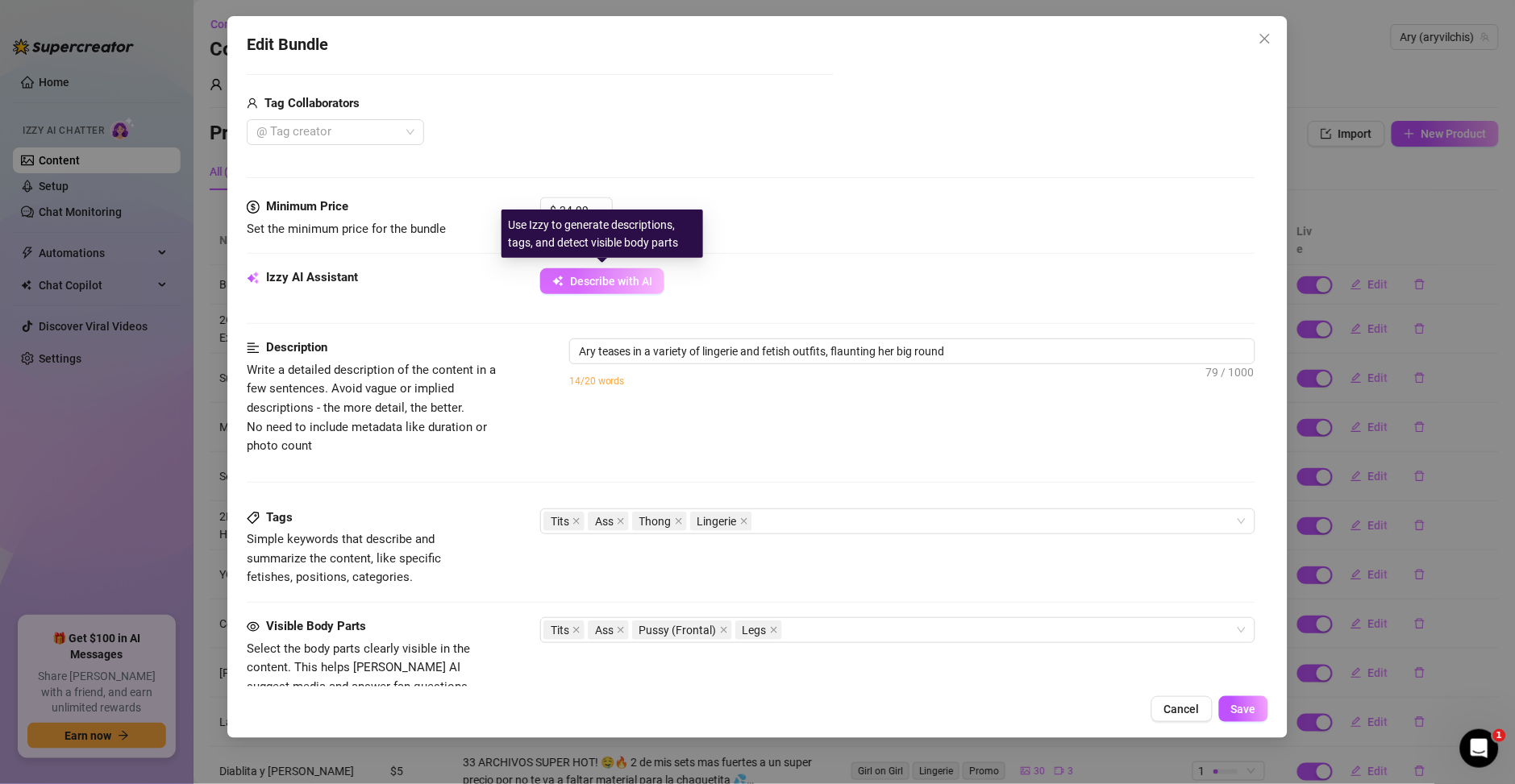
type textarea "Ary teases in a variety of lingerie and fetish outfits, flaunting her big round…"
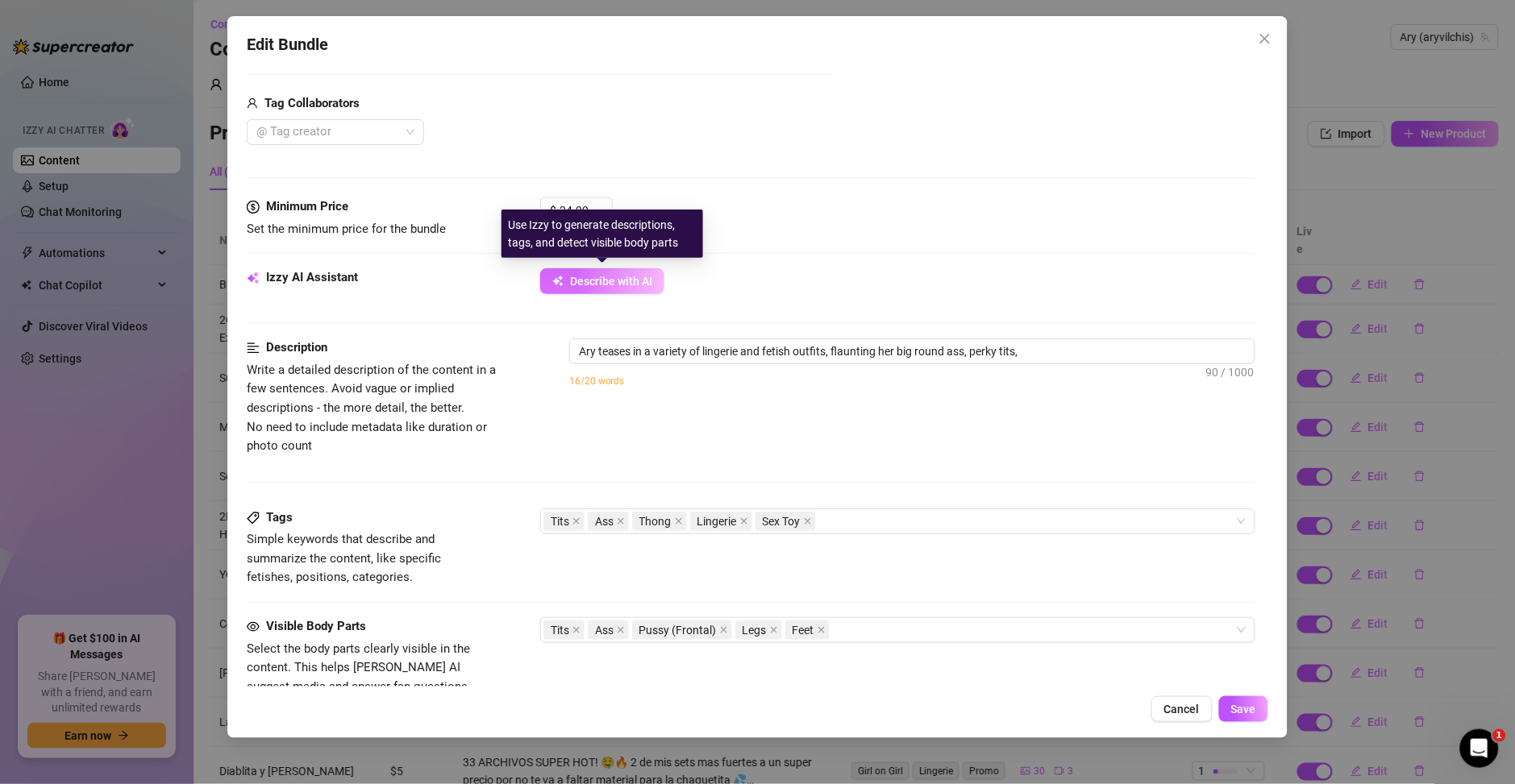
type textarea "Ary teases in a variety of lingerie and fetish outfits, flaunting her big round…"
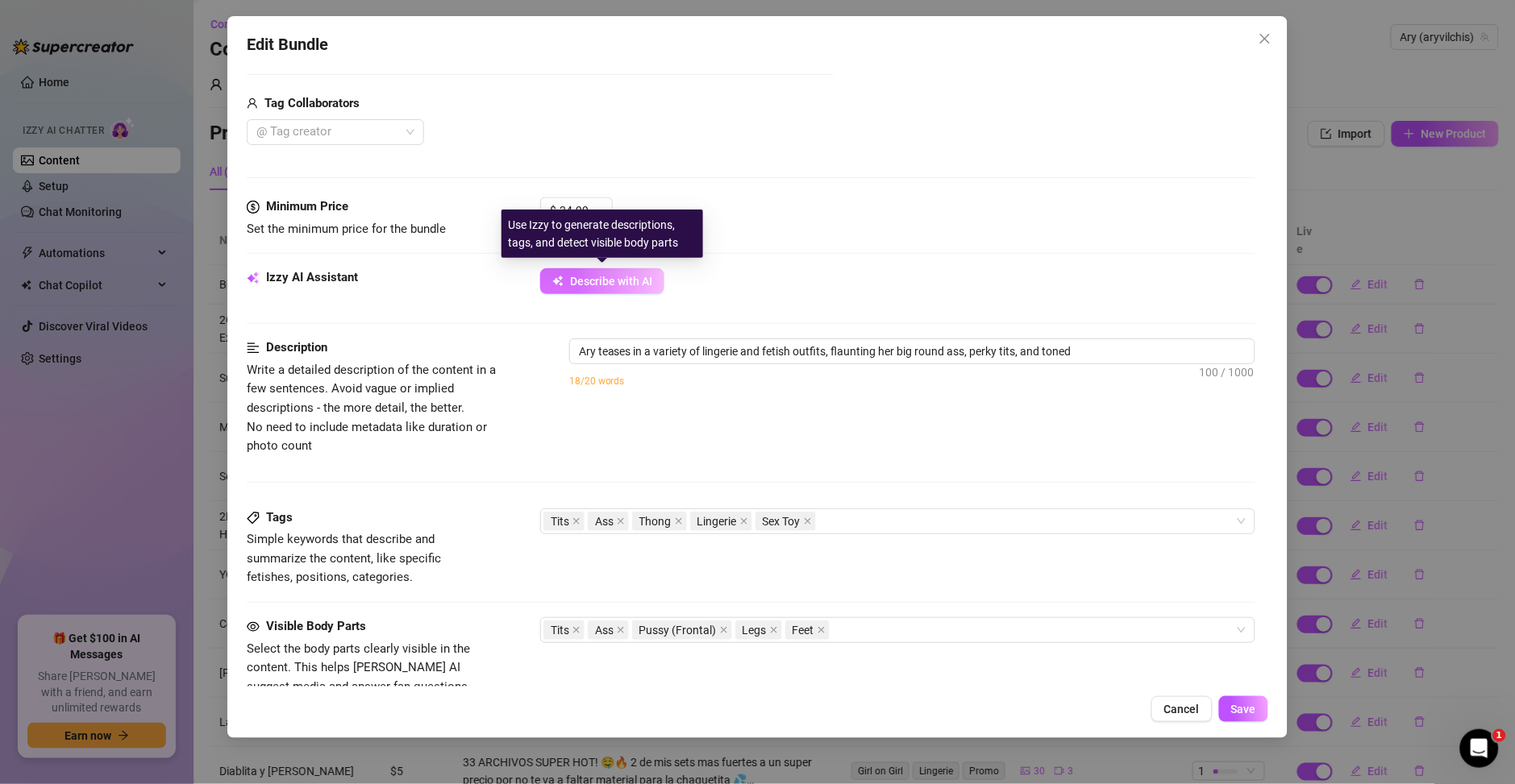
type textarea "Ary teases in a variety of lingerie and fetish outfits, flaunting her big round…"
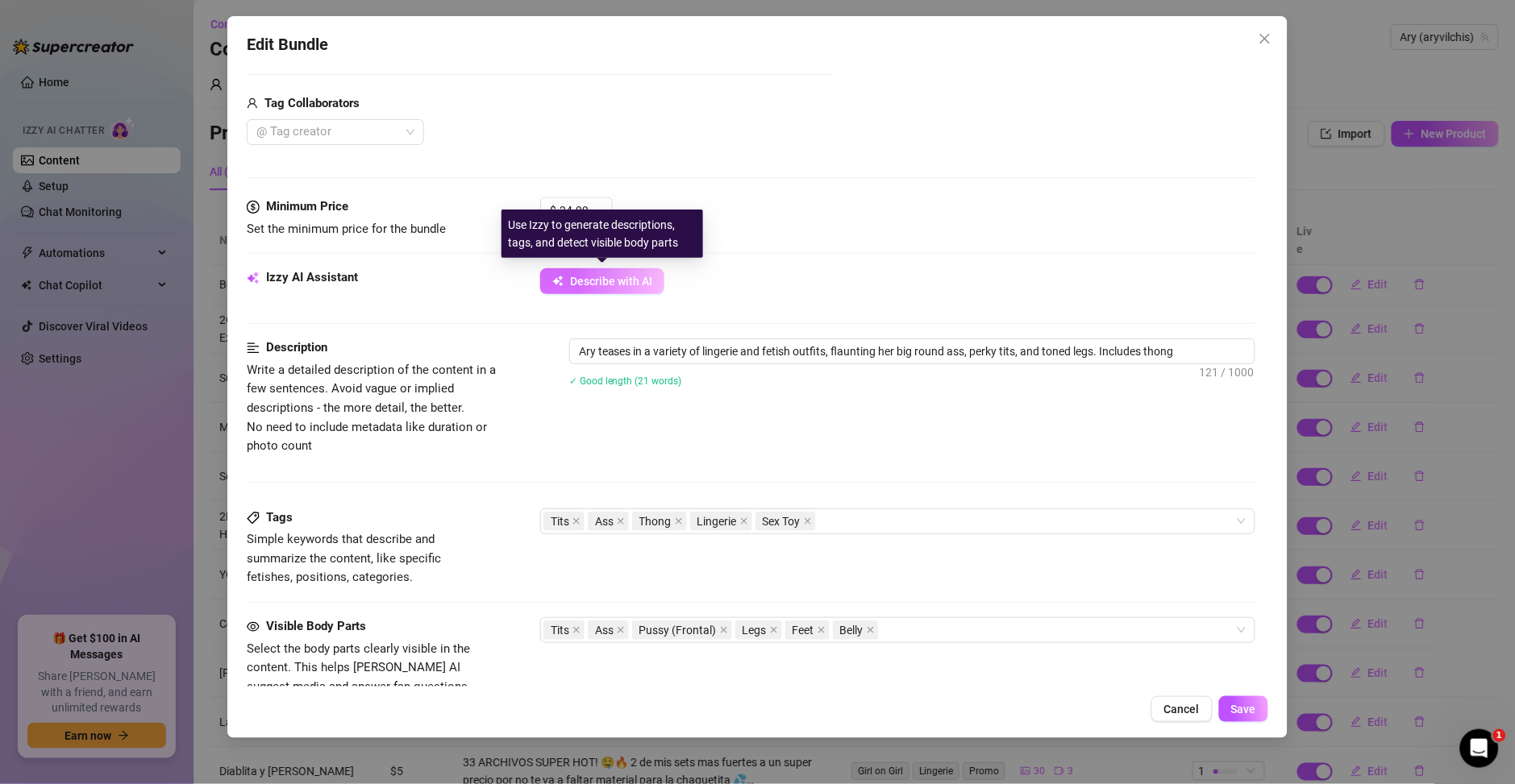
type textarea "Ary teases in a variety of lingerie and fetish outfits, flaunting her big round…"
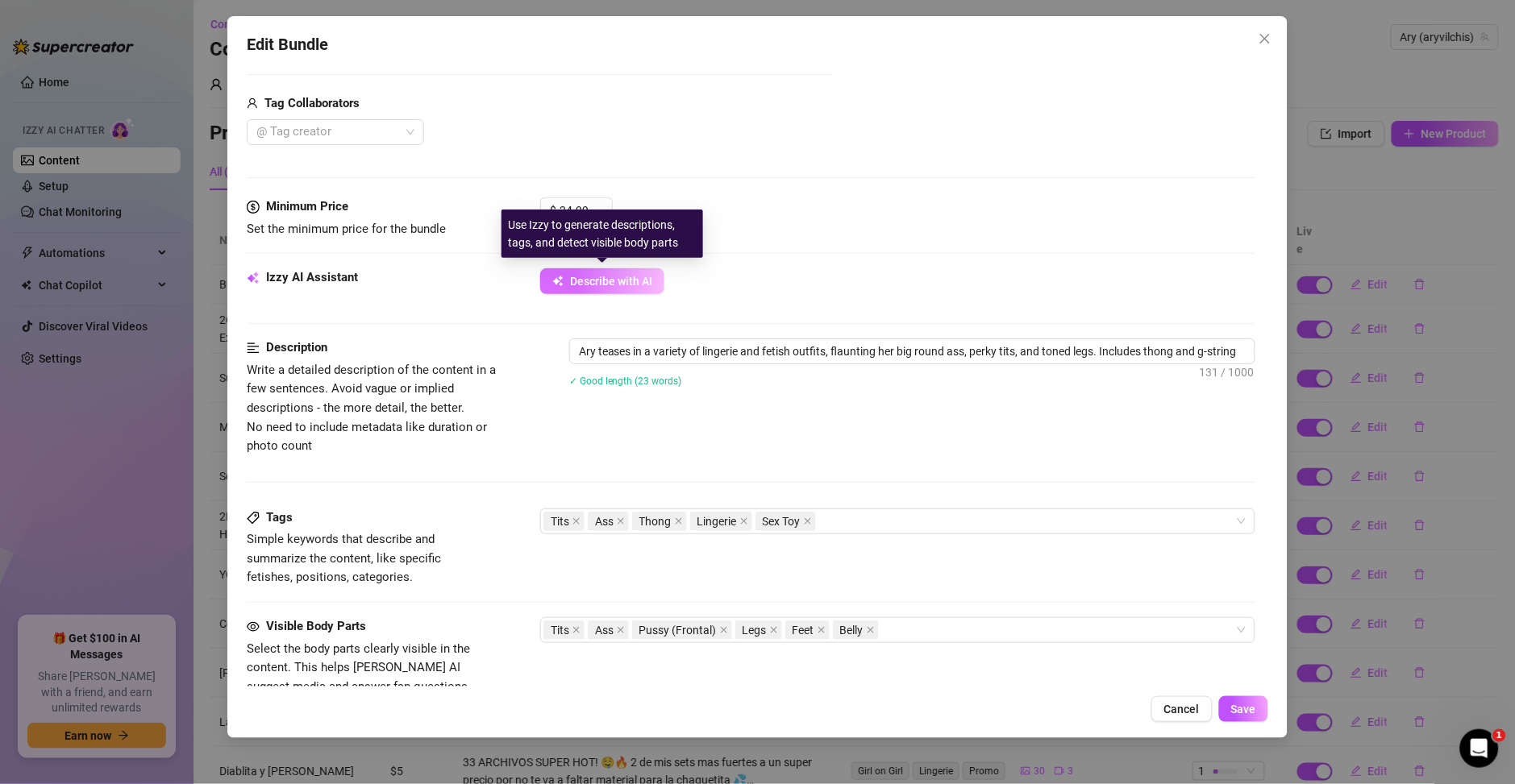
type textarea "Ary teases in a variety of lingerie and fetish outfits, flaunting her big round…"
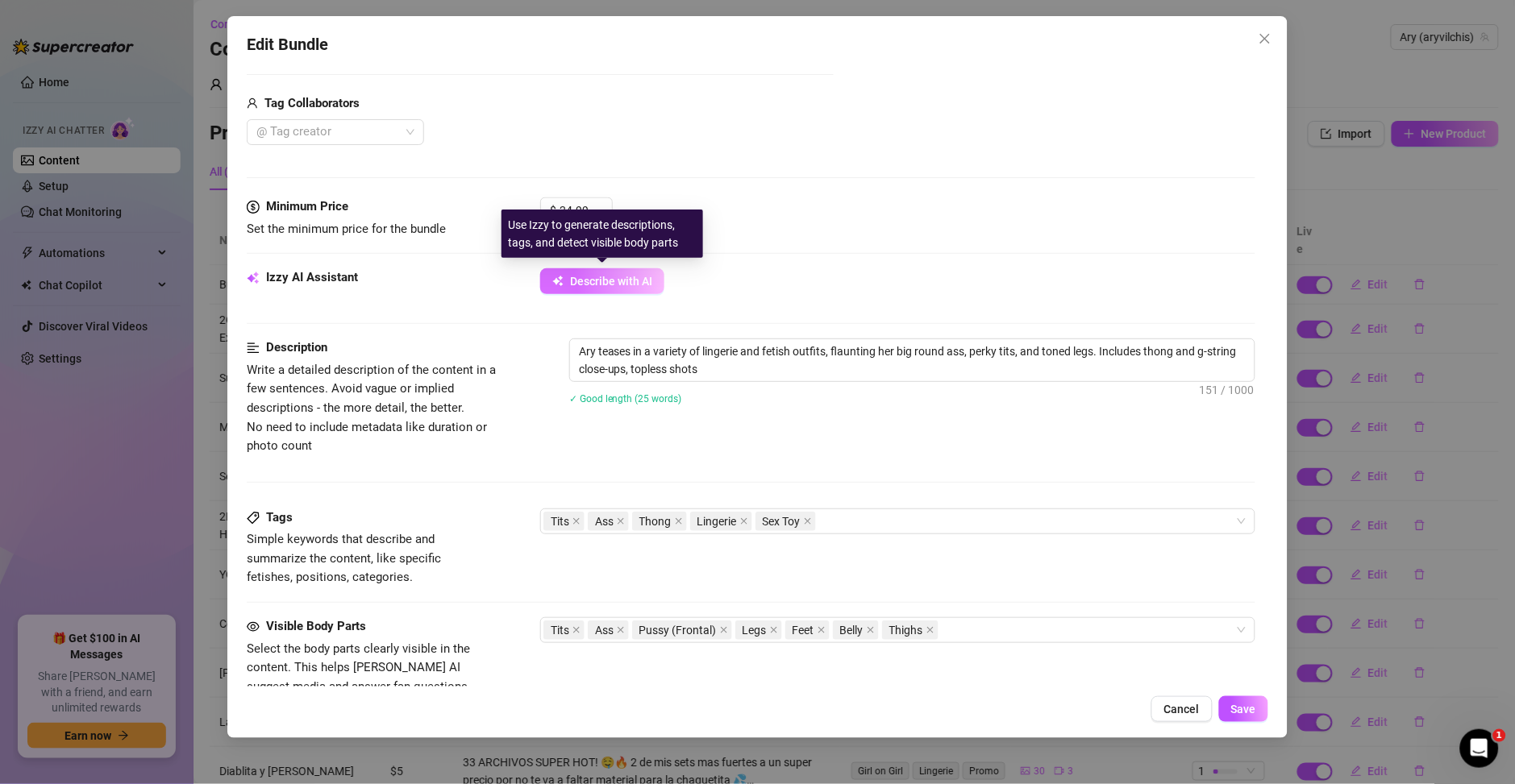
type textarea "Ary teases in a variety of lingerie and fetish outfits, flaunting her big round…"
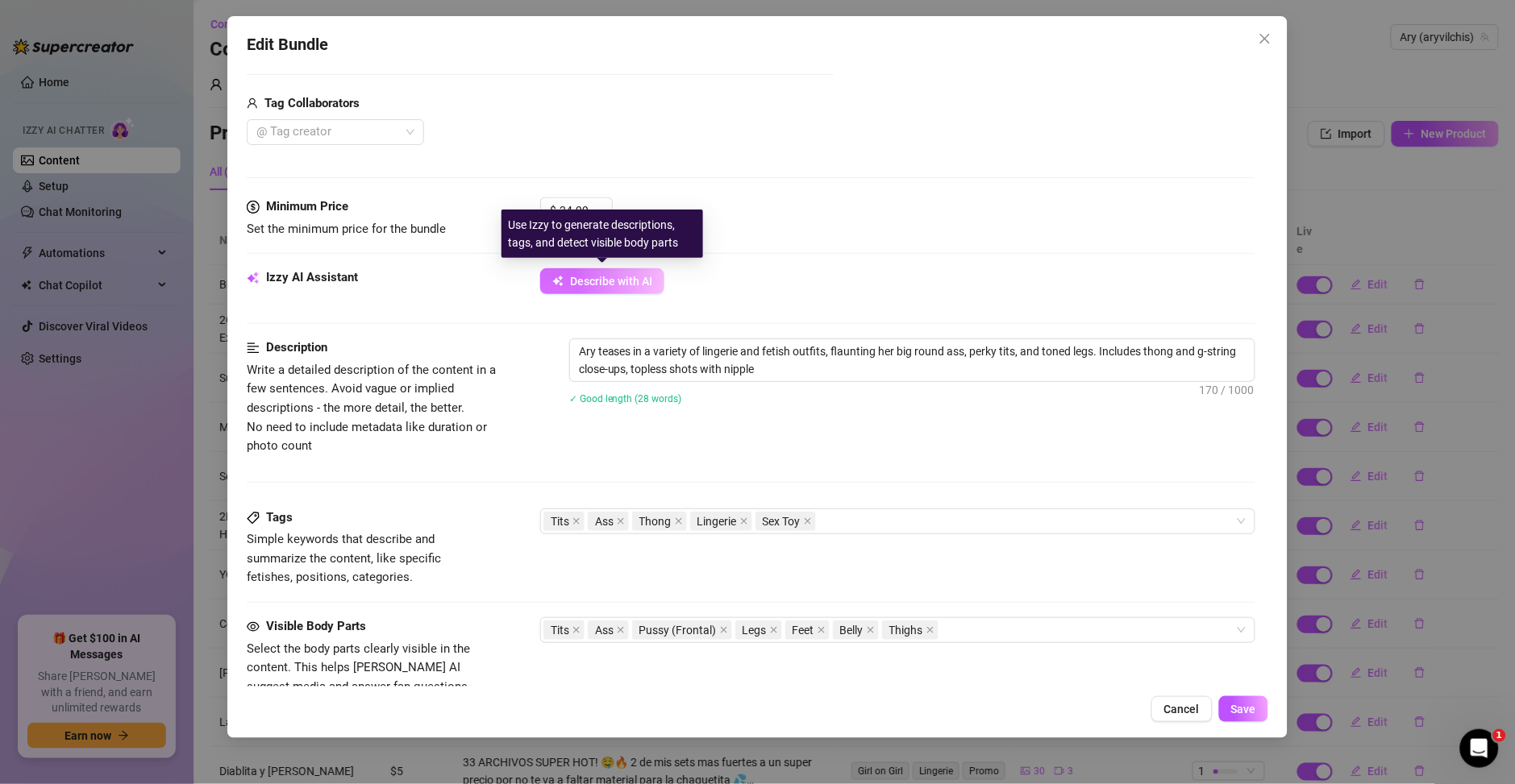
type textarea "Ary teases in a variety of lingerie and fetish outfits, flaunting her big round…"
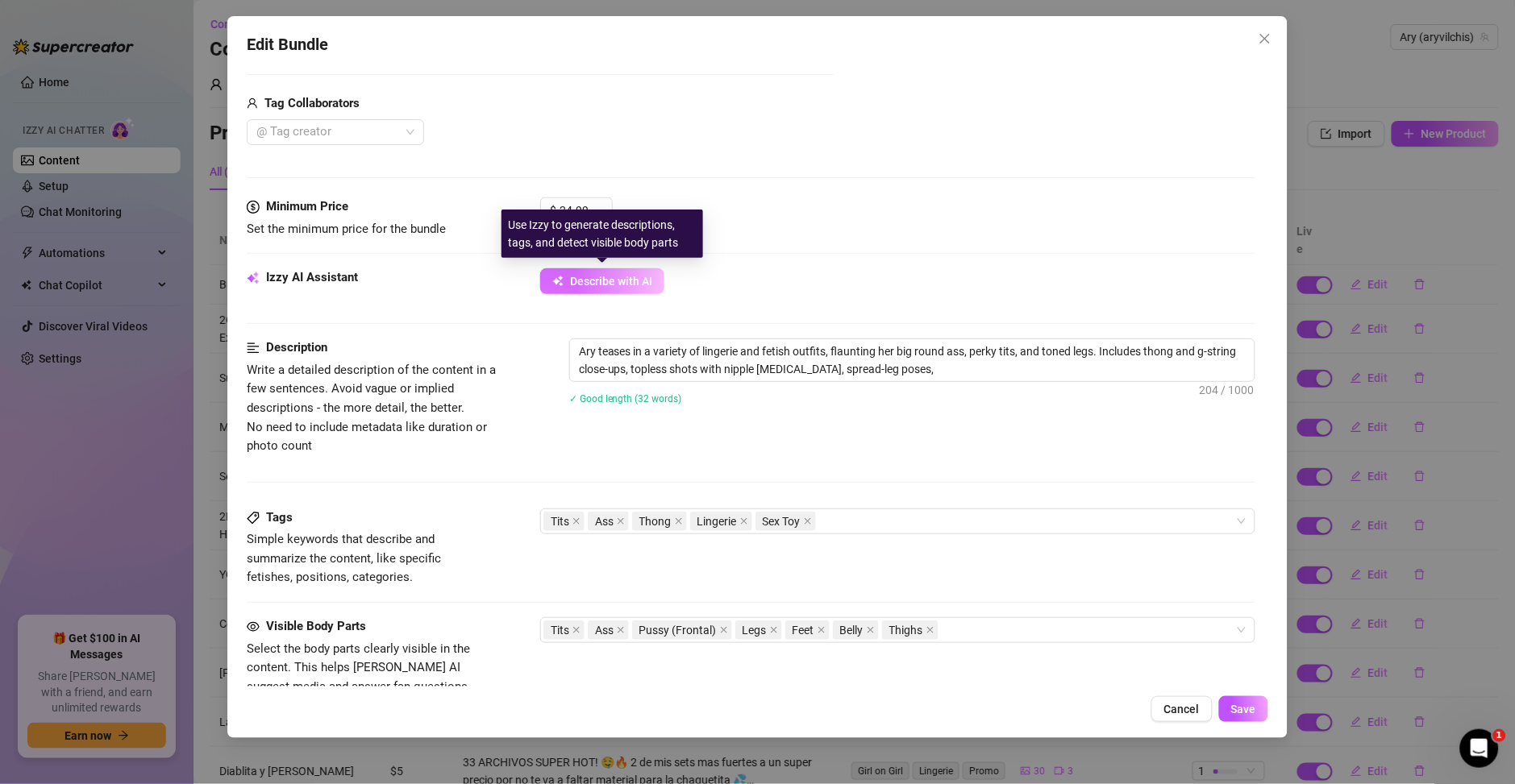
type textarea "Ary teases in a variety of lingerie and fetish outfits, flaunting her big round…"
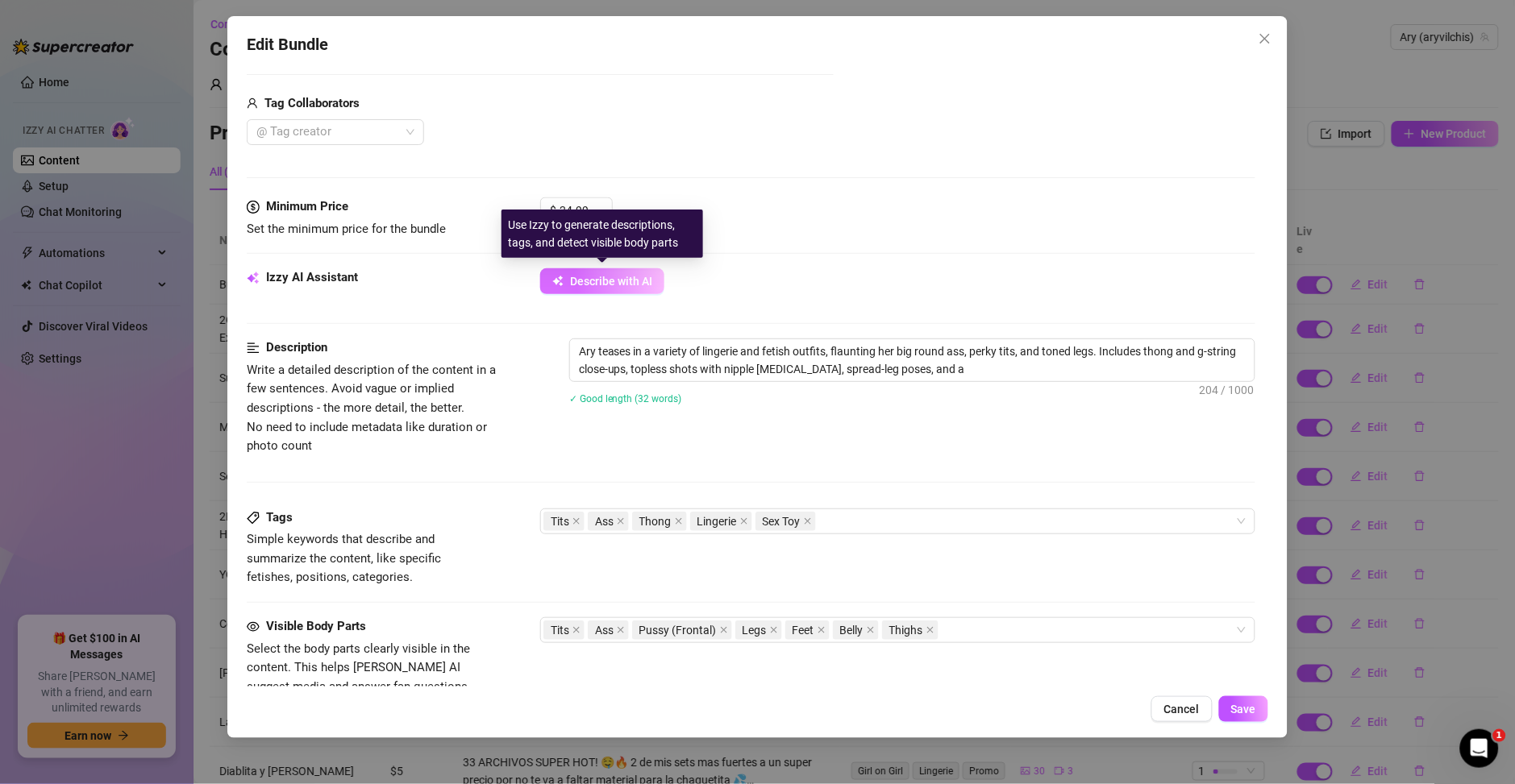
type textarea "Ary teases in a variety of lingerie and fetish outfits, flaunting her big round…"
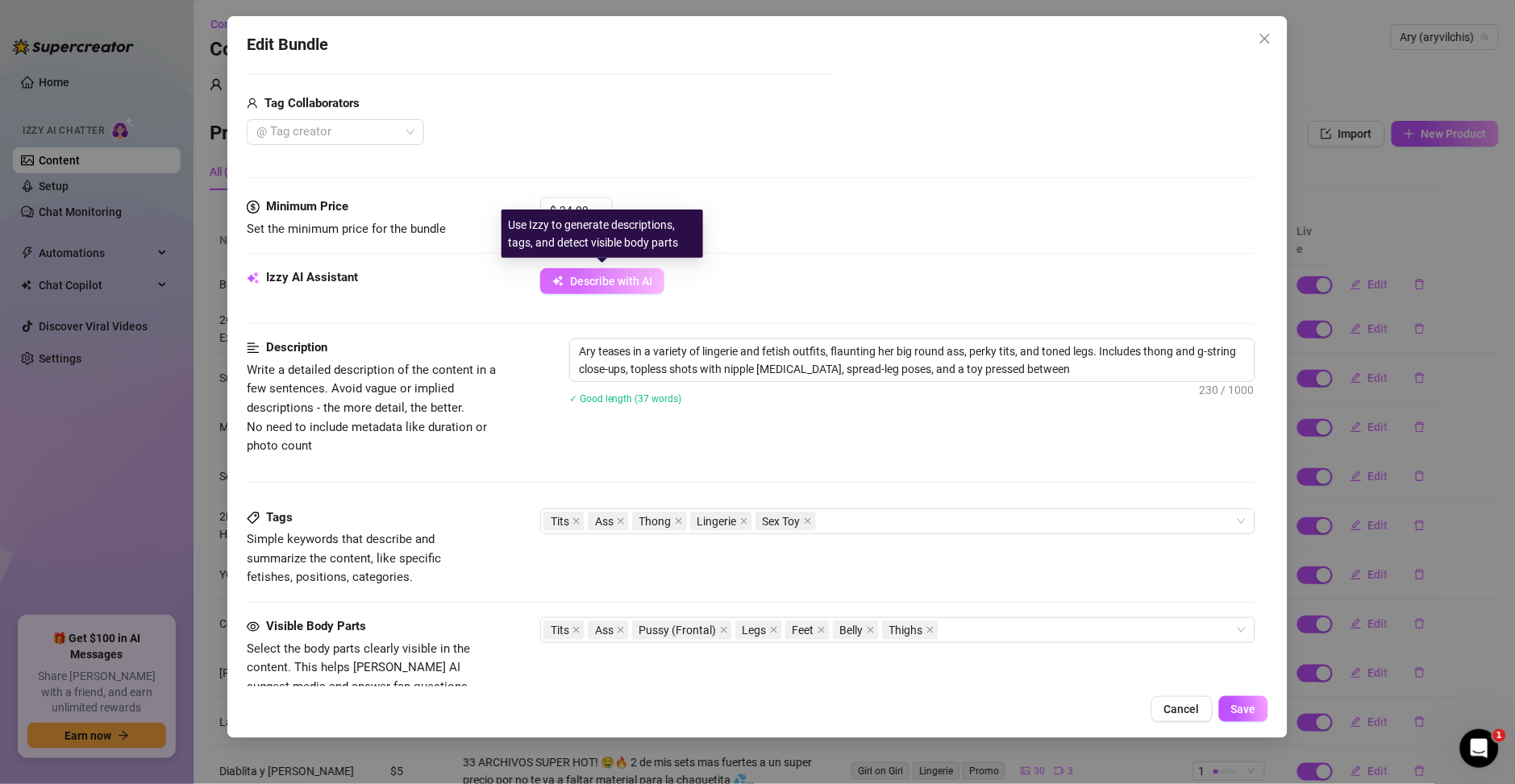
type textarea "Ary teases in a variety of lingerie and fetish outfits, flaunting her big round…"
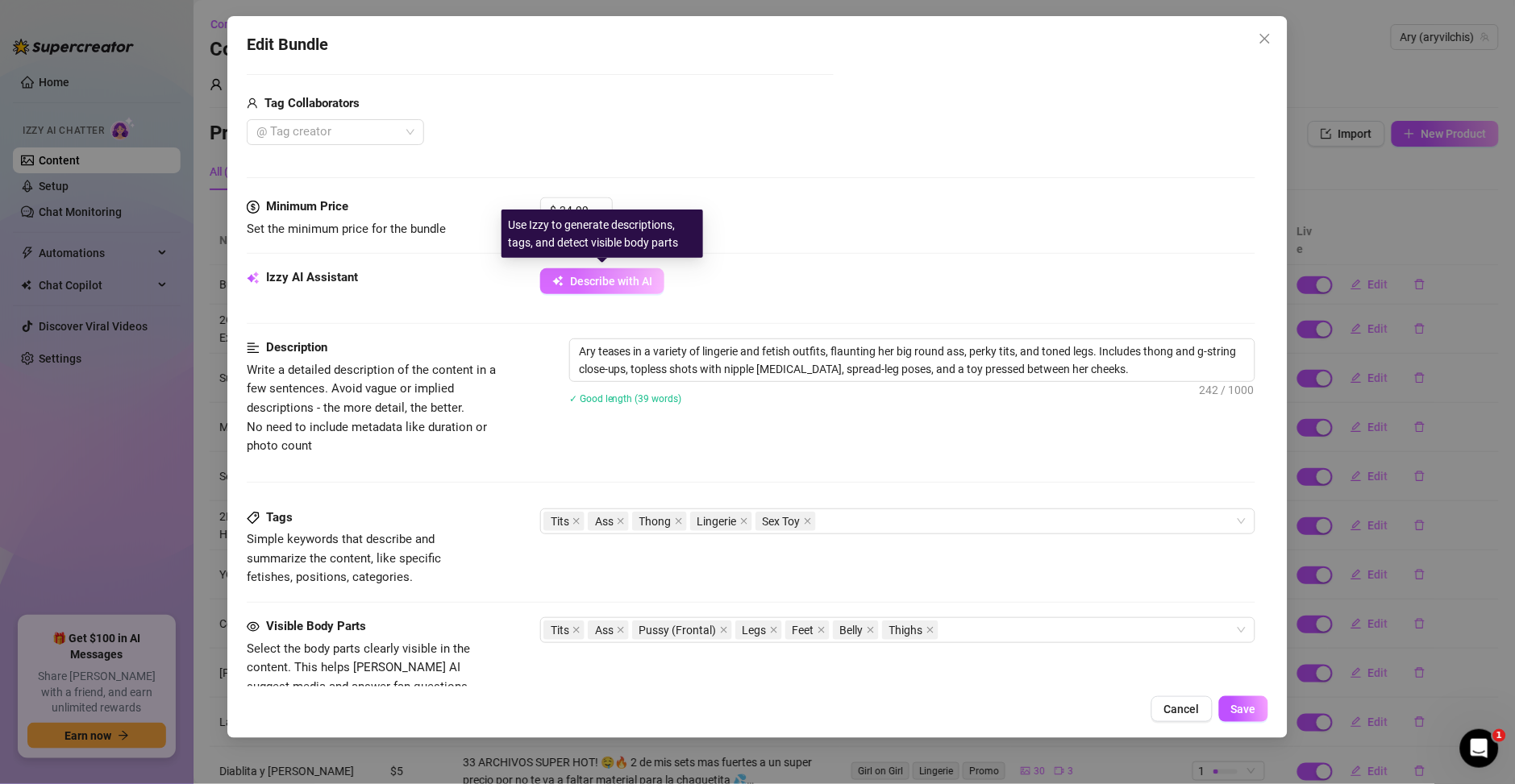
type textarea "Ary teases in a variety of lingerie and fetish outfits, flaunting her big round…"
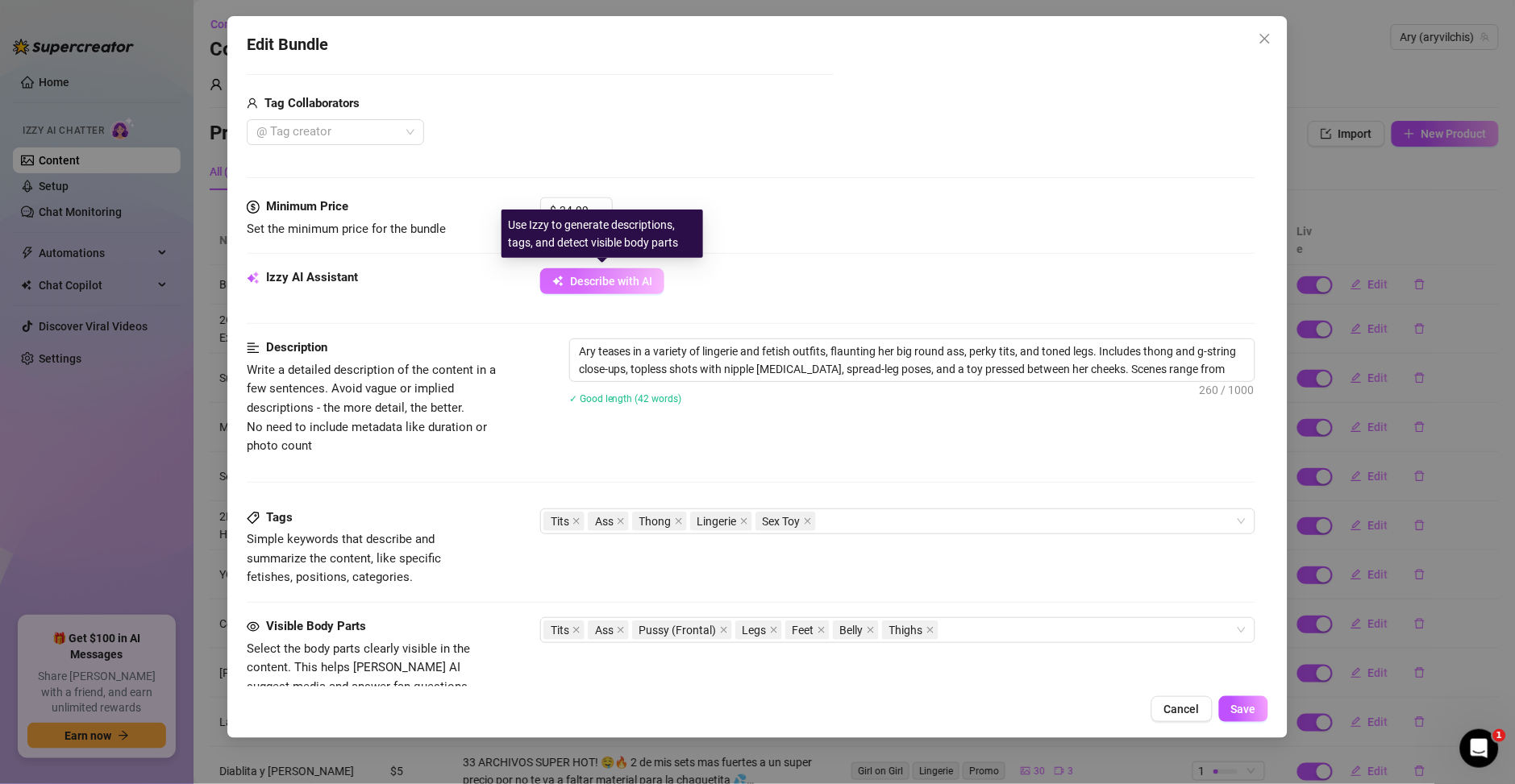
type textarea "Ary teases in a variety of lingerie and fetish outfits, flaunting her big round…"
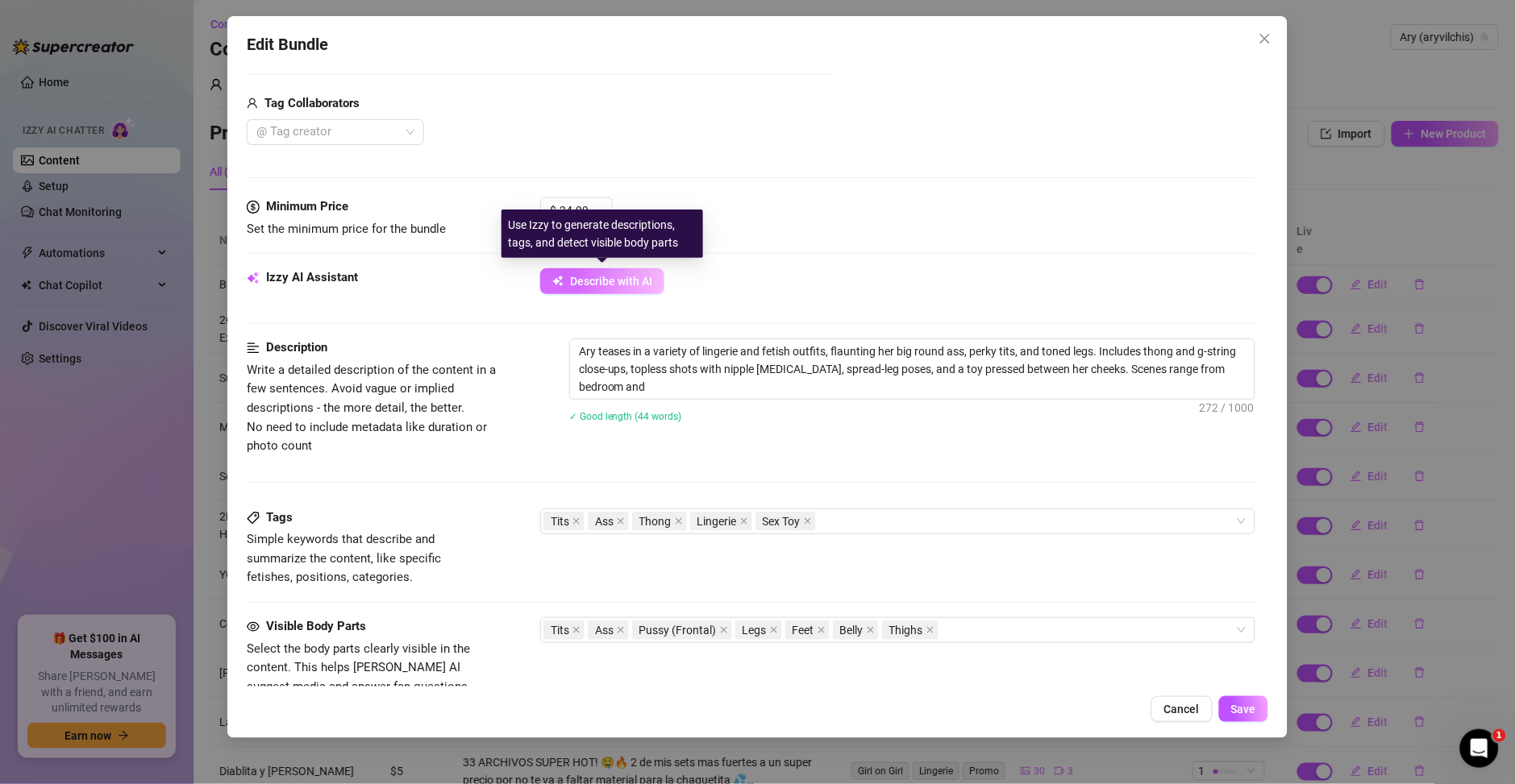
type textarea "Ary teases in a variety of lingerie and fetish outfits, flaunting her big round…"
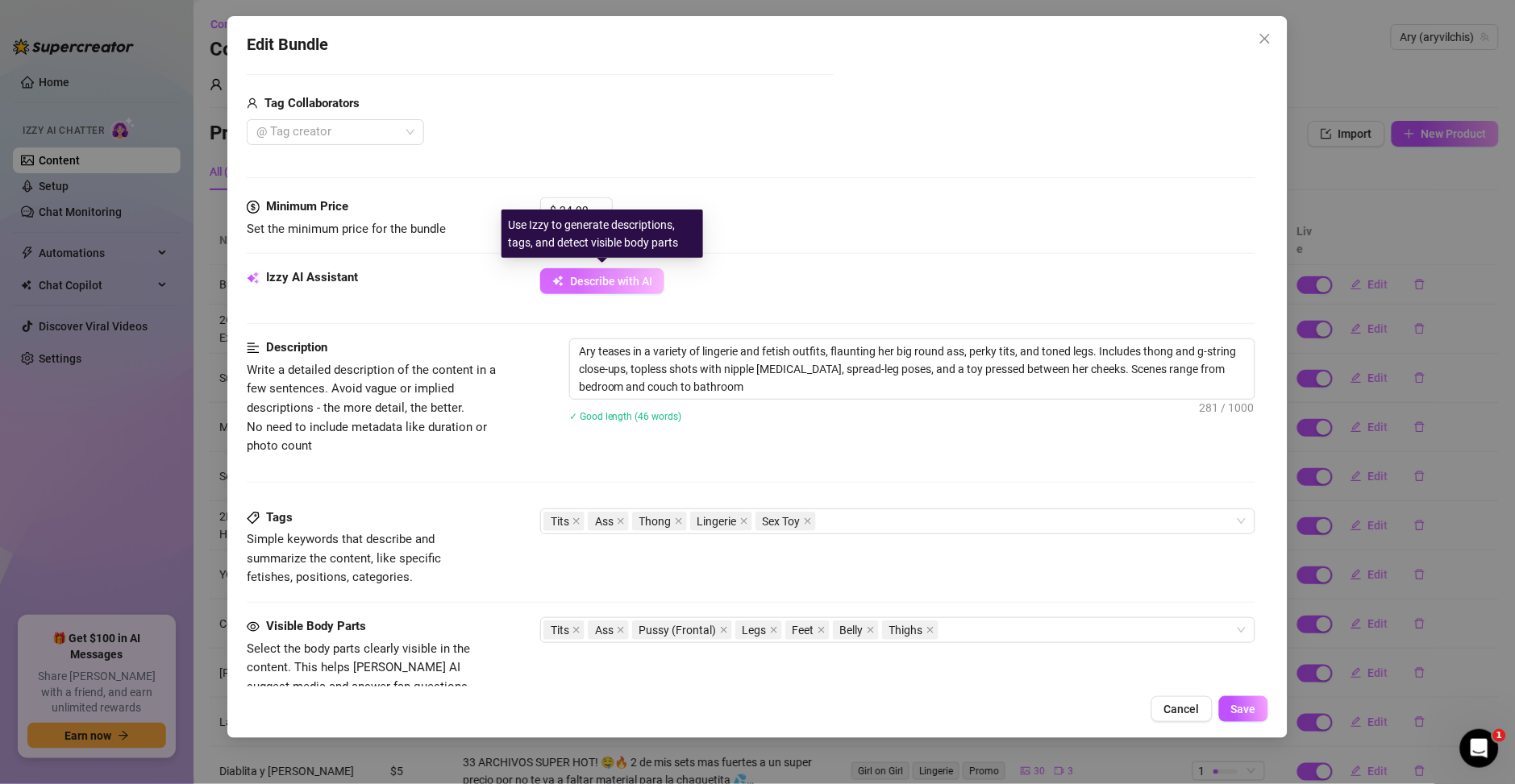
type textarea "Ary teases in a variety of lingerie and fetish outfits, flaunting her big round…"
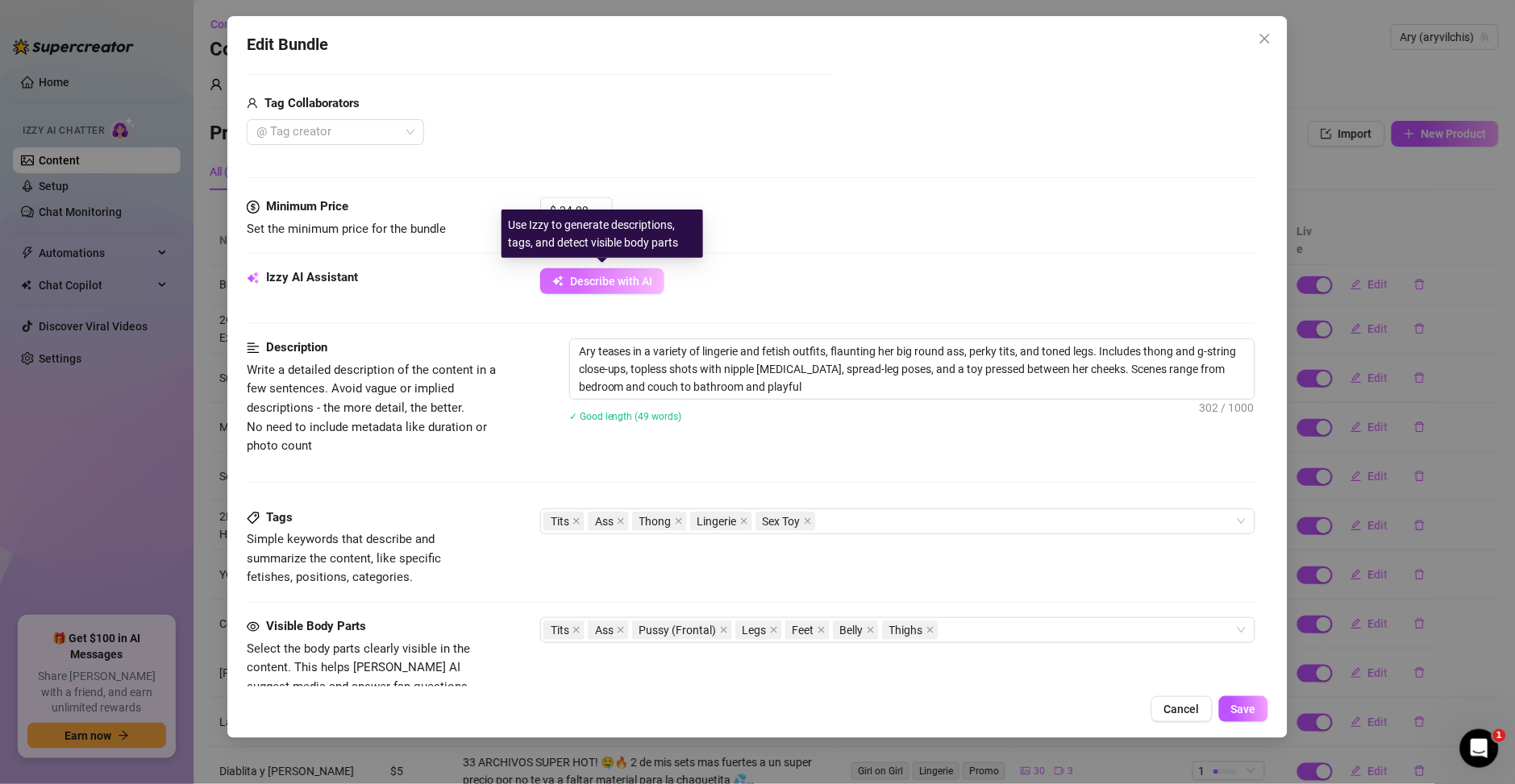
type textarea "Ary teases in a variety of lingerie and fetish outfits, flaunting her big round…"
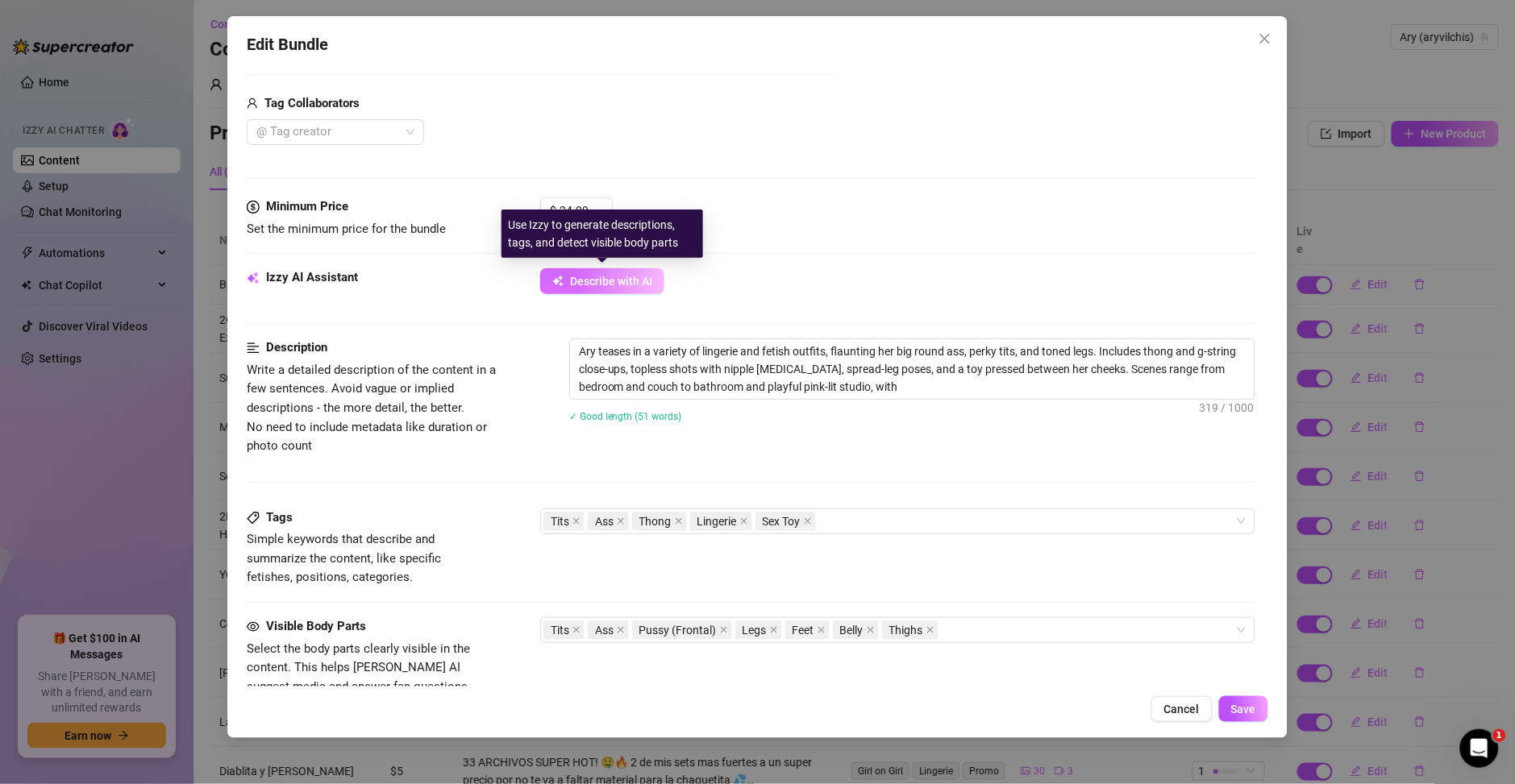
type textarea "Ary teases in a variety of lingerie and fetish outfits, flaunting her big round…"
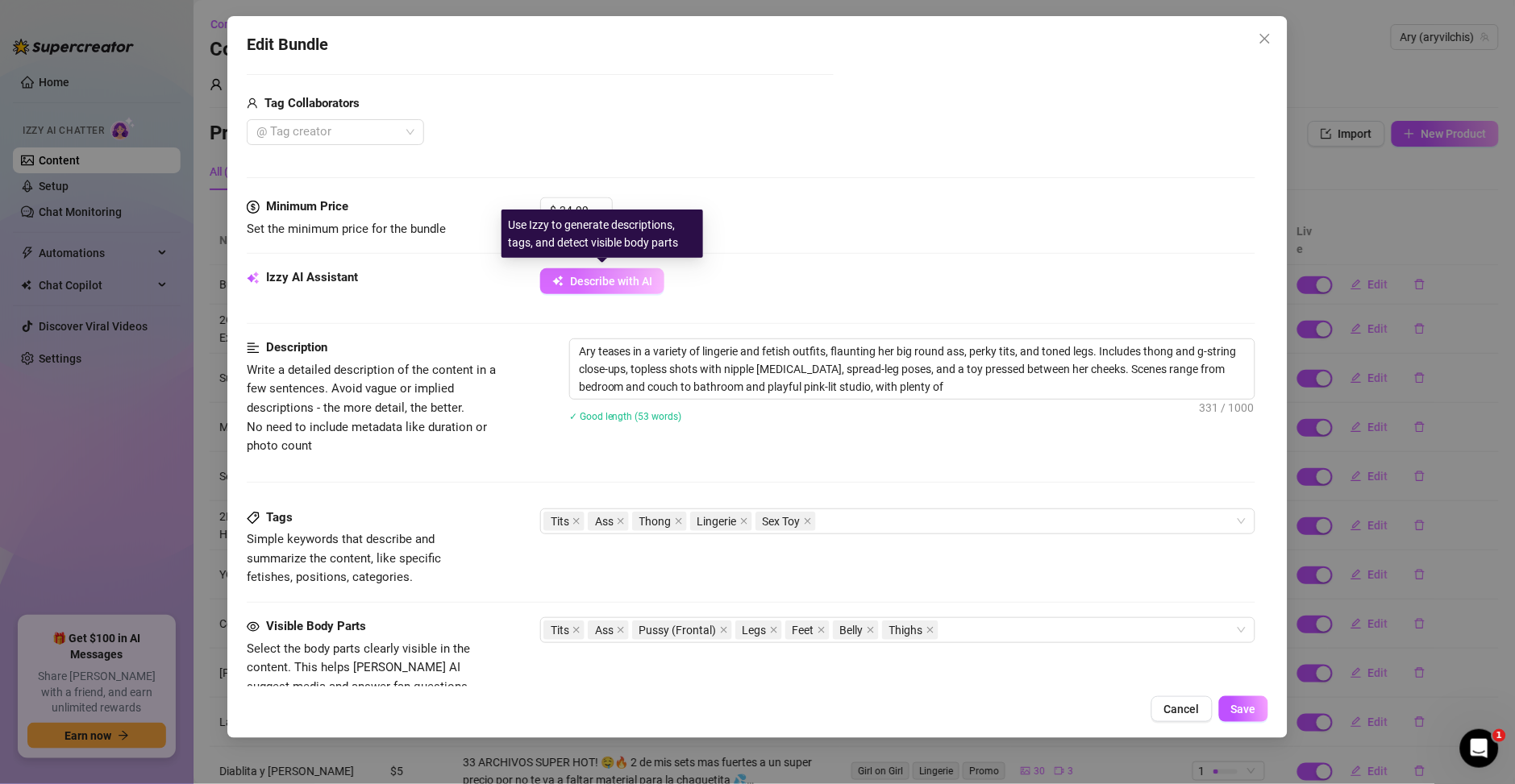
type textarea "Ary teases in a variety of lingerie and fetish outfits, flaunting her big round…"
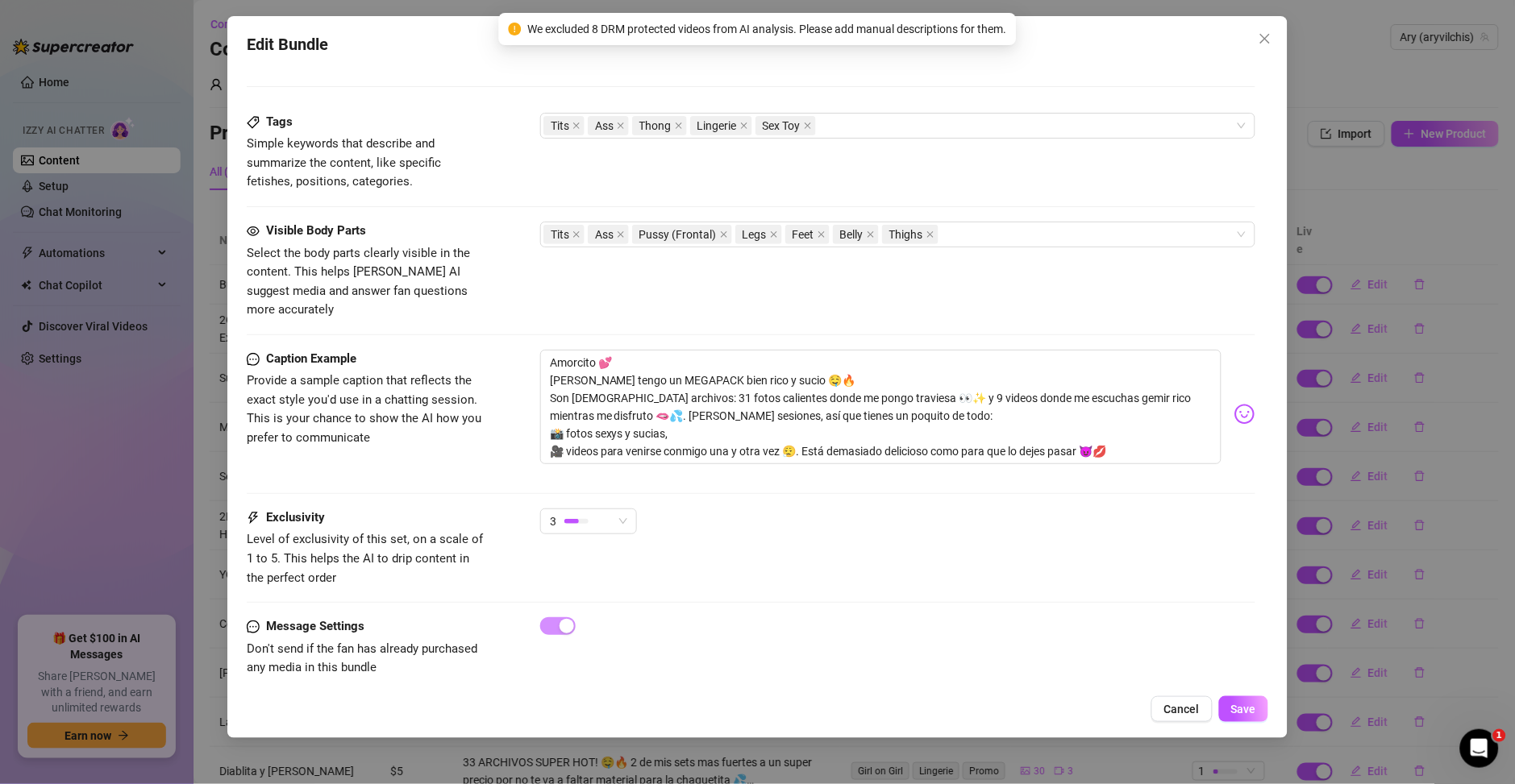
scroll to position [977, 0]
click at [1260, 717] on button "Save" at bounding box center [1243, 710] width 49 height 26
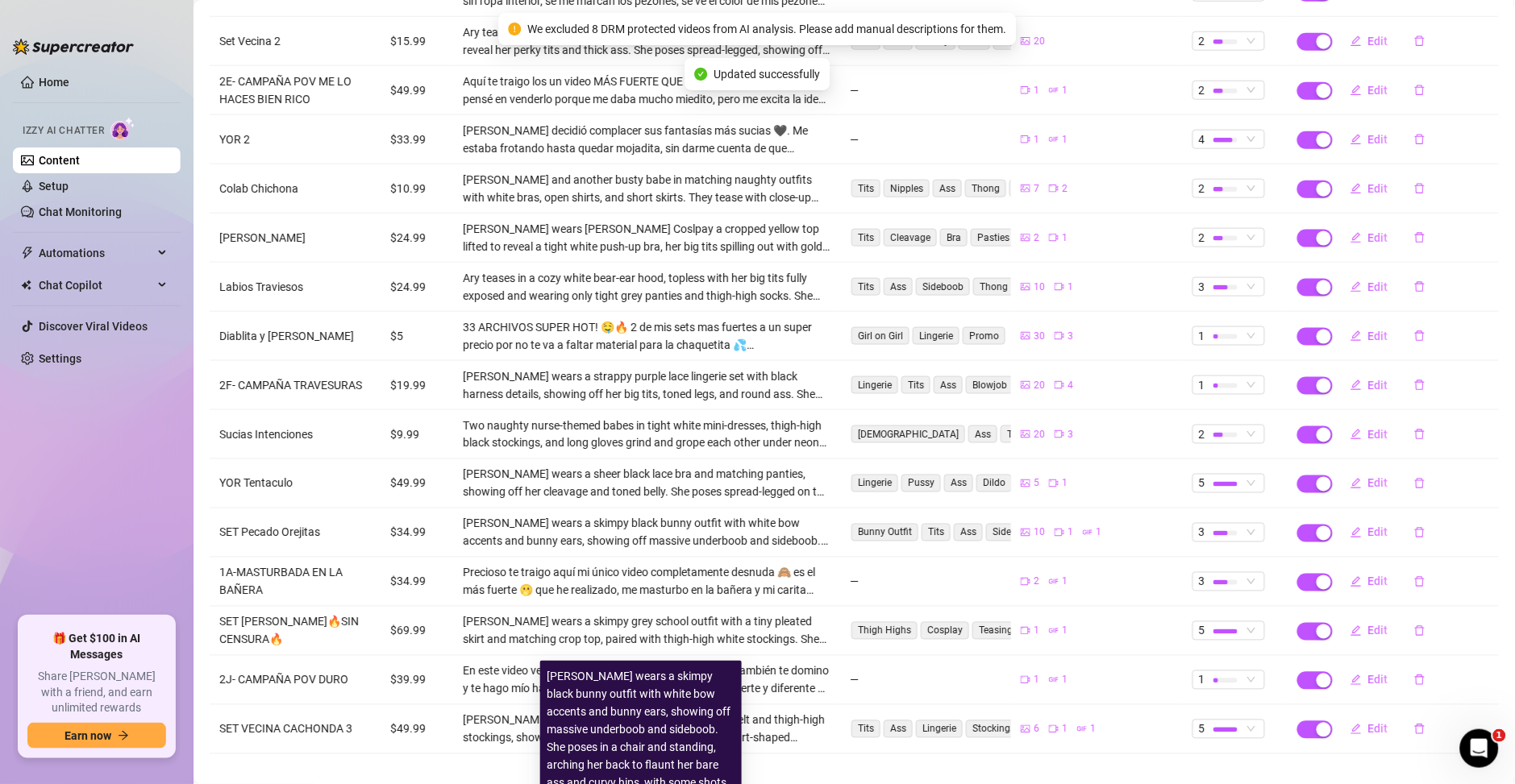
scroll to position [0, 0]
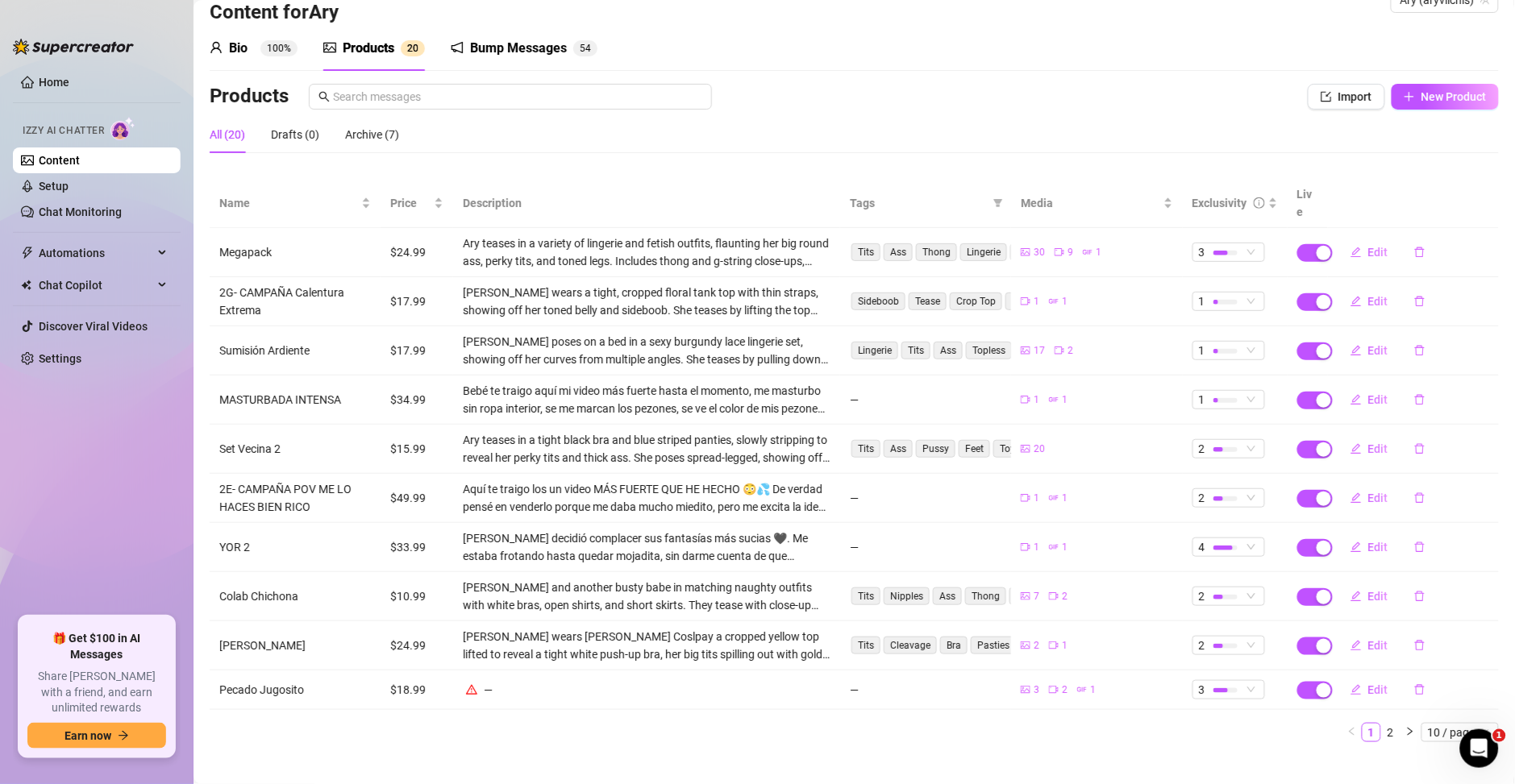
scroll to position [38, 0]
click at [1370, 683] on span "Edit" at bounding box center [1377, 689] width 20 height 13
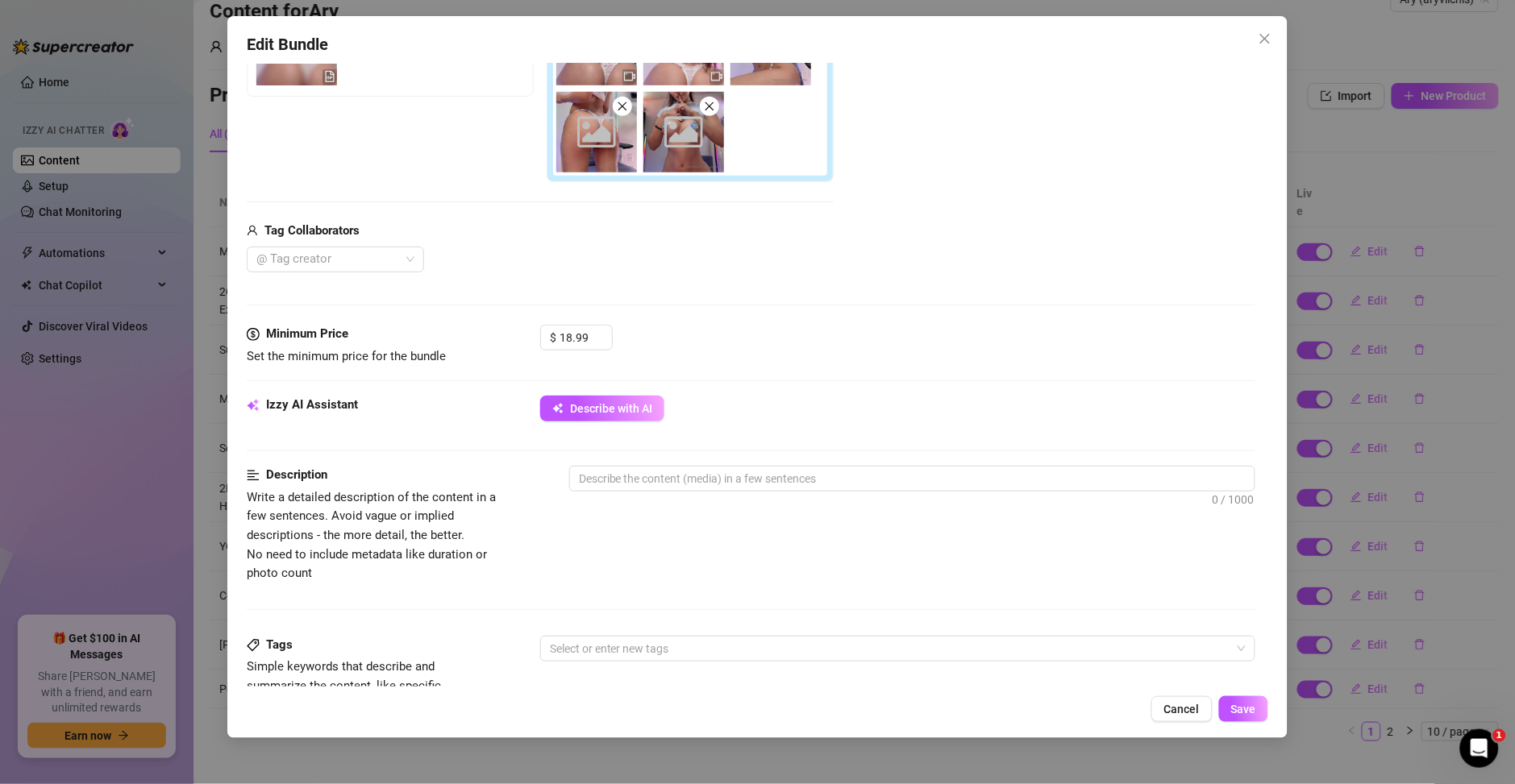
scroll to position [348, 0]
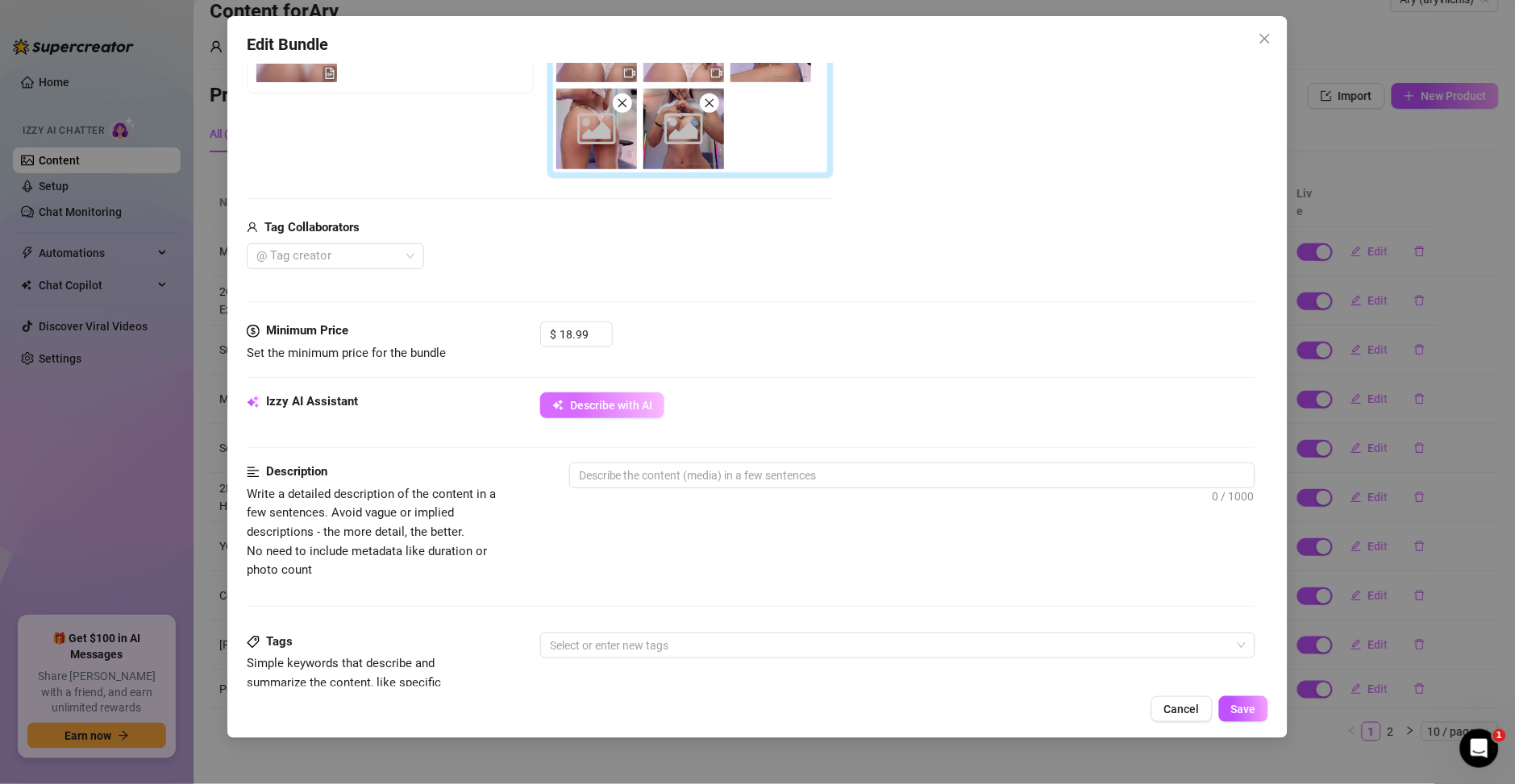
click at [620, 416] on button "Describe with AI" at bounding box center [602, 406] width 124 height 26
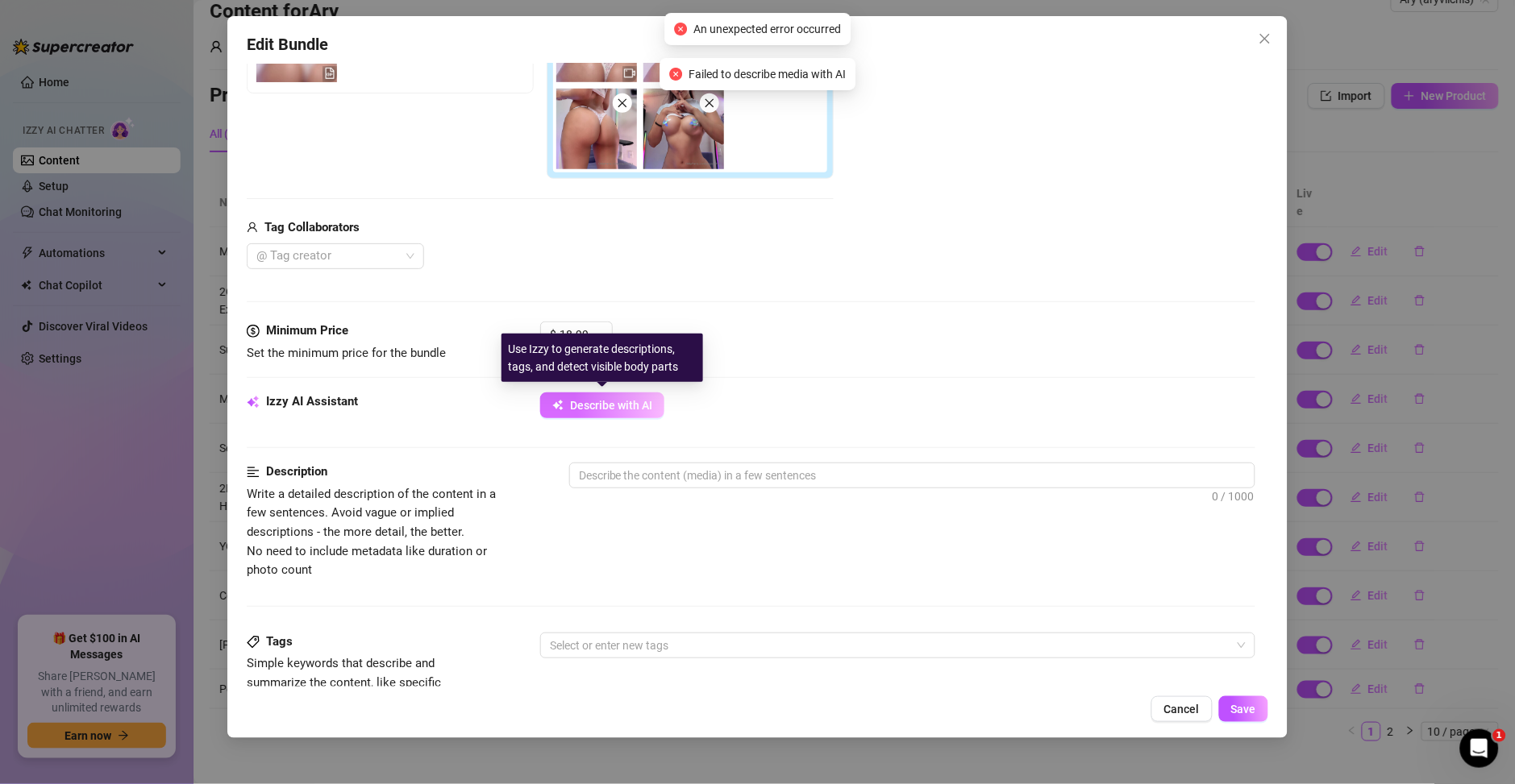
click at [622, 404] on span "Describe with AI" at bounding box center [610, 405] width 82 height 13
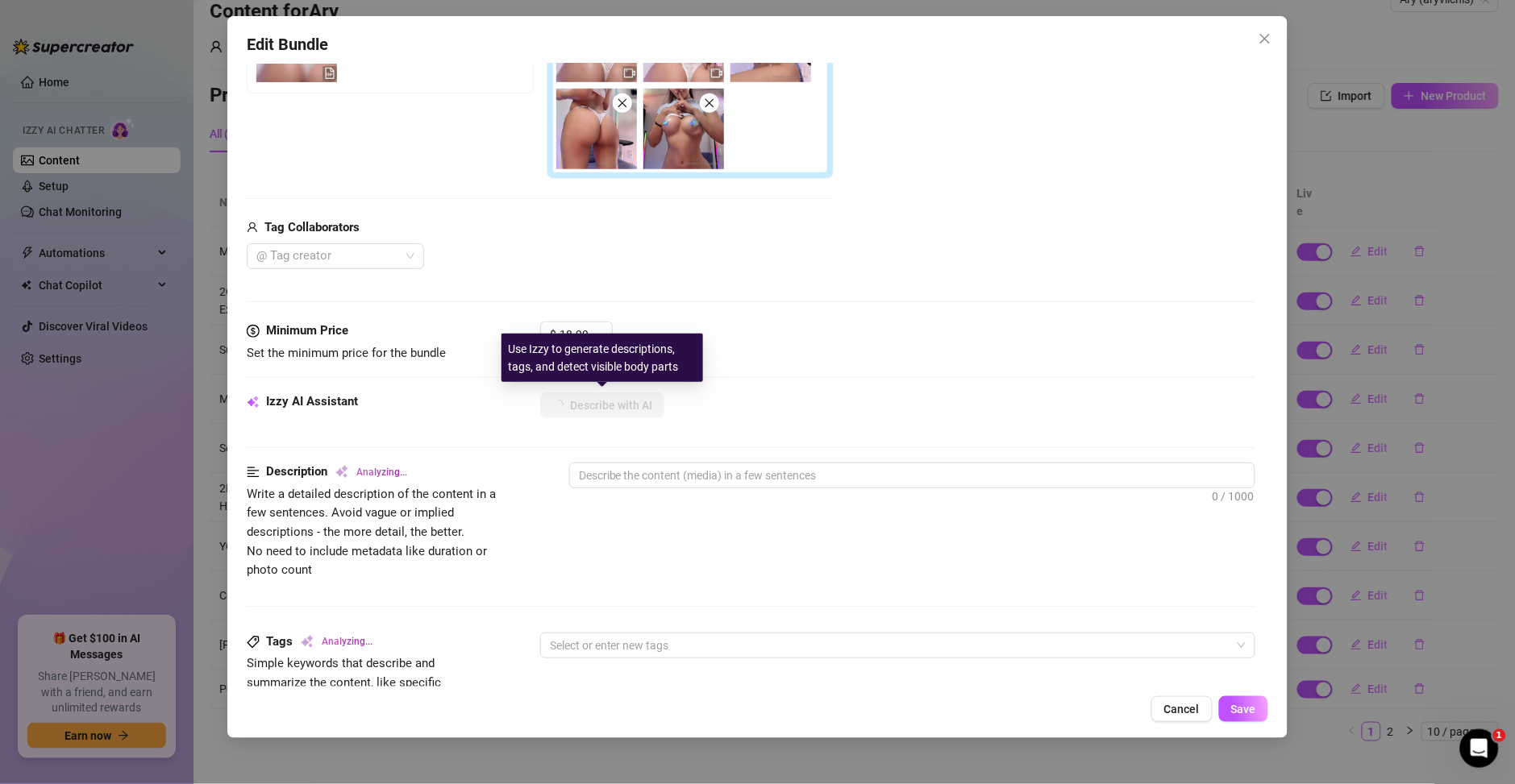
type textarea "Ary"
type textarea "Ary teases"
type textarea "Ary teases in"
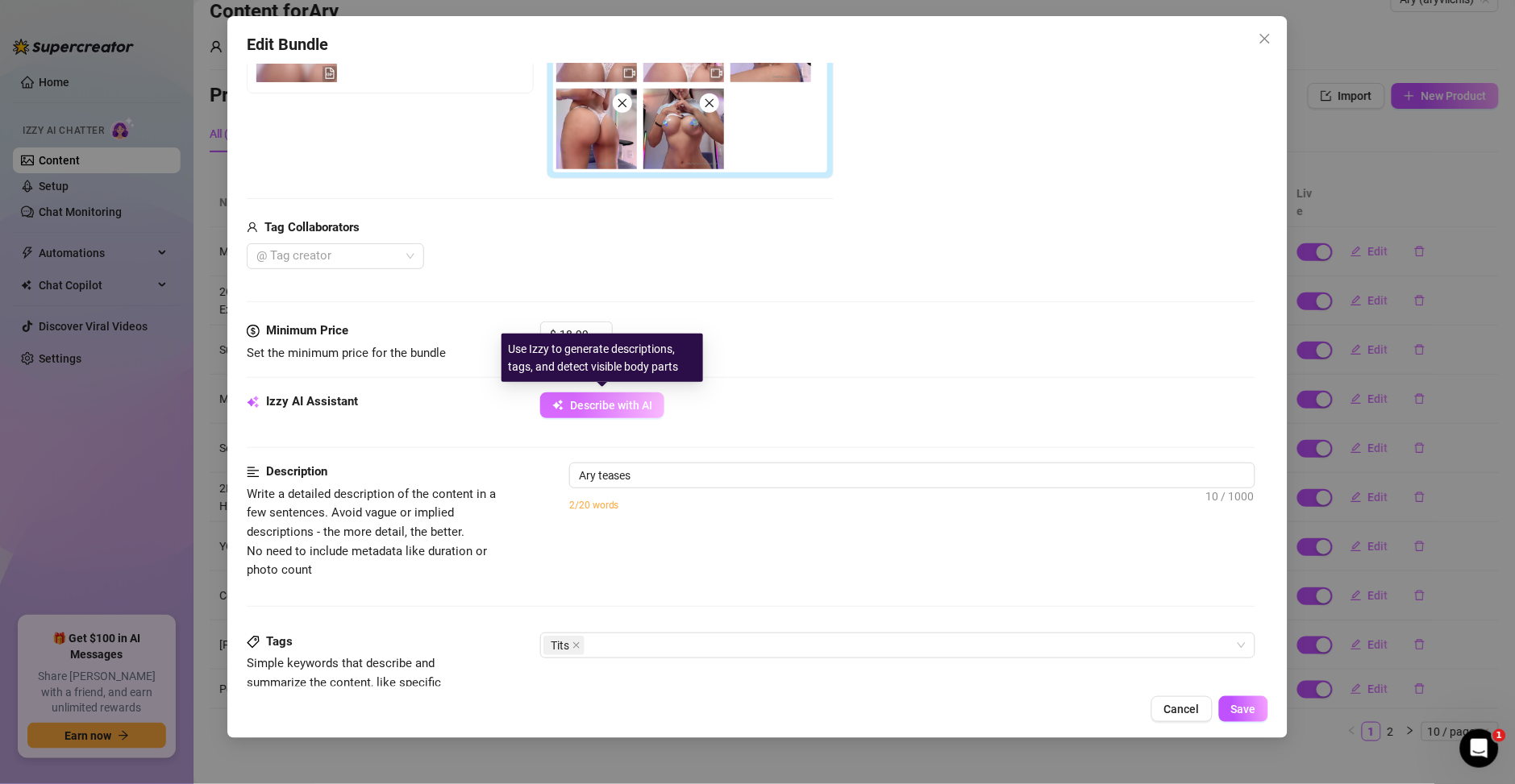
type textarea "Ary teases in"
type textarea "Ary teases in a"
type textarea "Ary teases in a tight"
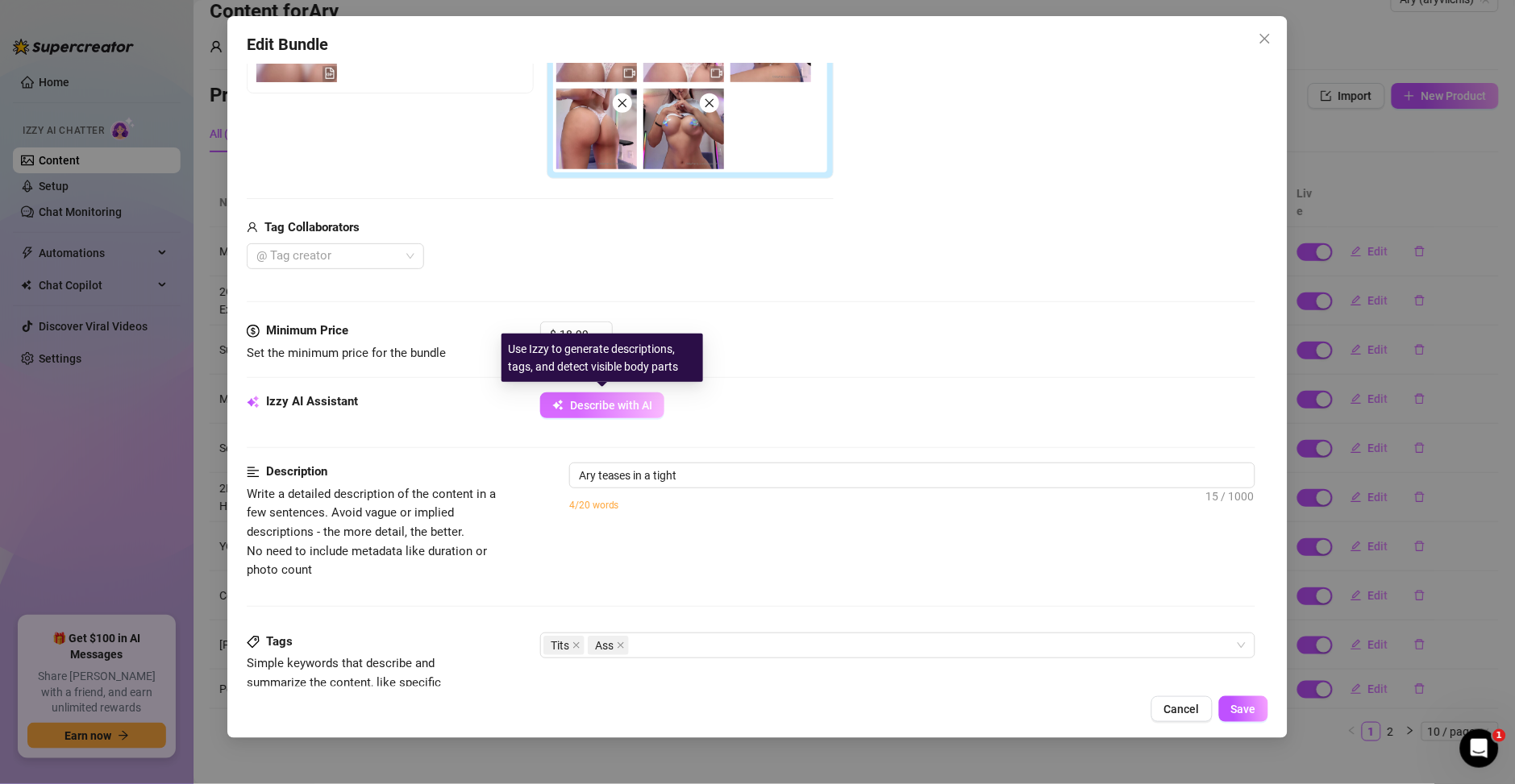
type textarea "Ary teases in a tight white"
type textarea "Ary teases in a tight white crop"
type textarea "Ary teases in a tight white crop top,"
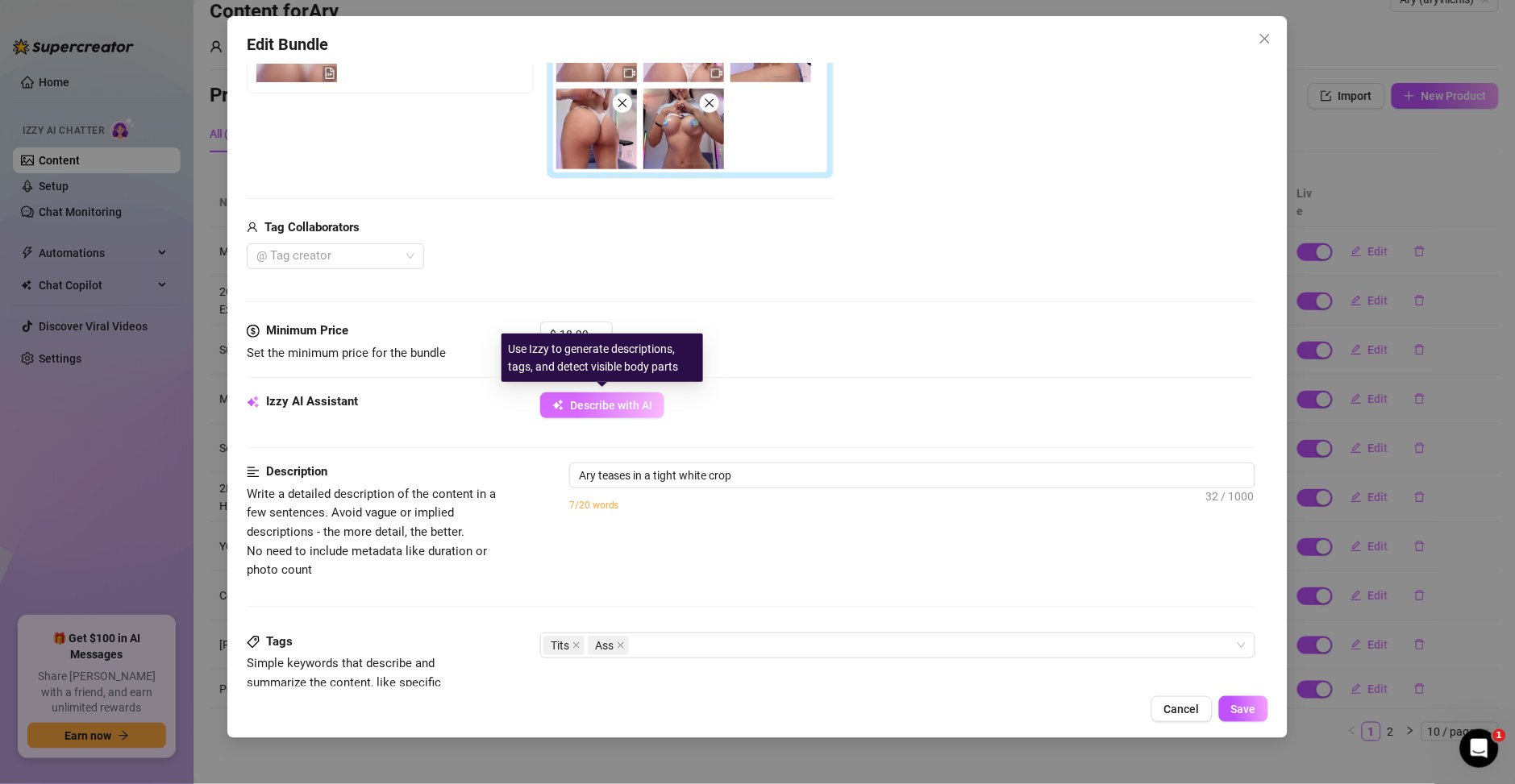
type textarea "Ary teases in a tight white crop top,"
type textarea "Ary teases in a tight white crop top, lifting"
type textarea "Ary teases in a tight white crop top, lifting it"
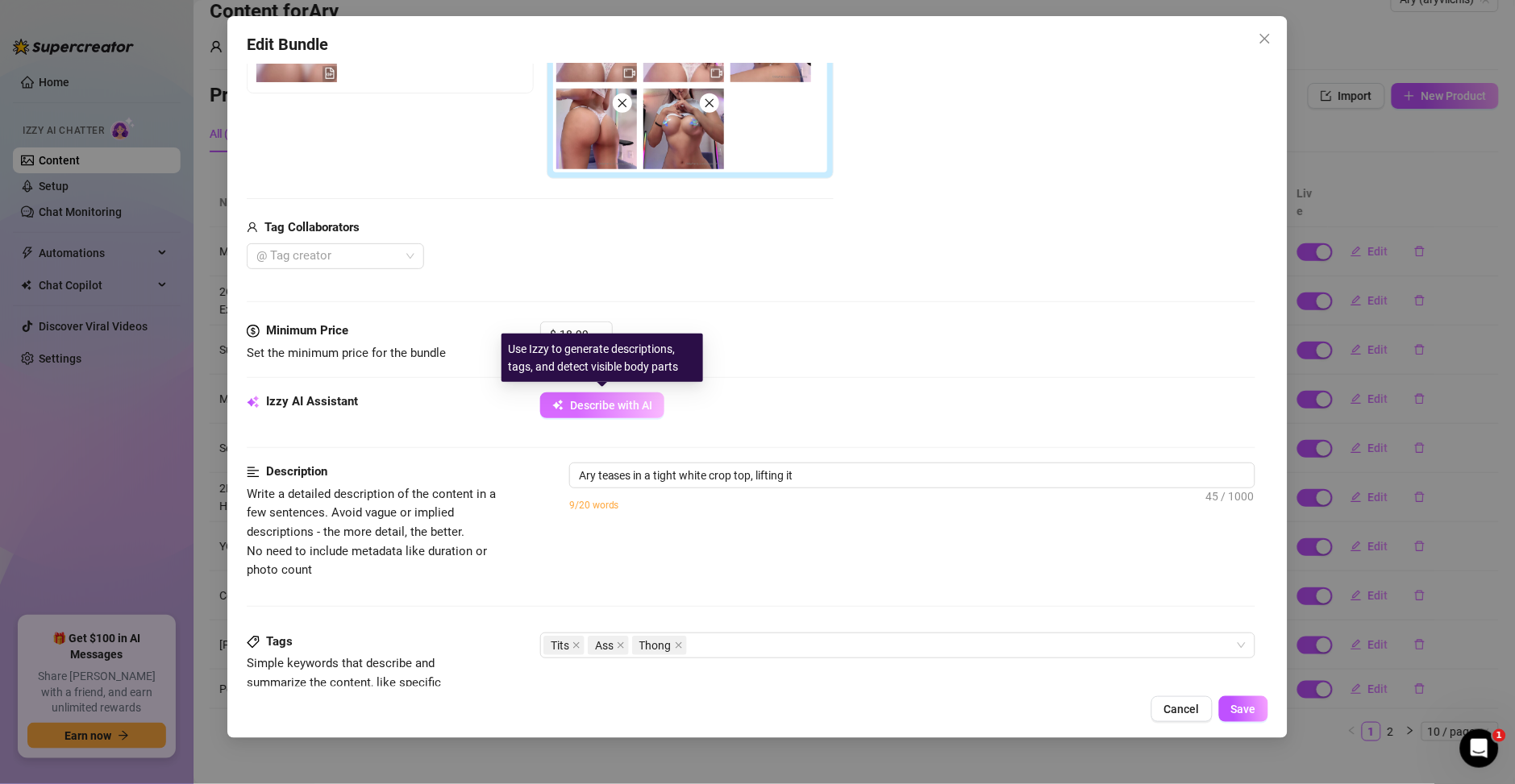
type textarea "Ary teases in a tight white crop top, lifting it to"
type textarea "Ary teases in a tight white crop top, lifting it to show"
type textarea "Ary teases in a tight white crop top, lifting it to show her"
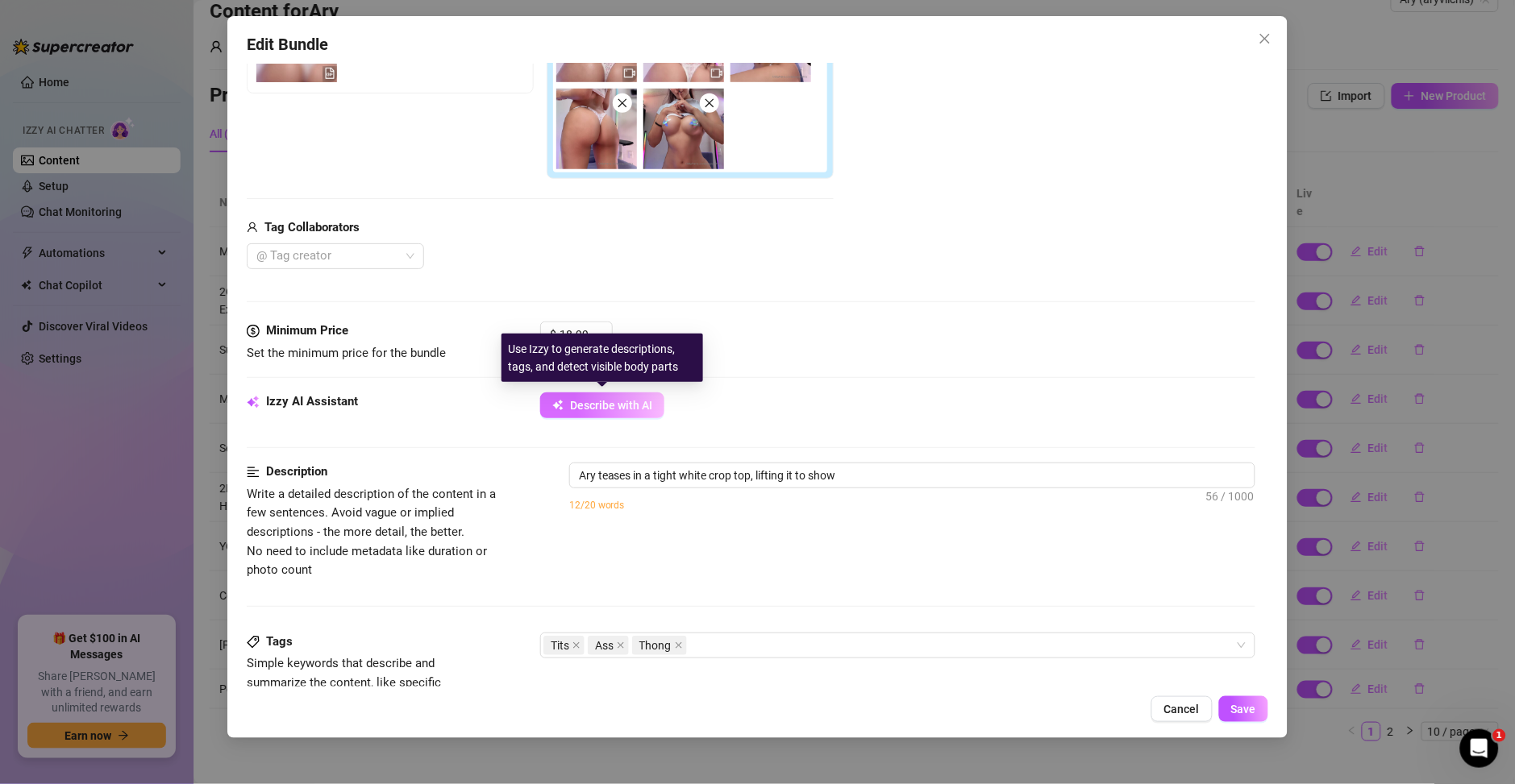
type textarea "Ary teases in a tight white crop top, lifting it to show her"
type textarea "Ary teases in a tight white crop top, lifting it to show her big"
type textarea "Ary teases in a tight white crop top, lifting it to show her big tits"
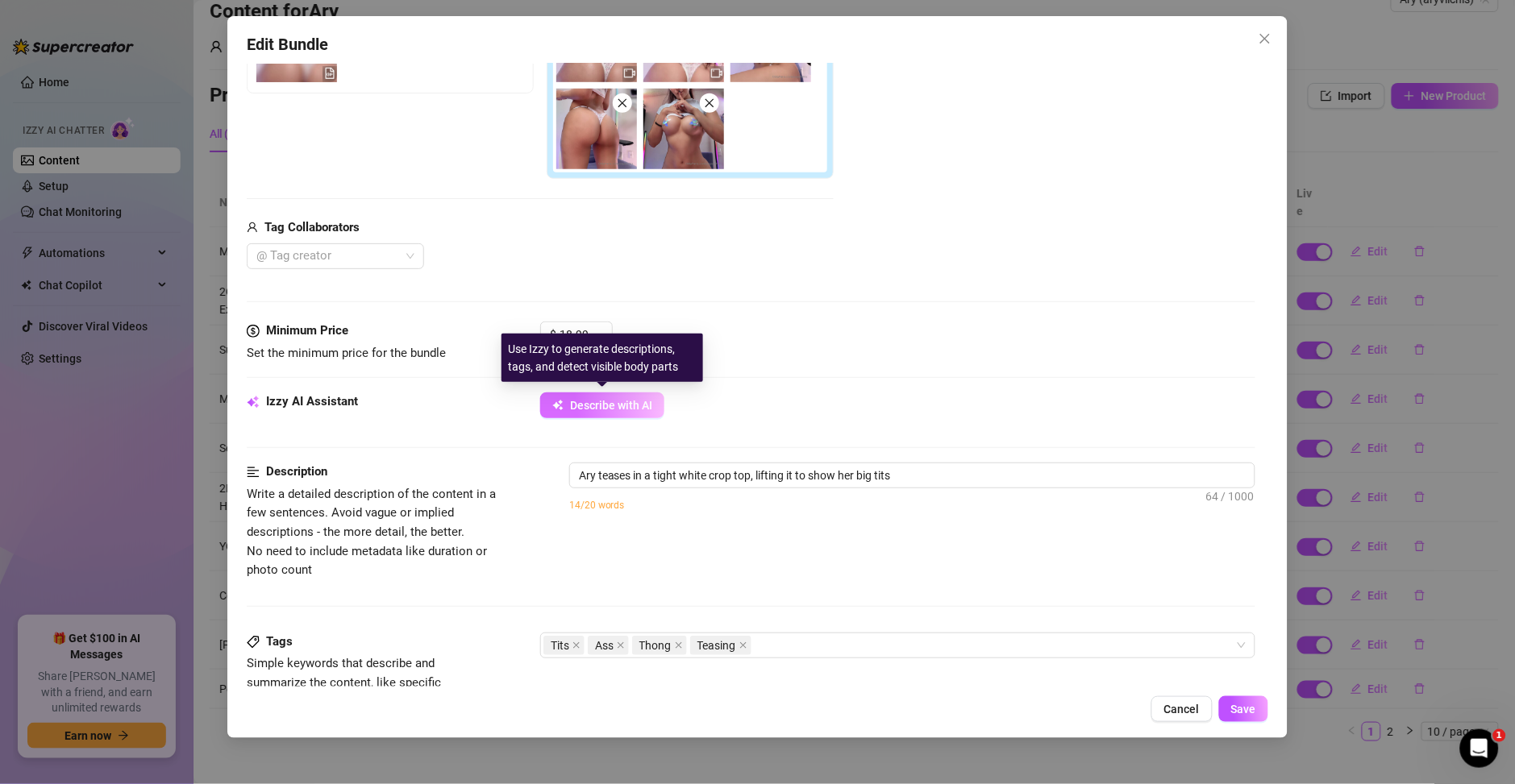
type textarea "Ary teases in a tight white crop top, lifting it to show her big tits with"
type textarea "Ary teases in a tight white crop top, lifting it to show her big tits with holo…"
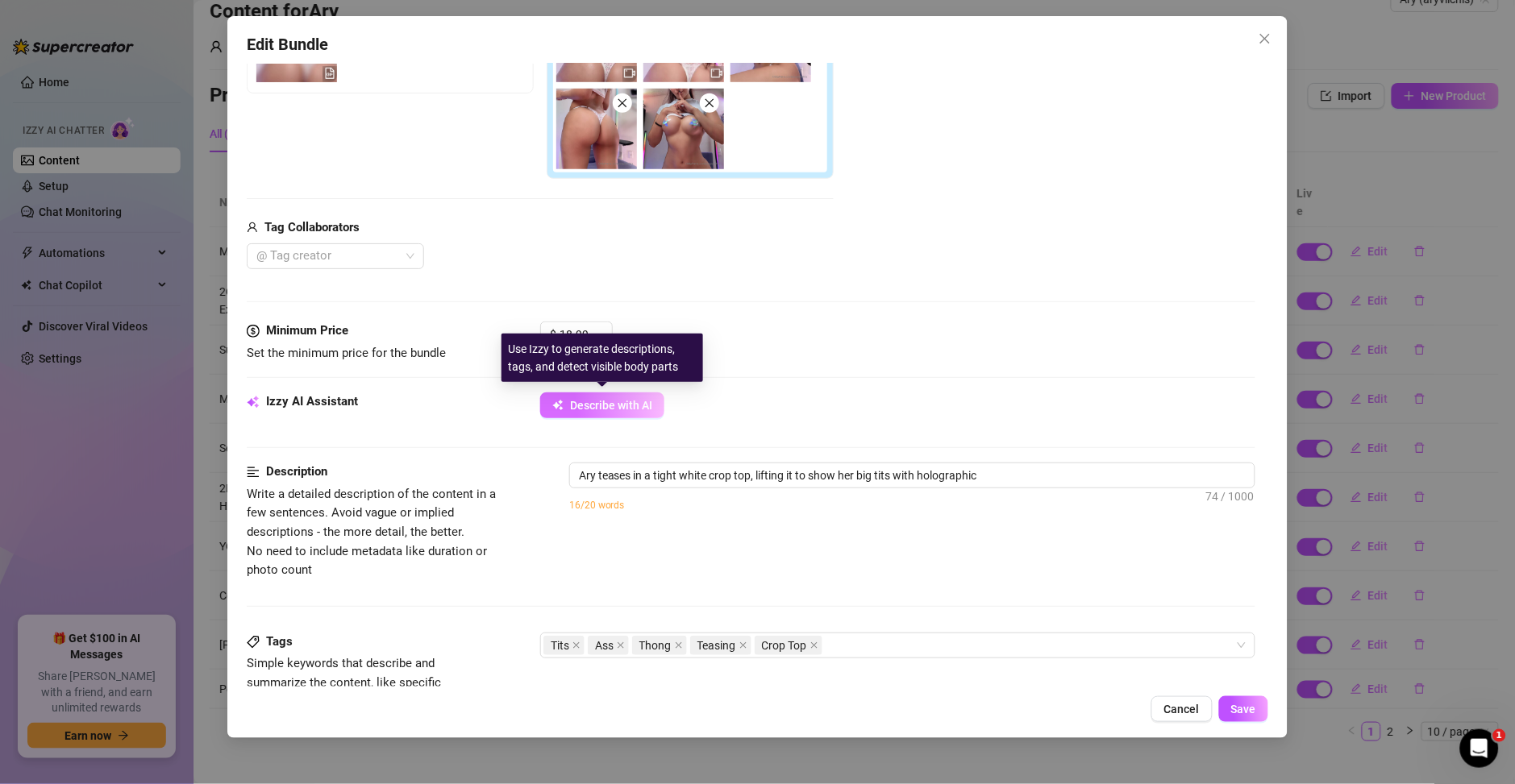
type textarea "Ary teases in a tight white crop top, lifting it to show her big tits with holo…"
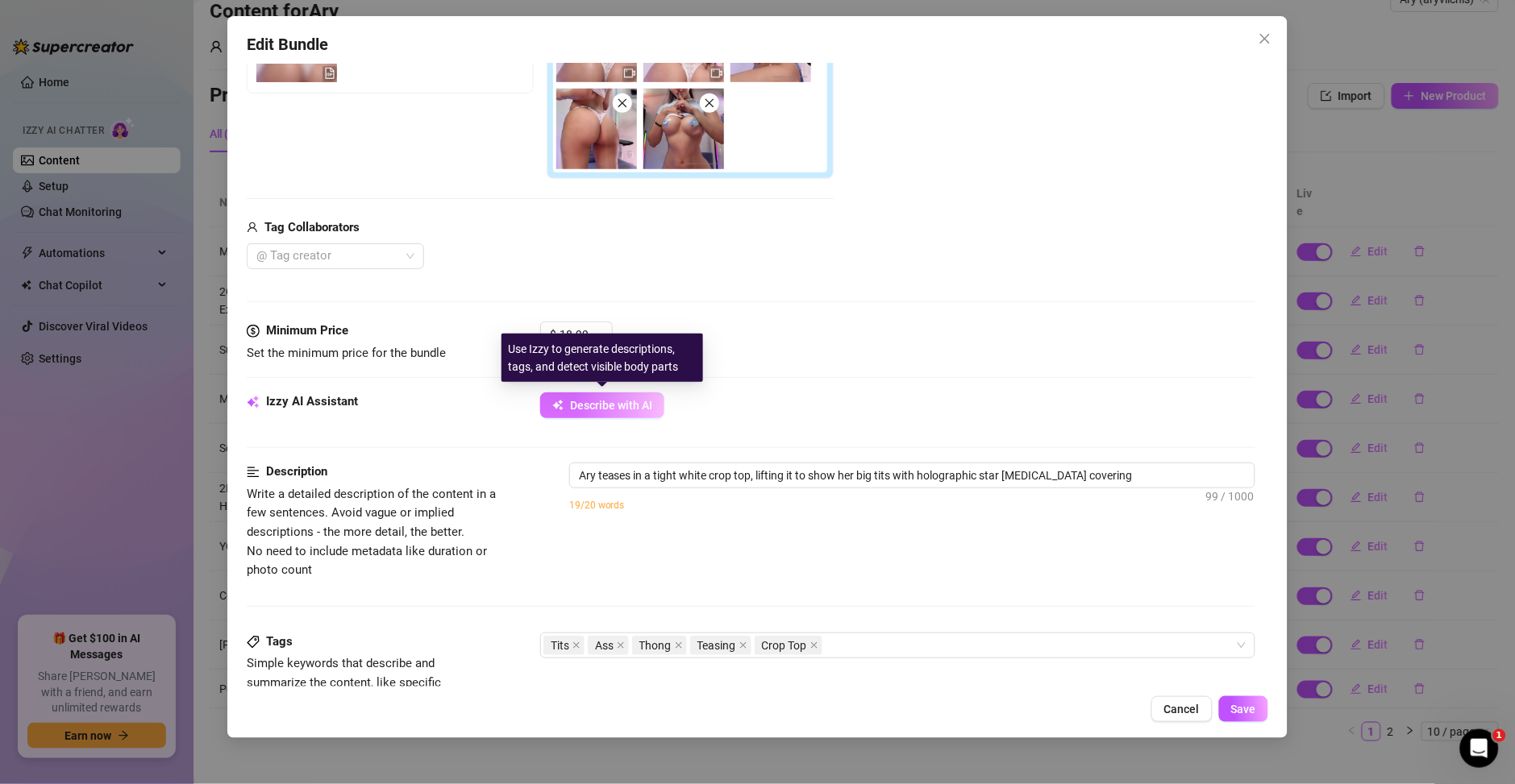
type textarea "Ary teases in a tight white crop top, lifting it to show her big tits with holo…"
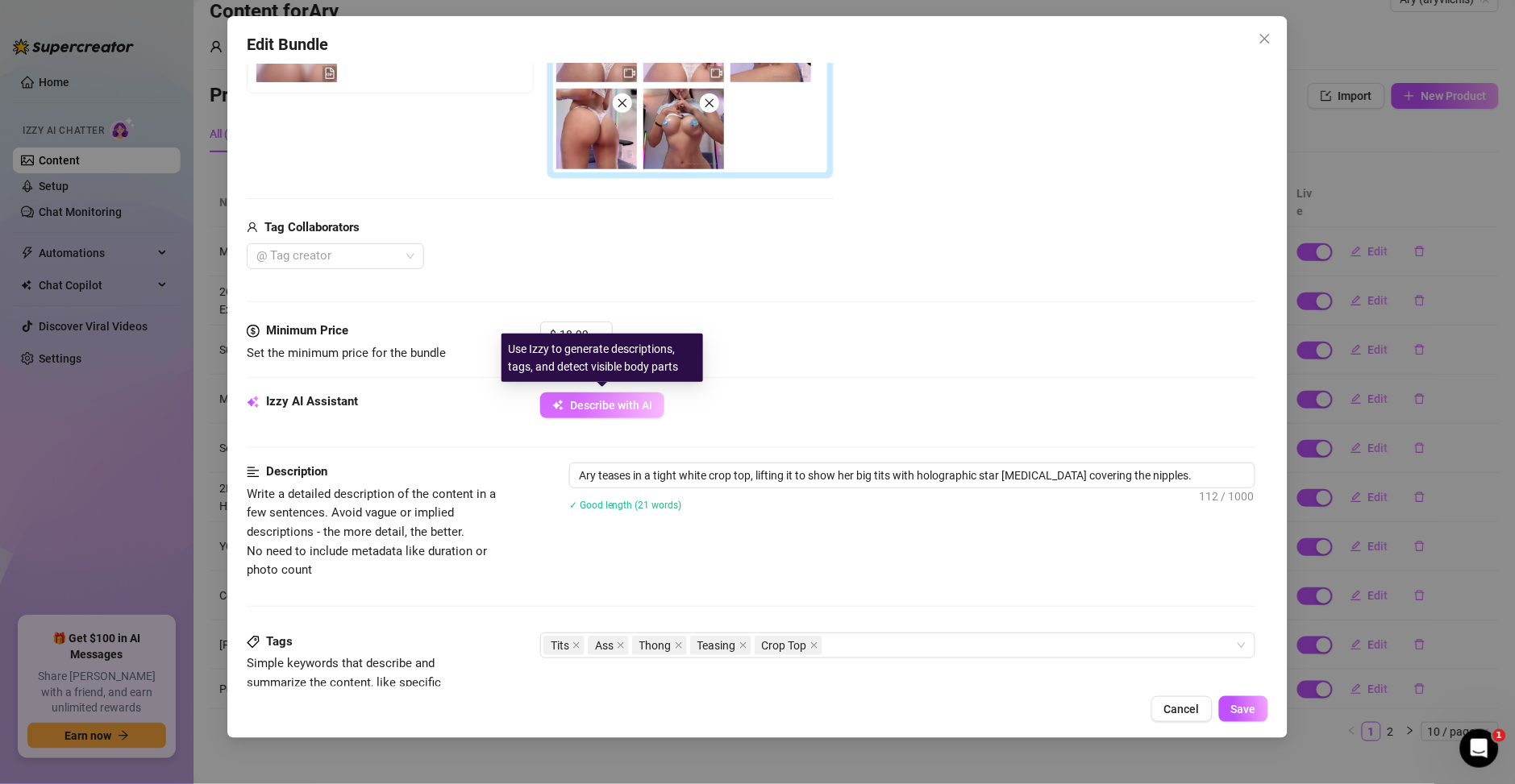
type textarea "Ary teases in a tight white crop top, lifting it to show her big tits with holo…"
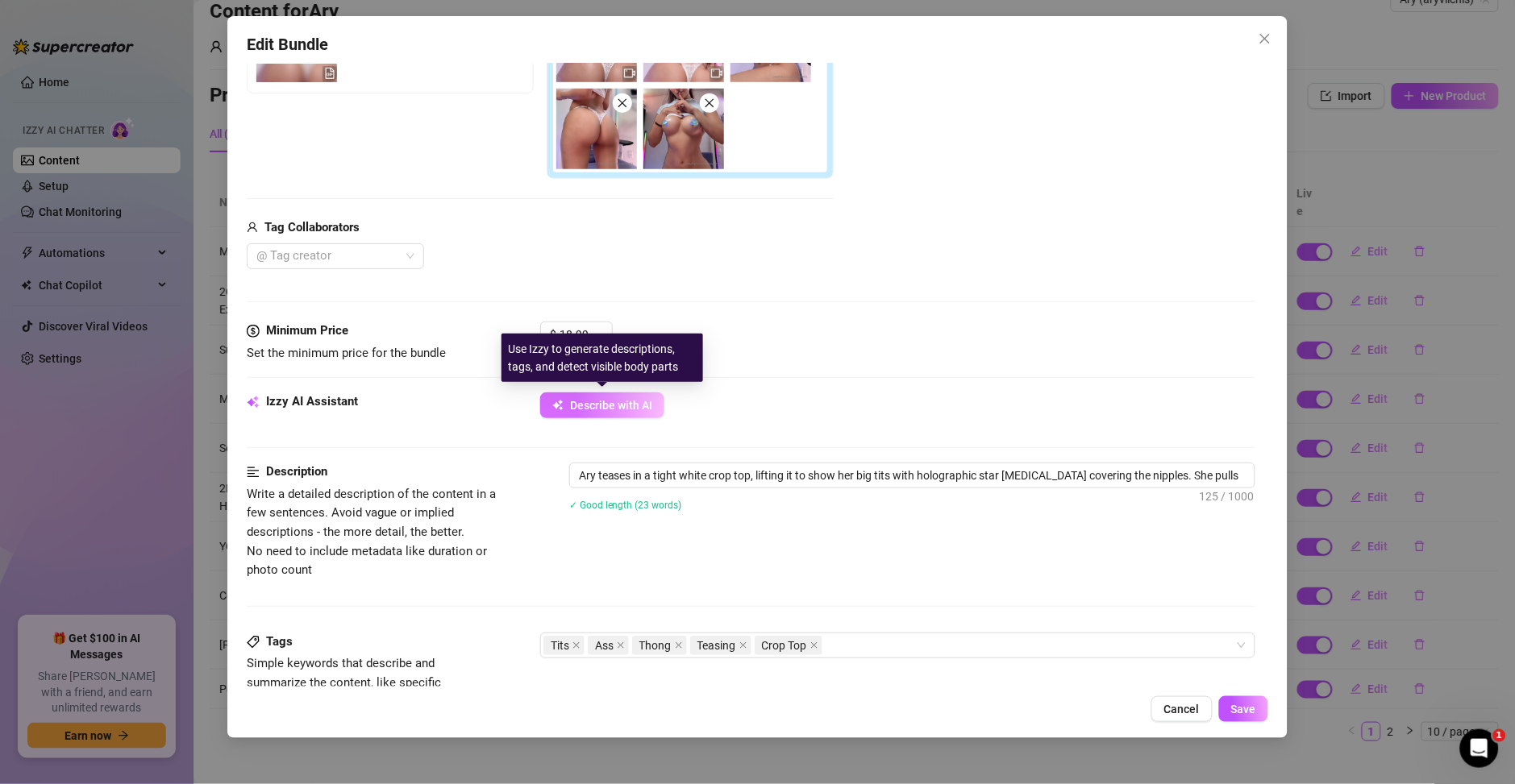
type textarea "Ary teases in a tight white crop top, lifting it to show her big tits with holo…"
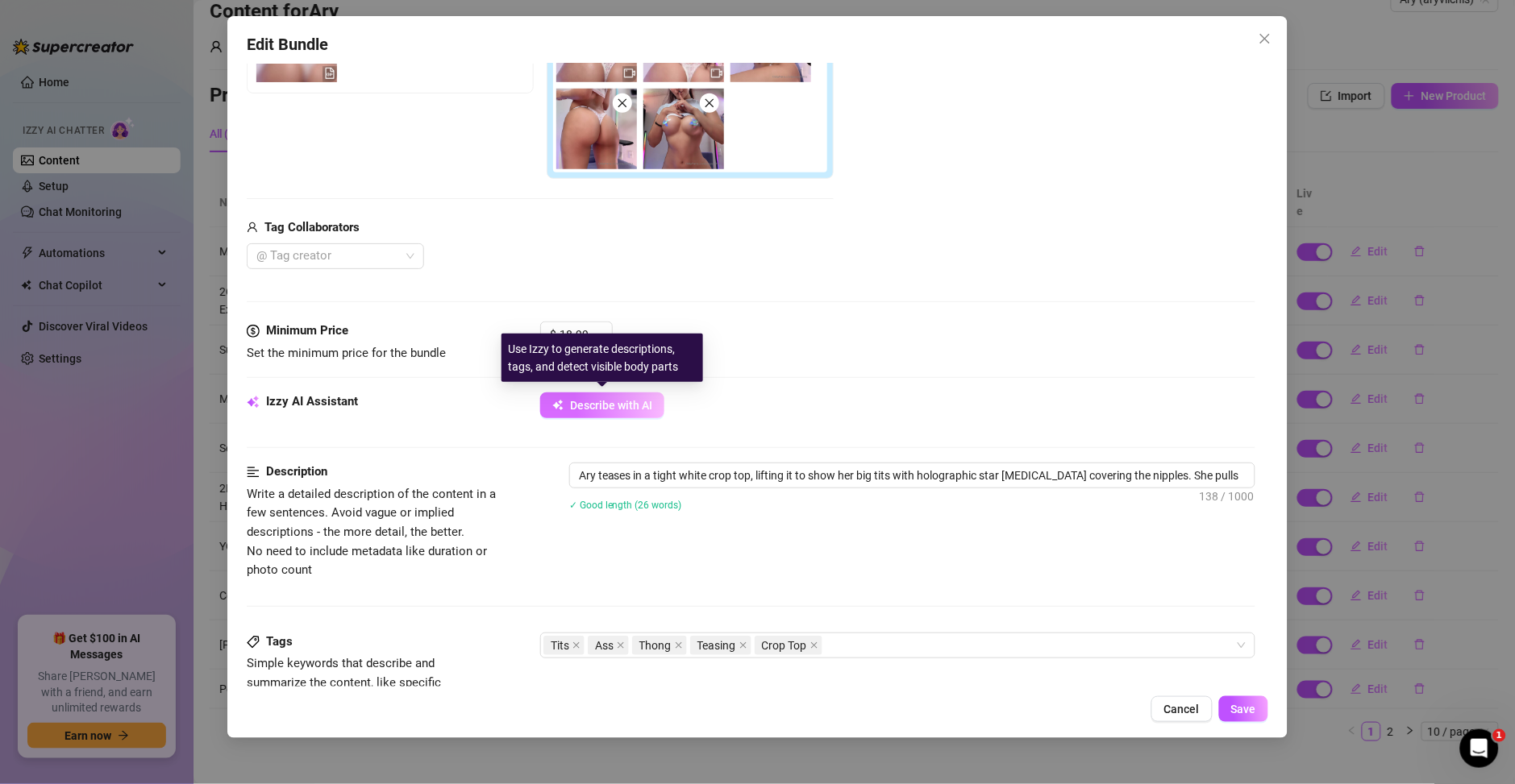
type textarea "Ary teases in a tight white crop top, lifting it to show her big tits with holo…"
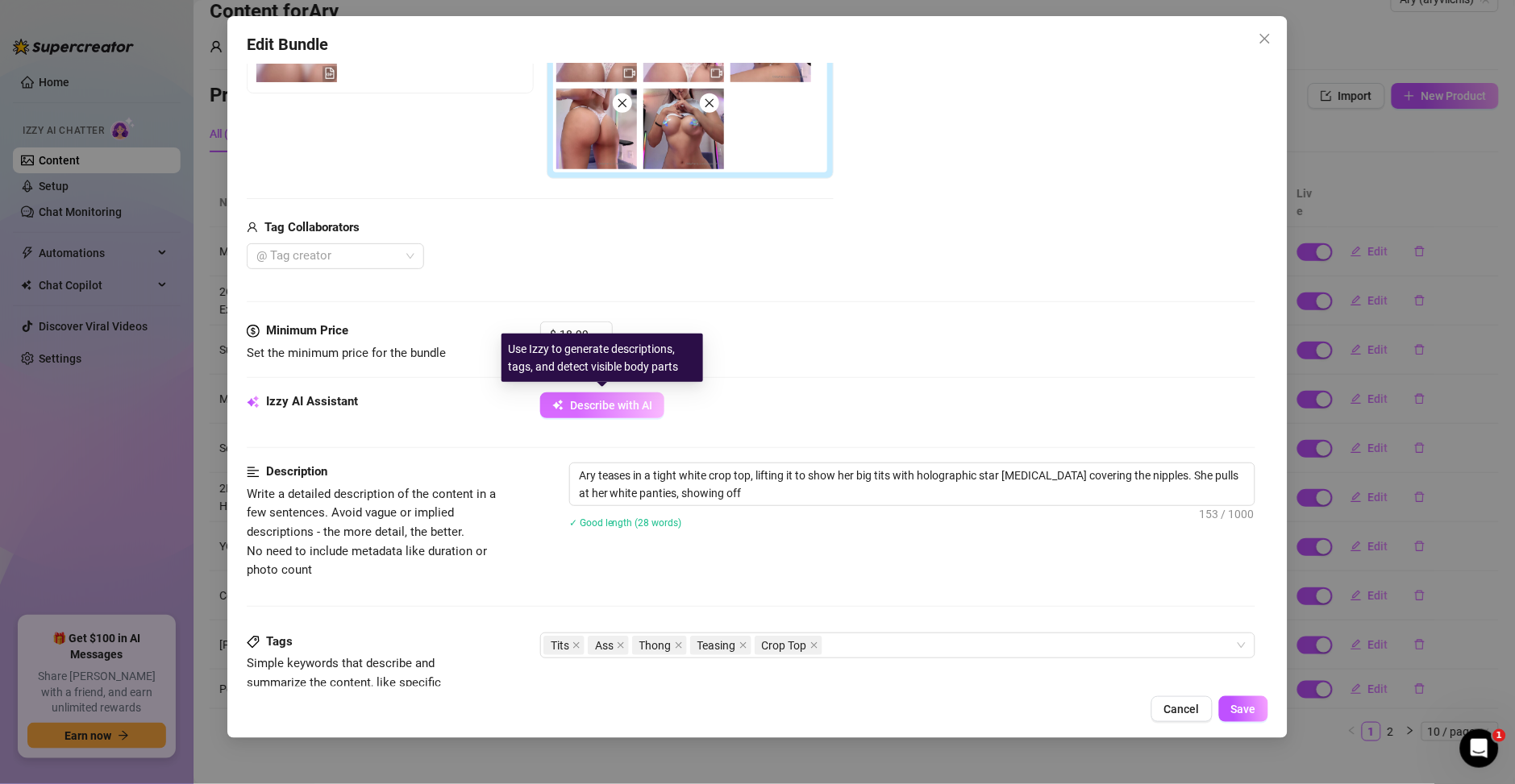
type textarea "Ary teases in a tight white crop top, lifting it to show her big tits with holo…"
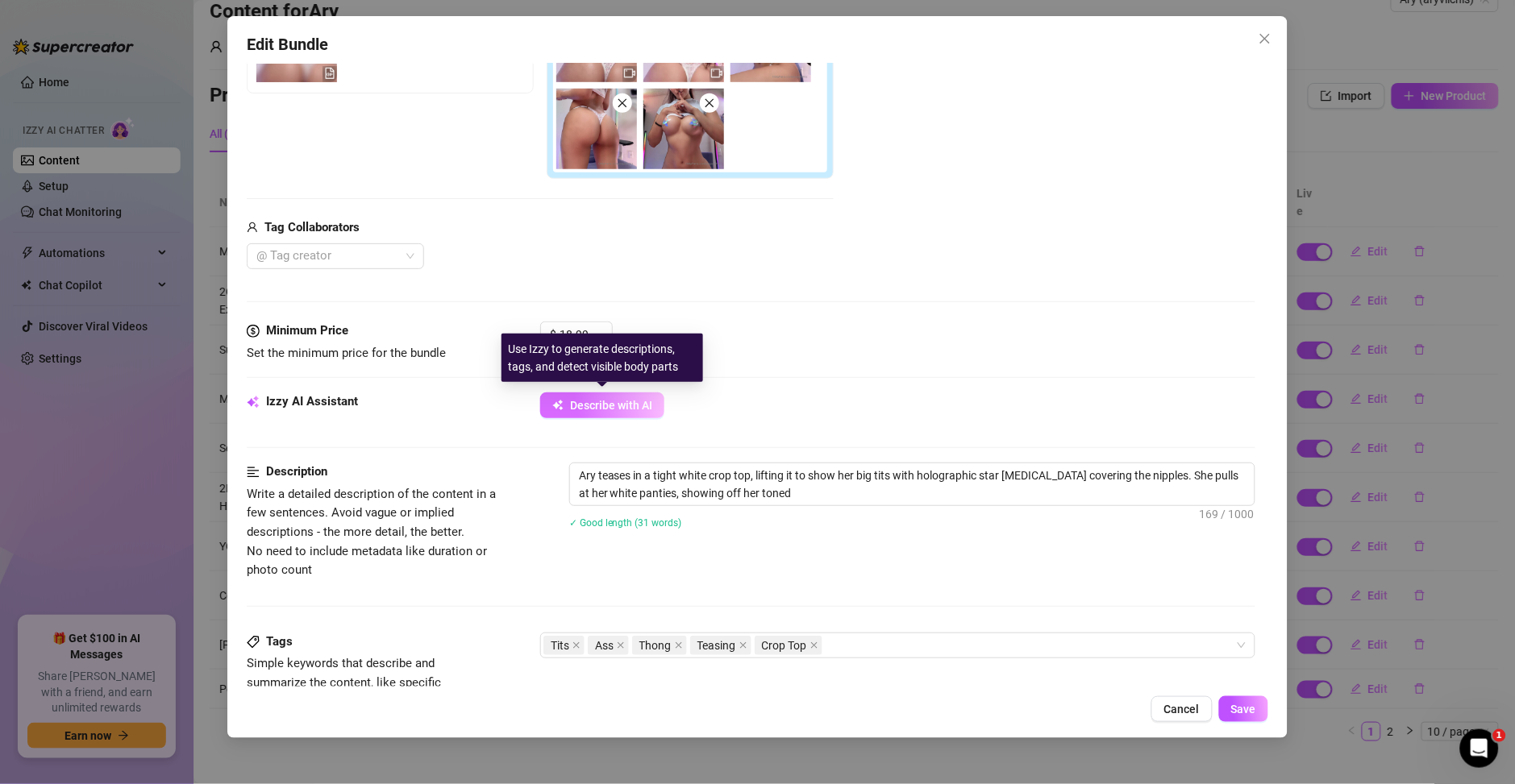
type textarea "Ary teases in a tight white crop top, lifting it to show her big tits with holo…"
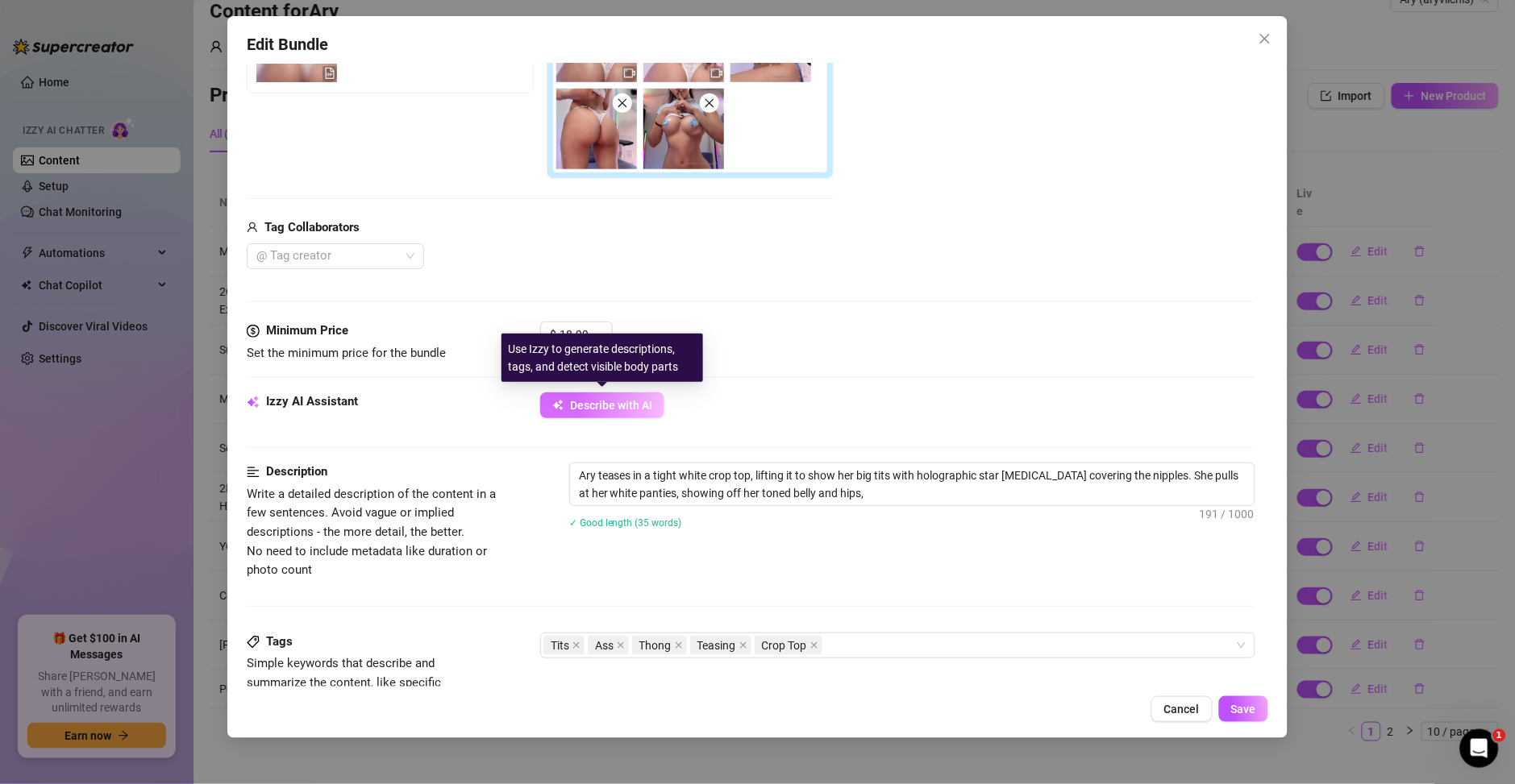
type textarea "Ary teases in a tight white crop top, lifting it to show her big tits with holo…"
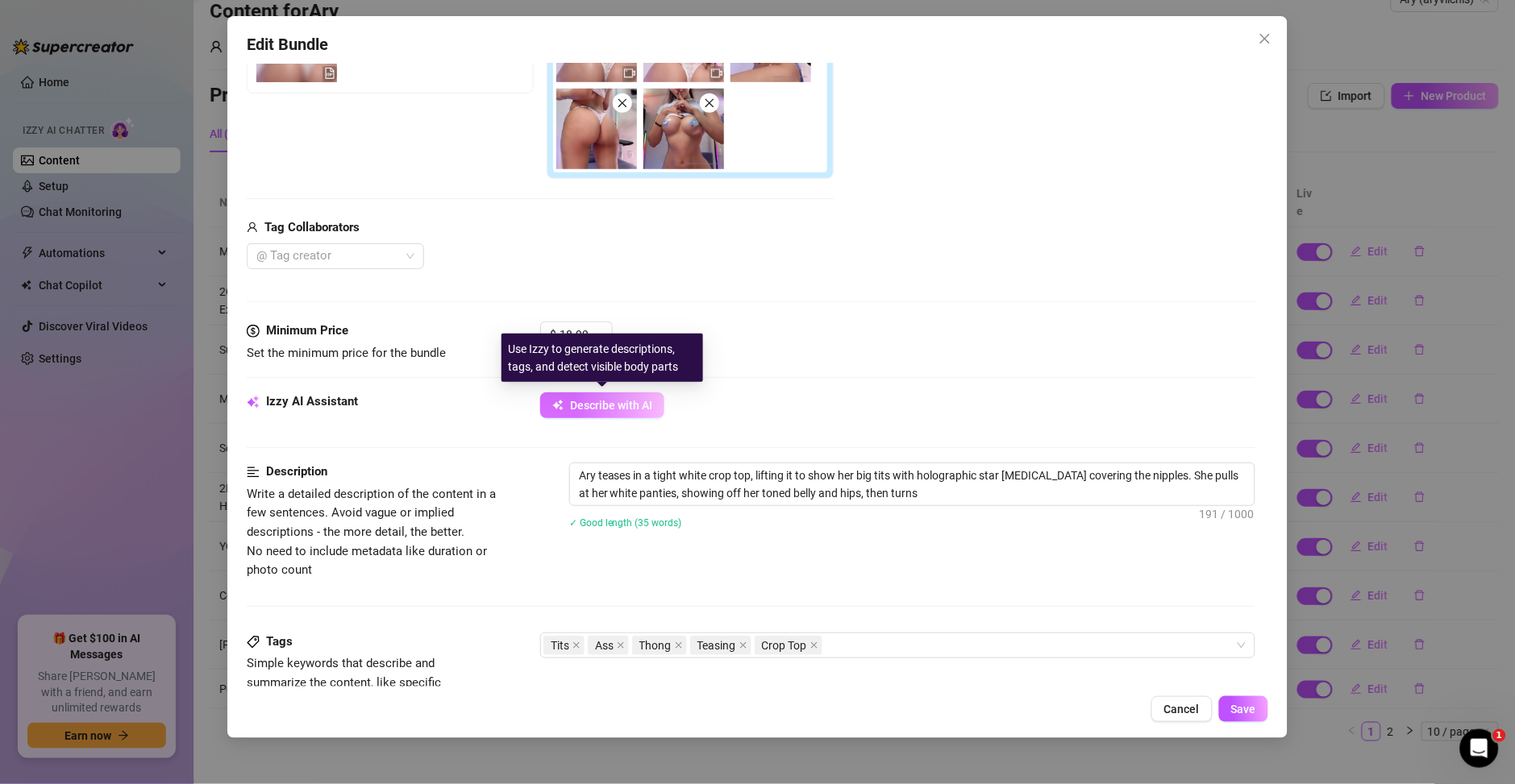
type textarea "Ary teases in a tight white crop top, lifting it to show her big tits with holo…"
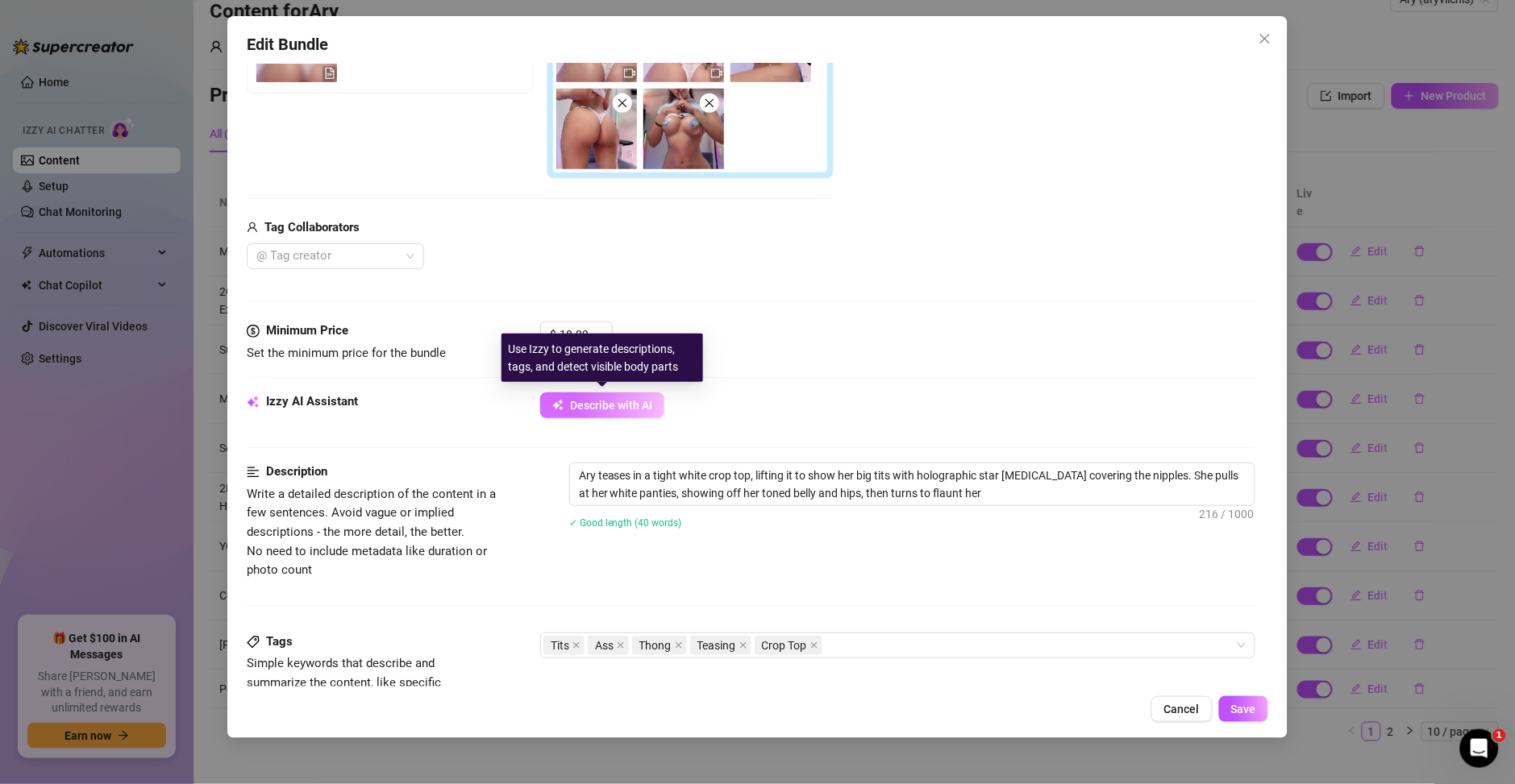
type textarea "Ary teases in a tight white crop top, lifting it to show her big tits with holo…"
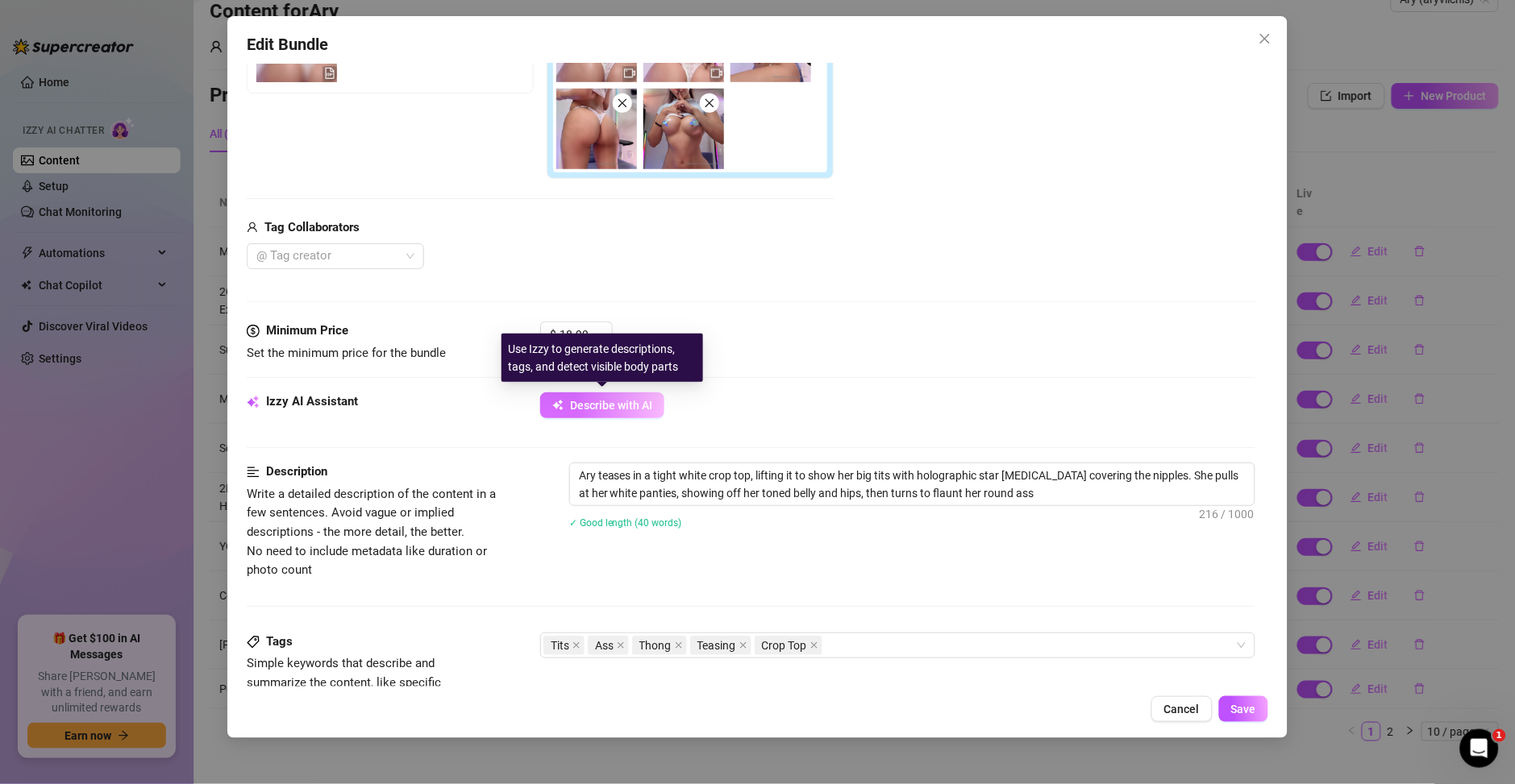
type textarea "Ary teases in a tight white crop top, lifting it to show her big tits with holo…"
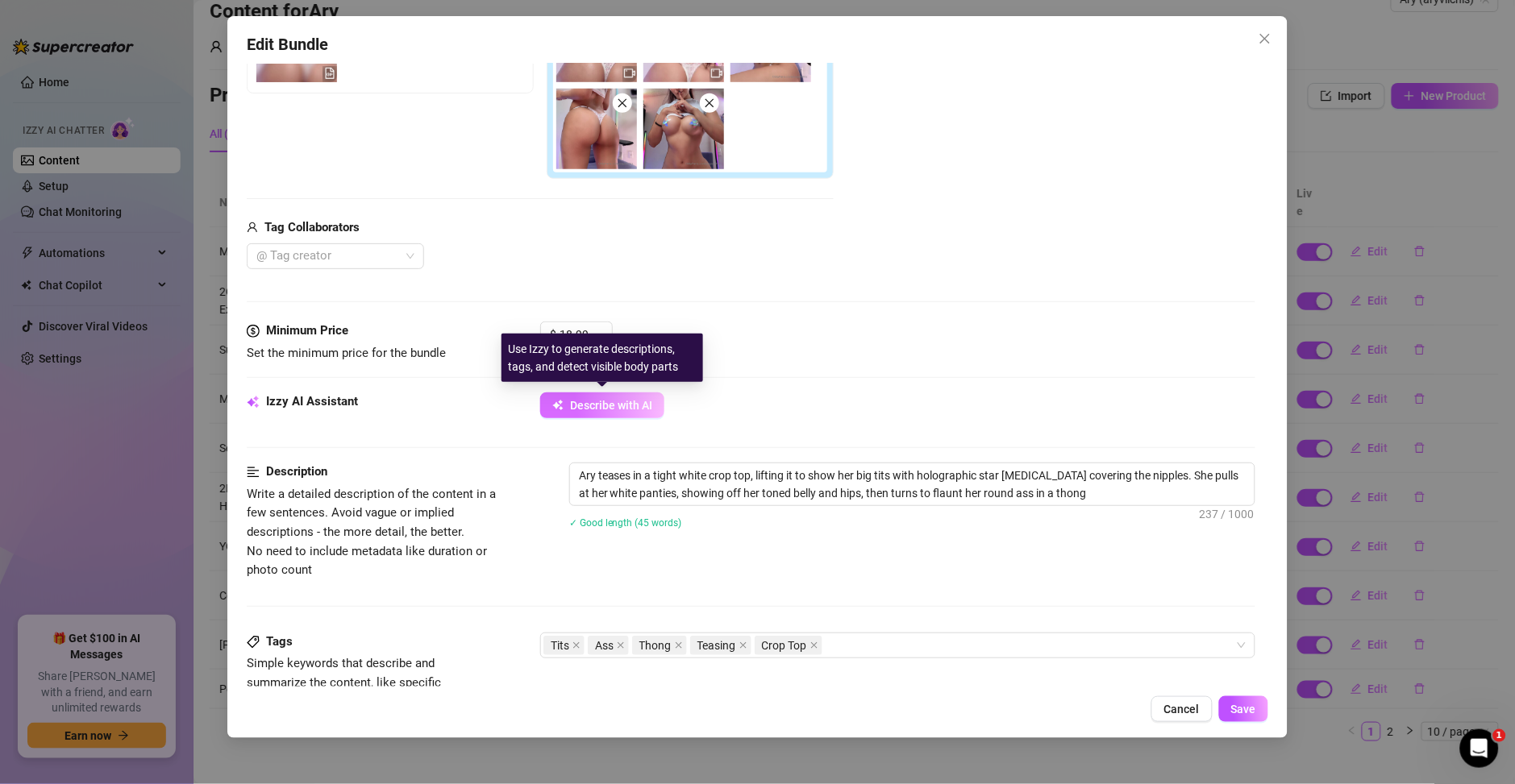
type textarea "Ary teases in a tight white crop top, lifting it to show her big tits with holo…"
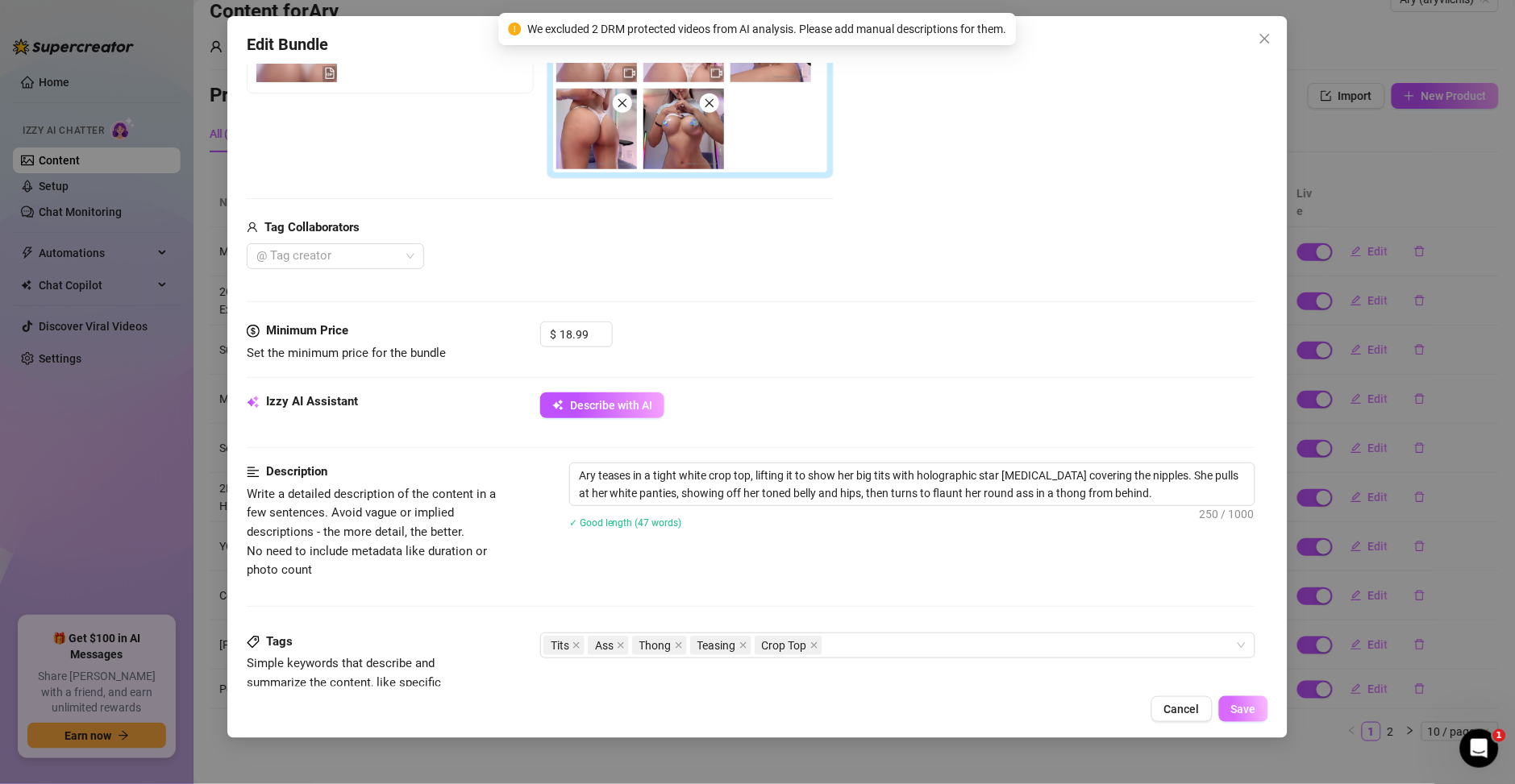
click at [1251, 713] on span "Save" at bounding box center [1243, 709] width 25 height 13
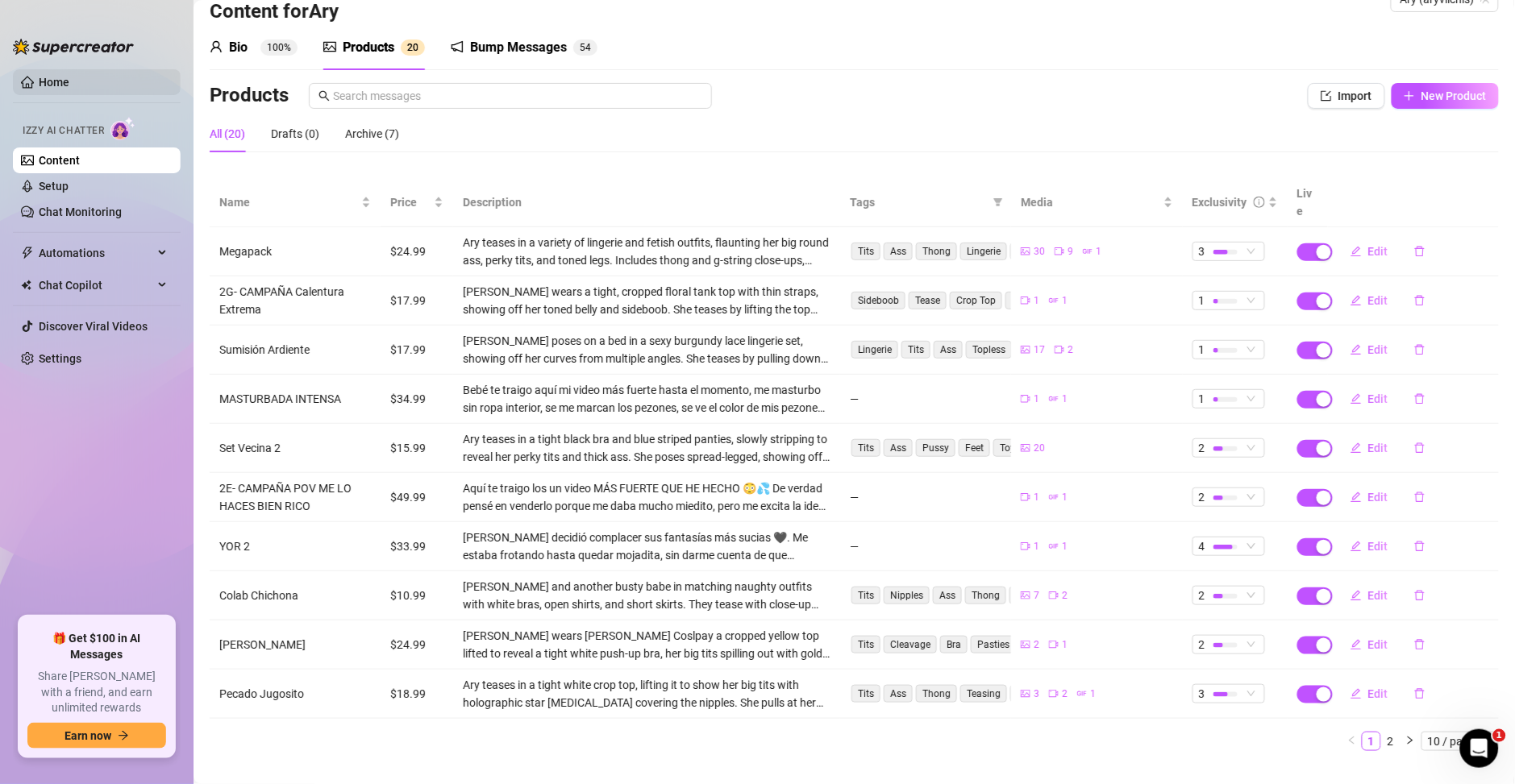
click at [46, 83] on link "Home" at bounding box center [54, 82] width 30 height 13
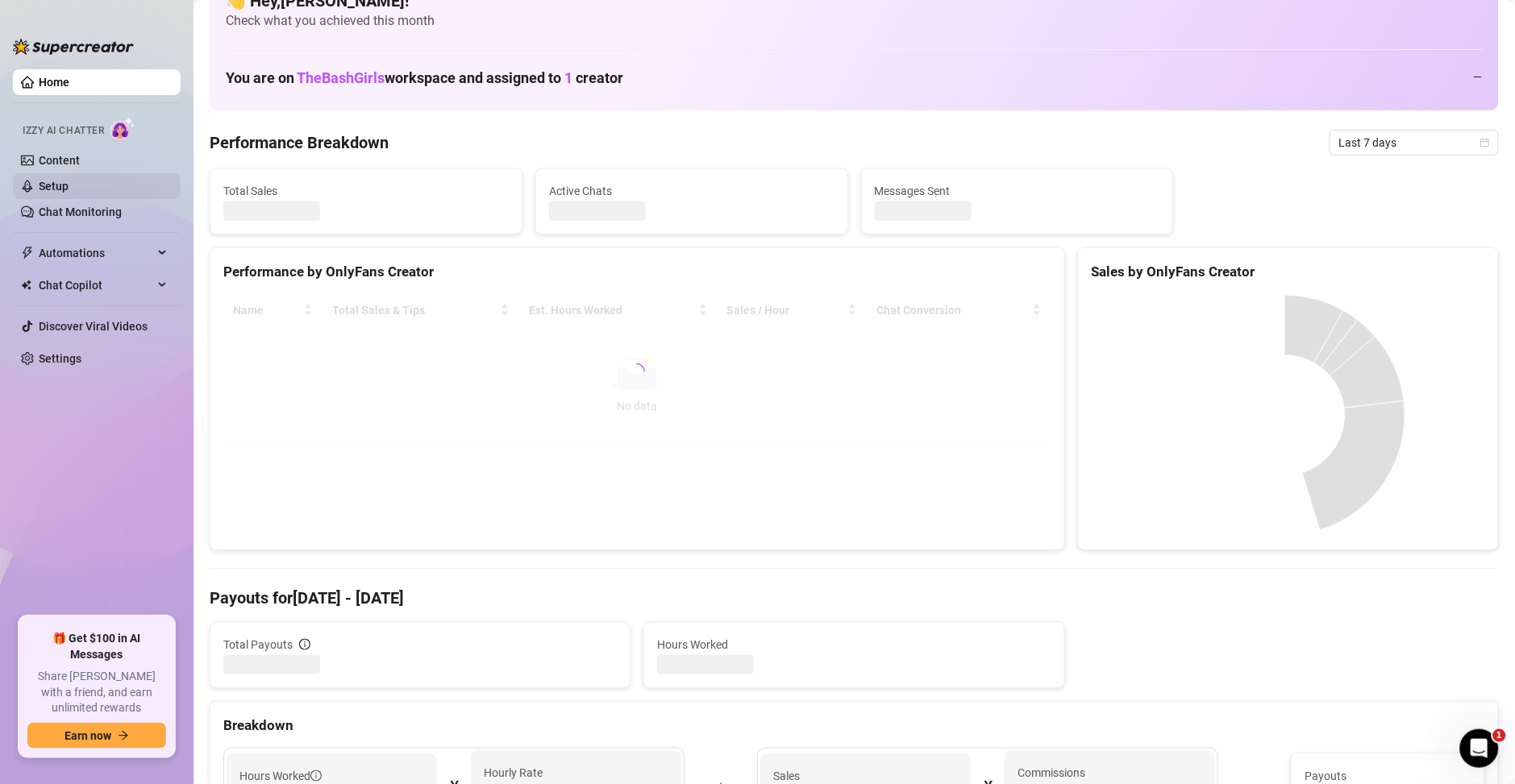
click at [68, 188] on link "Setup" at bounding box center [54, 186] width 29 height 13
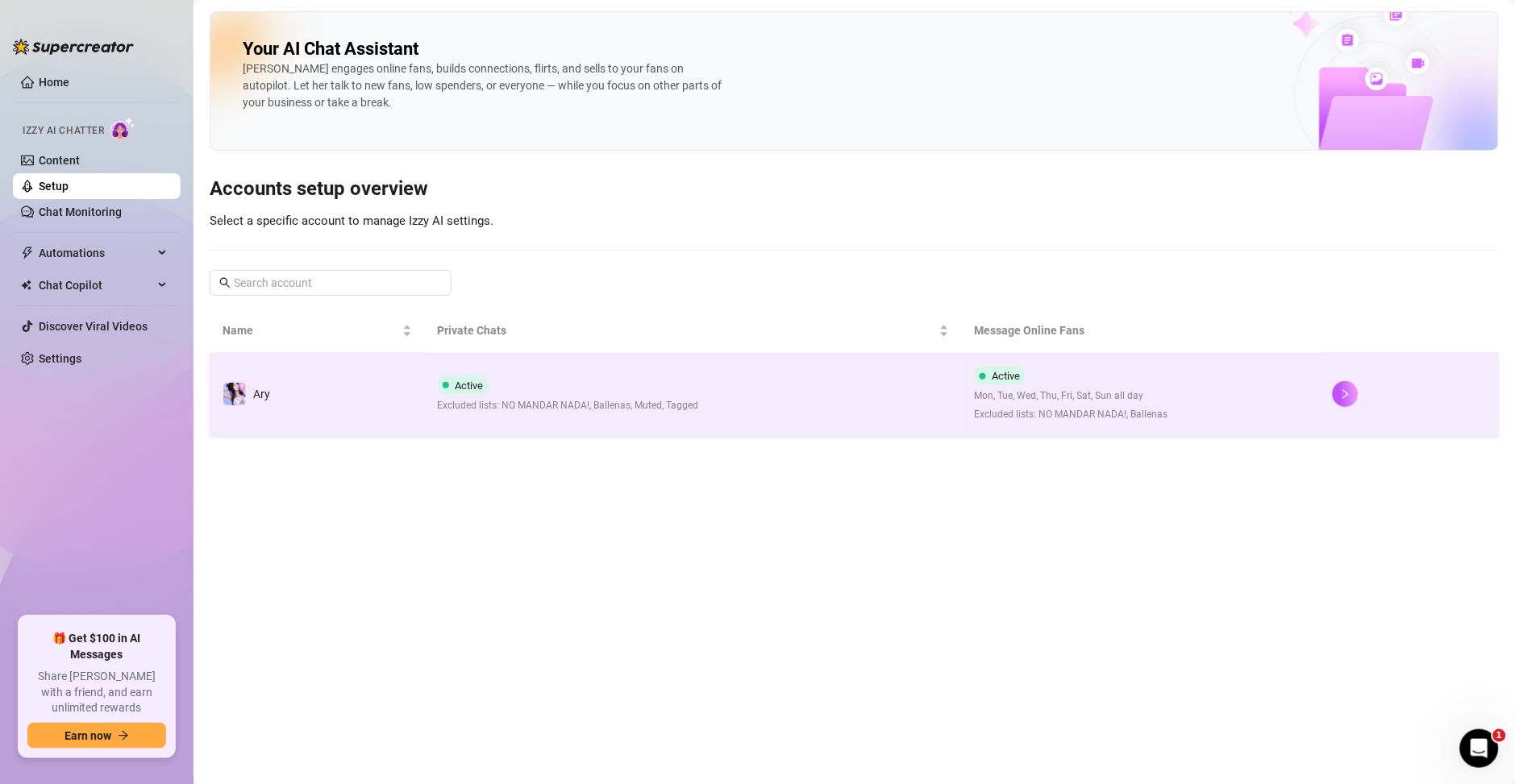
click at [613, 376] on div "Active Excluded lists: NO MANDAR NADA!, Ballenas, Muted, Tagged" at bounding box center [569, 395] width 261 height 38
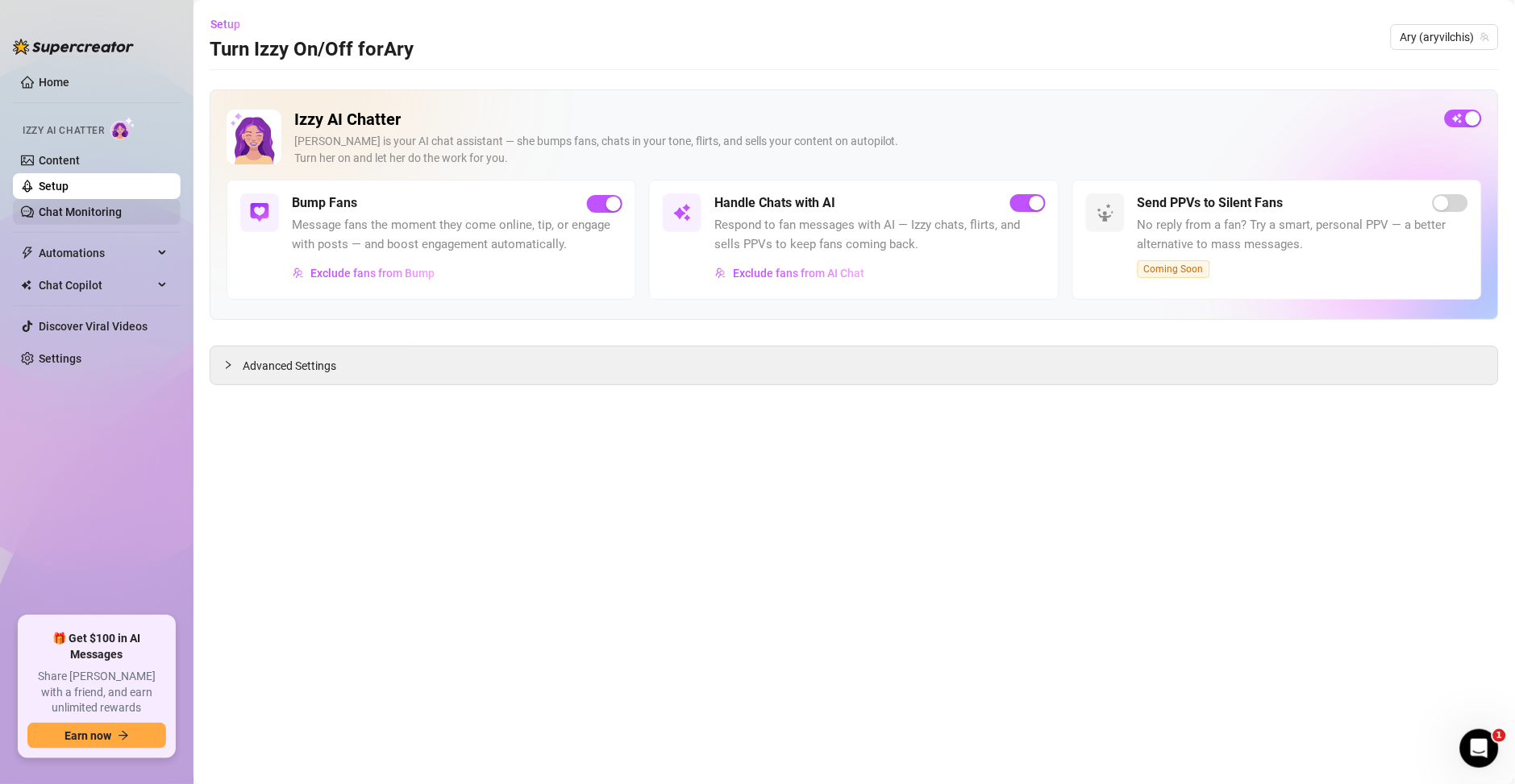
click at [80, 209] on link "Chat Monitoring" at bounding box center [81, 211] width 83 height 13
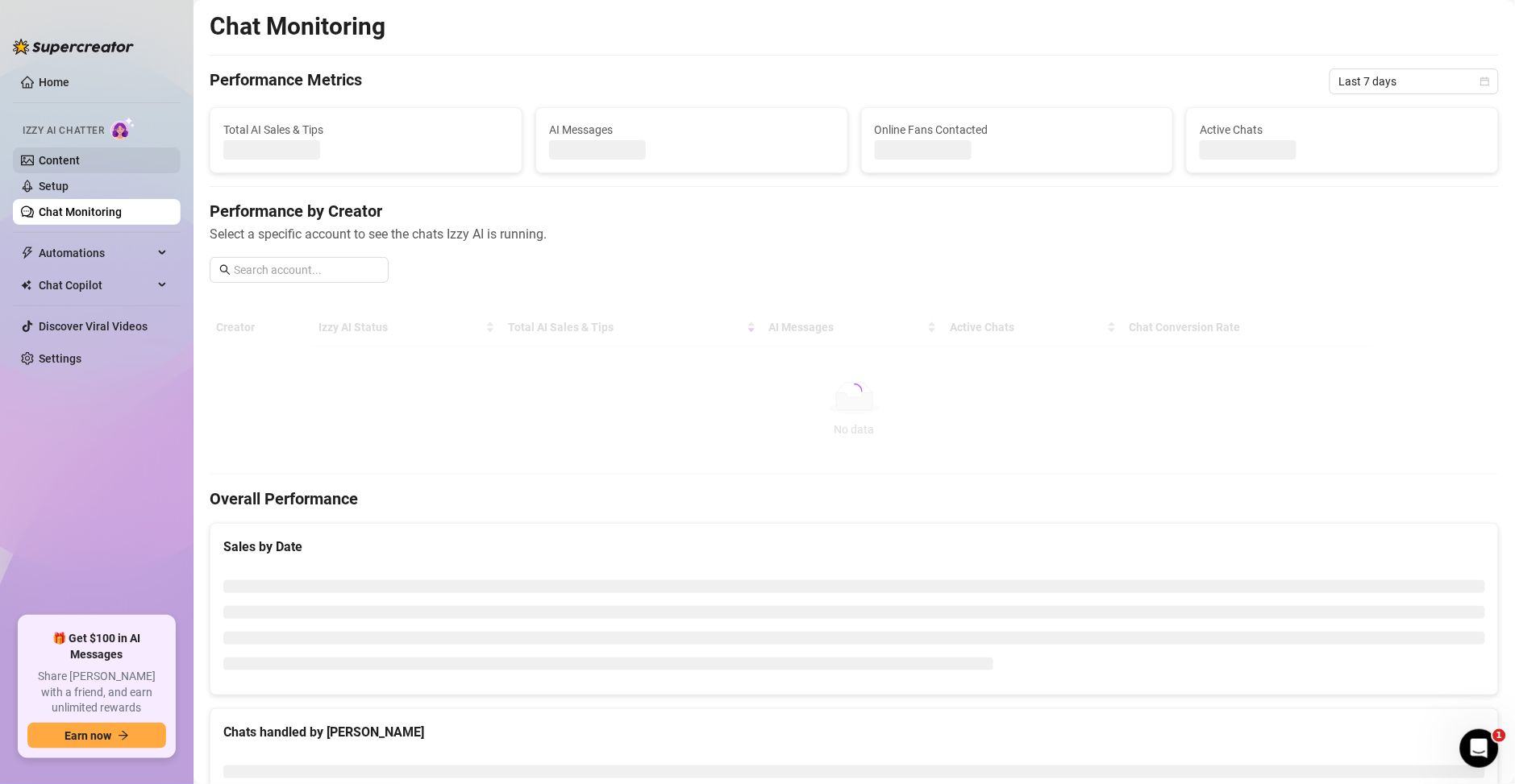
click at [74, 167] on link "Content" at bounding box center [59, 160] width 41 height 13
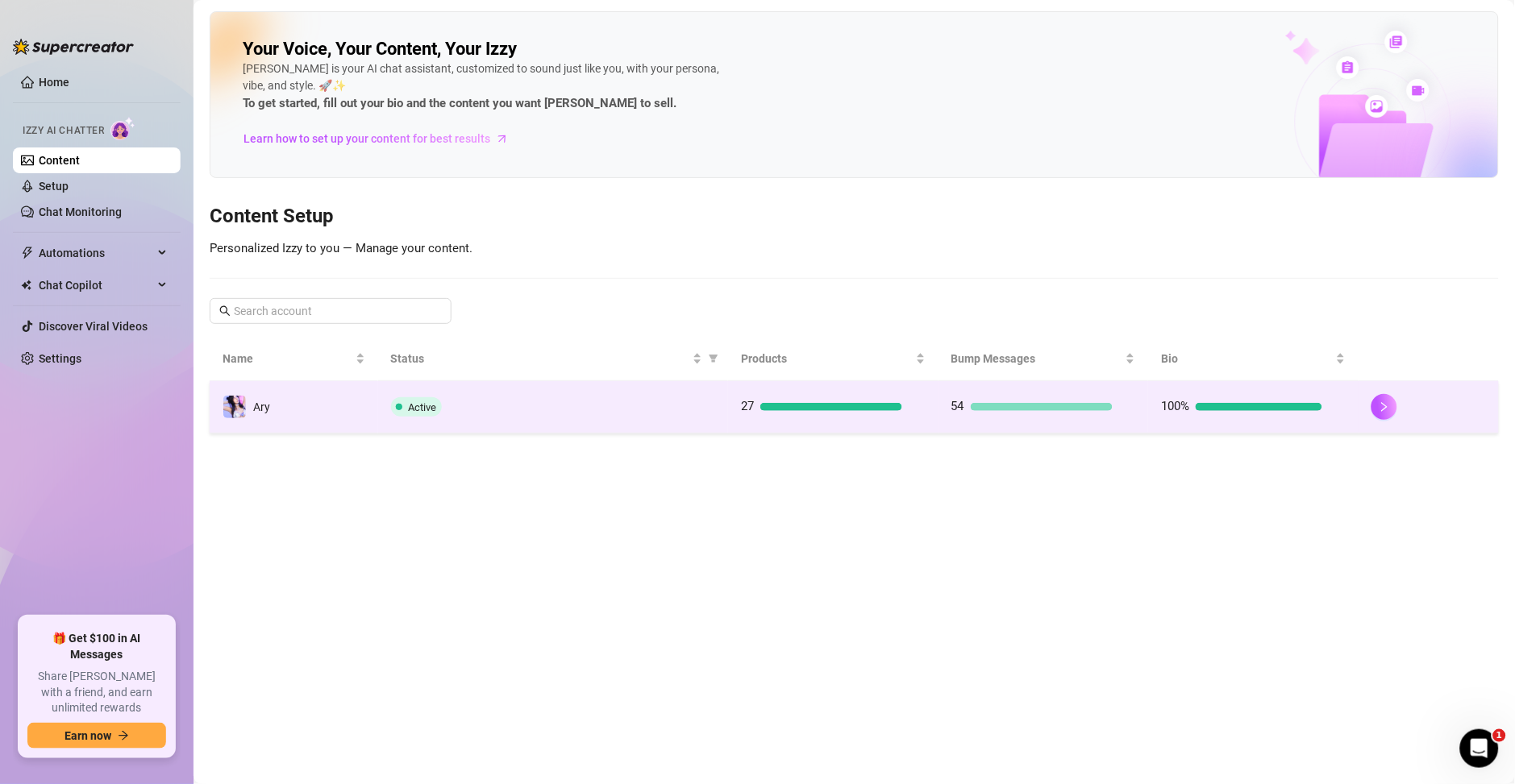
click at [1255, 416] on td "100%" at bounding box center [1253, 407] width 210 height 53
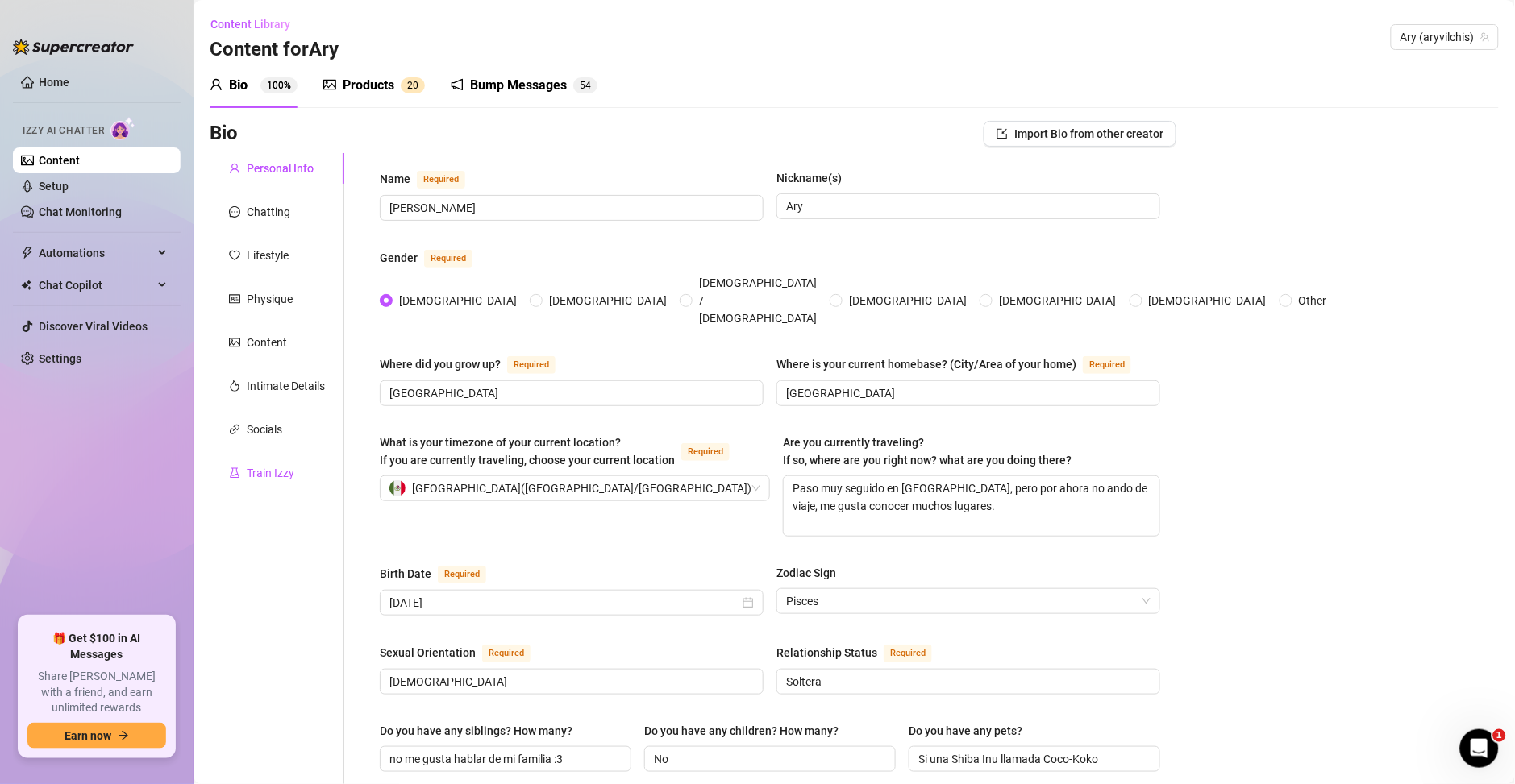
click at [279, 471] on div "Train Izzy" at bounding box center [270, 472] width 48 height 17
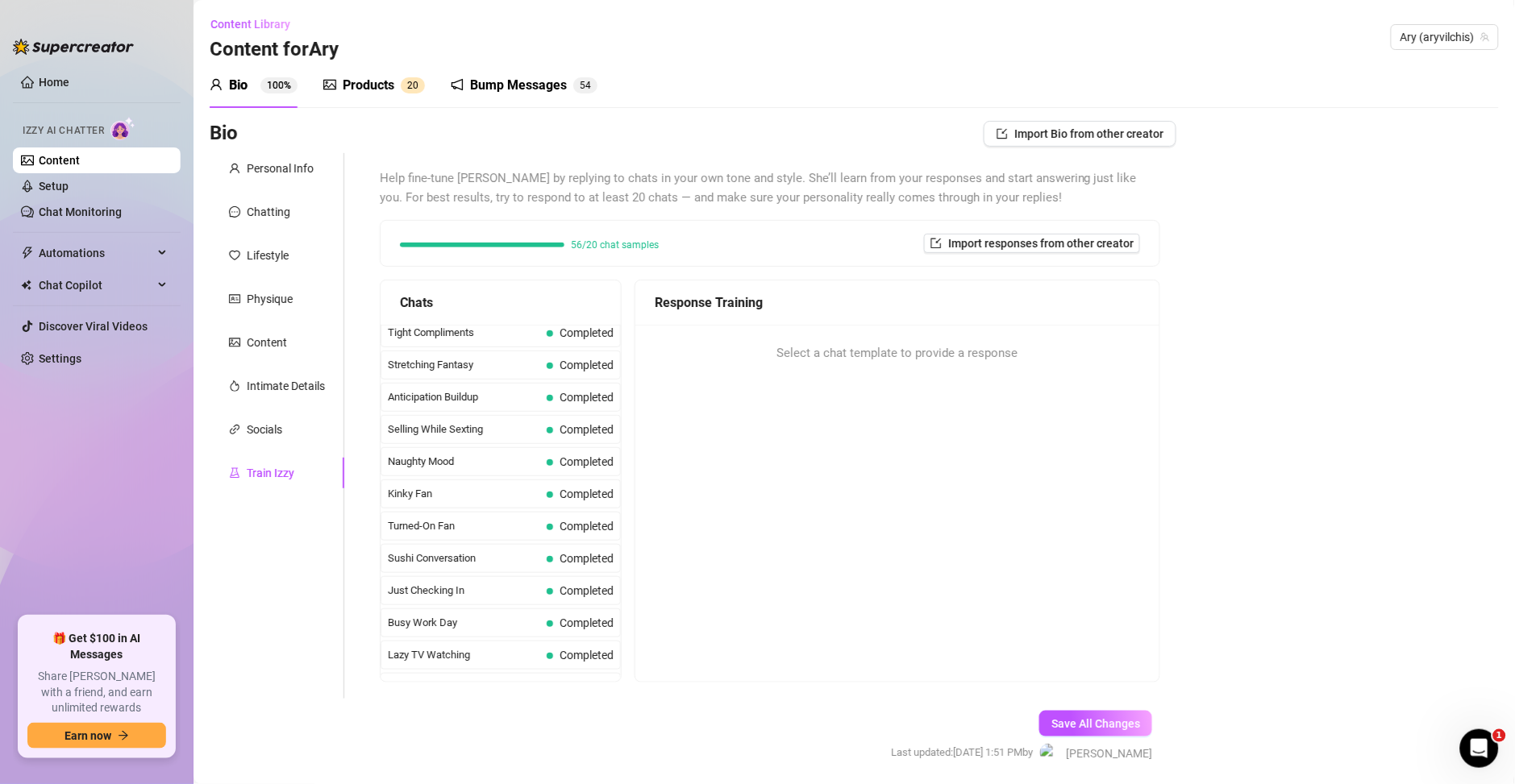
scroll to position [1449, 0]
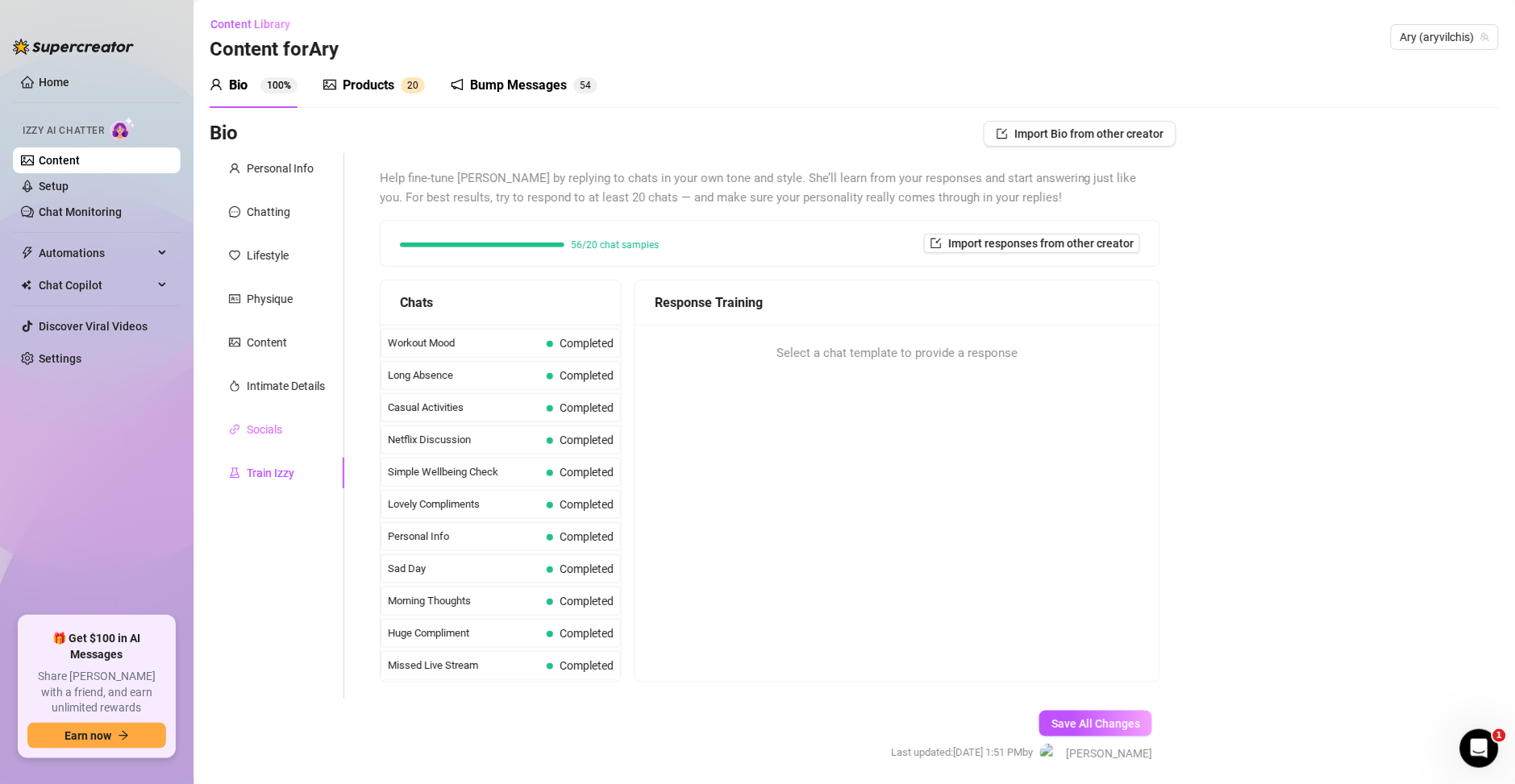
click at [285, 418] on div "Socials" at bounding box center [277, 429] width 135 height 30
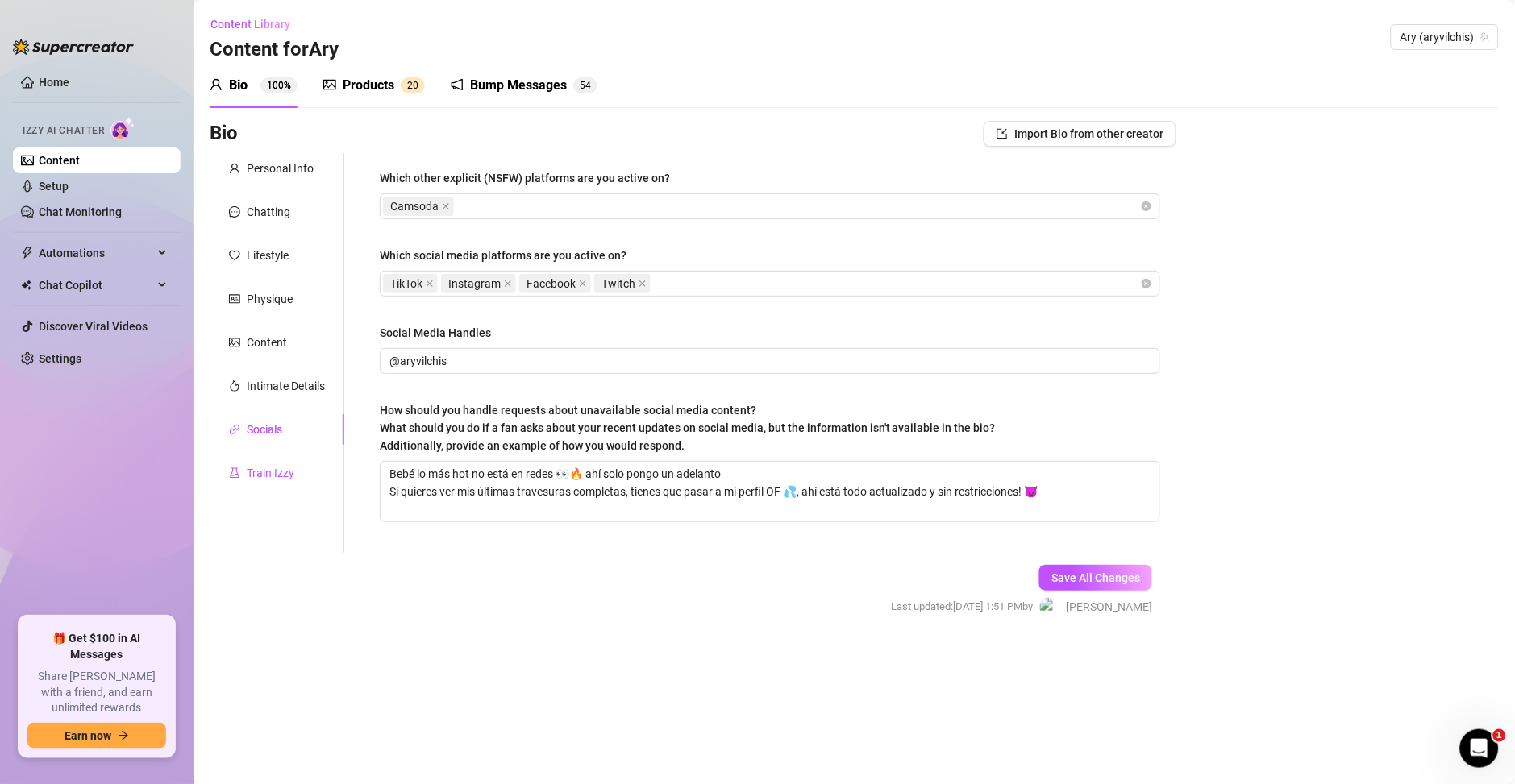
click at [274, 480] on div "Train Izzy" at bounding box center [270, 472] width 48 height 17
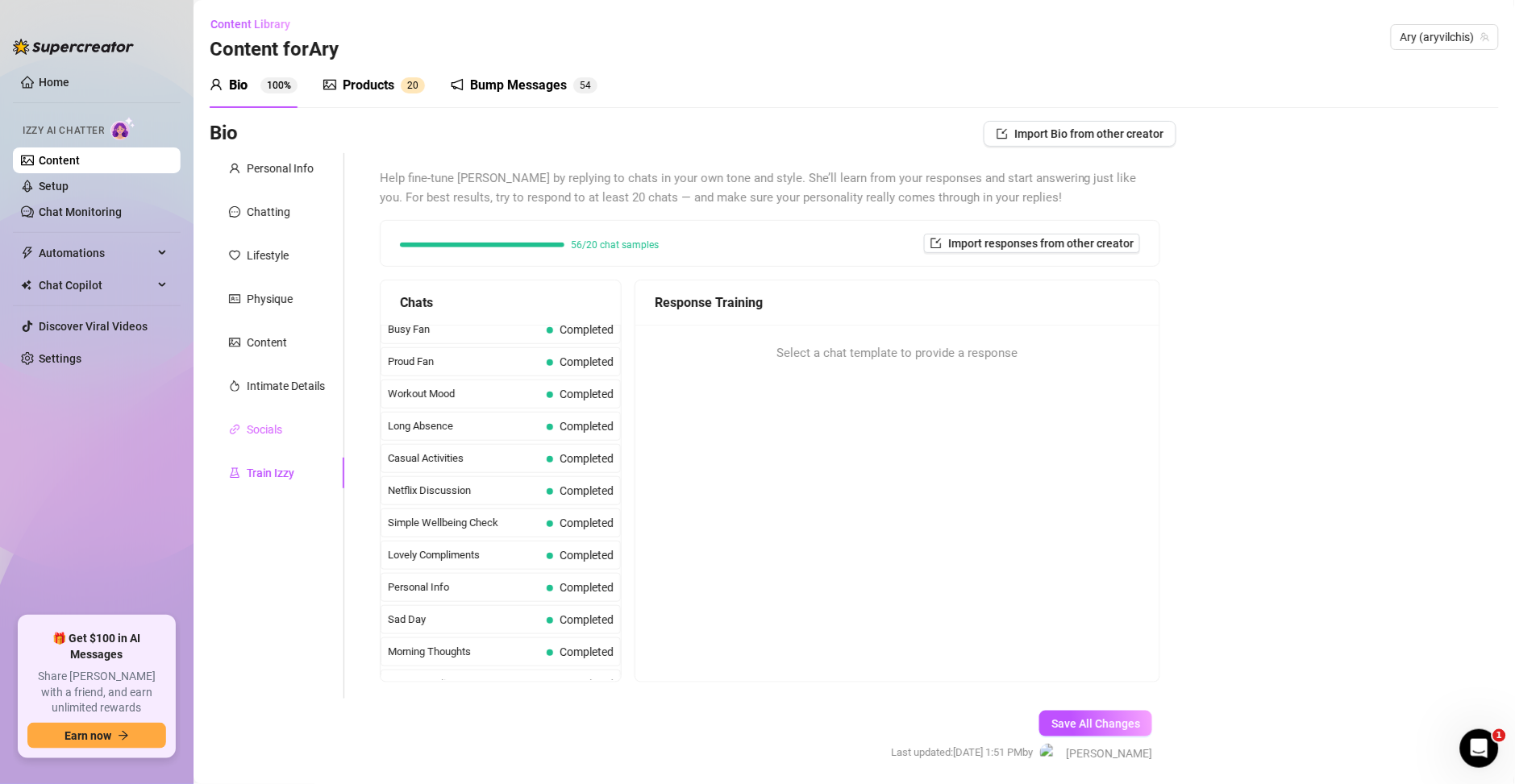
scroll to position [1218, 0]
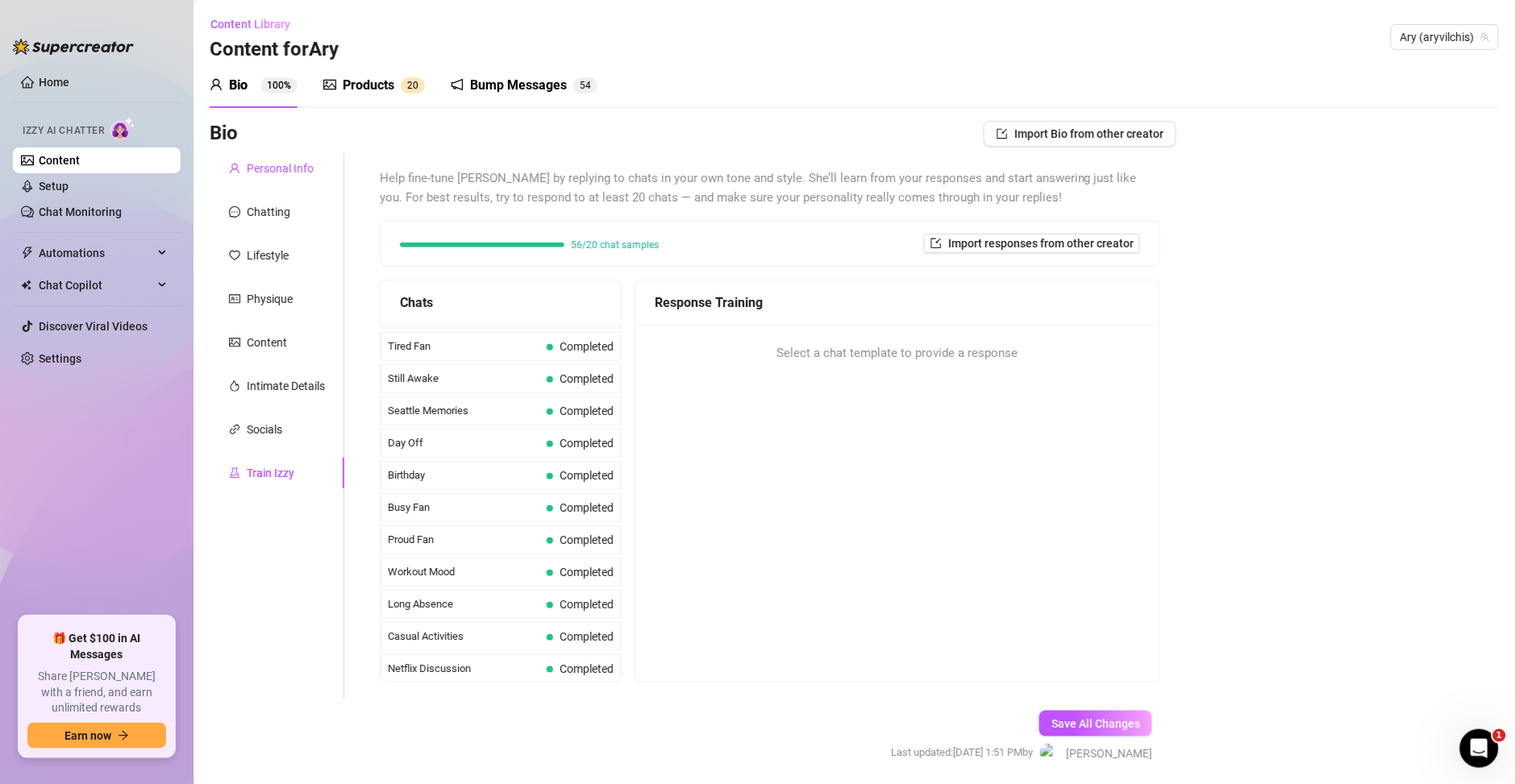
click at [267, 170] on div "Personal Info" at bounding box center [280, 168] width 67 height 17
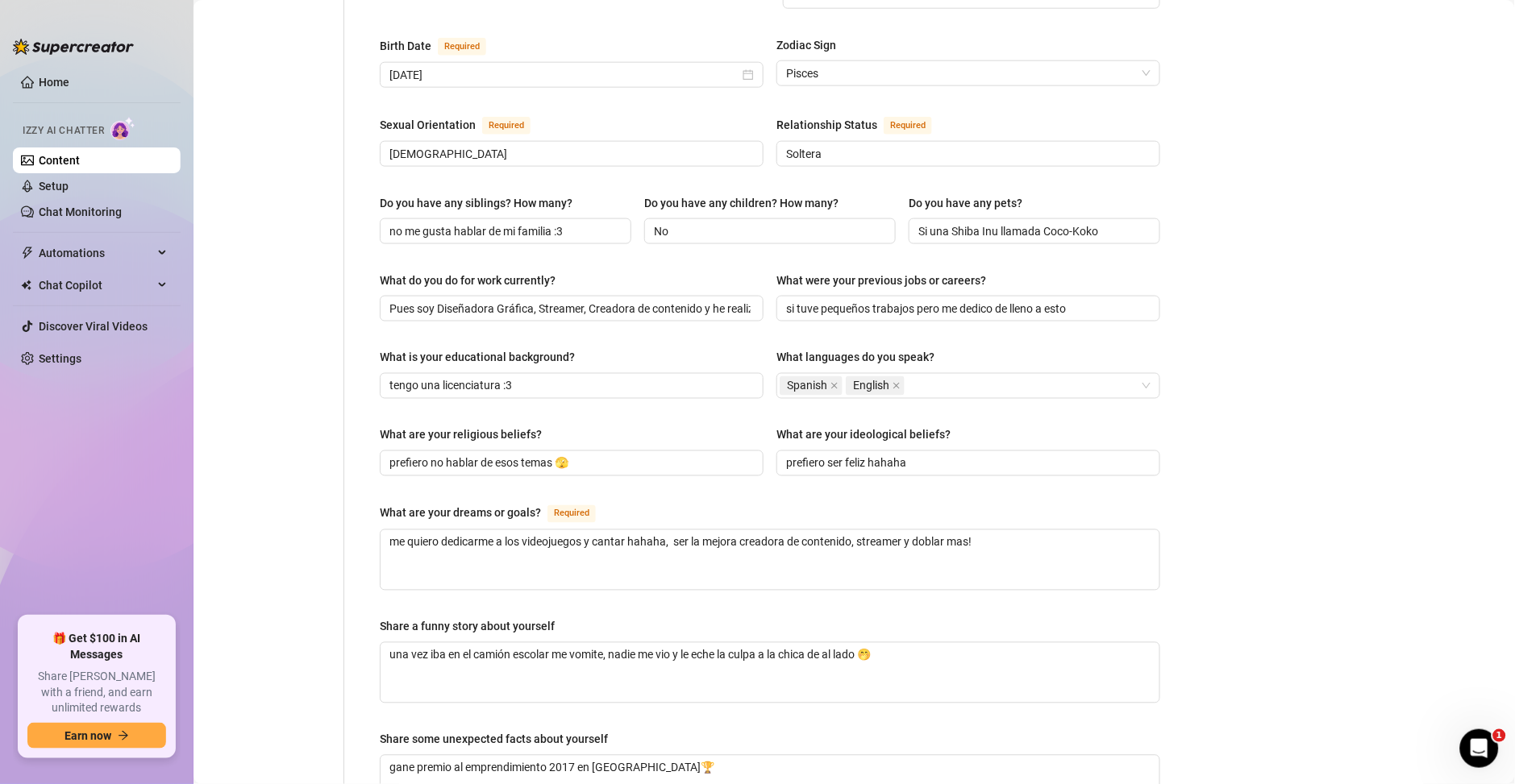
scroll to position [233, 0]
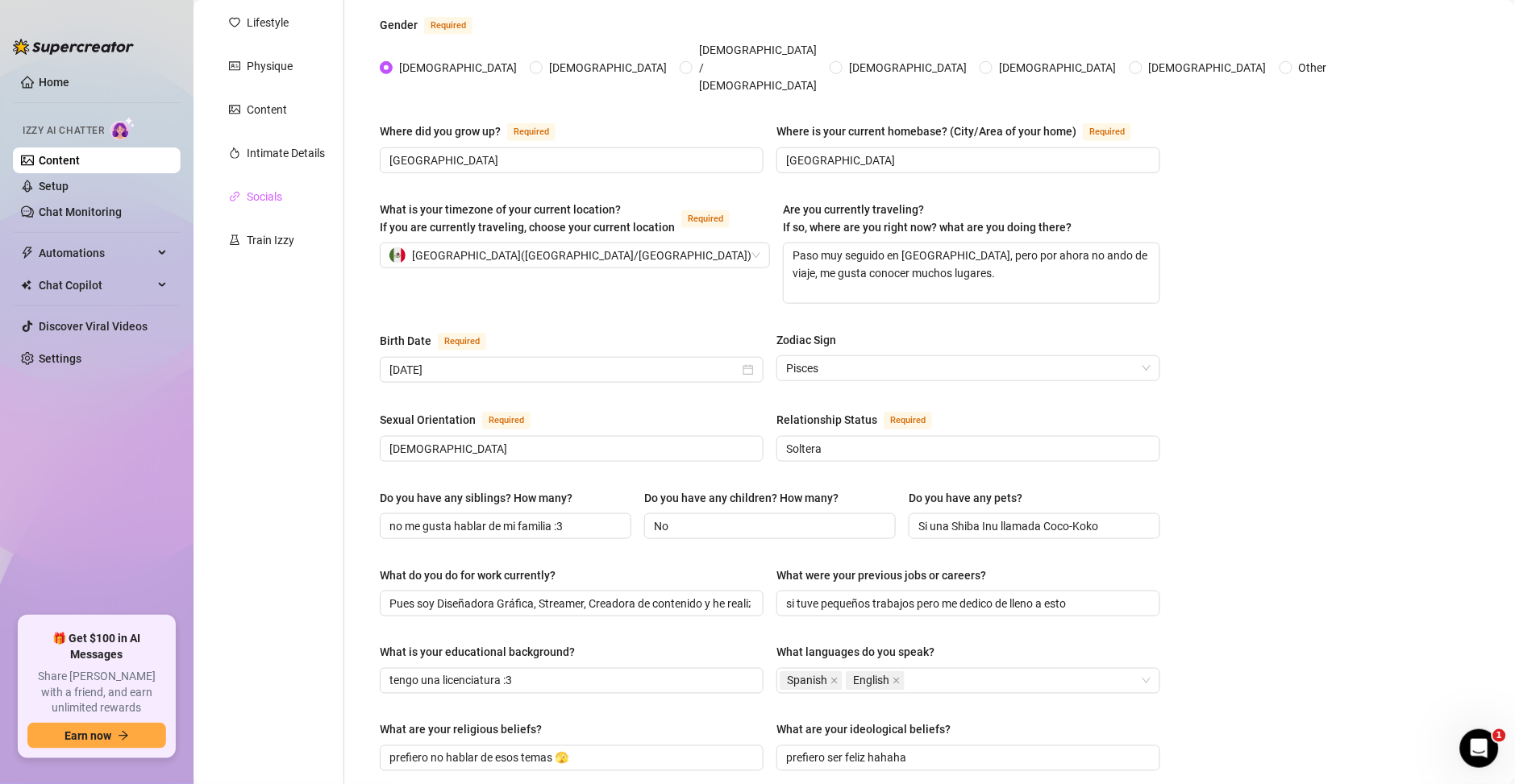
click at [287, 201] on div "Socials" at bounding box center [277, 196] width 135 height 30
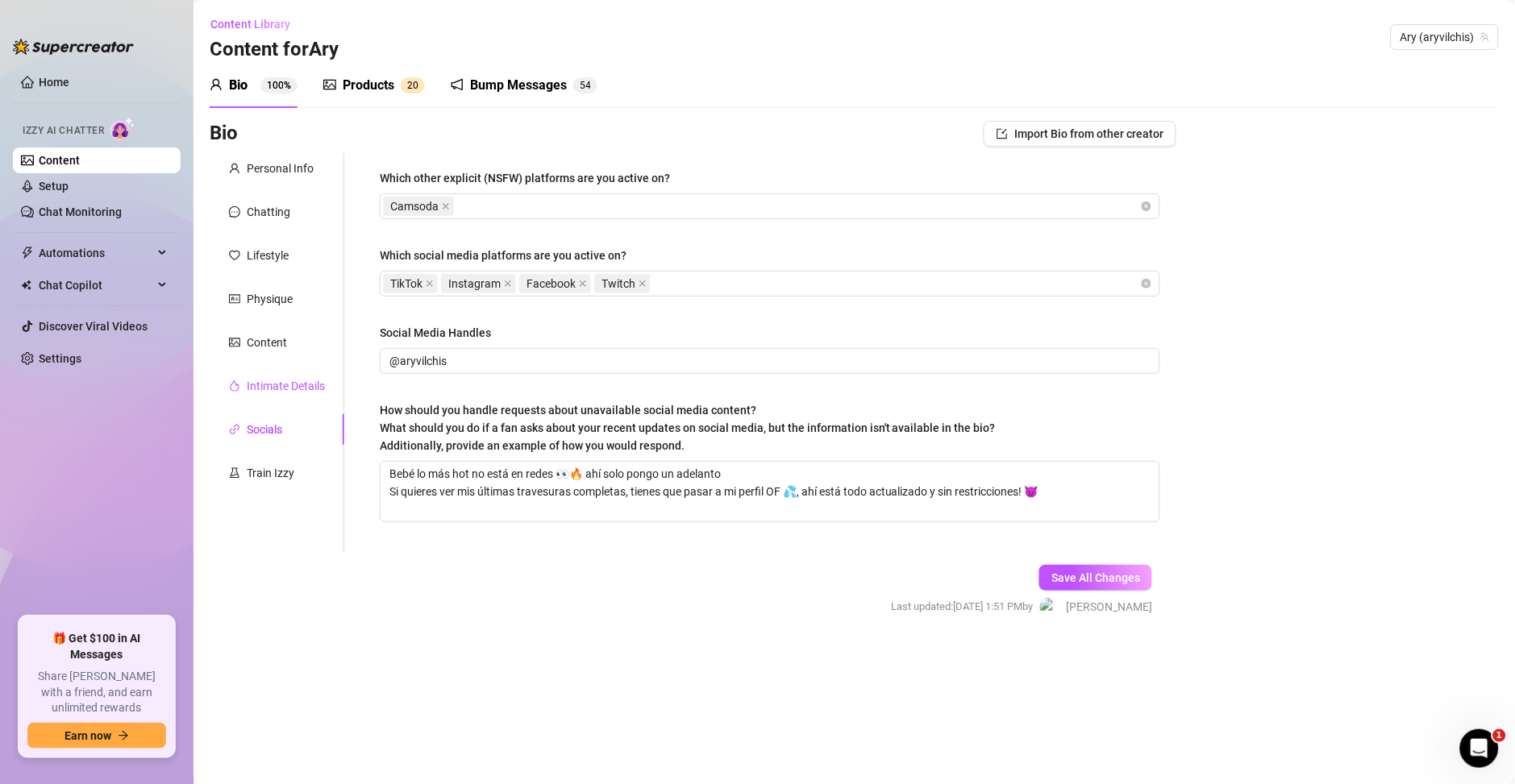
click at [271, 385] on div "Intimate Details" at bounding box center [286, 386] width 78 height 17
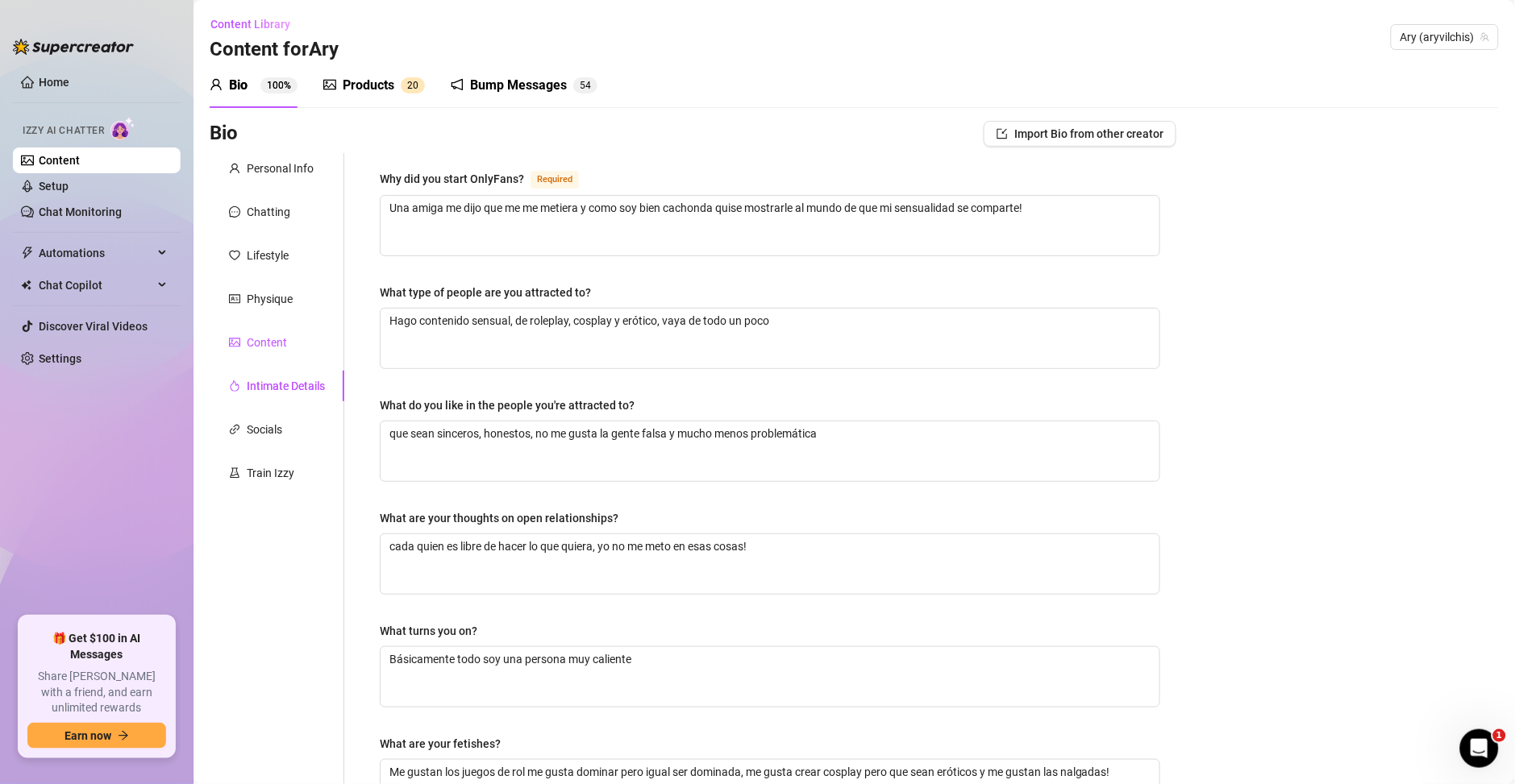
click at [275, 346] on div "Content" at bounding box center [267, 343] width 41 height 17
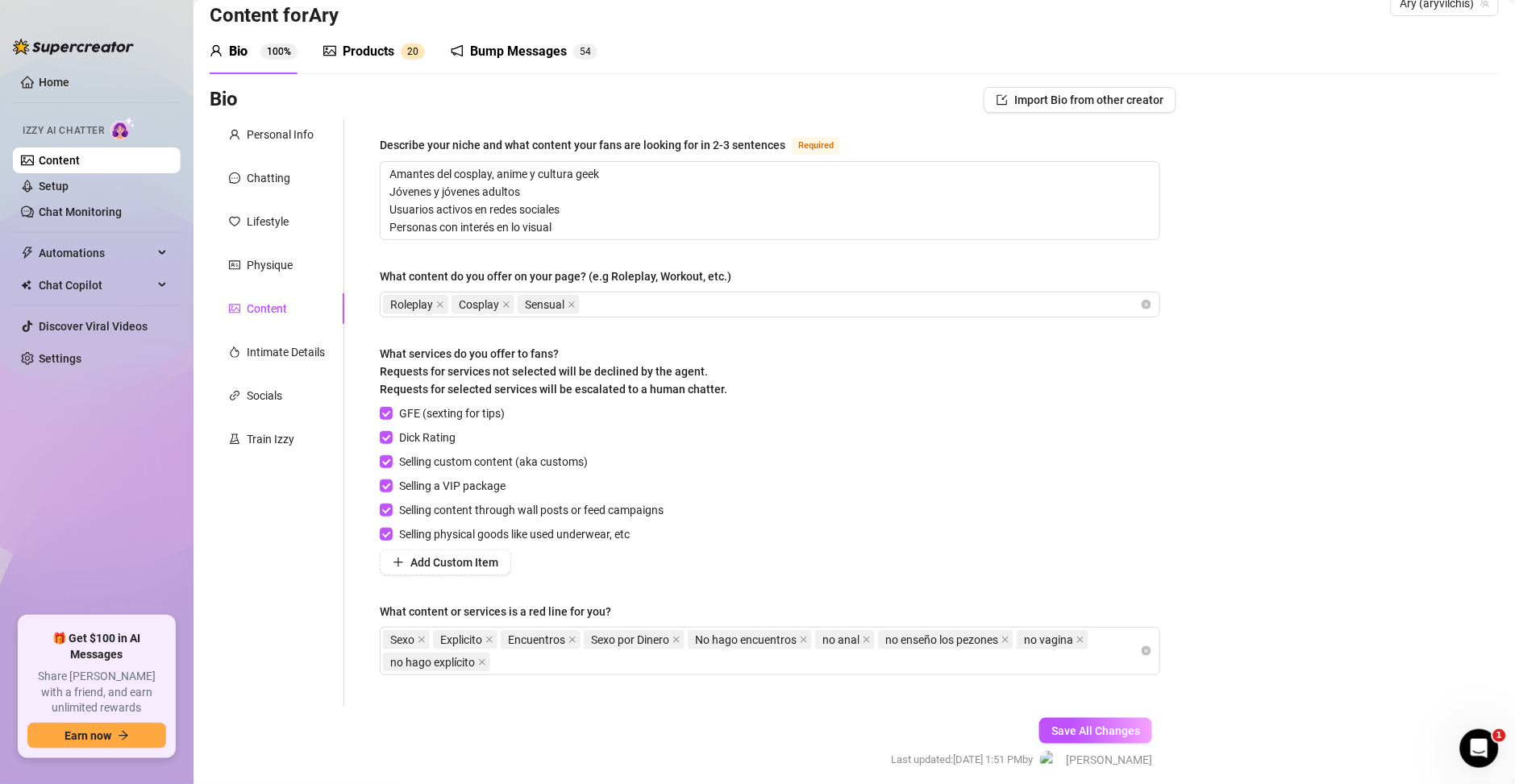
scroll to position [95, 0]
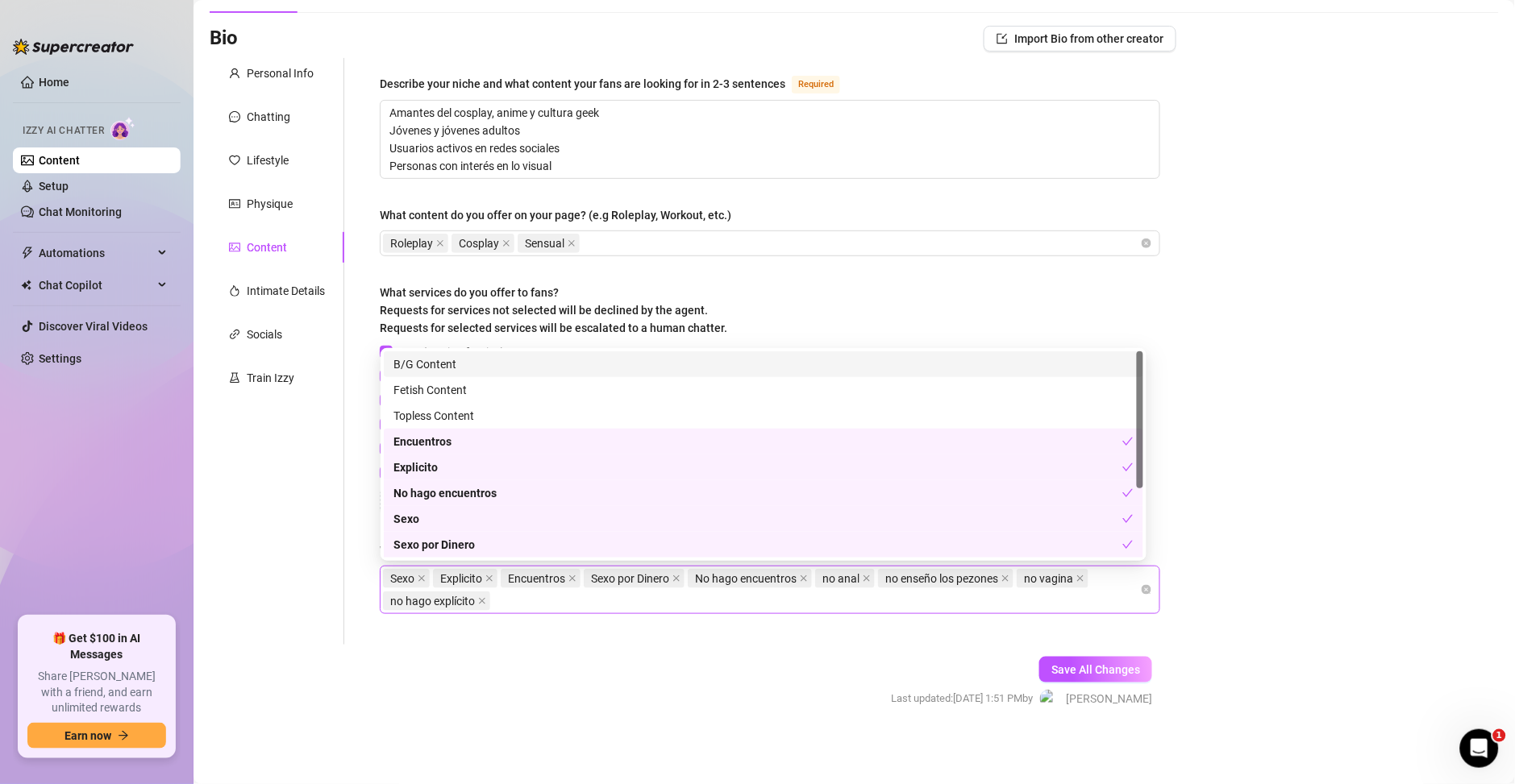
click at [572, 600] on div "Sexo Explicito Encuentros Sexo por Dinero No hago encuentros no anal no enseño …" at bounding box center [761, 590] width 757 height 45
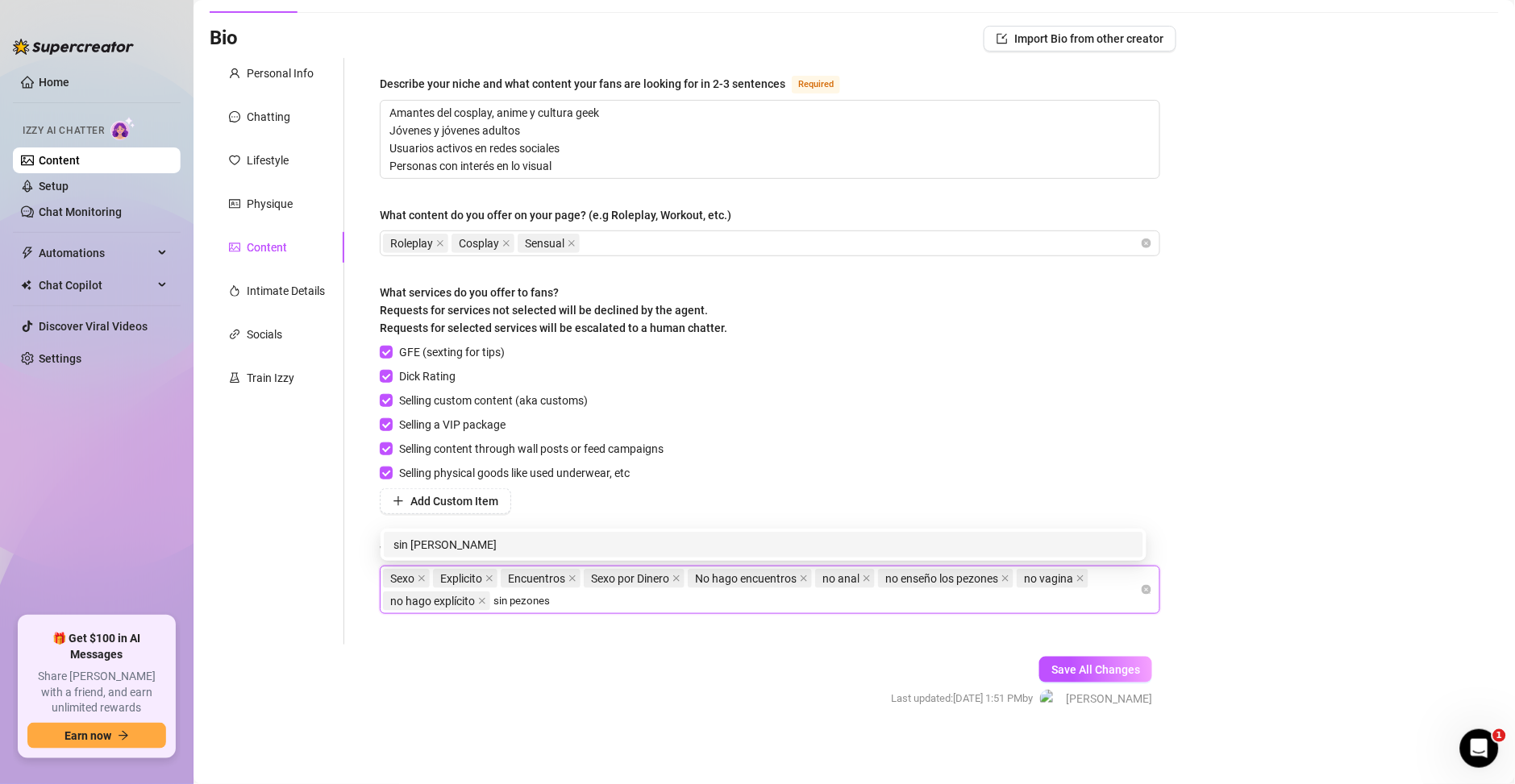
type input "sin pezones"
type input "no nipples"
type input "no explicit"
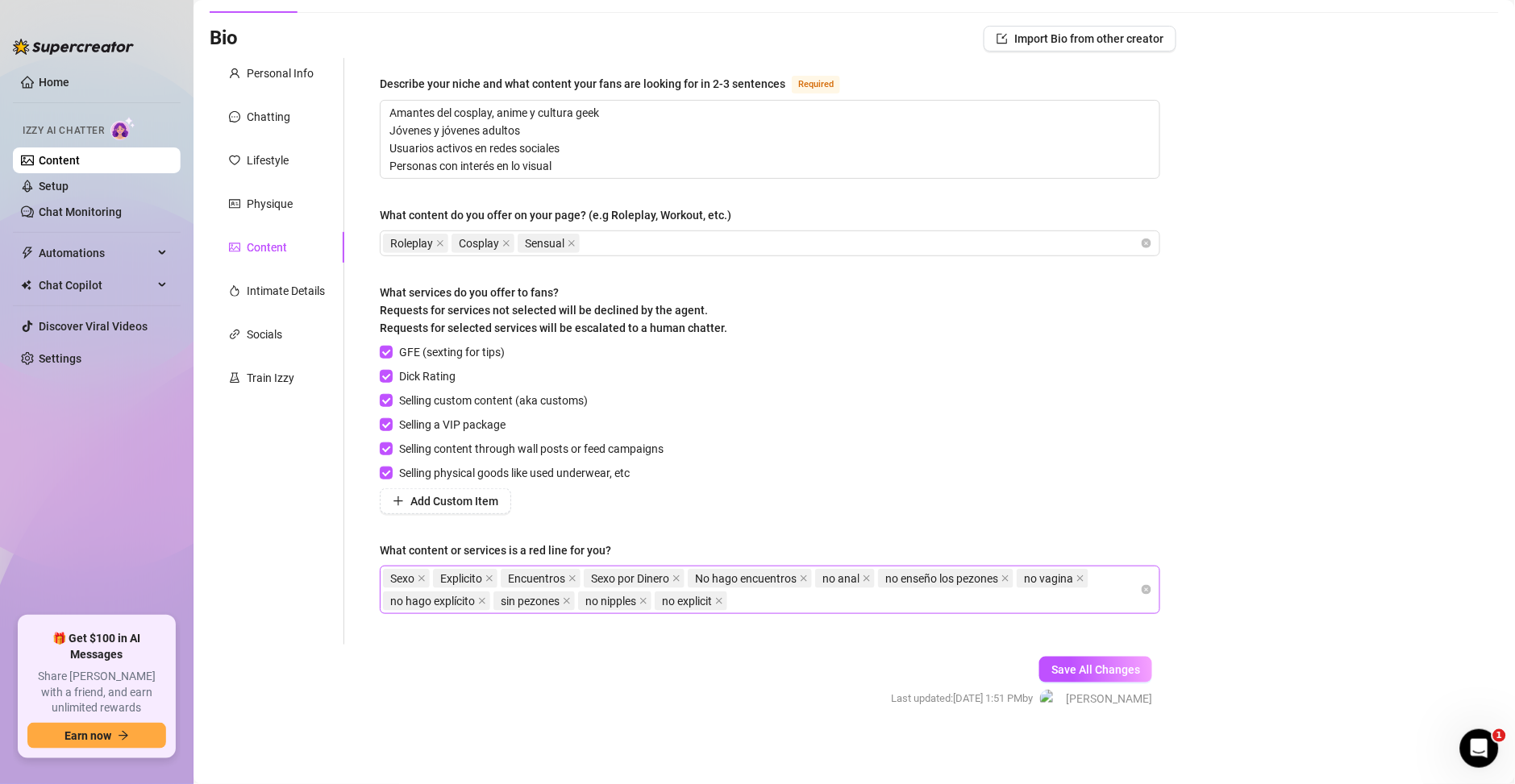
click at [694, 597] on span "no explicit" at bounding box center [687, 601] width 50 height 17
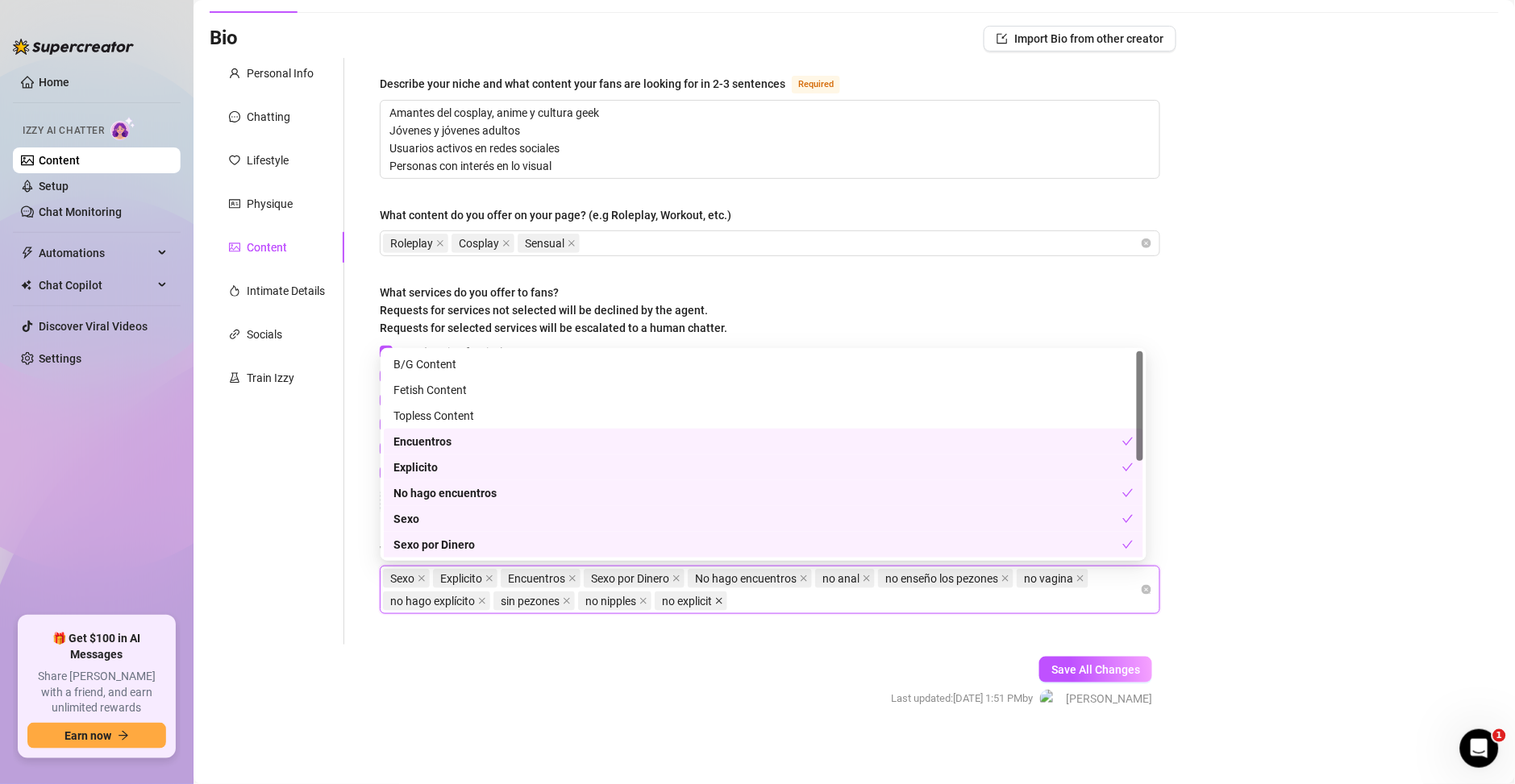
click at [723, 604] on span at bounding box center [719, 601] width 8 height 17
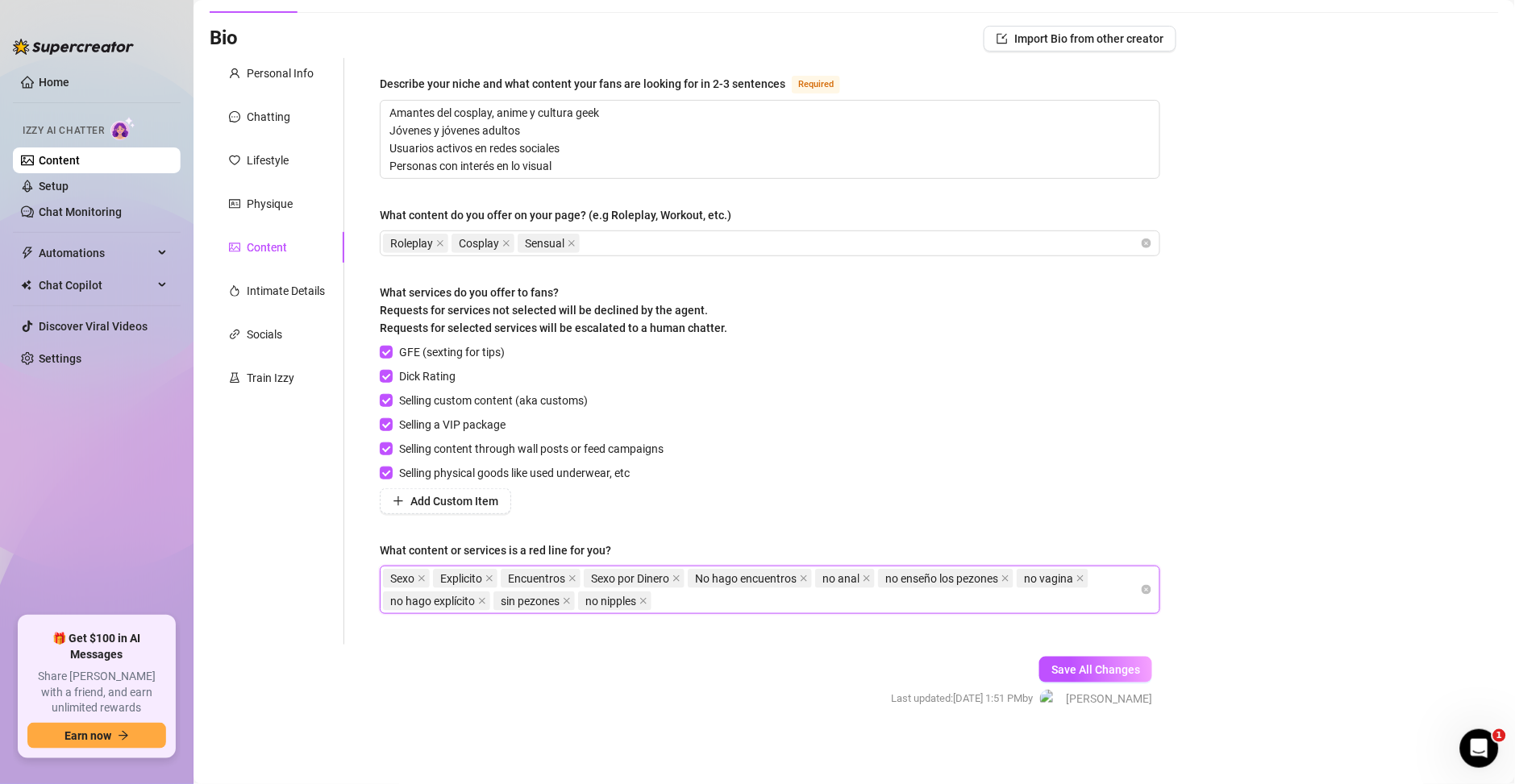
click at [724, 606] on div "Sexo Explicito Encuentros Sexo por Dinero No hago encuentros no anal no enseño …" at bounding box center [761, 590] width 757 height 45
paste input "no explicit content"
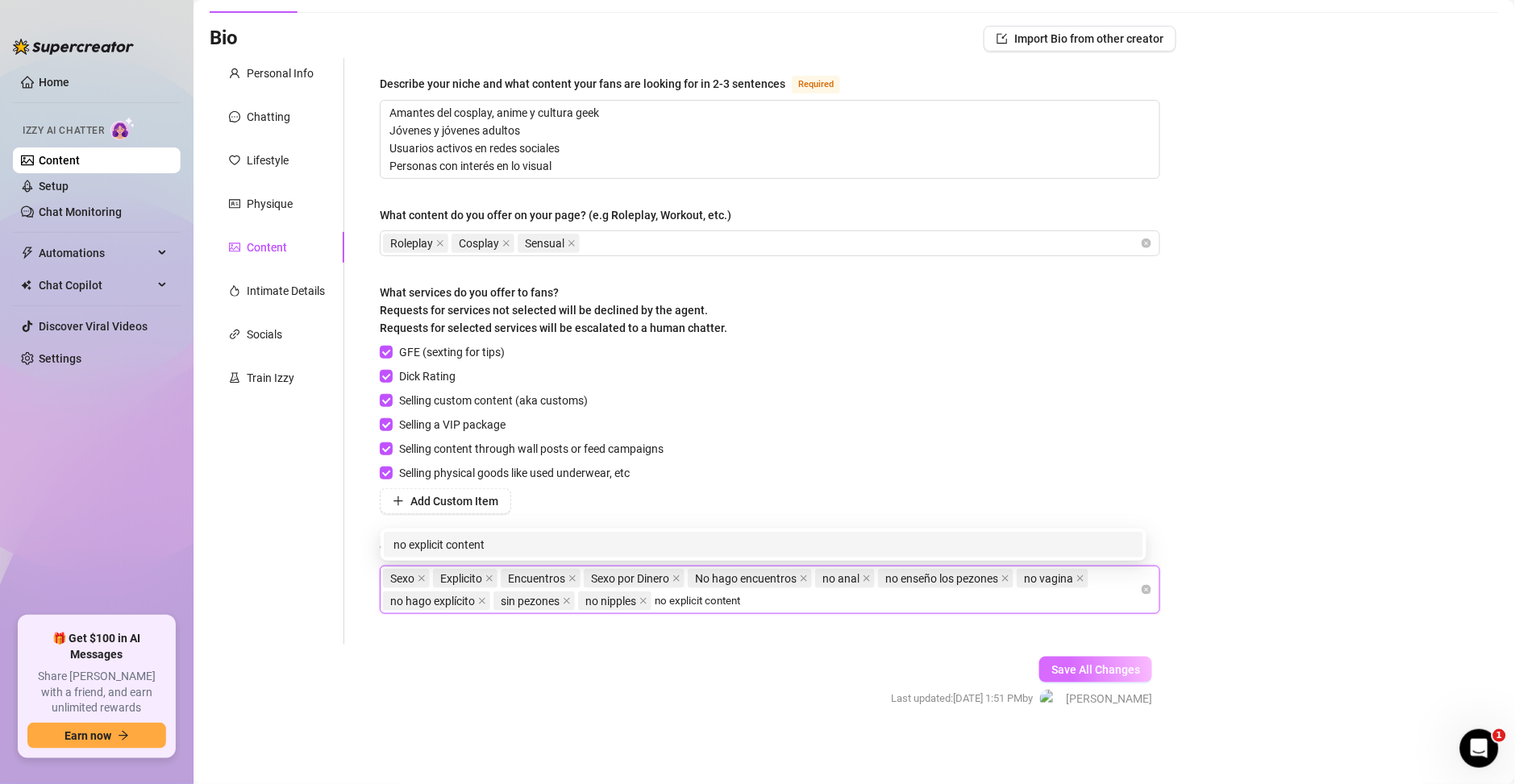
type input "no explicit content"
click at [1075, 671] on span "Save All Changes" at bounding box center [1095, 669] width 88 height 13
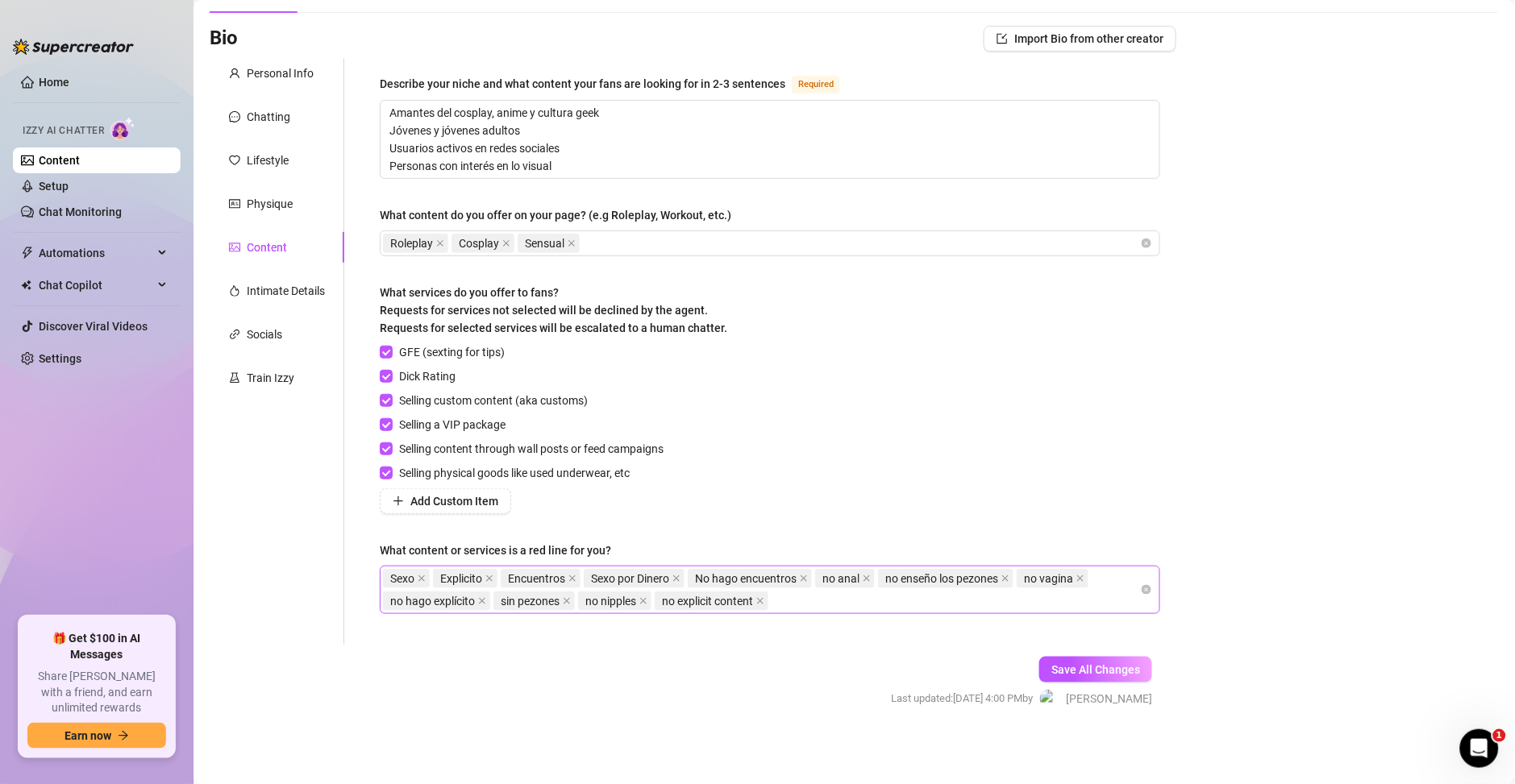
click at [804, 607] on div "Sexo Explicito Encuentros Sexo por Dinero No hago encuentros no anal no enseño …" at bounding box center [761, 590] width 757 height 45
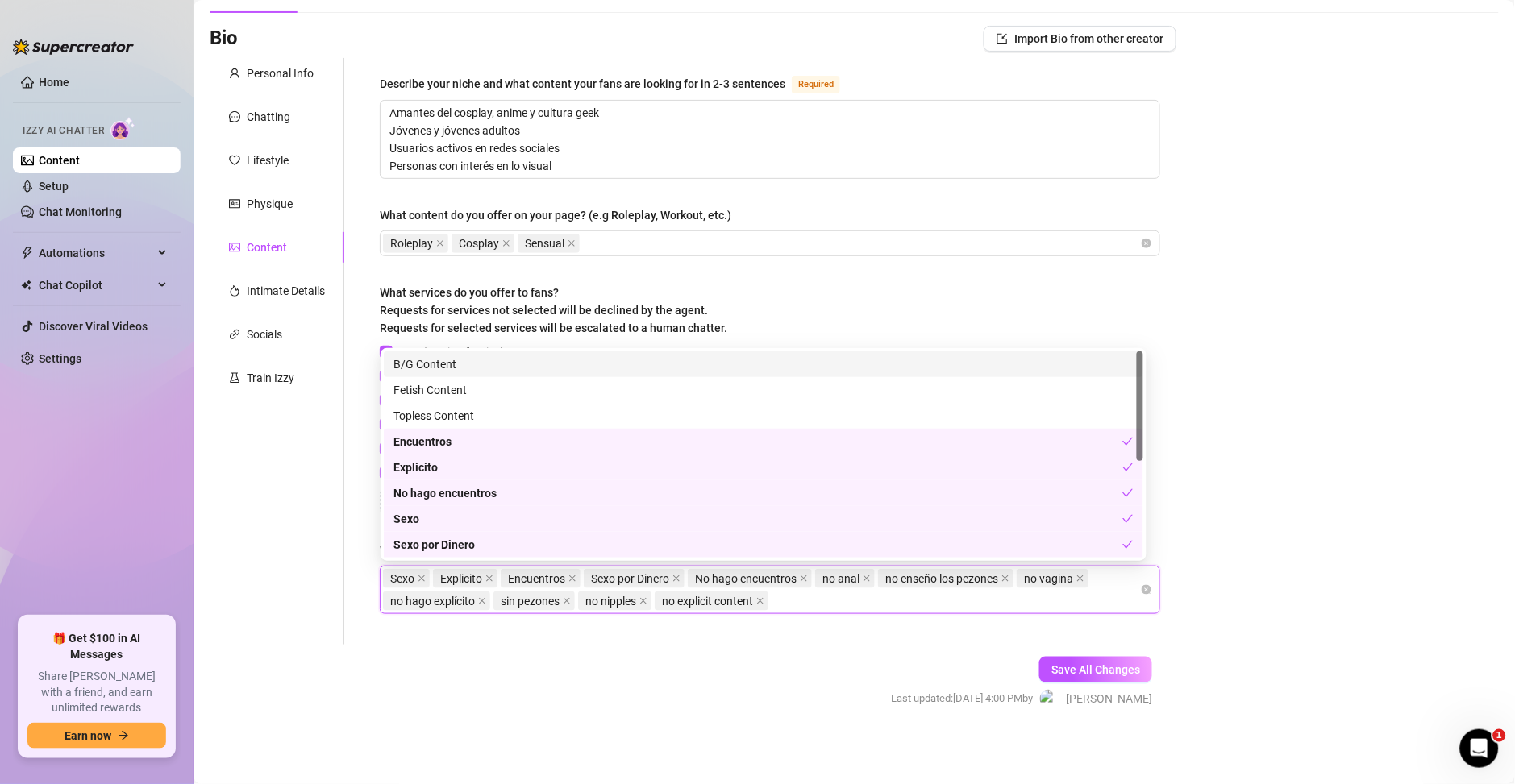
paste input "I don't show my vagina."
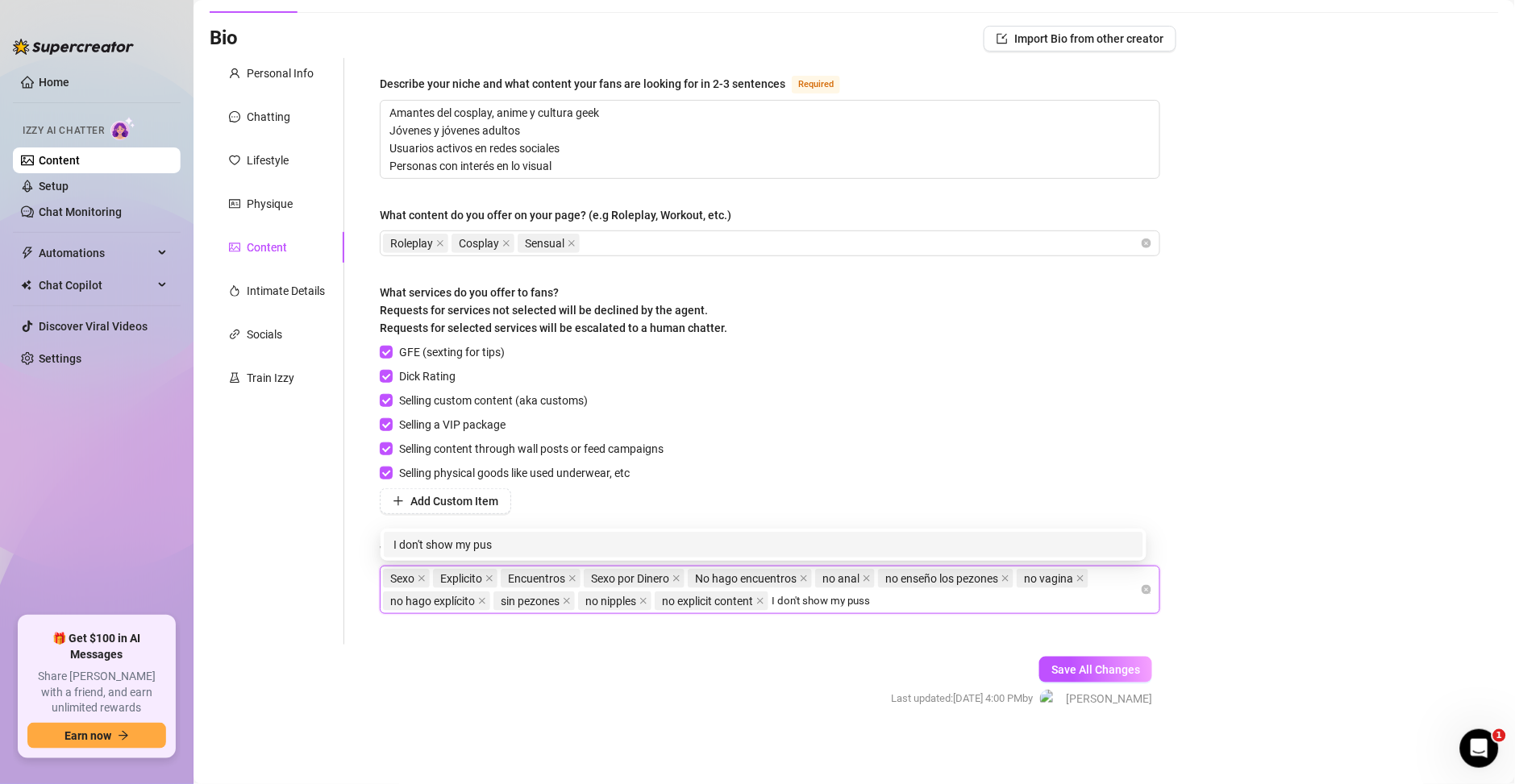
type input "I don't show my pussy"
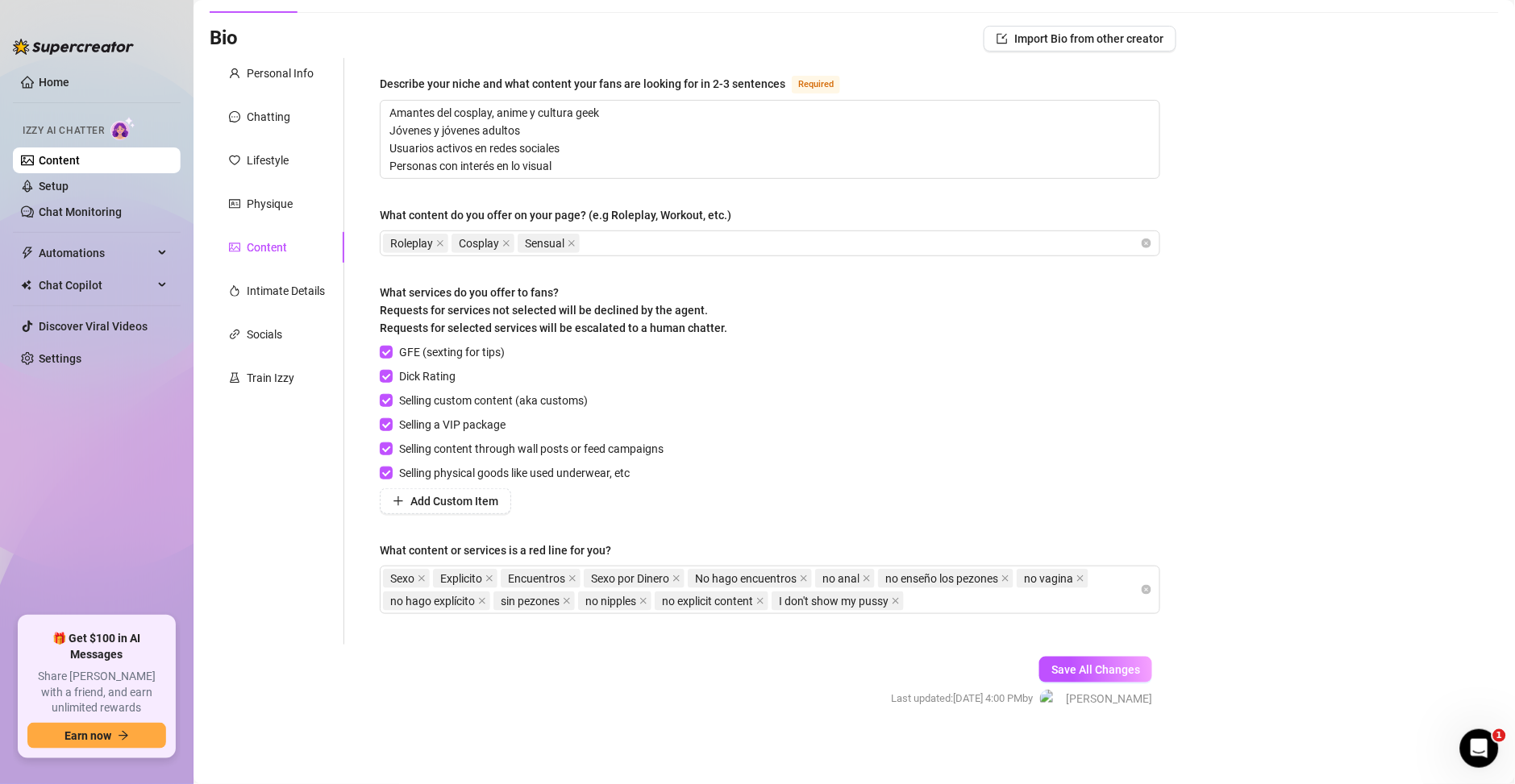
click at [1419, 514] on div "Bio Import Bio from other creator Personal Info Chatting Lifestyle Physique Con…" at bounding box center [854, 382] width 1289 height 711
click at [1125, 680] on button "Save All Changes" at bounding box center [1095, 670] width 113 height 26
click at [1112, 674] on span "Save All Changes" at bounding box center [1095, 669] width 88 height 13
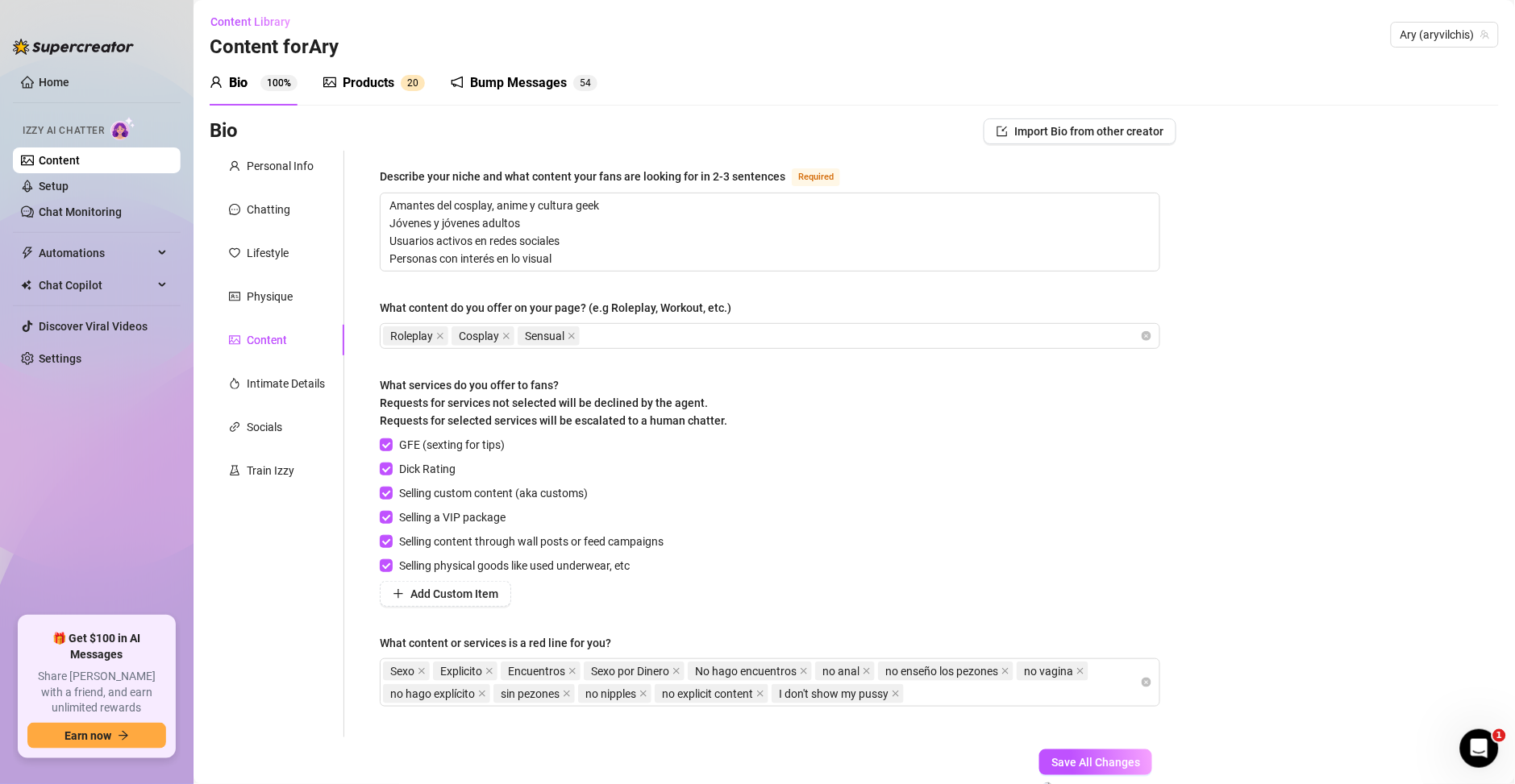
scroll to position [0, 0]
click at [398, 87] on div "Products 2 0" at bounding box center [373, 86] width 101 height 19
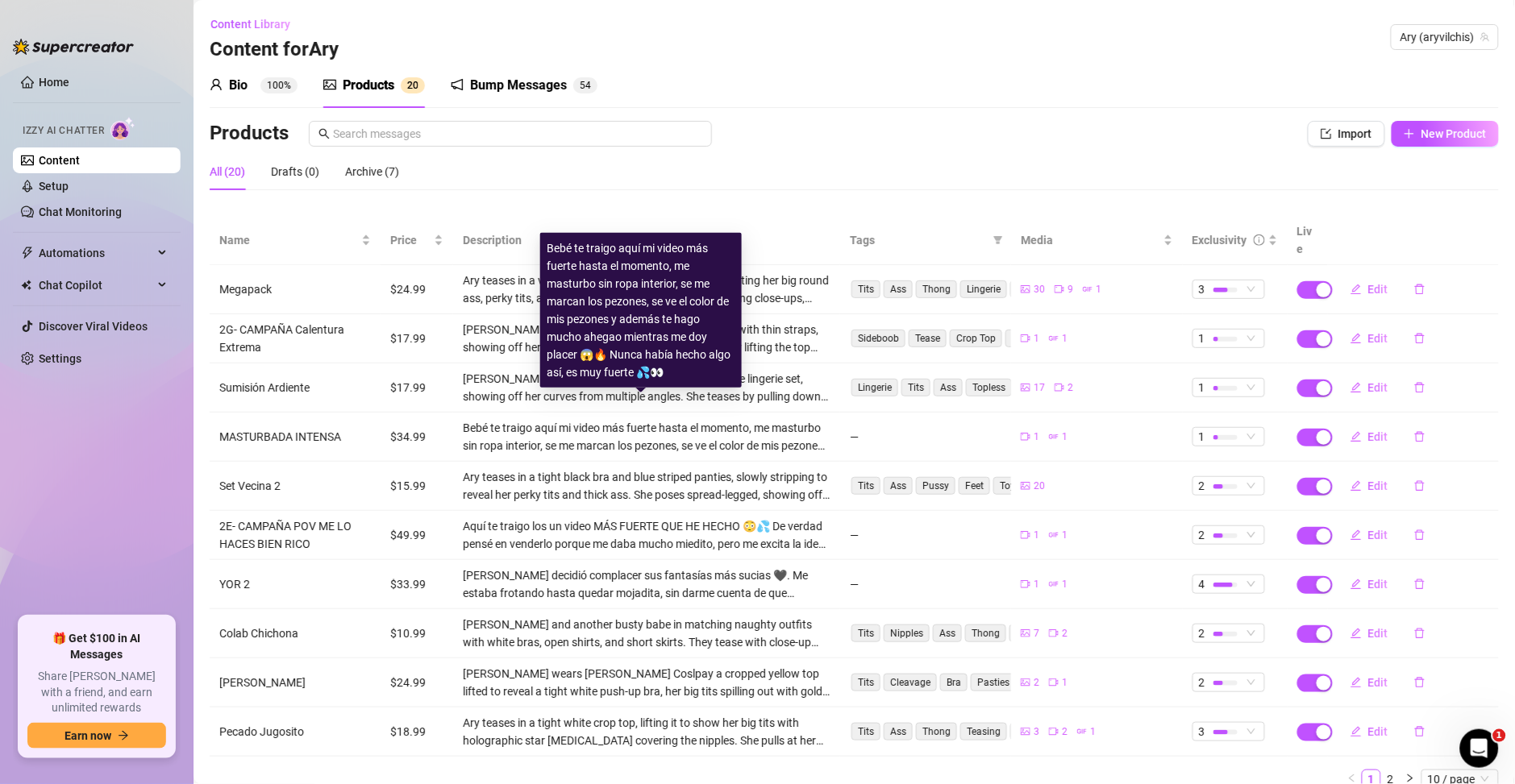
scroll to position [48, 0]
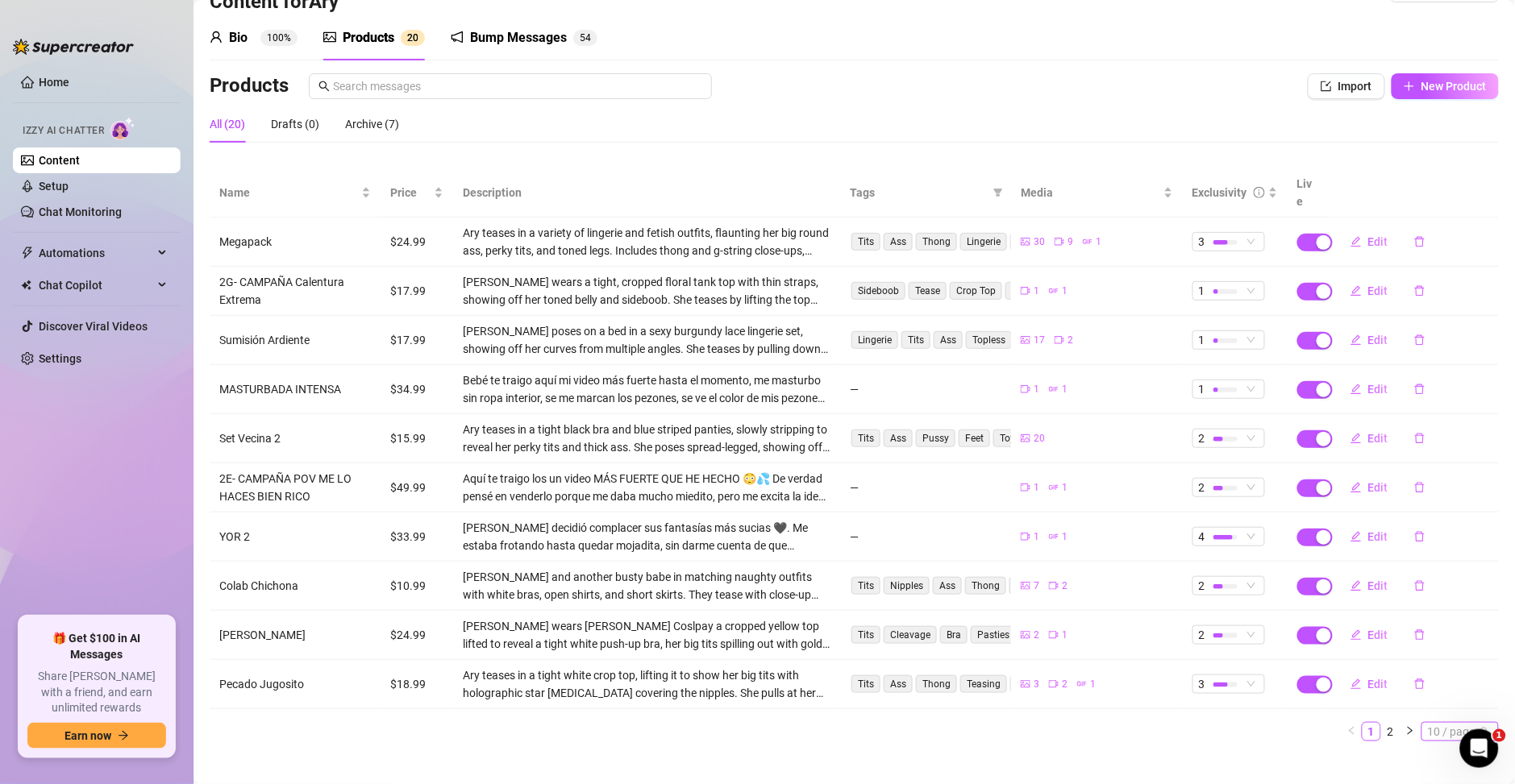
click at [1428, 723] on span "10 / page" at bounding box center [1460, 731] width 64 height 17
click at [1424, 690] on div "100 / page" at bounding box center [1460, 703] width 74 height 26
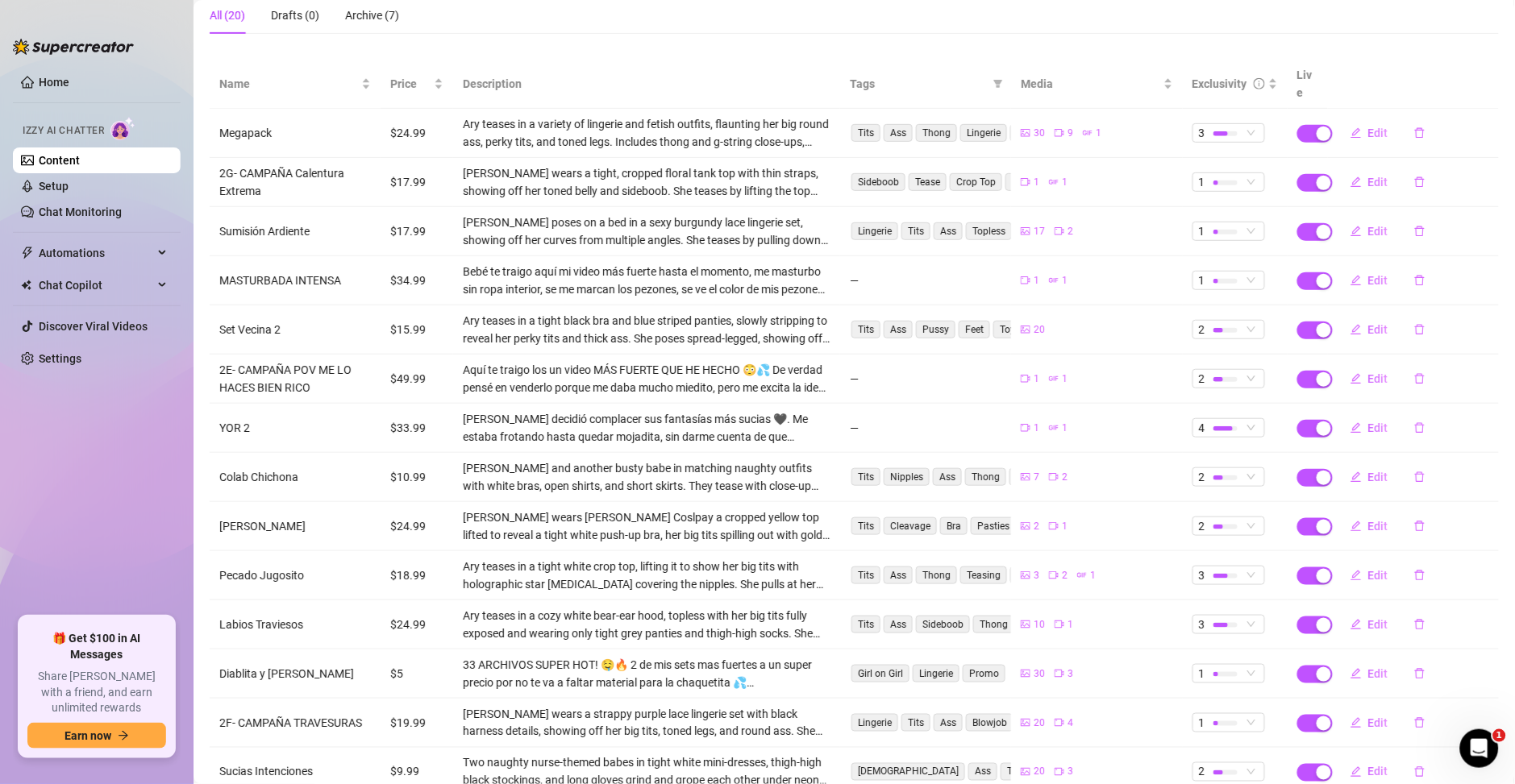
scroll to position [164, 0]
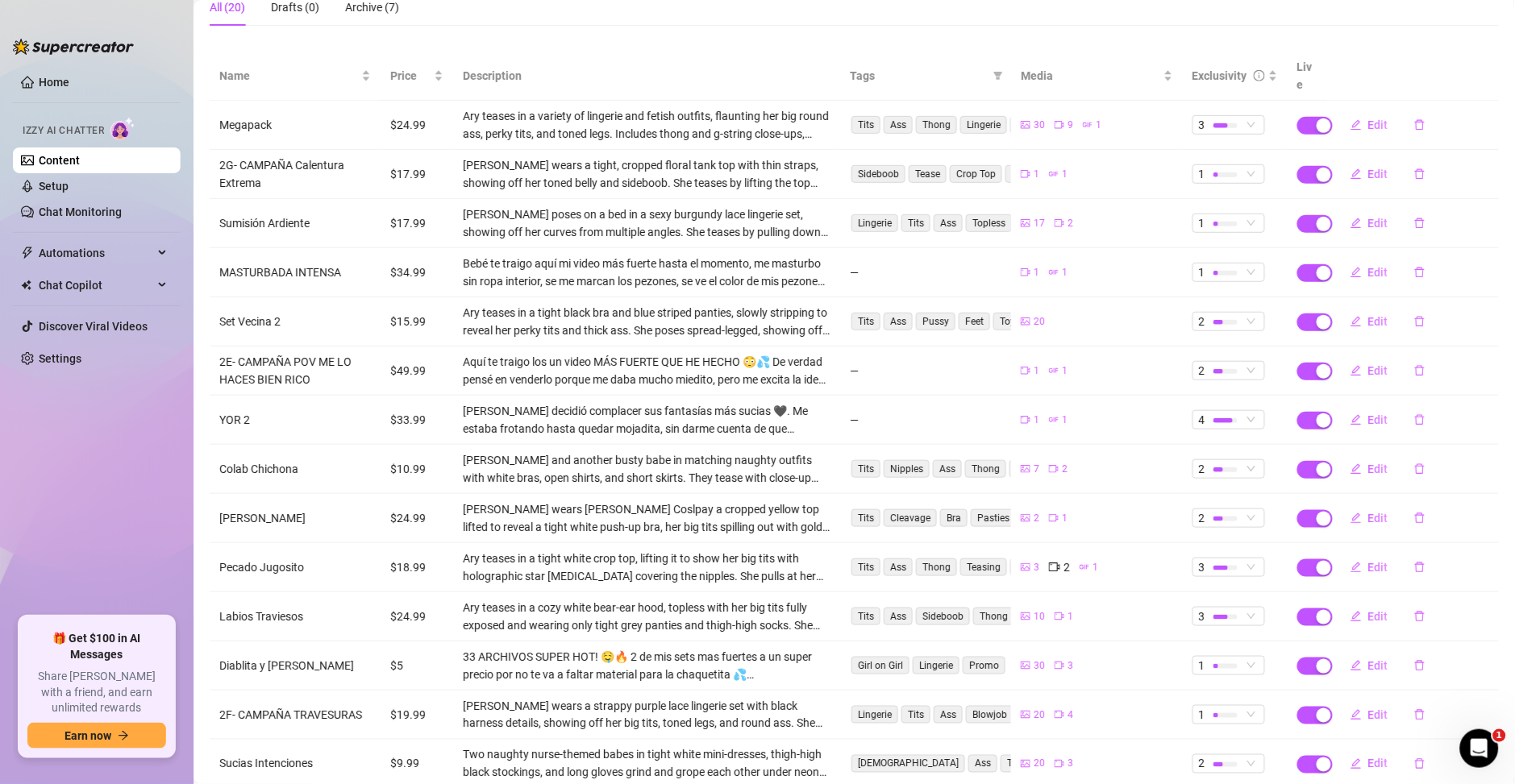
click at [1080, 562] on icon "gif" at bounding box center [1084, 567] width 10 height 10
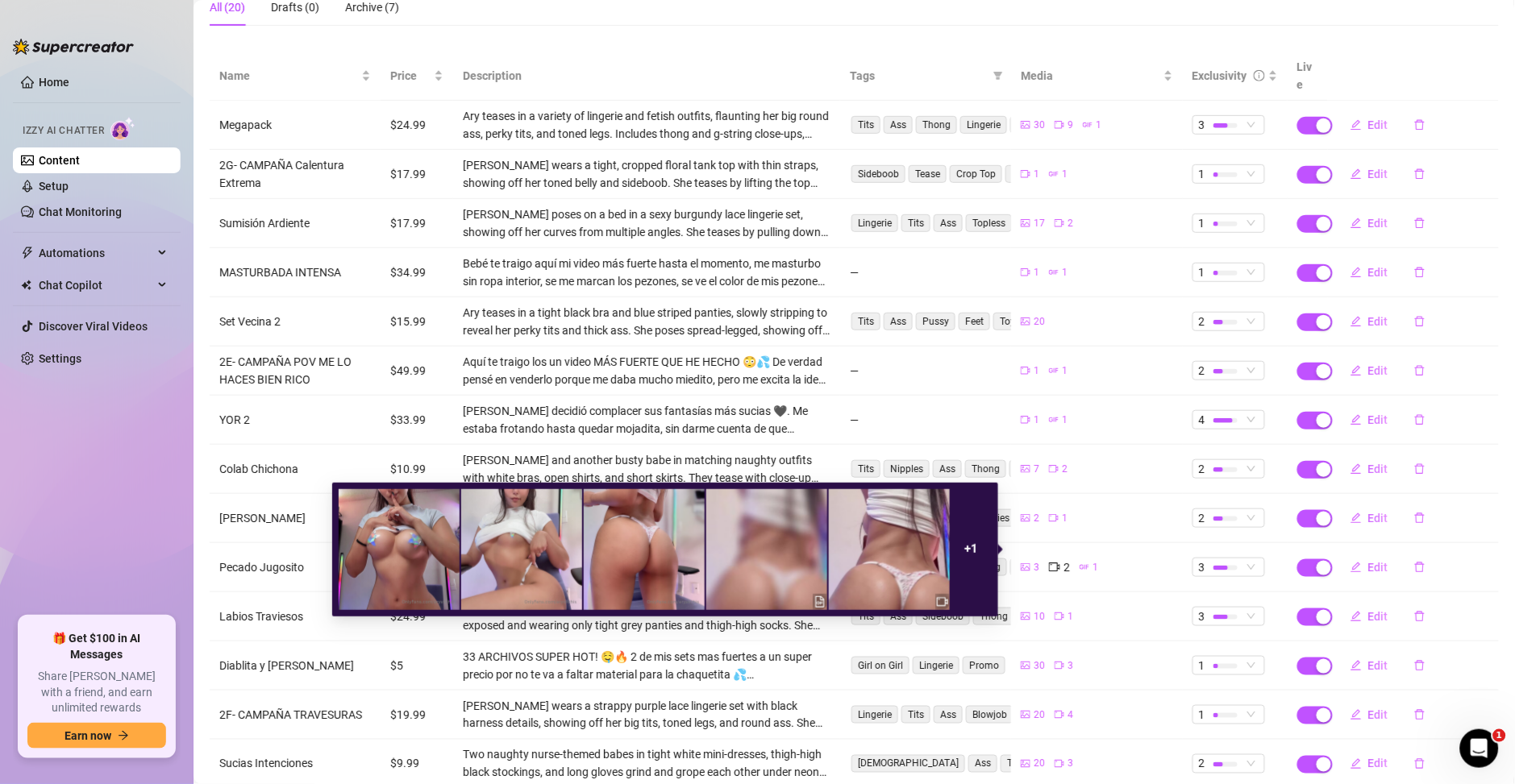
click at [1080, 562] on icon "gif" at bounding box center [1084, 567] width 10 height 10
click at [1093, 560] on span "1" at bounding box center [1095, 568] width 6 height 16
click at [1080, 558] on div "1" at bounding box center [1088, 567] width 18 height 17
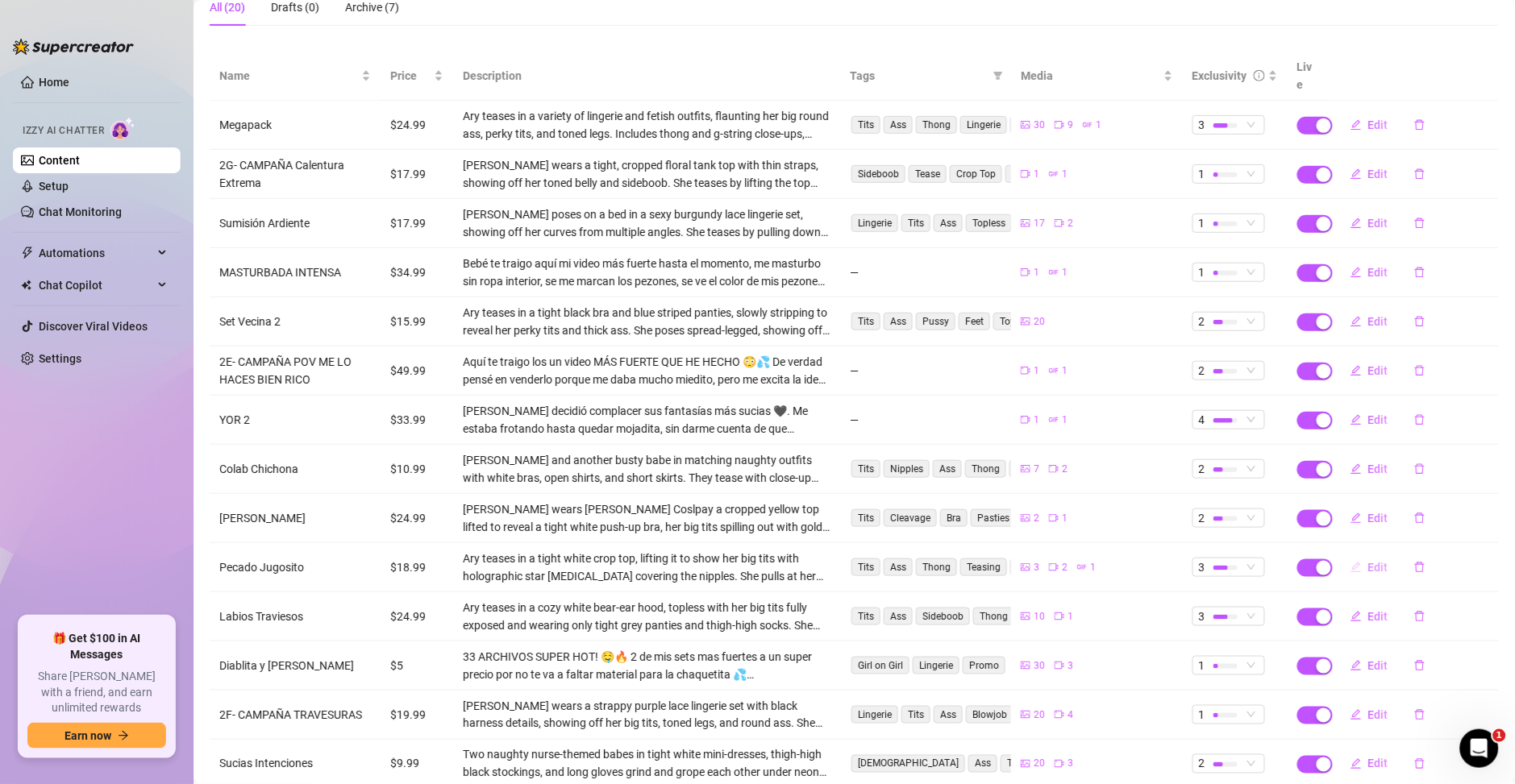
click at [1348, 555] on button "Edit" at bounding box center [1370, 568] width 64 height 26
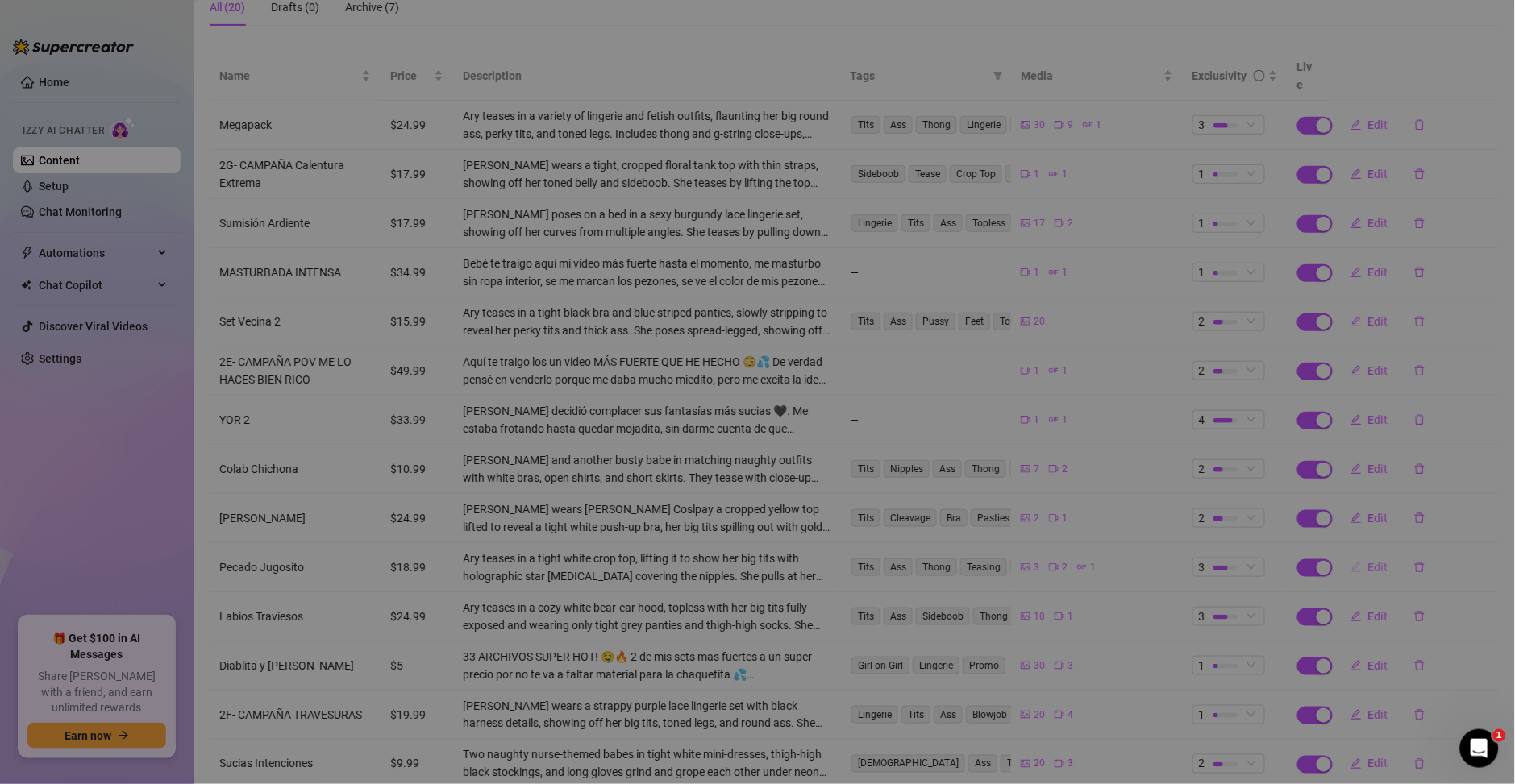
type textarea "🔥NUEVO CONTENIDO🔥 Bebito… tengo un nuevo pack nuevo solo para ti 🤭 2 videos + 3…"
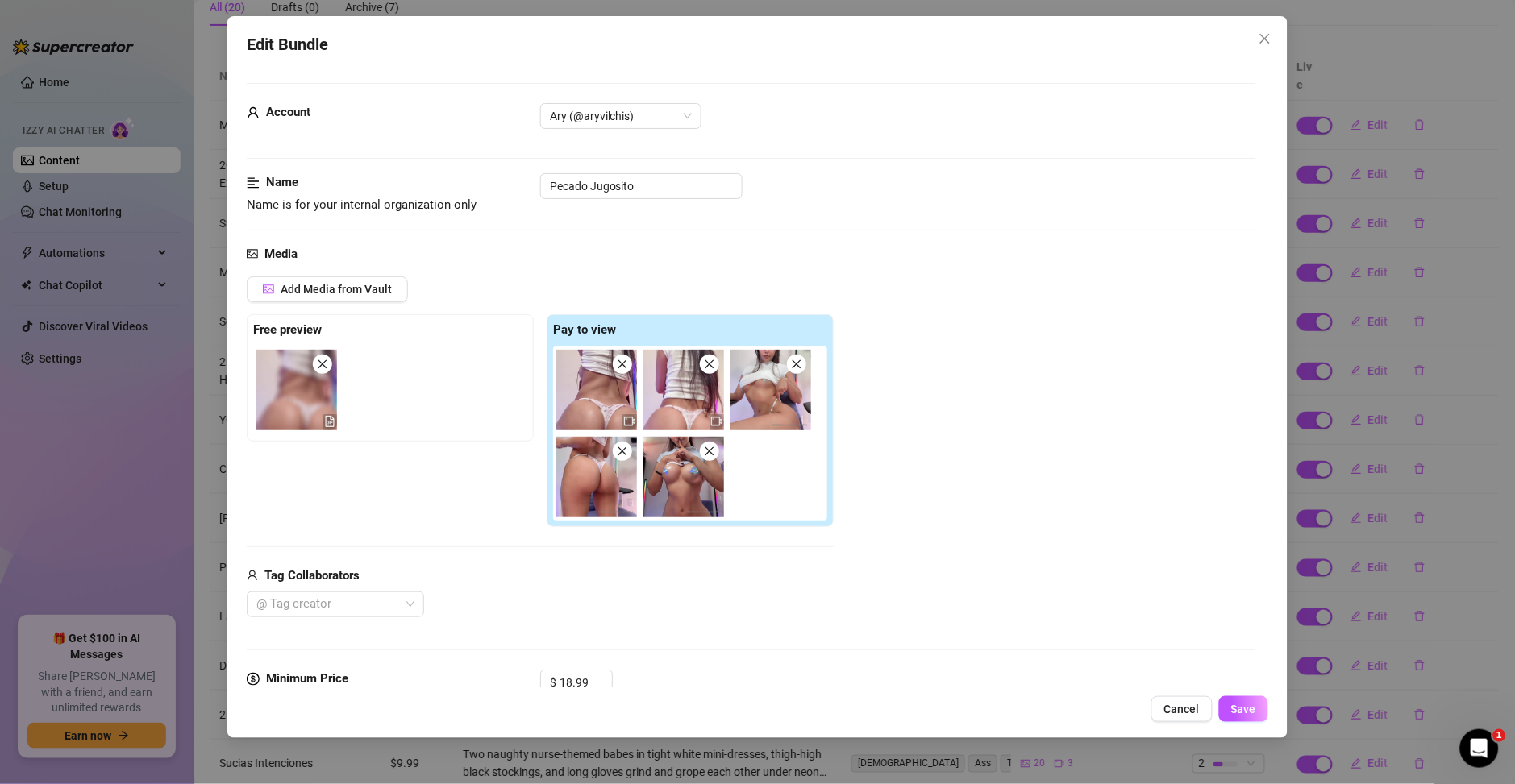
click at [297, 405] on img at bounding box center [296, 389] width 81 height 80
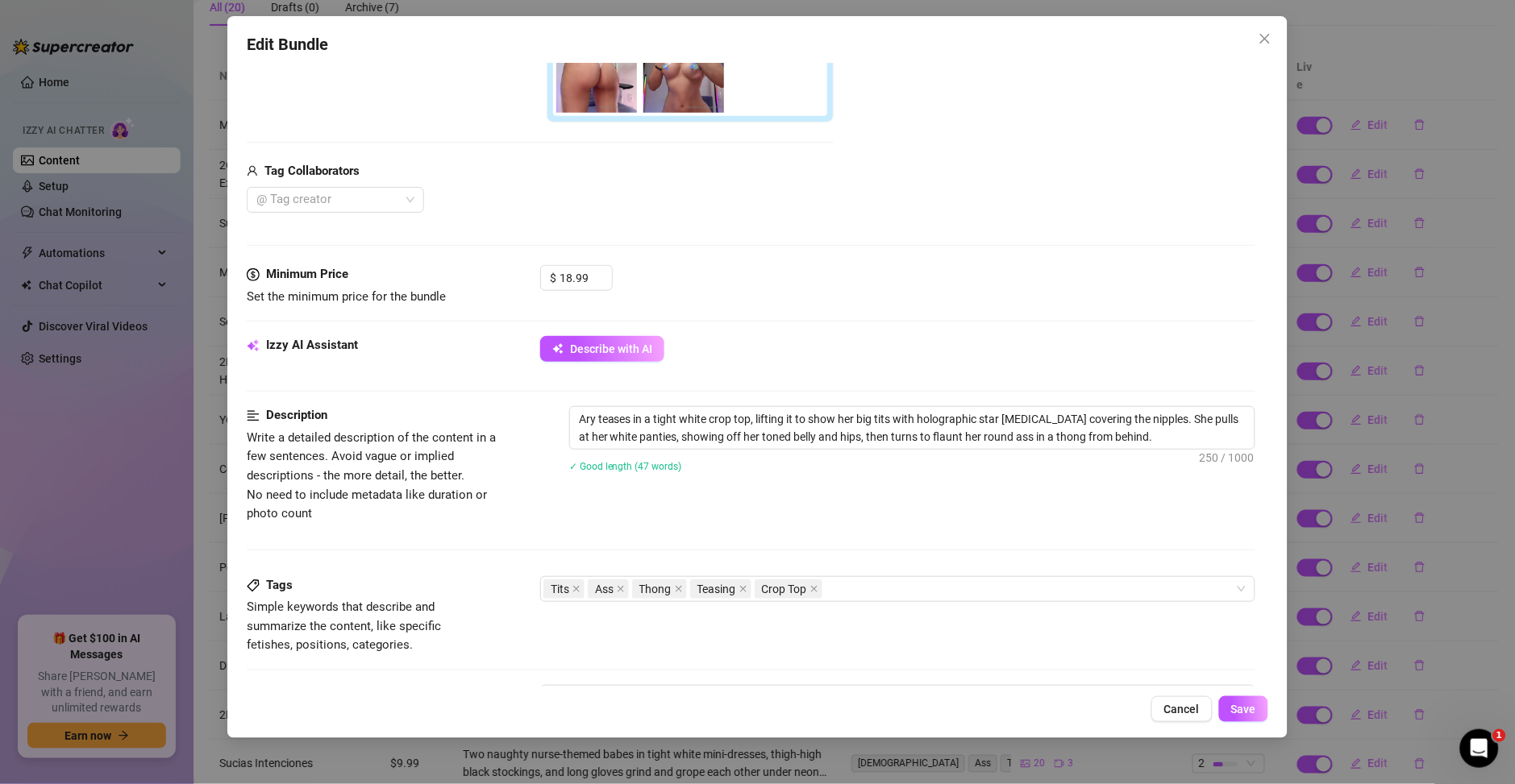
scroll to position [869, 0]
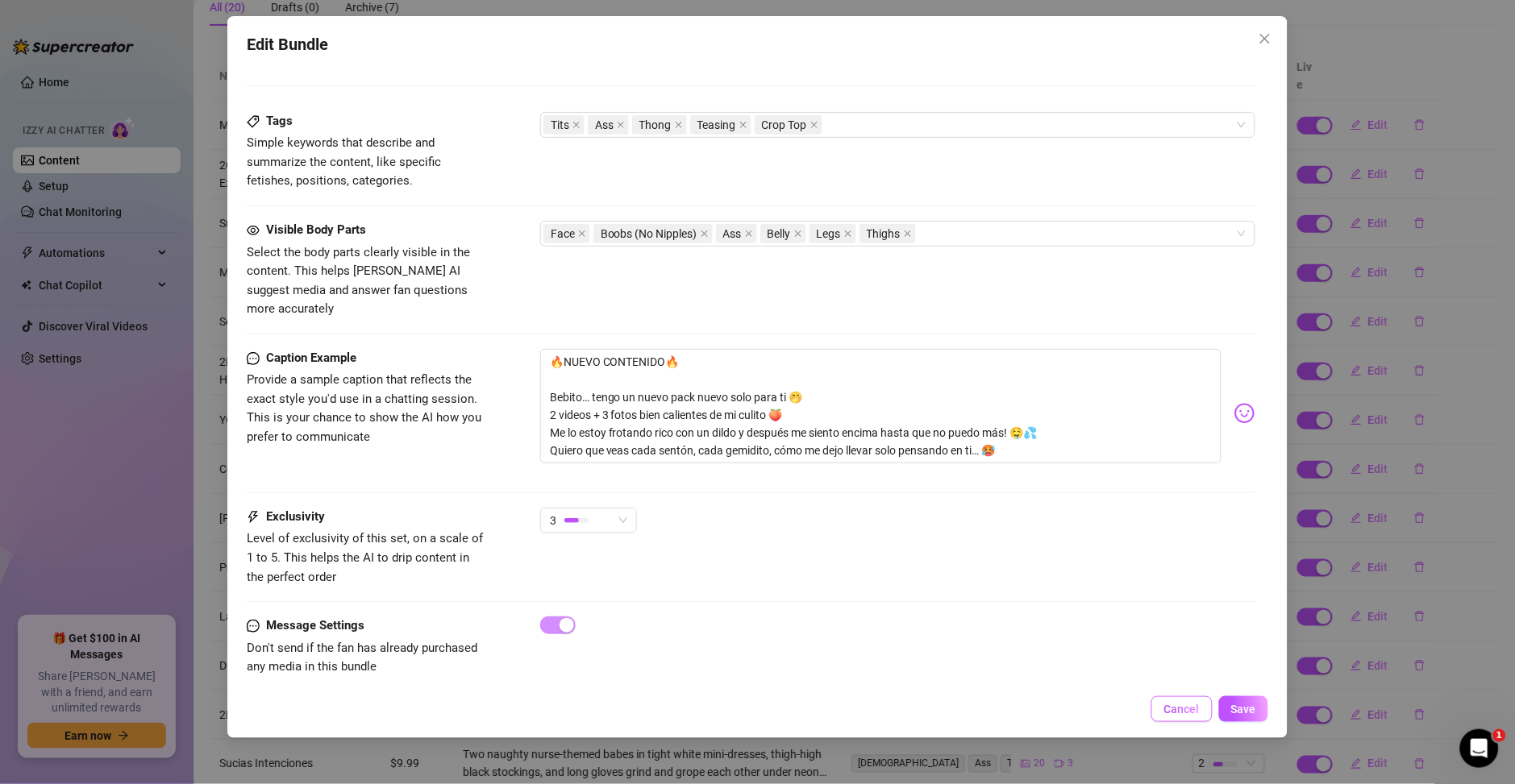
click at [1171, 710] on span "Cancel" at bounding box center [1182, 709] width 35 height 13
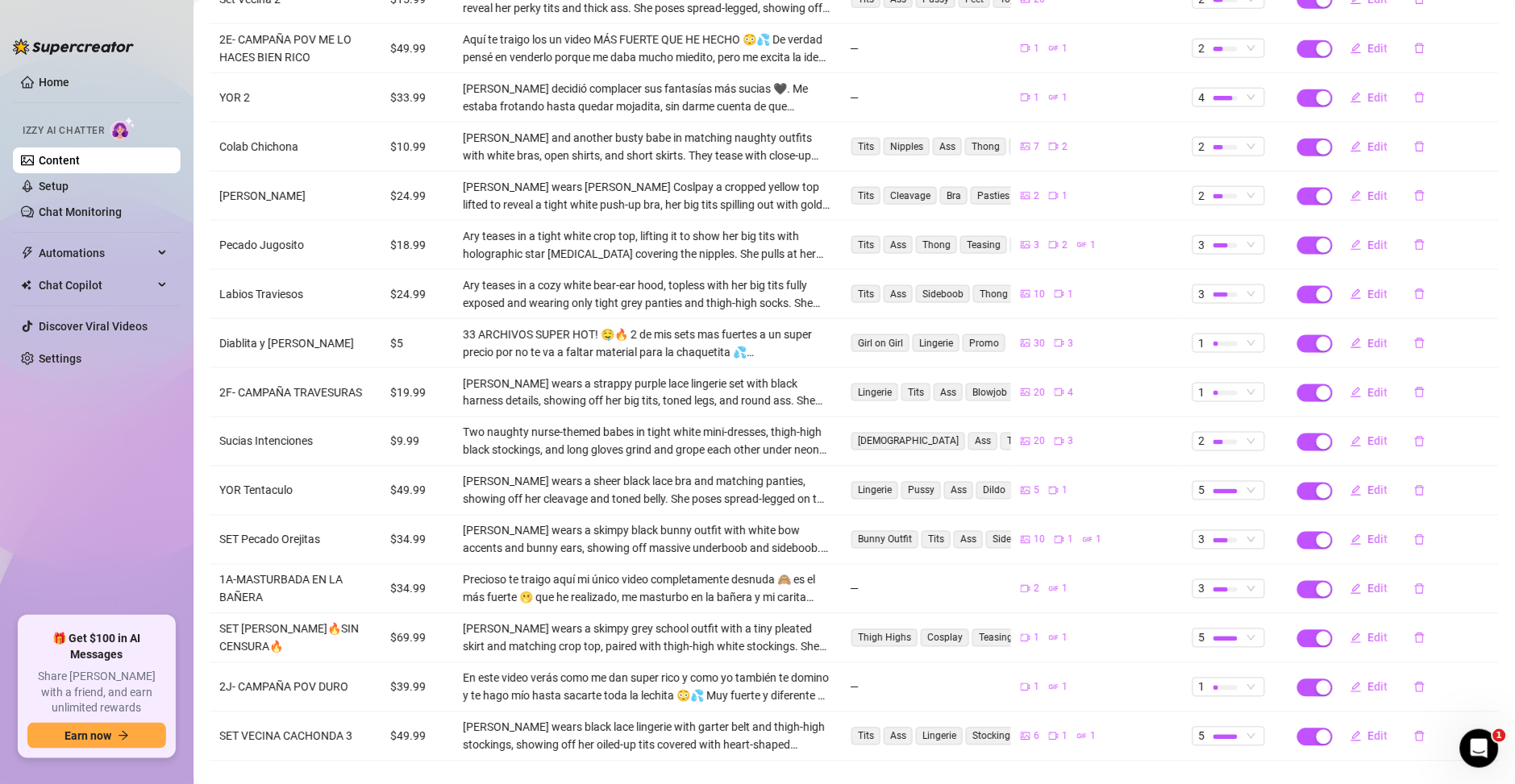
scroll to position [494, 0]
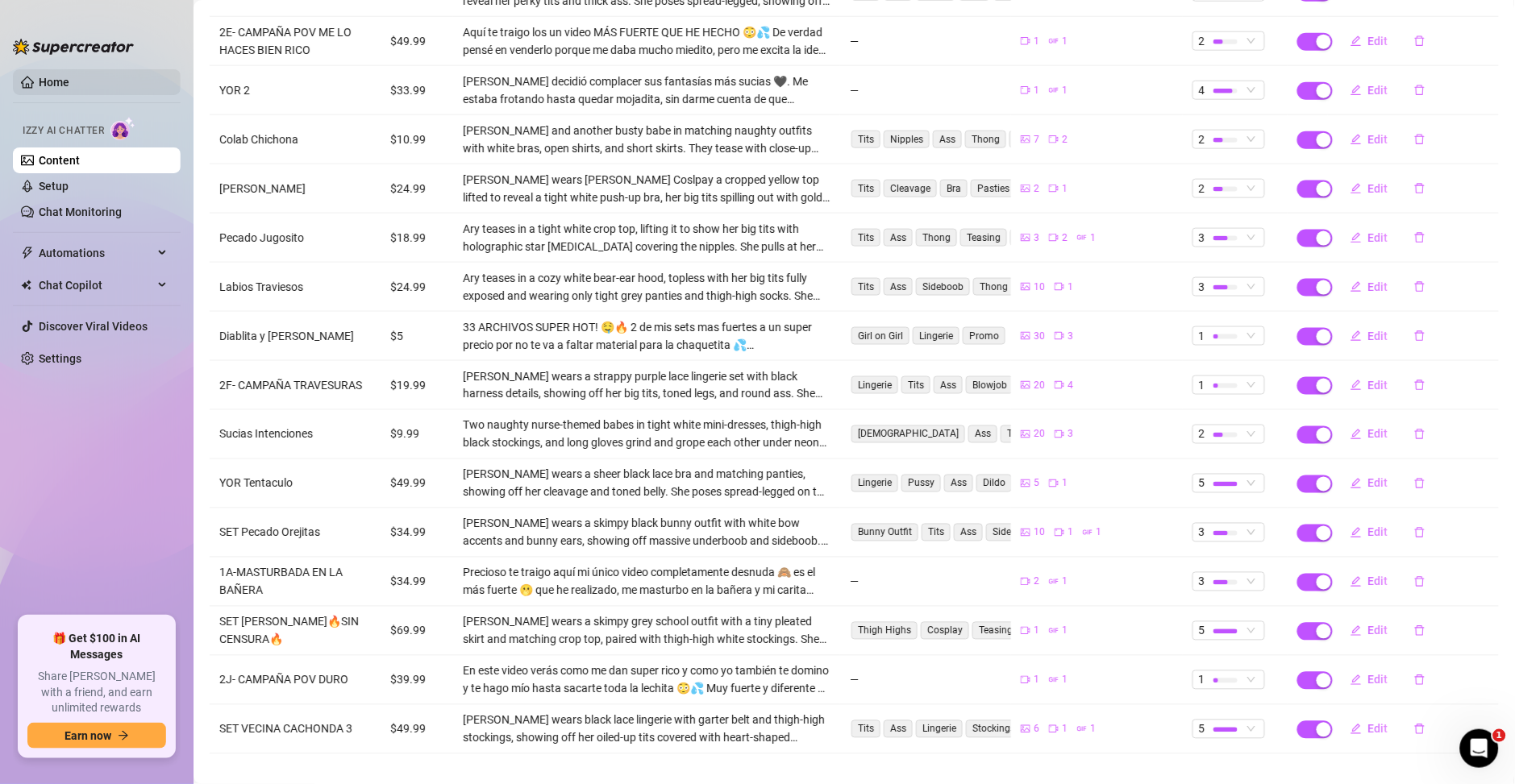
click at [52, 76] on link "Home" at bounding box center [54, 82] width 30 height 13
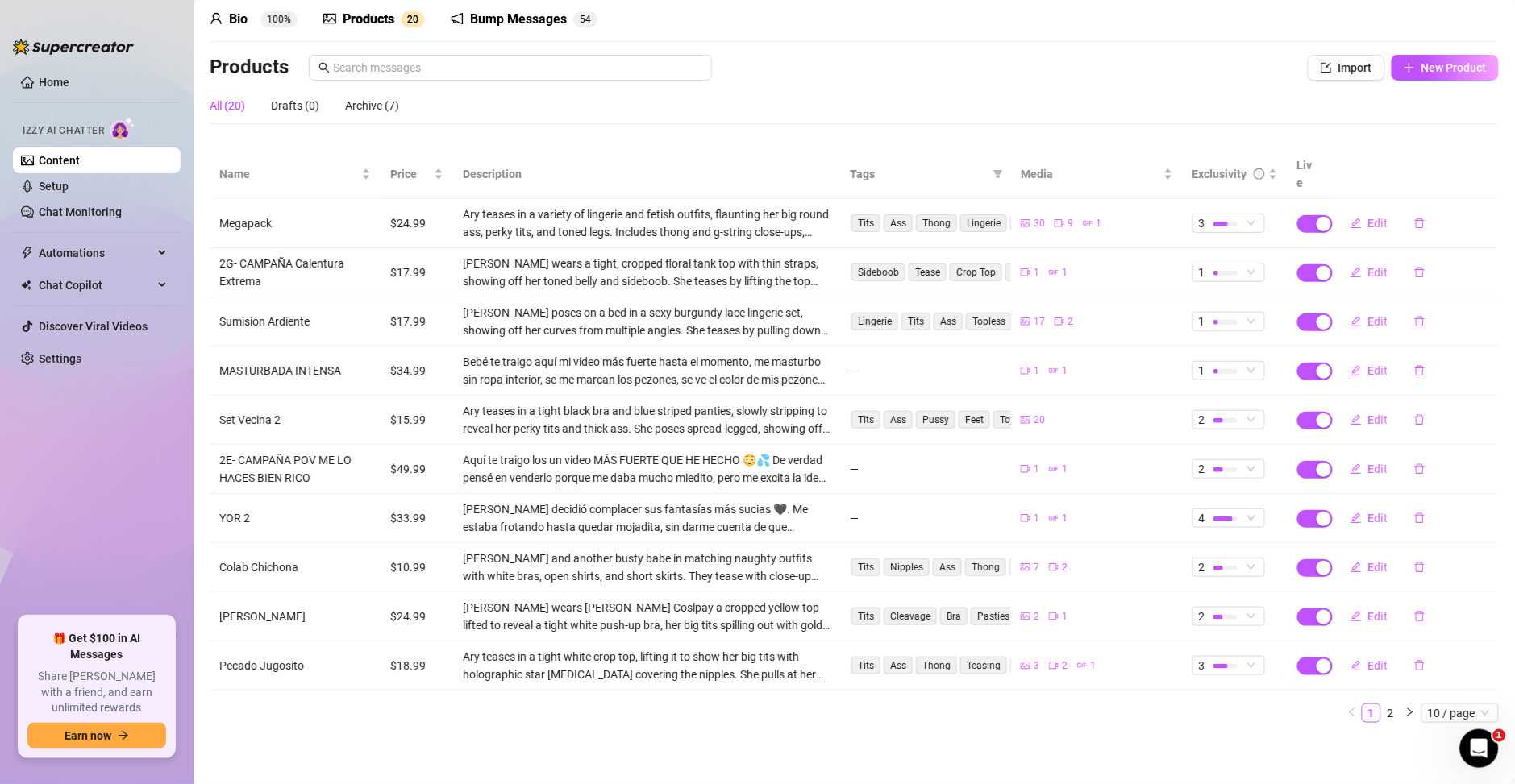
scroll to position [48, 0]
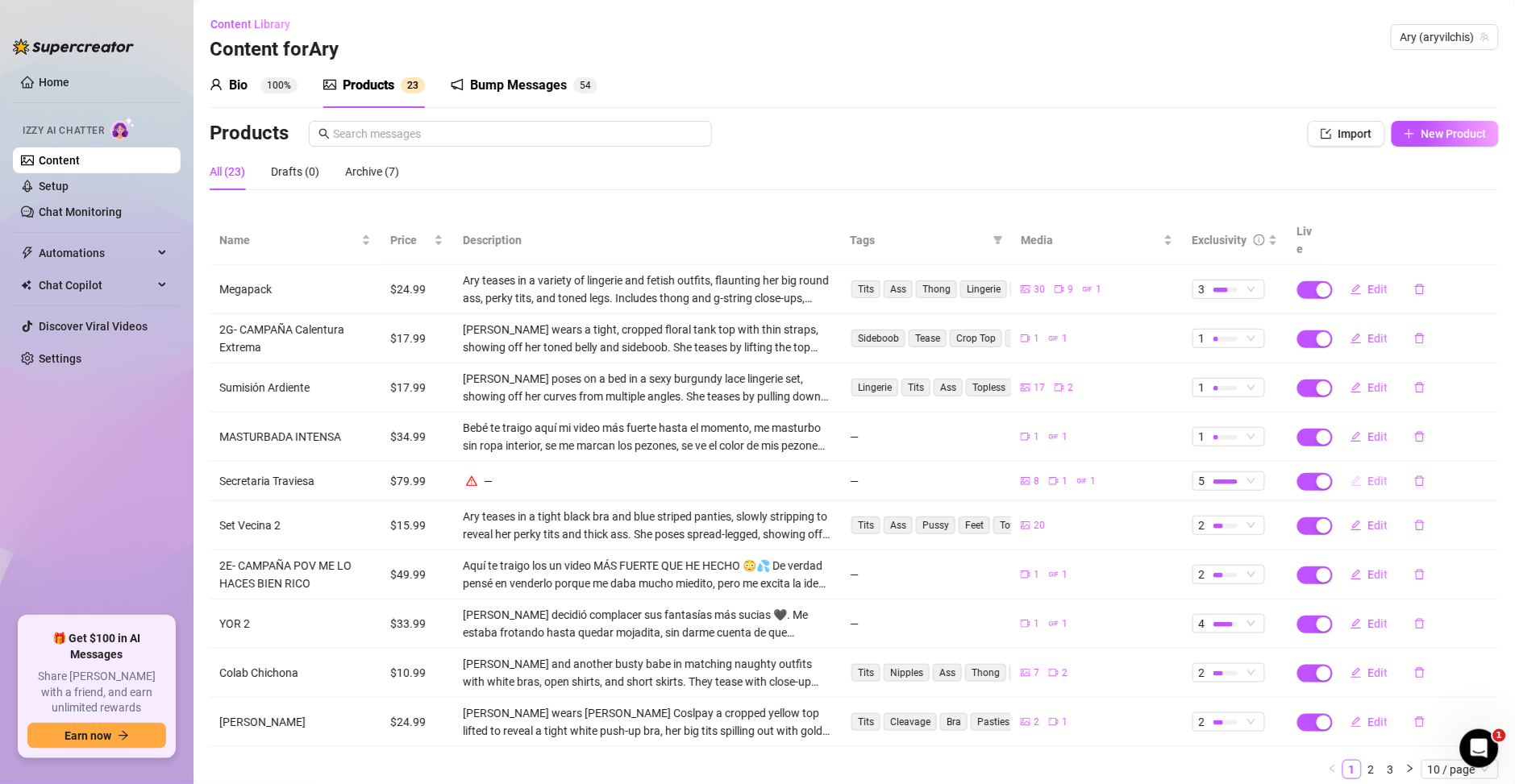
click at [1368, 474] on span "Edit" at bounding box center [1377, 480] width 20 height 13
type textarea "💦NUEVO VIDEO💦 Hoy traigo un video que no vas a dejar de repetir 😈🔥 Me convertí …"
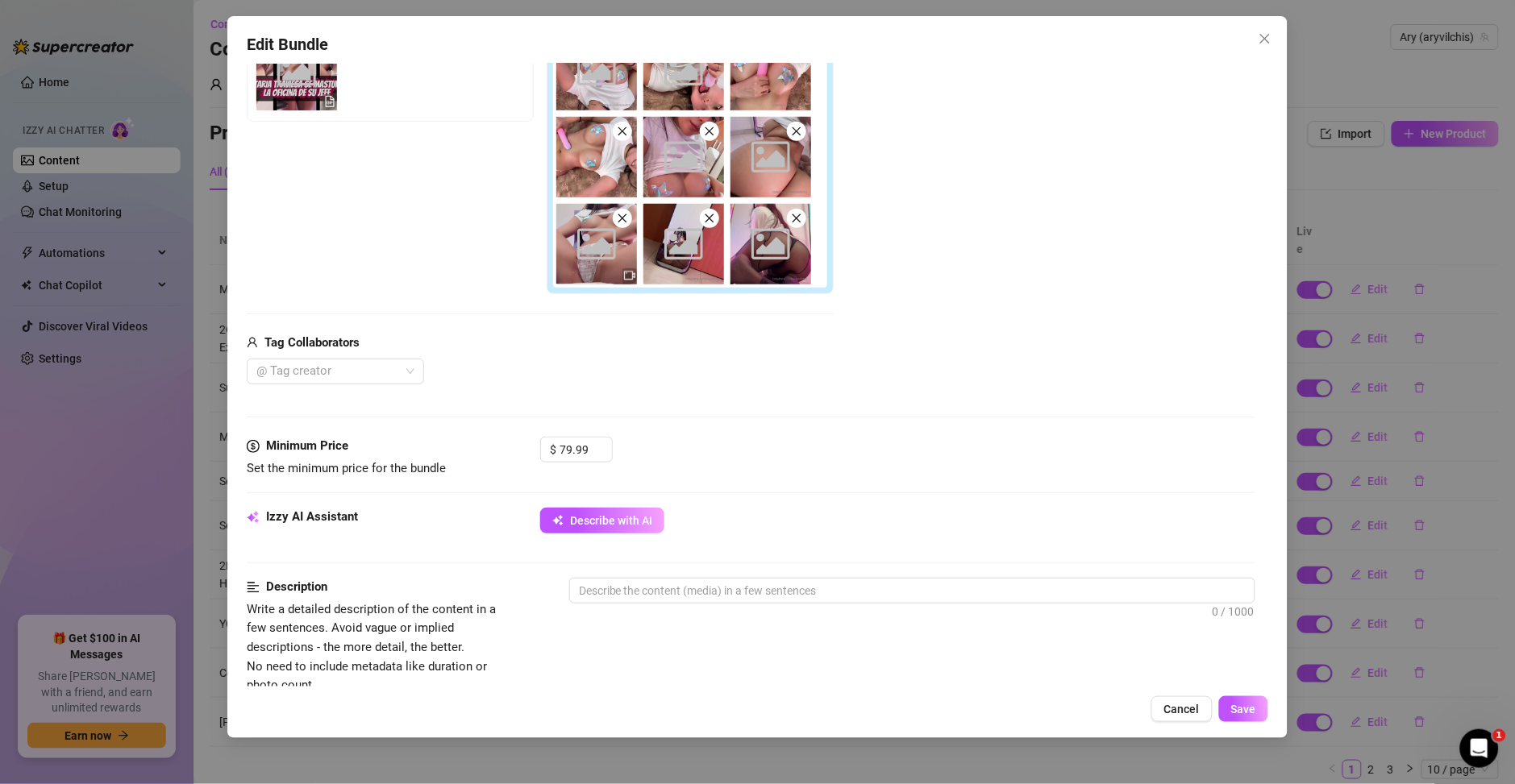
scroll to position [348, 0]
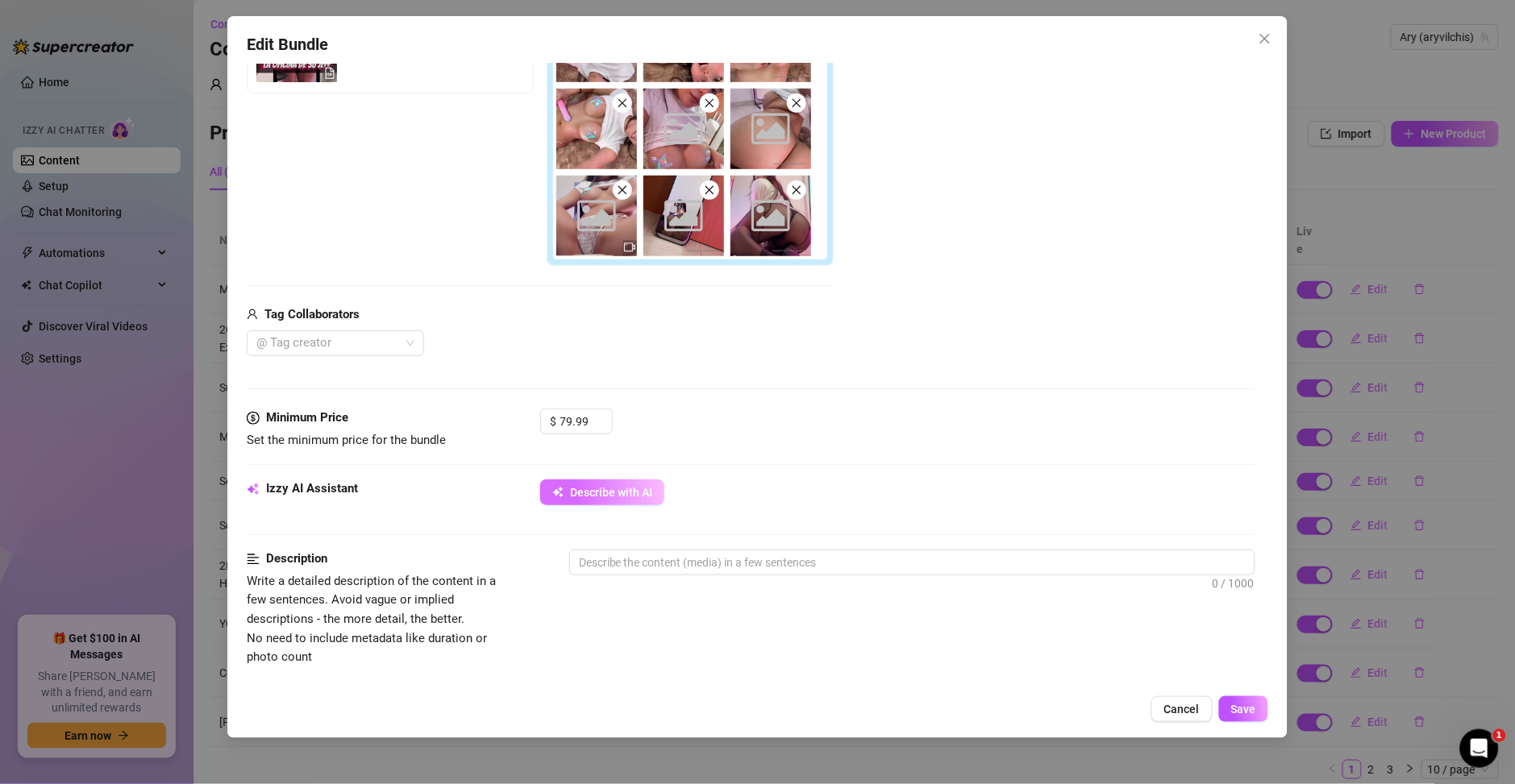
click at [657, 483] on button "Describe with AI" at bounding box center [602, 492] width 124 height 26
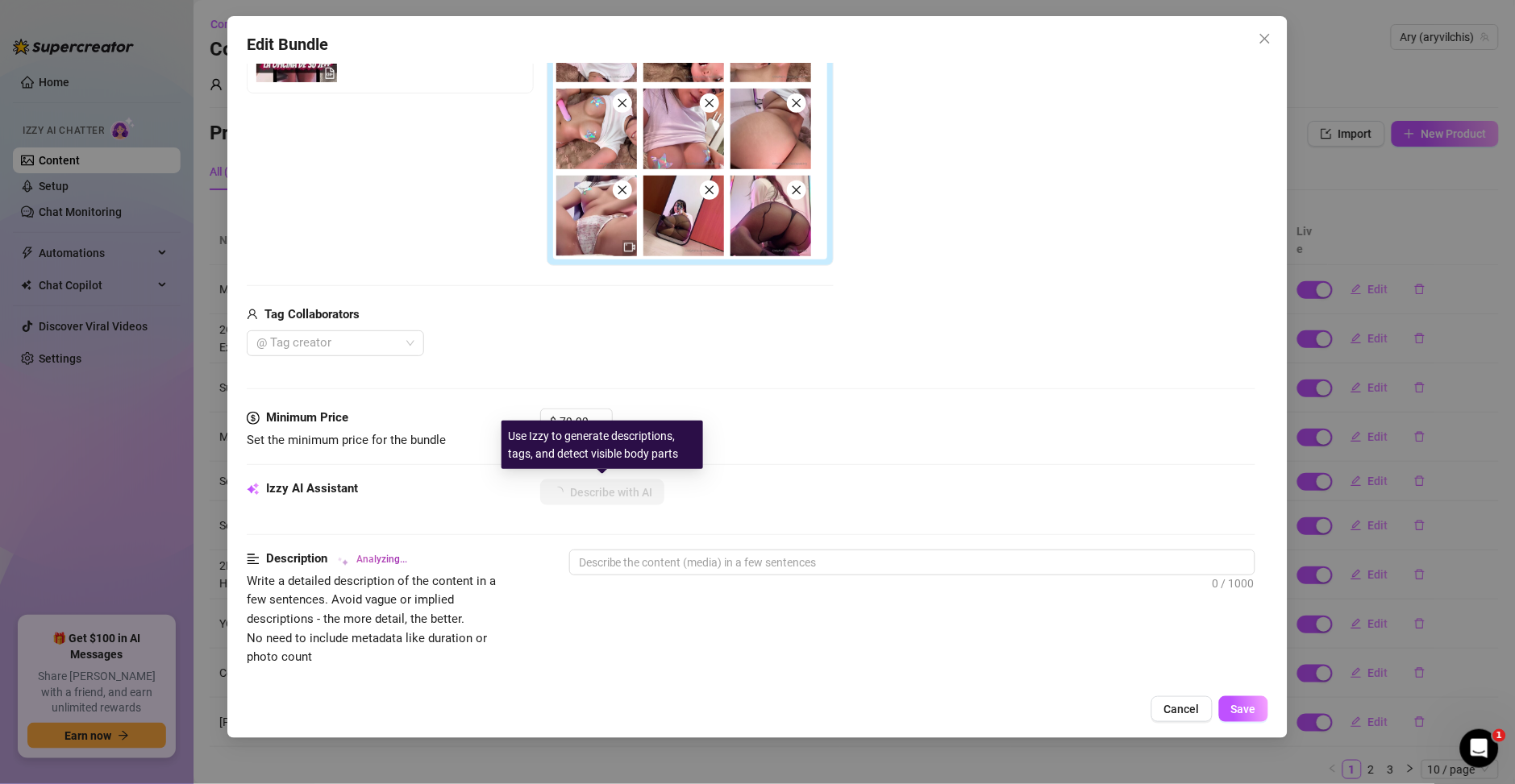
scroll to position [0, 0]
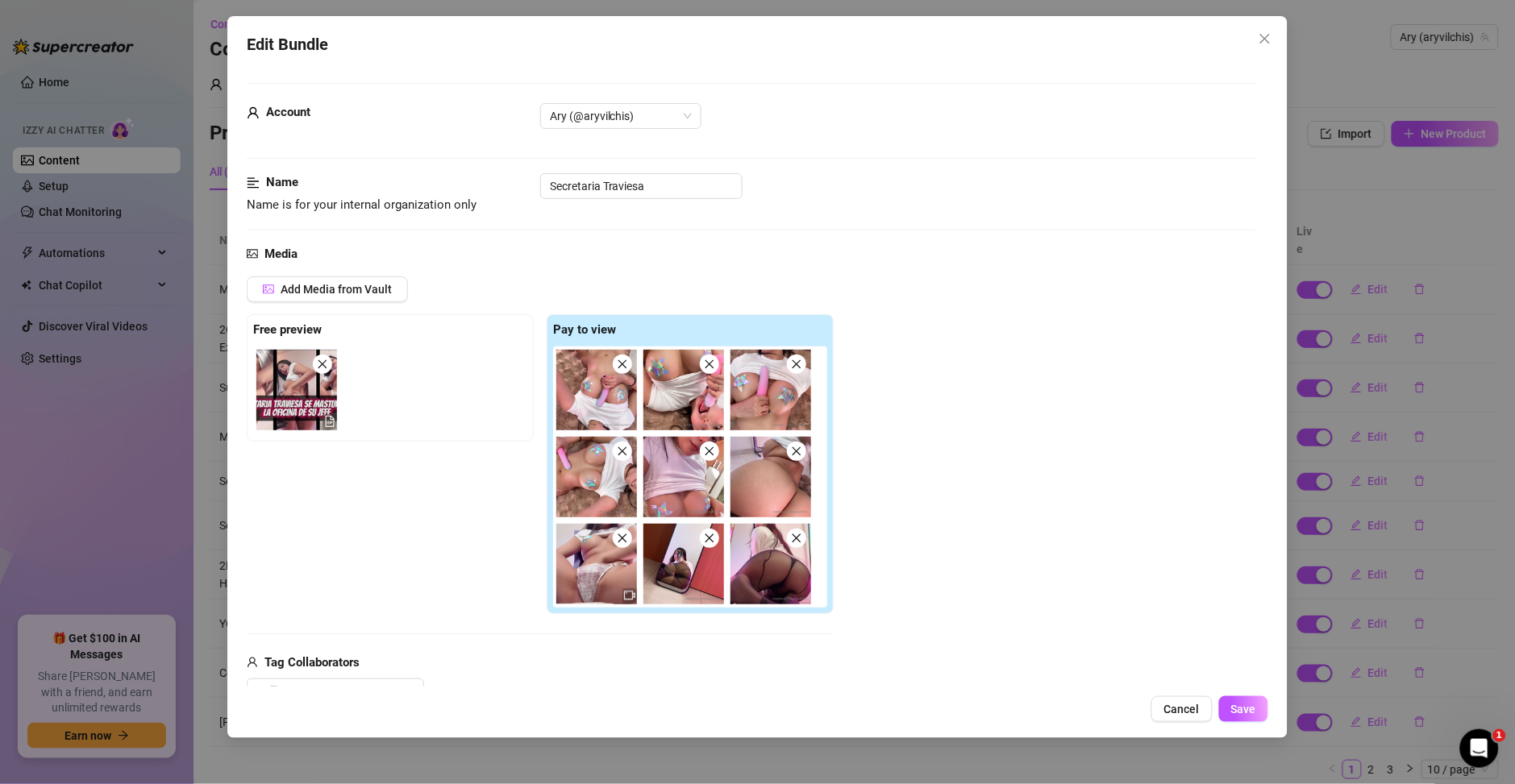
type textarea "Ary"
type textarea "Ary teases"
type textarea "Ary teases in"
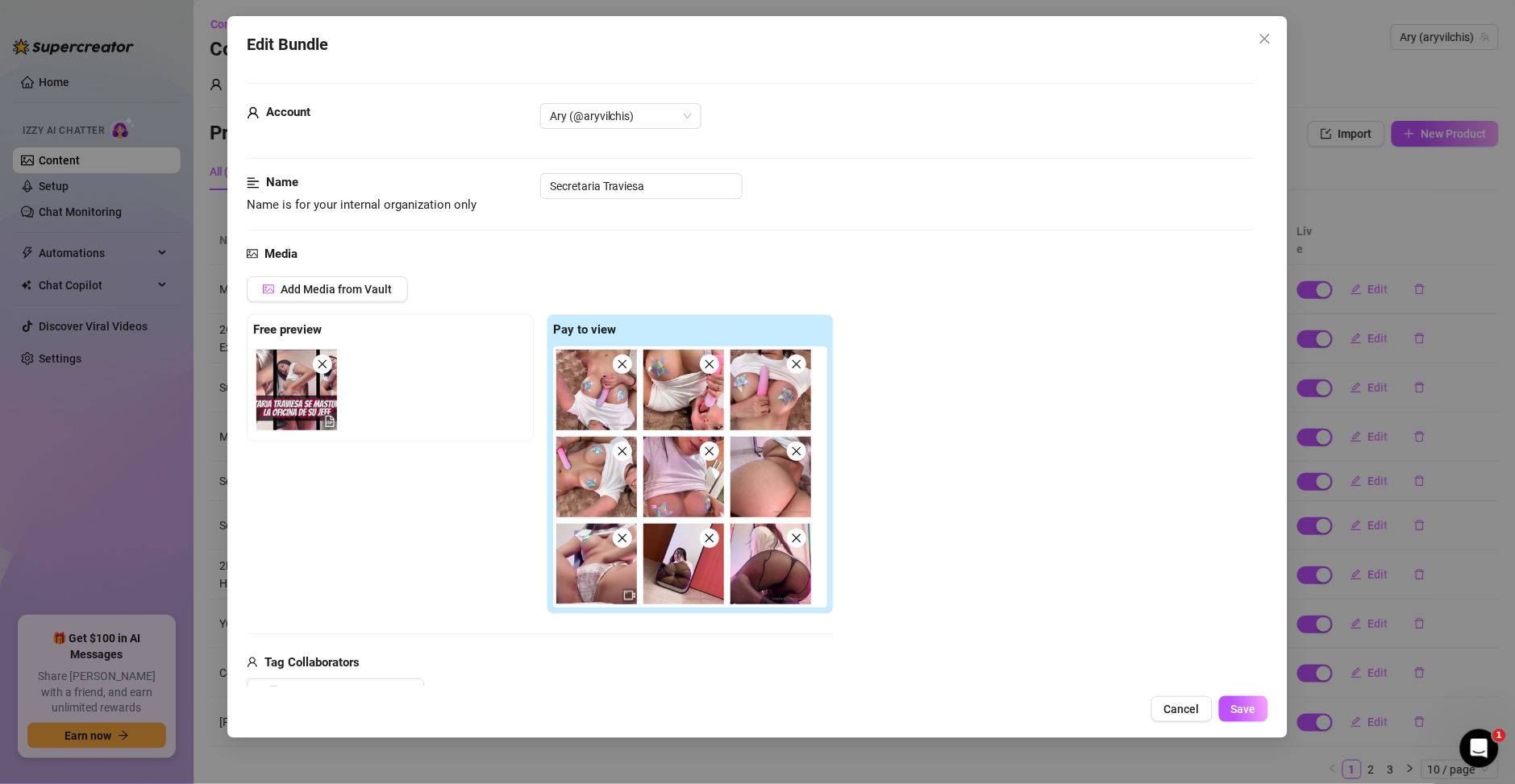
type textarea "Ary teases in"
type textarea "Ary teases in a"
type textarea "Ary teases in a tight"
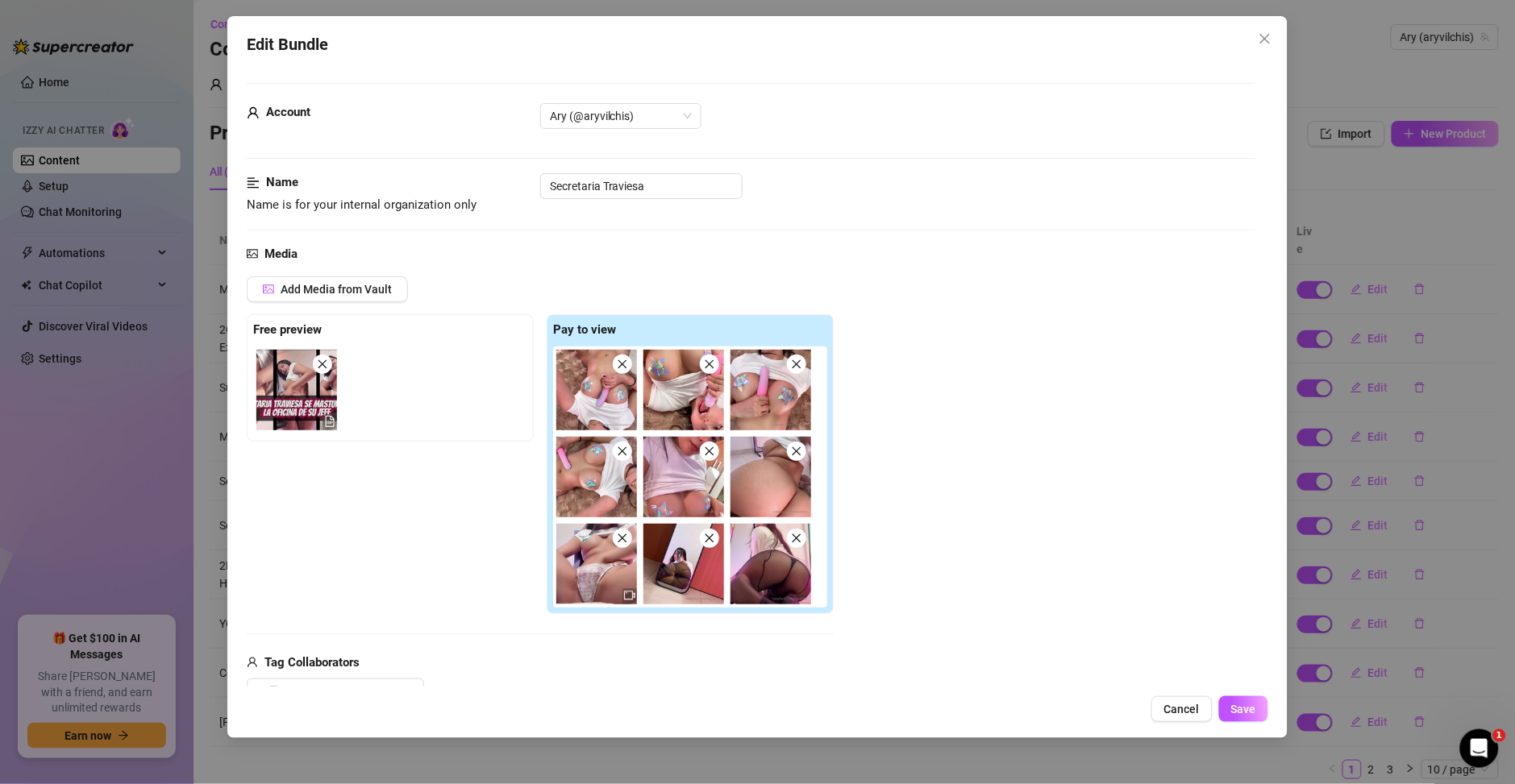
type textarea "Ary teases in a tight white"
type textarea "Ary teases in a tight white crop"
type textarea "Ary teases in a tight white crop top"
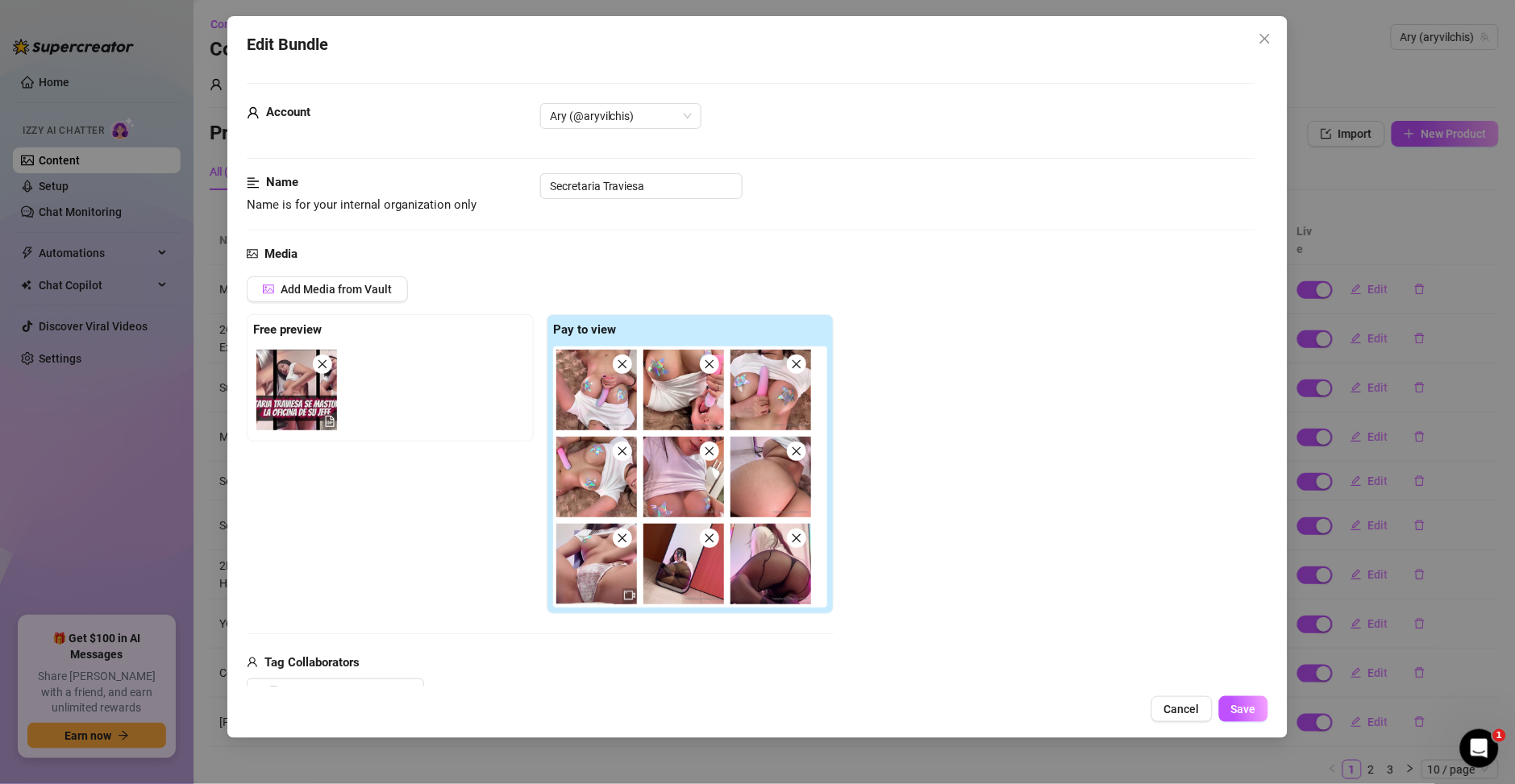
type textarea "Ary teases in a tight white crop top"
type textarea "Ary teases in a tight white crop top with"
type textarea "Ary teases in a tight white crop top with sheer"
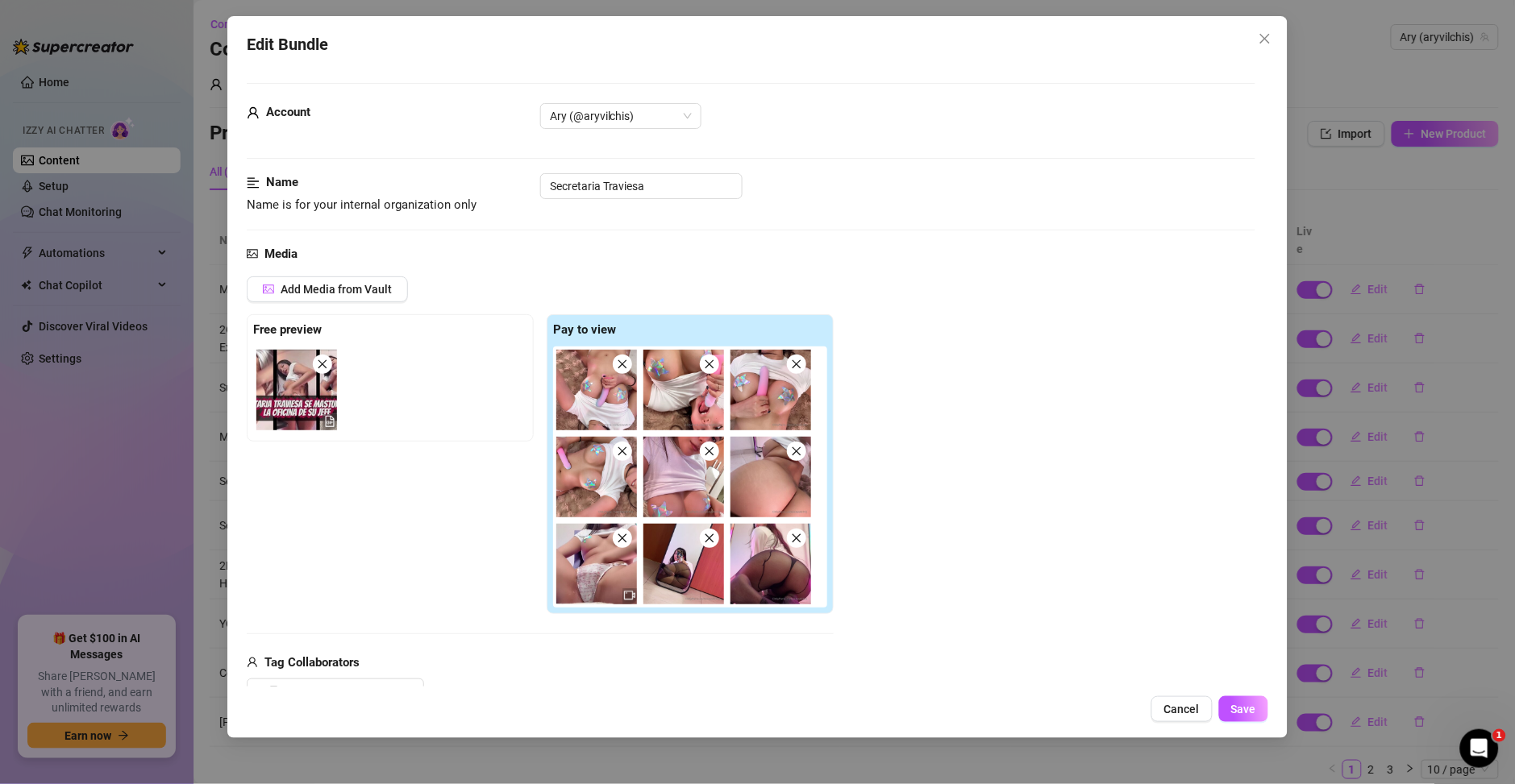
type textarea "Ary teases in a tight white crop top with sheer black"
type textarea "Ary teases in a tight white crop top with sheer black pantyhose"
type textarea "Ary teases in a tight white crop top with sheer black pantyhose and"
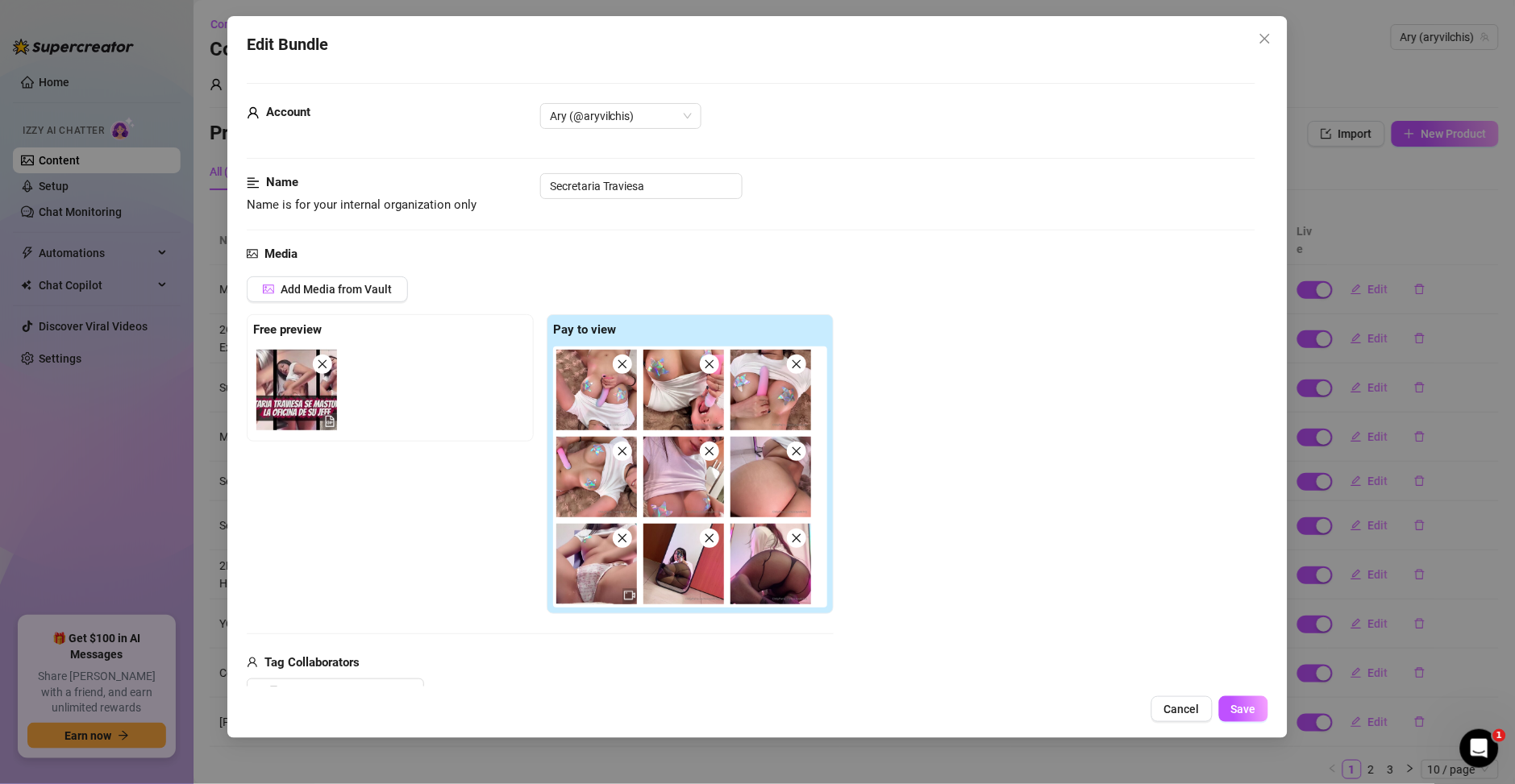
type textarea "Ary teases in a tight white crop top with sheer black pantyhose and"
type textarea "Ary teases in a tight white crop top with sheer black pantyhose and a"
type textarea "Ary teases in a tight white crop top with sheer black pantyhose and a thong,"
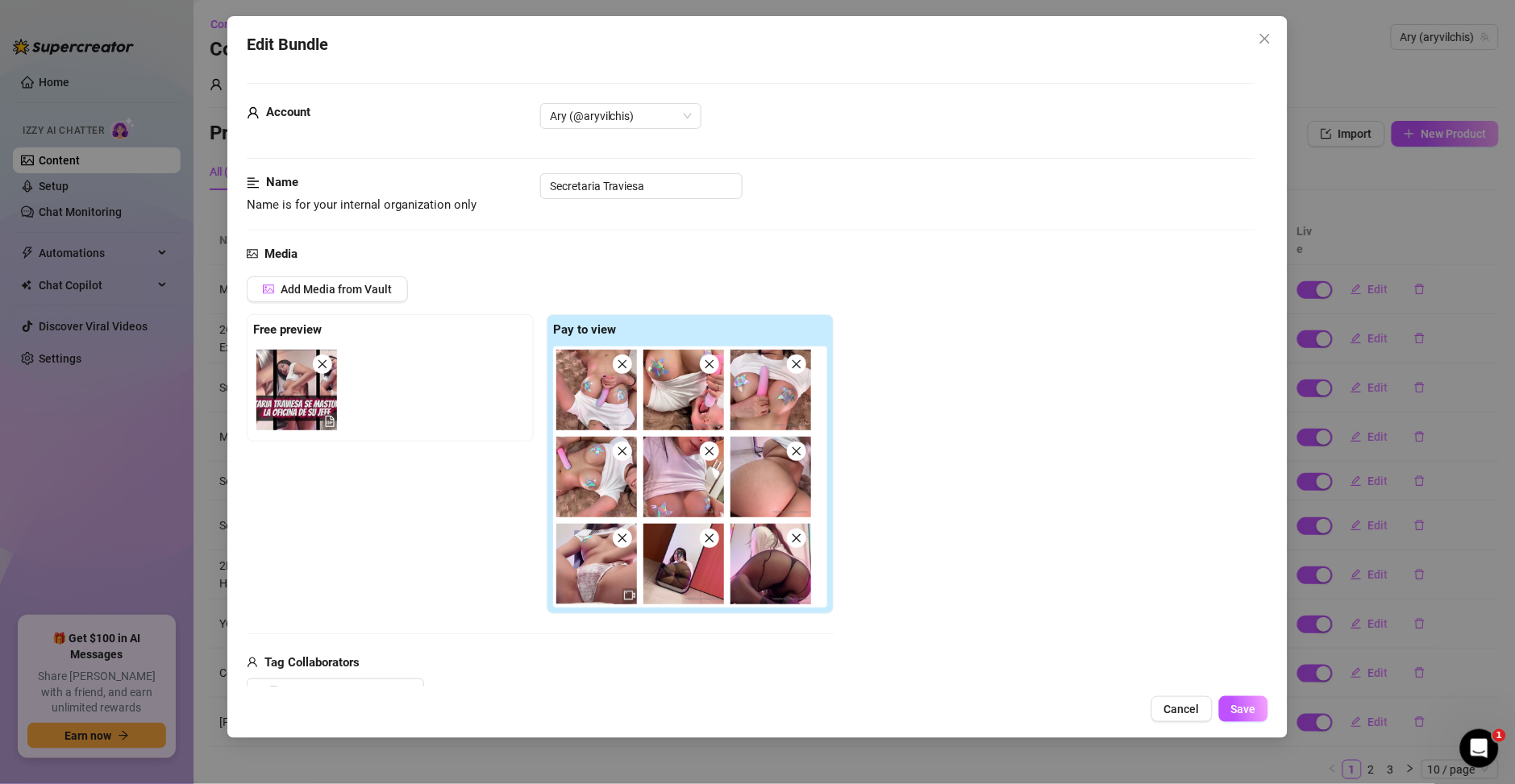
type textarea "Ary teases in a tight white crop top with sheer black pantyhose and a thong, sh…"
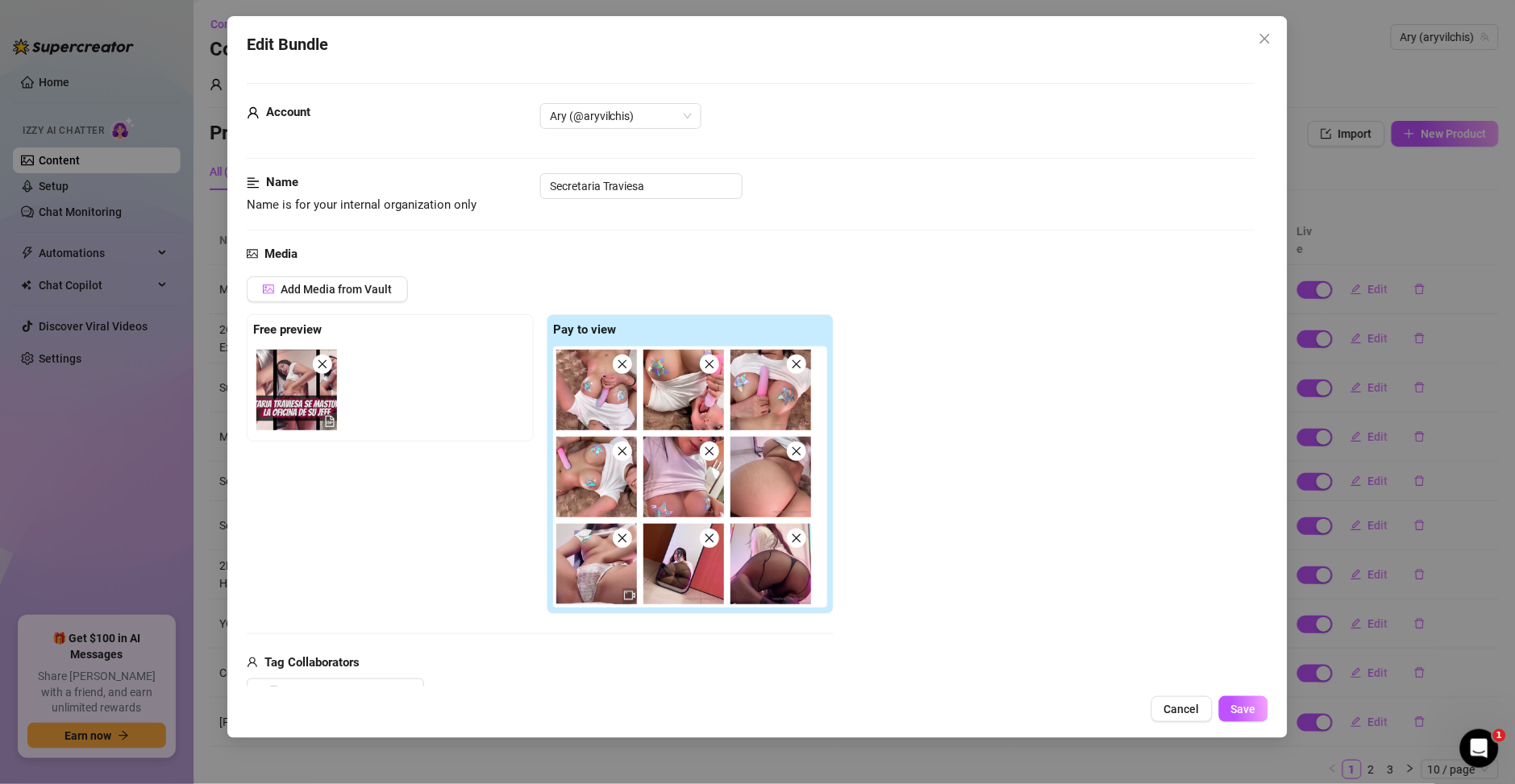
type textarea "Ary teases in a tight white crop top with sheer black pantyhose and a thong, sh…"
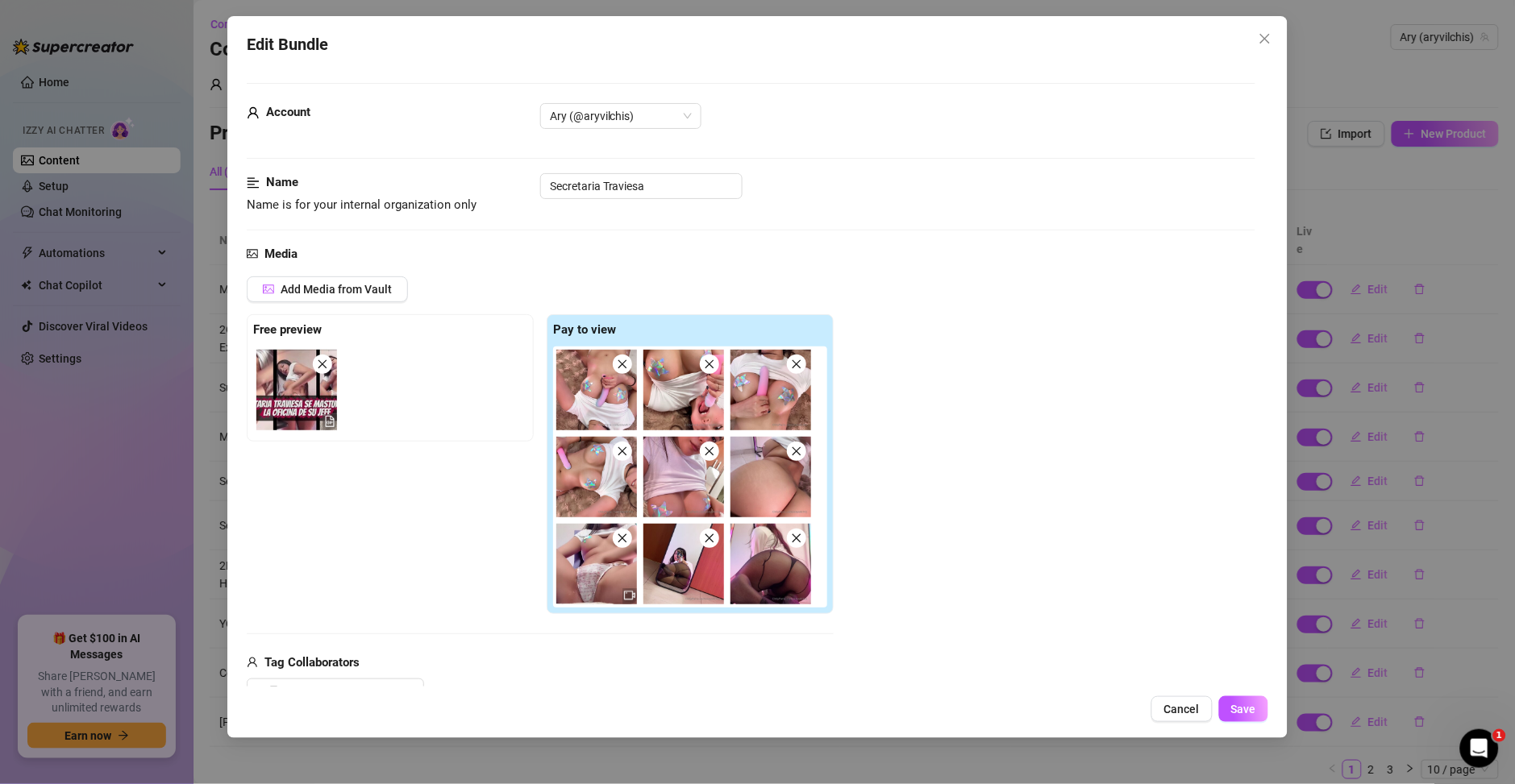
type textarea "Ary teases in a tight white crop top with sheer black pantyhose and a thong, sh…"
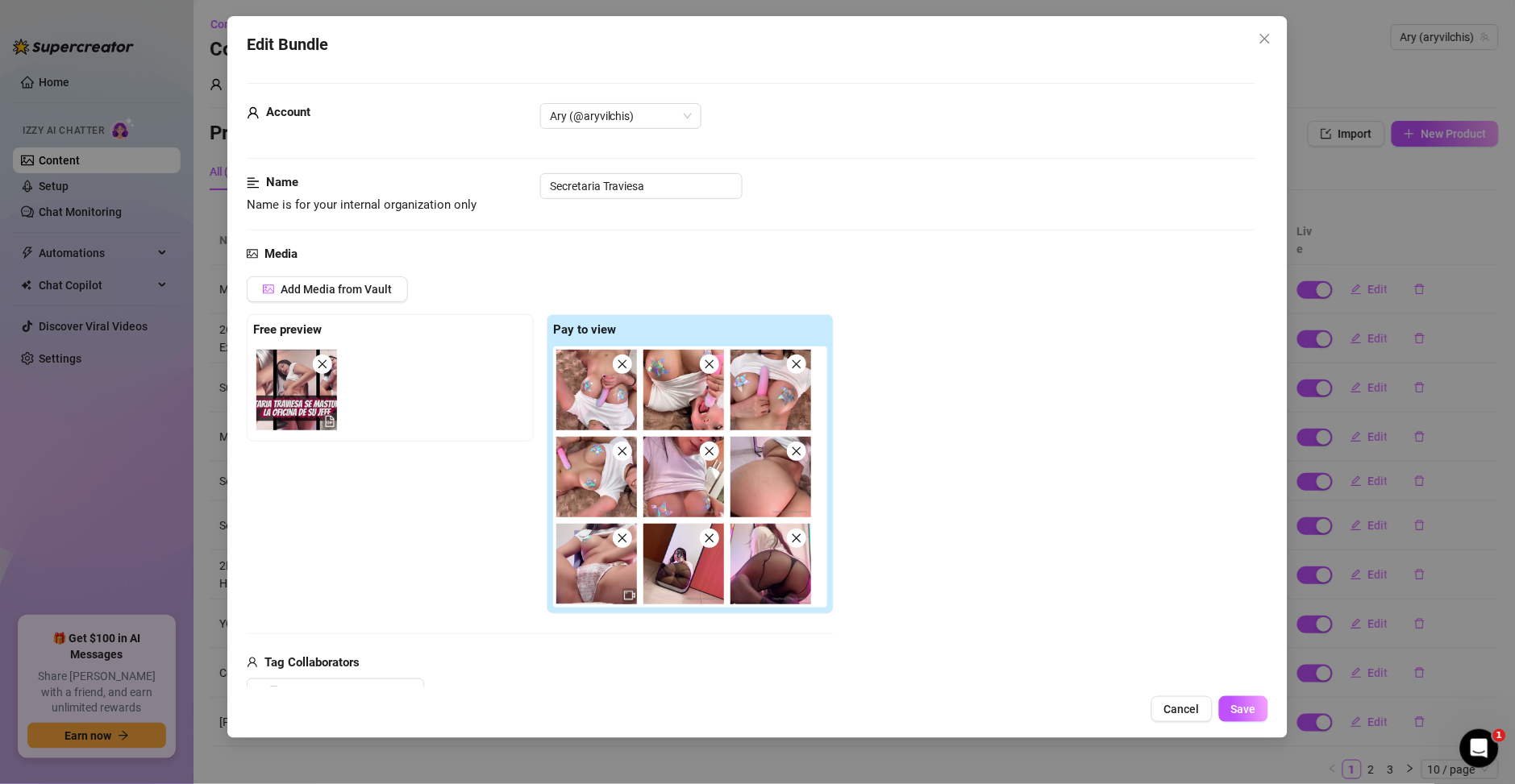
type textarea "Ary teases in a tight white crop top with sheer black pantyhose and a thong, sh…"
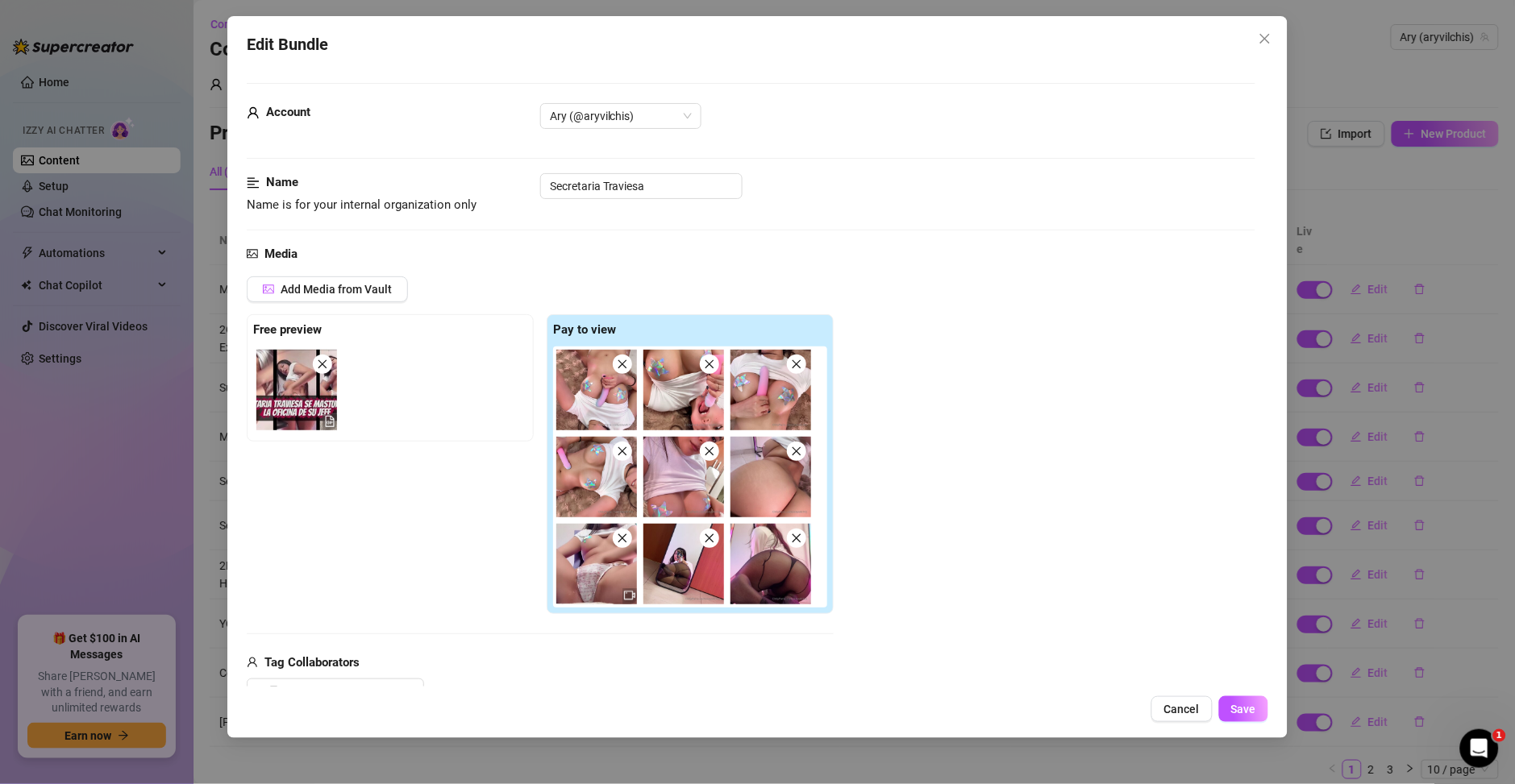
type textarea "Ary teases in a tight white crop top with sheer black pantyhose and a thong, sh…"
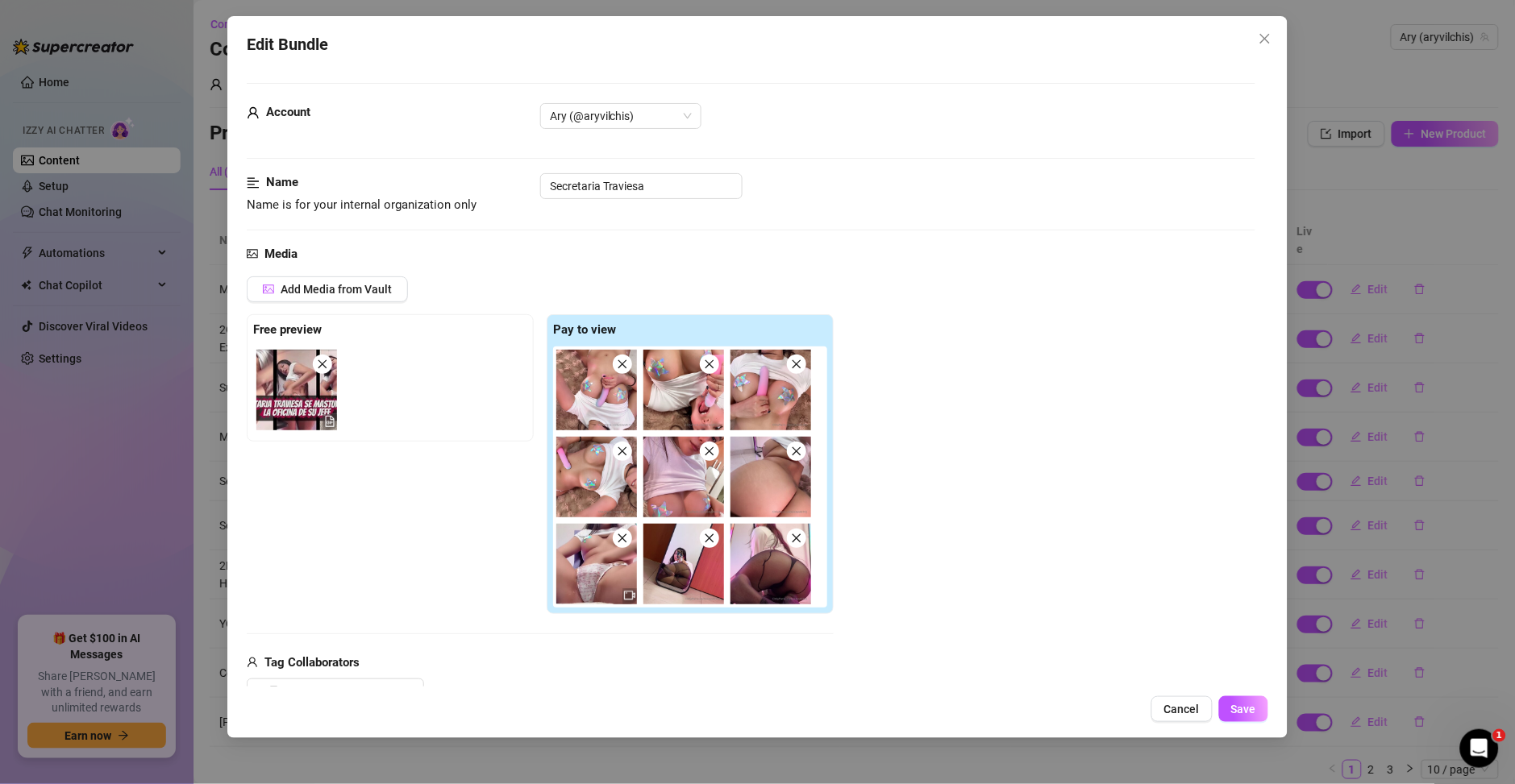
type textarea "Ary teases in a tight white crop top with sheer black pantyhose and a thong, sh…"
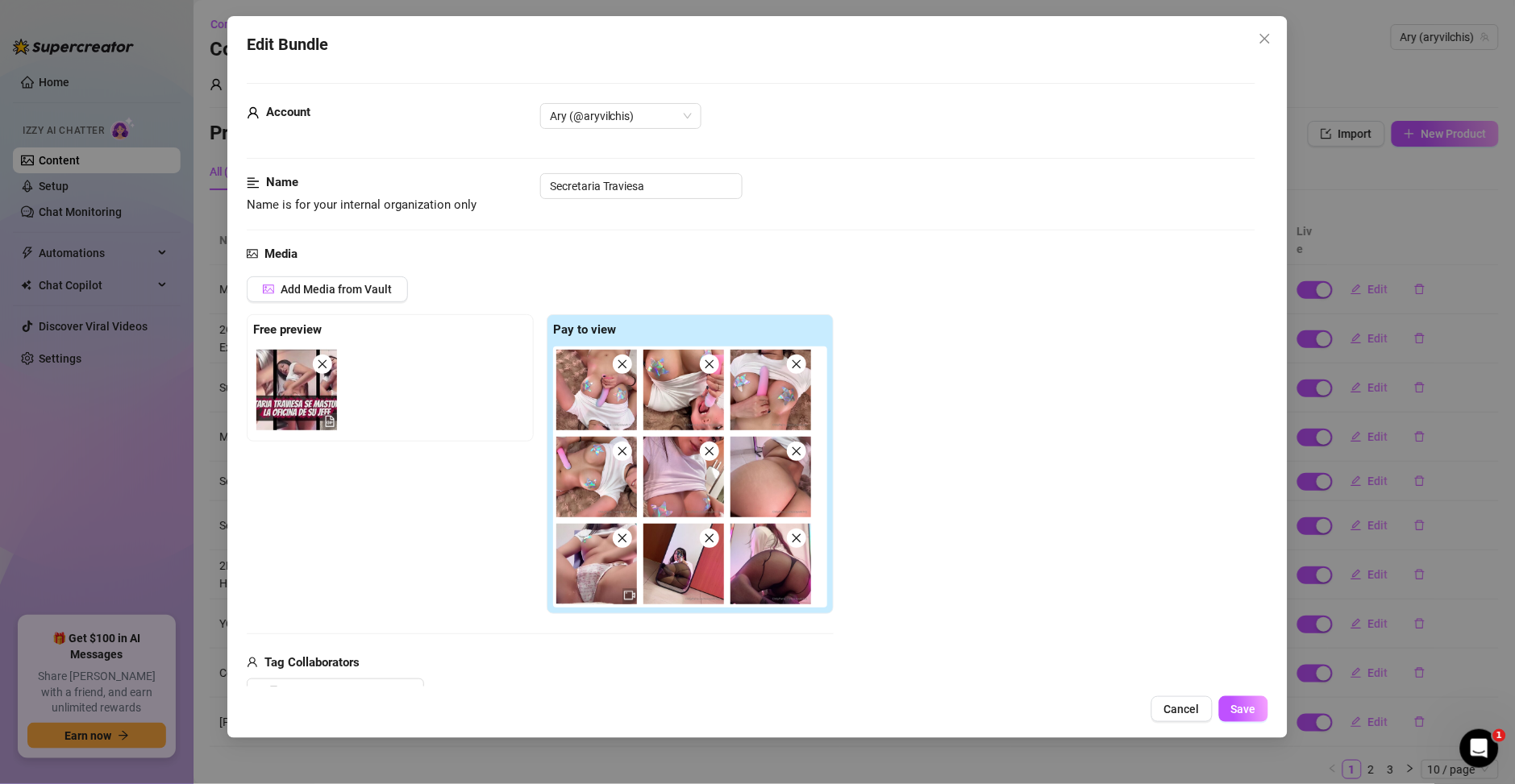
type textarea "Ary teases in a tight white crop top with sheer black pantyhose and a thong, sh…"
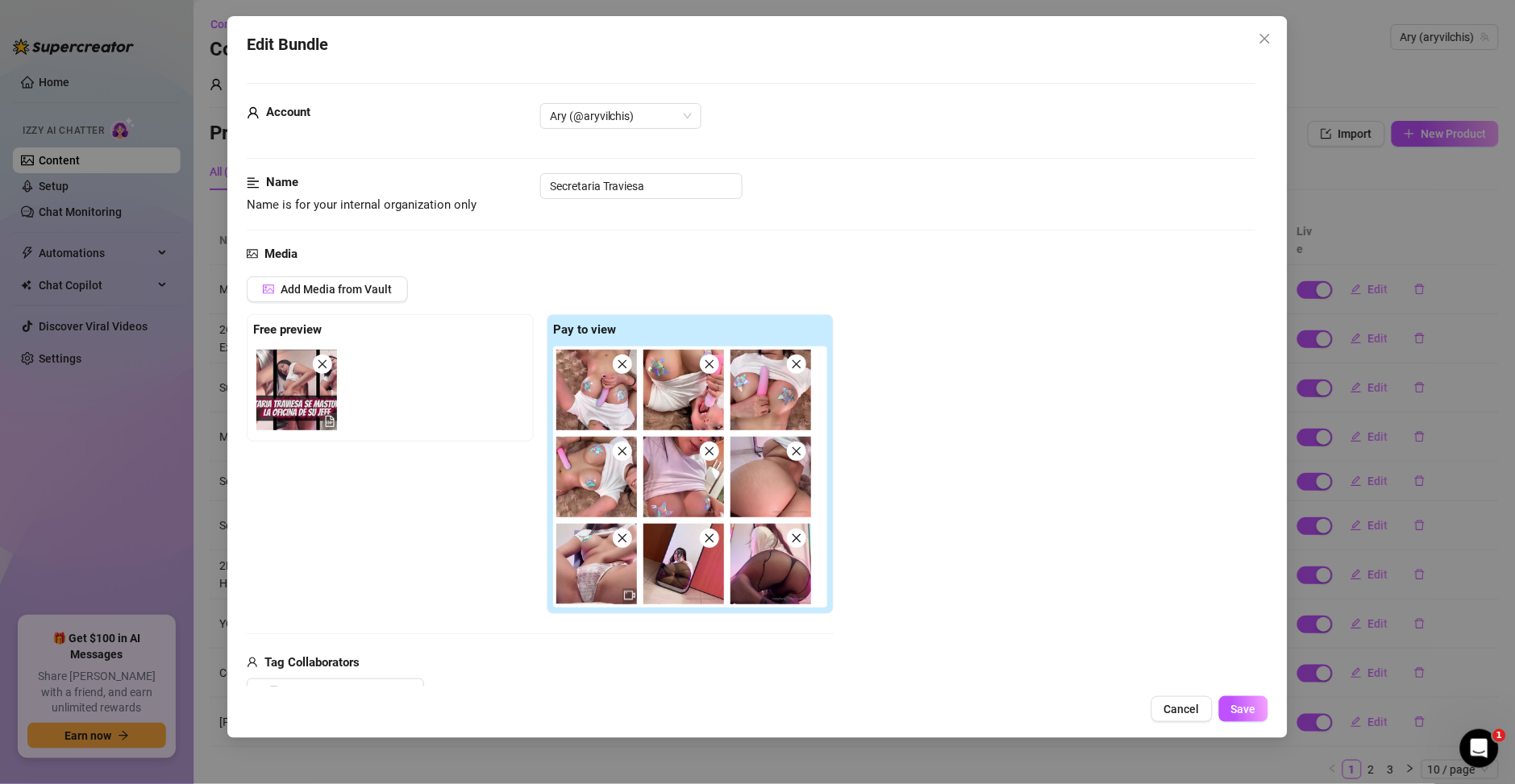
type textarea "Ary teases in a tight white crop top with sheer black pantyhose and a thong, sh…"
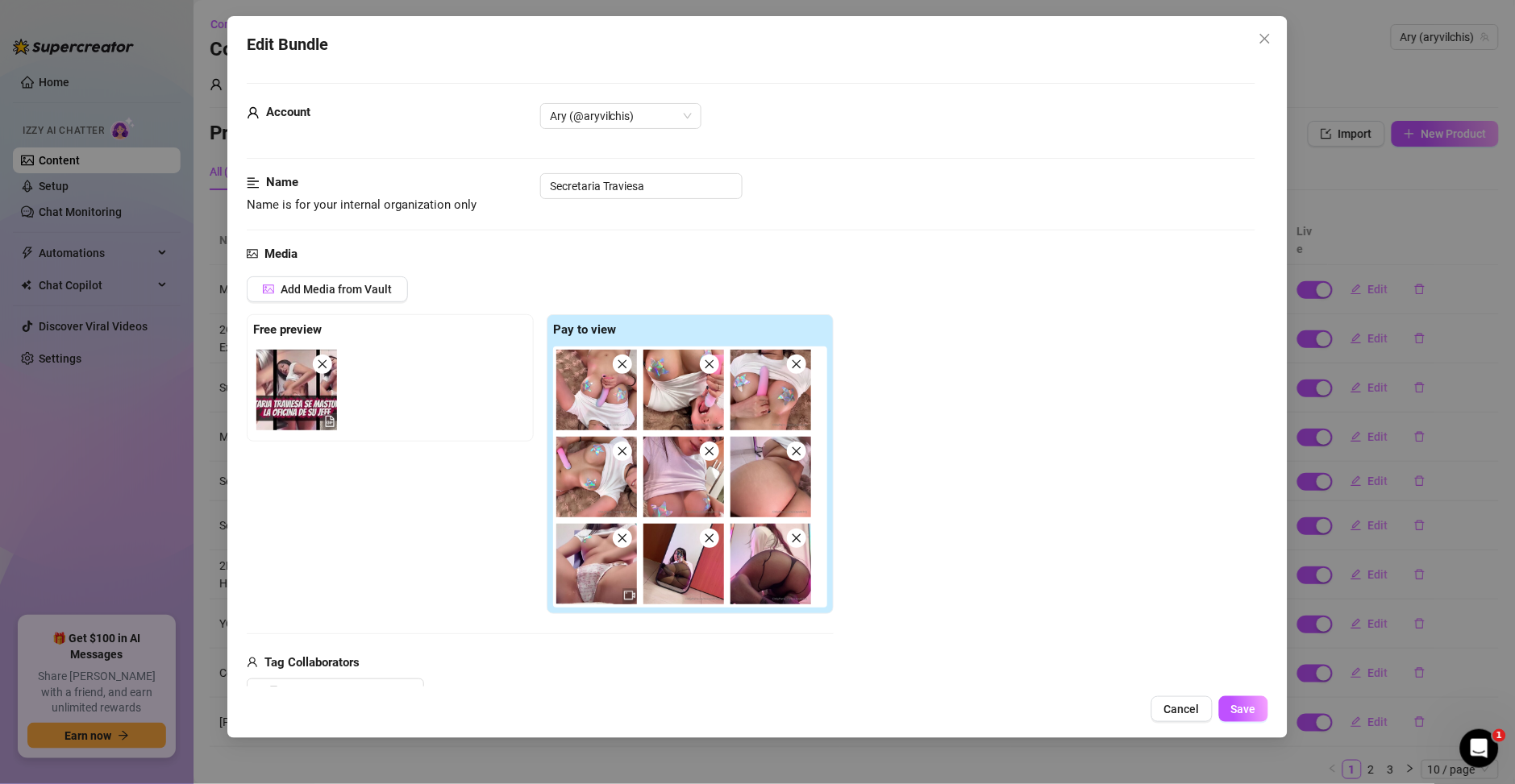
type textarea "Ary teases in a tight white crop top with sheer black pantyhose and a thong, sh…"
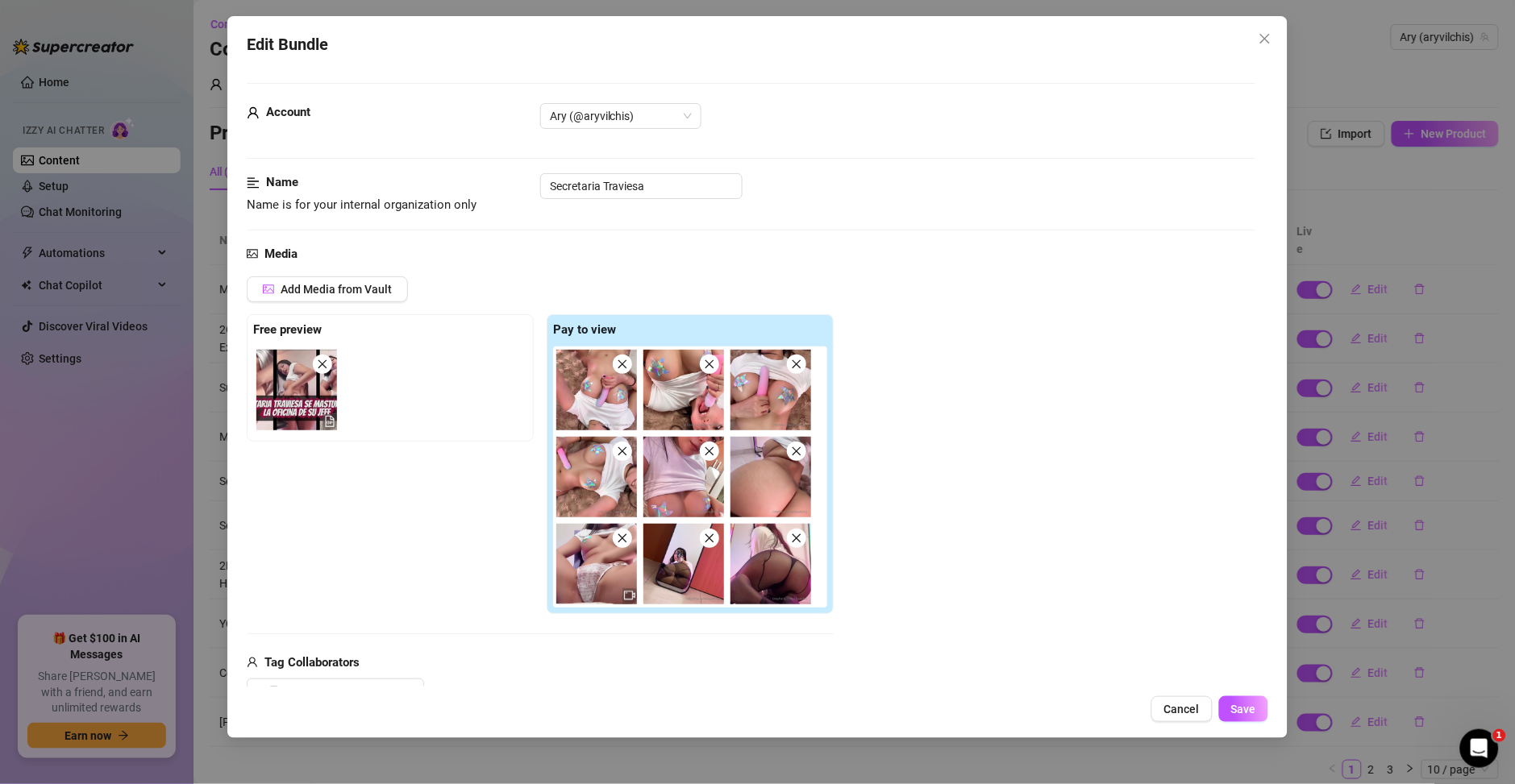
type textarea "Ary teases in a tight white crop top with sheer black pantyhose and a thong, sh…"
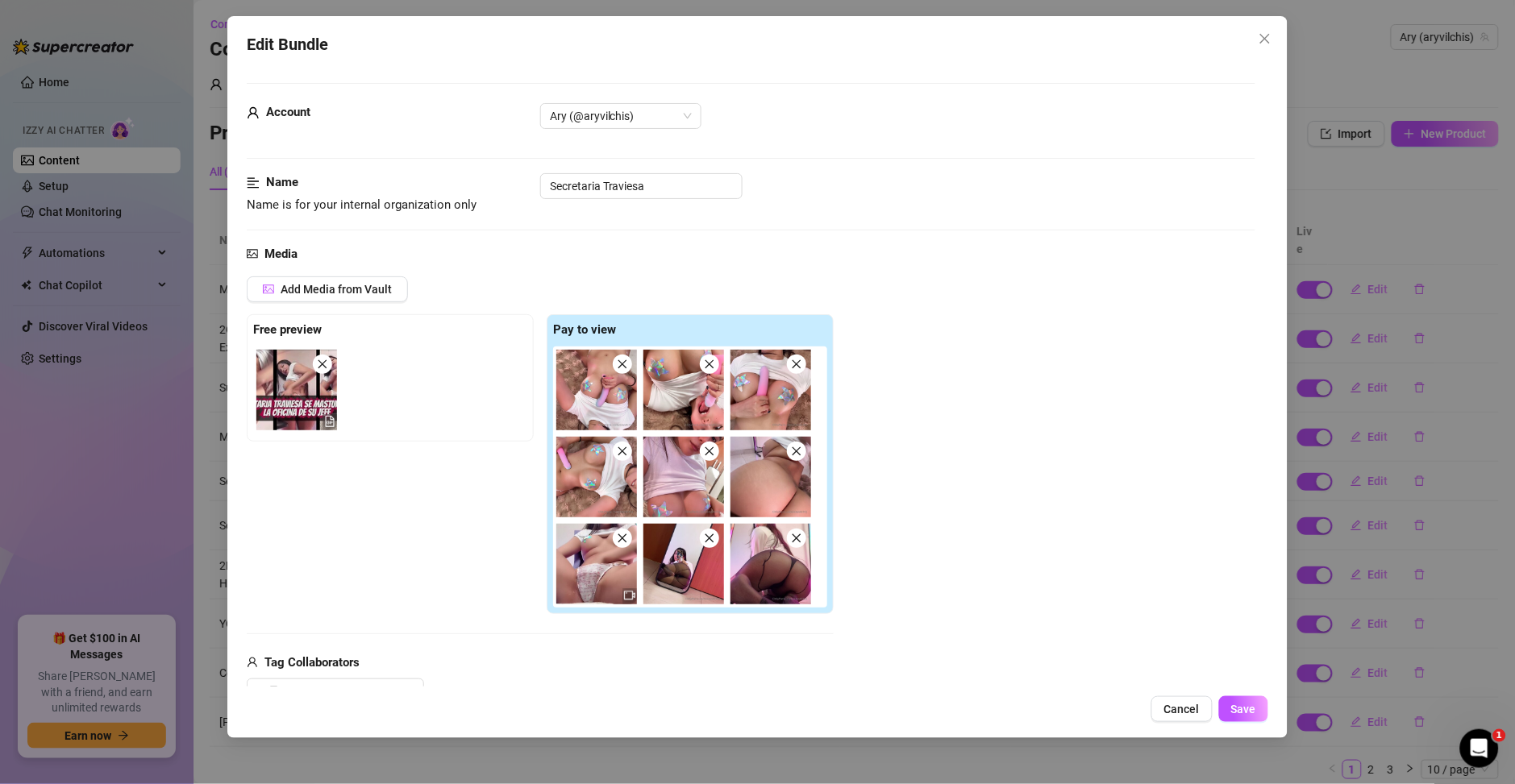
type textarea "Ary teases in a tight white crop top with sheer black pantyhose and a thong, sh…"
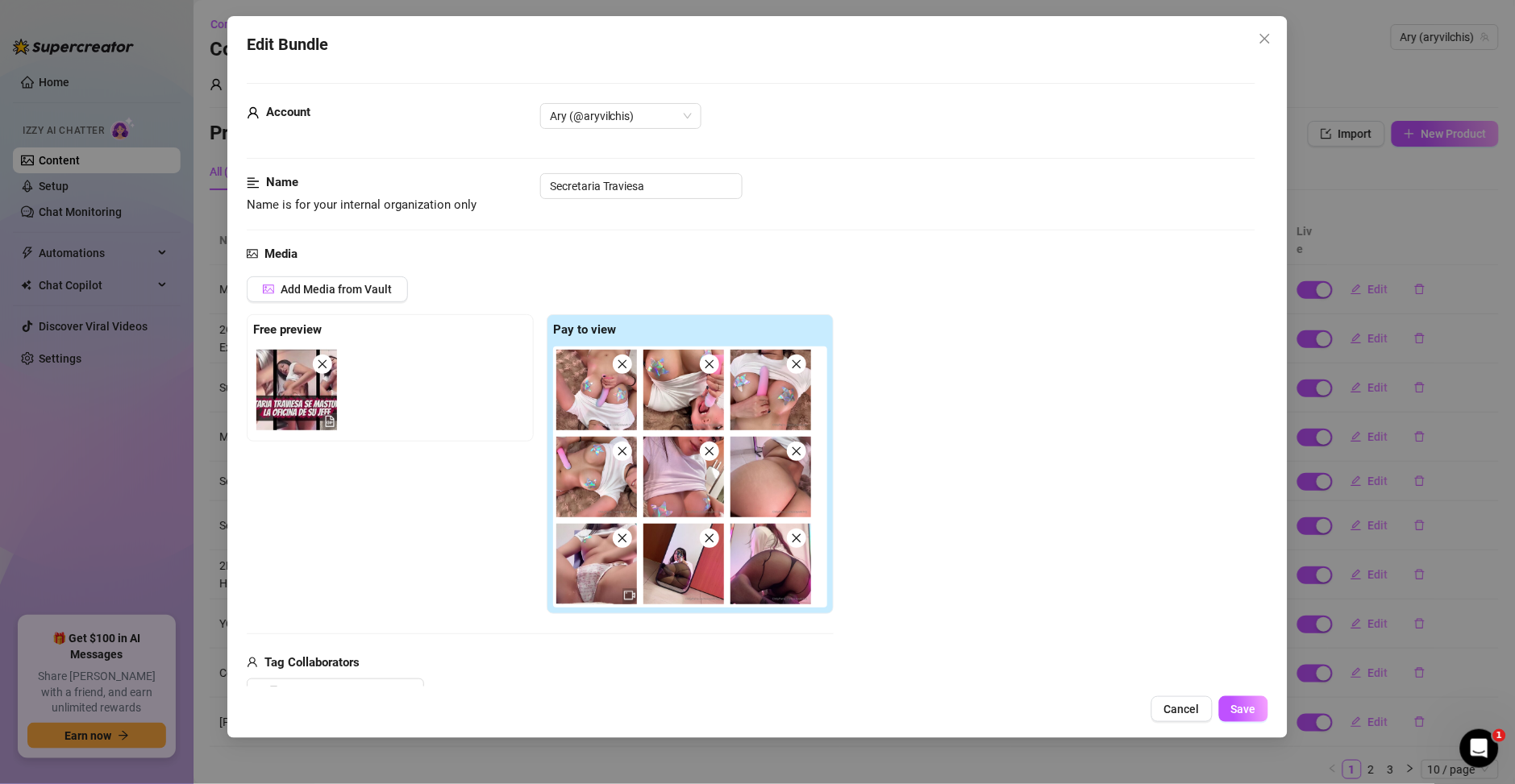
type textarea "Ary teases in a tight white crop top with sheer black pantyhose and a thong, sh…"
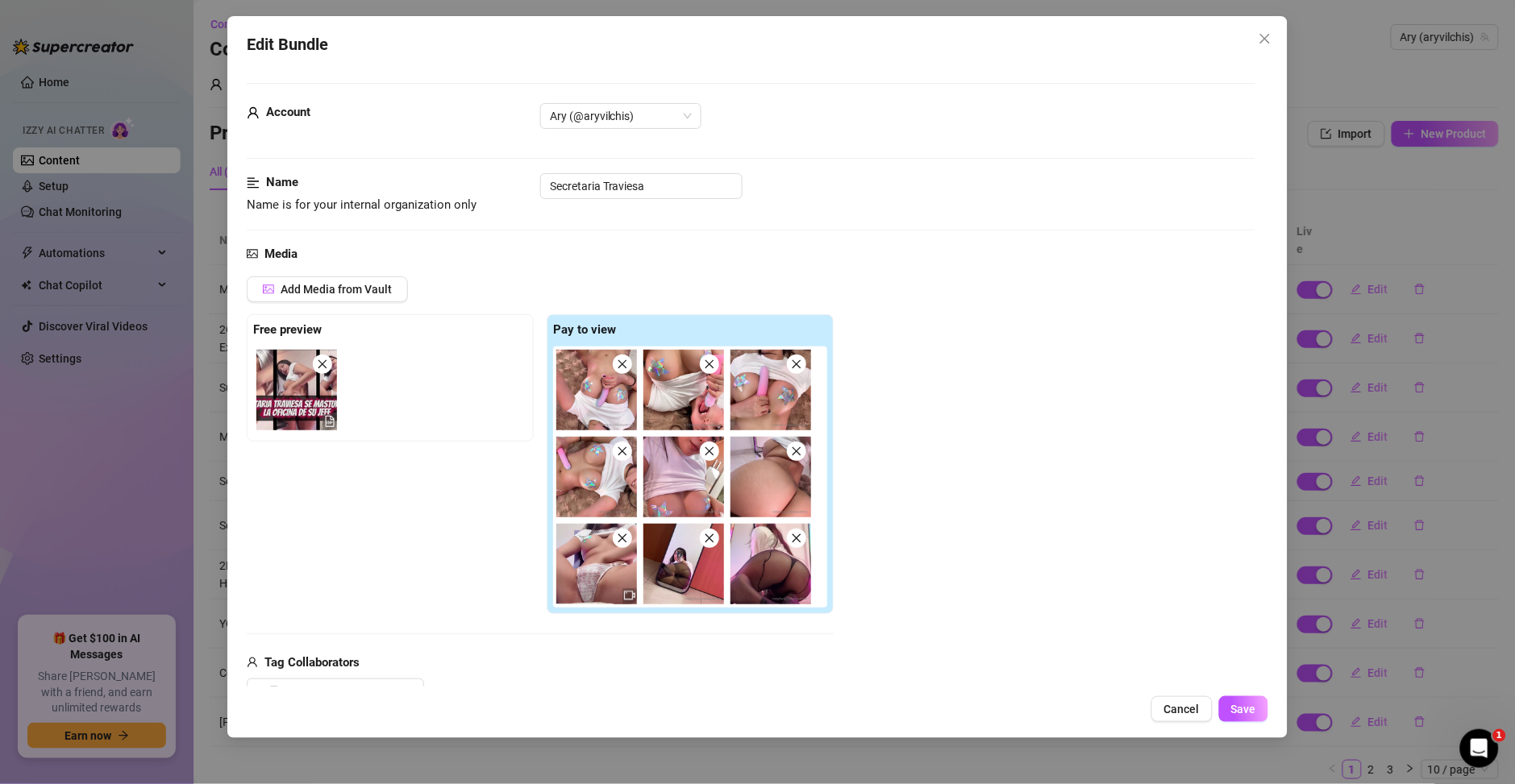
type textarea "Ary teases in a tight white crop top with sheer black pantyhose and a thong, sh…"
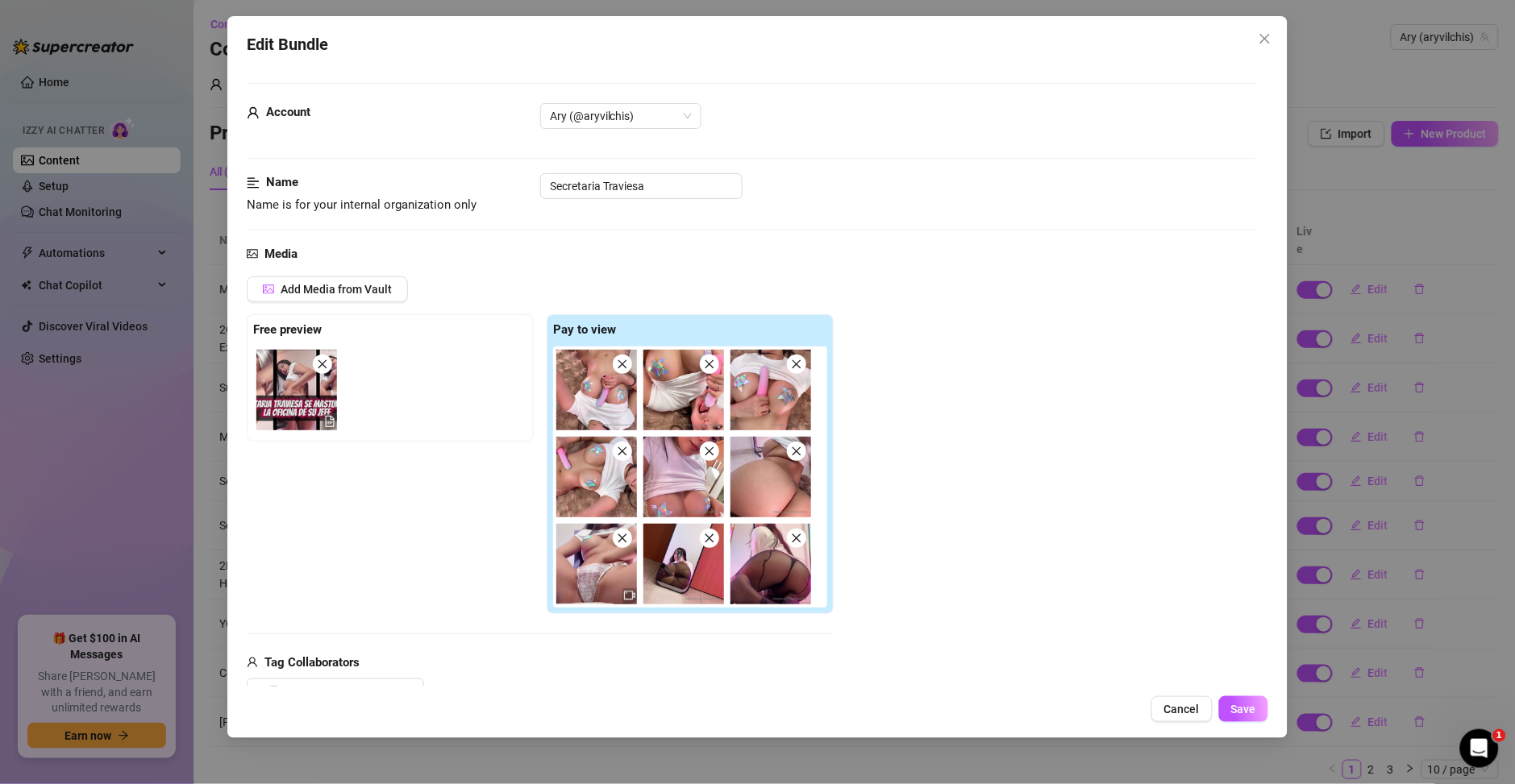
type textarea "Ary teases in a tight white crop top with sheer black pantyhose and a thong, sh…"
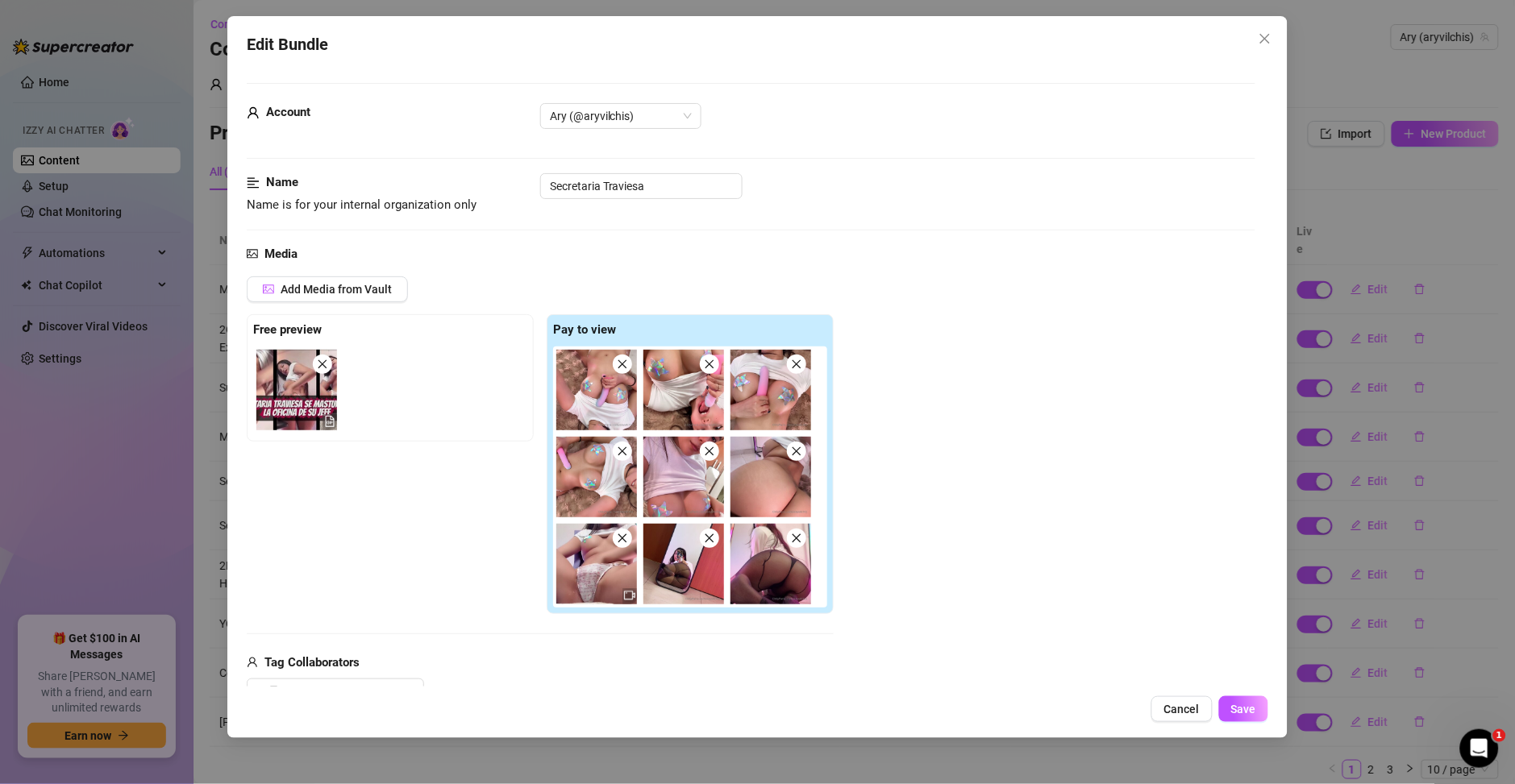
type textarea "Ary teases in a tight white crop top with sheer black pantyhose and a thong, sh…"
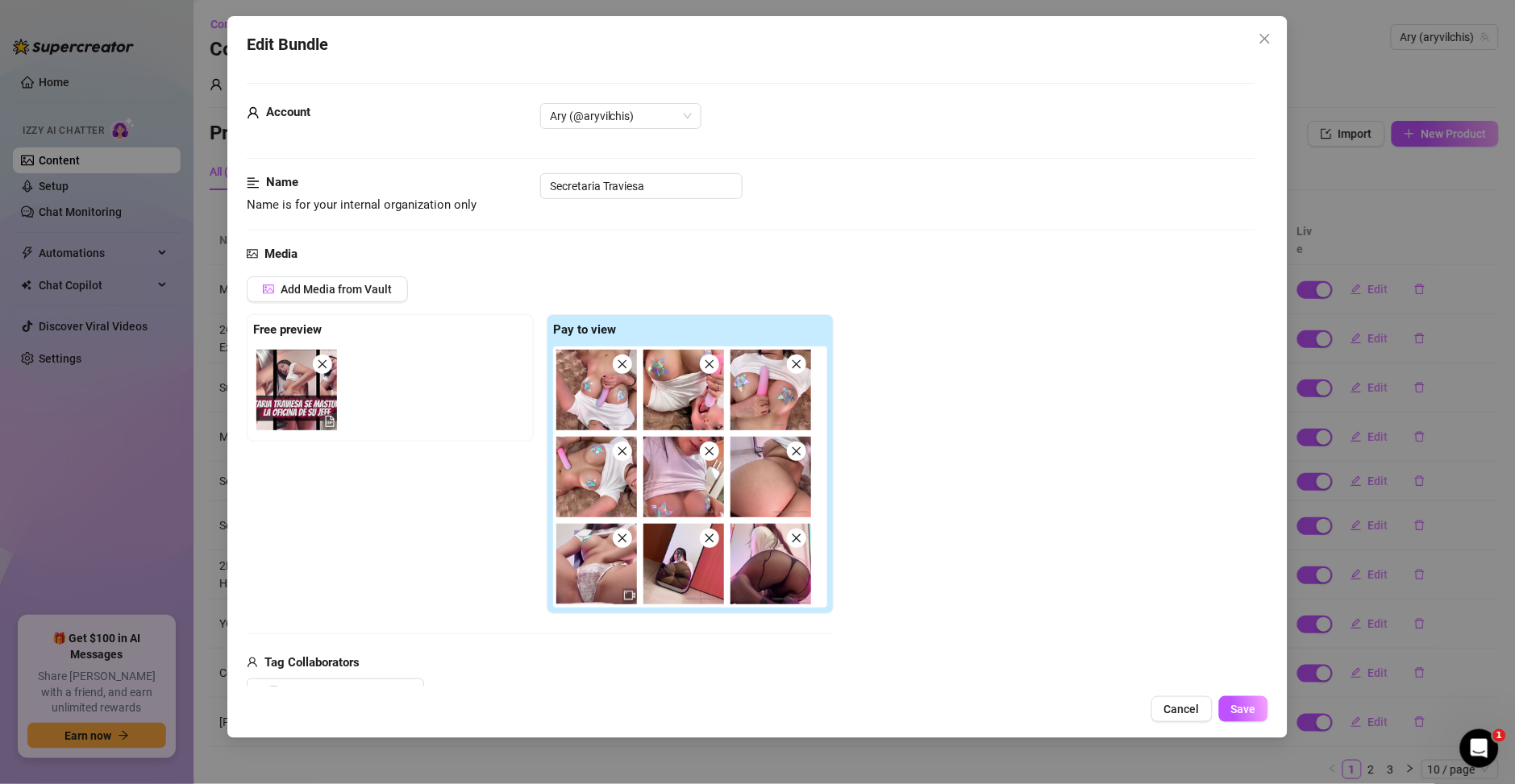
type textarea "Ary teases in a tight white crop top with sheer black pantyhose and a thong, sh…"
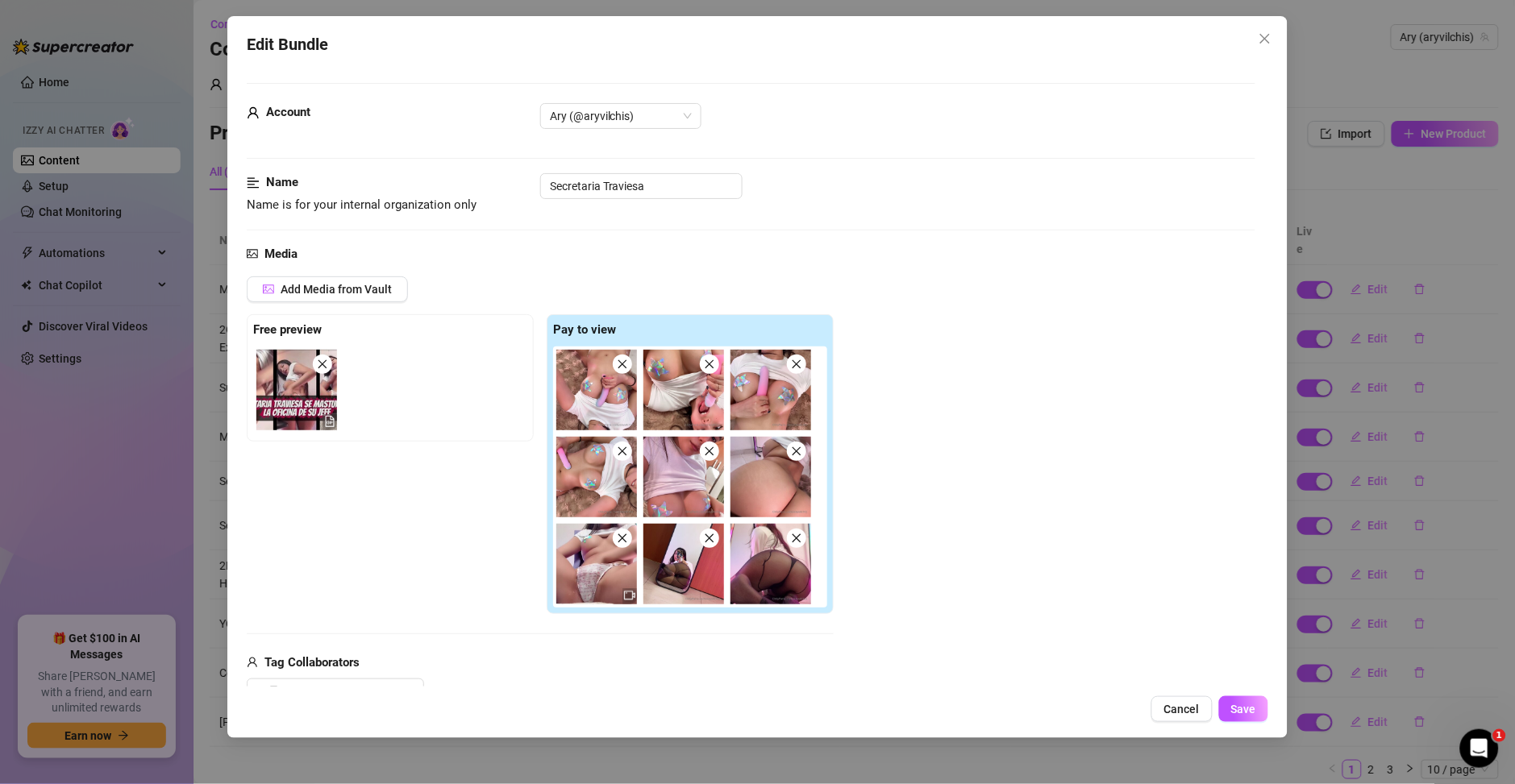
type textarea "Ary teases in a tight white crop top with sheer black pantyhose and a thong, sh…"
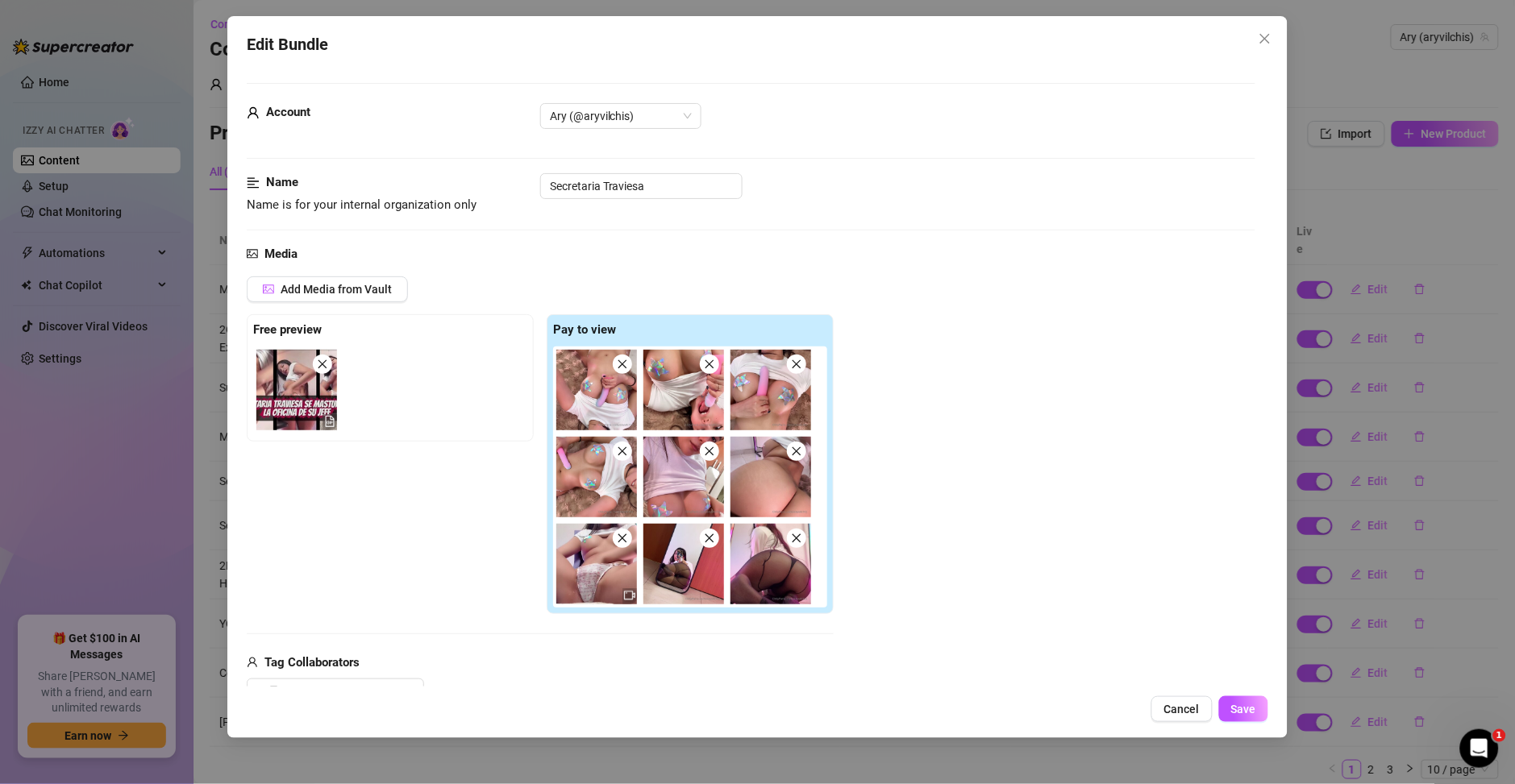
type textarea "Ary teases in a tight white crop top with sheer black pantyhose and a thong, sh…"
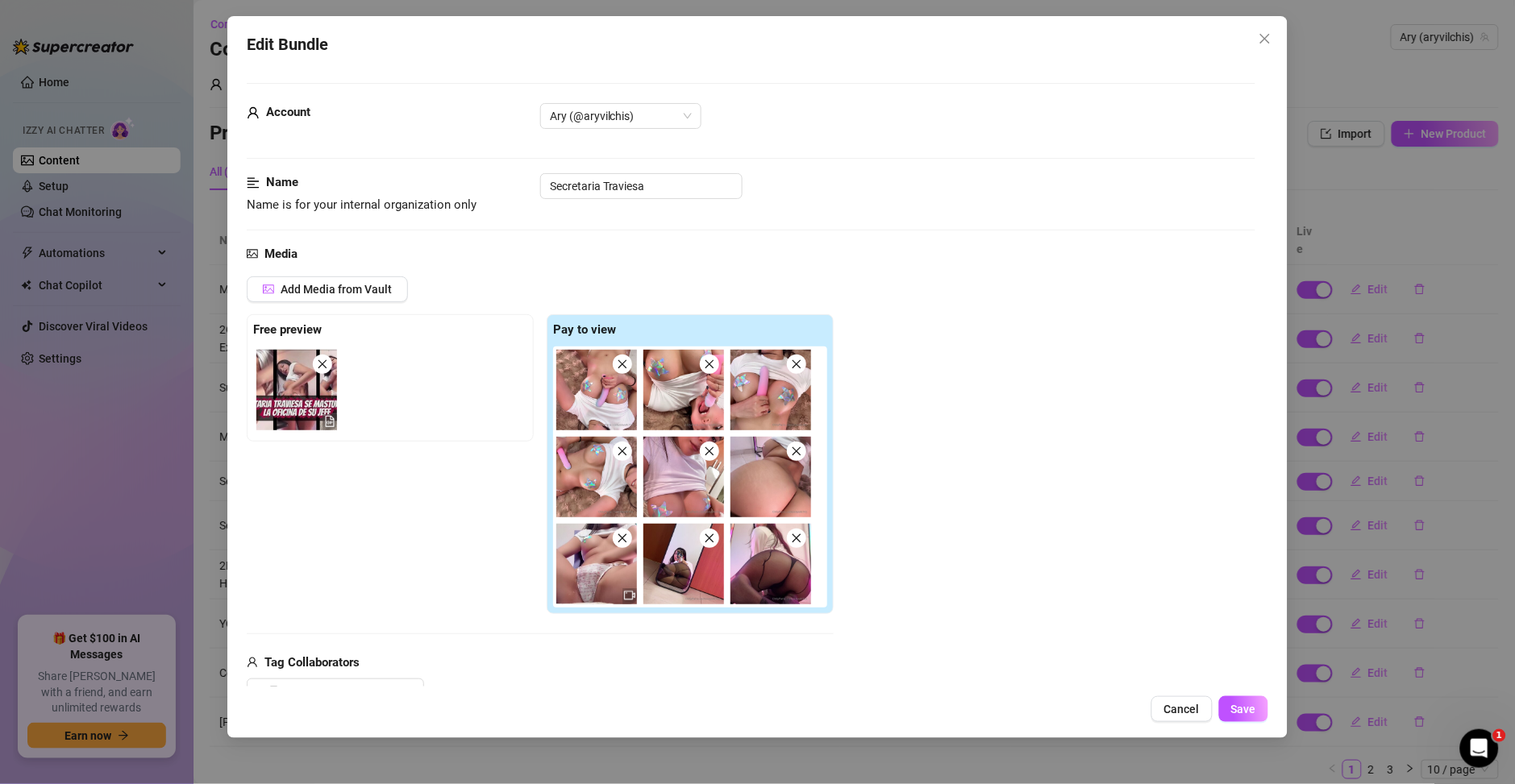
type textarea "Ary teases in a tight white crop top with sheer black pantyhose and a thong, sh…"
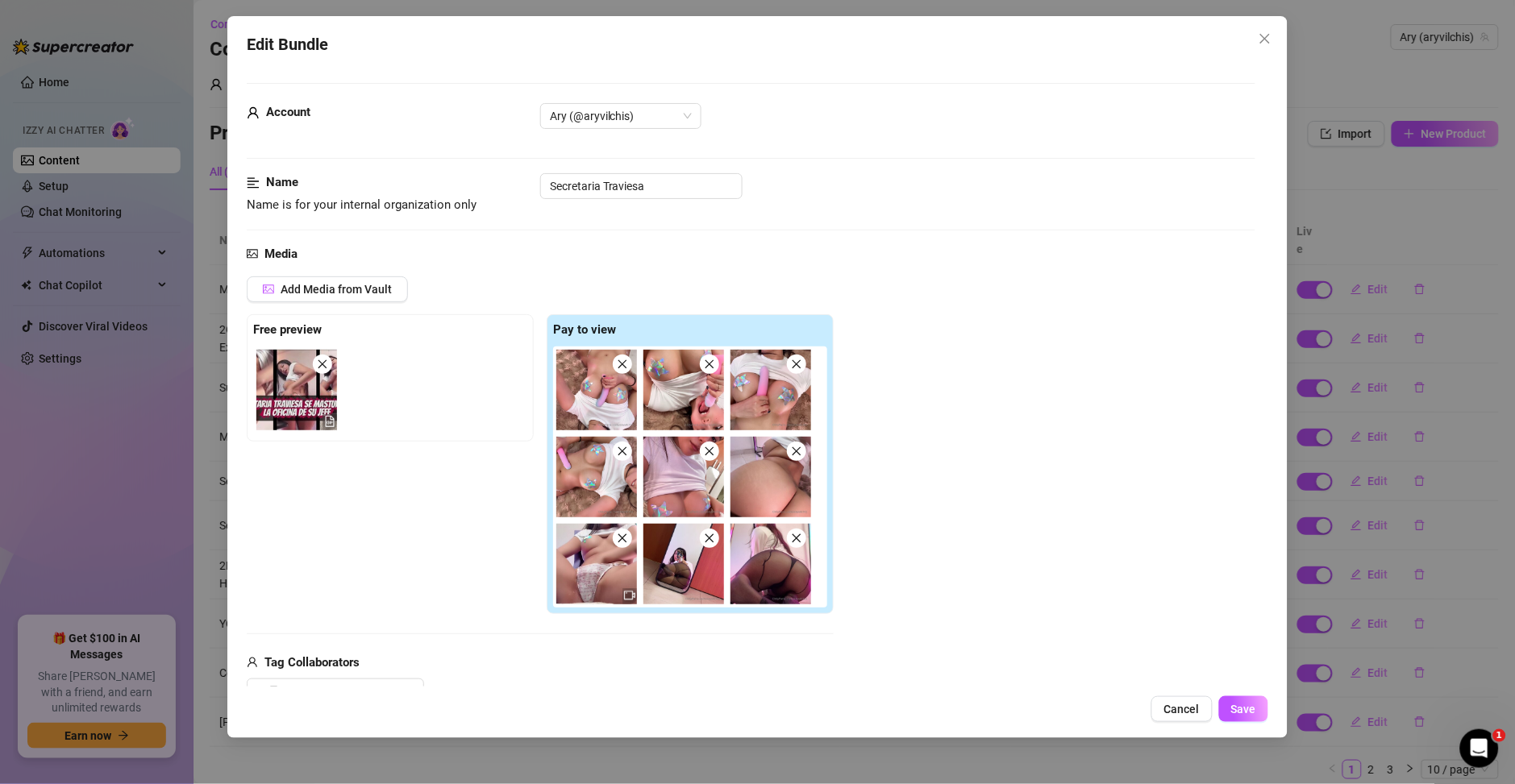
type textarea "Ary teases in a tight white crop top with sheer black pantyhose and a thong, sh…"
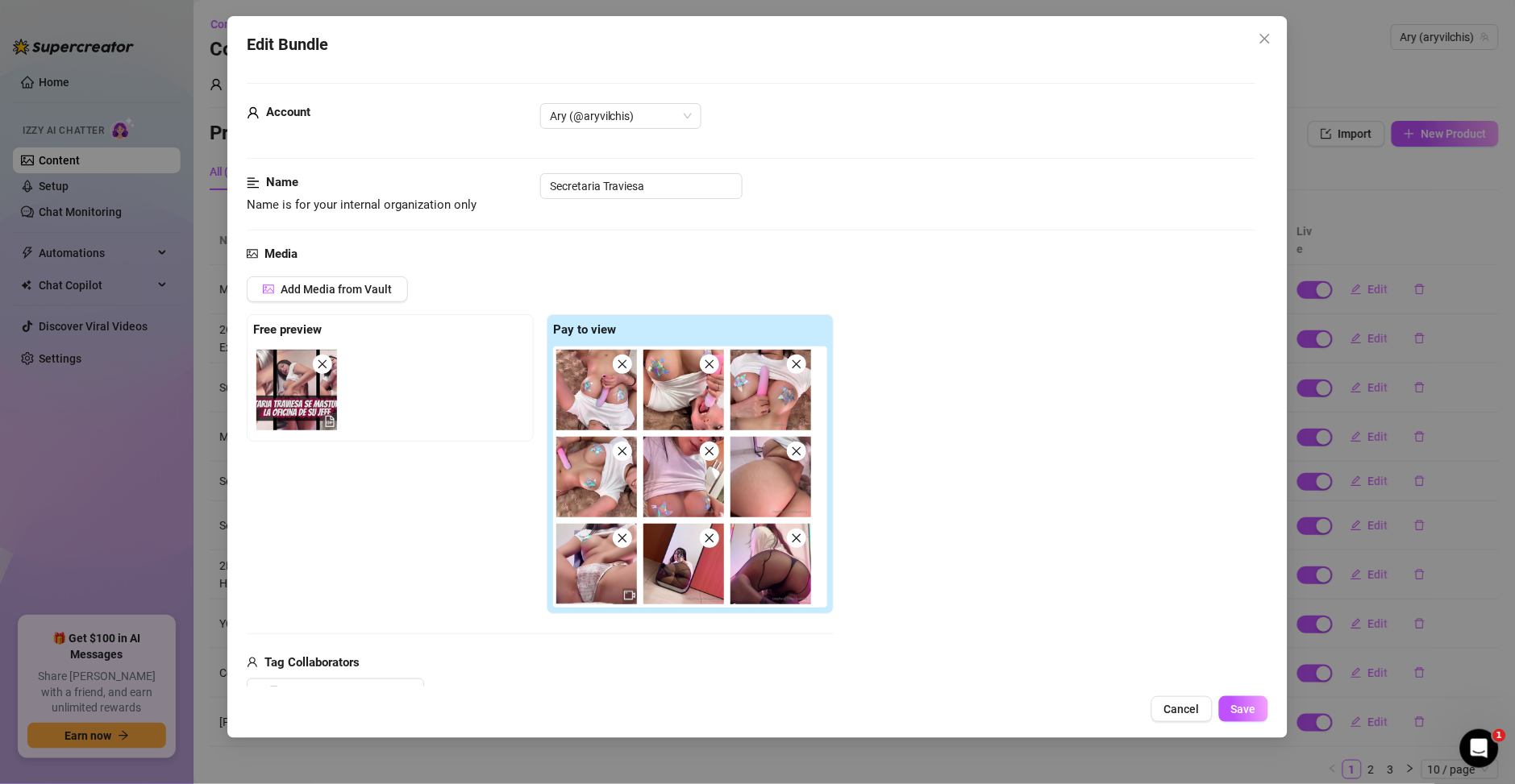
type textarea "Ary teases in a tight white crop top with sheer black pantyhose and a thong, sh…"
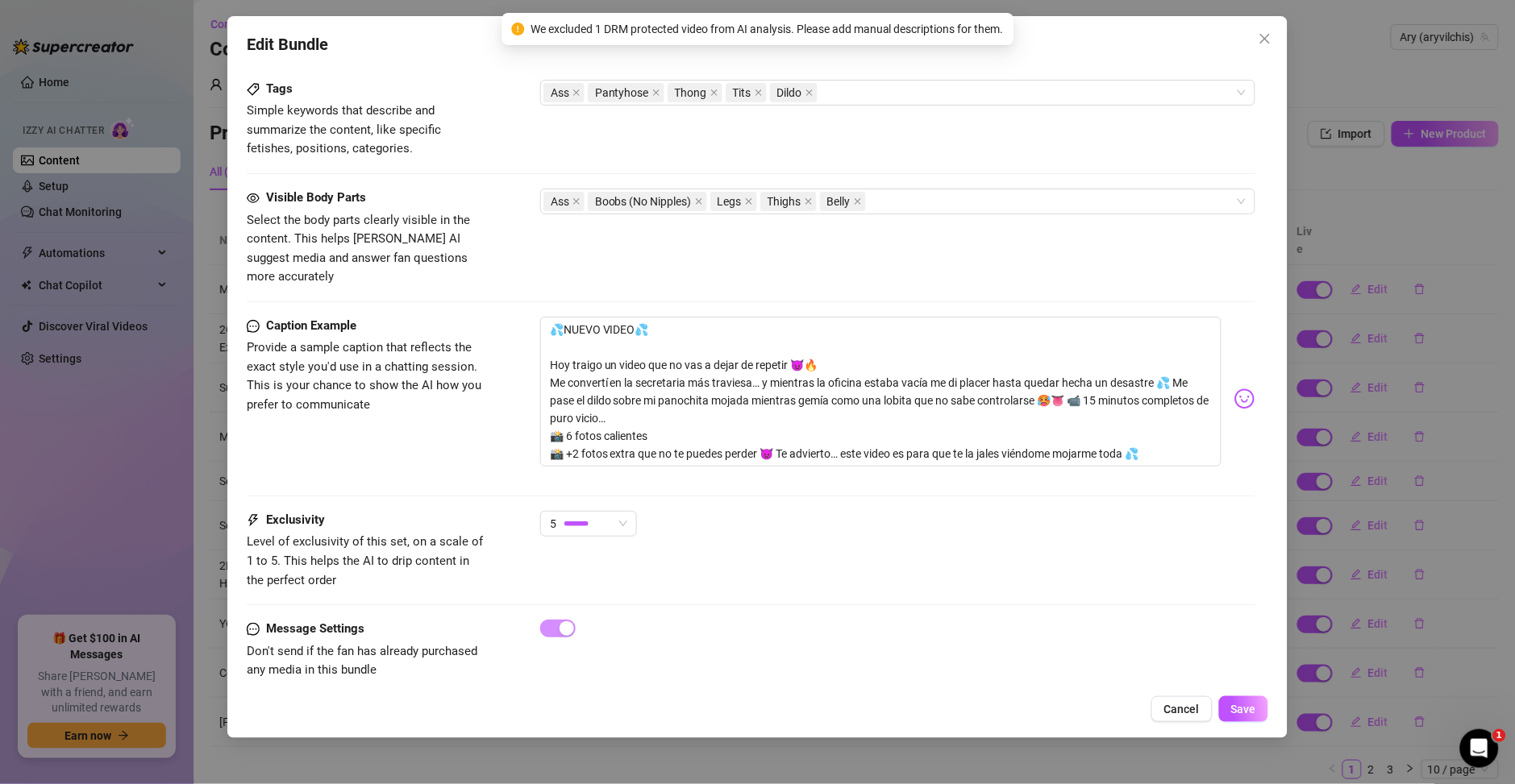
scroll to position [991, 0]
click at [1230, 710] on button "Save" at bounding box center [1243, 710] width 49 height 26
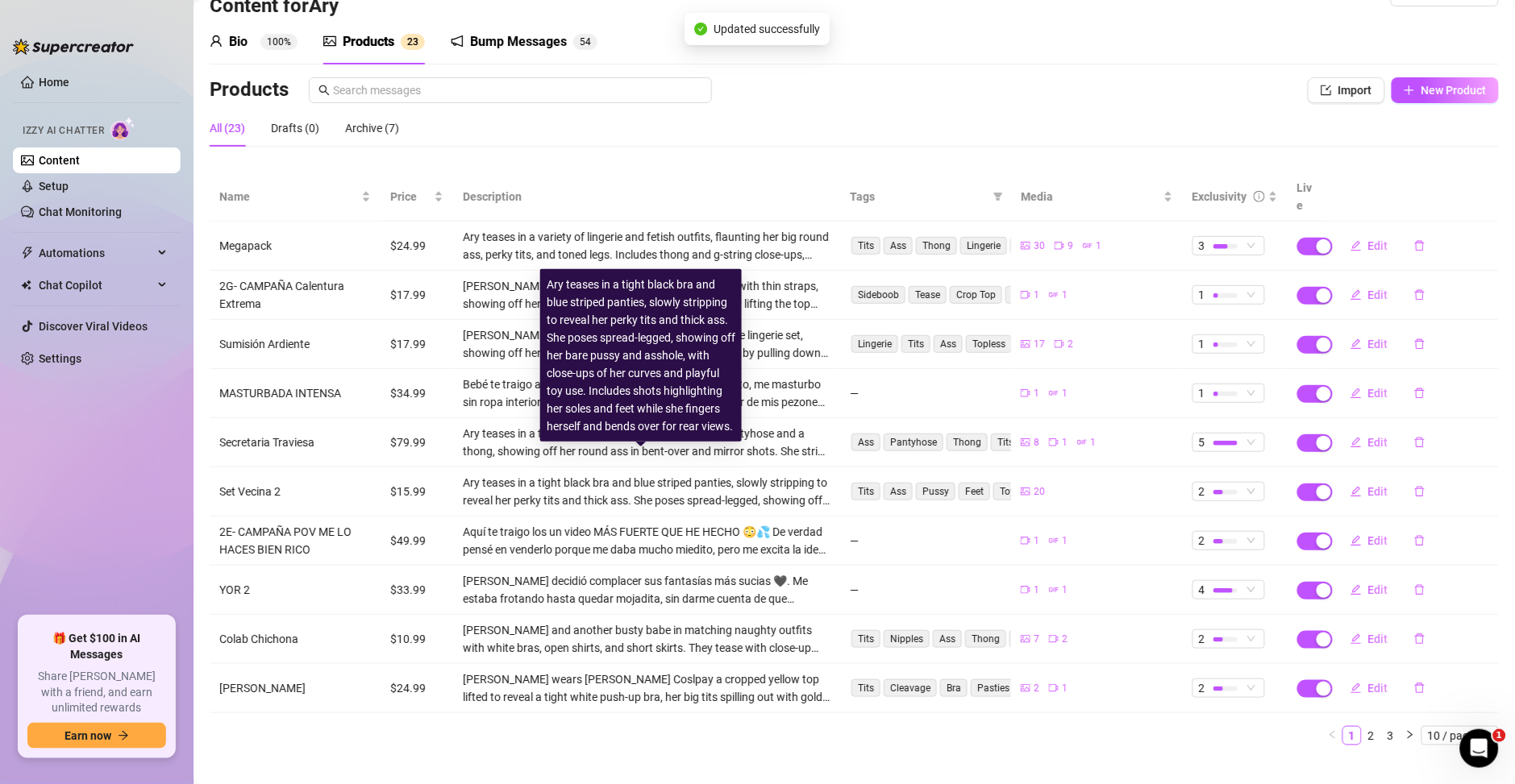
scroll to position [48, 0]
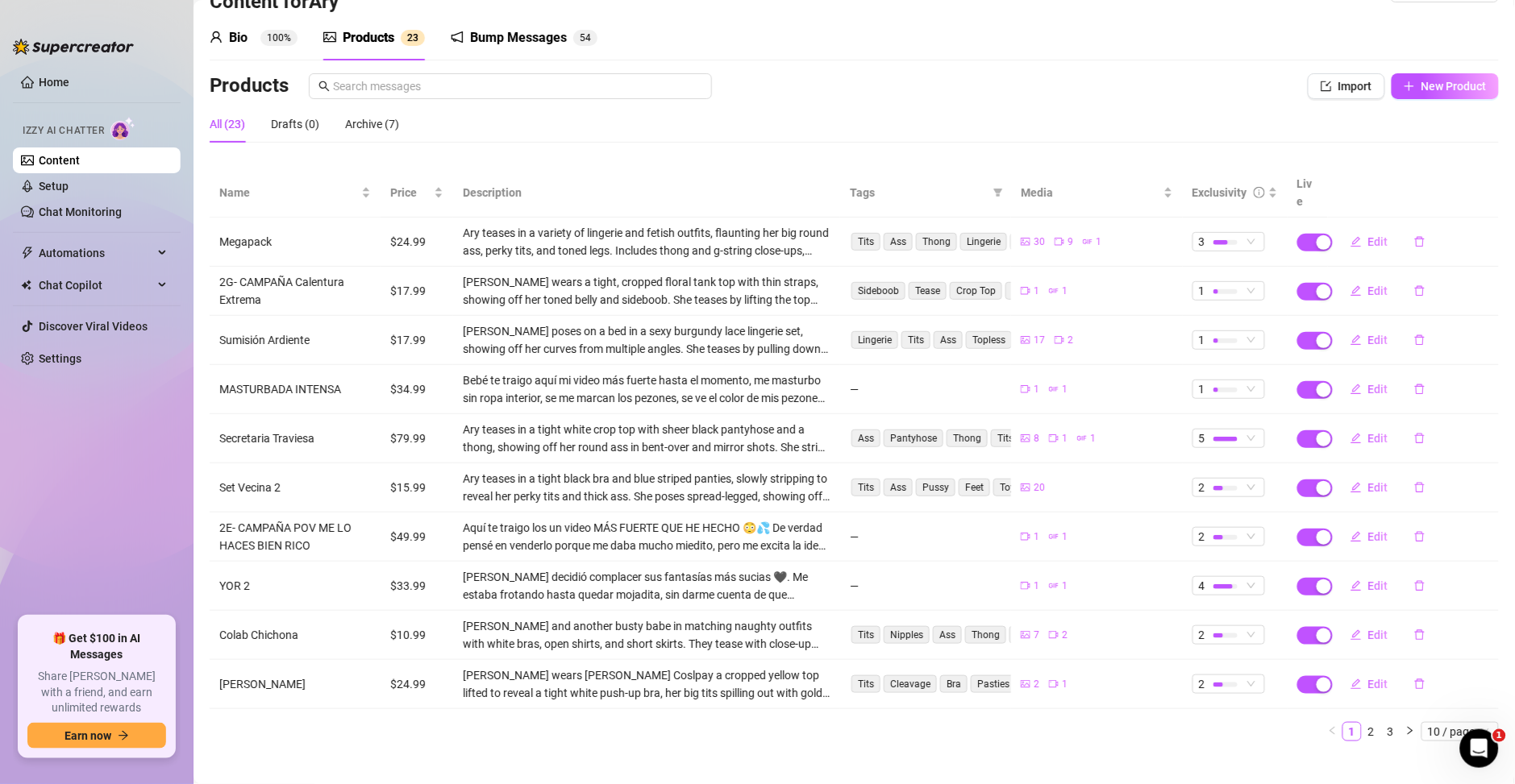
click at [1424, 729] on div "Name Price Description Tags Media Exclusivity Live Megapack $24.99 Ary teases i…" at bounding box center [854, 461] width 1289 height 586
click at [1428, 723] on span "10 / page" at bounding box center [1460, 731] width 64 height 17
click at [1434, 694] on div "100 / page" at bounding box center [1461, 703] width 54 height 17
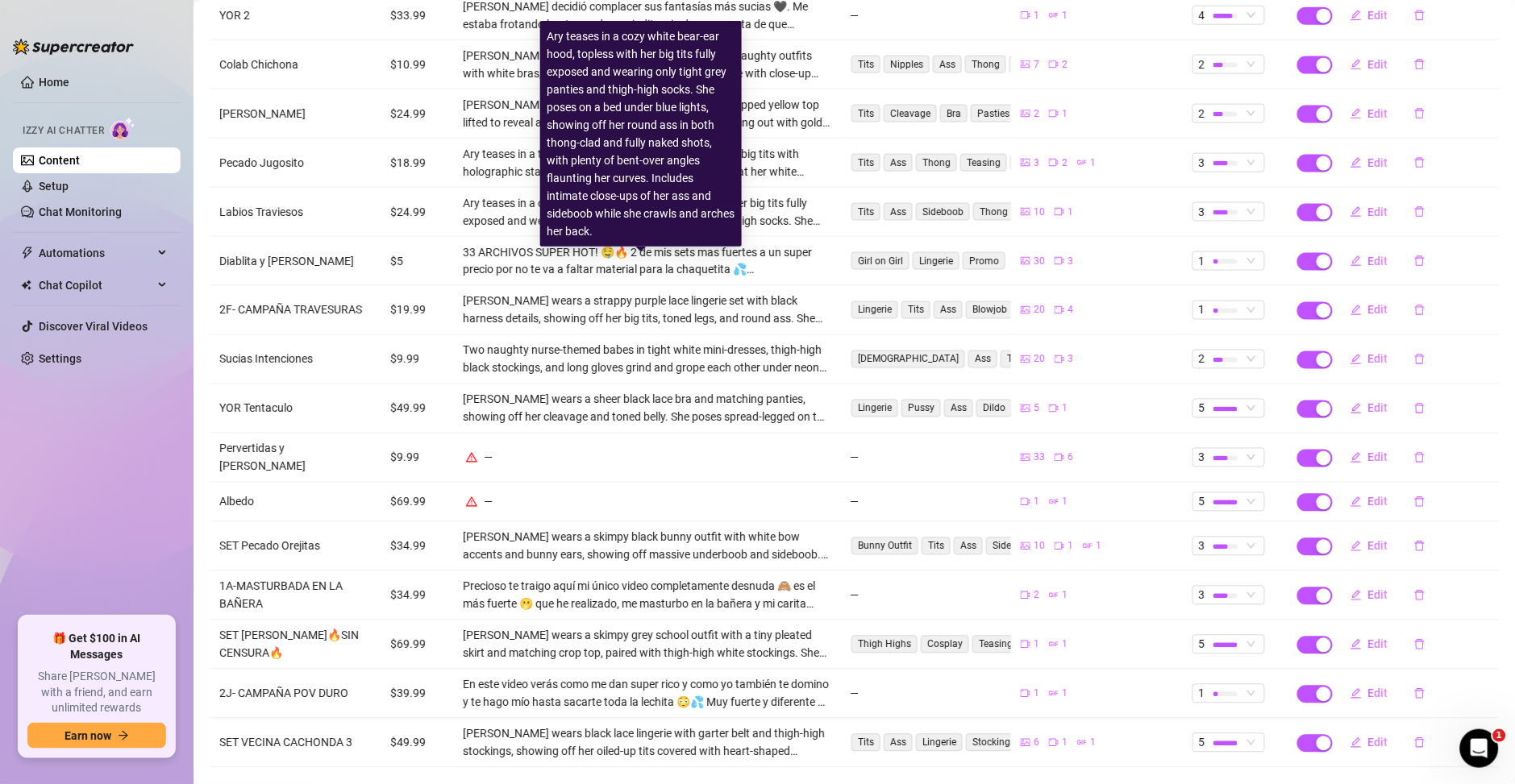
scroll to position [622, 0]
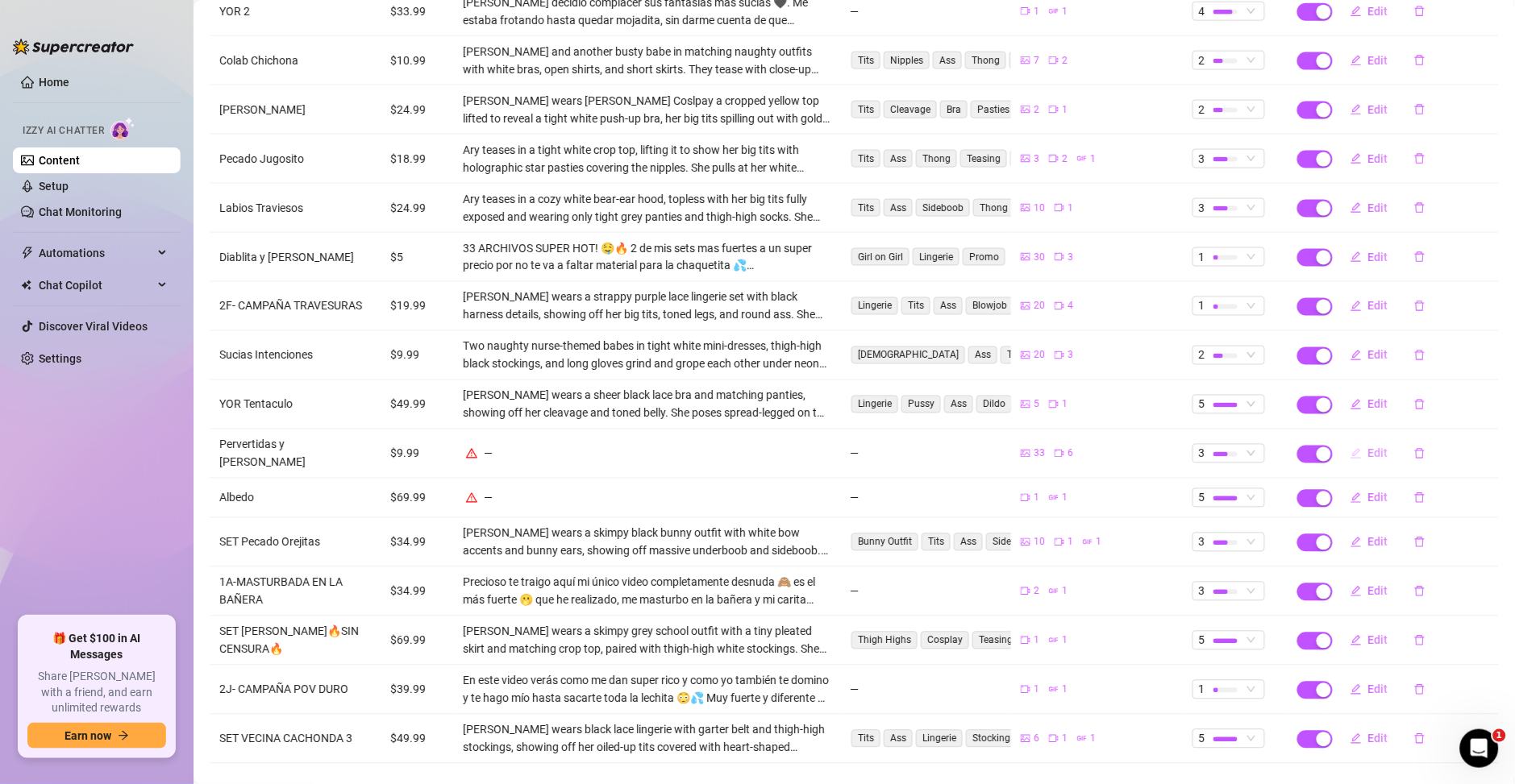
click at [1351, 440] on button "Edit" at bounding box center [1370, 453] width 64 height 26
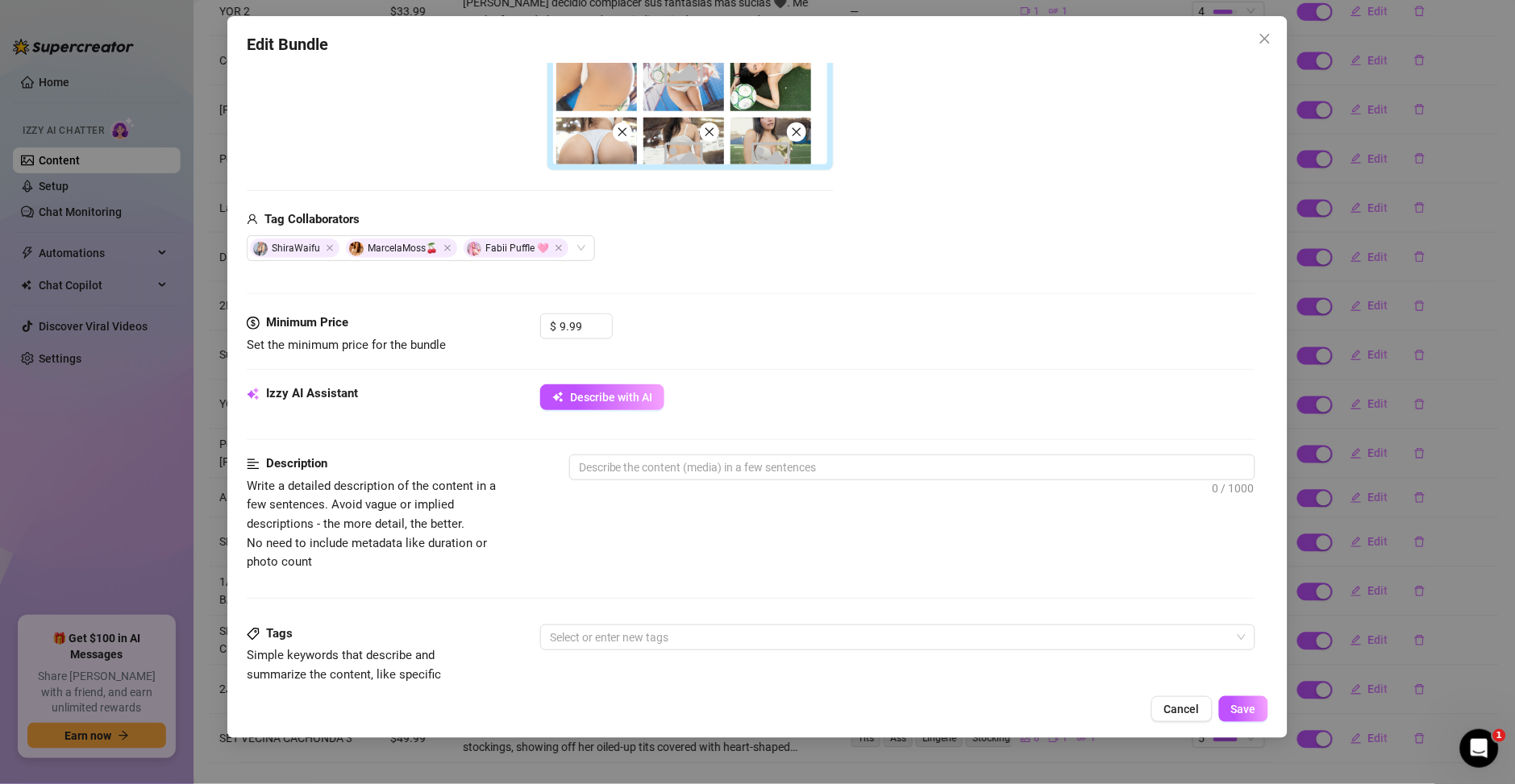
scroll to position [959, 0]
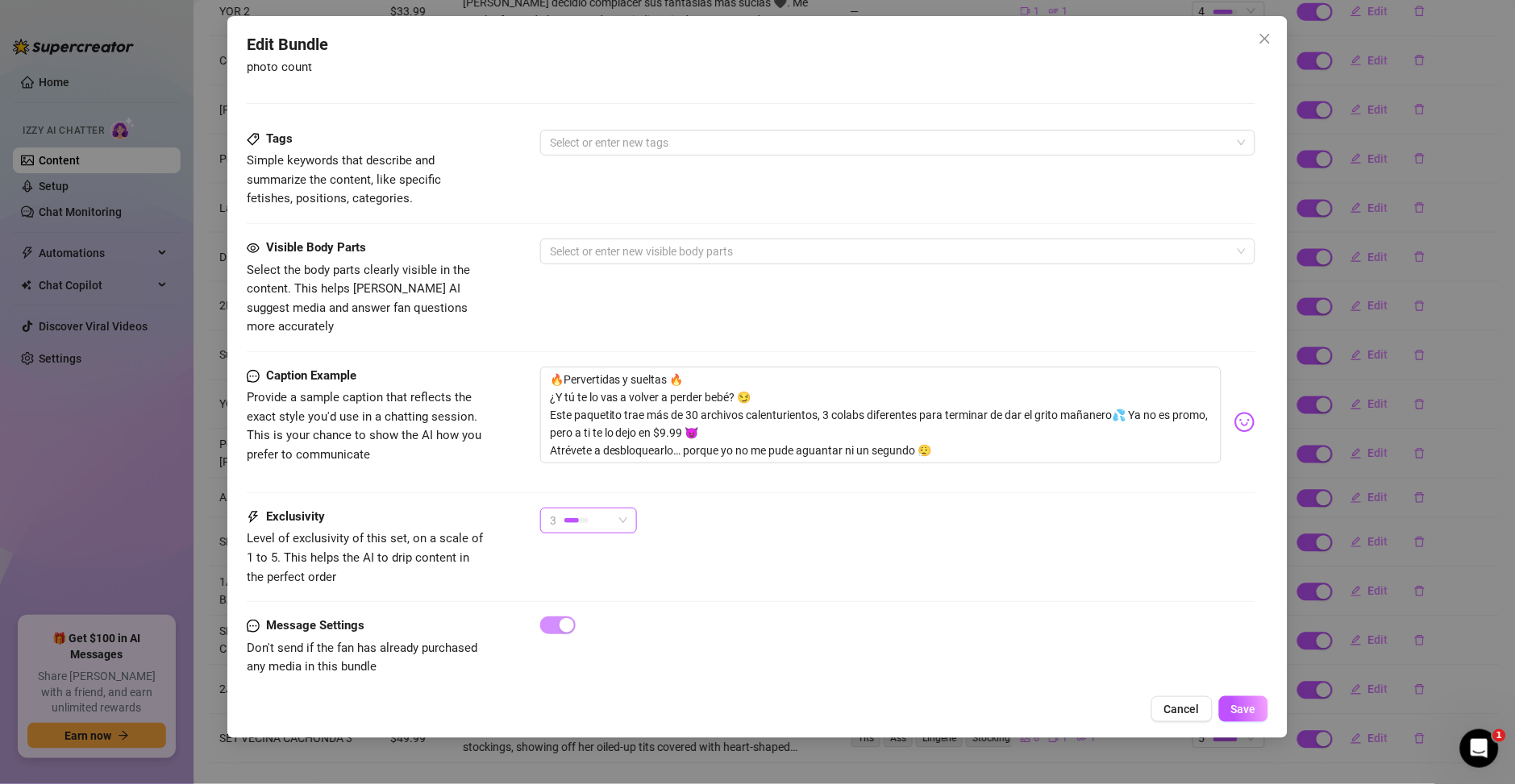
click at [590, 509] on div "3" at bounding box center [581, 521] width 63 height 24
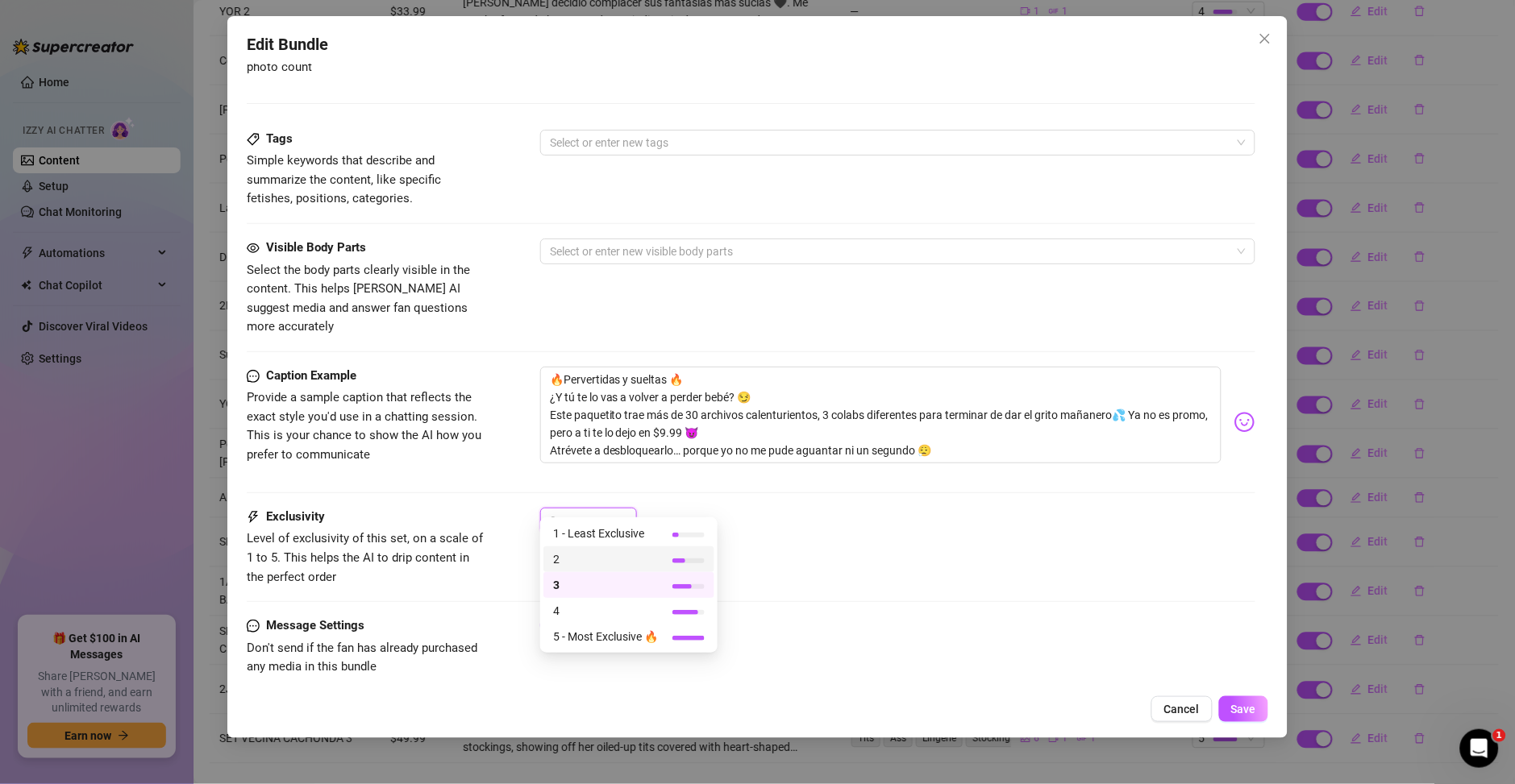
click at [590, 556] on span "2" at bounding box center [605, 559] width 105 height 17
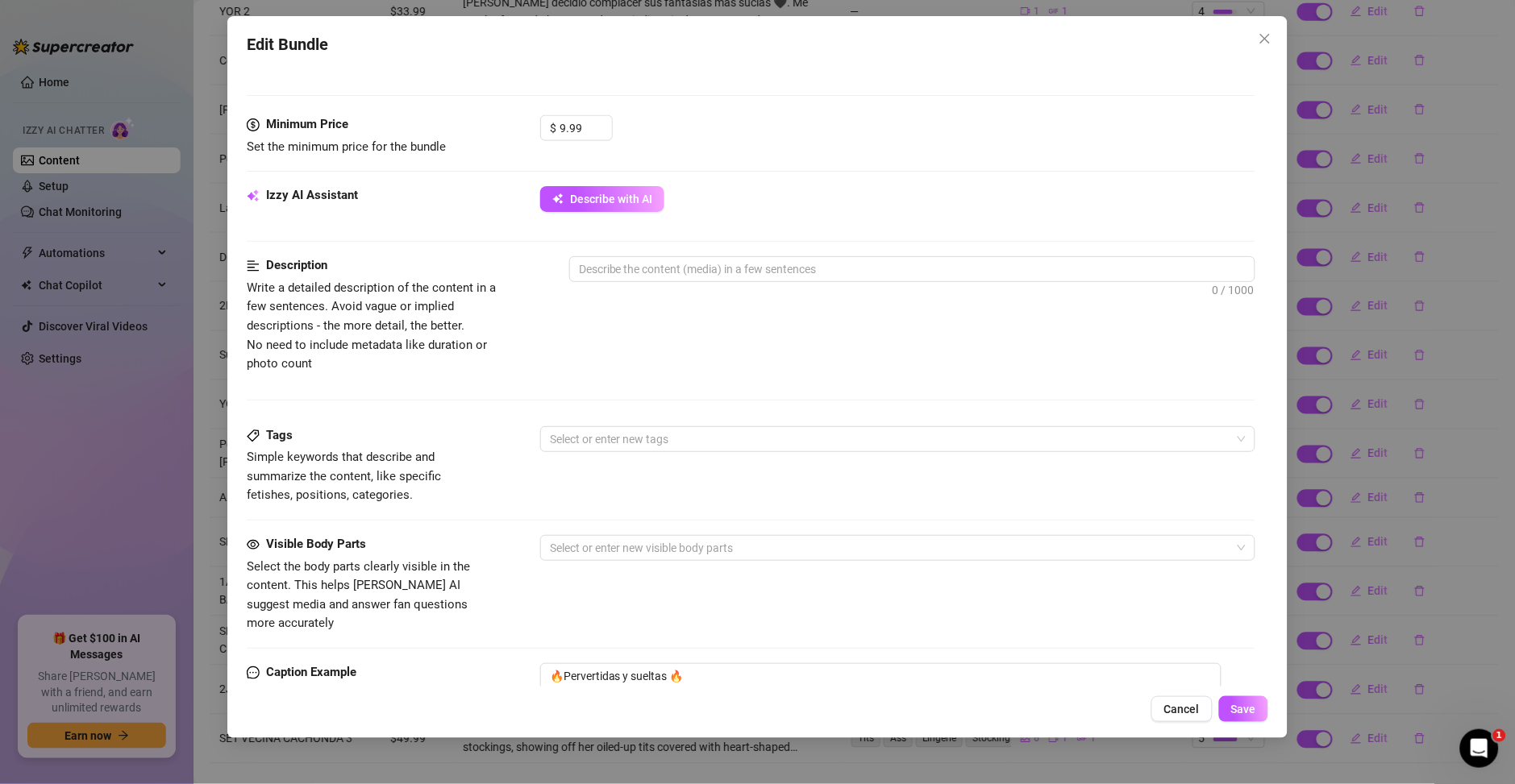
scroll to position [495, 0]
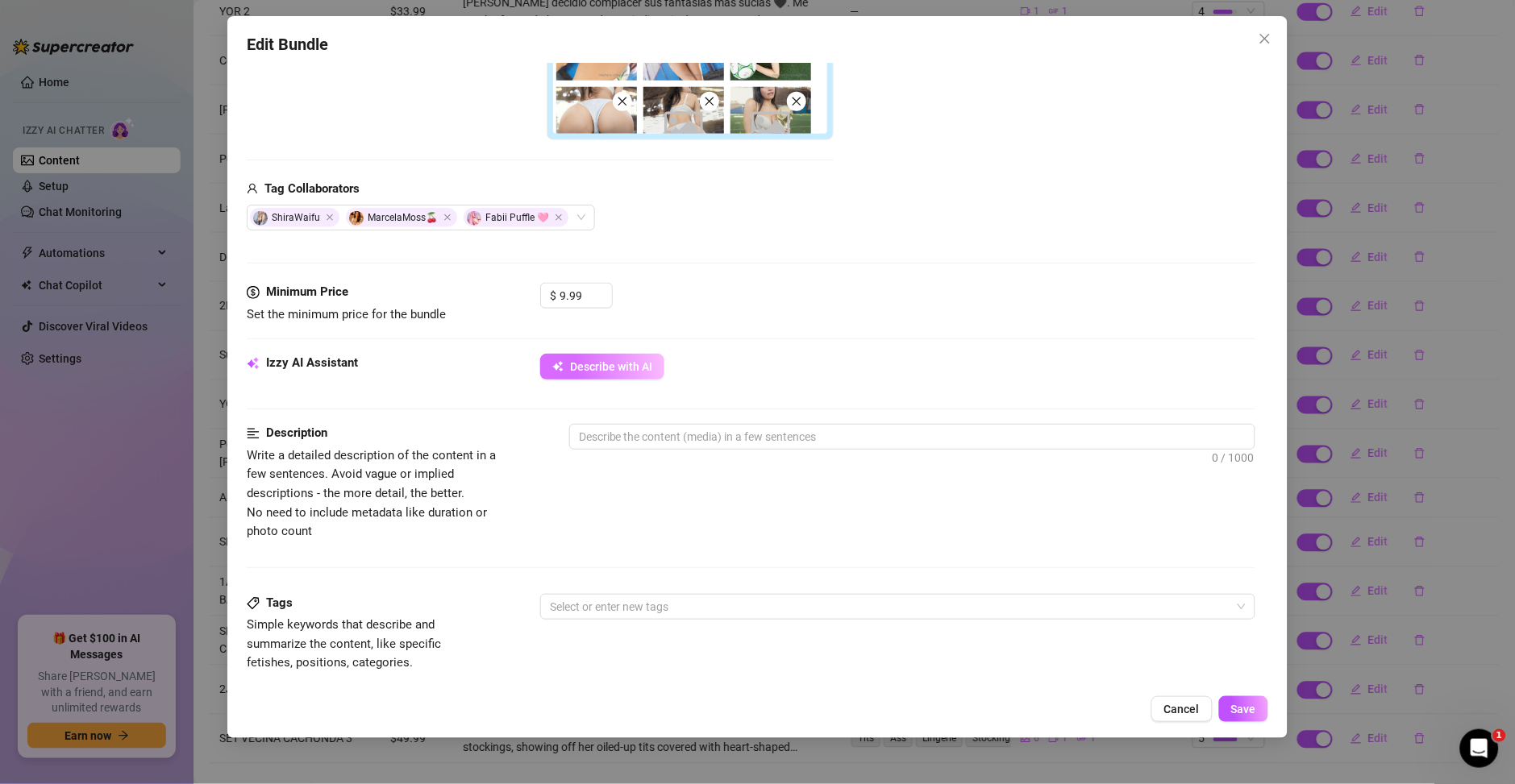
click at [622, 378] on button "Describe with AI" at bounding box center [602, 367] width 124 height 26
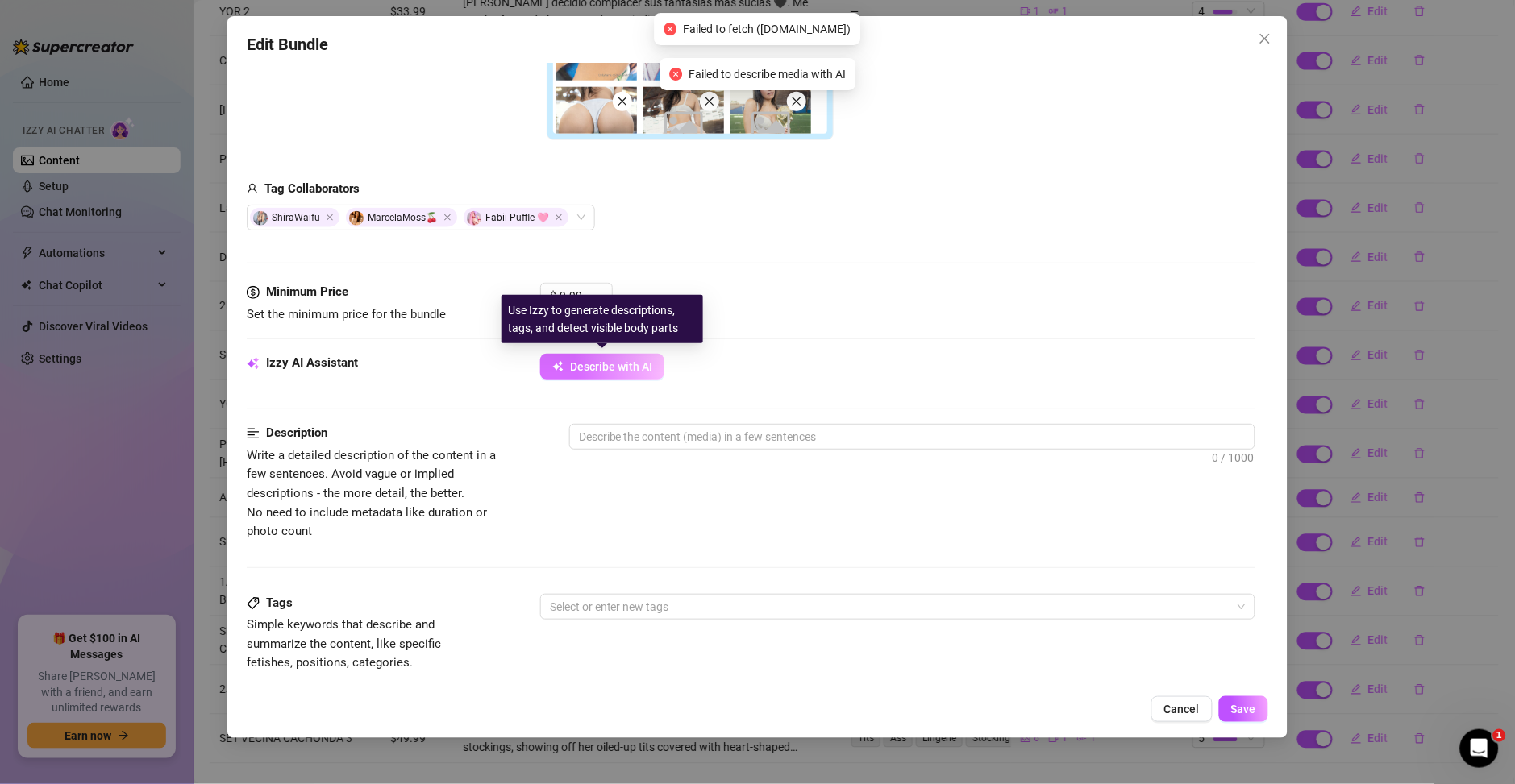
click at [622, 377] on button "Describe with AI" at bounding box center [602, 367] width 124 height 26
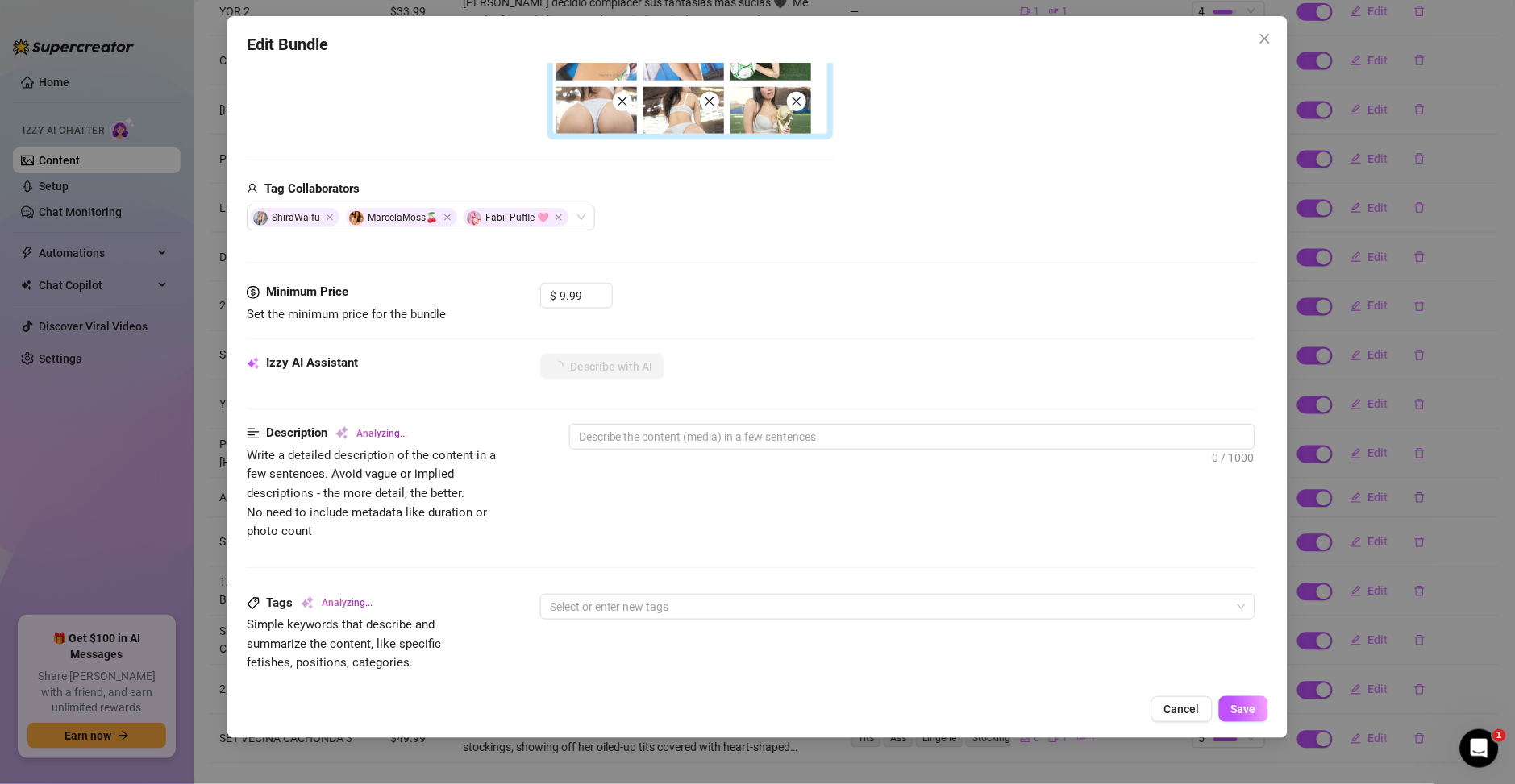
type textarea "Bundle"
type textarea "Bundle features"
type textarea "Bundle features Ary"
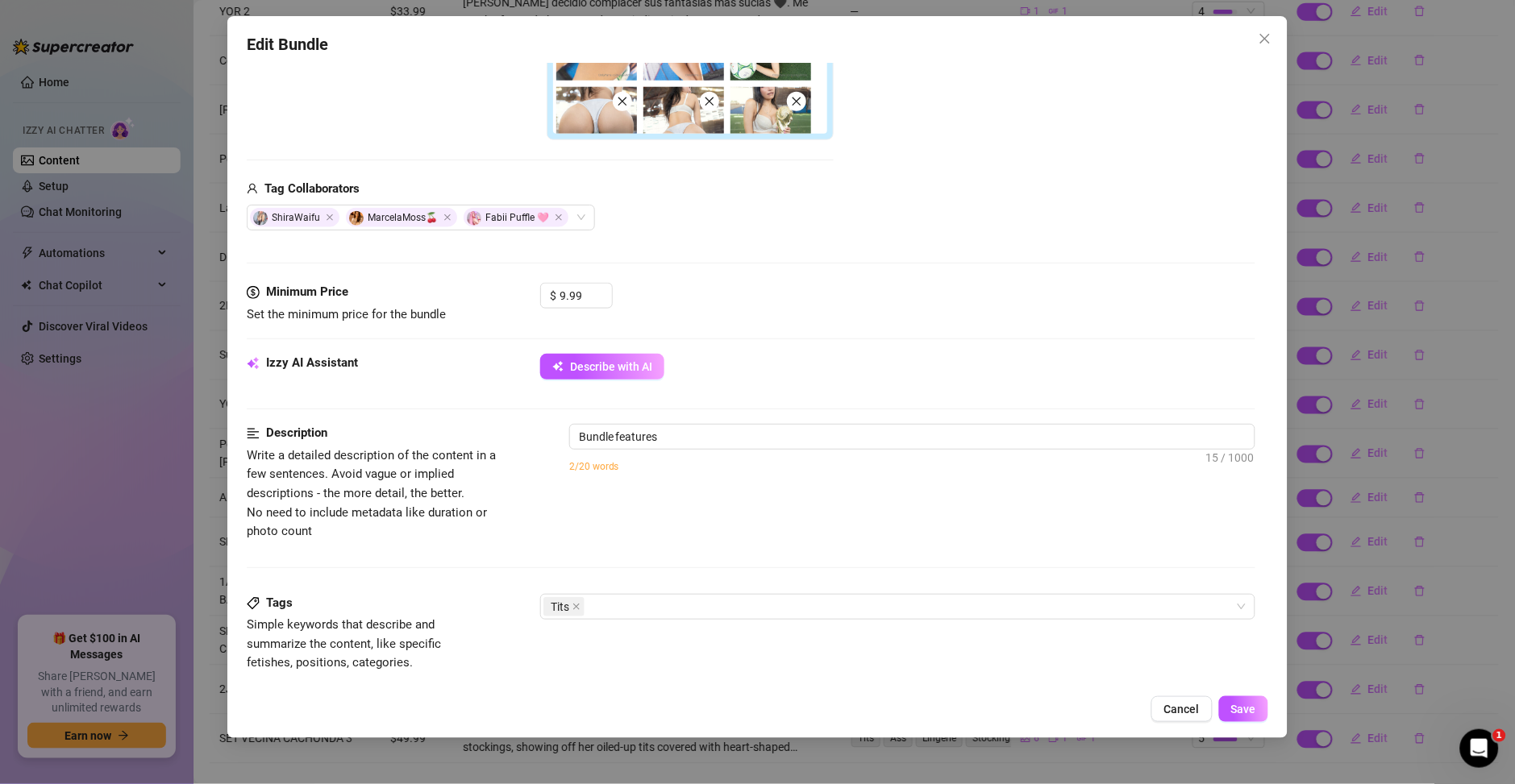
type textarea "Bundle features Ary"
type textarea "Bundle features Ary Vilchis"
type textarea "Bundle features Ary Vilchis in"
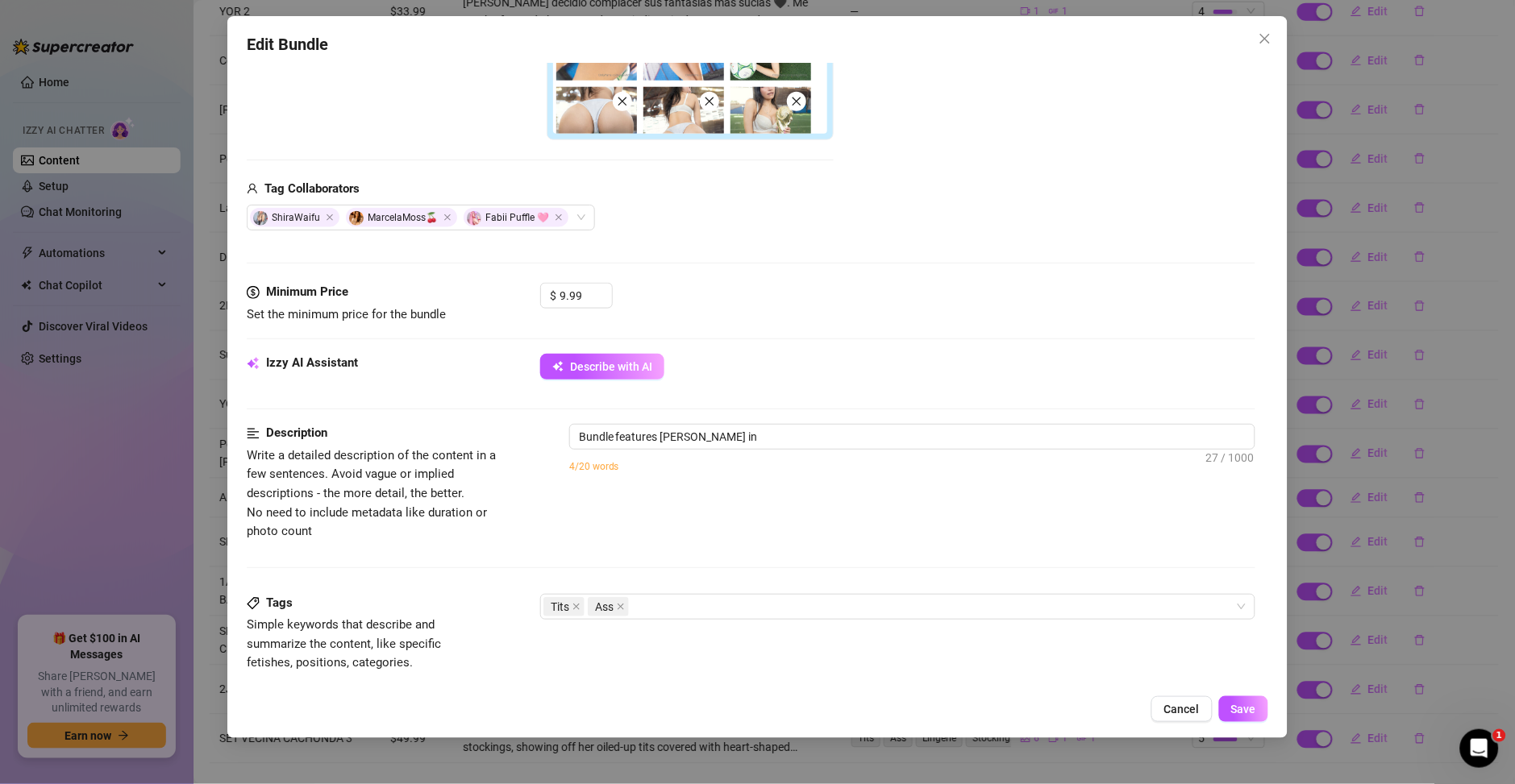
type textarea "Bundle features Ary Vilchis in multiple"
type textarea "Bundle features Ary Vilchis in multiple erotic"
type textarea "Bundle features Ary Vilchis in multiple erotic scenarios."
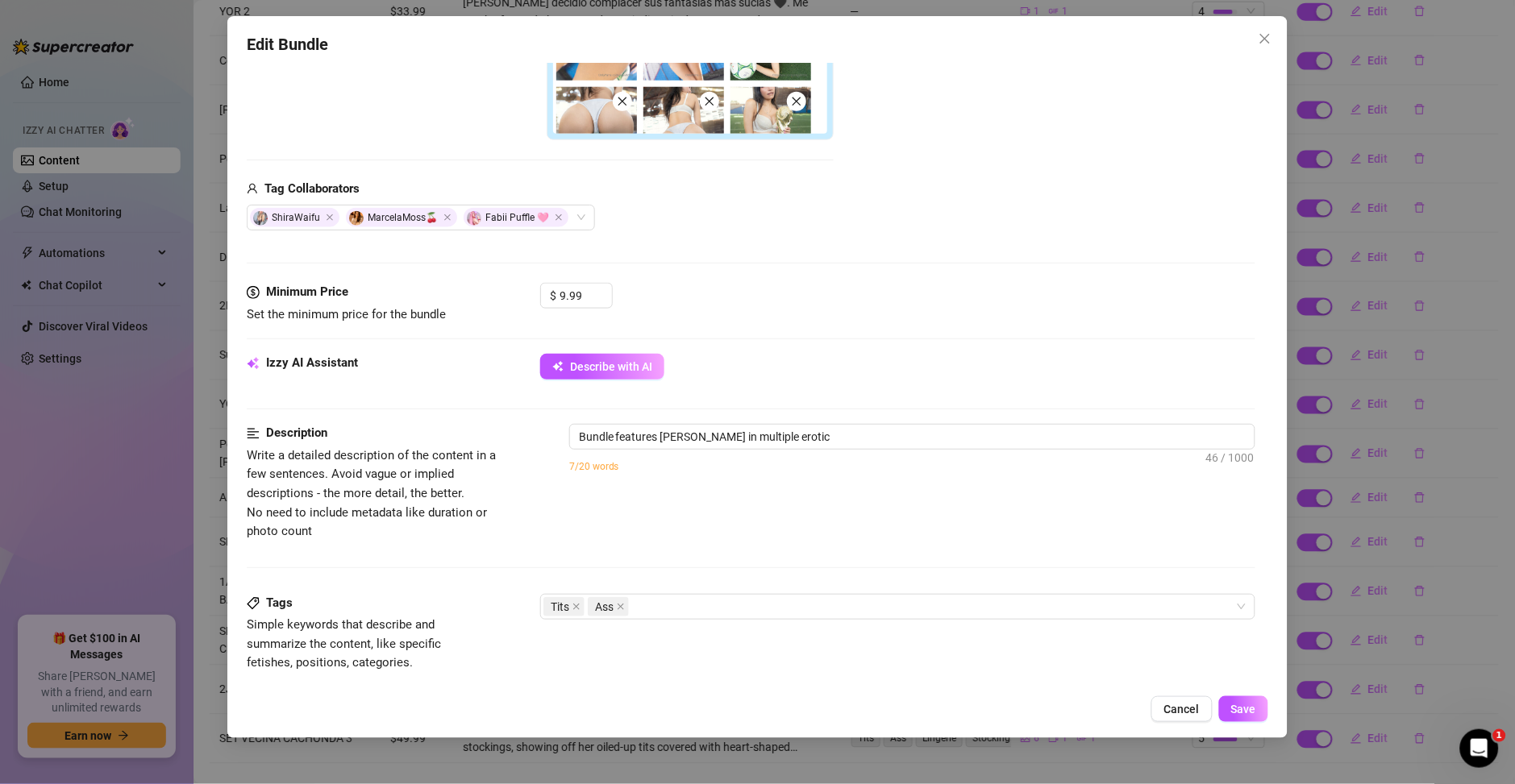
type textarea "Bundle features Ary Vilchis in multiple erotic scenarios."
type textarea "Bundle features Ary Vilchis in multiple erotic scenarios. First,"
type textarea "Bundle features Ary Vilchis in multiple erotic scenarios. First, she’s"
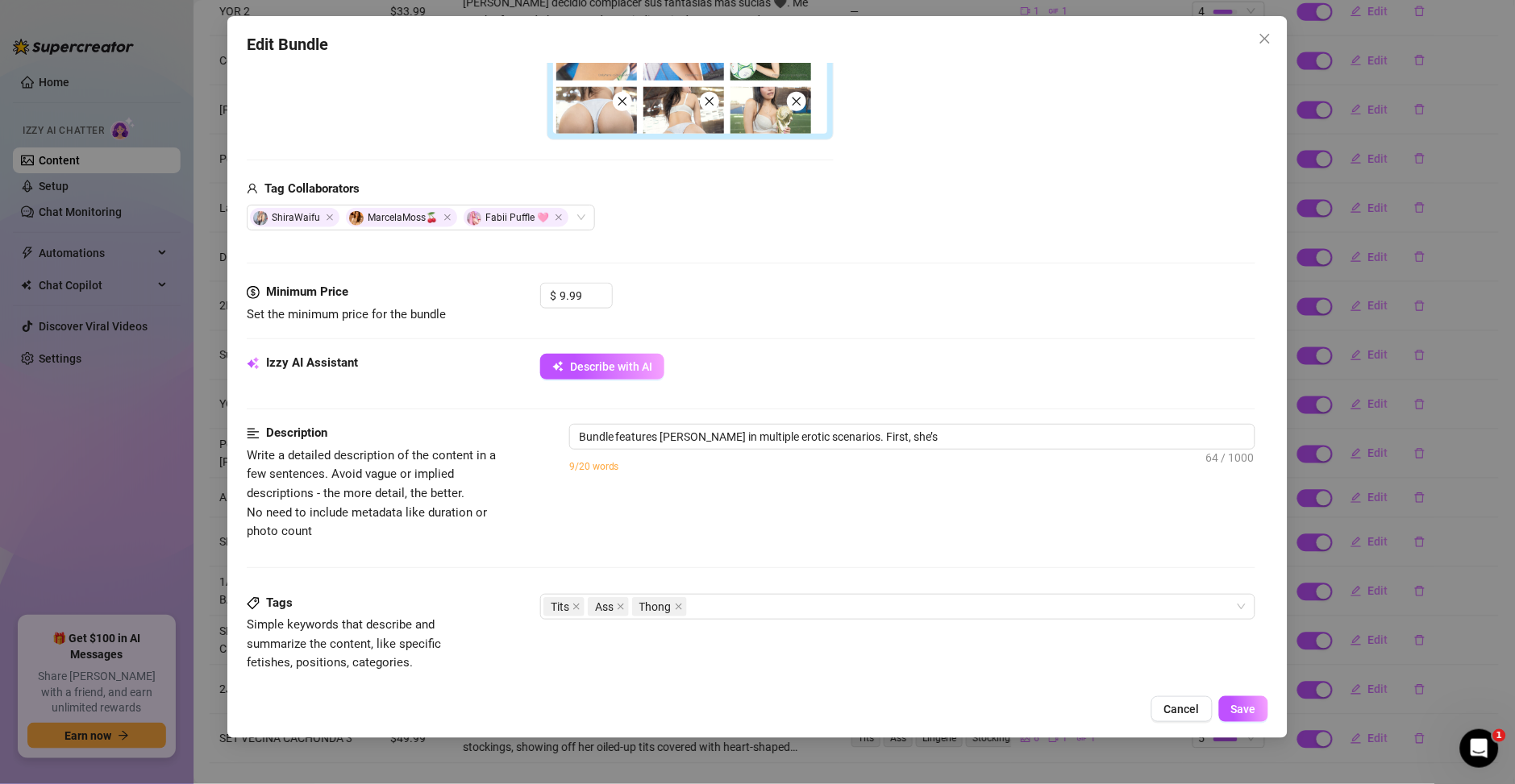
type textarea "Bundle features Ary Vilchis in multiple erotic scenarios. First, she’s in"
type textarea "Bundle features Ary Vilchis in multiple erotic scenarios. First, she’s in a"
type textarea "Bundle features Ary Vilchis in multiple erotic scenarios. First, she’s in a cow…"
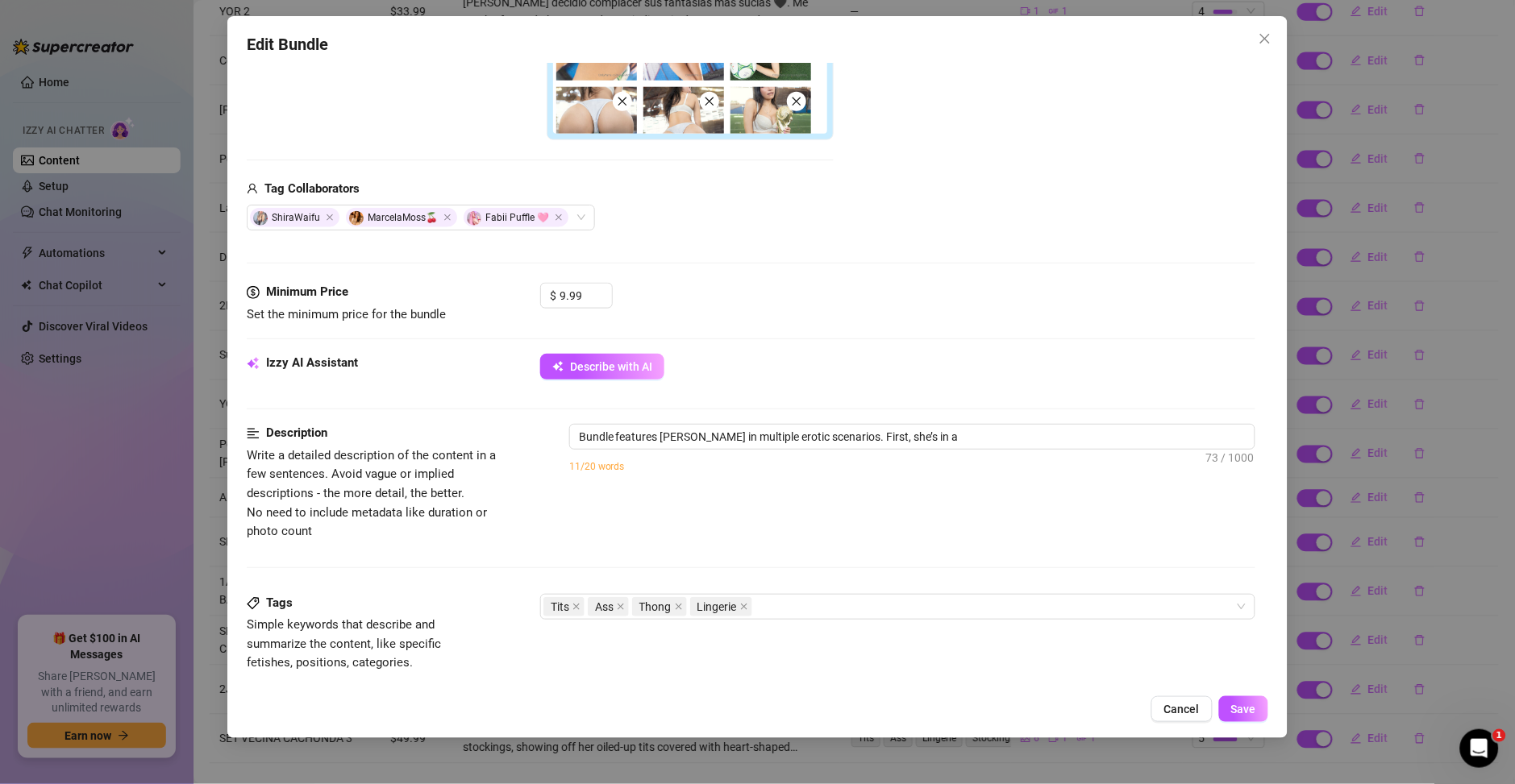
type textarea "Bundle features Ary Vilchis in multiple erotic scenarios. First, she’s in a cow…"
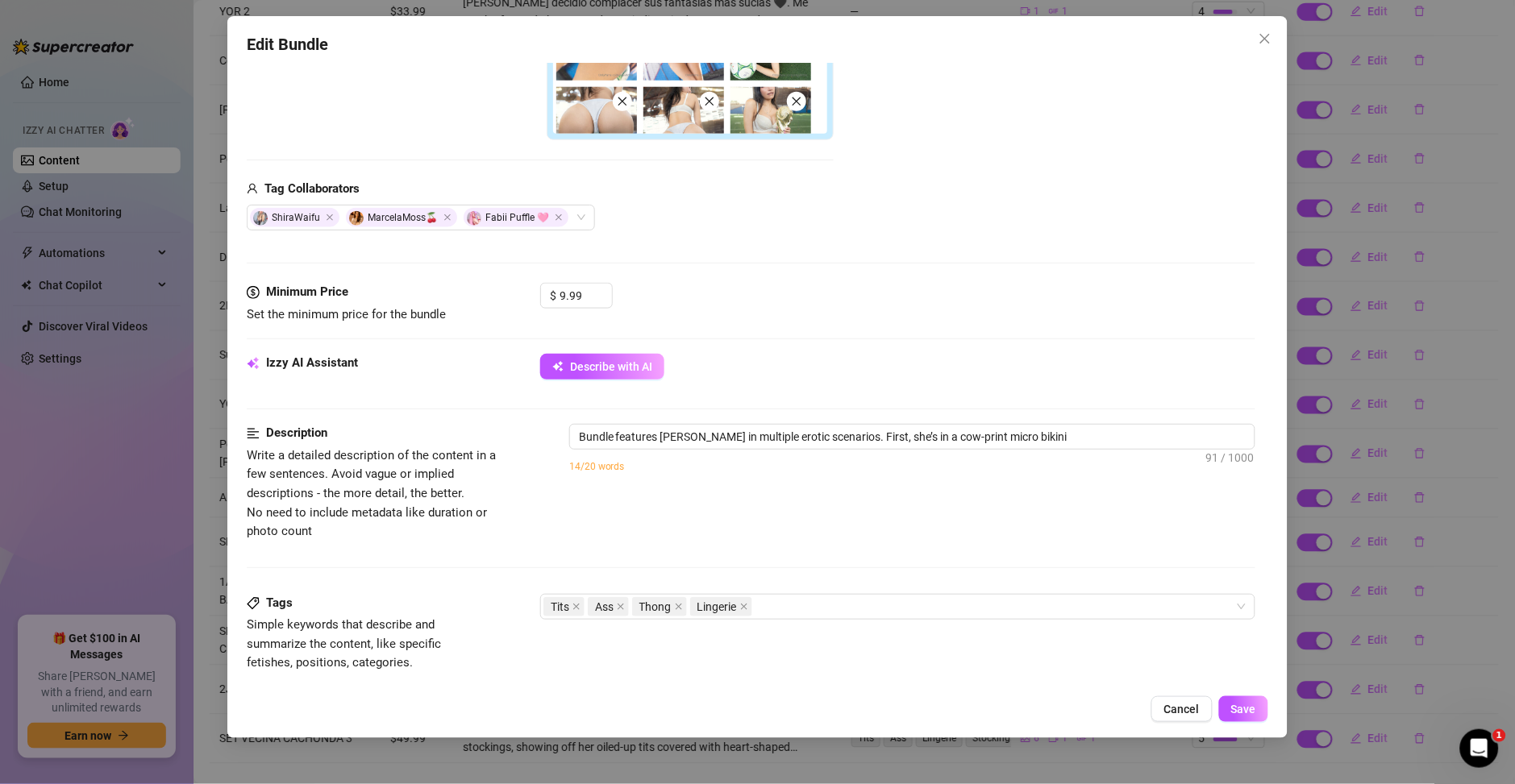
type textarea "Bundle features Ary Vilchis in multiple erotic scenarios. First, she’s in a cow…"
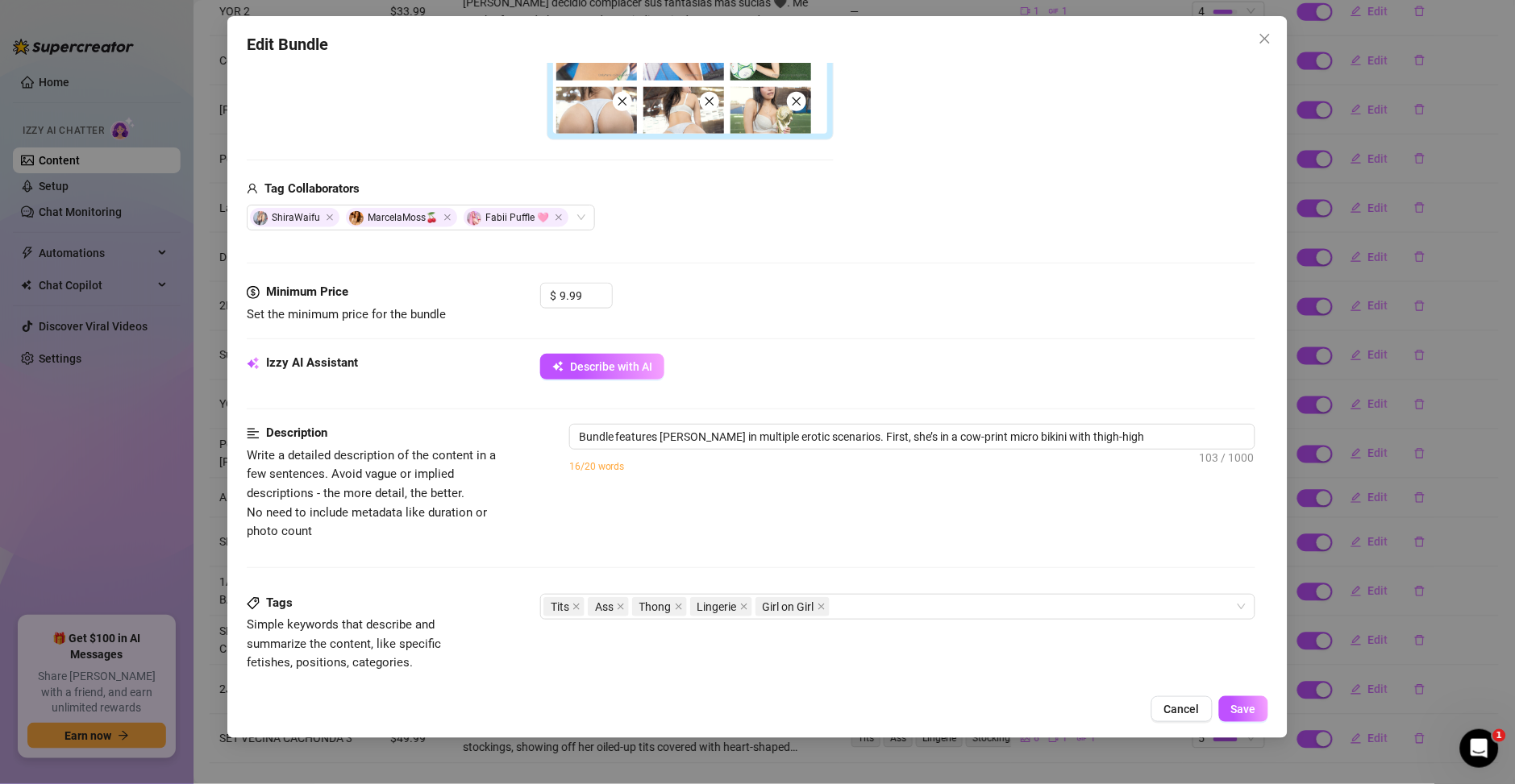
type textarea "Bundle features Ary Vilchis in multiple erotic scenarios. First, she’s in a cow…"
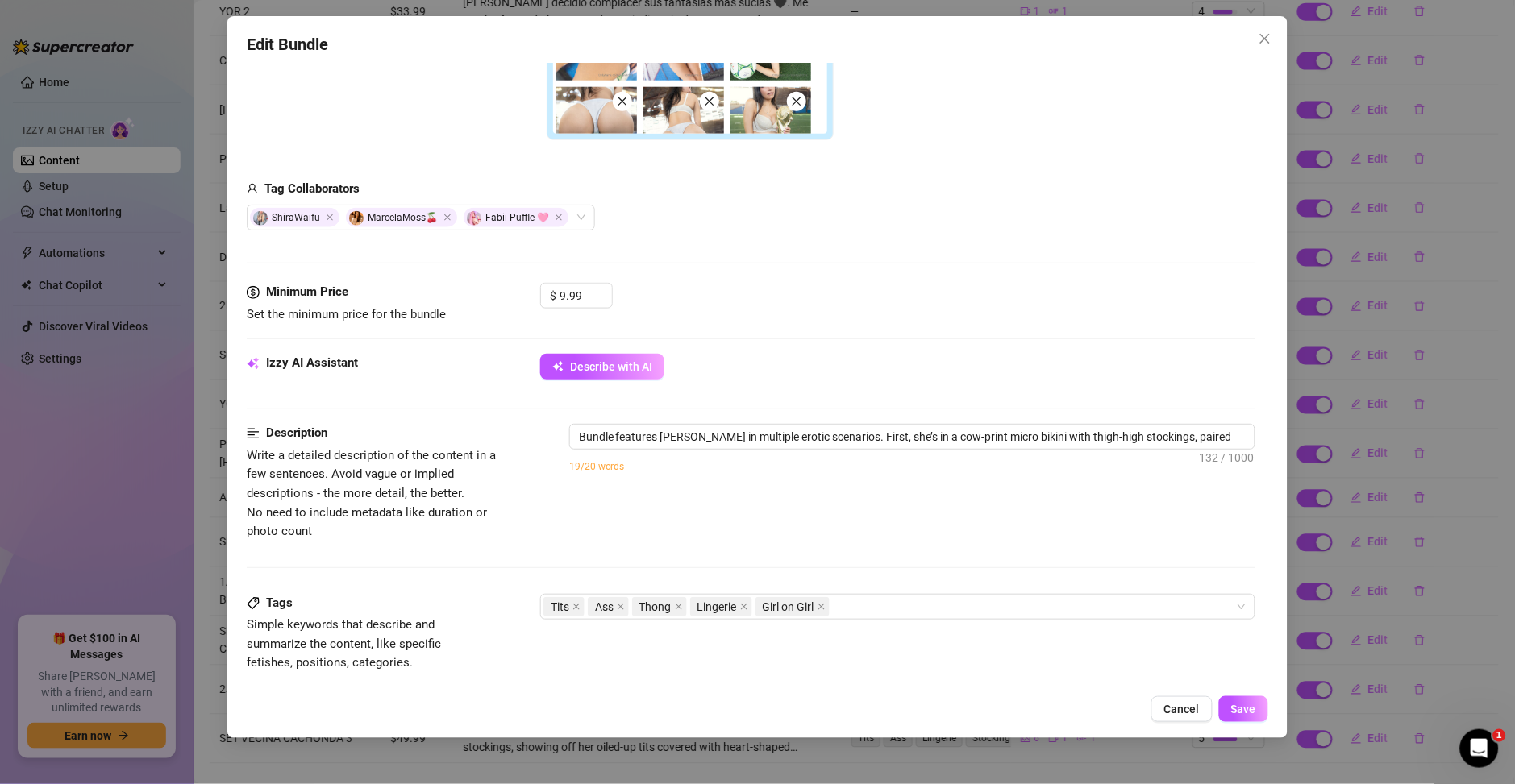
type textarea "Bundle features Ary Vilchis in multiple erotic scenarios. First, she’s in a cow…"
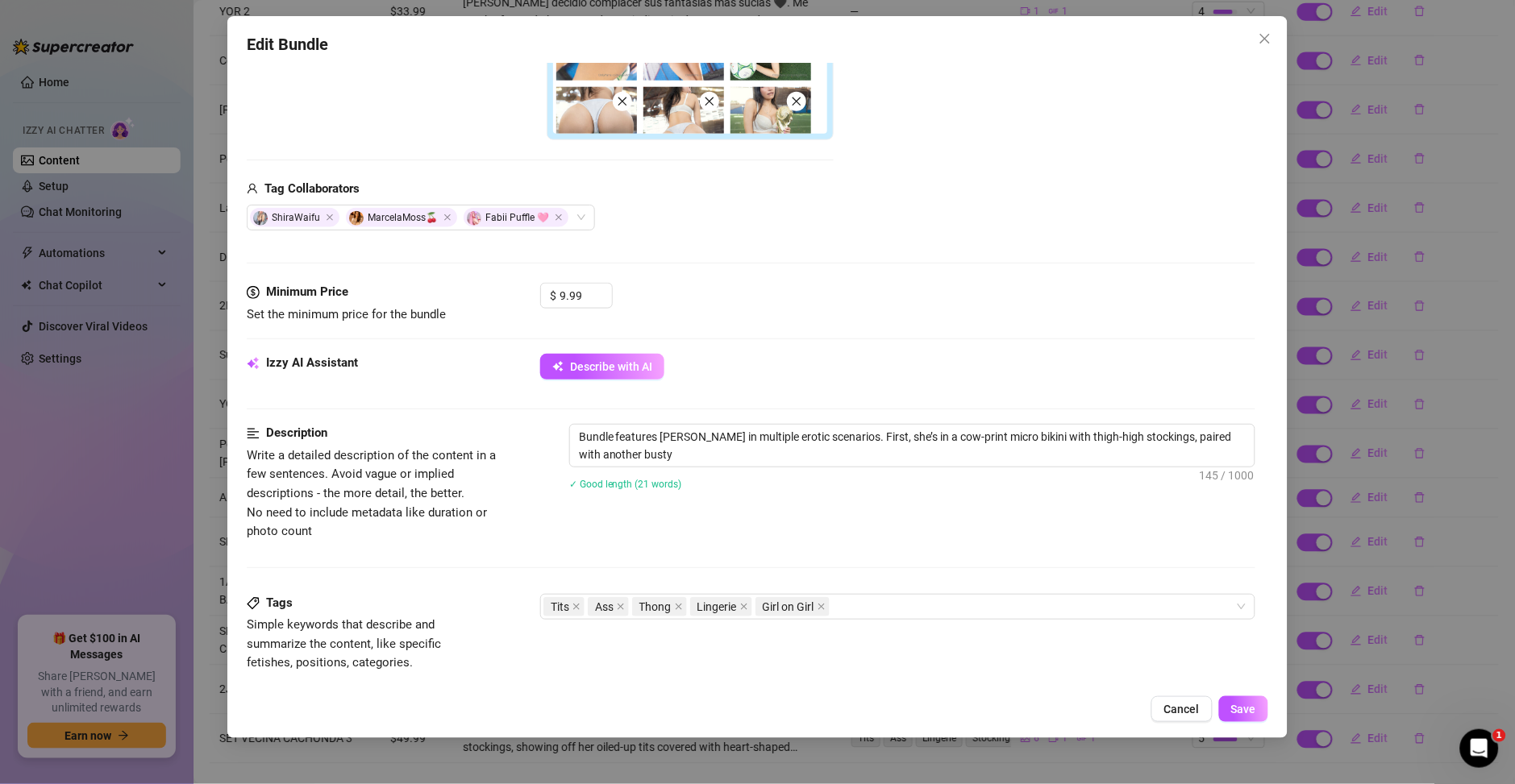
type textarea "Bundle features Ary Vilchis in multiple erotic scenarios. First, she’s in a cow…"
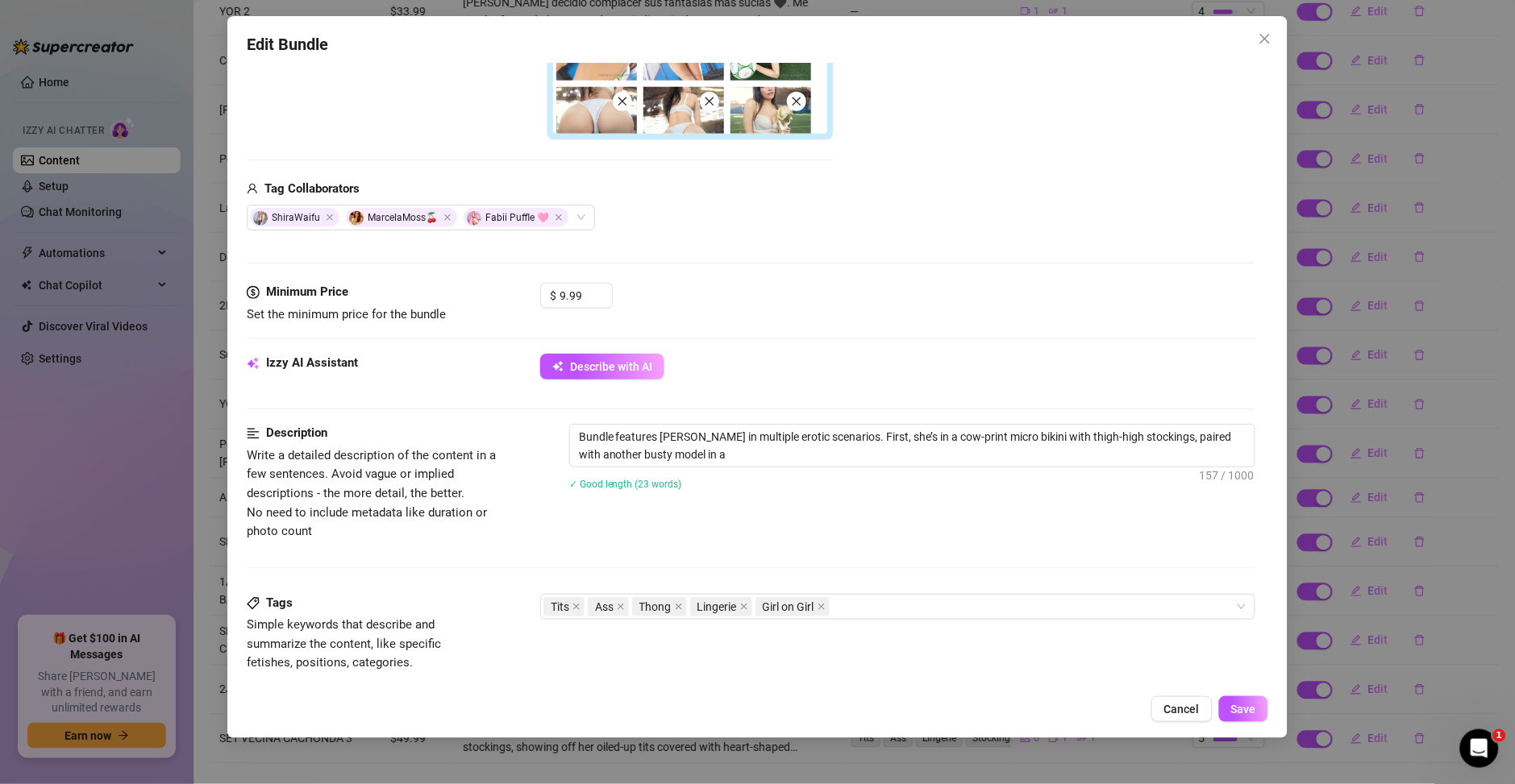
type textarea "Bundle features Ary Vilchis in multiple erotic scenarios. First, she’s in a cow…"
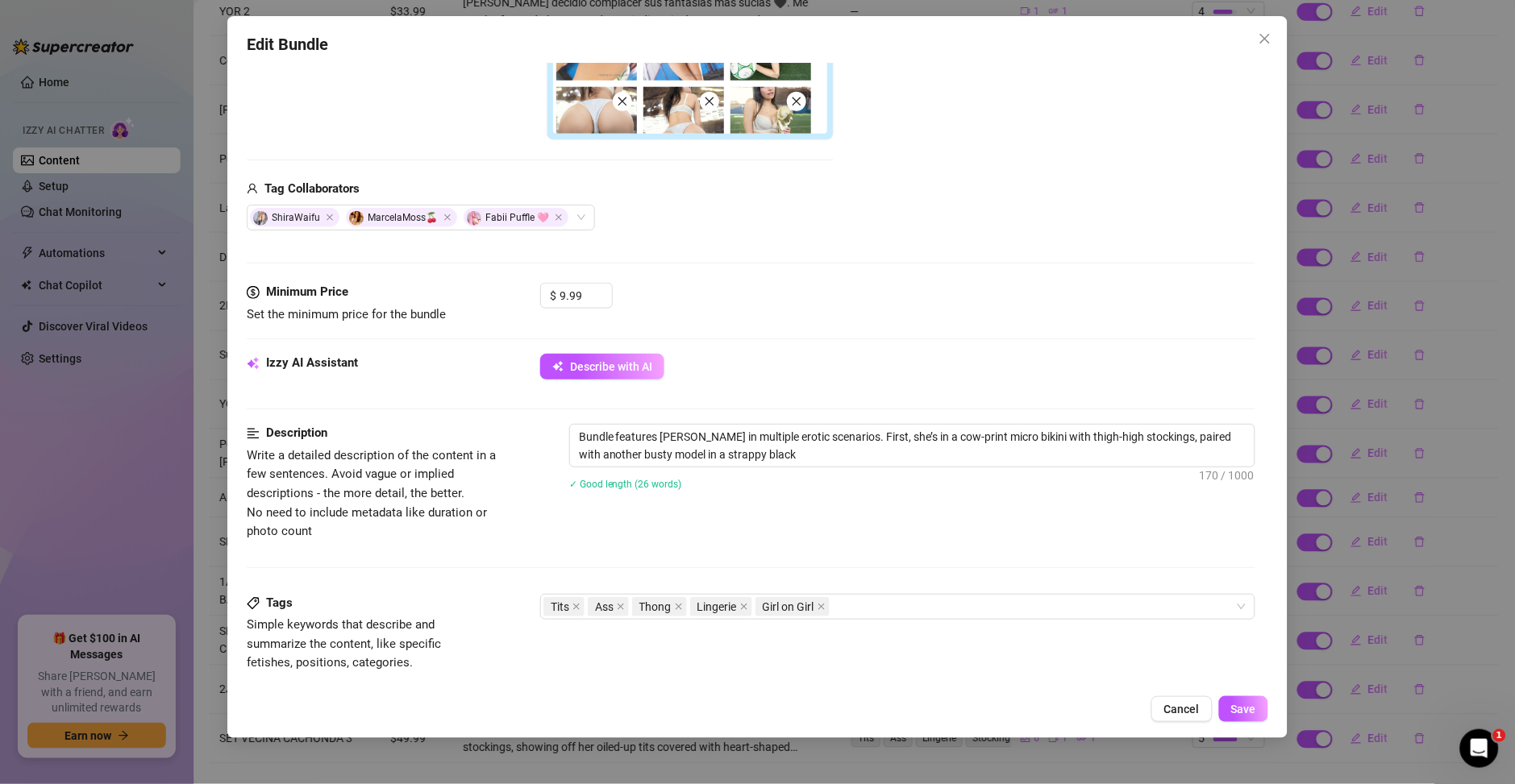
type textarea "Bundle features Ary Vilchis in multiple erotic scenarios. First, she’s in a cow…"
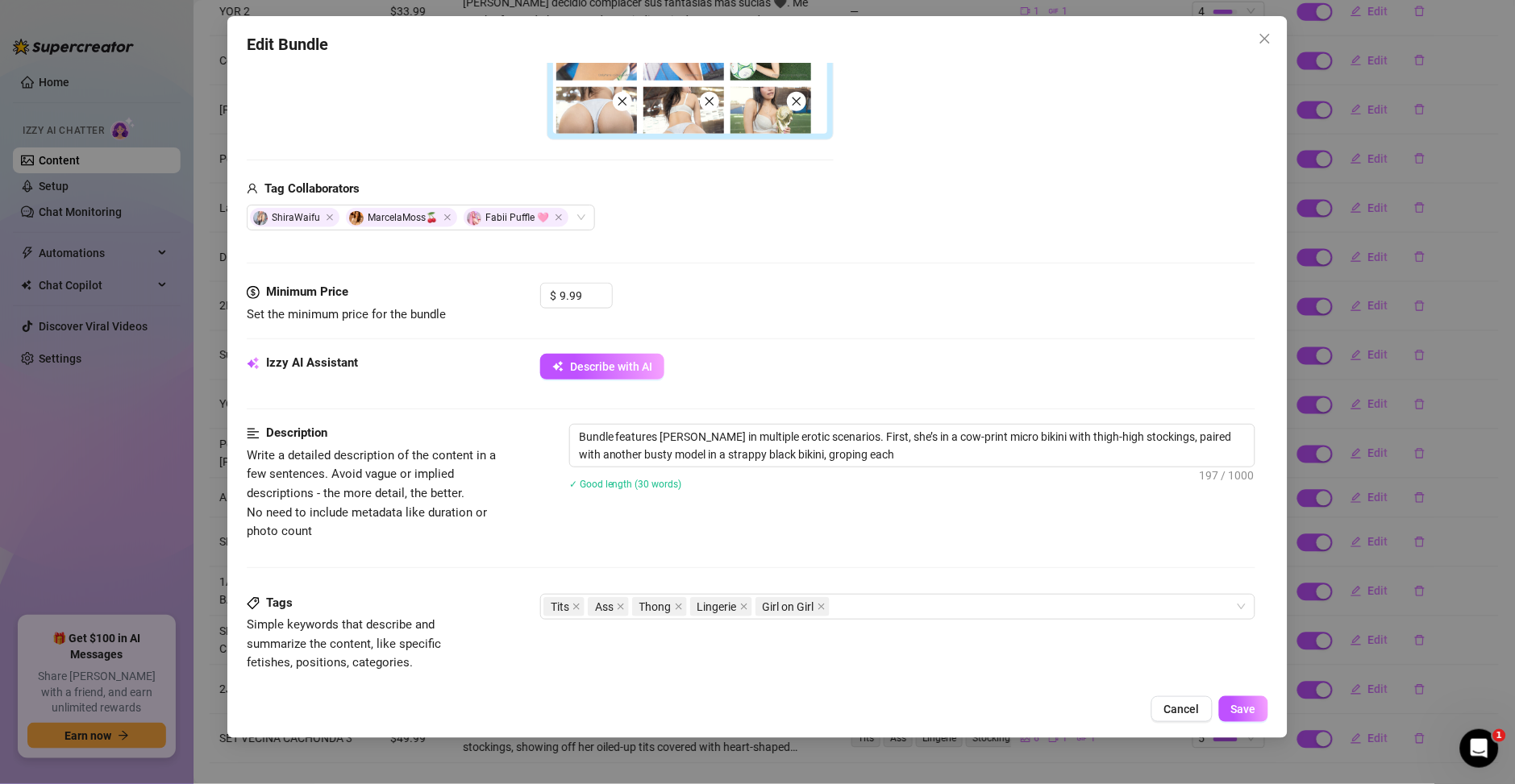
type textarea "Bundle features Ary Vilchis in multiple erotic scenarios. First, she’s in a cow…"
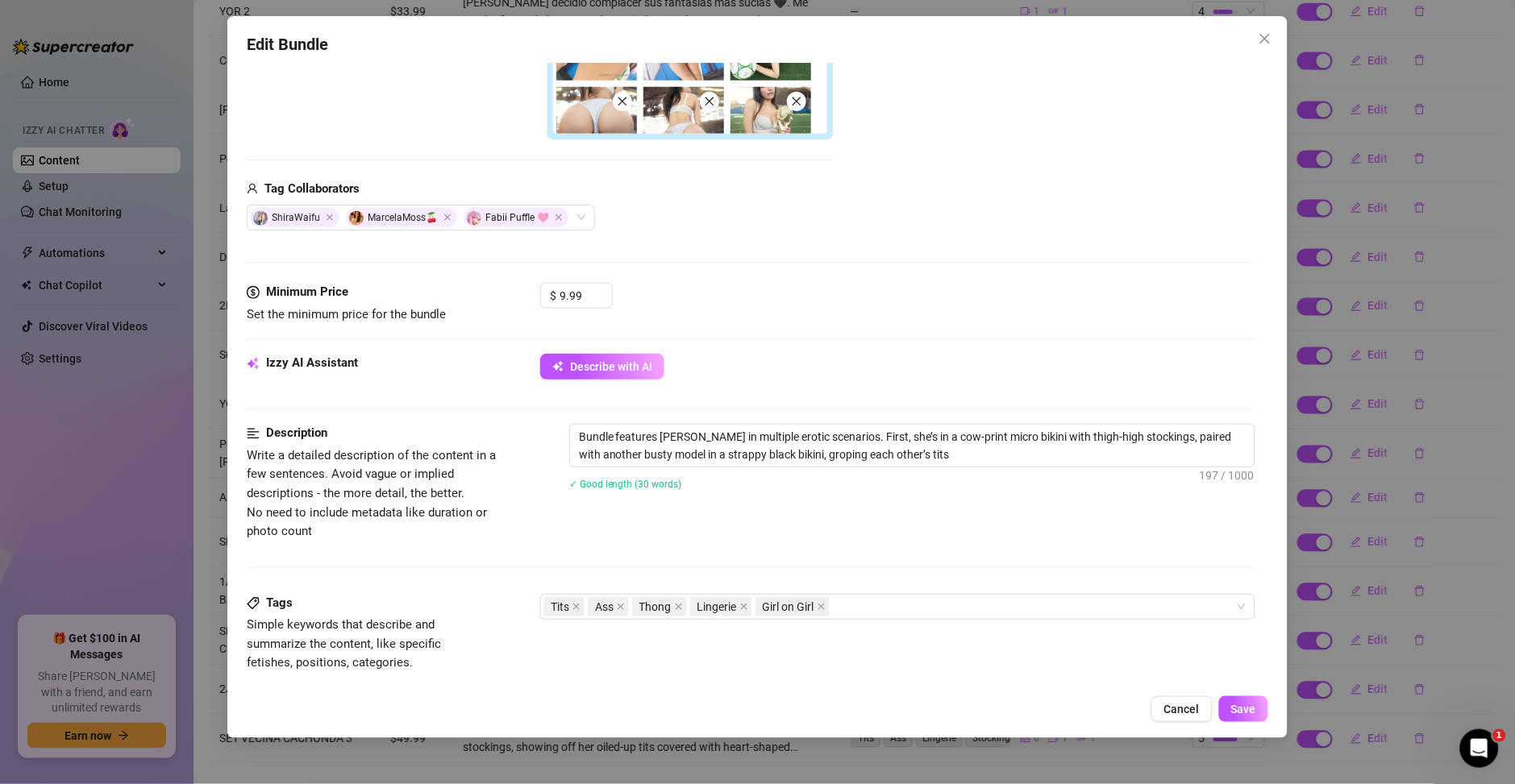
type textarea "Bundle features Ary Vilchis in multiple erotic scenarios. First, she’s in a cow…"
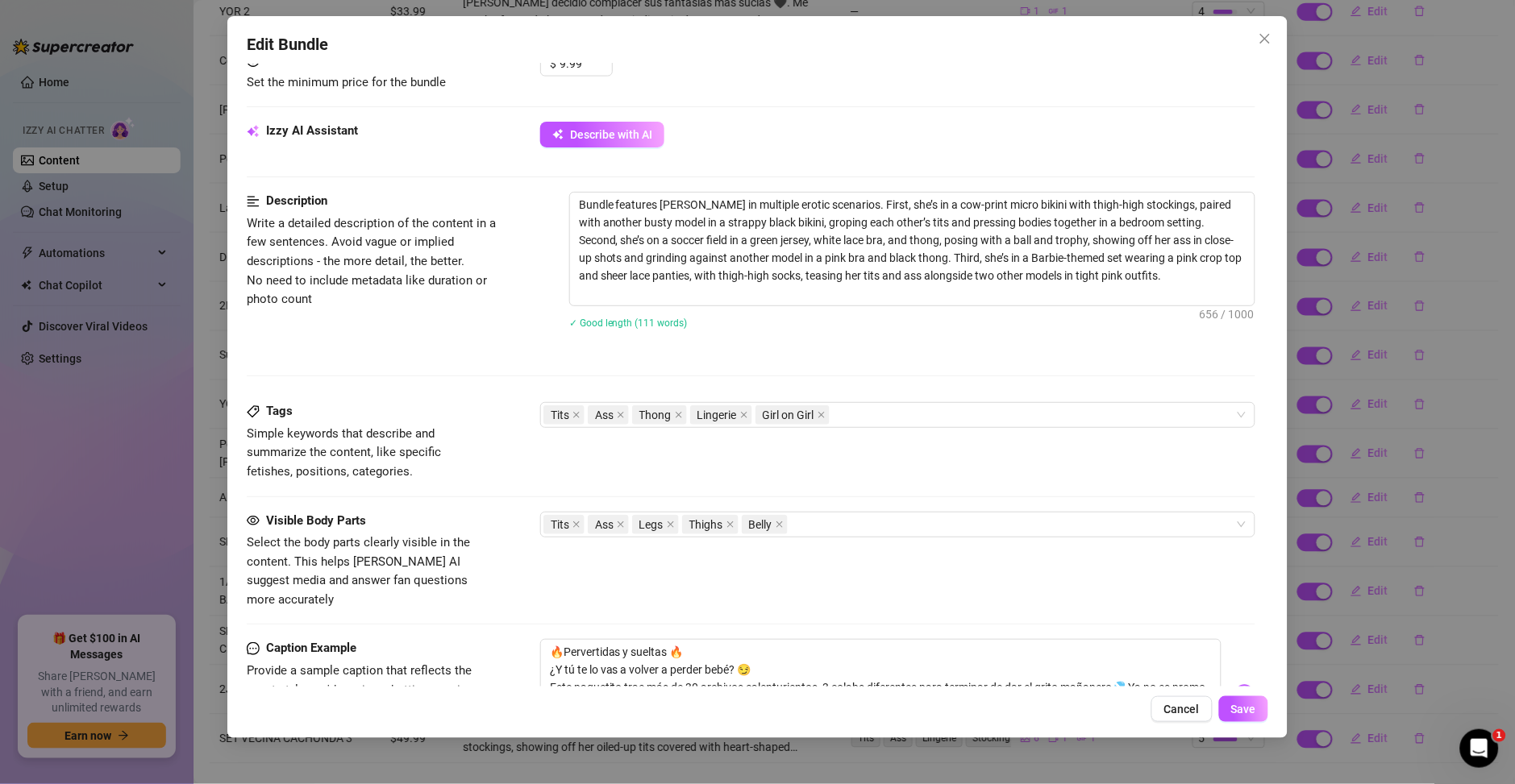
scroll to position [1000, 0]
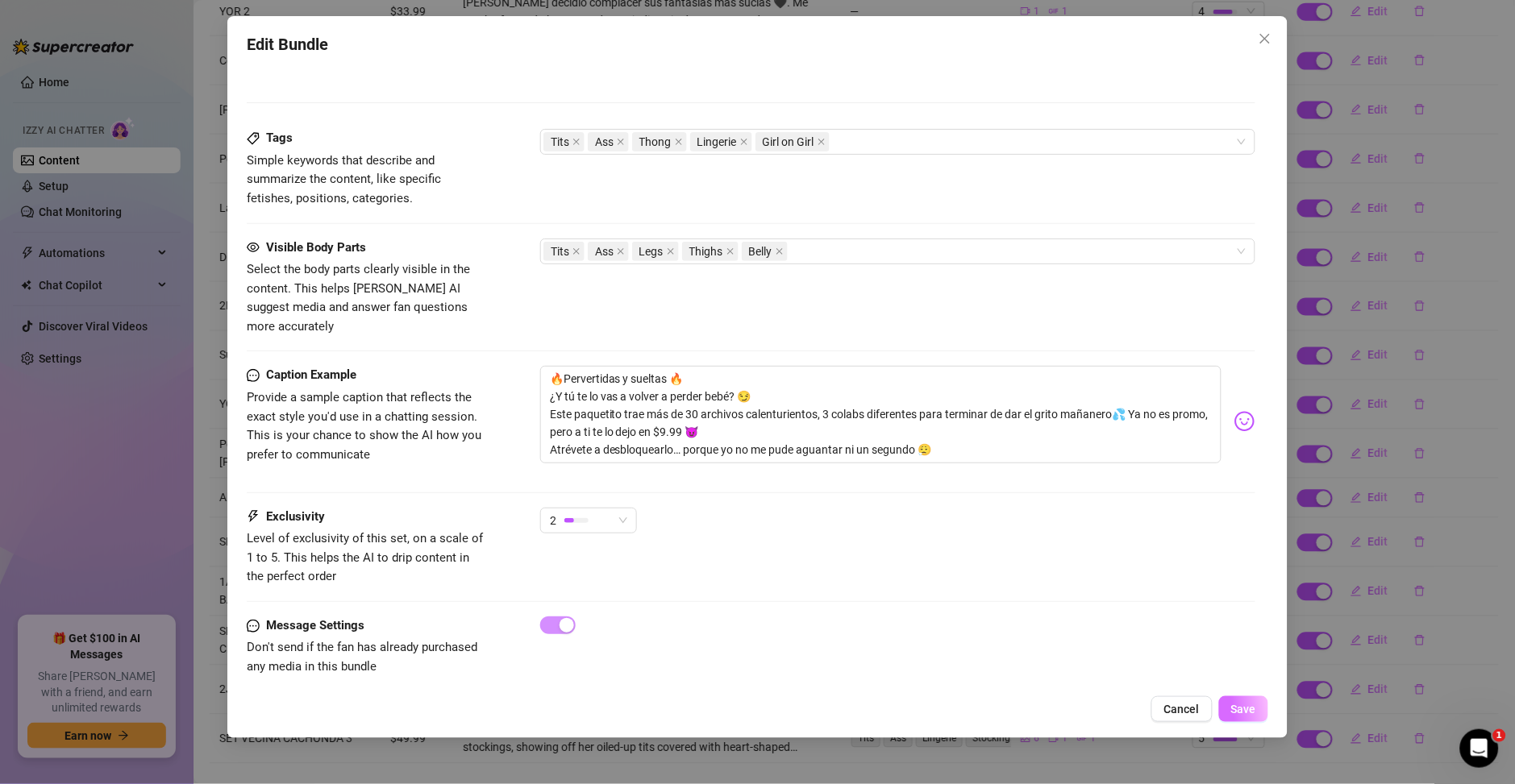
click at [1249, 708] on span "Save" at bounding box center [1243, 709] width 25 height 13
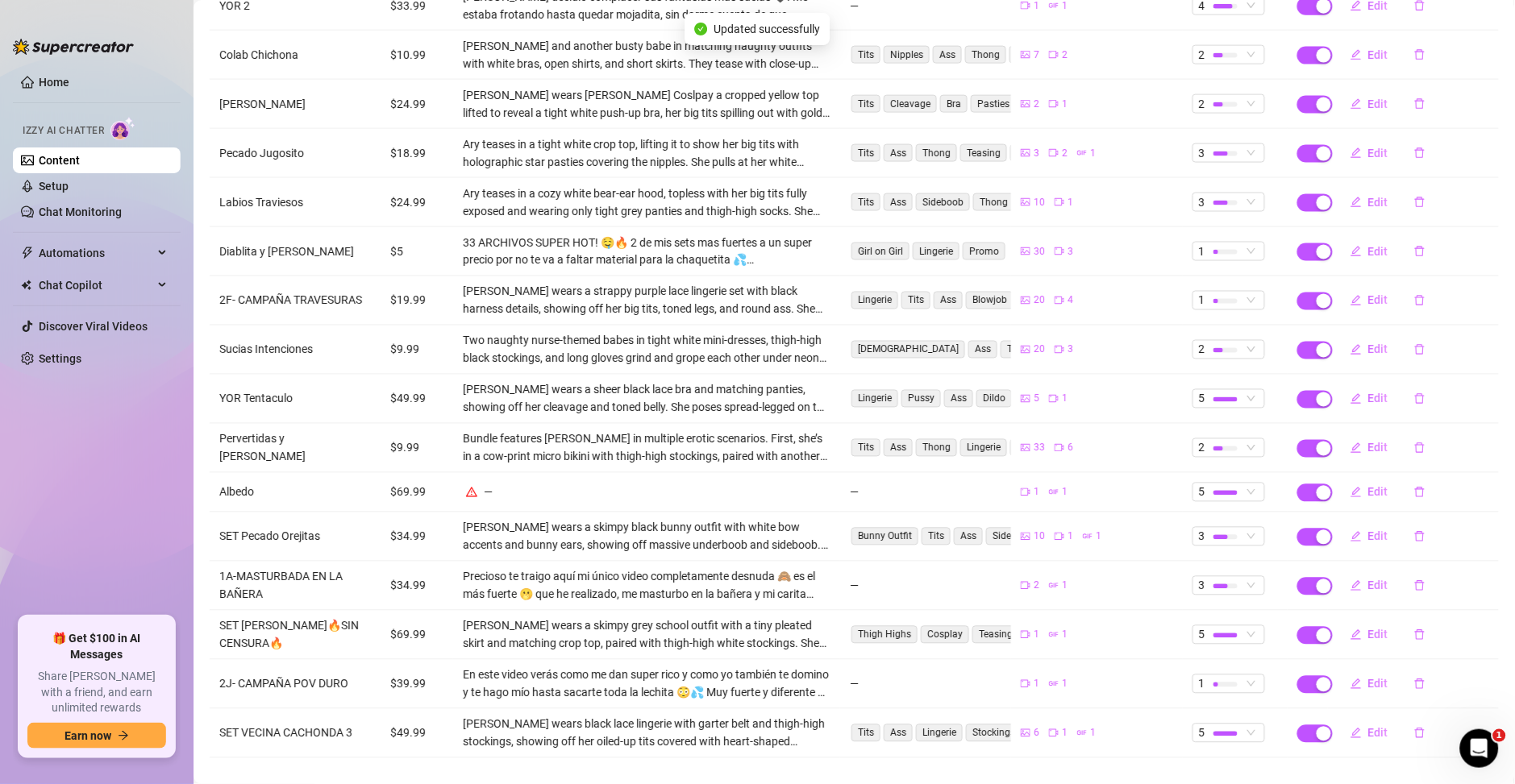
scroll to position [632, 0]
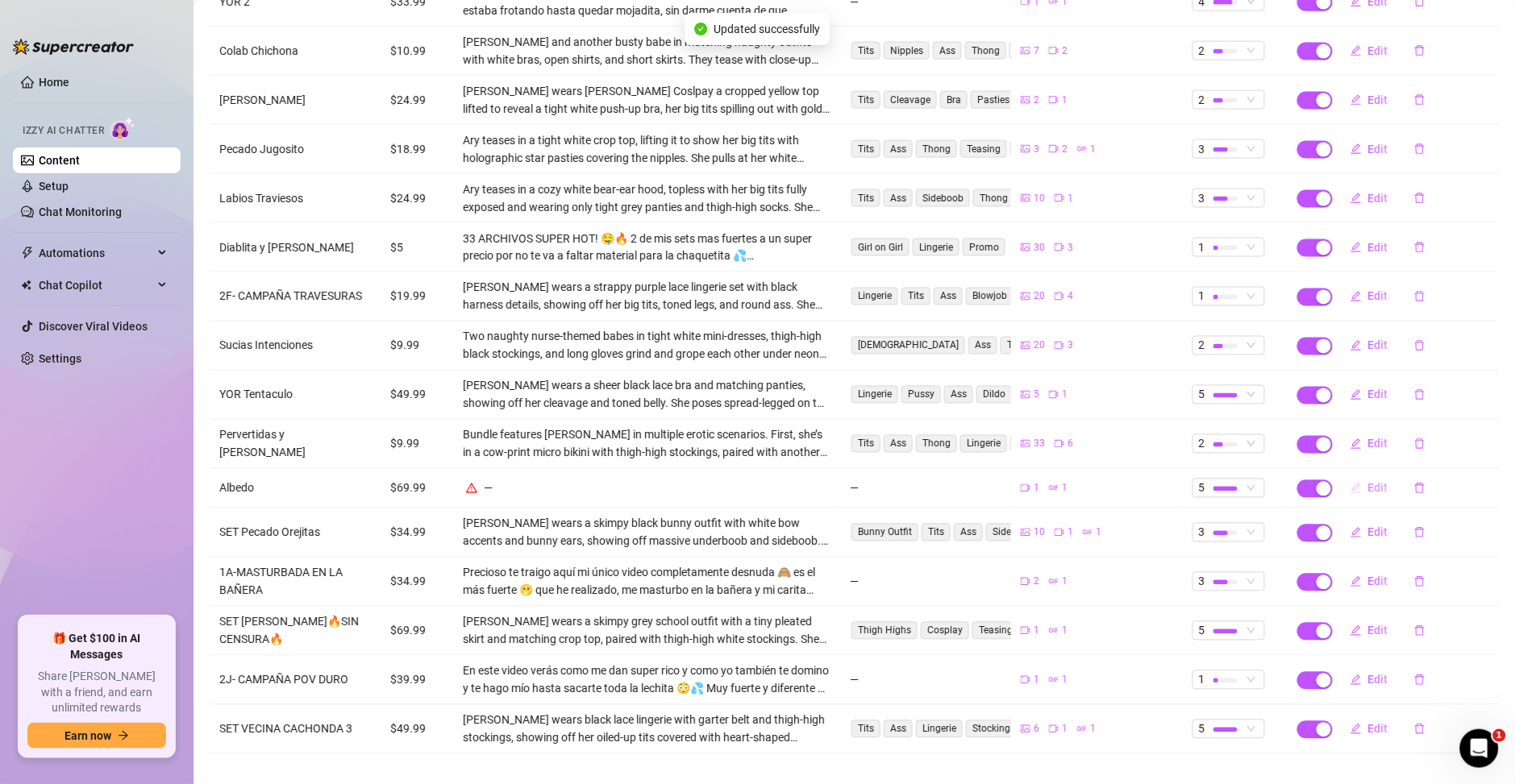
click at [1368, 482] on span "Edit" at bounding box center [1377, 488] width 20 height 13
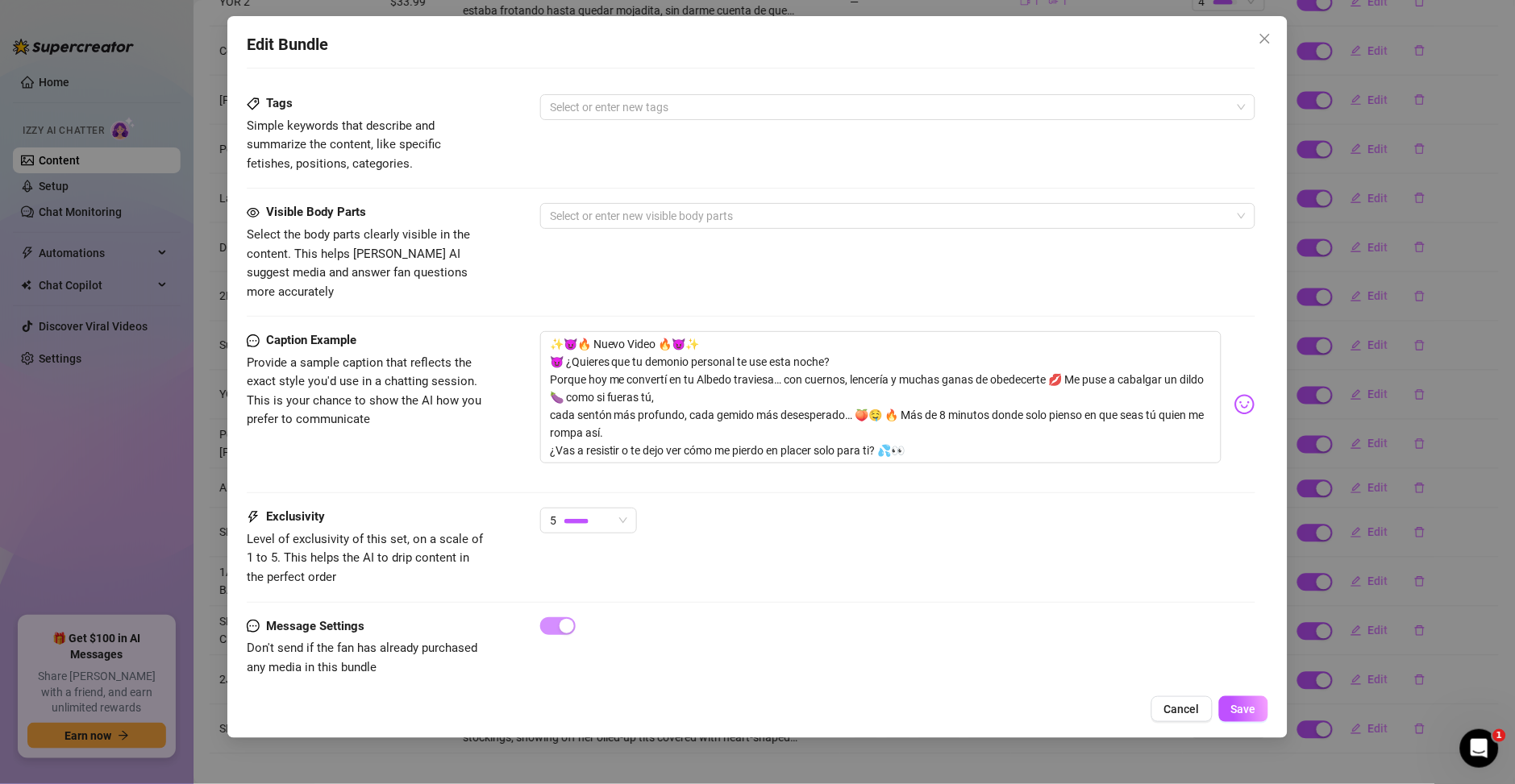
scroll to position [105, 0]
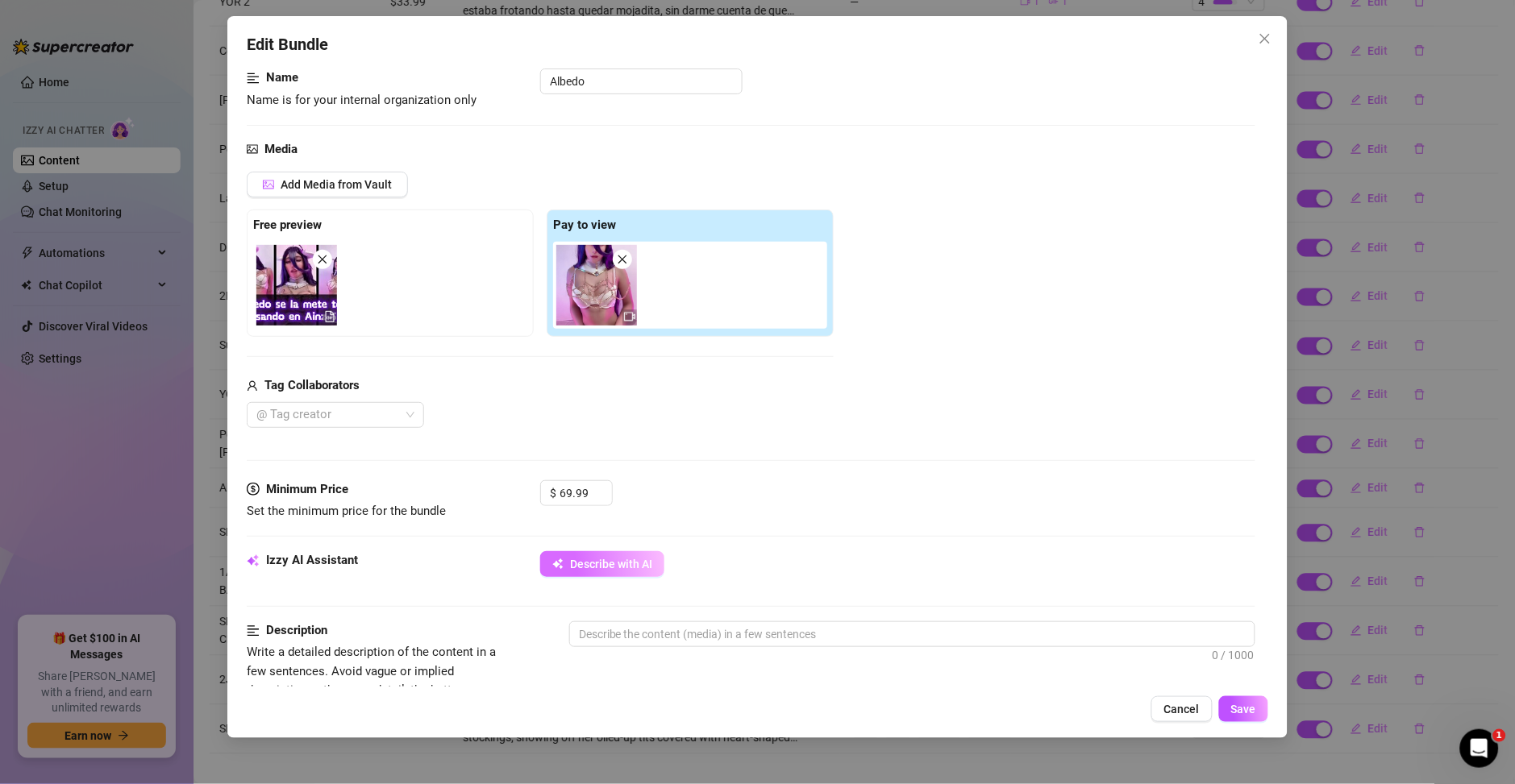
click at [646, 566] on span "Describe with AI" at bounding box center [610, 563] width 82 height 13
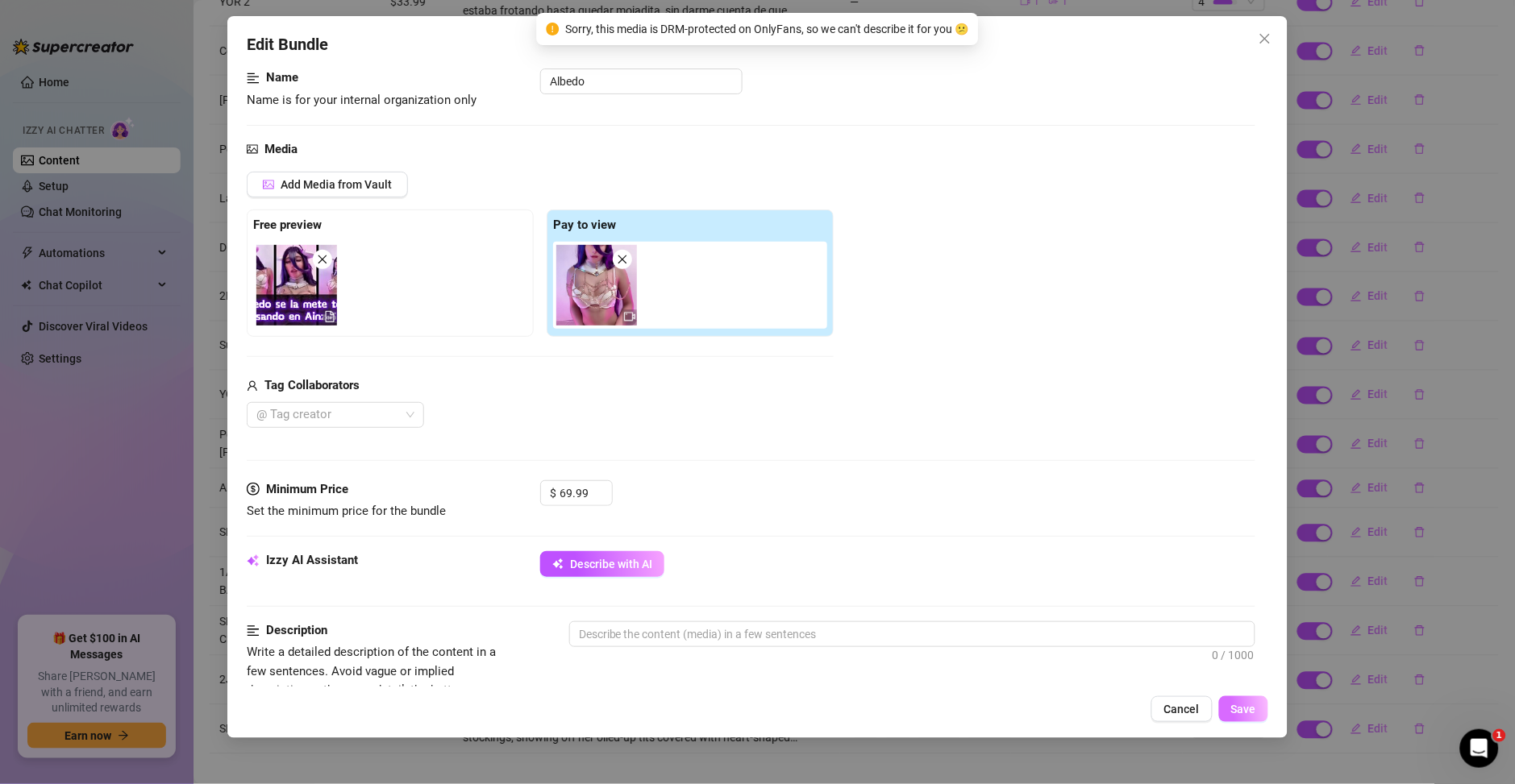
click at [1252, 704] on span "Save" at bounding box center [1243, 709] width 25 height 13
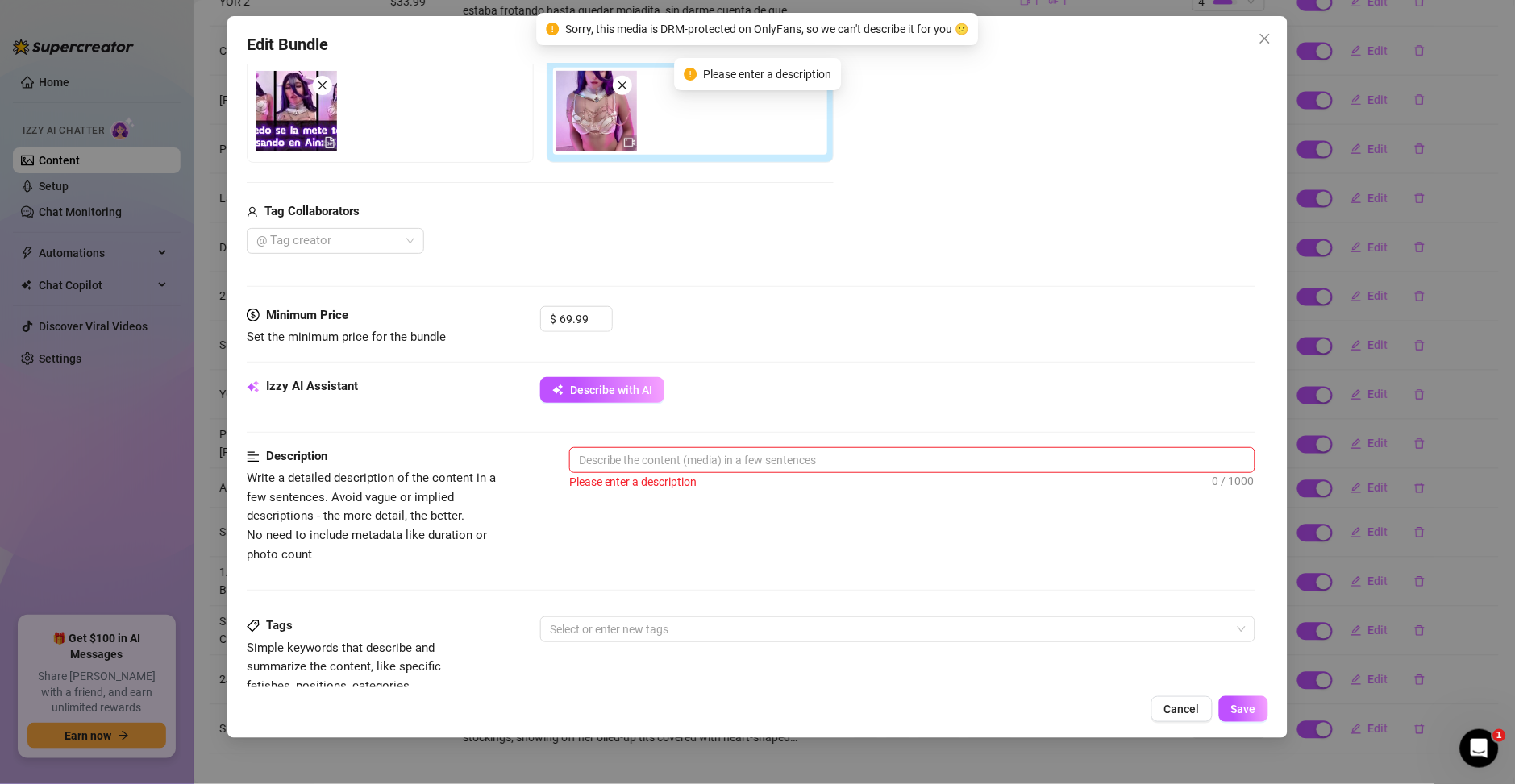
scroll to position [685, 0]
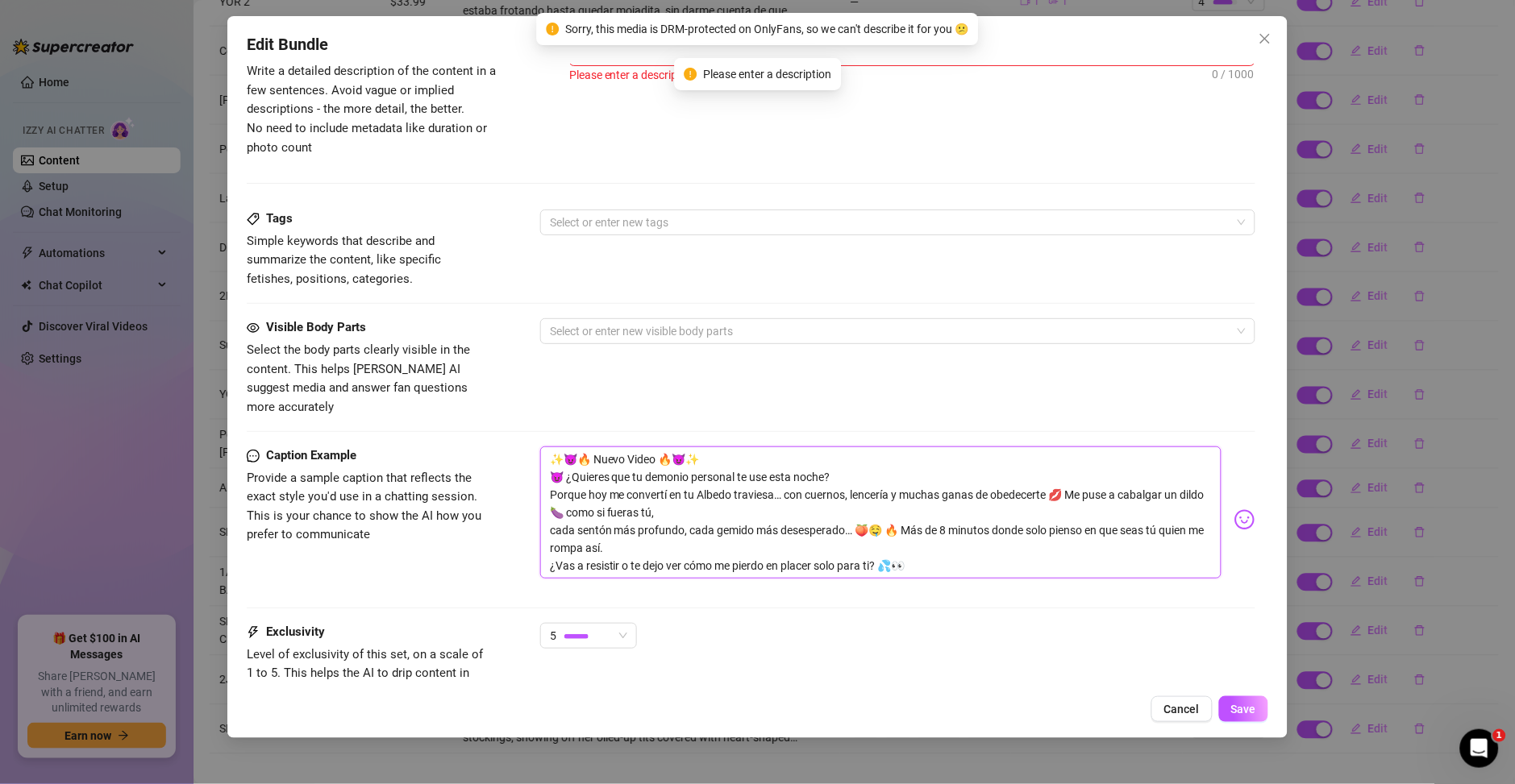
click at [795, 535] on textarea "✨😈🔥 Nuevo Video 🔥😈✨ 😈 ¿Quieres que tu demonio personal te use esta noche? Porqu…" at bounding box center [880, 512] width 681 height 132
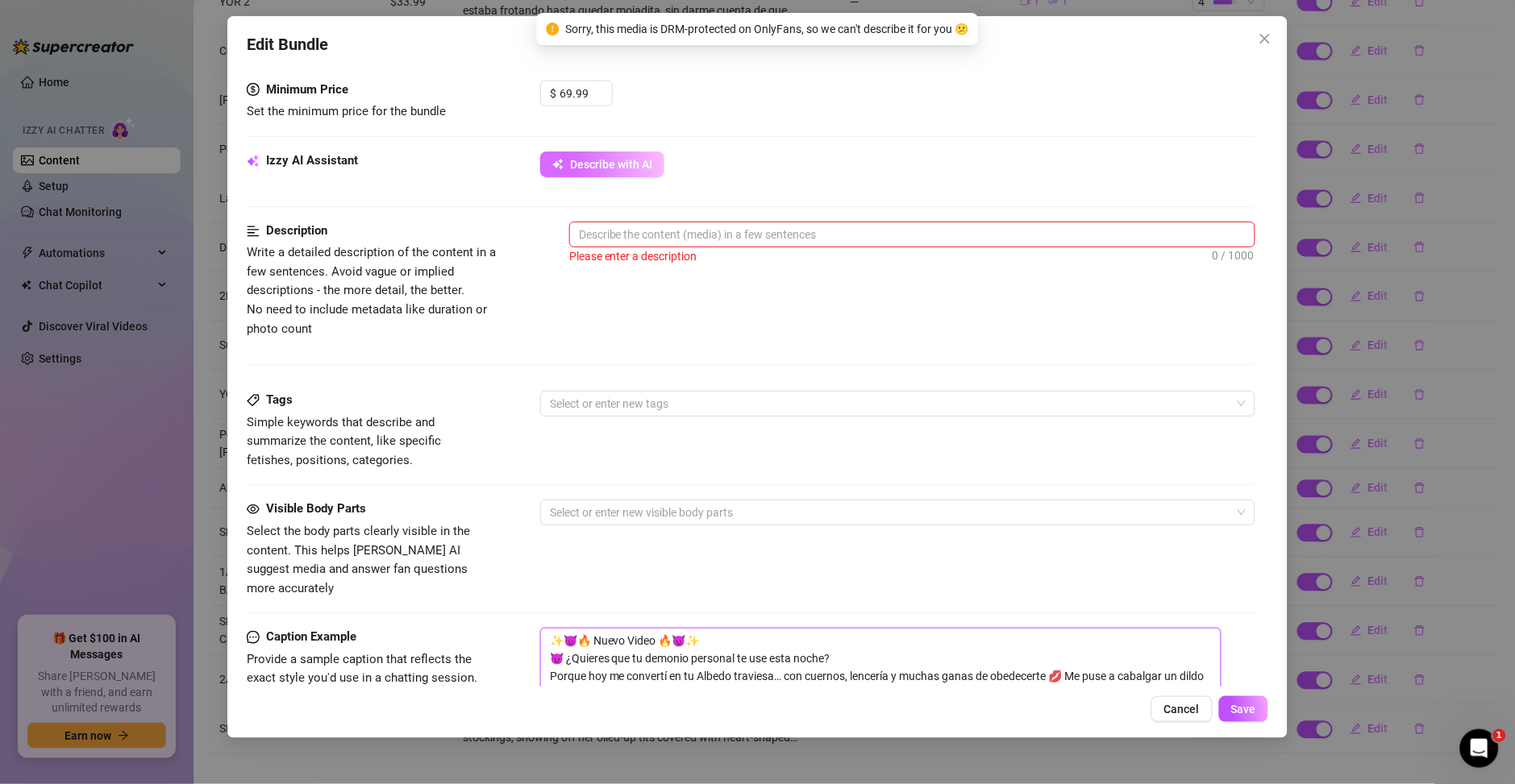
scroll to position [453, 0]
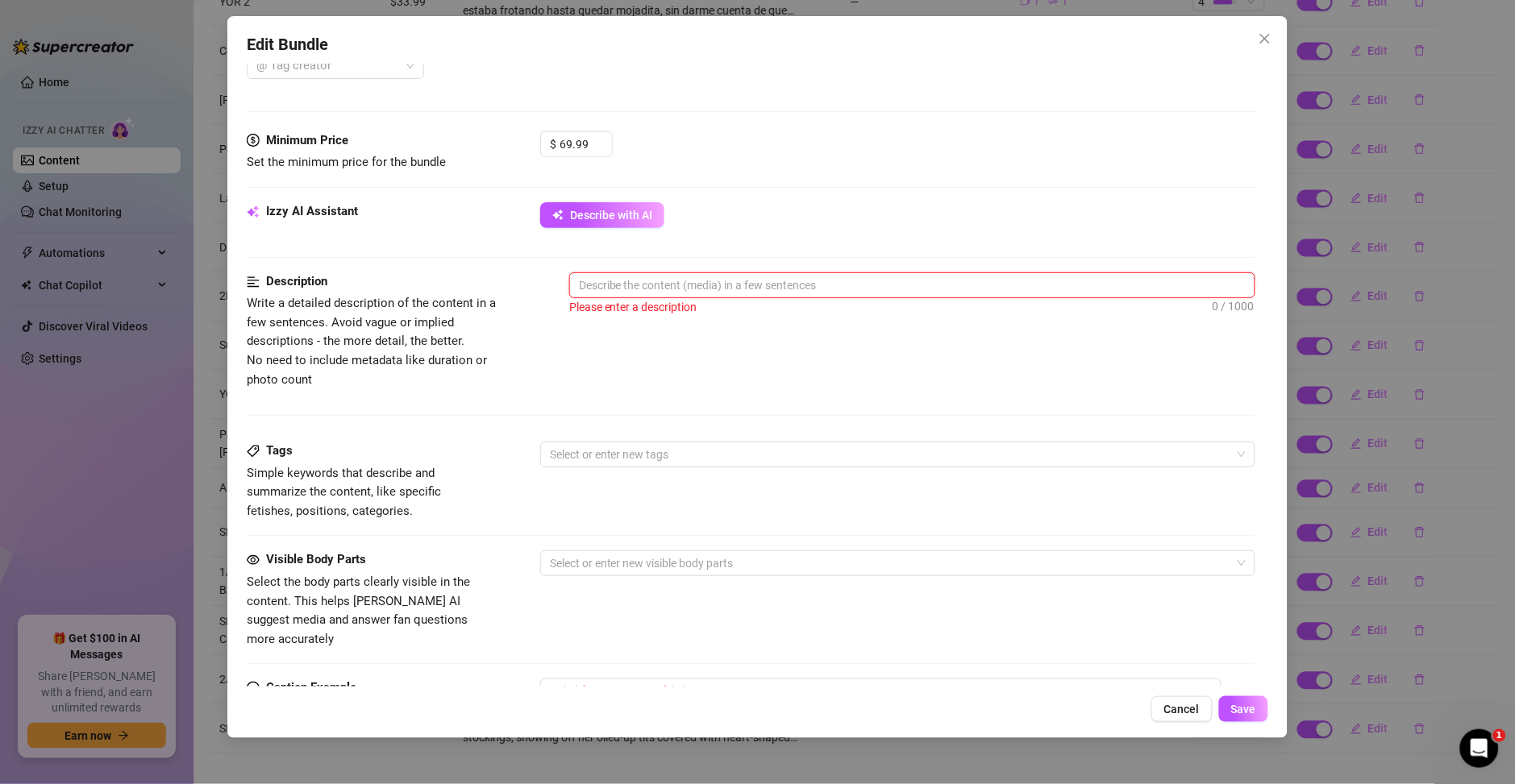
click at [640, 279] on textarea at bounding box center [912, 286] width 685 height 24
paste textarea "✨😈🔥 Nuevo Video 🔥😈✨ 😈 ¿Quieres que tu demonio personal te use esta noche? Porqu…"
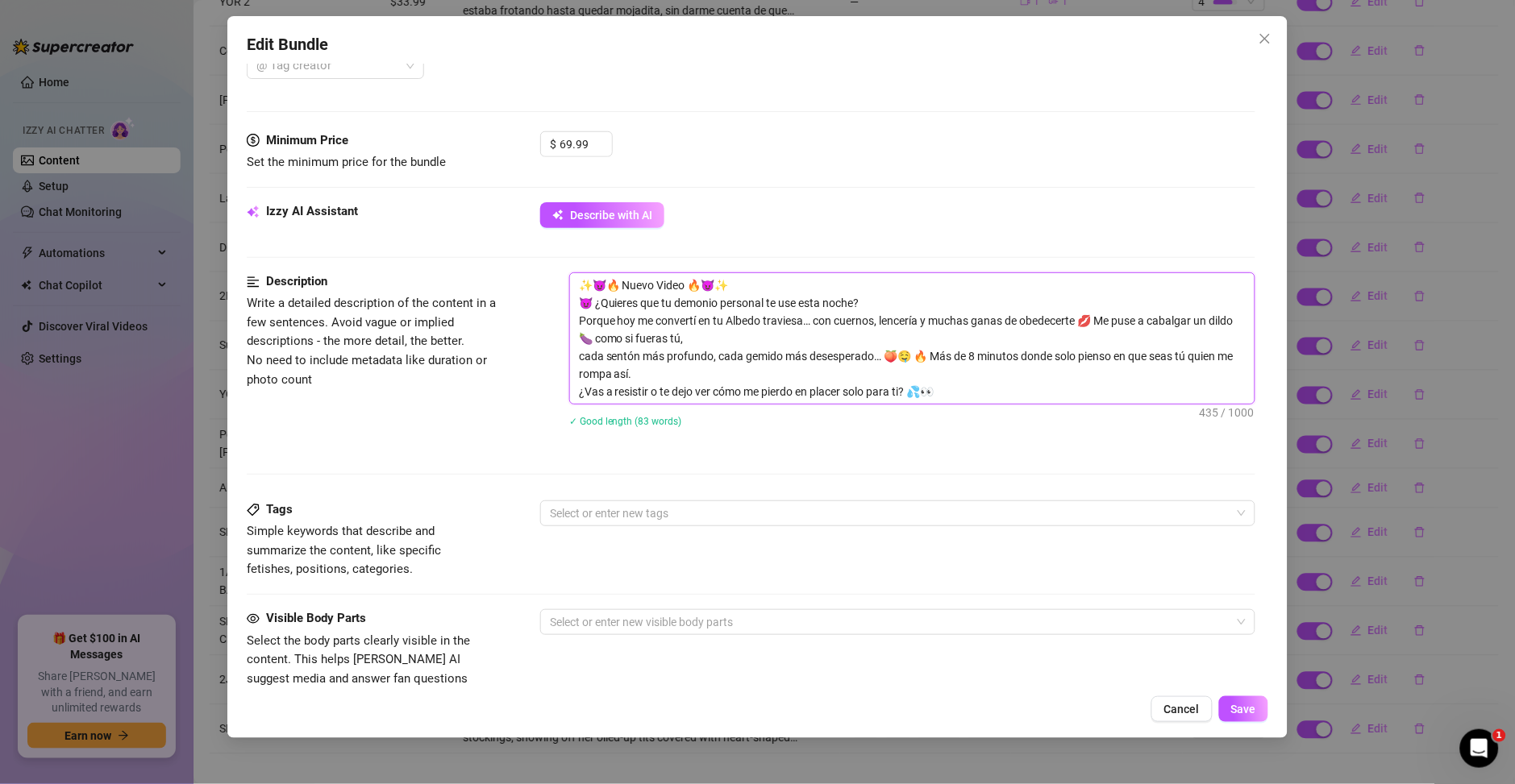
scroll to position [0, 0]
click at [1228, 703] on button "Save" at bounding box center [1243, 710] width 49 height 26
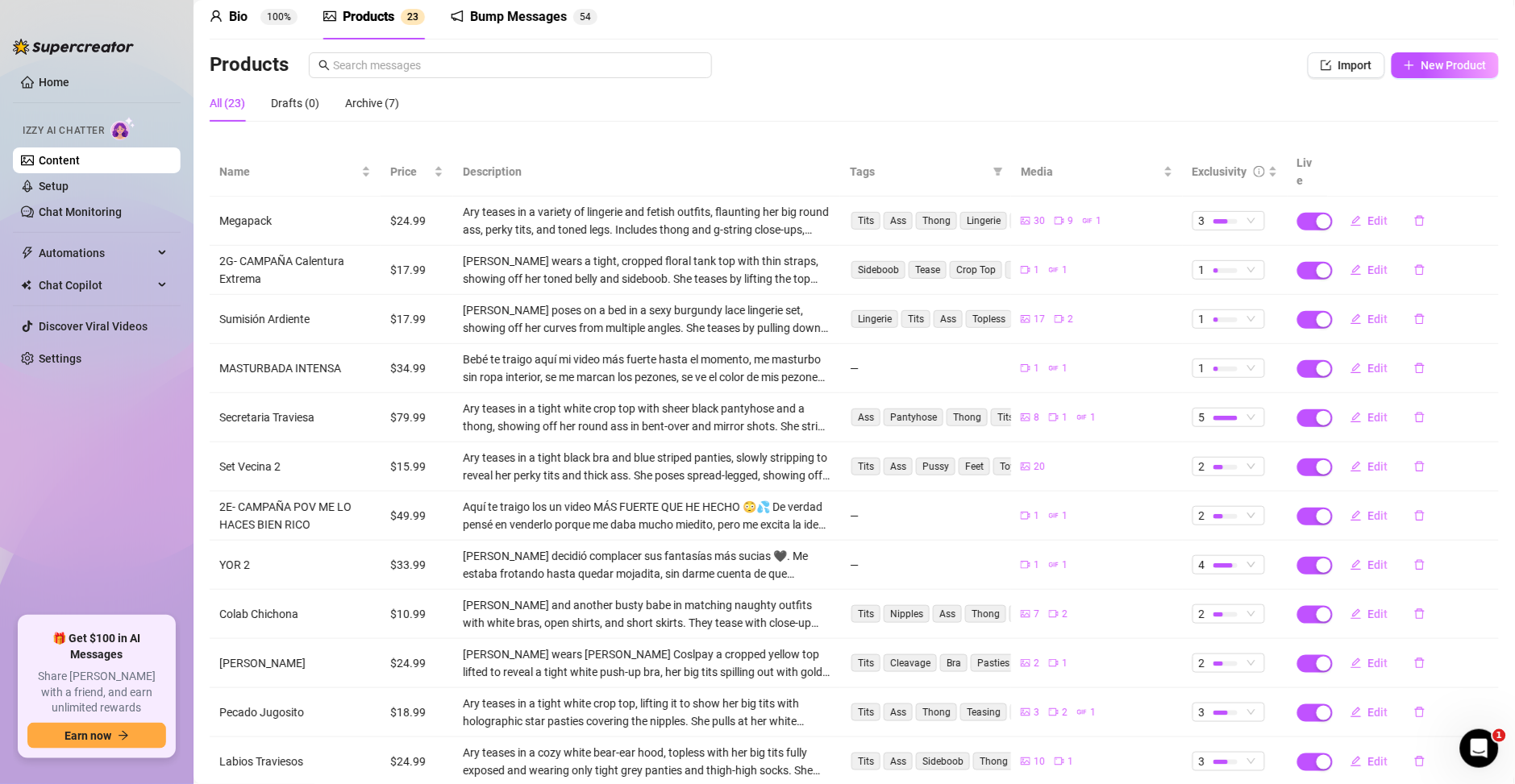
scroll to position [62, 0]
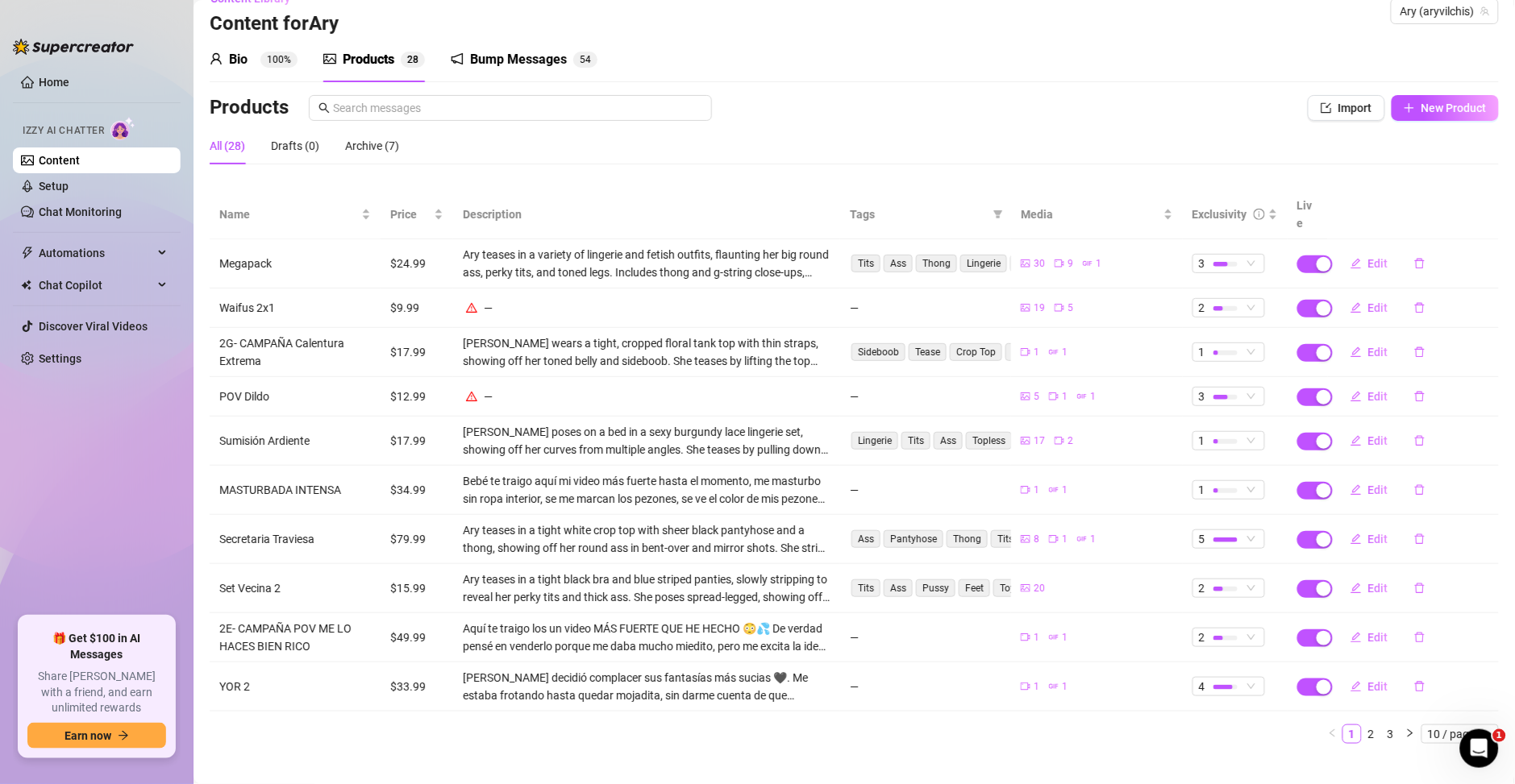
scroll to position [29, 0]
click at [1428, 723] on span "10 / page" at bounding box center [1460, 731] width 64 height 17
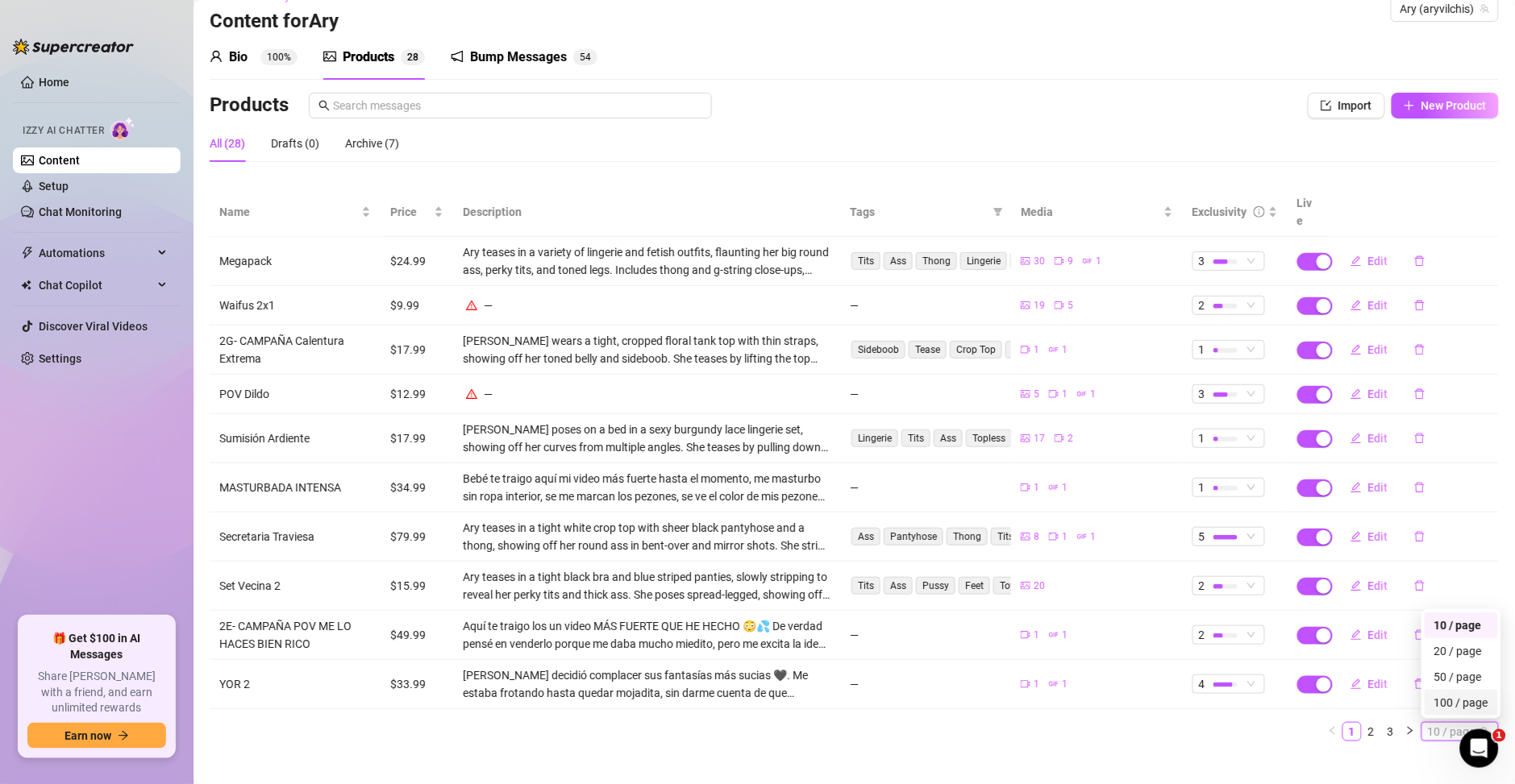
click at [1434, 694] on div "100 / page" at bounding box center [1461, 703] width 54 height 17
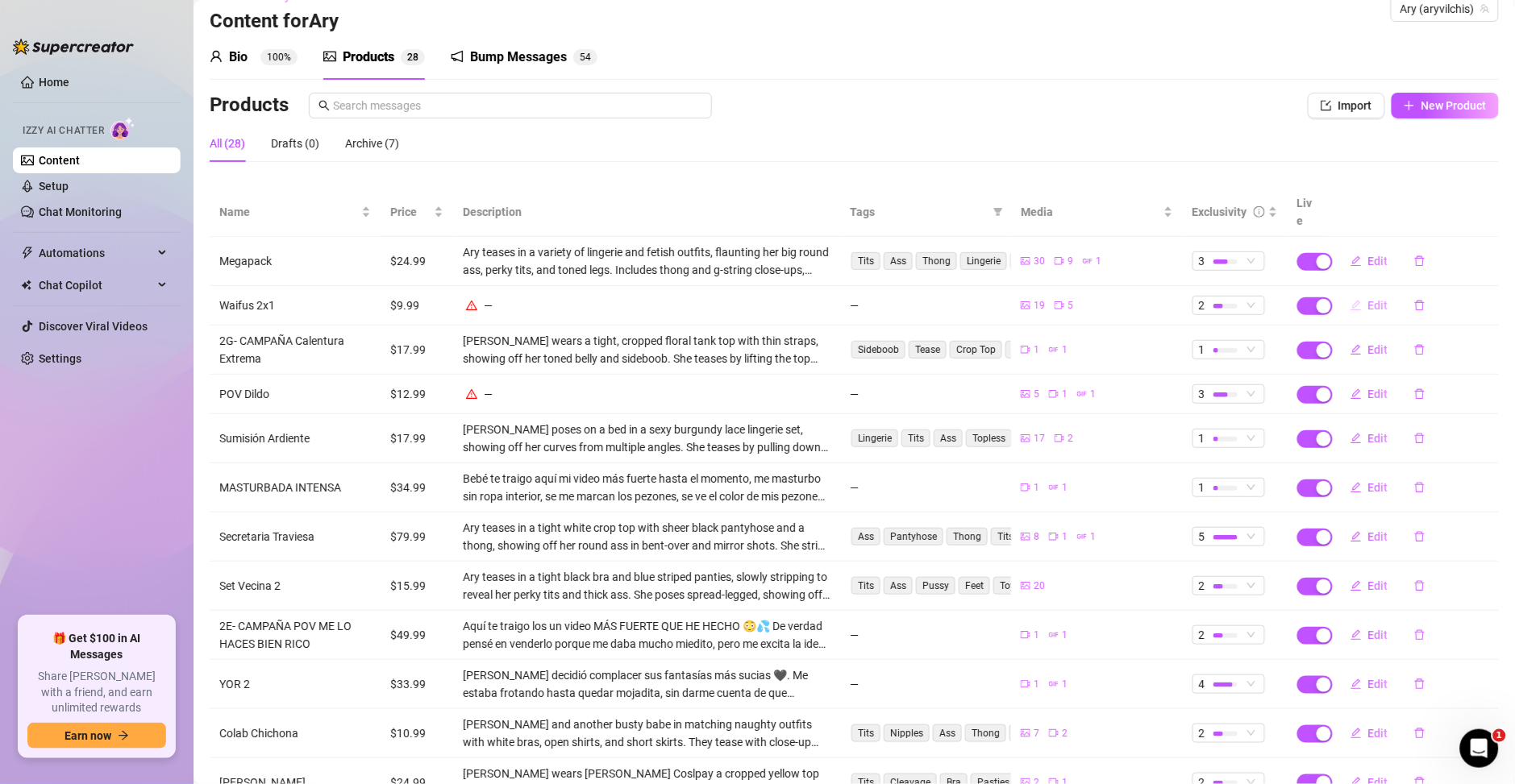
click at [1368, 299] on span "Edit" at bounding box center [1377, 305] width 20 height 13
type textarea "¿Amaneciste con ganas? 💦 Porque [PERSON_NAME] mañanero al 2x1 🍑 Mis dos colabs …"
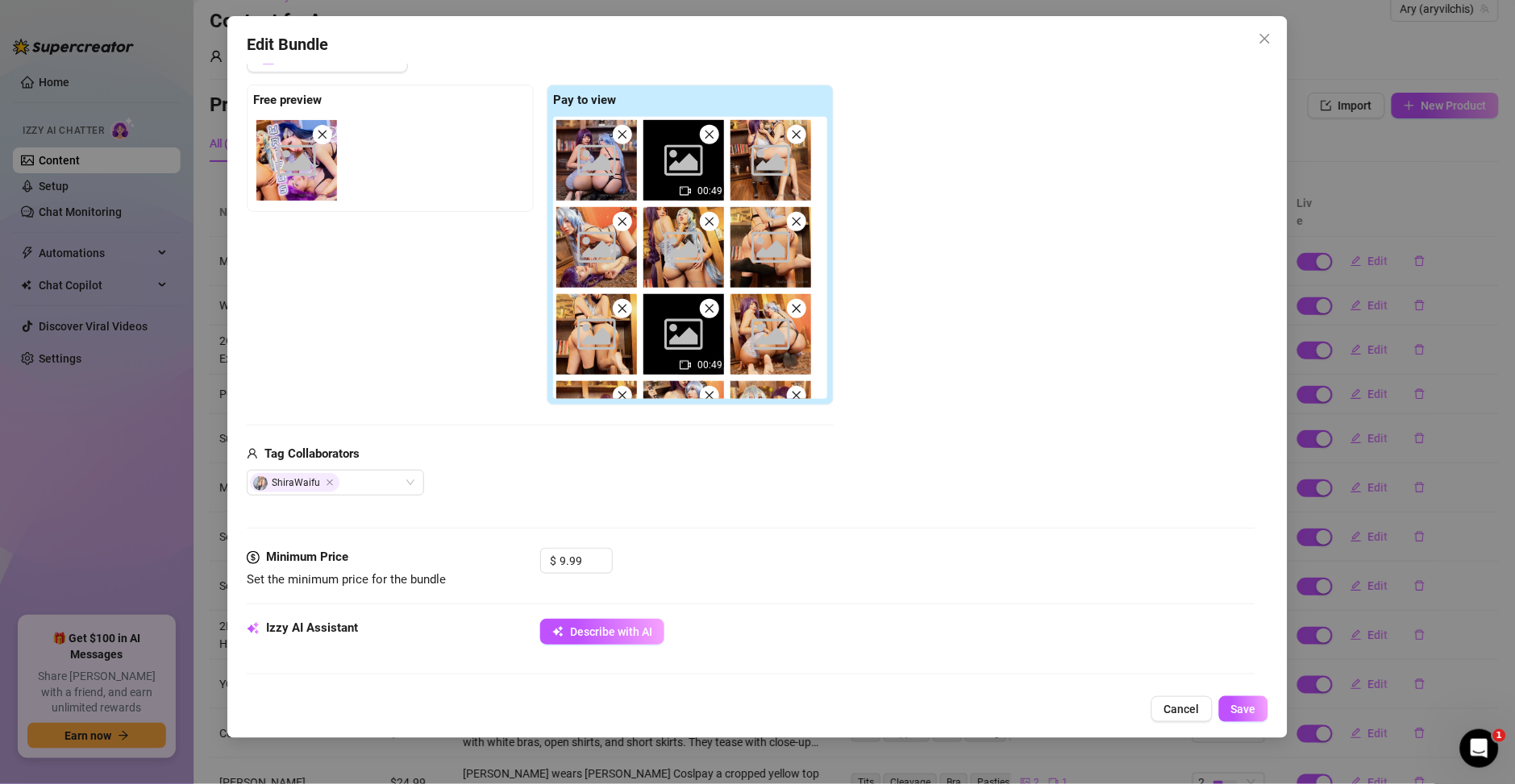
scroll to position [232, 0]
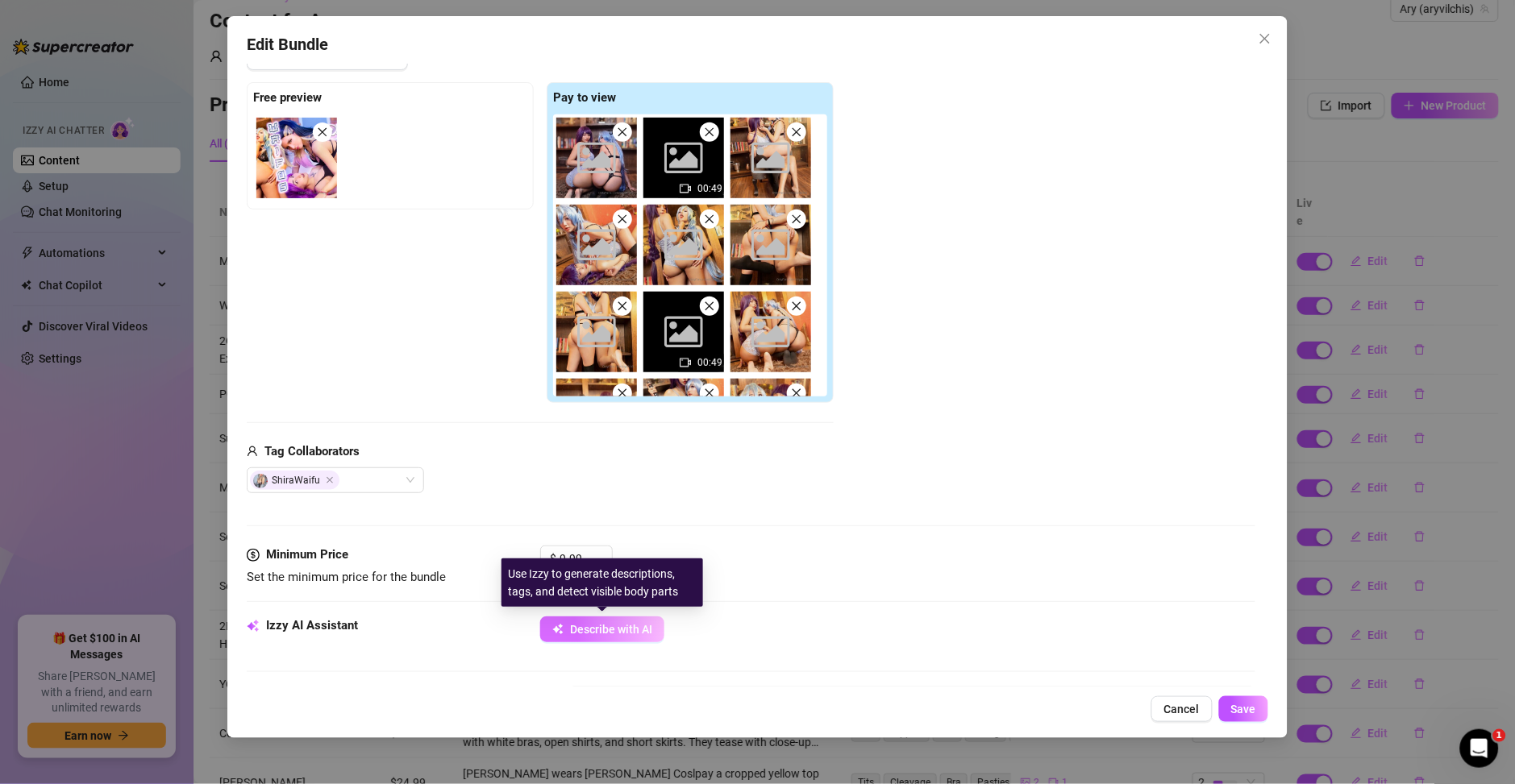
click at [592, 639] on button "Describe with AI" at bounding box center [602, 629] width 124 height 26
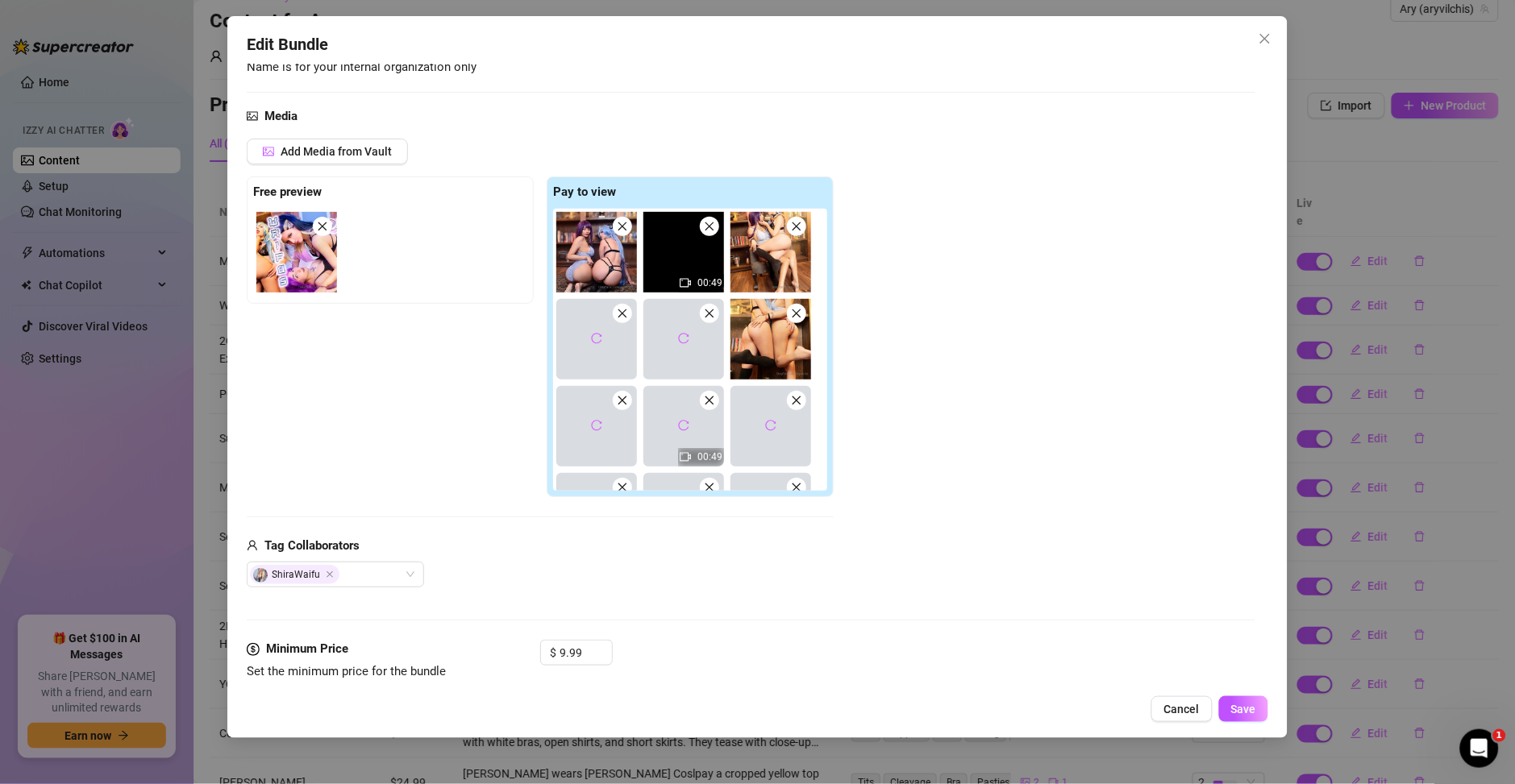
scroll to position [348, 0]
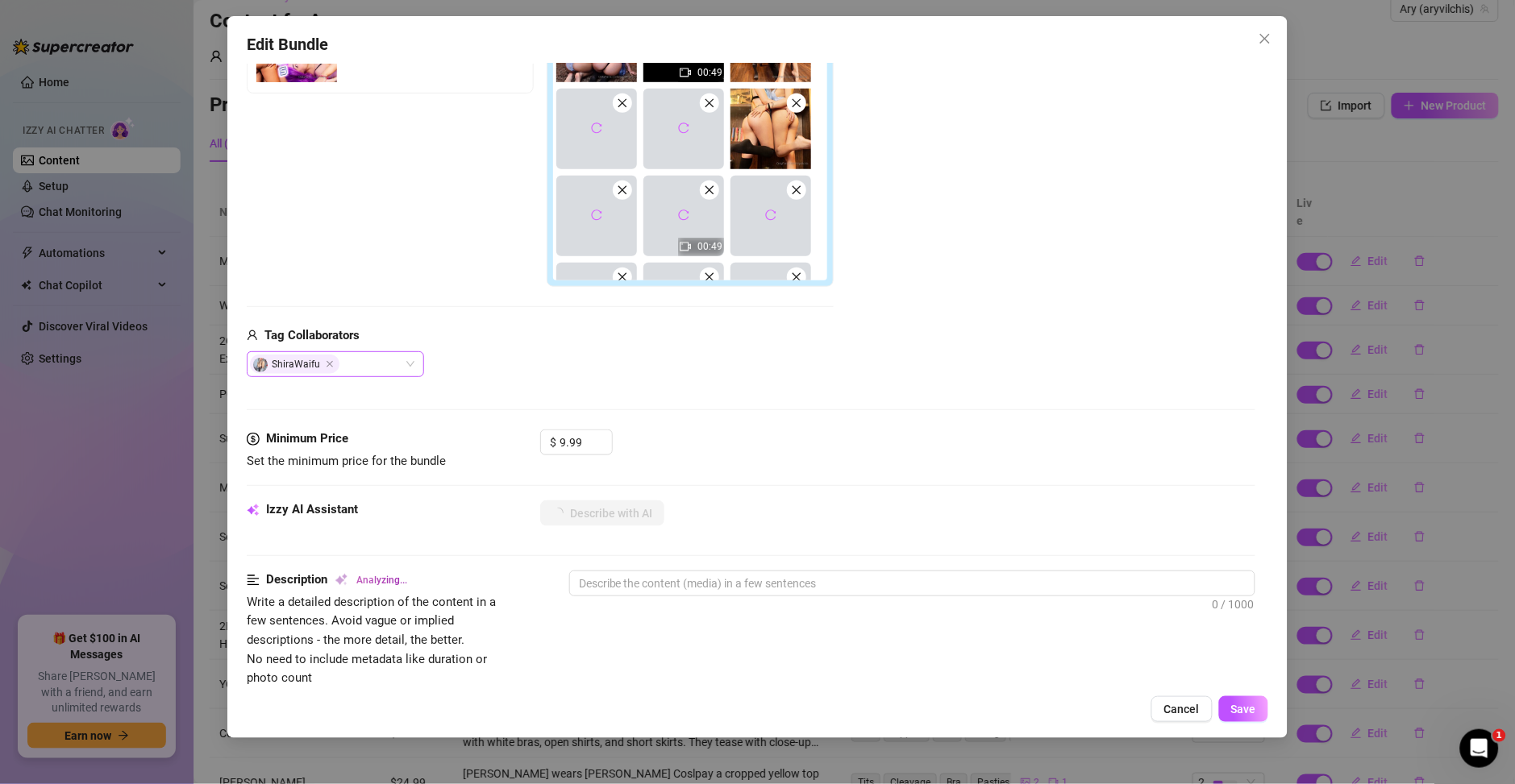
click at [359, 368] on div "ShiraWaifu" at bounding box center [327, 364] width 154 height 22
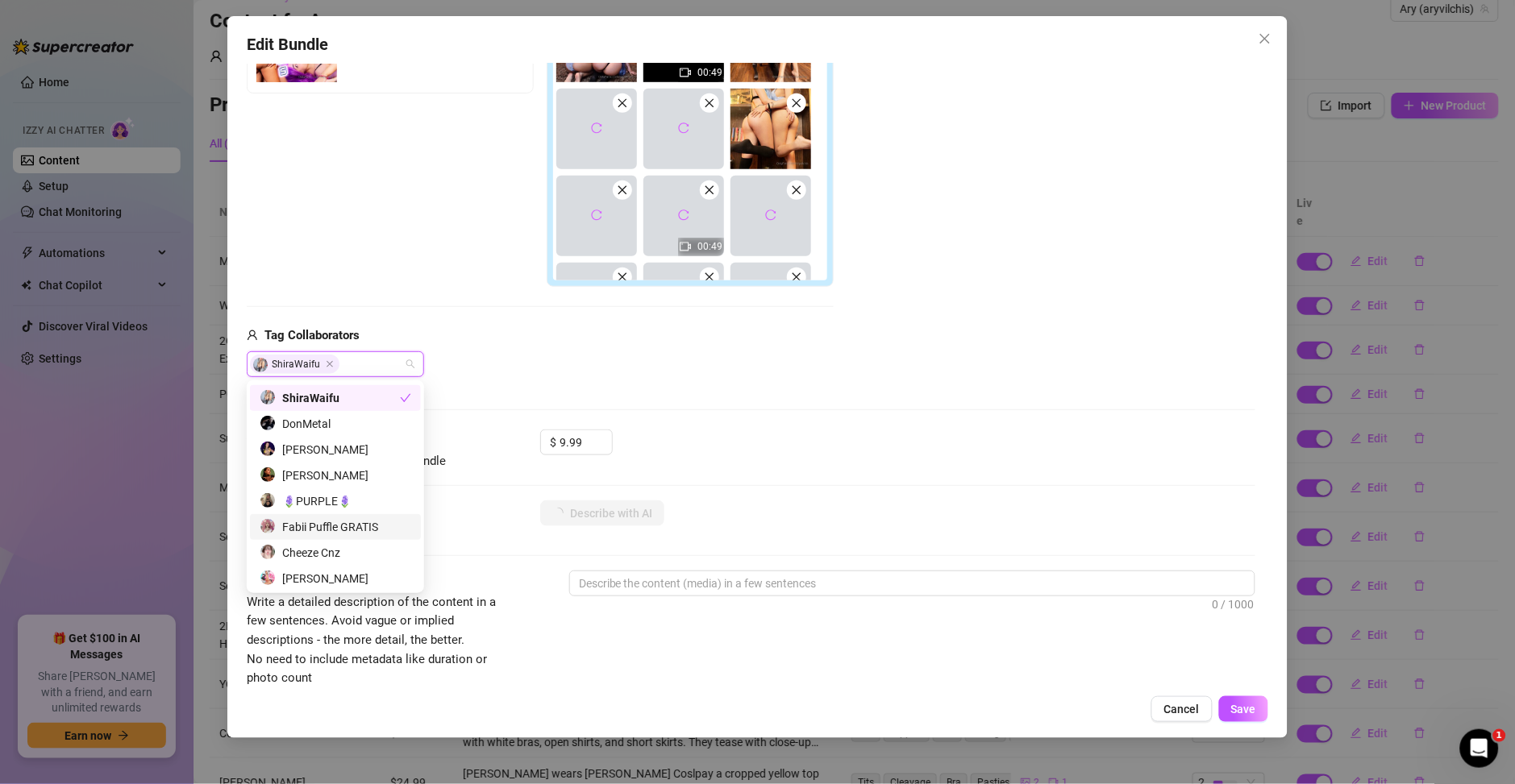
click at [342, 525] on div "Fabii Puffle GRATIS" at bounding box center [335, 527] width 152 height 17
click at [414, 210] on div "Free preview Pay to view 00:49 00:49 00:17 00:41 00:21" at bounding box center [540, 126] width 587 height 321
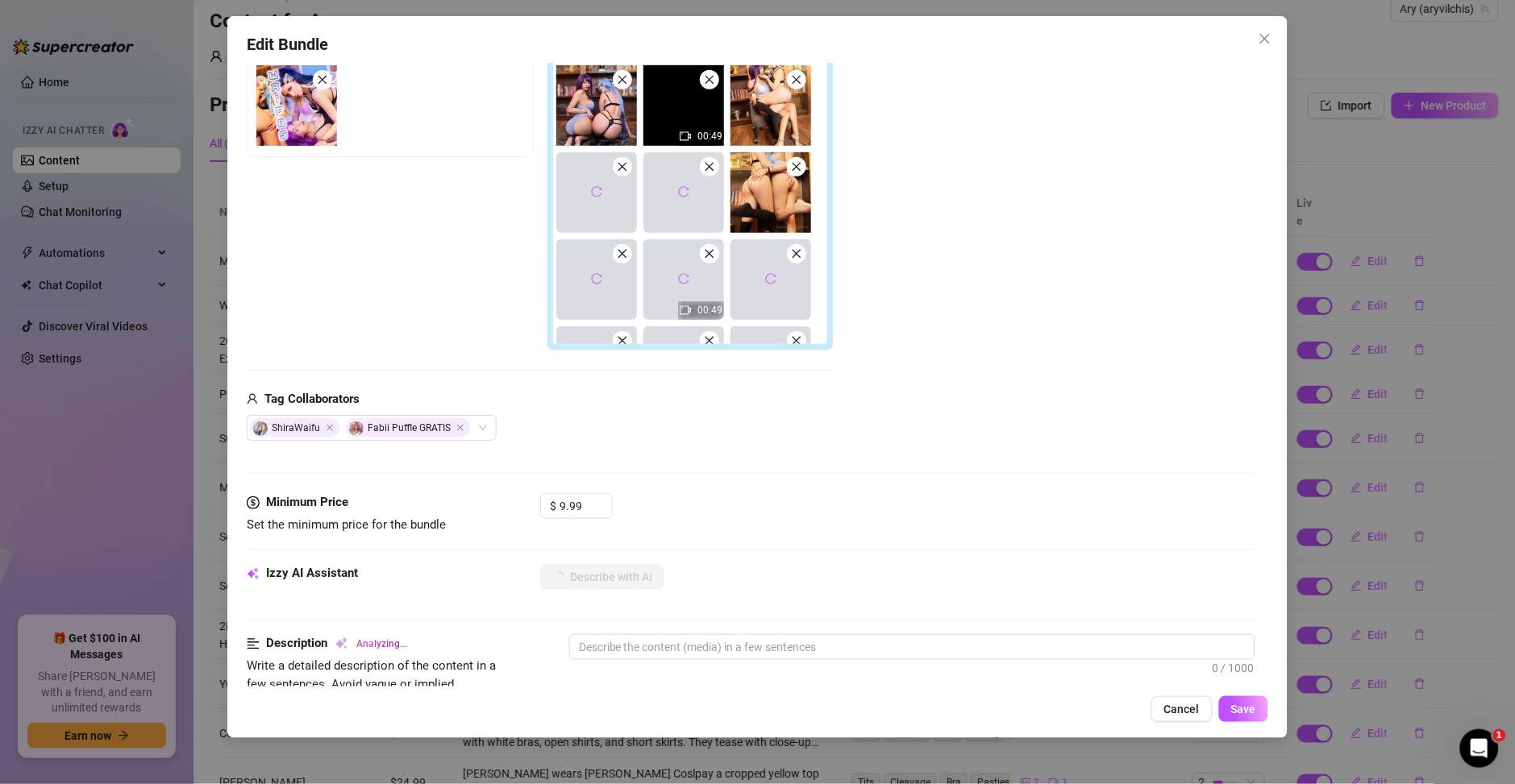
scroll to position [348, 0]
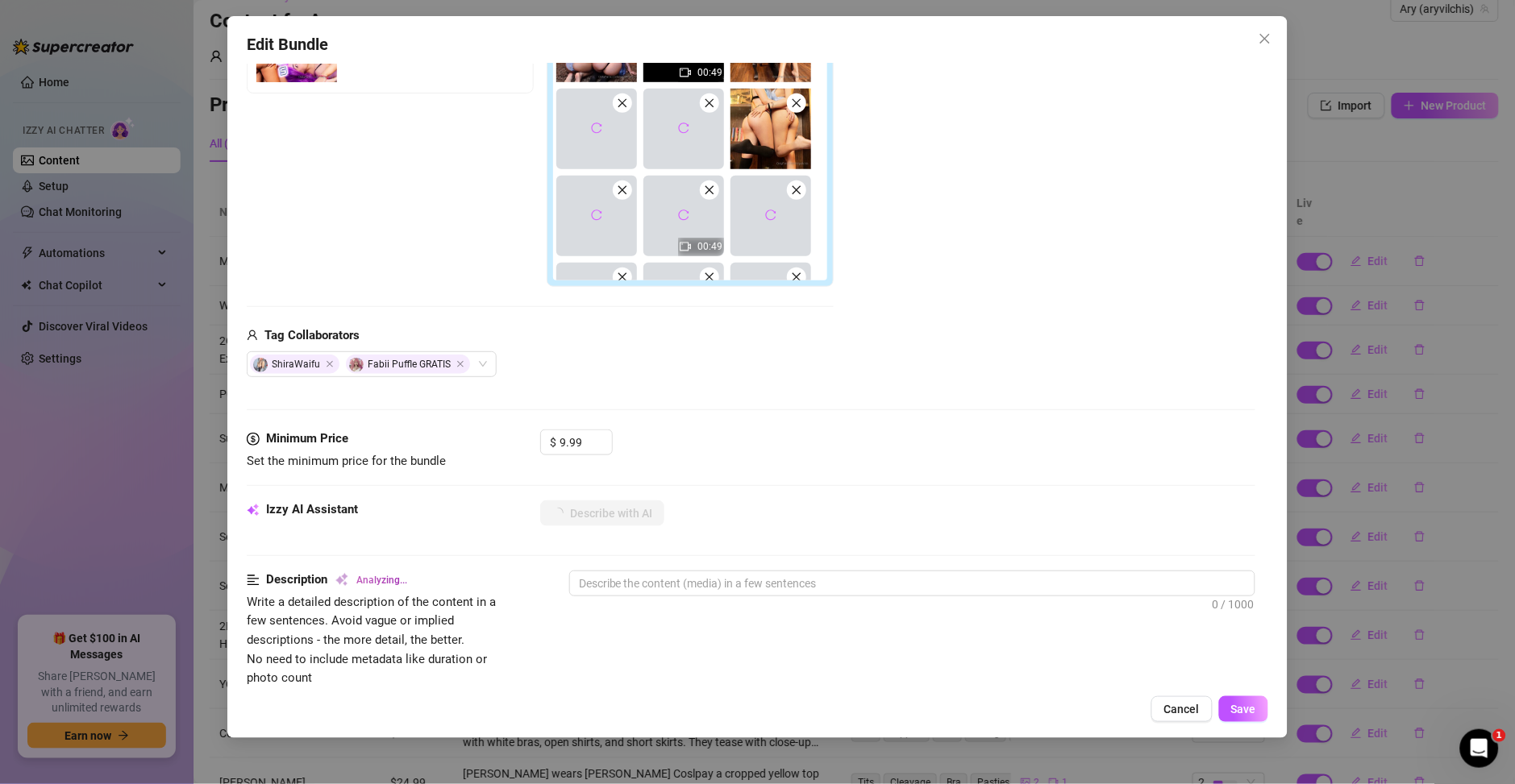
type textarea "Two-girl"
type textarea "Two-girl cosplay"
type textarea "Two-girl cosplay and"
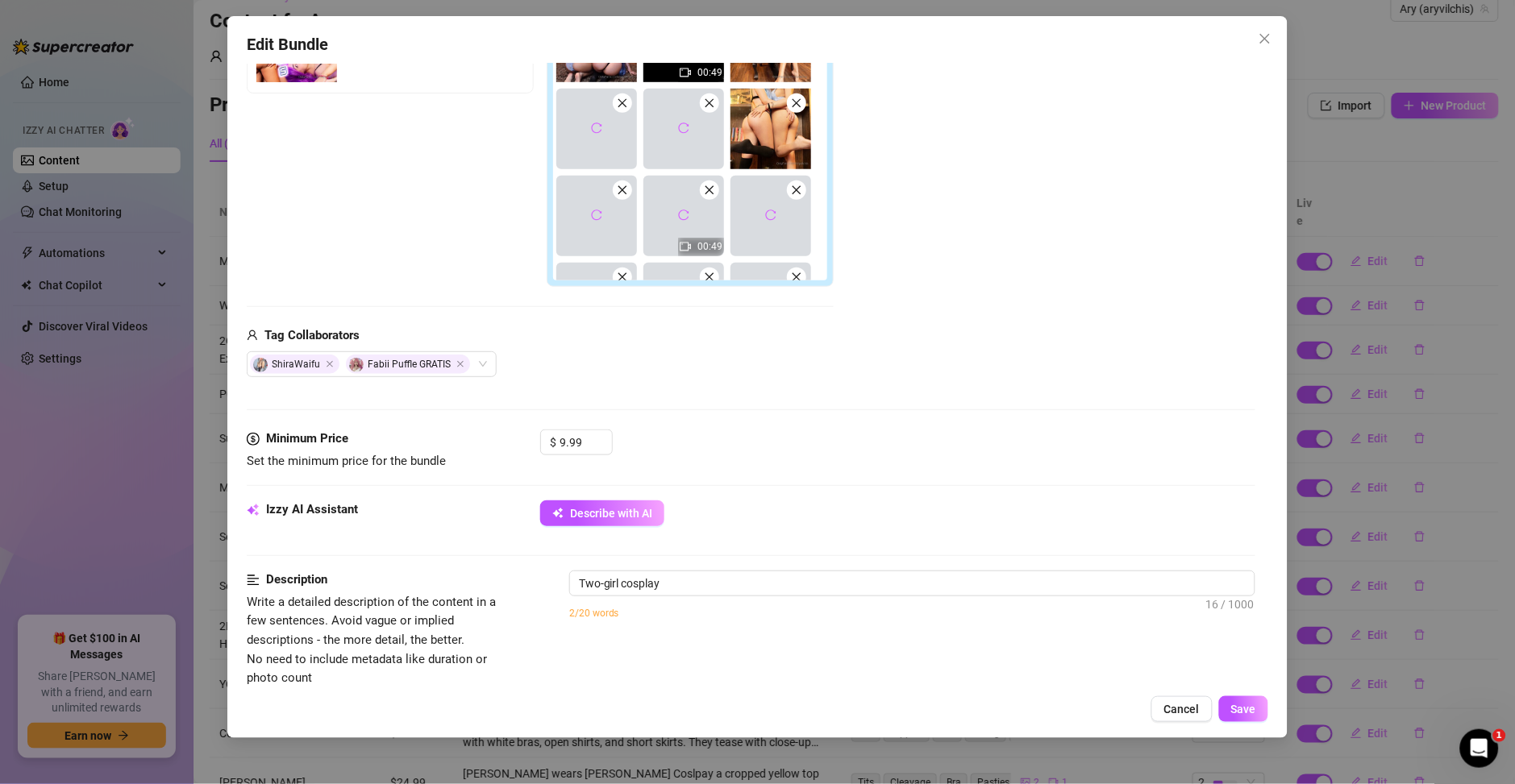
type textarea "Two-girl cosplay and"
type textarea "Two-girl cosplay and lingerie"
type textarea "Two-girl cosplay and lingerie play,"
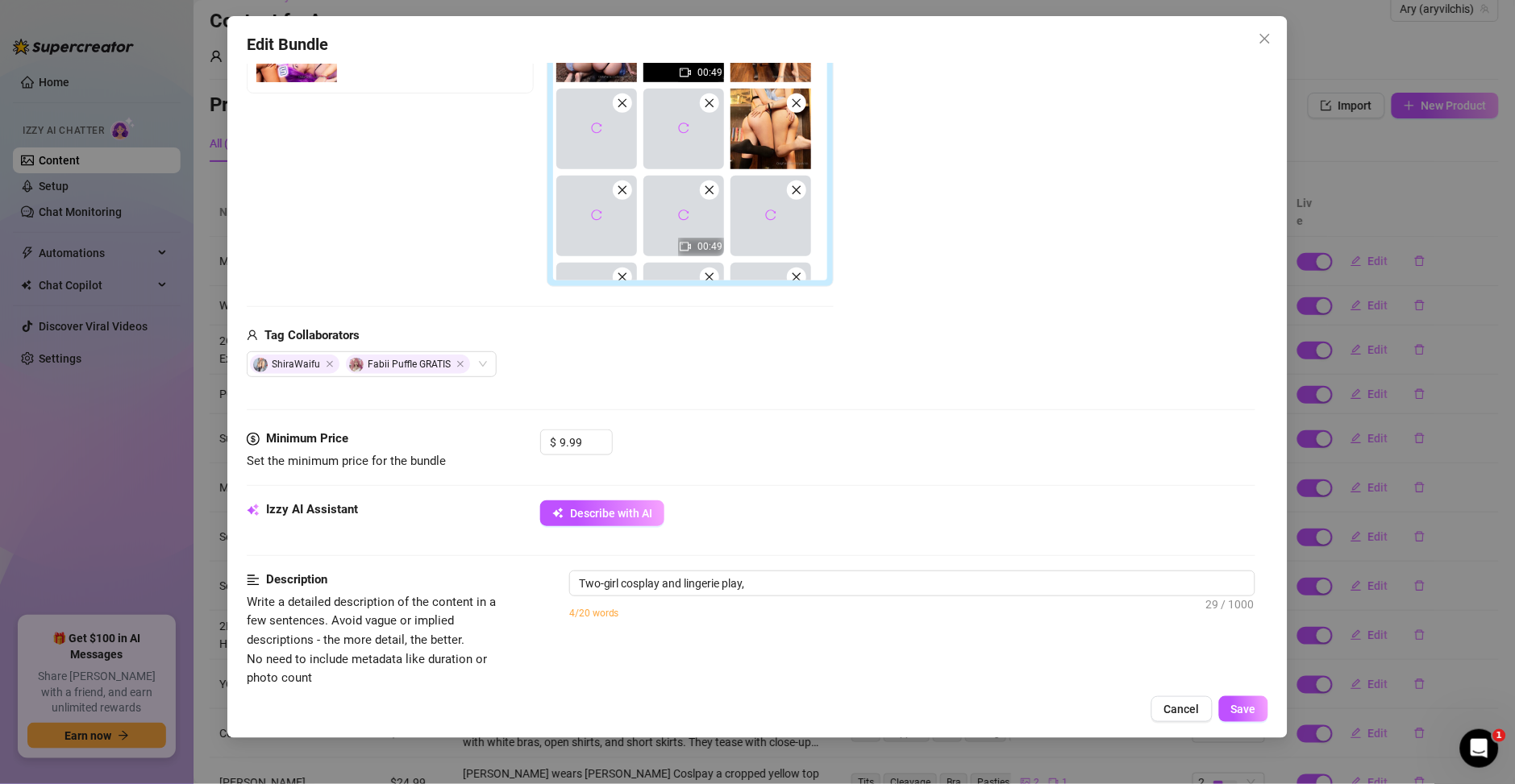
type textarea "Two-girl cosplay and lingerie play, with"
type textarea "Two-girl cosplay and lingerie play, with [PERSON_NAME]"
type textarea "Two-girl cosplay and lingerie play, with Ary in"
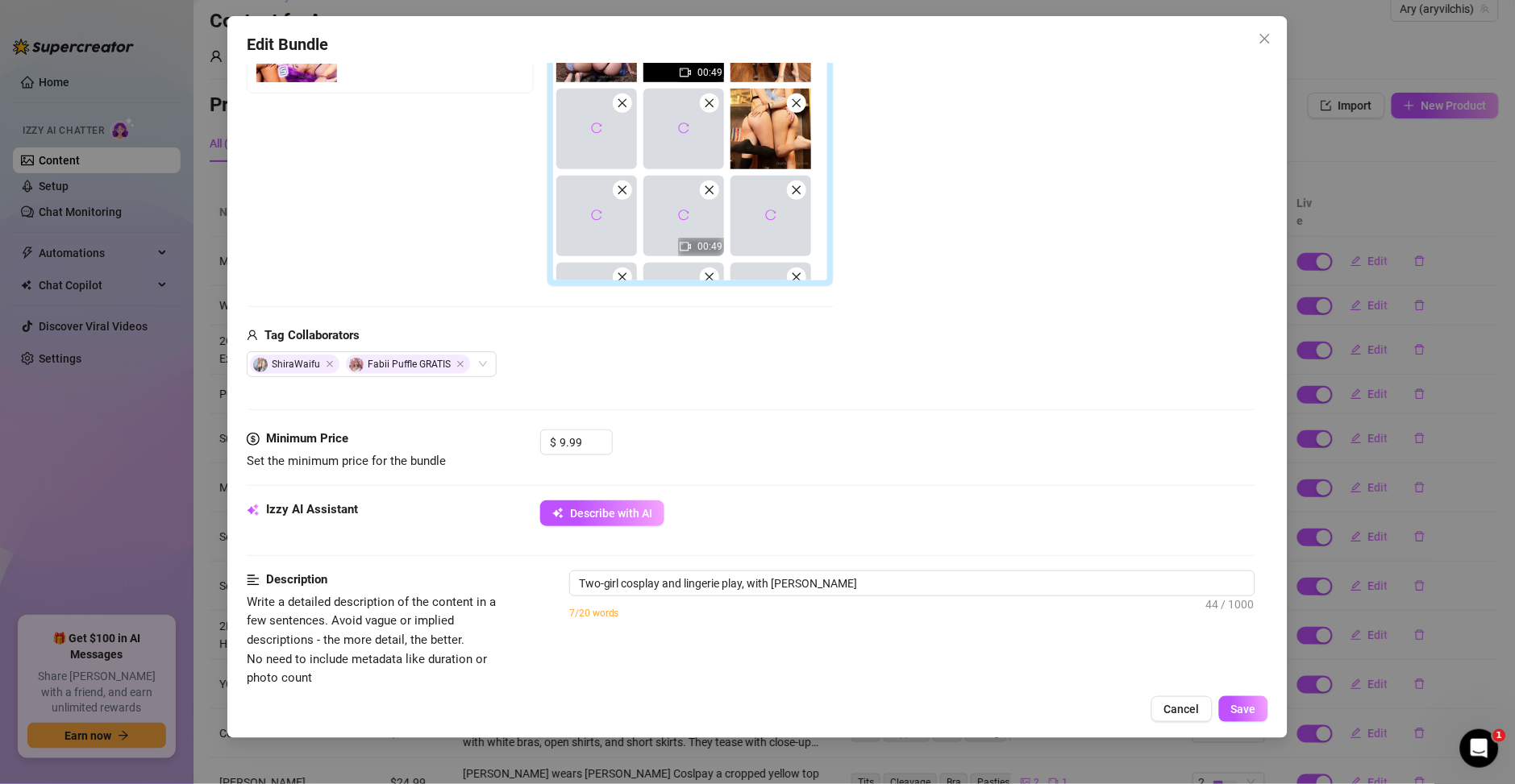
type textarea "Two-girl cosplay and lingerie play, with Ary in"
type textarea "Two-girl cosplay and lingerie play, with [PERSON_NAME] in sheer"
type textarea "Two-girl cosplay and lingerie play, with [PERSON_NAME] in sheer black"
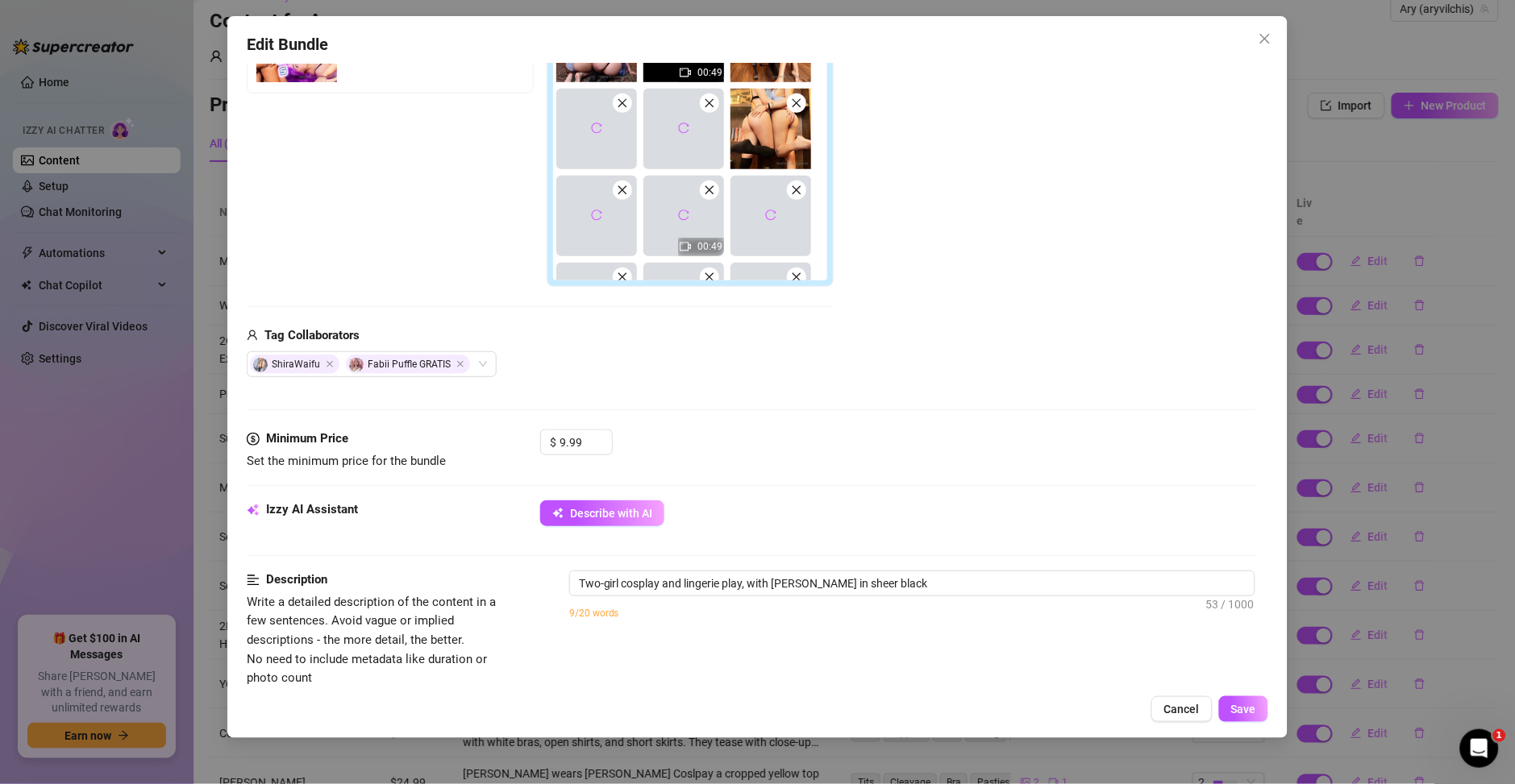
type textarea "Two-girl cosplay and lingerie play, with [PERSON_NAME] in sheer black bra,"
type textarea "Two-girl cosplay and lingerie play, with [PERSON_NAME] in sheer black bra, pant…"
type textarea "Two-girl cosplay and lingerie play, with Ary in sheer black bra, panties, and"
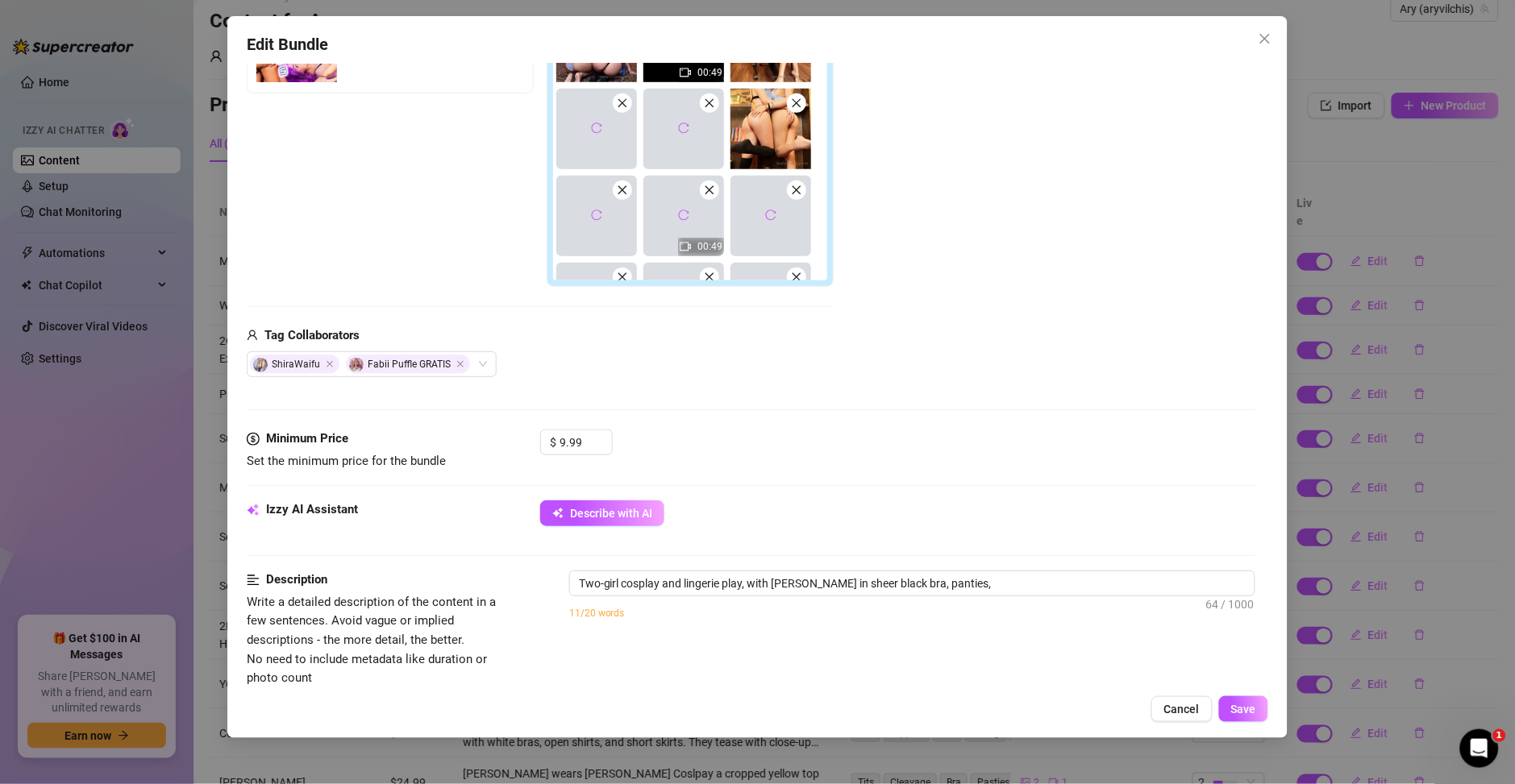
type textarea "Two-girl cosplay and lingerie play, with Ary in sheer black bra, panties, and"
type textarea "Two-girl cosplay and lingerie play, with Ary in sheer black bra, panties, and t…"
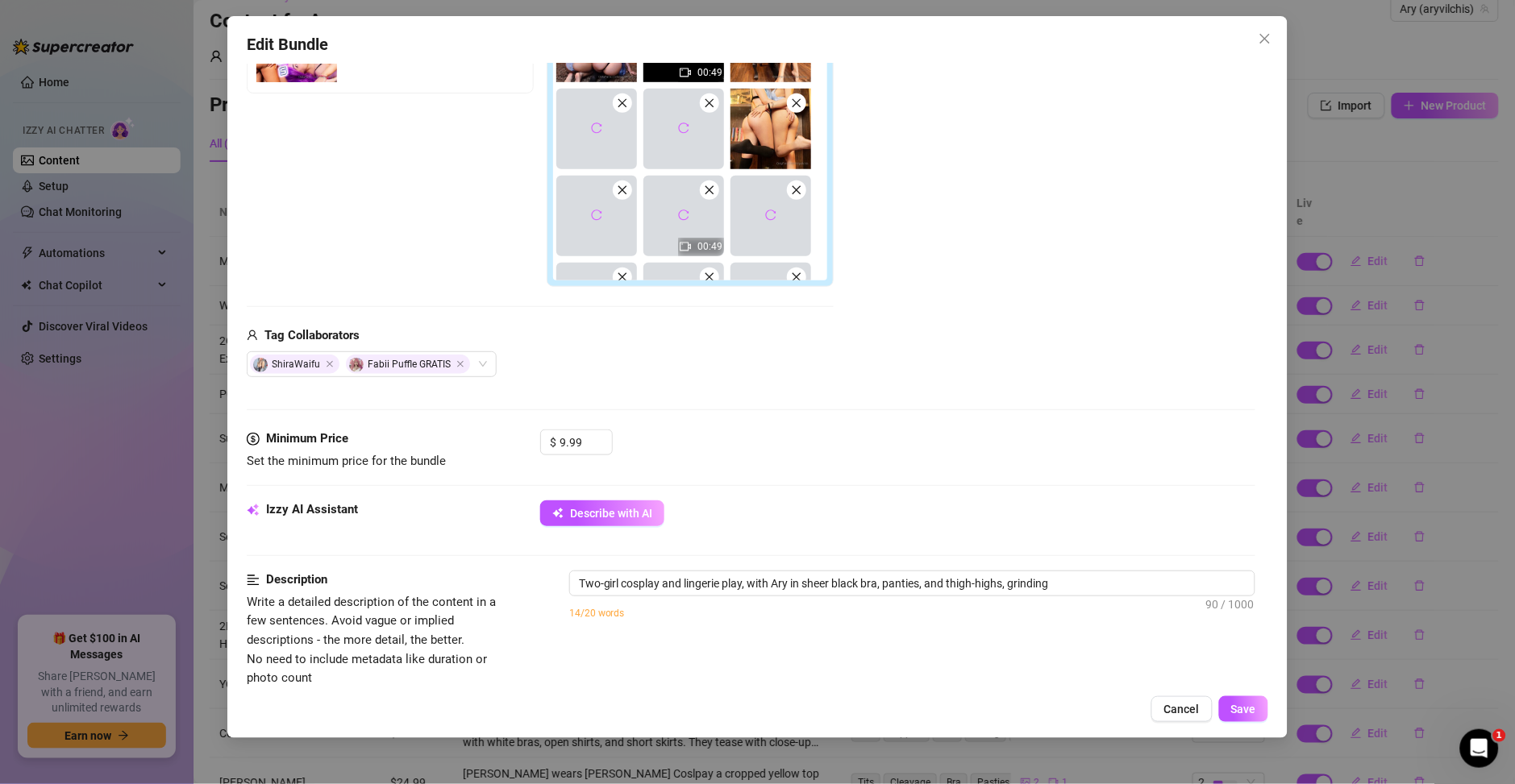
type textarea "Two-girl cosplay and lingerie play, with Ary in sheer black bra, panties, and t…"
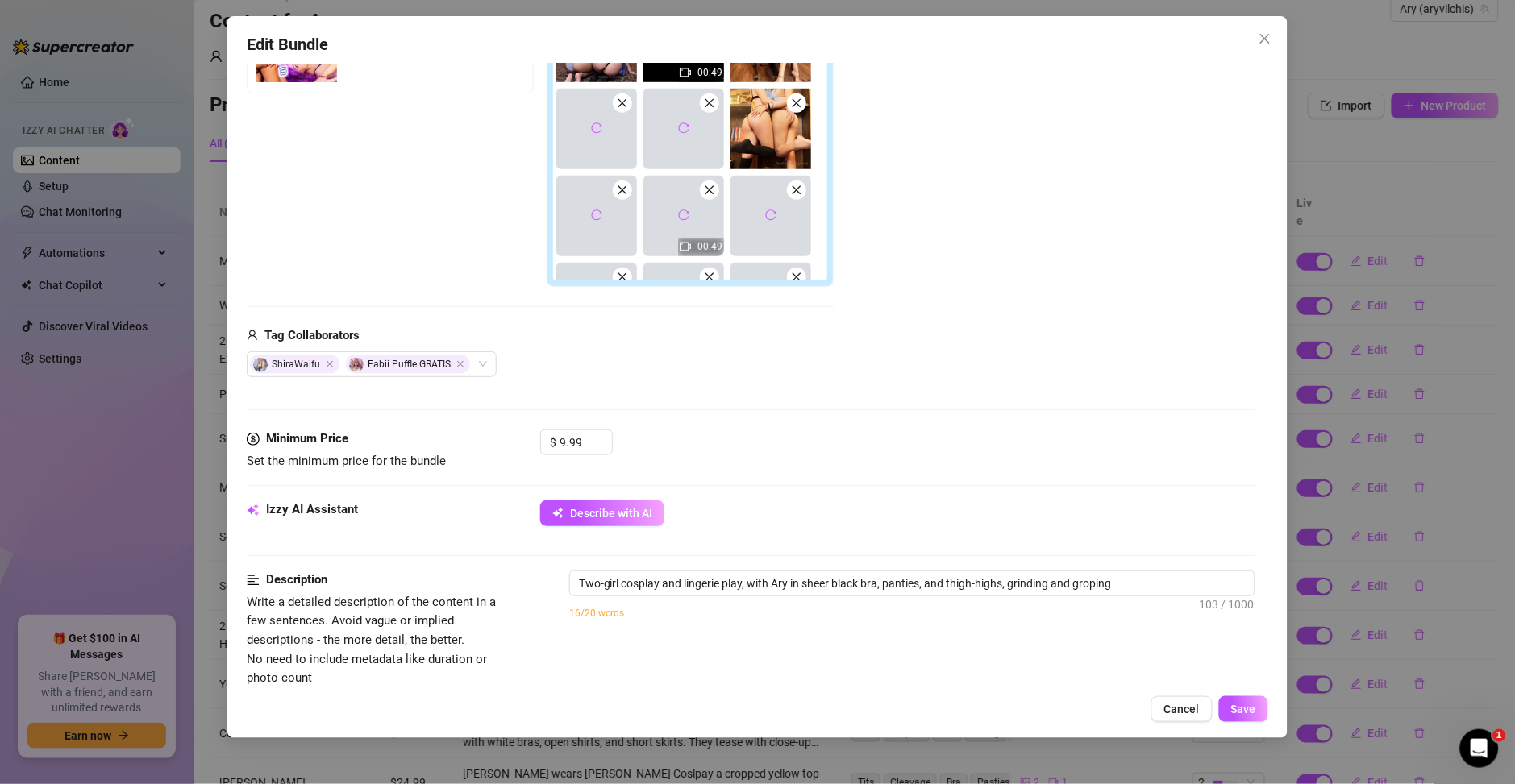
type textarea "Two-girl cosplay and lingerie play, with Ary in sheer black bra, panties, and t…"
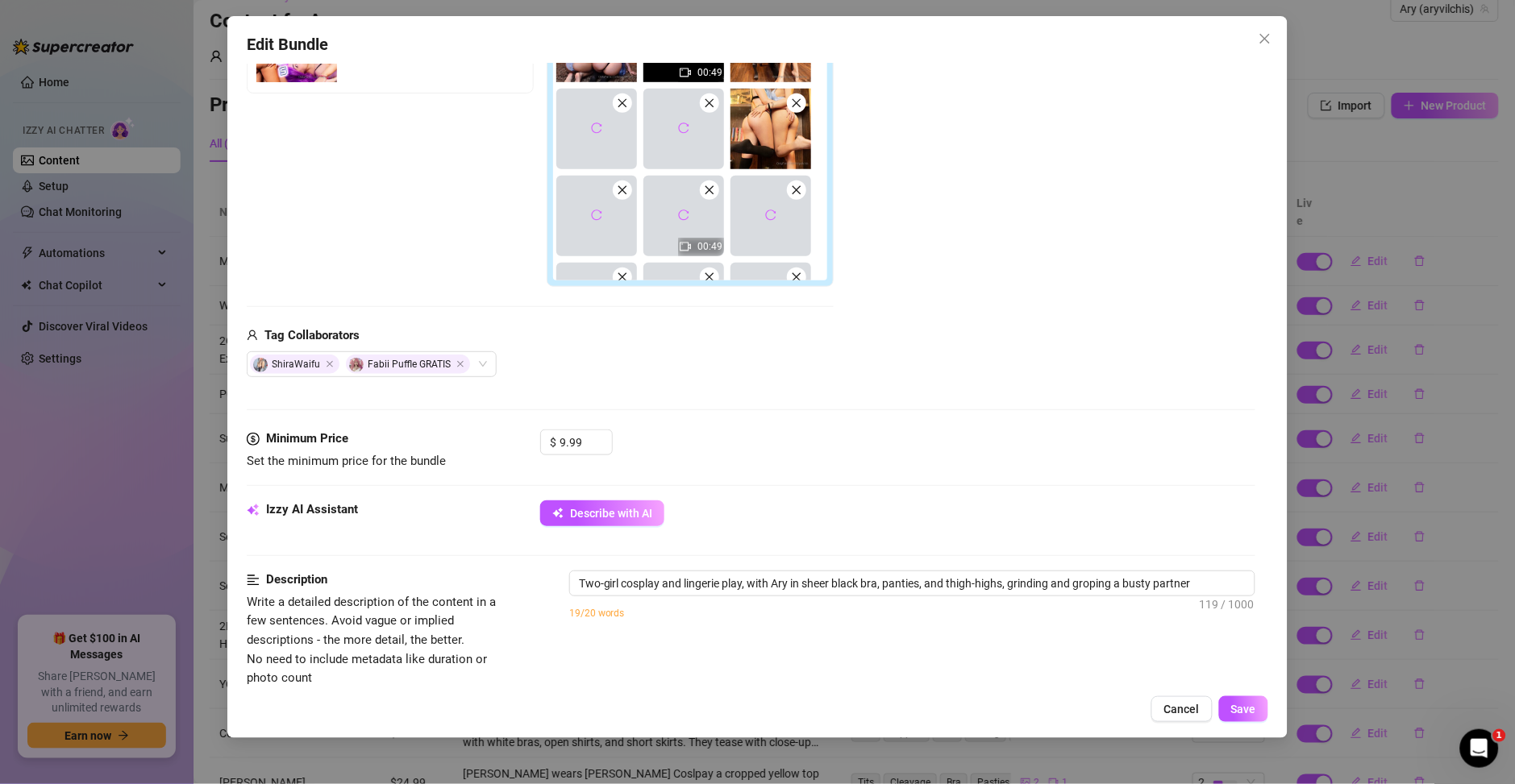
type textarea "Two-girl cosplay and lingerie play, with [PERSON_NAME] in sheer black bra, pant…"
type textarea "Two-girl cosplay and lingerie play, with Ary in sheer black bra, panties, and t…"
type textarea "Two-girl cosplay and lingerie play, with [PERSON_NAME] in sheer black bra, pant…"
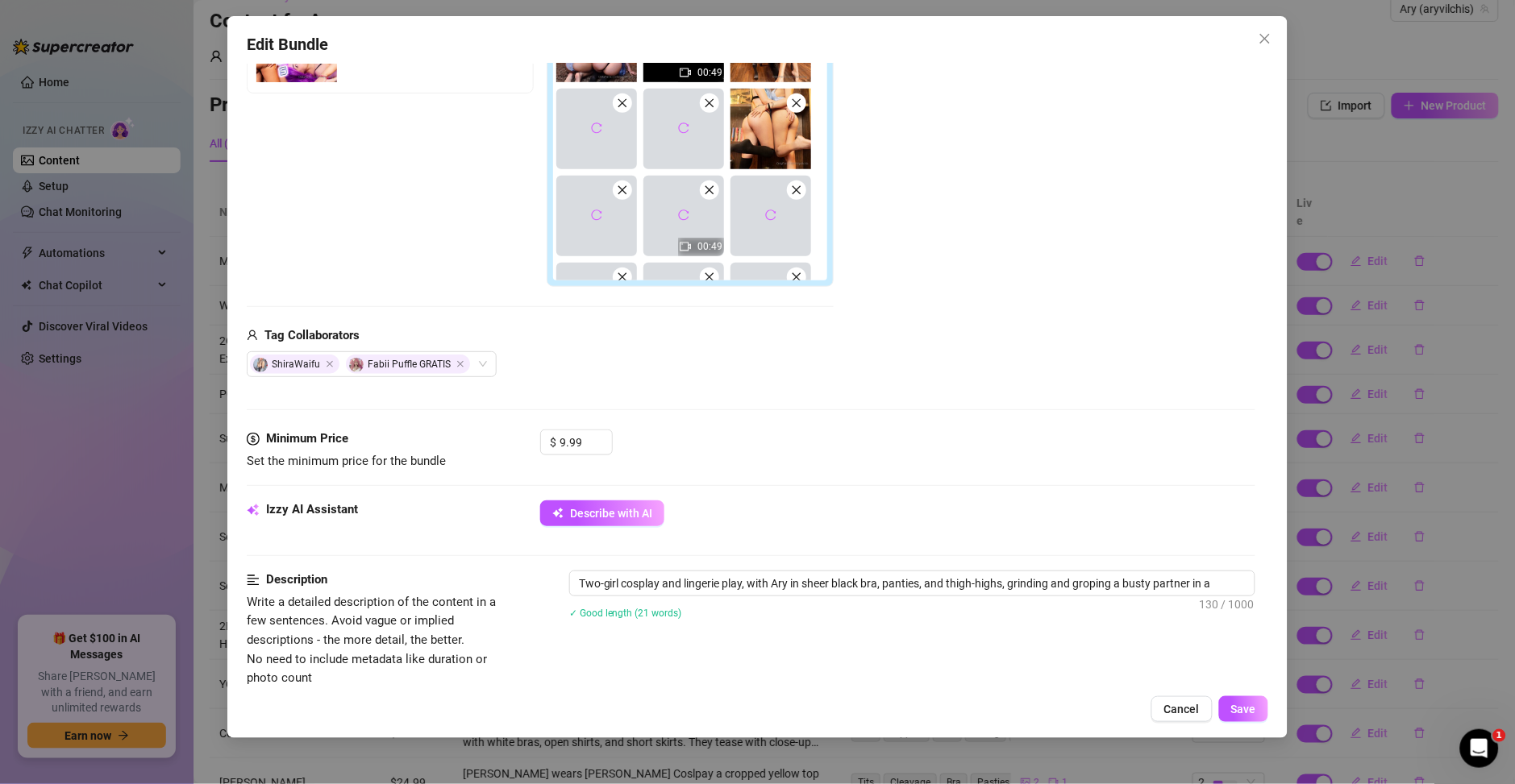
type textarea "Two-girl cosplay and lingerie play, with [PERSON_NAME] in sheer black bra, pant…"
type textarea "Two-girl cosplay and lingerie play, with Ary in sheer black bra, panties, and t…"
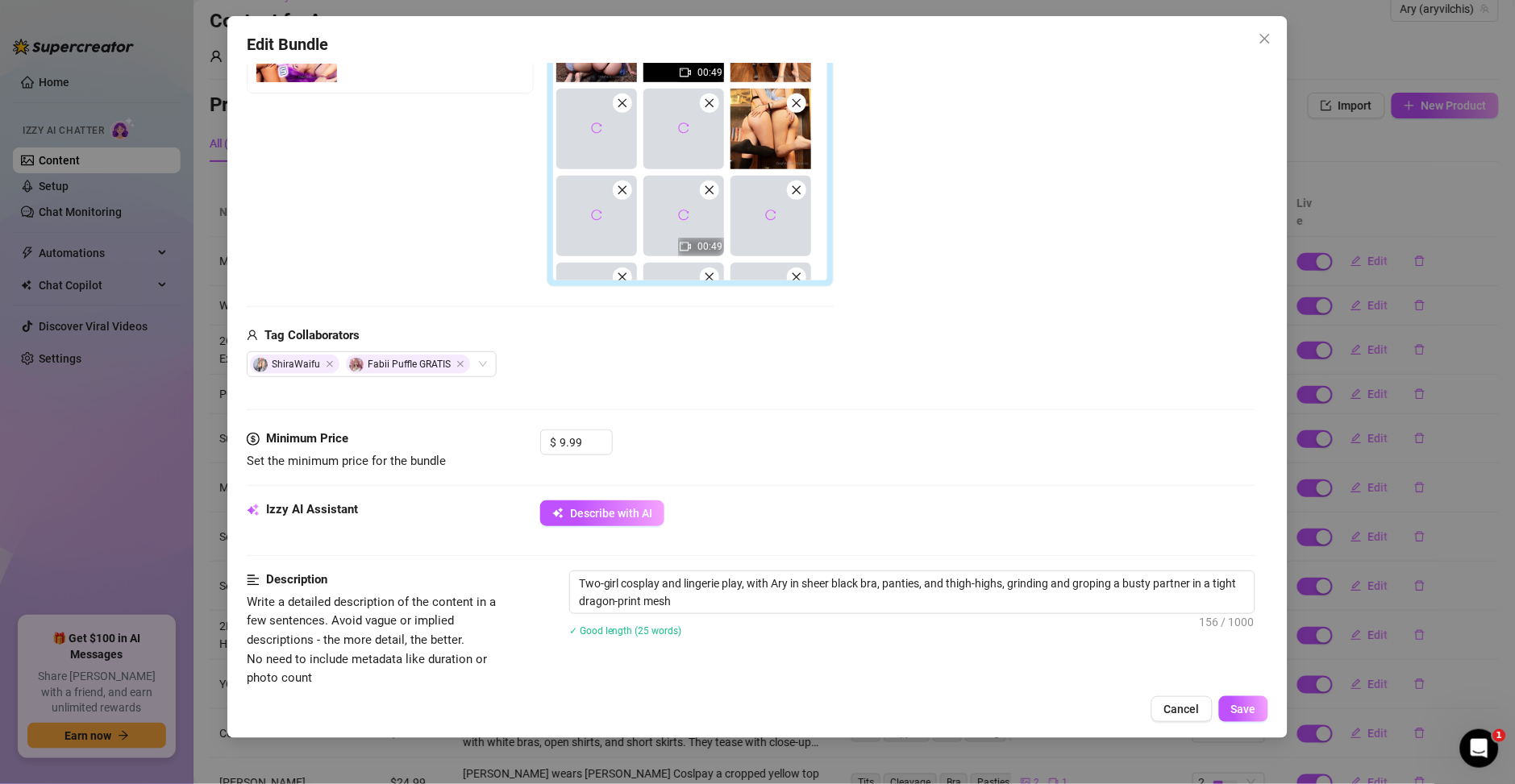
type textarea "Two-girl cosplay and lingerie play, with Ary in sheer black bra, panties, and t…"
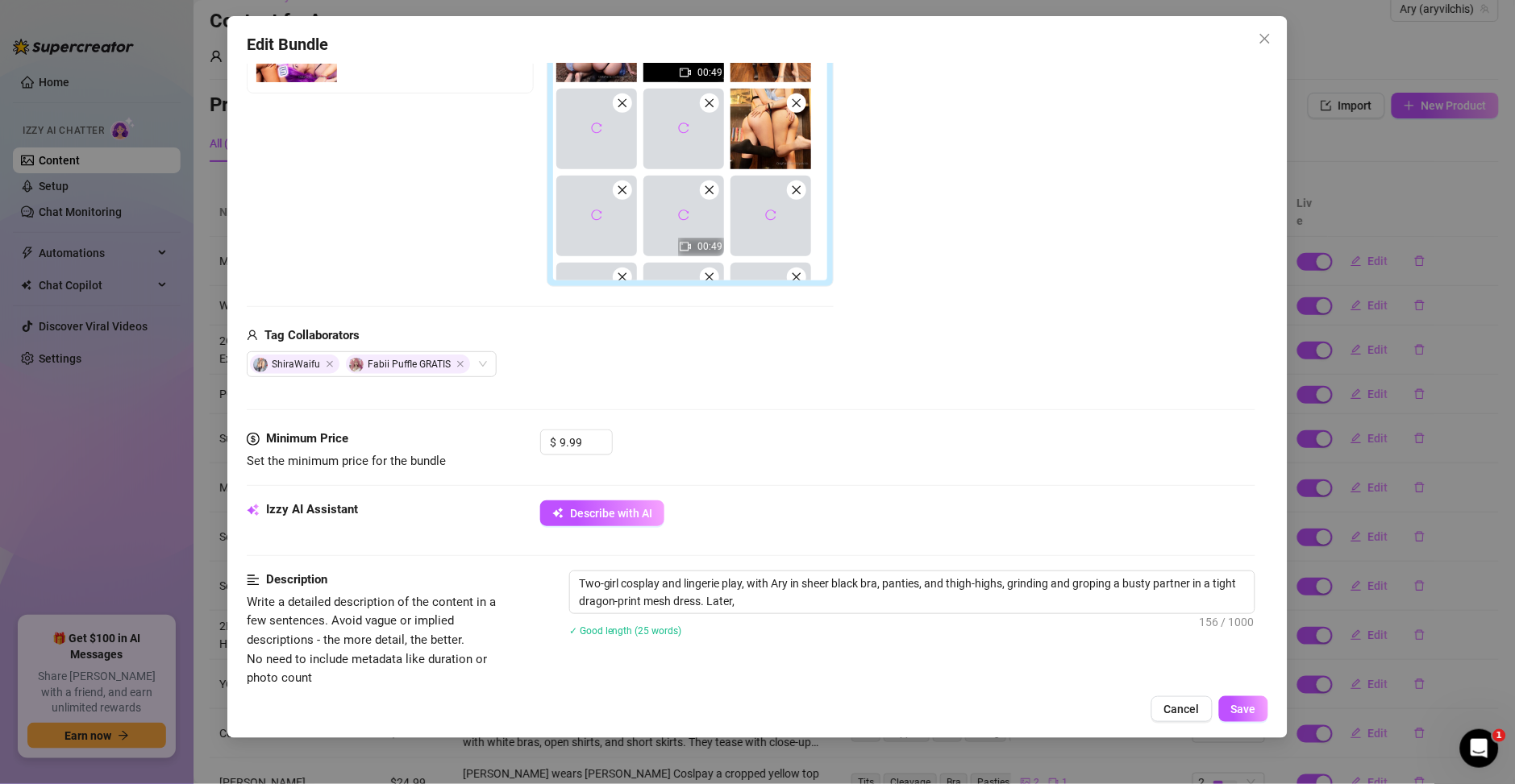
type textarea "Two-girl cosplay and lingerie play, with Ary in sheer black bra, panties, and t…"
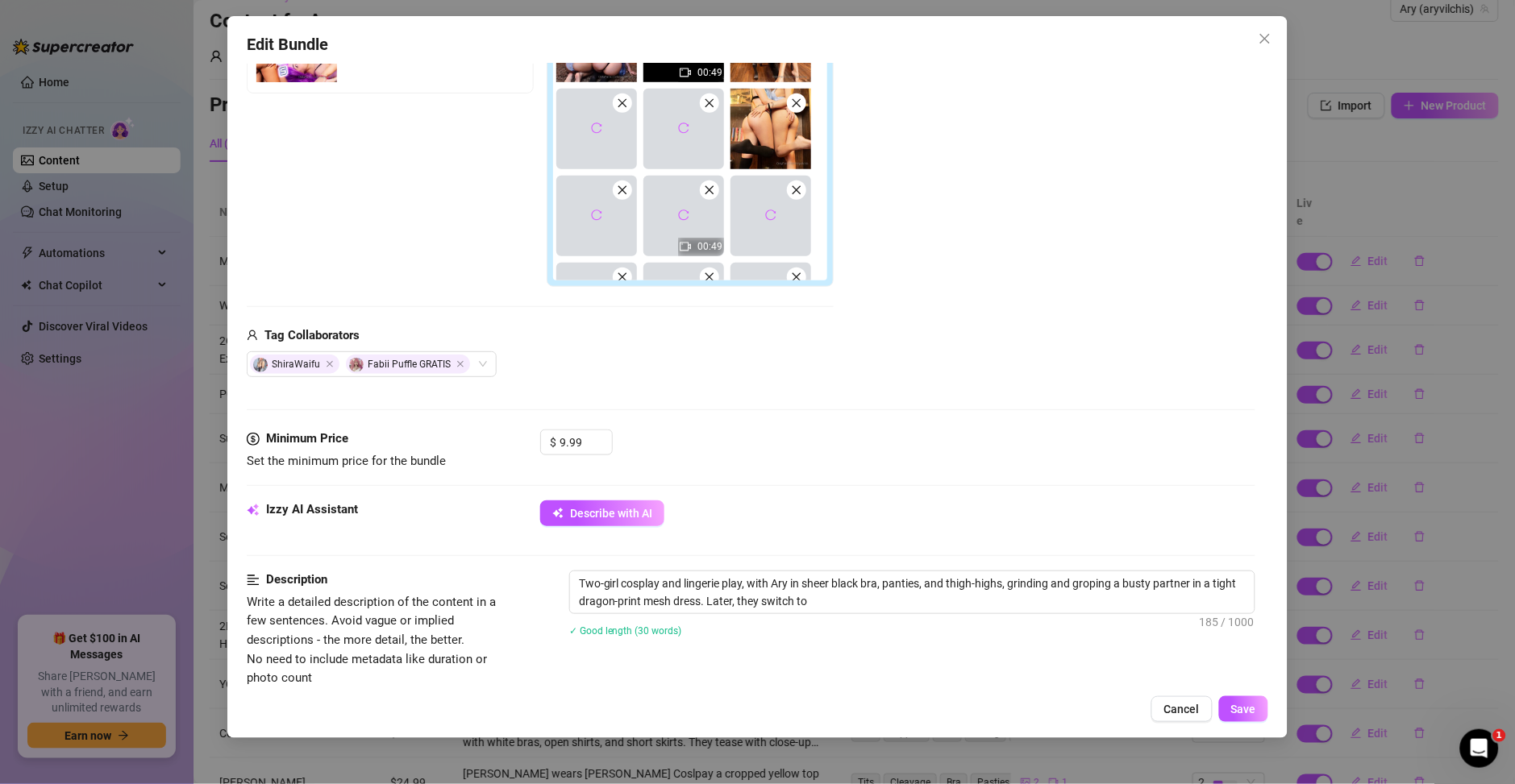
type textarea "Two-girl cosplay and lingerie play, with Ary in sheer black bra, panties, and t…"
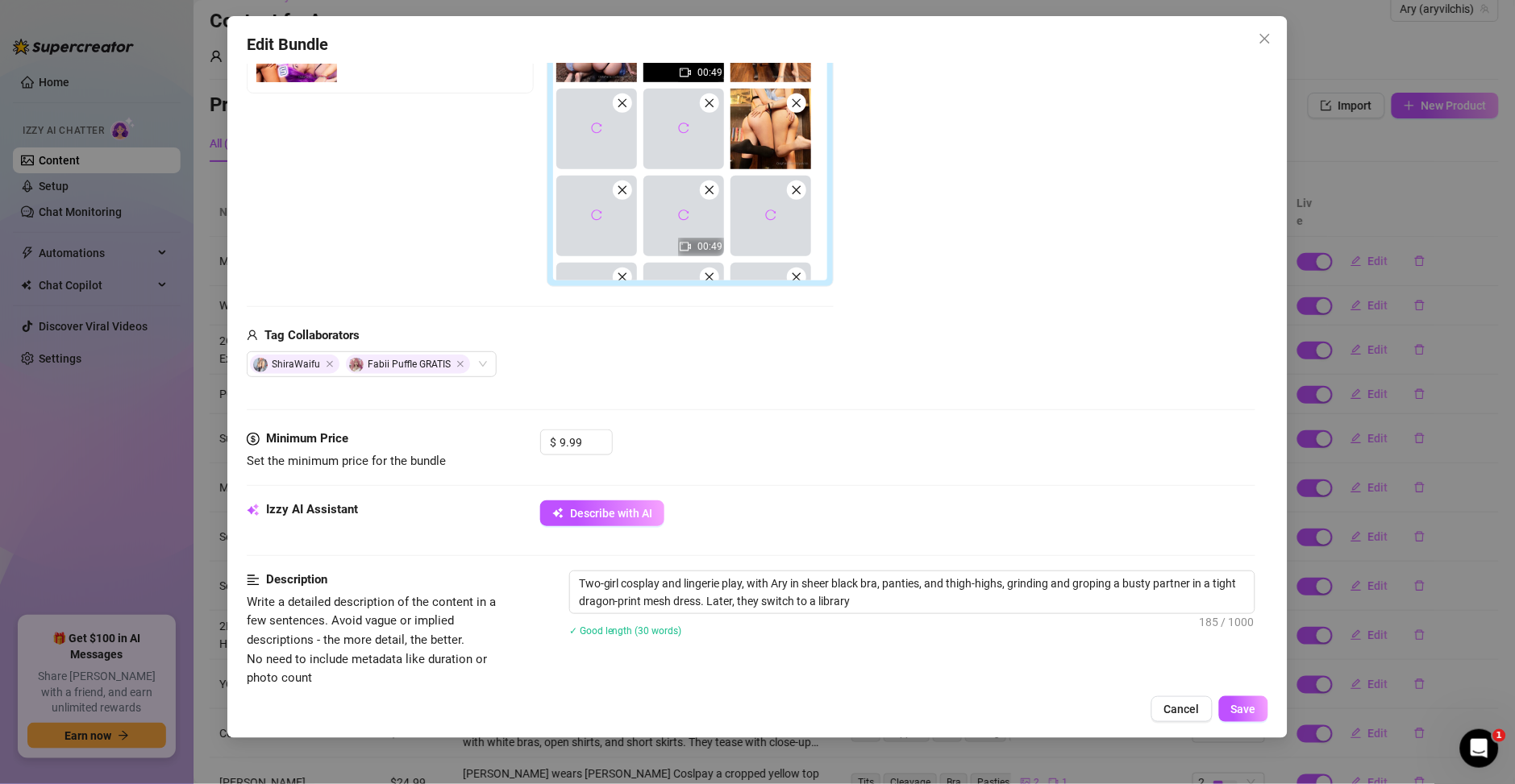
type textarea "Two-girl cosplay and lingerie play, with Ary in sheer black bra, panties, and t…"
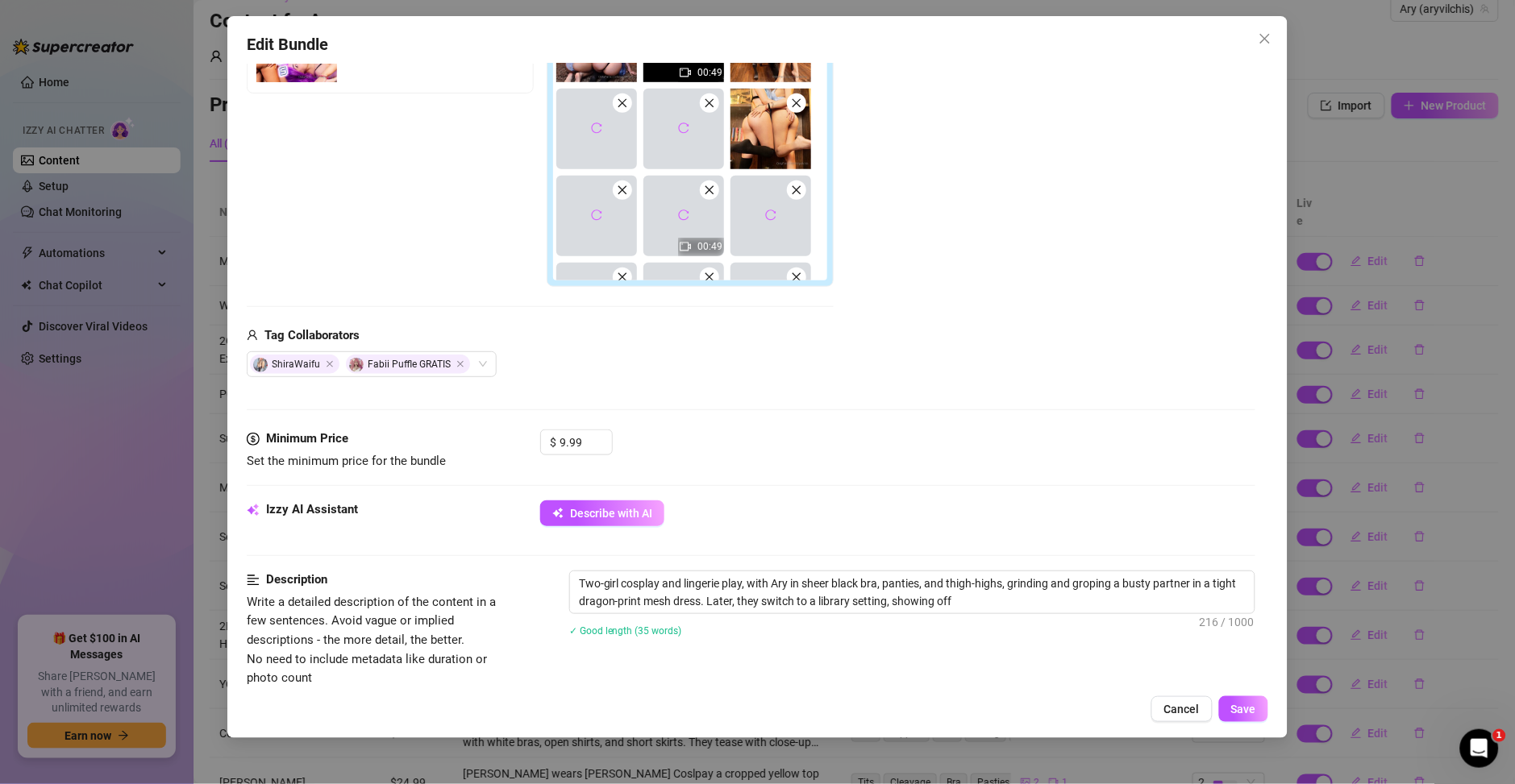
type textarea "Two-girl cosplay and lingerie play, with Ary in sheer black bra, panties, and t…"
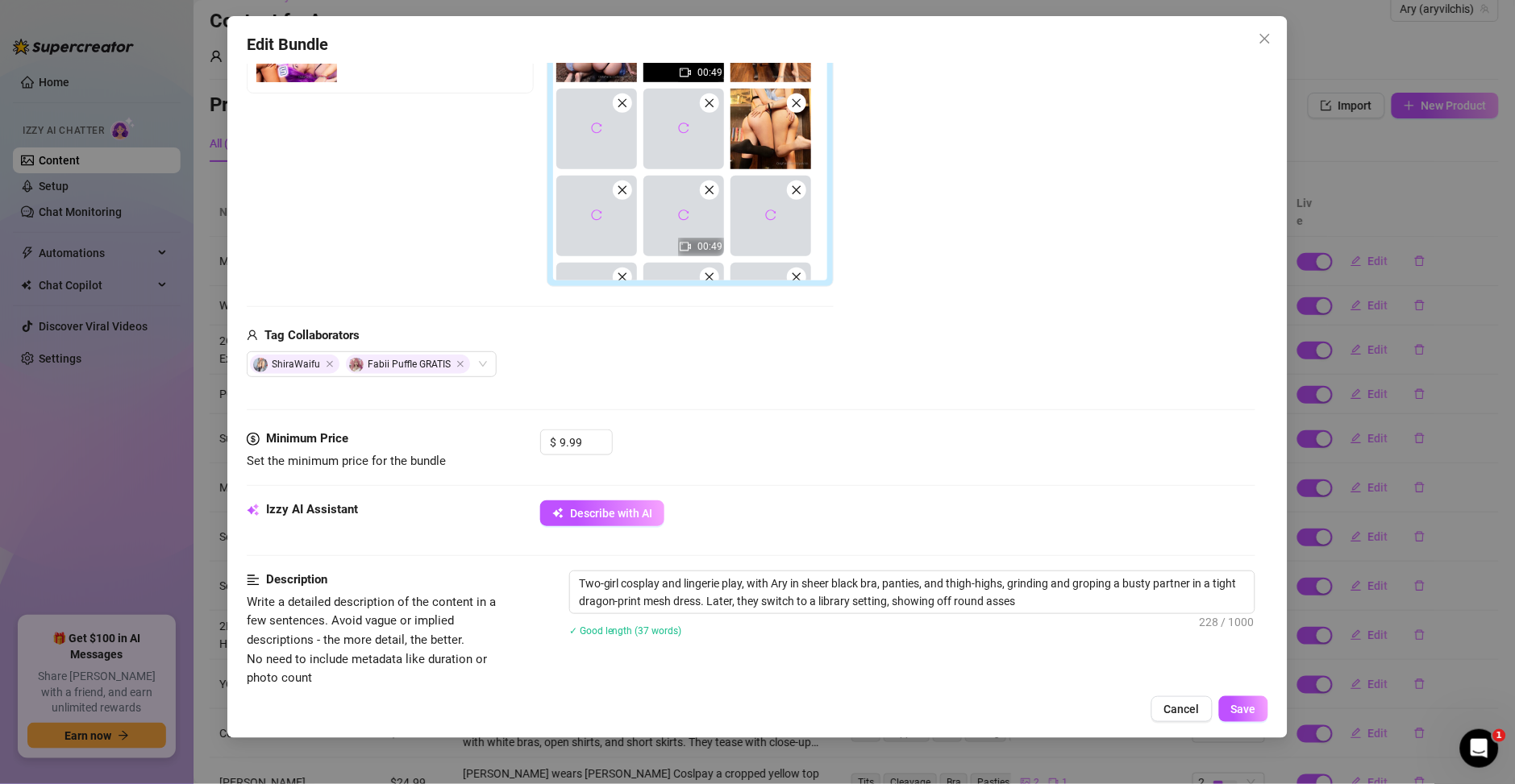
type textarea "Two-girl cosplay and lingerie play, with Ary in sheer black bra, panties, and t…"
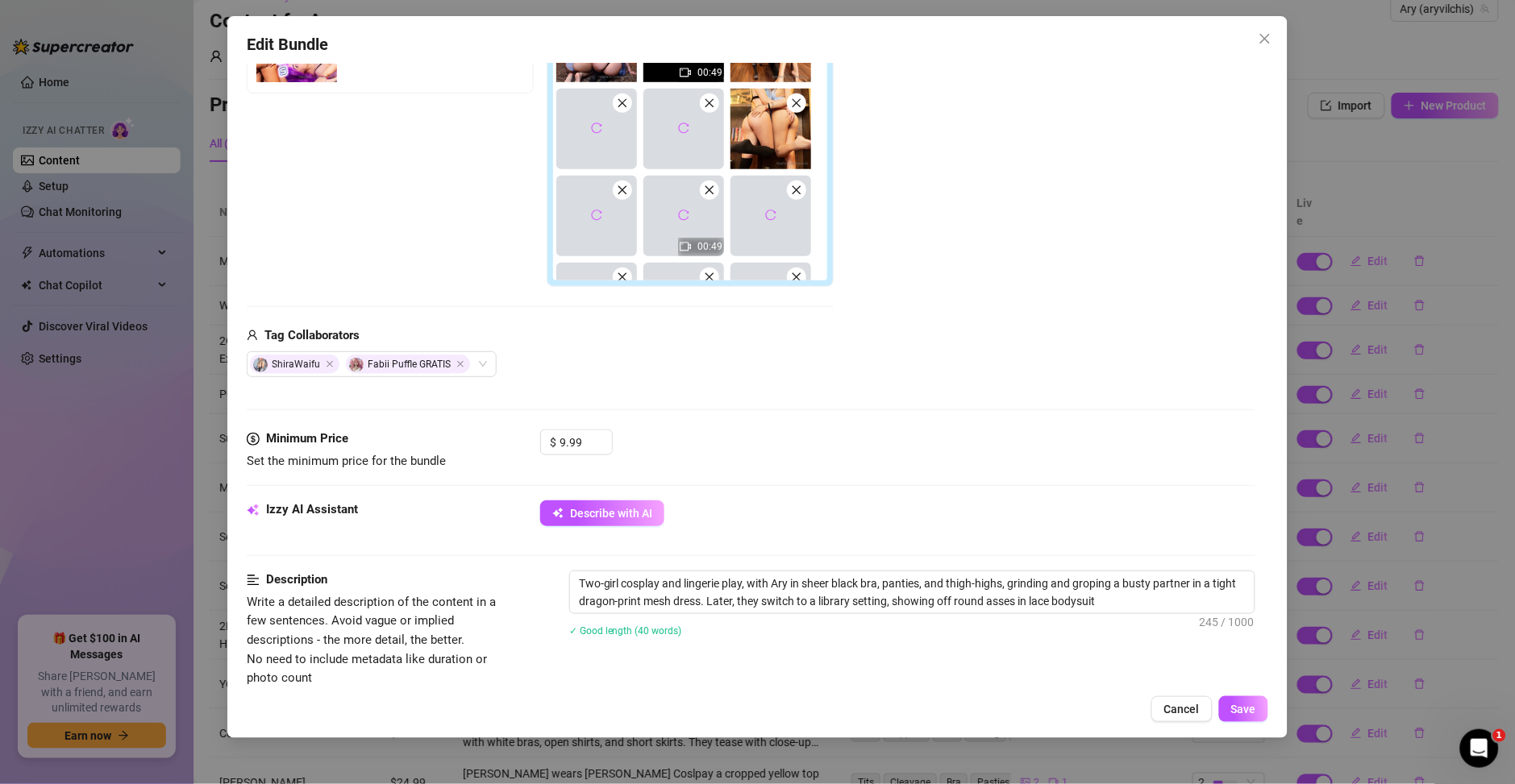
type textarea "Two-girl cosplay and lingerie play, with Ary in sheer black bra, panties, and t…"
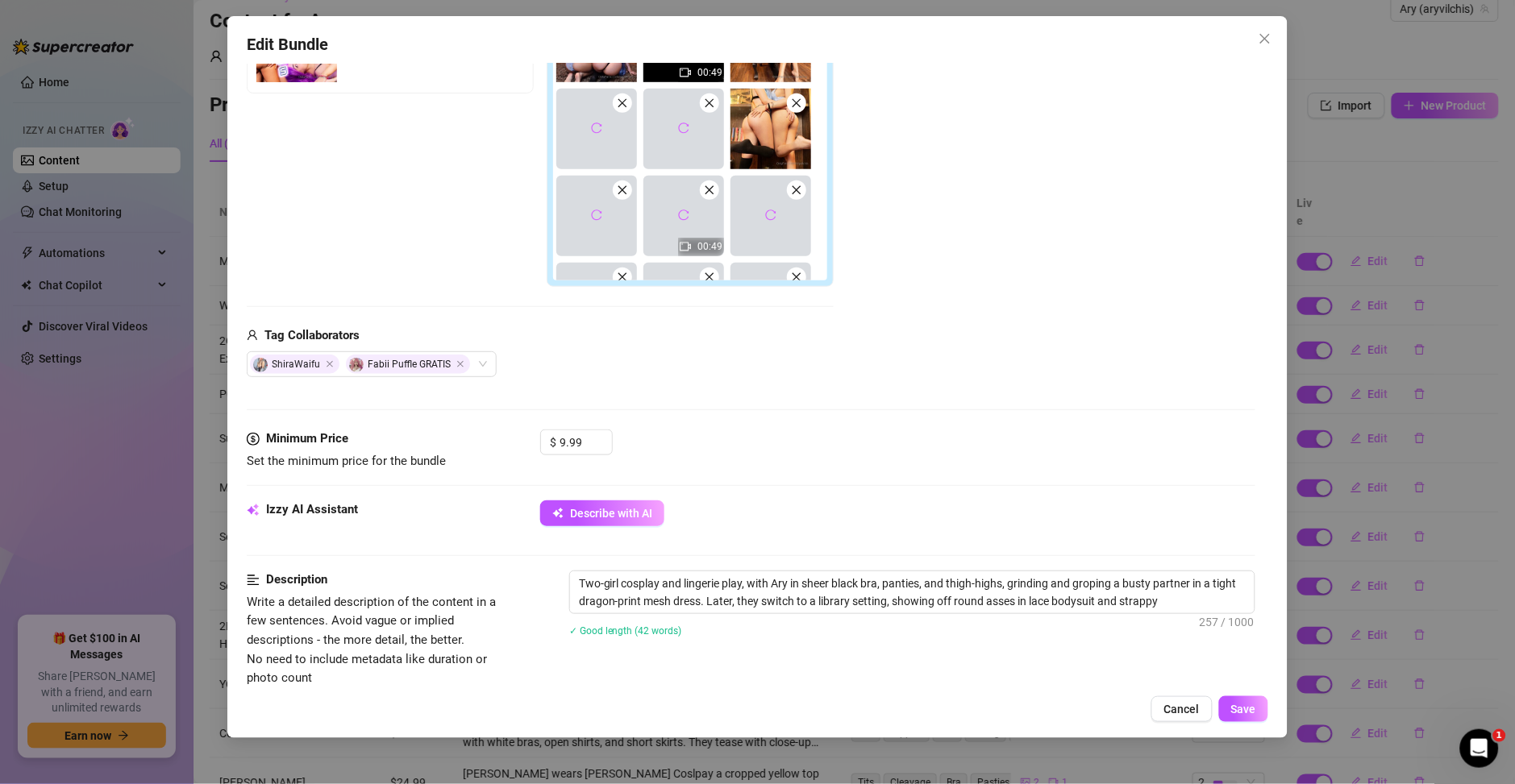
type textarea "Two-girl cosplay and lingerie play, with Ary in sheer black bra, panties, and t…"
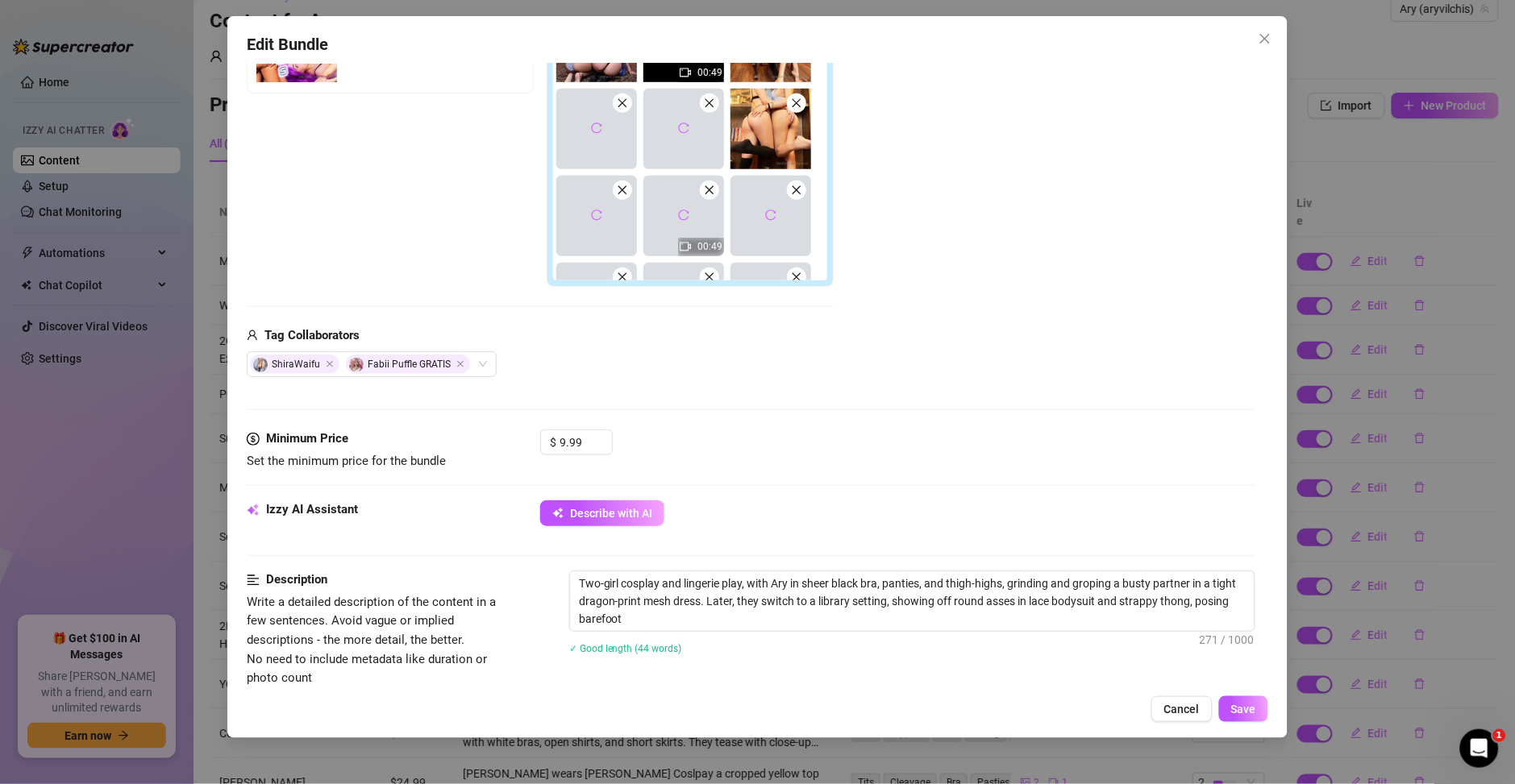
type textarea "Two-girl cosplay and lingerie play, with Ary in sheer black bra, panties, and t…"
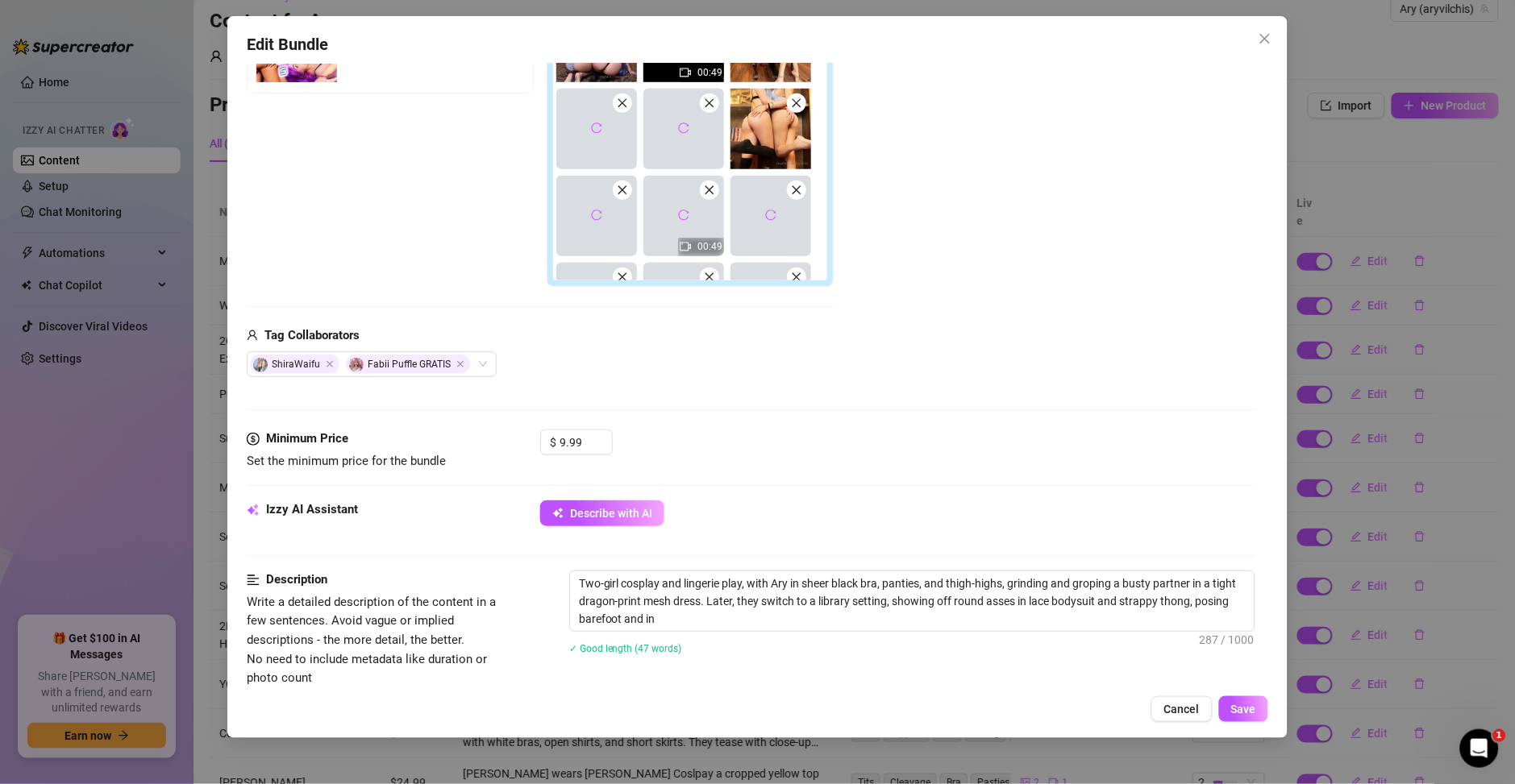
type textarea "Two-girl cosplay and lingerie play, with Ary in sheer black bra, panties, and t…"
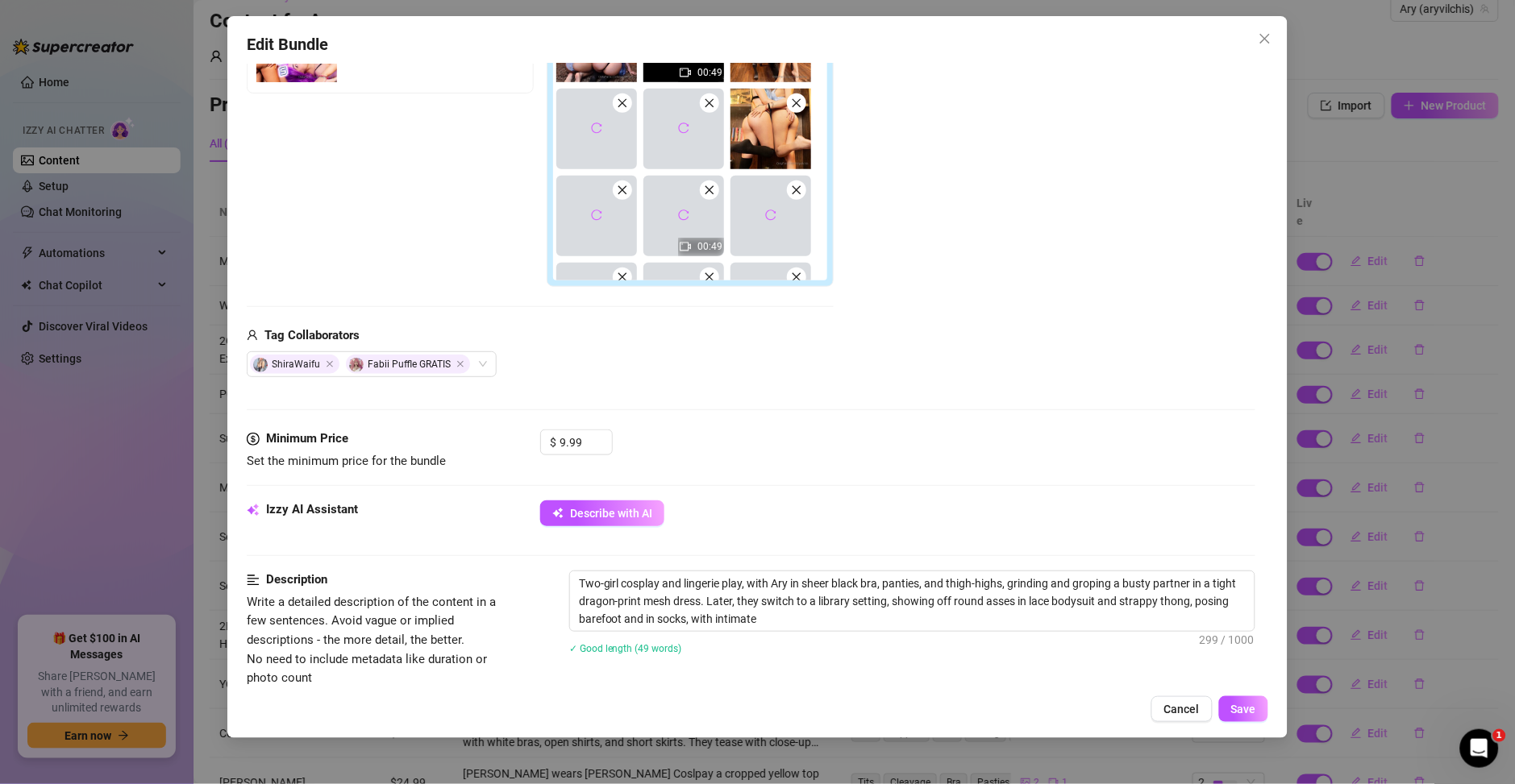
type textarea "Two-girl cosplay and lingerie play, with Ary in sheer black bra, panties, and t…"
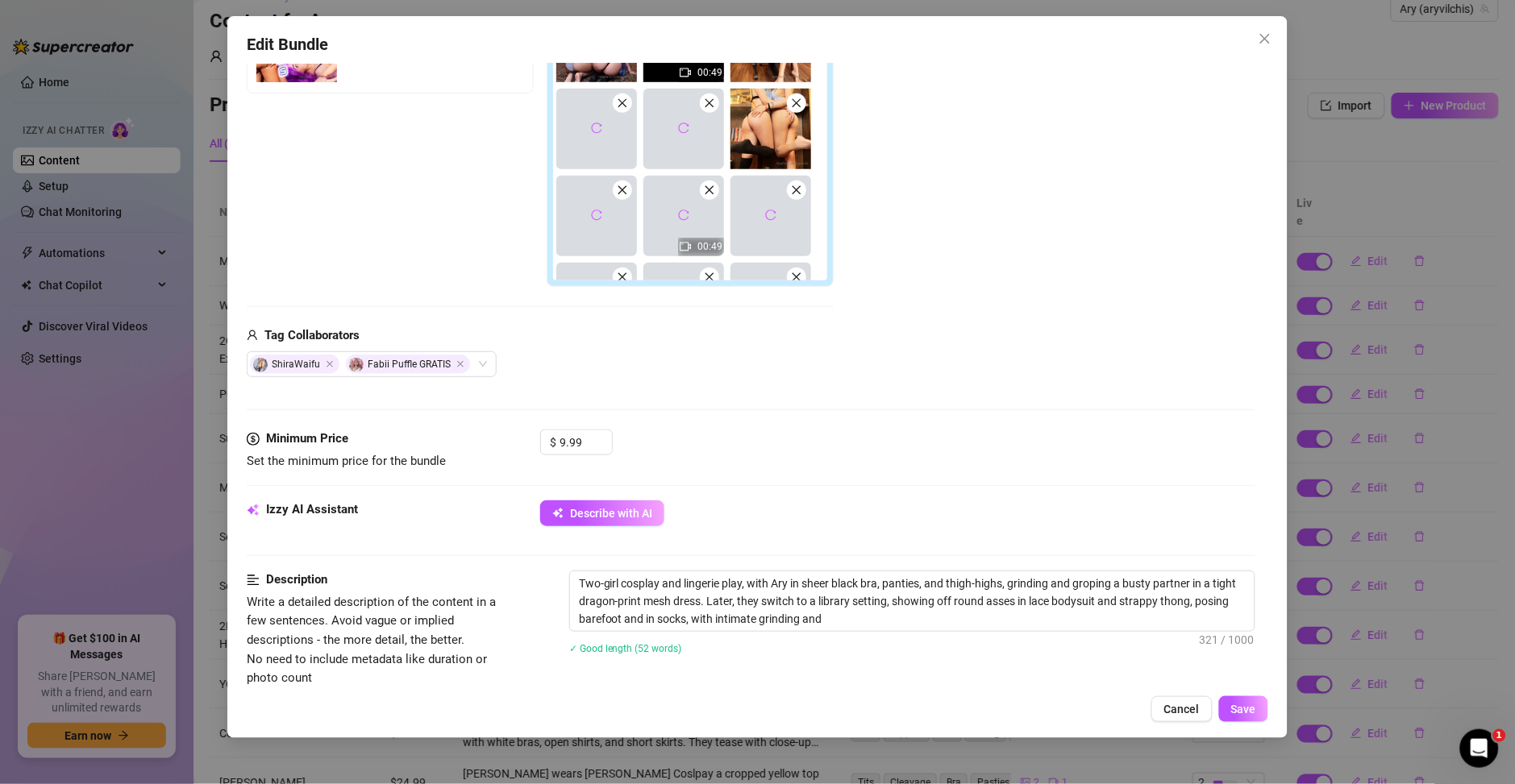
type textarea "Two-girl cosplay and lingerie play, with Ary in sheer black bra, panties, and t…"
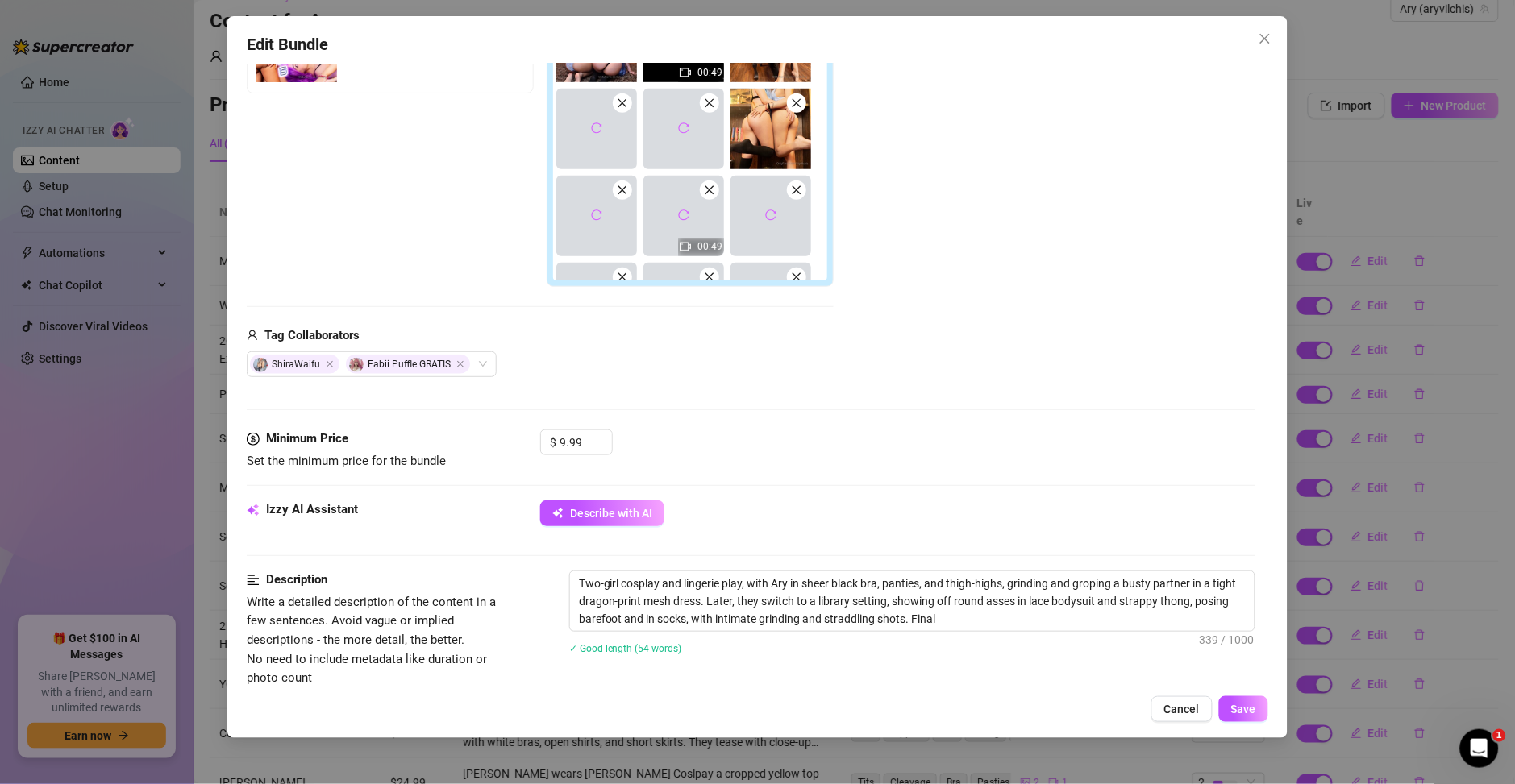
type textarea "Two-girl cosplay and lingerie play, with Ary in sheer black bra, panties, and t…"
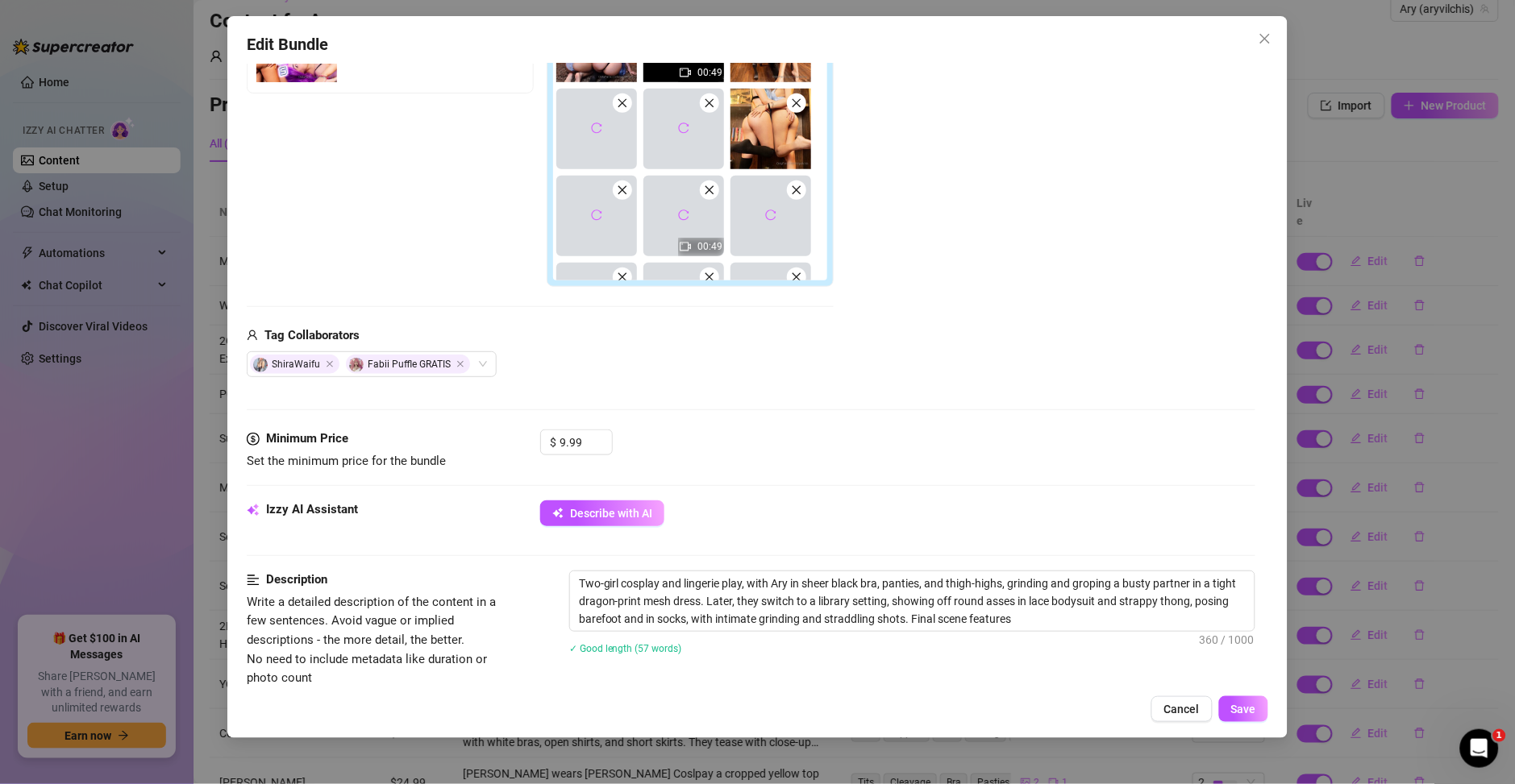
type textarea "Two-girl cosplay and lingerie play, with Ary in sheer black bra, panties, and t…"
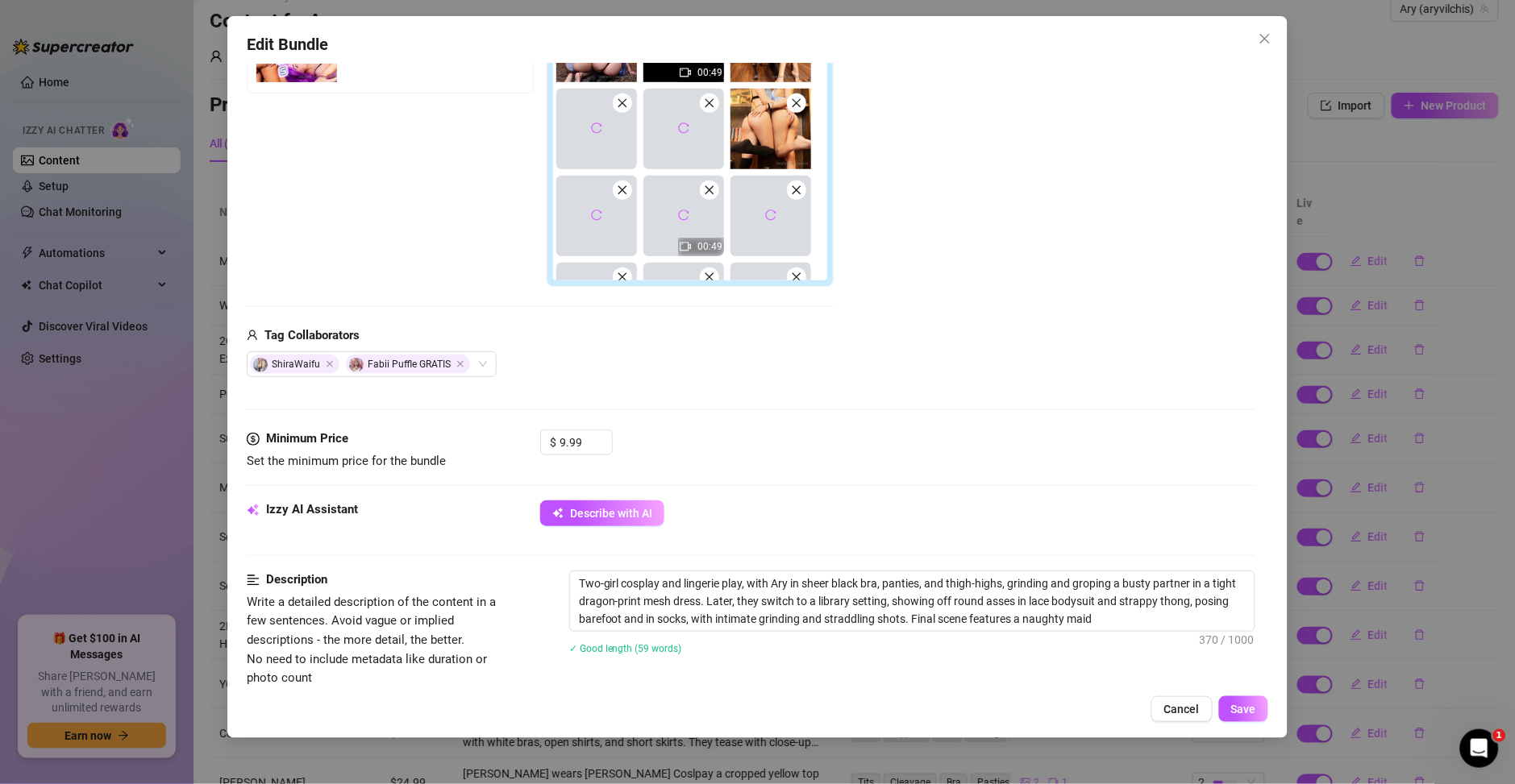
type textarea "Two-girl cosplay and lingerie play, with Ary in sheer black bra, panties, and t…"
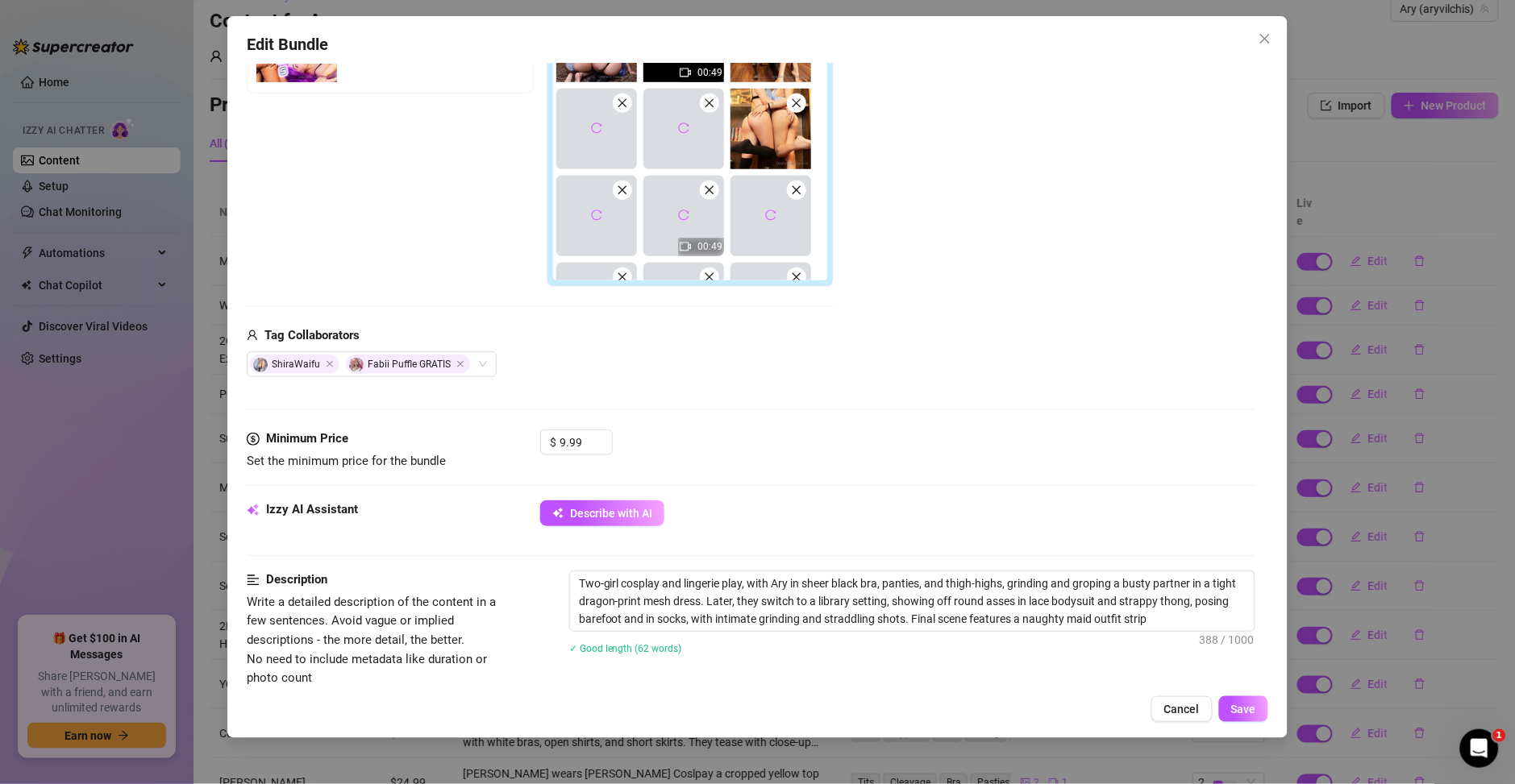
type textarea "Two-girl cosplay and lingerie play, with Ary in sheer black bra, panties, and t…"
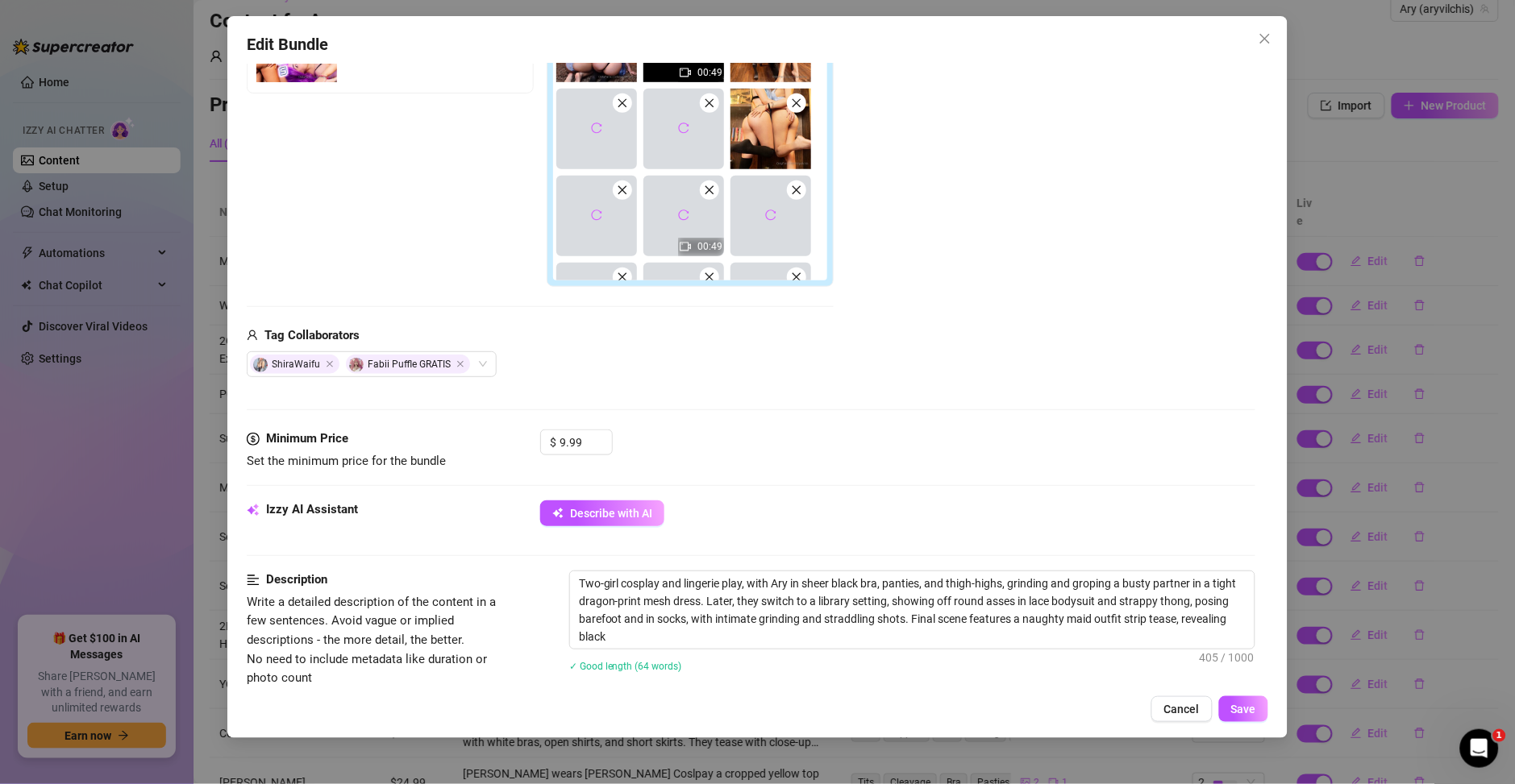
type textarea "Two-girl cosplay and lingerie play, with Ary in sheer black bra, panties, and t…"
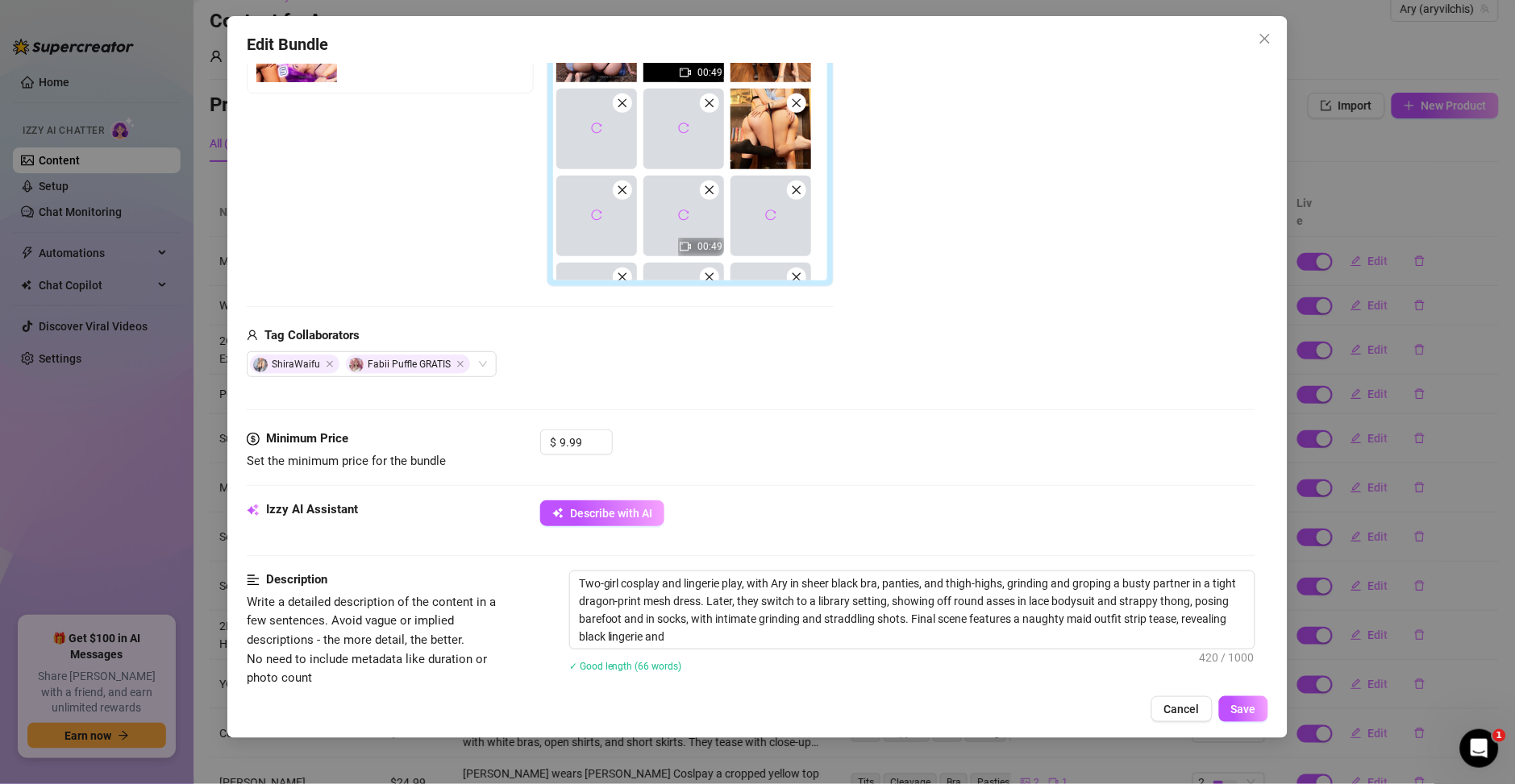
type textarea "Two-girl cosplay and lingerie play, with Ary in sheer black bra, panties, and t…"
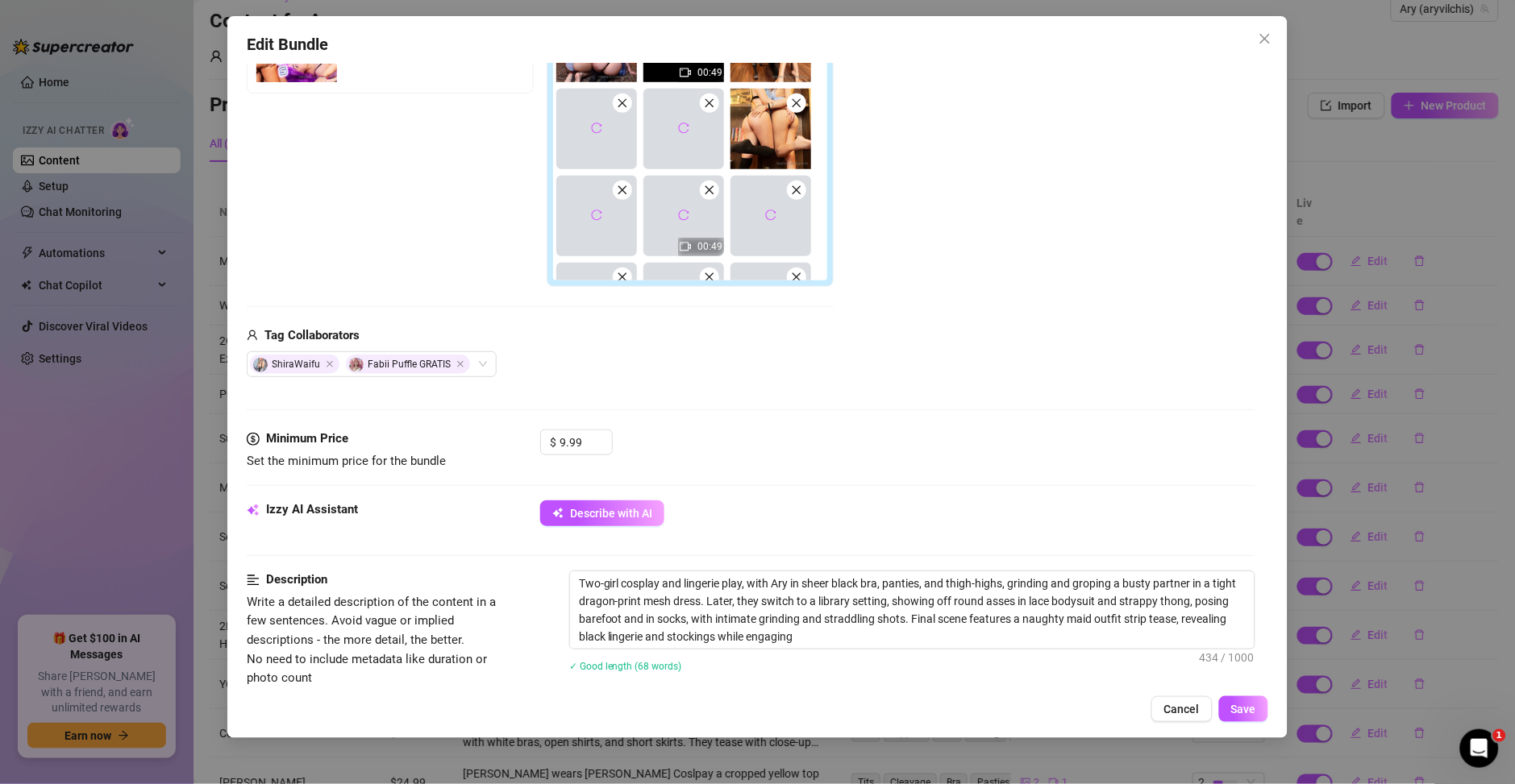
type textarea "Two-girl cosplay and lingerie play, with Ary in sheer black bra, panties, and t…"
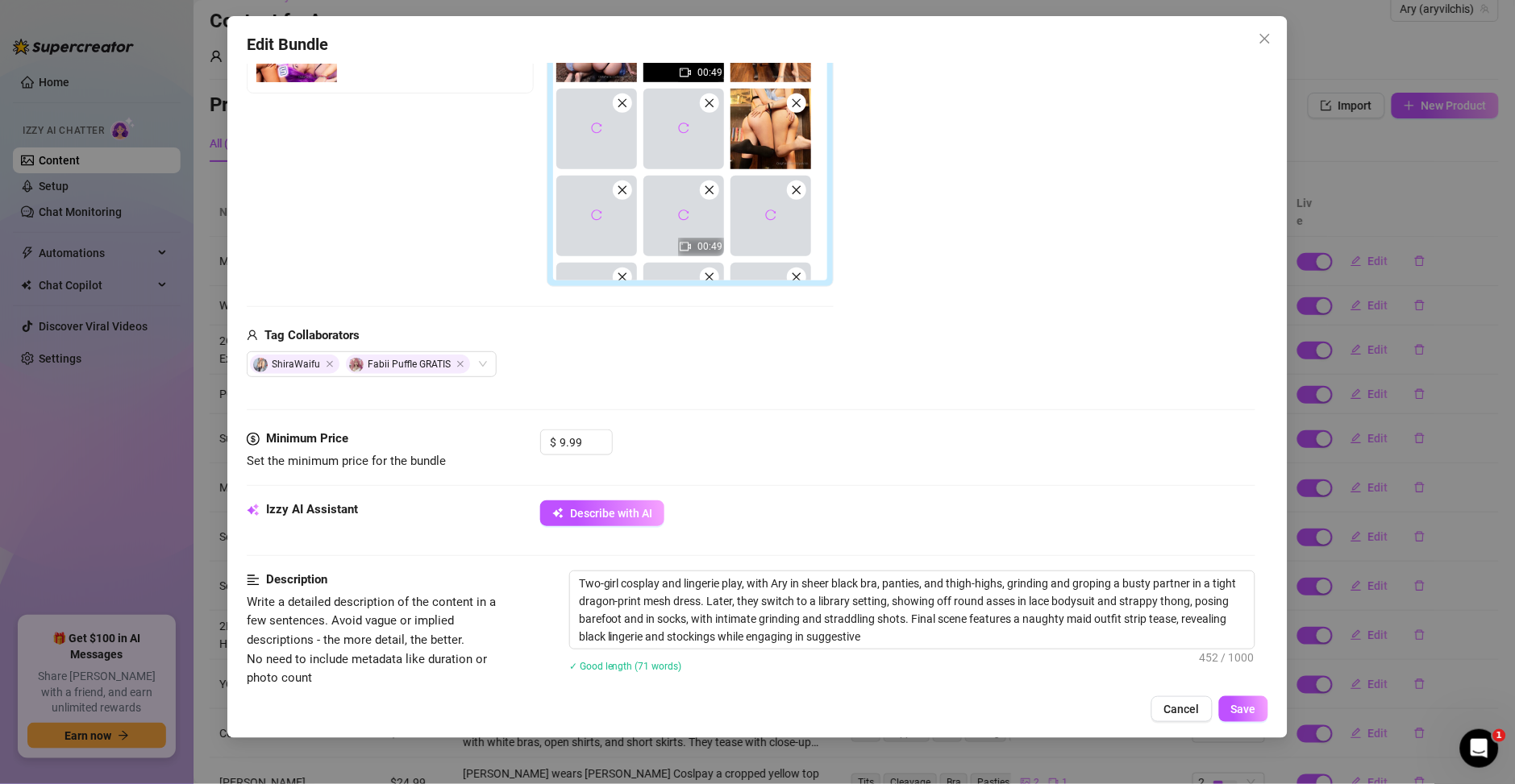
type textarea "Two-girl cosplay and lingerie play, with Ary in sheer black bra, panties, and t…"
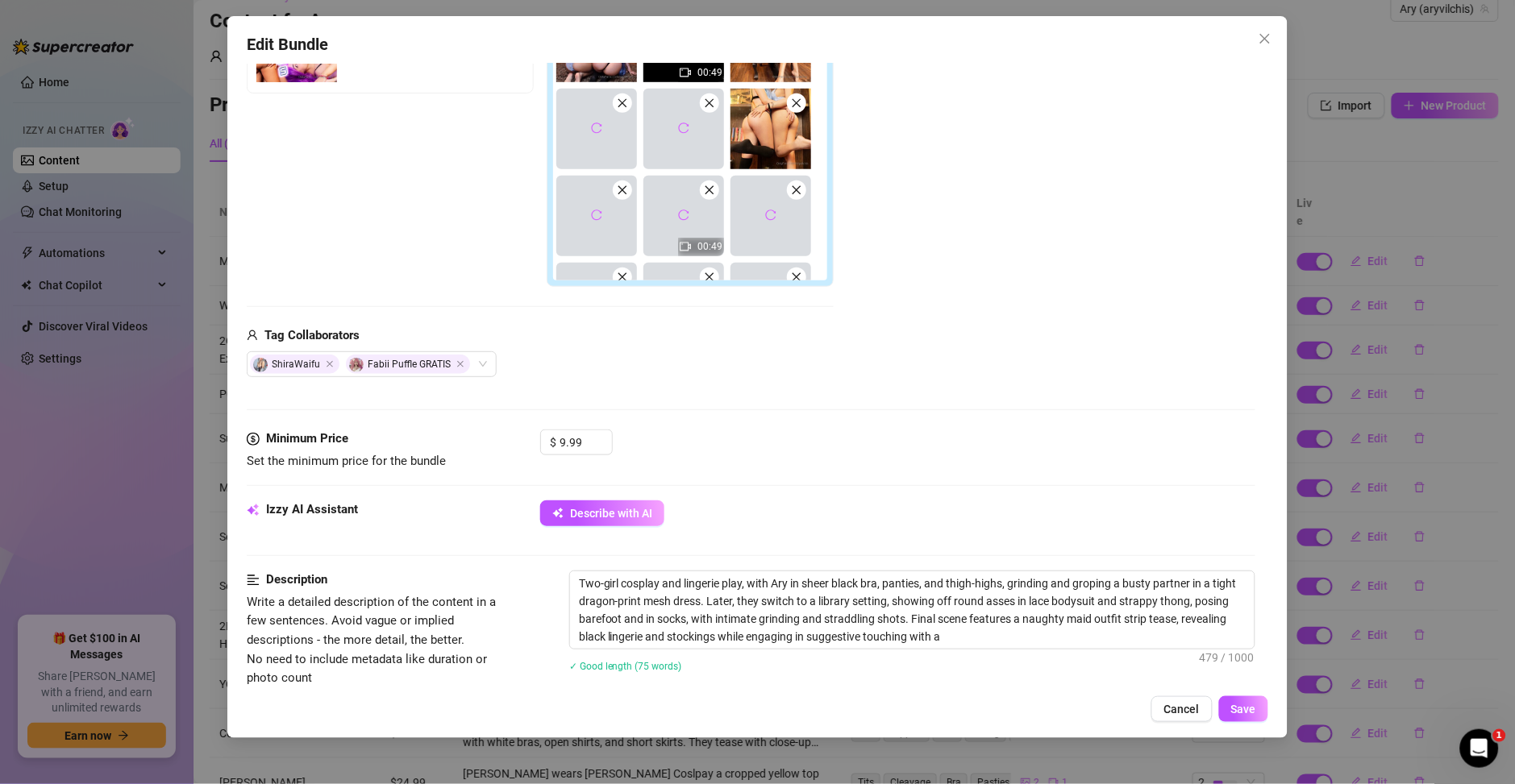
type textarea "Two-girl cosplay and lingerie play, with Ary in sheer black bra, panties, and t…"
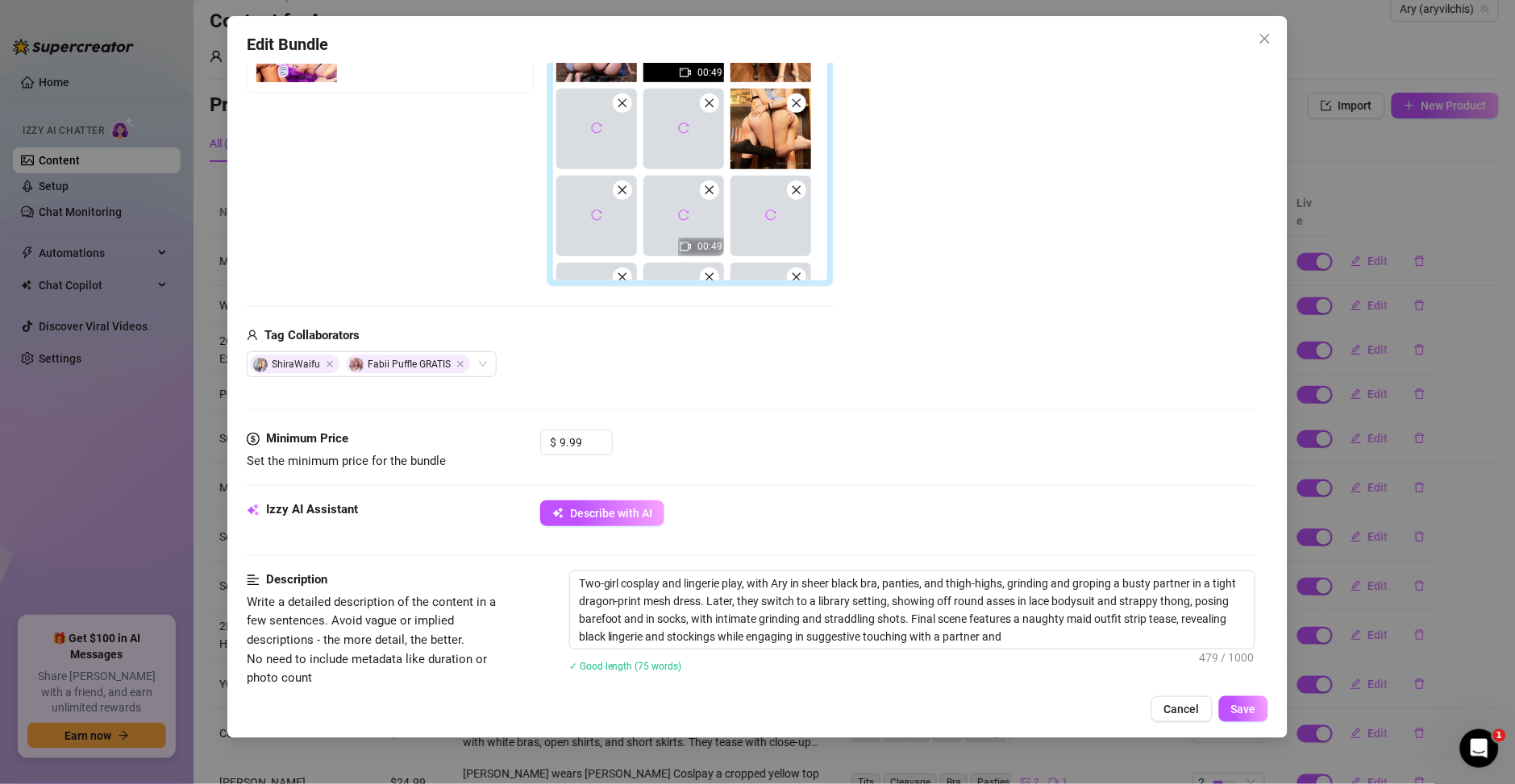
type textarea "Two-girl cosplay and lingerie play, with Ary in sheer black bra, panties, and t…"
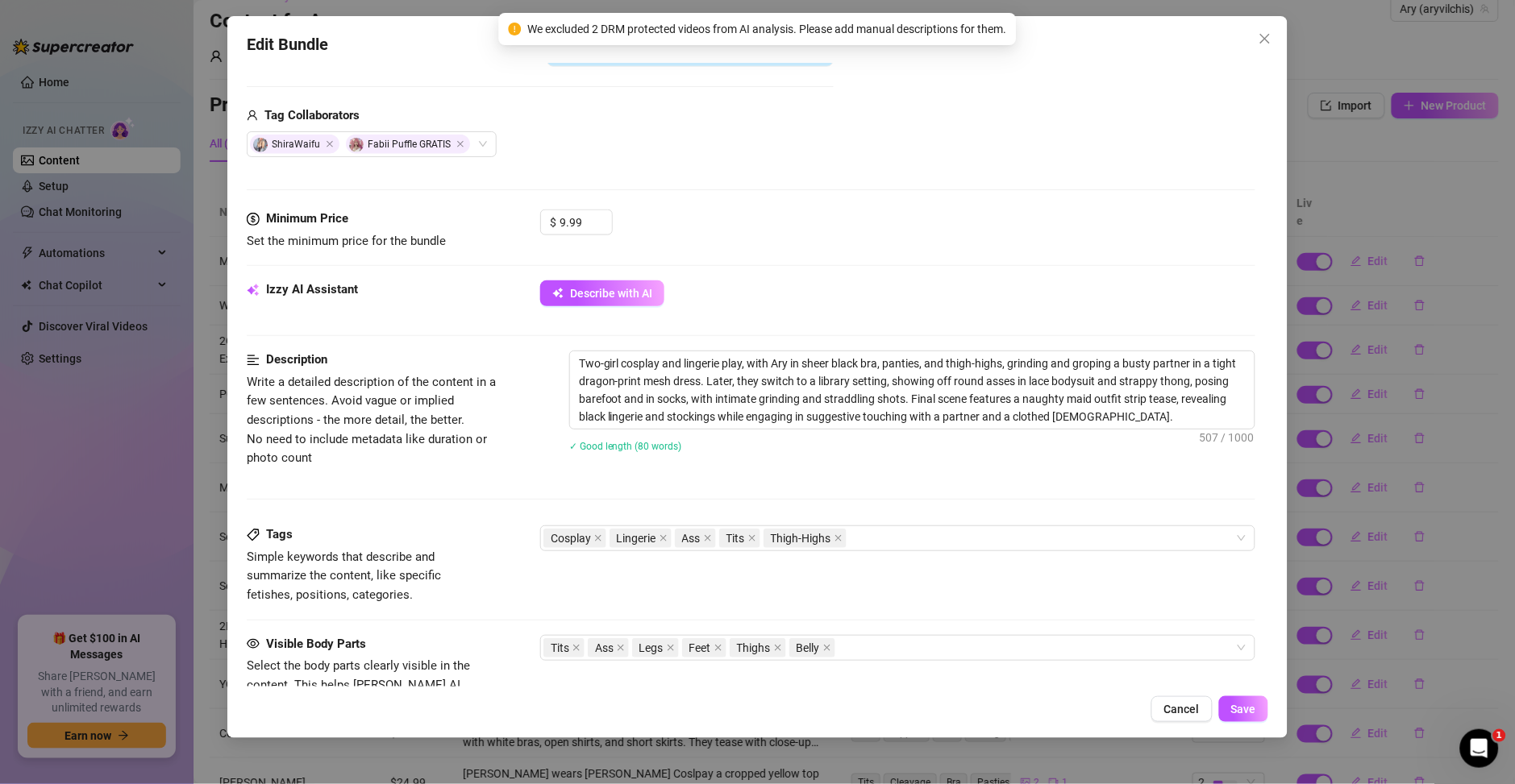
scroll to position [580, 0]
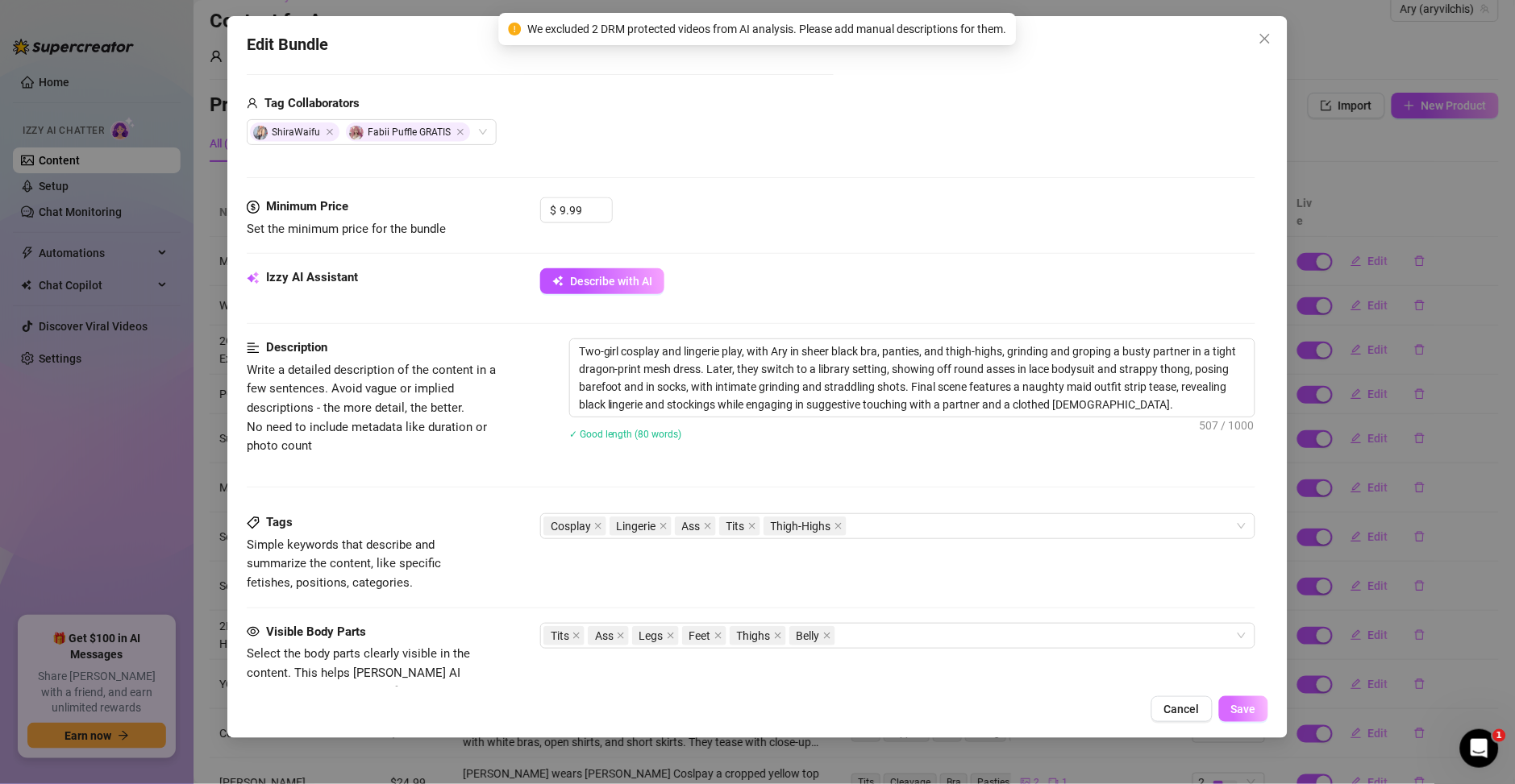
click at [1239, 707] on span "Save" at bounding box center [1243, 709] width 25 height 13
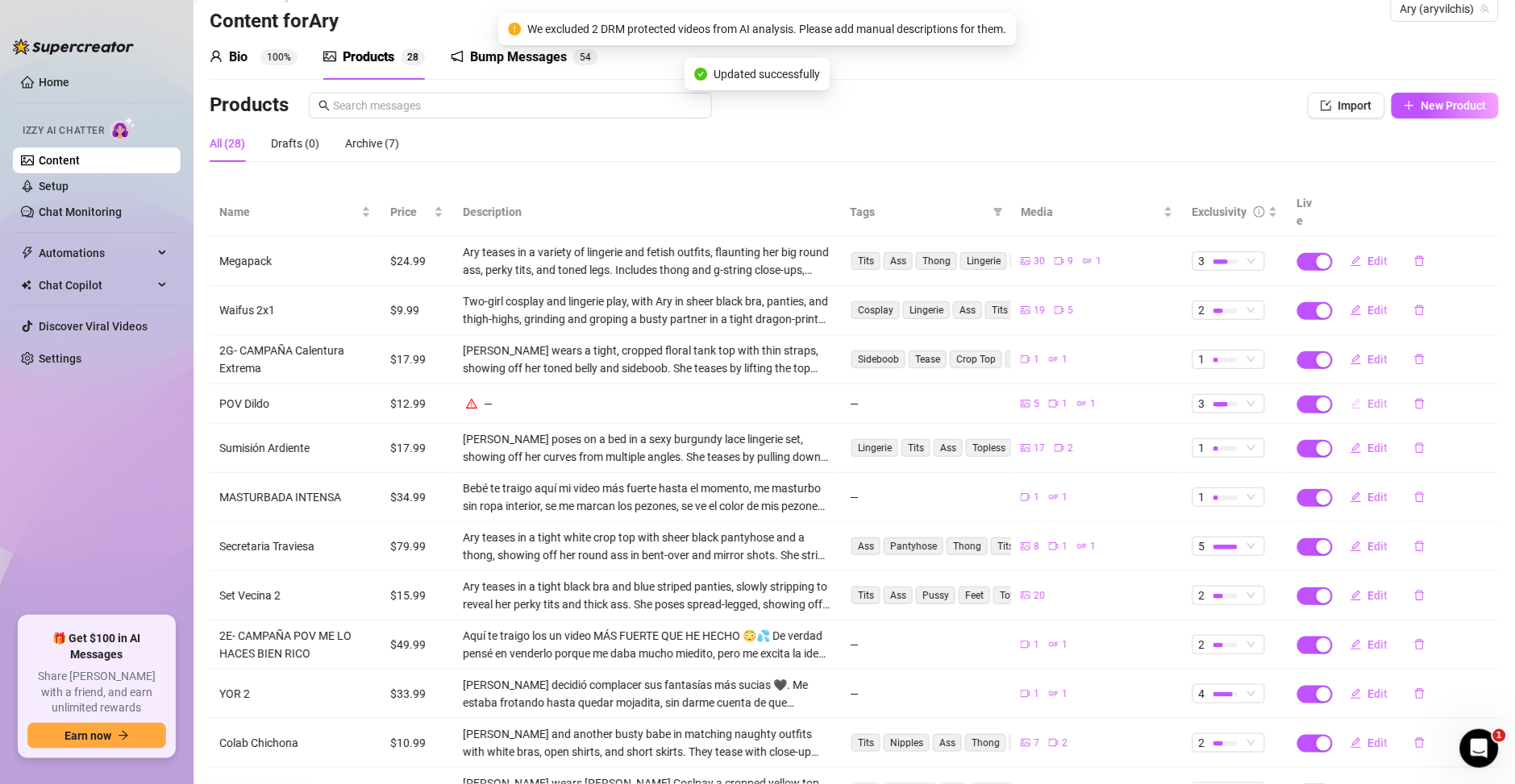
click at [1368, 397] on span "Edit" at bounding box center [1377, 403] width 20 height 13
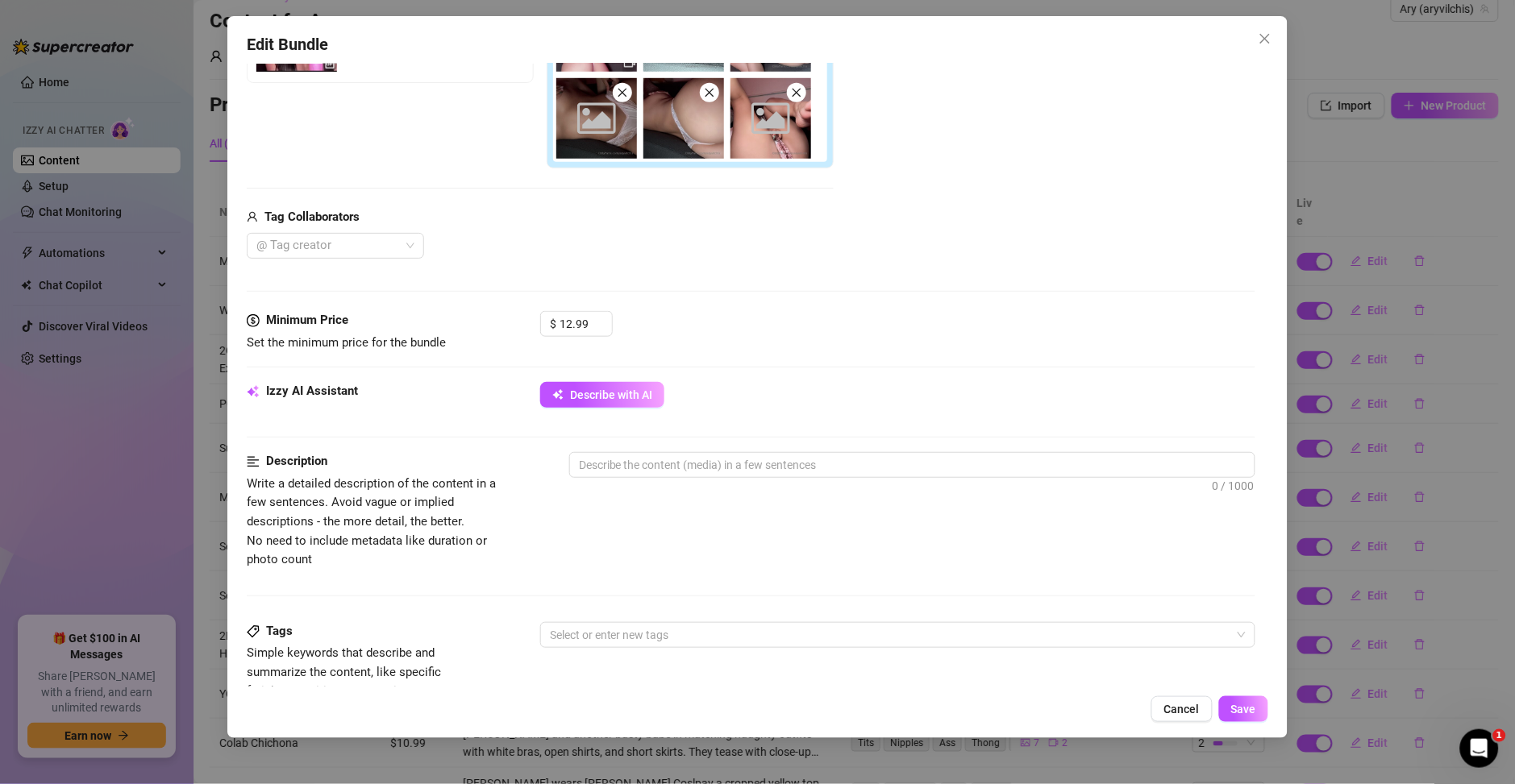
scroll to position [348, 0]
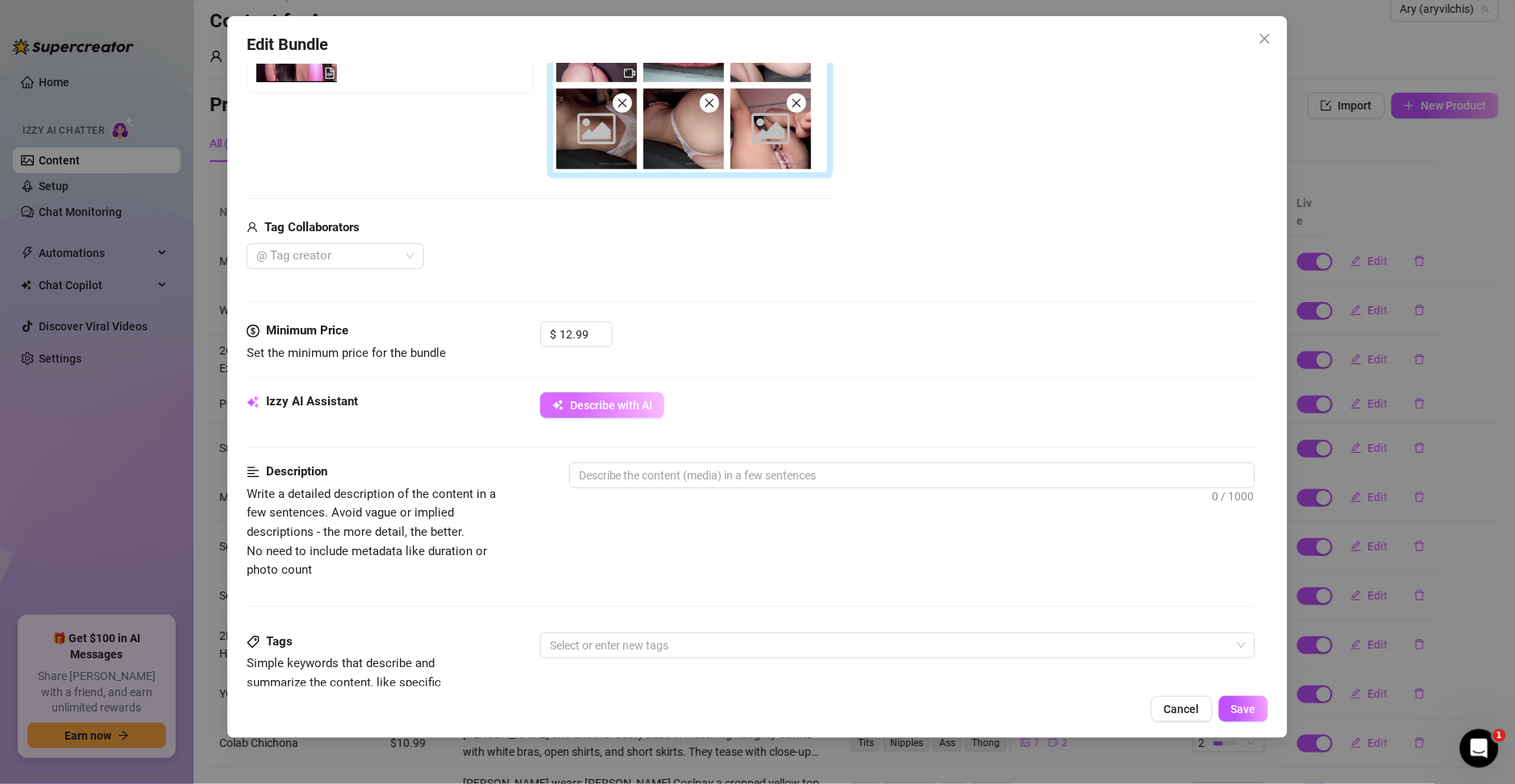
click at [593, 411] on span "Describe with AI" at bounding box center [610, 405] width 82 height 13
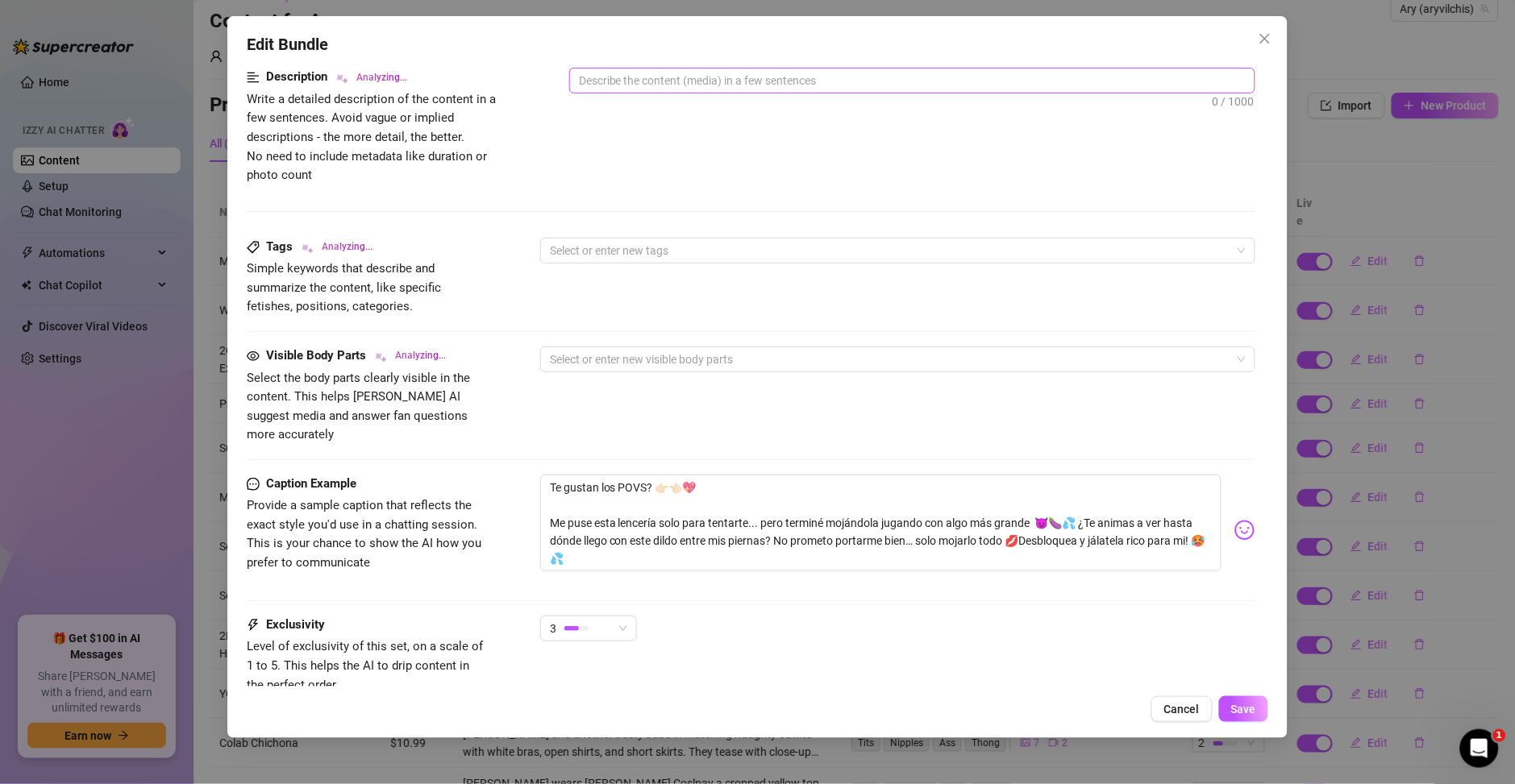
scroll to position [813, 0]
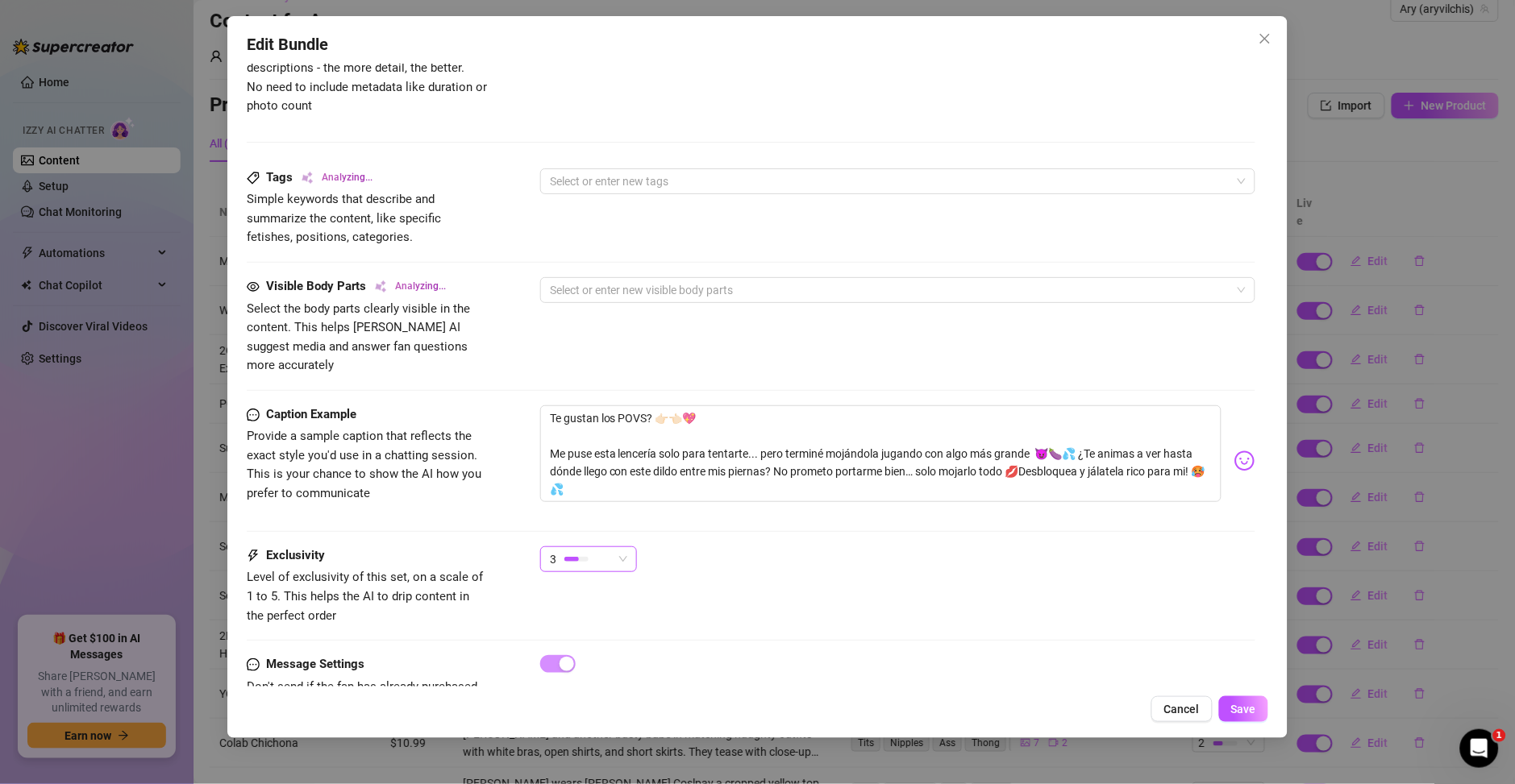
click at [603, 547] on div "3" at bounding box center [581, 559] width 63 height 24
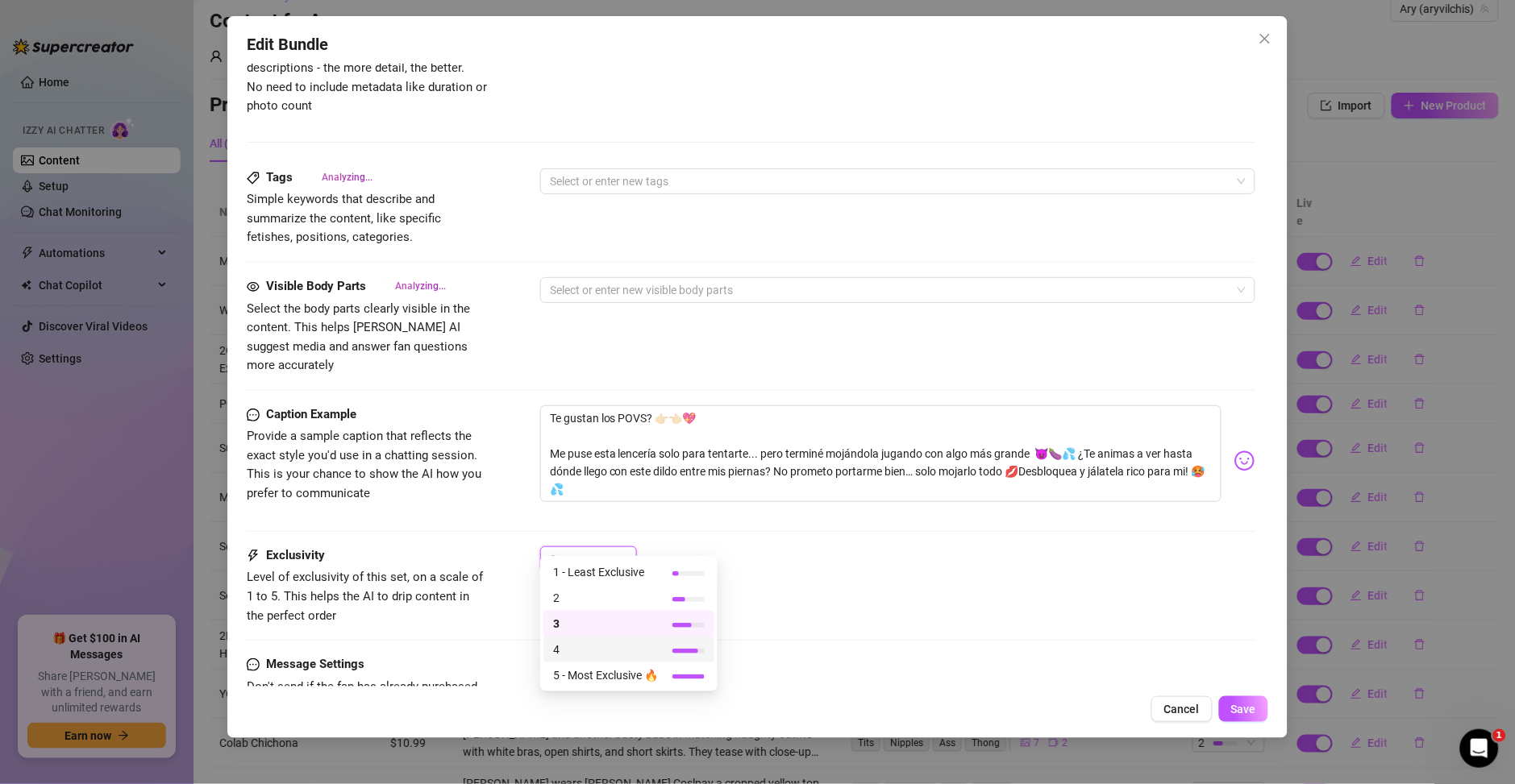
click at [602, 647] on span "4" at bounding box center [605, 649] width 105 height 17
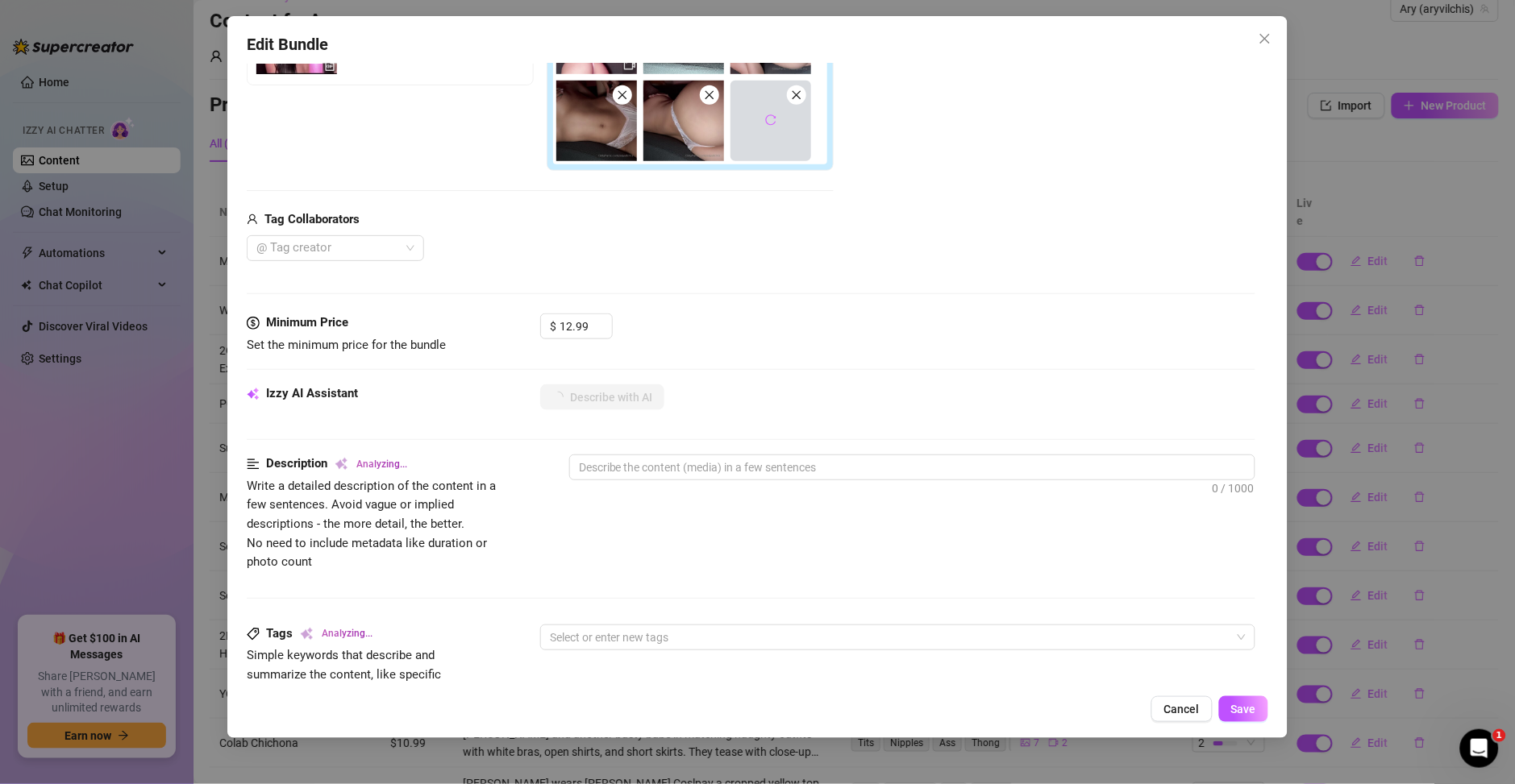
scroll to position [348, 0]
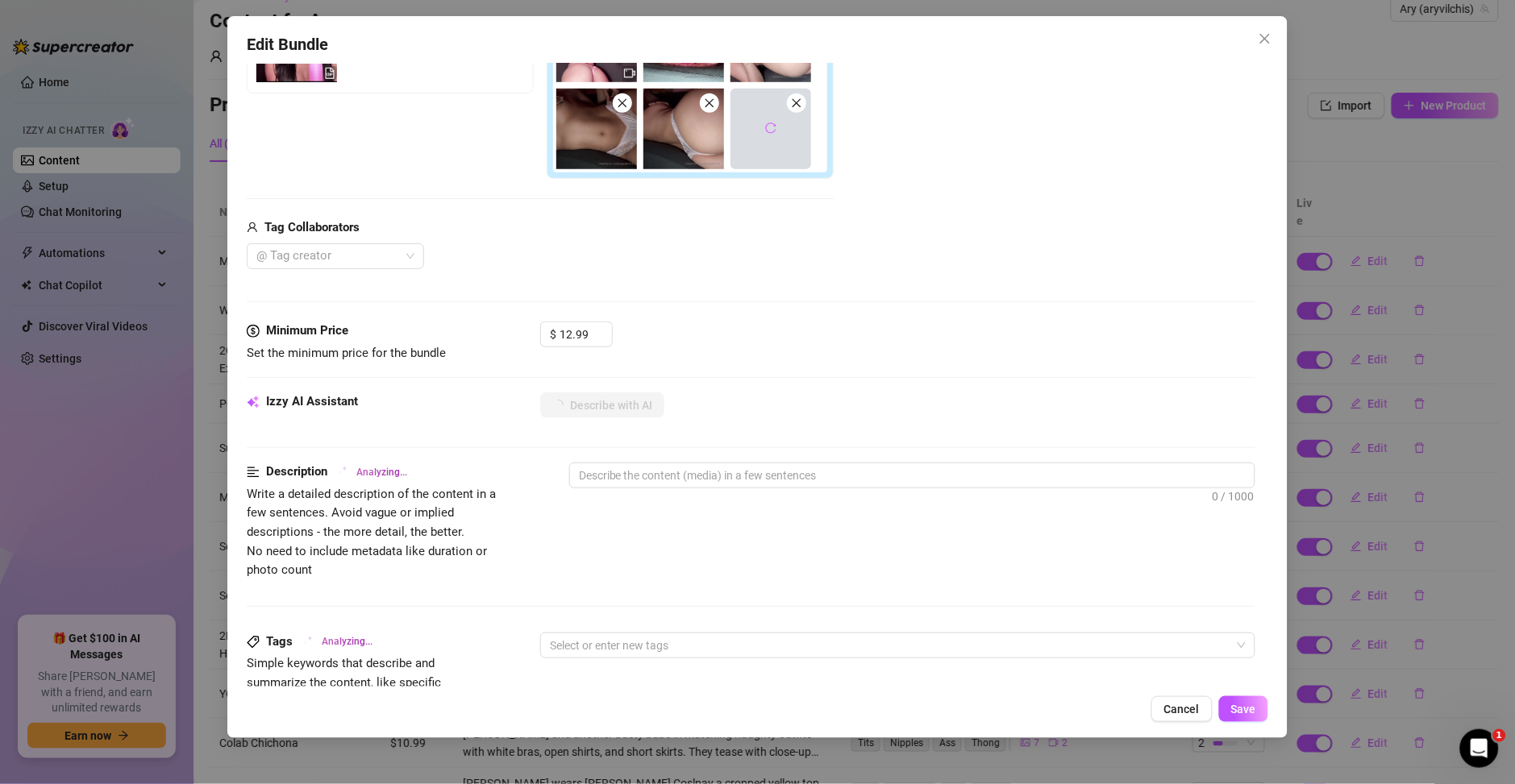
type textarea "Ary"
type textarea "Ary wears"
type textarea "Ary wears sheer"
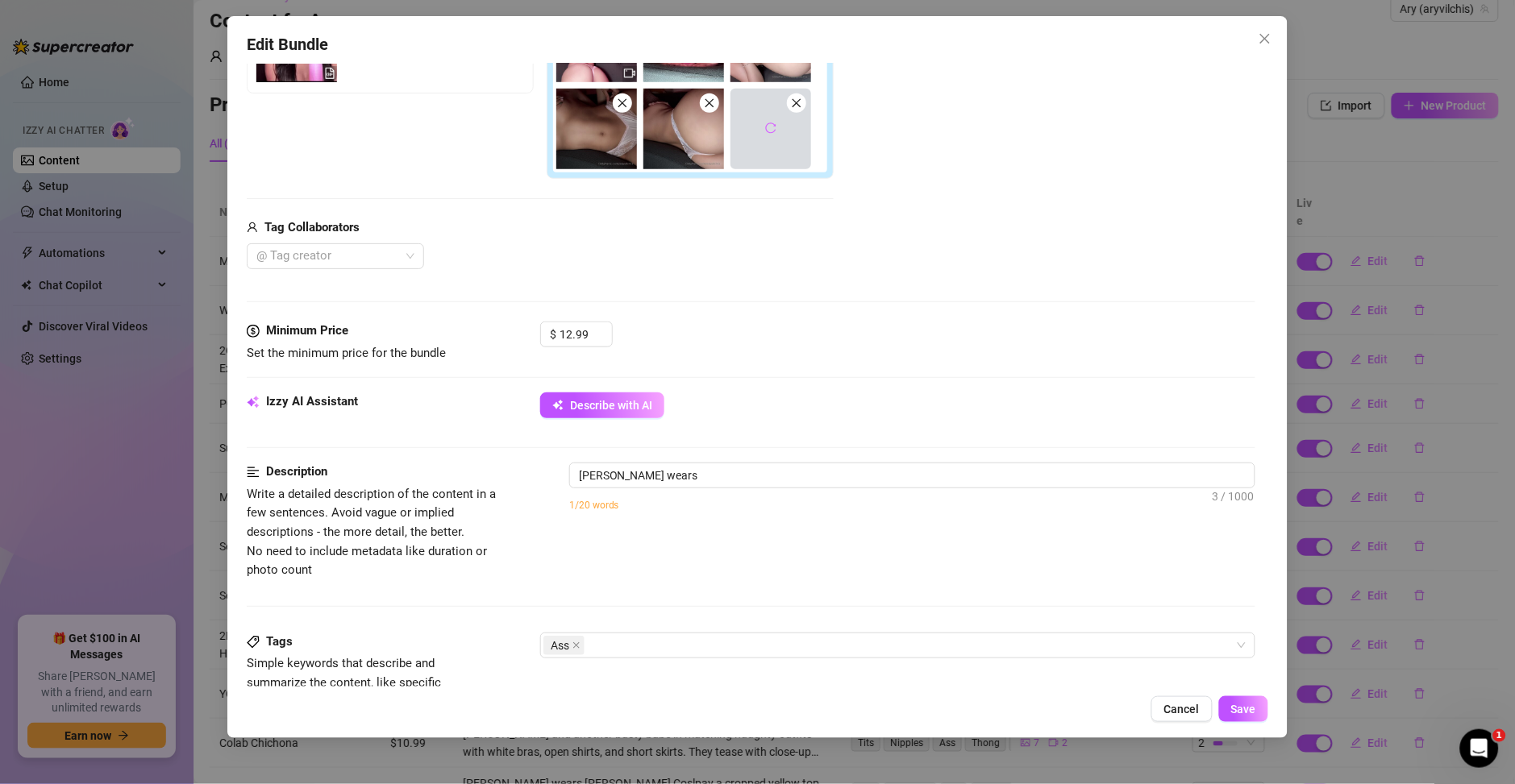
type textarea "Ary wears sheer"
type textarea "Ary wears sheer white"
type textarea "Ary wears sheer white lace"
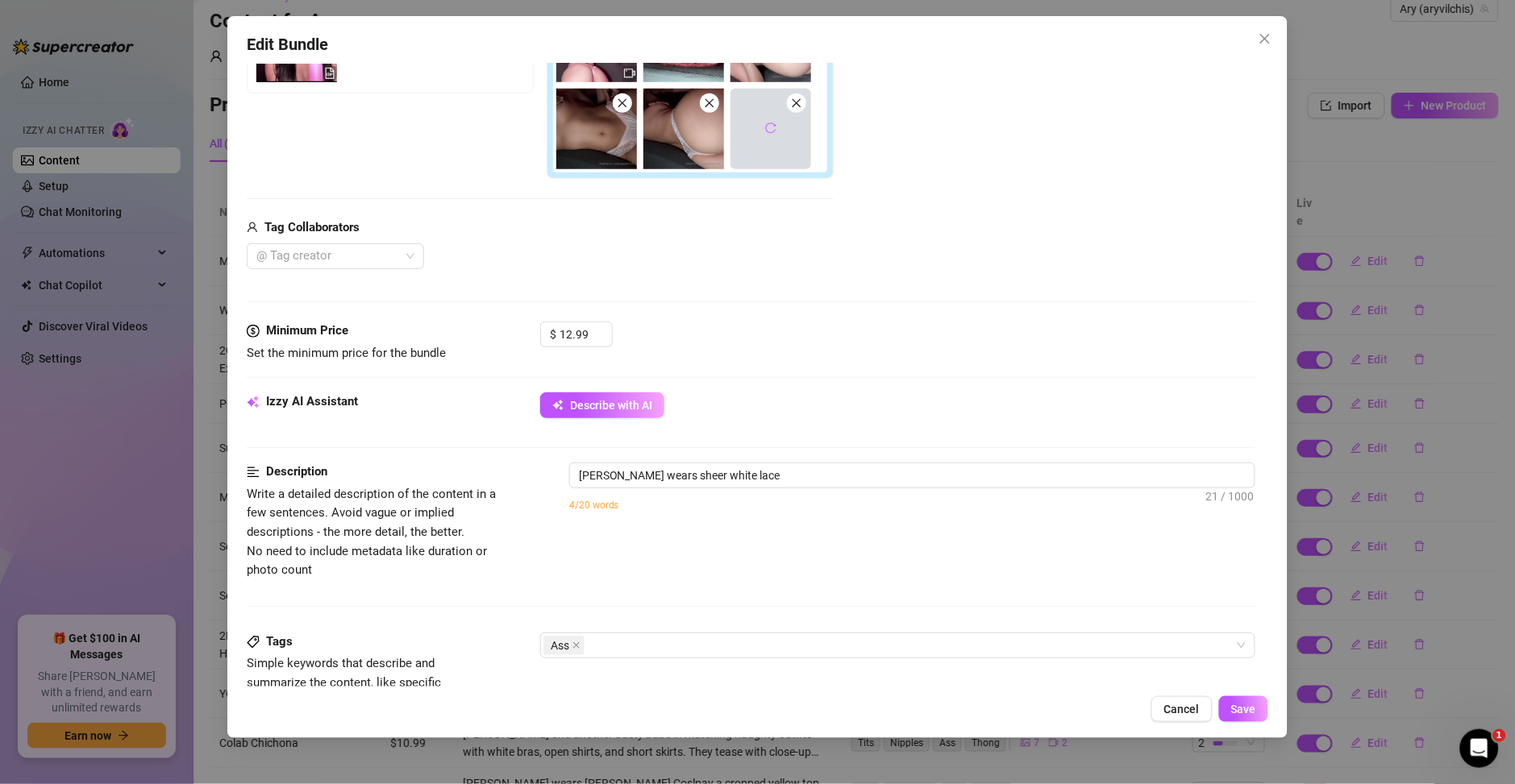
type textarea "Ary wears sheer white lace panties,"
type textarea "Ary wears sheer white lace panties, showing"
type textarea "Ary wears sheer white lace panties, showing off"
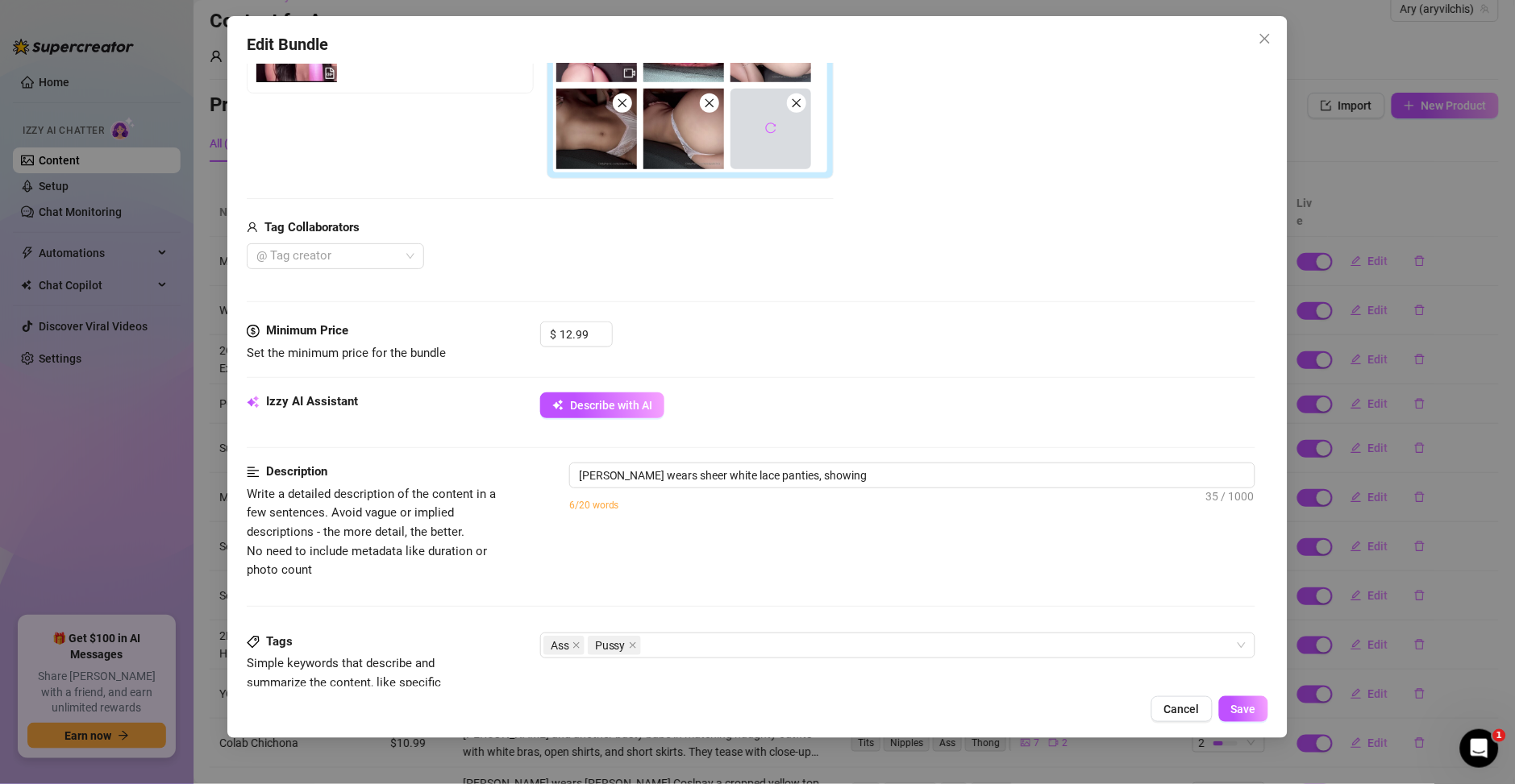
type textarea "Ary wears sheer white lace panties, showing off"
type textarea "Ary wears sheer white lace panties, showing off her"
type textarea "Ary wears sheer white lace panties, showing off her thick"
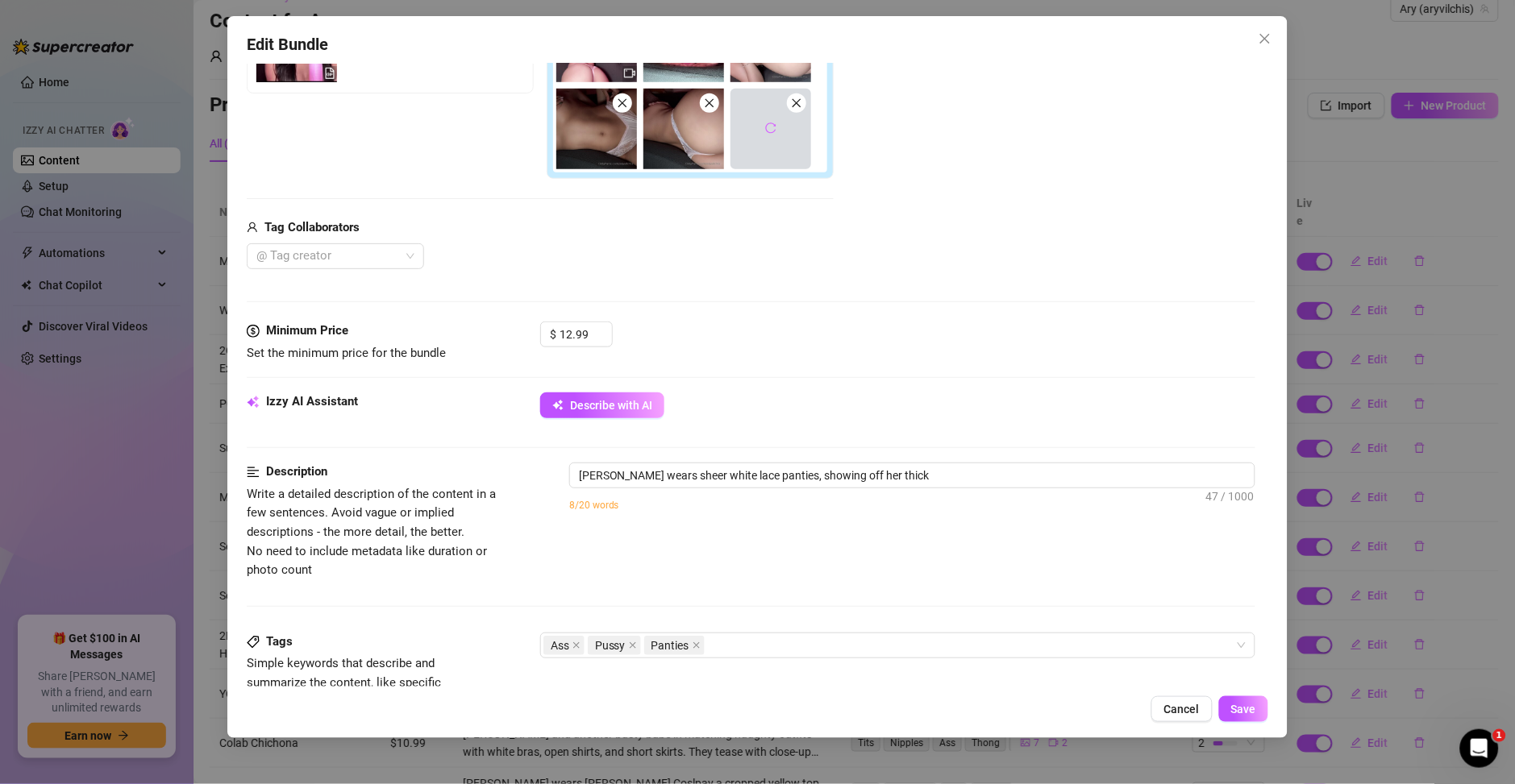
type textarea "Ary wears sheer white lace panties, showing off her thick ass"
type textarea "Ary wears sheer white lace panties, showing off her thick ass and"
type textarea "Ary wears sheer white lace panties, showing off her thick ass and smooth"
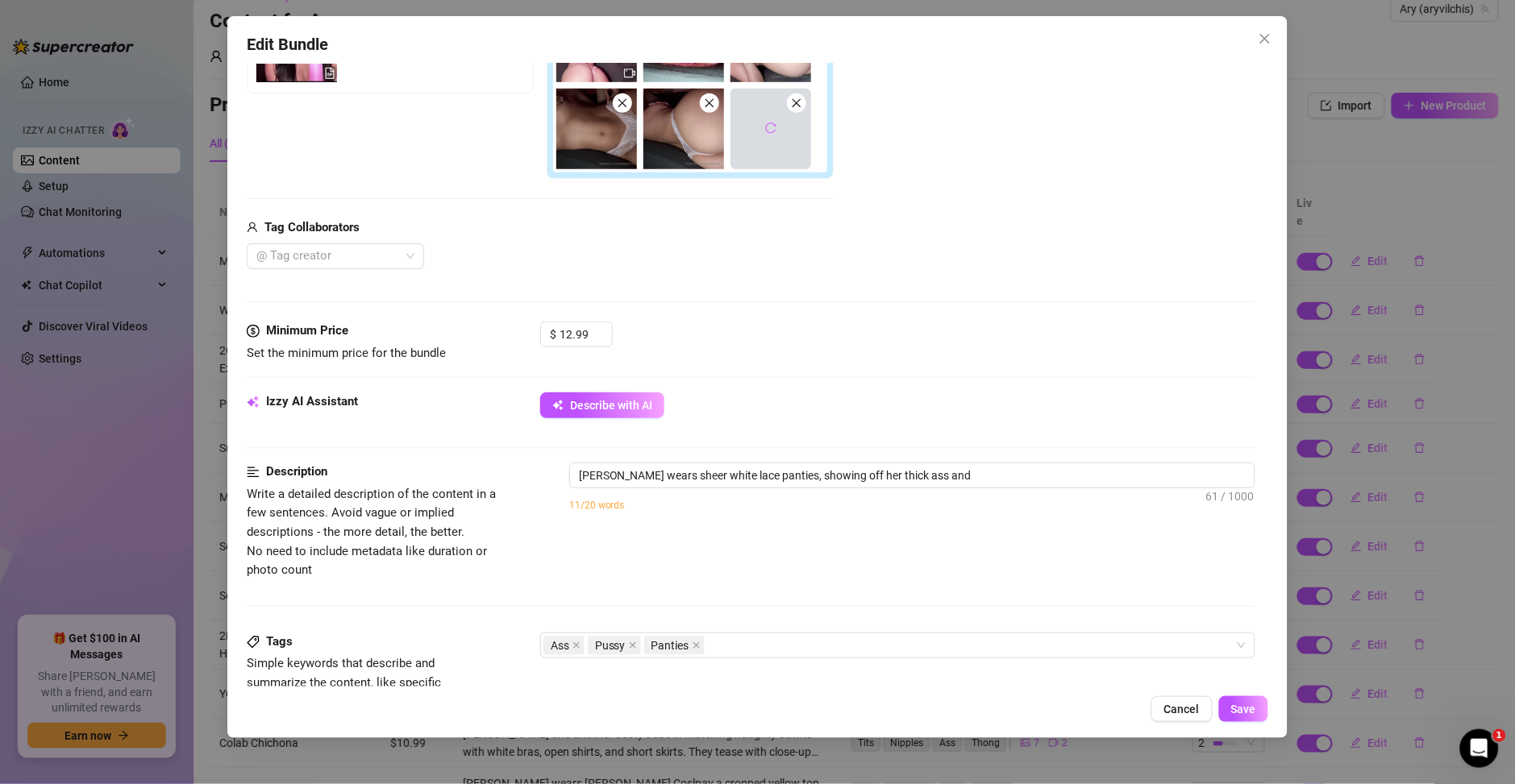
type textarea "Ary wears sheer white lace panties, showing off her thick ass and smooth"
type textarea "Ary wears sheer white lace panties, showing off her thick ass and smooth belly"
type textarea "Ary wears sheer white lace panties, showing off her thick ass and smooth belly …"
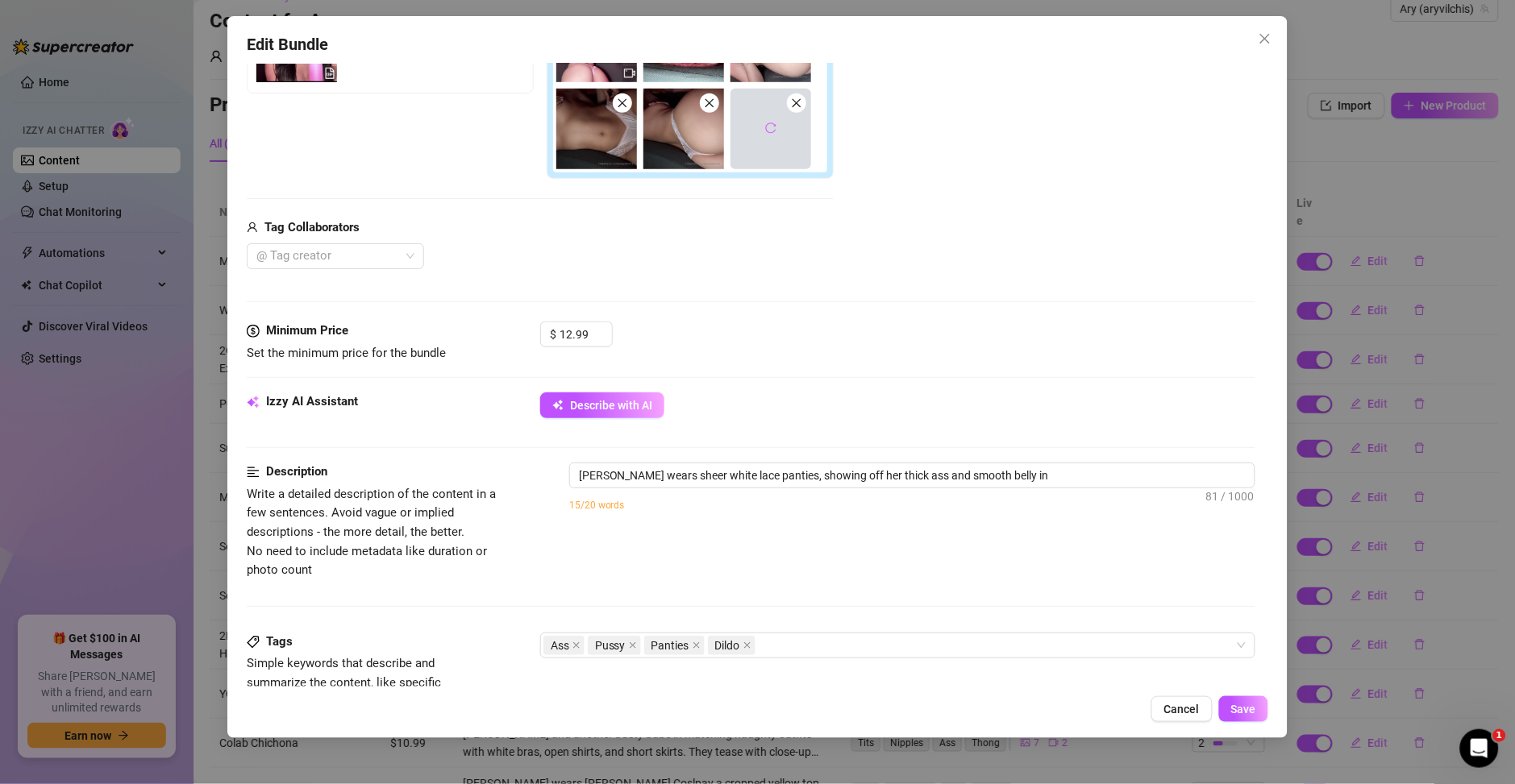
type textarea "Ary wears sheer white lace panties, showing off her thick ass and smooth belly …"
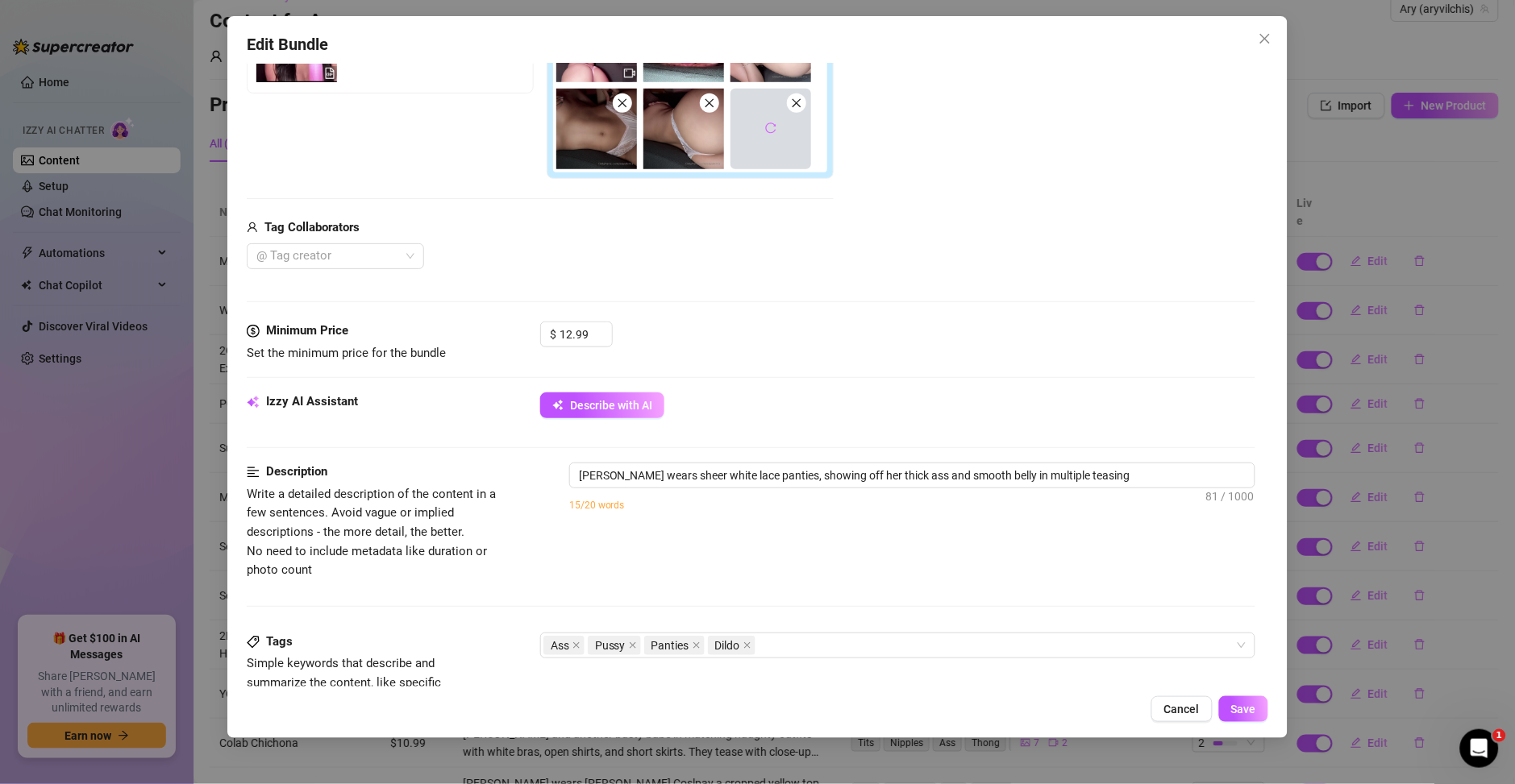
type textarea "Ary wears sheer white lace panties, showing off her thick ass and smooth belly …"
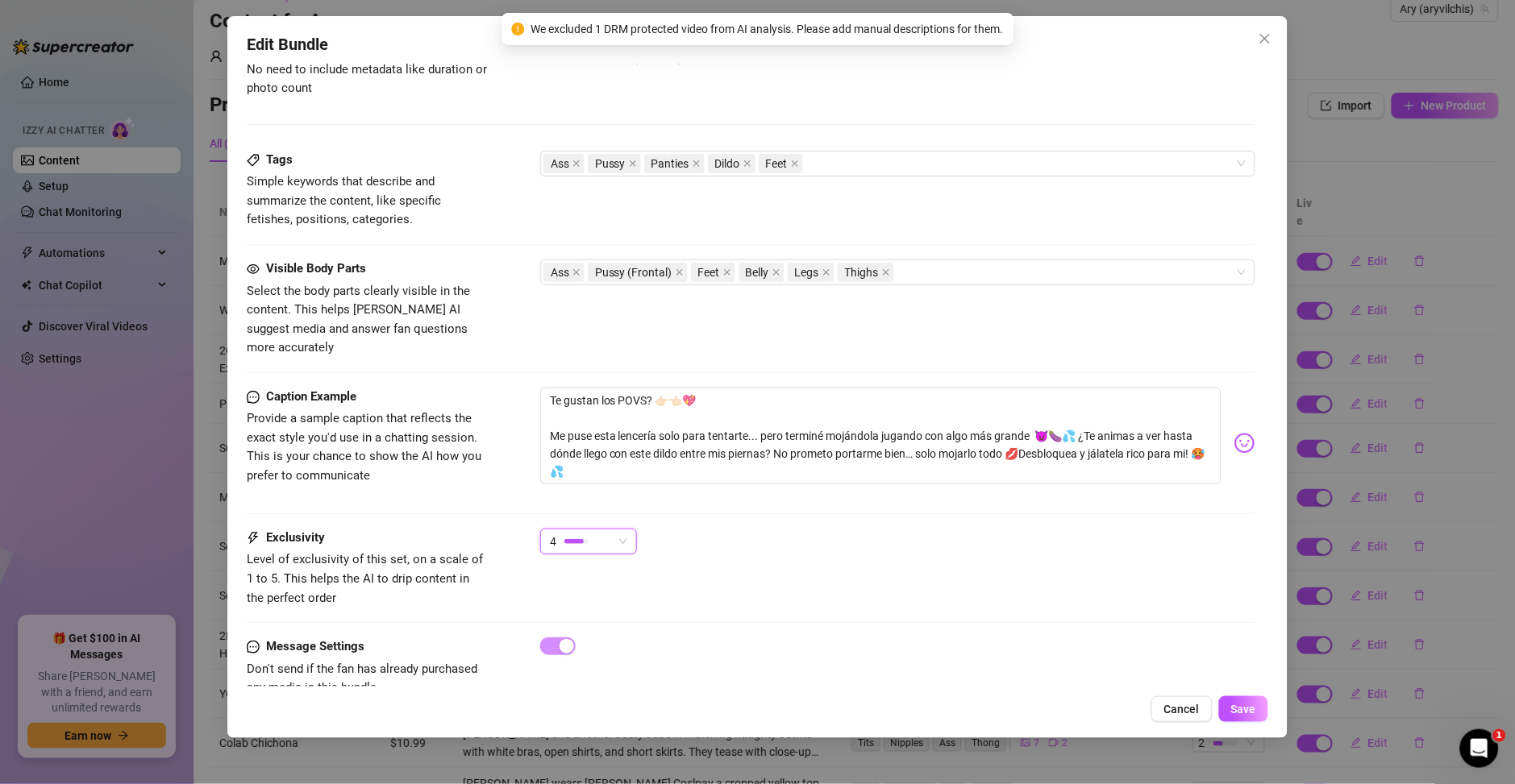
scroll to position [851, 0]
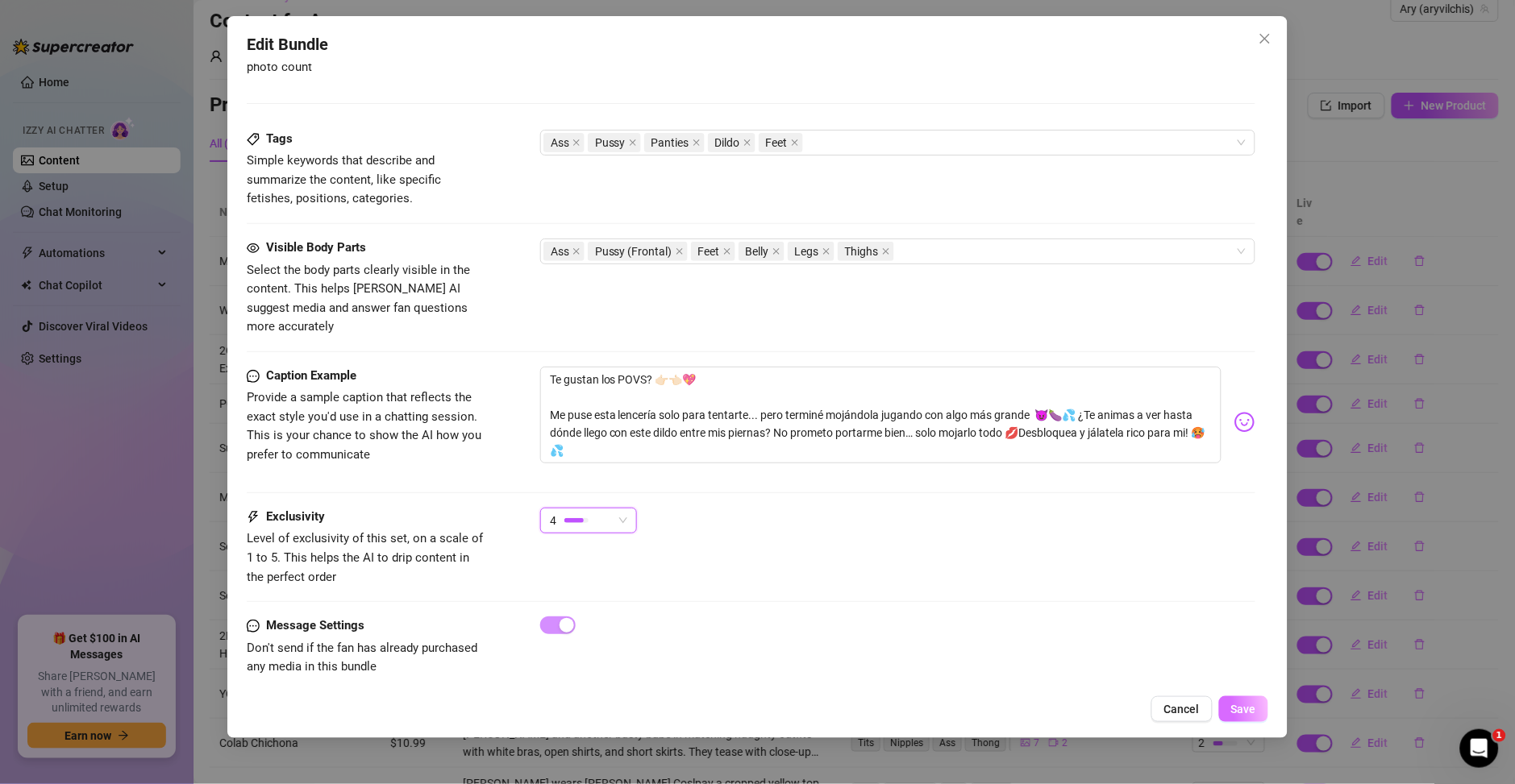
click at [1230, 706] on button "Save" at bounding box center [1243, 710] width 49 height 26
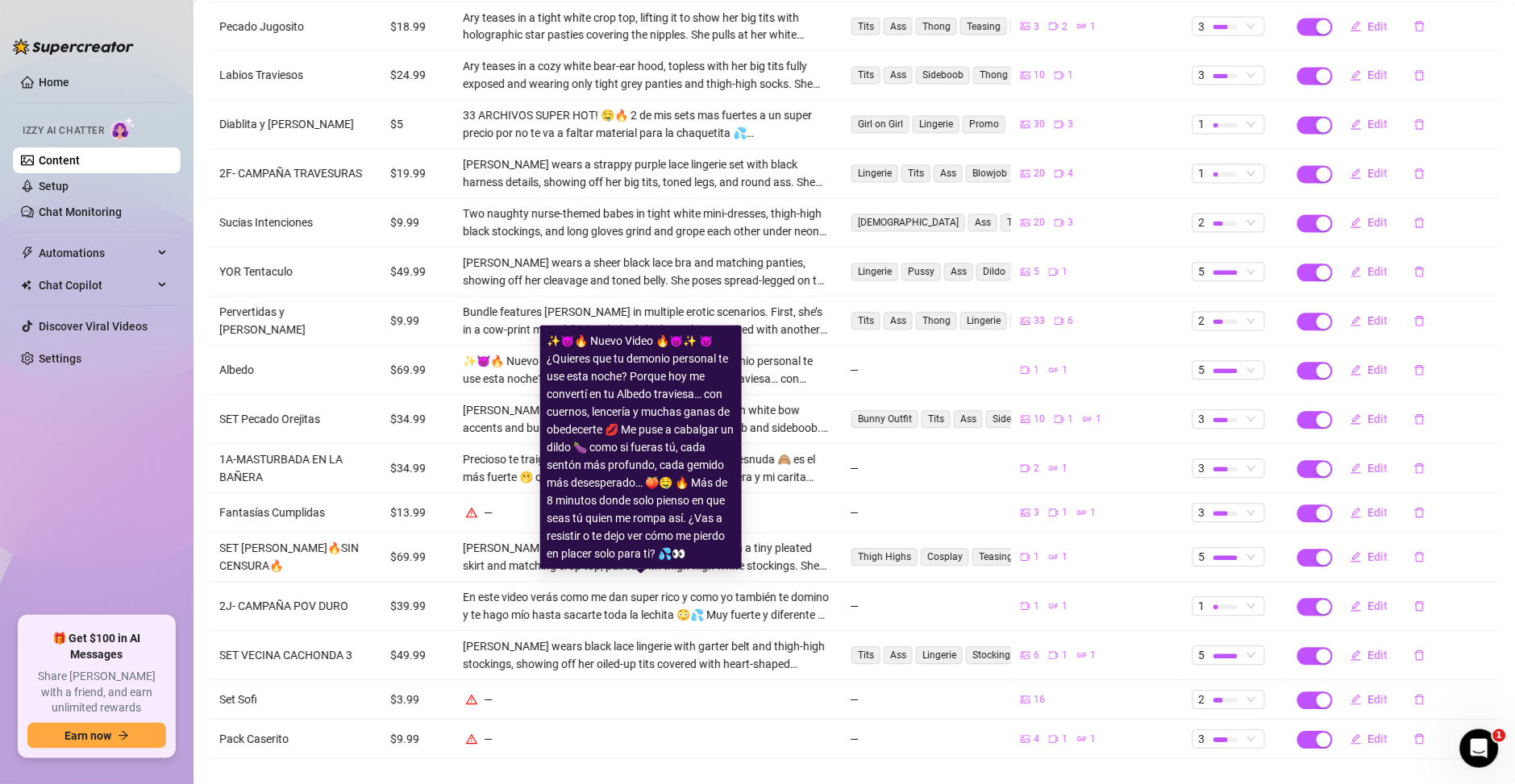
scroll to position [859, 0]
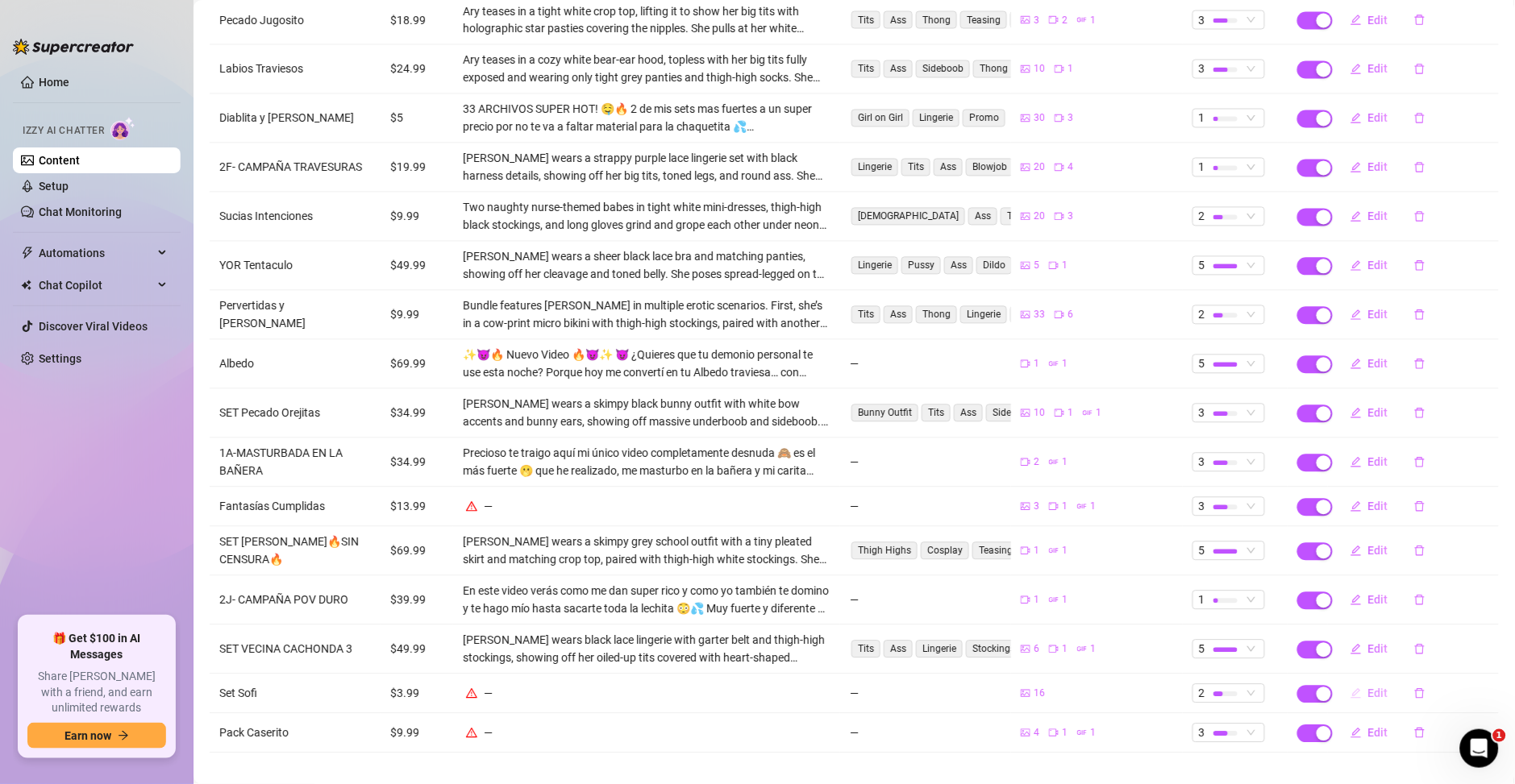
click at [1368, 687] on span "Edit" at bounding box center [1377, 693] width 20 height 13
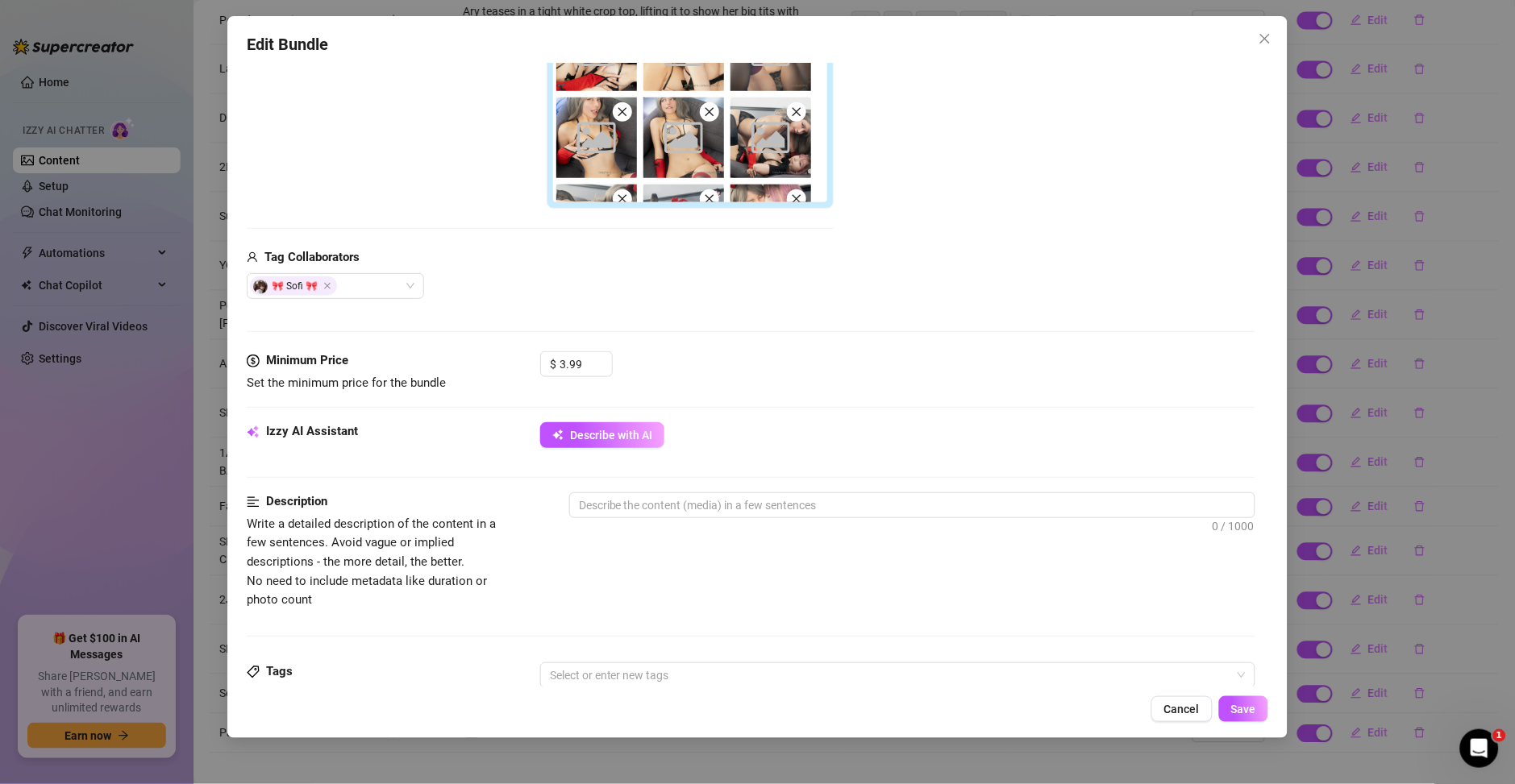
scroll to position [464, 0]
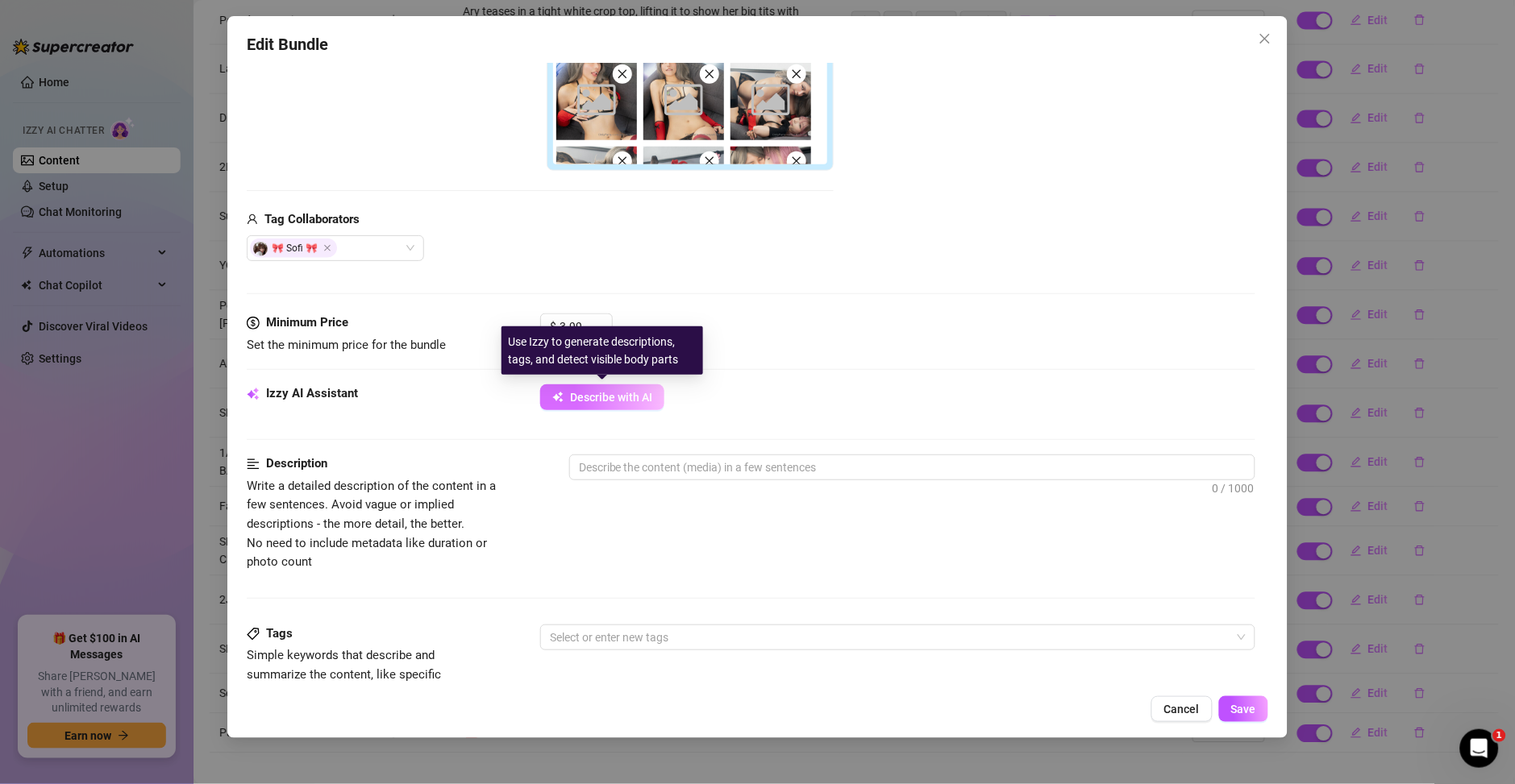
click at [606, 395] on span "Describe with AI" at bounding box center [610, 397] width 82 height 13
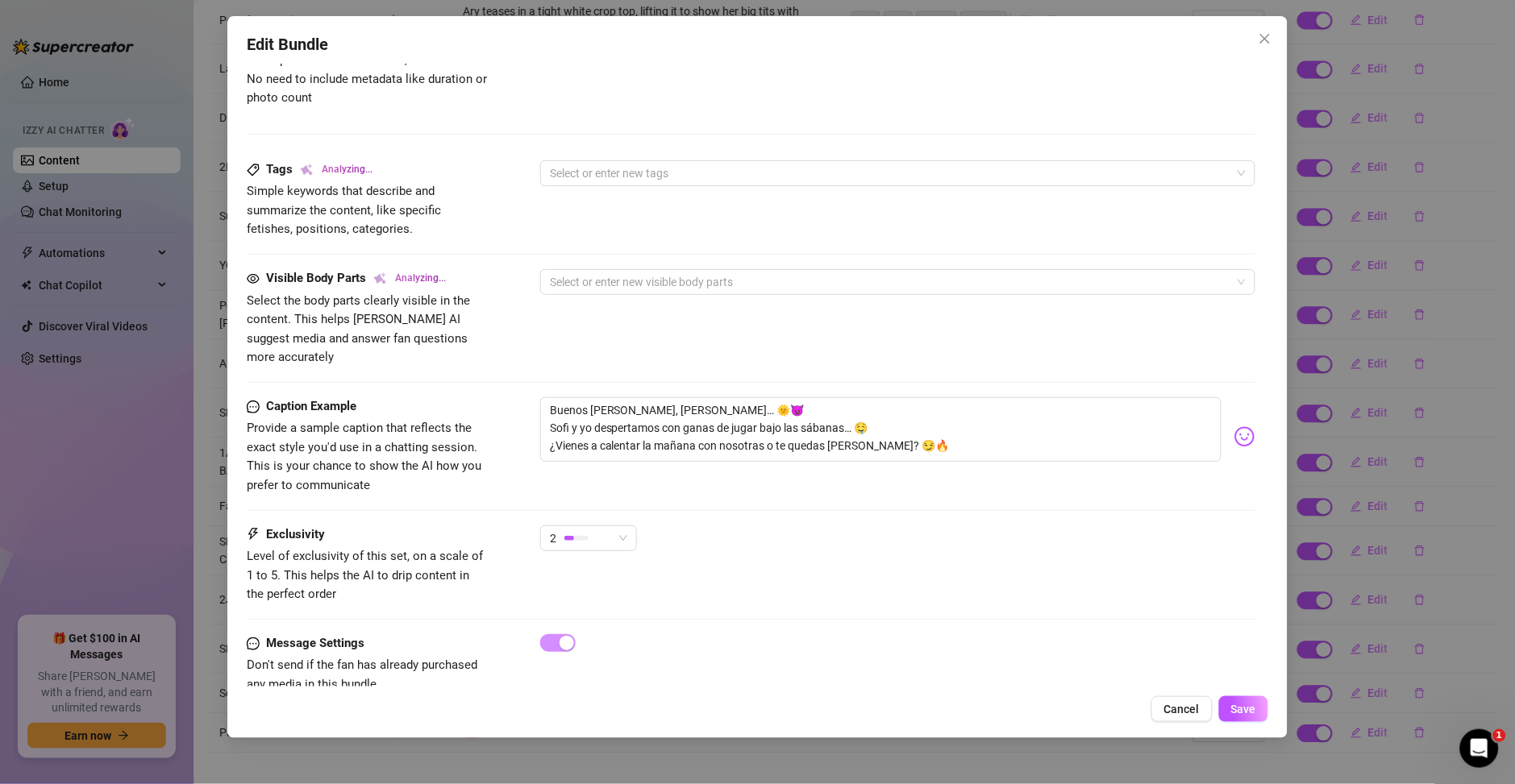
scroll to position [945, 0]
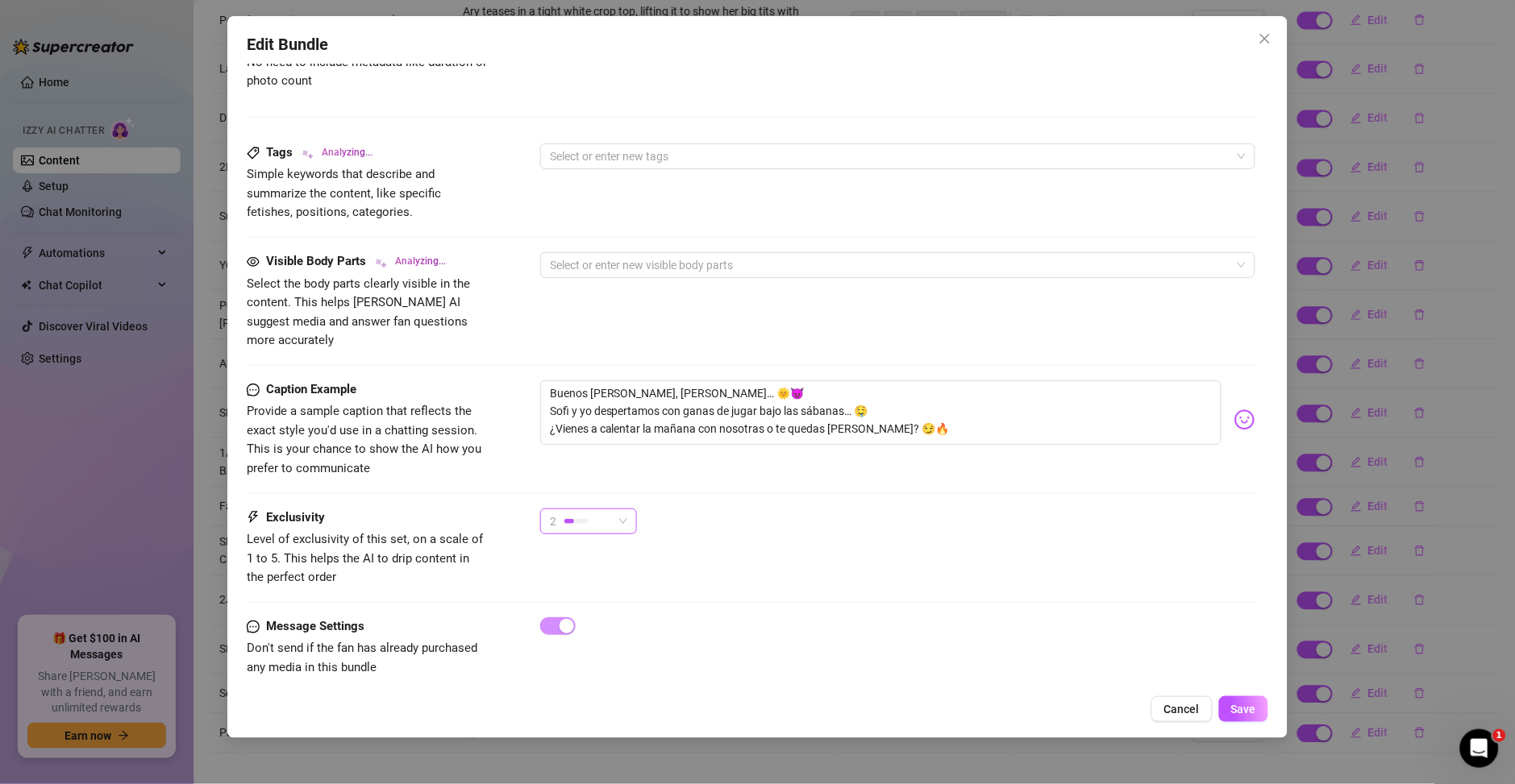
click at [611, 511] on div "2" at bounding box center [581, 522] width 63 height 24
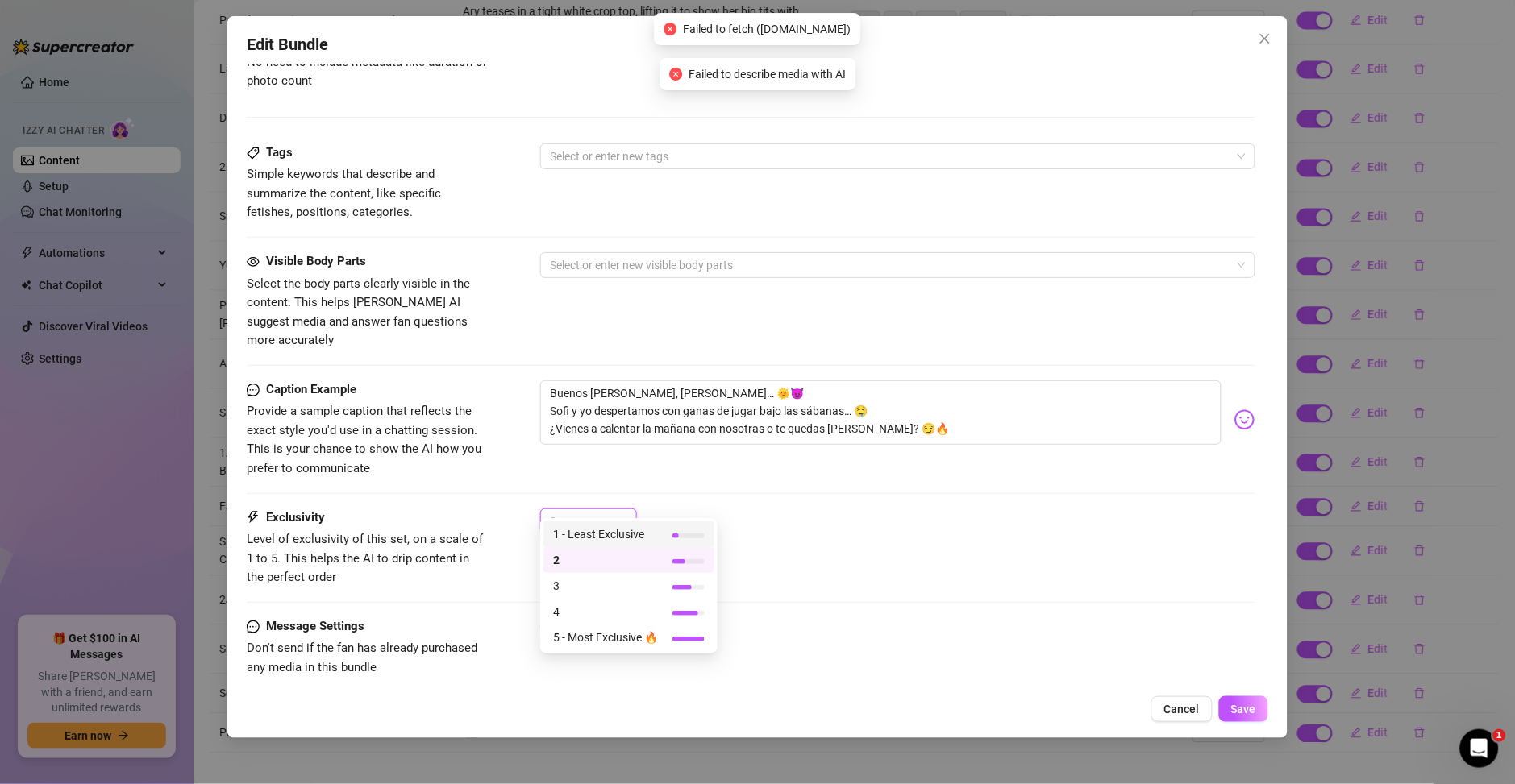
click at [615, 537] on span "1 - Least Exclusive" at bounding box center [605, 534] width 105 height 17
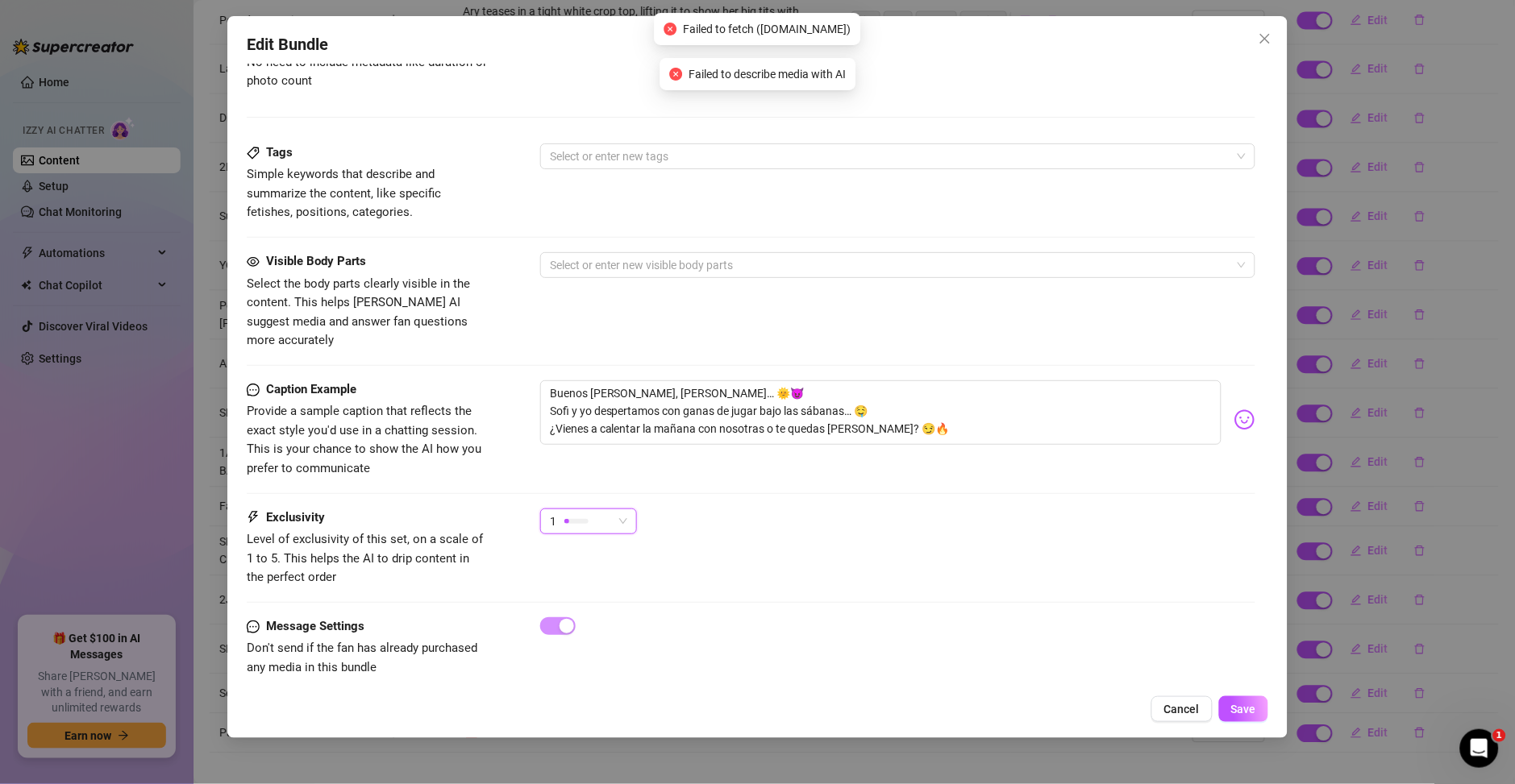
scroll to position [598, 0]
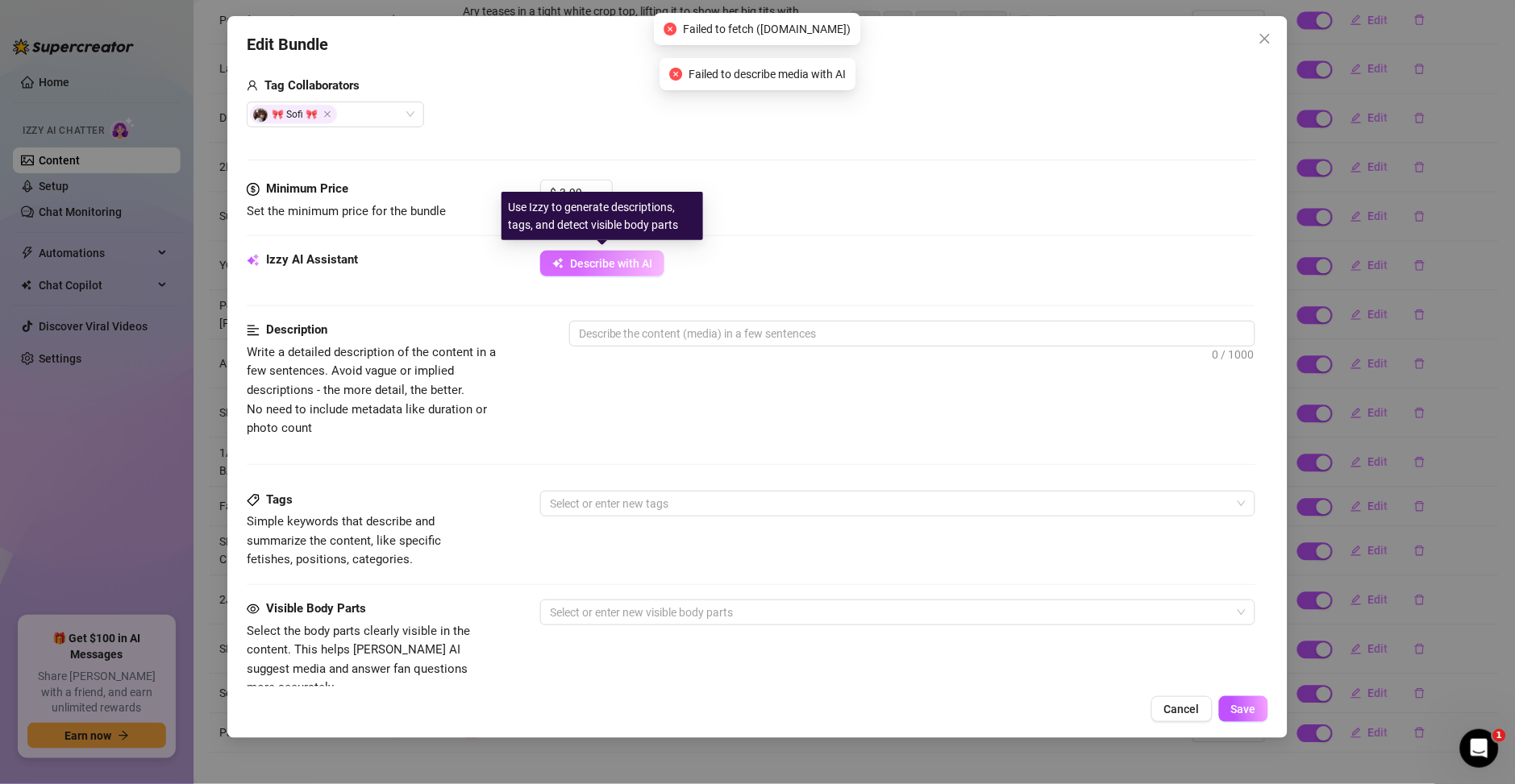
click at [603, 257] on span "Describe with AI" at bounding box center [610, 263] width 82 height 13
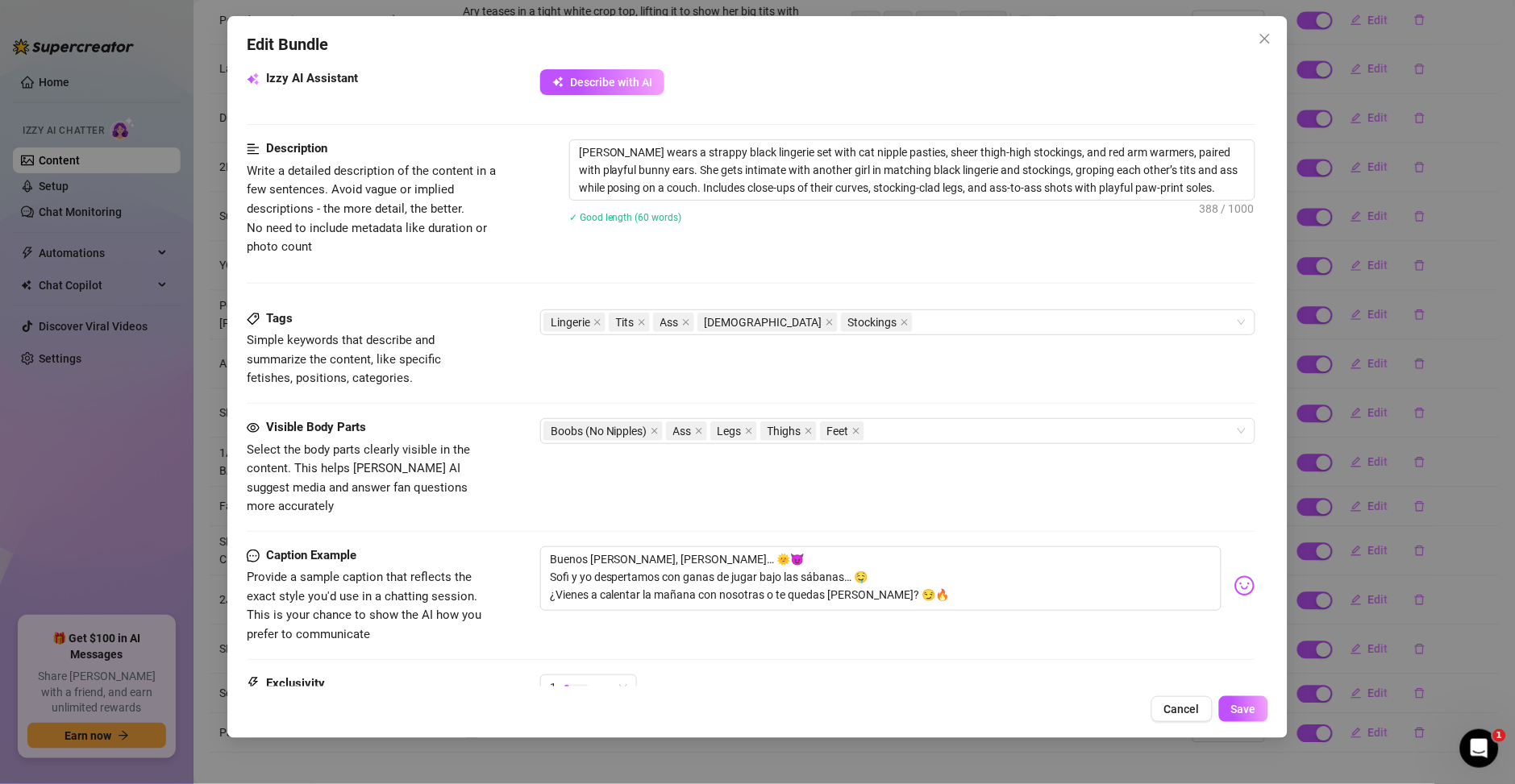
scroll to position [945, 0]
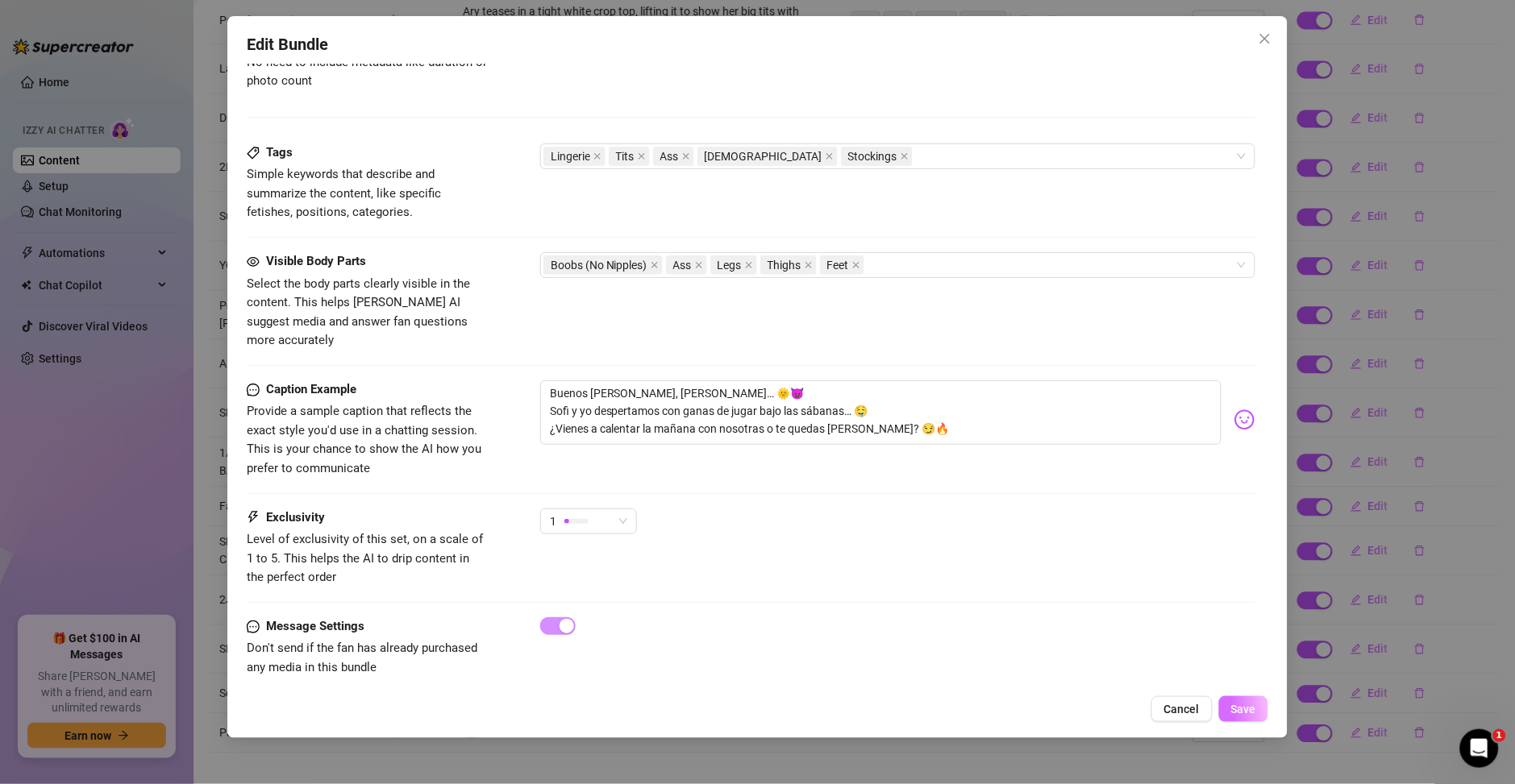
click at [1240, 721] on button "Save" at bounding box center [1243, 710] width 49 height 26
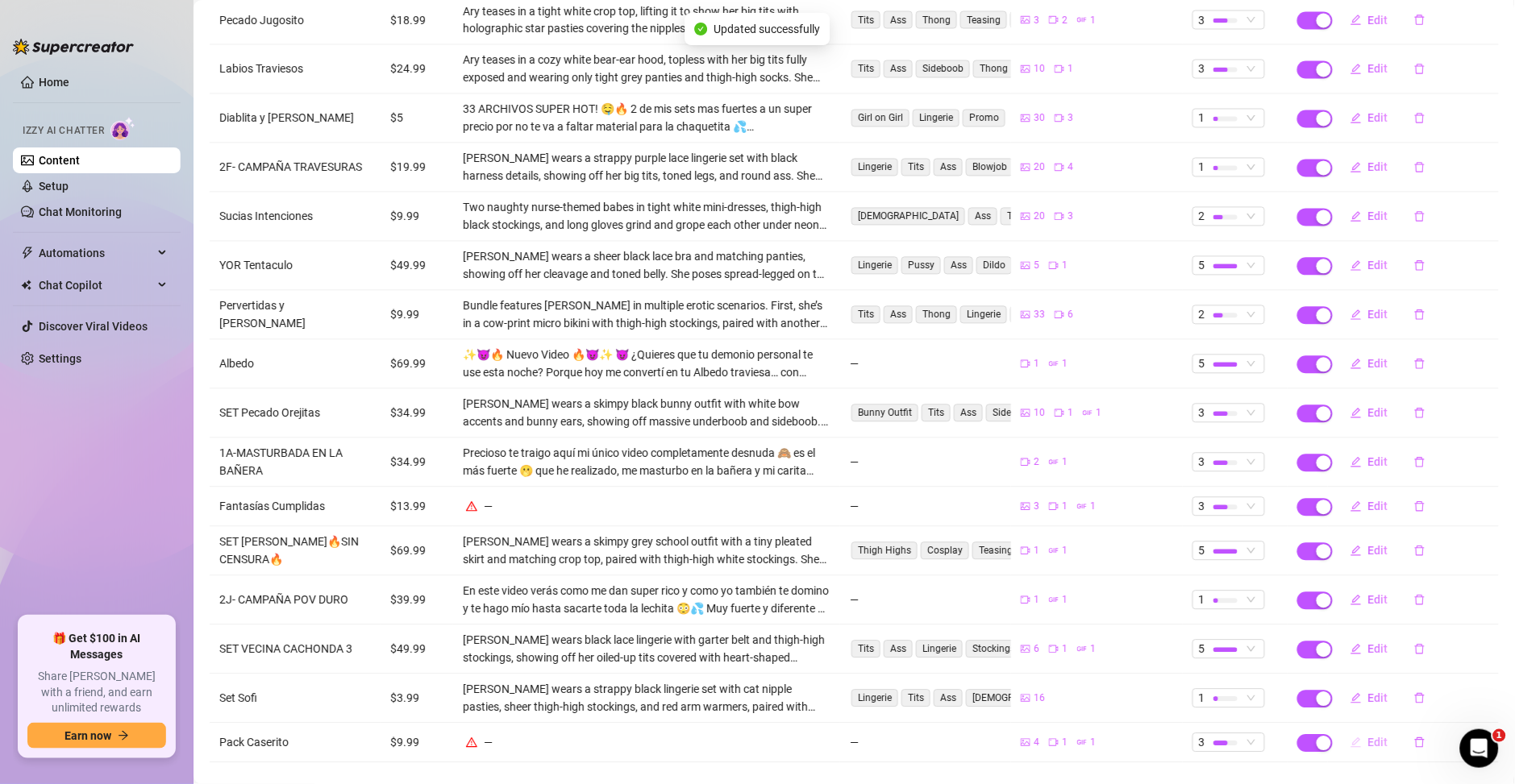
click at [1368, 736] on span "Edit" at bounding box center [1377, 742] width 20 height 13
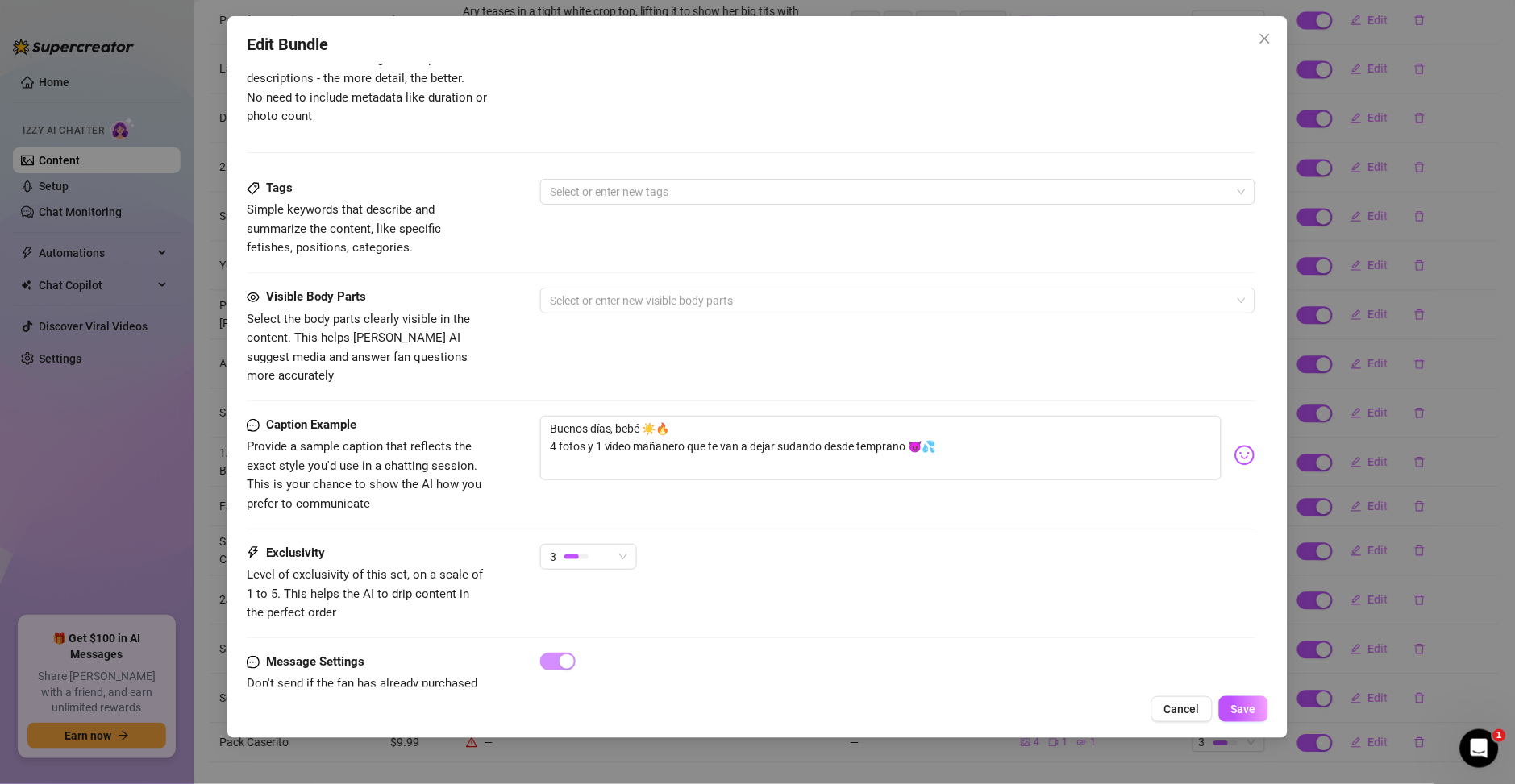
scroll to position [838, 0]
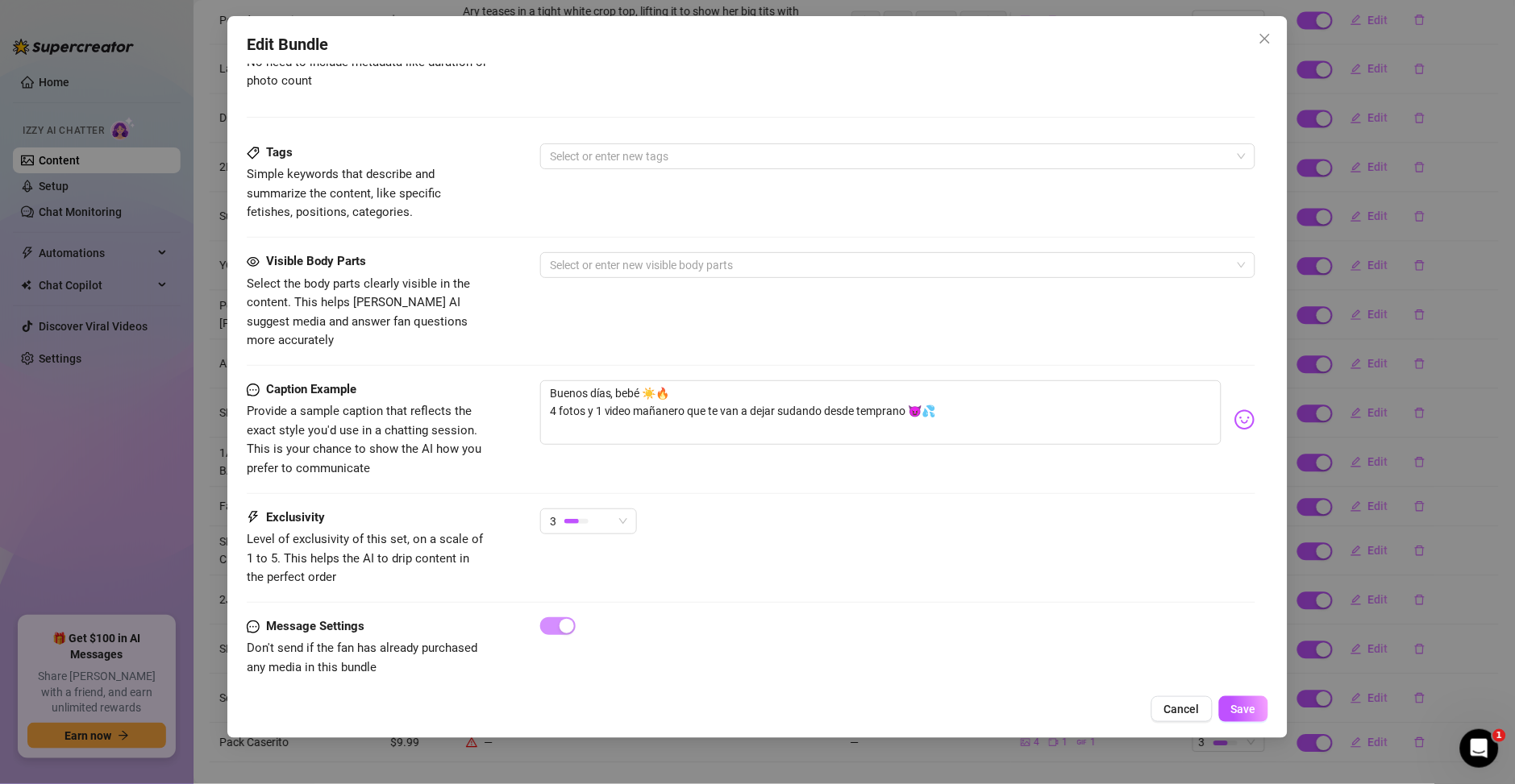
click at [601, 518] on div "3" at bounding box center [589, 529] width 97 height 41
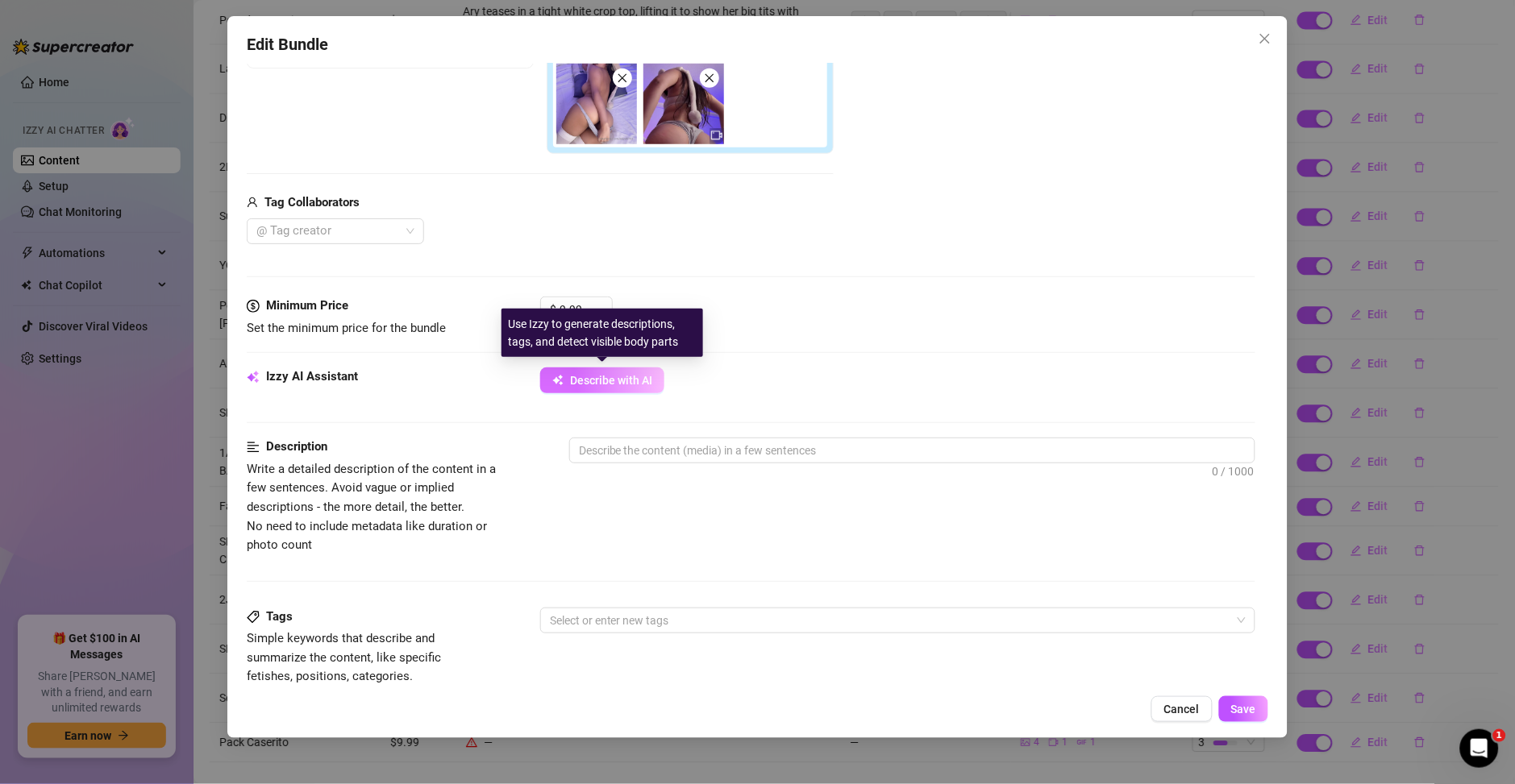
click at [577, 379] on span "Describe with AI" at bounding box center [610, 380] width 82 height 13
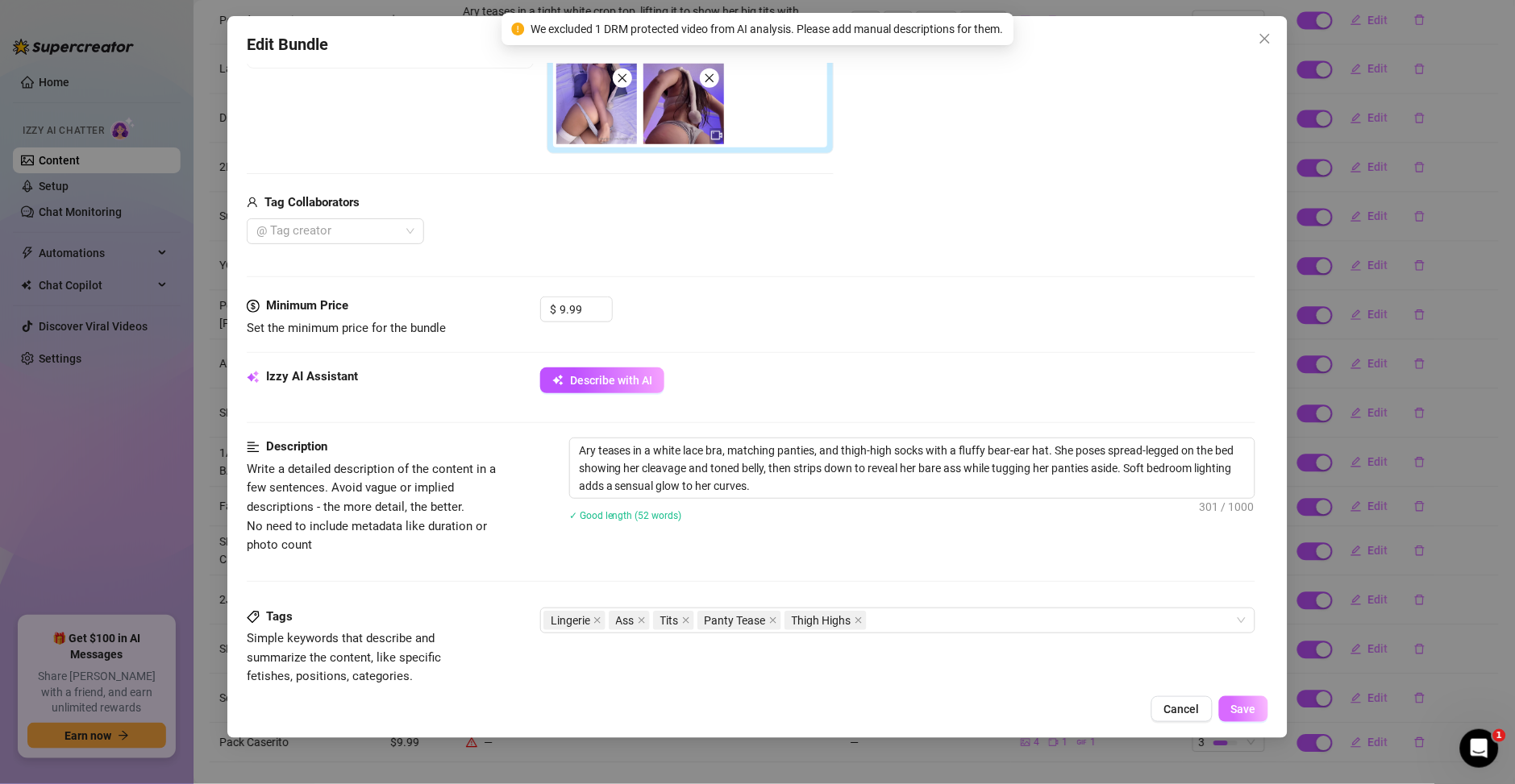
click at [1267, 721] on button "Save" at bounding box center [1243, 710] width 49 height 26
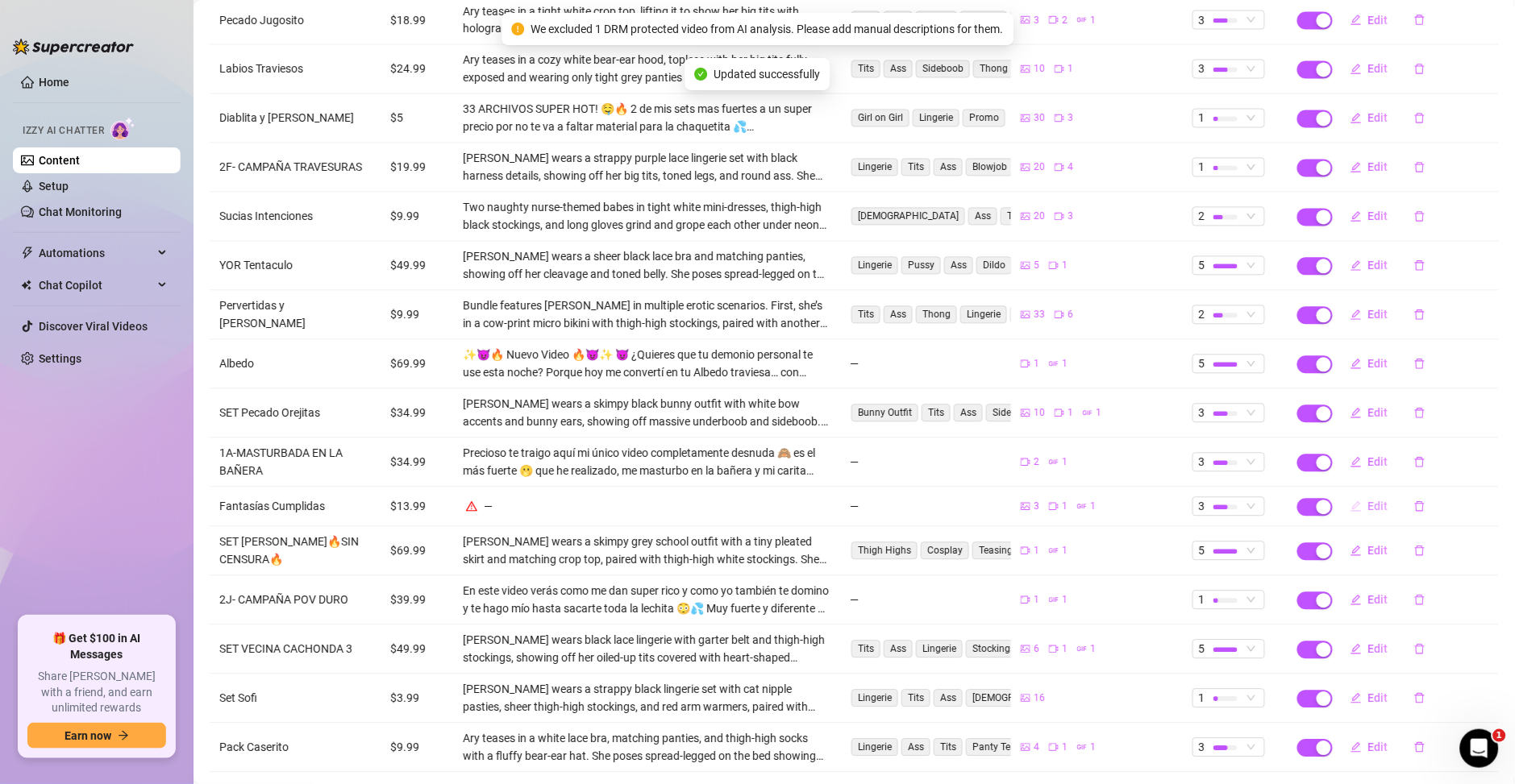
click at [1368, 500] on span "Edit" at bounding box center [1377, 506] width 20 height 13
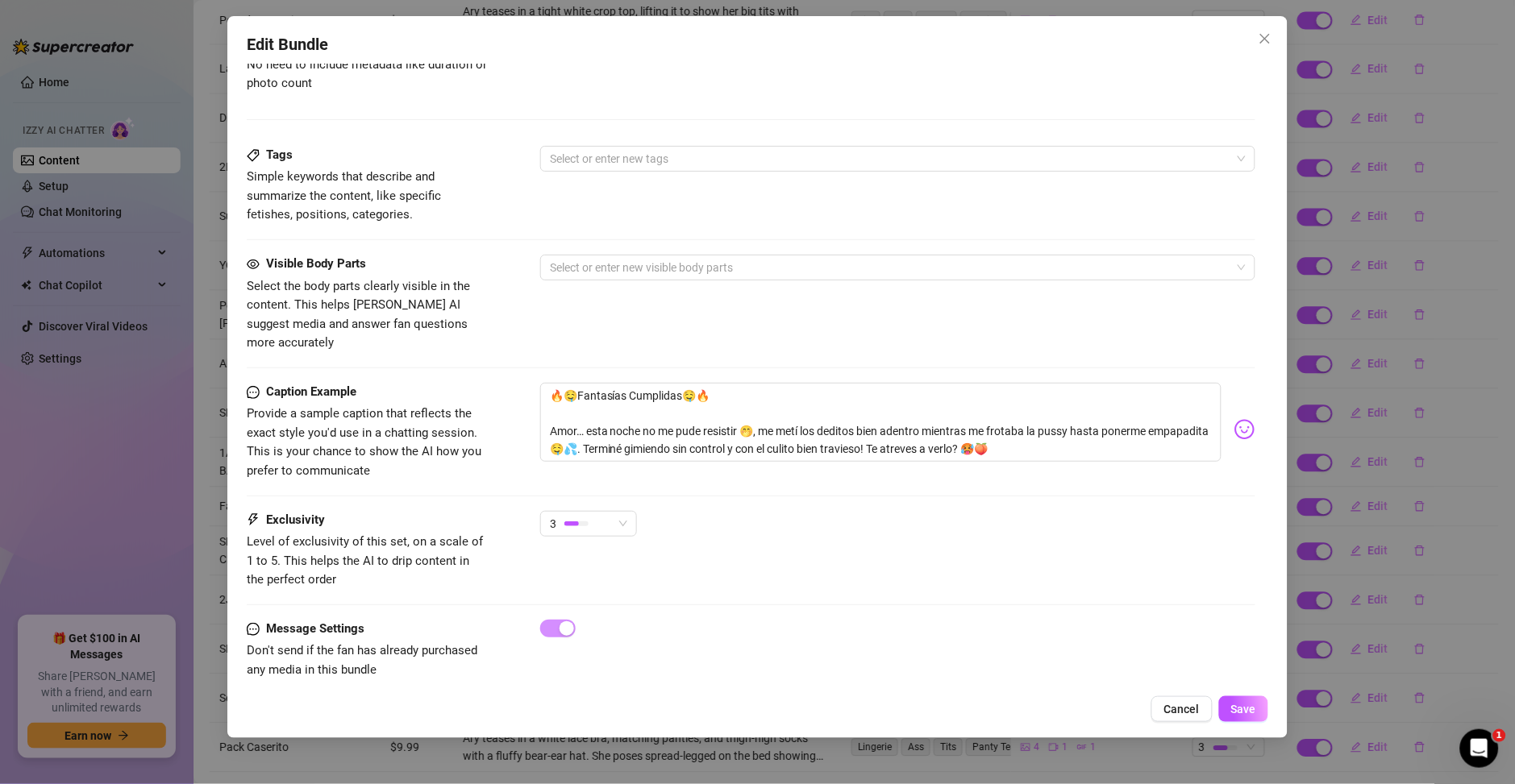
scroll to position [838, 0]
click at [609, 510] on div "3" at bounding box center [581, 522] width 63 height 24
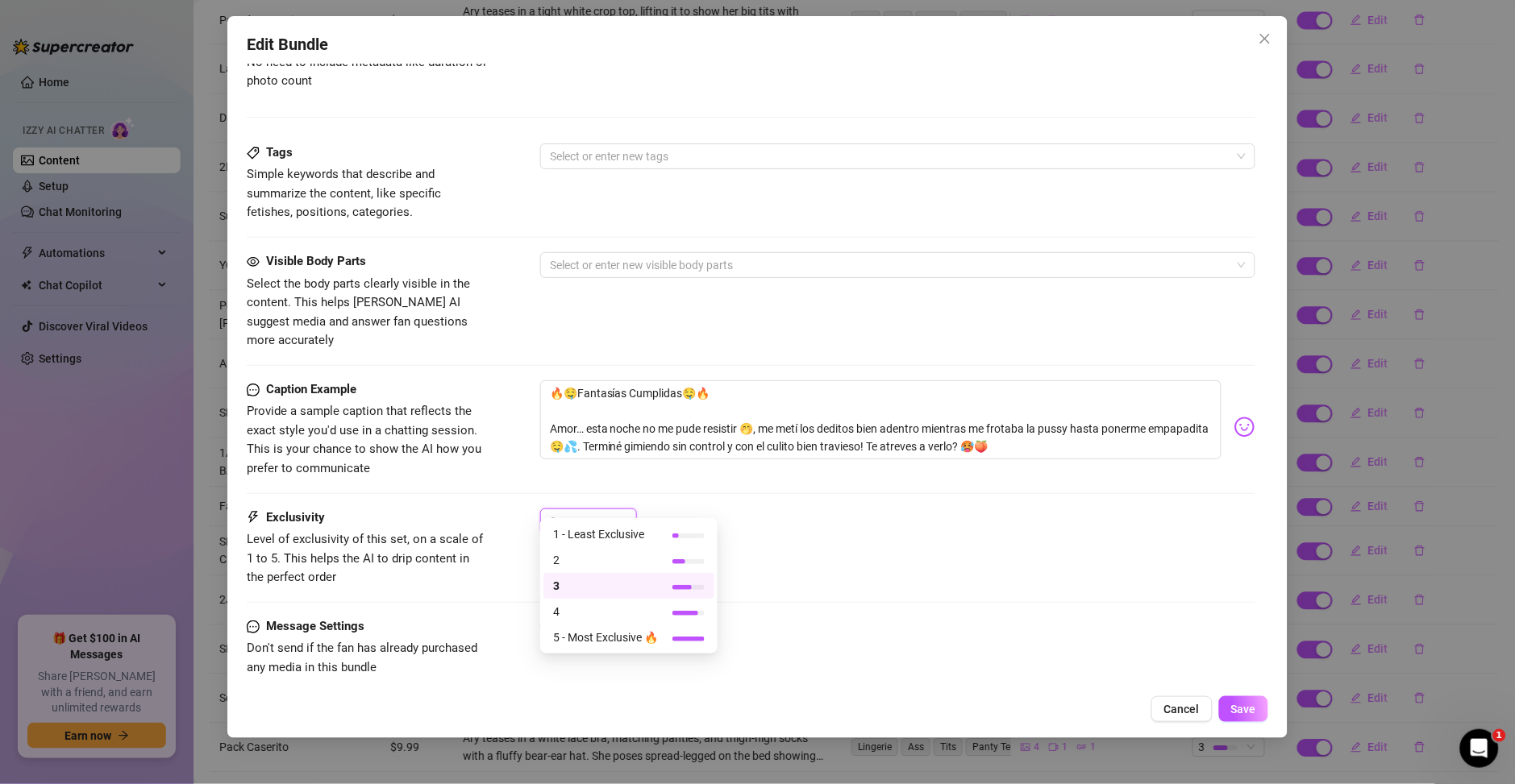
click at [829, 482] on div "Caption Example Provide a sample caption that reflects the exact style you'd us…" at bounding box center [751, 445] width 1009 height 128
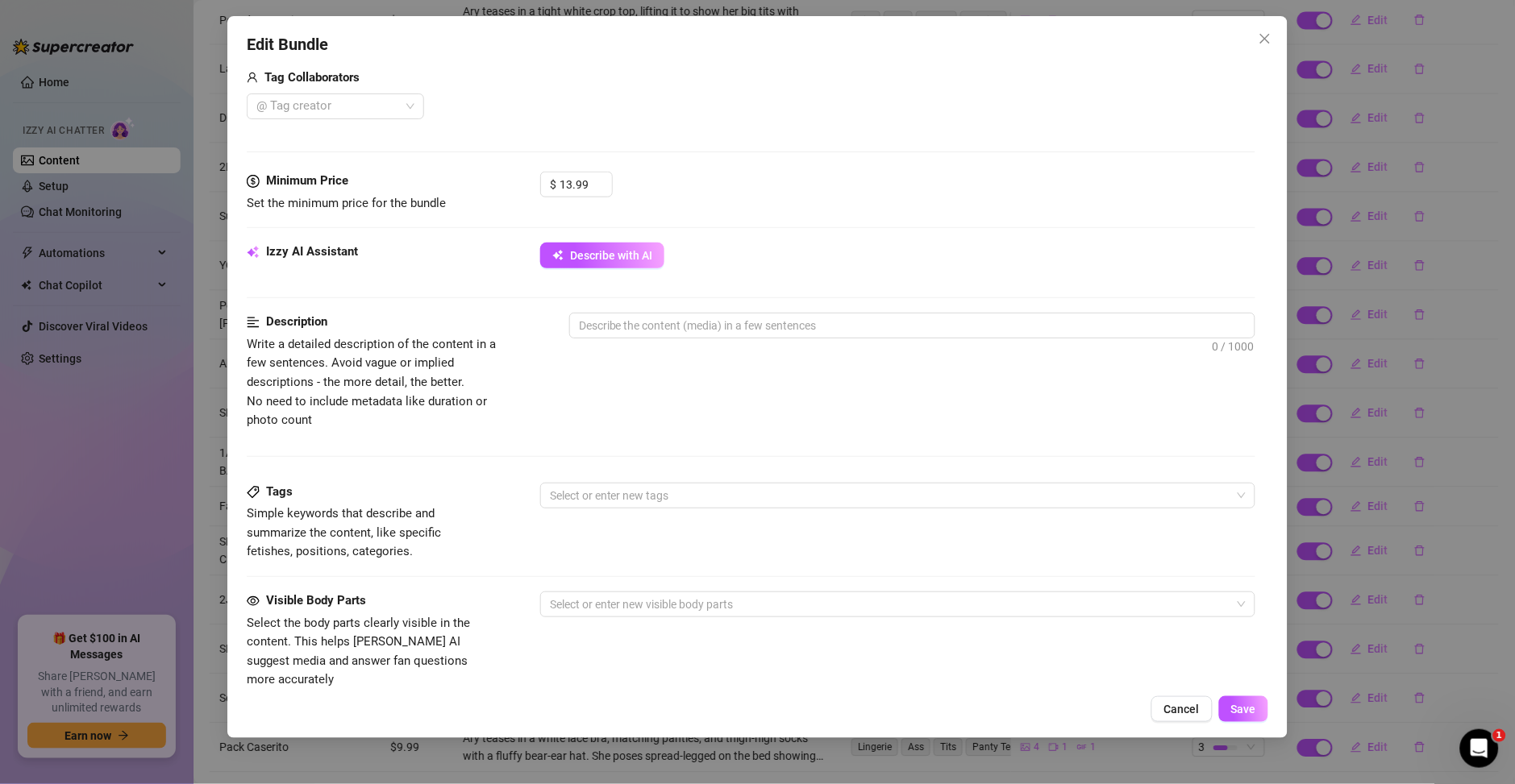
scroll to position [490, 0]
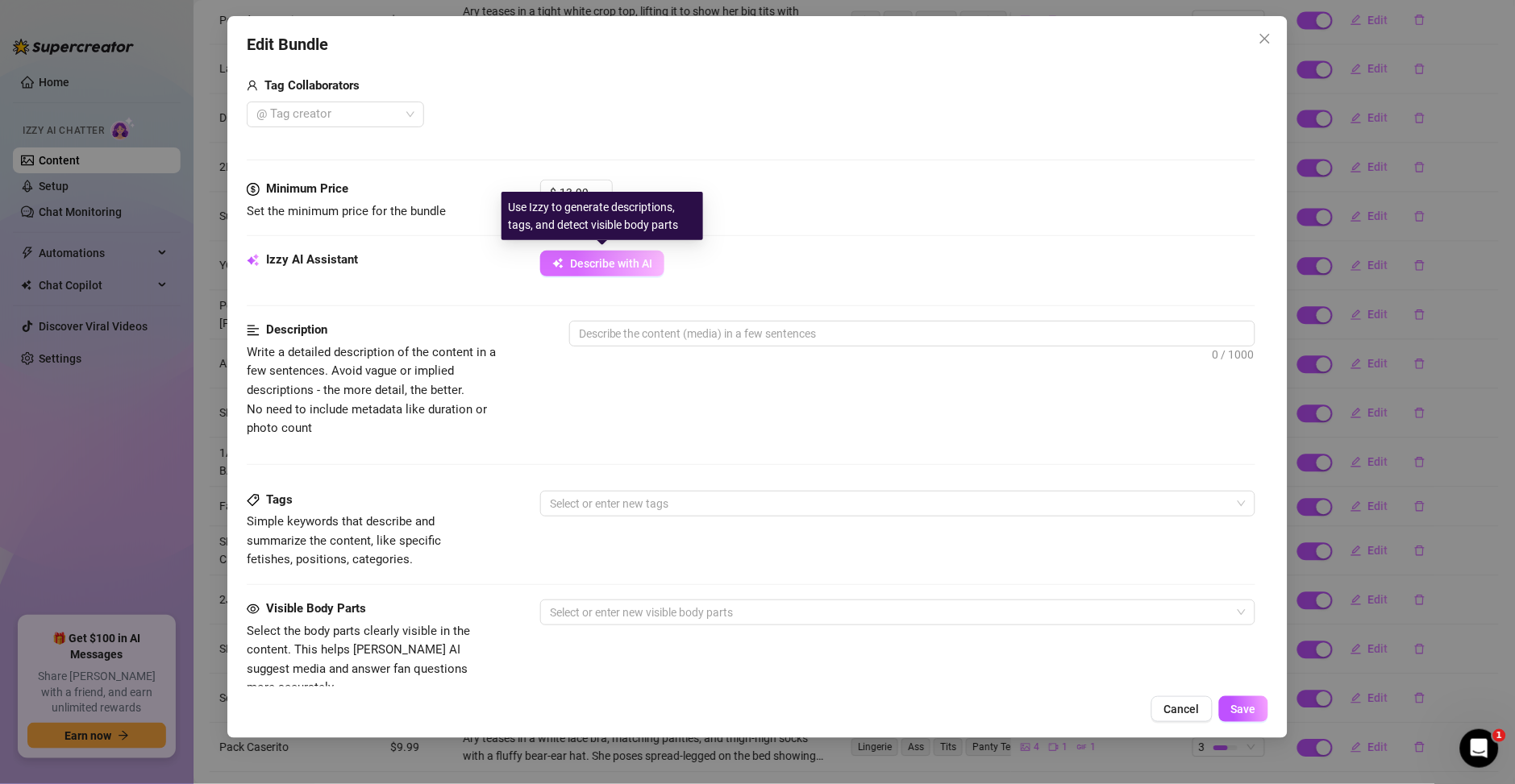
click at [591, 271] on button "Describe with AI" at bounding box center [602, 264] width 124 height 26
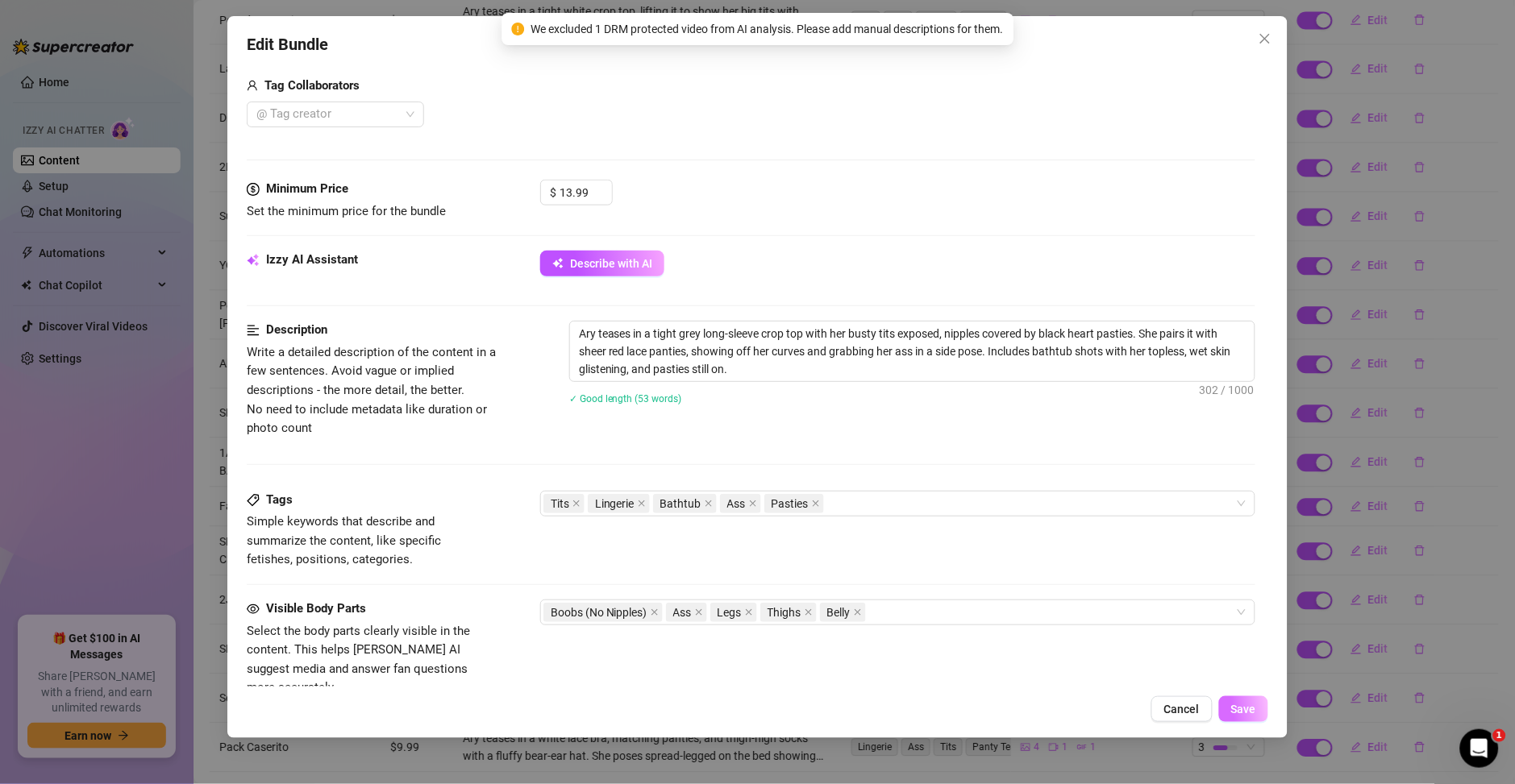
click at [1226, 709] on button "Save" at bounding box center [1243, 710] width 49 height 26
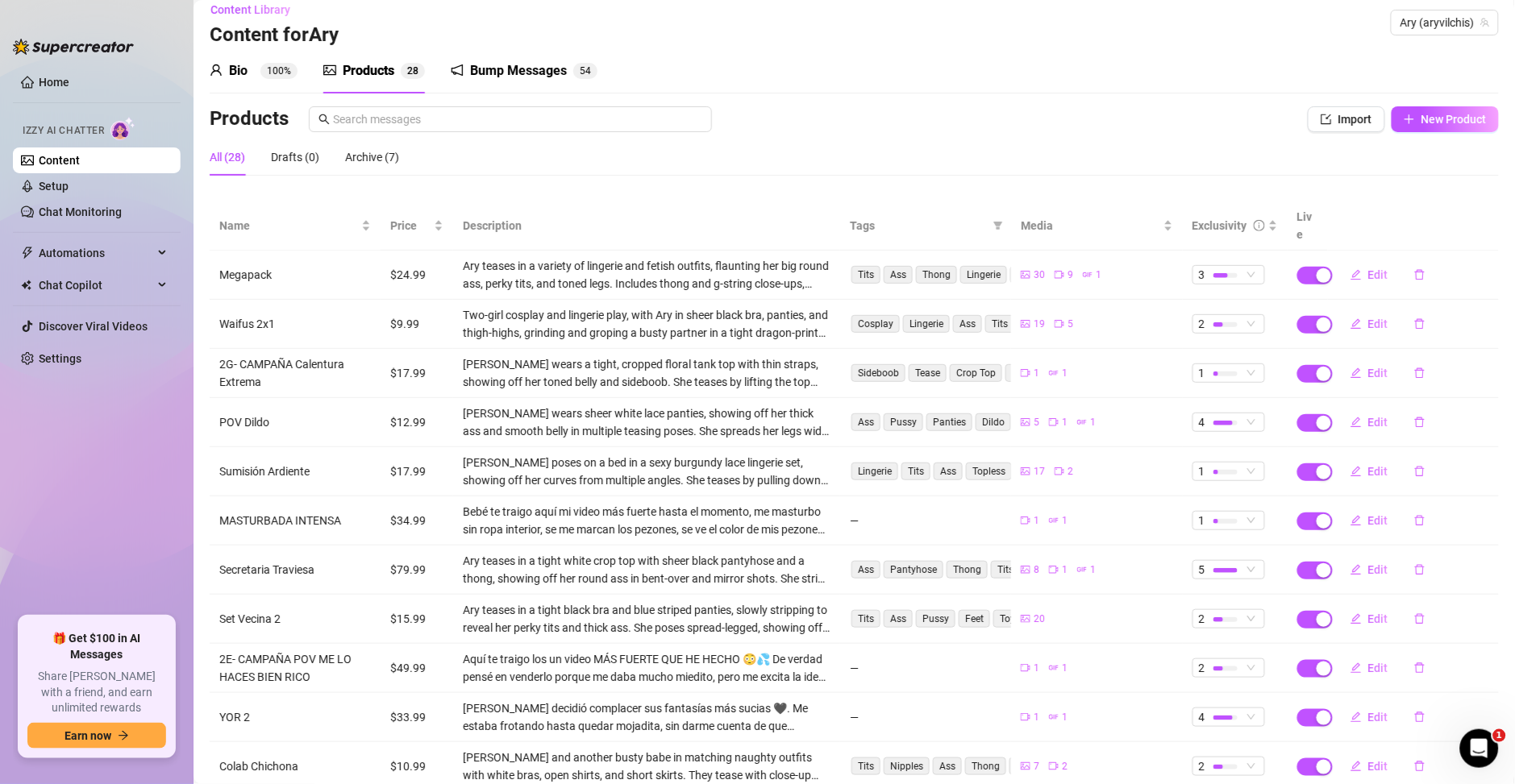
scroll to position [0, 0]
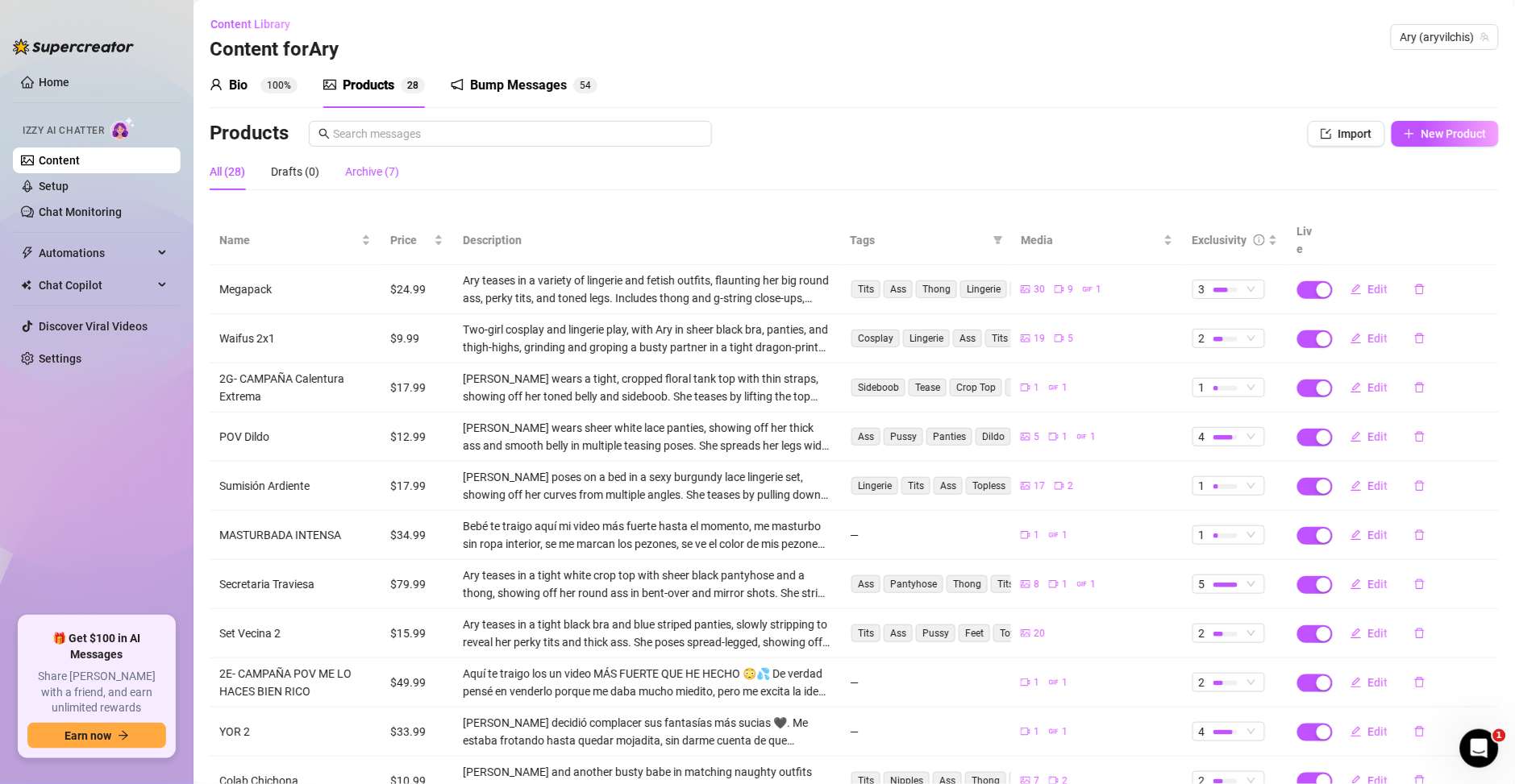
click at [393, 174] on div "Archive (7)" at bounding box center [372, 171] width 54 height 17
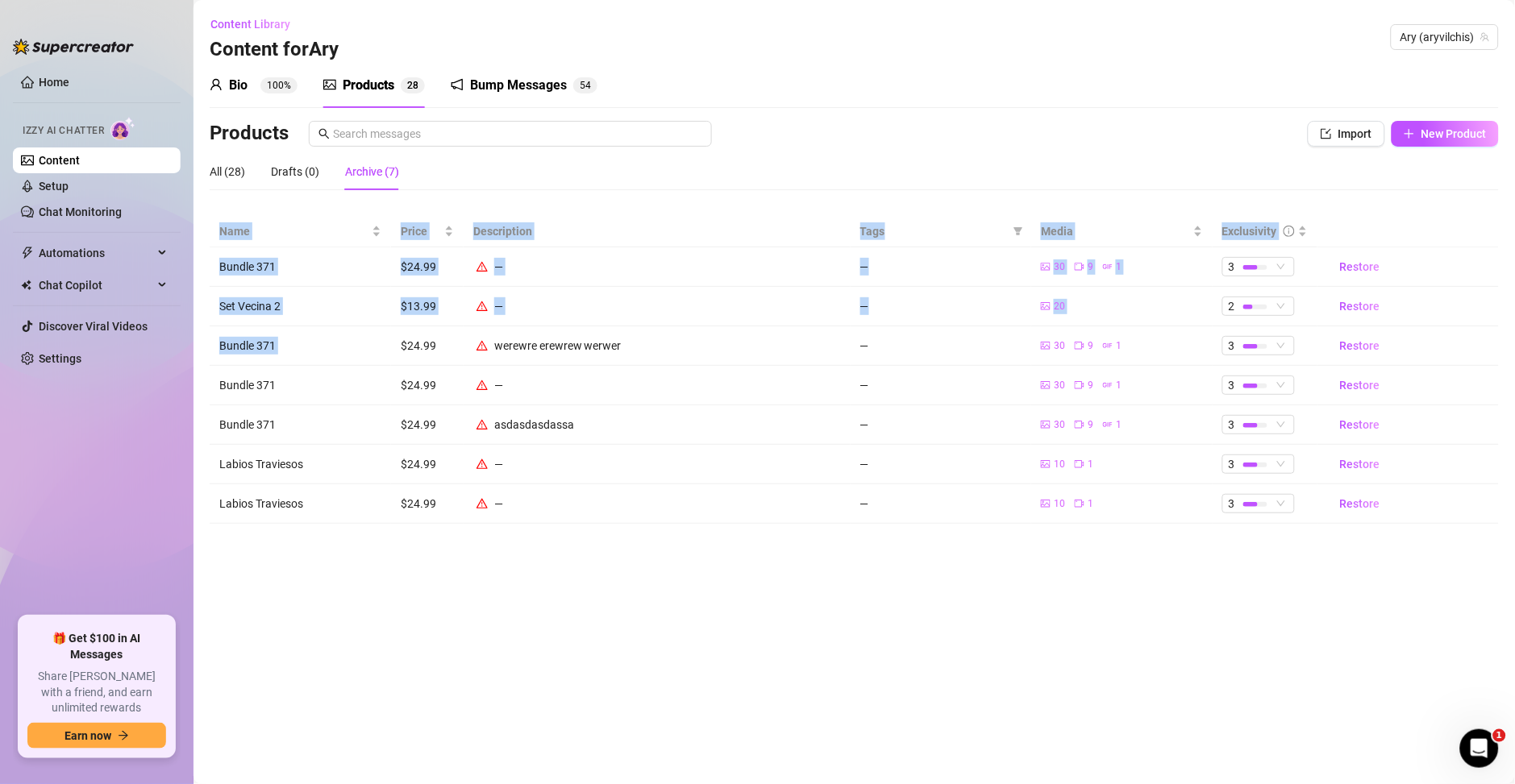
drag, startPoint x: 605, startPoint y: 514, endPoint x: 470, endPoint y: 483, distance: 138.5
click at [422, 386] on main "Content Library Content for Ary Ary (aryvilchis) Bio 100% Products 2 8 Bump Mes…" at bounding box center [854, 392] width 1321 height 784
click at [509, 554] on main "Content Library Content for Ary Ary (aryvilchis) Bio 100% Products 2 8 Bump Mes…" at bounding box center [854, 392] width 1321 height 784
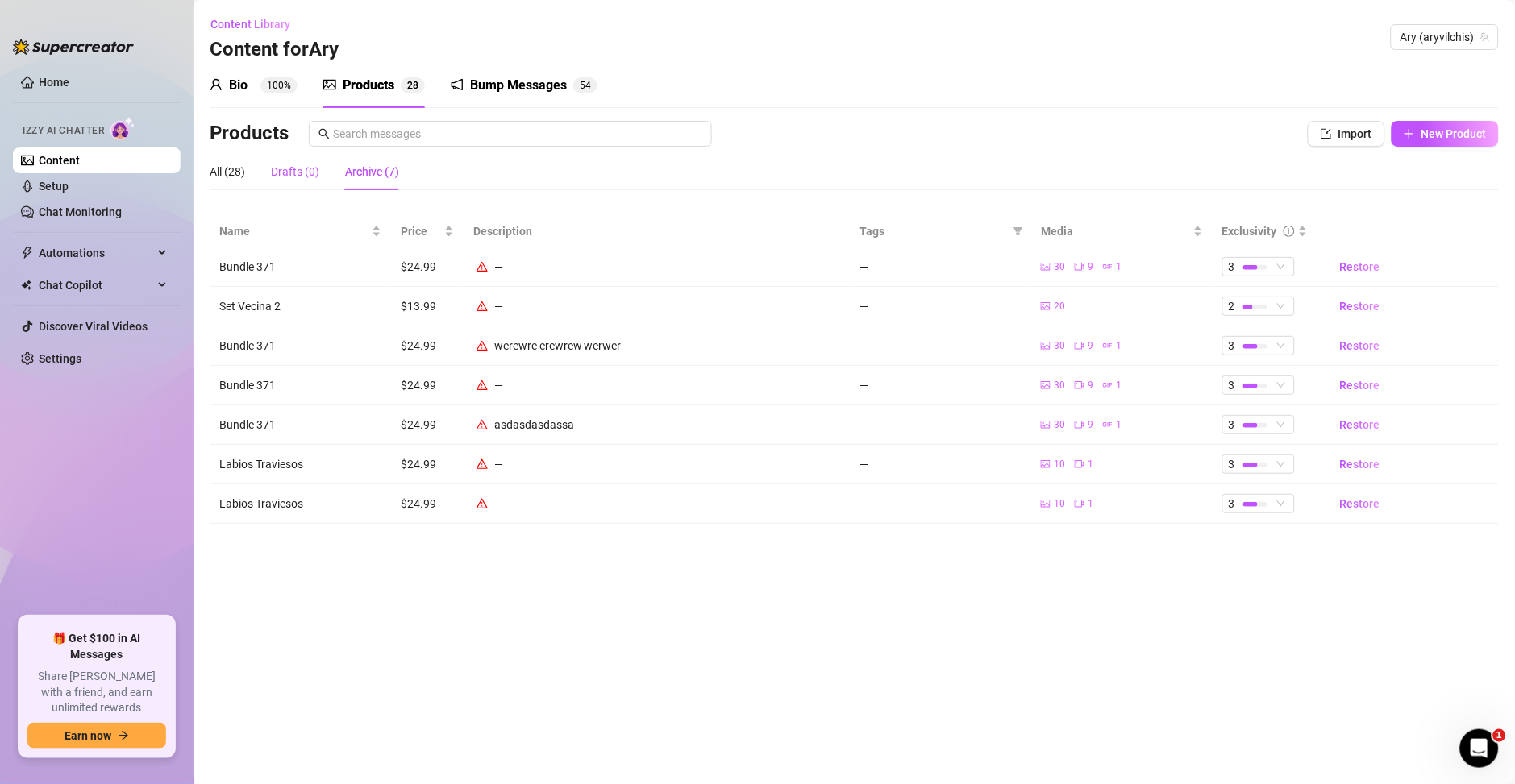
click at [293, 180] on div "Drafts (0)" at bounding box center [295, 171] width 48 height 17
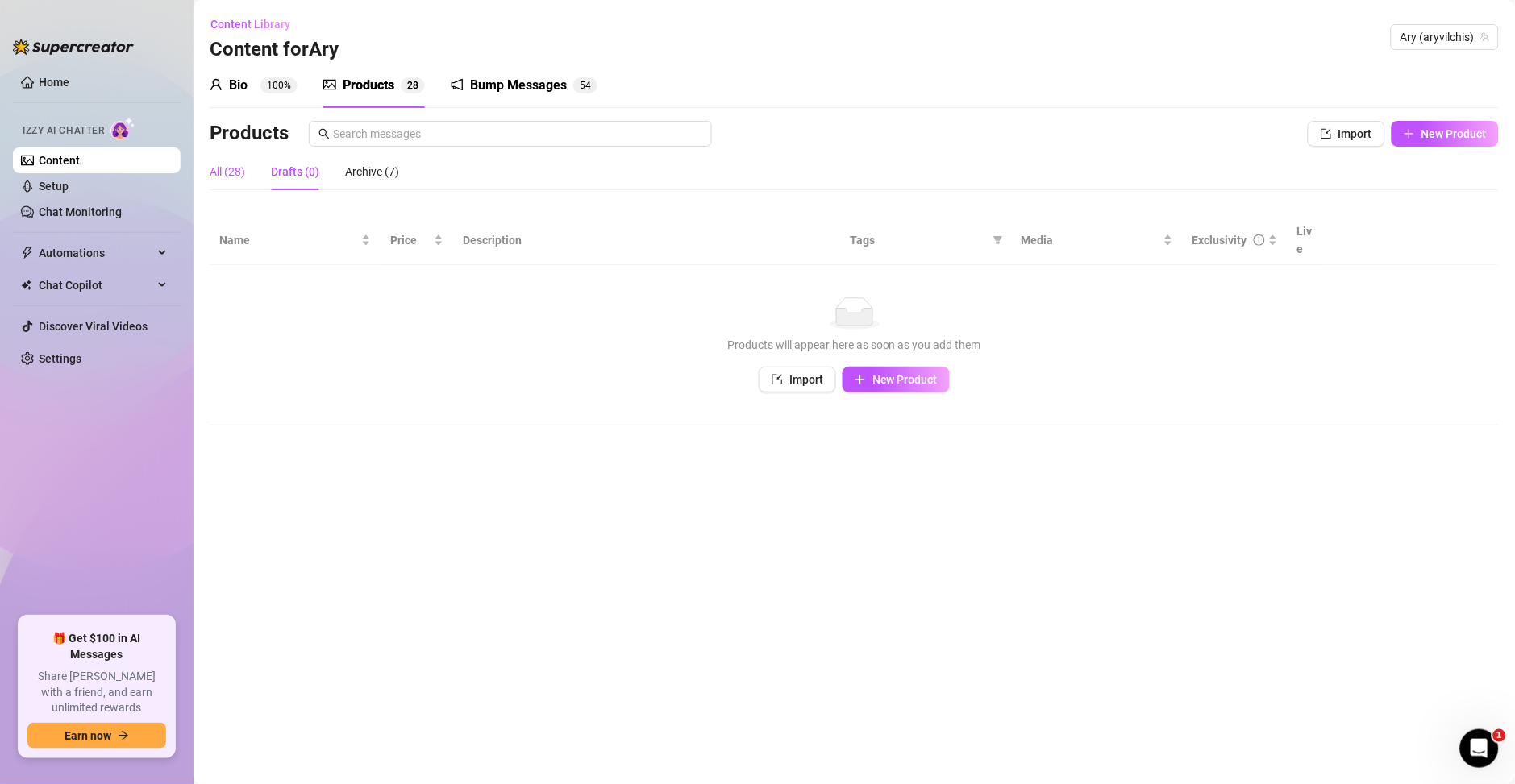
click at [233, 173] on div "All (28)" at bounding box center [227, 171] width 35 height 17
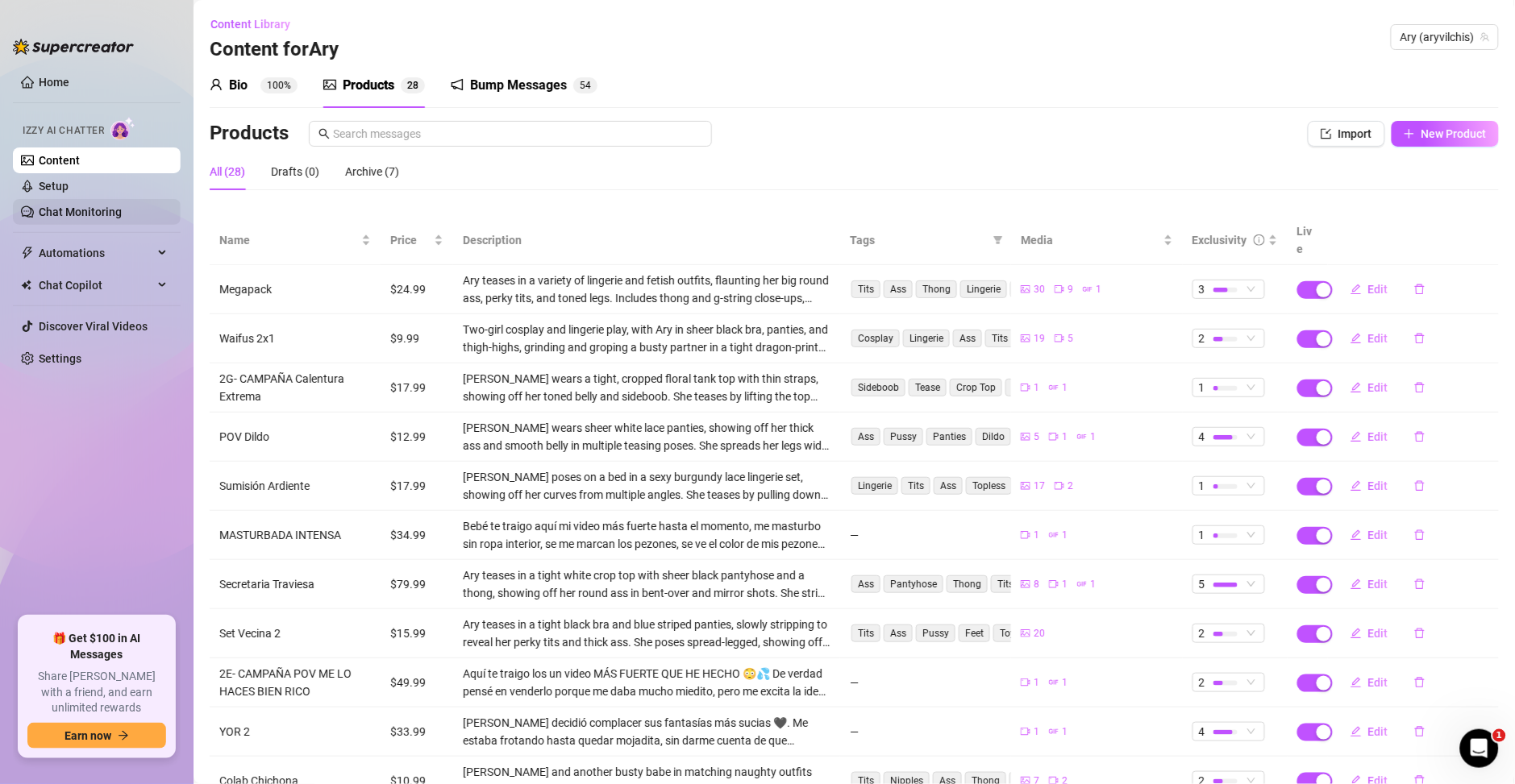
click at [118, 218] on link "Chat Monitoring" at bounding box center [81, 211] width 83 height 13
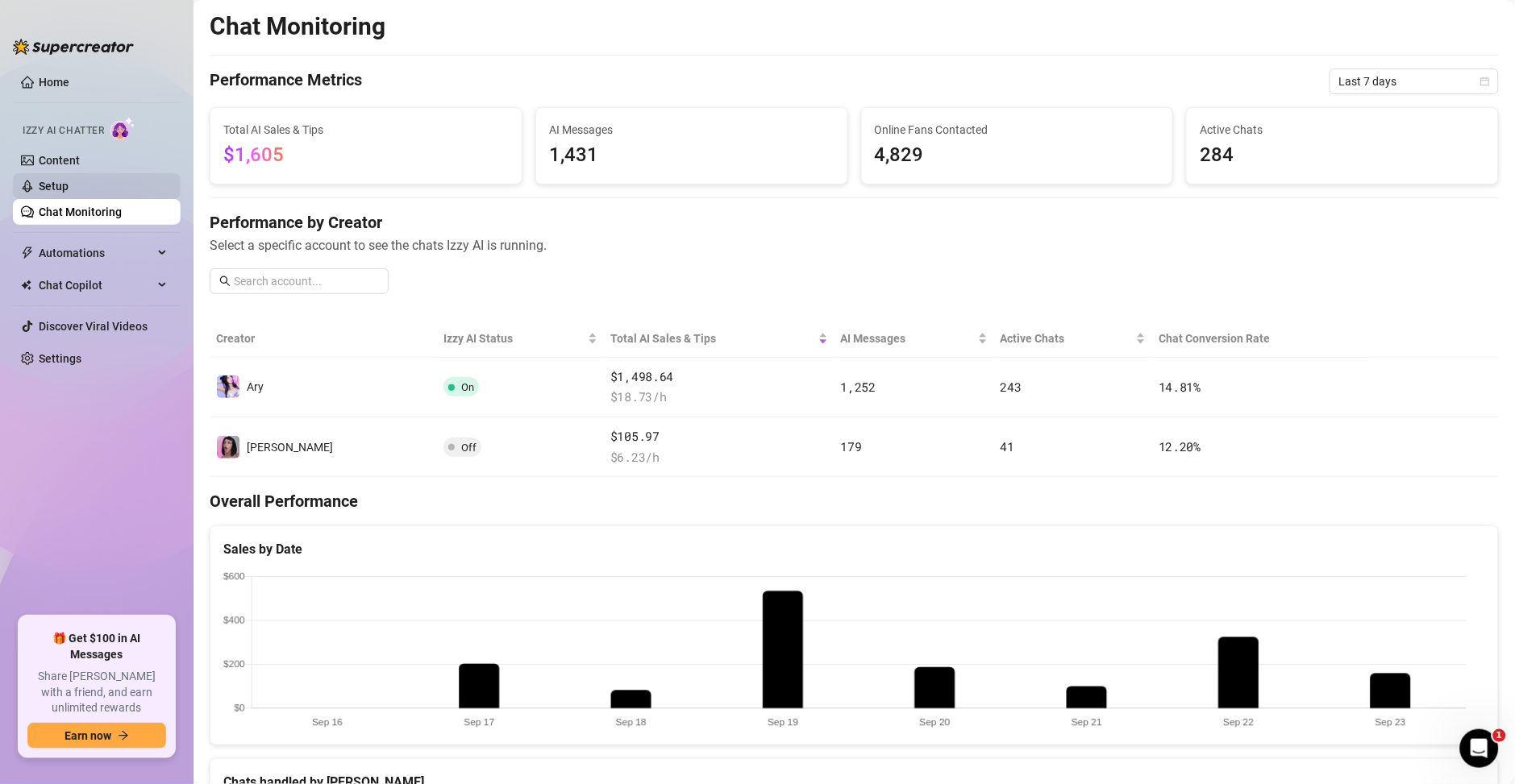
click at [68, 180] on link "Setup" at bounding box center [54, 186] width 29 height 13
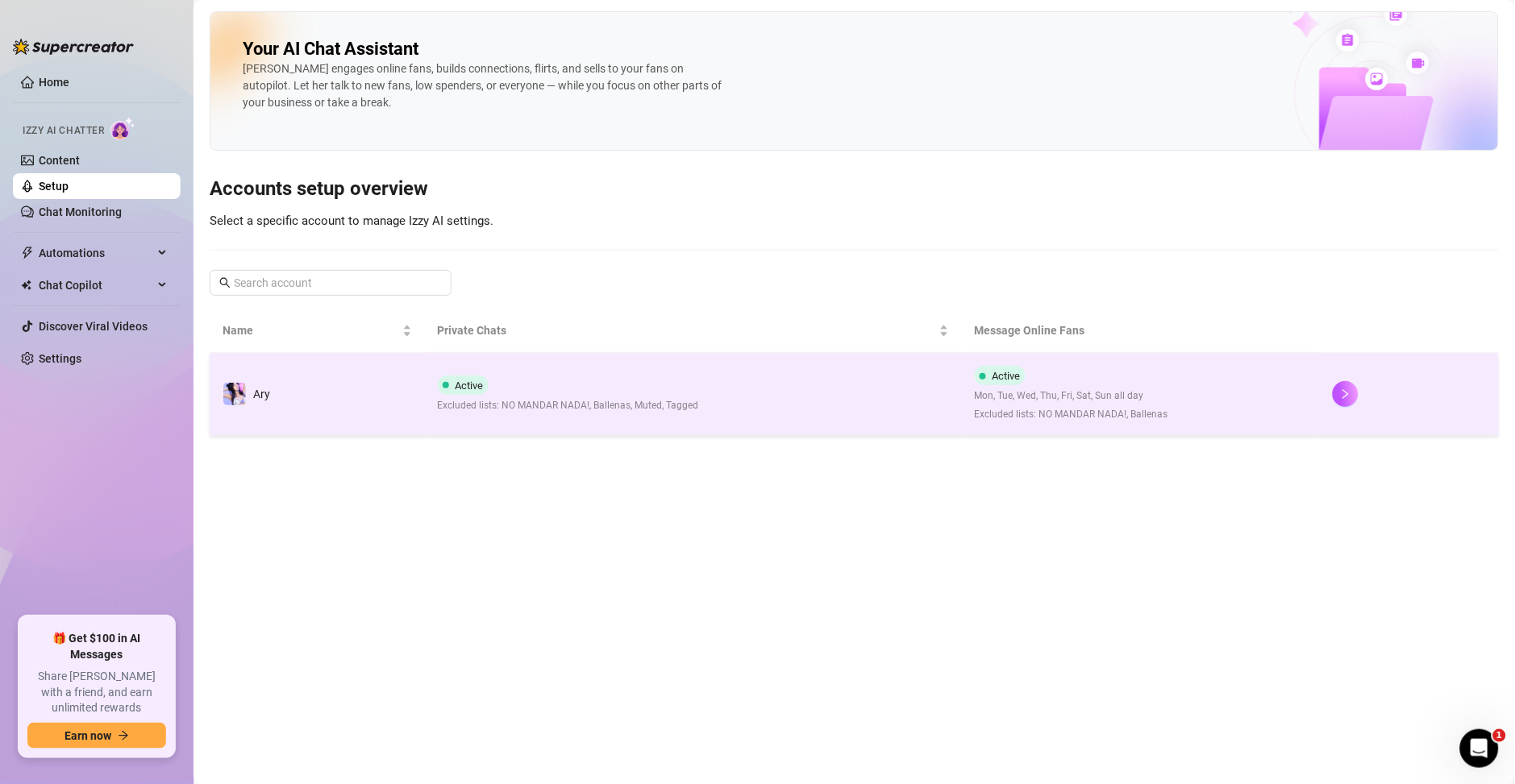
click at [1198, 406] on td "Active Mon, Tue, Wed, Thu, Fri, Sat, Sun all day Excluded lists: NO MANDAR NADA…" at bounding box center [1140, 395] width 358 height 83
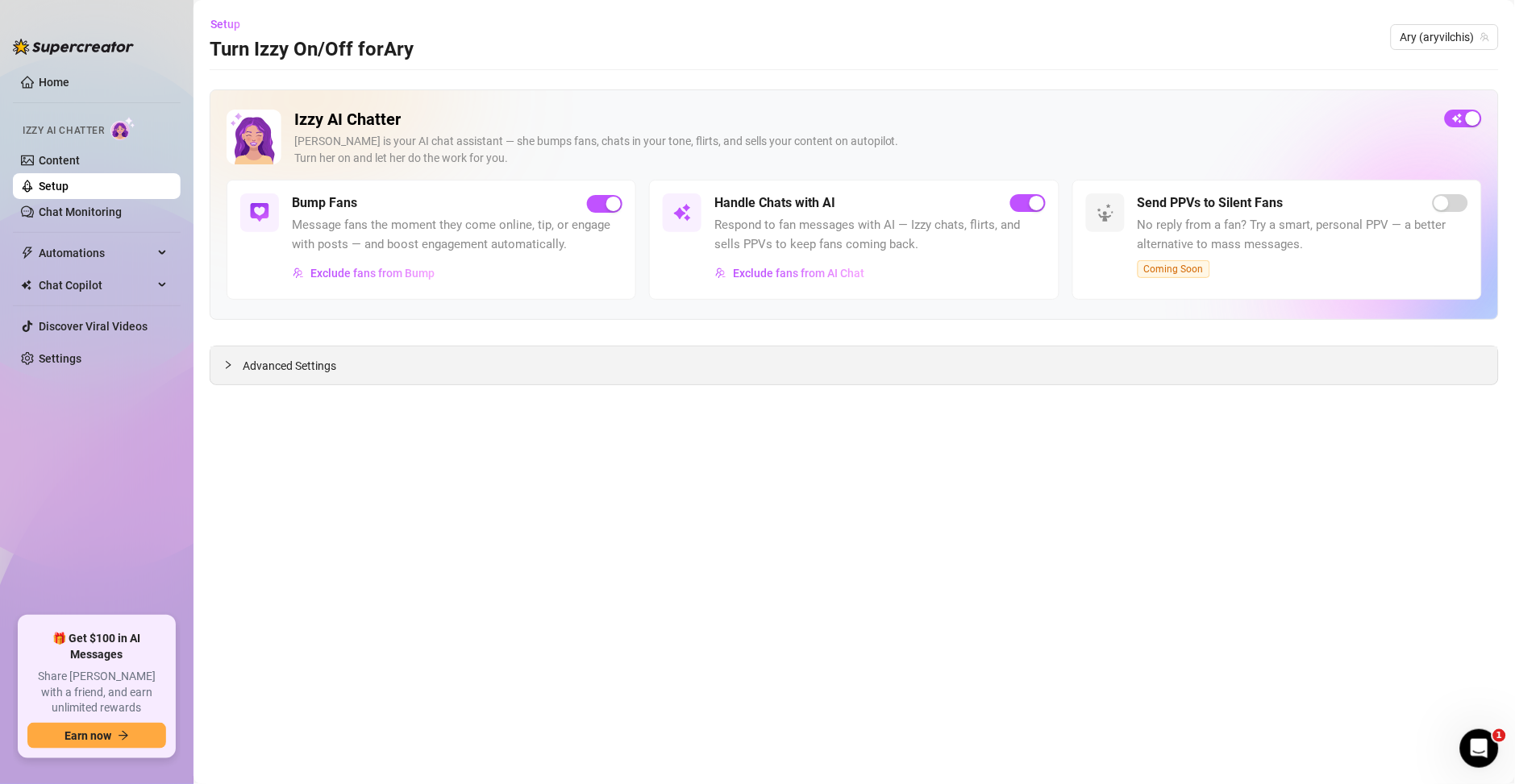
click at [296, 362] on span "Advanced Settings" at bounding box center [289, 366] width 93 height 17
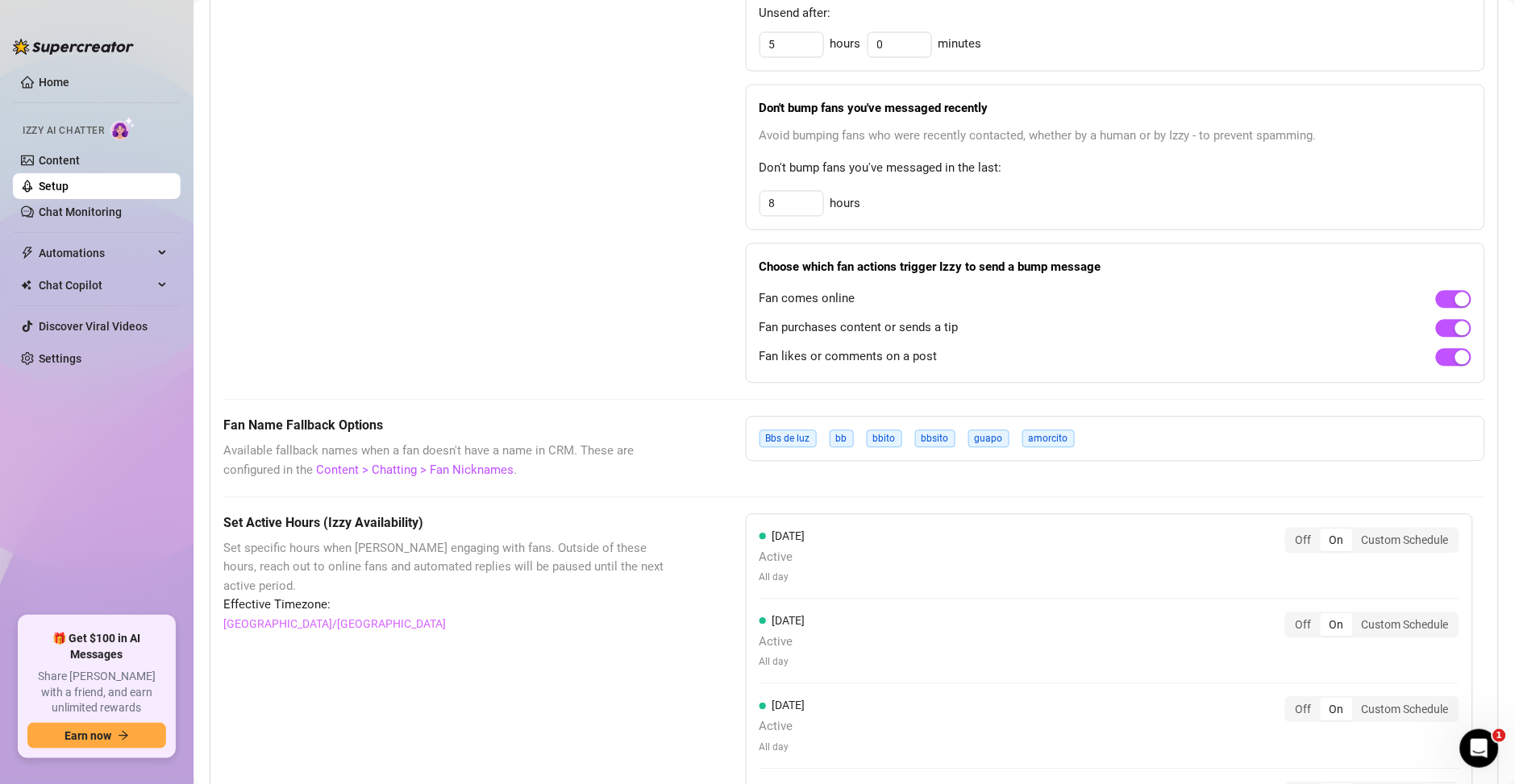
scroll to position [908, 0]
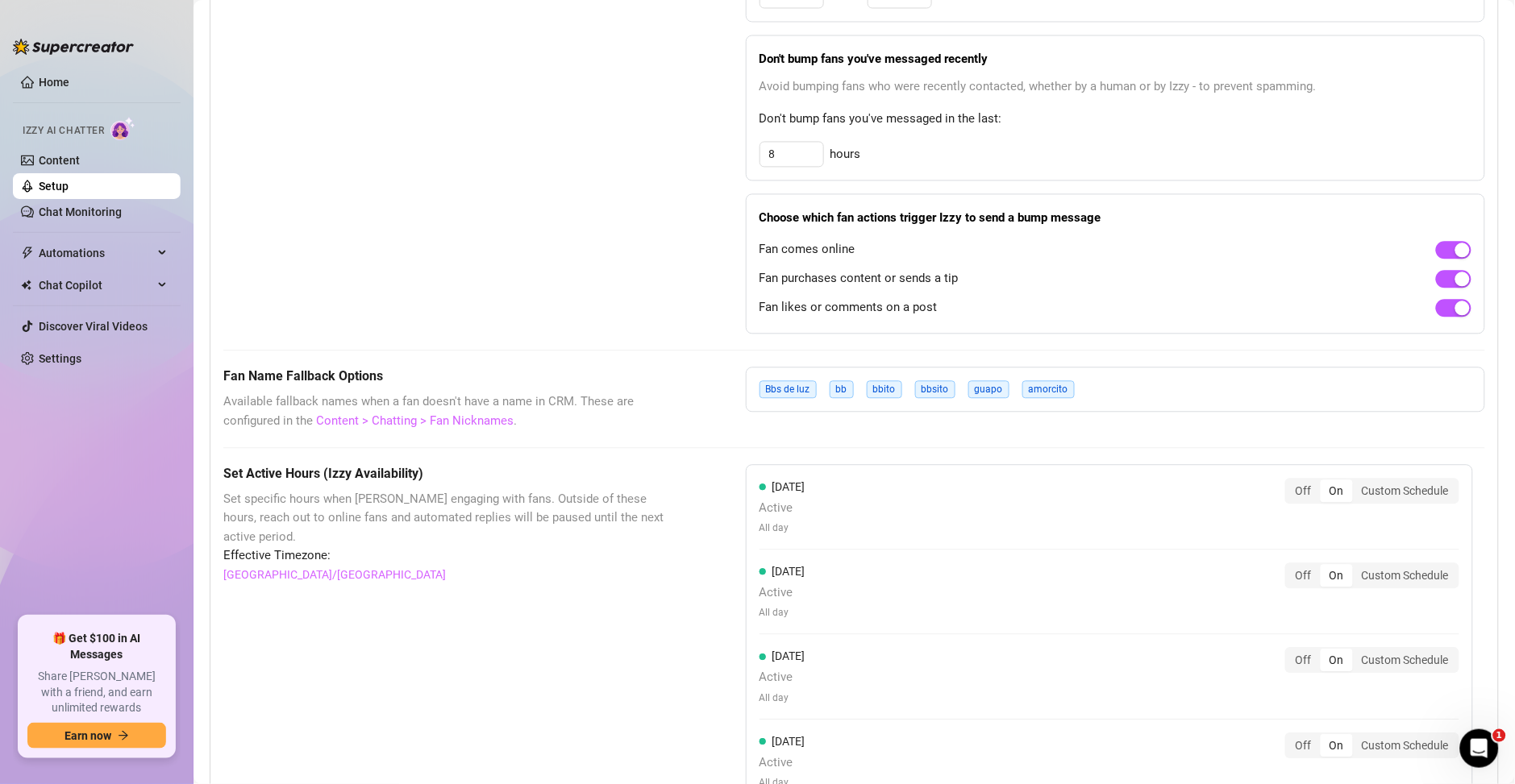
click at [349, 421] on link "Content > Chatting > Fan Nicknames" at bounding box center [415, 421] width 197 height 15
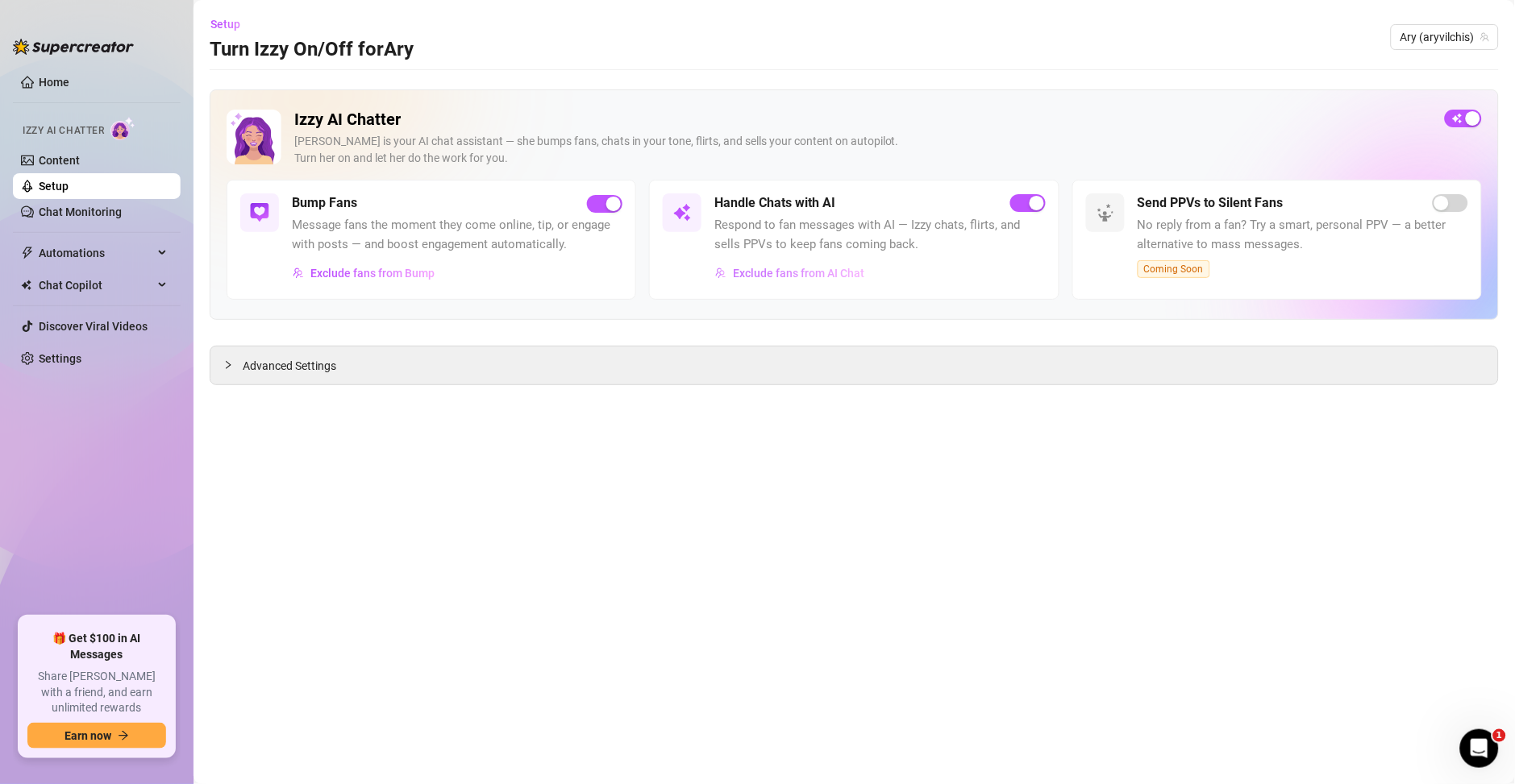
click at [763, 281] on button "Exclude fans from AI Chat" at bounding box center [790, 273] width 151 height 26
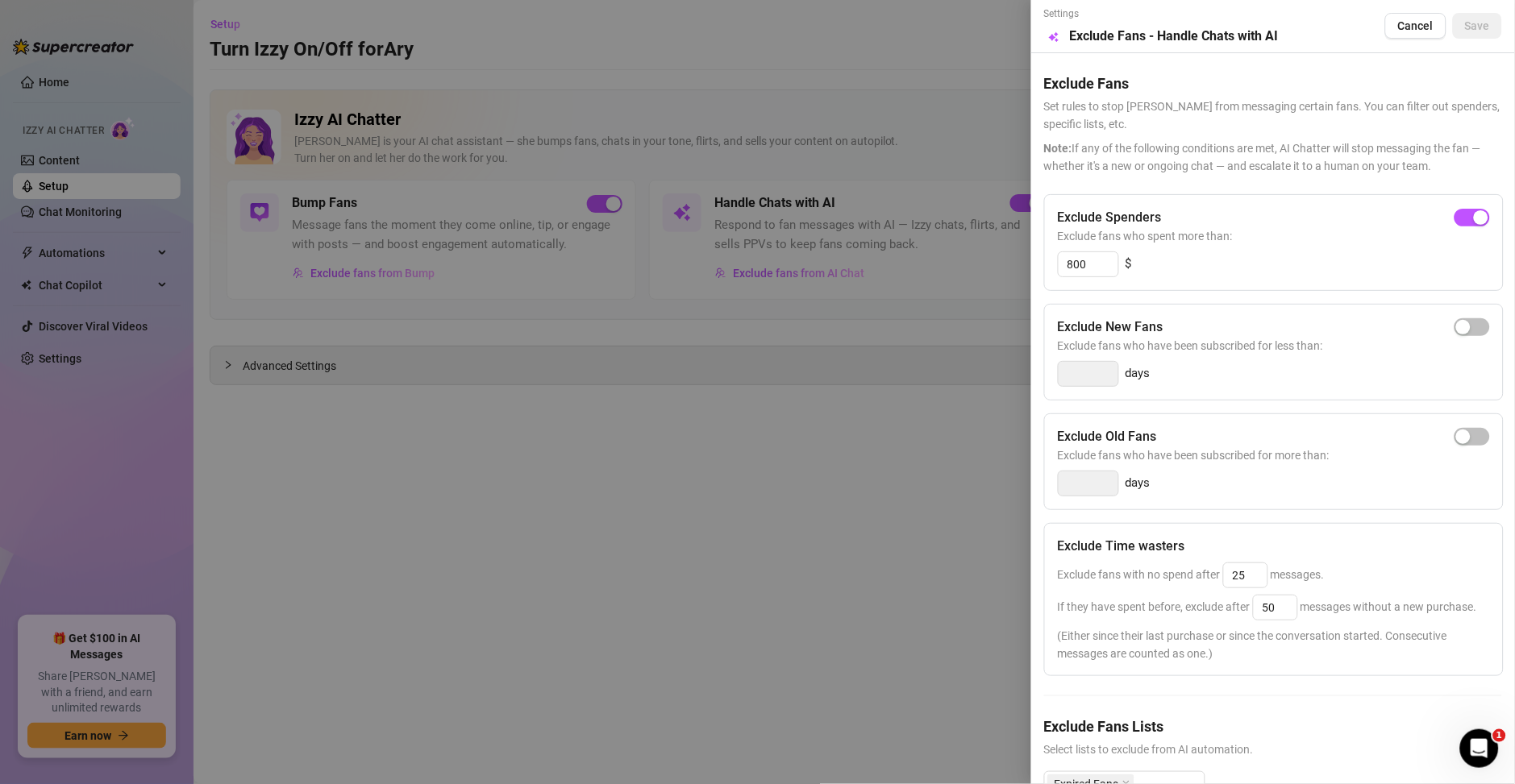
click at [890, 508] on div at bounding box center [758, 392] width 1515 height 784
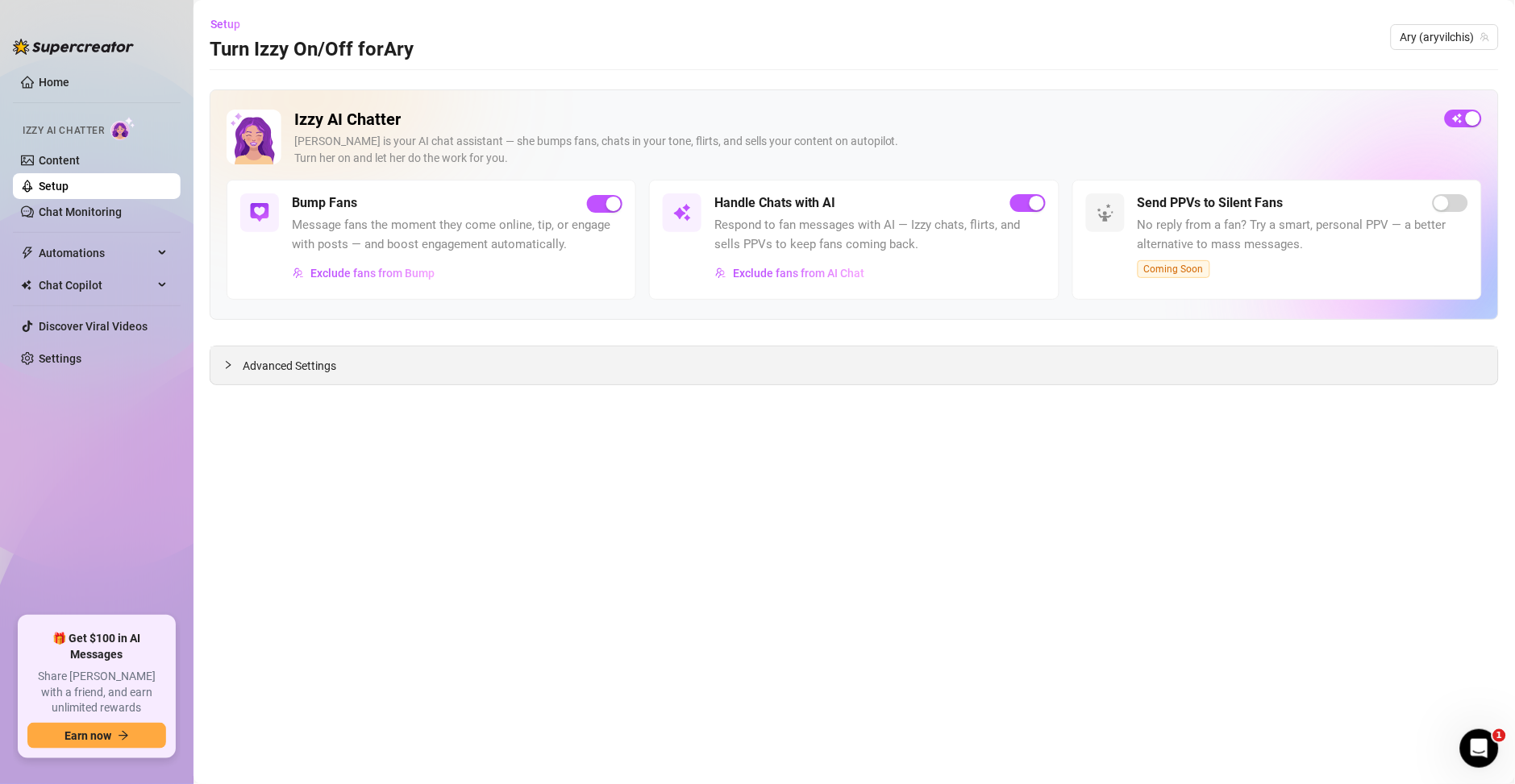
click at [334, 370] on span "Advanced Settings" at bounding box center [289, 366] width 93 height 17
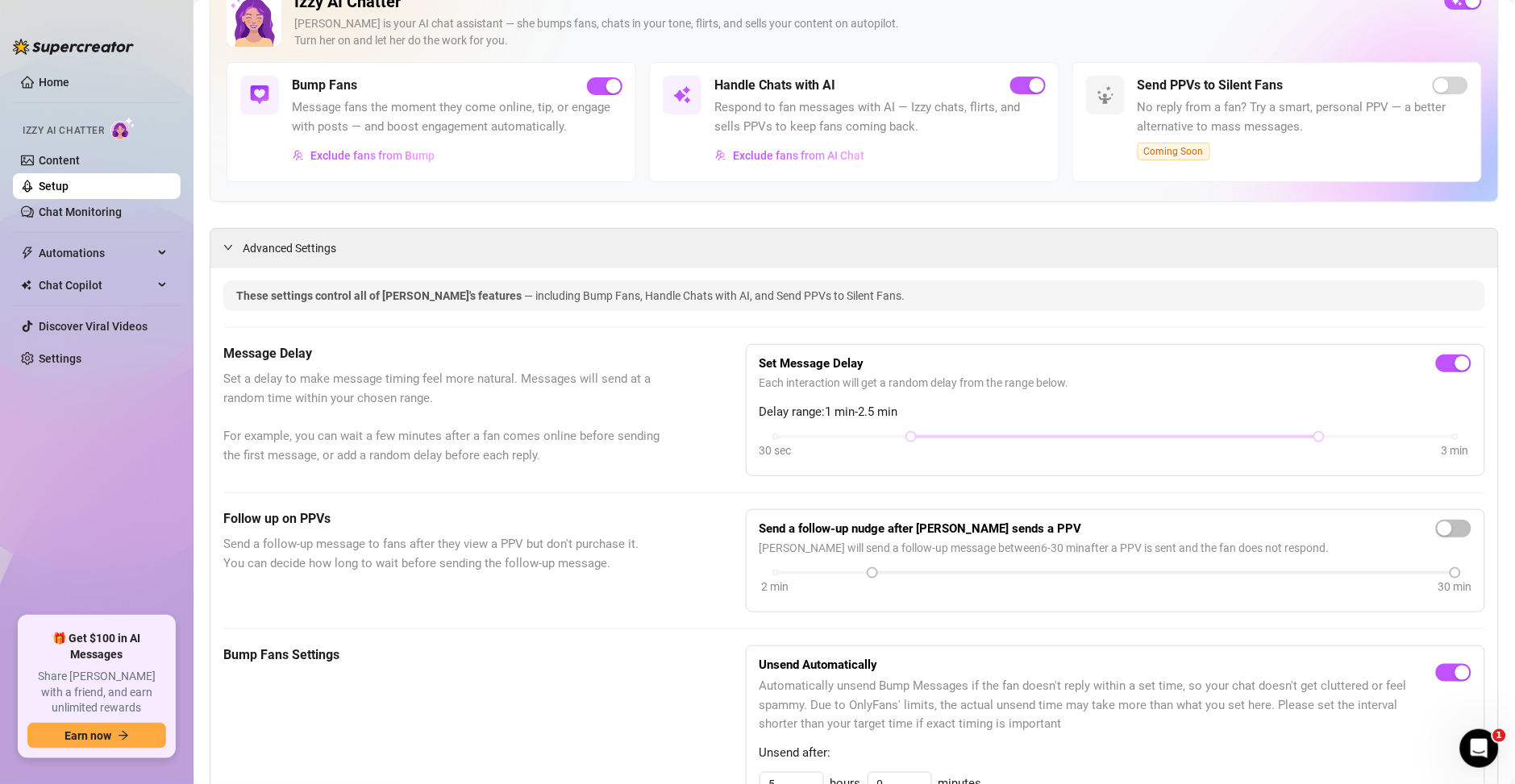
scroll to position [116, 0]
click at [264, 253] on span "Advanced Settings" at bounding box center [289, 249] width 93 height 17
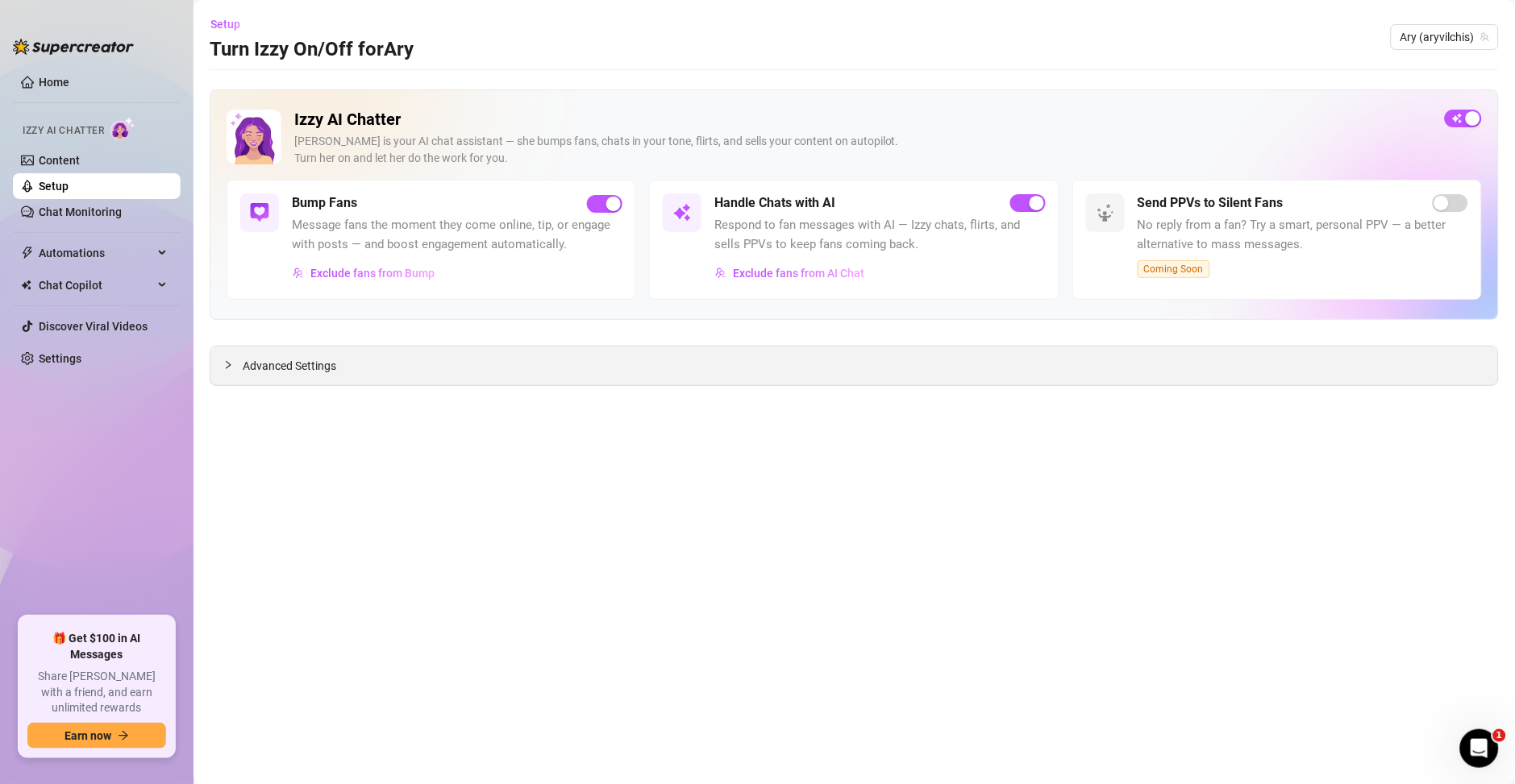
scroll to position [0, 0]
click at [283, 375] on span "Advanced Settings" at bounding box center [289, 366] width 93 height 17
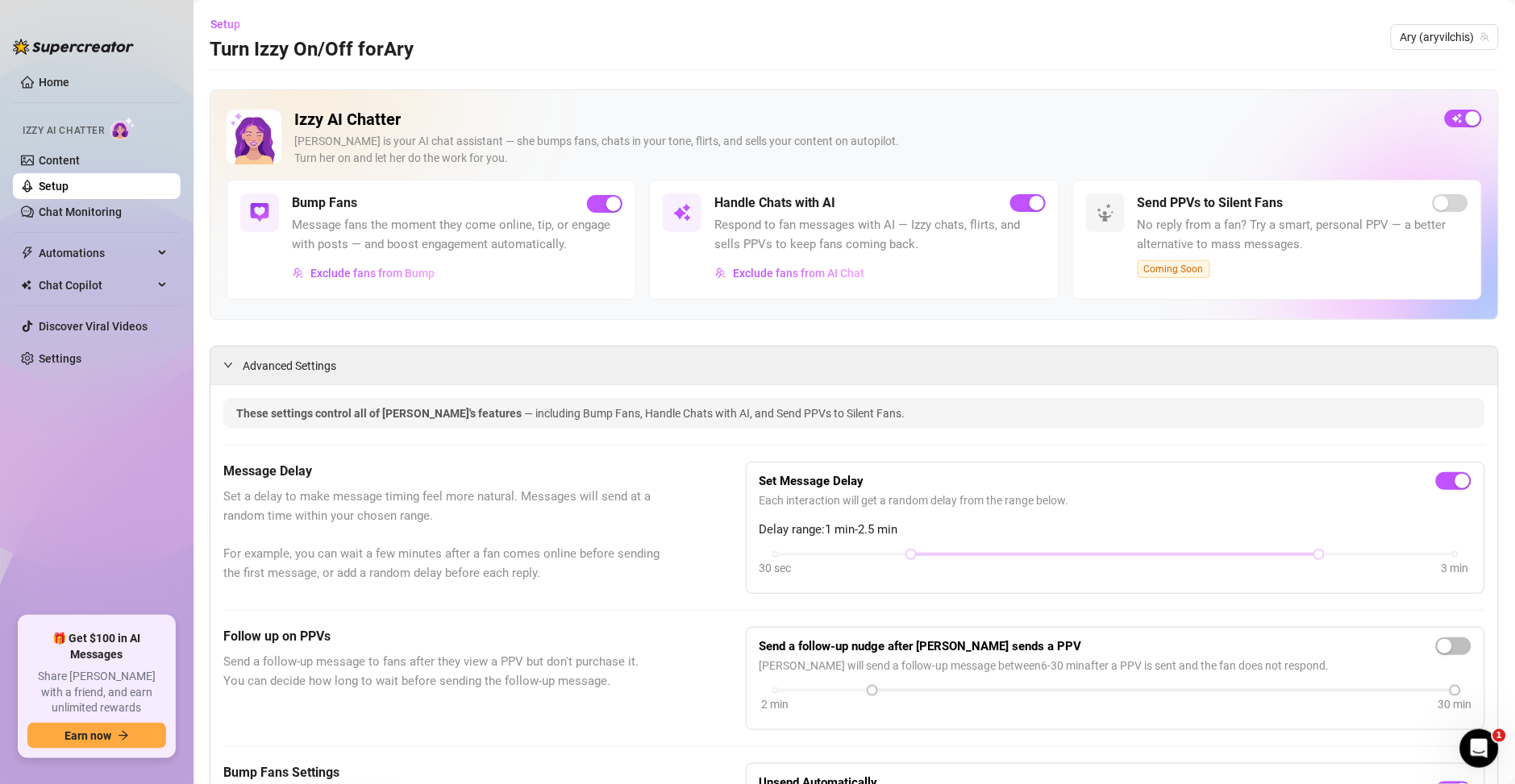
click at [74, 145] on div "Izzy AI Chatter" at bounding box center [94, 129] width 171 height 36
click at [76, 158] on link "Content" at bounding box center [59, 160] width 41 height 13
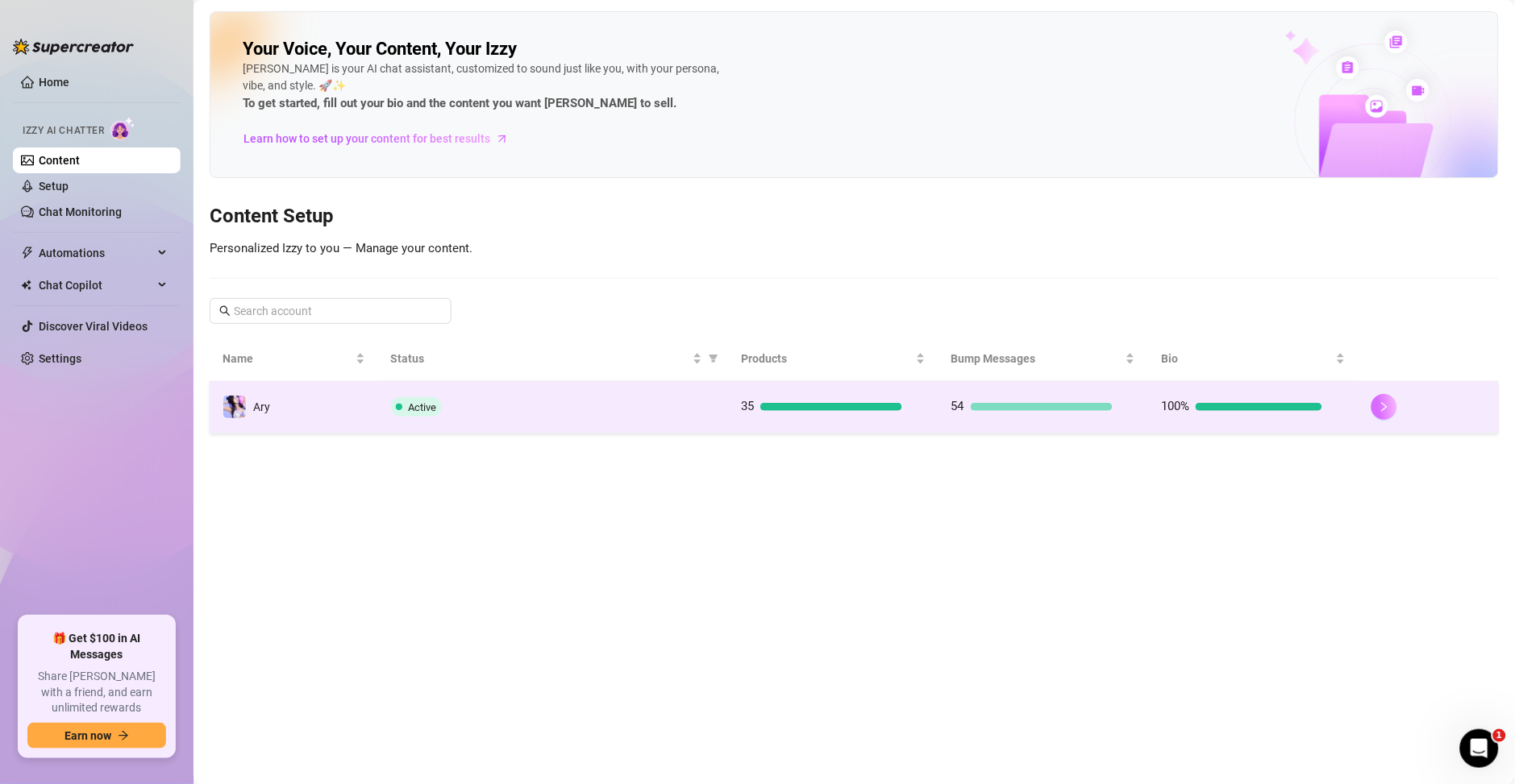
click at [1388, 417] on button "button" at bounding box center [1384, 407] width 26 height 26
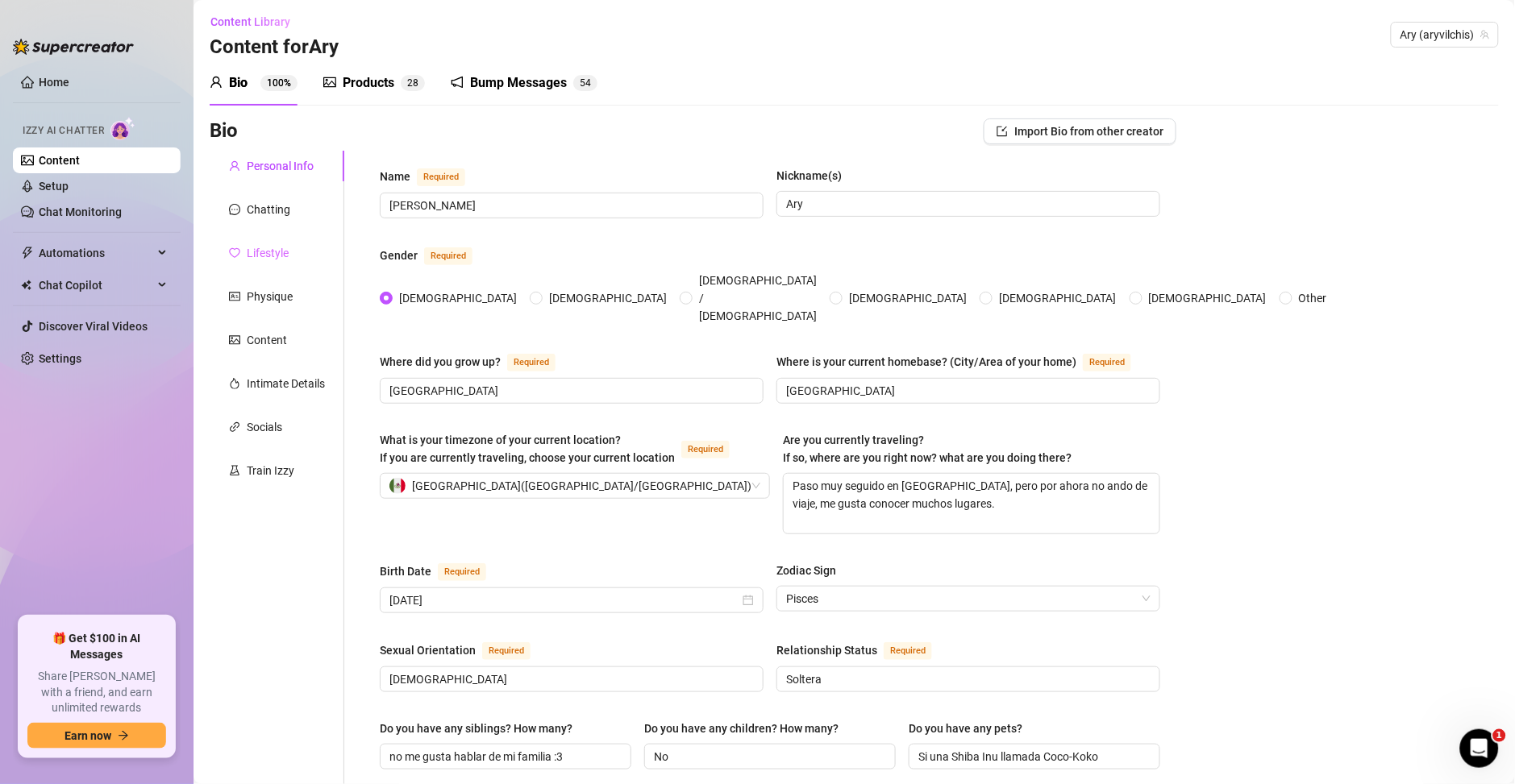
scroll to position [1, 0]
click at [236, 214] on icon "message" at bounding box center [234, 210] width 11 height 11
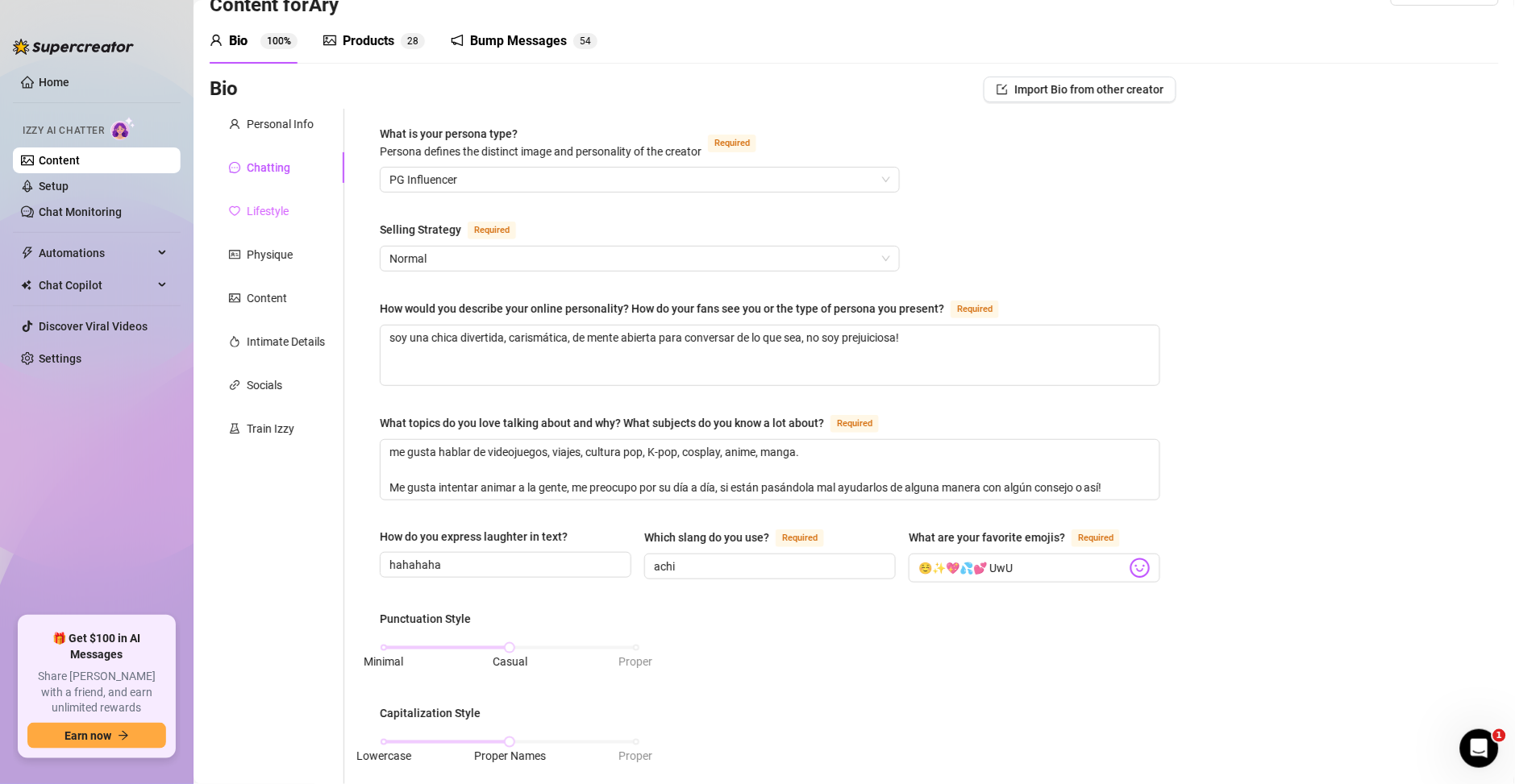
scroll to position [0, 0]
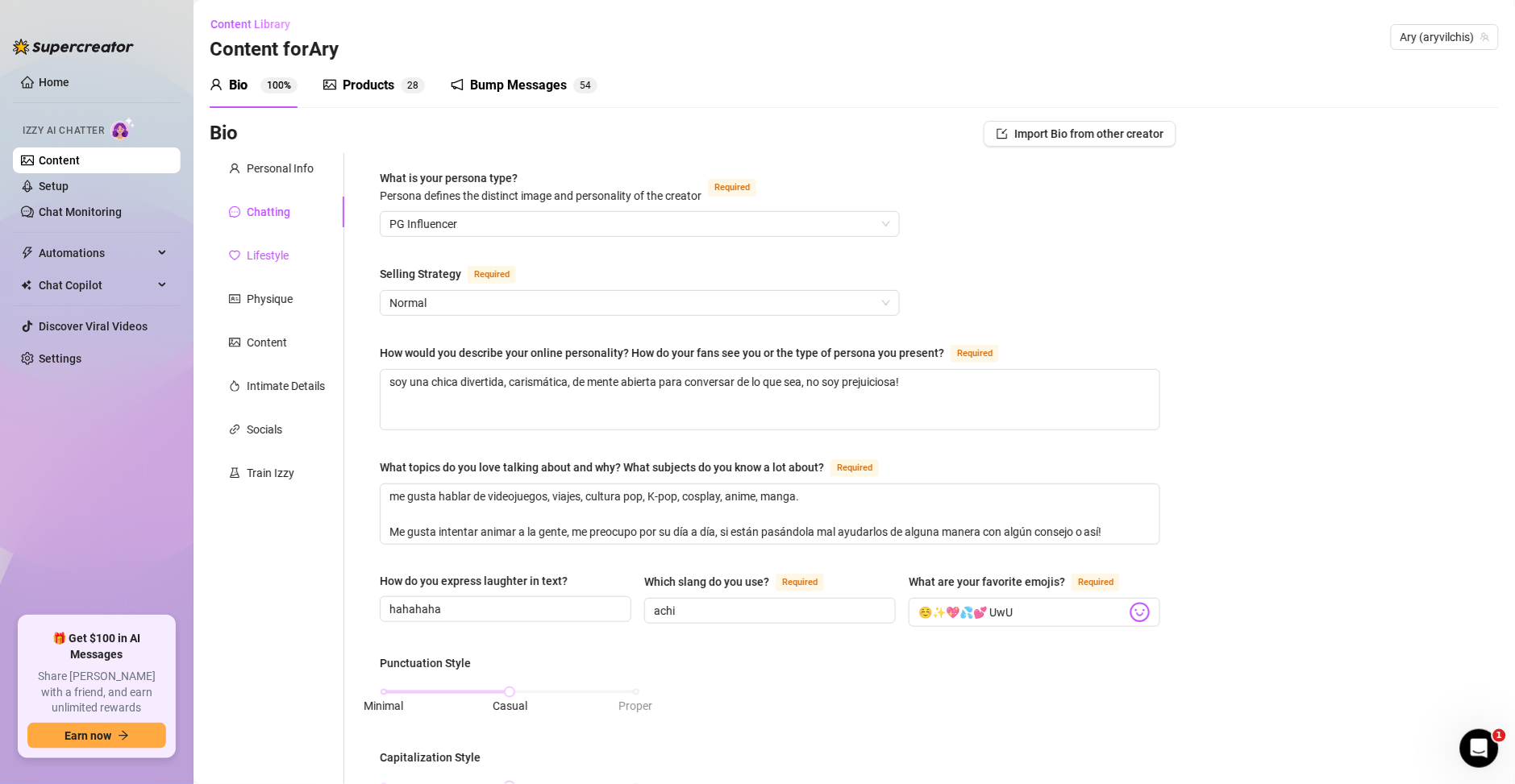
click at [287, 253] on div "Lifestyle" at bounding box center [268, 255] width 42 height 17
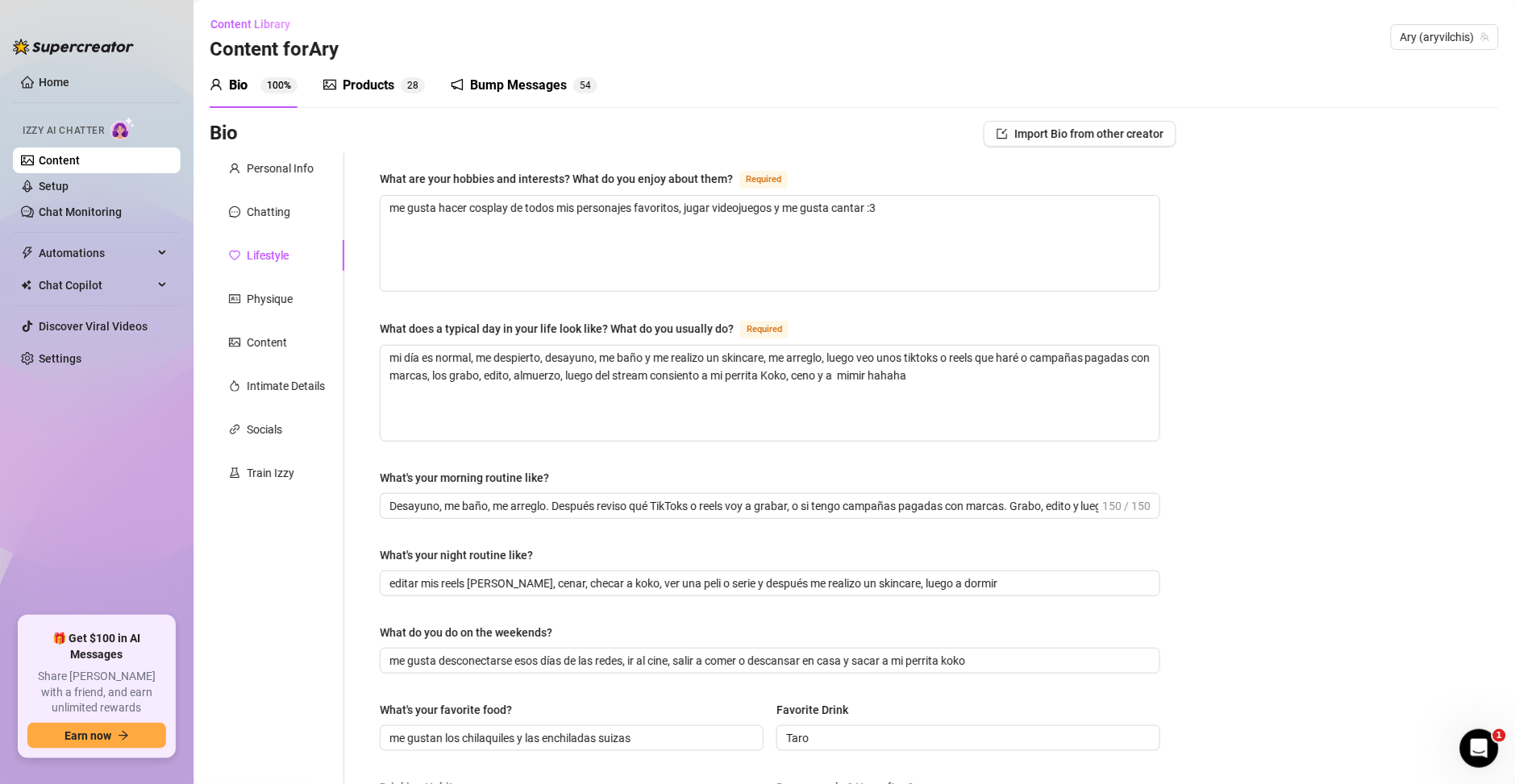
click at [300, 324] on div "Personal Info Chatting Lifestyle Physique Content Intimate Details Socials Trai…" at bounding box center [277, 696] width 135 height 1086
click at [288, 300] on div "Physique" at bounding box center [269, 299] width 46 height 17
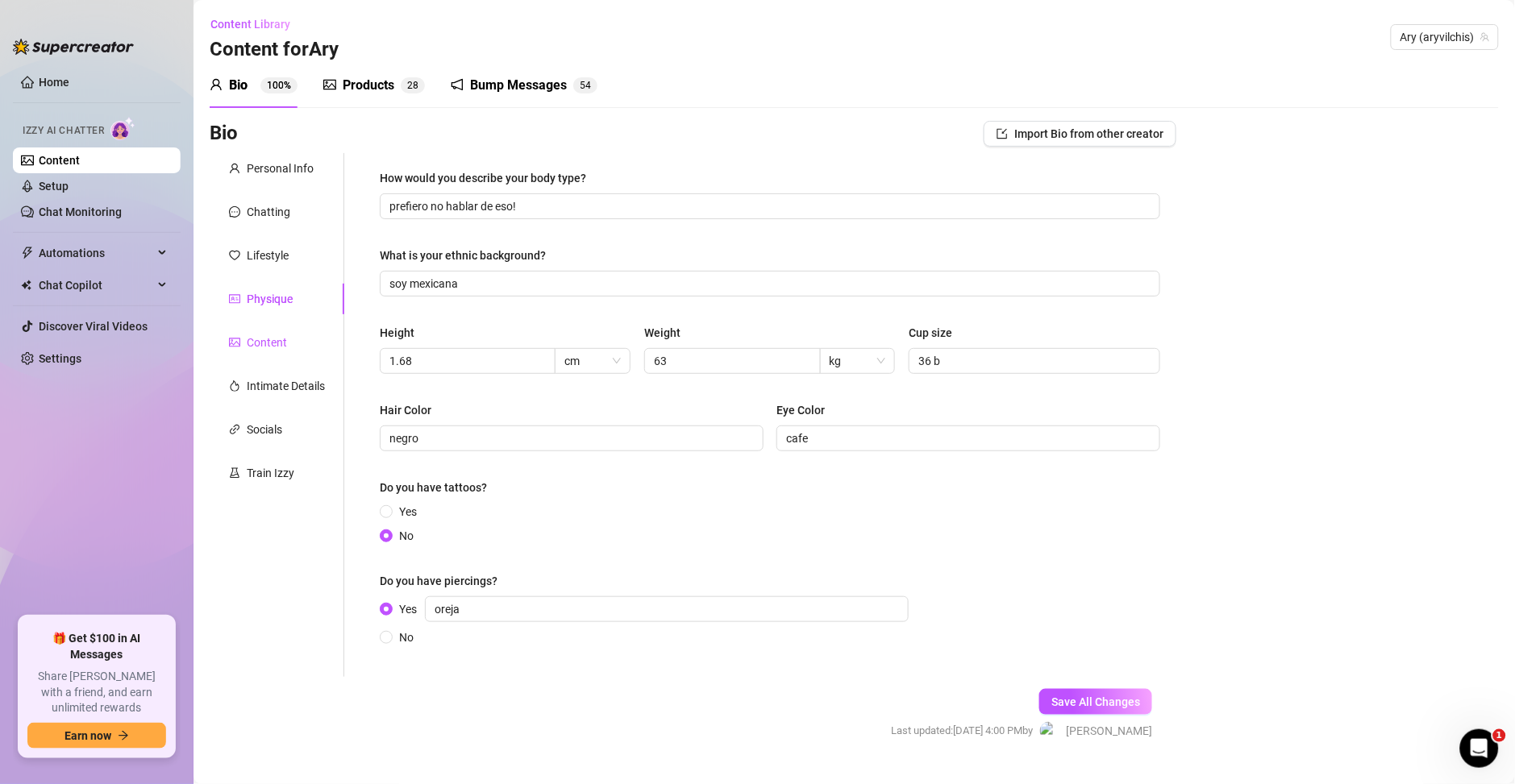
click at [271, 337] on div "Content" at bounding box center [267, 343] width 41 height 17
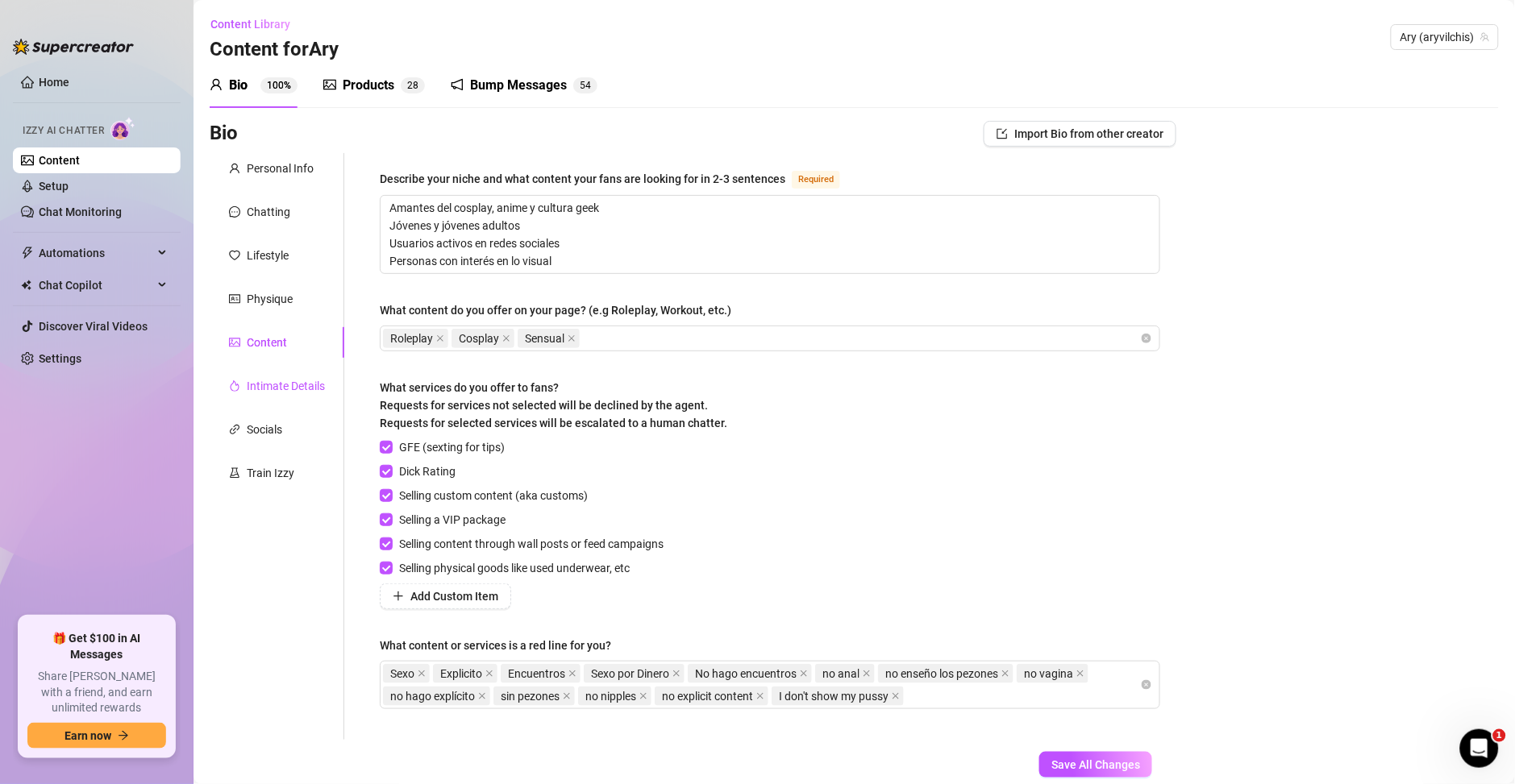
click at [299, 382] on div "Intimate Details" at bounding box center [286, 386] width 78 height 17
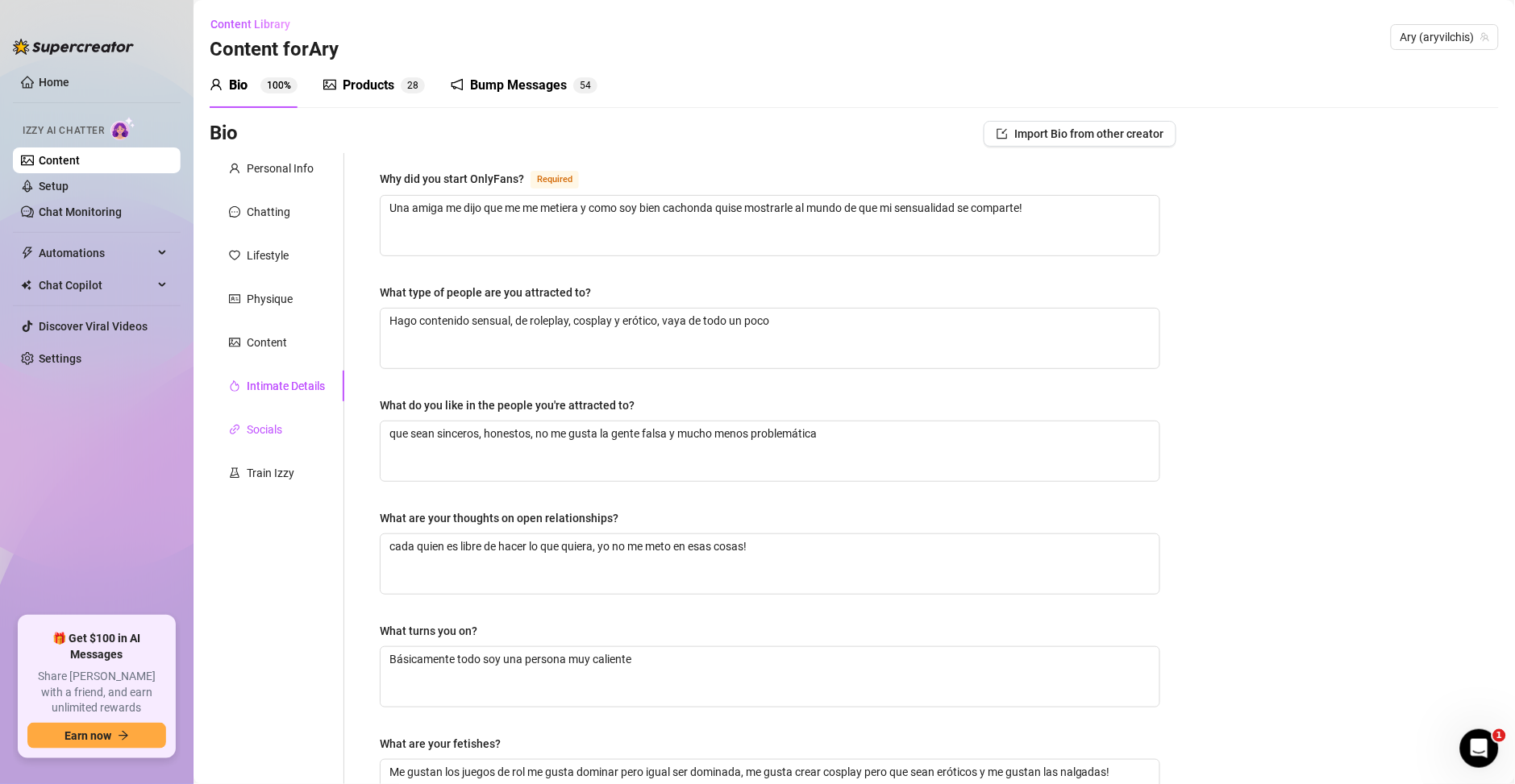
click at [254, 422] on div "Socials" at bounding box center [264, 429] width 35 height 17
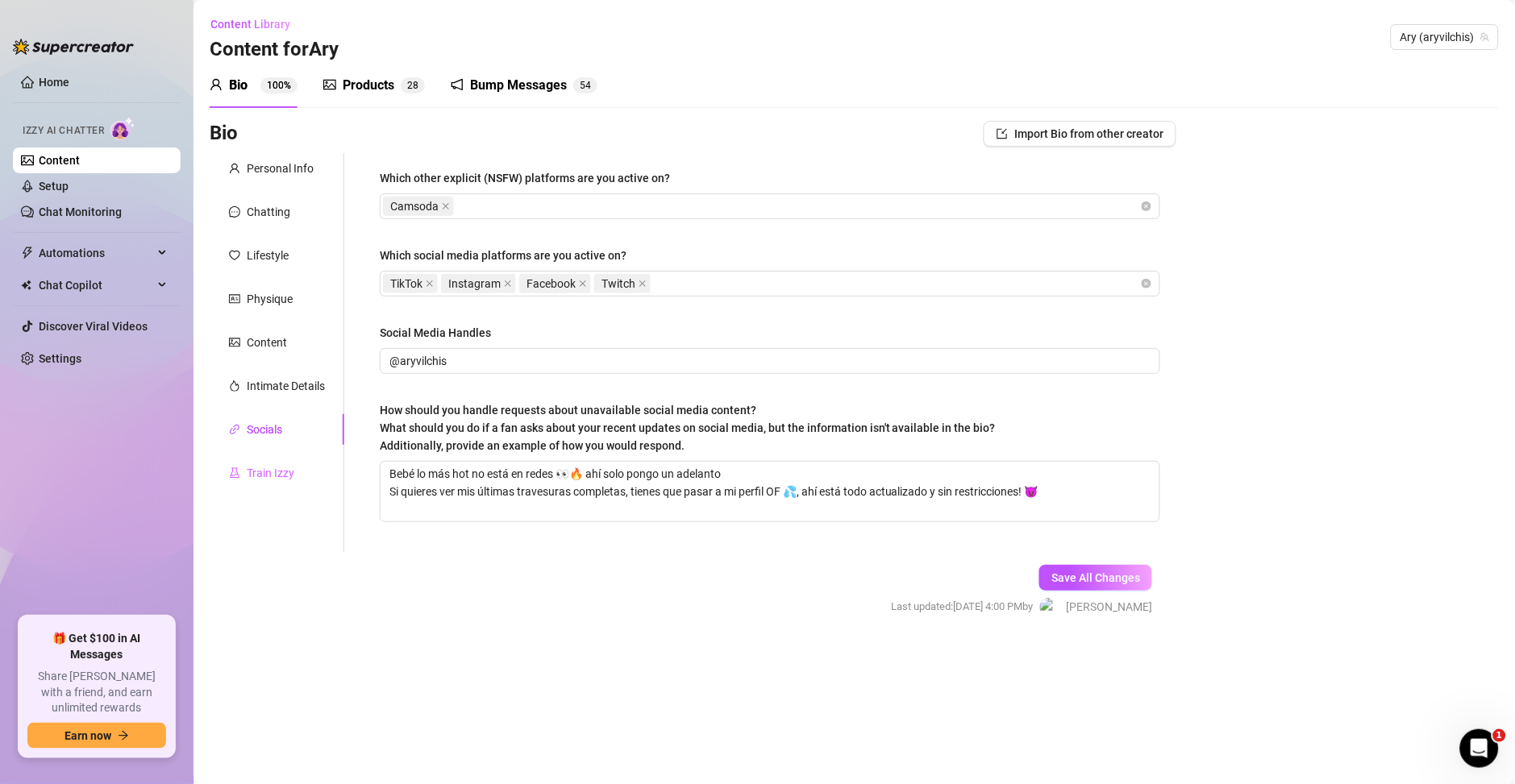
click at [259, 486] on div "Train Izzy" at bounding box center [277, 472] width 135 height 30
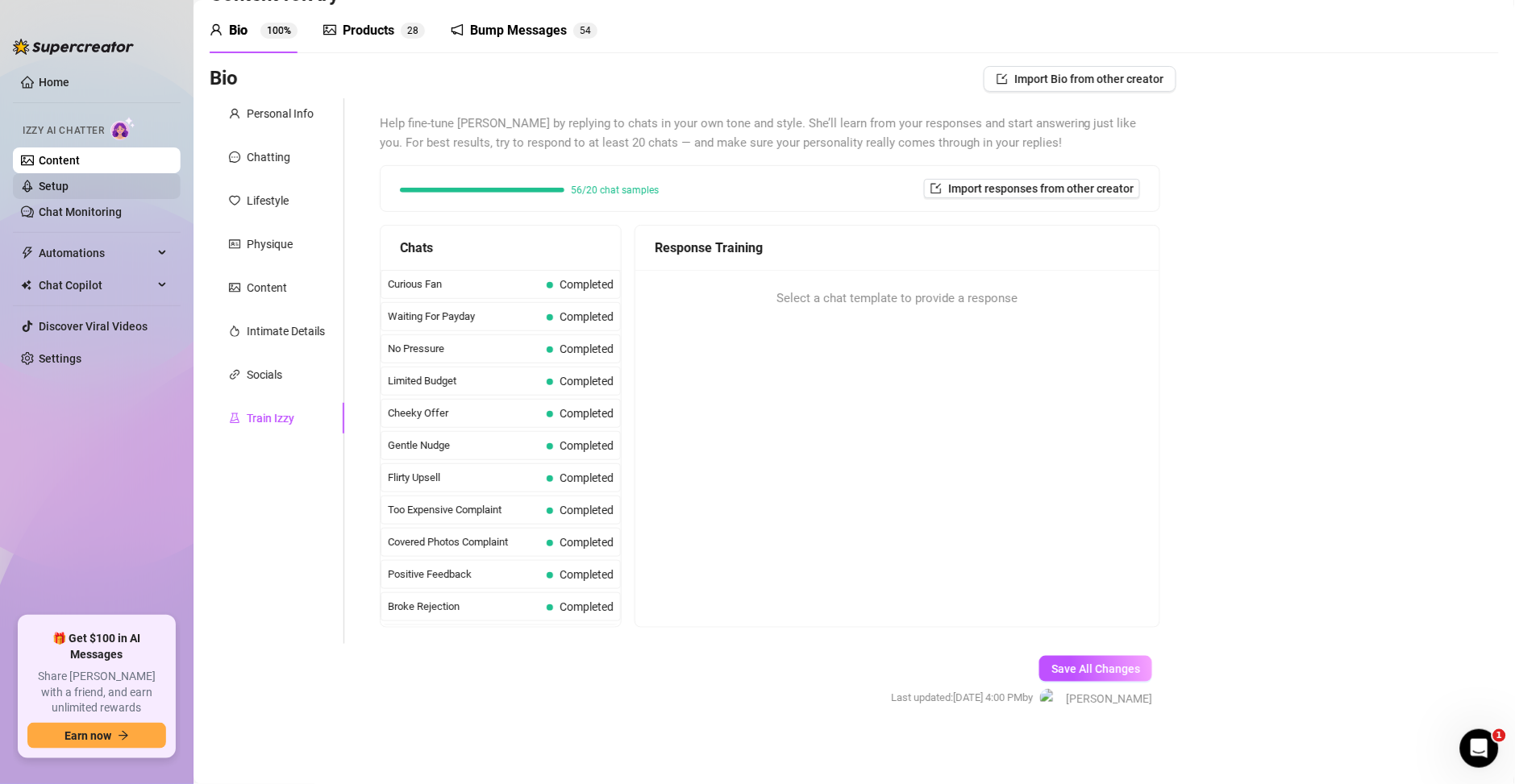
click at [65, 190] on link "Setup" at bounding box center [54, 186] width 29 height 13
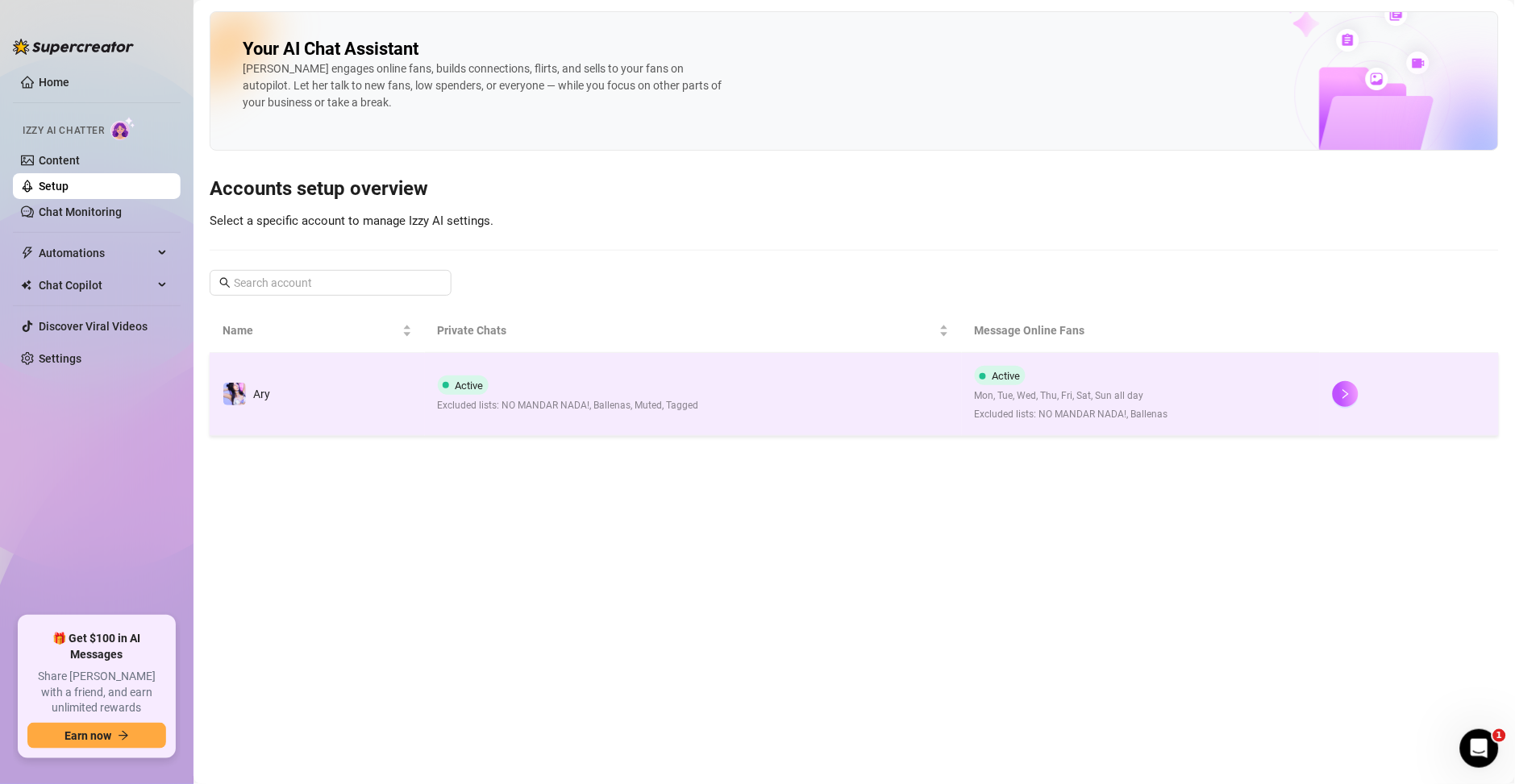
click at [528, 376] on div "Active Excluded lists: NO MANDAR NADA!, Ballenas, Muted, Tagged" at bounding box center [569, 395] width 261 height 38
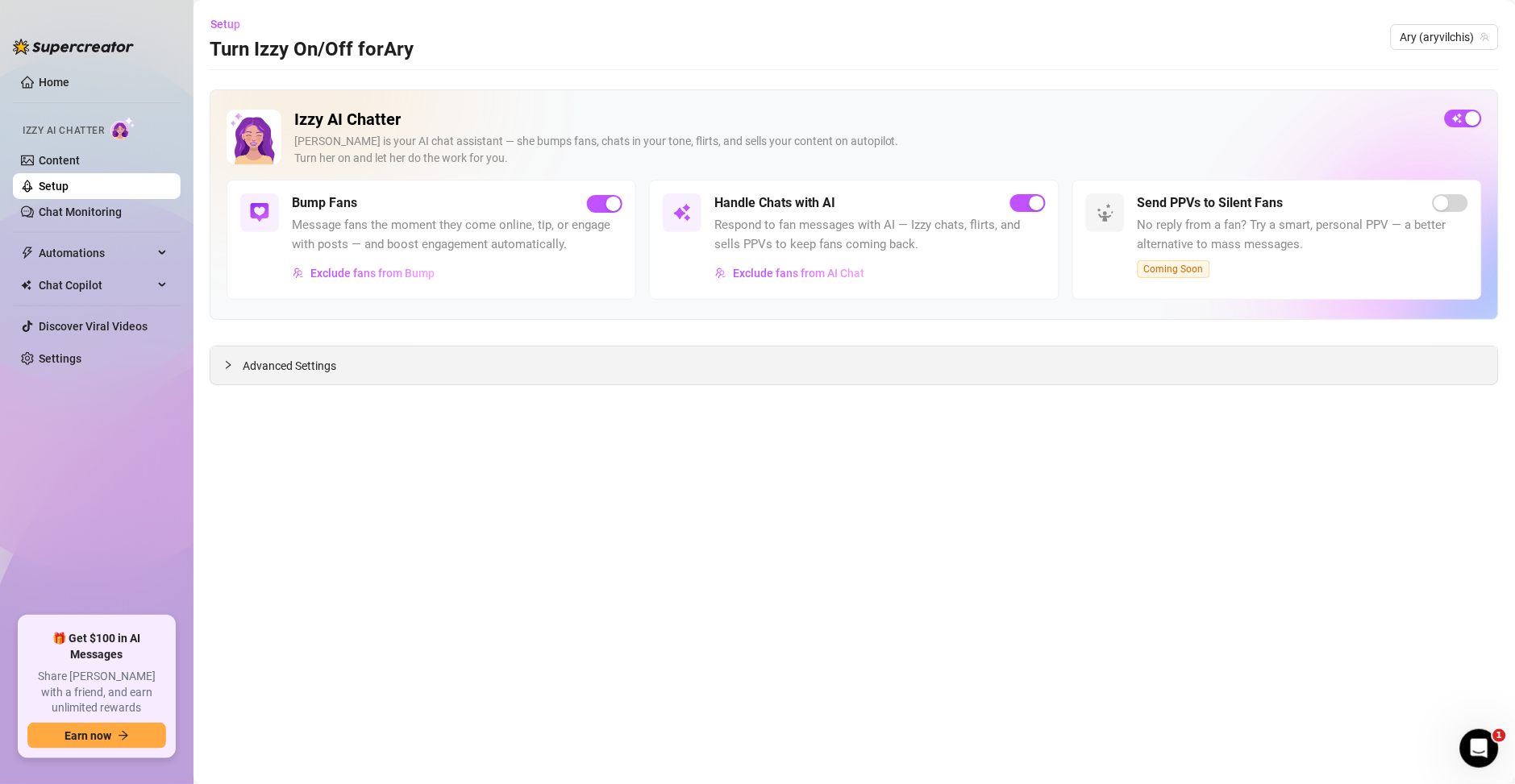
click at [354, 367] on div "Advanced Settings" at bounding box center [854, 365] width 1287 height 38
click at [297, 362] on span "Advanced Settings" at bounding box center [289, 366] width 93 height 17
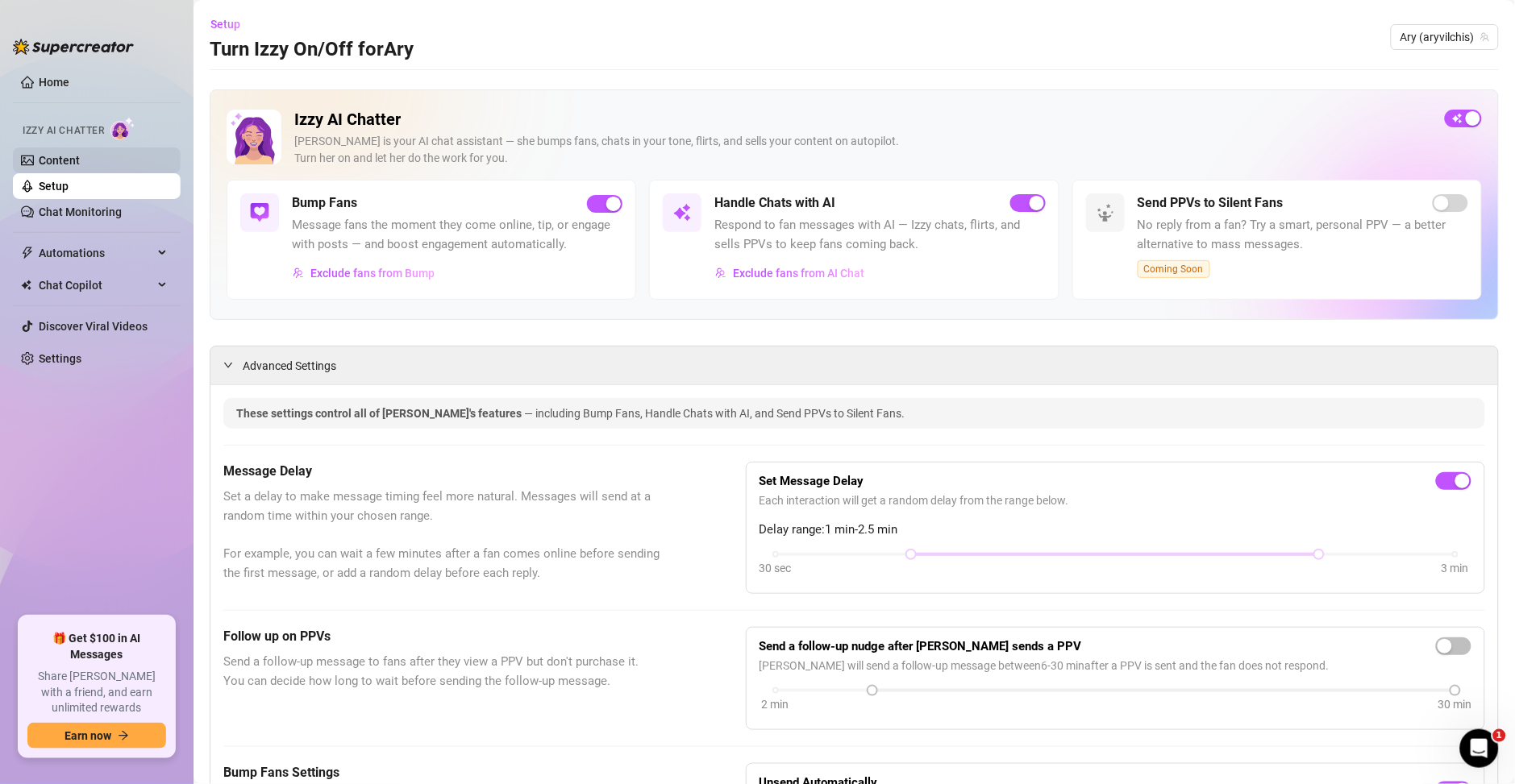
click at [80, 157] on link "Content" at bounding box center [59, 160] width 41 height 13
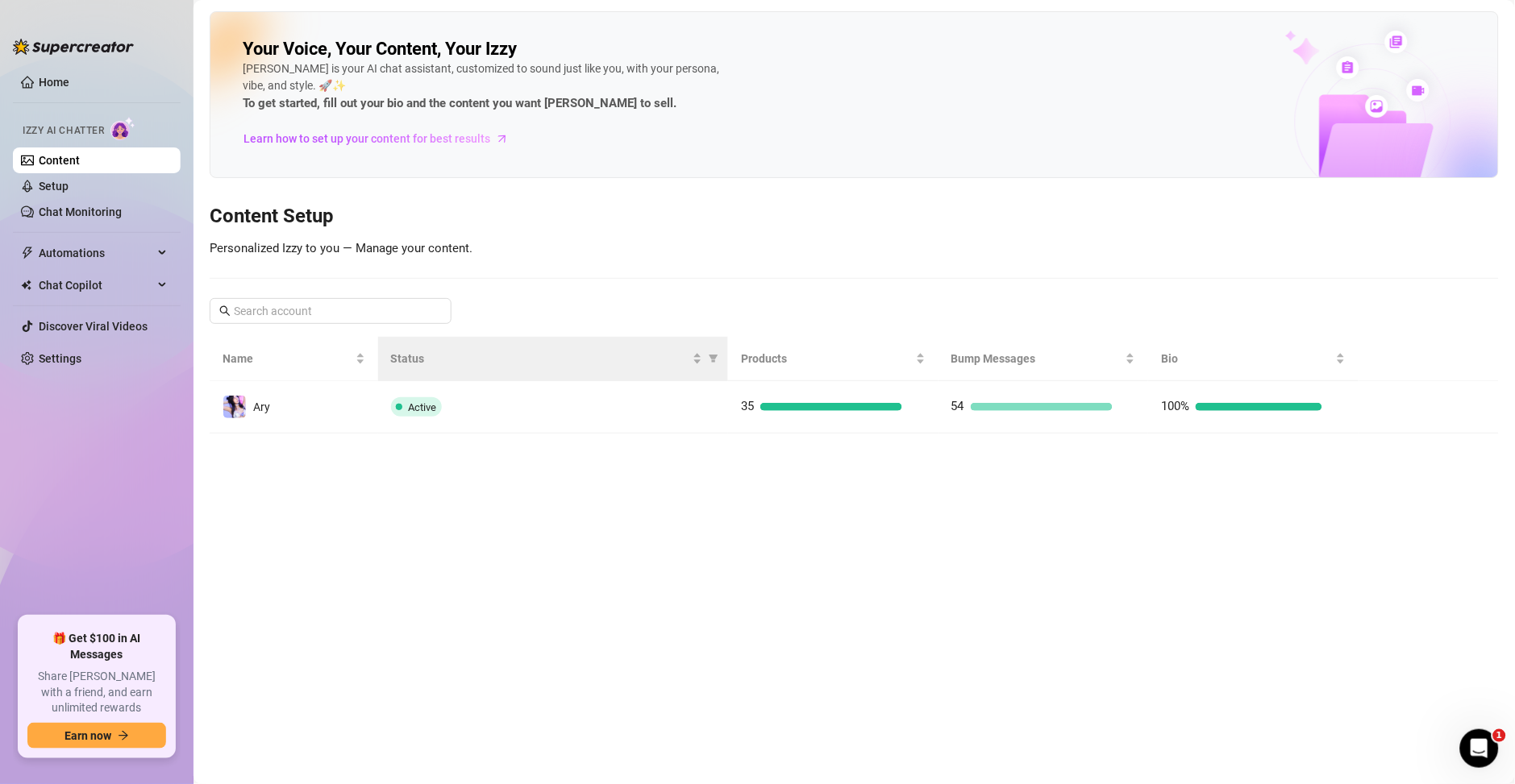
click at [655, 379] on th "Status" at bounding box center [553, 358] width 351 height 44
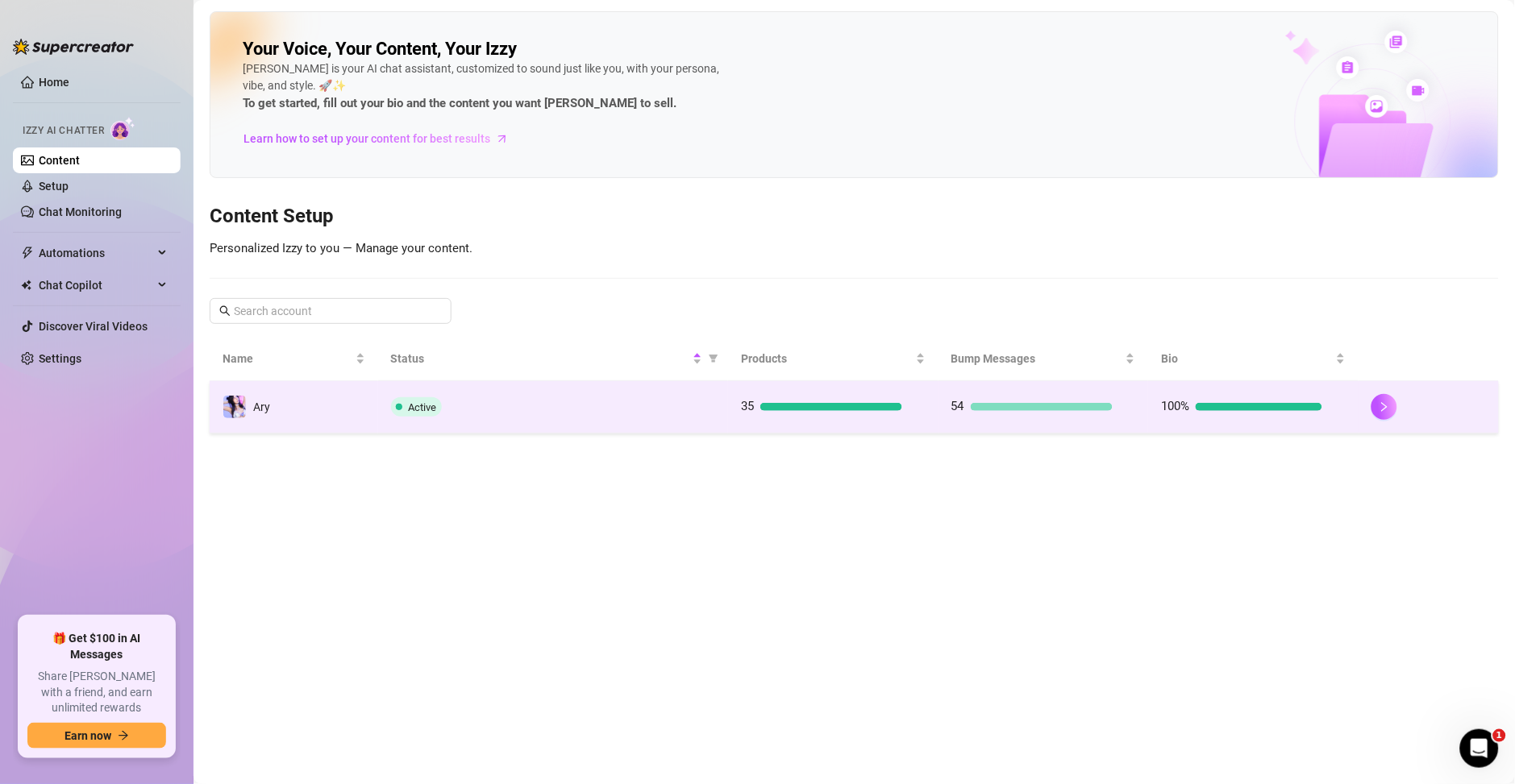
click at [651, 404] on div "Active" at bounding box center [553, 407] width 325 height 19
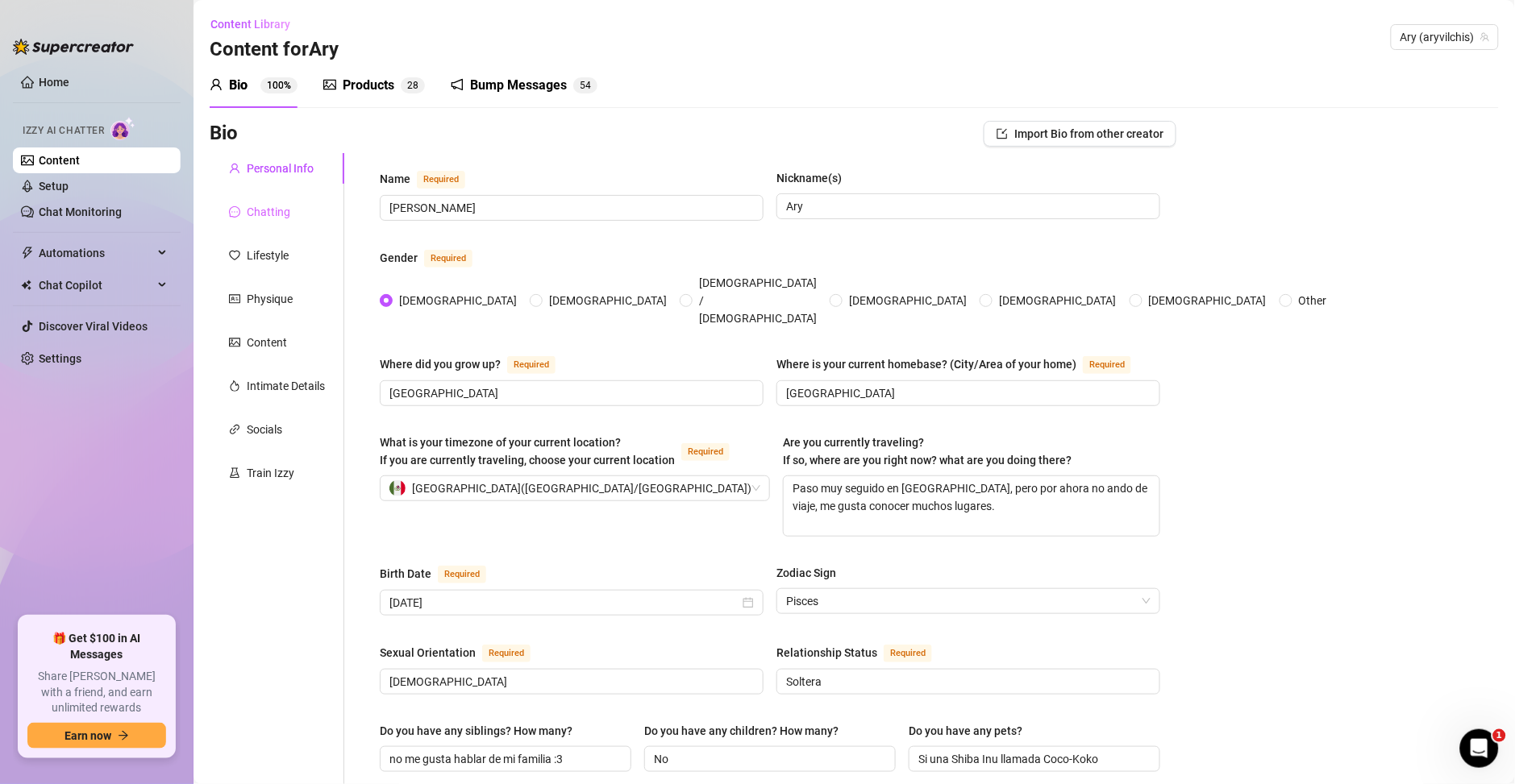
click at [263, 225] on div "Chatting" at bounding box center [277, 211] width 135 height 30
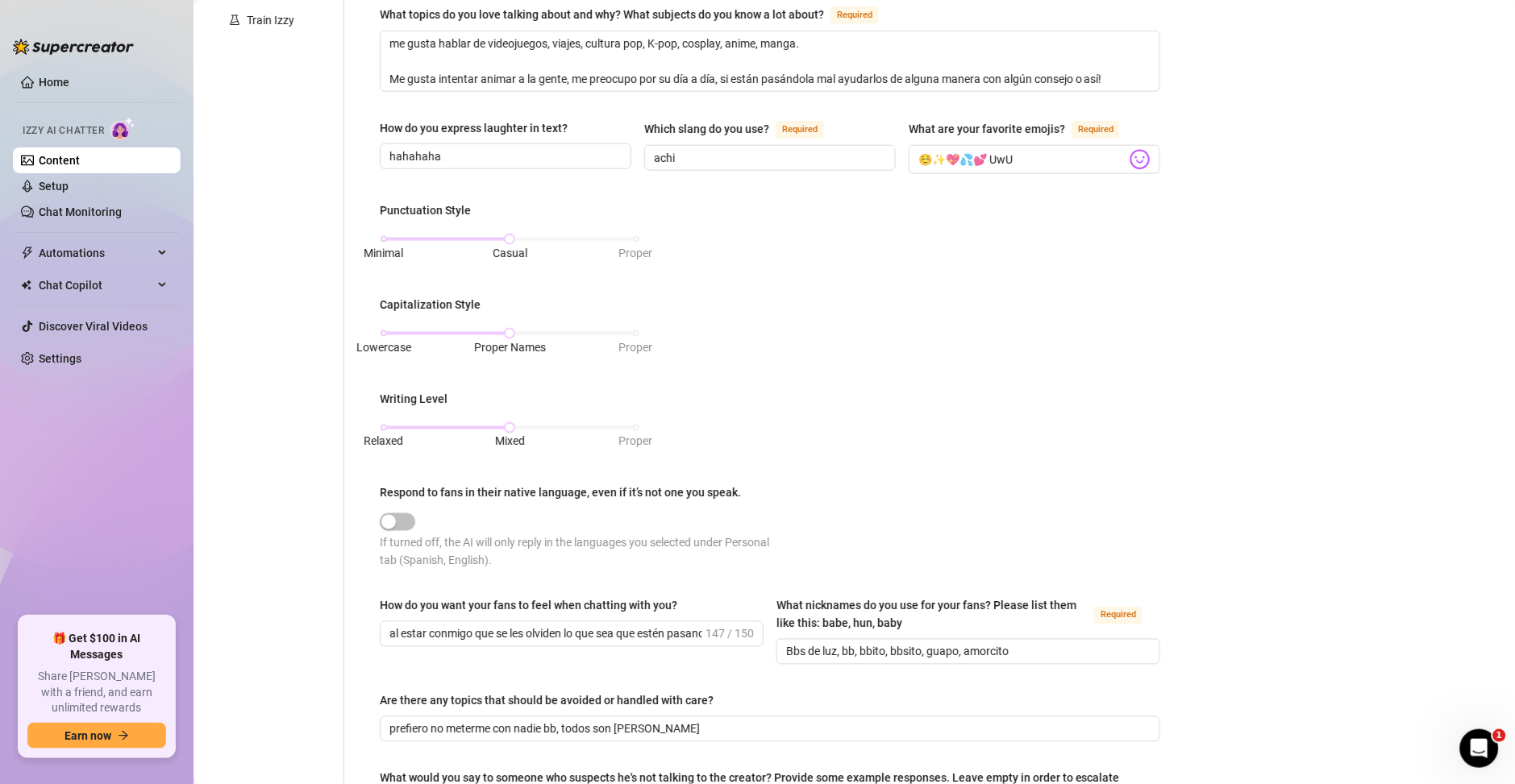
scroll to position [13, 0]
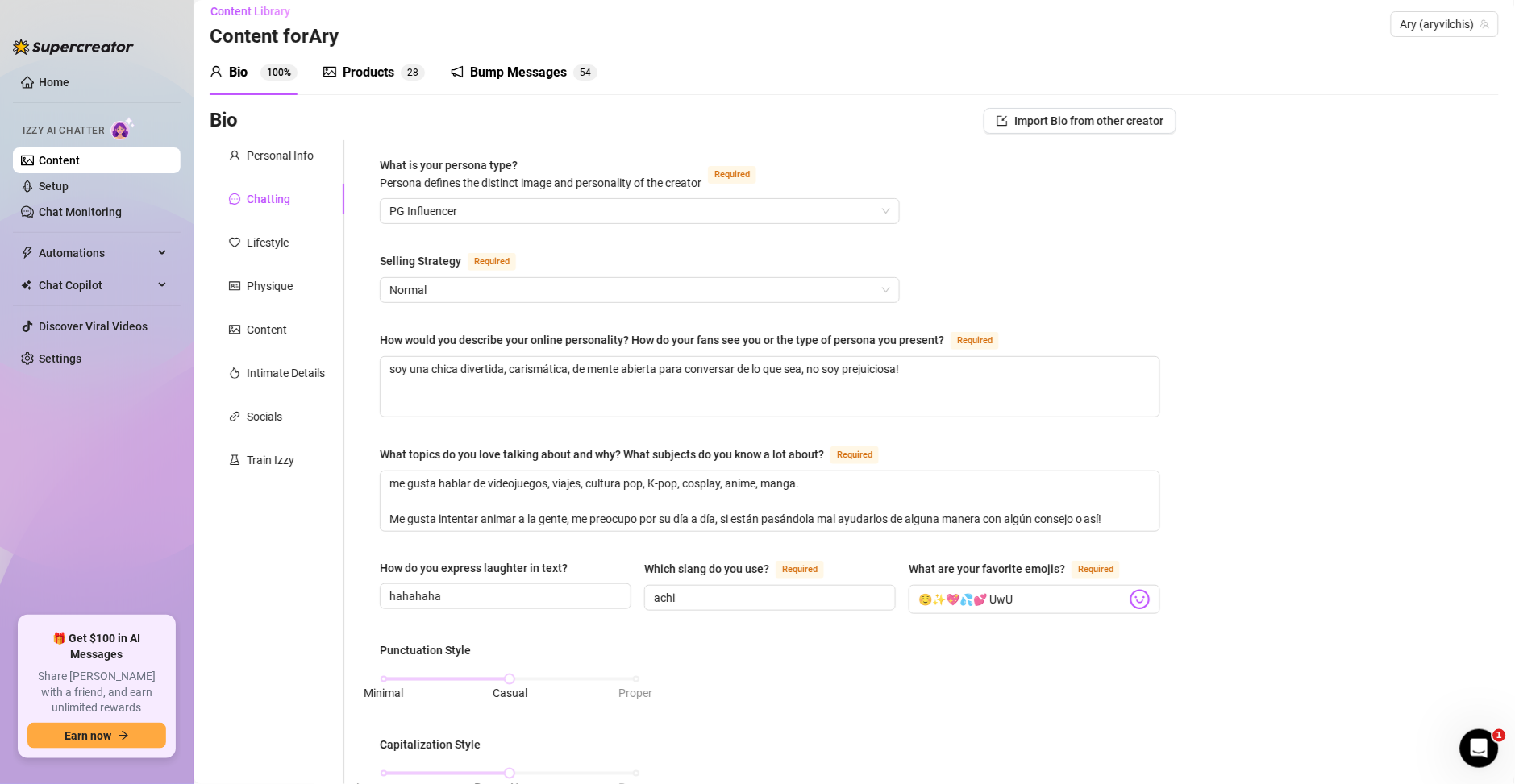
click at [265, 260] on div "Personal Info Chatting Lifestyle Physique Content Intimate Details Socials Trai…" at bounding box center [277, 742] width 135 height 1203
click at [269, 247] on div "Lifestyle" at bounding box center [268, 242] width 42 height 17
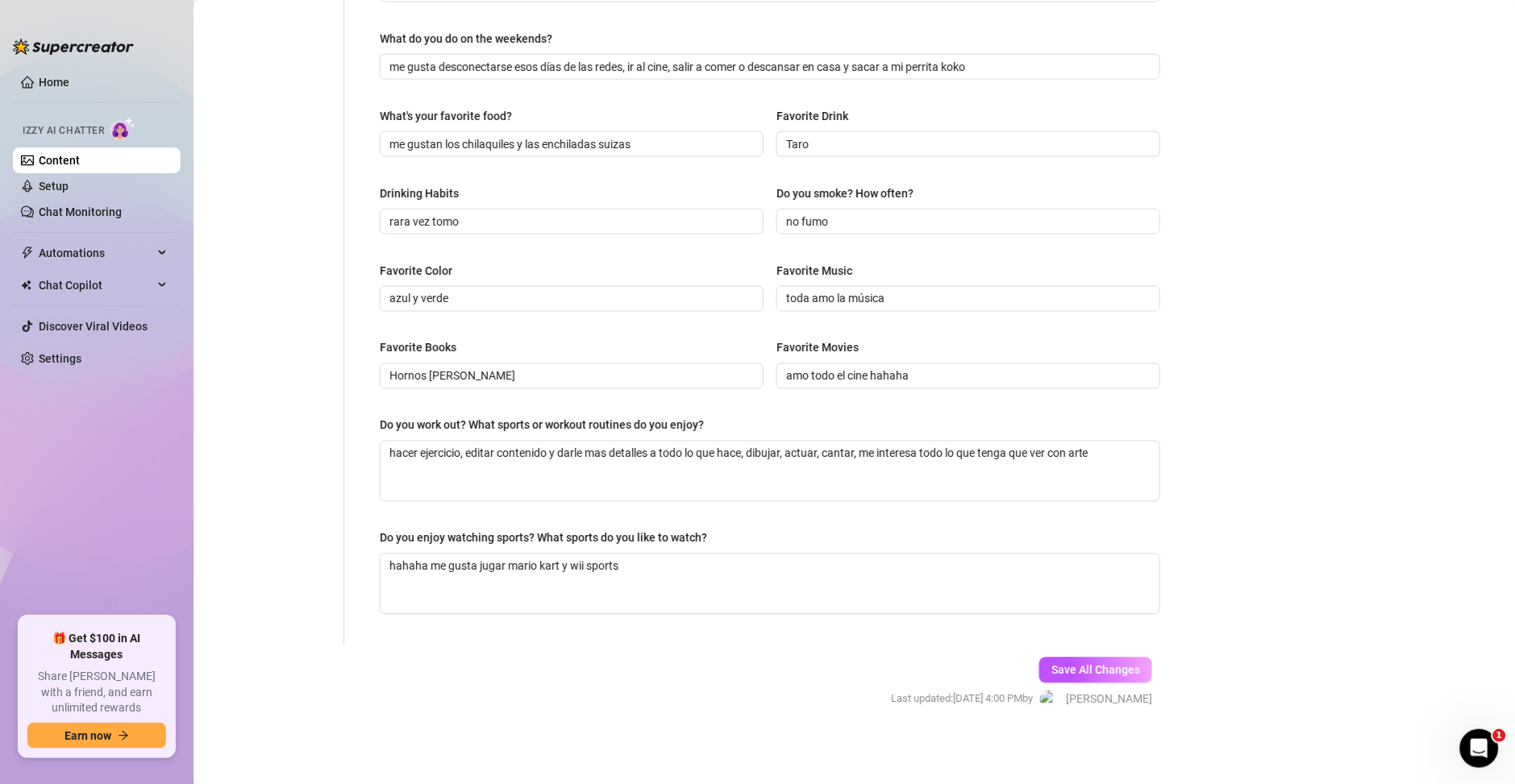
scroll to position [0, 0]
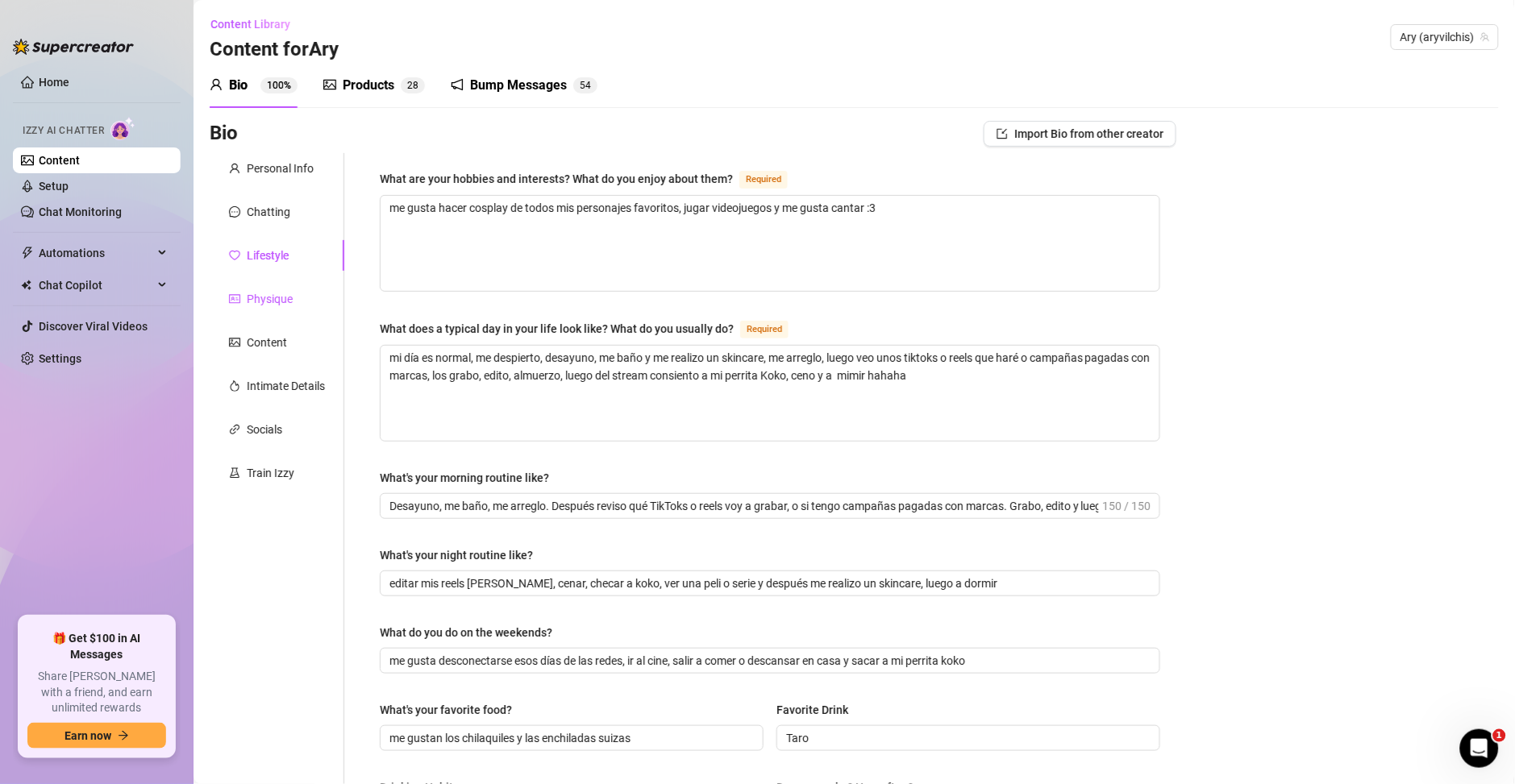
click at [287, 290] on div "Physique" at bounding box center [269, 299] width 46 height 17
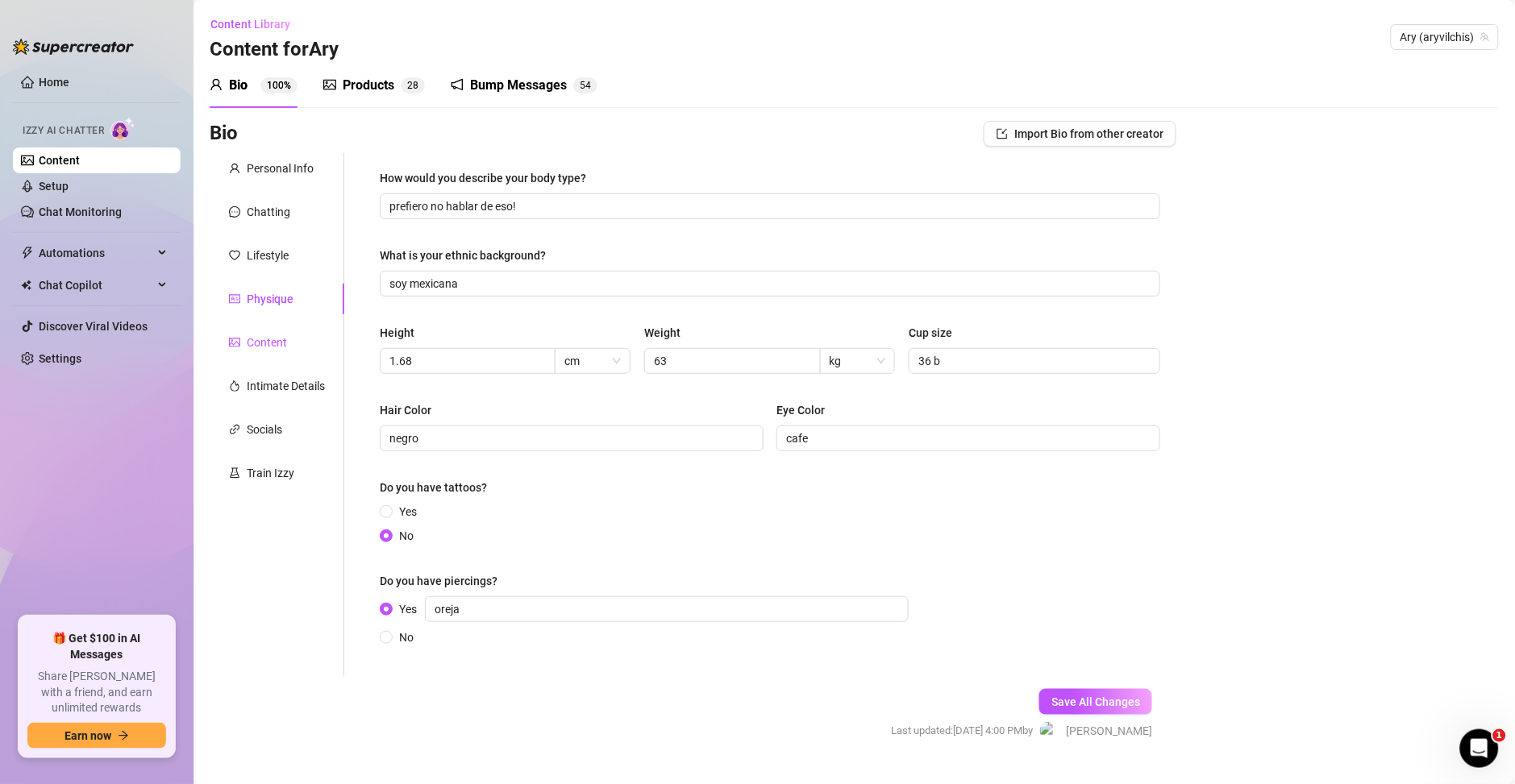
click at [248, 334] on div "Content" at bounding box center [267, 343] width 41 height 17
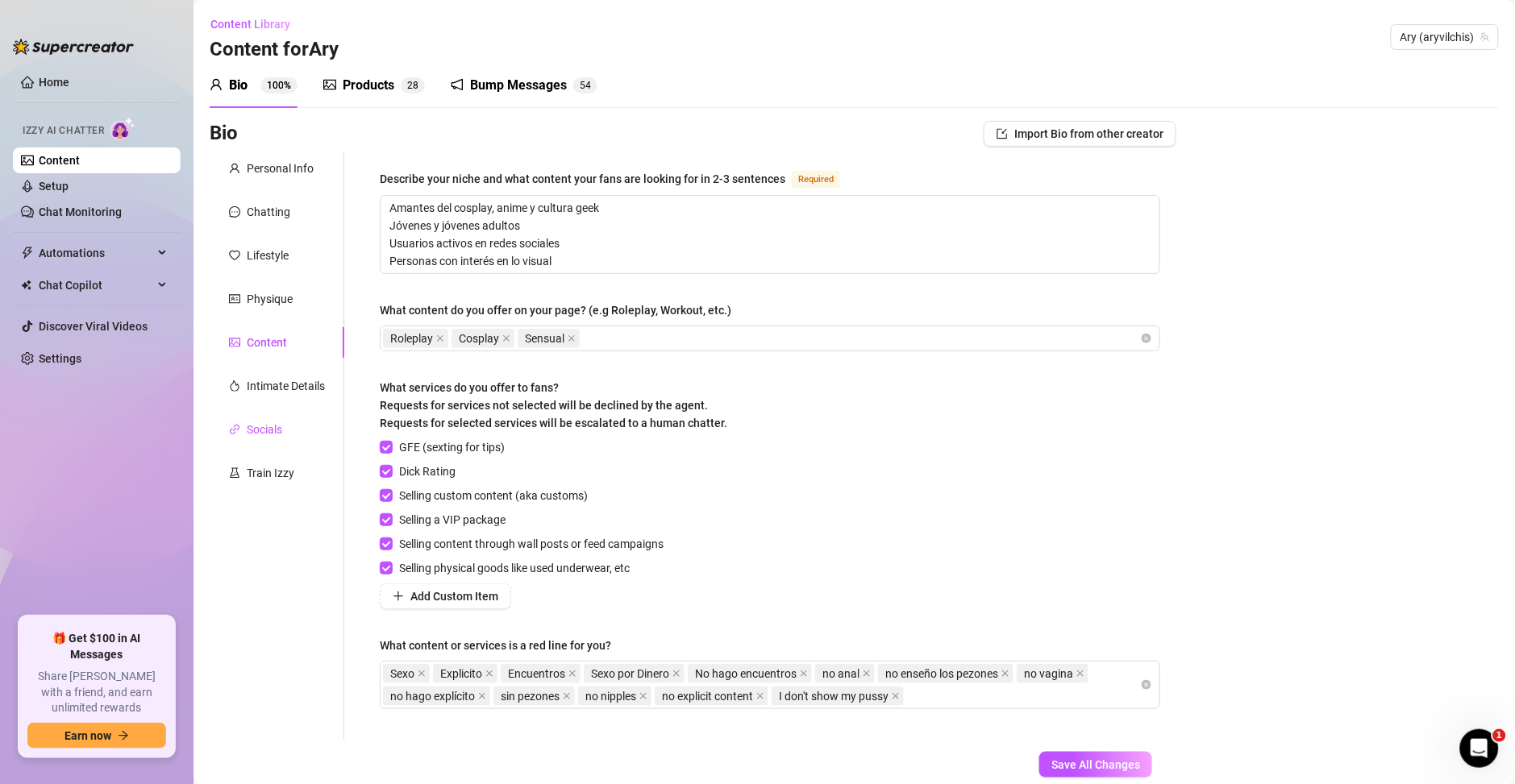
click at [251, 423] on div "Socials" at bounding box center [264, 429] width 35 height 17
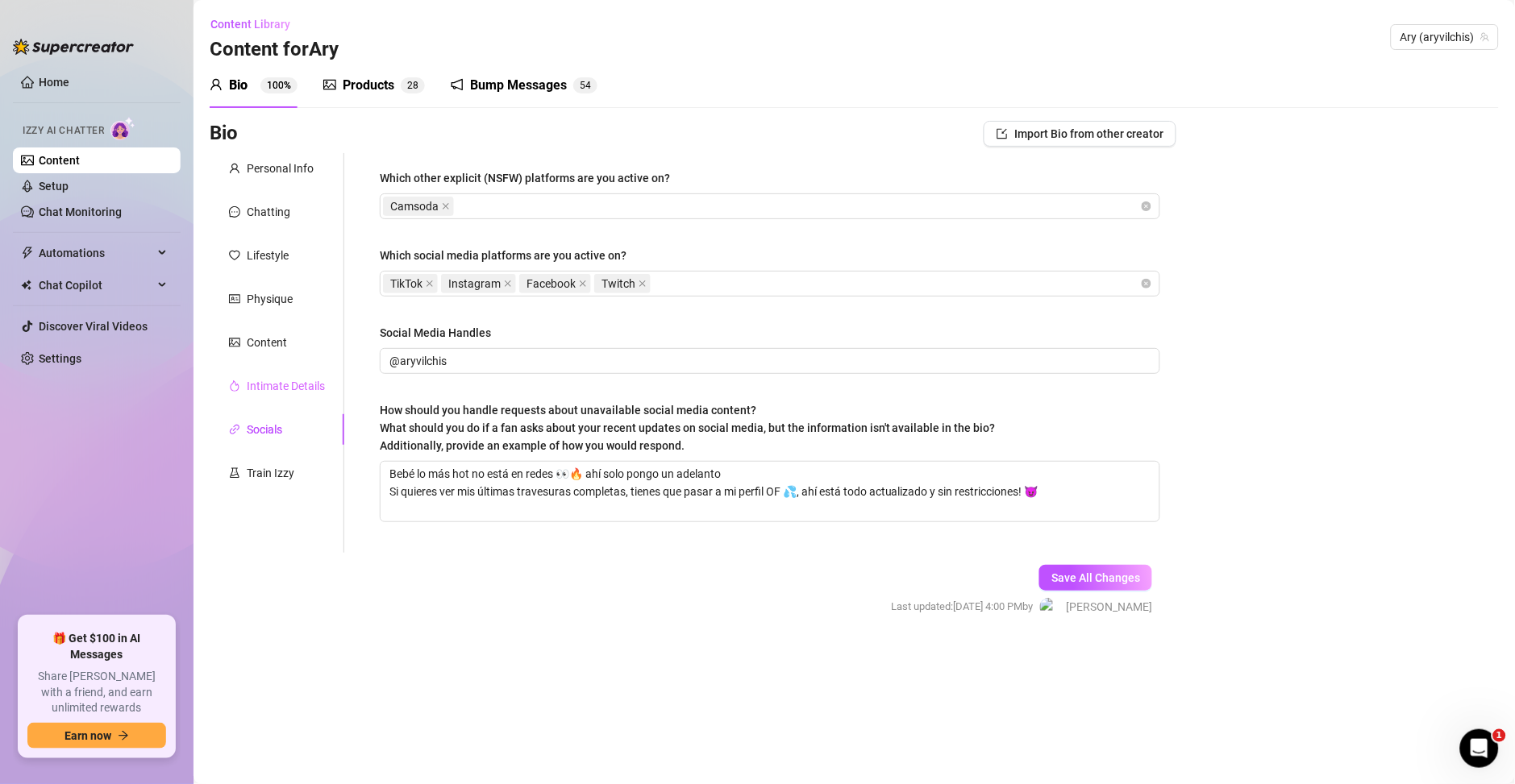
click at [254, 375] on div "Intimate Details" at bounding box center [277, 385] width 135 height 30
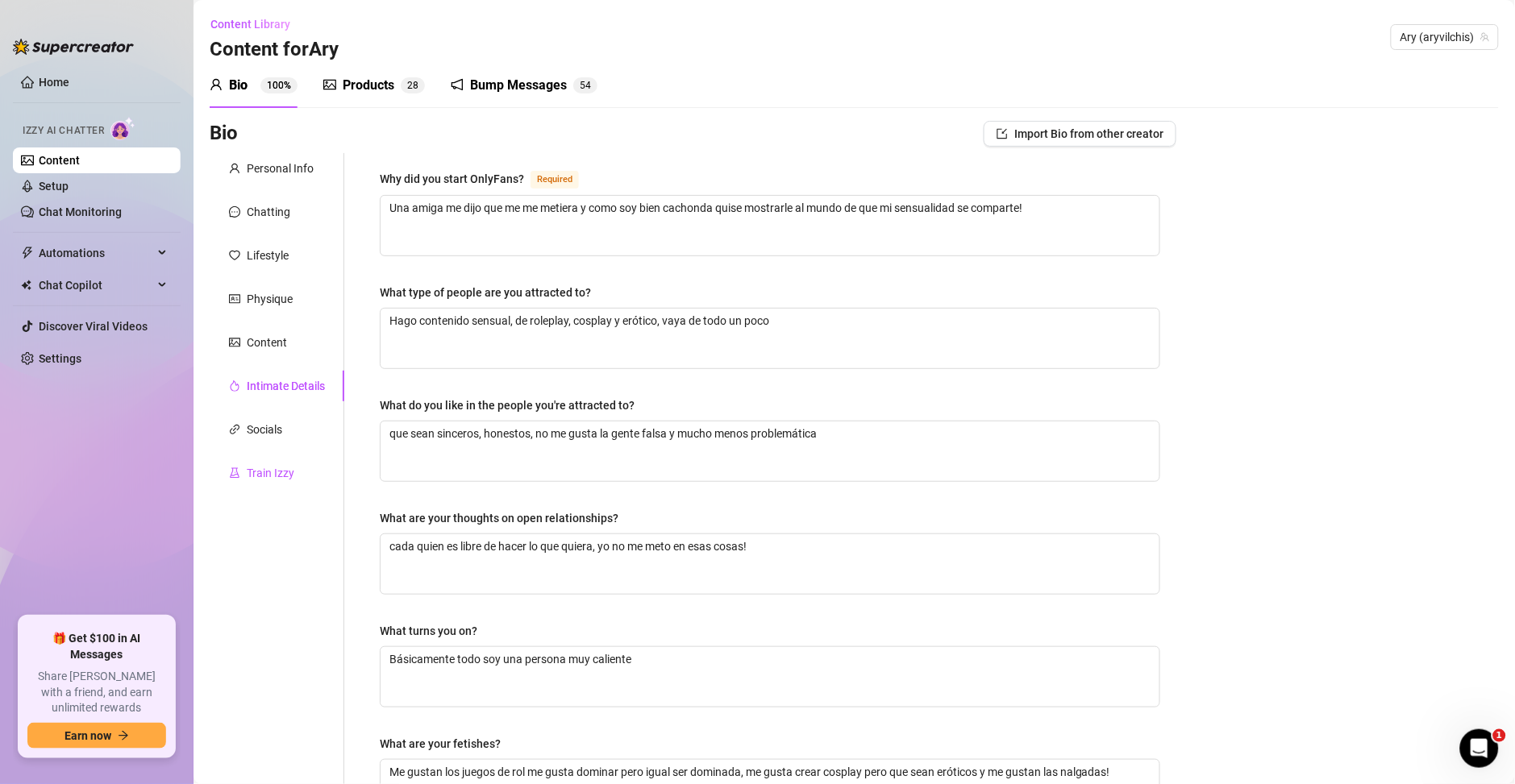
click at [267, 469] on div "Train Izzy" at bounding box center [270, 472] width 48 height 17
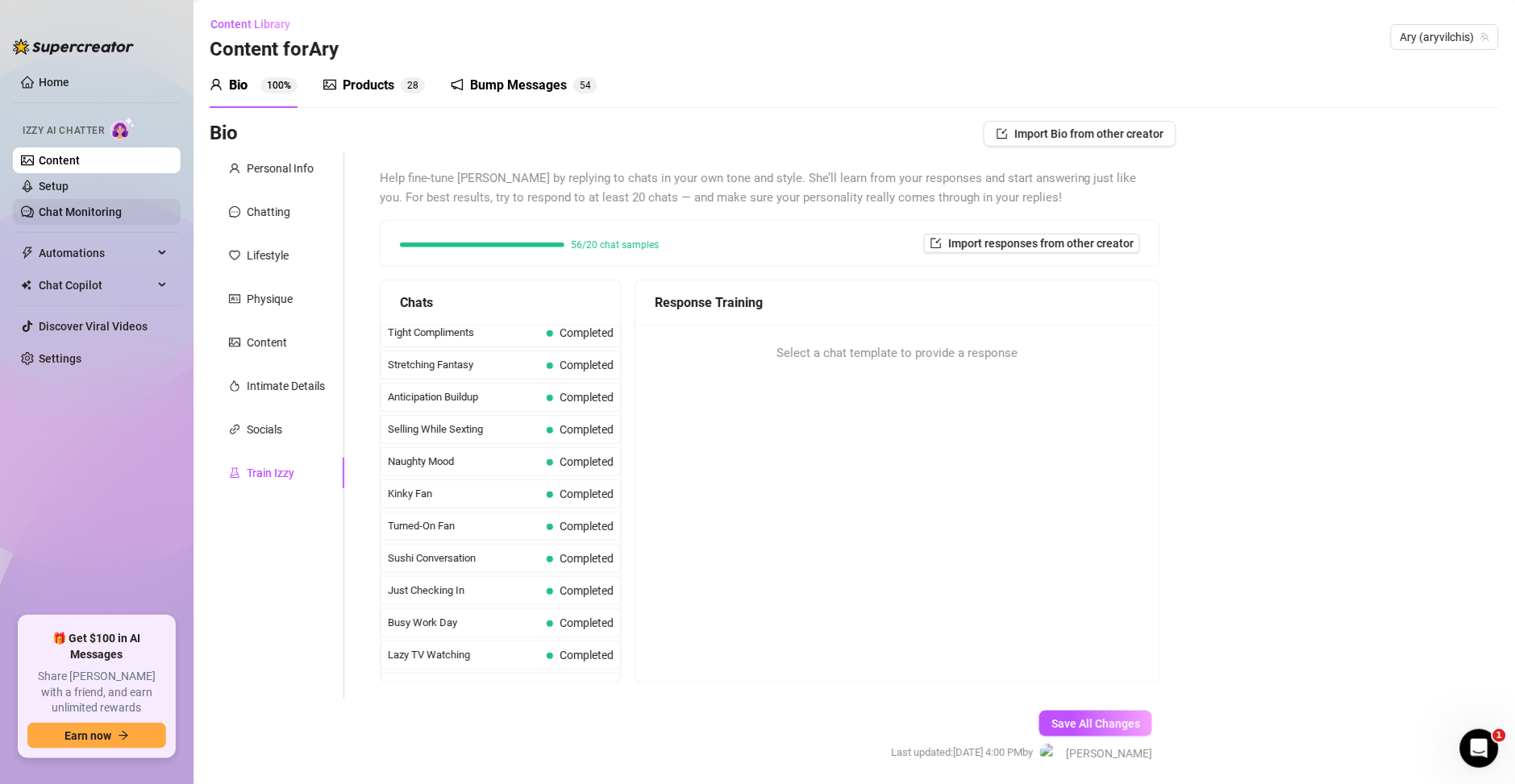
click at [74, 218] on link "Chat Monitoring" at bounding box center [81, 211] width 83 height 13
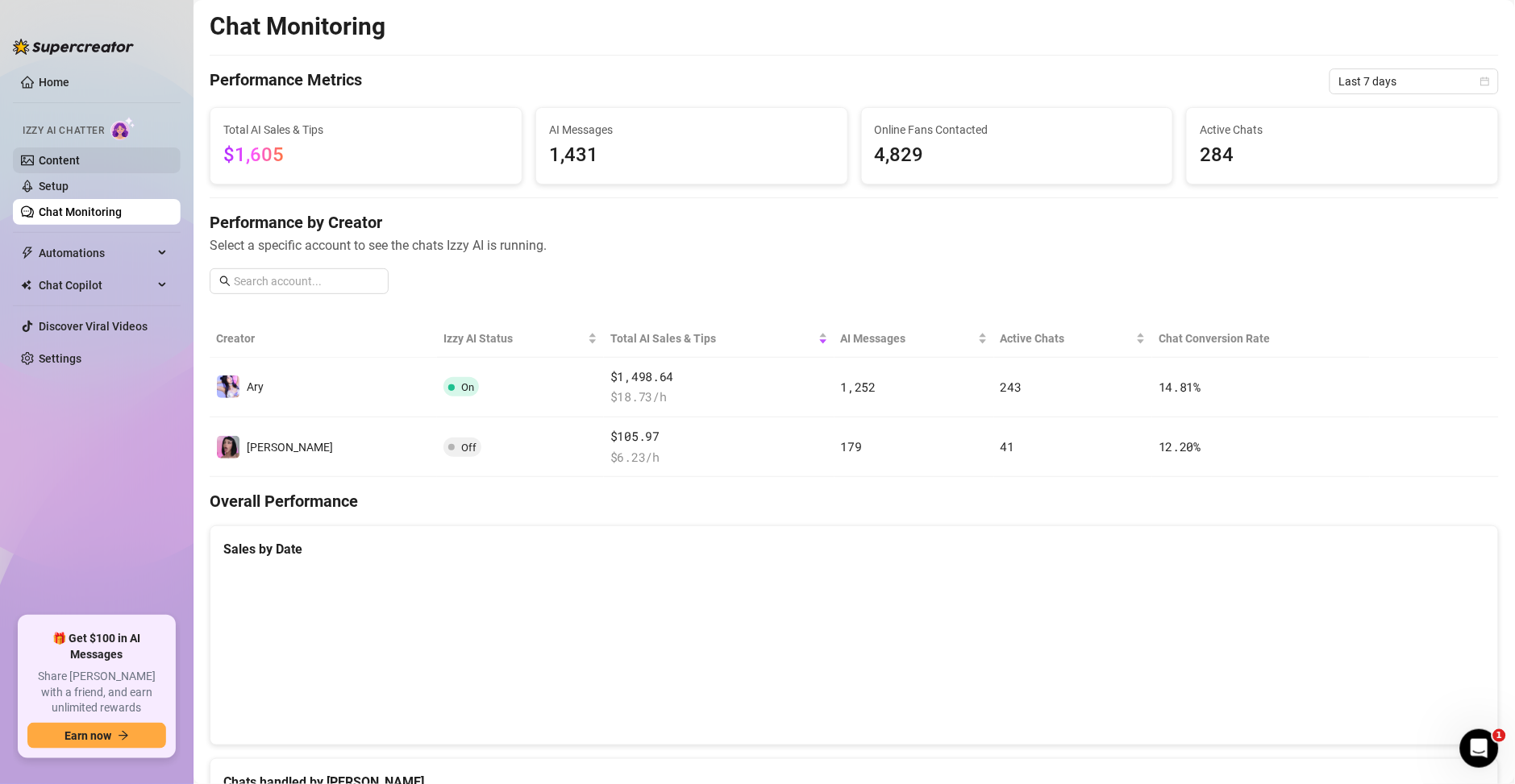
click at [61, 165] on link "Content" at bounding box center [59, 160] width 41 height 13
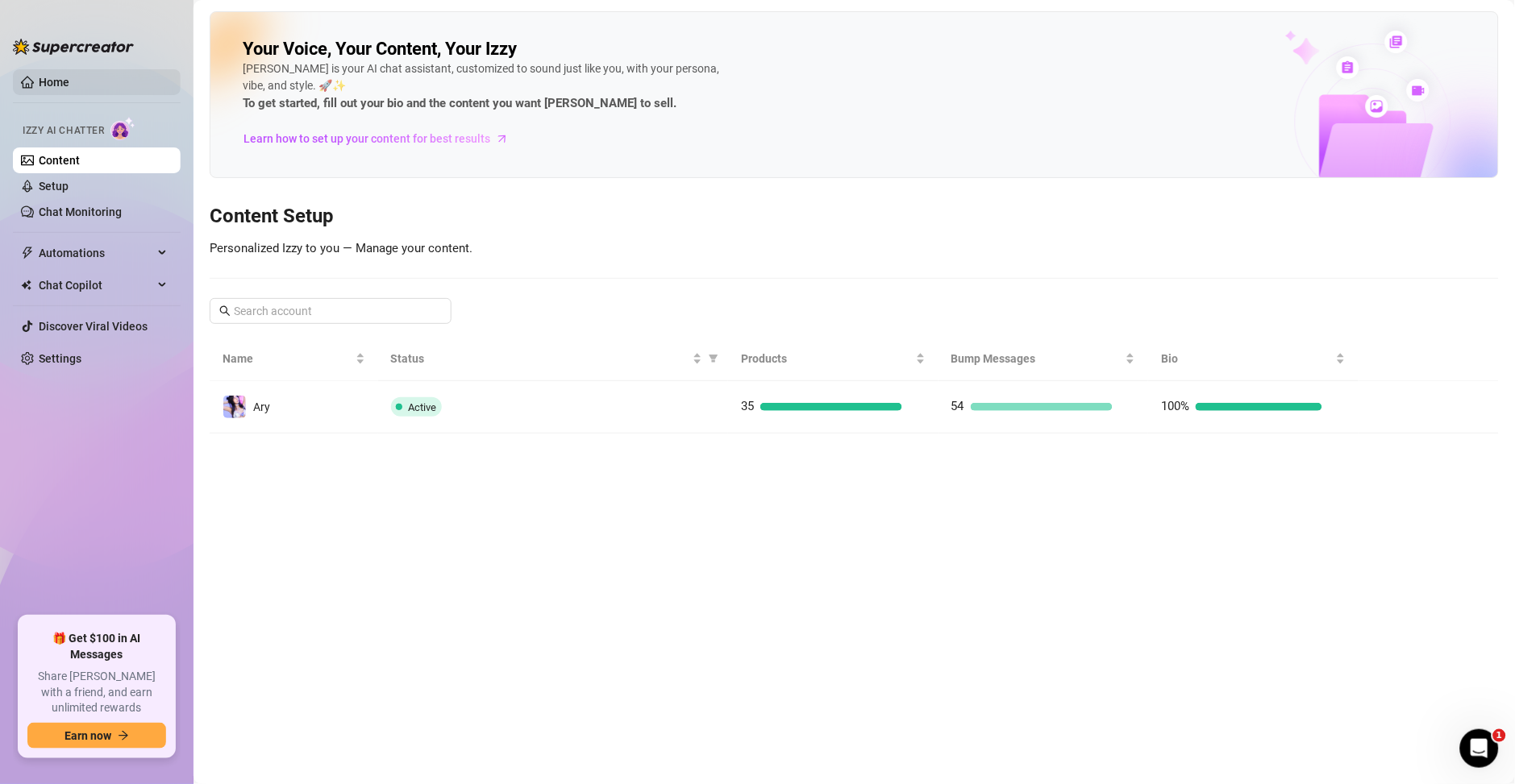
click at [69, 83] on link "Home" at bounding box center [54, 82] width 30 height 13
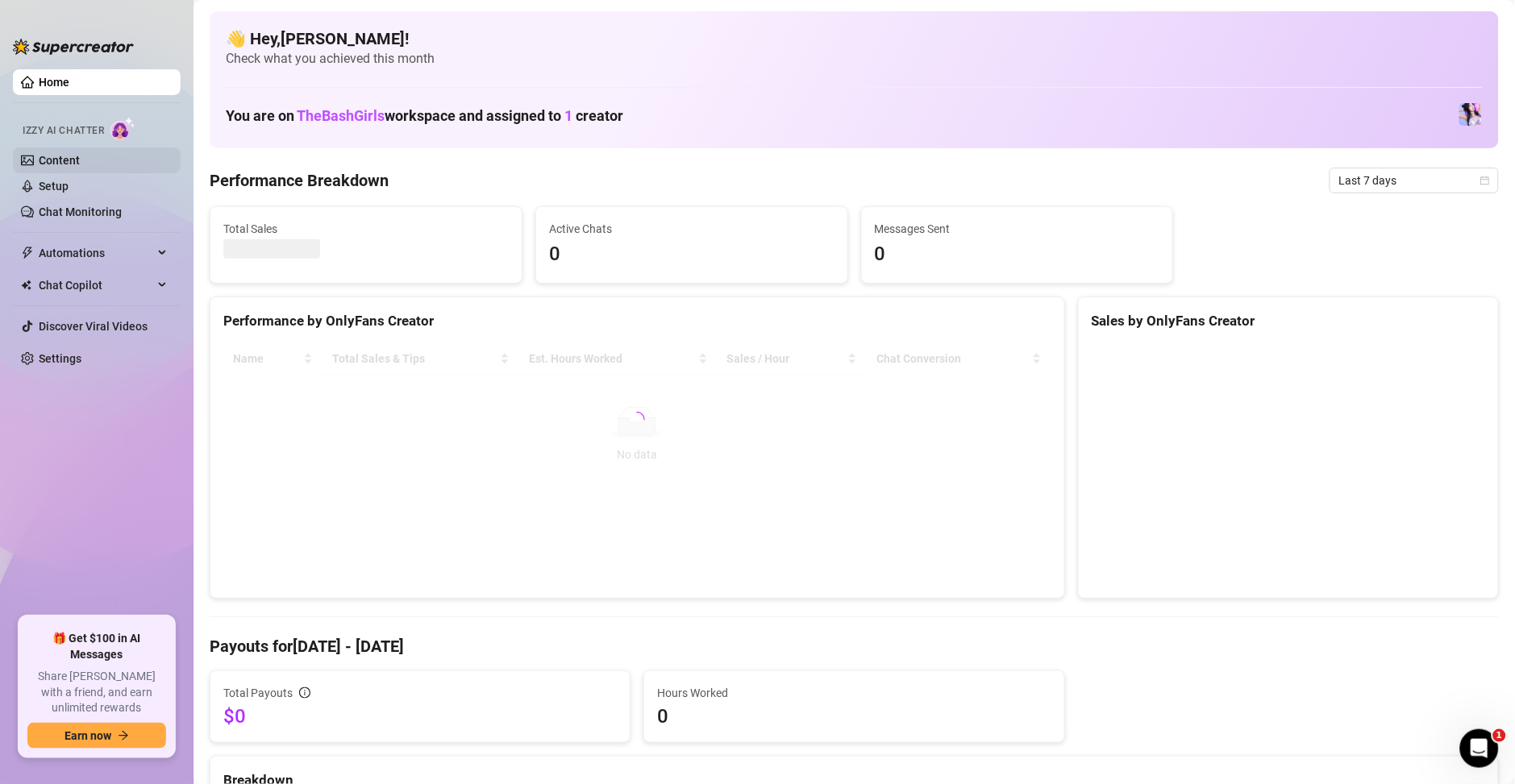
click at [73, 157] on link "Content" at bounding box center [59, 160] width 41 height 13
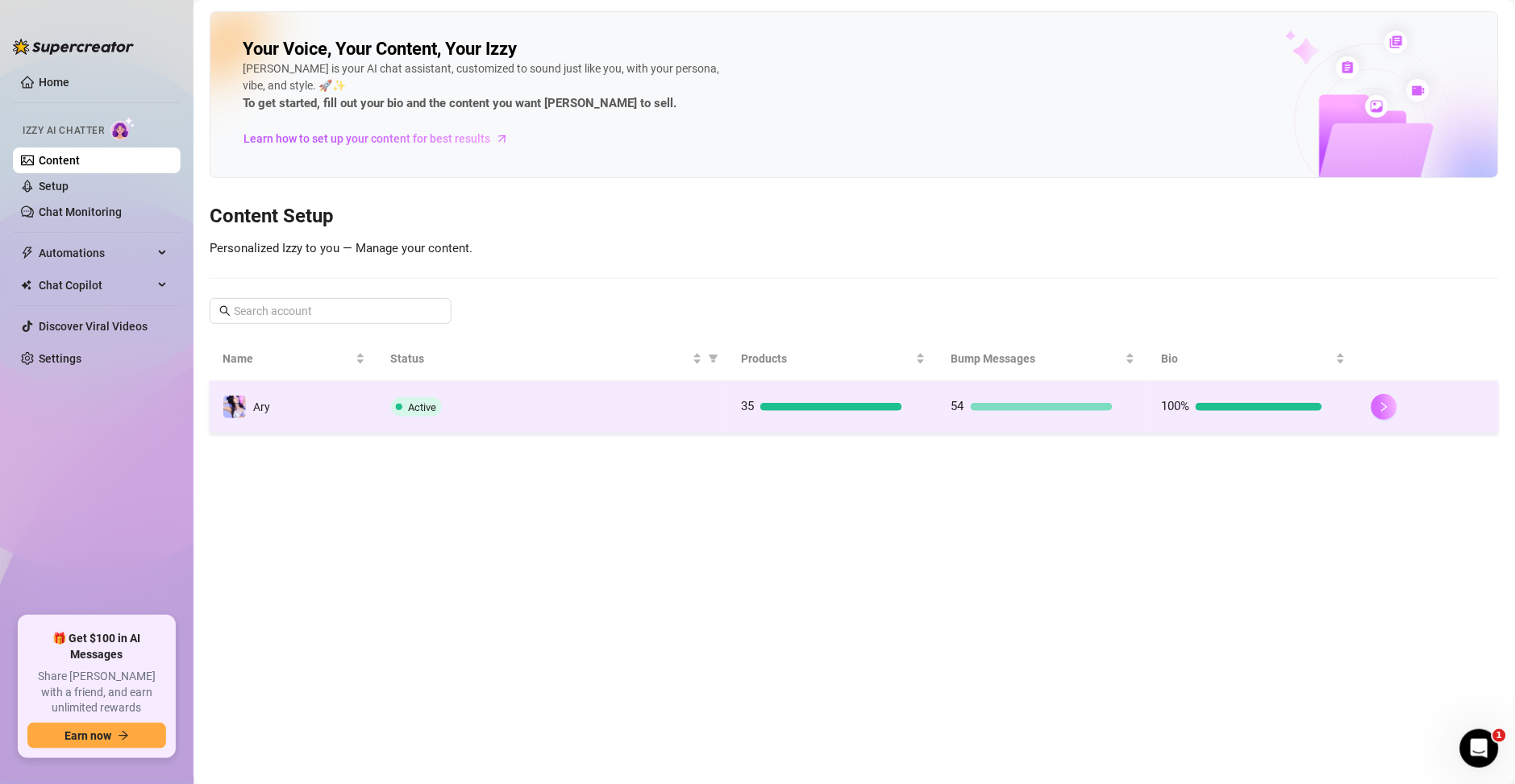
click at [1381, 414] on button "button" at bounding box center [1384, 407] width 26 height 26
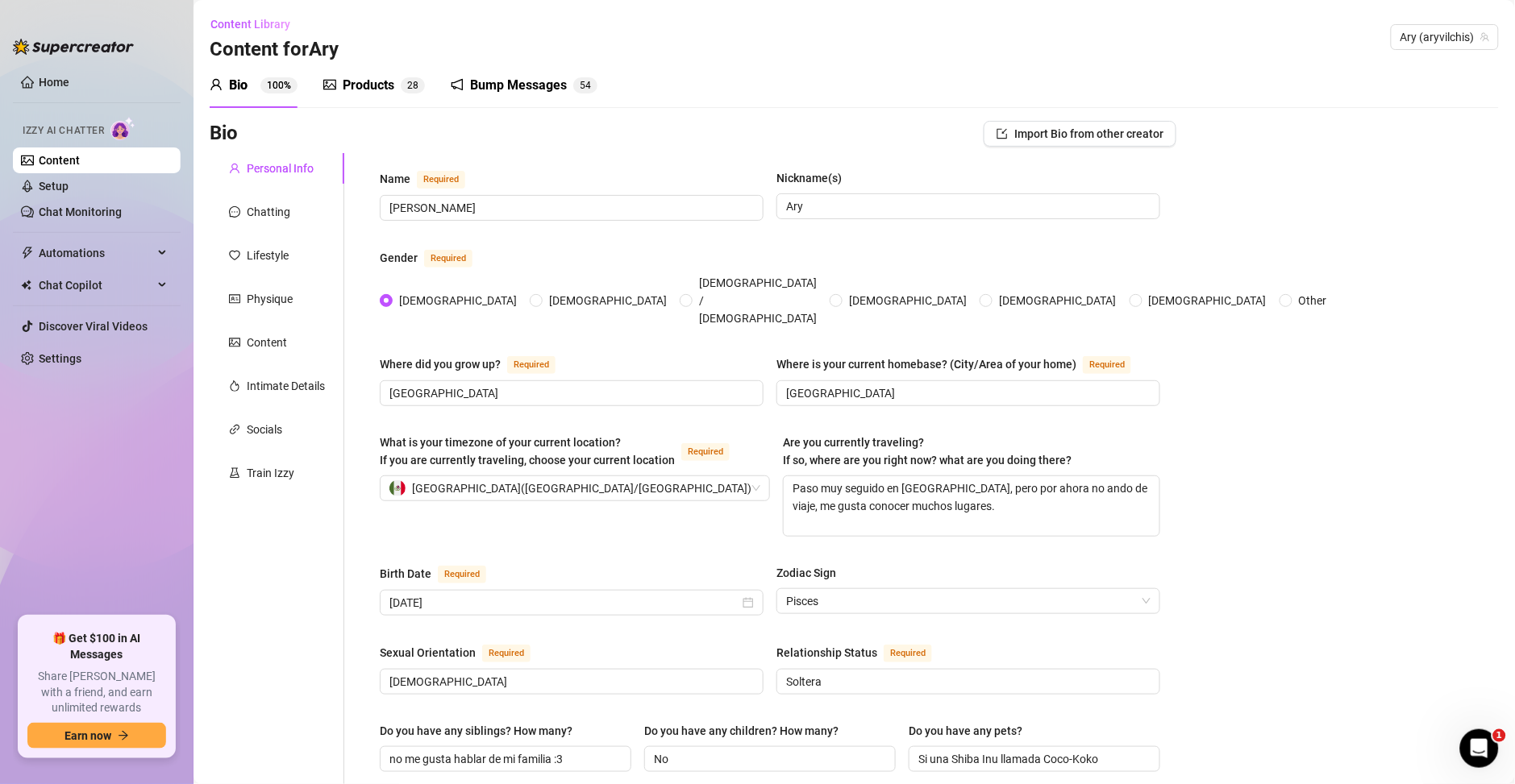
click at [242, 91] on div "Bio" at bounding box center [237, 86] width 18 height 19
click at [358, 91] on div "Products" at bounding box center [369, 86] width 52 height 19
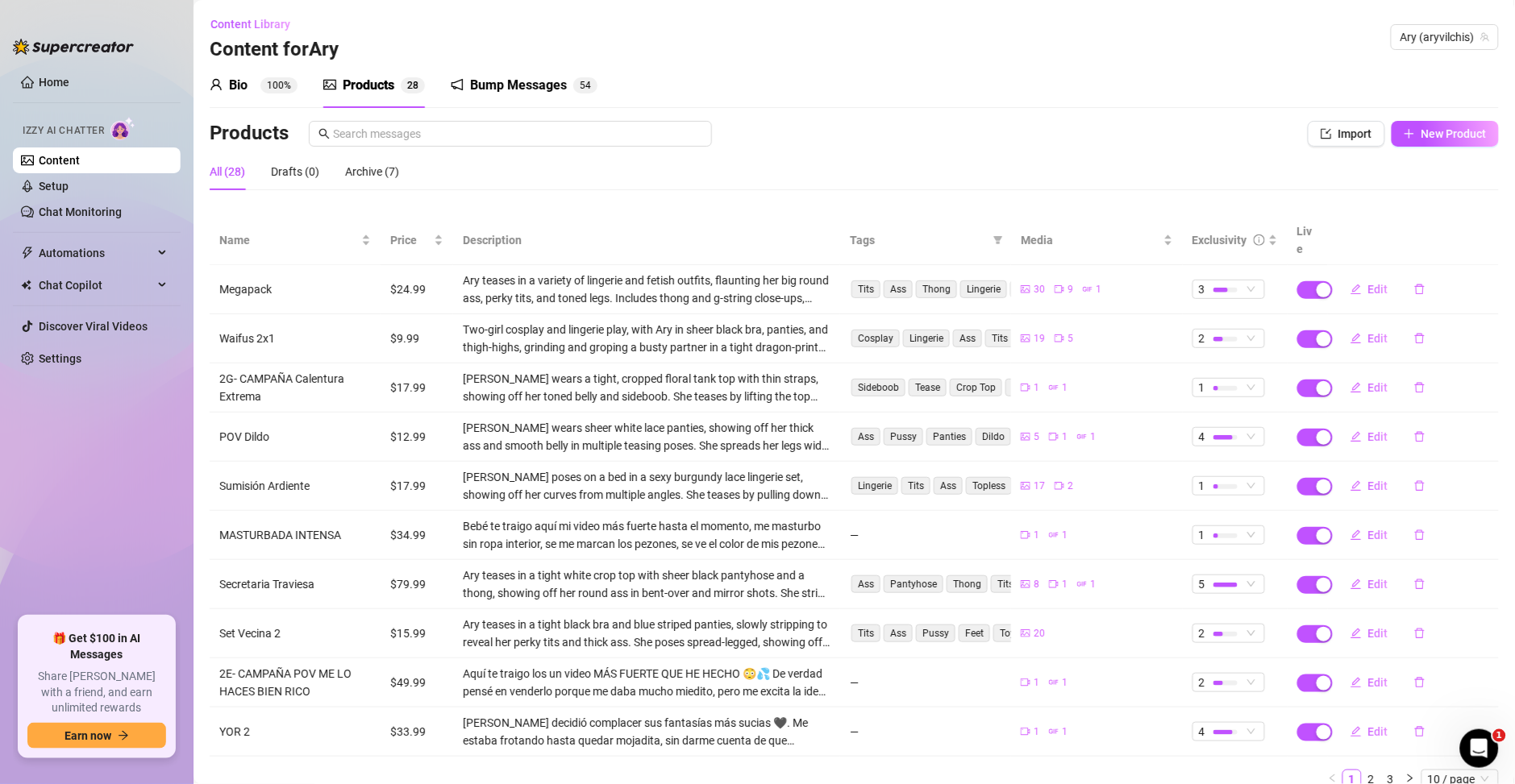
click at [473, 76] on div "Bump Messages" at bounding box center [519, 86] width 97 height 19
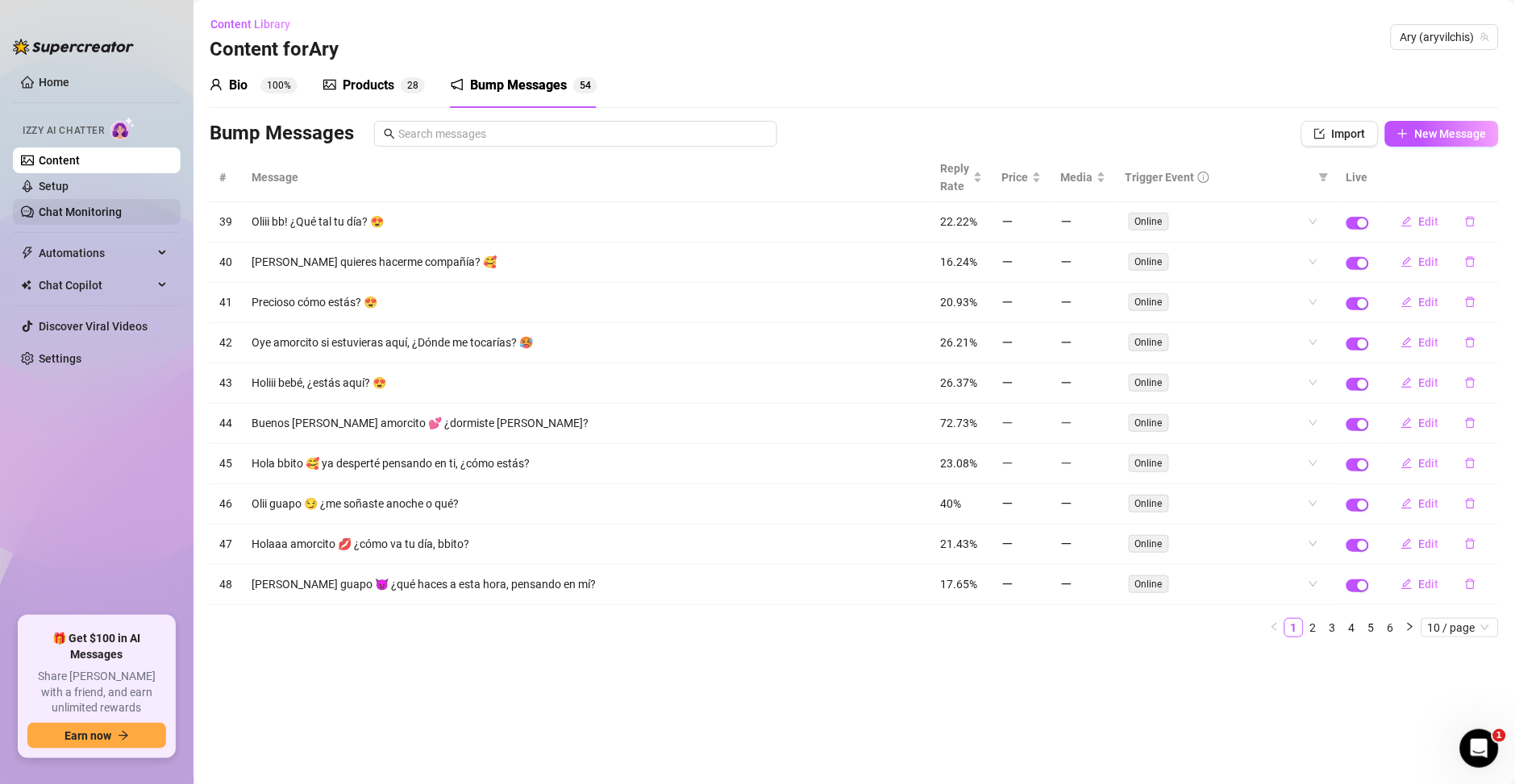
click at [75, 205] on link "Chat Monitoring" at bounding box center [81, 211] width 83 height 13
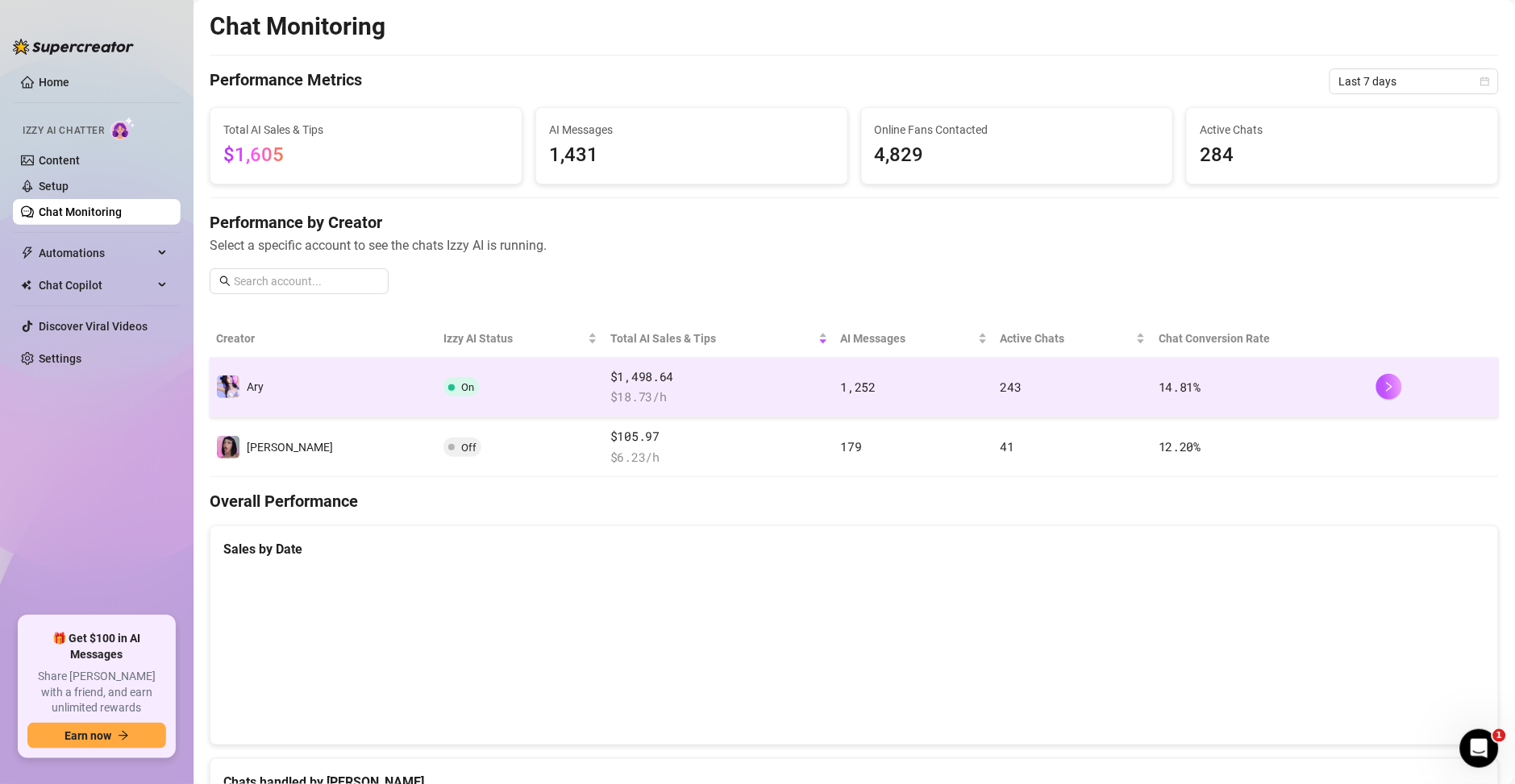
click at [1260, 395] on td "14.81 %" at bounding box center [1260, 387] width 217 height 60
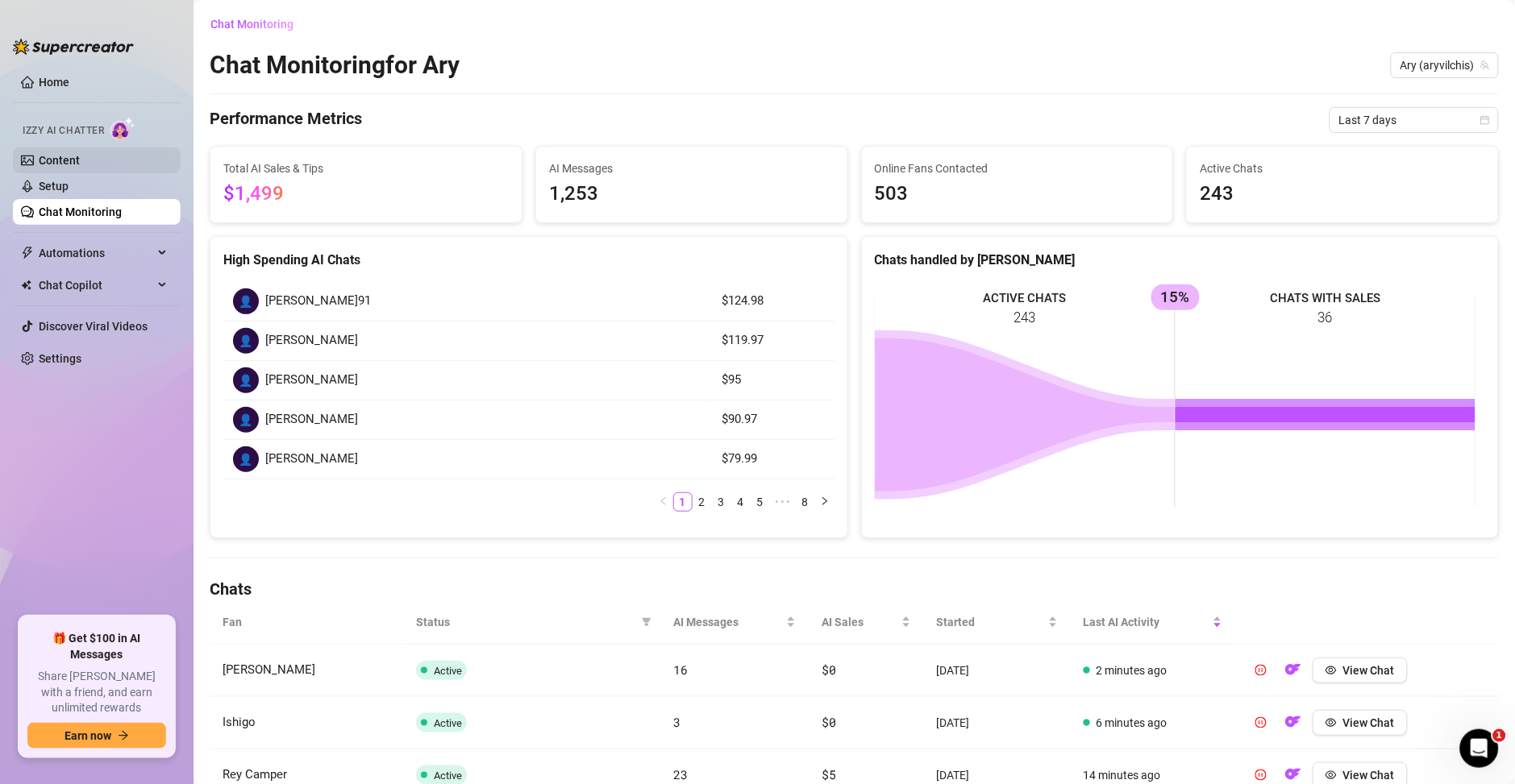
click at [78, 167] on link "Content" at bounding box center [59, 160] width 41 height 13
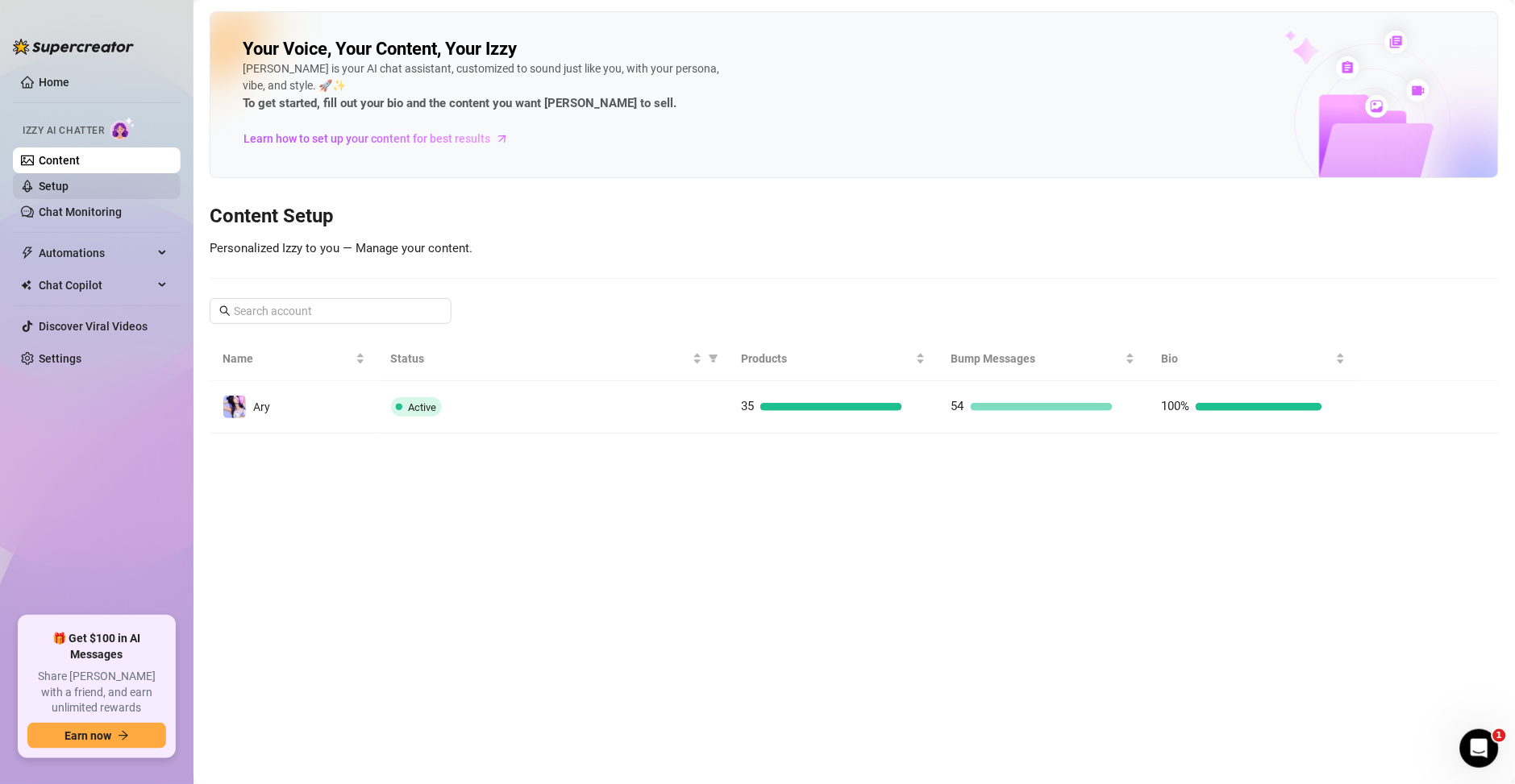
click at [68, 182] on link "Setup" at bounding box center [54, 186] width 29 height 13
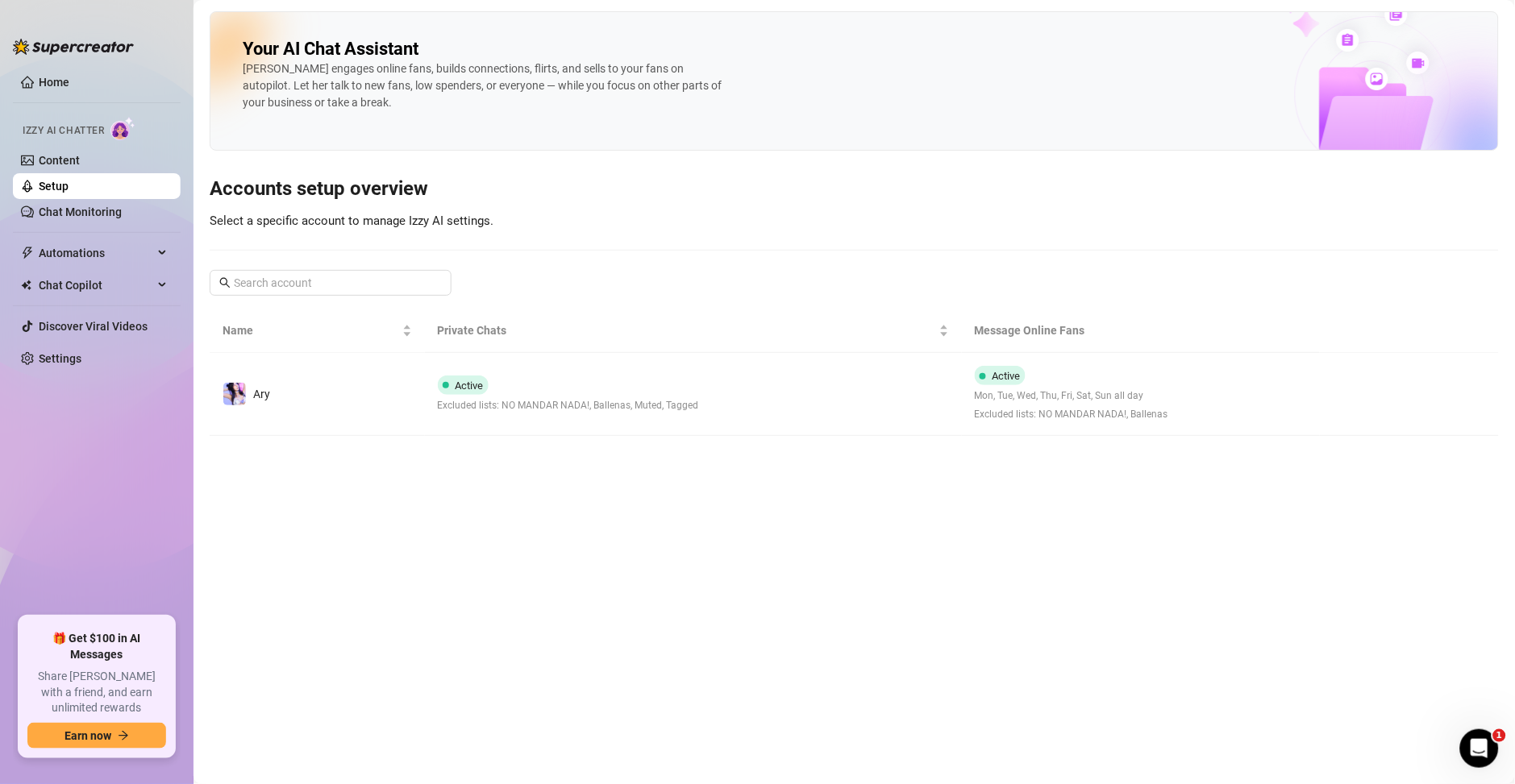
click at [344, 389] on td "Ary" at bounding box center [317, 395] width 216 height 83
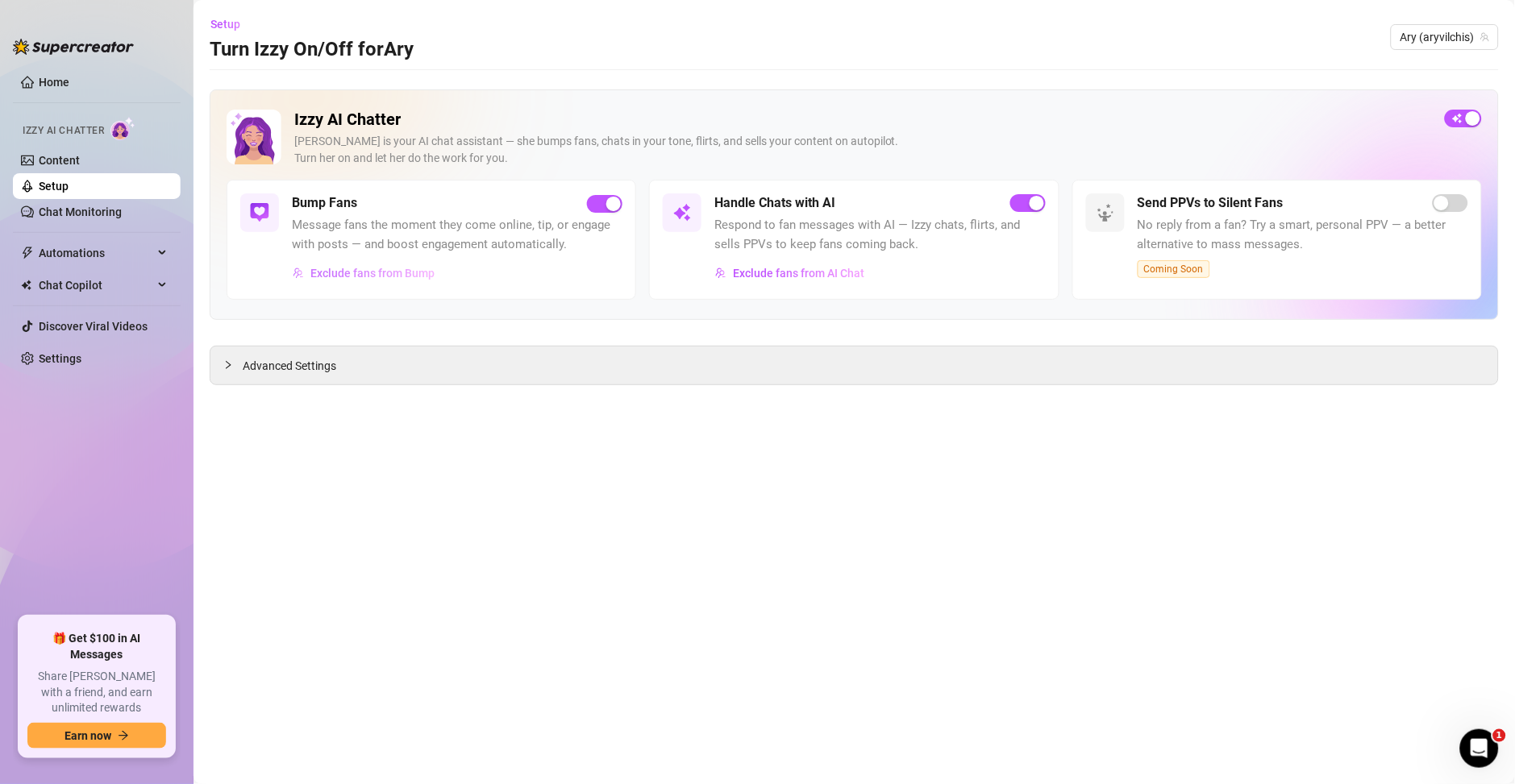
click at [377, 279] on span "Exclude fans from Bump" at bounding box center [372, 273] width 124 height 13
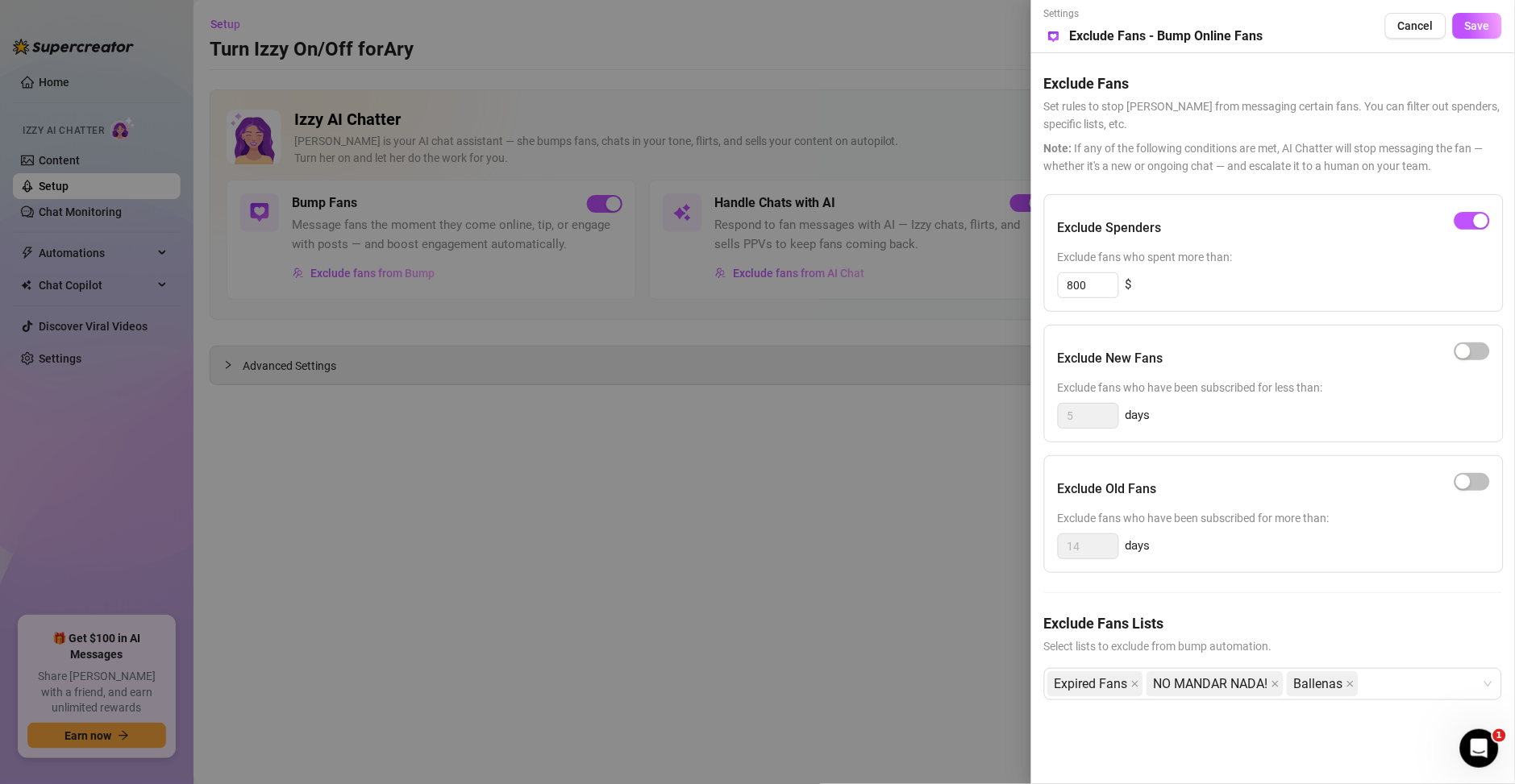
click at [702, 573] on div at bounding box center [758, 392] width 1515 height 784
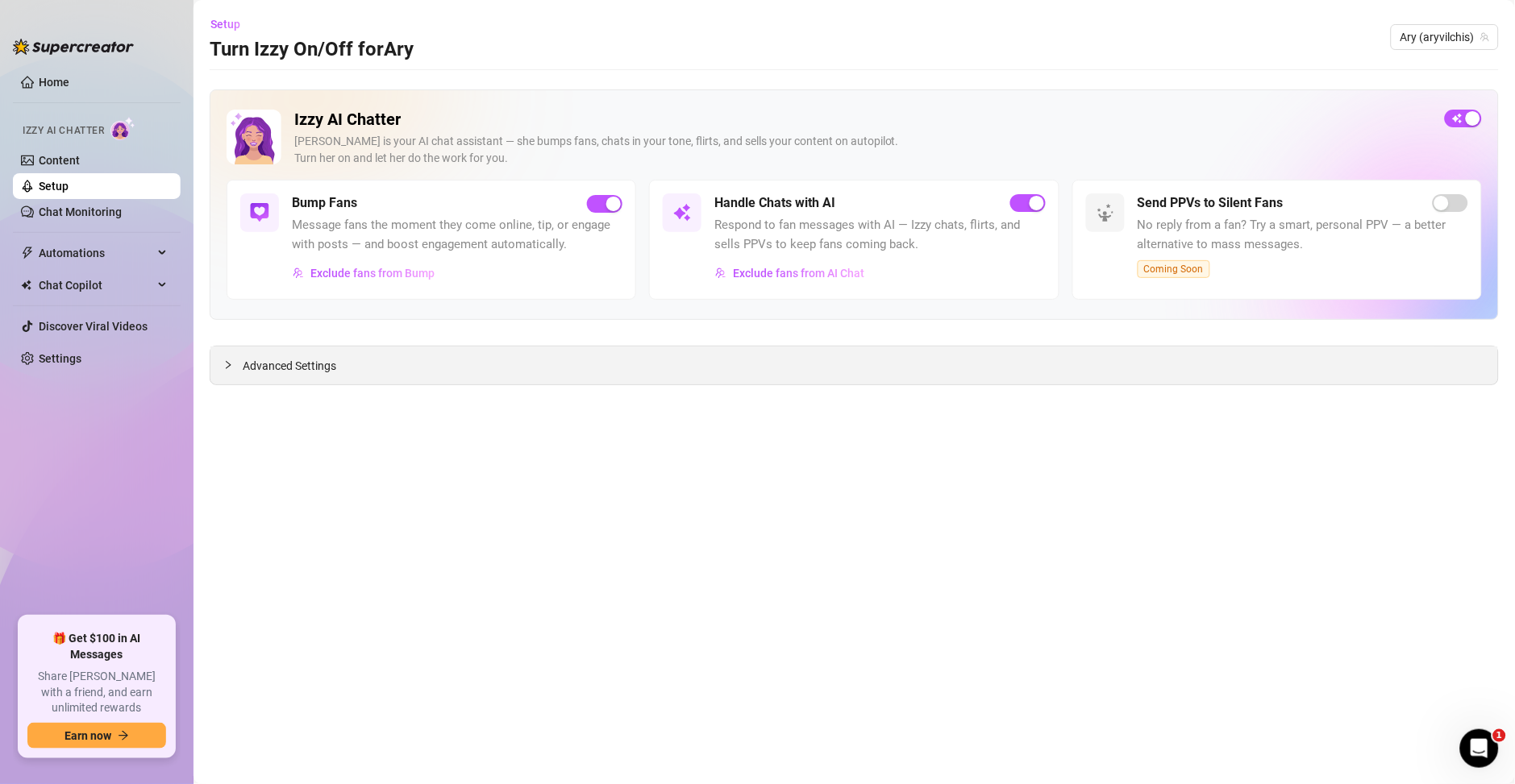
click at [571, 361] on div "Advanced Settings" at bounding box center [854, 365] width 1287 height 38
click at [279, 368] on span "Advanced Settings" at bounding box center [289, 366] width 93 height 17
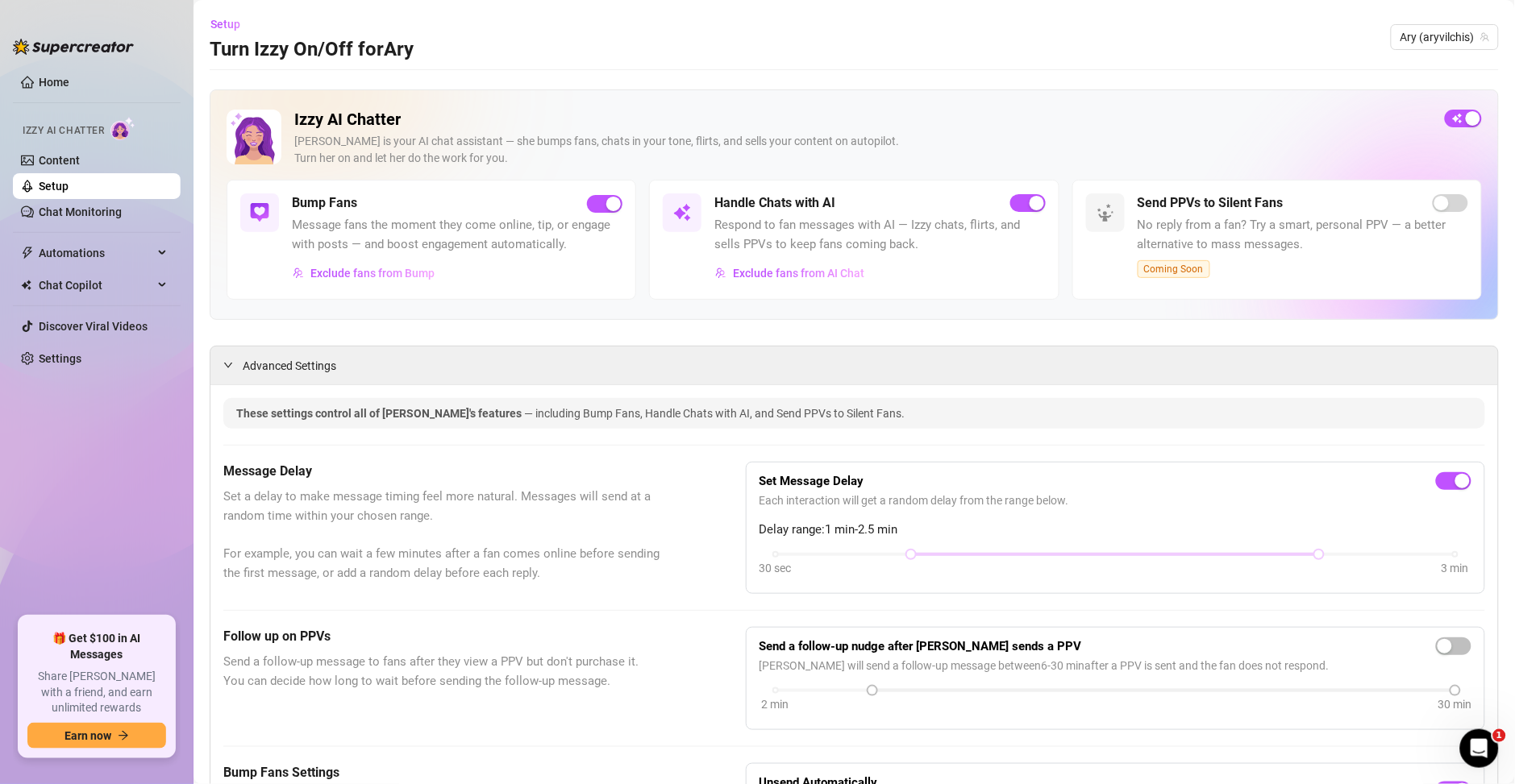
click at [762, 224] on span "Respond to fan messages with AI — Izzy chats, flirts, and sells PPVs to keep fa…" at bounding box center [880, 235] width 331 height 38
click at [751, 271] on span "Exclude fans from AI Chat" at bounding box center [798, 273] width 132 height 13
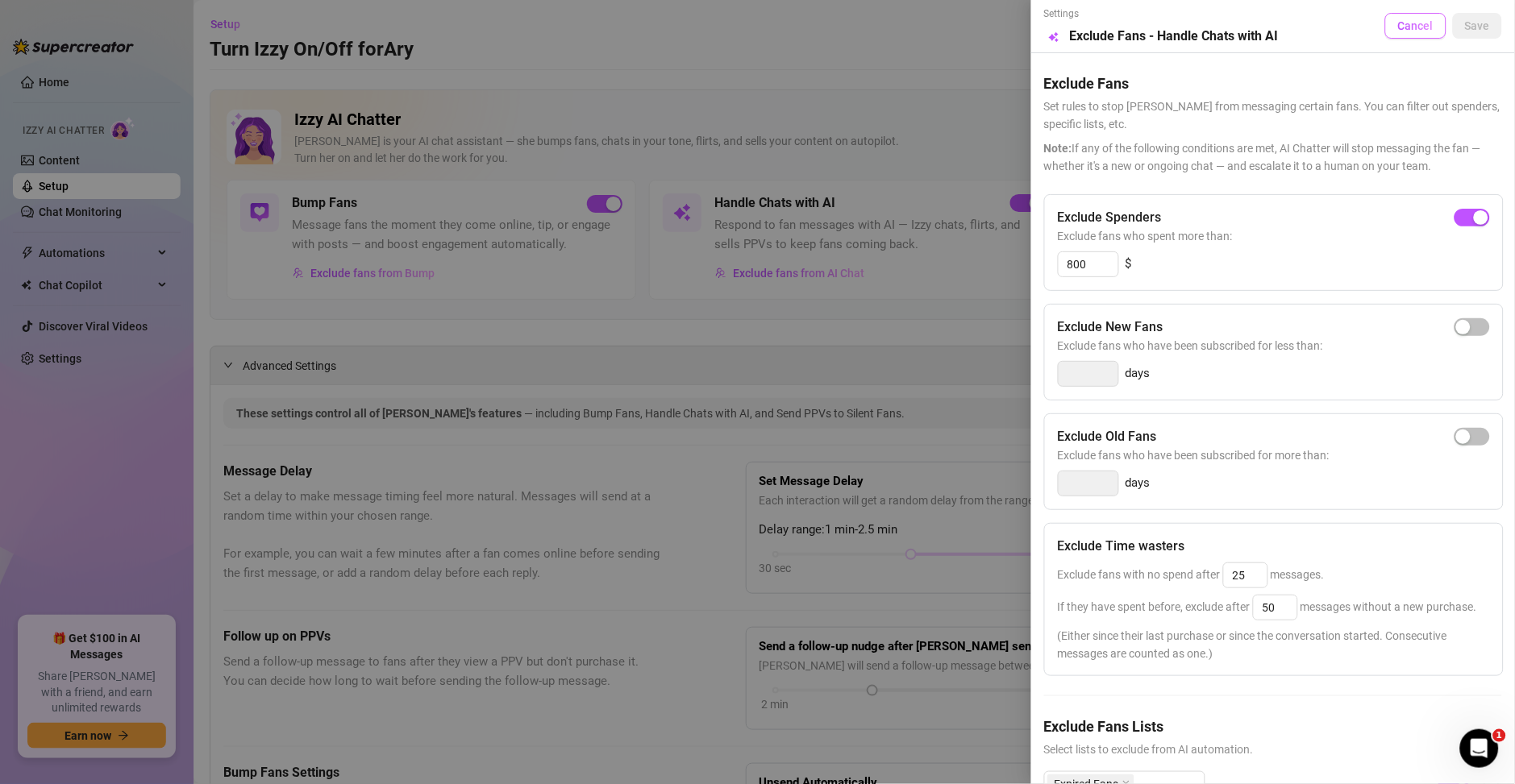
click at [1398, 22] on span "Cancel" at bounding box center [1415, 25] width 35 height 13
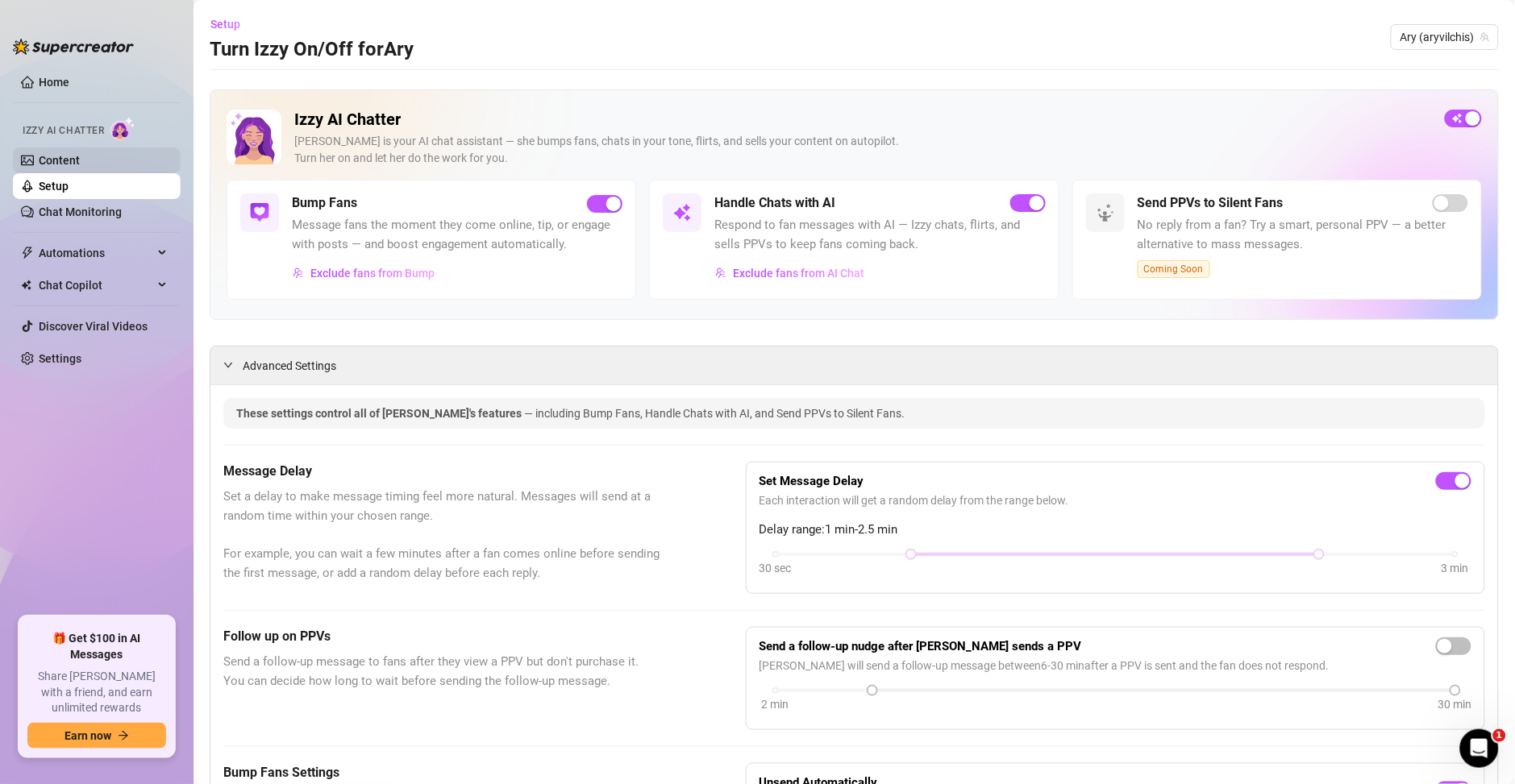
click at [50, 155] on link "Content" at bounding box center [59, 160] width 41 height 13
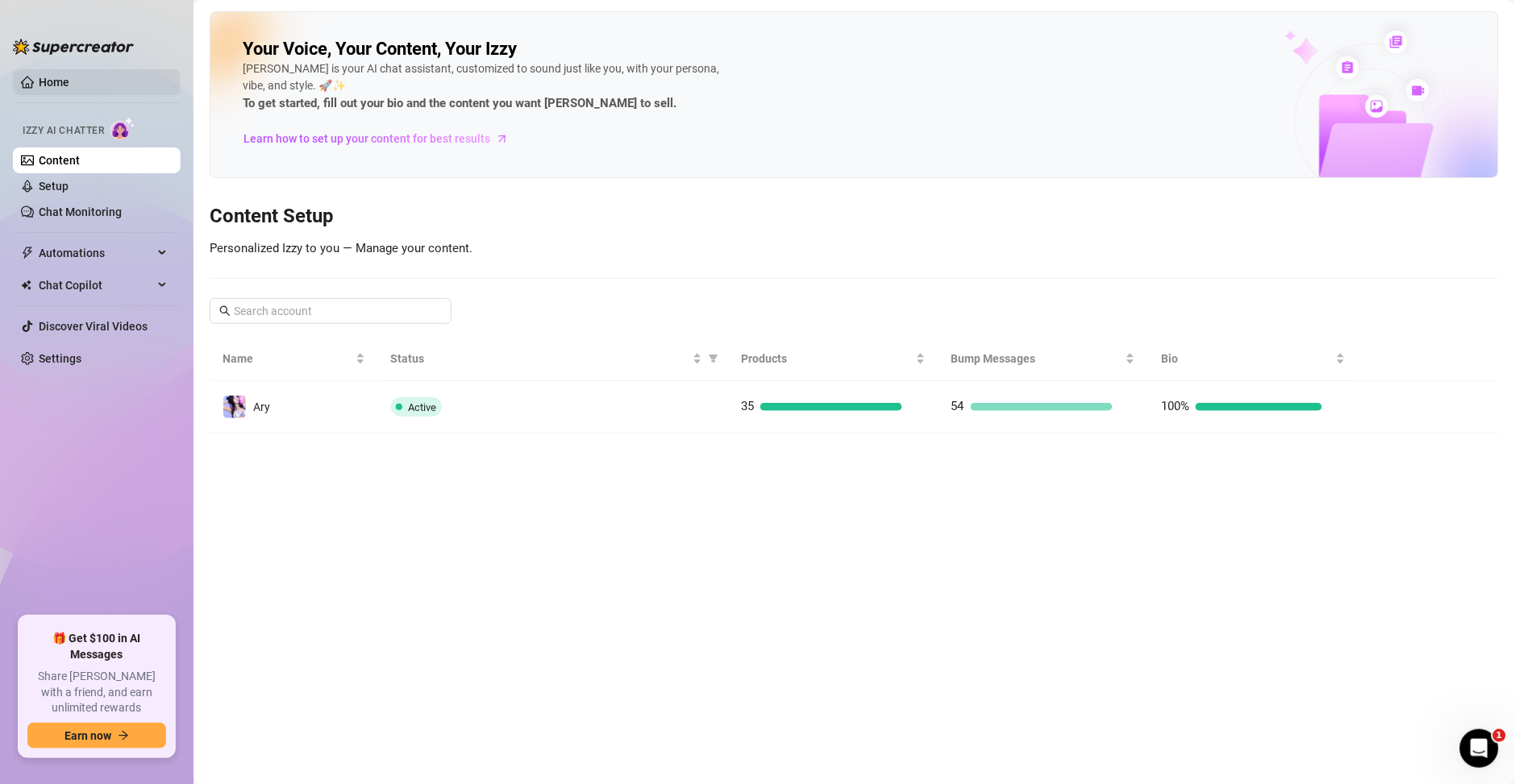
click at [69, 84] on link "Home" at bounding box center [54, 82] width 30 height 13
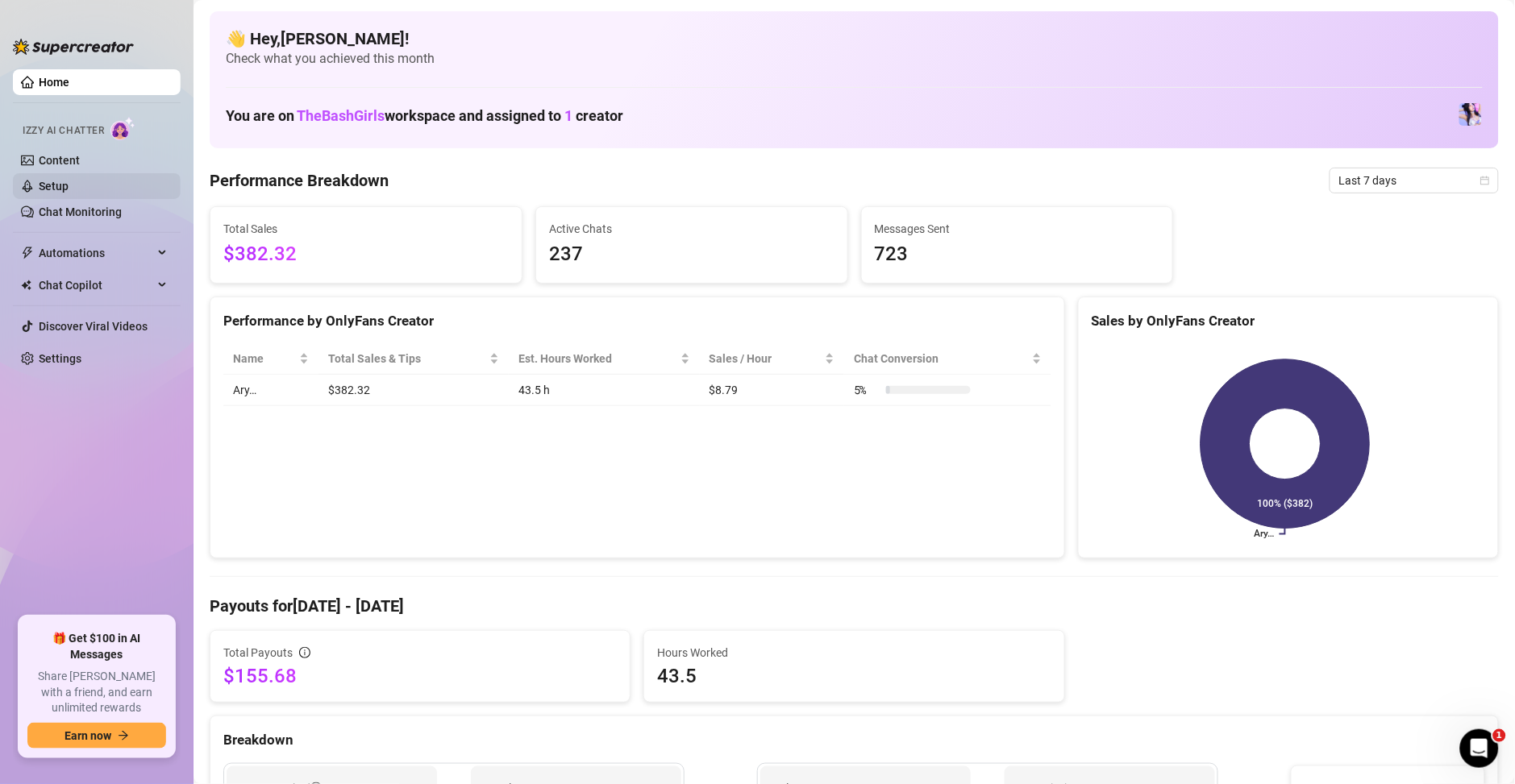
click at [48, 167] on link "Content" at bounding box center [59, 160] width 41 height 13
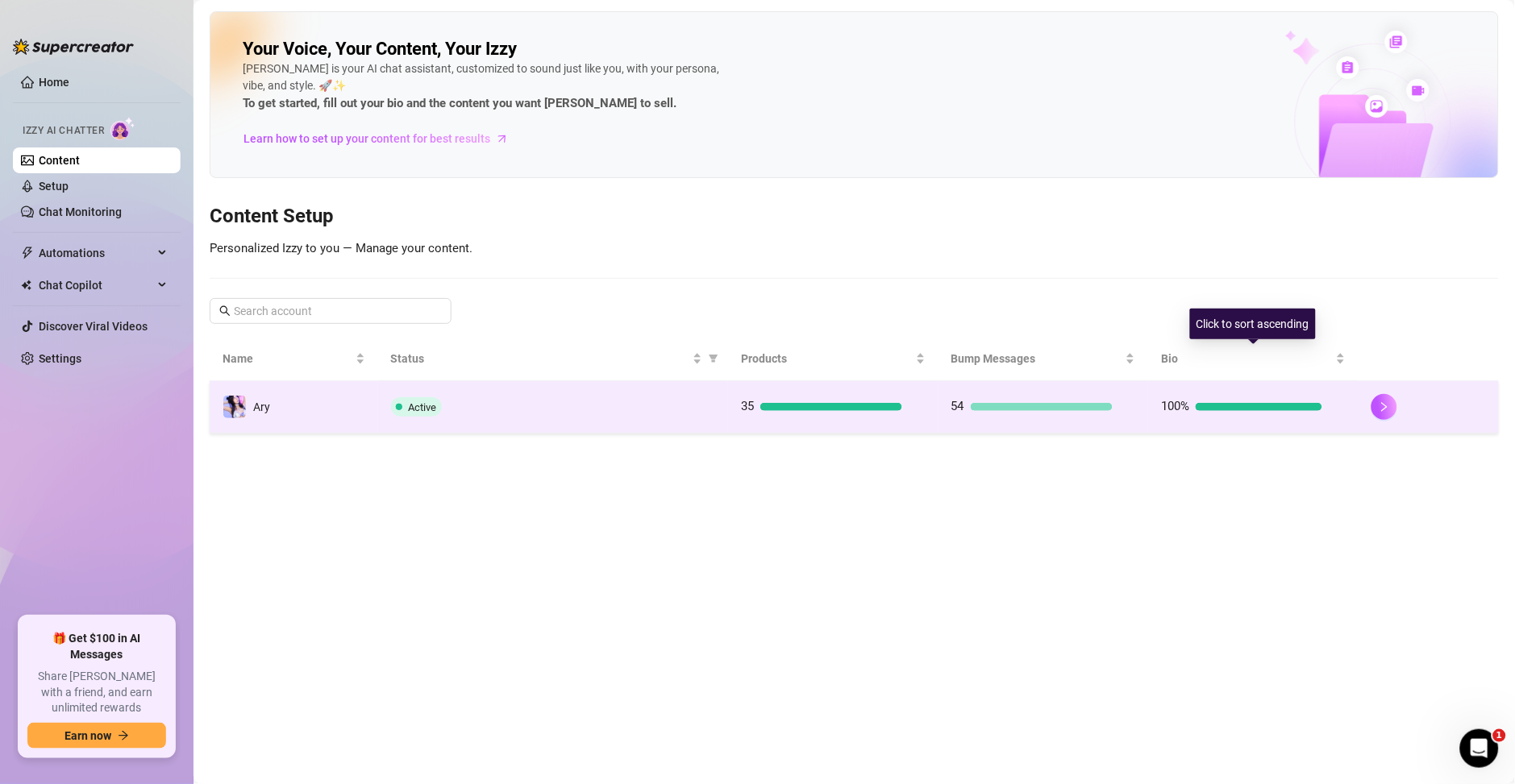
click at [1318, 404] on div at bounding box center [1259, 407] width 126 height 8
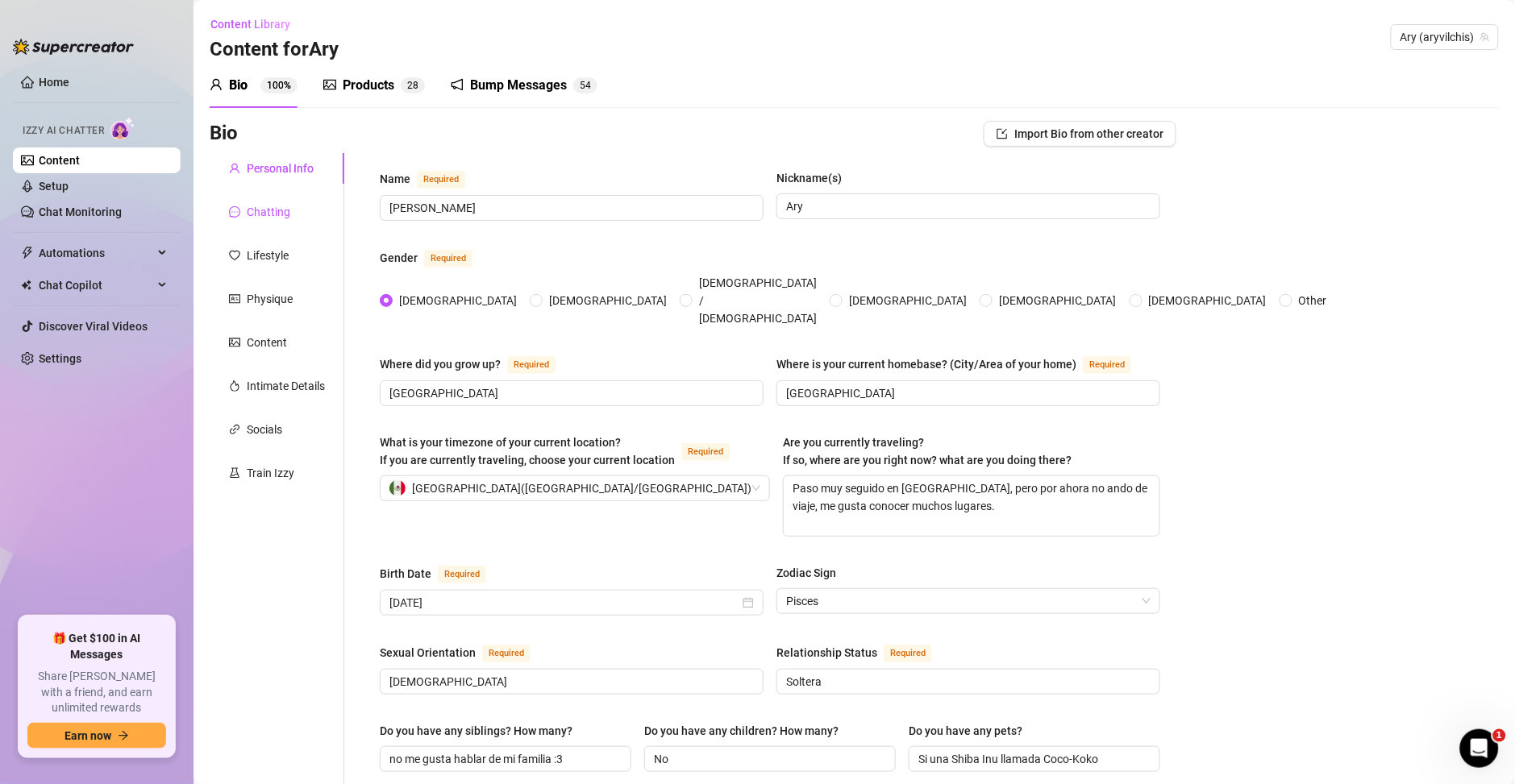
click at [261, 212] on div "Chatting" at bounding box center [268, 212] width 43 height 17
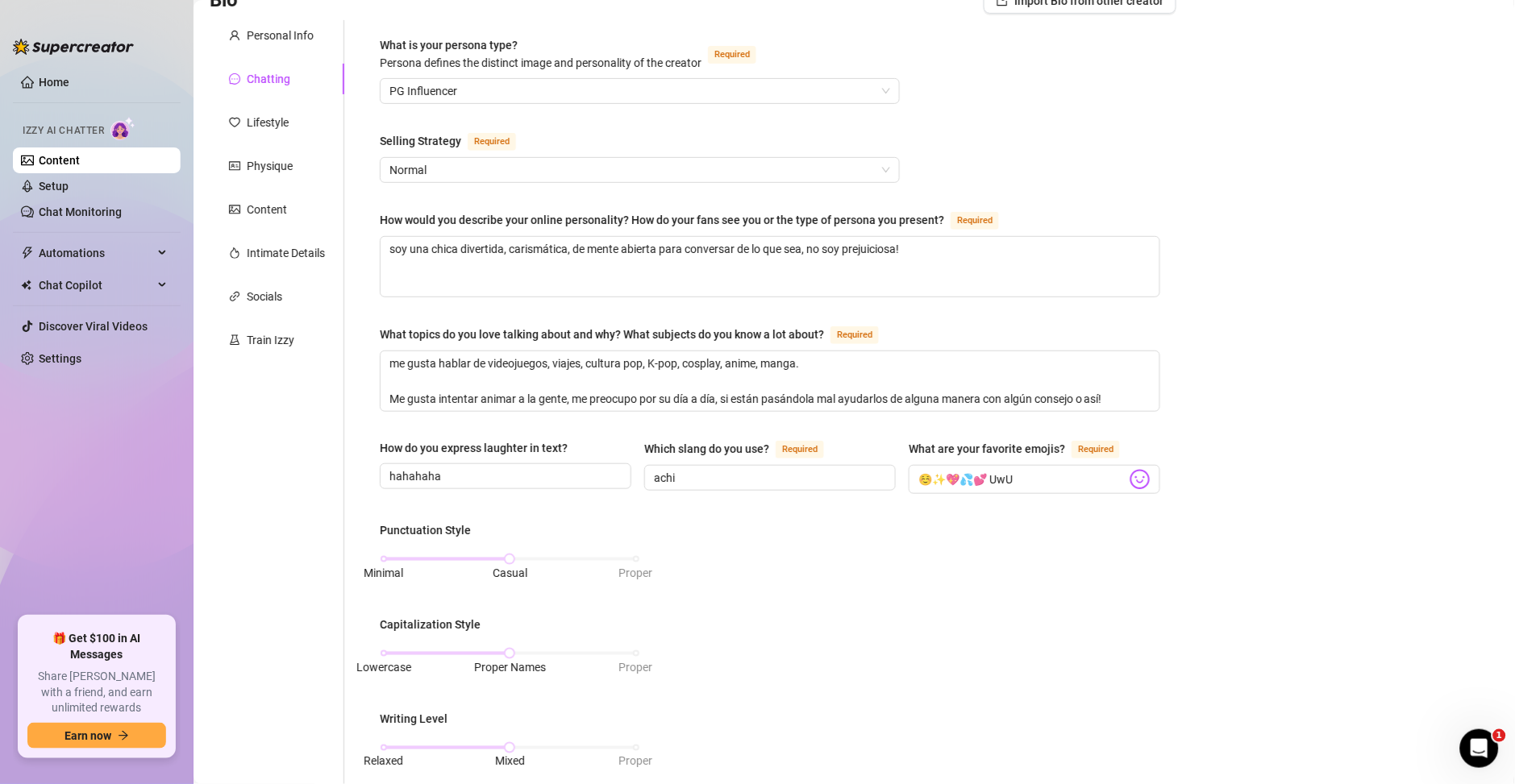
scroll to position [130, 0]
click at [263, 131] on div "Lifestyle" at bounding box center [268, 125] width 42 height 17
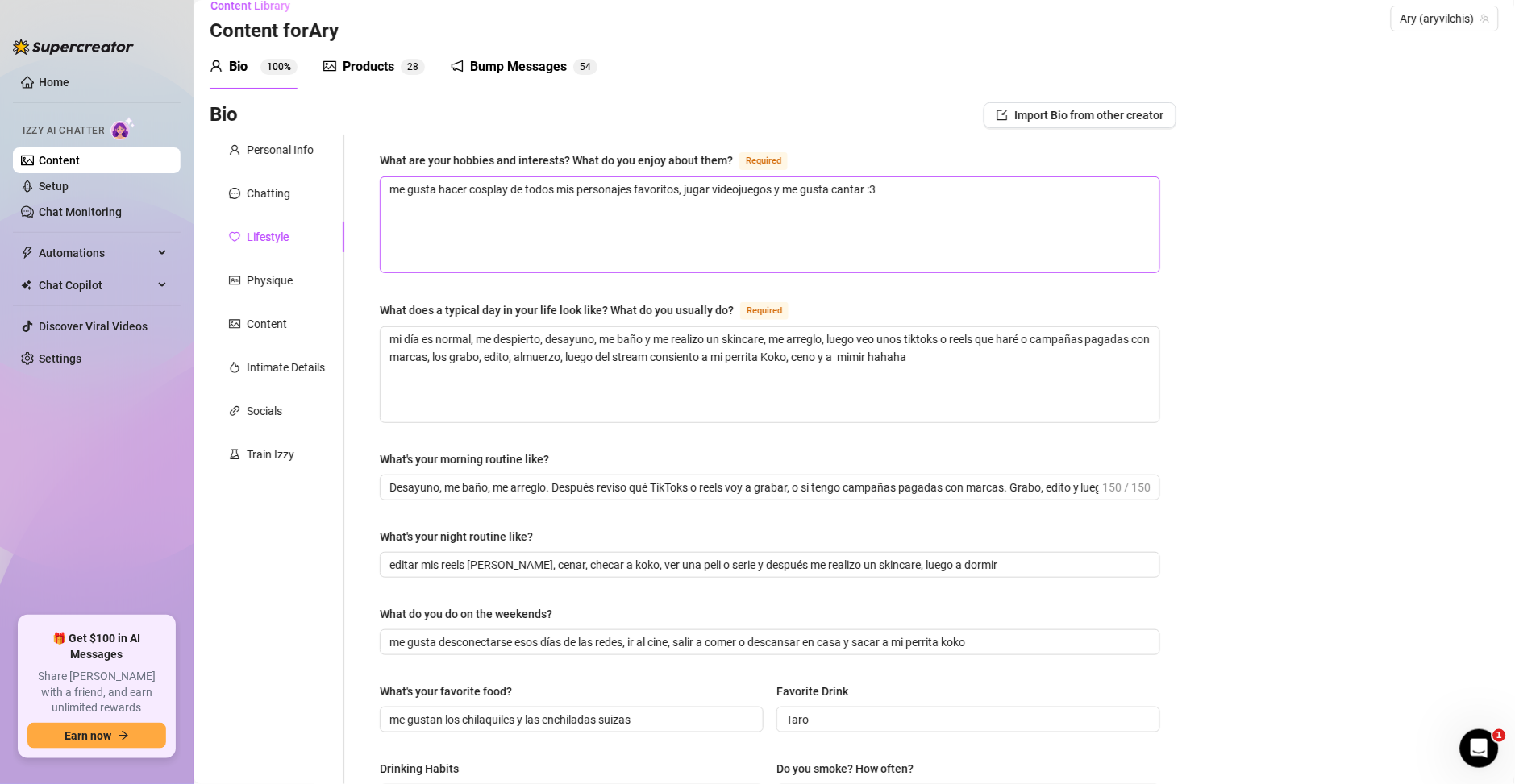
scroll to position [0, 0]
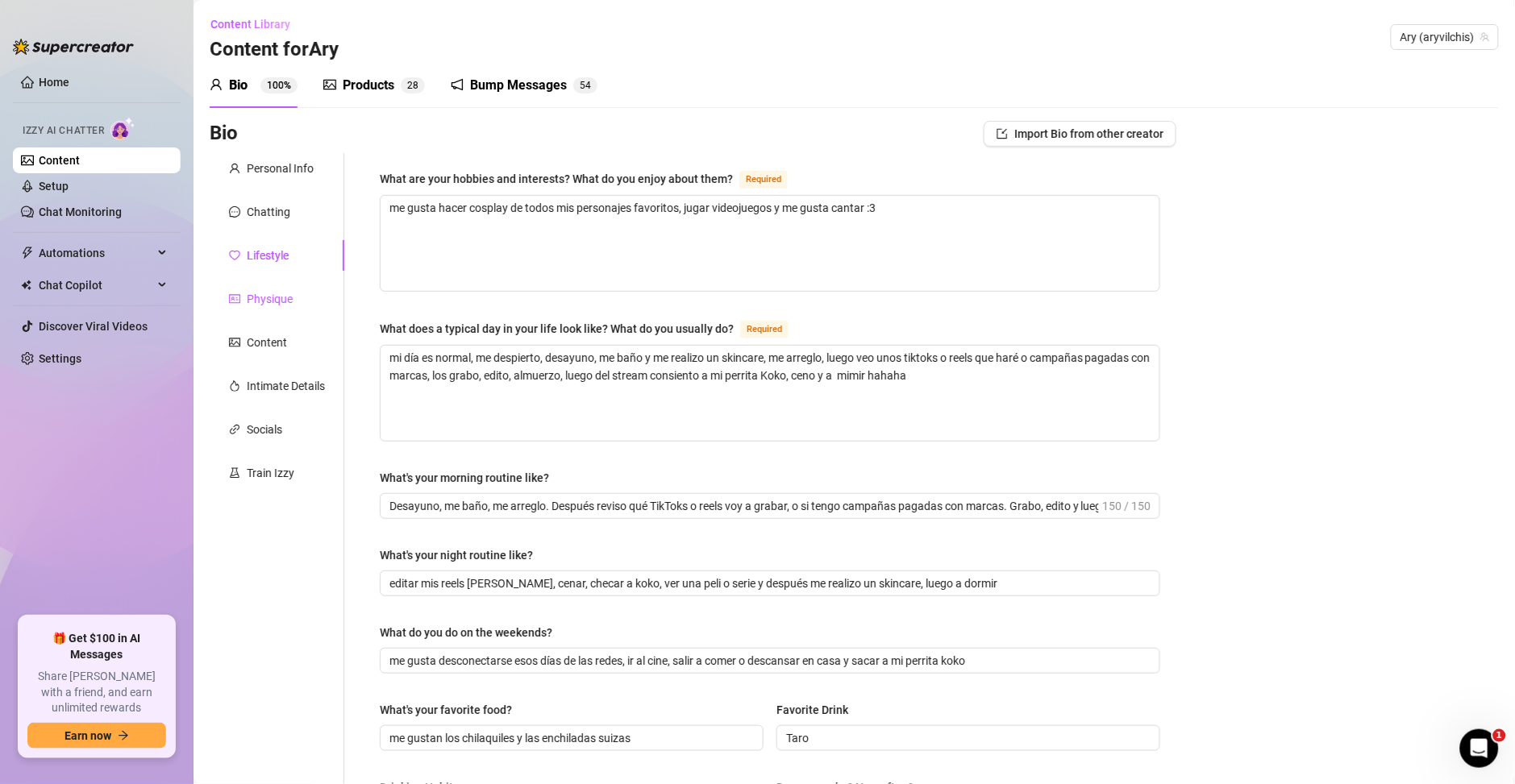
click at [274, 297] on div "Physique" at bounding box center [269, 299] width 46 height 17
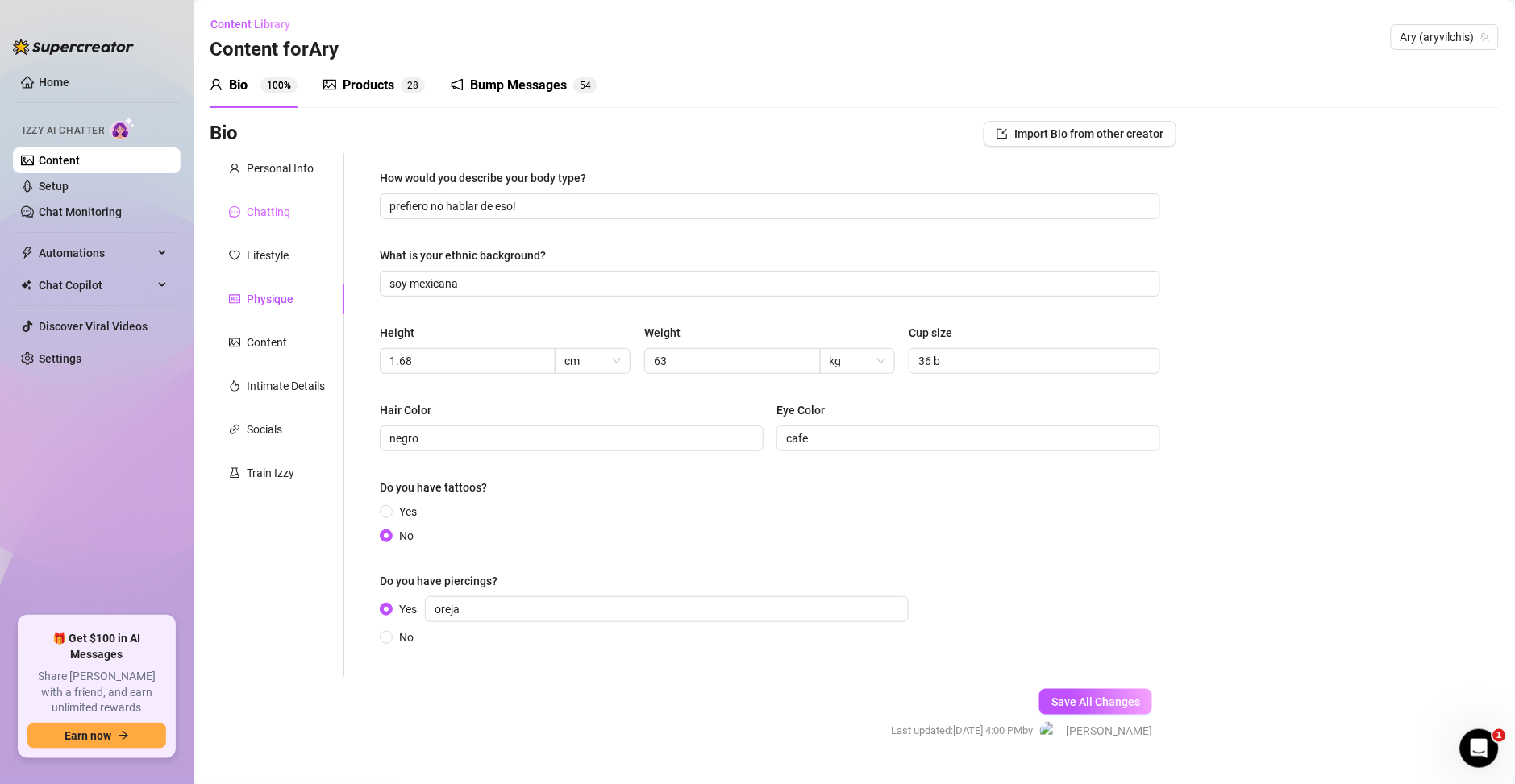
click at [258, 226] on div "Chatting" at bounding box center [277, 211] width 135 height 30
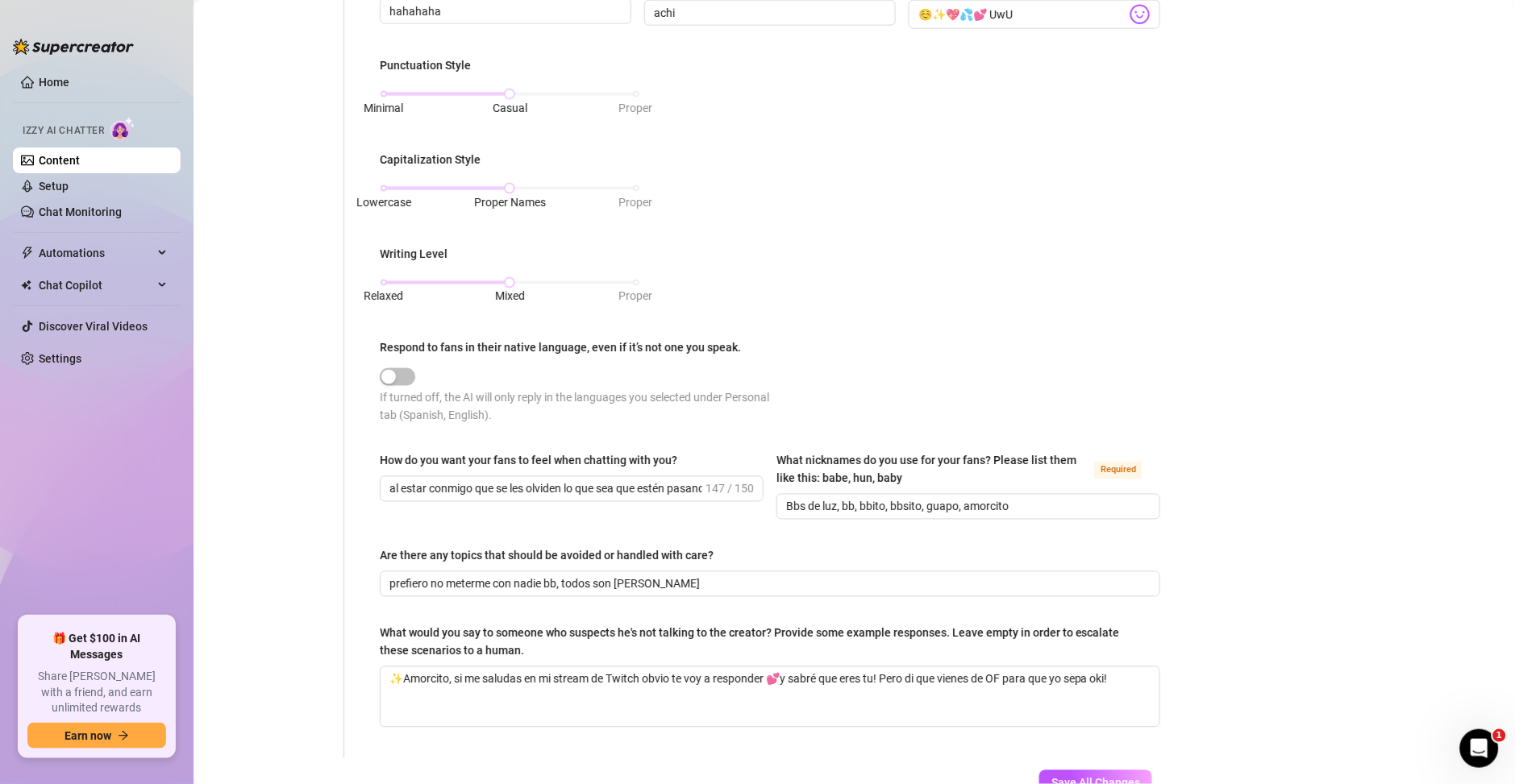
scroll to position [594, 0]
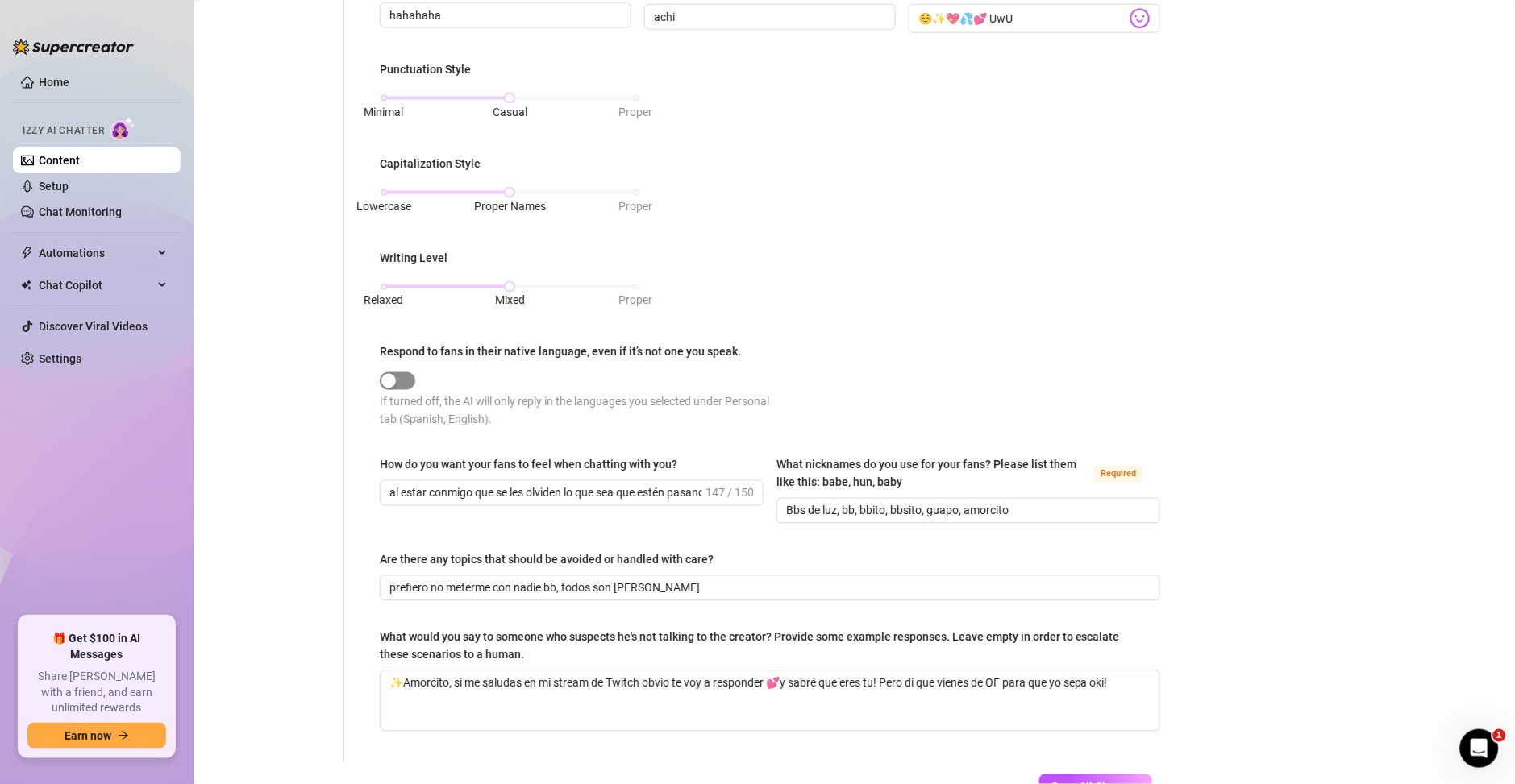
click at [409, 380] on span "button" at bounding box center [397, 381] width 35 height 17
click at [404, 373] on span "button" at bounding box center [397, 381] width 35 height 17
click at [392, 382] on div "button" at bounding box center [388, 381] width 15 height 15
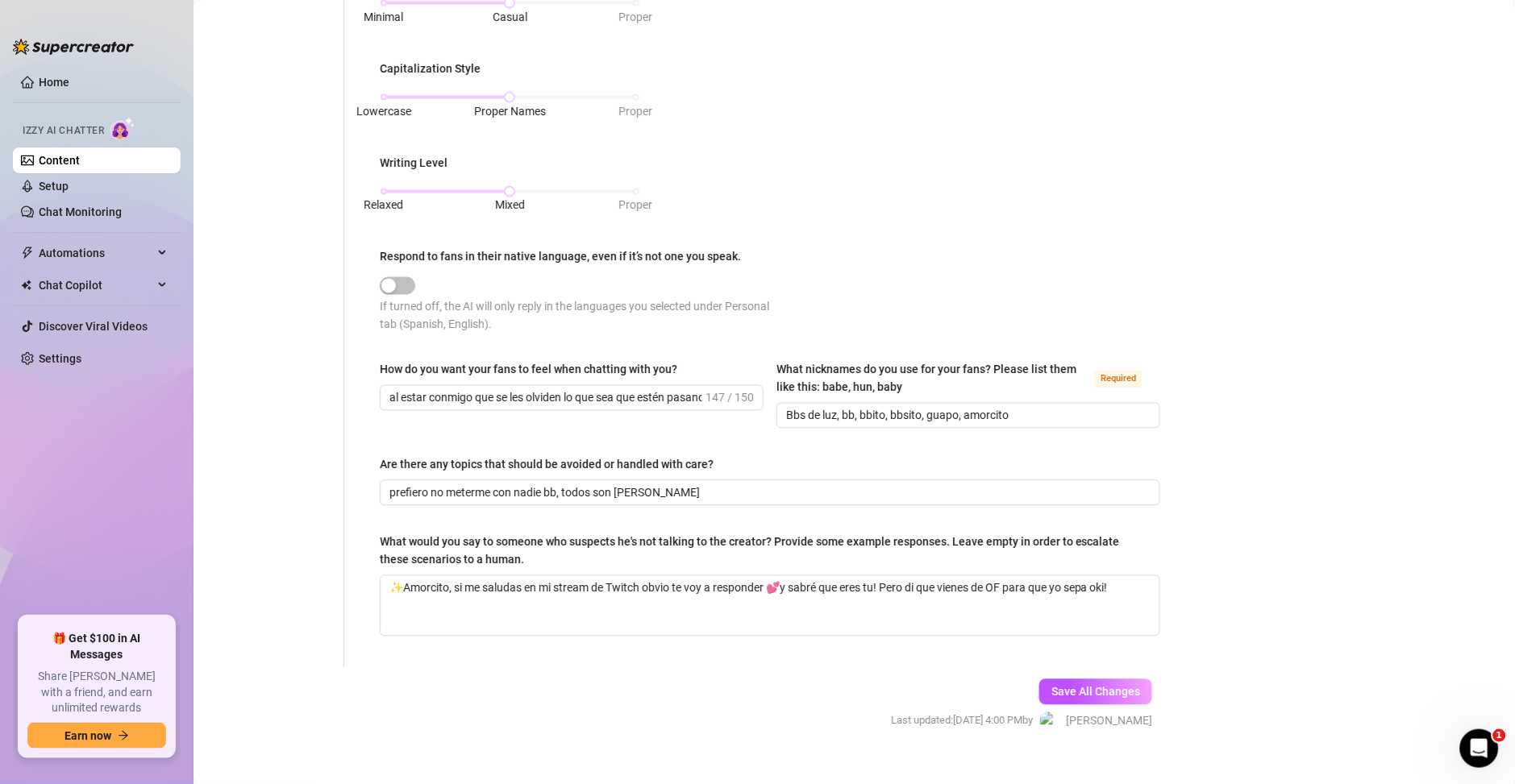
scroll to position [709, 0]
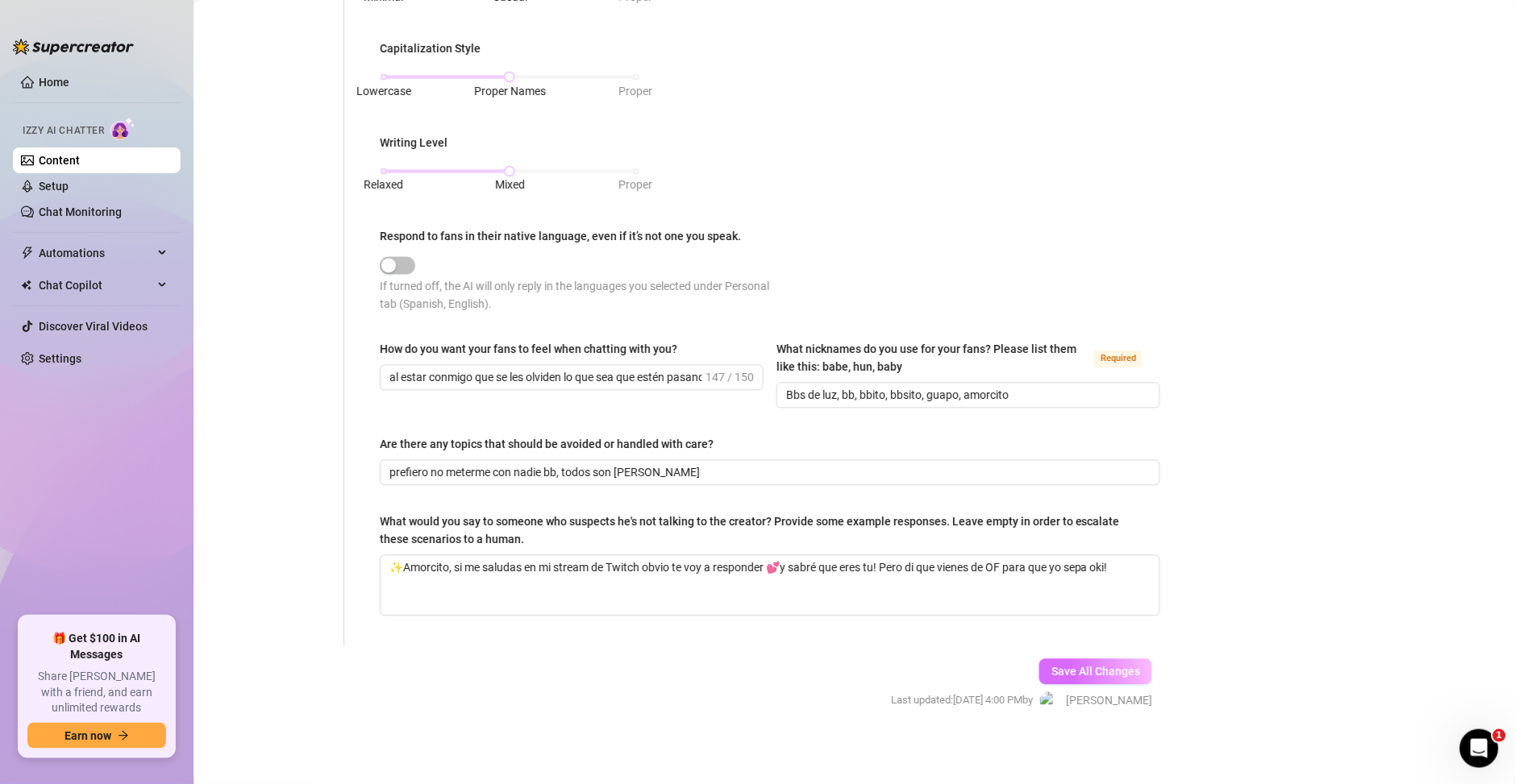
click at [1115, 668] on span "Save All Changes" at bounding box center [1095, 672] width 88 height 13
click at [390, 266] on span "button" at bounding box center [397, 266] width 35 height 17
click at [1067, 659] on button "Save All Changes" at bounding box center [1095, 672] width 113 height 26
click at [51, 83] on link "Home" at bounding box center [54, 82] width 30 height 13
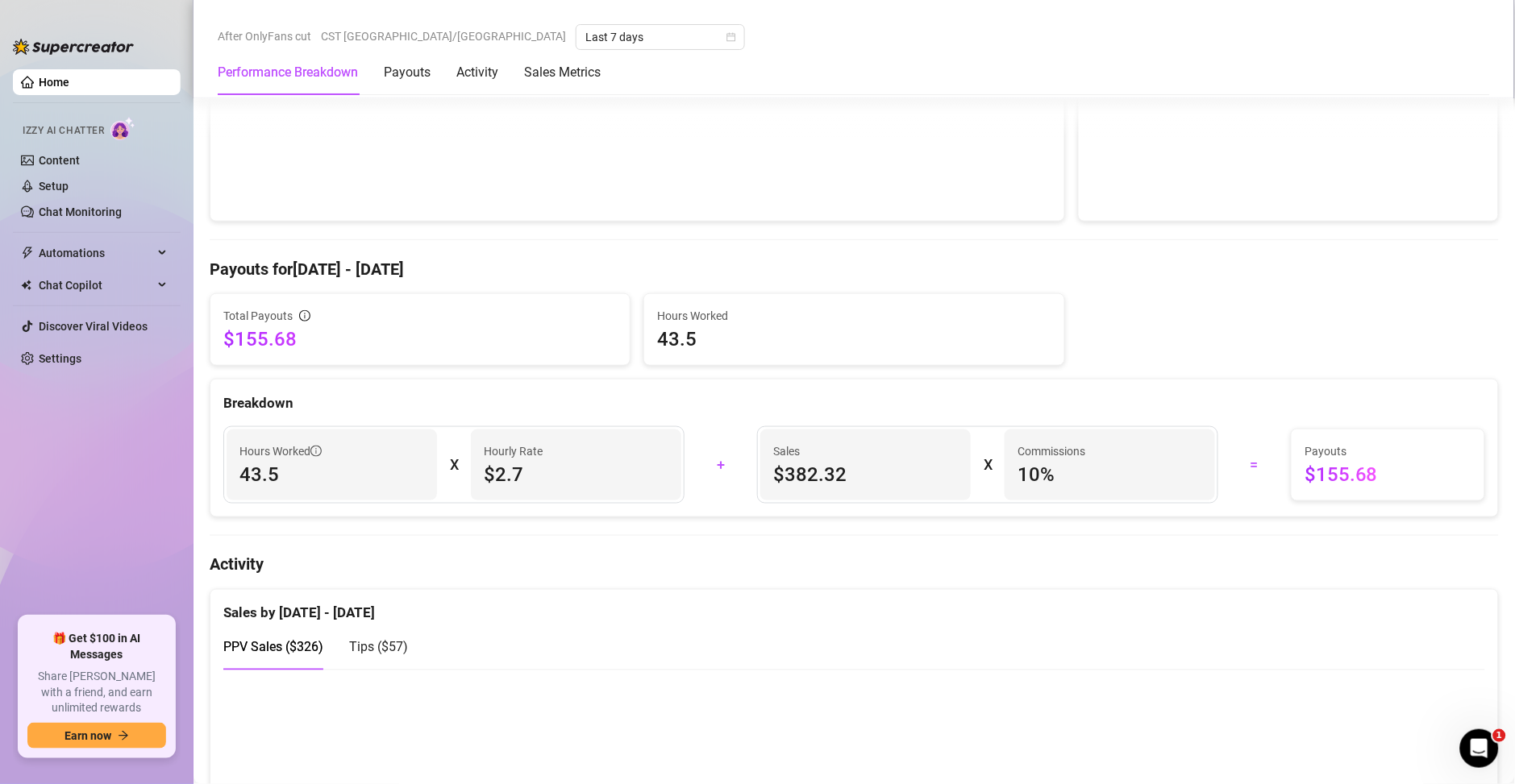
scroll to position [813, 0]
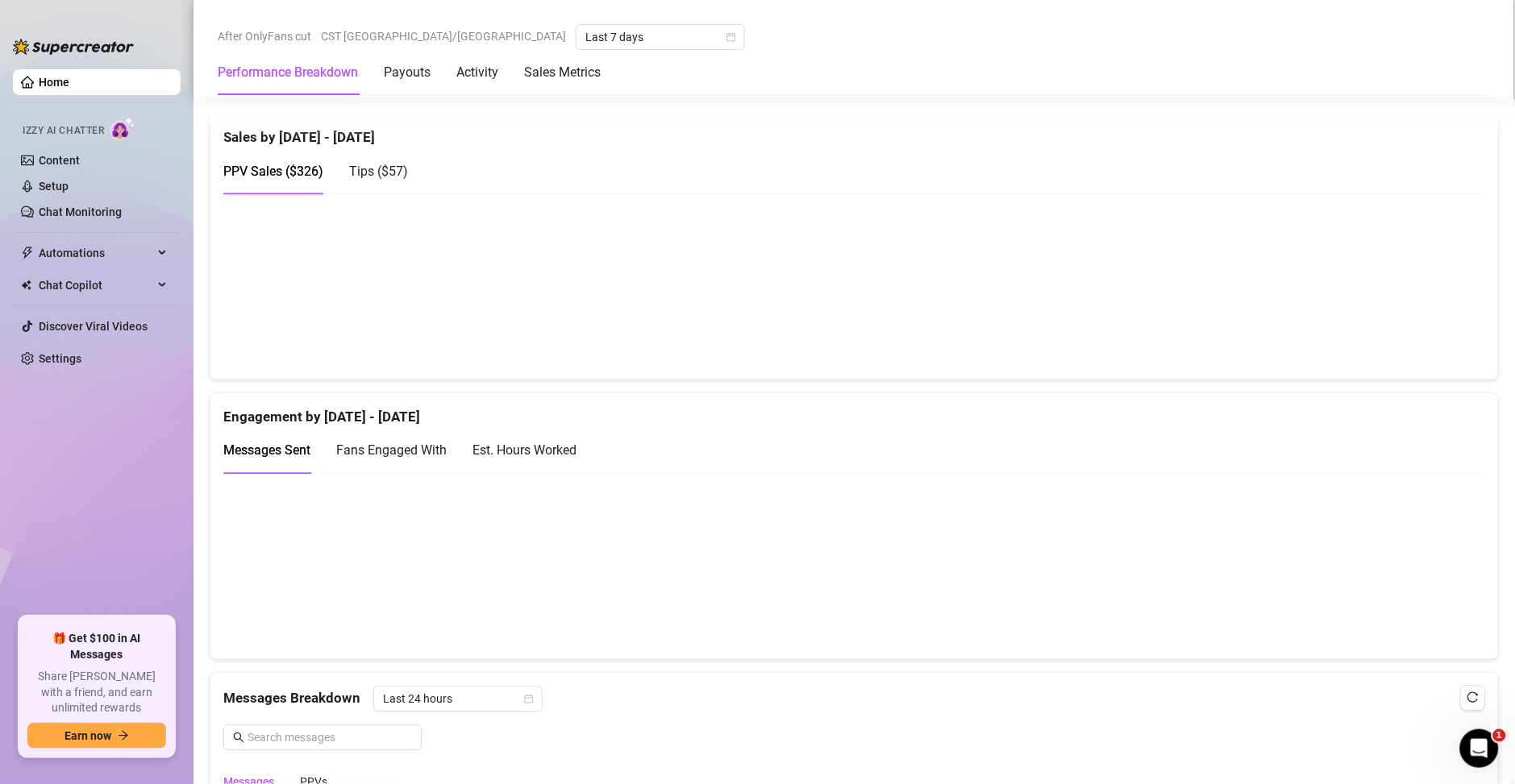
click at [532, 451] on div "Est. Hours Worked" at bounding box center [525, 450] width 104 height 20
click at [72, 154] on link "Content" at bounding box center [59, 160] width 41 height 13
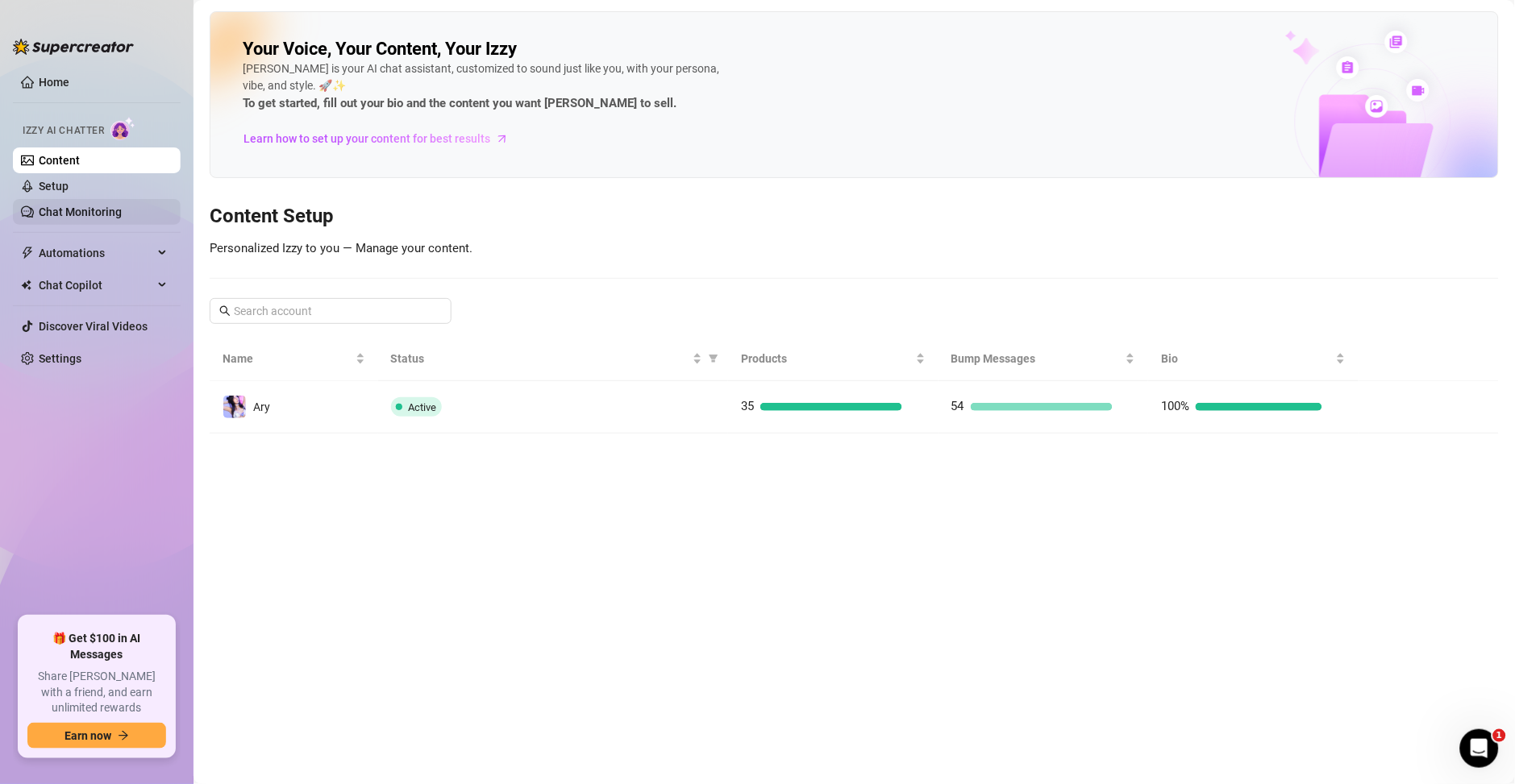
click at [65, 214] on link "Chat Monitoring" at bounding box center [81, 211] width 83 height 13
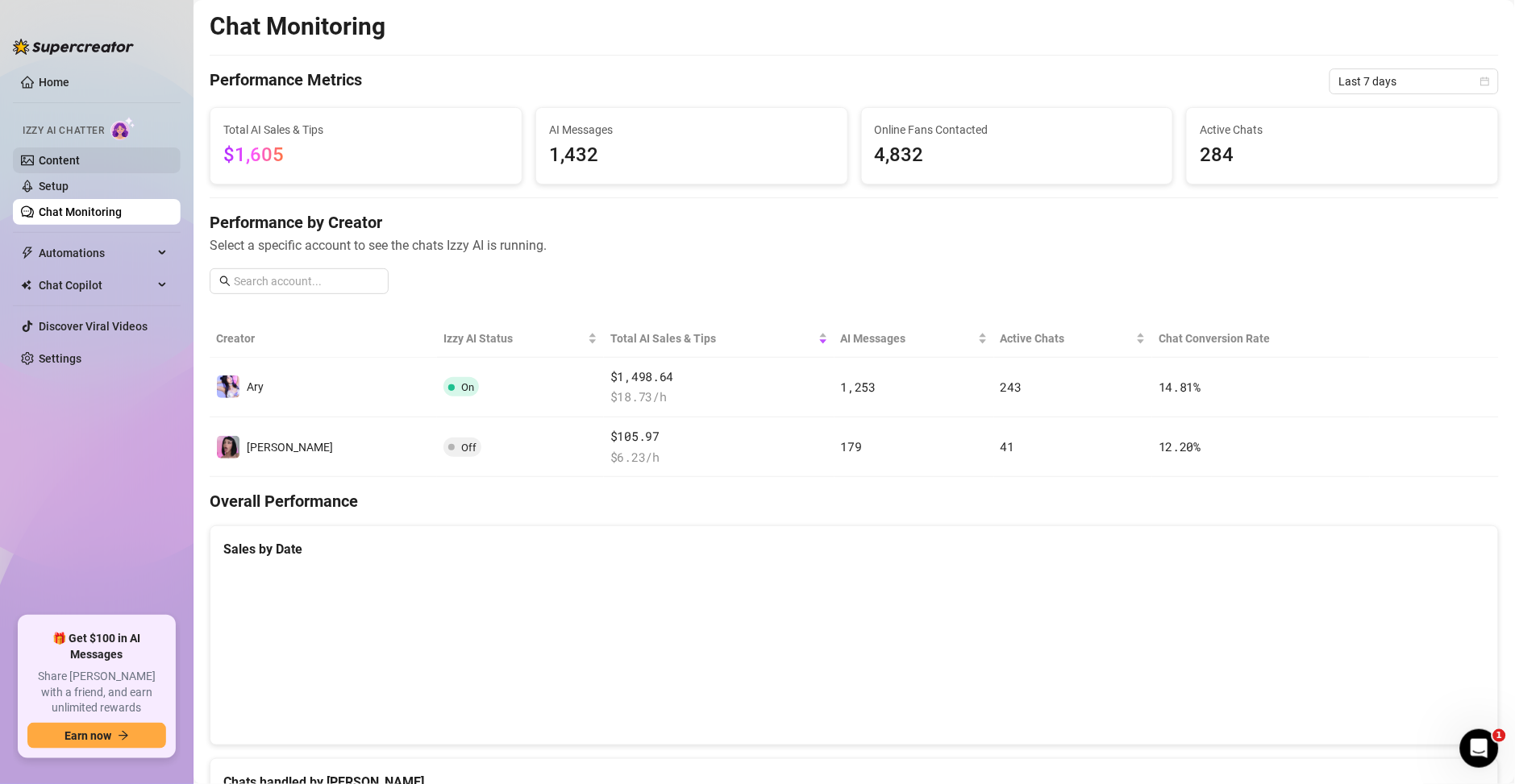
click at [80, 159] on link "Content" at bounding box center [59, 160] width 41 height 13
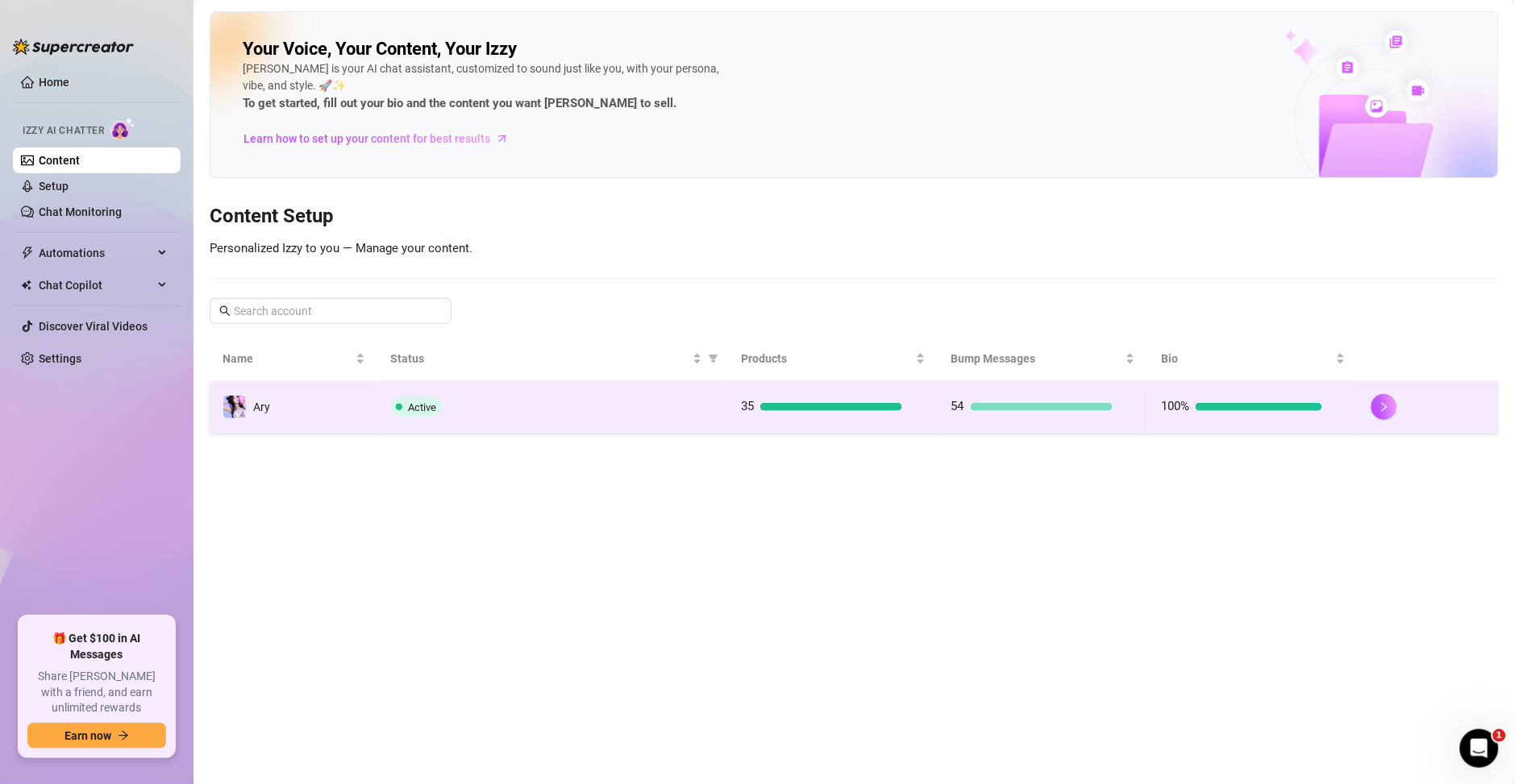
click at [525, 382] on td "Active" at bounding box center [553, 407] width 351 height 53
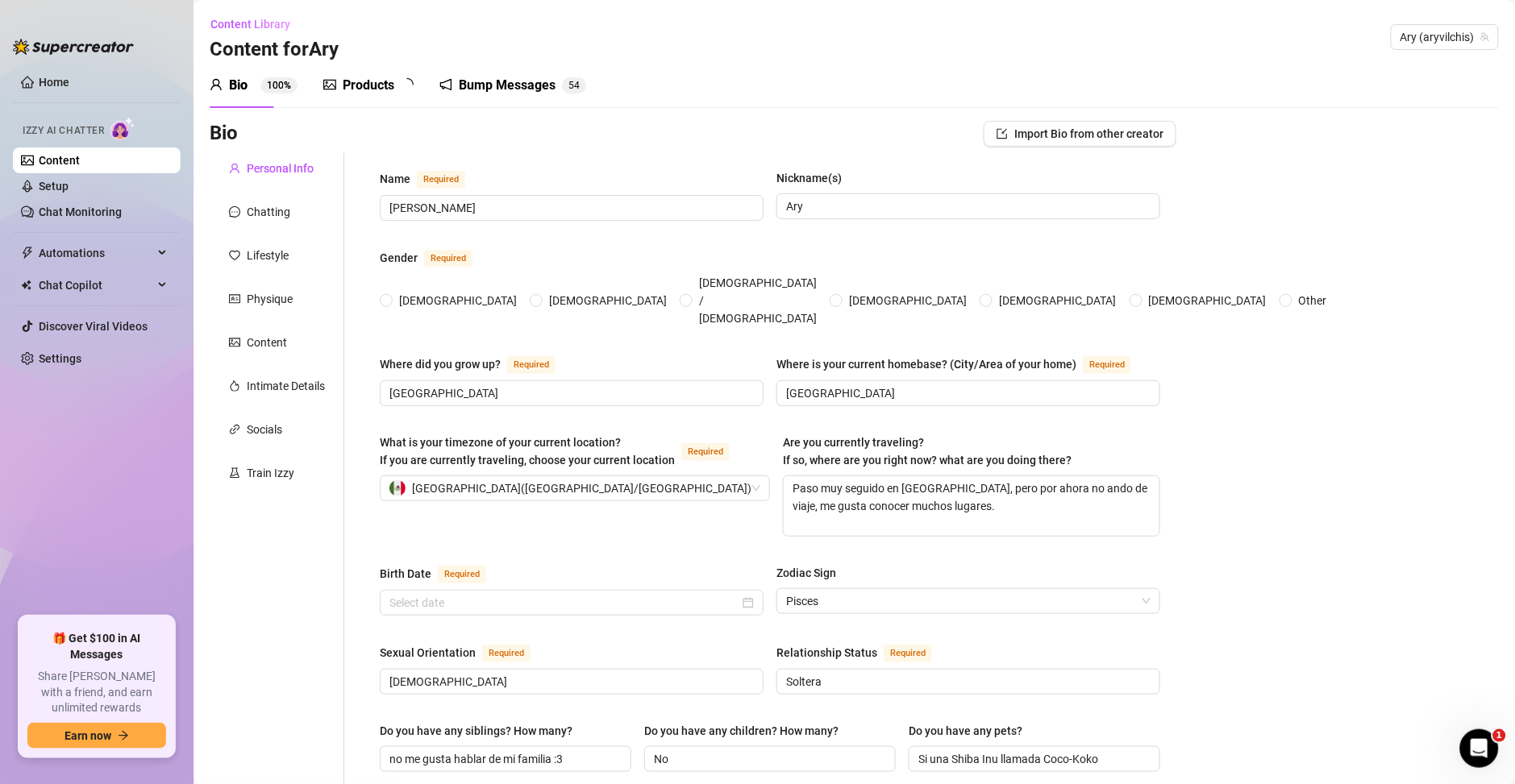
radio input "true"
type input "[DATE]"
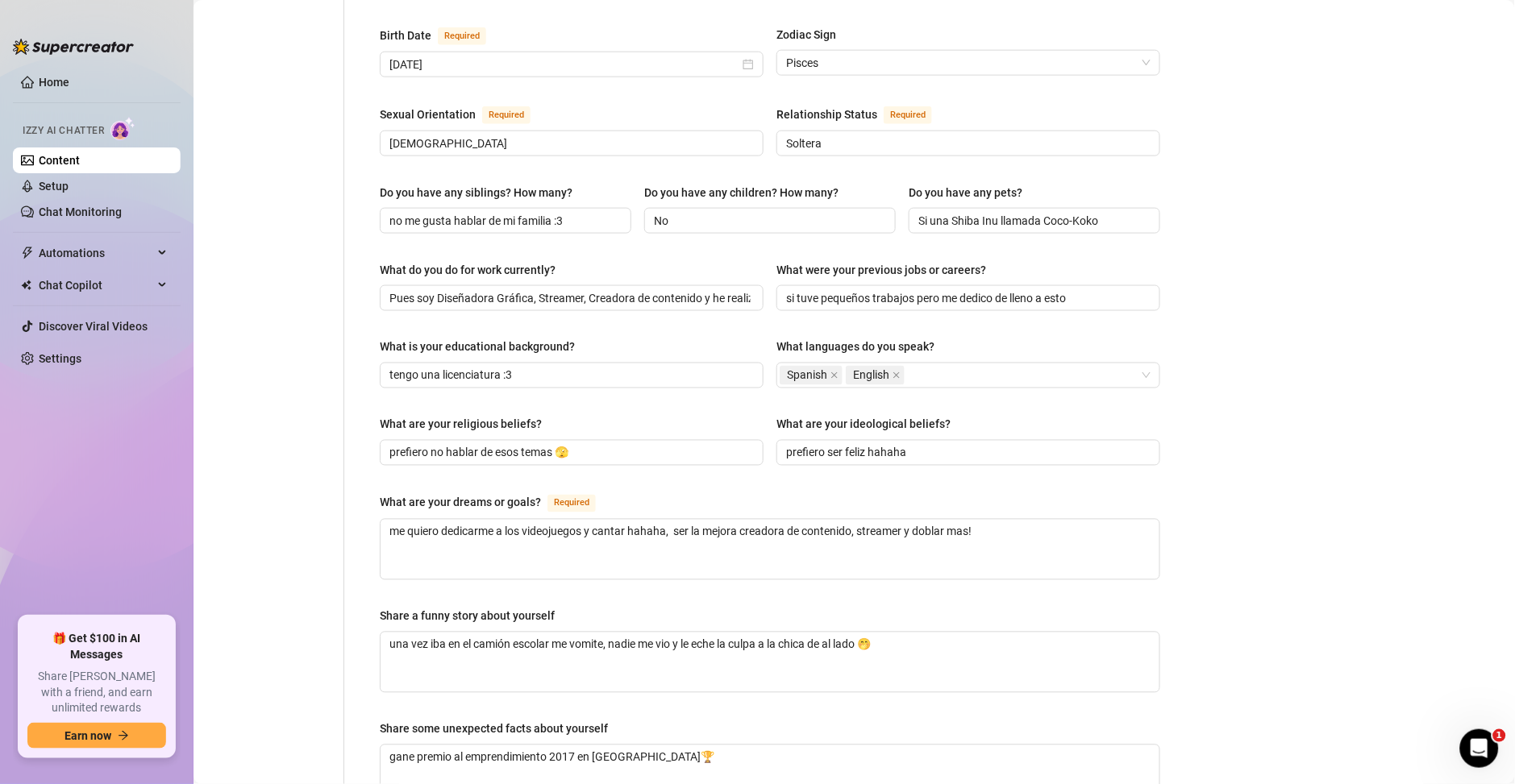
scroll to position [580, 0]
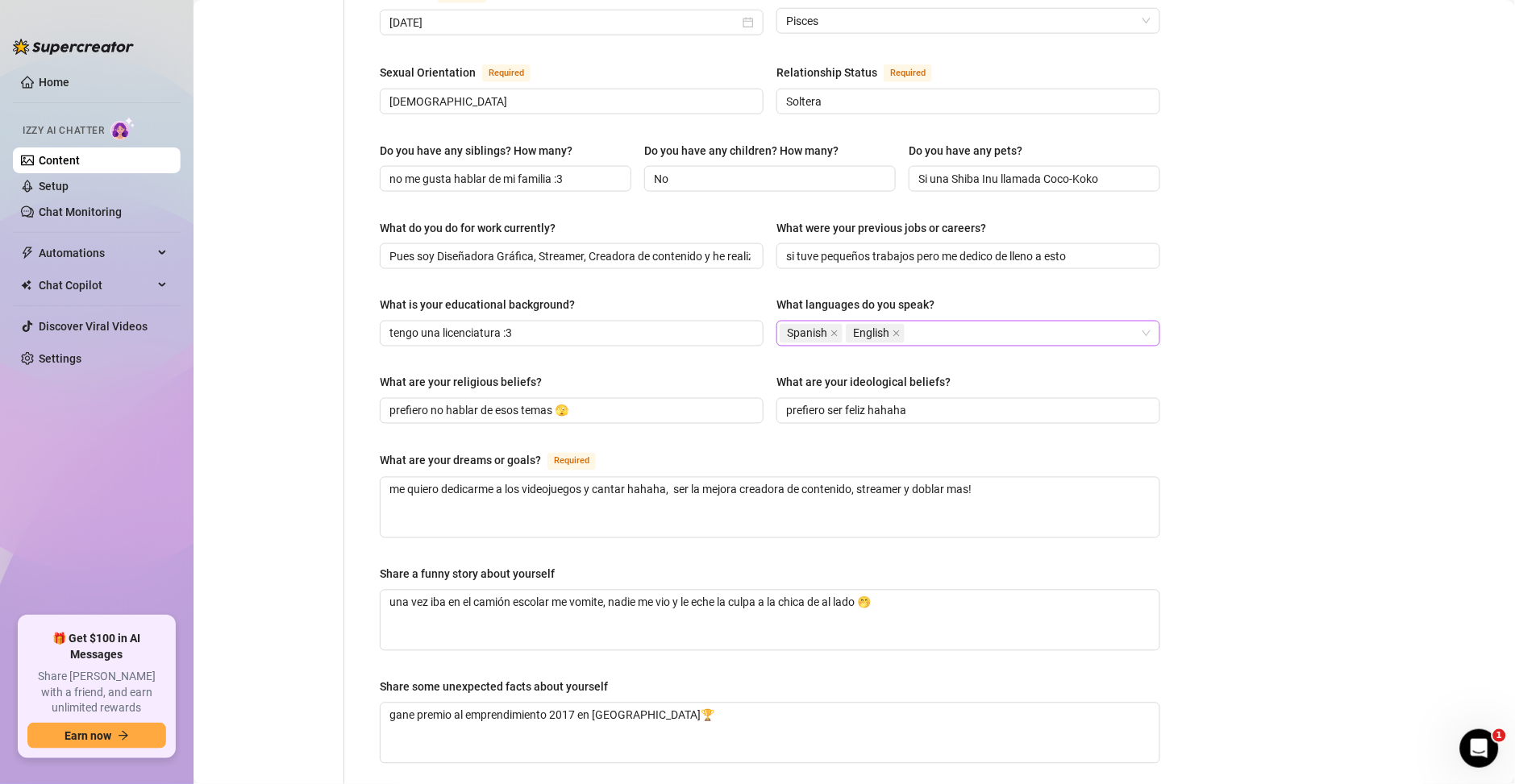
click at [1016, 322] on div "Spanish English" at bounding box center [959, 333] width 360 height 22
type input "po"
click at [1210, 357] on div "Bio Import Bio from other creator Personal Info Chatting Lifestyle Physique Con…" at bounding box center [854, 270] width 1289 height 1459
click at [932, 325] on span at bounding box center [935, 333] width 8 height 17
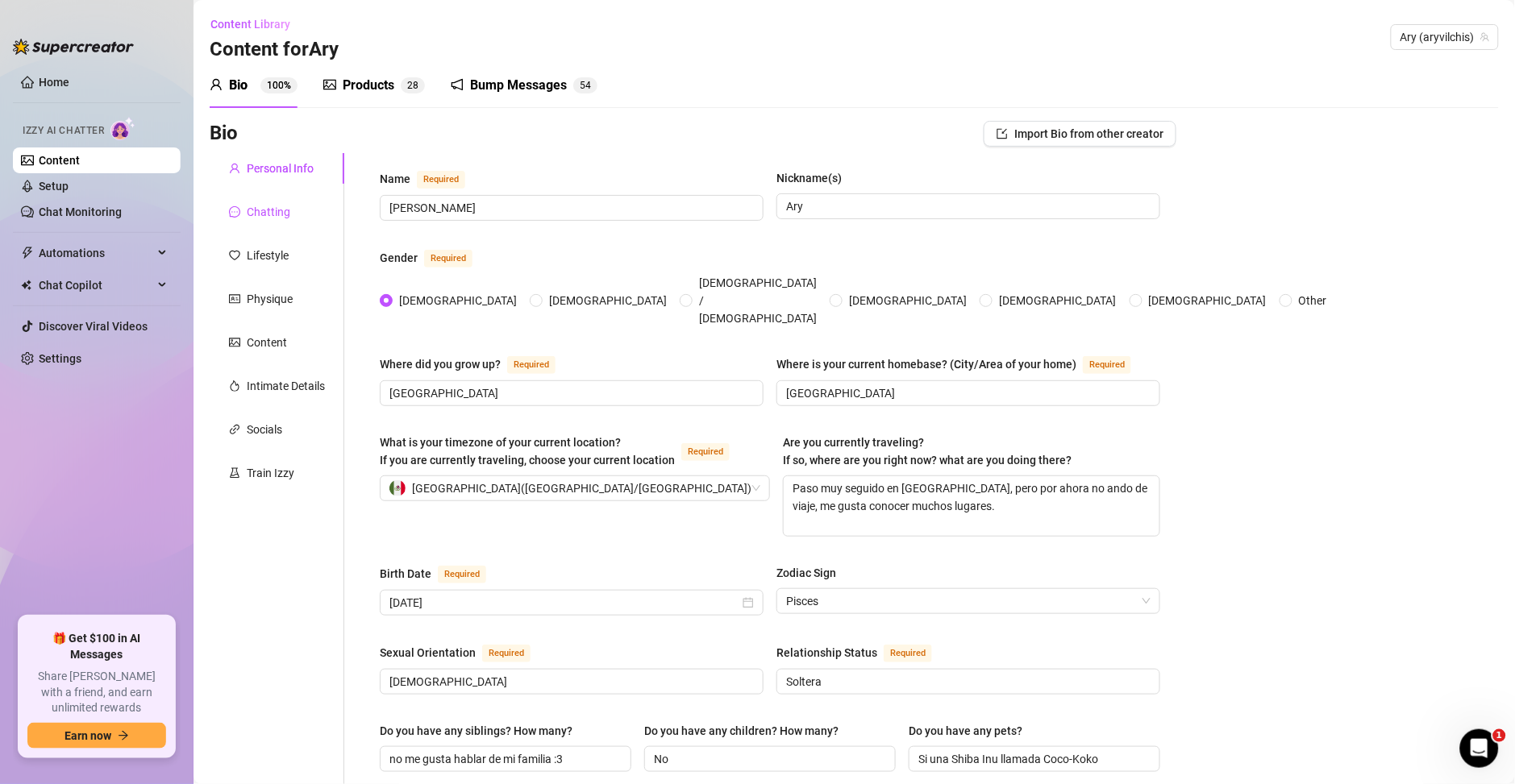
click at [257, 215] on div "Chatting" at bounding box center [268, 212] width 43 height 17
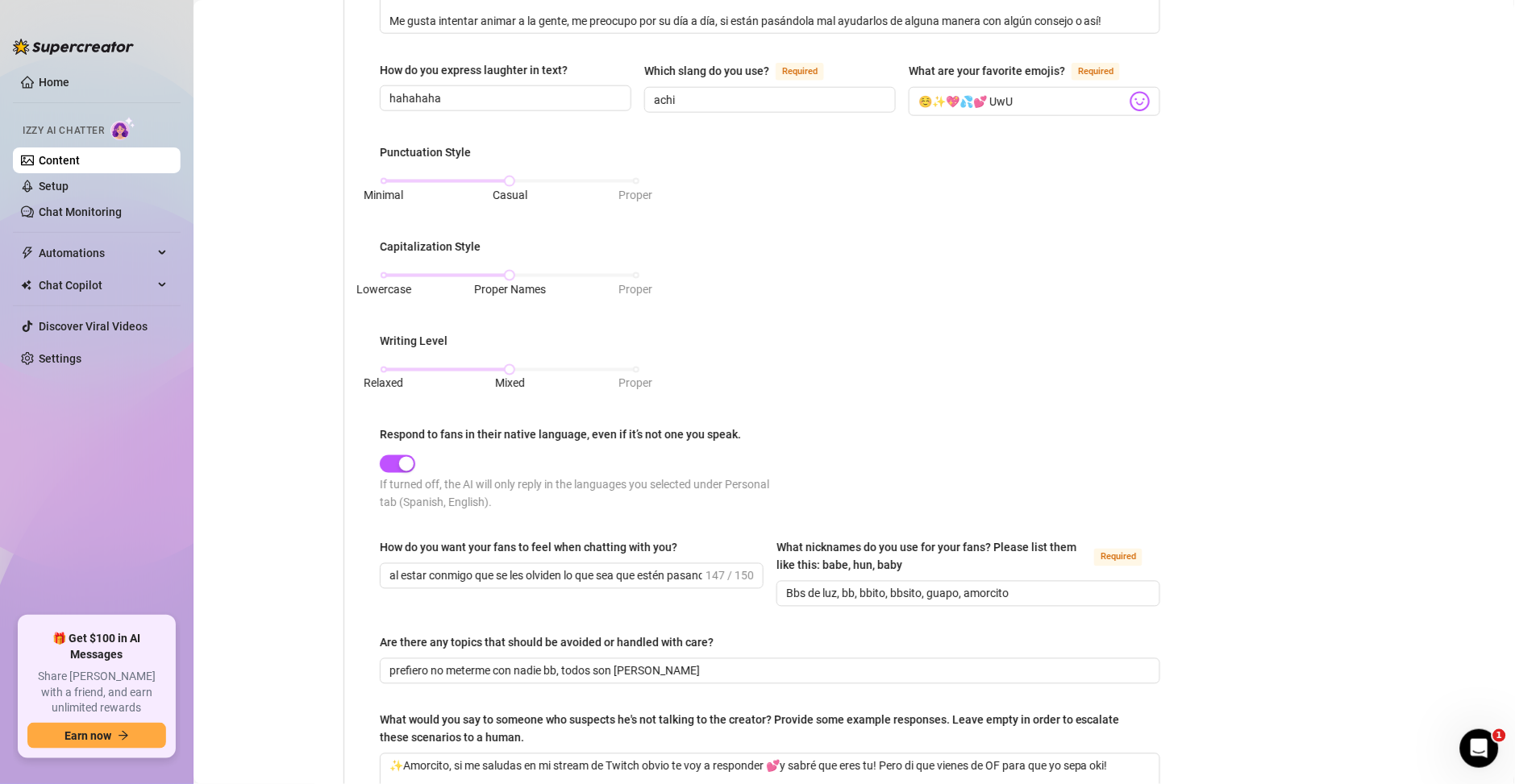
scroll to position [697, 0]
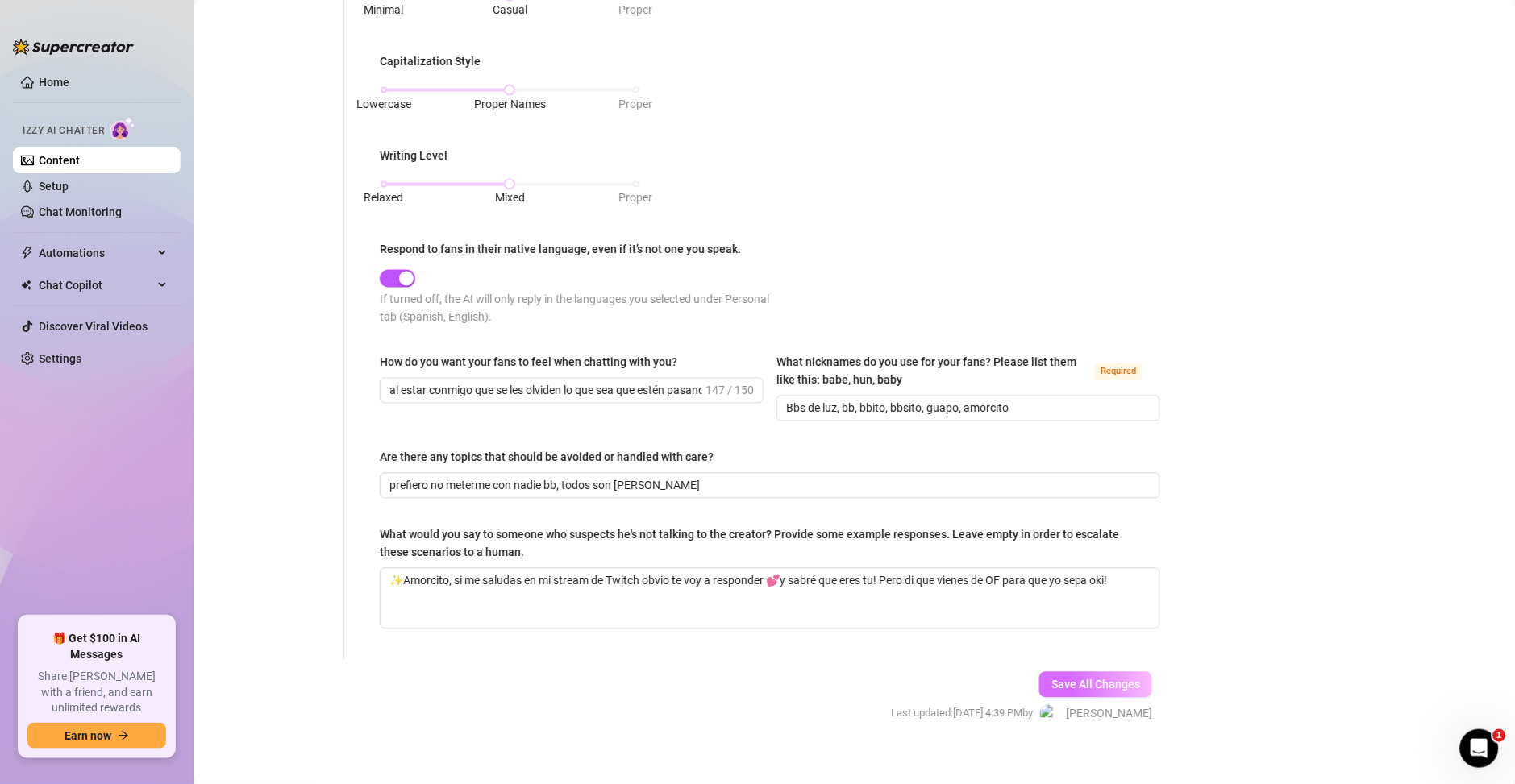
click at [1110, 679] on span "Save All Changes" at bounding box center [1095, 684] width 88 height 13
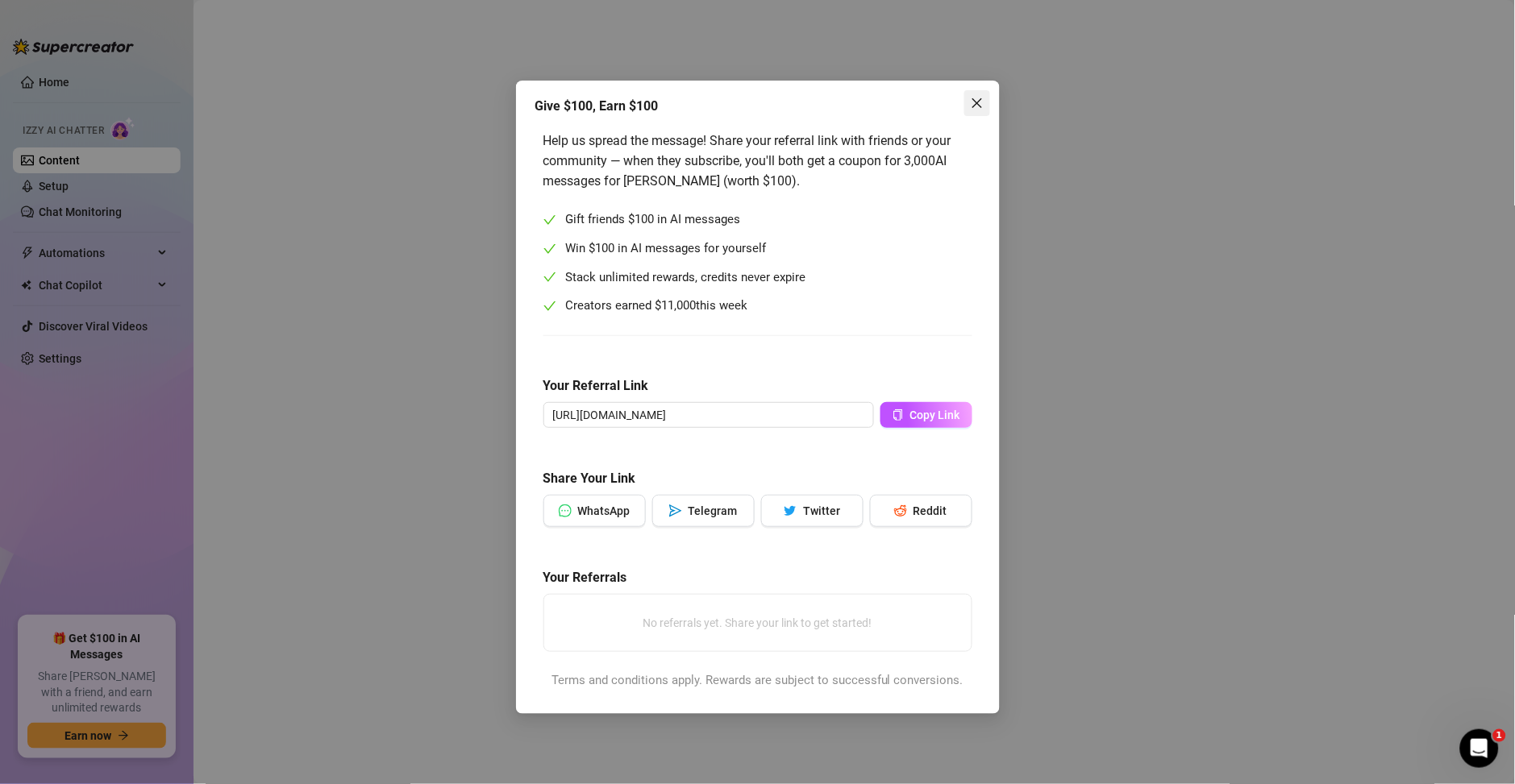
click at [975, 101] on icon "close" at bounding box center [976, 103] width 10 height 10
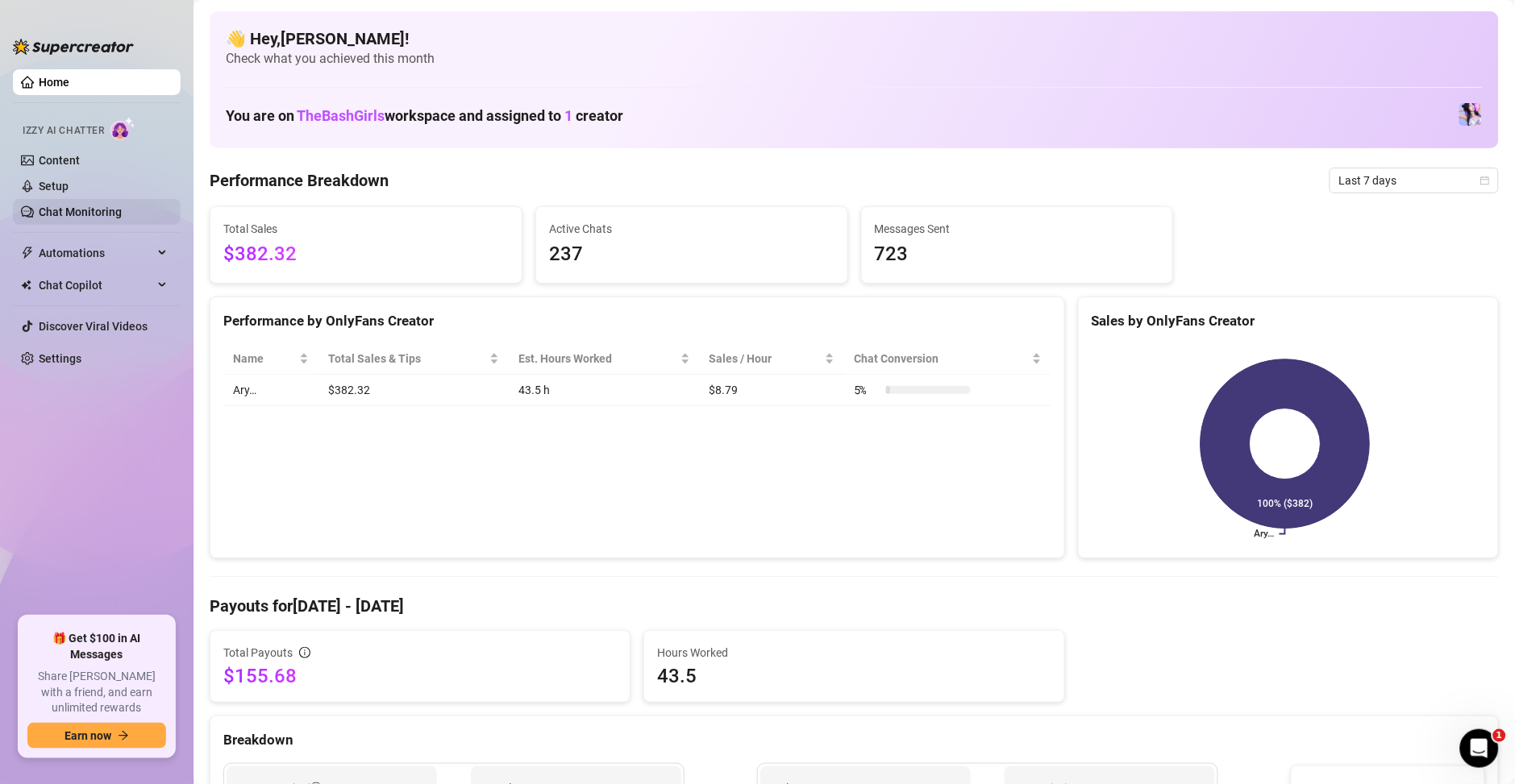
click at [99, 216] on link "Chat Monitoring" at bounding box center [81, 211] width 83 height 13
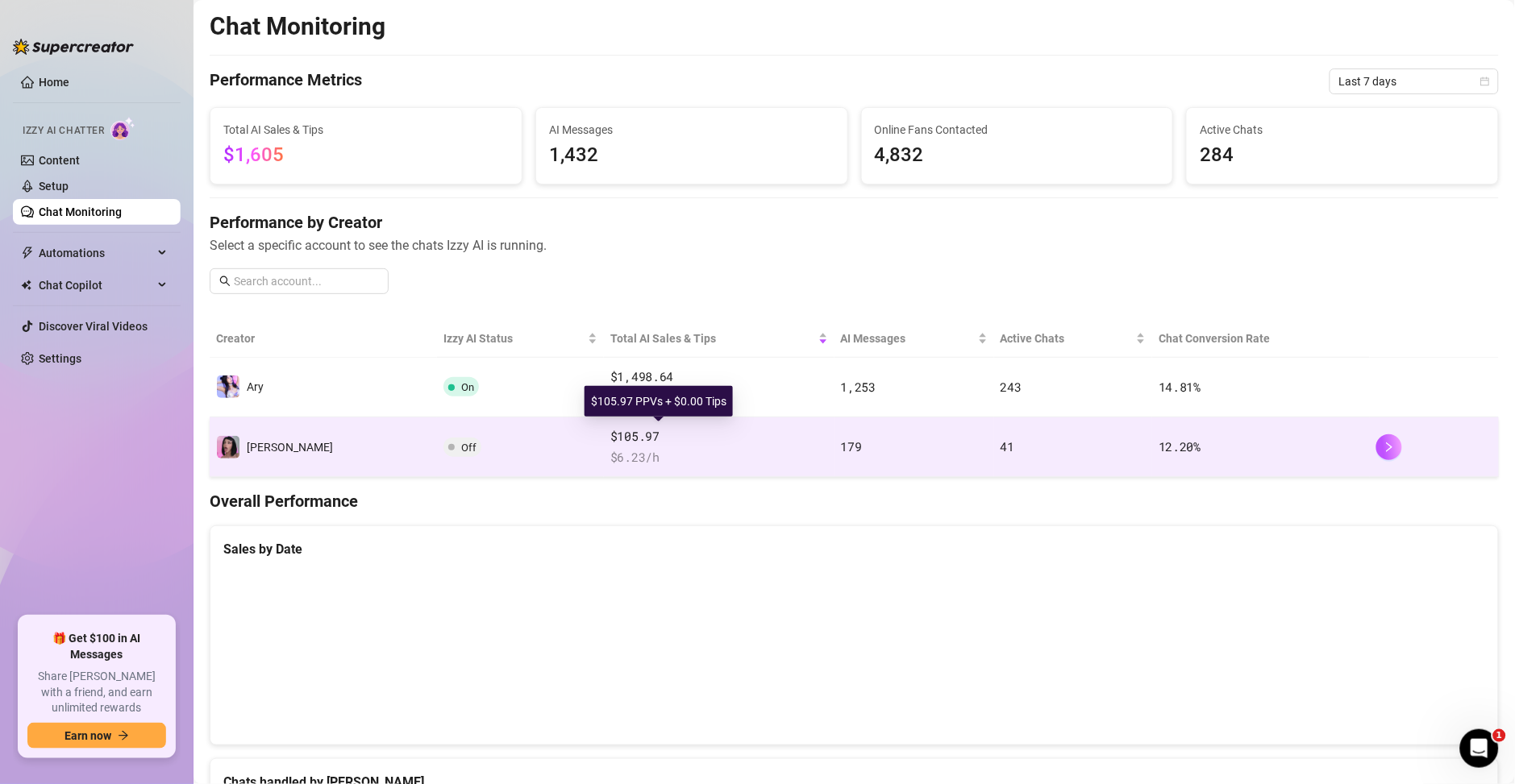
click at [662, 446] on span "$105.97" at bounding box center [719, 437] width 217 height 19
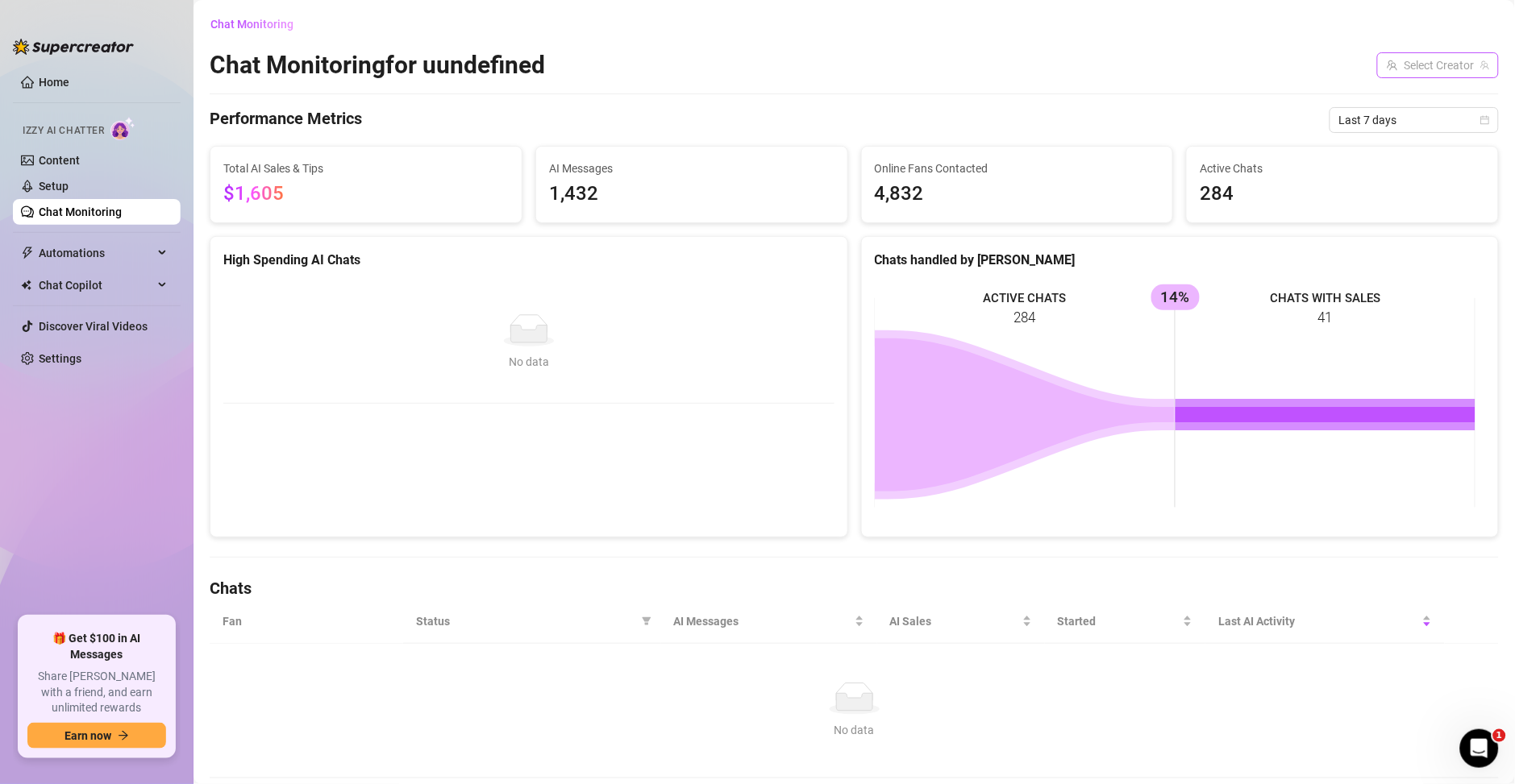
click at [1396, 63] on input "search" at bounding box center [1431, 65] width 88 height 24
click at [1244, 64] on div "Chat Monitoring for uundefined Select Creator" at bounding box center [854, 65] width 1289 height 30
click at [1387, 56] on input "search" at bounding box center [1431, 65] width 88 height 24
click at [1374, 118] on span "Last 7 days" at bounding box center [1414, 120] width 150 height 24
click at [1377, 104] on div "Chat Monitoring Chat Monitoring for uundefined Select Creator Performance Metri…" at bounding box center [854, 395] width 1289 height 768
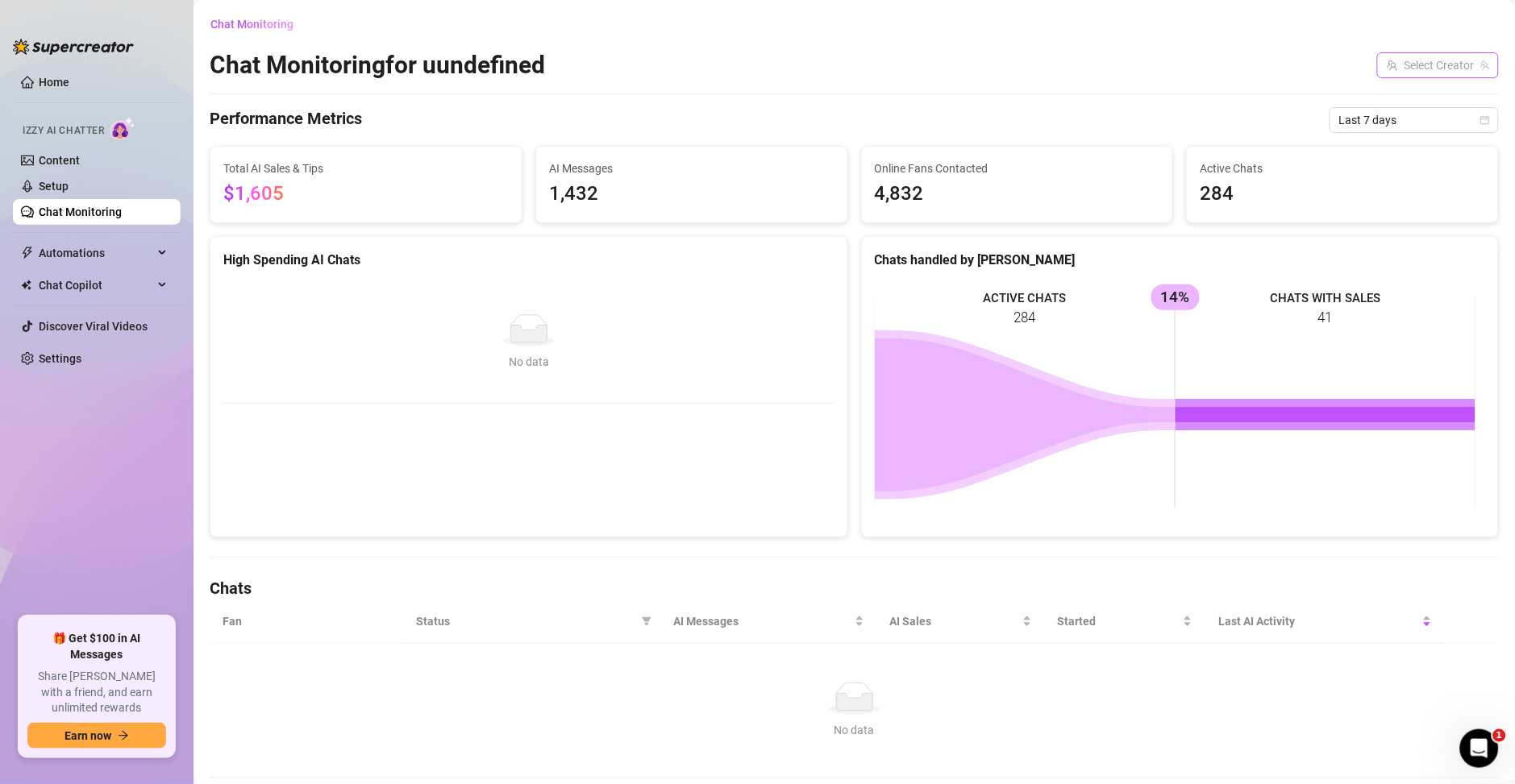
click at [1389, 70] on input "search" at bounding box center [1431, 65] width 88 height 24
click at [1389, 90] on span at bounding box center [1380, 98] width 19 height 19
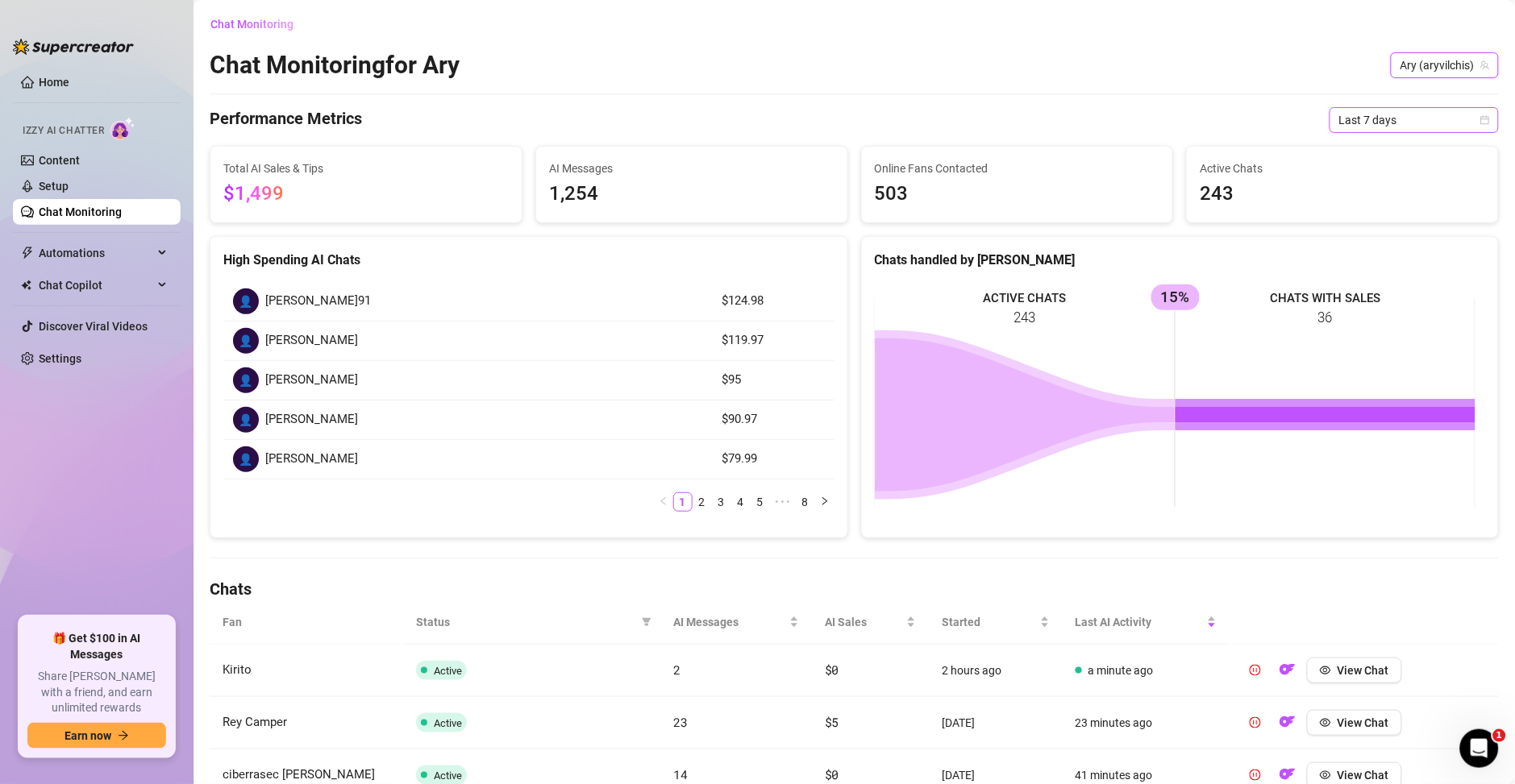
click at [1337, 133] on div "Chat Monitoring Chat Monitoring for Ary Ary (aryvilchis) Ary (aryvilchis) Perfo…" at bounding box center [854, 633] width 1289 height 1243
click at [693, 504] on link "2" at bounding box center [702, 502] width 17 height 17
click at [732, 499] on link "4" at bounding box center [741, 502] width 17 height 17
click at [753, 500] on link "6" at bounding box center [760, 502] width 17 height 17
click at [820, 503] on icon "right" at bounding box center [824, 501] width 10 height 10
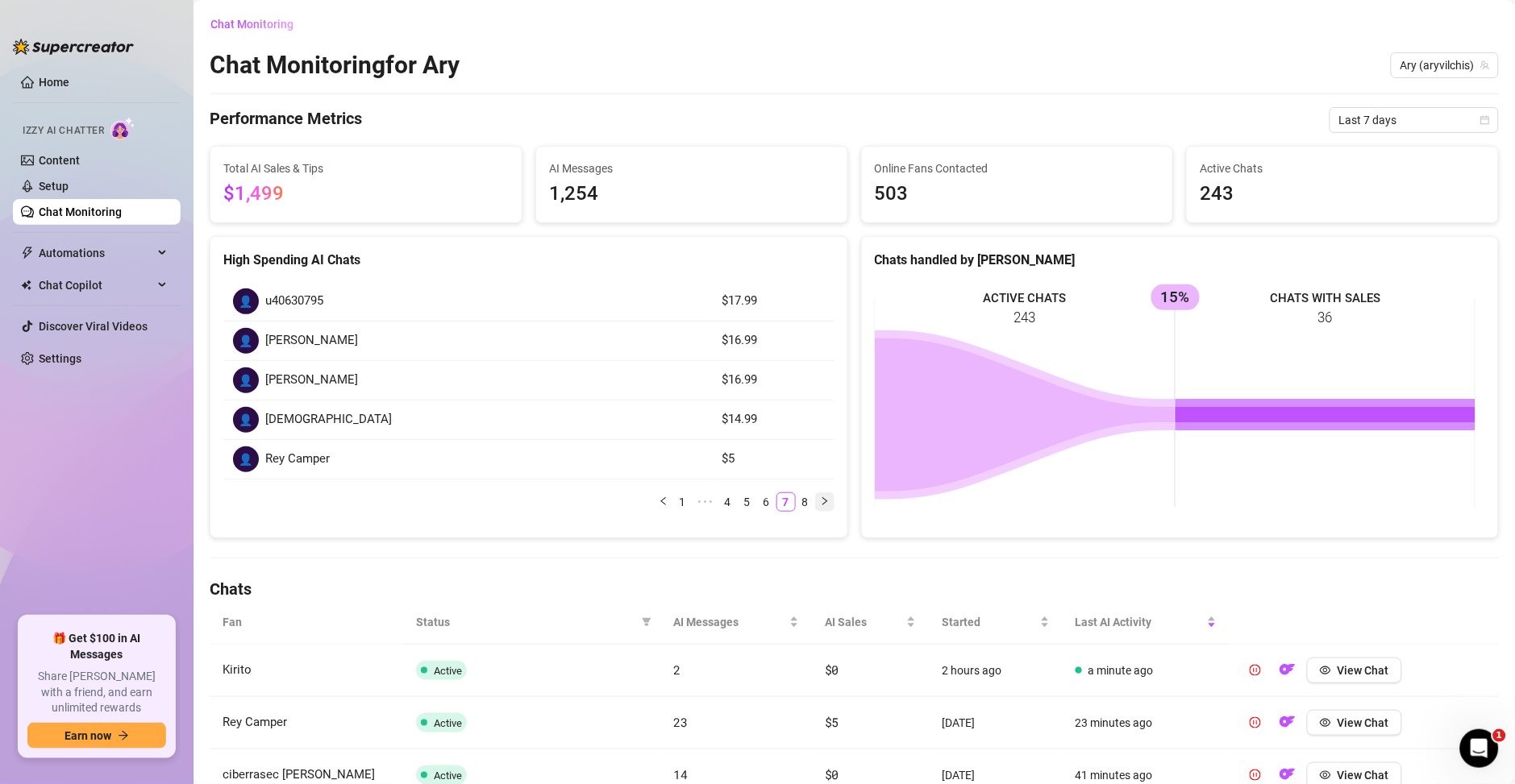
click at [820, 503] on icon "right" at bounding box center [824, 501] width 10 height 10
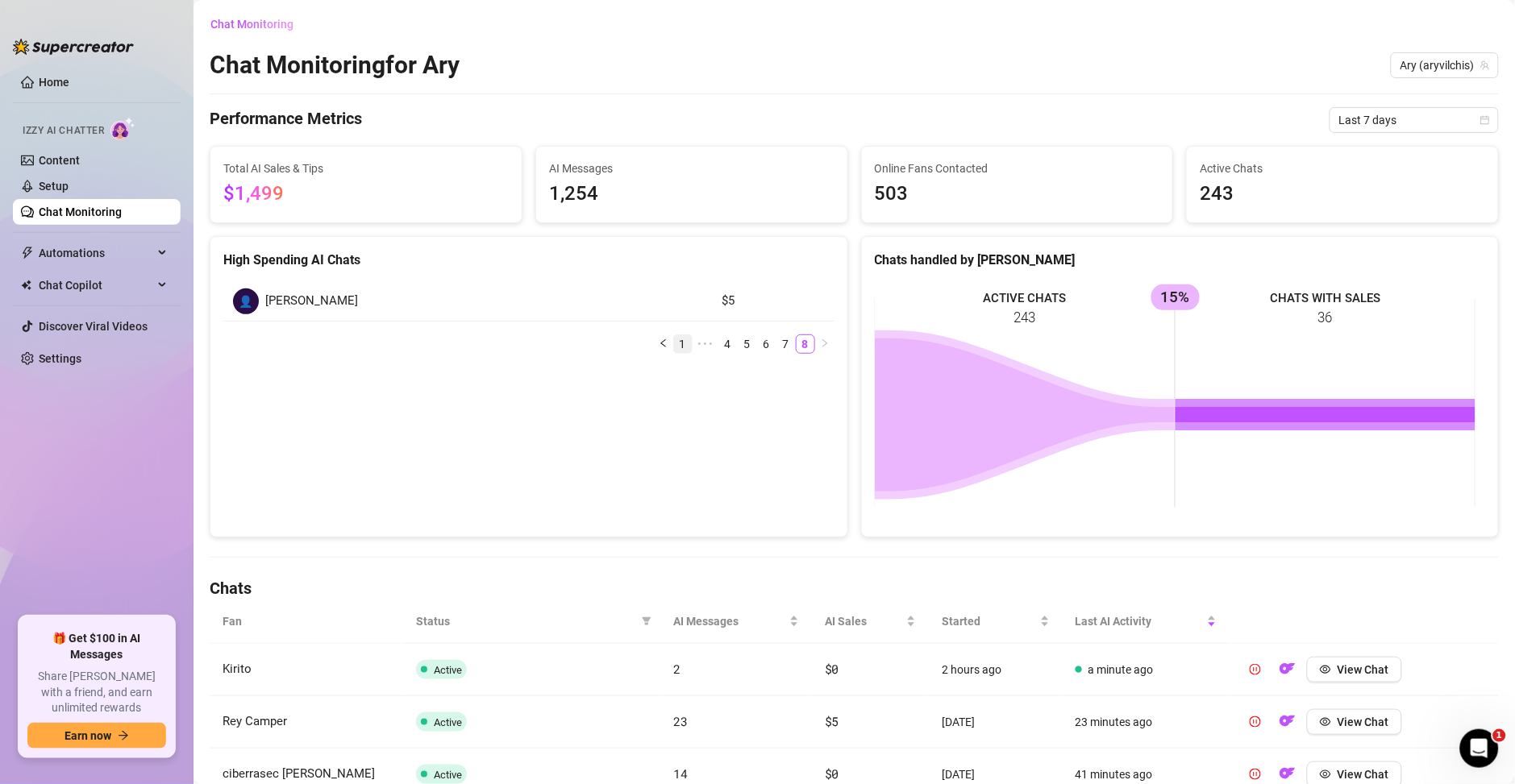
click at [674, 348] on link "1" at bounding box center [683, 344] width 17 height 17
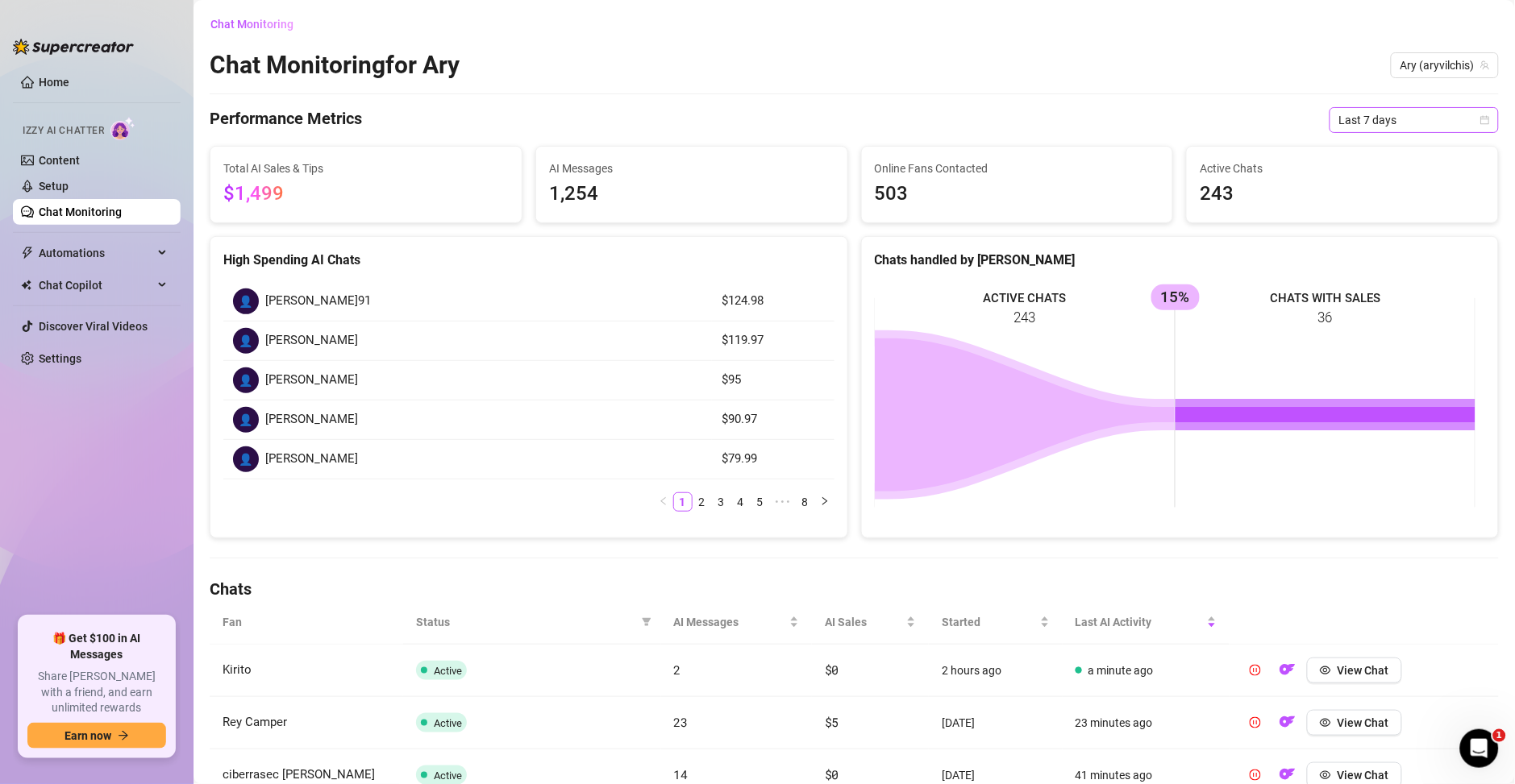
click at [1363, 111] on span "Last 7 days" at bounding box center [1414, 120] width 150 height 24
click at [1357, 209] on div "Last 30 days" at bounding box center [1396, 203] width 144 height 17
click at [91, 145] on div "Izzy AI Chatter" at bounding box center [94, 129] width 171 height 36
click at [80, 158] on link "Content" at bounding box center [59, 160] width 41 height 13
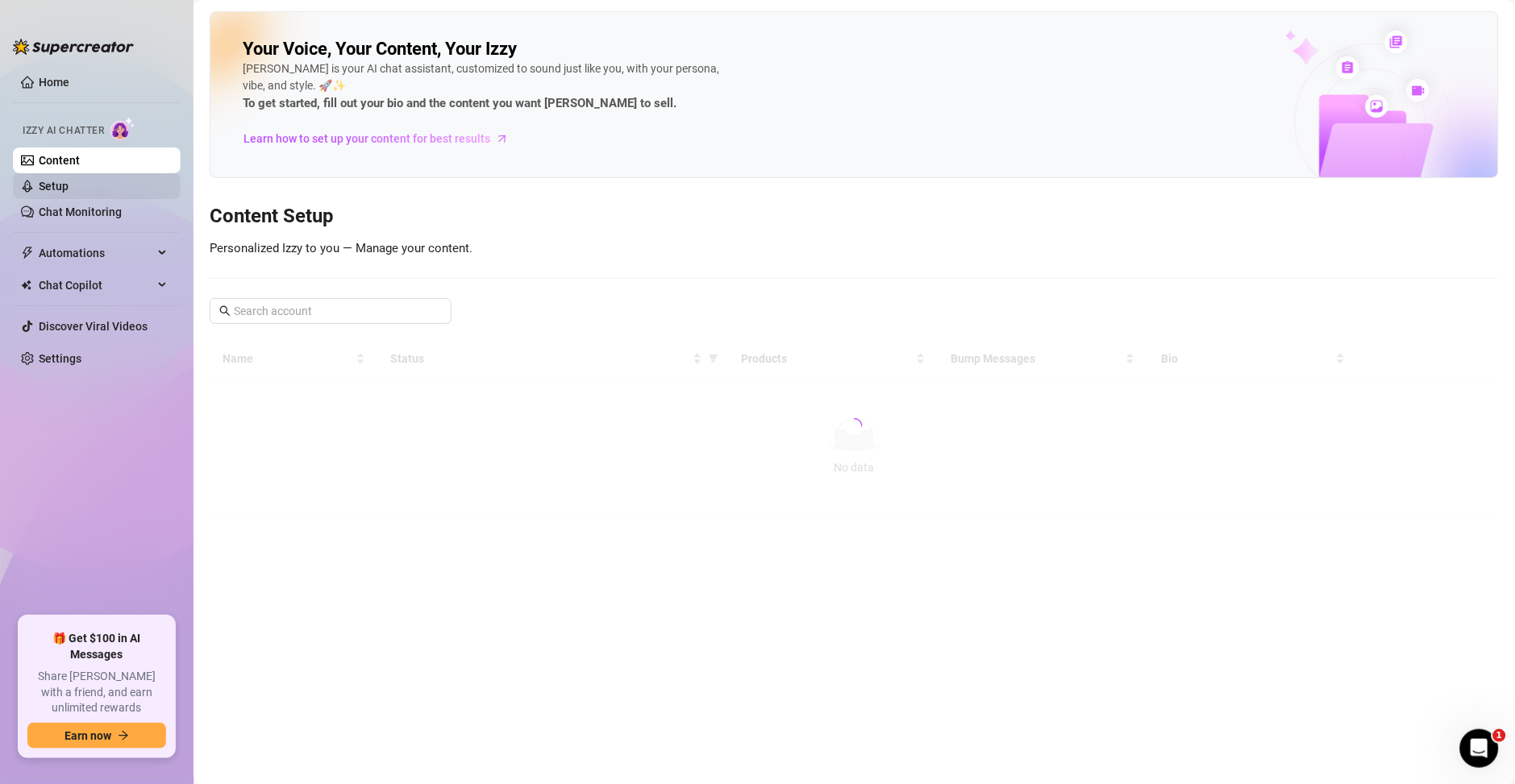
click at [68, 190] on link "Setup" at bounding box center [54, 186] width 29 height 13
